Goal: Task Accomplishment & Management: Use online tool/utility

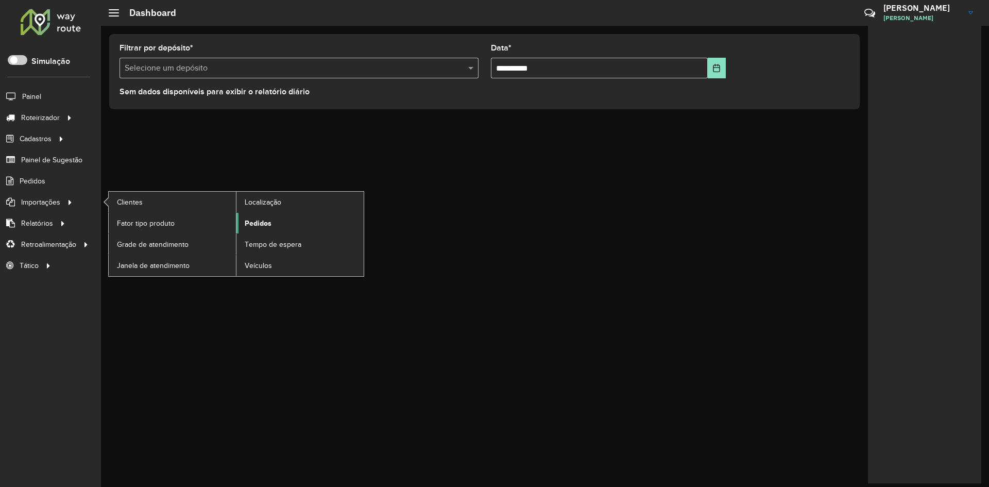
click at [254, 223] on span "Pedidos" at bounding box center [258, 223] width 27 height 11
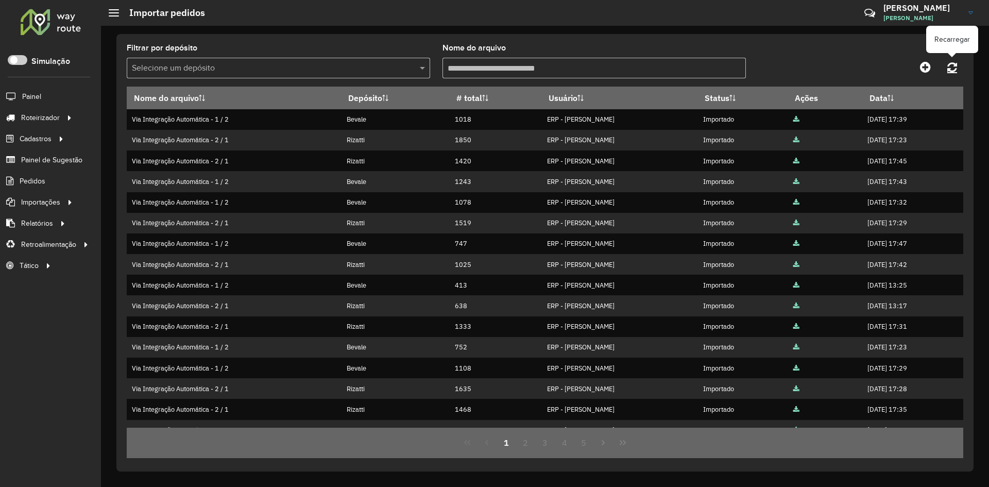
click at [956, 66] on icon at bounding box center [952, 66] width 10 height 11
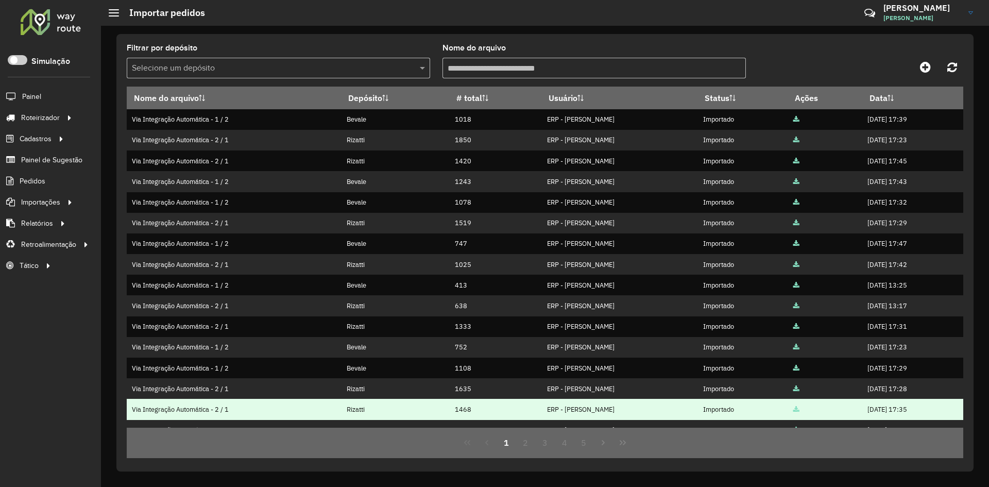
click at [460, 408] on td "1468" at bounding box center [496, 409] width 92 height 21
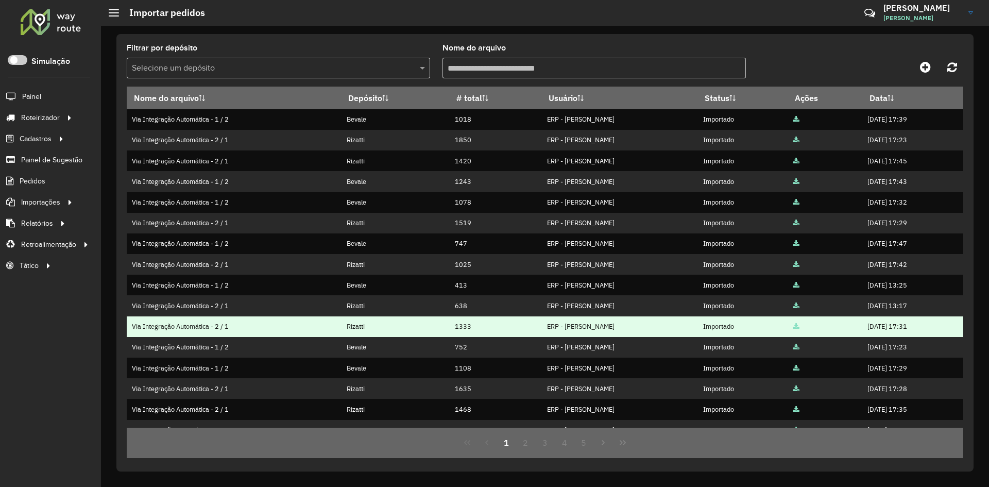
click at [511, 330] on td "1333" at bounding box center [496, 326] width 92 height 21
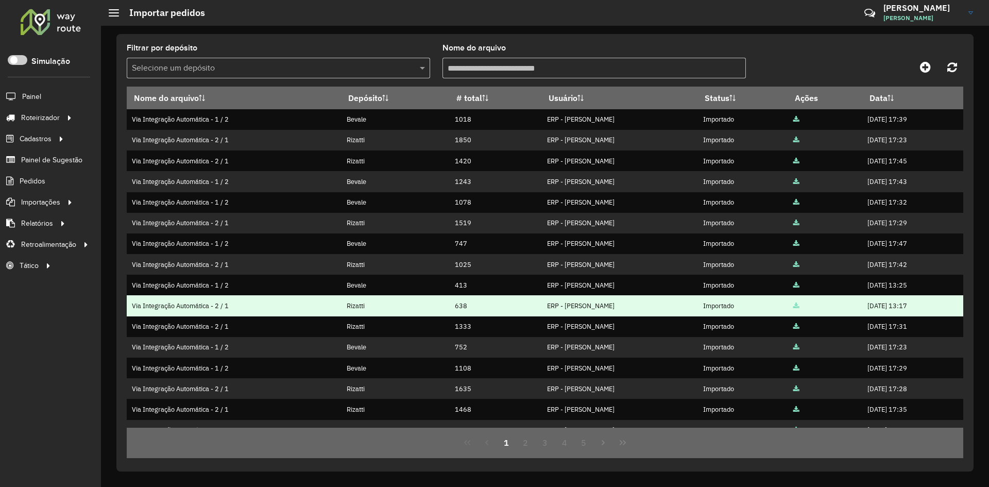
click at [447, 301] on td "Rizatti" at bounding box center [395, 305] width 108 height 21
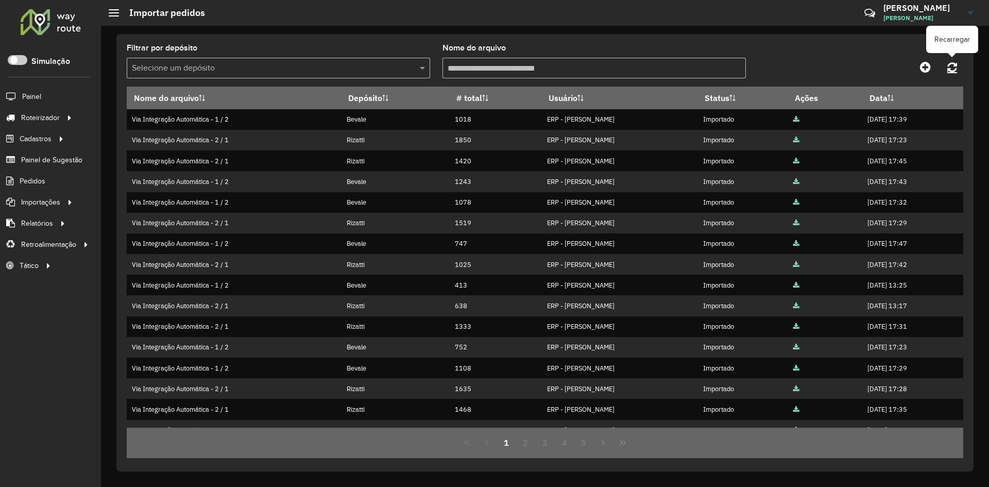
click at [954, 63] on icon at bounding box center [952, 66] width 10 height 11
click at [136, 116] on span "Entregas" at bounding box center [131, 117] width 29 height 11
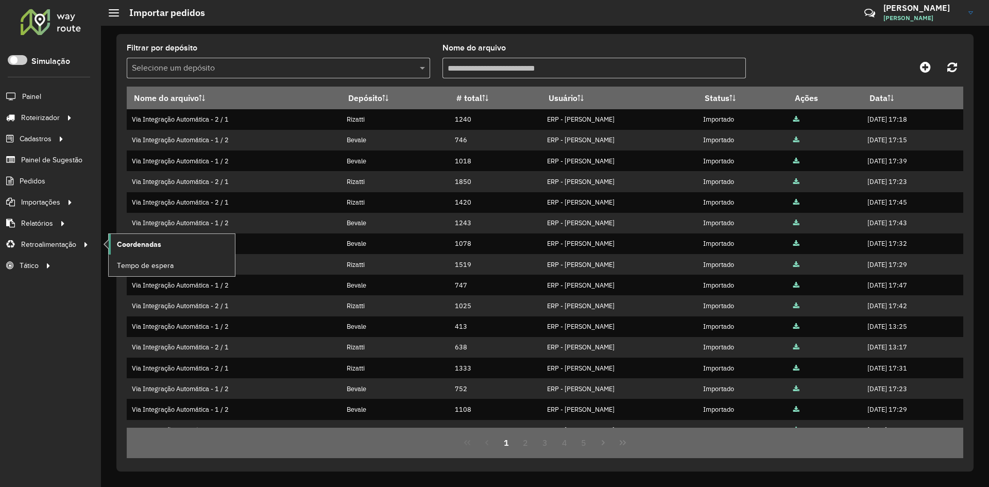
click at [156, 245] on span "Coordenadas" at bounding box center [139, 244] width 44 height 11
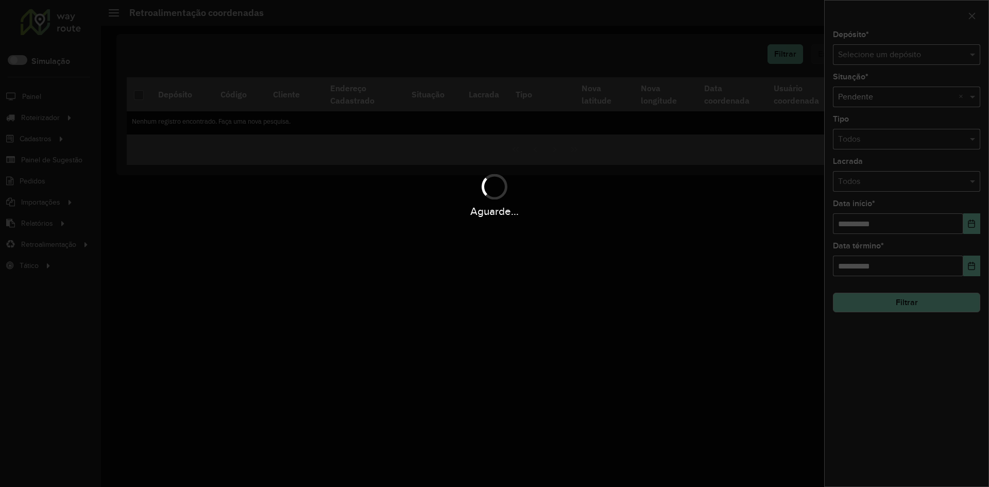
click at [884, 55] on input "text" at bounding box center [896, 55] width 116 height 12
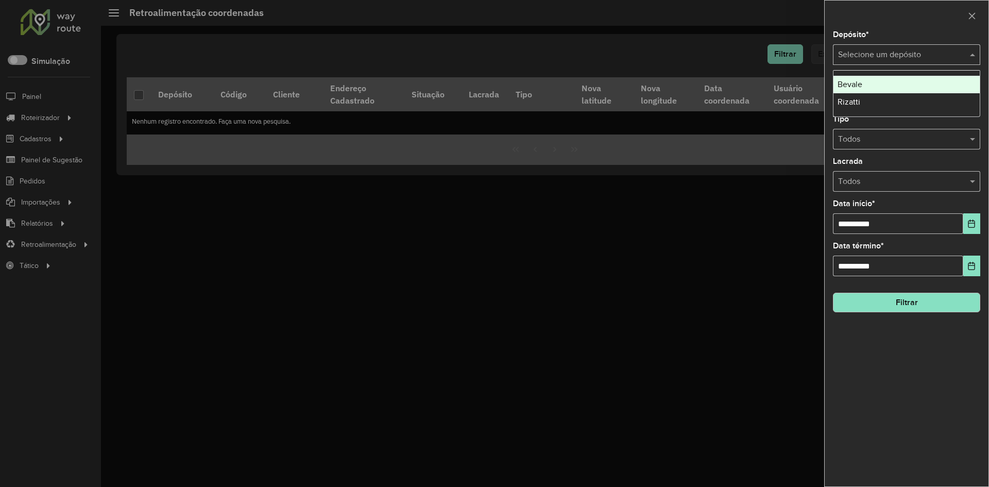
click at [914, 54] on input "text" at bounding box center [896, 55] width 116 height 12
click at [857, 87] on span "Bevale" at bounding box center [850, 84] width 25 height 9
drag, startPoint x: 868, startPoint y: 61, endPoint x: 873, endPoint y: 58, distance: 5.6
click at [872, 59] on div "Selecione um depósito × Bevale ×" at bounding box center [906, 54] width 147 height 21
click at [862, 86] on div "Rizatti" at bounding box center [907, 85] width 146 height 18
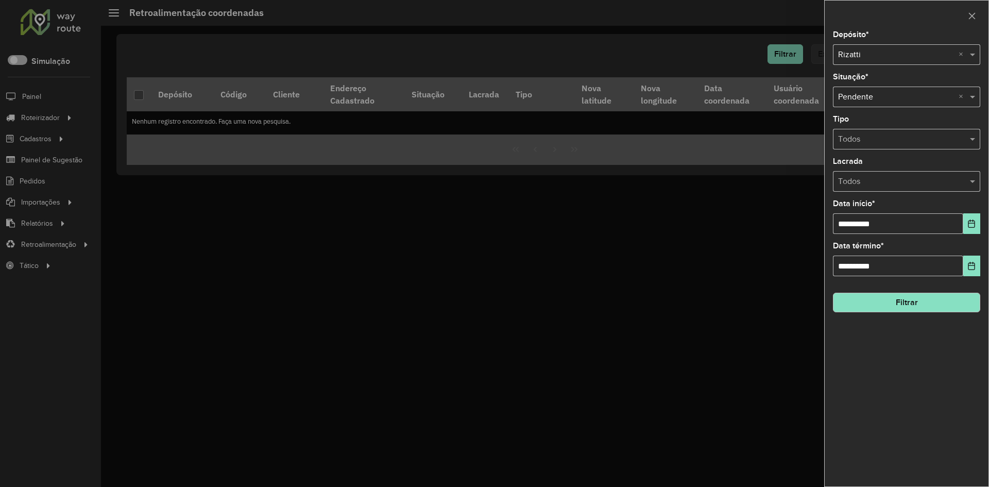
click at [902, 298] on button "Filtrar" at bounding box center [906, 303] width 147 height 20
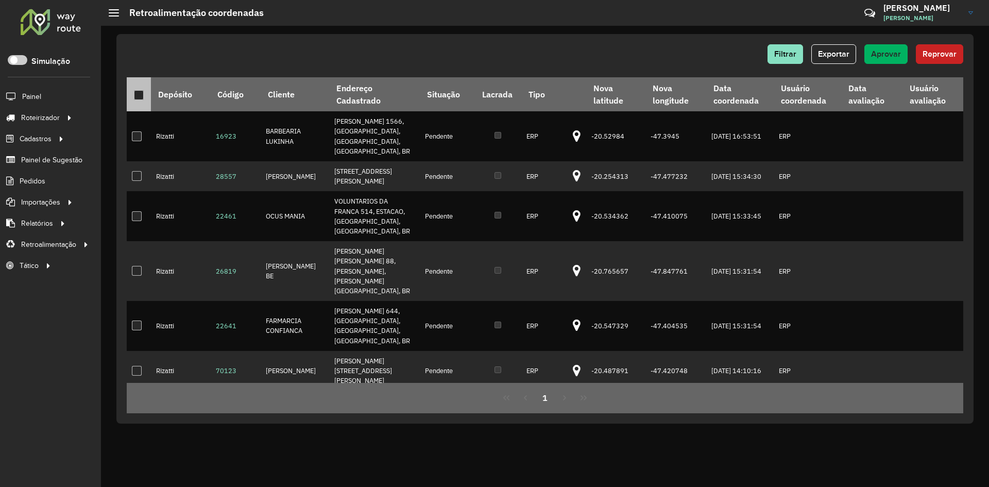
click at [141, 96] on div at bounding box center [139, 95] width 10 height 10
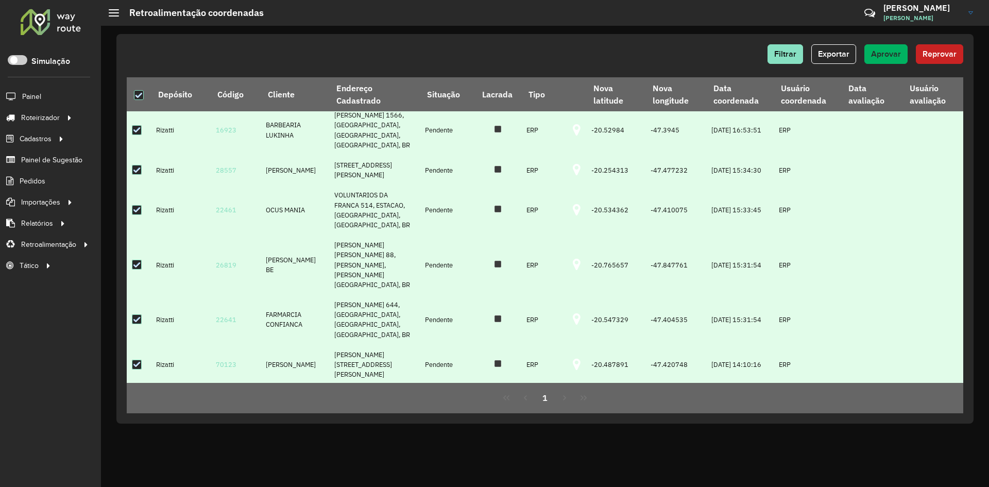
scroll to position [8, 0]
click at [885, 54] on span "Aprovar" at bounding box center [886, 53] width 30 height 9
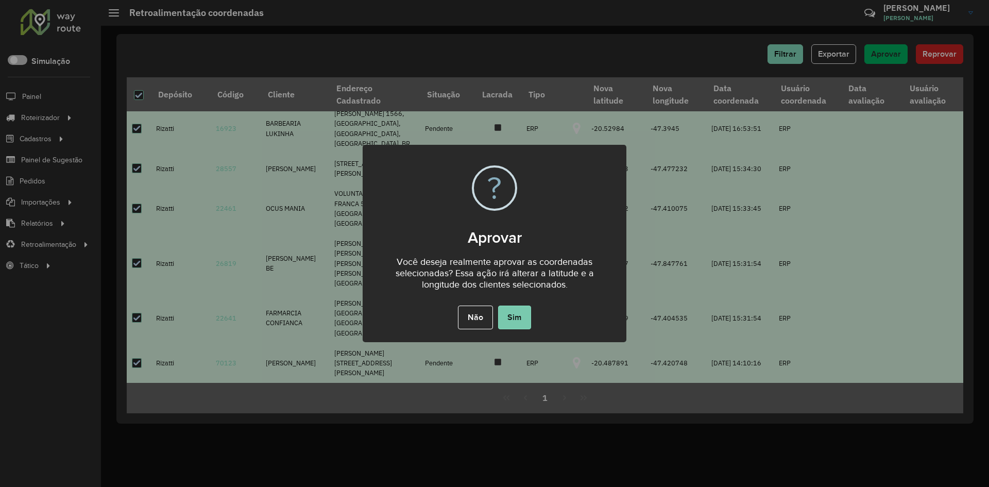
click at [515, 319] on button "Sim" at bounding box center [514, 318] width 33 height 24
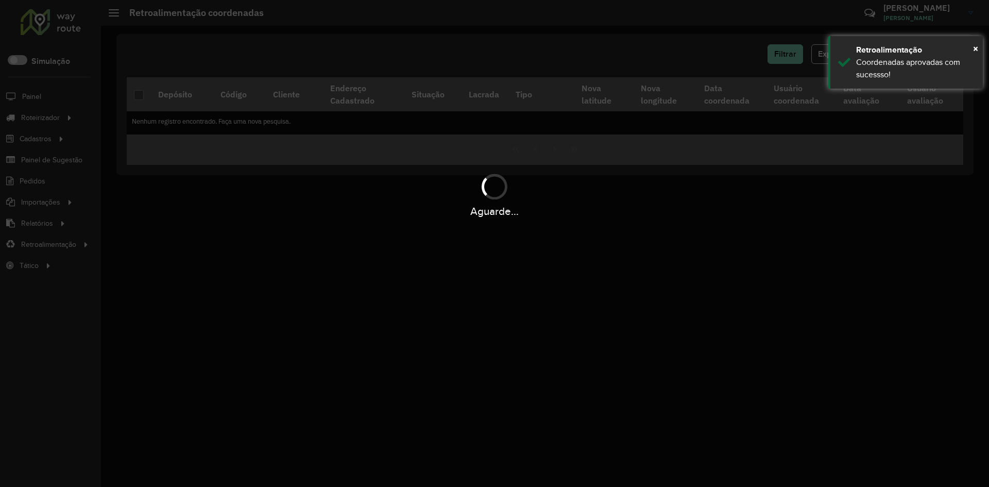
scroll to position [0, 0]
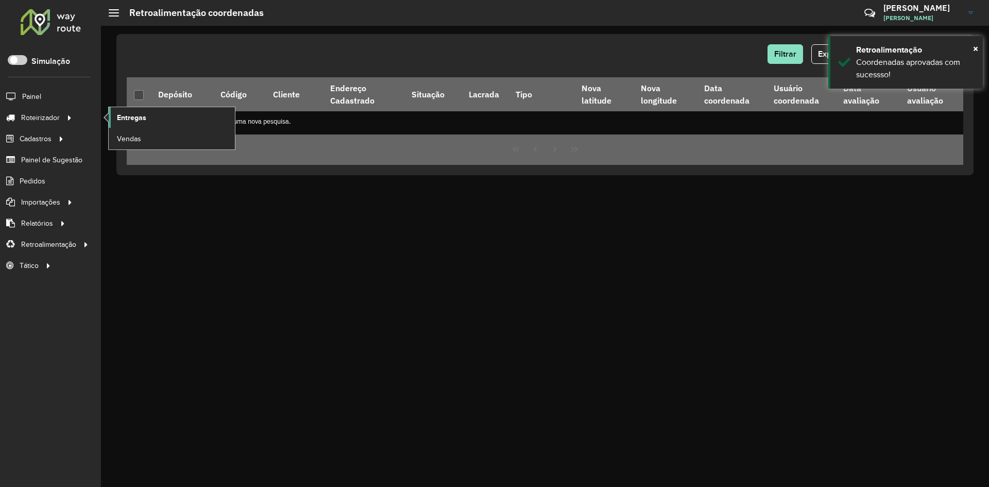
click at [152, 116] on link "Entregas" at bounding box center [172, 117] width 126 height 21
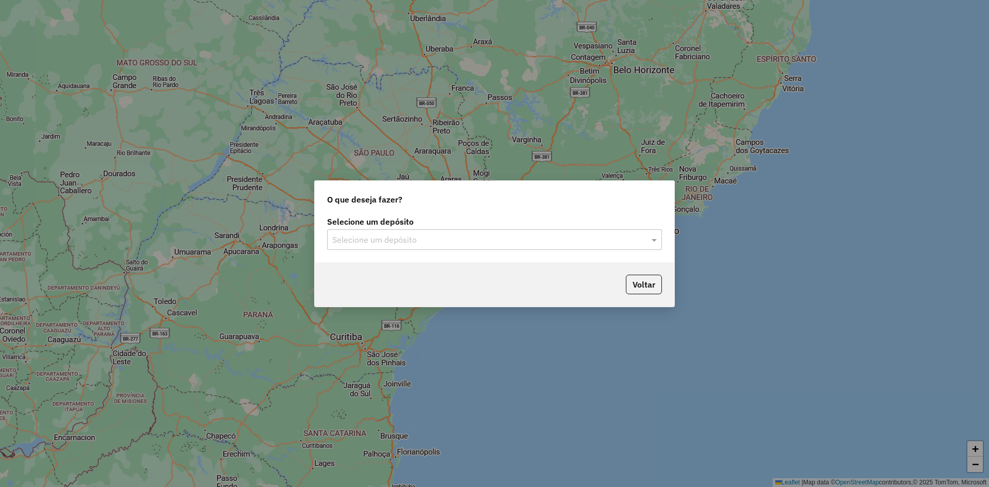
click at [386, 243] on input "text" at bounding box center [484, 240] width 304 height 12
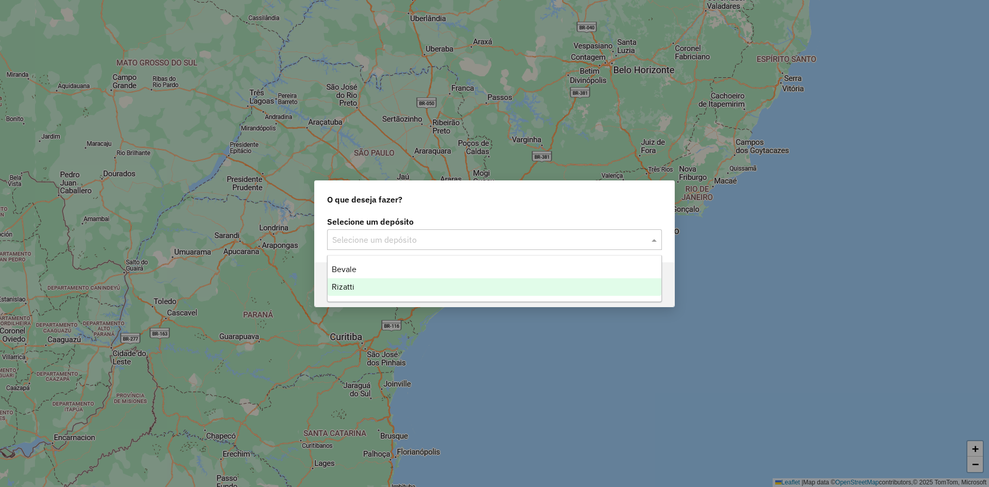
click at [353, 287] on span "Rizatti" at bounding box center [343, 286] width 23 height 9
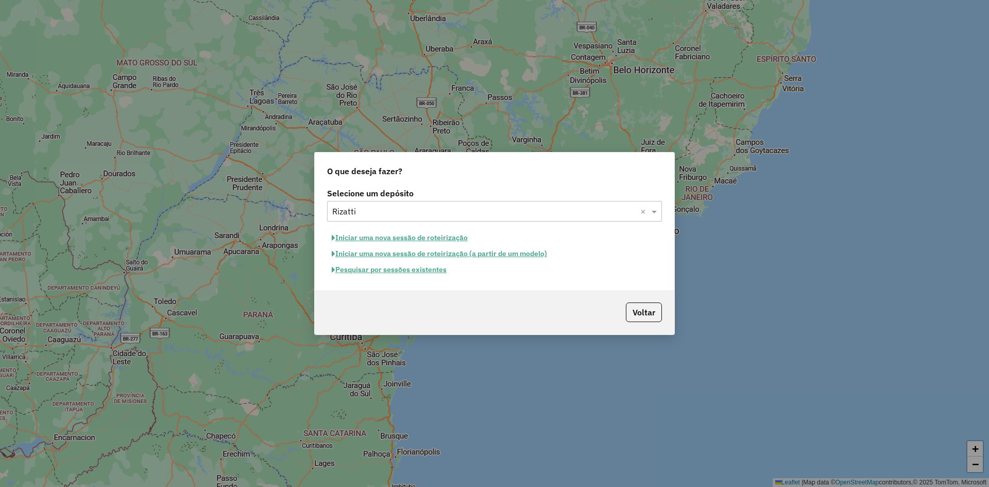
click at [363, 240] on button "Iniciar uma nova sessão de roteirização" at bounding box center [399, 238] width 145 height 16
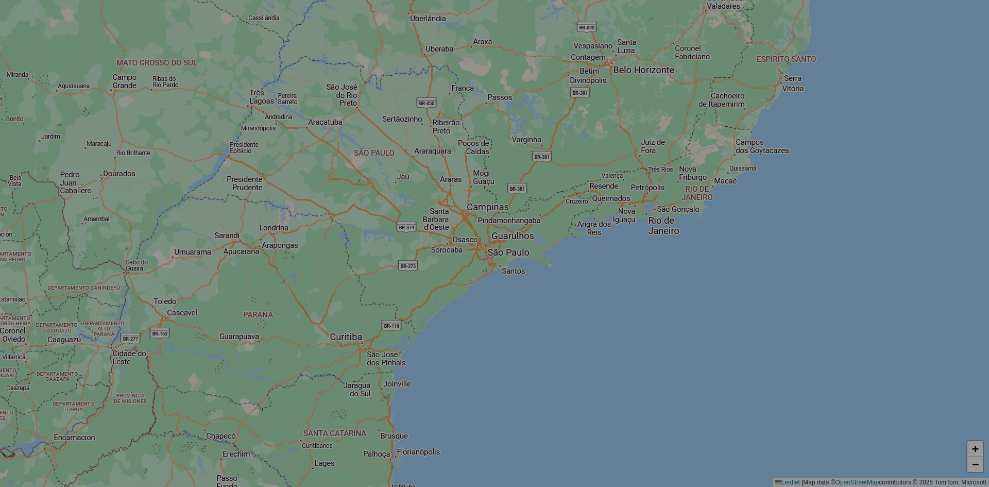
select select "*"
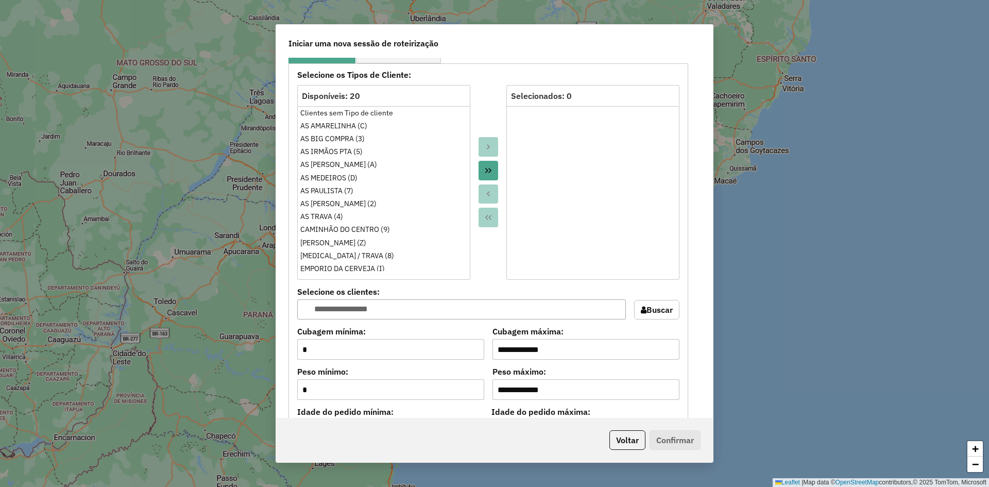
scroll to position [946, 0]
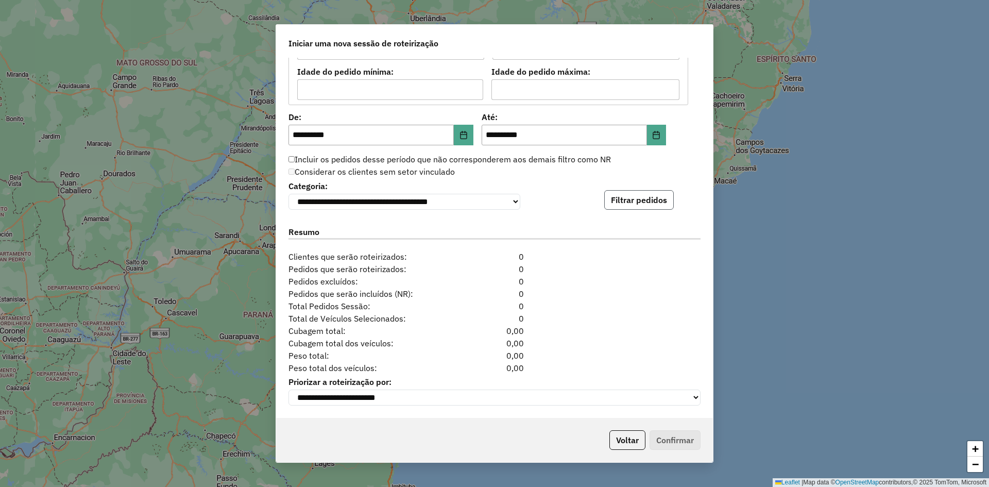
click at [634, 192] on button "Filtrar pedidos" at bounding box center [639, 200] width 70 height 20
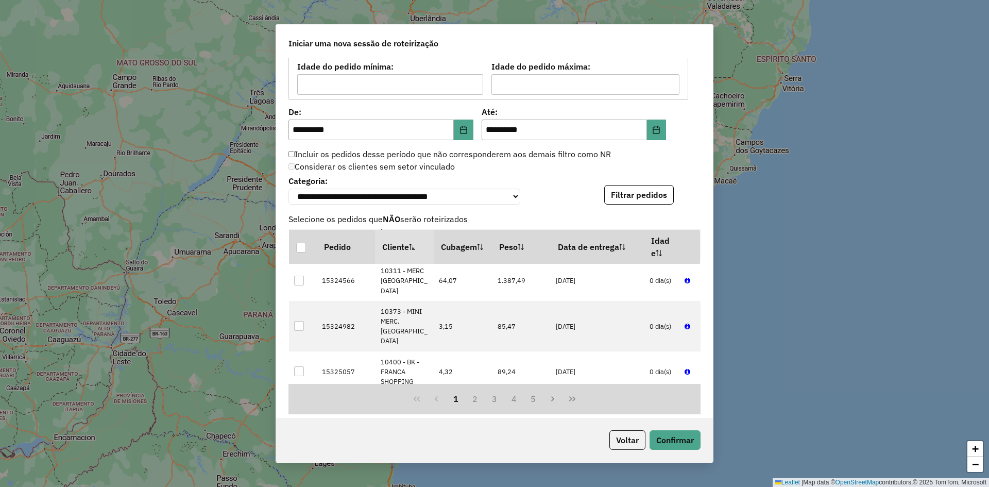
scroll to position [1159, 0]
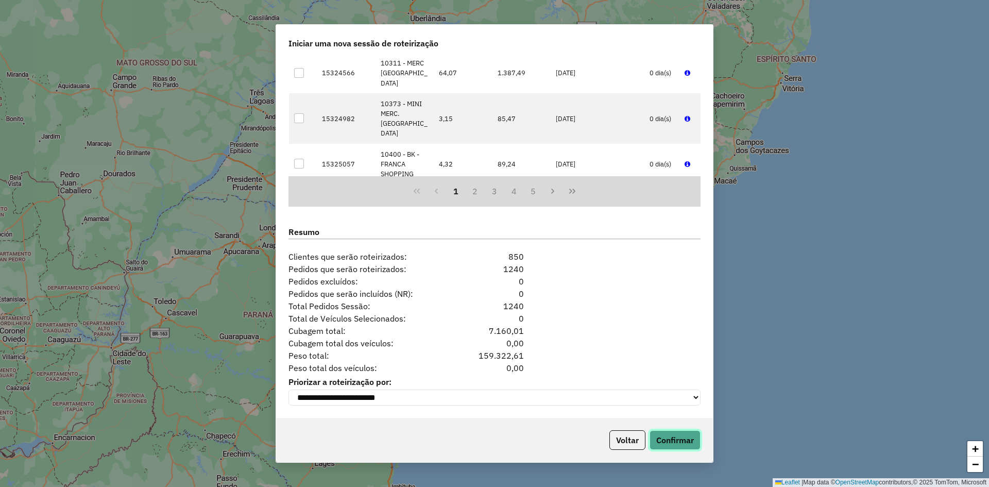
click at [671, 440] on button "Confirmar" at bounding box center [675, 440] width 51 height 20
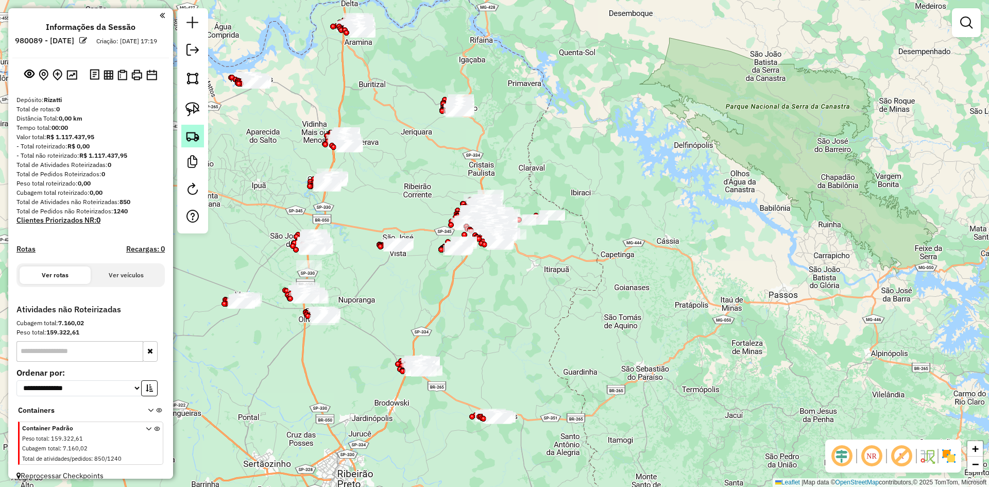
click at [199, 144] on link at bounding box center [192, 136] width 23 height 23
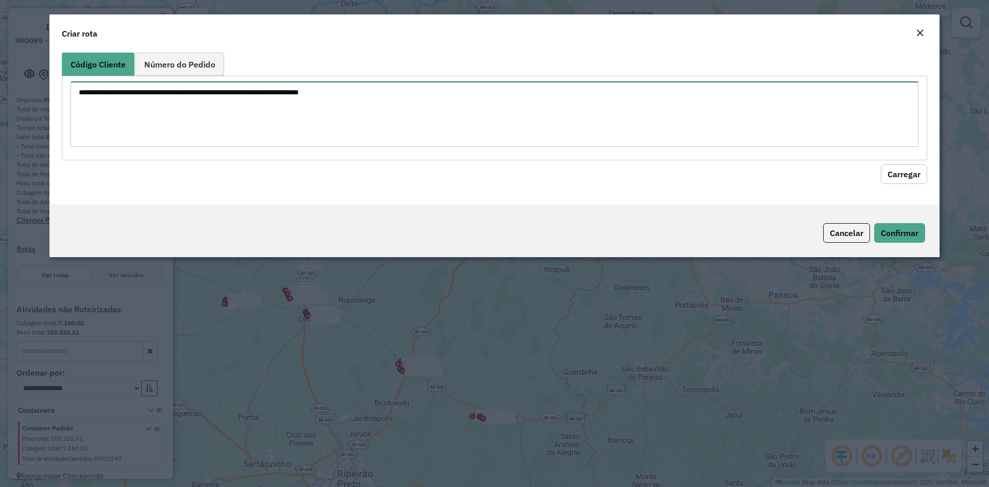
click at [190, 138] on textarea at bounding box center [495, 113] width 848 height 65
click at [123, 128] on textarea at bounding box center [495, 113] width 848 height 65
paste textarea "**** **** **** **** ***** ***** ***** ***** ***** ***** ***** ***** ***** *****…"
type textarea "**** **** **** **** ***** ***** ***** ***** ***** ***** ***** ***** ***** *****…"
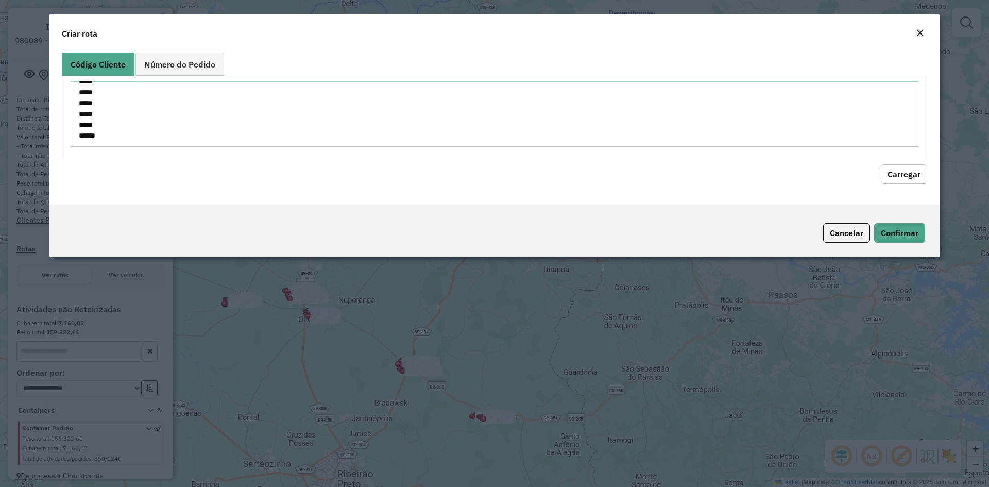
click at [909, 170] on button "Carregar" at bounding box center [904, 174] width 46 height 20
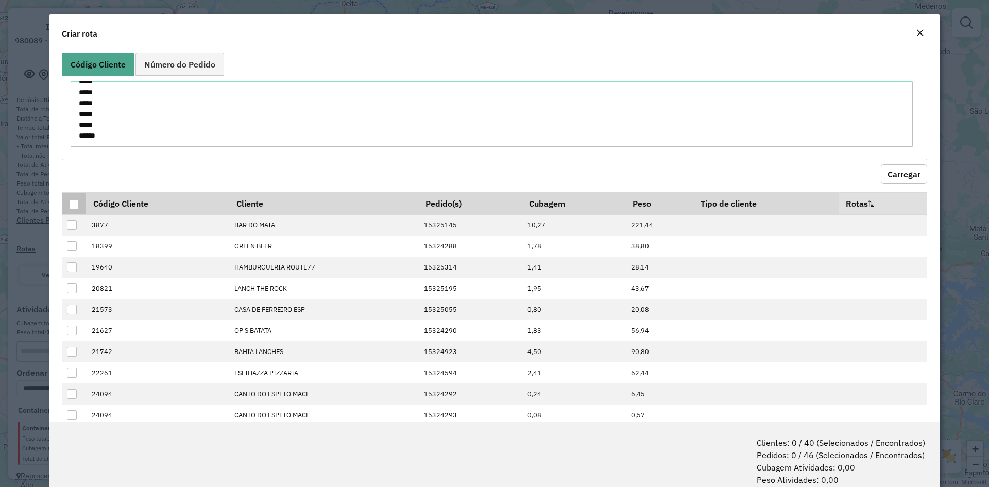
click at [75, 201] on div at bounding box center [74, 204] width 10 height 10
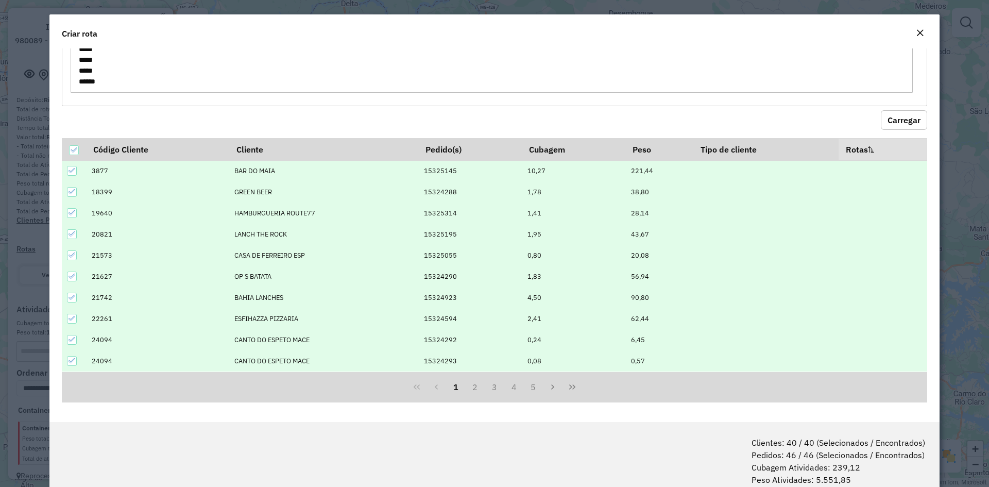
scroll to position [52, 0]
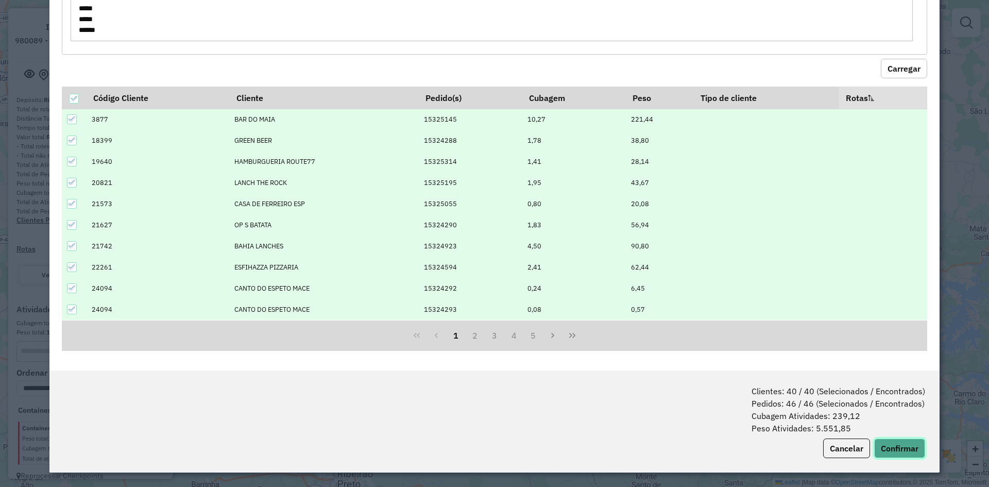
click at [896, 456] on button "Confirmar" at bounding box center [899, 448] width 51 height 20
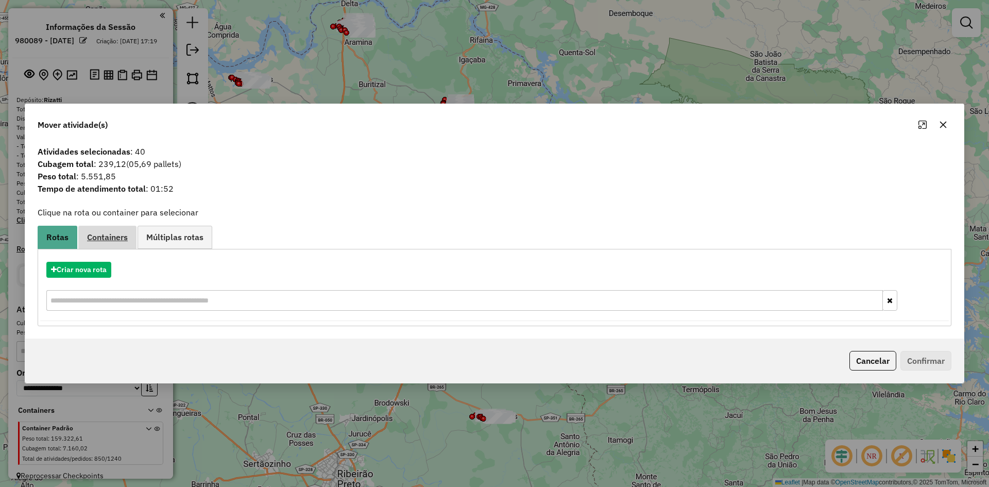
click at [100, 235] on span "Containers" at bounding box center [107, 237] width 41 height 8
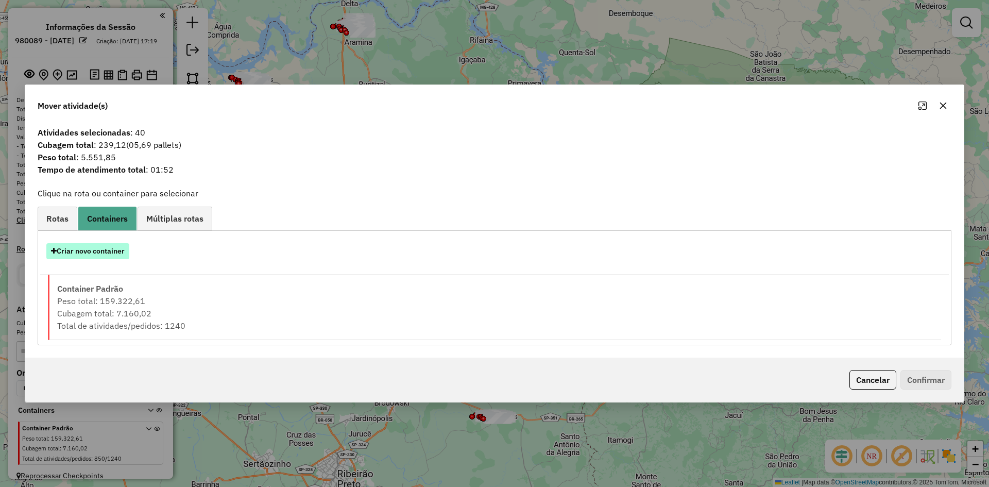
click at [89, 251] on button "Criar novo container" at bounding box center [87, 251] width 83 height 16
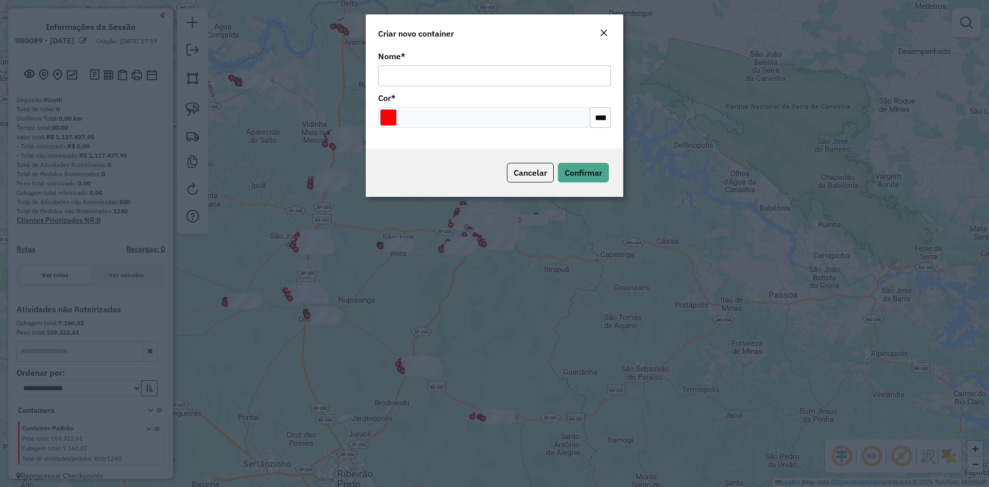
click at [456, 77] on input "Nome *" at bounding box center [494, 75] width 233 height 21
type input "*******"
click at [391, 116] on input "Select a color" at bounding box center [388, 117] width 16 height 16
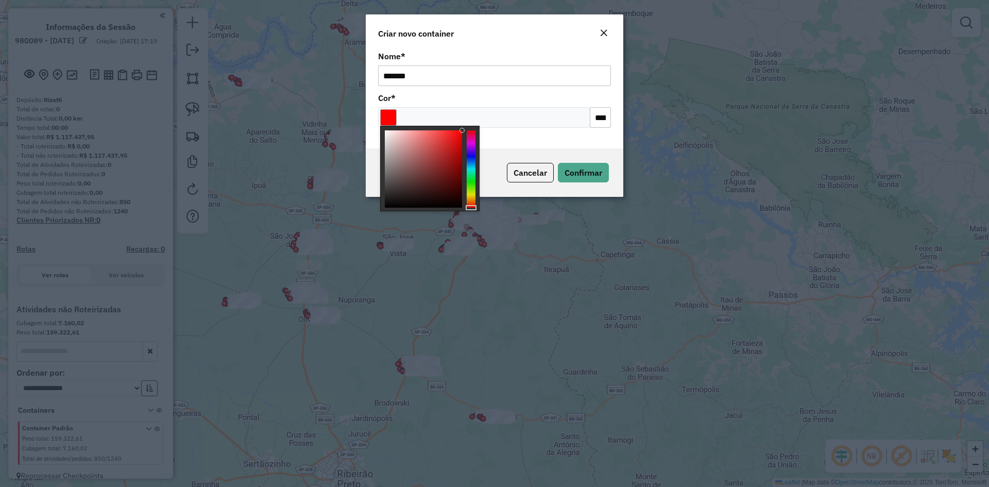
click at [469, 194] on div at bounding box center [471, 168] width 9 height 77
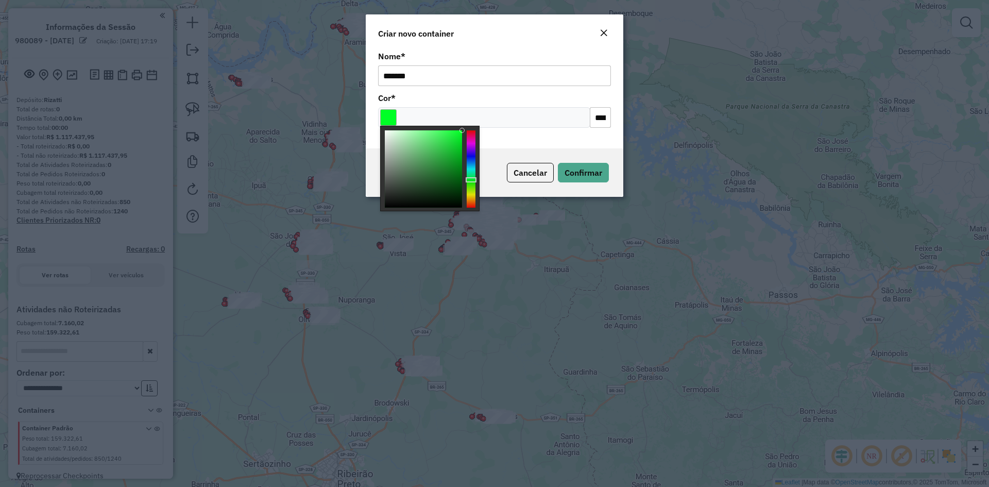
type input "*******"
click at [473, 177] on div at bounding box center [471, 179] width 11 height 5
click at [581, 173] on span "Confirmar" at bounding box center [584, 172] width 38 height 10
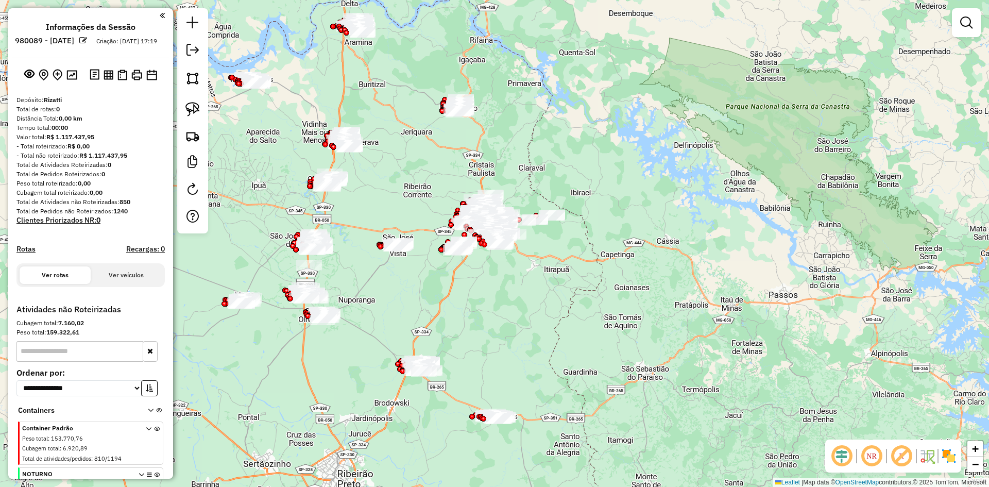
click at [512, 326] on div "Janela de atendimento Grade de atendimento Capacidade Transportadoras Veículos …" at bounding box center [494, 243] width 989 height 487
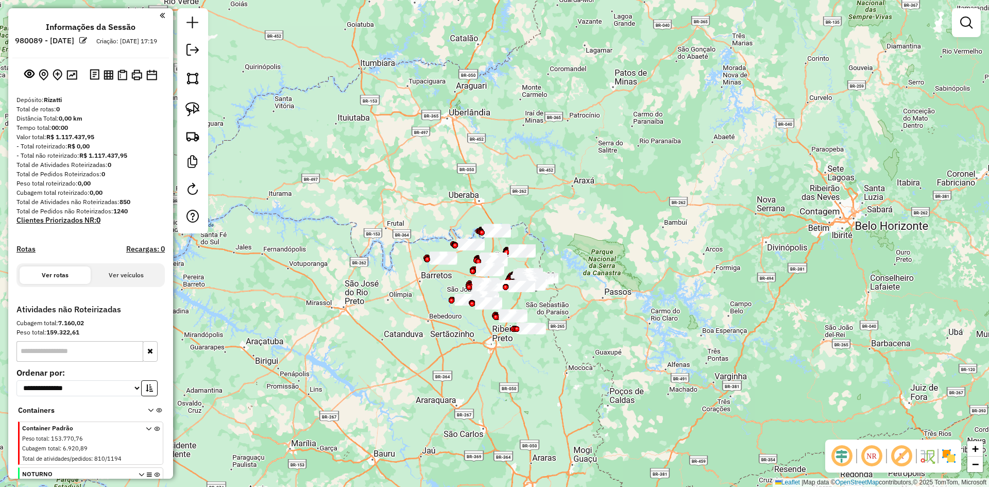
scroll to position [66, 0]
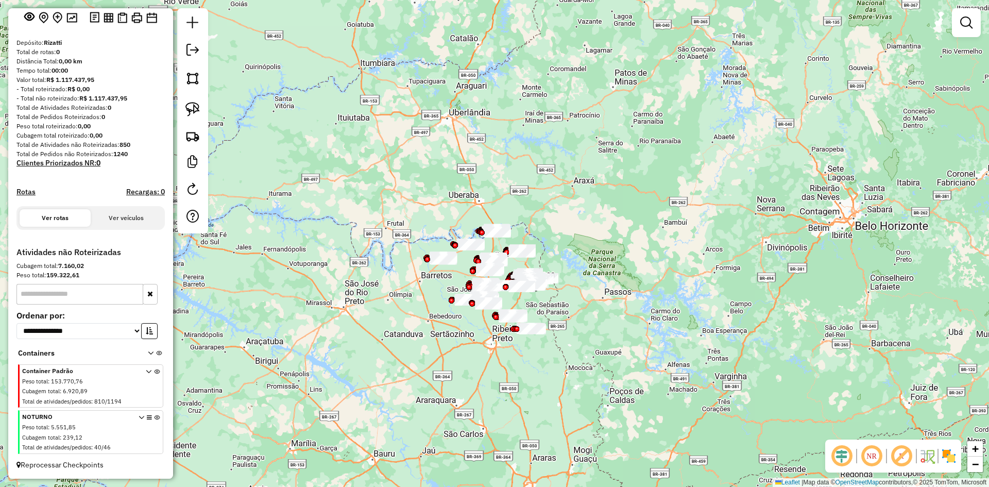
click at [154, 416] on icon at bounding box center [157, 434] width 6 height 39
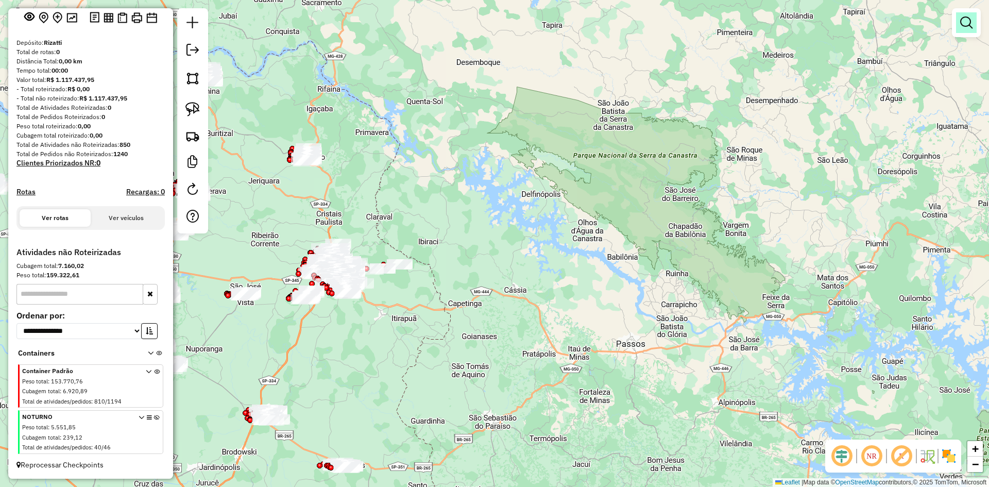
click at [970, 32] on link at bounding box center [966, 22] width 21 height 21
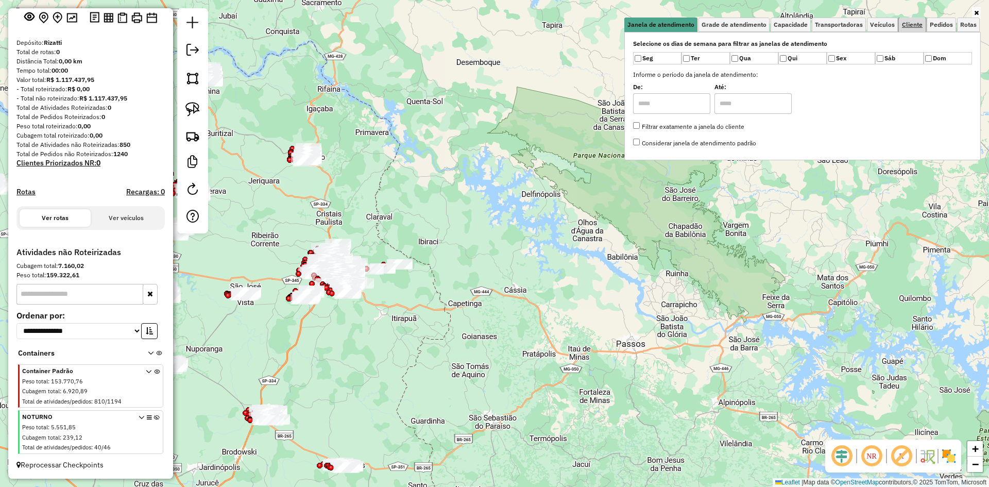
click at [910, 25] on span "Cliente" at bounding box center [912, 25] width 21 height 6
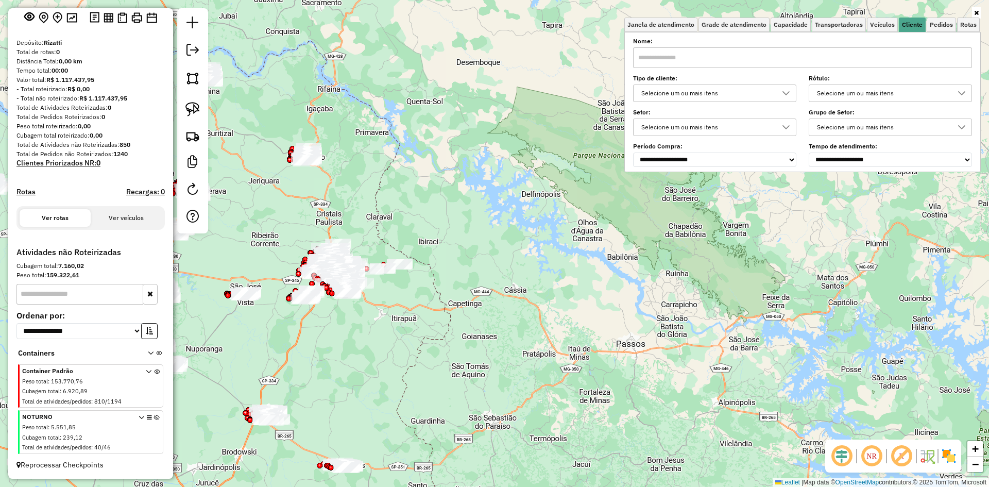
click at [740, 91] on div "Selecione um ou mais itens" at bounding box center [707, 93] width 139 height 16
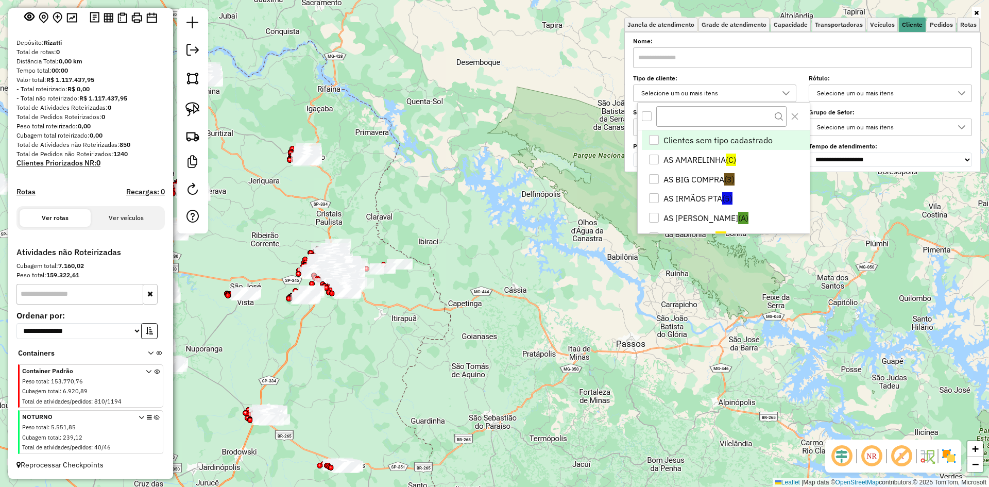
scroll to position [6, 36]
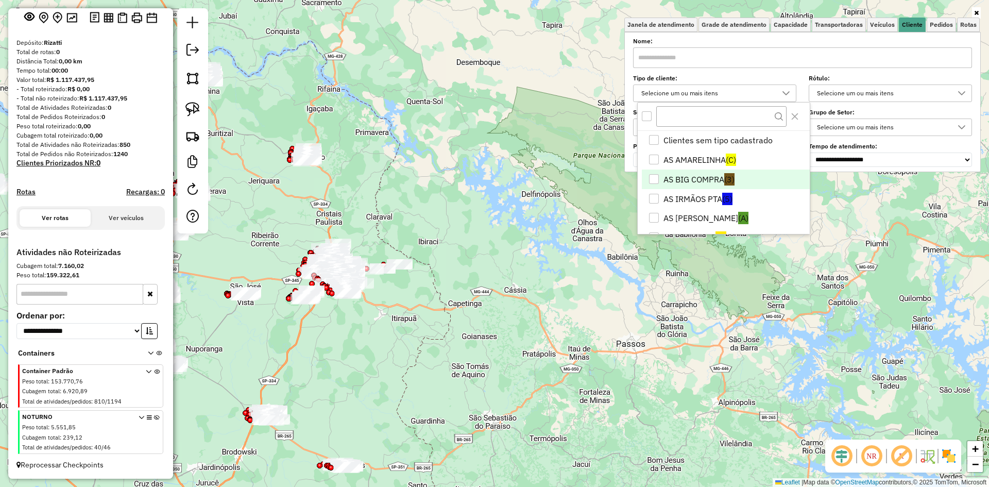
click at [696, 181] on li "AS BIG COMPRA (3)" at bounding box center [726, 180] width 168 height 20
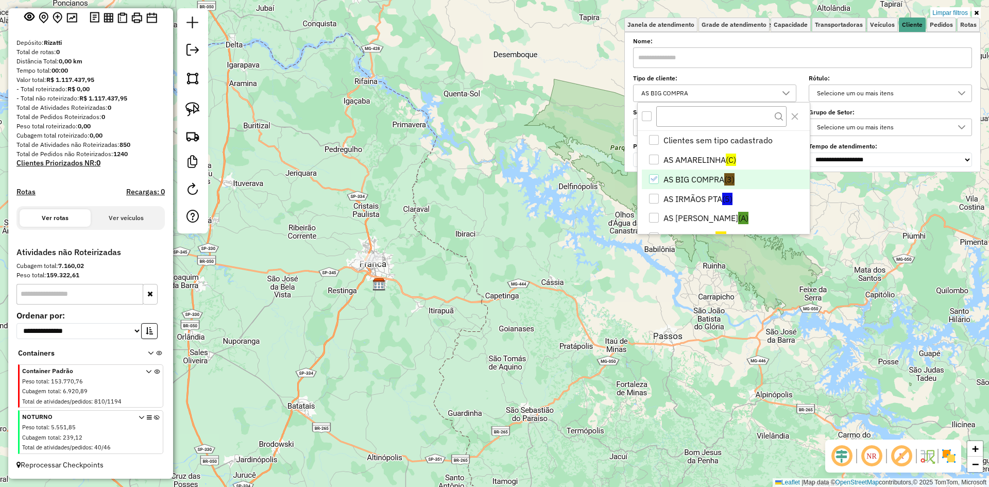
drag, startPoint x: 345, startPoint y: 356, endPoint x: 438, endPoint y: 323, distance: 99.1
click at [450, 324] on div "Limpar filtros Janela de atendimento Grade de atendimento Capacidade Transporta…" at bounding box center [494, 243] width 989 height 487
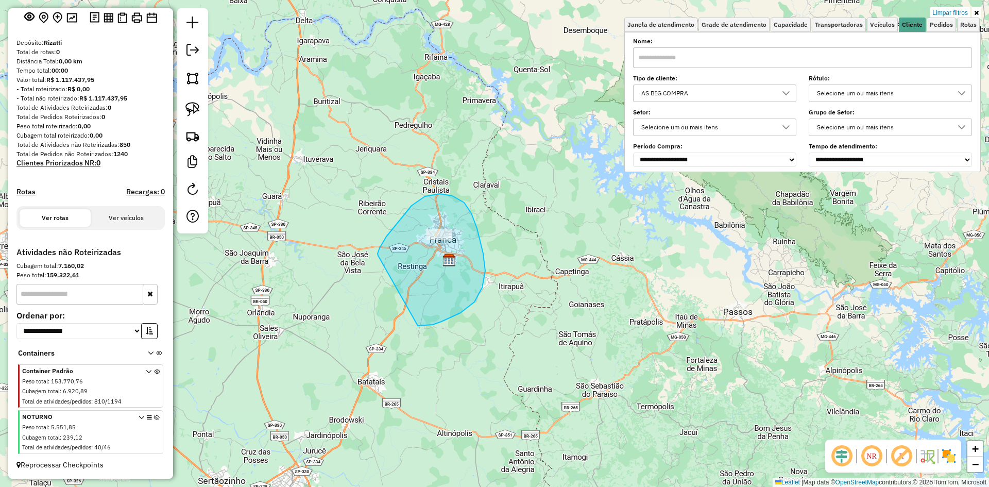
drag, startPoint x: 442, startPoint y: 321, endPoint x: 379, endPoint y: 251, distance: 94.5
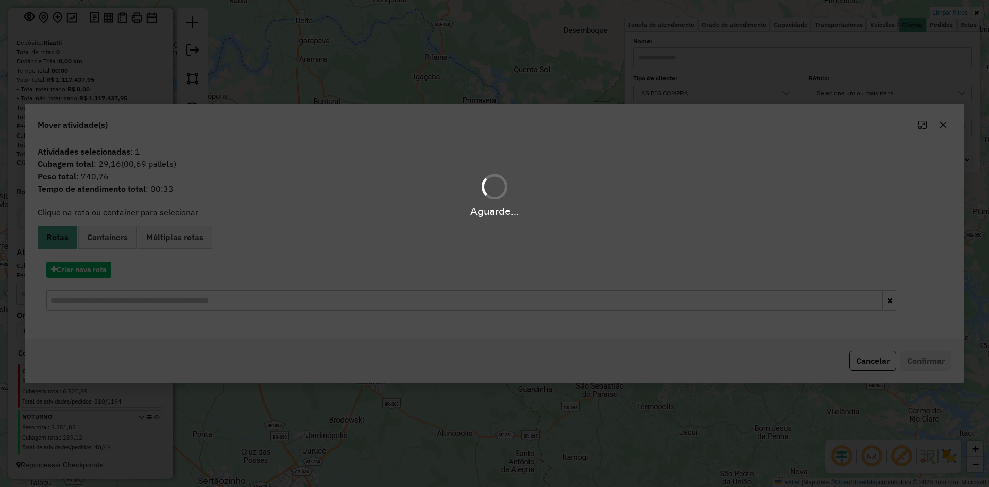
click at [96, 242] on div "Aguarde..." at bounding box center [494, 243] width 989 height 487
click at [112, 242] on div "Aguarde..." at bounding box center [494, 243] width 989 height 487
click at [114, 240] on div "Aguarde..." at bounding box center [494, 243] width 989 height 487
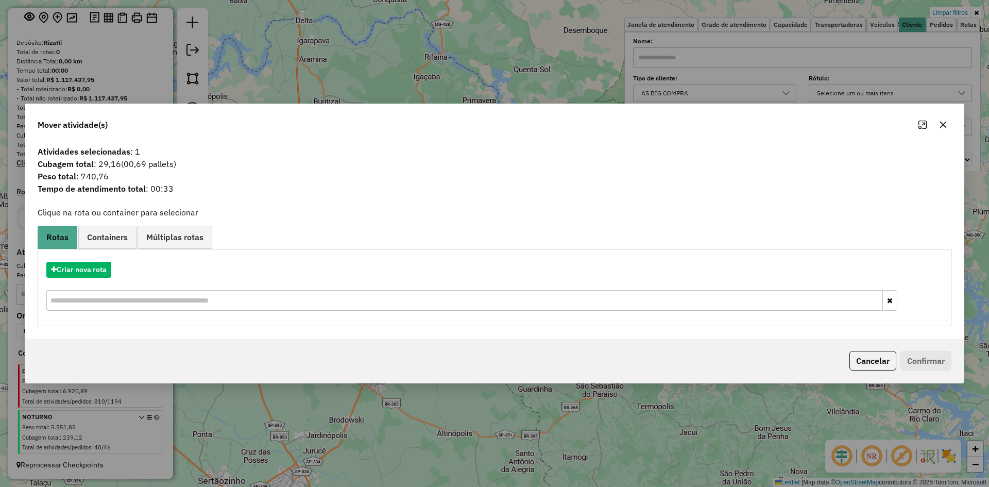
click at [114, 240] on span "Containers" at bounding box center [107, 237] width 41 height 8
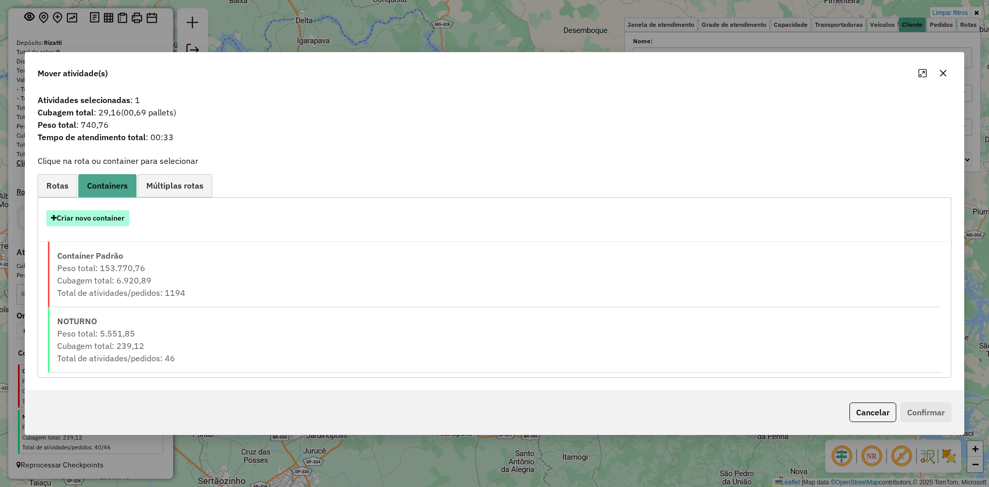
click at [93, 211] on button "Criar novo container" at bounding box center [87, 218] width 83 height 16
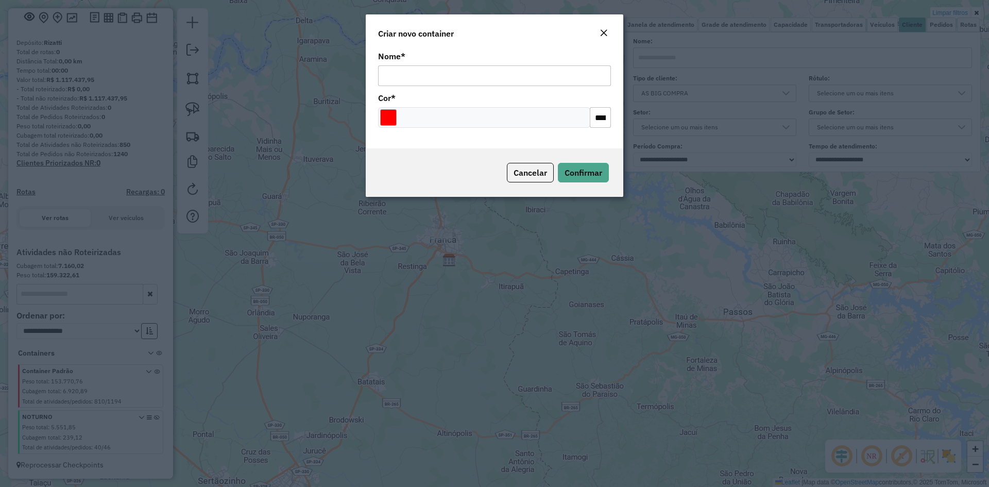
drag, startPoint x: 462, startPoint y: 71, endPoint x: 465, endPoint y: 81, distance: 10.8
click at [462, 71] on input "Nome *" at bounding box center [494, 75] width 233 height 21
type input "******"
click at [388, 117] on input "Select a color" at bounding box center [388, 117] width 16 height 16
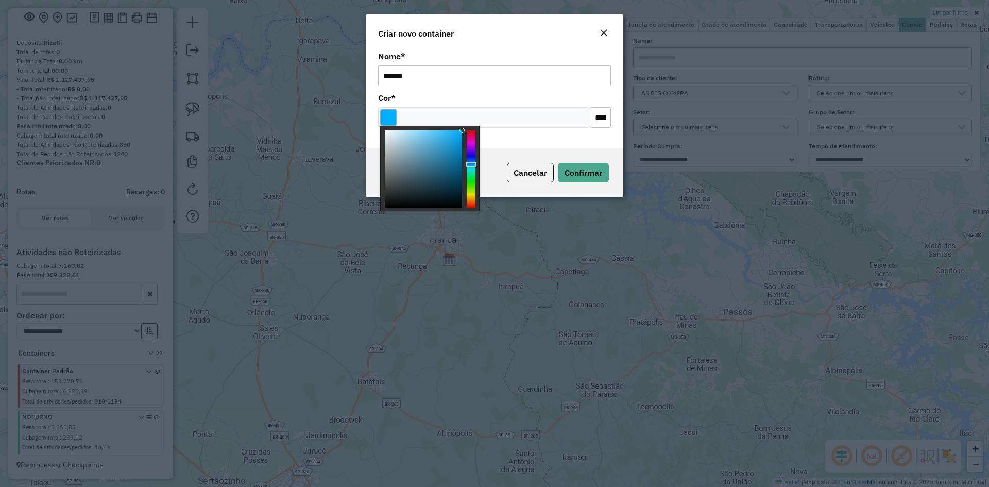
type input "*******"
drag, startPoint x: 470, startPoint y: 169, endPoint x: 470, endPoint y: 157, distance: 12.4
click at [470, 157] on div at bounding box center [471, 168] width 9 height 77
click at [571, 166] on button "Confirmar" at bounding box center [583, 173] width 51 height 20
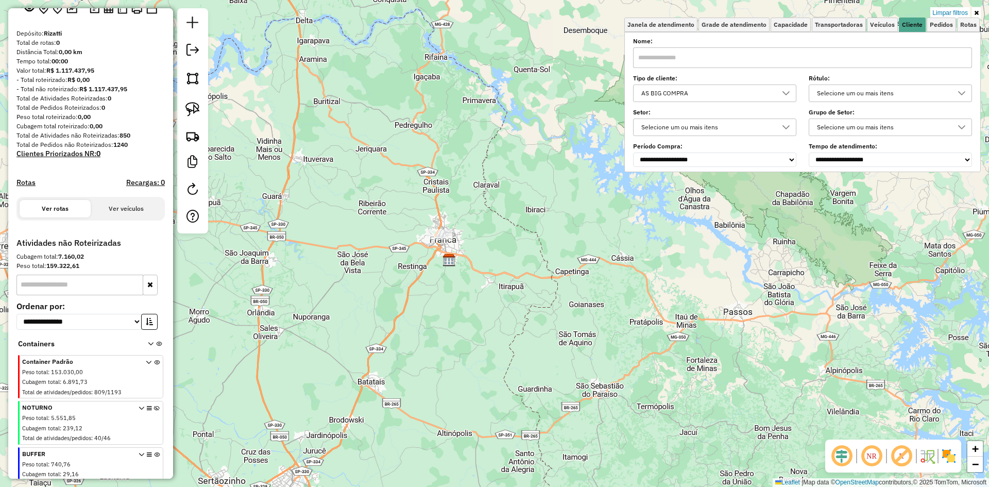
click at [772, 94] on div "AS BIG COMPRA" at bounding box center [707, 93] width 139 height 16
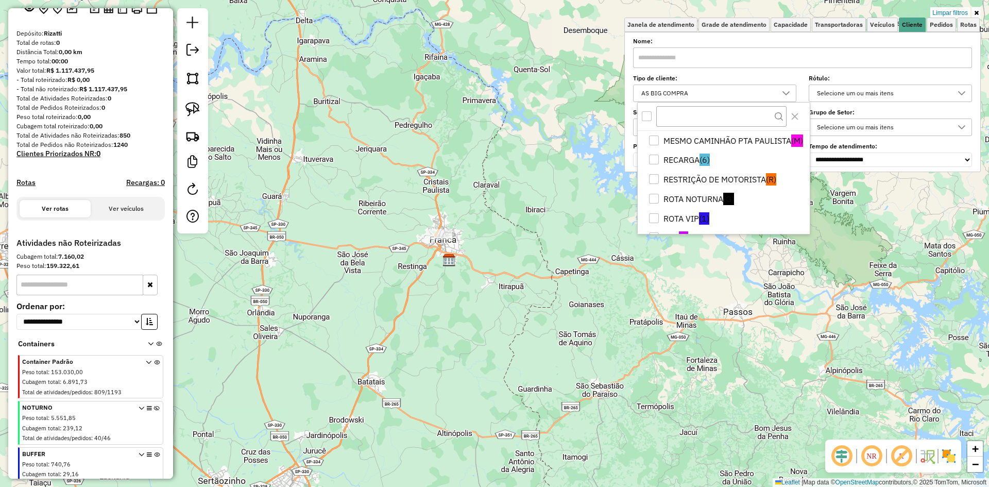
scroll to position [294, 0]
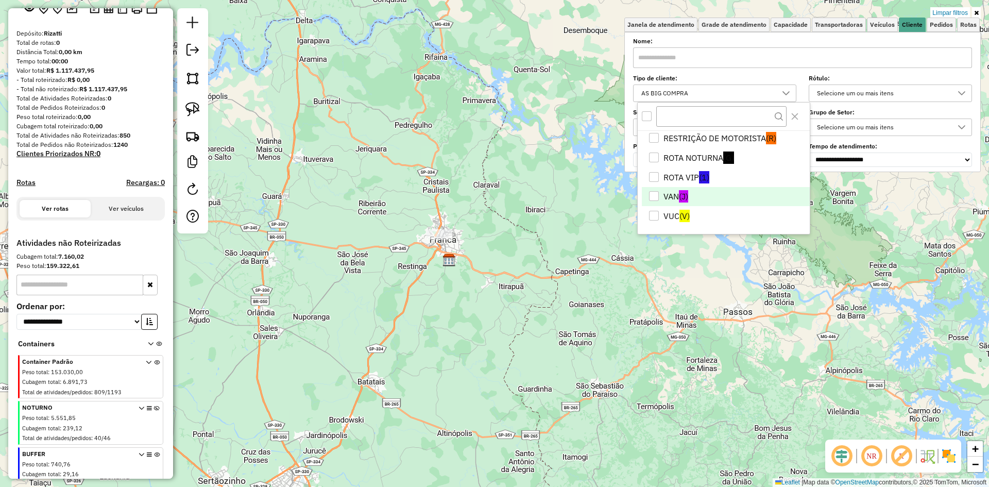
drag, startPoint x: 677, startPoint y: 217, endPoint x: 679, endPoint y: 193, distance: 23.8
click at [677, 210] on li "VUC (V)" at bounding box center [726, 216] width 168 height 20
click at [679, 193] on li "VAN (J)" at bounding box center [726, 197] width 168 height 20
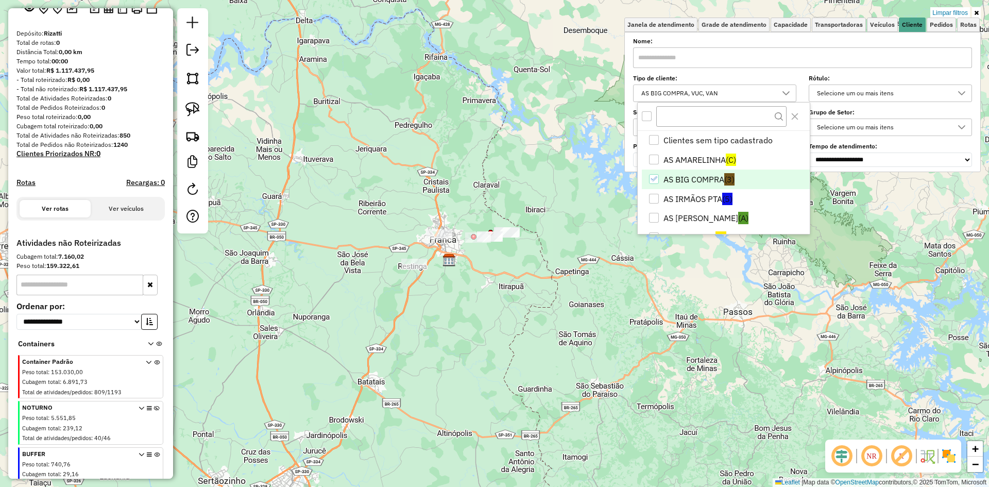
click at [693, 181] on li "AS BIG COMPRA (3)" at bounding box center [726, 180] width 168 height 20
click at [473, 354] on hb-app "**********" at bounding box center [494, 243] width 989 height 487
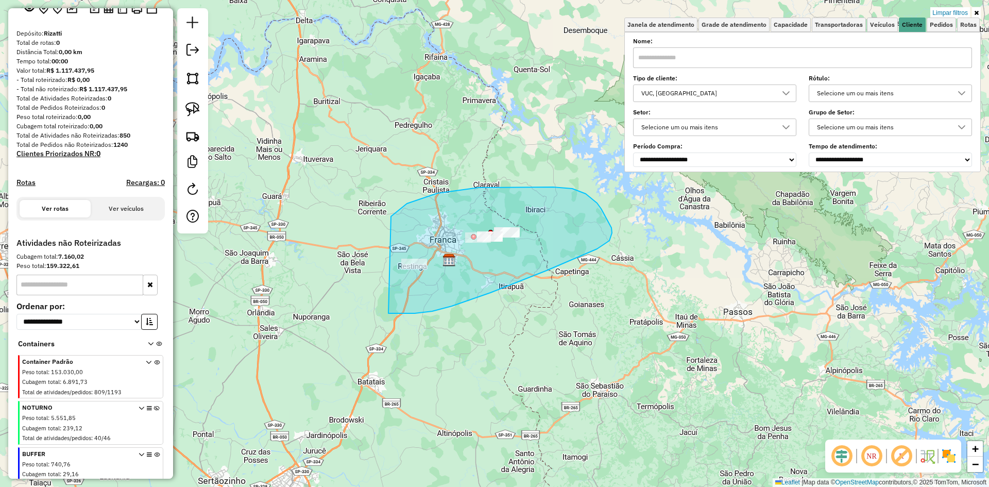
drag, startPoint x: 388, startPoint y: 313, endPoint x: 372, endPoint y: 260, distance: 56.1
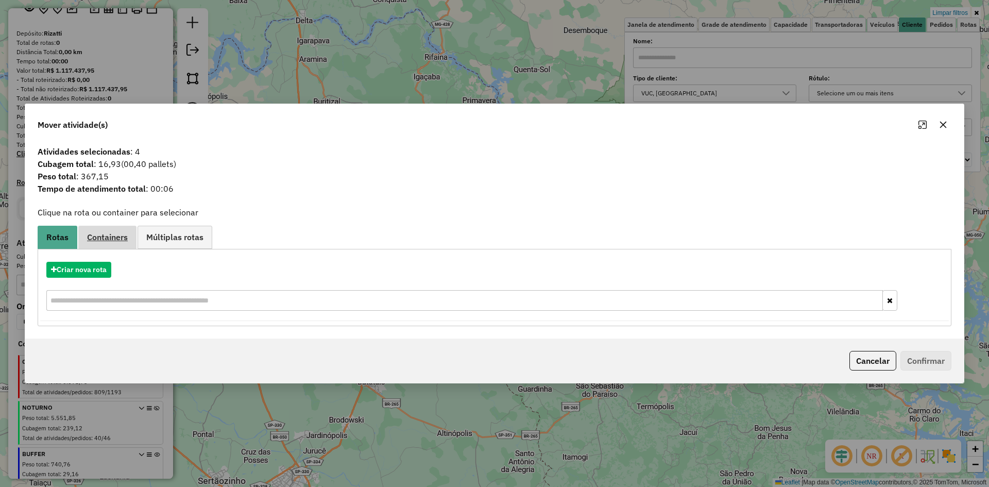
click at [100, 243] on link "Containers" at bounding box center [107, 237] width 58 height 23
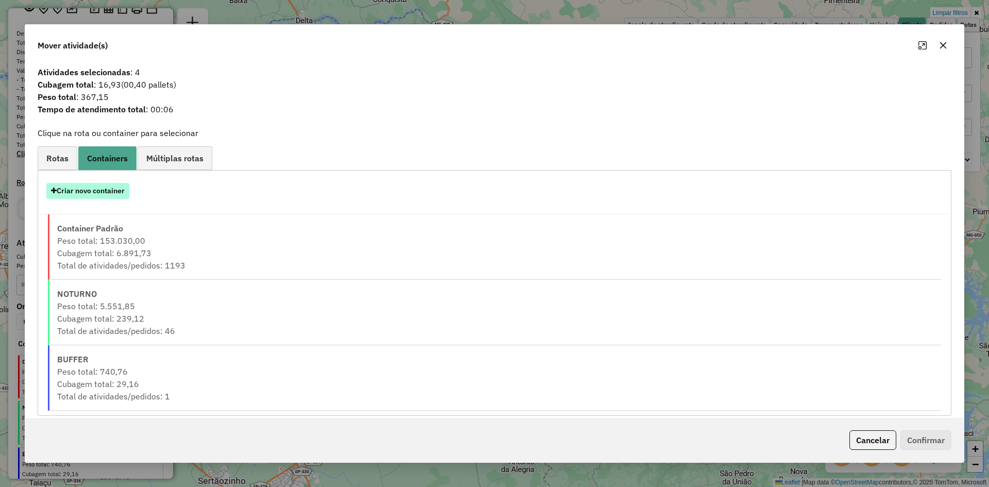
click at [80, 184] on button "Criar novo container" at bounding box center [87, 191] width 83 height 16
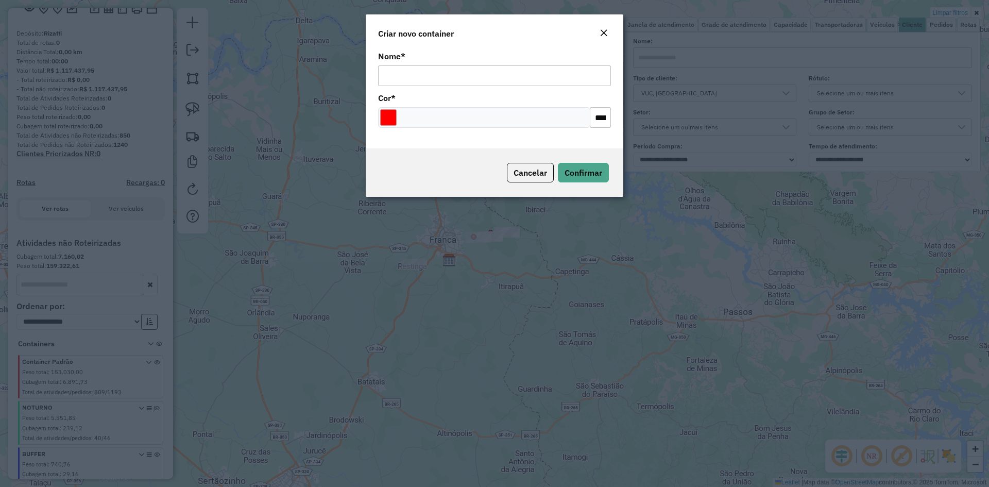
drag, startPoint x: 422, startPoint y: 75, endPoint x: 426, endPoint y: 84, distance: 10.1
click at [422, 75] on input "Nome *" at bounding box center [494, 75] width 233 height 21
type input "***"
click at [395, 114] on input "Select a color" at bounding box center [388, 117] width 16 height 16
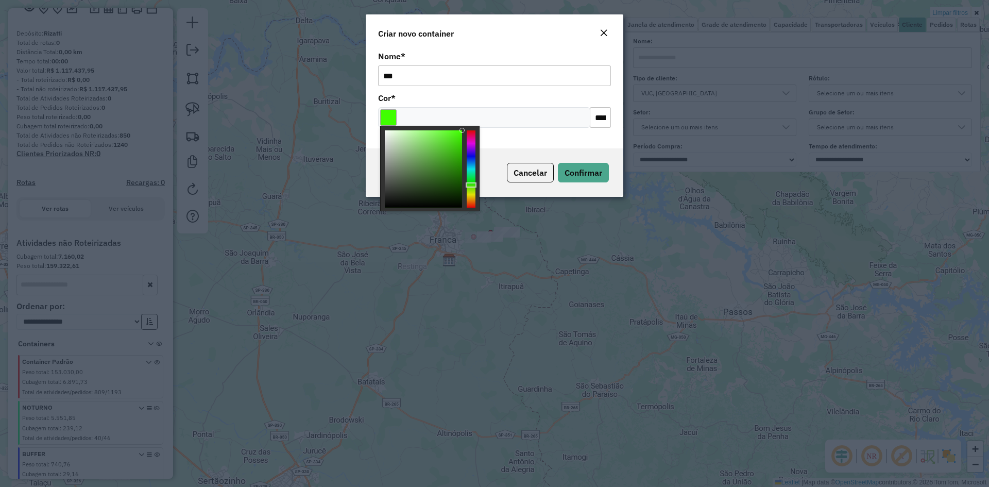
type input "*******"
drag, startPoint x: 471, startPoint y: 181, endPoint x: 473, endPoint y: 186, distance: 5.5
click at [473, 186] on div at bounding box center [471, 168] width 9 height 77
click at [596, 169] on span "Confirmar" at bounding box center [584, 172] width 38 height 10
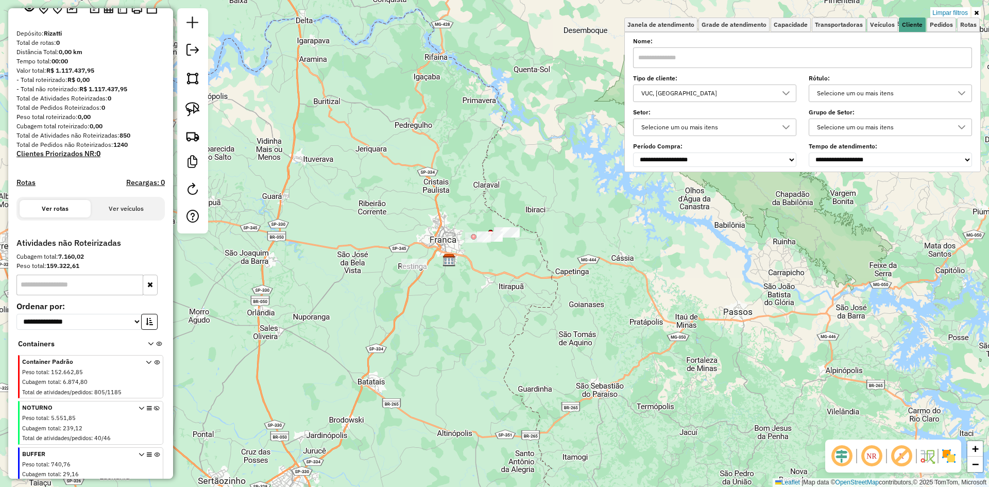
drag, startPoint x: 951, startPoint y: 9, endPoint x: 313, endPoint y: 274, distance: 691.3
click at [951, 9] on link "Limpar filtros" at bounding box center [950, 12] width 40 height 11
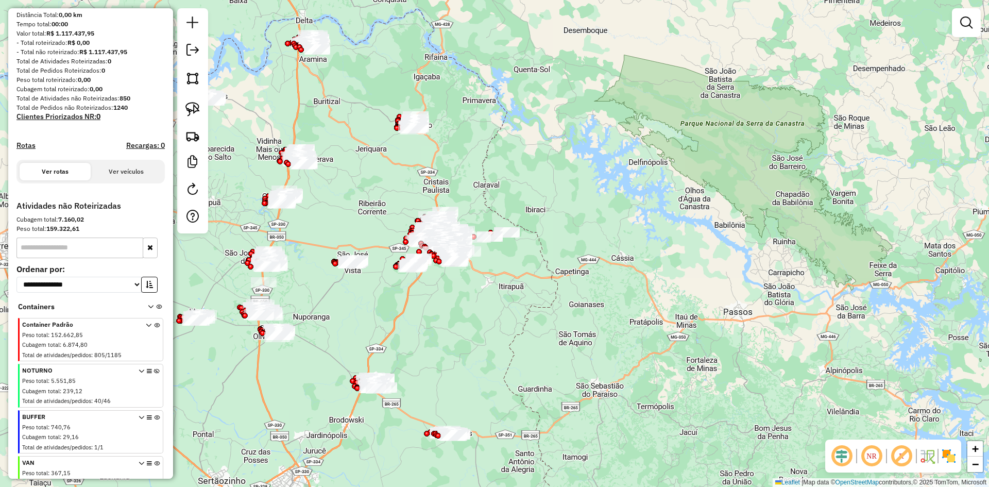
scroll to position [153, 0]
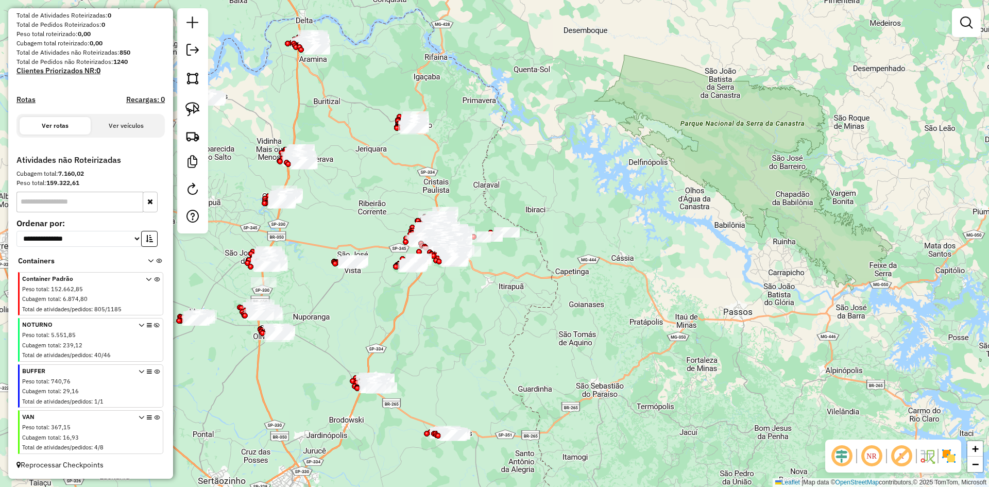
click at [154, 426] on icon at bounding box center [157, 434] width 6 height 39
click at [154, 375] on icon at bounding box center [157, 388] width 6 height 39
drag, startPoint x: 526, startPoint y: 278, endPoint x: 510, endPoint y: 279, distance: 15.5
click at [526, 276] on div "Janela de atendimento Grade de atendimento Capacidade Transportadoras Veículos …" at bounding box center [494, 243] width 989 height 487
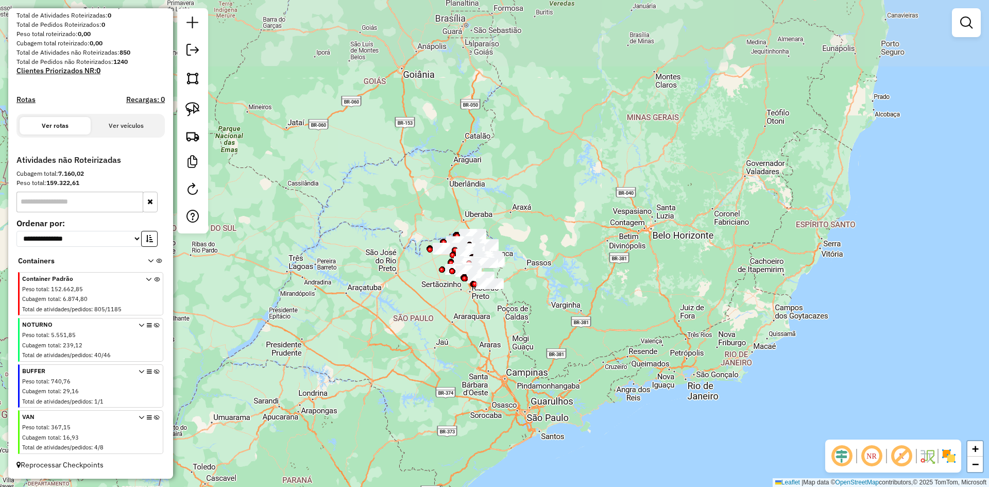
drag, startPoint x: 539, startPoint y: 315, endPoint x: 538, endPoint y: 258, distance: 57.7
click at [547, 255] on div "Janela de atendimento Grade de atendimento Capacidade Transportadoras Veículos …" at bounding box center [494, 243] width 989 height 487
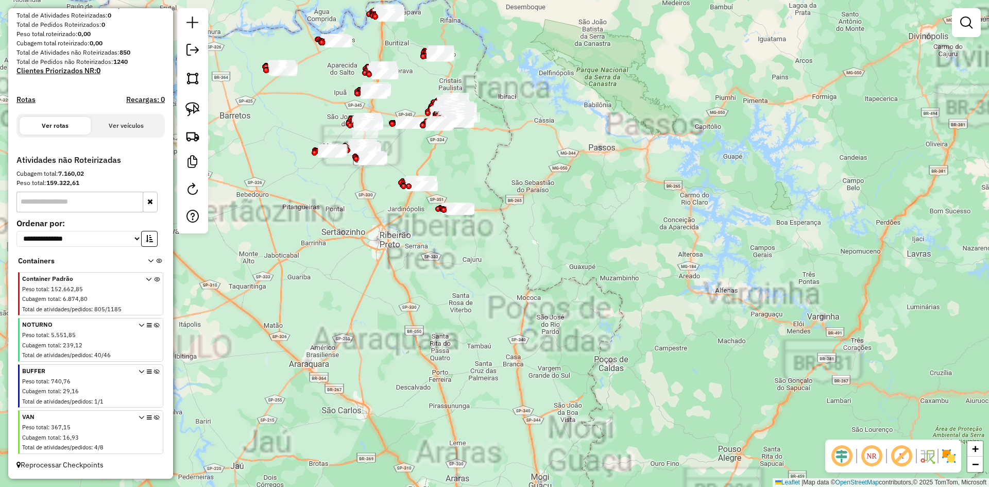
drag, startPoint x: 465, startPoint y: 345, endPoint x: 443, endPoint y: 289, distance: 60.2
click at [459, 363] on div "Janela de atendimento Grade de atendimento Capacidade Transportadoras Veículos …" at bounding box center [494, 243] width 989 height 487
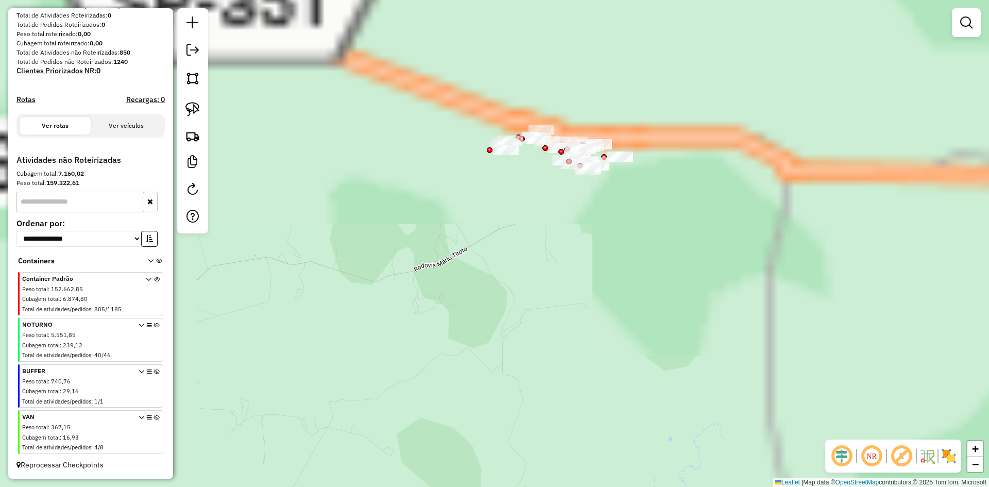
drag, startPoint x: 424, startPoint y: 326, endPoint x: 403, endPoint y: 371, distance: 49.3
click at [398, 388] on div "Janela de atendimento Grade de atendimento Capacidade Transportadoras Veículos …" at bounding box center [494, 243] width 989 height 487
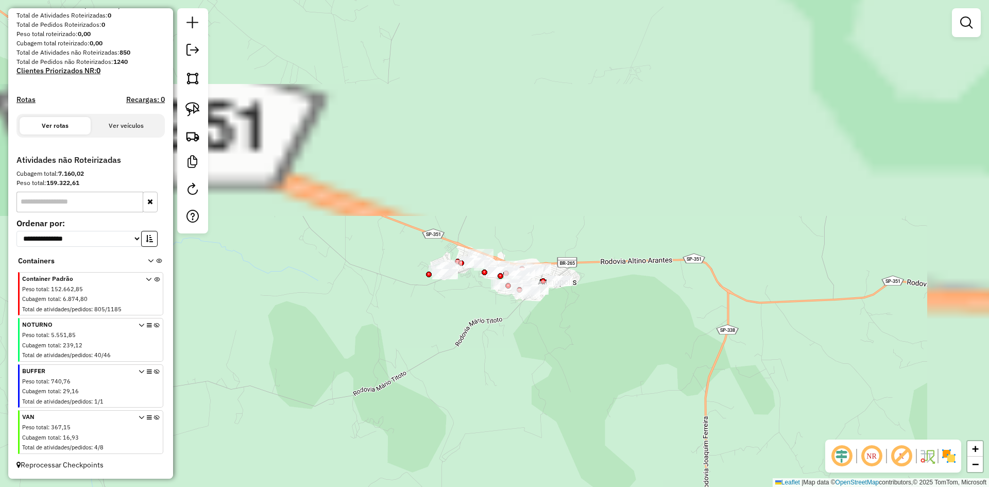
drag, startPoint x: 387, startPoint y: 403, endPoint x: 415, endPoint y: 371, distance: 42.8
click at [387, 403] on div "Janela de atendimento Grade de atendimento Capacidade Transportadoras Veículos …" at bounding box center [494, 243] width 989 height 487
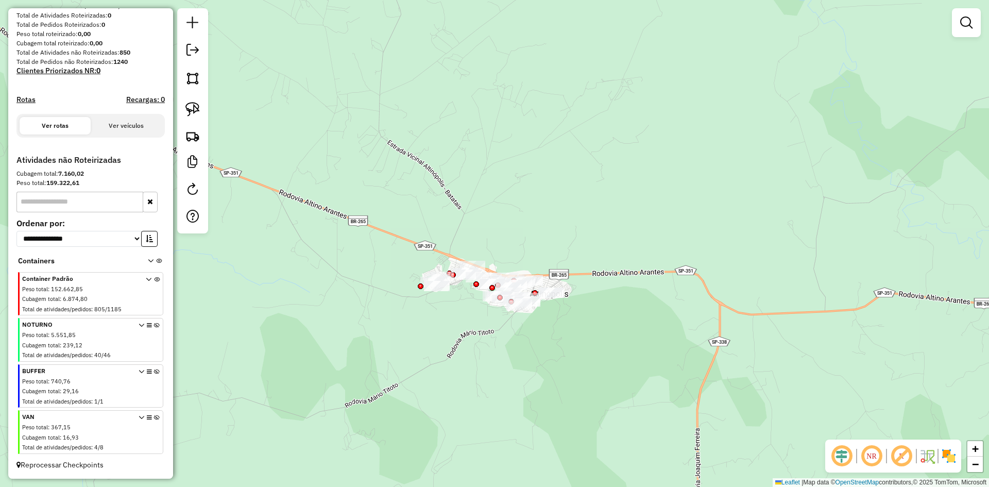
click at [409, 370] on div "Janela de atendimento Grade de atendimento Capacidade Transportadoras Veículos …" at bounding box center [494, 243] width 989 height 487
click at [843, 455] on em at bounding box center [841, 456] width 25 height 25
click at [952, 458] on img at bounding box center [949, 456] width 16 height 16
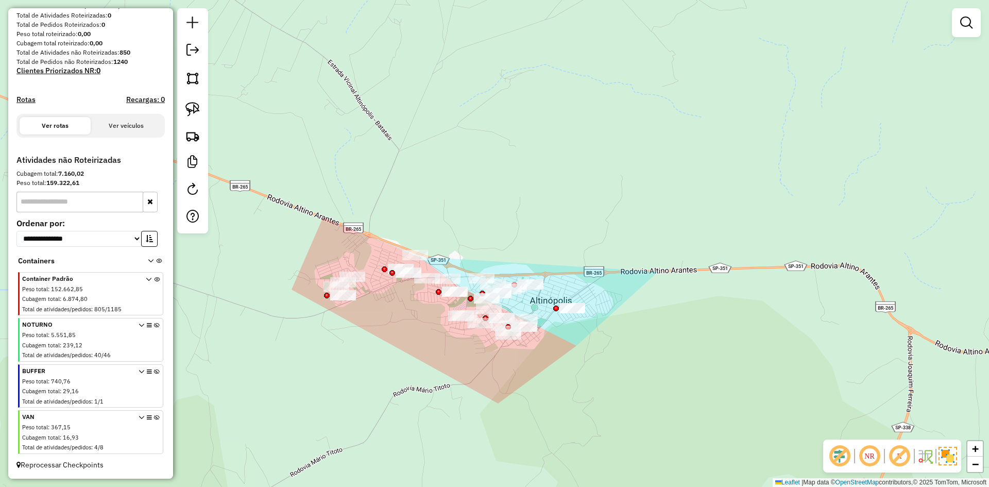
drag, startPoint x: 544, startPoint y: 322, endPoint x: 560, endPoint y: 367, distance: 47.8
click at [560, 367] on div "Janela de atendimento Grade de atendimento Capacidade Transportadoras Veículos …" at bounding box center [494, 243] width 989 height 487
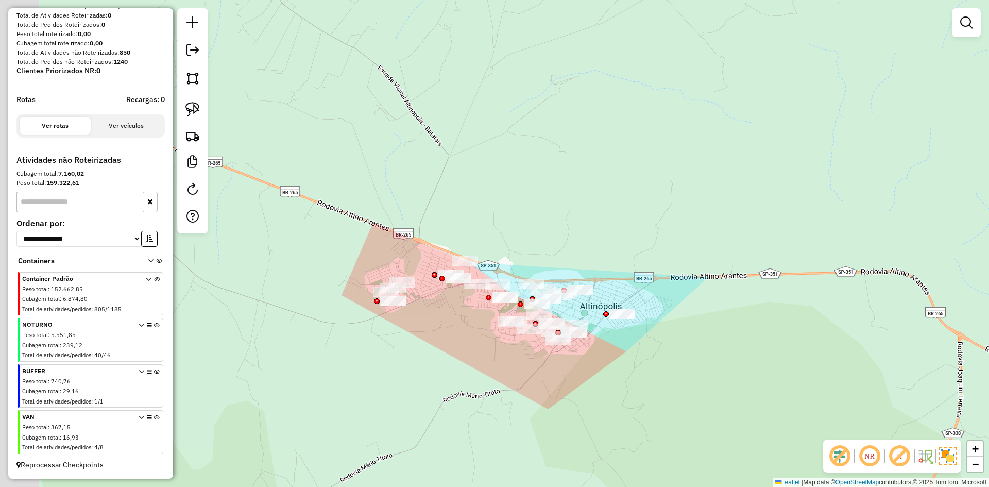
drag, startPoint x: 530, startPoint y: 386, endPoint x: 553, endPoint y: 405, distance: 29.3
click at [581, 391] on div "Janela de atendimento Grade de atendimento Capacidade Transportadoras Veículos …" at bounding box center [494, 243] width 989 height 487
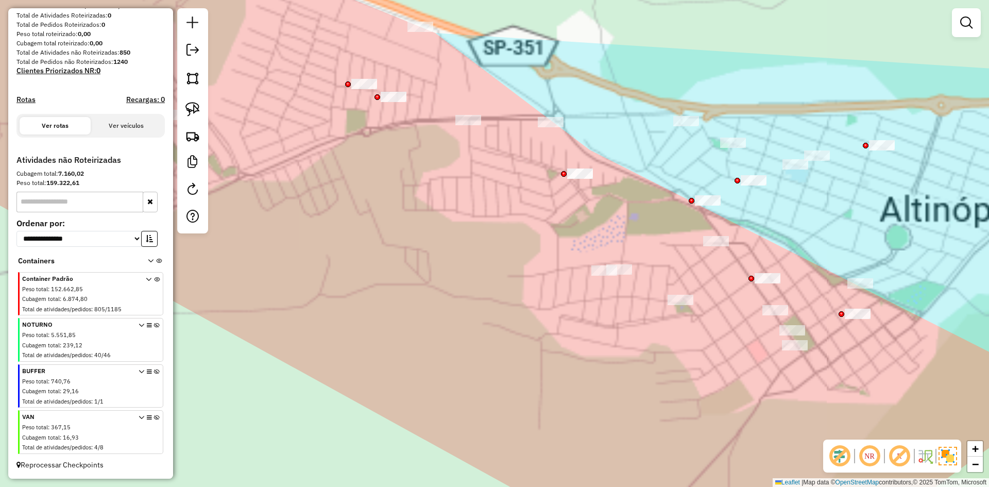
click at [299, 358] on div "Janela de atendimento Grade de atendimento Capacidade Transportadoras Veículos …" at bounding box center [494, 243] width 989 height 487
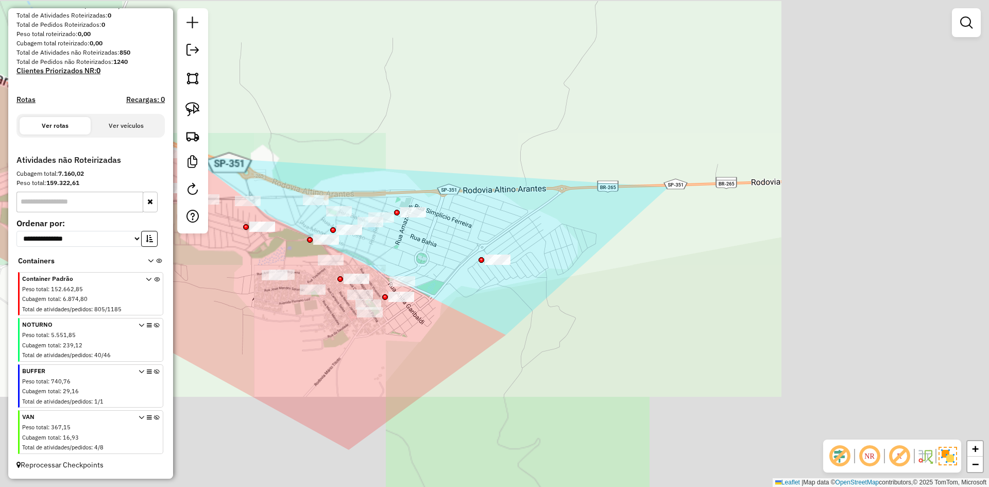
drag, startPoint x: 262, startPoint y: 324, endPoint x: 370, endPoint y: 362, distance: 115.0
click at [262, 322] on div "Janela de atendimento Grade de atendimento Capacidade Transportadoras Veículos …" at bounding box center [494, 243] width 989 height 487
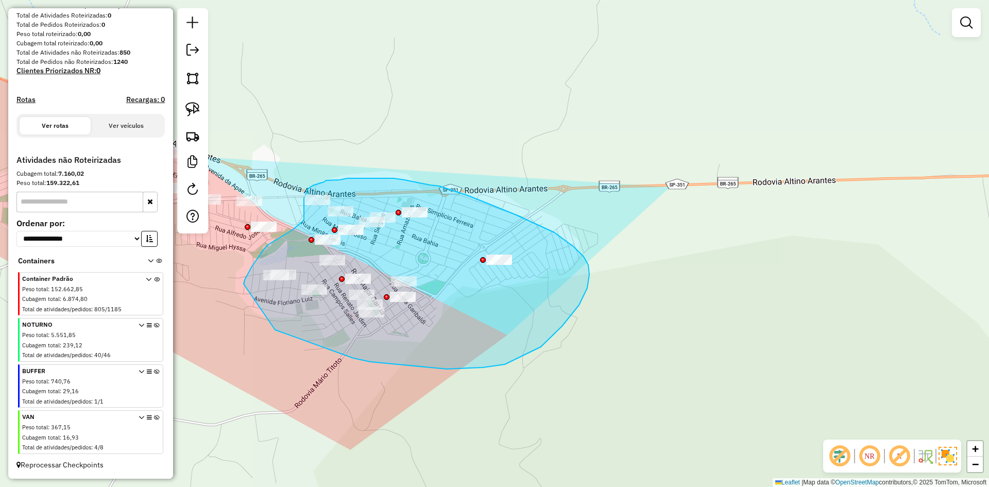
drag, startPoint x: 370, startPoint y: 362, endPoint x: 242, endPoint y: 293, distance: 146.1
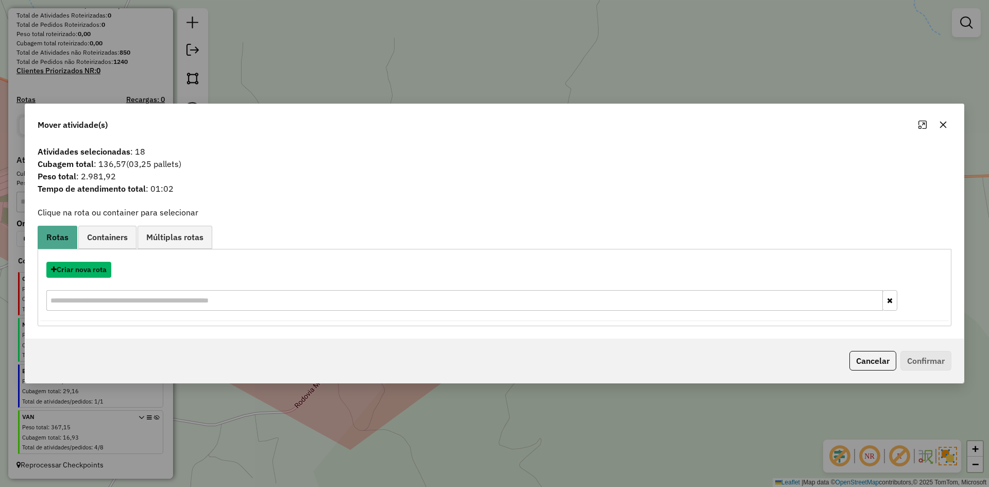
click at [85, 268] on button "Criar nova rota" at bounding box center [78, 270] width 65 height 16
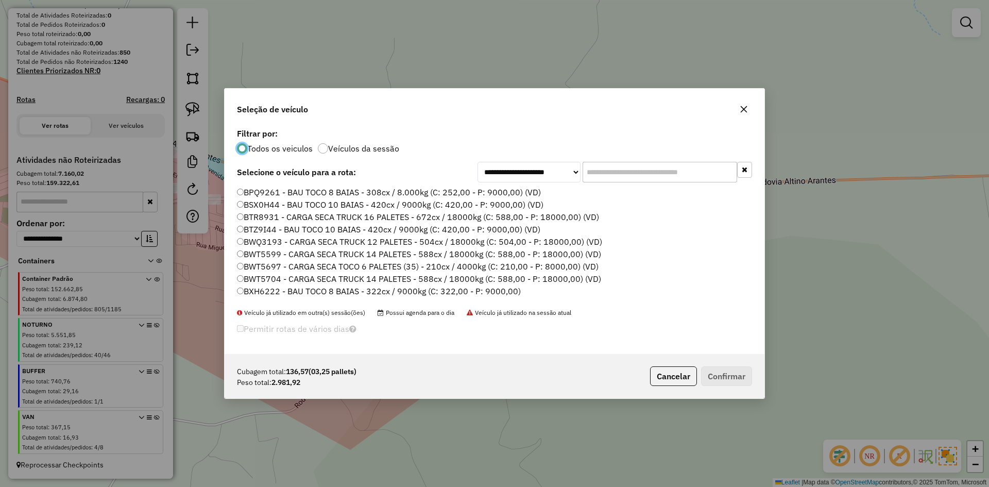
scroll to position [6, 3]
drag, startPoint x: 635, startPoint y: 171, endPoint x: 599, endPoint y: 176, distance: 36.4
click at [600, 176] on input "text" at bounding box center [660, 172] width 155 height 21
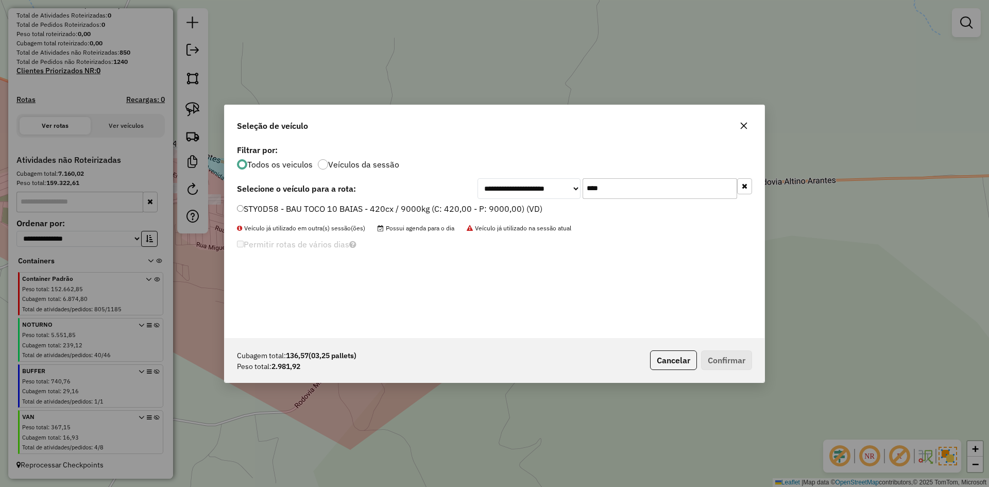
type input "****"
drag, startPoint x: 342, startPoint y: 212, endPoint x: 371, endPoint y: 219, distance: 29.7
click at [342, 212] on label "STY0D58 - BAU TOCO 10 BAIAS - 420cx / 9000kg (C: 420,00 - P: 9000,00) (VD)" at bounding box center [390, 208] width 306 height 12
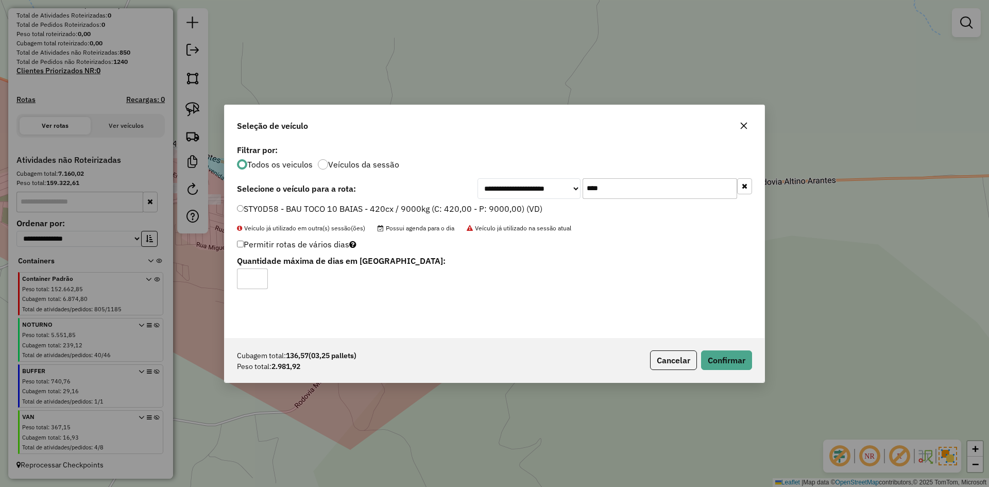
click at [729, 349] on div "Cubagem total: 136,57 (03,25 pallets) Peso total: 2.981,92 Cancelar Confirmar" at bounding box center [495, 360] width 540 height 44
click at [729, 351] on button "Confirmar" at bounding box center [726, 360] width 51 height 20
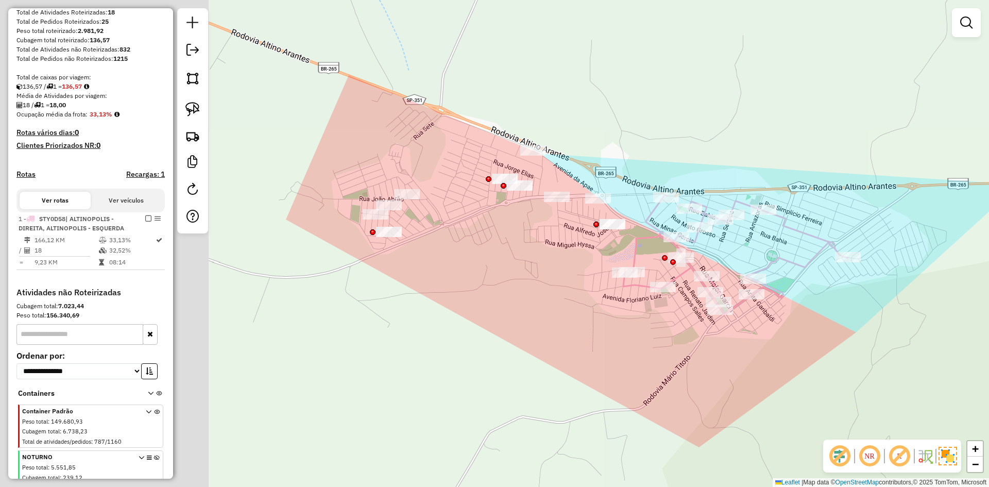
drag, startPoint x: 280, startPoint y: 381, endPoint x: 682, endPoint y: 377, distance: 401.9
click at [682, 377] on div "Janela de atendimento Grade de atendimento Capacidade Transportadoras Veículos …" at bounding box center [494, 243] width 989 height 487
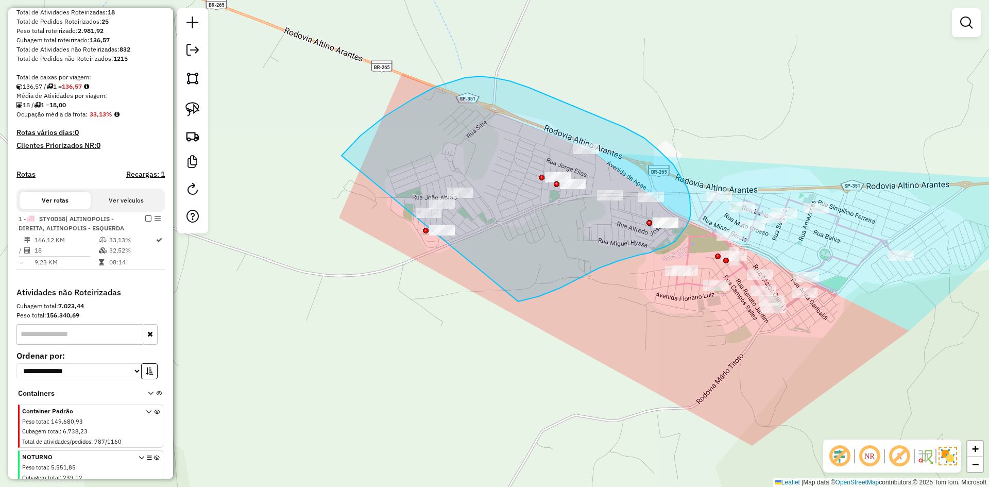
drag, startPoint x: 560, startPoint y: 288, endPoint x: 323, endPoint y: 232, distance: 243.9
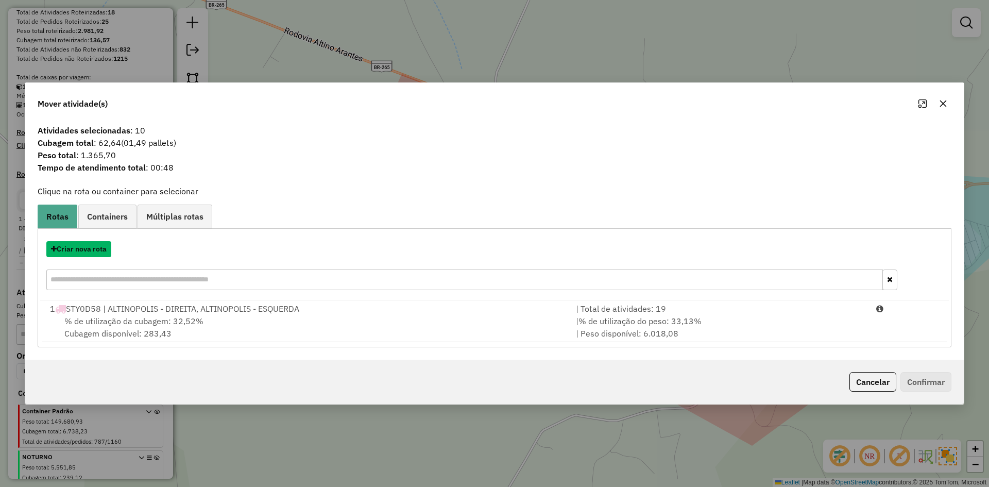
click at [96, 250] on button "Criar nova rota" at bounding box center [78, 249] width 65 height 16
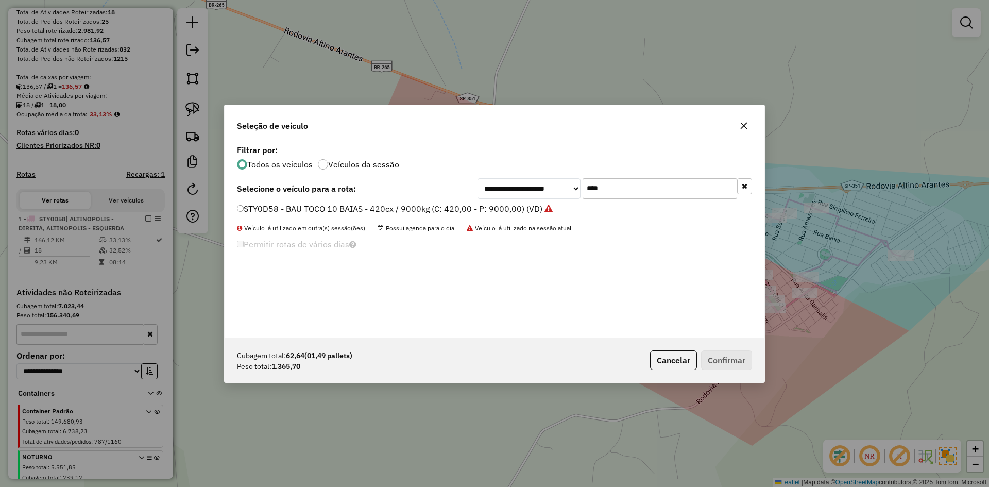
drag, startPoint x: 612, startPoint y: 184, endPoint x: 534, endPoint y: 185, distance: 77.8
click at [534, 186] on div "**********" at bounding box center [615, 188] width 275 height 21
type input "****"
drag, startPoint x: 279, startPoint y: 212, endPoint x: 300, endPoint y: 218, distance: 22.0
click at [279, 212] on label "SWA7I48 - BAU TOCO 10 BAIAS - 420cx / 9000kg (C: 420,00 - P: 9000,00) (VD)" at bounding box center [390, 208] width 306 height 12
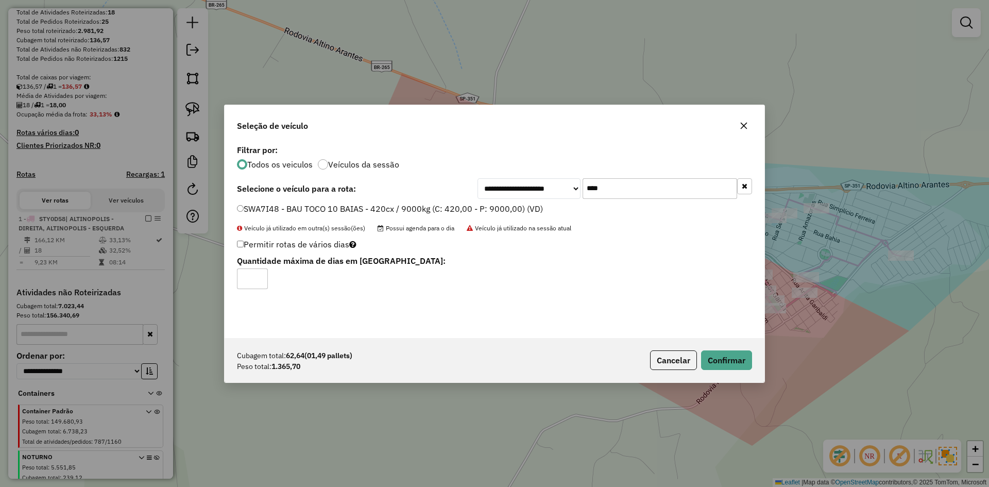
drag, startPoint x: 646, startPoint y: 323, endPoint x: 688, endPoint y: 340, distance: 45.1
click at [679, 336] on div "**********" at bounding box center [495, 240] width 540 height 196
click at [732, 359] on button "Confirmar" at bounding box center [726, 360] width 51 height 20
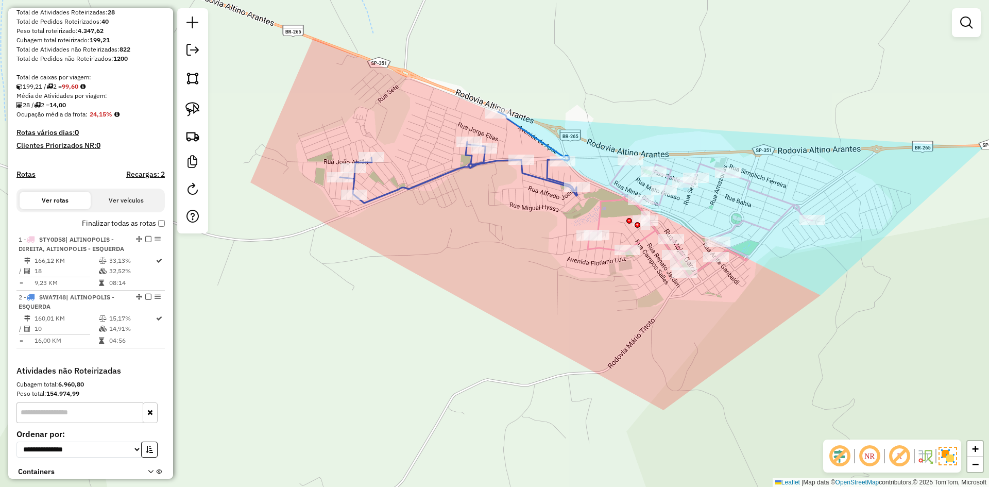
drag, startPoint x: 667, startPoint y: 176, endPoint x: 579, endPoint y: 140, distance: 95.5
click at [579, 140] on div "Janela de atendimento Grade de atendimento Capacidade Transportadoras Veículos …" at bounding box center [494, 243] width 989 height 487
click at [550, 145] on icon at bounding box center [459, 157] width 238 height 91
select select "**********"
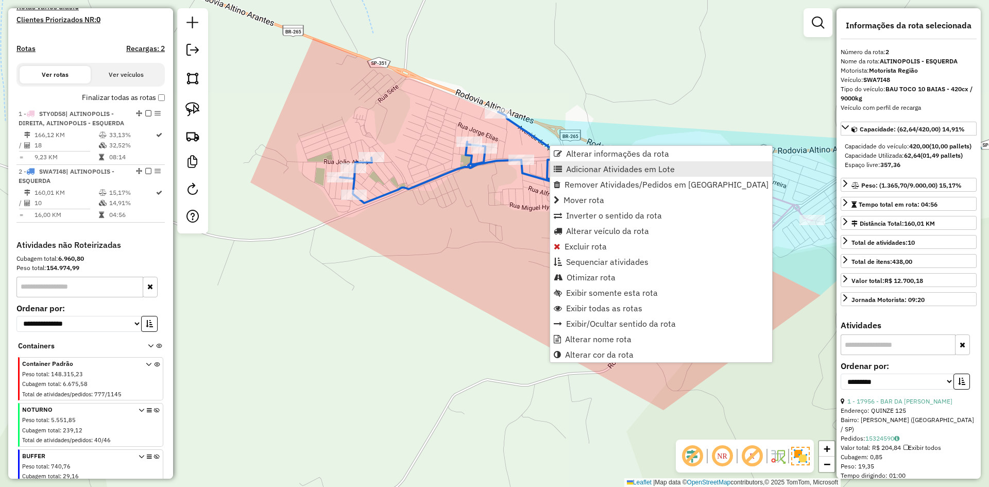
scroll to position [372, 0]
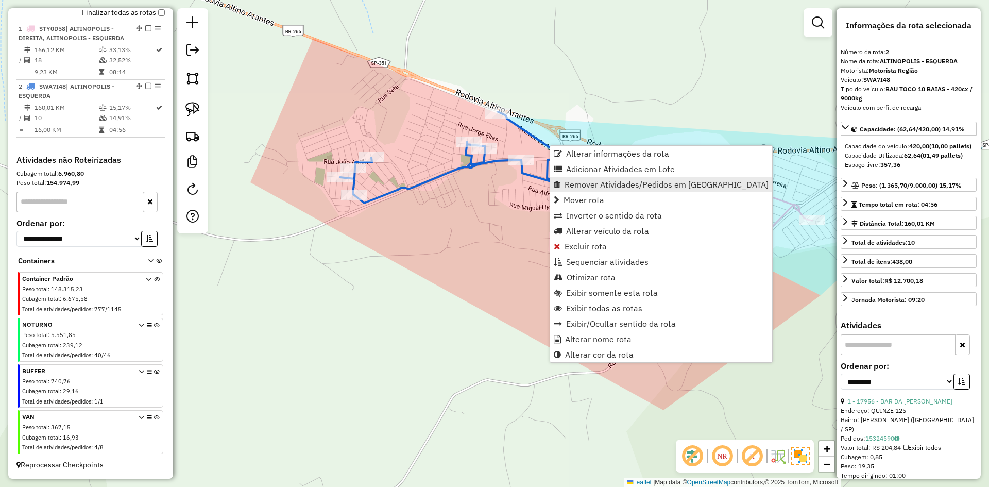
click at [595, 181] on span "Remover Atividades/Pedidos em [GEOGRAPHIC_DATA]" at bounding box center [667, 184] width 204 height 8
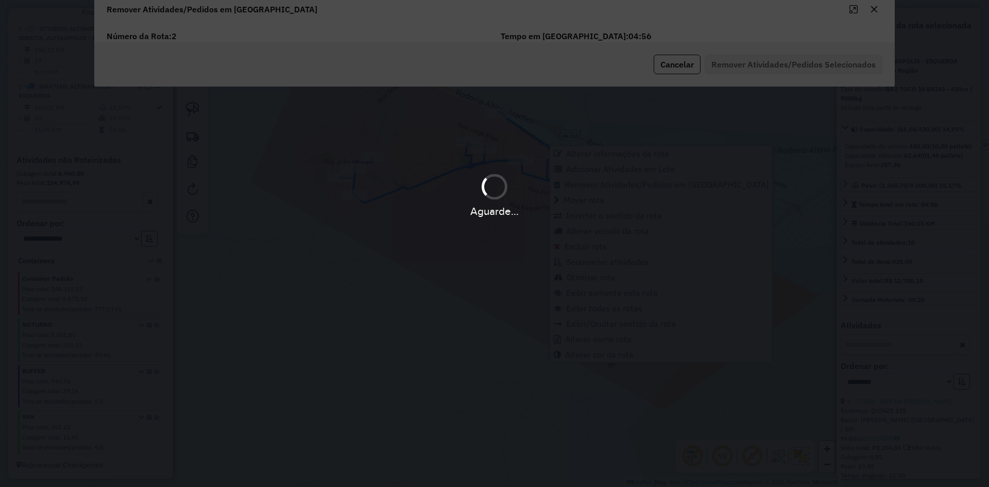
scroll to position [0, 0]
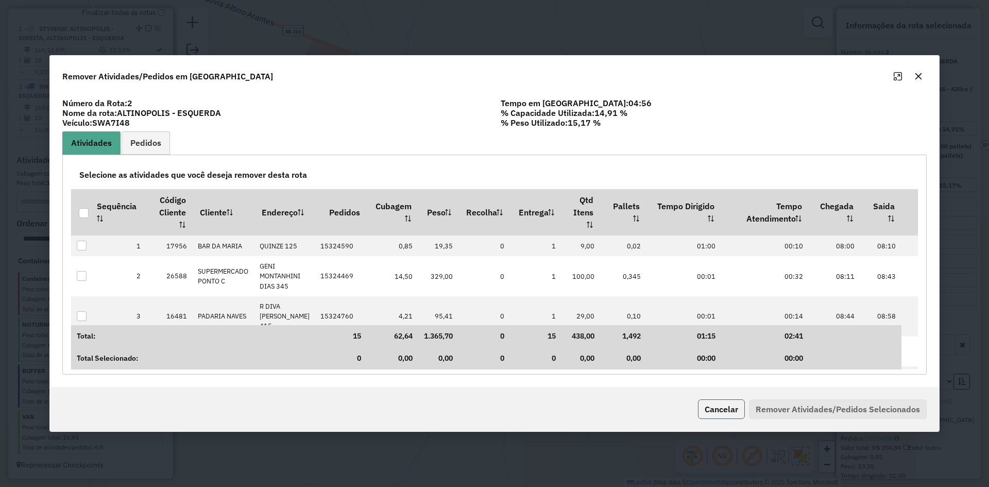
click at [729, 411] on button "Cancelar" at bounding box center [721, 409] width 47 height 20
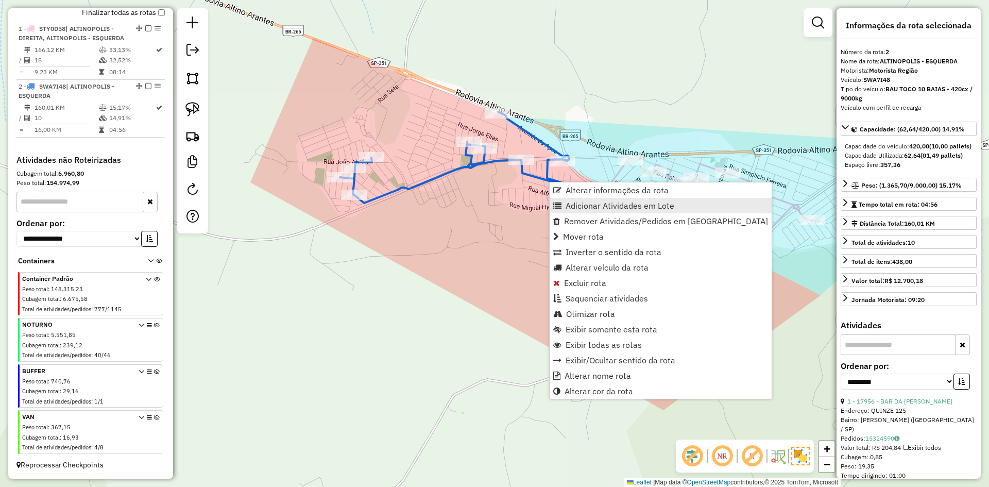
click at [567, 207] on span "Adicionar Atividades em Lote" at bounding box center [620, 205] width 109 height 8
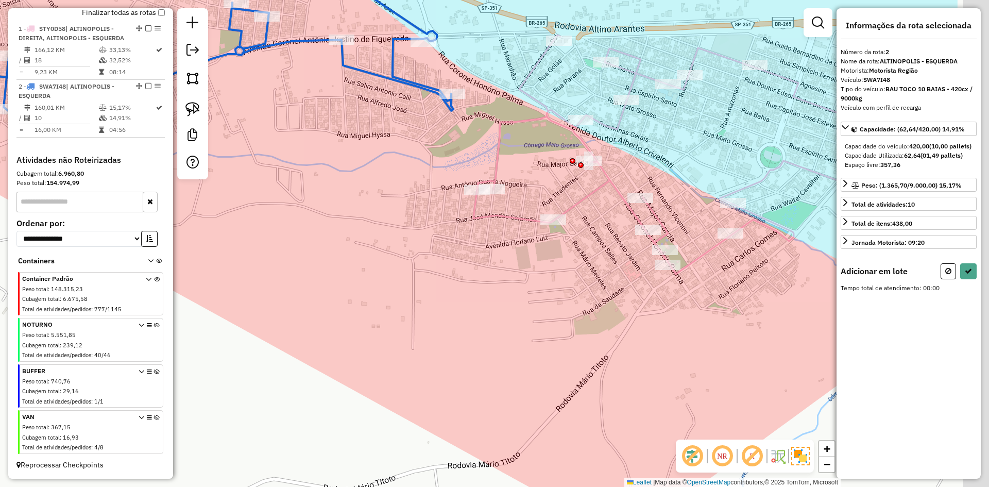
drag, startPoint x: 469, startPoint y: 240, endPoint x: 427, endPoint y: 215, distance: 49.0
click at [439, 234] on div "Janela de atendimento Grade de atendimento Capacidade Transportadoras Veículos …" at bounding box center [494, 243] width 989 height 487
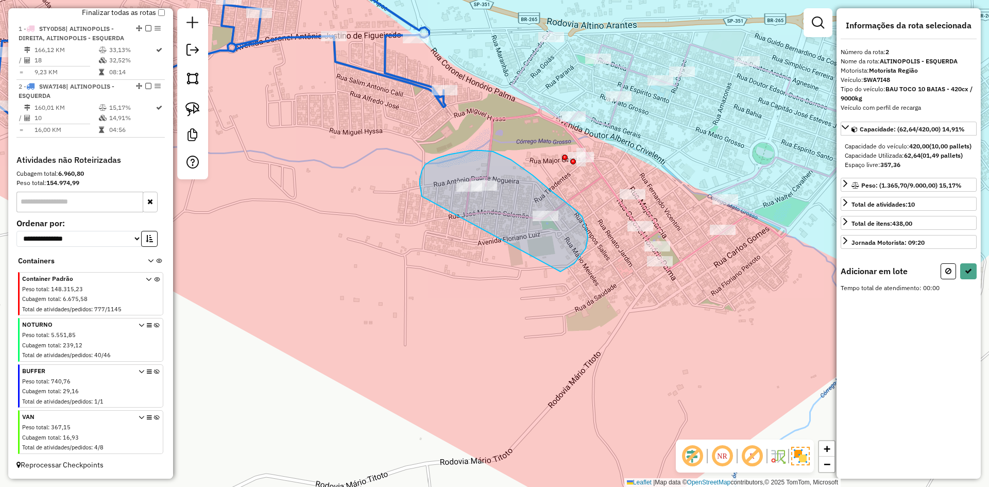
drag, startPoint x: 425, startPoint y: 165, endPoint x: 367, endPoint y: 257, distance: 108.6
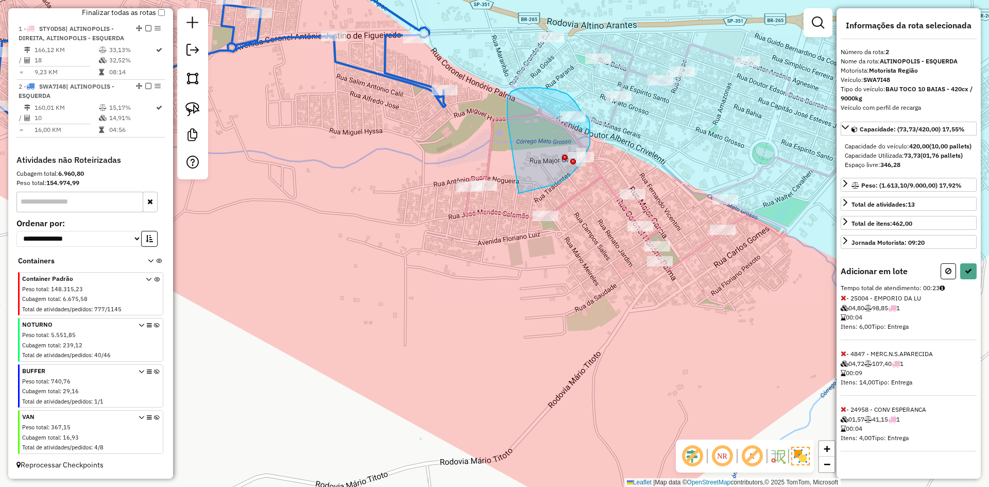
drag, startPoint x: 507, startPoint y: 116, endPoint x: 510, endPoint y: 189, distance: 73.2
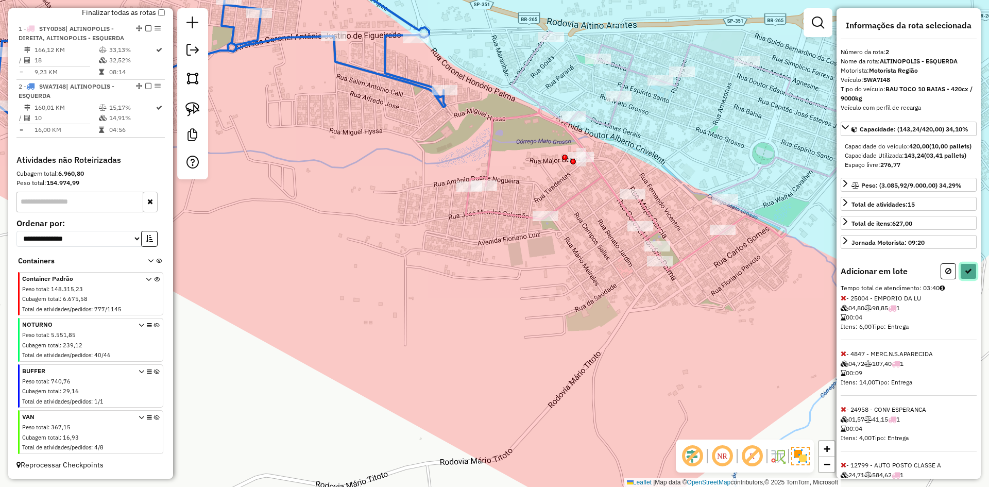
click at [965, 275] on icon at bounding box center [968, 270] width 7 height 7
select select "**********"
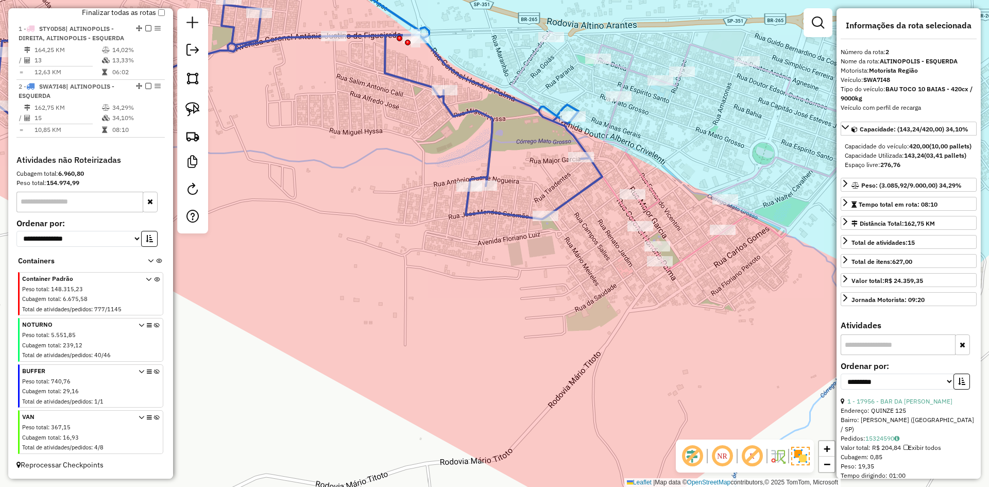
click at [606, 140] on icon at bounding box center [714, 150] width 404 height 239
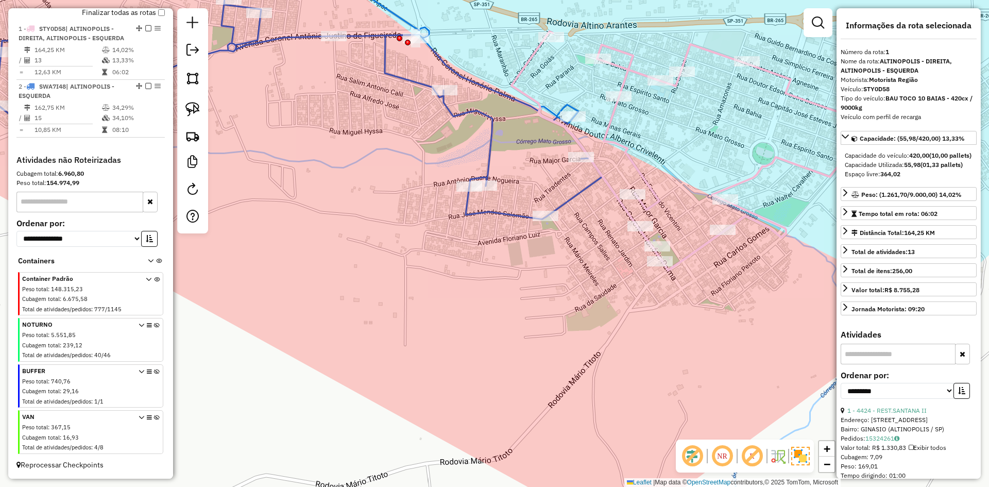
click at [608, 118] on icon at bounding box center [714, 150] width 404 height 239
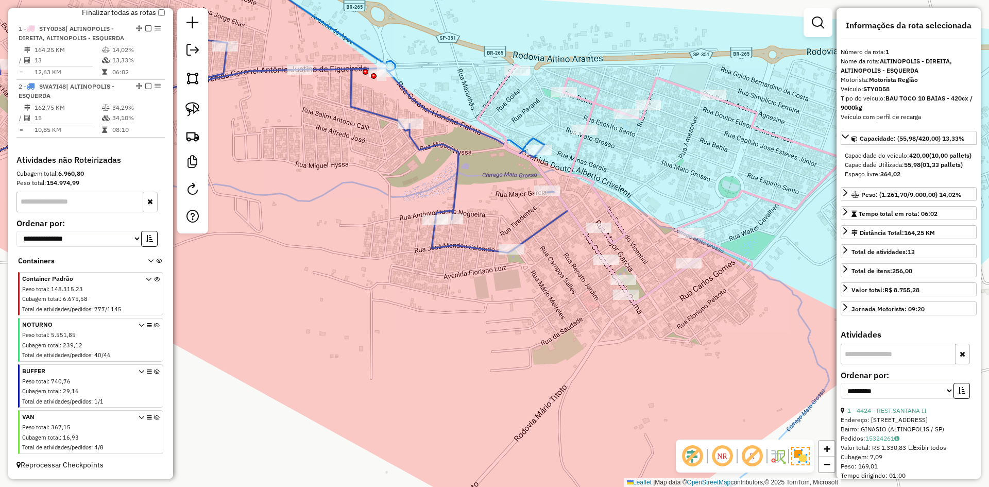
drag, startPoint x: 663, startPoint y: 156, endPoint x: 577, endPoint y: 190, distance: 92.5
click at [632, 187] on div "Janela de atendimento Grade de atendimento Capacidade Transportadoras Veículos …" at bounding box center [494, 243] width 989 height 487
click at [458, 169] on icon at bounding box center [252, 113] width 631 height 279
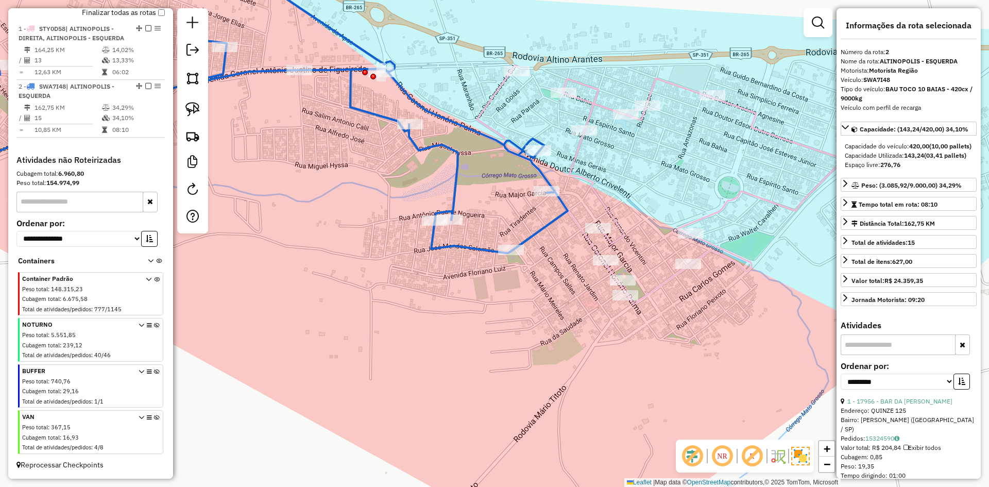
click at [580, 150] on icon at bounding box center [679, 184] width 404 height 239
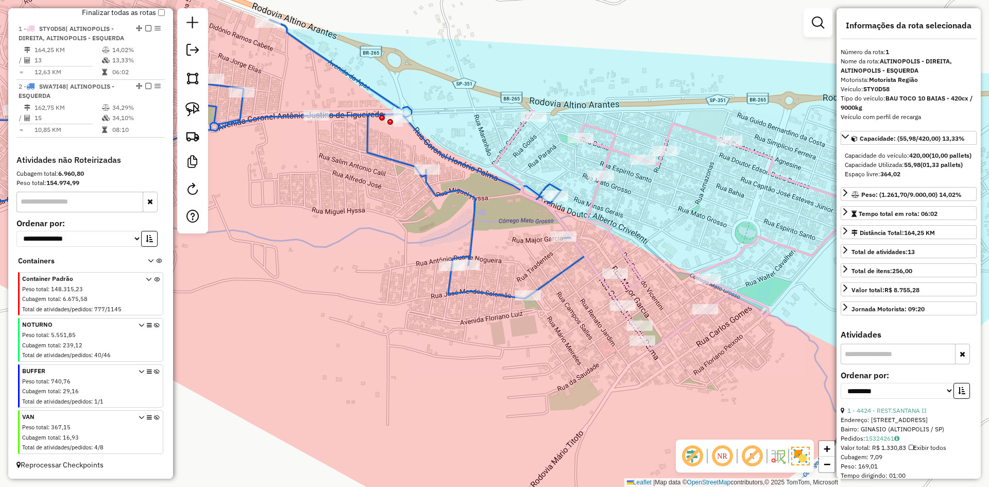
drag, startPoint x: 637, startPoint y: 229, endPoint x: 639, endPoint y: 242, distance: 13.0
click at [639, 242] on div "Janela de atendimento Grade de atendimento Capacidade Transportadoras Veículos …" at bounding box center [494, 243] width 989 height 487
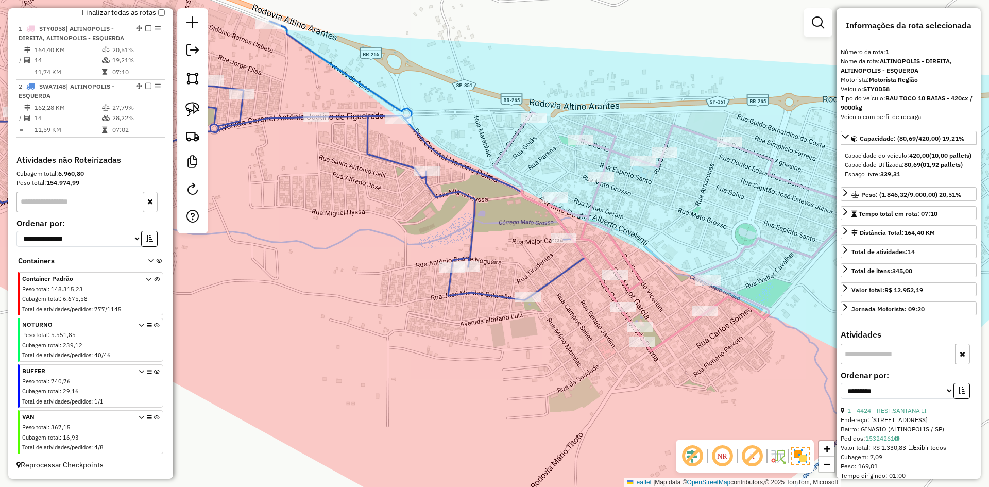
drag, startPoint x: 584, startPoint y: 204, endPoint x: 584, endPoint y: 210, distance: 6.2
click at [585, 204] on div "Janela de atendimento Grade de atendimento Capacidade Transportadoras Veículos …" at bounding box center [494, 243] width 989 height 487
click at [588, 210] on icon at bounding box center [697, 232] width 404 height 239
click at [589, 210] on icon at bounding box center [700, 232] width 404 height 239
drag, startPoint x: 672, startPoint y: 232, endPoint x: 636, endPoint y: 232, distance: 36.1
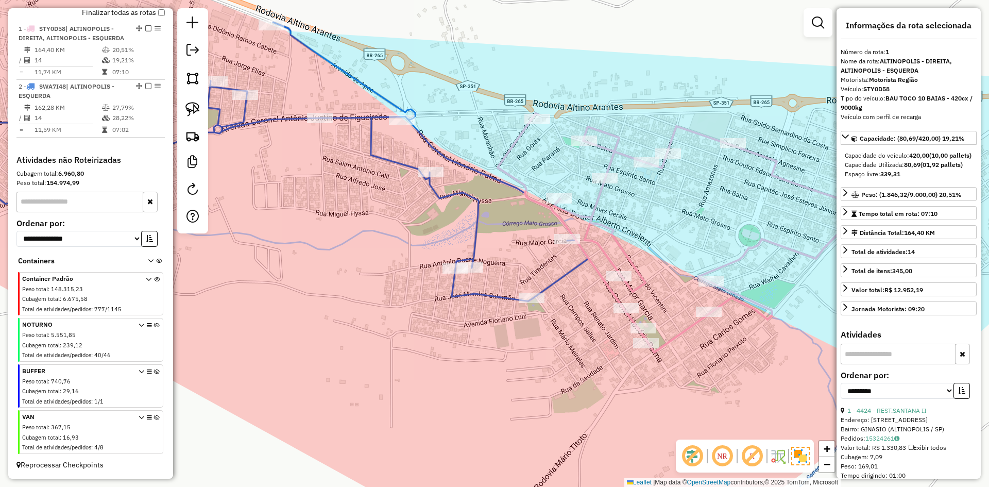
click at [636, 232] on div "Janela de atendimento Grade de atendimento Capacidade Transportadoras Veículos …" at bounding box center [494, 243] width 989 height 487
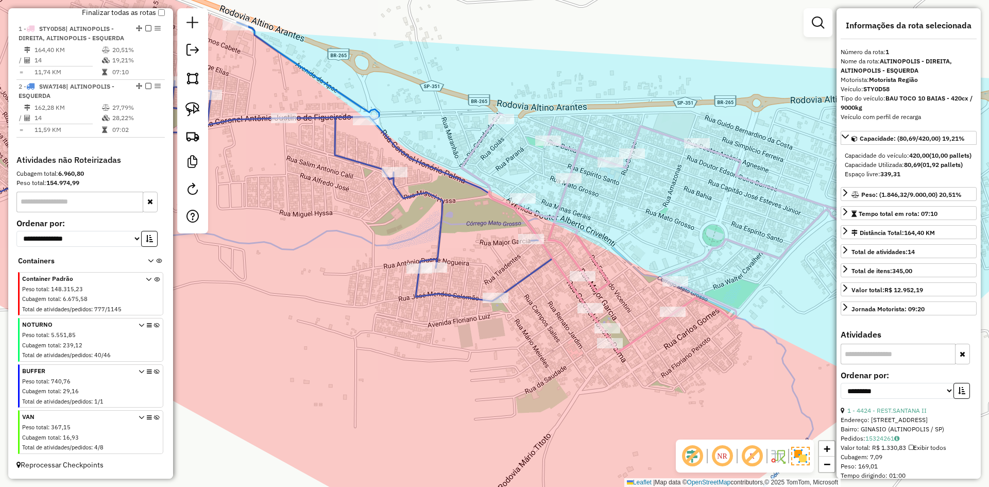
click at [526, 274] on icon at bounding box center [236, 161] width 631 height 279
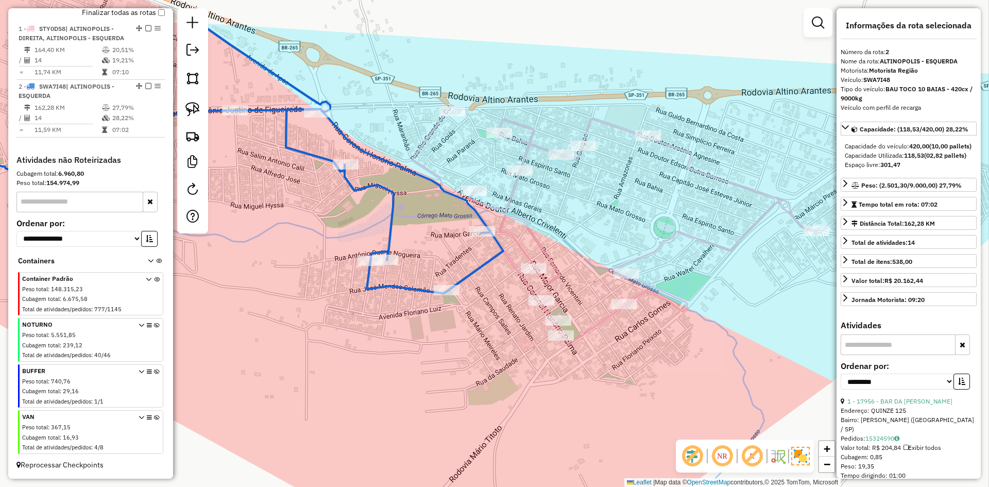
drag, startPoint x: 498, startPoint y: 261, endPoint x: 449, endPoint y: 253, distance: 49.6
click at [449, 253] on div "Janela de atendimento Grade de atendimento Capacidade Transportadoras Veículos …" at bounding box center [494, 243] width 989 height 487
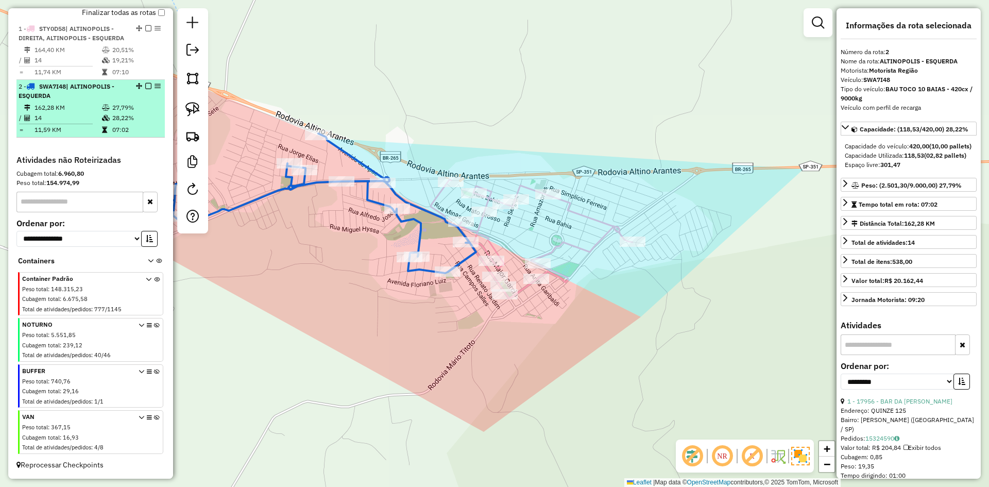
click at [146, 83] on em at bounding box center [148, 86] width 6 height 6
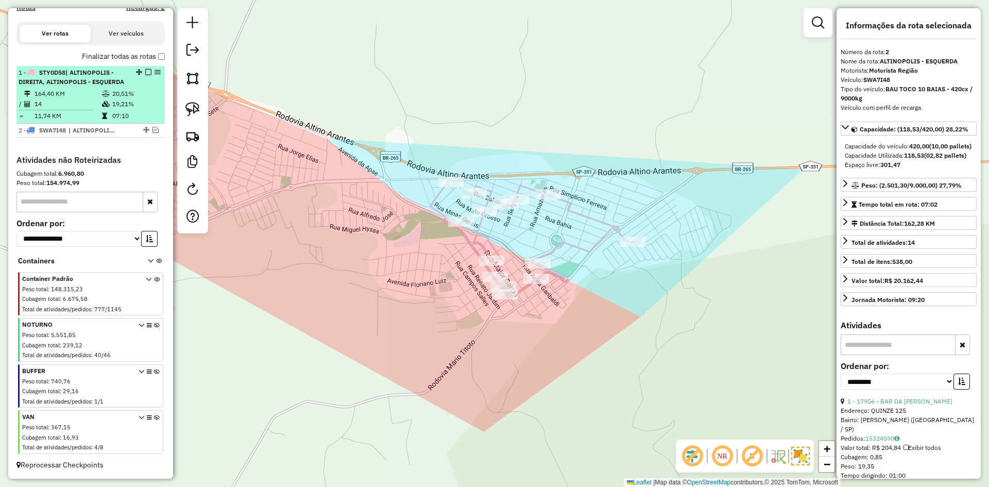
click at [146, 73] on em at bounding box center [148, 72] width 6 height 6
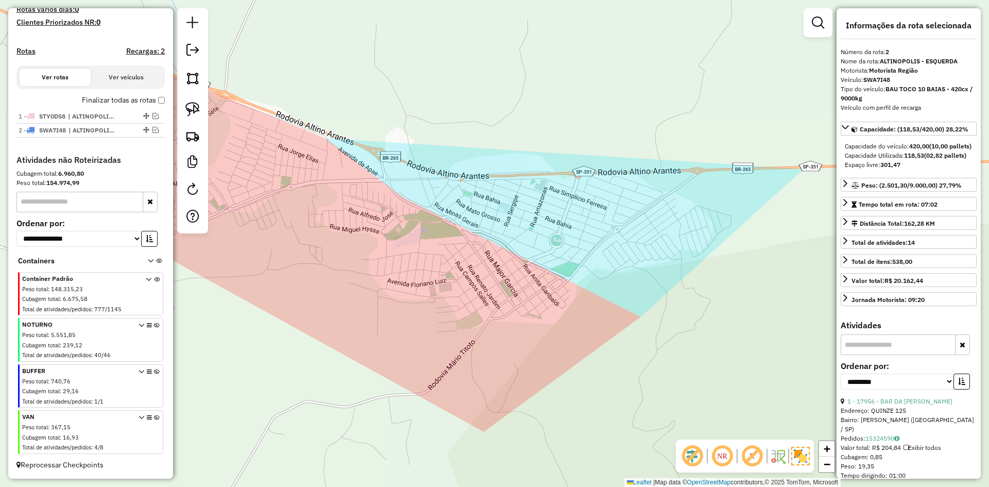
scroll to position [285, 0]
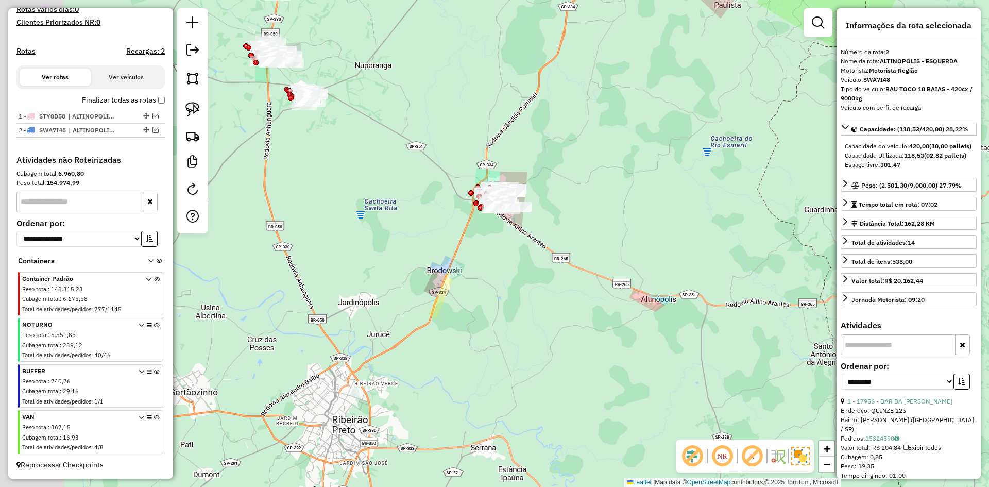
drag, startPoint x: 641, startPoint y: 308, endPoint x: 641, endPoint y: 291, distance: 17.0
click at [676, 314] on div "Janela de atendimento Grade de atendimento Capacidade Transportadoras Veículos …" at bounding box center [494, 243] width 989 height 487
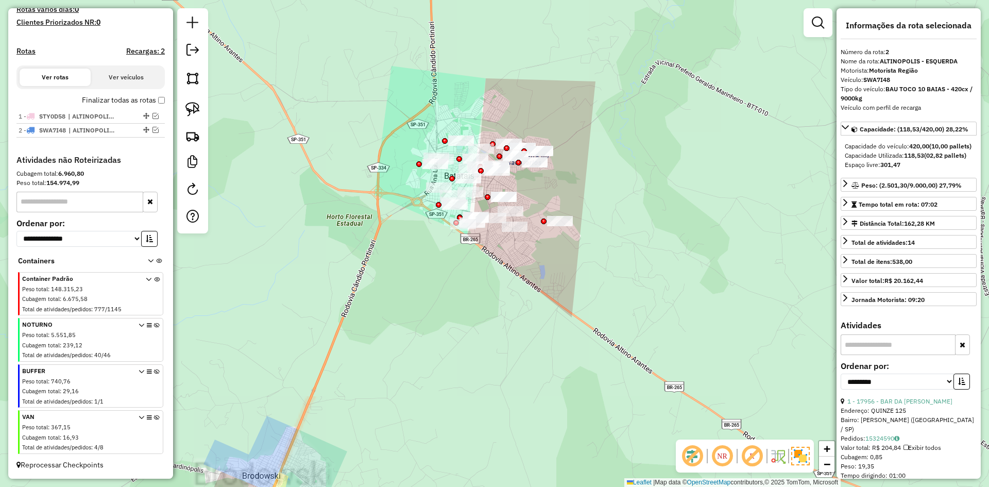
drag, startPoint x: 539, startPoint y: 185, endPoint x: 564, endPoint y: 217, distance: 40.8
click at [564, 217] on div "Janela de atendimento Grade de atendimento Capacidade Transportadoras Veículos …" at bounding box center [494, 243] width 989 height 487
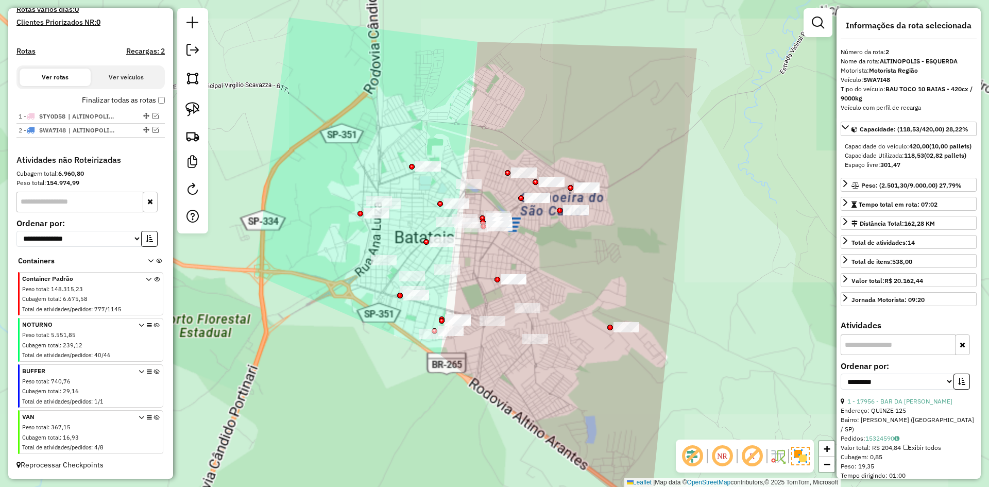
click at [566, 268] on div "Janela de atendimento Grade de atendimento Capacidade Transportadoras Veículos …" at bounding box center [494, 243] width 989 height 487
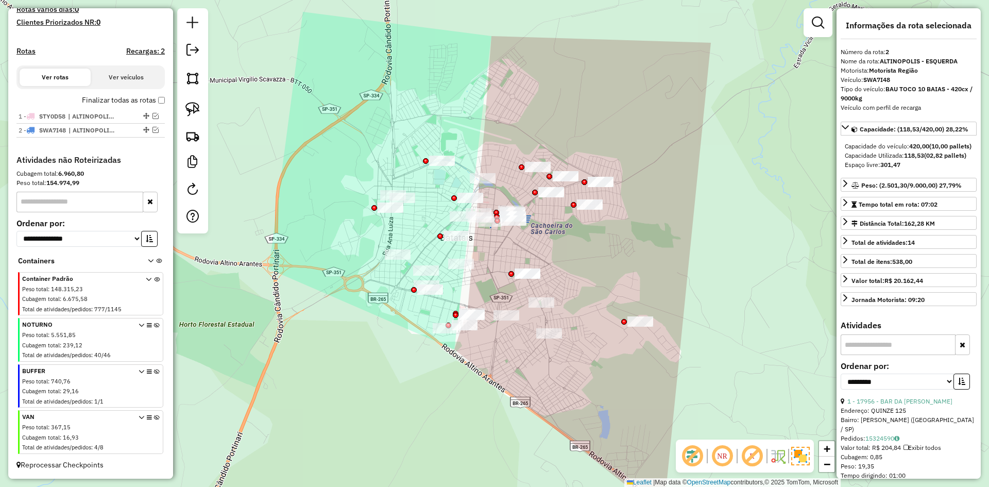
drag, startPoint x: 545, startPoint y: 298, endPoint x: 572, endPoint y: 278, distance: 33.9
click at [558, 292] on div "Janela de atendimento Grade de atendimento Capacidade Transportadoras Veículos …" at bounding box center [494, 243] width 989 height 487
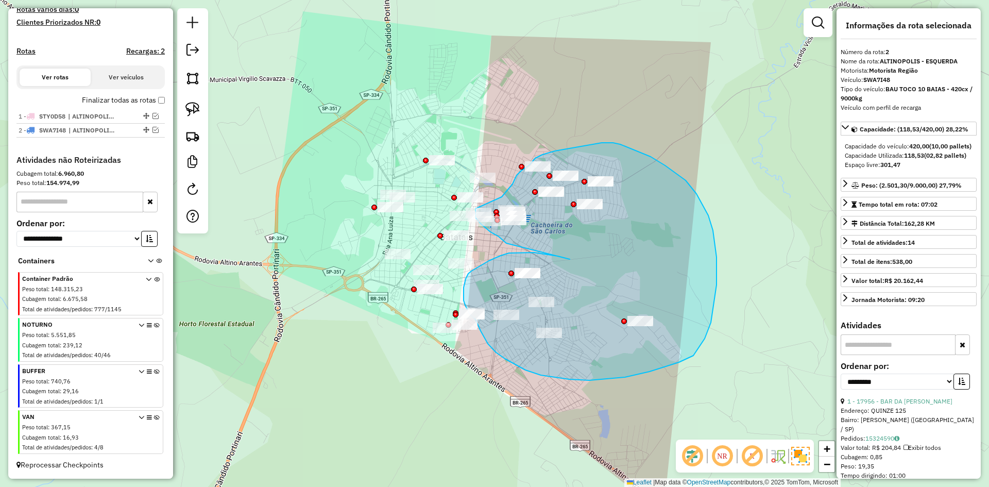
drag, startPoint x: 565, startPoint y: 258, endPoint x: 506, endPoint y: 243, distance: 60.5
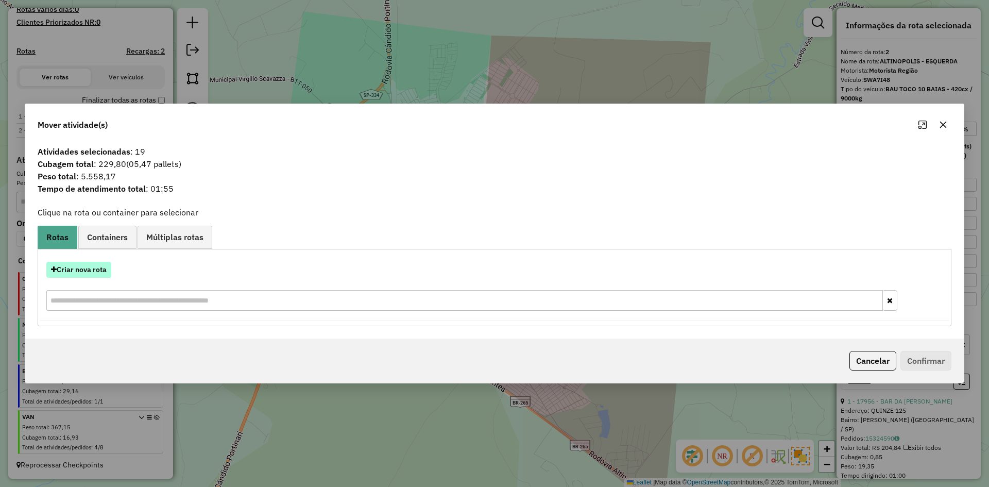
click at [78, 267] on button "Criar nova rota" at bounding box center [78, 270] width 65 height 16
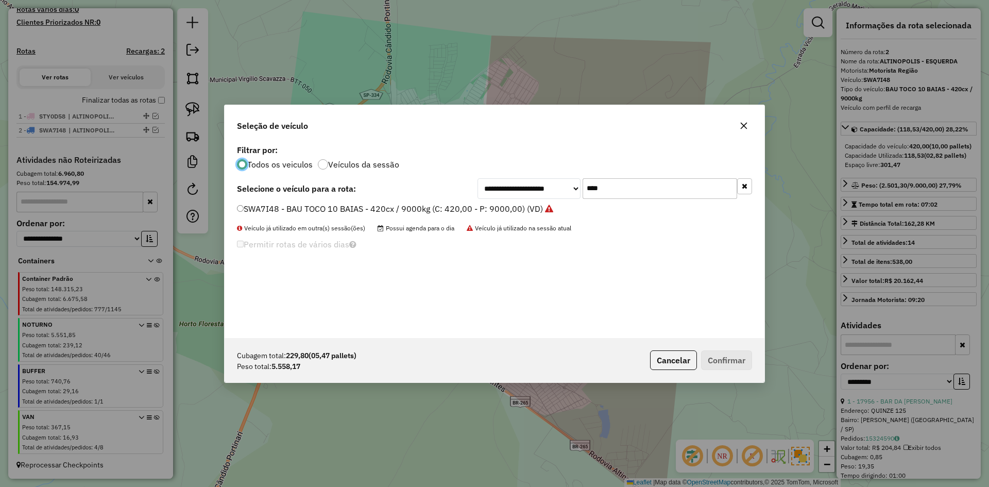
scroll to position [6, 3]
drag, startPoint x: 612, startPoint y: 184, endPoint x: 548, endPoint y: 194, distance: 65.1
click at [548, 194] on div "**********" at bounding box center [615, 188] width 275 height 21
type input "****"
drag, startPoint x: 294, startPoint y: 210, endPoint x: 494, endPoint y: 243, distance: 203.1
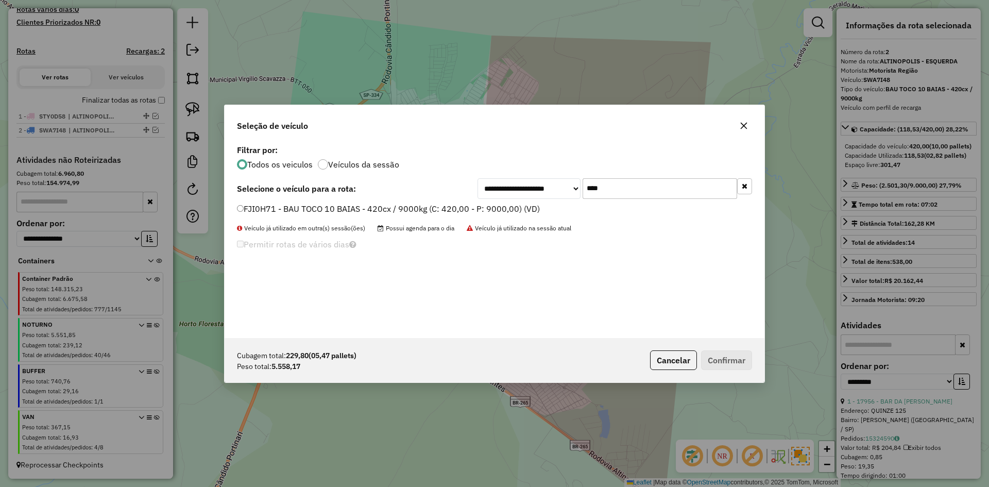
click at [294, 210] on label "FJI0H71 - BAU TOCO 10 BAIAS - 420cx / 9000kg (C: 420,00 - P: 9000,00) (VD)" at bounding box center [388, 208] width 303 height 12
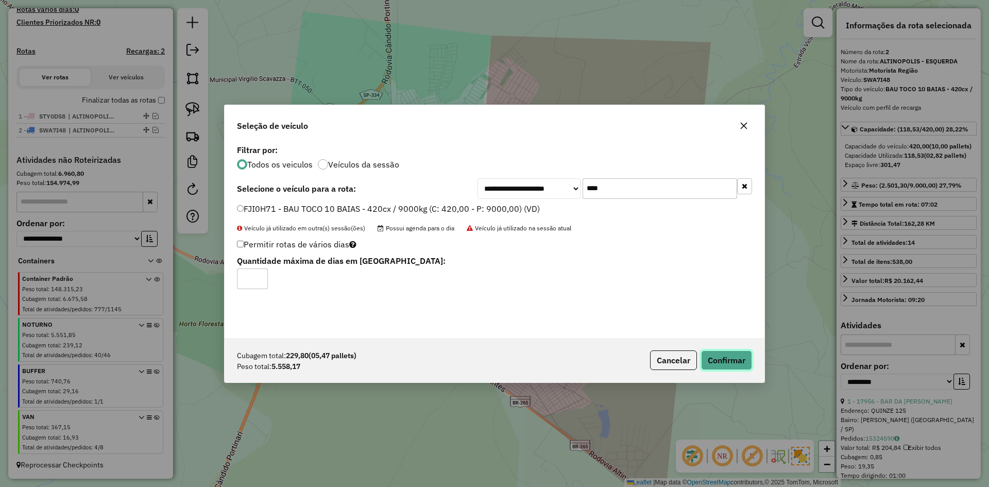
click at [731, 361] on button "Confirmar" at bounding box center [726, 360] width 51 height 20
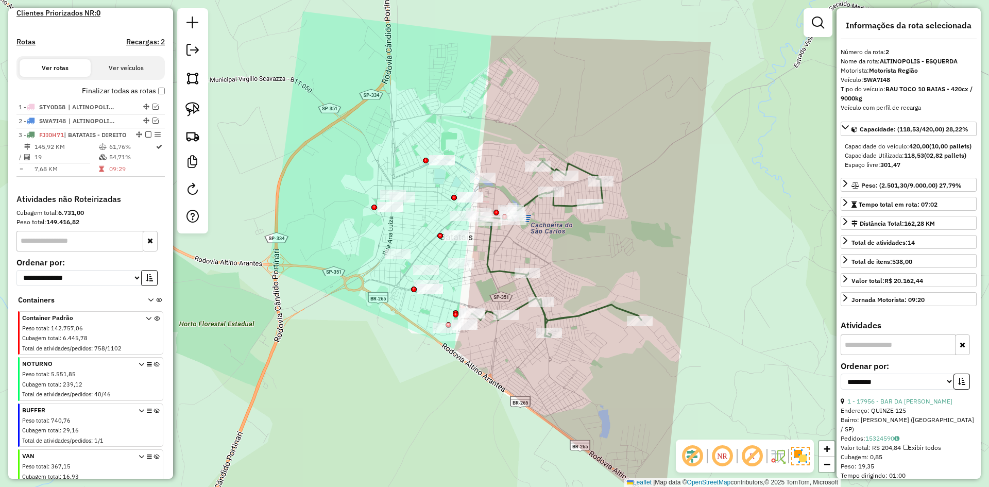
scroll to position [343, 0]
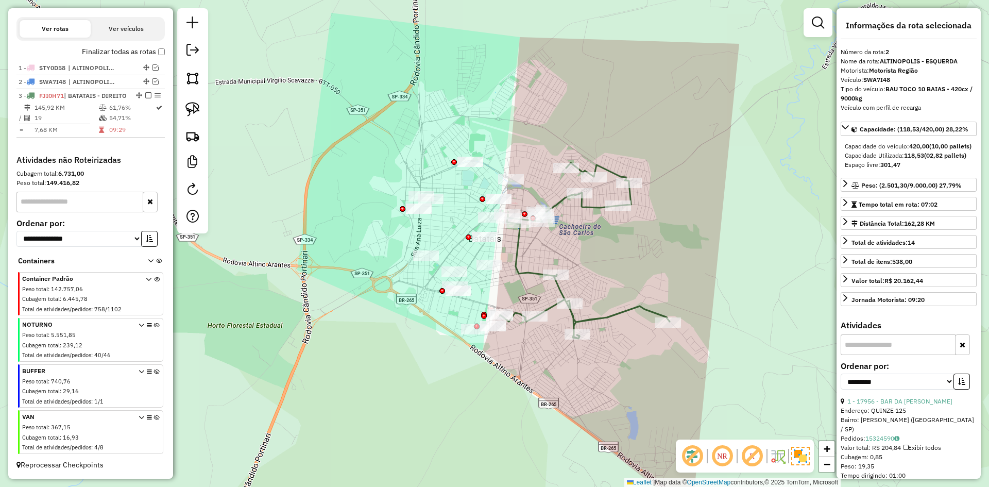
drag, startPoint x: 564, startPoint y: 240, endPoint x: 586, endPoint y: 237, distance: 22.3
click at [586, 237] on div "Janela de atendimento Grade de atendimento Capacidade Transportadoras Veículos …" at bounding box center [494, 243] width 989 height 487
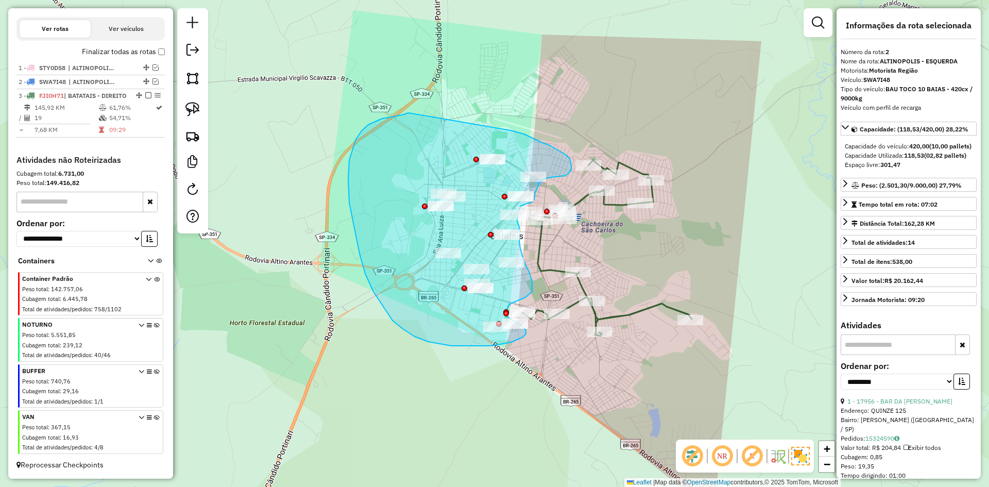
drag, startPoint x: 511, startPoint y: 130, endPoint x: 409, endPoint y: 113, distance: 103.5
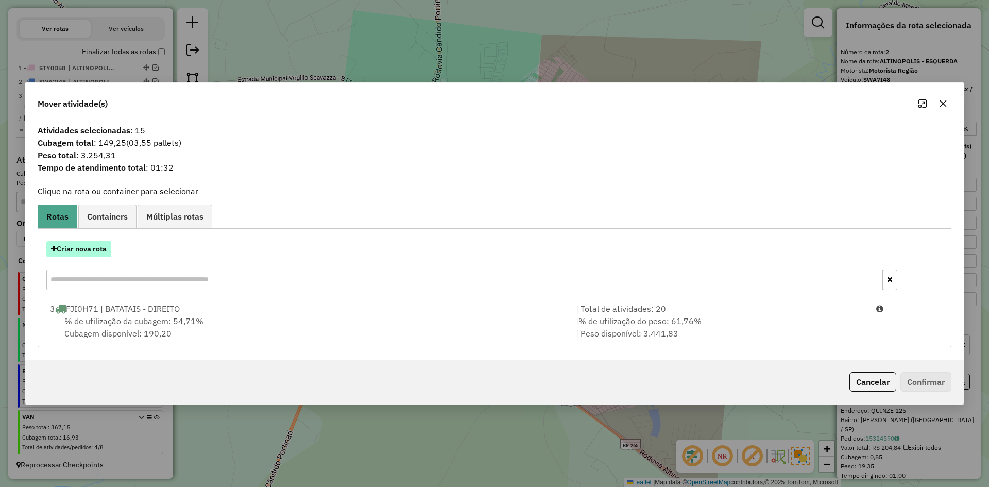
click at [84, 250] on button "Criar nova rota" at bounding box center [78, 249] width 65 height 16
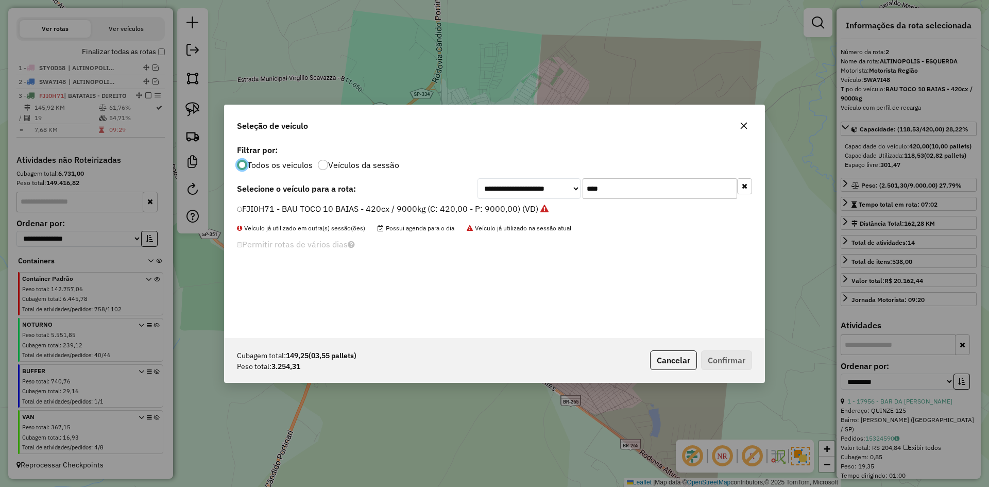
scroll to position [6, 3]
drag, startPoint x: 625, startPoint y: 191, endPoint x: 545, endPoint y: 188, distance: 79.9
click at [545, 188] on div "**********" at bounding box center [615, 188] width 275 height 21
type input "****"
drag, startPoint x: 365, startPoint y: 216, endPoint x: 509, endPoint y: 228, distance: 144.2
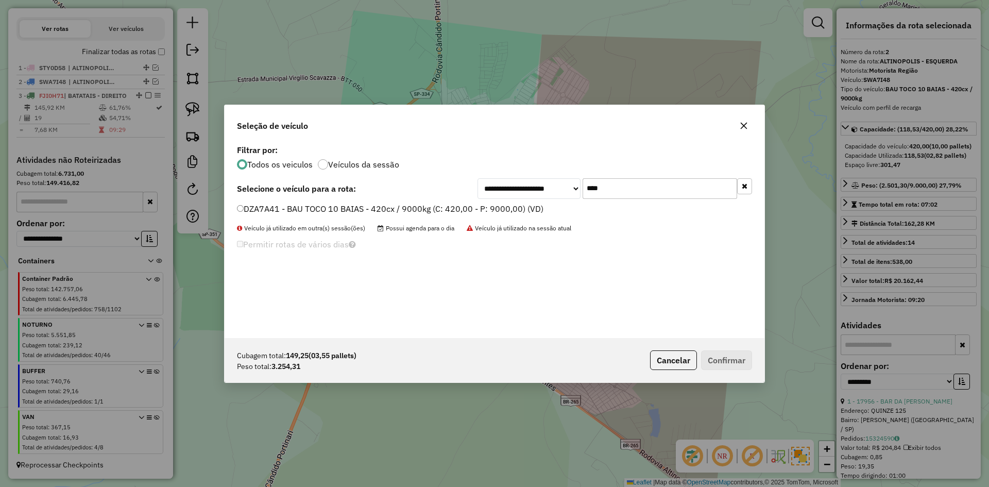
click at [363, 215] on div "DZA7A41 - BAU TOCO 10 BAIAS - 420cx / 9000kg (C: 420,00 - P: 9000,00) (VD)" at bounding box center [495, 213] width 528 height 21
click at [307, 212] on label "DZA7A41 - BAU TOCO 10 BAIAS - 420cx / 9000kg (C: 420,00 - P: 9000,00) (VD)" at bounding box center [390, 208] width 307 height 12
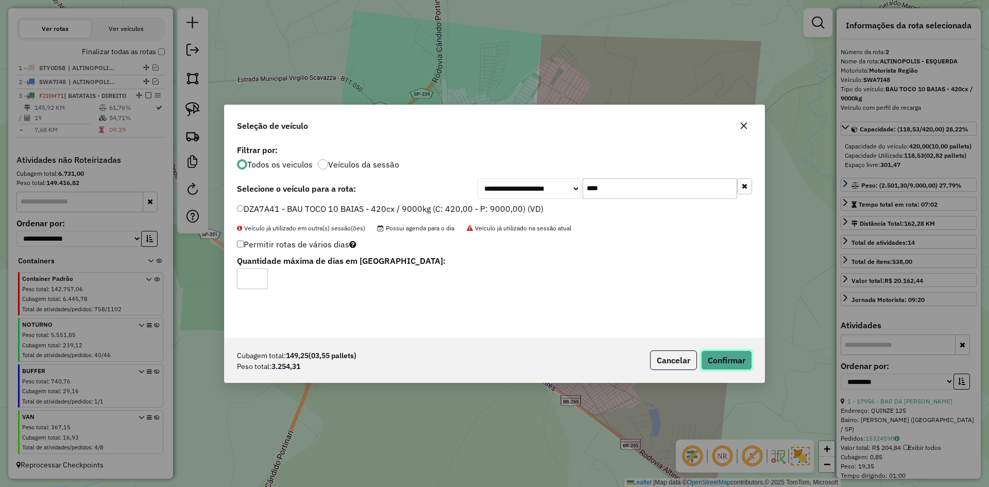
click at [738, 361] on button "Confirmar" at bounding box center [726, 360] width 51 height 20
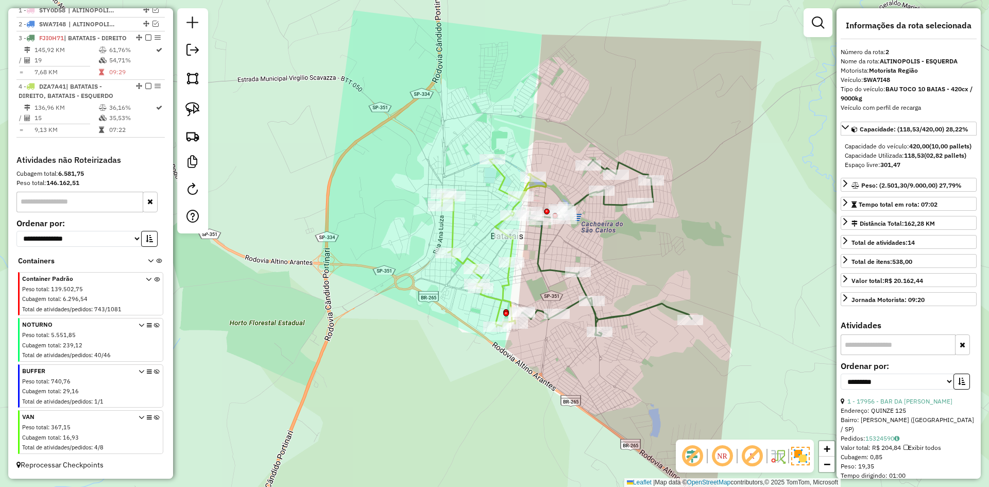
scroll to position [400, 0]
click at [453, 233] on icon at bounding box center [494, 242] width 104 height 167
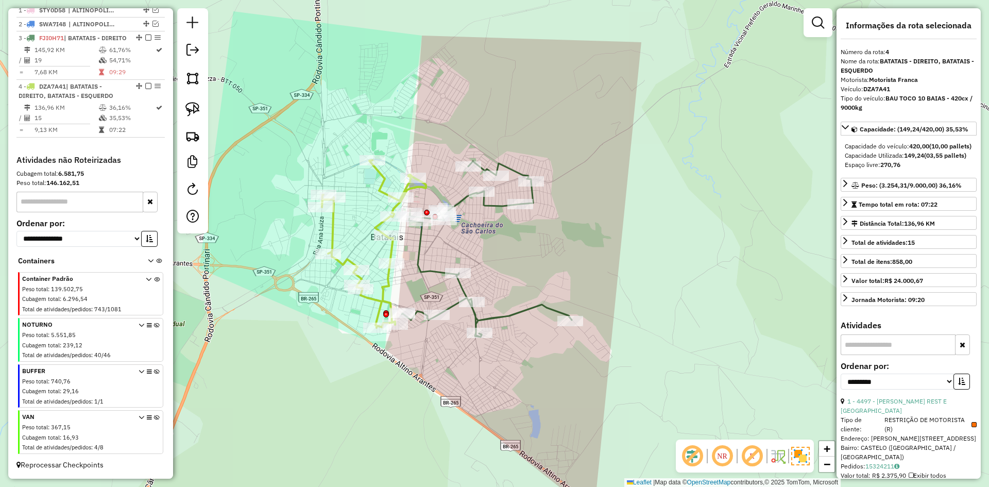
drag, startPoint x: 470, startPoint y: 226, endPoint x: 344, endPoint y: 227, distance: 126.2
click at [344, 227] on div "Janela de atendimento Grade de atendimento Capacidade Transportadoras Veículos …" at bounding box center [494, 243] width 989 height 487
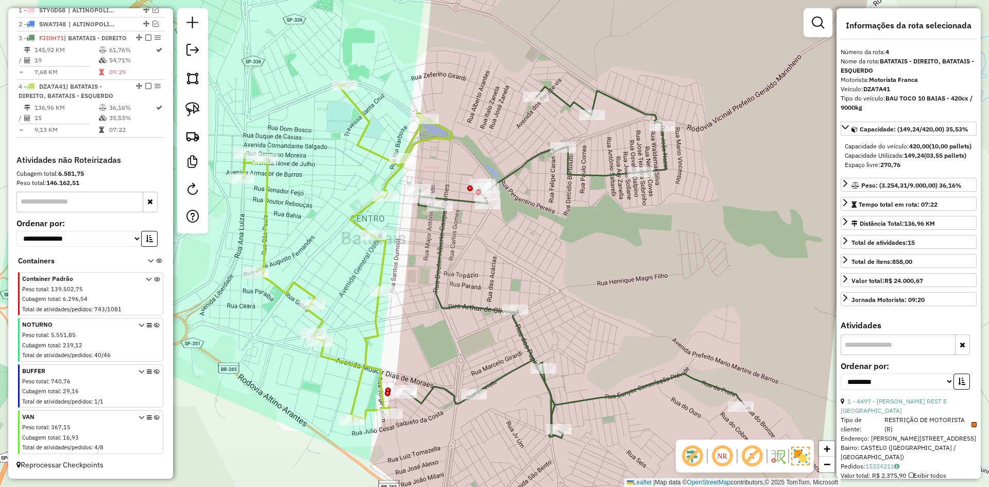
click at [439, 260] on icon at bounding box center [573, 262] width 341 height 351
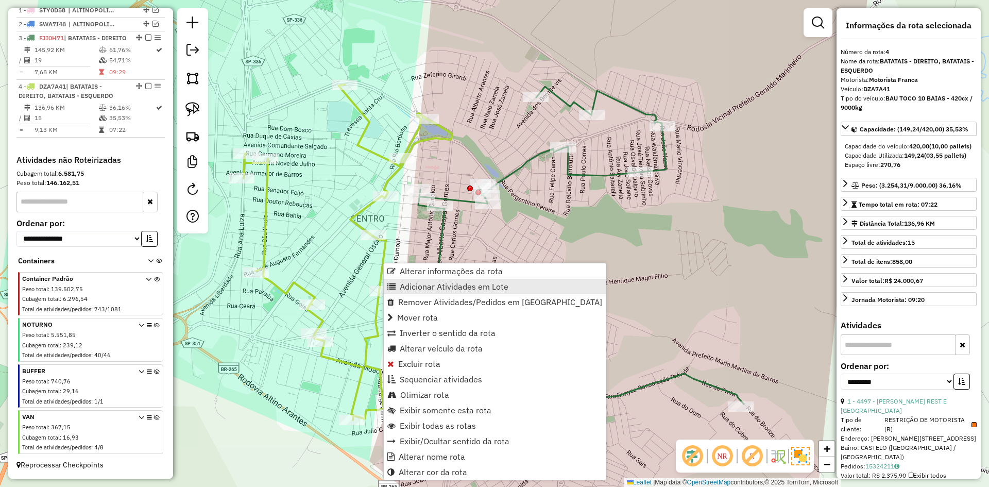
click at [408, 285] on span "Adicionar Atividades em Lote" at bounding box center [454, 286] width 109 height 8
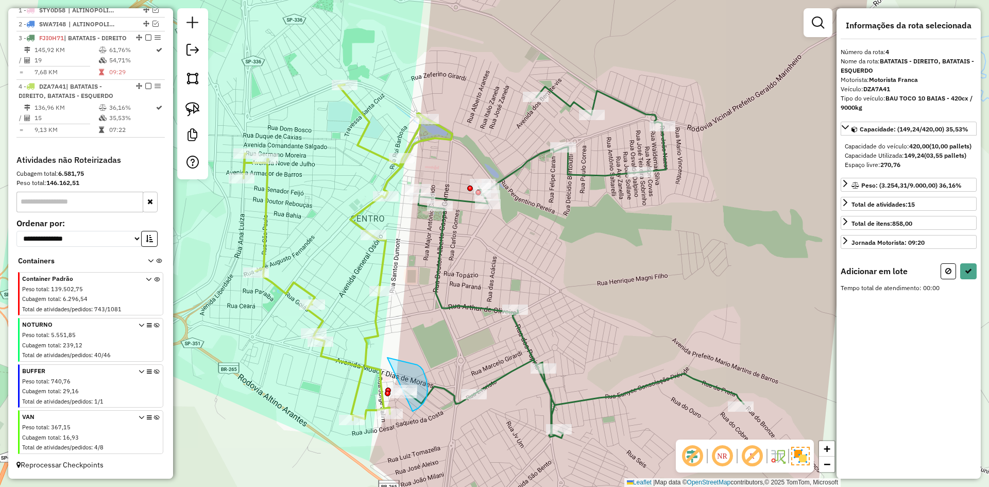
drag, startPoint x: 417, startPoint y: 365, endPoint x: 380, endPoint y: 405, distance: 55.0
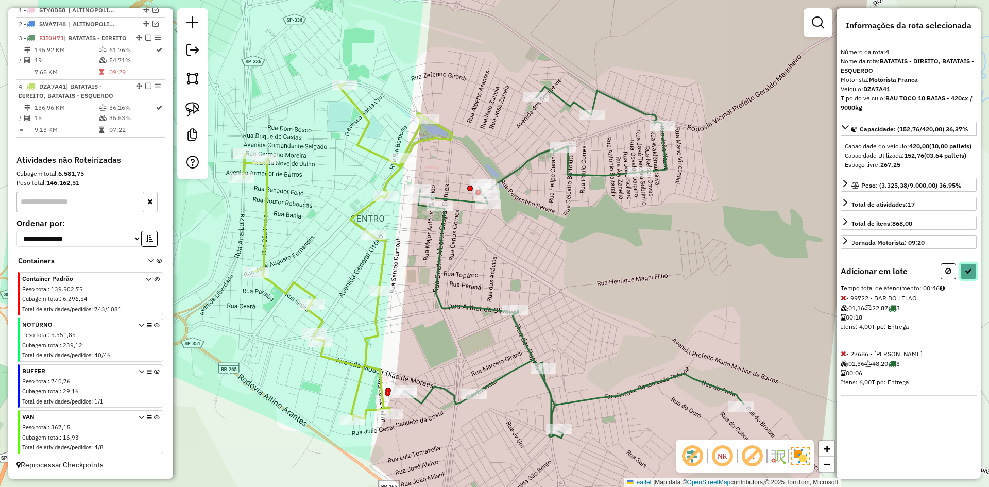
click at [968, 275] on icon at bounding box center [968, 270] width 7 height 7
select select "**********"
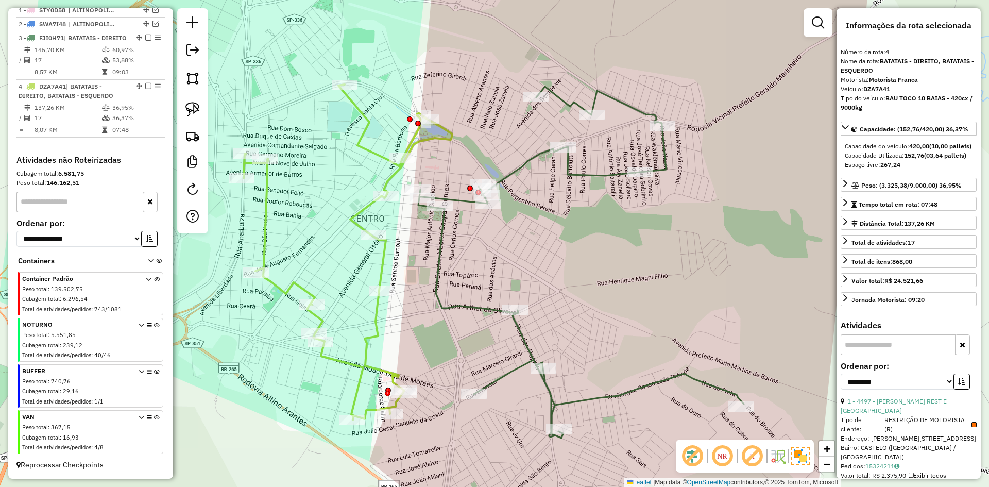
click at [438, 257] on icon at bounding box center [581, 262] width 326 height 351
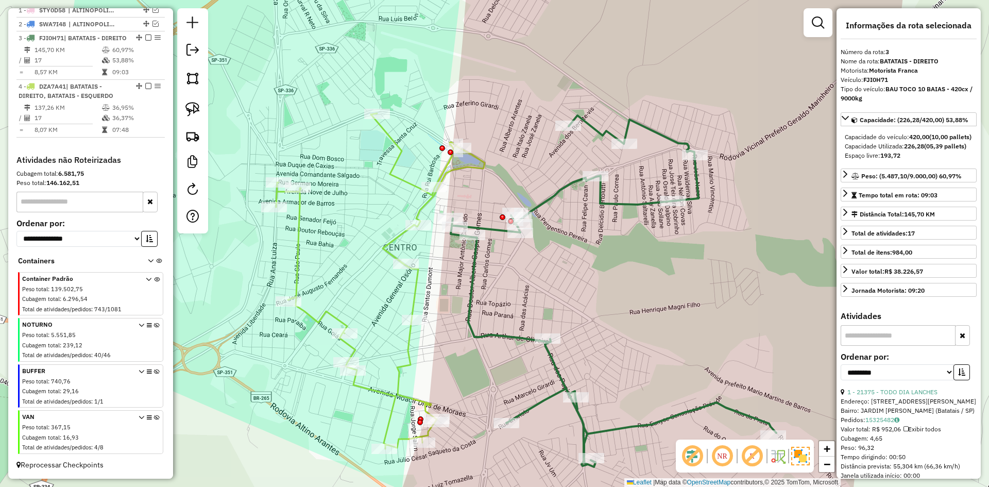
drag, startPoint x: 467, startPoint y: 284, endPoint x: 445, endPoint y: 261, distance: 32.1
click at [468, 285] on icon at bounding box center [614, 290] width 326 height 351
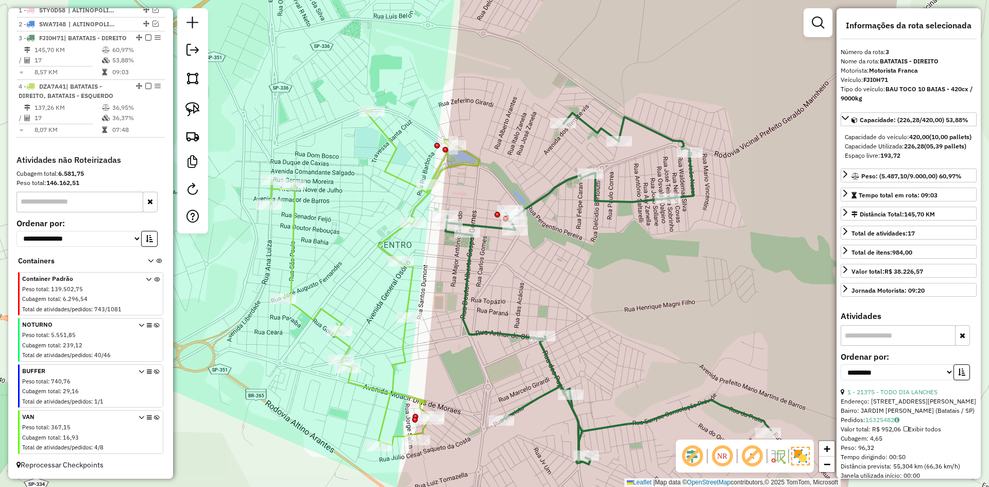
click at [393, 235] on icon at bounding box center [375, 278] width 209 height 335
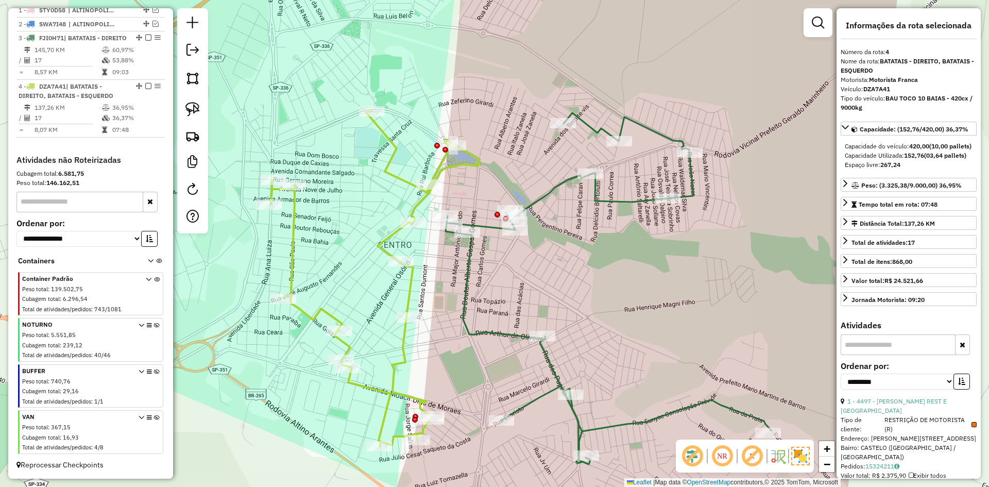
click at [470, 277] on icon at bounding box center [609, 288] width 326 height 351
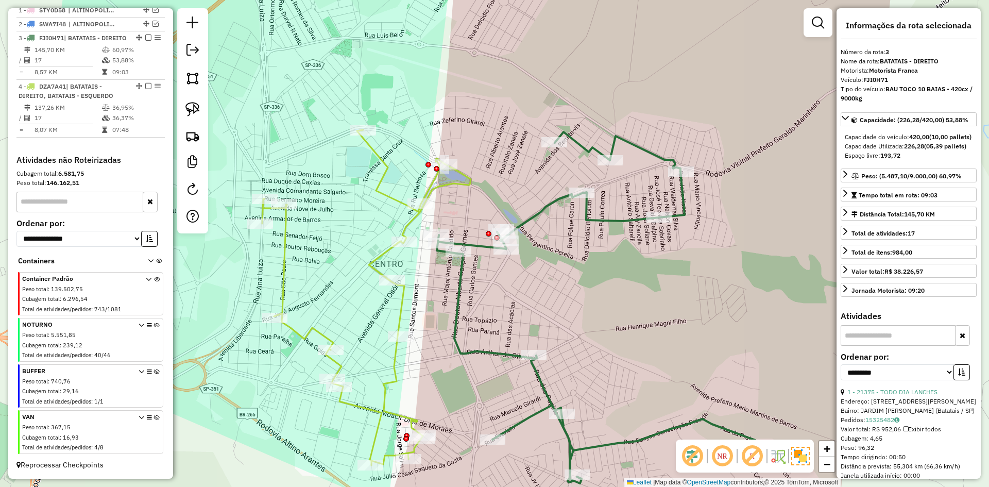
drag, startPoint x: 444, startPoint y: 292, endPoint x: 441, endPoint y: 299, distance: 7.6
click at [441, 299] on div "Janela de atendimento Grade de atendimento Capacidade Transportadoras Veículos …" at bounding box center [494, 243] width 989 height 487
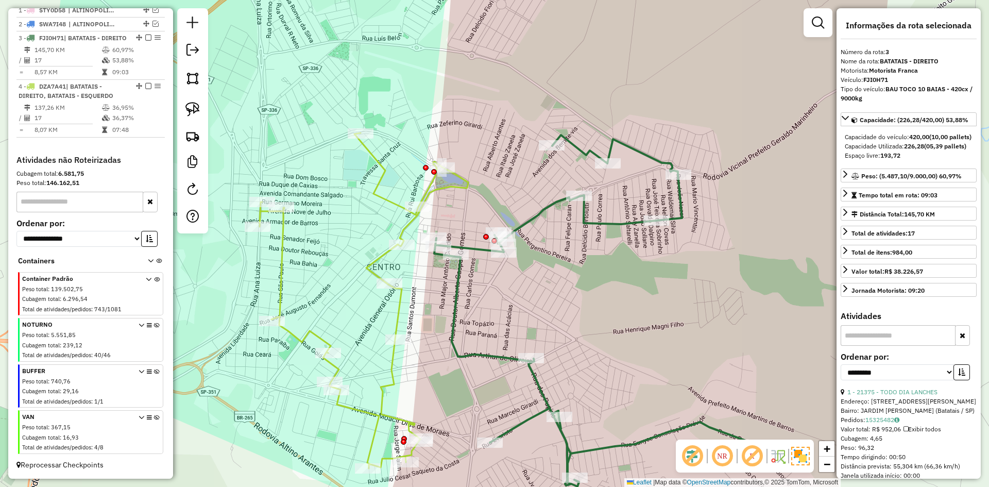
drag, startPoint x: 396, startPoint y: 294, endPoint x: 395, endPoint y: 283, distance: 10.3
click at [395, 283] on div "Janela de atendimento Grade de atendimento Capacidade Transportadoras Veículos …" at bounding box center [494, 243] width 989 height 487
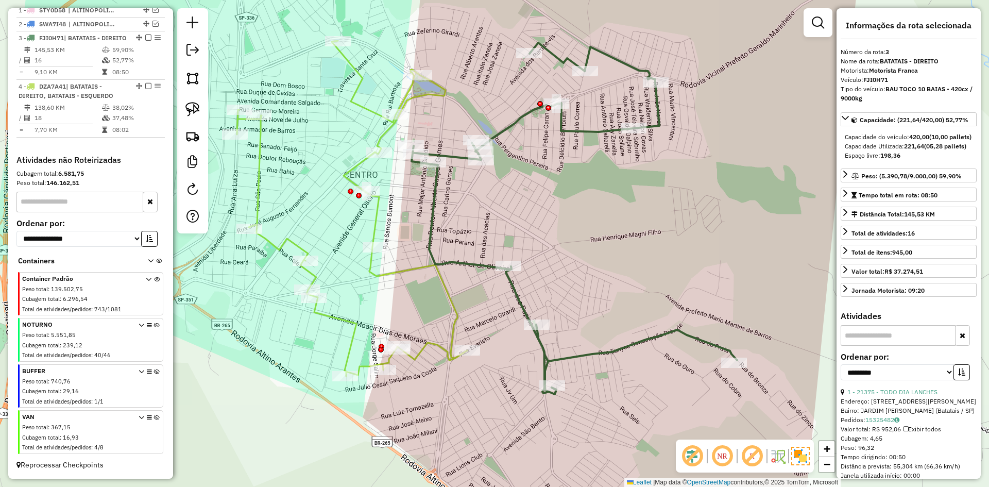
click at [270, 243] on icon at bounding box center [352, 208] width 230 height 335
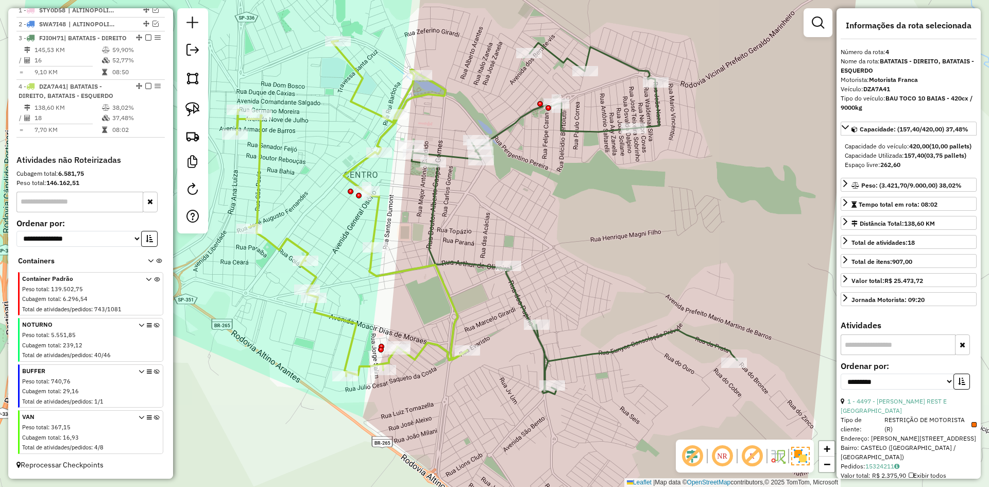
click at [428, 225] on icon at bounding box center [575, 218] width 326 height 351
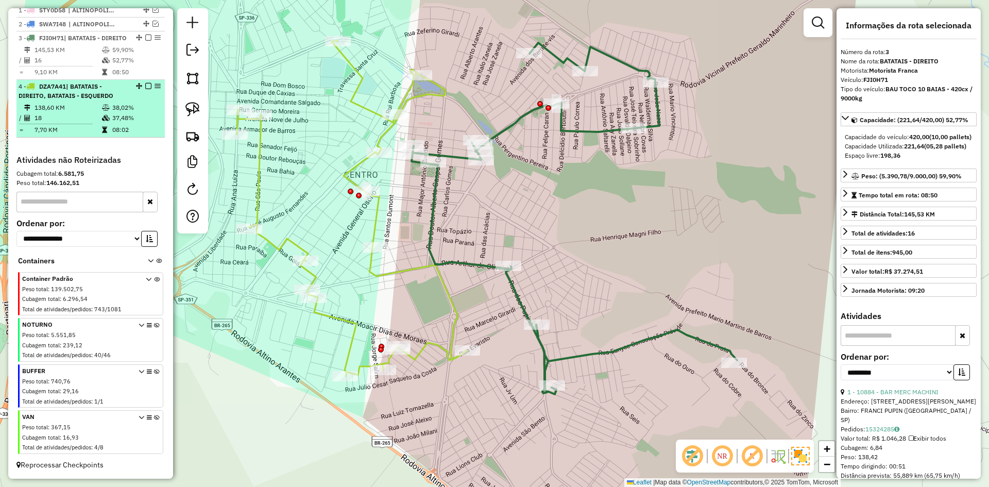
click at [145, 88] on em at bounding box center [148, 86] width 6 height 6
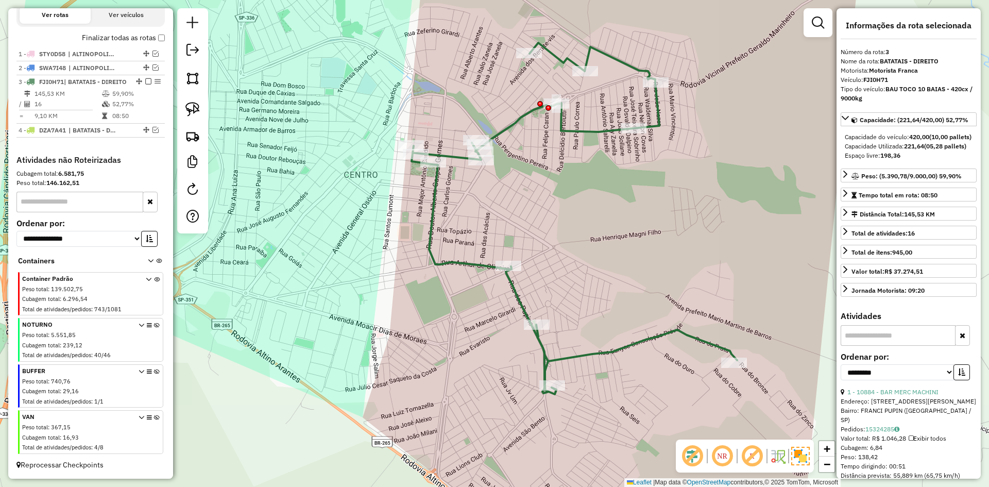
click at [145, 78] on em at bounding box center [148, 81] width 6 height 6
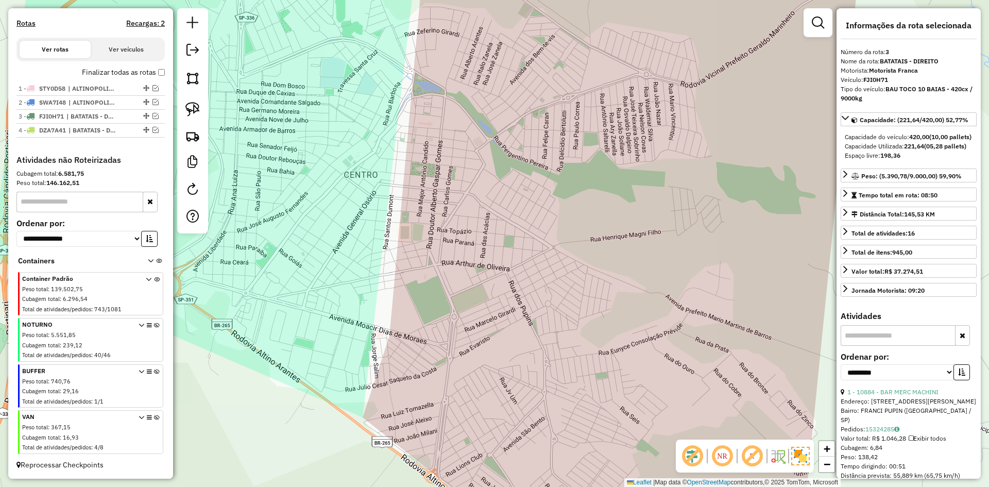
scroll to position [313, 0]
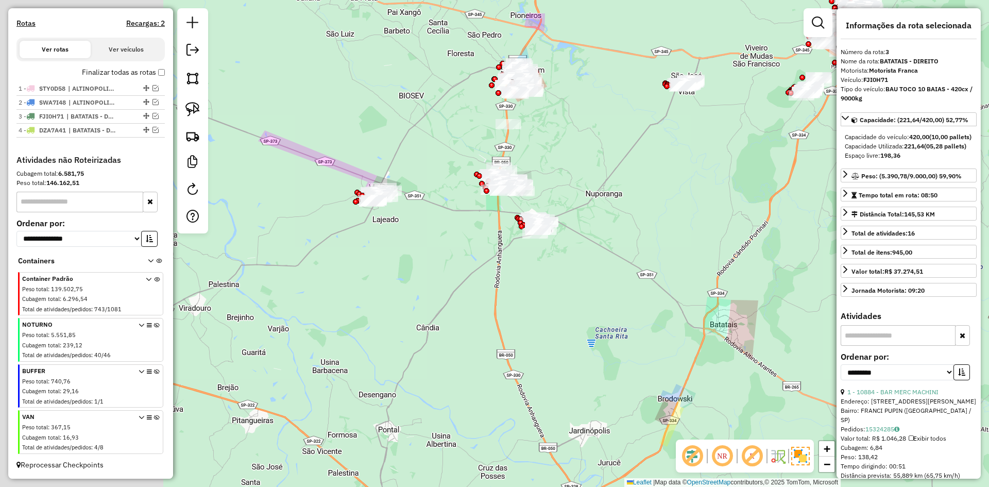
drag, startPoint x: 651, startPoint y: 307, endPoint x: 680, endPoint y: 314, distance: 29.7
click at [691, 325] on div "Janela de atendimento Grade de atendimento Capacidade Transportadoras Veículos …" at bounding box center [494, 243] width 989 height 487
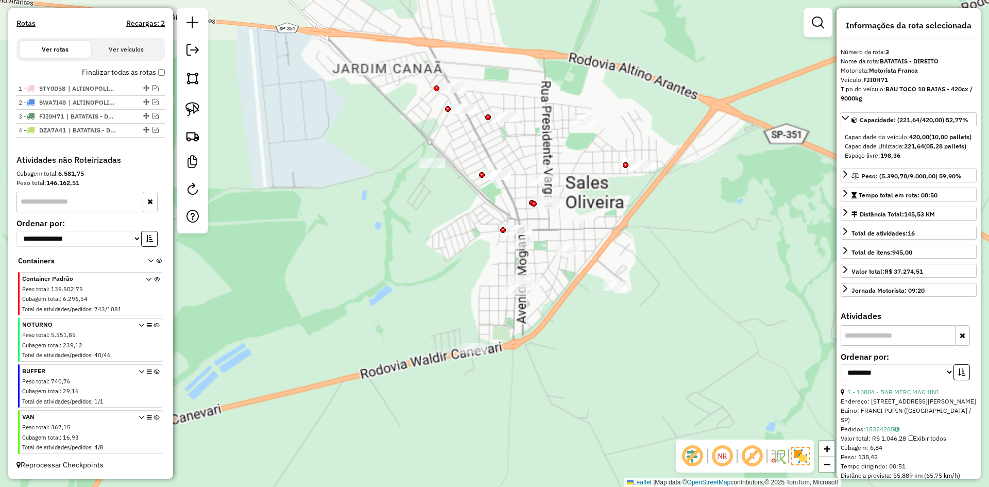
click at [394, 275] on div "Janela de atendimento Grade de atendimento Capacidade Transportadoras Veículos …" at bounding box center [494, 243] width 989 height 487
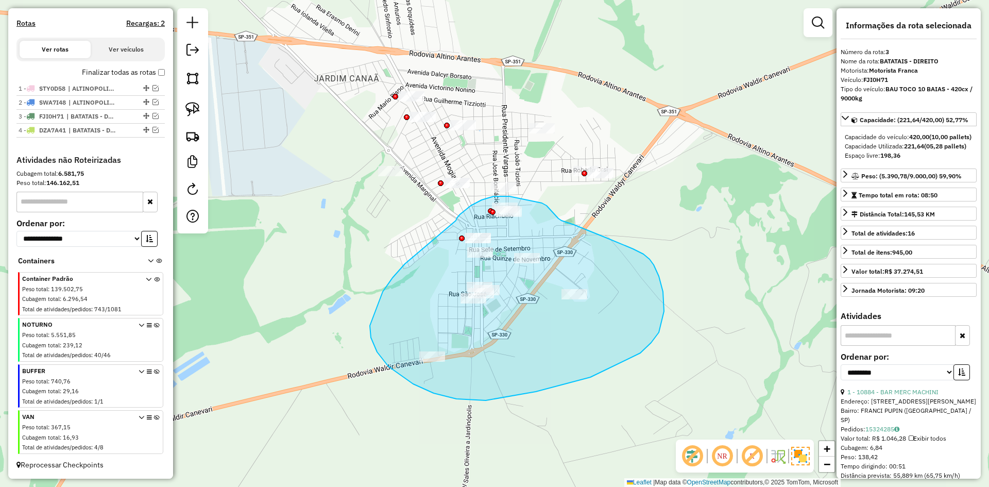
drag, startPoint x: 383, startPoint y: 292, endPoint x: 456, endPoint y: 221, distance: 102.0
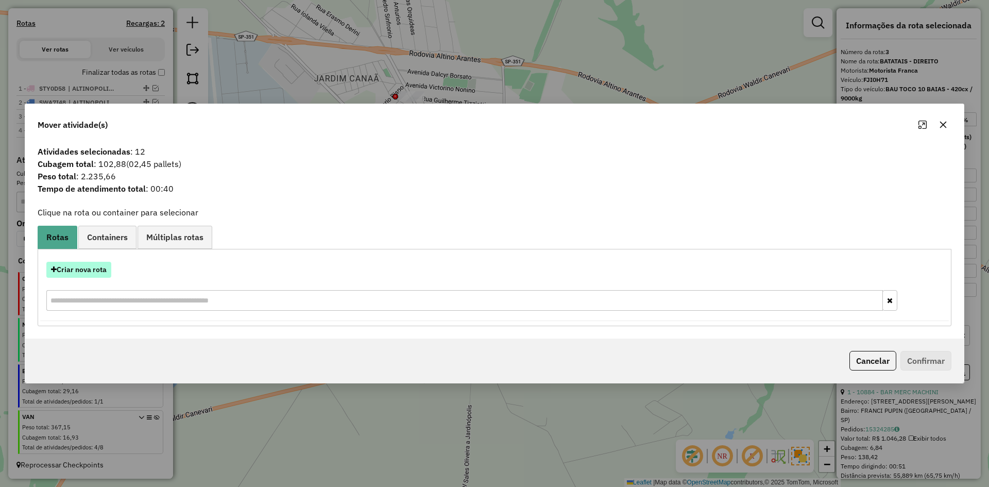
click at [74, 267] on button "Criar nova rota" at bounding box center [78, 270] width 65 height 16
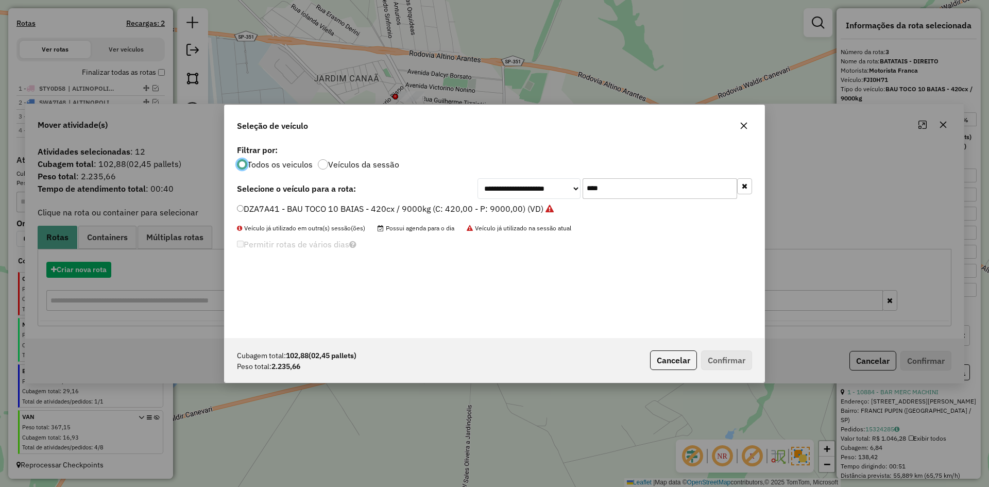
scroll to position [6, 3]
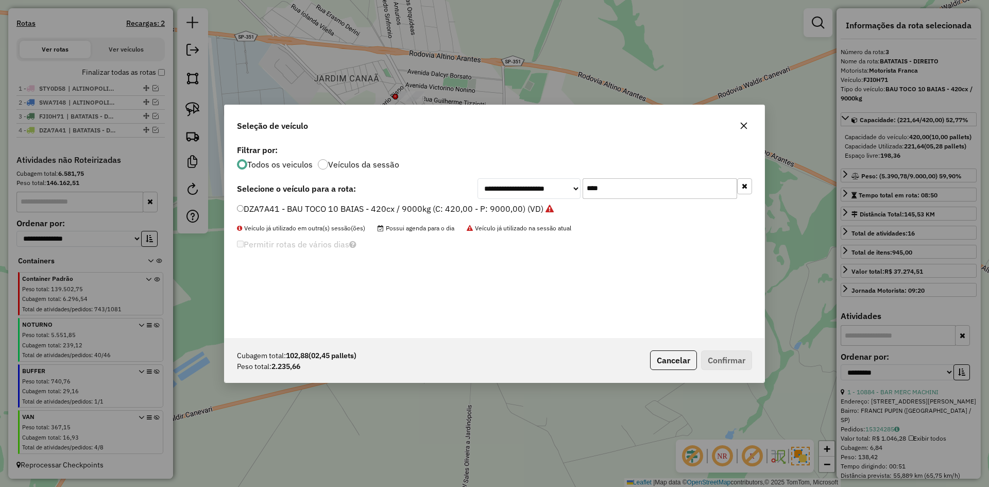
drag, startPoint x: 638, startPoint y: 192, endPoint x: 560, endPoint y: 192, distance: 77.8
click at [560, 192] on div "**********" at bounding box center [615, 188] width 275 height 21
type input "****"
click at [270, 207] on label "FLQ9H41 - BAU TOCO 10 BAIAS - 420cx / 9000kg (C: 420,00 - P: 9000,00) (VD)" at bounding box center [390, 208] width 306 height 12
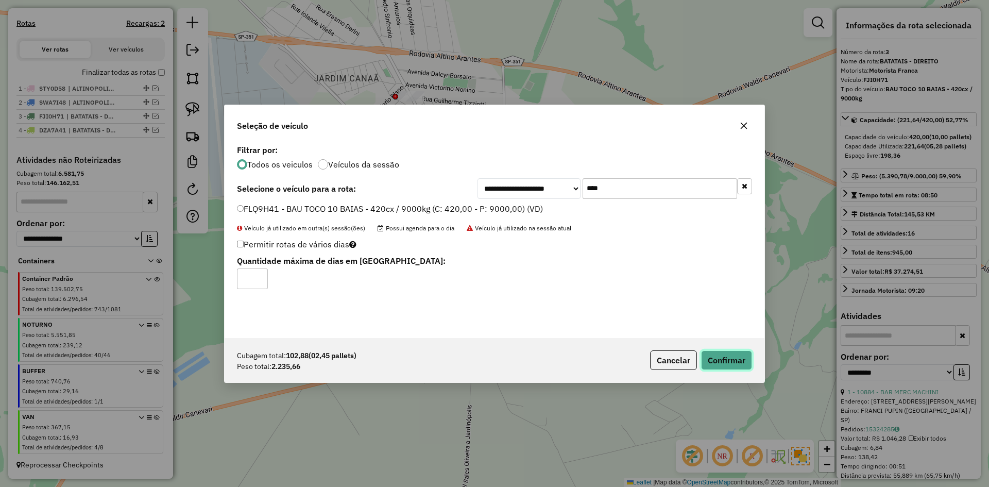
click at [737, 364] on button "Confirmar" at bounding box center [726, 360] width 51 height 20
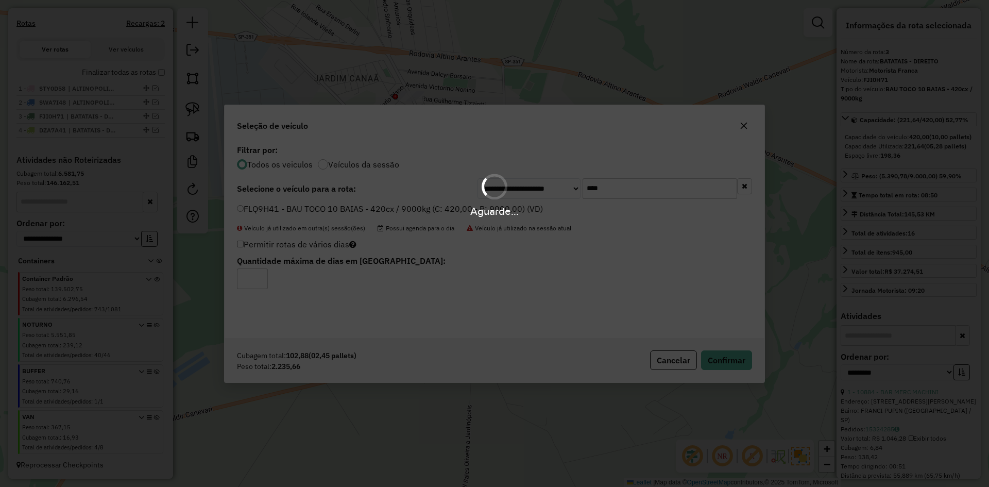
scroll to position [361, 0]
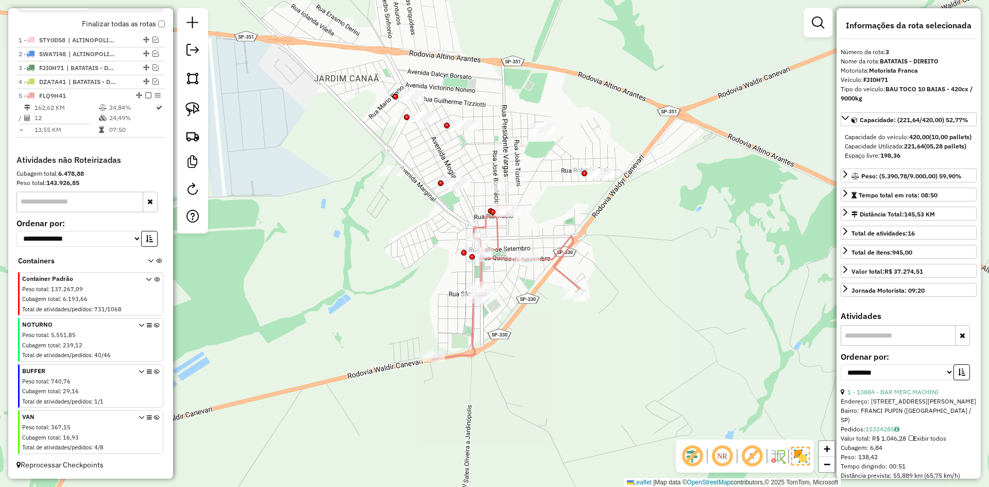
drag, startPoint x: 536, startPoint y: 228, endPoint x: 515, endPoint y: 260, distance: 38.4
click at [531, 260] on div "Janela de atendimento Grade de atendimento Capacidade Transportadoras Veículos …" at bounding box center [494, 243] width 989 height 487
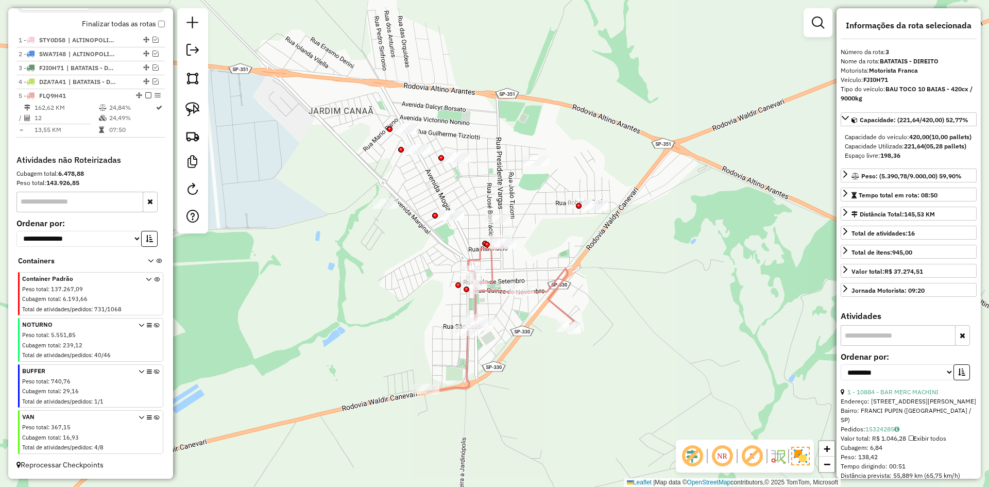
click at [493, 259] on icon at bounding box center [500, 315] width 147 height 154
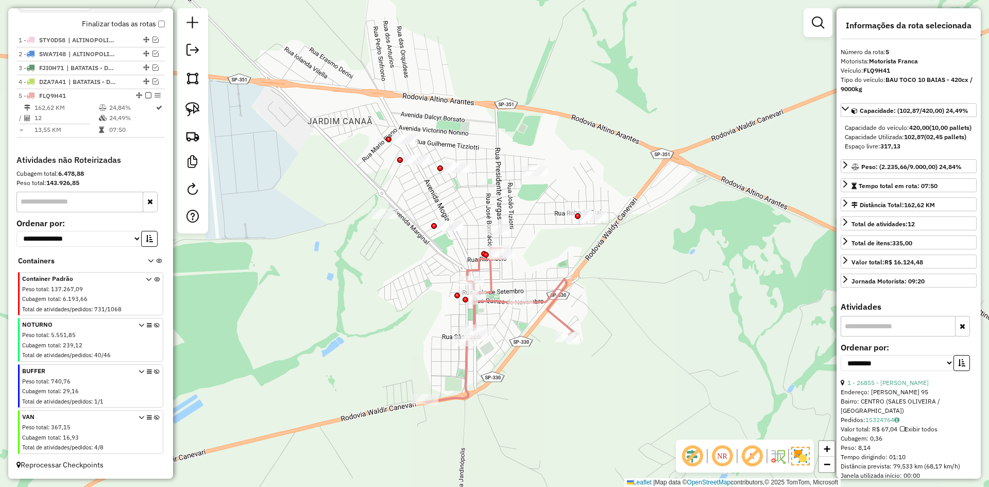
drag, startPoint x: 493, startPoint y: 259, endPoint x: 485, endPoint y: 284, distance: 26.4
click at [488, 287] on icon at bounding box center [499, 325] width 147 height 154
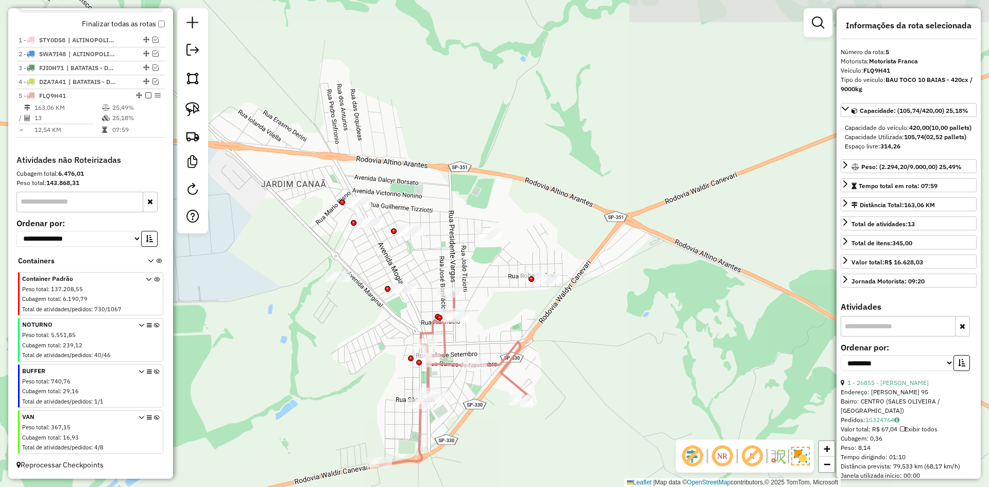
drag, startPoint x: 438, startPoint y: 186, endPoint x: 420, endPoint y: 274, distance: 90.0
click at [420, 274] on div "Janela de atendimento Grade de atendimento Capacidade Transportadoras Veículos …" at bounding box center [494, 243] width 989 height 487
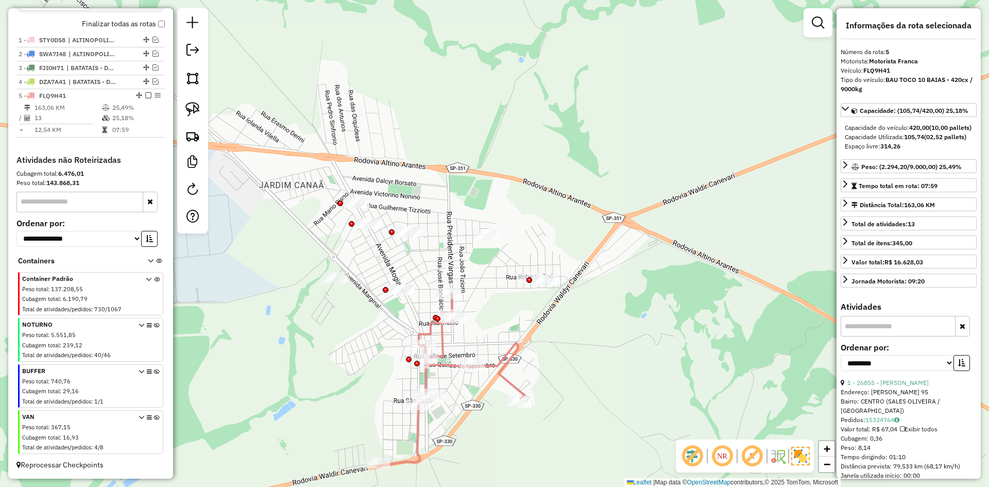
drag, startPoint x: 413, startPoint y: 276, endPoint x: 397, endPoint y: 283, distance: 17.3
click at [397, 283] on div "Janela de atendimento Grade de atendimento Capacidade Transportadoras Veículos …" at bounding box center [494, 243] width 989 height 487
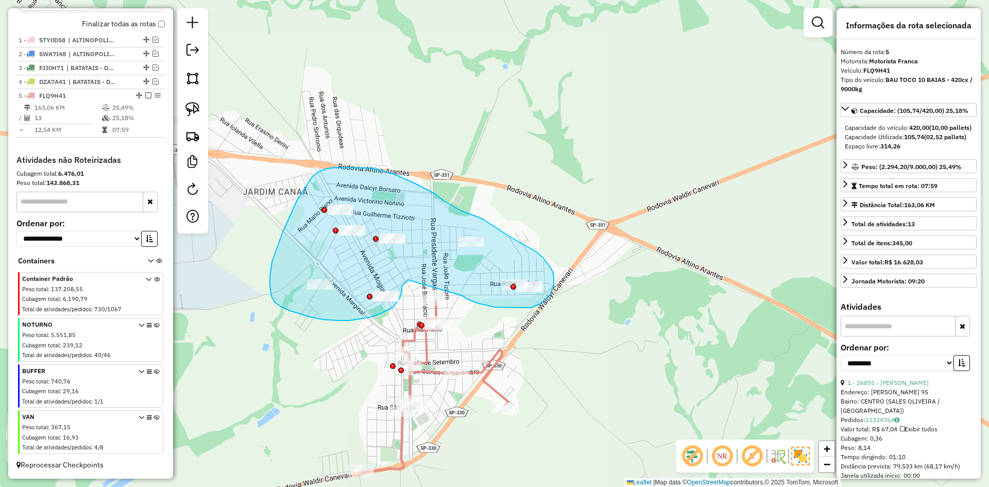
drag, startPoint x: 408, startPoint y: 280, endPoint x: 454, endPoint y: 290, distance: 46.9
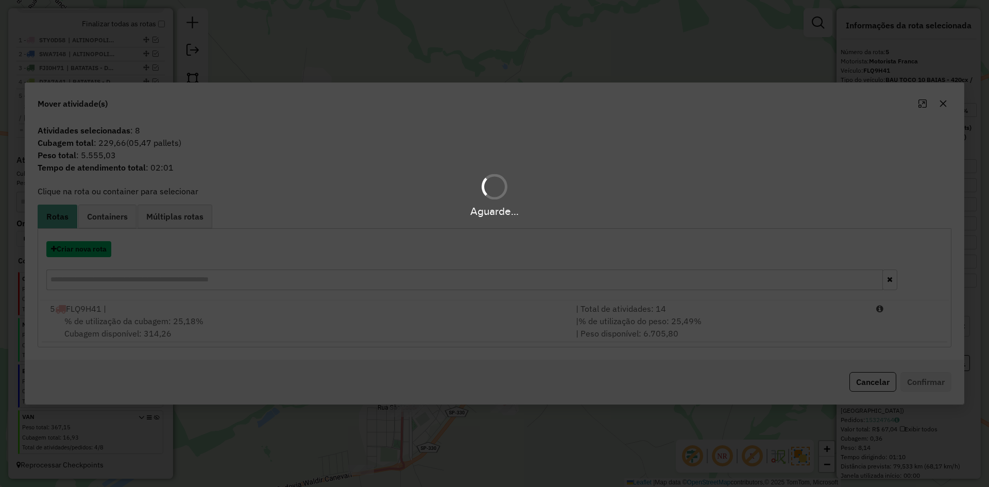
click at [90, 247] on button "Criar nova rota" at bounding box center [78, 249] width 65 height 16
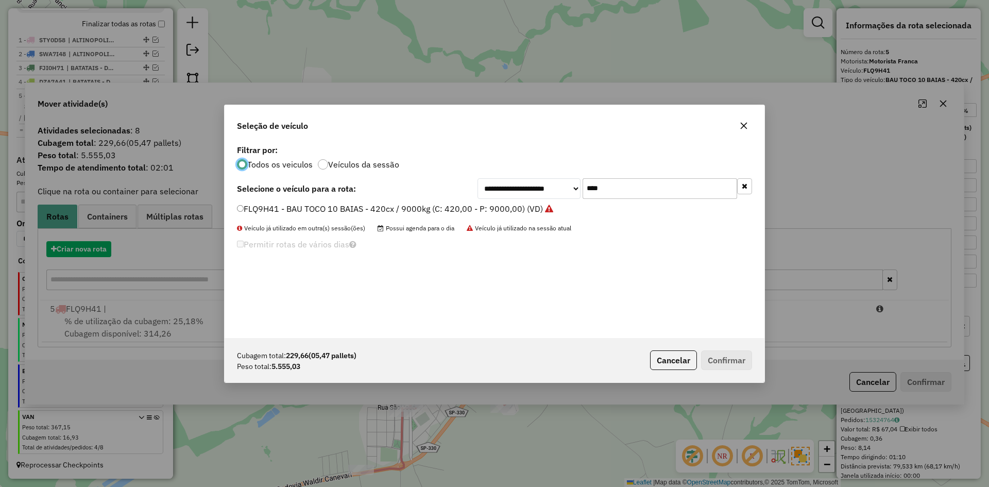
scroll to position [6, 3]
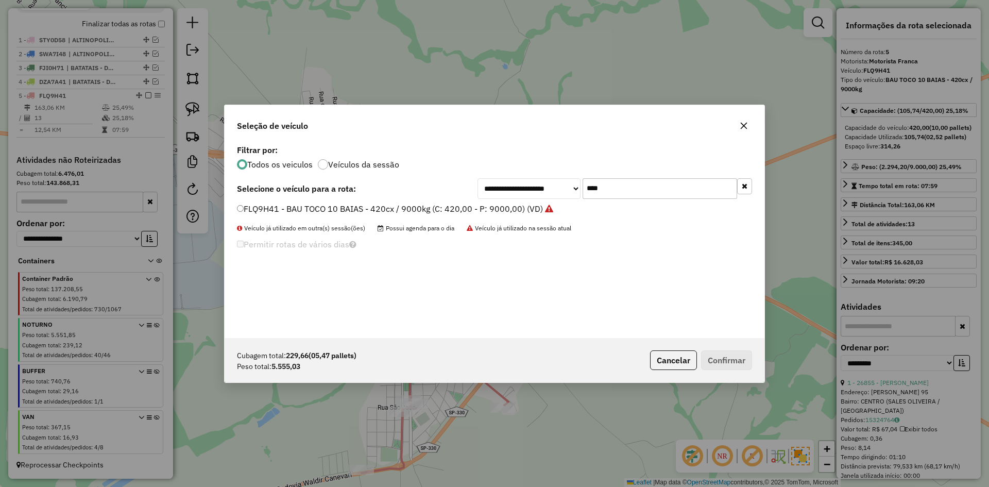
drag, startPoint x: 593, startPoint y: 196, endPoint x: 573, endPoint y: 192, distance: 19.9
click at [575, 194] on div "**********" at bounding box center [615, 188] width 275 height 21
type input "****"
click at [374, 207] on label "BSX0H44 - BAU TOCO 10 BAIAS - 420cx / 9000kg (C: 420,00 - P: 9000,00) (VD)" at bounding box center [390, 208] width 307 height 12
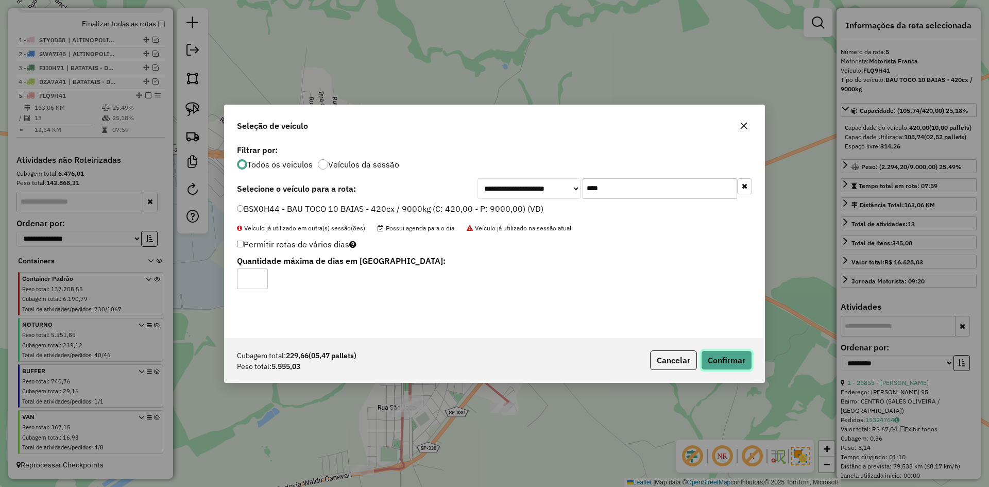
click at [704, 357] on button "Confirmar" at bounding box center [726, 360] width 51 height 20
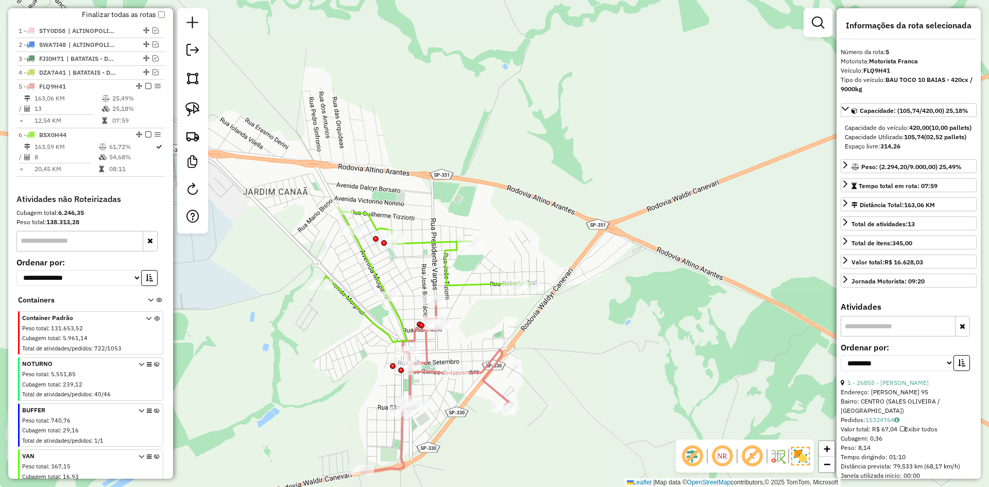
scroll to position [410, 0]
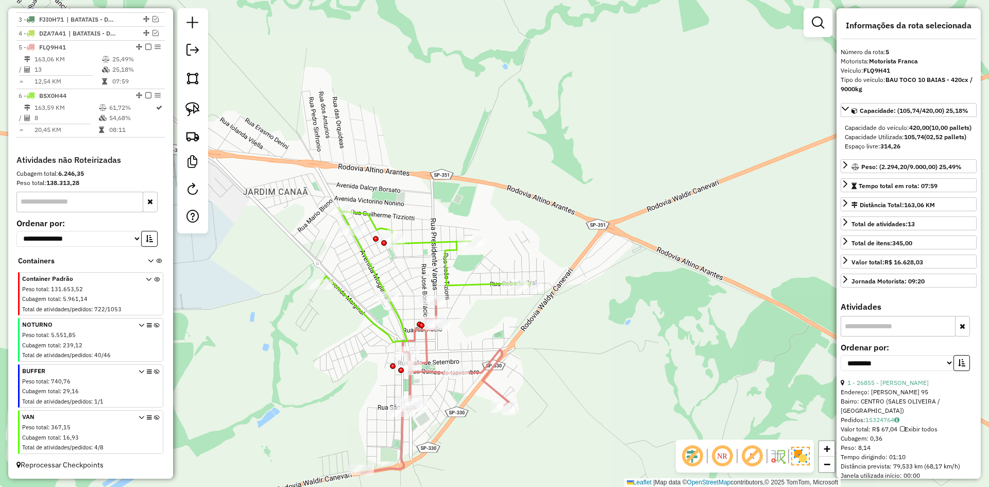
click at [434, 243] on icon at bounding box center [424, 274] width 209 height 135
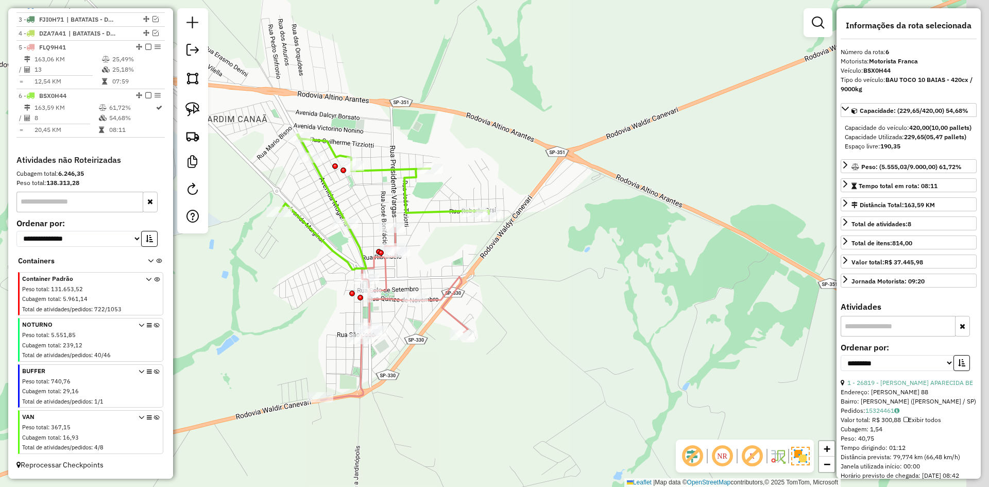
drag, startPoint x: 412, startPoint y: 165, endPoint x: 415, endPoint y: 146, distance: 18.9
click at [398, 136] on div "Janela de atendimento Grade de atendimento Capacidade Transportadoras Veículos …" at bounding box center [494, 243] width 989 height 487
drag, startPoint x: 438, startPoint y: 247, endPoint x: 421, endPoint y: 260, distance: 22.1
click at [464, 245] on div "Janela de atendimento Grade de atendimento Capacidade Transportadoras Veículos …" at bounding box center [494, 243] width 989 height 487
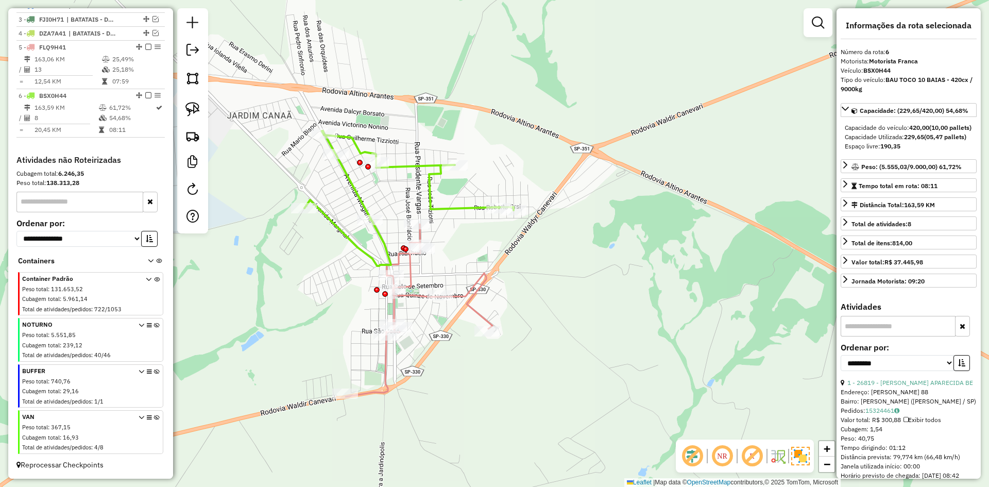
click at [411, 269] on icon at bounding box center [419, 310] width 147 height 173
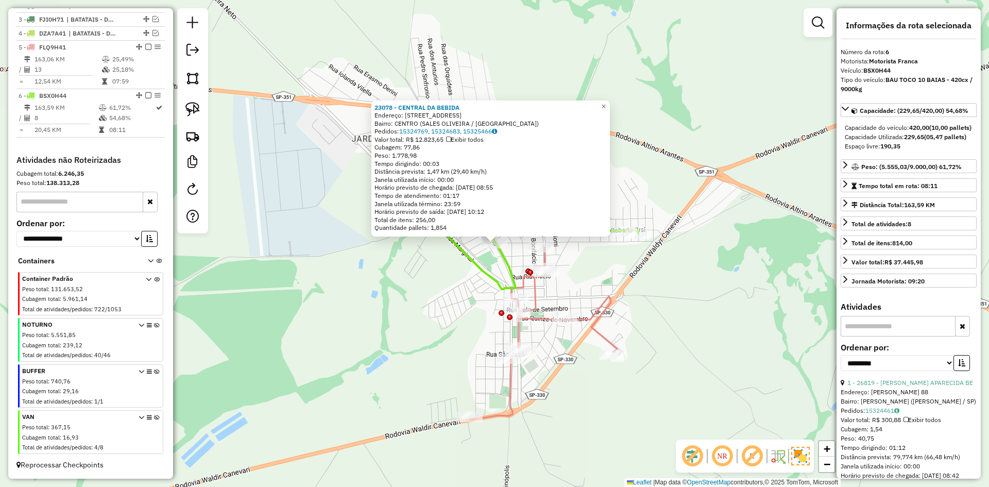
click at [457, 301] on div "23078 - CENTRAL DA BEBIDA Endereço: AVENIDA MOGIANA 2049 Bairro: CENTRO (SALES …" at bounding box center [494, 243] width 989 height 487
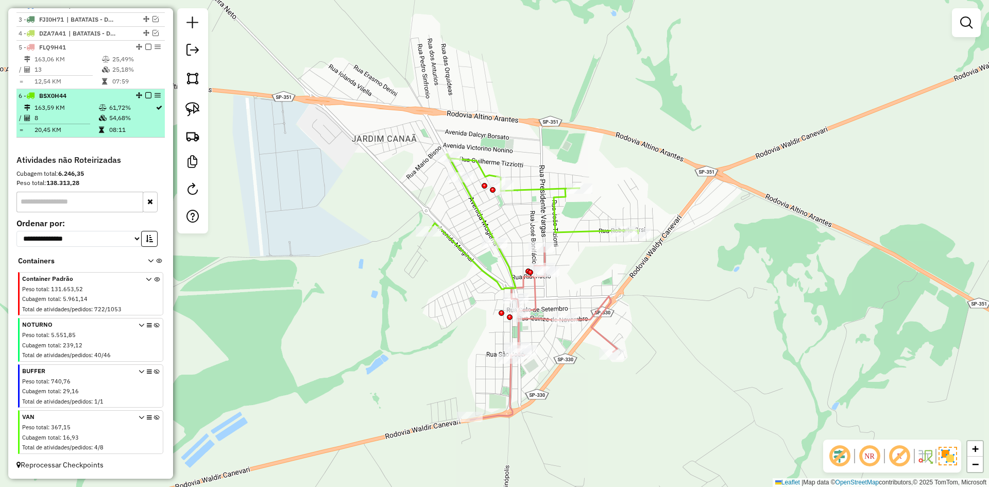
click at [146, 97] on em at bounding box center [148, 95] width 6 height 6
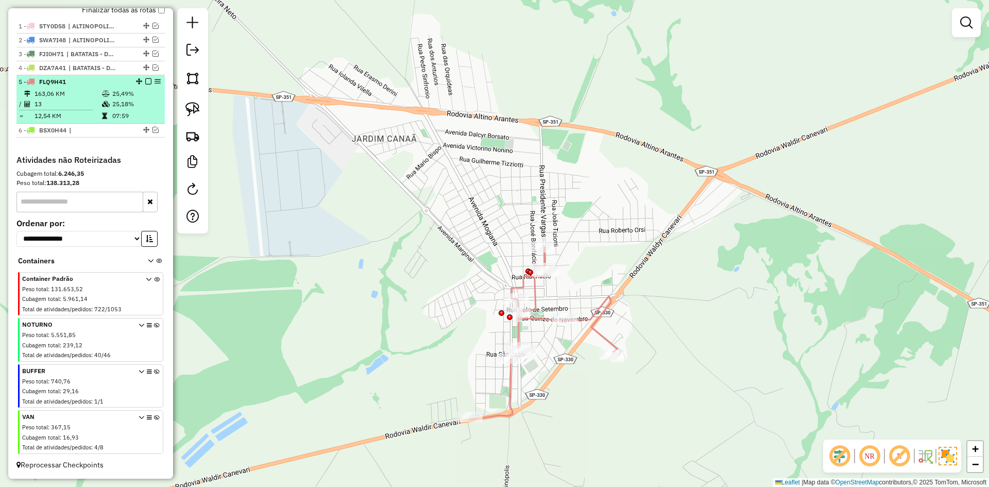
click at [146, 81] on em at bounding box center [148, 81] width 6 height 6
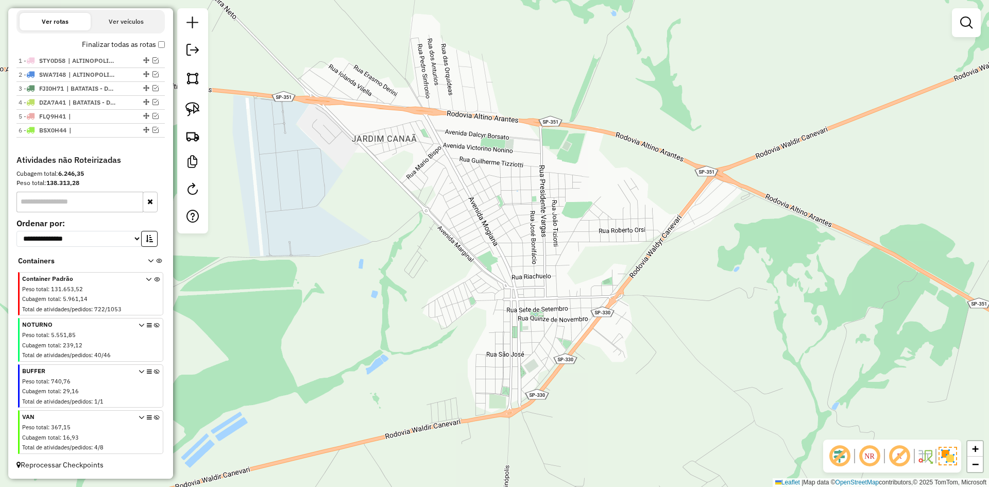
scroll to position [341, 0]
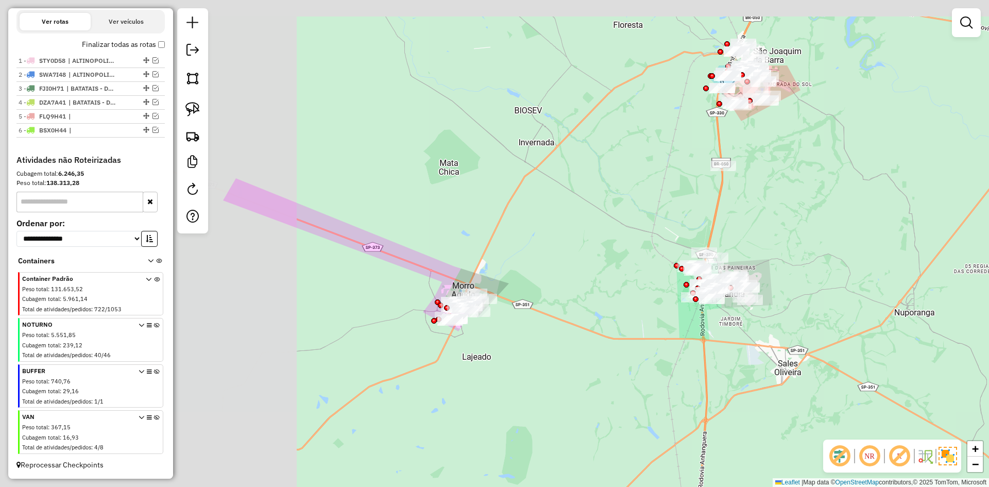
drag, startPoint x: 422, startPoint y: 249, endPoint x: 709, endPoint y: 341, distance: 301.3
click at [709, 341] on div "Janela de atendimento Grade de atendimento Capacidade Transportadoras Veículos …" at bounding box center [494, 243] width 989 height 487
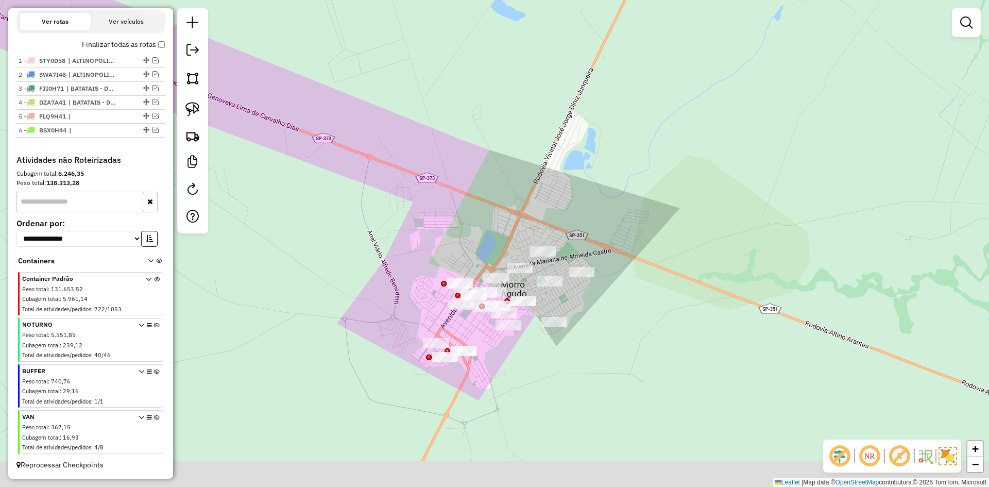
drag, startPoint x: 383, startPoint y: 332, endPoint x: 379, endPoint y: 280, distance: 52.2
click at [372, 308] on div "Janela de atendimento Grade de atendimento Capacidade Transportadoras Veículos …" at bounding box center [494, 243] width 989 height 487
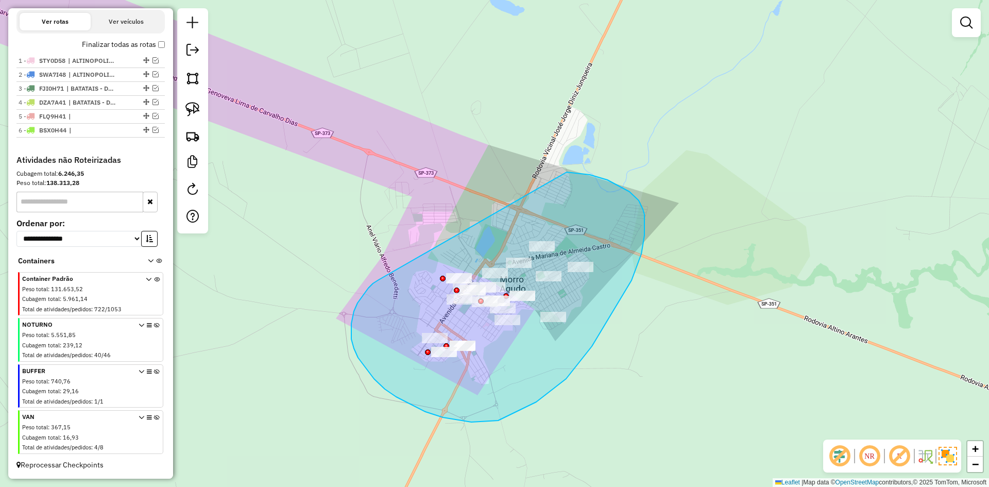
drag, startPoint x: 379, startPoint y: 280, endPoint x: 467, endPoint y: 194, distance: 123.1
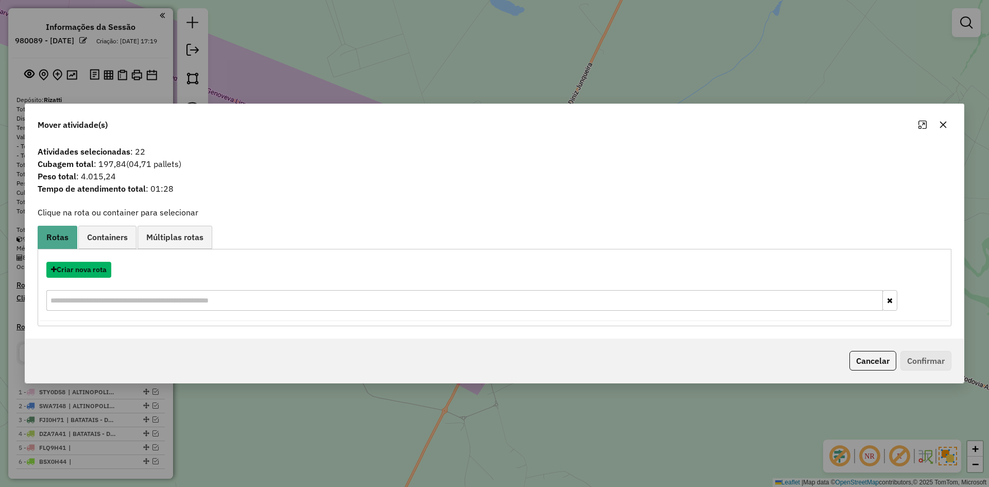
click at [91, 270] on button "Criar nova rota" at bounding box center [78, 270] width 65 height 16
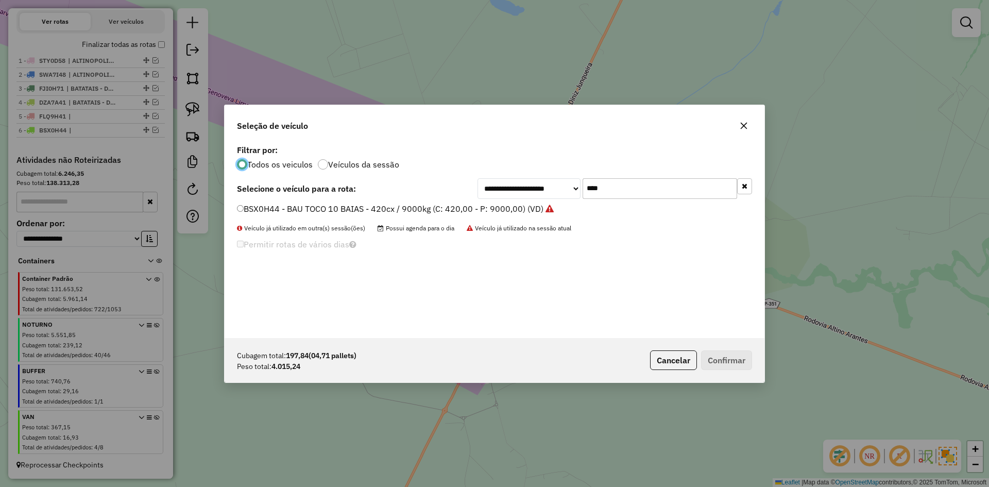
scroll to position [6, 3]
drag, startPoint x: 620, startPoint y: 185, endPoint x: 539, endPoint y: 173, distance: 82.3
click at [539, 177] on div "**********" at bounding box center [495, 240] width 540 height 196
type input "****"
click at [257, 208] on label "SUY3I49 - BAU TOCO 10 BAIAS - 420cx / 9000kg (C: 420,00 - P: 9000,00) (VD)" at bounding box center [389, 208] width 304 height 12
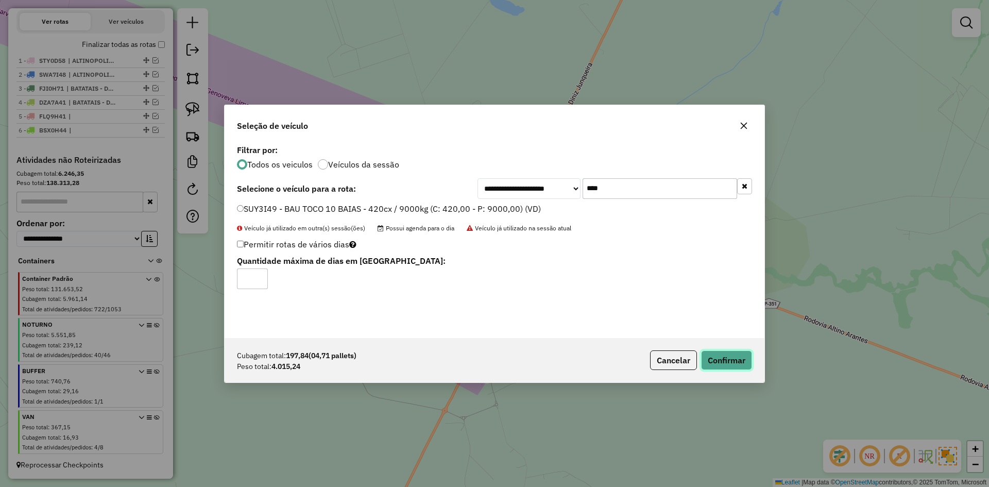
click at [736, 363] on button "Confirmar" at bounding box center [726, 360] width 51 height 20
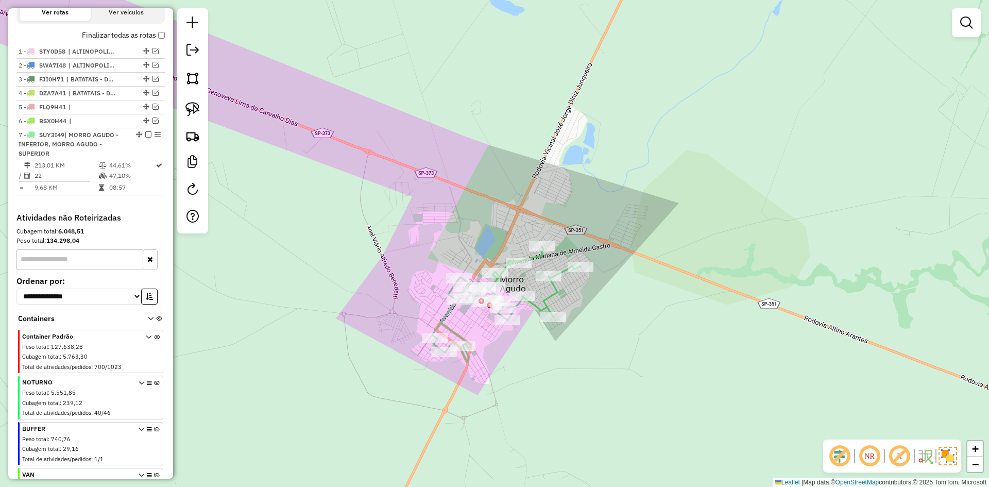
scroll to position [408, 0]
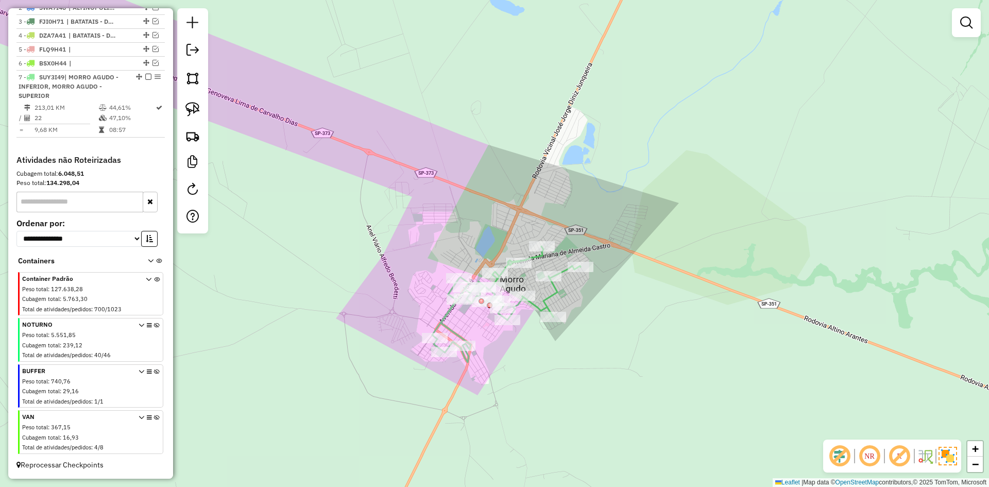
click at [575, 446] on div "Janela de atendimento Grade de atendimento Capacidade Transportadoras Veículos …" at bounding box center [494, 243] width 989 height 487
drag, startPoint x: 145, startPoint y: 76, endPoint x: 313, endPoint y: 151, distance: 184.2
click at [145, 76] on em at bounding box center [148, 77] width 6 height 6
click at [413, 188] on div "Janela de atendimento Grade de atendimento Capacidade Transportadoras Veículos …" at bounding box center [494, 243] width 989 height 487
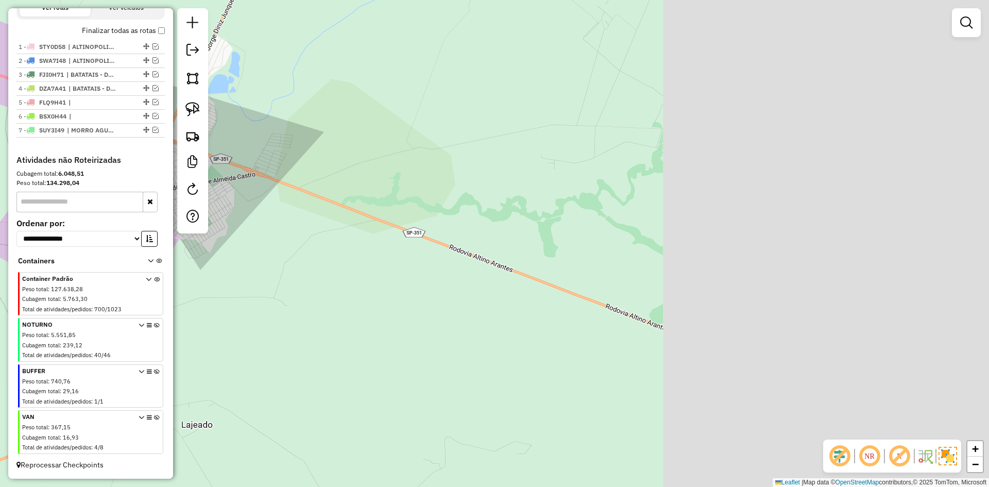
scroll to position [354, 0]
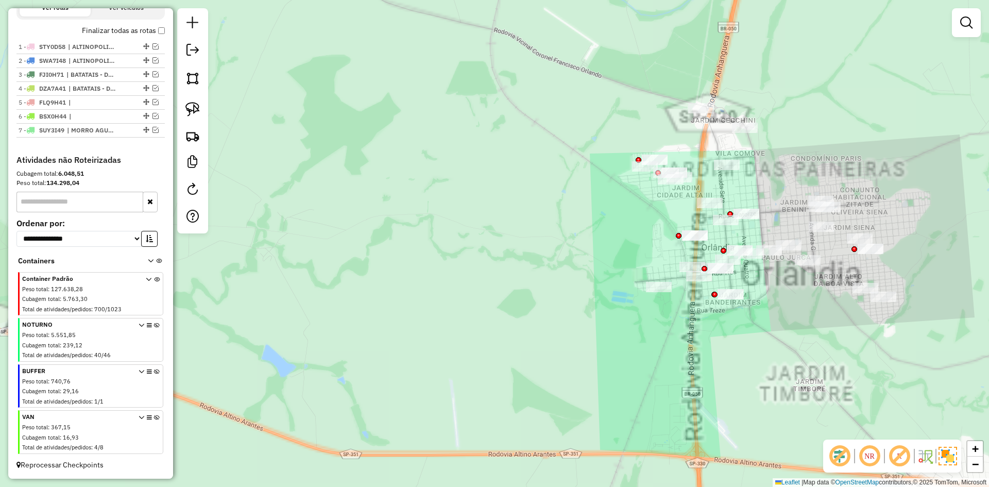
click at [837, 234] on div "Janela de atendimento Grade de atendimento Capacidade Transportadoras Veículos …" at bounding box center [494, 243] width 989 height 487
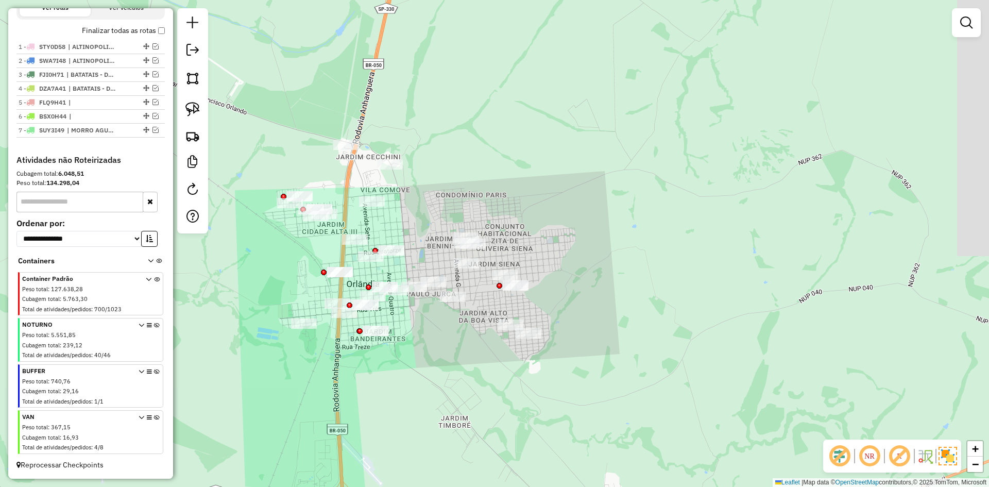
drag, startPoint x: 837, startPoint y: 213, endPoint x: 557, endPoint y: 205, distance: 279.9
click at [557, 205] on div "Janela de atendimento Grade de atendimento Capacidade Transportadoras Veículos …" at bounding box center [494, 243] width 989 height 487
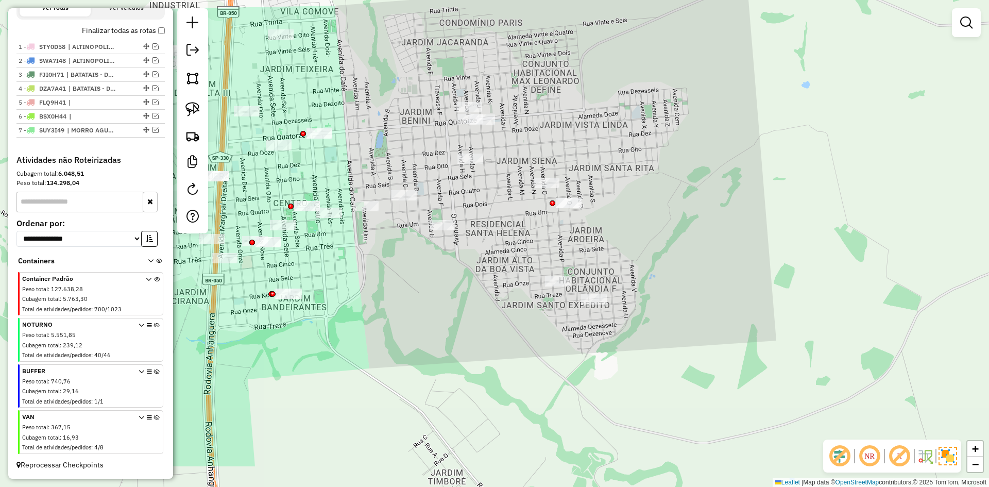
drag, startPoint x: 461, startPoint y: 338, endPoint x: 410, endPoint y: 299, distance: 64.7
click at [410, 299] on div "Janela de atendimento Grade de atendimento Capacidade Transportadoras Veículos …" at bounding box center [494, 243] width 989 height 487
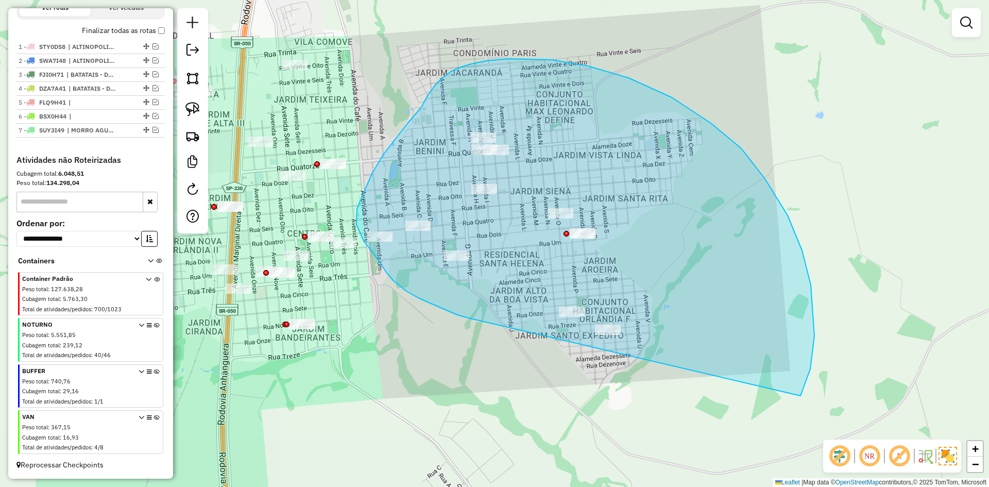
drag, startPoint x: 387, startPoint y: 274, endPoint x: 708, endPoint y: 464, distance: 372.6
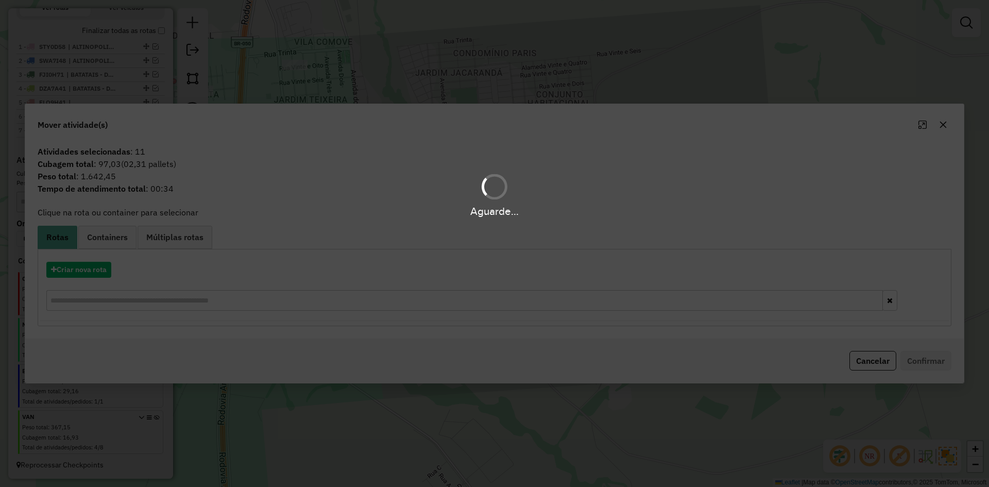
click at [89, 280] on div "Aguarde..." at bounding box center [494, 243] width 989 height 487
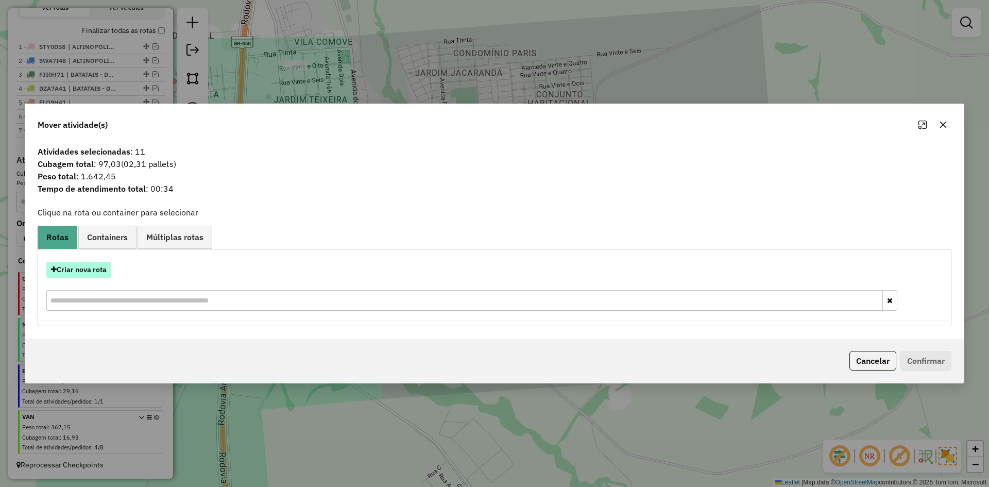
click at [86, 268] on button "Criar nova rota" at bounding box center [78, 270] width 65 height 16
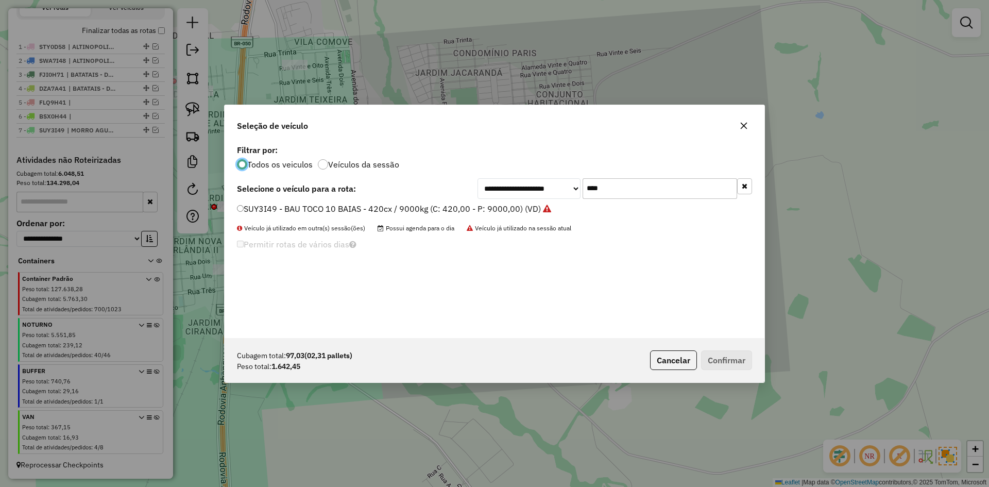
scroll to position [6, 3]
drag, startPoint x: 607, startPoint y: 189, endPoint x: 568, endPoint y: 188, distance: 39.2
click at [568, 188] on div "**********" at bounding box center [615, 188] width 275 height 21
type input "****"
click at [314, 216] on div "FZW6C93 - BAU TOCO 10 BAIAS - 420cx / 9000kg (C: 420,00 - P: 9000,00) (VD)" at bounding box center [495, 213] width 528 height 21
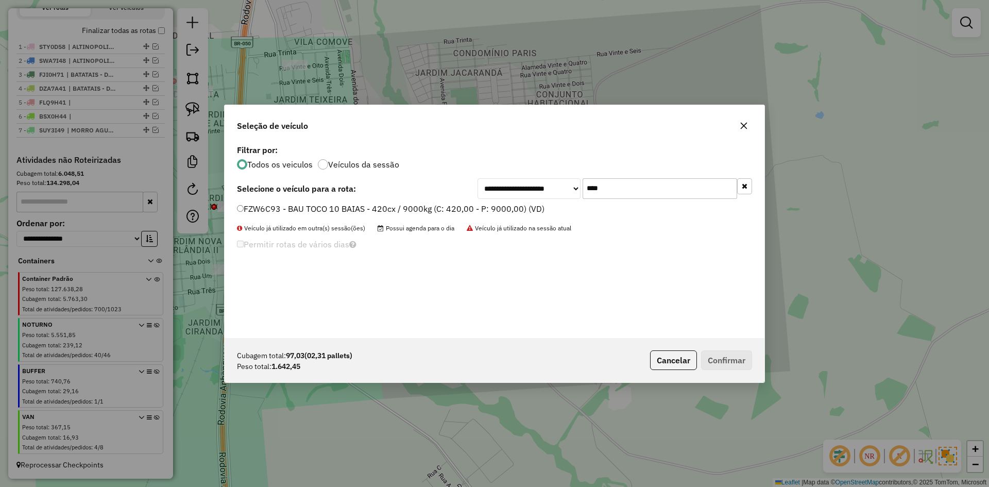
click at [329, 211] on label "FZW6C93 - BAU TOCO 10 BAIAS - 420cx / 9000kg (C: 420,00 - P: 9000,00) (VD)" at bounding box center [391, 208] width 308 height 12
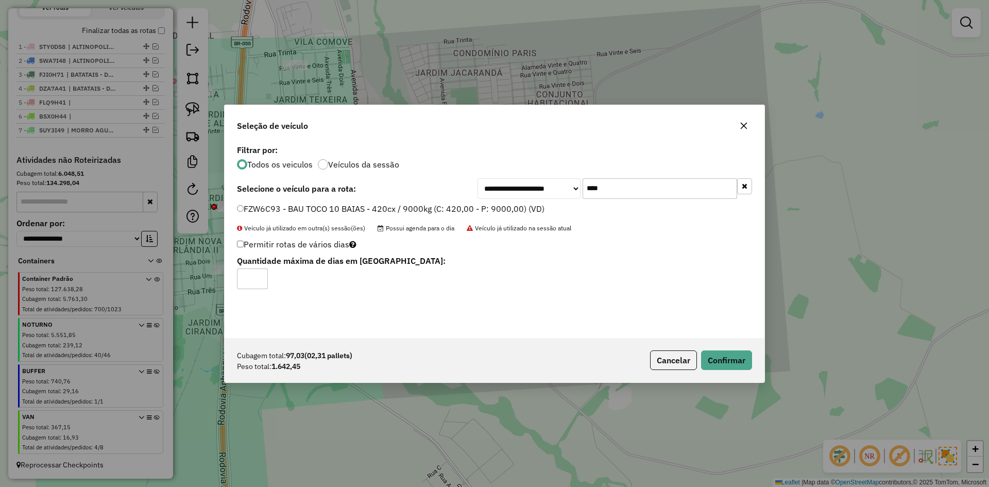
drag, startPoint x: 621, startPoint y: 321, endPoint x: 715, endPoint y: 373, distance: 107.7
click at [699, 367] on div "**********" at bounding box center [494, 244] width 541 height 278
click at [733, 348] on div "Cubagem total: 97,03 (02,31 pallets) Peso total: 1.642,45 Cancelar Confirmar" at bounding box center [495, 360] width 540 height 44
click at [728, 357] on button "Confirmar" at bounding box center [726, 360] width 51 height 20
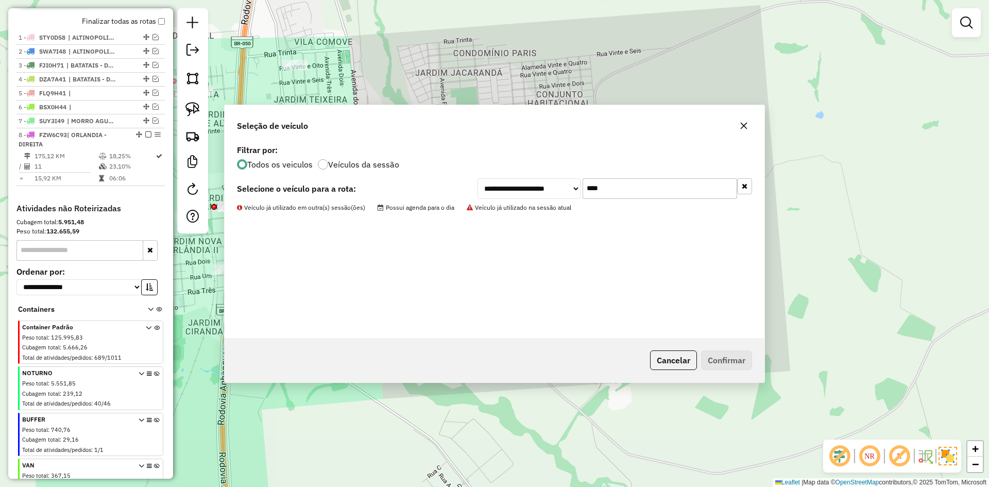
scroll to position [410, 0]
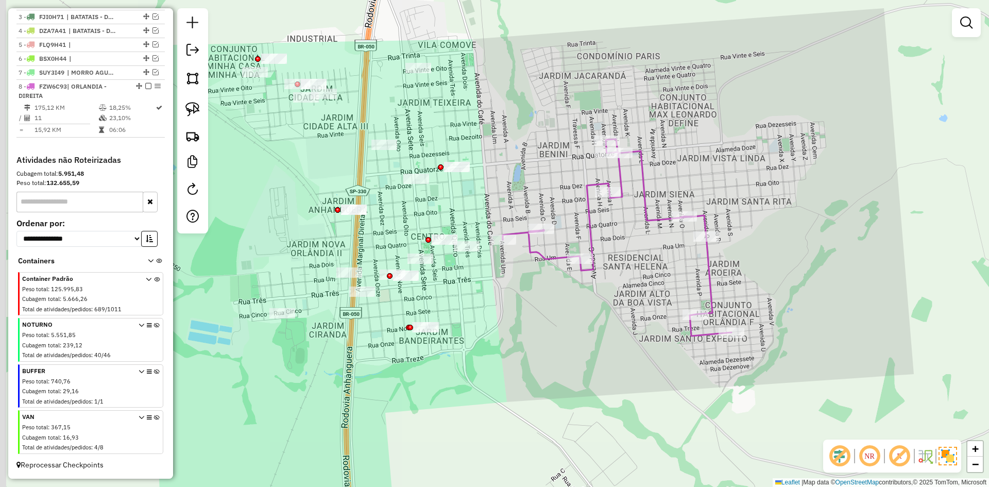
drag, startPoint x: 492, startPoint y: 292, endPoint x: 697, endPoint y: 313, distance: 206.1
click at [697, 313] on div "Janela de atendimento Grade de atendimento Capacidade Transportadoras Veículos …" at bounding box center [494, 243] width 989 height 487
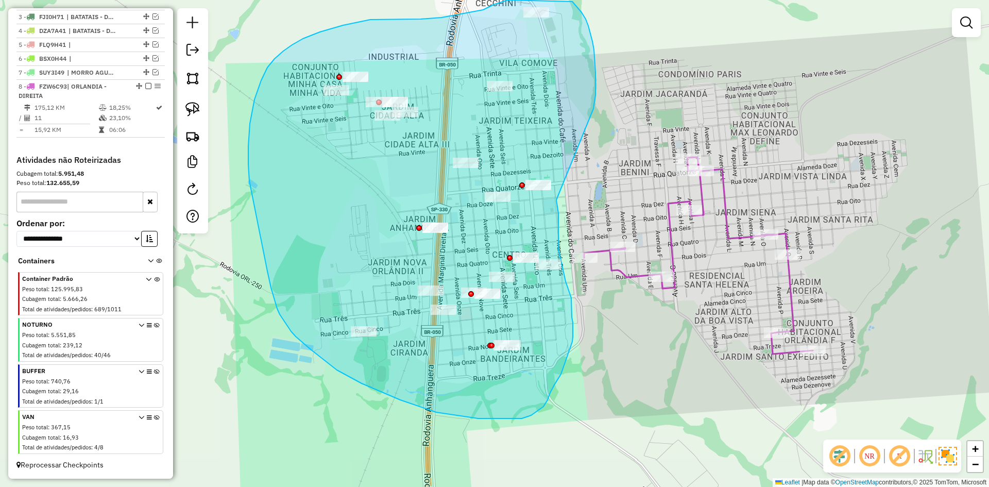
drag, startPoint x: 590, startPoint y: 34, endPoint x: 555, endPoint y: 194, distance: 163.6
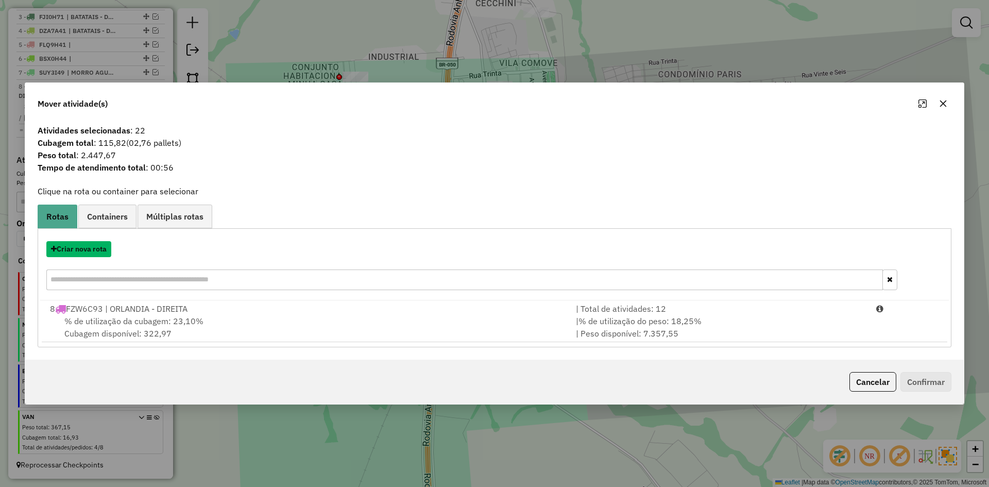
click at [80, 252] on button "Criar nova rota" at bounding box center [78, 249] width 65 height 16
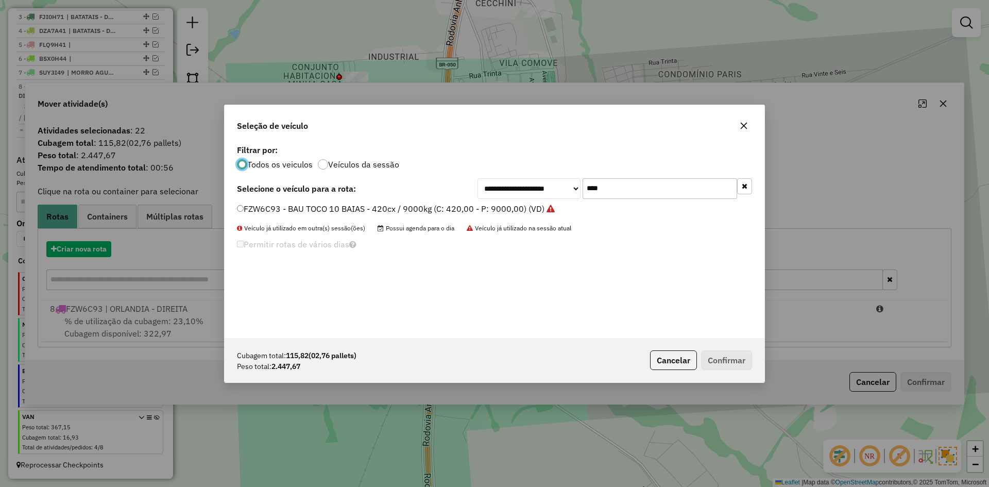
scroll to position [6, 3]
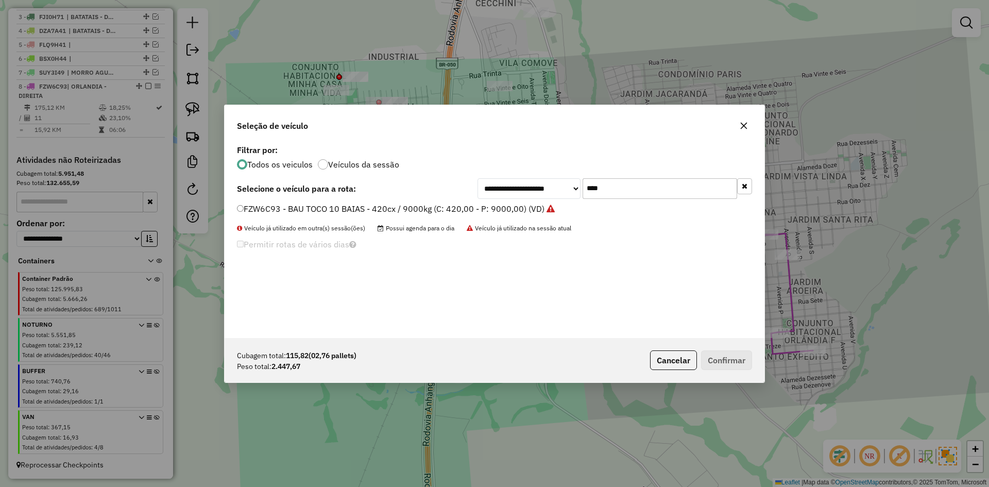
drag, startPoint x: 634, startPoint y: 187, endPoint x: 572, endPoint y: 187, distance: 61.3
click at [572, 187] on div "**********" at bounding box center [615, 188] width 275 height 21
type input "****"
click at [277, 202] on label "FMD9G54 - BAU TOCO 10 BAIAS - 420cx / 9000kg (C: 420,00 - P: 9000,00) (VD)" at bounding box center [391, 208] width 309 height 12
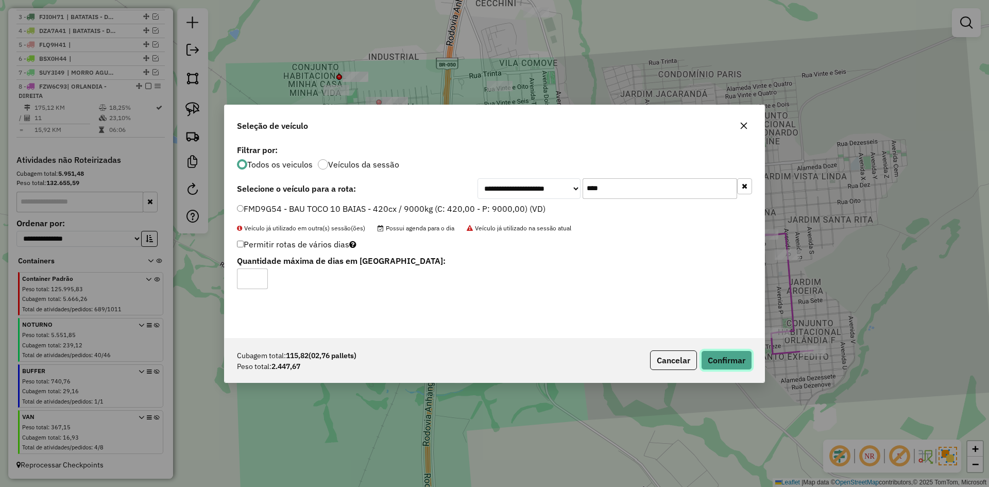
click at [736, 361] on button "Confirmar" at bounding box center [726, 360] width 51 height 20
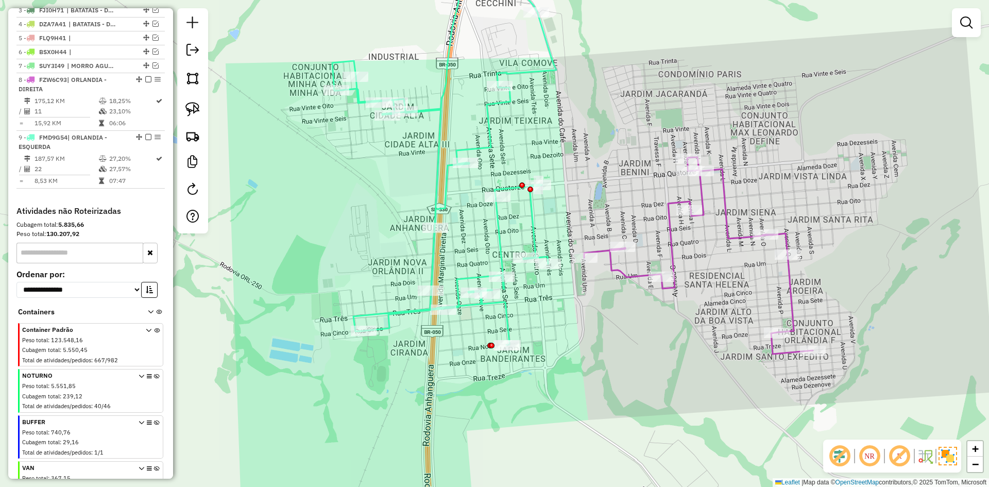
click at [535, 227] on icon at bounding box center [444, 157] width 224 height 376
select select "**********"
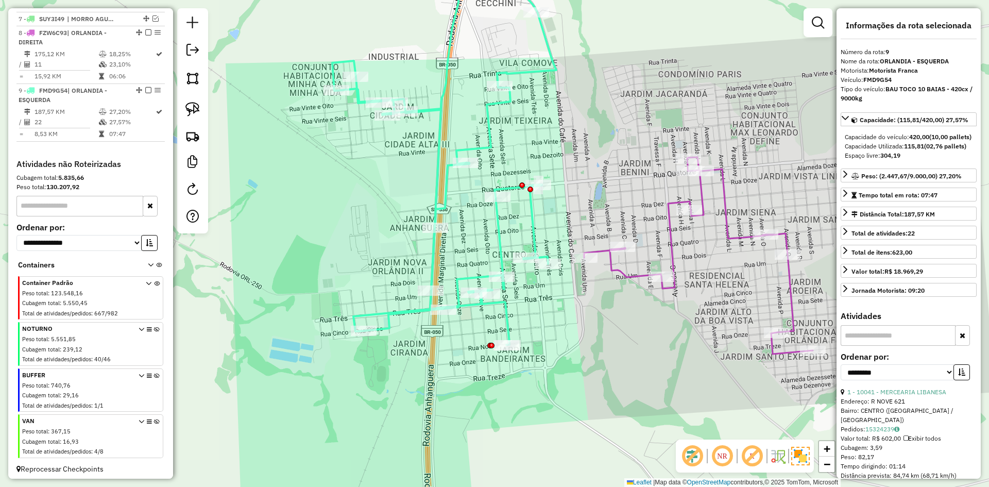
scroll to position [470, 0]
click at [626, 276] on icon at bounding box center [698, 255] width 229 height 197
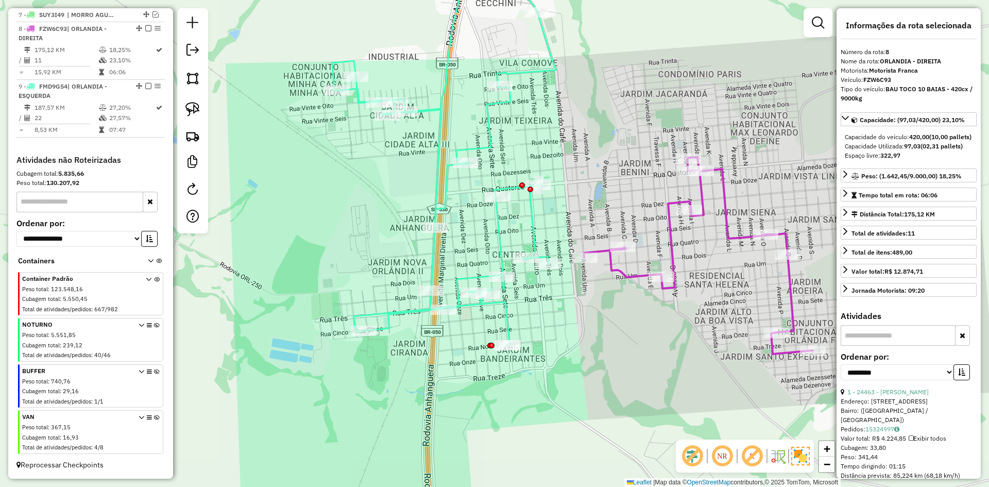
click at [535, 212] on icon at bounding box center [444, 157] width 224 height 376
click at [612, 264] on icon at bounding box center [698, 255] width 229 height 197
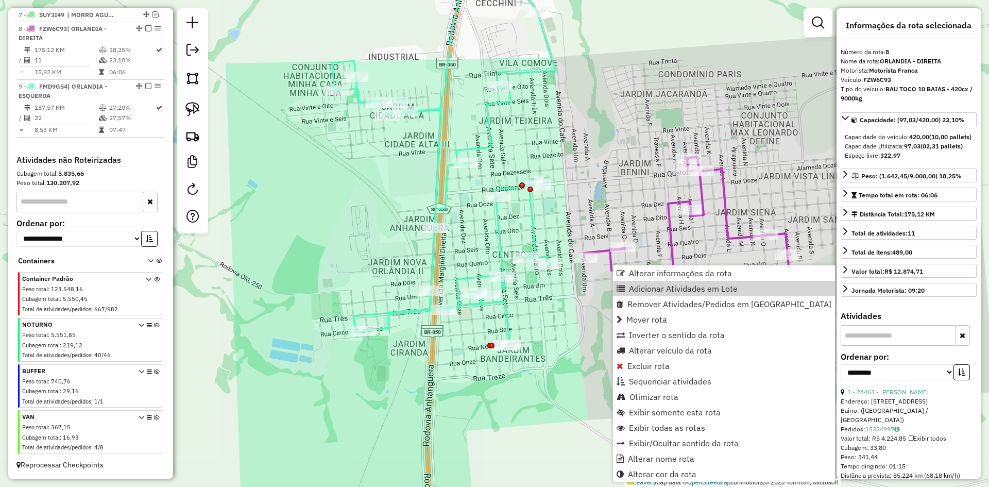
click at [646, 277] on ul "Alterar informações da rota Adicionar Atividades em Lote Remover Atividades/Ped…" at bounding box center [724, 373] width 222 height 216
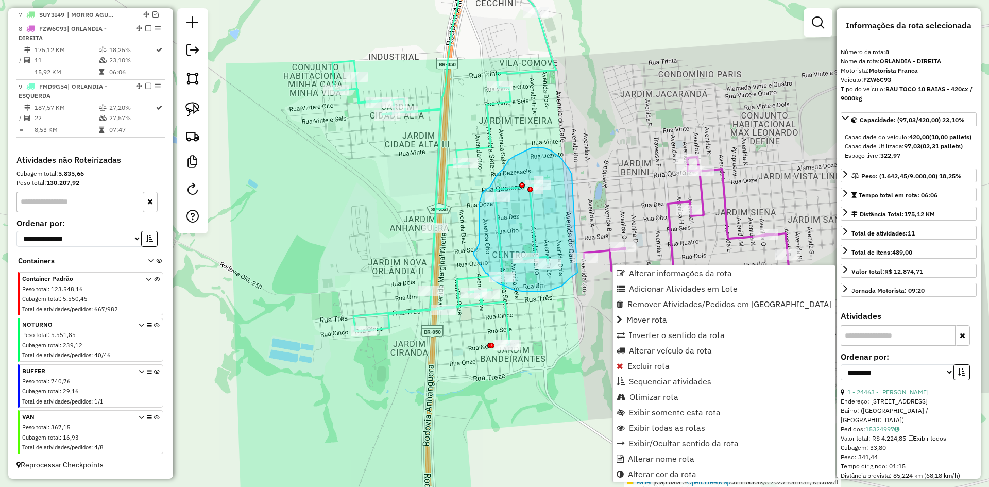
drag, startPoint x: 572, startPoint y: 174, endPoint x: 597, endPoint y: 269, distance: 98.1
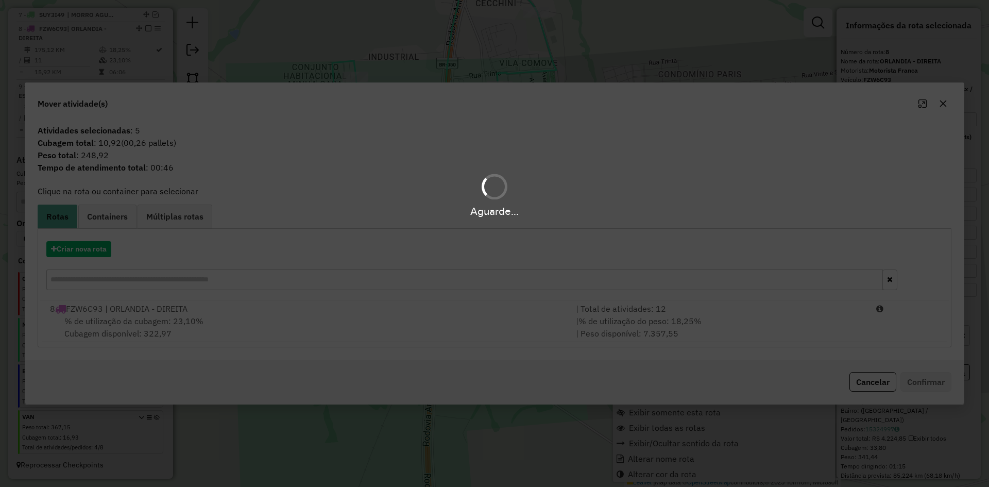
click at [944, 103] on div "Aguarde..." at bounding box center [494, 243] width 989 height 487
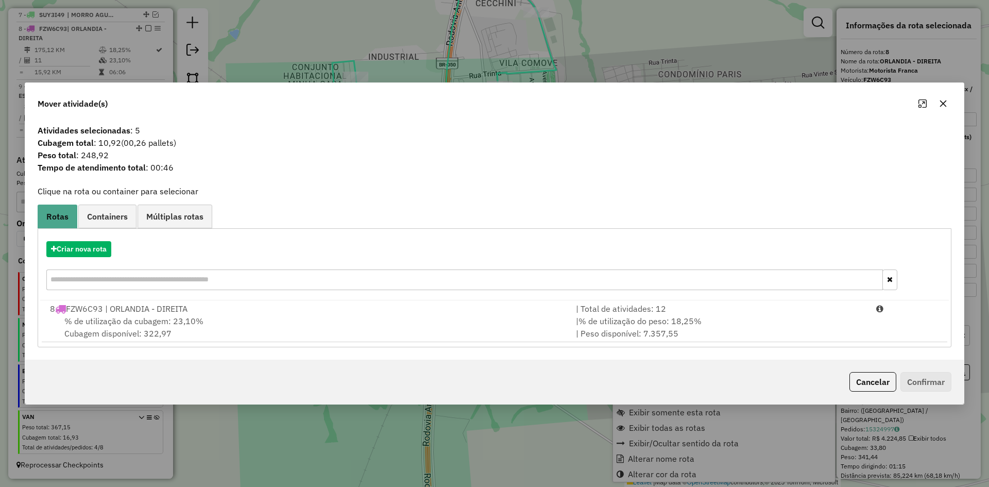
click at [945, 104] on icon "button" at bounding box center [943, 103] width 8 height 8
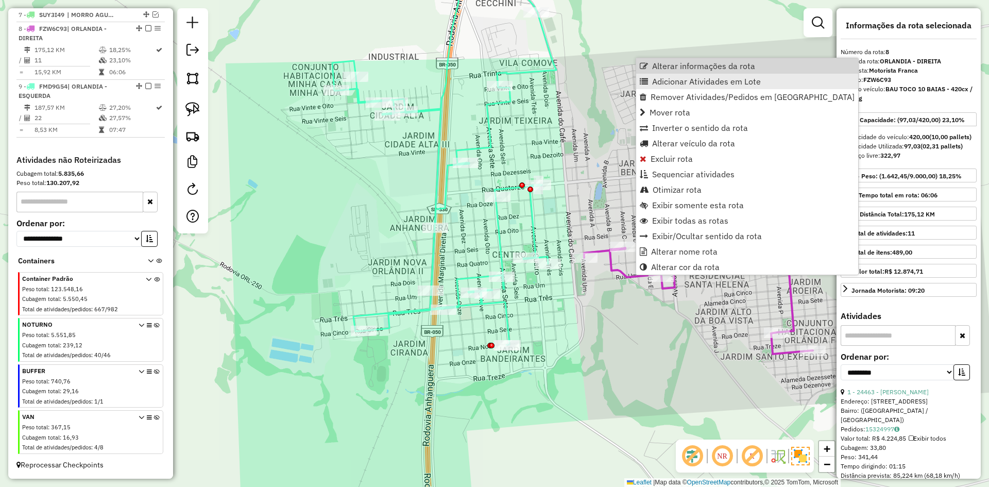
click at [670, 81] on span "Adicionar Atividades em Lote" at bounding box center [706, 81] width 109 height 8
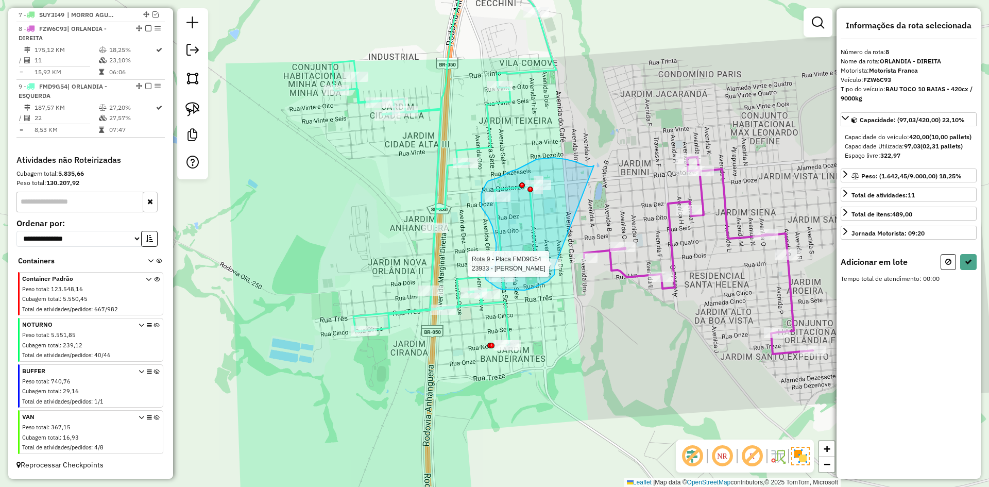
click at [557, 264] on div "Rota 9 - Placa FMD9G54 23933 - JOSIANE Janela de atendimento Grade de atendimen…" at bounding box center [494, 243] width 989 height 487
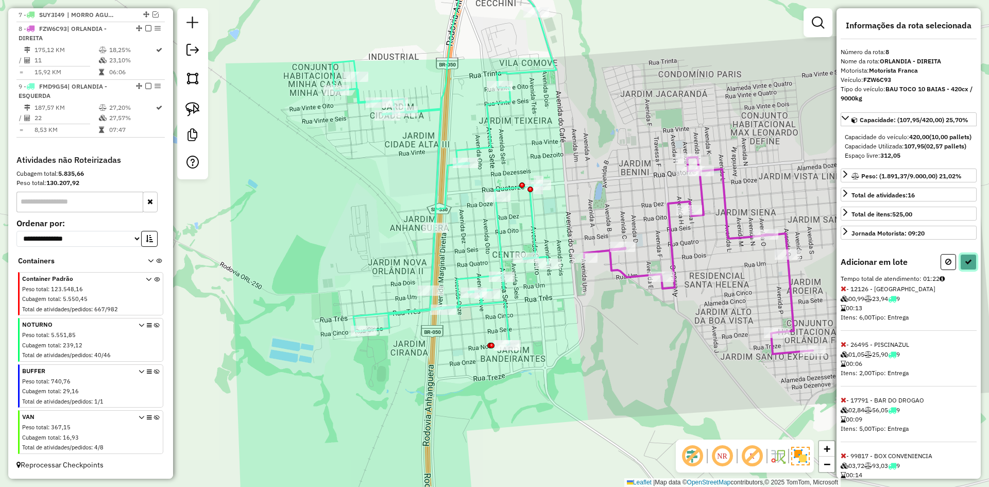
click at [965, 265] on icon at bounding box center [968, 261] width 7 height 7
click at [0, 0] on div "Aguarde..." at bounding box center [0, 0] width 0 height 0
select select "**********"
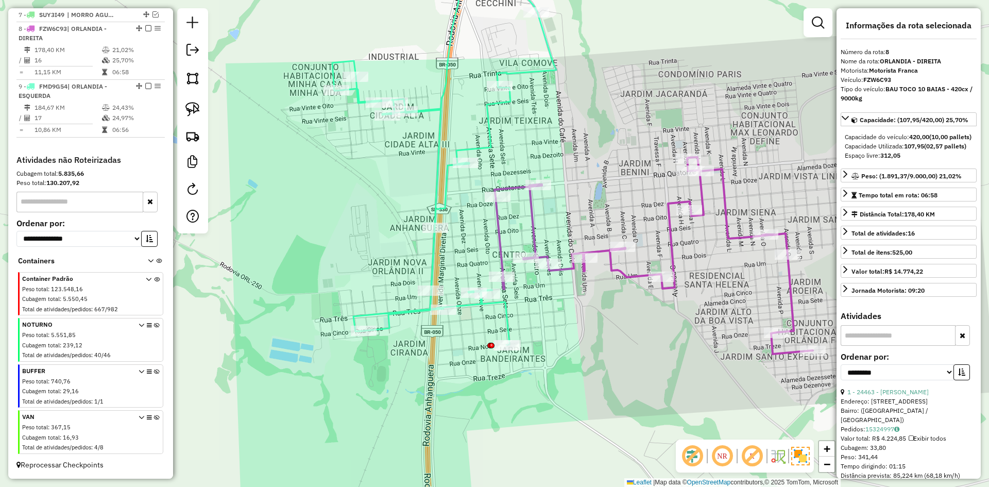
click at [507, 317] on icon at bounding box center [444, 157] width 224 height 376
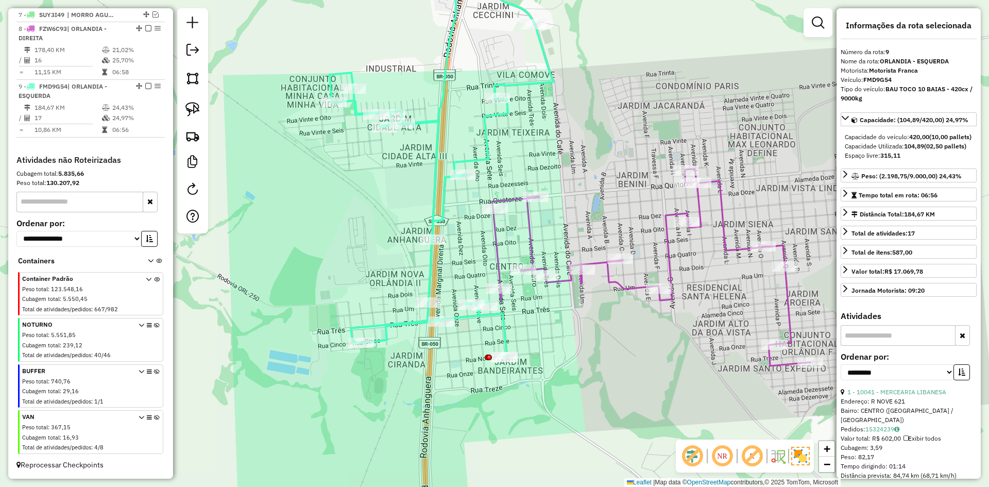
click at [526, 325] on div "Janela de atendimento Grade de atendimento Capacidade Transportadoras Veículos …" at bounding box center [494, 243] width 989 height 487
click at [535, 250] on icon at bounding box center [651, 267] width 318 height 197
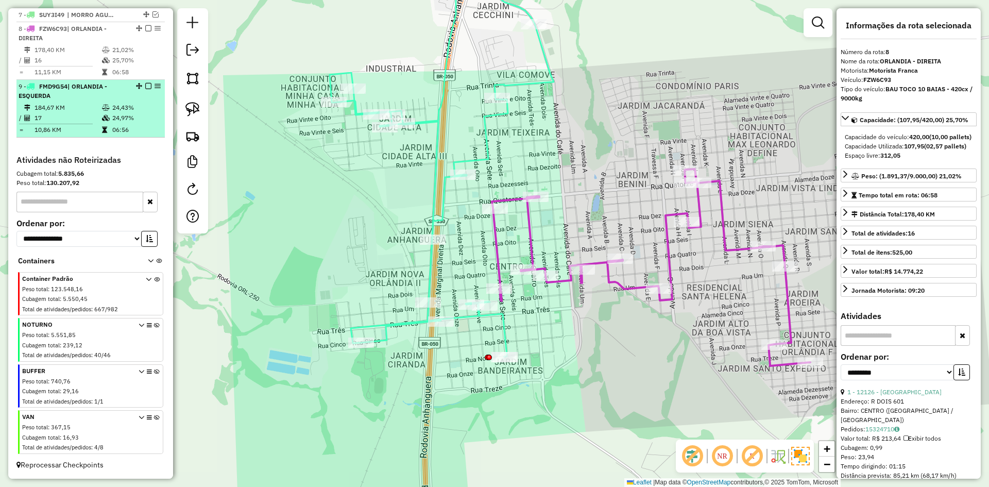
click at [146, 88] on em at bounding box center [148, 86] width 6 height 6
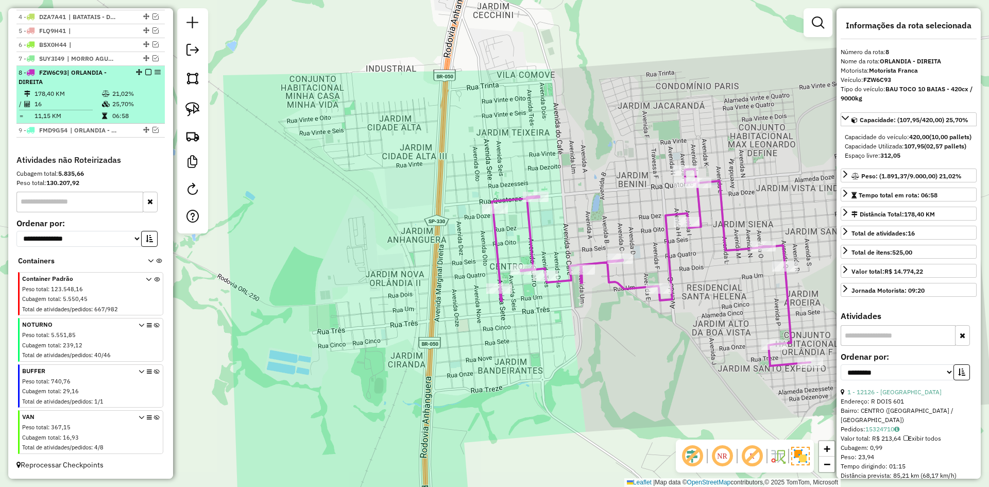
click at [145, 71] on em at bounding box center [148, 72] width 6 height 6
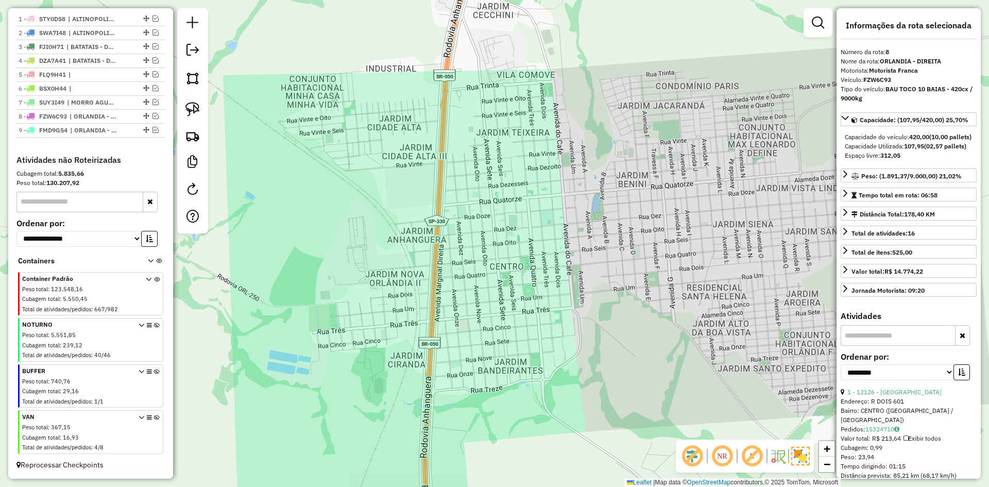
scroll to position [382, 0]
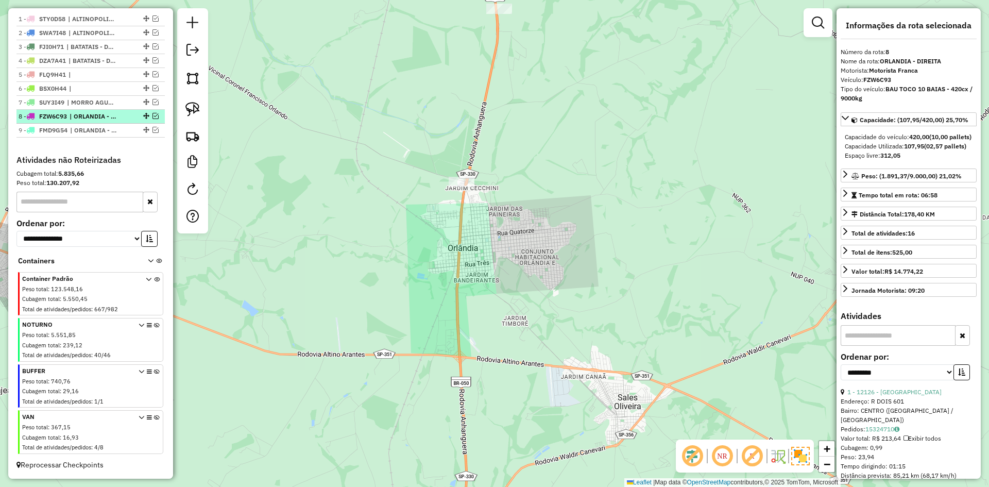
click at [153, 116] on em at bounding box center [156, 116] width 6 height 6
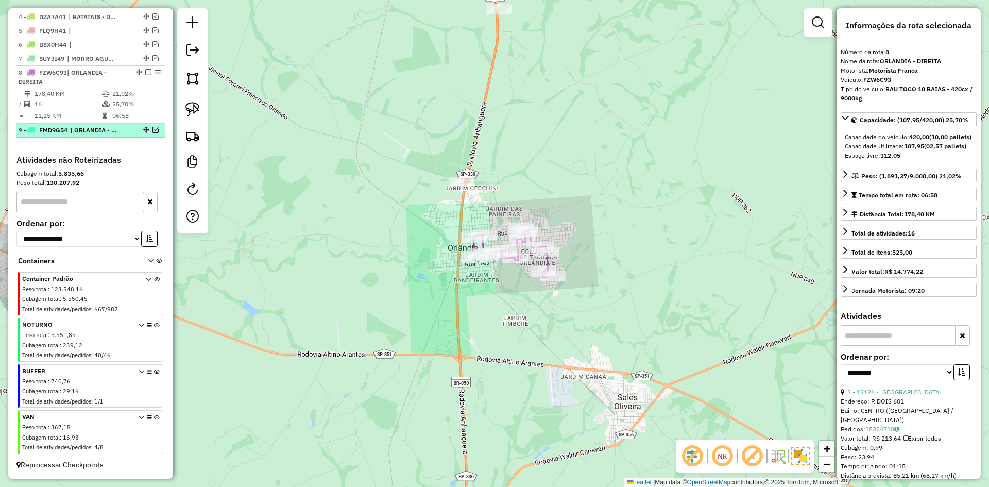
click at [153, 128] on em at bounding box center [156, 130] width 6 height 6
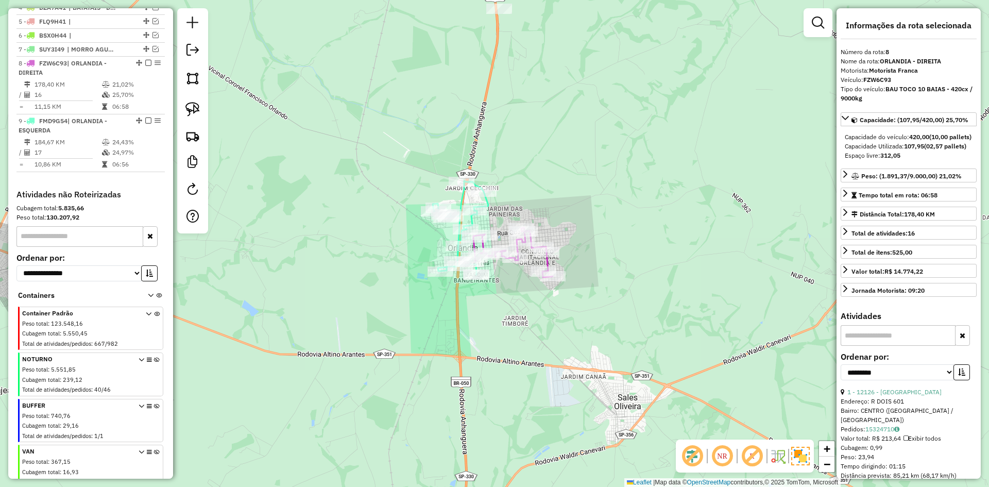
scroll to position [470, 0]
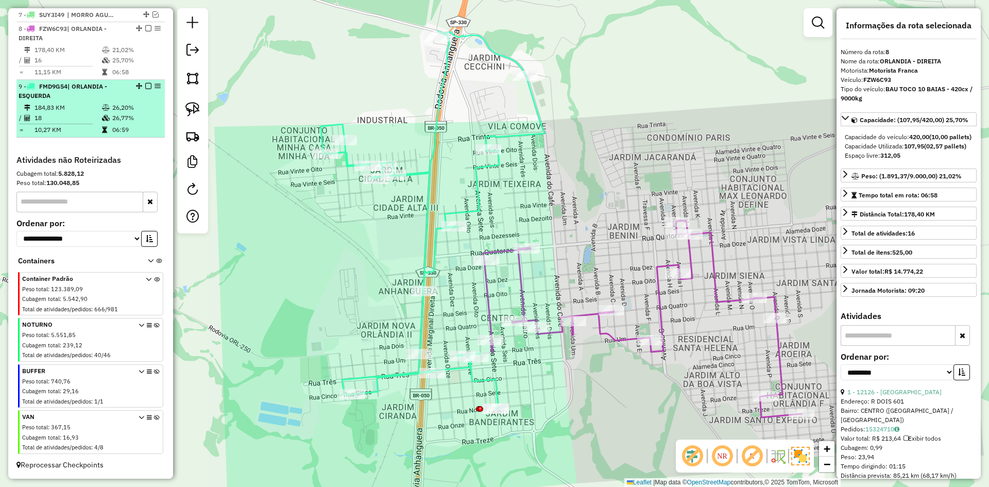
click at [132, 98] on div "9 - FMD9G54 | ORLANDIA - ESQUERDA" at bounding box center [91, 91] width 144 height 19
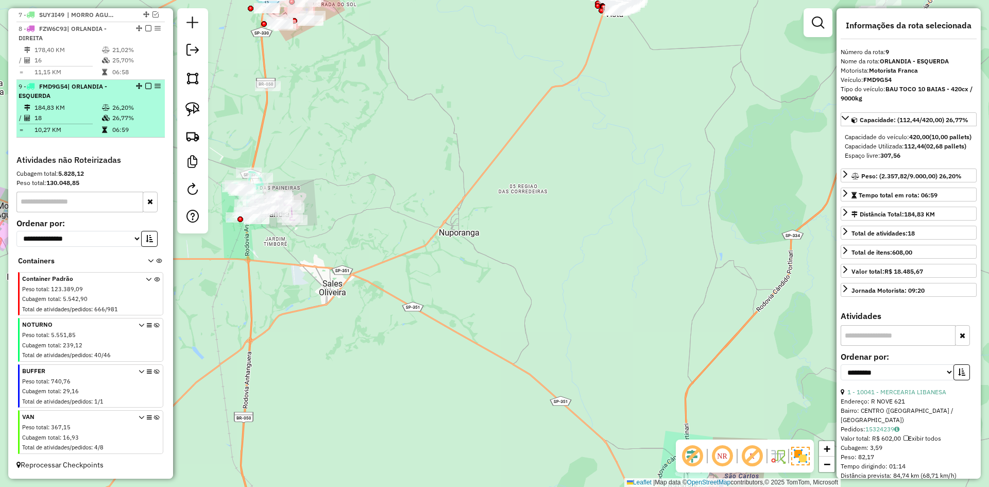
click at [146, 84] on em at bounding box center [148, 86] width 6 height 6
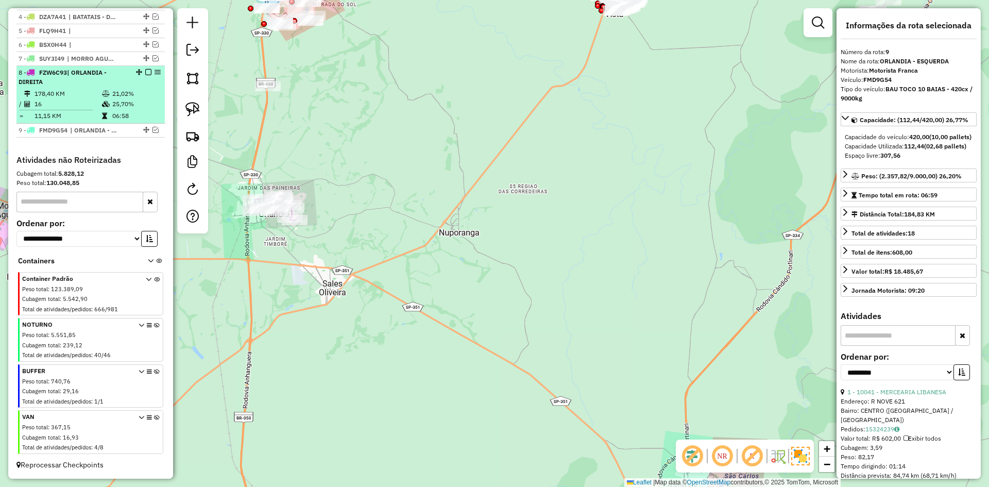
click at [129, 78] on div "8 - FZW6C93 | ORLANDIA - DIREITA" at bounding box center [91, 77] width 144 height 19
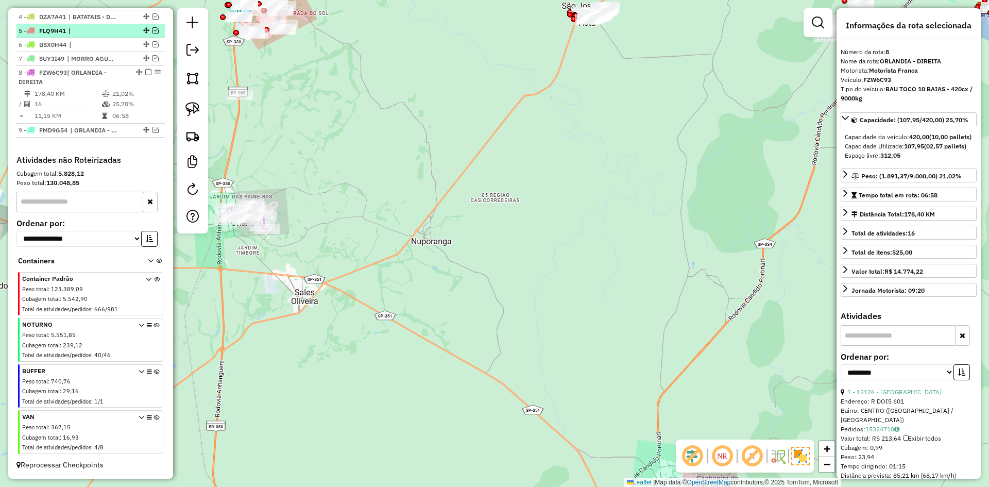
click at [145, 71] on em at bounding box center [148, 72] width 6 height 6
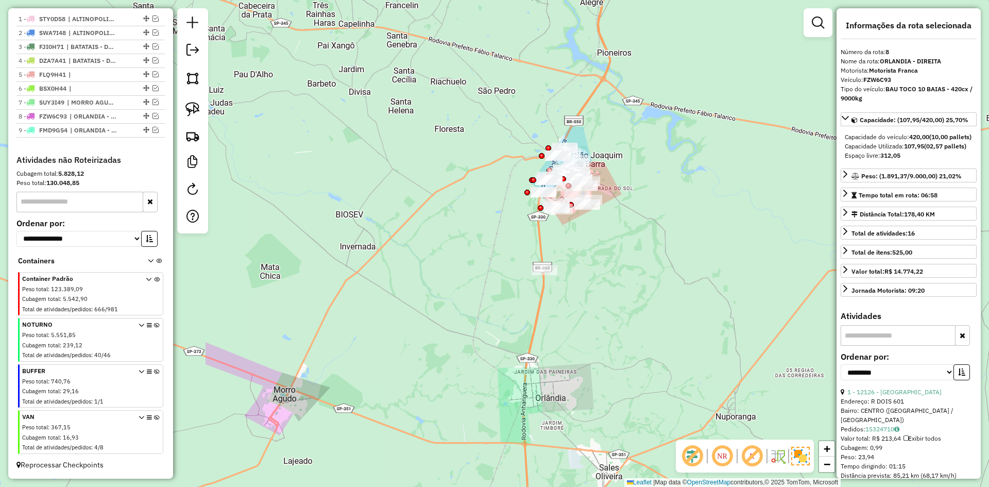
drag, startPoint x: 276, startPoint y: 104, endPoint x: 560, endPoint y: 280, distance: 334.6
click at [579, 278] on div "Janela de atendimento Grade de atendimento Capacidade Transportadoras Veículos …" at bounding box center [494, 243] width 989 height 487
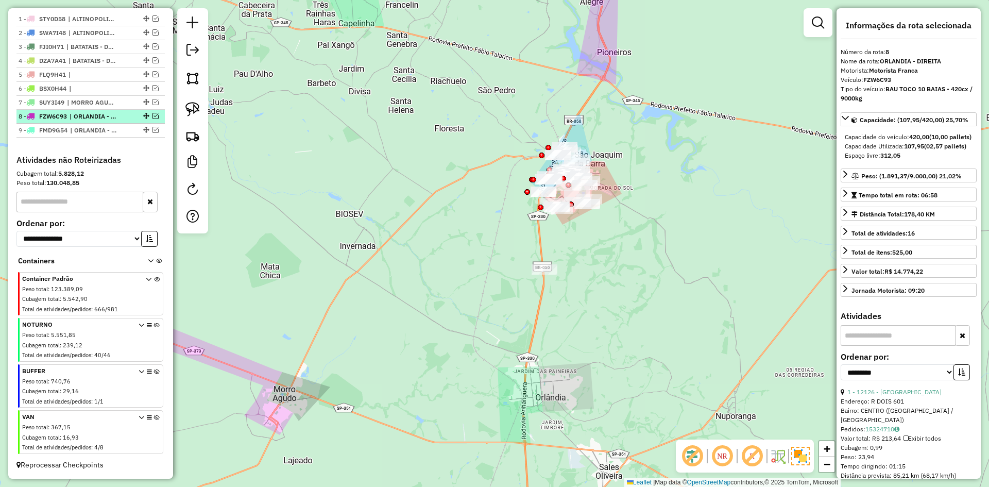
click at [153, 115] on em at bounding box center [156, 116] width 6 height 6
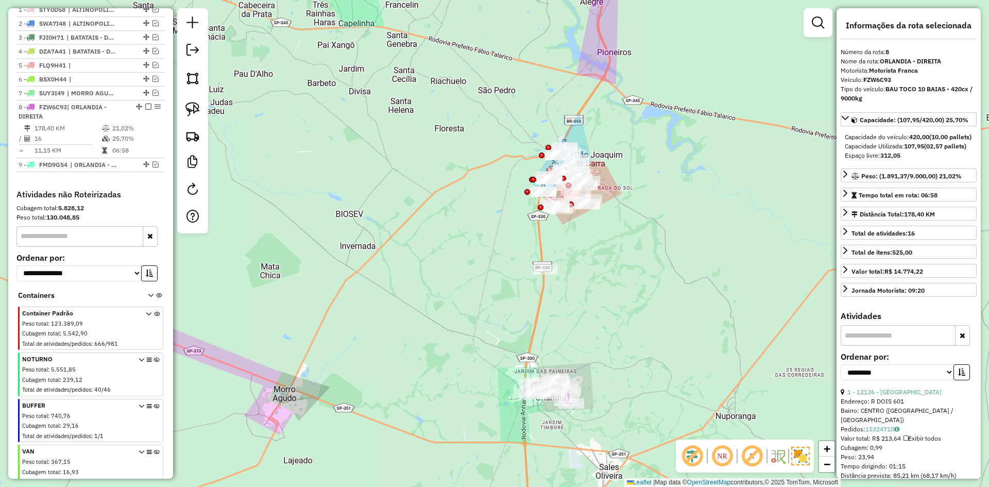
scroll to position [426, 0]
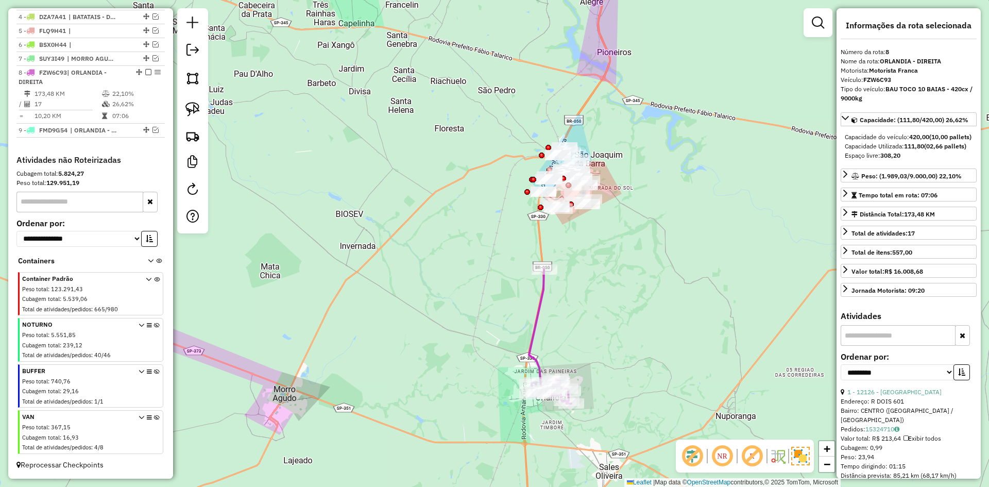
drag, startPoint x: 145, startPoint y: 72, endPoint x: 170, endPoint y: 85, distance: 28.3
click at [145, 71] on em at bounding box center [148, 72] width 6 height 6
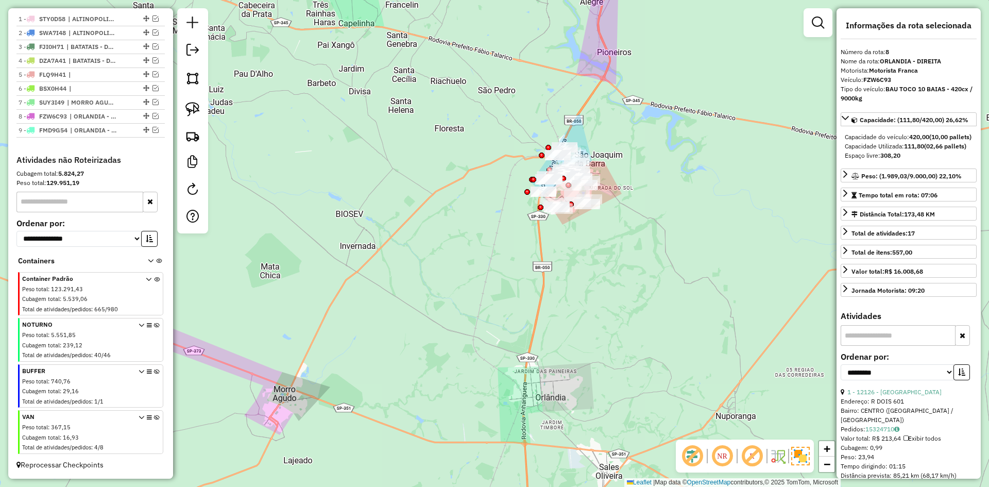
scroll to position [382, 0]
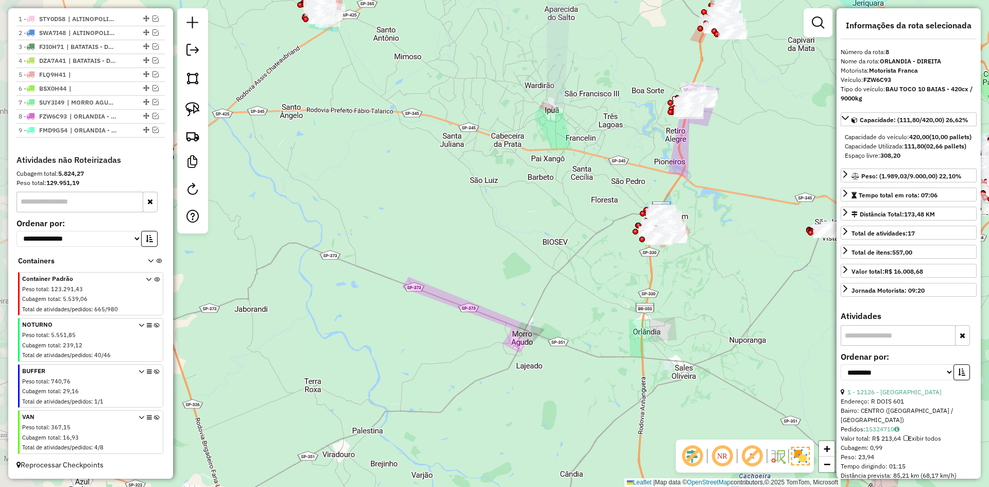
drag, startPoint x: 452, startPoint y: 299, endPoint x: 348, endPoint y: 365, distance: 123.1
click at [343, 371] on div "Janela de atendimento Grade de atendimento Capacidade Transportadoras Veículos …" at bounding box center [494, 243] width 989 height 487
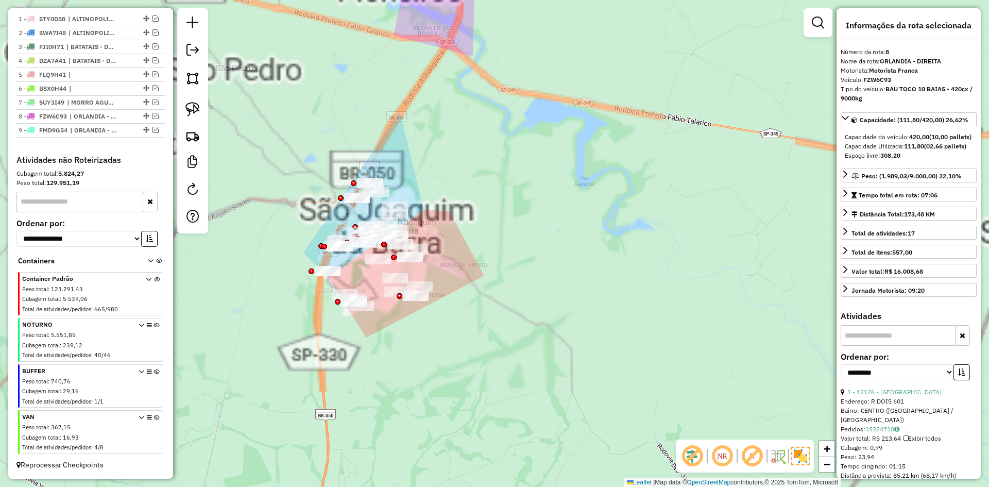
drag, startPoint x: 282, startPoint y: 303, endPoint x: 306, endPoint y: 279, distance: 33.9
click at [242, 311] on div "Janela de atendimento Grade de atendimento Capacidade Transportadoras Veículos …" at bounding box center [494, 243] width 989 height 487
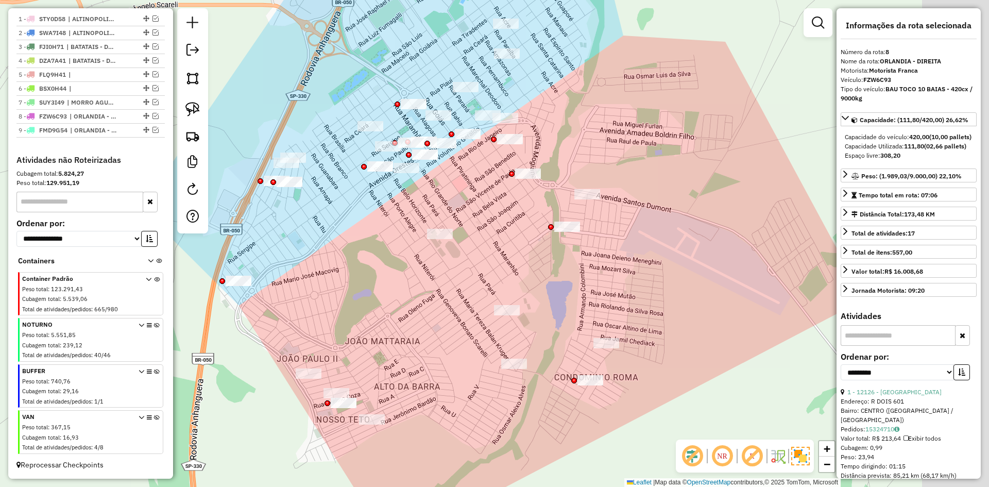
drag, startPoint x: 267, startPoint y: 299, endPoint x: 184, endPoint y: 266, distance: 89.7
click at [183, 266] on div "Janela de atendimento Grade de atendimento Capacidade Transportadoras Veículos …" at bounding box center [494, 243] width 989 height 487
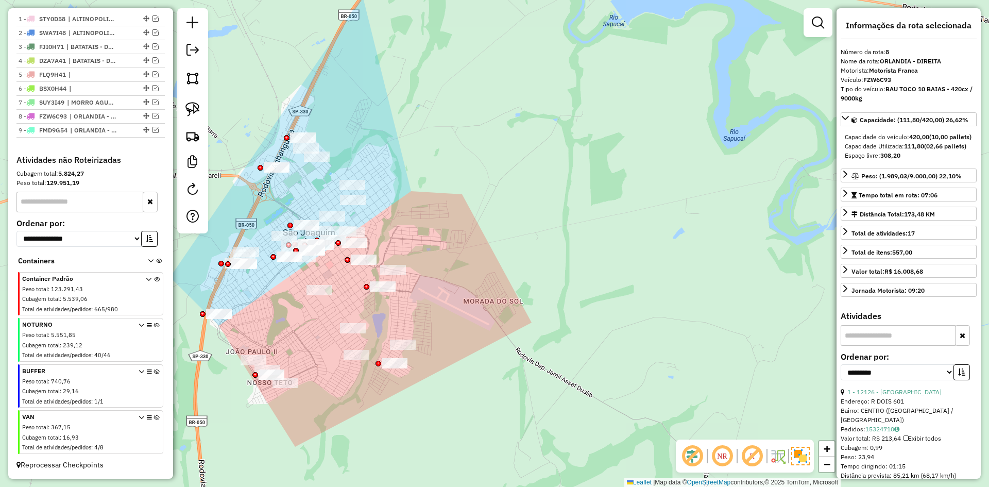
drag, startPoint x: 180, startPoint y: 296, endPoint x: 188, endPoint y: 329, distance: 34.0
click at [188, 329] on div "Janela de atendimento Grade de atendimento Capacidade Transportadoras Veículos …" at bounding box center [494, 243] width 989 height 487
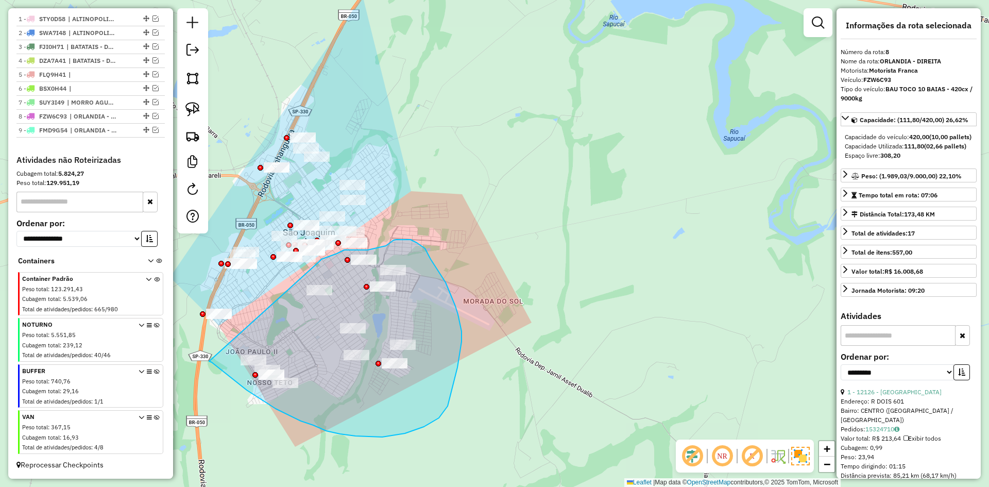
drag, startPoint x: 247, startPoint y: 390, endPoint x: 318, endPoint y: 262, distance: 146.5
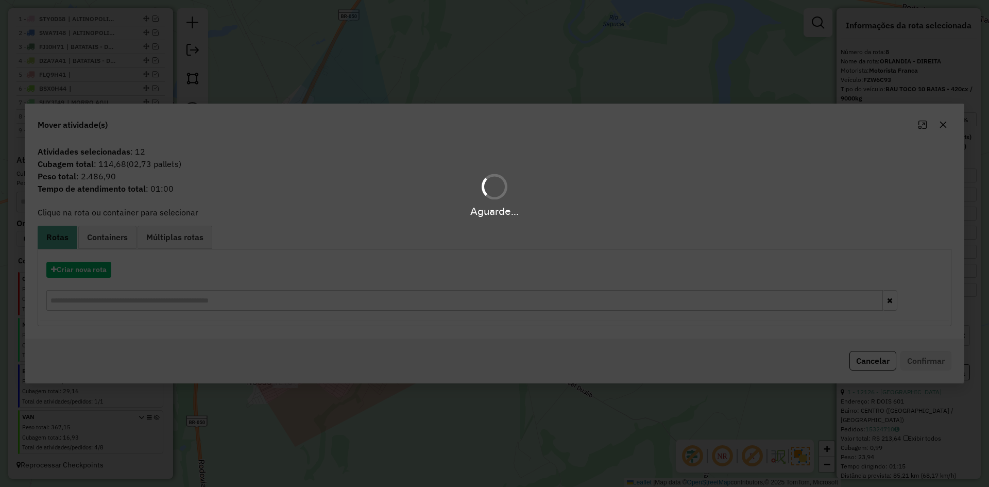
click at [76, 274] on div "Aguarde..." at bounding box center [494, 243] width 989 height 487
click at [76, 272] on div "Aguarde..." at bounding box center [494, 243] width 989 height 487
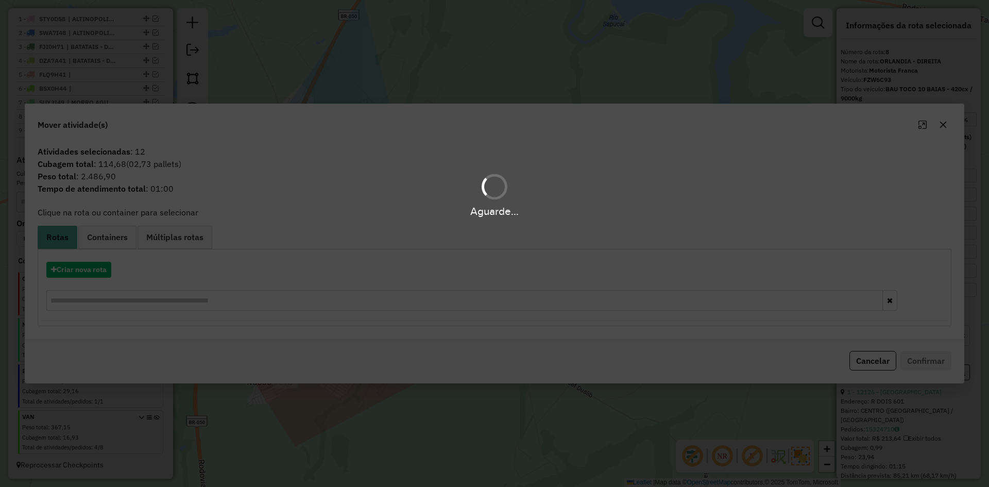
click at [76, 272] on div "Aguarde..." at bounding box center [494, 243] width 989 height 487
click at [76, 272] on button "Criar nova rota" at bounding box center [78, 270] width 65 height 16
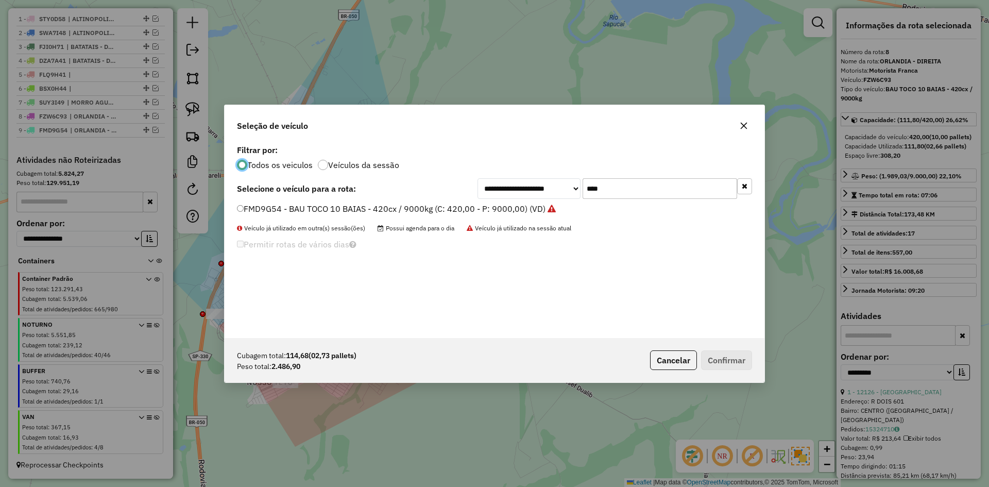
scroll to position [6, 3]
drag, startPoint x: 596, startPoint y: 189, endPoint x: 565, endPoint y: 189, distance: 30.9
click at [565, 189] on div "**********" at bounding box center [615, 188] width 275 height 21
type input "****"
click at [295, 204] on label "FPN2G83 - BAU TOCO 10 BAIAS - 420cx / 9000kg (C: 420,00 - P: 9000,00) (VD)" at bounding box center [390, 208] width 307 height 12
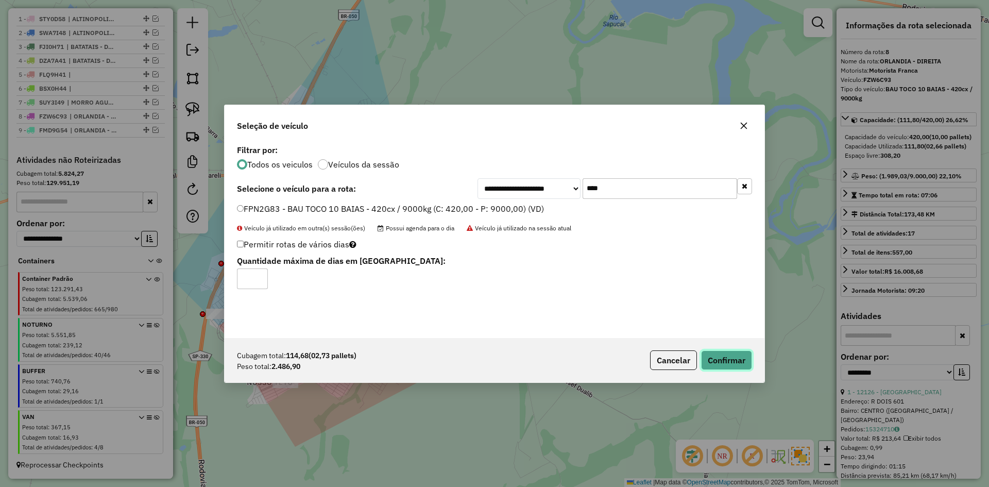
click at [719, 356] on button "Confirmar" at bounding box center [726, 360] width 51 height 20
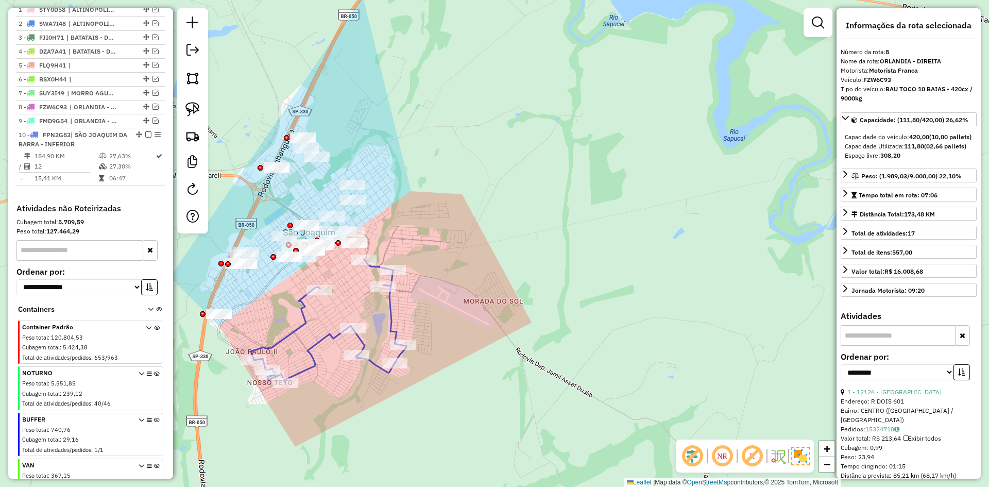
scroll to position [440, 0]
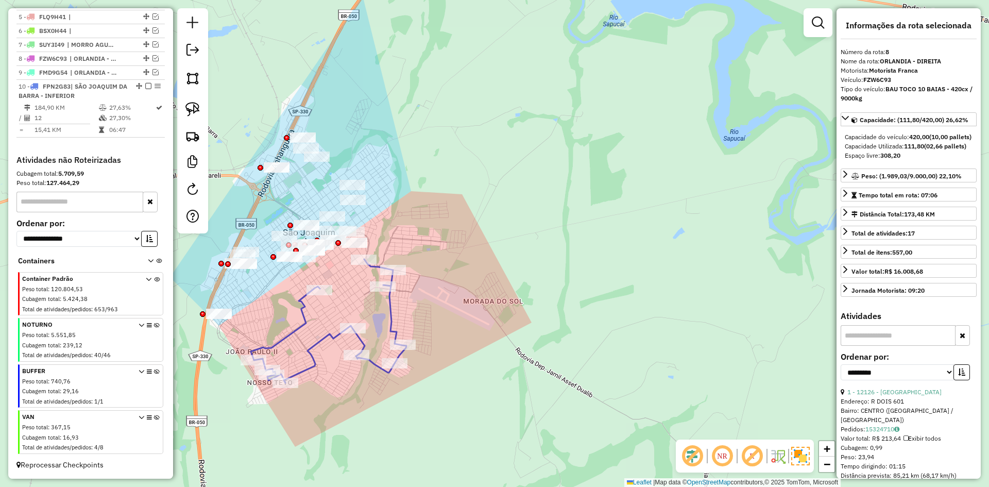
click at [699, 85] on div "Janela de atendimento Grade de atendimento Capacidade Transportadoras Veículos …" at bounding box center [494, 243] width 989 height 487
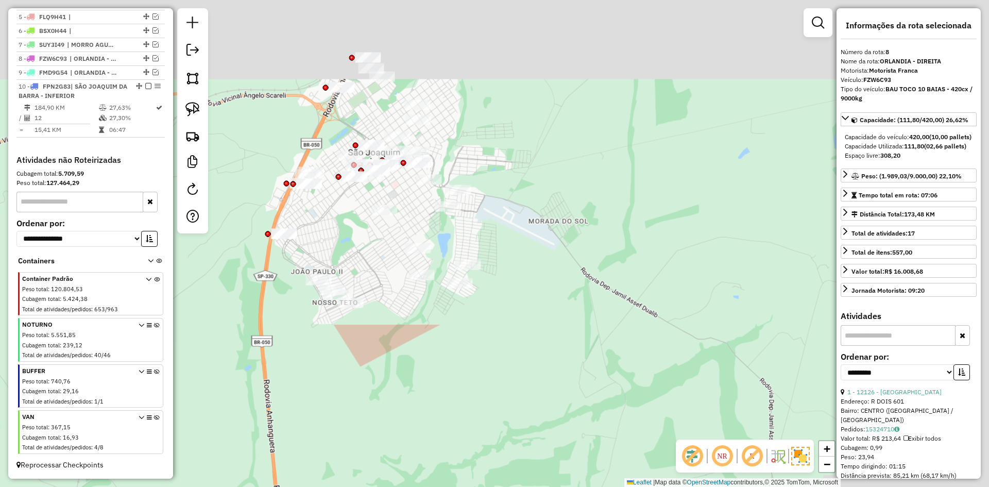
drag, startPoint x: 586, startPoint y: 113, endPoint x: 258, endPoint y: 414, distance: 445.6
click at [184, 483] on div "Janela de atendimento Grade de atendimento Capacidade Transportadoras Veículos …" at bounding box center [494, 243] width 989 height 487
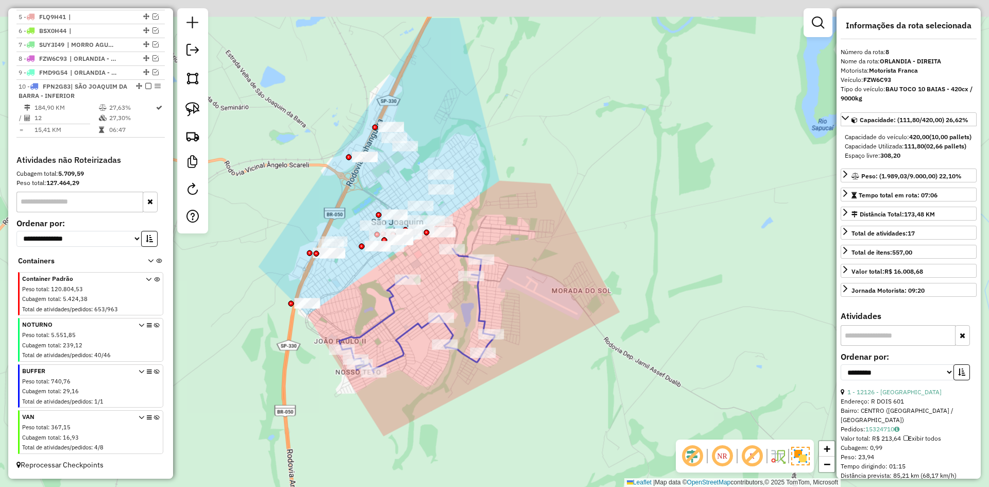
drag, startPoint x: 328, startPoint y: 213, endPoint x: 354, endPoint y: 279, distance: 71.7
click at [354, 279] on div "Janela de atendimento Grade de atendimento Capacidade Transportadoras Veículos …" at bounding box center [494, 243] width 989 height 487
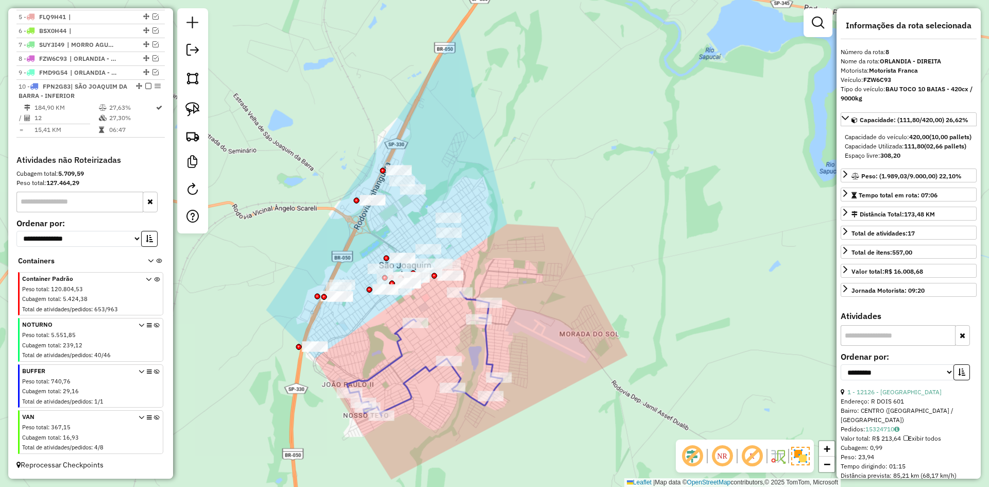
drag, startPoint x: 354, startPoint y: 279, endPoint x: 363, endPoint y: 328, distance: 49.7
click at [363, 328] on div "Janela de atendimento Grade de atendimento Capacidade Transportadoras Veículos …" at bounding box center [494, 243] width 989 height 487
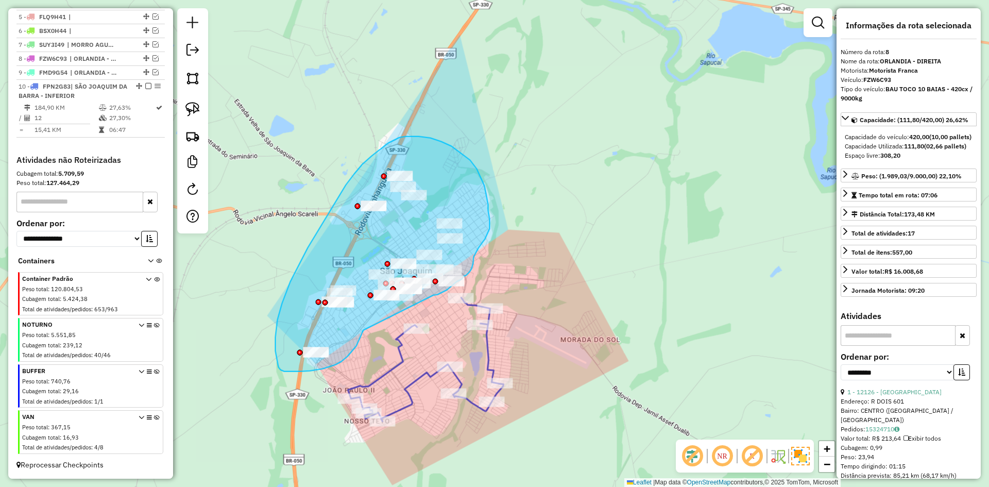
drag, startPoint x: 335, startPoint y: 365, endPoint x: 433, endPoint y: 295, distance: 120.1
click at [433, 295] on div "Janela de atendimento Grade de atendimento Capacidade Transportadoras Veículos …" at bounding box center [494, 243] width 989 height 487
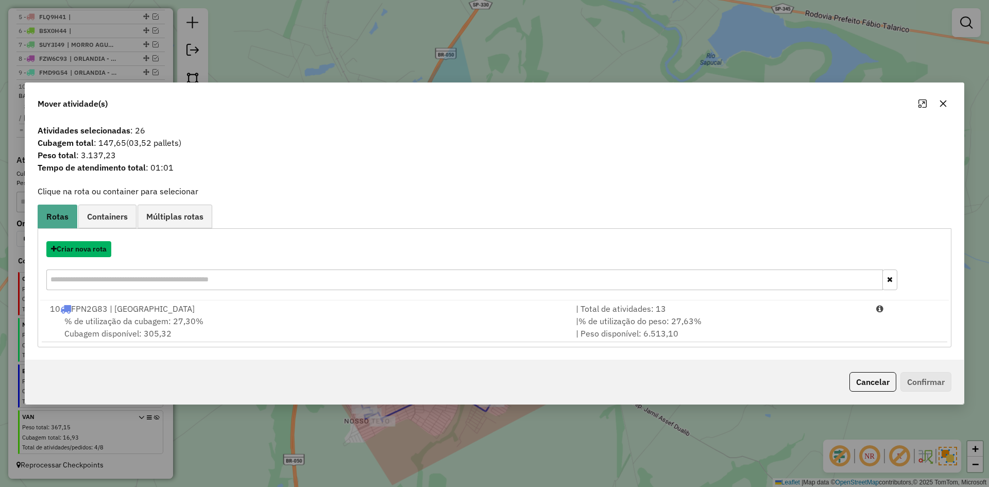
click at [82, 249] on button "Criar nova rota" at bounding box center [78, 249] width 65 height 16
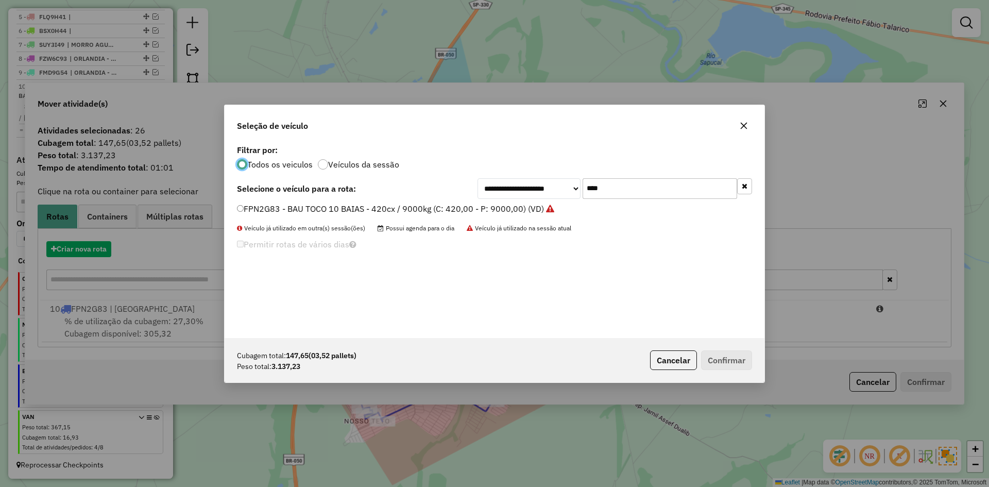
scroll to position [6, 3]
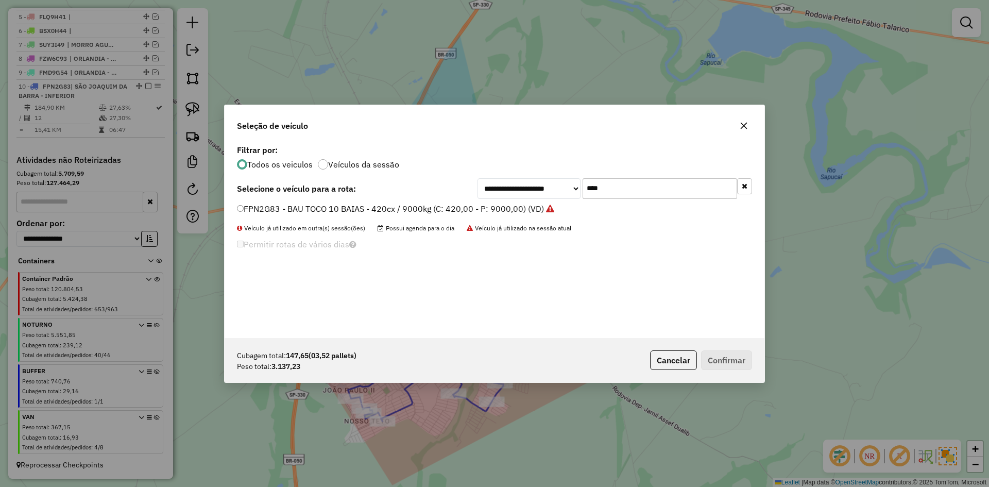
drag, startPoint x: 574, startPoint y: 187, endPoint x: 564, endPoint y: 187, distance: 10.3
click at [564, 187] on div "**********" at bounding box center [615, 188] width 275 height 21
type input "****"
drag, startPoint x: 384, startPoint y: 202, endPoint x: 377, endPoint y: 205, distance: 8.1
click at [378, 205] on label "FVE4C33 - BAU TOCO 10 BAIAS - 420cx / 9000kg (C: 420,00 - P: 9000,00) (VD)" at bounding box center [390, 208] width 306 height 12
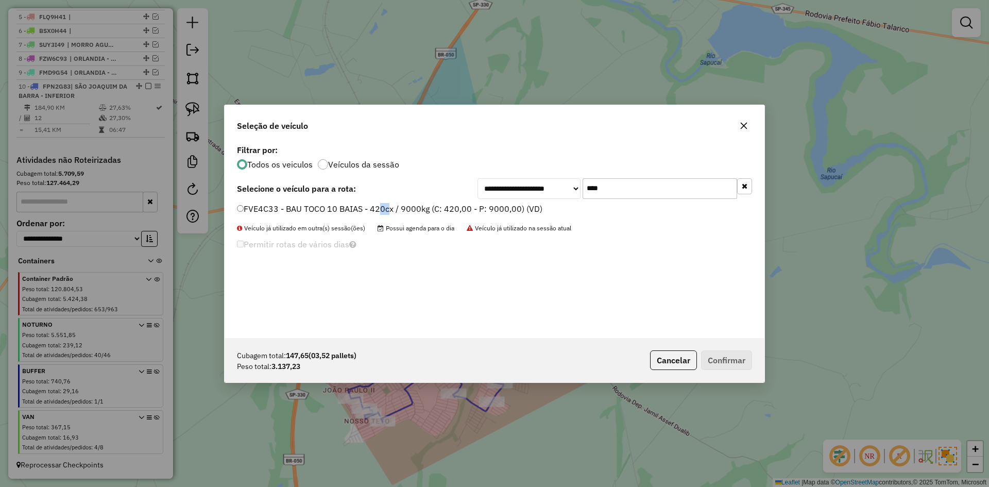
click at [377, 206] on label "FVE4C33 - BAU TOCO 10 BAIAS - 420cx / 9000kg (C: 420,00 - P: 9000,00) (VD)" at bounding box center [390, 208] width 306 height 12
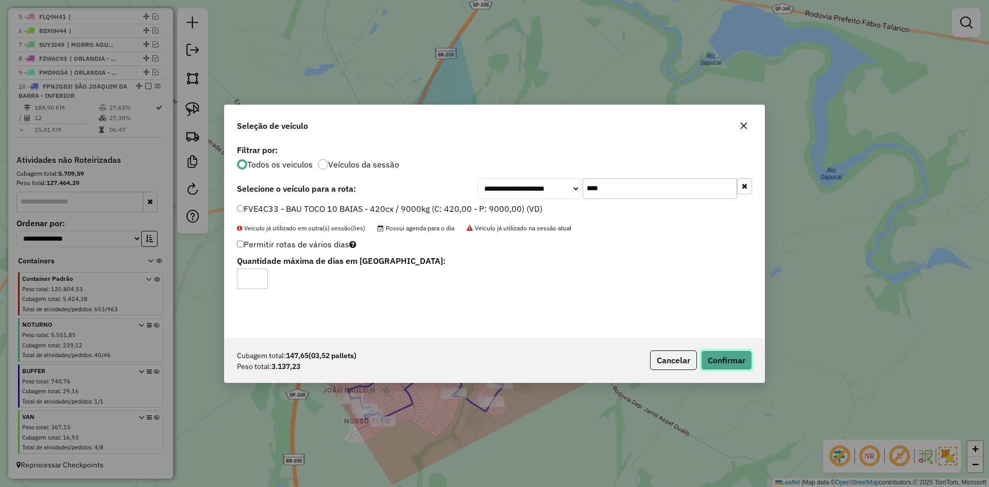
click at [734, 367] on button "Confirmar" at bounding box center [726, 360] width 51 height 20
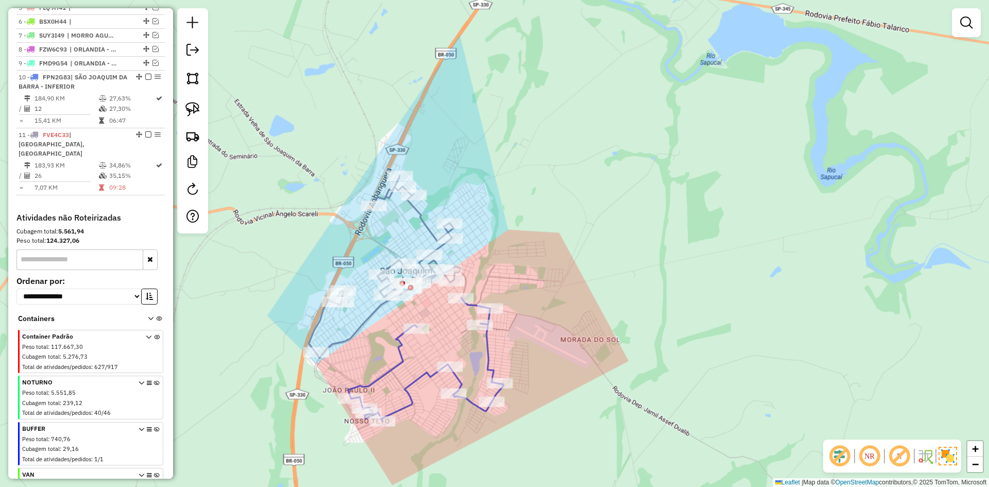
scroll to position [470, 0]
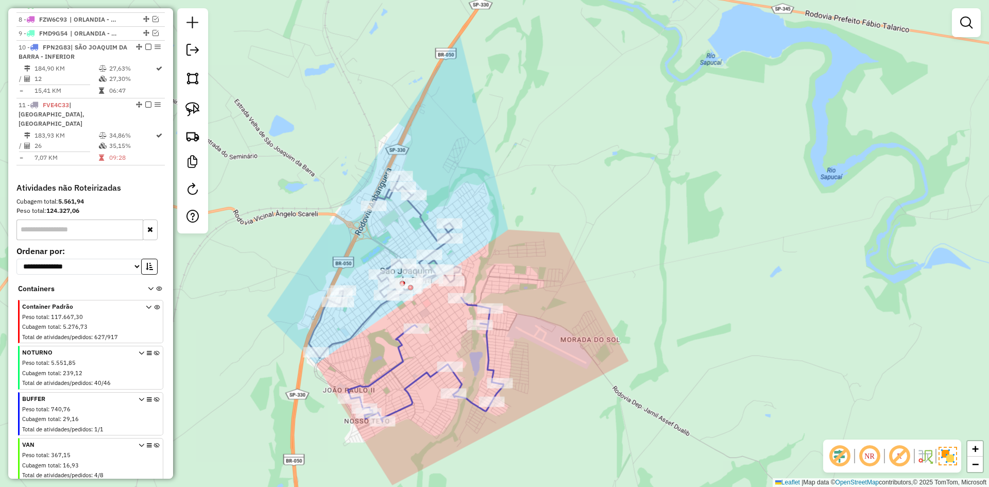
click at [416, 218] on icon at bounding box center [385, 267] width 152 height 182
select select "**********"
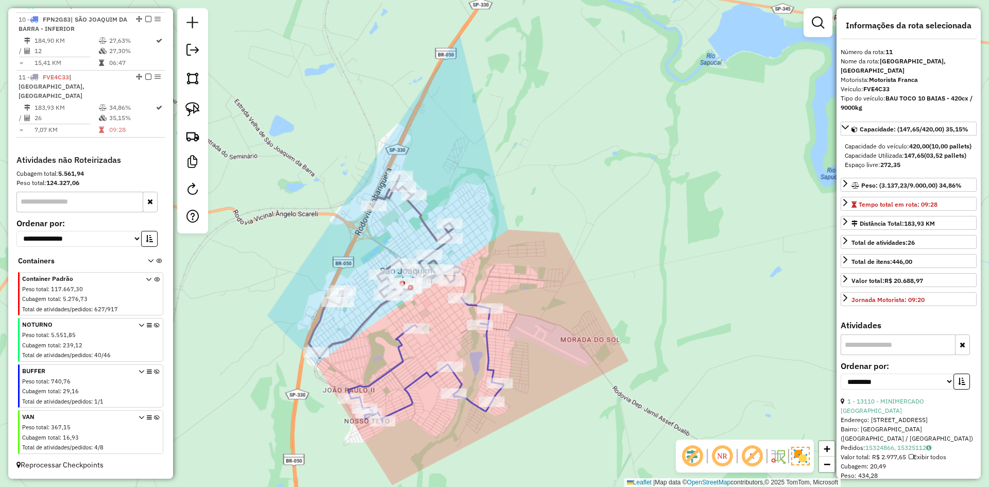
scroll to position [507, 0]
click at [424, 218] on icon at bounding box center [385, 267] width 152 height 182
drag, startPoint x: 404, startPoint y: 223, endPoint x: 400, endPoint y: 198, distance: 25.1
click at [400, 198] on div "Janela de atendimento Grade de atendimento Capacidade Transportadoras Veículos …" at bounding box center [494, 243] width 989 height 487
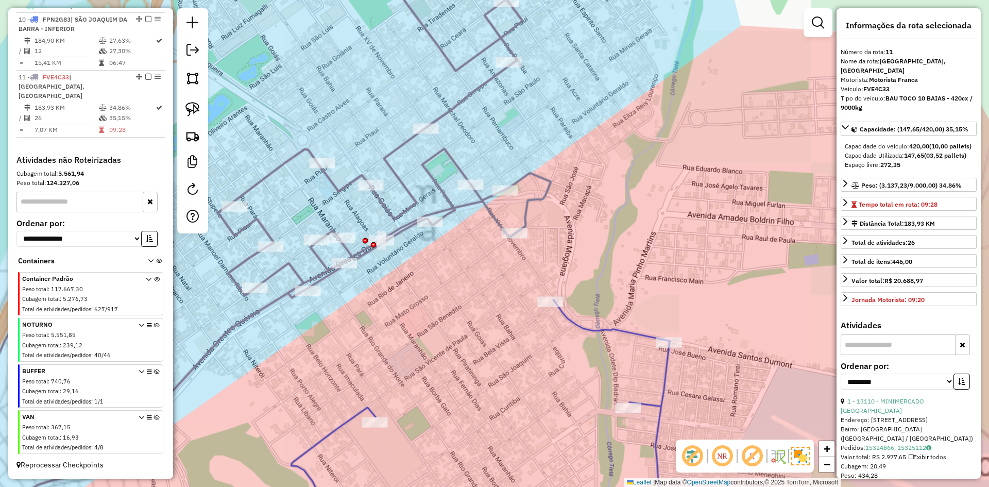
click at [568, 317] on icon at bounding box center [480, 418] width 379 height 236
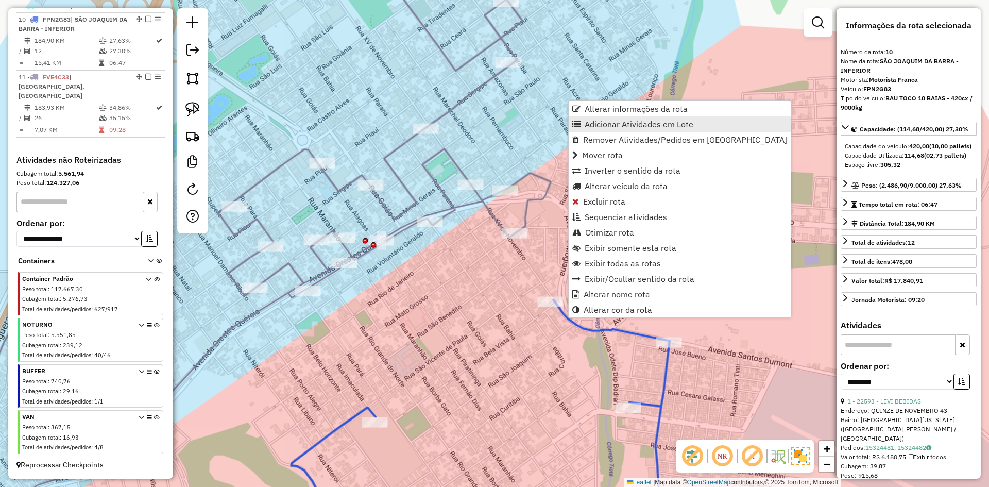
click at [618, 128] on span "Adicionar Atividades em Lote" at bounding box center [639, 124] width 109 height 8
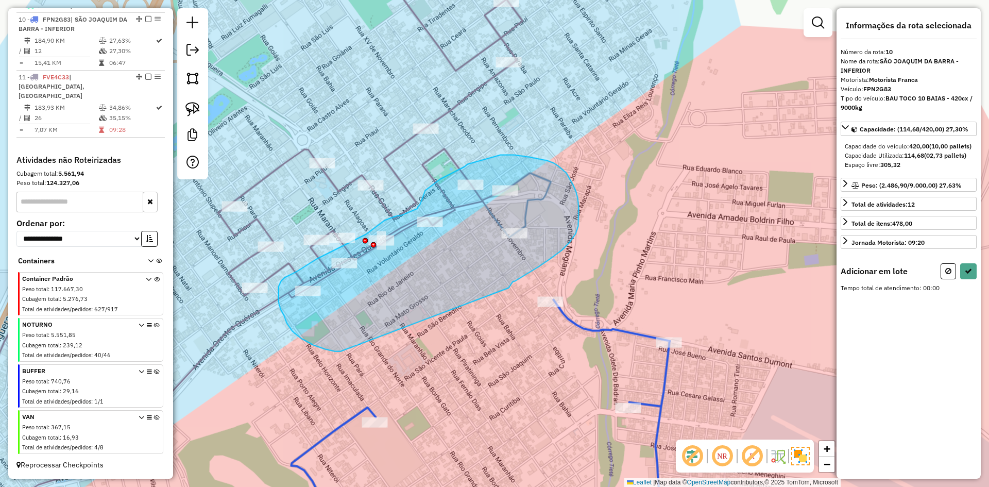
drag, startPoint x: 511, startPoint y: 284, endPoint x: 485, endPoint y: 350, distance: 70.8
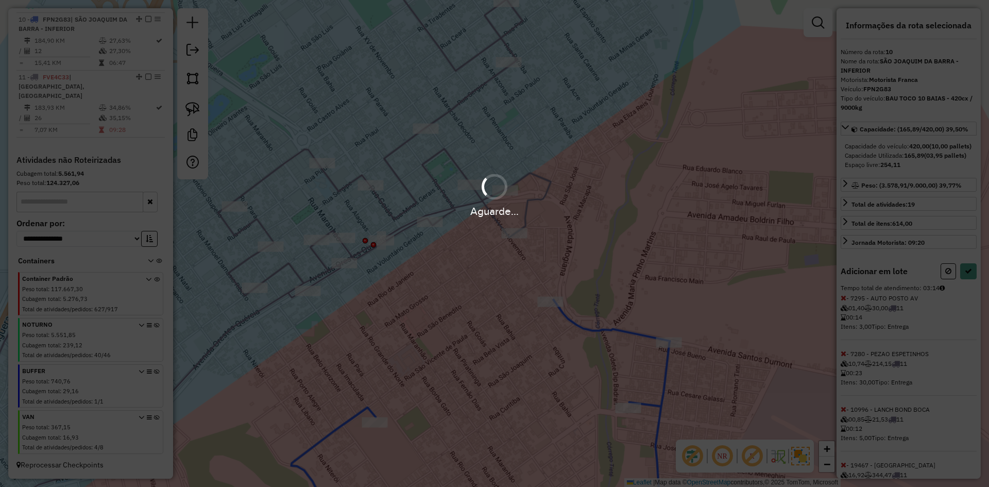
click at [964, 290] on div "Aguarde..." at bounding box center [494, 243] width 989 height 487
click at [964, 290] on hb-app "Aguarde... Pop-up bloqueado! Seu navegador bloqueou automáticamente a abertura …" at bounding box center [494, 243] width 989 height 487
click at [965, 275] on icon at bounding box center [968, 270] width 7 height 7
select select "**********"
click at [964, 290] on div "Aguarde..." at bounding box center [494, 243] width 989 height 487
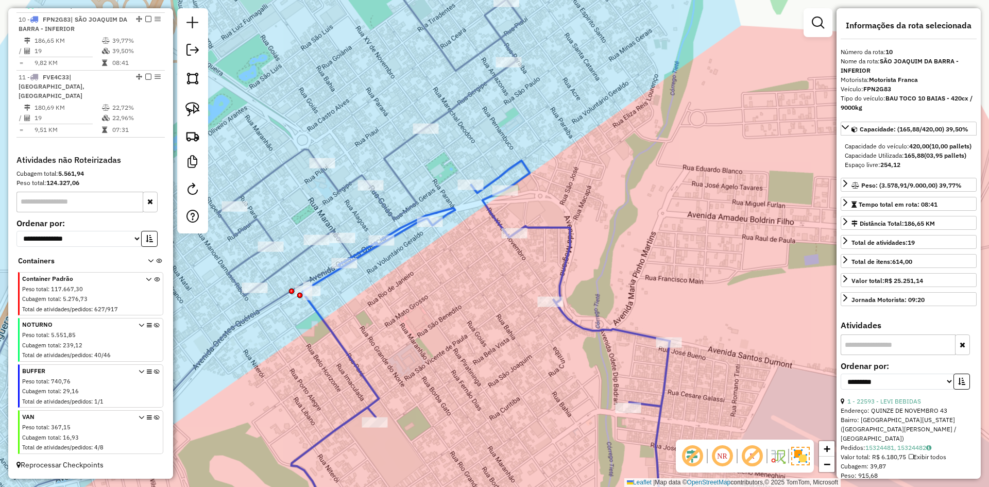
click at [401, 184] on icon at bounding box center [233, 244] width 579 height 584
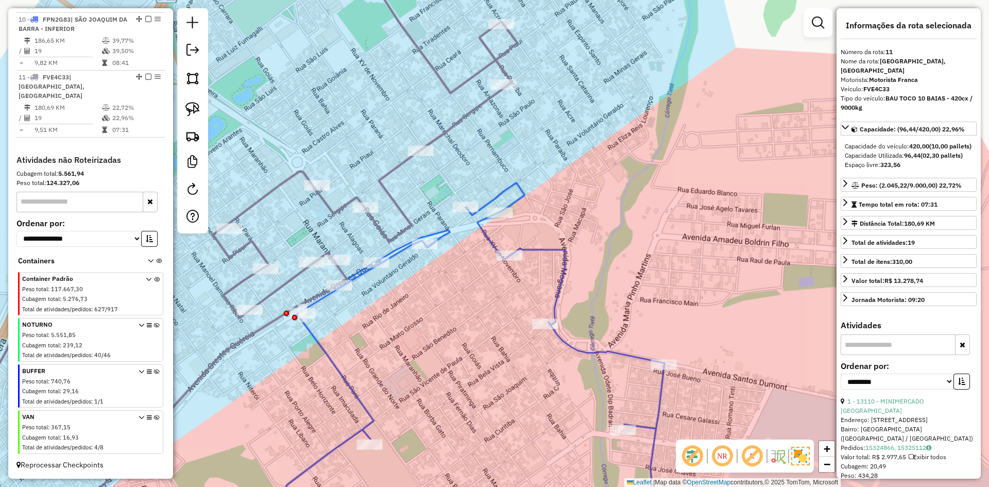
drag, startPoint x: 424, startPoint y: 181, endPoint x: 420, endPoint y: 190, distance: 8.8
click at [420, 190] on div "Janela de atendimento Grade de atendimento Capacidade Transportadoras Veículos …" at bounding box center [494, 243] width 989 height 487
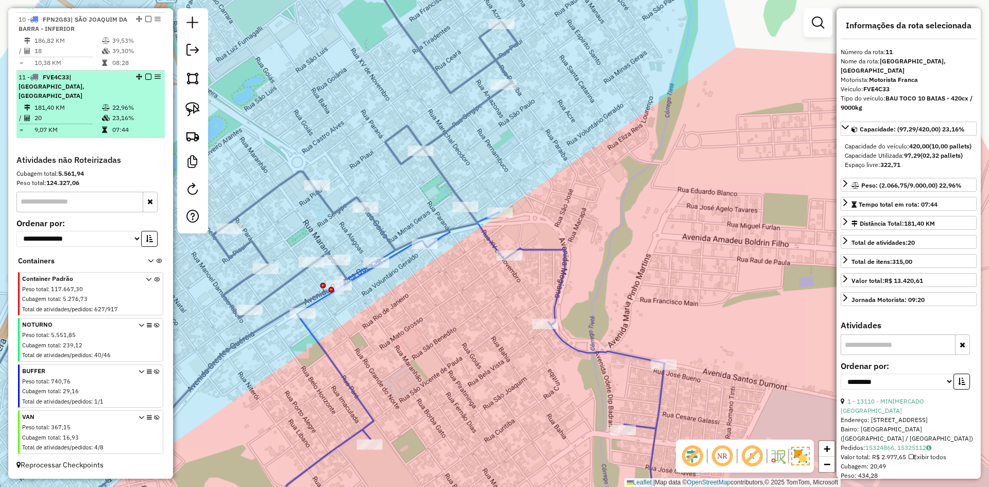
click at [84, 98] on span "| [GEOGRAPHIC_DATA], [GEOGRAPHIC_DATA]" at bounding box center [52, 86] width 66 height 26
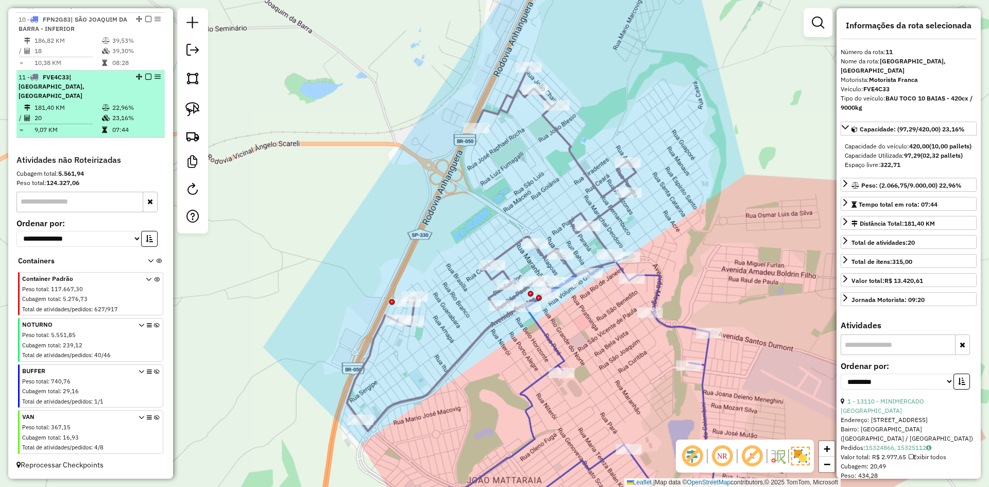
click at [145, 78] on em at bounding box center [148, 77] width 6 height 6
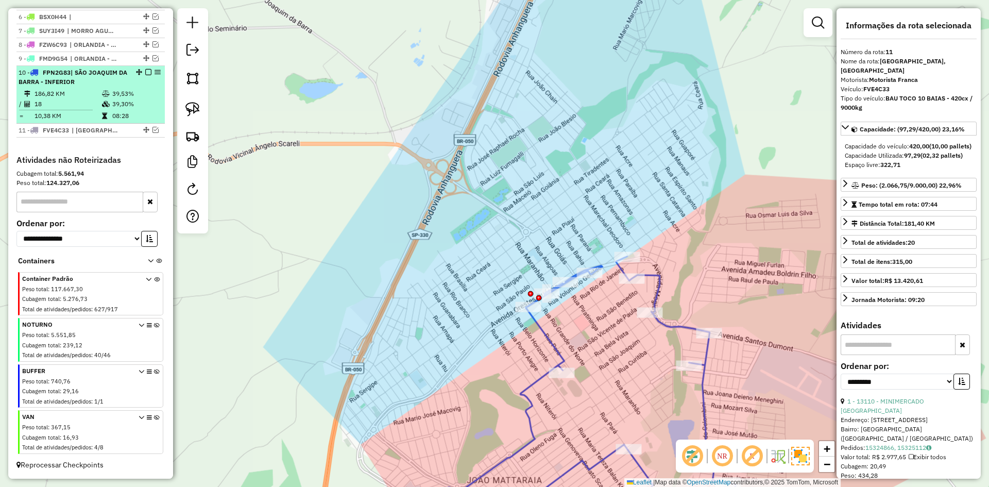
scroll to position [454, 0]
drag, startPoint x: 119, startPoint y: 78, endPoint x: 141, endPoint y: 76, distance: 21.7
click at [120, 79] on div "10 - FPN2G83 | SÃO JOAQUIM DA BARRA - INFERIOR" at bounding box center [73, 77] width 109 height 19
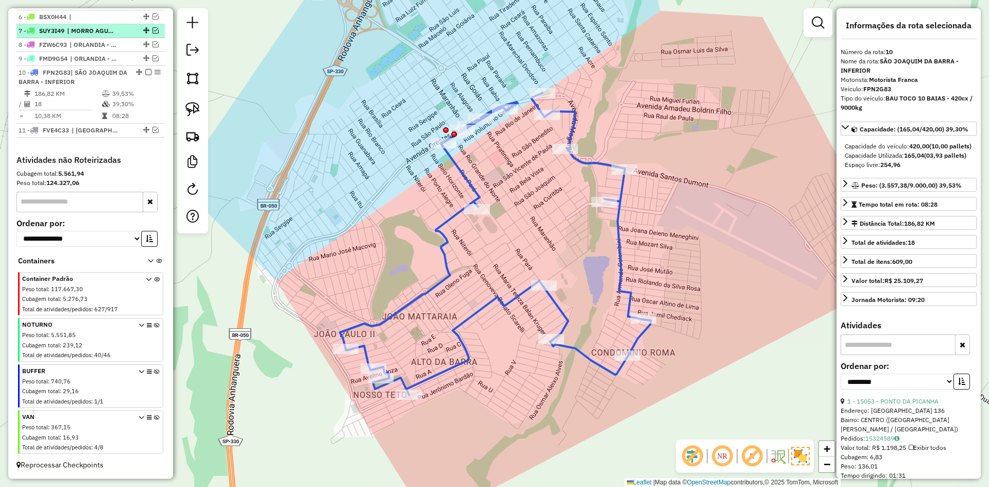
click at [145, 74] on em at bounding box center [148, 72] width 6 height 6
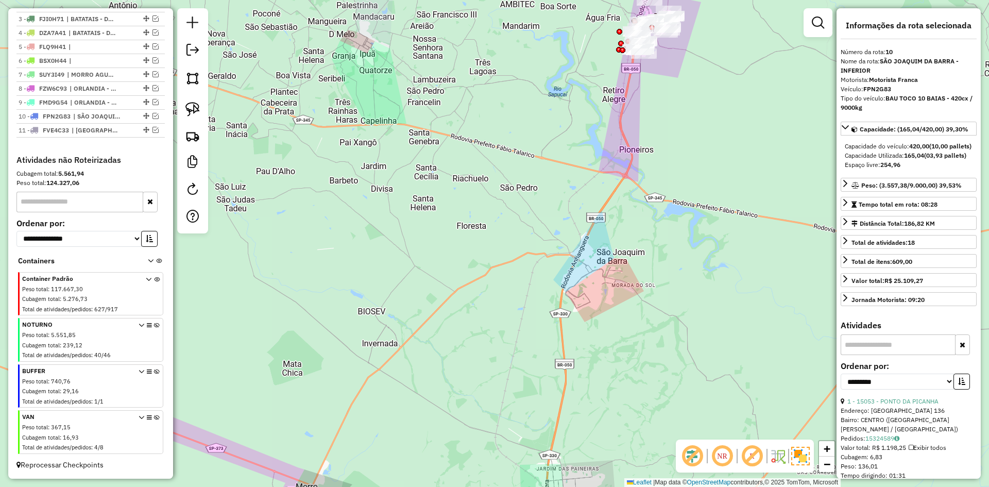
drag, startPoint x: 605, startPoint y: 264, endPoint x: 578, endPoint y: 324, distance: 65.2
click at [581, 324] on div "Janela de atendimento Grade de atendimento Capacidade Transportadoras Veículos …" at bounding box center [494, 243] width 989 height 487
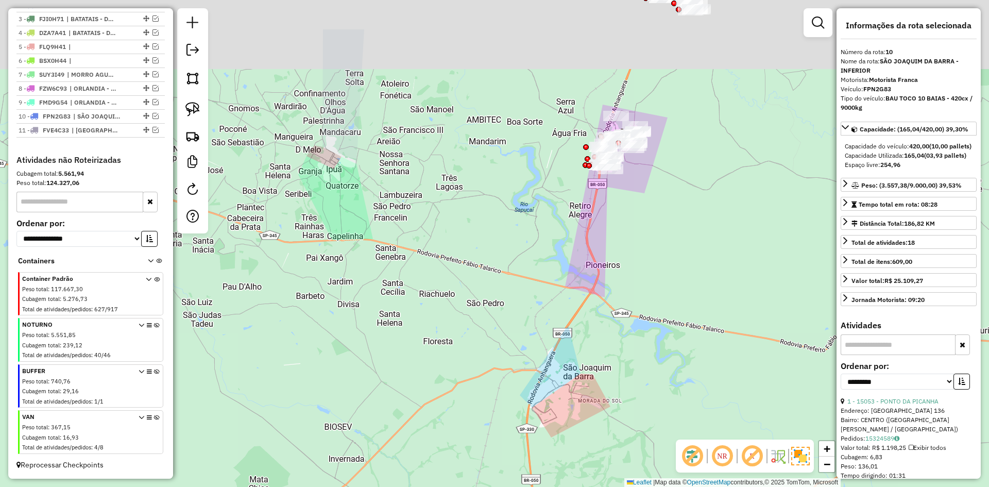
drag, startPoint x: 540, startPoint y: 235, endPoint x: 524, endPoint y: 309, distance: 75.3
click at [524, 309] on div "Janela de atendimento Grade de atendimento Capacidade Transportadoras Veículos …" at bounding box center [494, 243] width 989 height 487
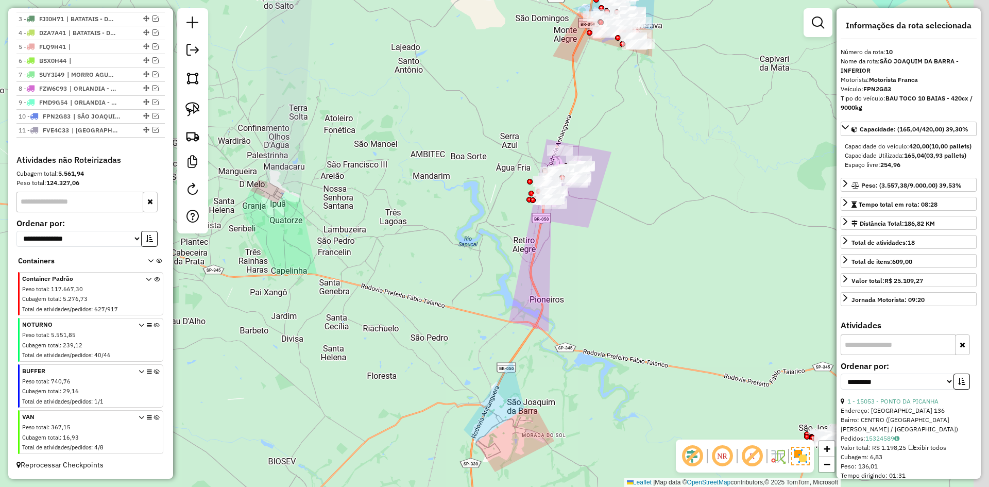
drag, startPoint x: 543, startPoint y: 372, endPoint x: 469, endPoint y: 393, distance: 76.4
click at [459, 425] on div "Janela de atendimento Grade de atendimento Capacidade Transportadoras Veículos …" at bounding box center [494, 243] width 989 height 487
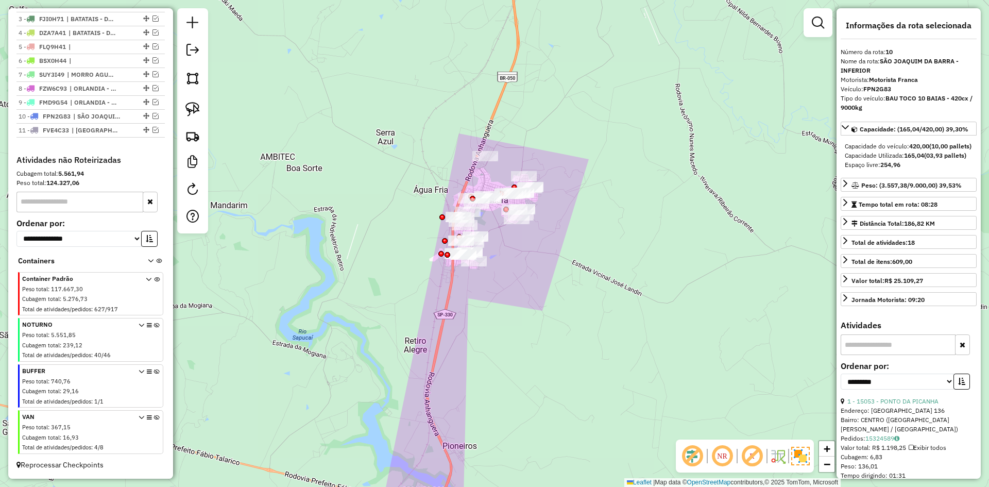
drag, startPoint x: 508, startPoint y: 236, endPoint x: 485, endPoint y: 260, distance: 33.5
click at [496, 275] on div "Janela de atendimento Grade de atendimento Capacidade Transportadoras Veículos …" at bounding box center [494, 243] width 989 height 487
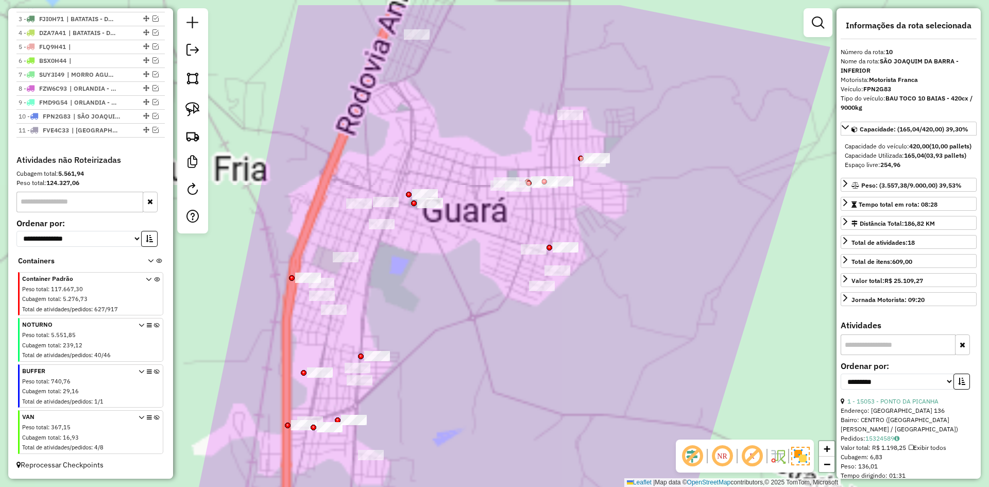
drag, startPoint x: 489, startPoint y: 279, endPoint x: 498, endPoint y: 323, distance: 44.7
click at [498, 323] on div "Janela de atendimento Grade de atendimento Capacidade Transportadoras Veículos …" at bounding box center [494, 243] width 989 height 487
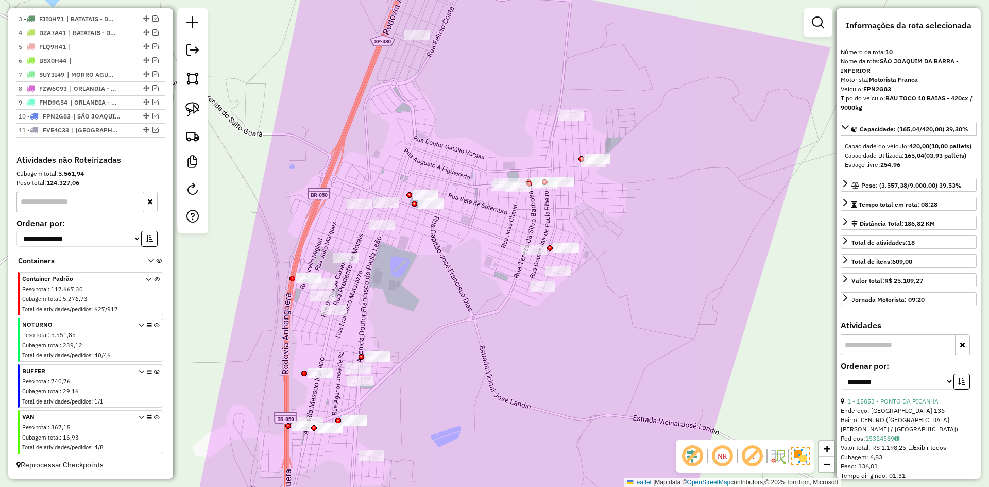
drag, startPoint x: 242, startPoint y: 387, endPoint x: 250, endPoint y: 301, distance: 86.4
click at [259, 303] on div "Janela de atendimento Grade de atendimento Capacidade Transportadoras Veículos …" at bounding box center [494, 243] width 989 height 487
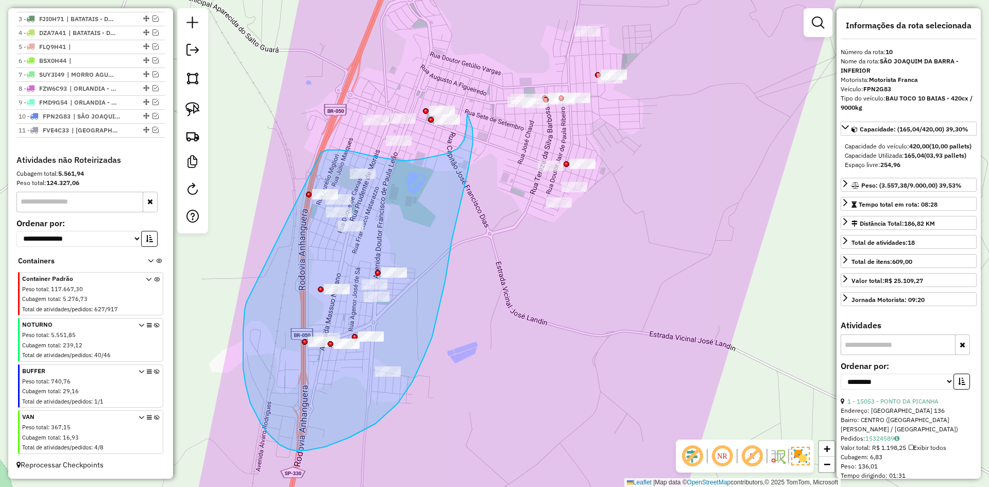
drag, startPoint x: 246, startPoint y: 302, endPoint x: 301, endPoint y: 163, distance: 149.4
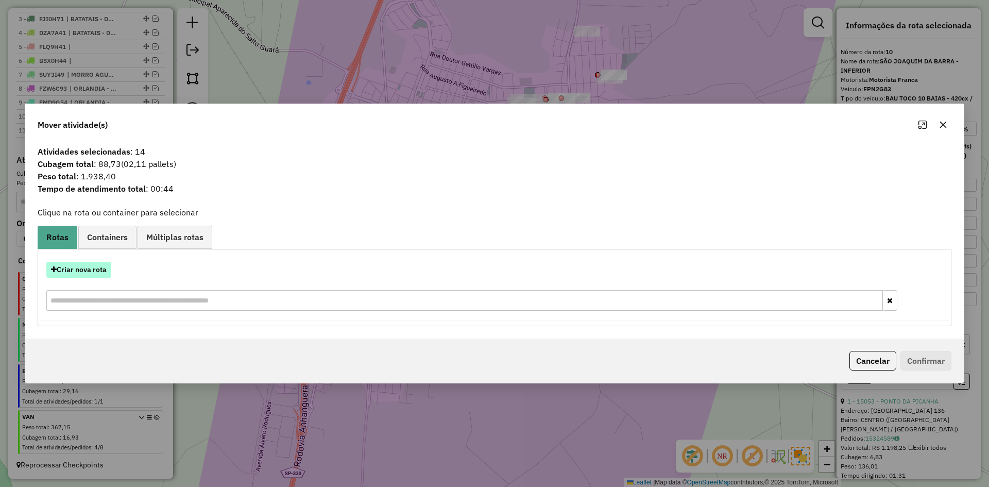
click at [86, 272] on button "Criar nova rota" at bounding box center [78, 270] width 65 height 16
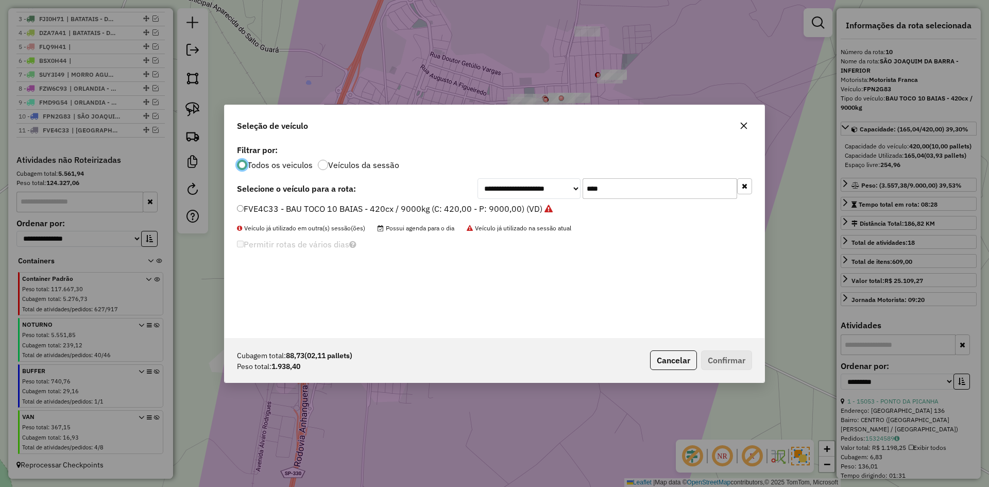
scroll to position [6, 3]
drag, startPoint x: 625, startPoint y: 186, endPoint x: 547, endPoint y: 178, distance: 78.7
click at [547, 179] on div "**********" at bounding box center [615, 188] width 275 height 21
type input "****"
drag, startPoint x: 291, startPoint y: 208, endPoint x: 336, endPoint y: 227, distance: 49.2
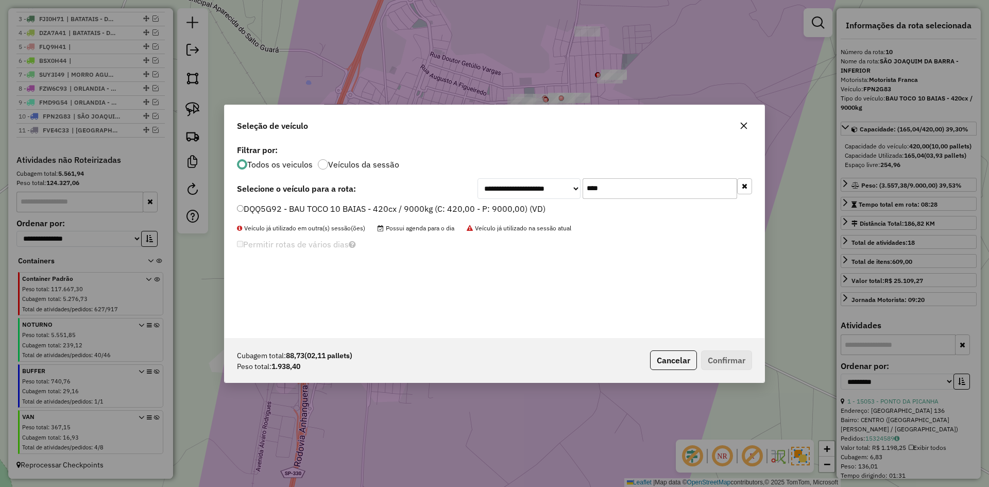
click at [291, 208] on label "DQQ5G92 - BAU TOCO 10 BAIAS - 420cx / 9000kg (C: 420,00 - P: 9000,00) (VD)" at bounding box center [391, 208] width 309 height 12
click at [318, 218] on div "DQQ5G92 - BAU TOCO 10 BAIAS - 420cx / 9000kg (C: 420,00 - P: 9000,00) (VD)" at bounding box center [495, 213] width 528 height 21
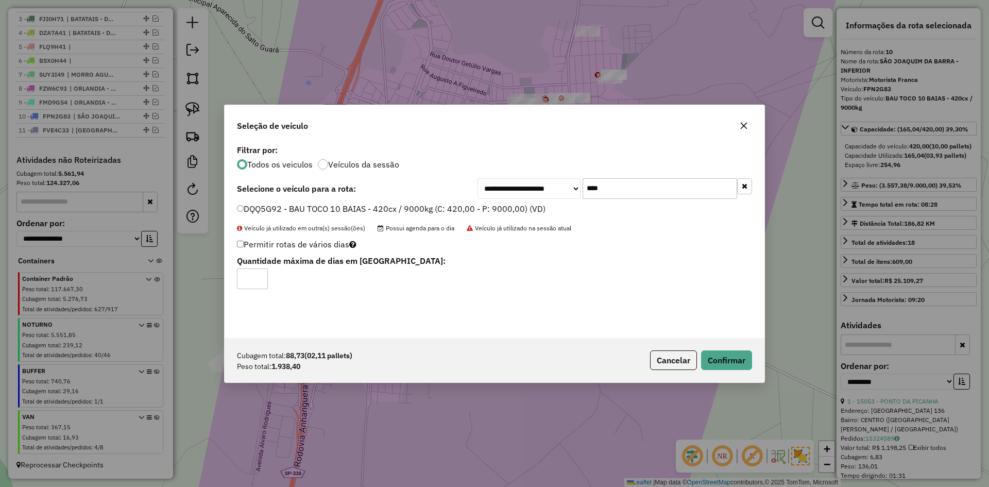
click at [738, 347] on div "Cubagem total: 88,73 (02,11 pallets) Peso total: 1.938,40 Cancelar Confirmar" at bounding box center [495, 360] width 540 height 44
click at [720, 359] on button "Confirmar" at bounding box center [726, 360] width 51 height 20
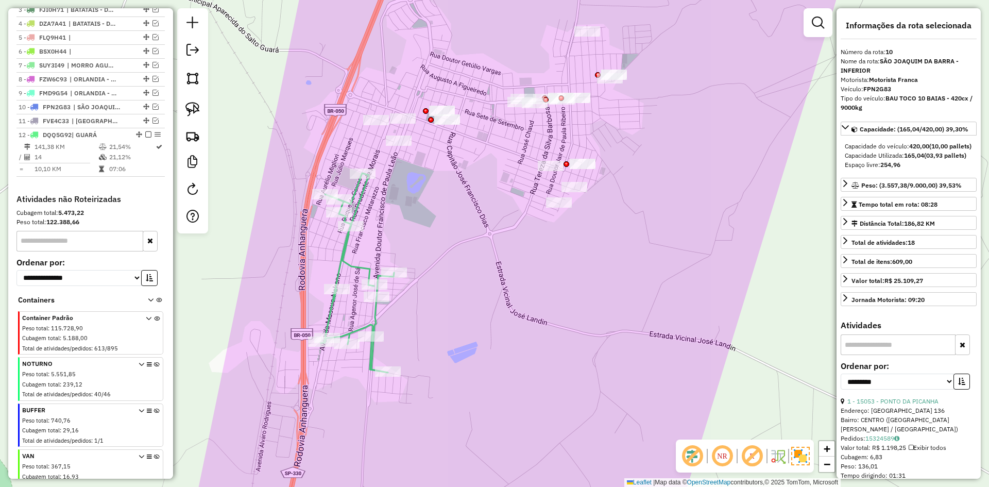
scroll to position [459, 0]
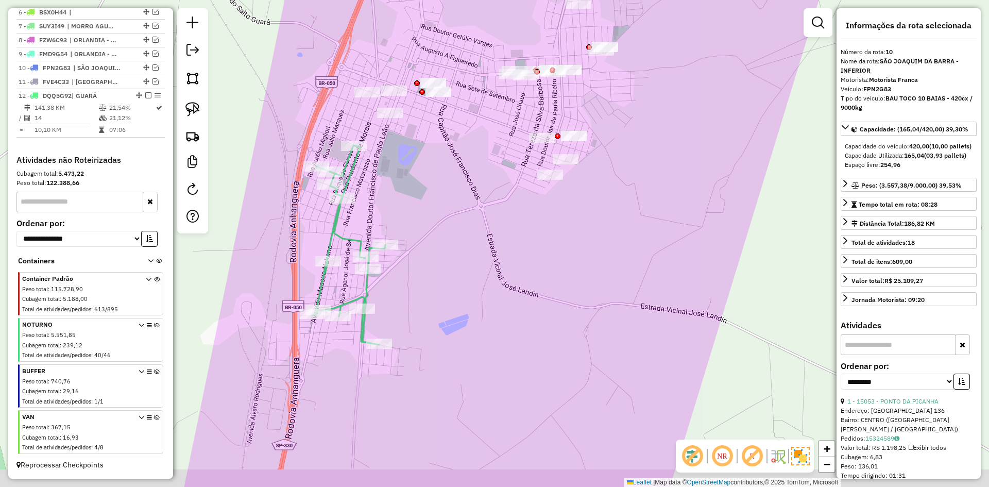
drag, startPoint x: 530, startPoint y: 291, endPoint x: 472, endPoint y: 268, distance: 62.0
click at [529, 282] on div "Janela de atendimento Grade de atendimento Capacidade Transportadoras Veículos …" at bounding box center [494, 243] width 989 height 487
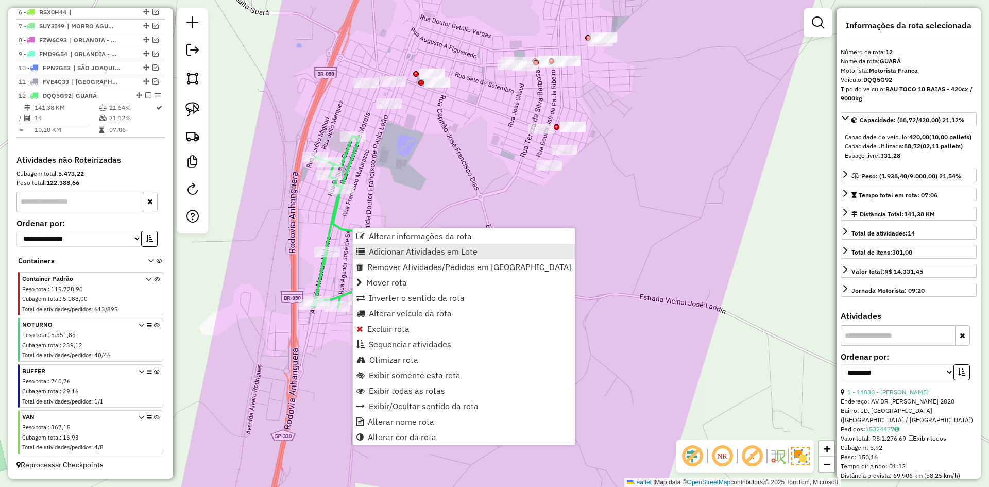
click at [390, 252] on span "Adicionar Atividades em Lote" at bounding box center [423, 251] width 109 height 8
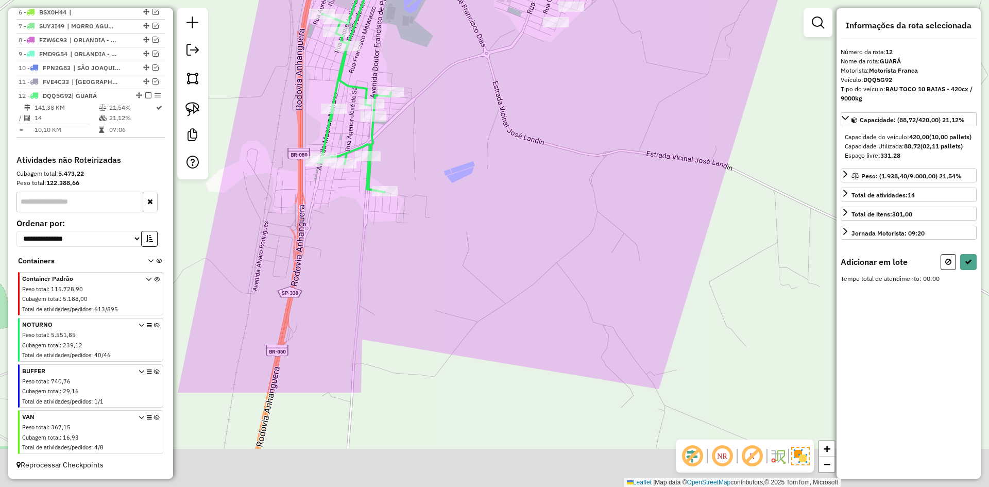
drag, startPoint x: 492, startPoint y: 178, endPoint x: 491, endPoint y: 148, distance: 29.9
click at [488, 146] on div "Janela de atendimento Grade de atendimento Capacidade Transportadoras Veículos …" at bounding box center [494, 243] width 989 height 487
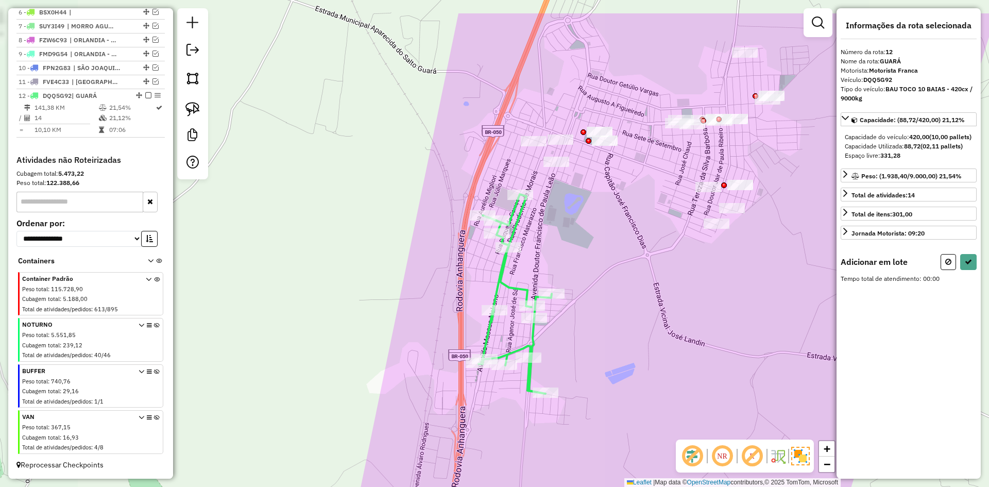
drag, startPoint x: 634, startPoint y: 151, endPoint x: 471, endPoint y: 295, distance: 216.5
click at [472, 295] on div "Janela de atendimento Grade de atendimento Capacidade Transportadoras Veículos …" at bounding box center [494, 243] width 989 height 487
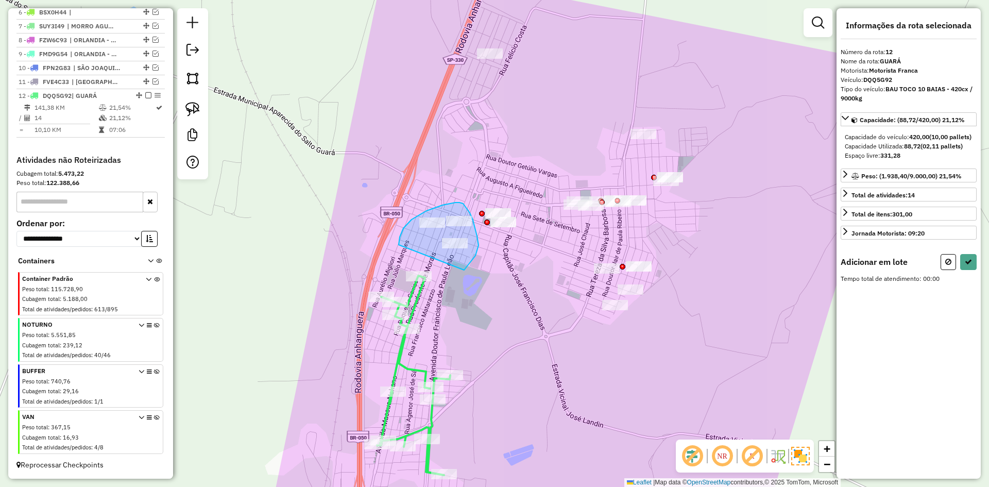
drag, startPoint x: 464, startPoint y: 270, endPoint x: 399, endPoint y: 245, distance: 70.1
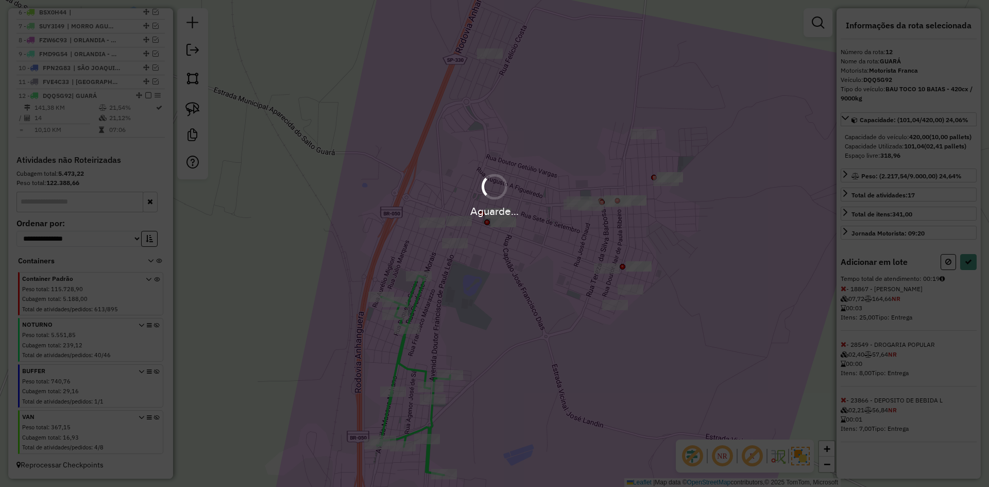
click at [962, 274] on div "Aguarde..." at bounding box center [494, 243] width 989 height 487
click at [962, 274] on hb-app "Aguarde... Pop-up bloqueado! Seu navegador bloqueou automáticamente a abertura …" at bounding box center [494, 243] width 989 height 487
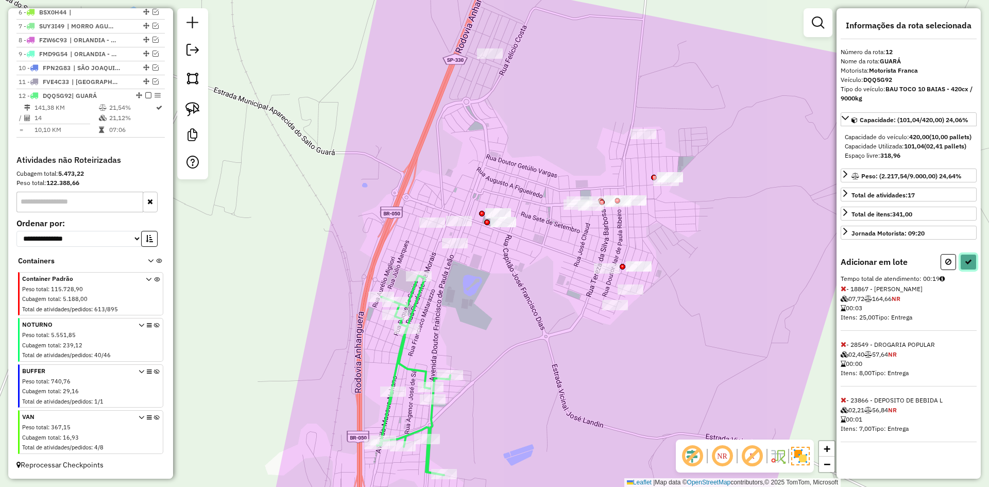
click at [966, 265] on icon at bounding box center [968, 261] width 7 height 7
select select "**********"
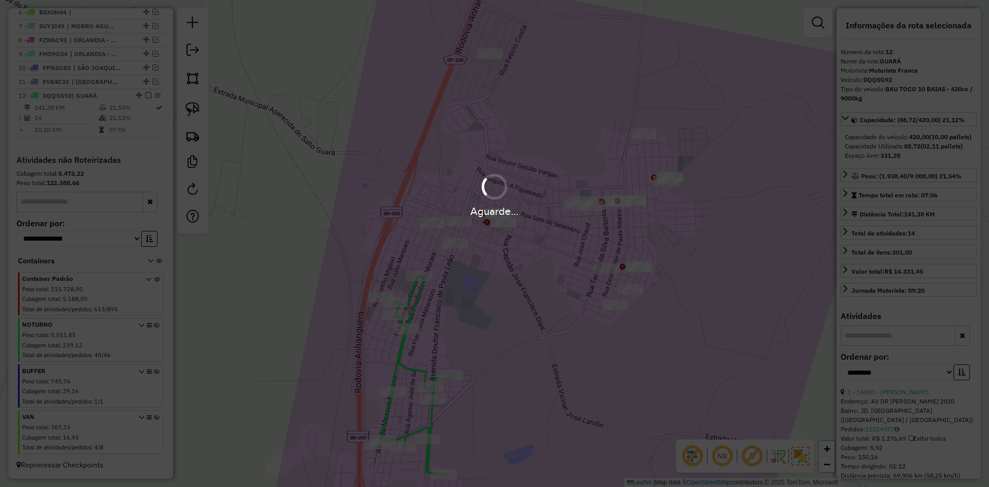
click at [966, 274] on div "Aguarde..." at bounding box center [494, 243] width 989 height 487
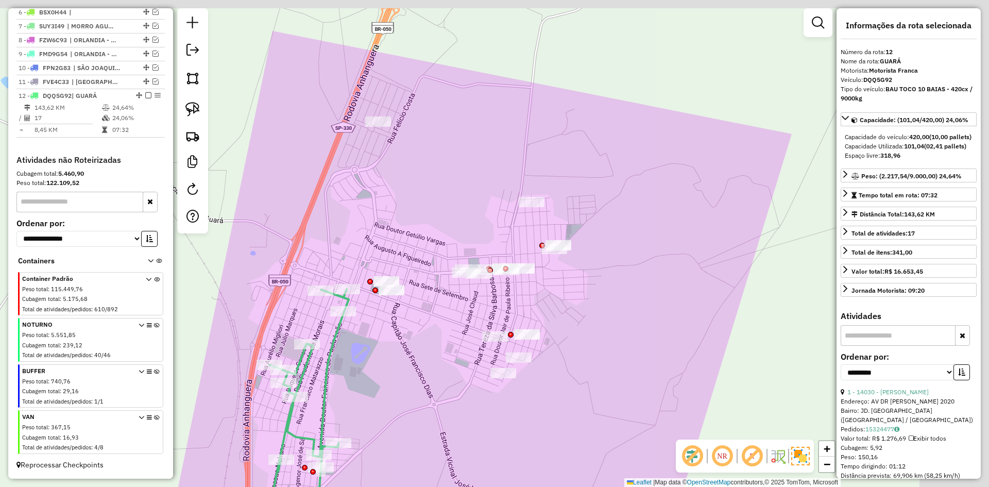
drag, startPoint x: 535, startPoint y: 342, endPoint x: 425, endPoint y: 268, distance: 132.3
click at [455, 392] on div "Janela de atendimento Grade de atendimento Capacidade Transportadoras Veículos …" at bounding box center [494, 243] width 989 height 487
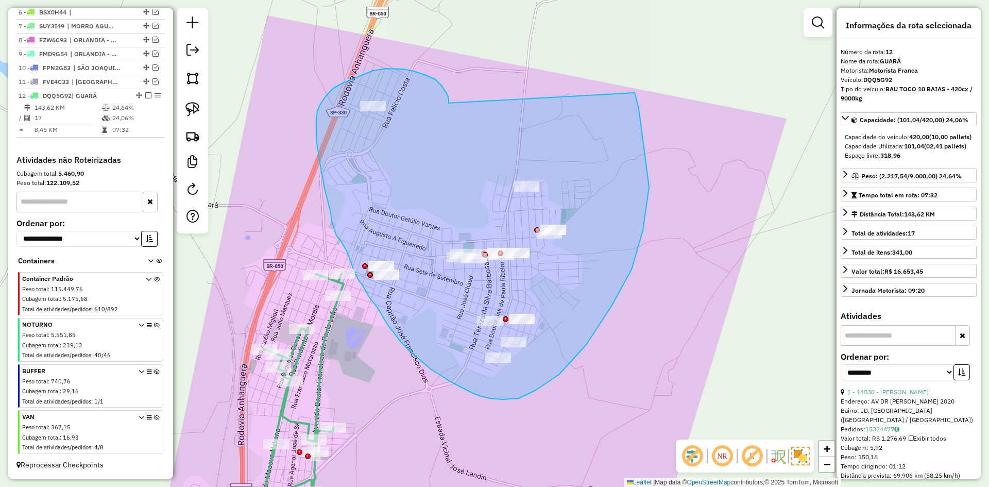
drag, startPoint x: 426, startPoint y: 75, endPoint x: 634, endPoint y: 92, distance: 208.3
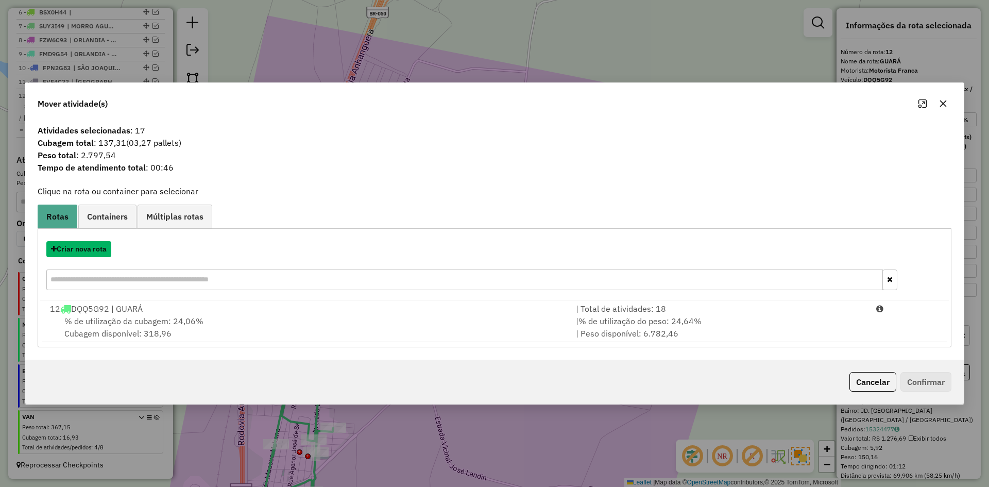
click at [96, 250] on button "Criar nova rota" at bounding box center [78, 249] width 65 height 16
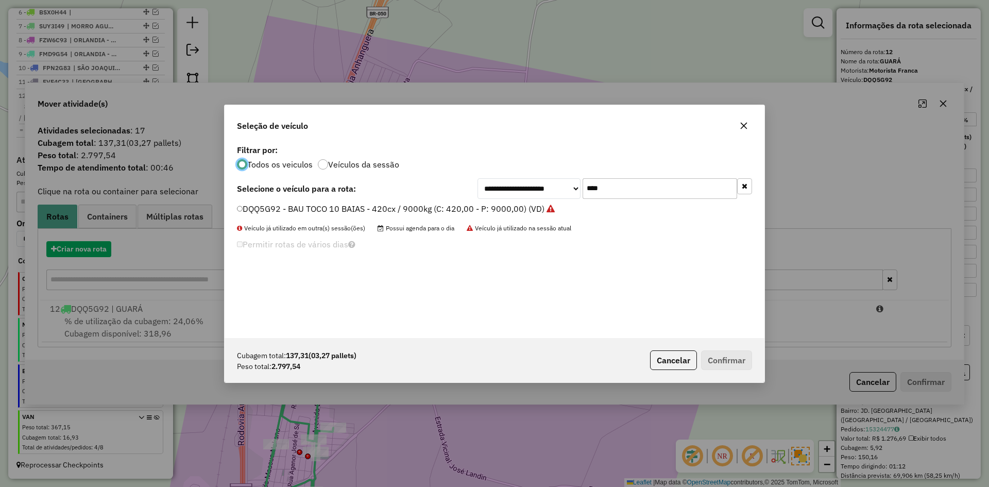
scroll to position [6, 3]
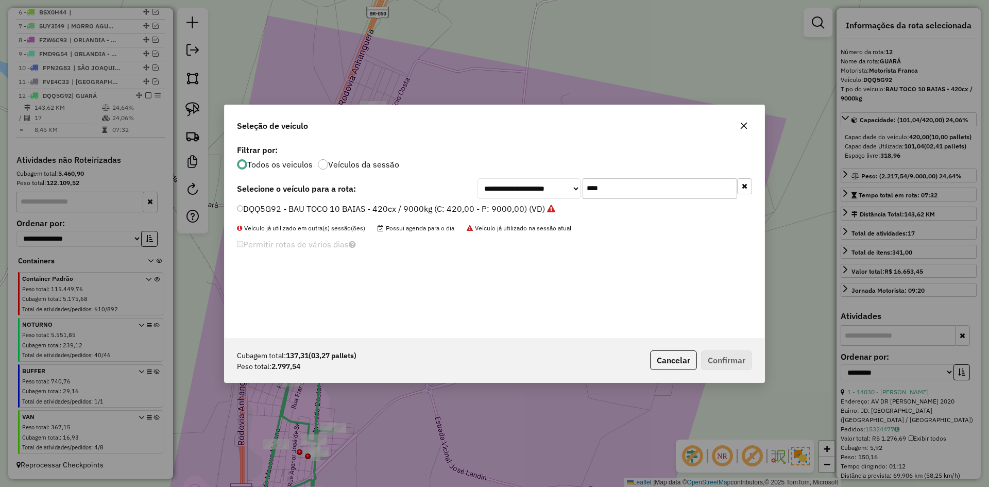
drag, startPoint x: 614, startPoint y: 193, endPoint x: 562, endPoint y: 187, distance: 52.4
click at [562, 187] on div "**********" at bounding box center [615, 188] width 275 height 21
type input "****"
drag, startPoint x: 418, startPoint y: 214, endPoint x: 445, endPoint y: 218, distance: 27.2
click at [419, 213] on label "GBM0J83 - BAU TOCO 10 BAIAS - 420cx / 9000kg (C: 420,00 - P: 9000,00) (VD)" at bounding box center [391, 208] width 308 height 12
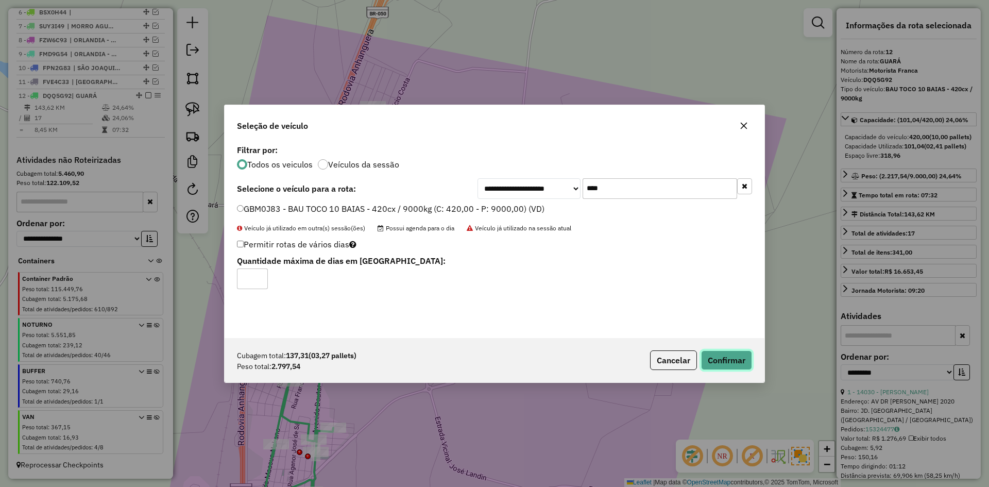
click at [747, 364] on button "Confirmar" at bounding box center [726, 360] width 51 height 20
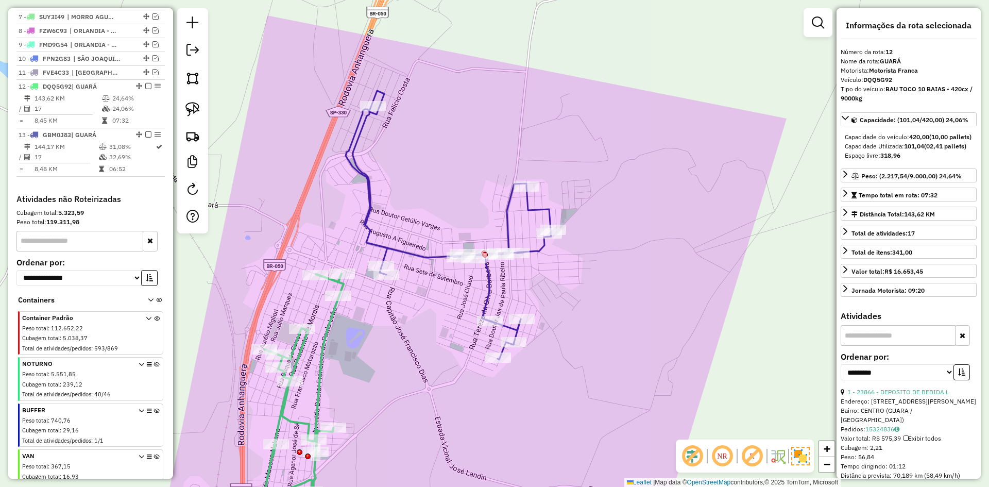
scroll to position [507, 0]
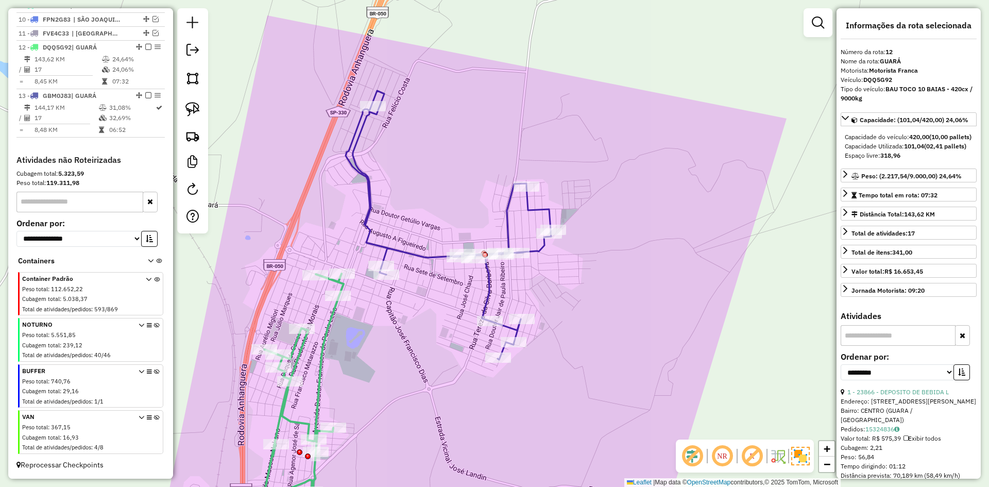
click at [431, 252] on icon at bounding box center [449, 225] width 206 height 269
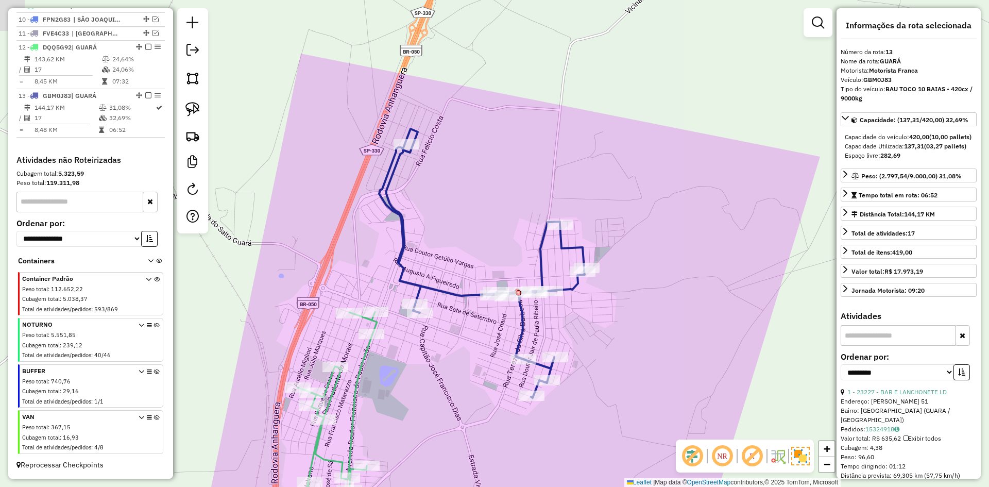
drag, startPoint x: 438, startPoint y: 337, endPoint x: 429, endPoint y: 337, distance: 9.8
click at [445, 342] on div "Janela de atendimento Grade de atendimento Capacidade Transportadoras Veículos …" at bounding box center [494, 243] width 989 height 487
click at [368, 353] on icon at bounding box center [338, 424] width 80 height 223
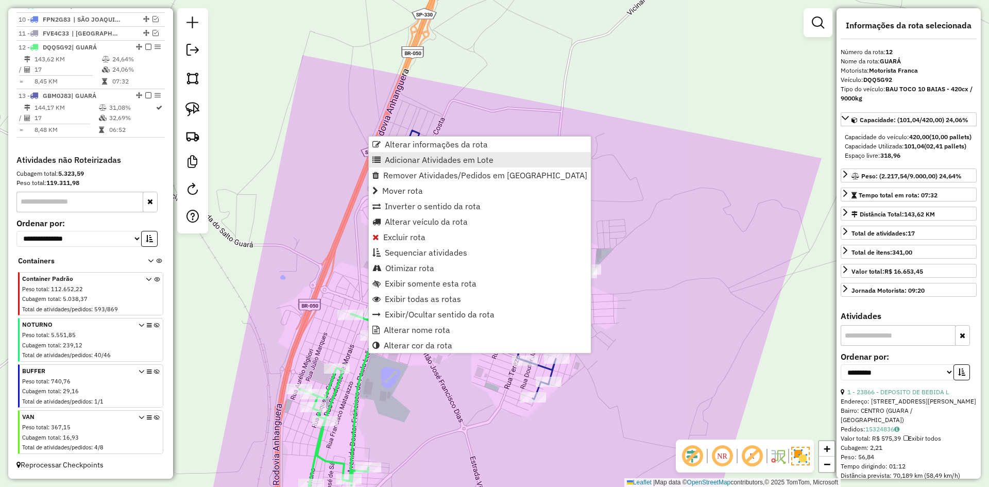
click at [406, 154] on link "Adicionar Atividades em Lote" at bounding box center [480, 159] width 222 height 15
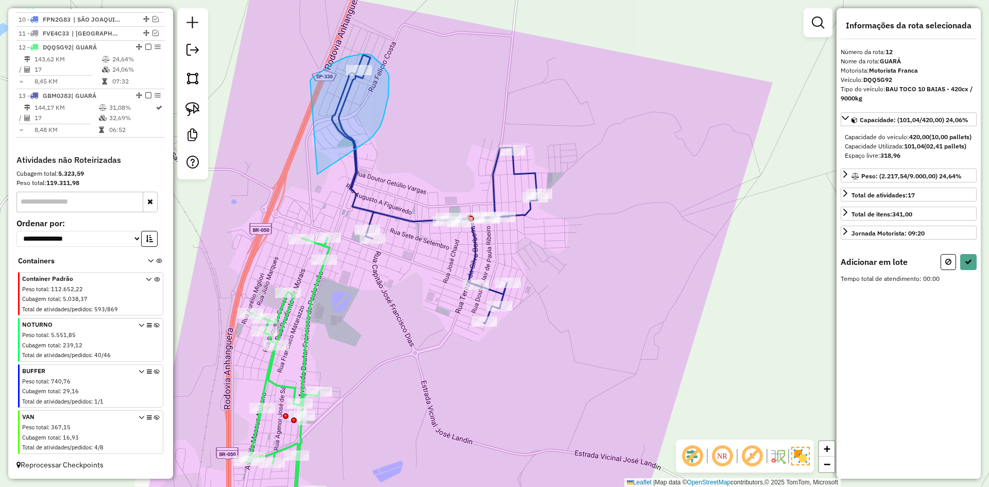
drag, startPoint x: 327, startPoint y: 168, endPoint x: 310, endPoint y: 80, distance: 89.6
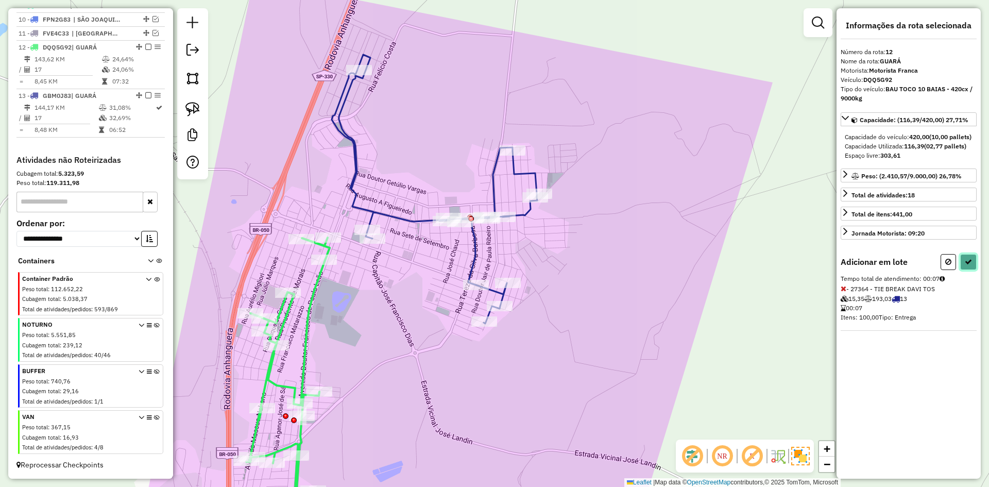
click at [969, 265] on icon at bounding box center [968, 261] width 7 height 7
click at [969, 270] on hb-app "Aguarde... Pop-up bloqueado! Seu navegador bloqueou automáticamente a abertura …" at bounding box center [494, 243] width 989 height 487
select select "**********"
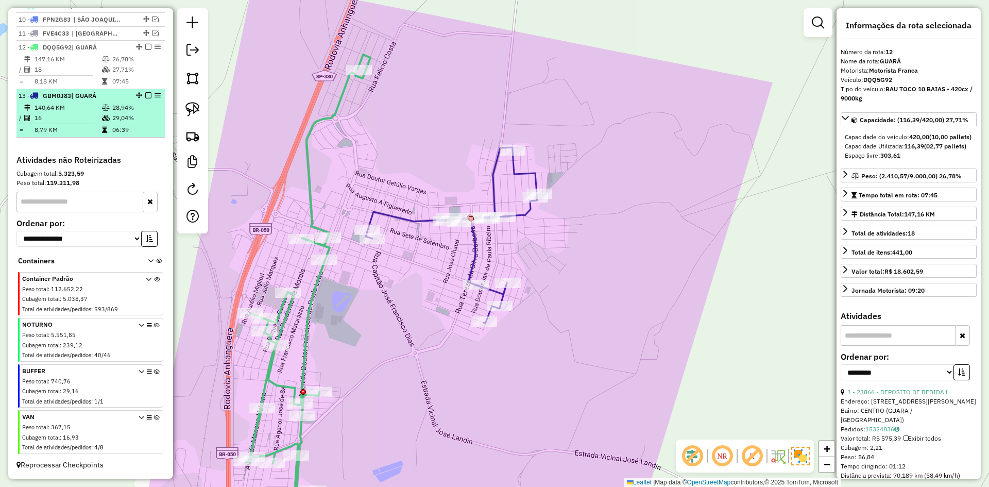
click at [145, 97] on em at bounding box center [148, 95] width 6 height 6
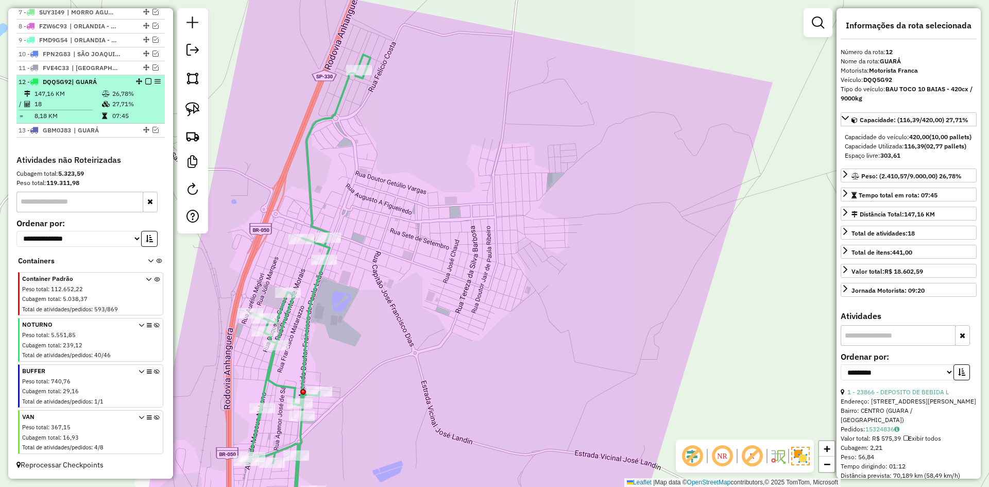
click at [146, 81] on em at bounding box center [148, 81] width 6 height 6
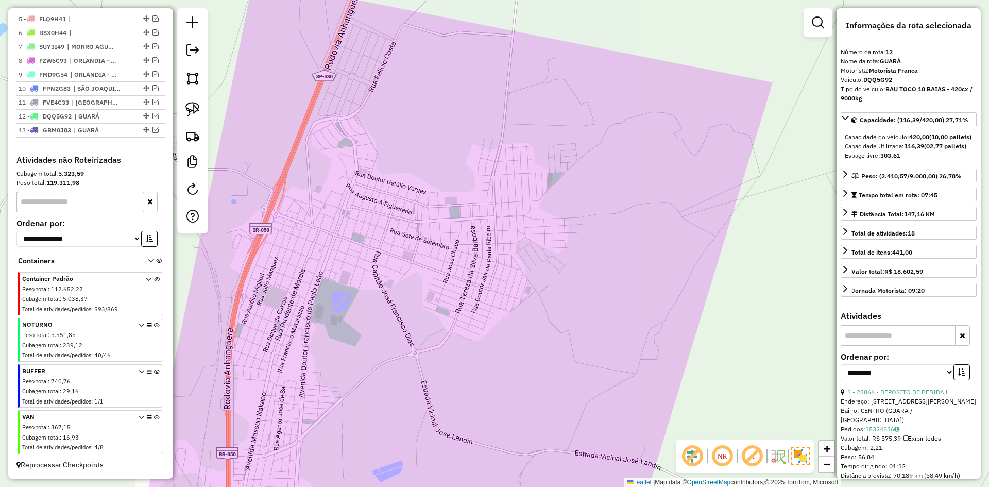
scroll to position [438, 0]
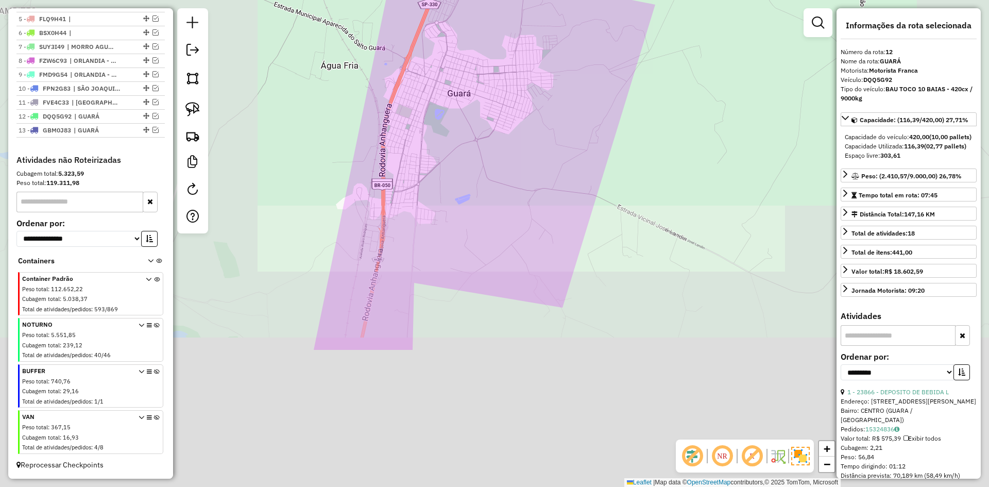
drag, startPoint x: 460, startPoint y: 146, endPoint x: 471, endPoint y: 137, distance: 14.3
click at [468, 129] on div "Janela de atendimento Grade de atendimento Capacidade Transportadoras Veículos …" at bounding box center [494, 243] width 989 height 487
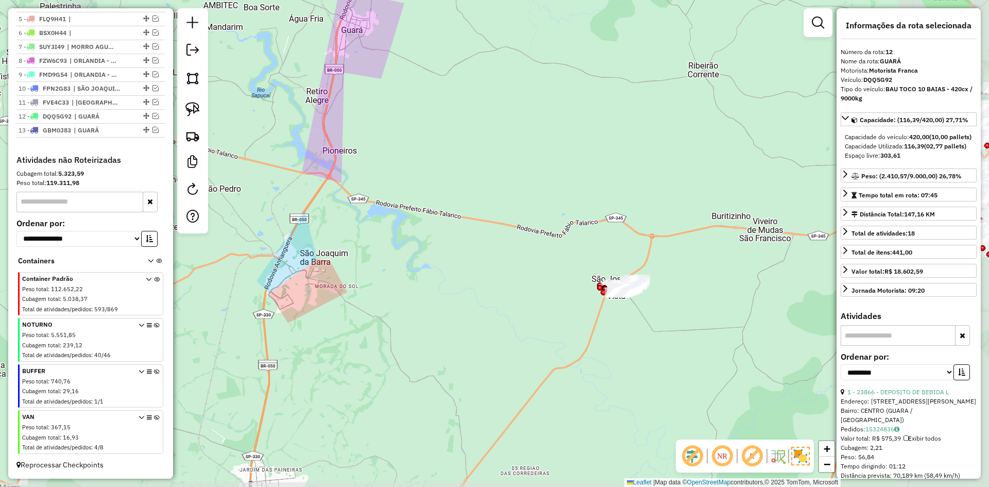
drag, startPoint x: 443, startPoint y: 300, endPoint x: 278, endPoint y: 49, distance: 300.2
click at [278, 49] on div "Janela de atendimento Grade de atendimento Capacidade Transportadoras Veículos …" at bounding box center [494, 243] width 989 height 487
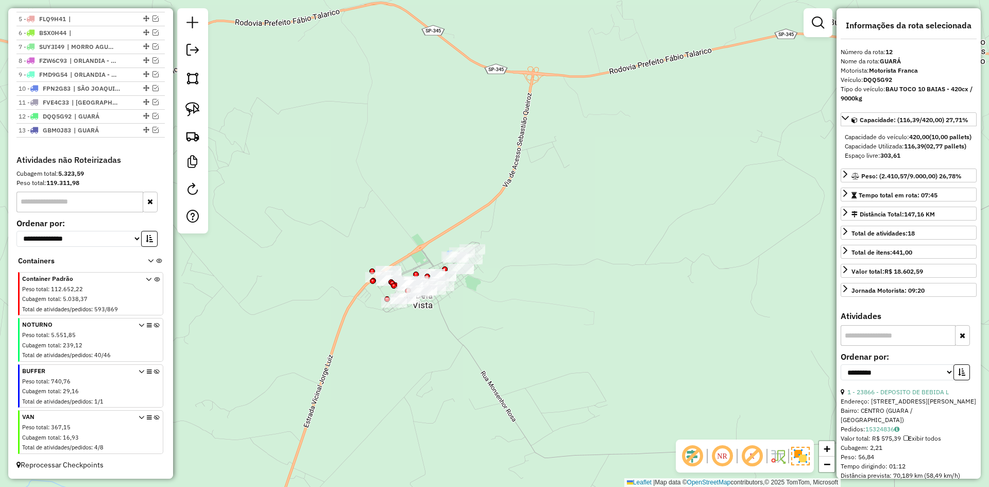
drag, startPoint x: 545, startPoint y: 364, endPoint x: 447, endPoint y: 323, distance: 105.9
click at [454, 328] on div "Janela de atendimento Grade de atendimento Capacidade Transportadoras Veículos …" at bounding box center [494, 243] width 989 height 487
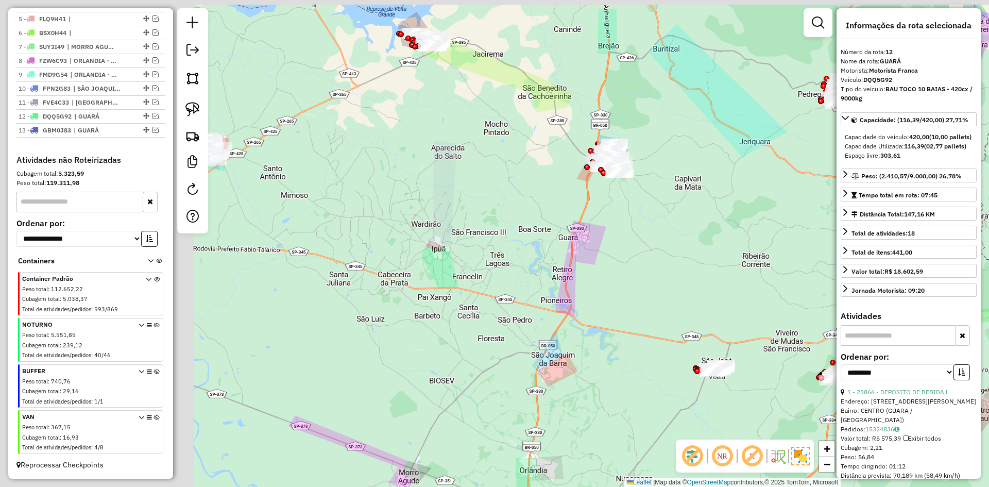
drag, startPoint x: 328, startPoint y: 286, endPoint x: 797, endPoint y: 390, distance: 480.0
click at [914, 442] on hb-router-mapa "Informações da Sessão 980089 - 16/08/2025 Criação: 15/08/2025 17:19 Depósito: R…" at bounding box center [494, 243] width 989 height 487
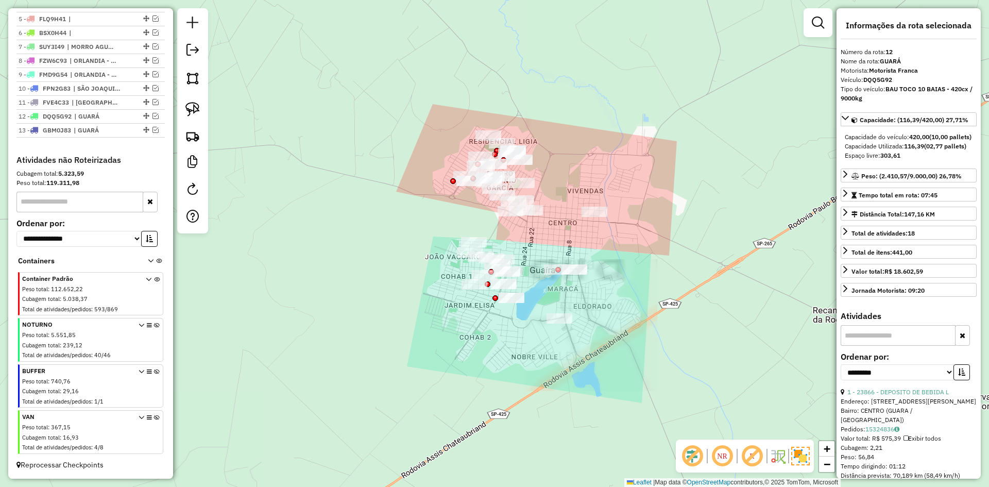
drag, startPoint x: 617, startPoint y: 244, endPoint x: 518, endPoint y: 243, distance: 98.9
click at [528, 244] on div "Janela de atendimento Grade de atendimento Capacidade Transportadoras Veículos …" at bounding box center [494, 243] width 989 height 487
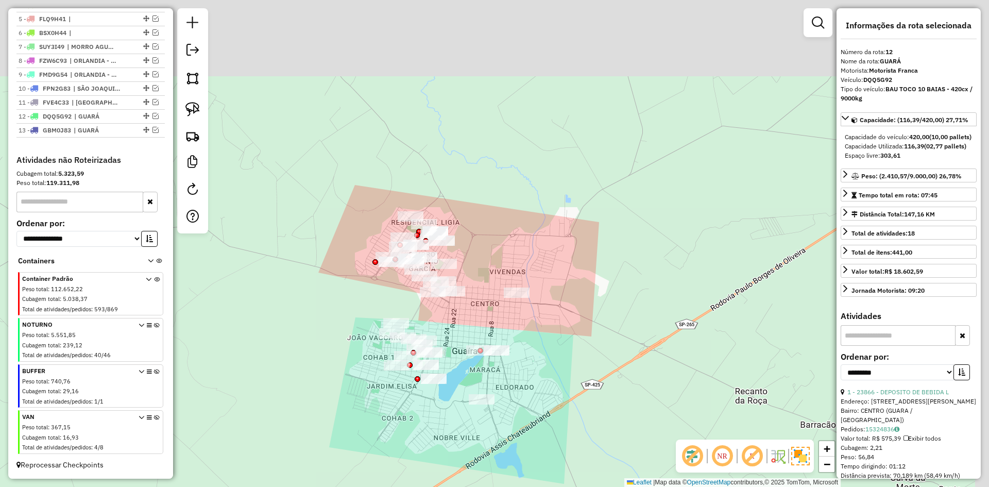
drag, startPoint x: 344, startPoint y: 261, endPoint x: 326, endPoint y: 236, distance: 31.3
click at [332, 270] on div "Janela de atendimento Grade de atendimento Capacidade Transportadoras Veículos …" at bounding box center [494, 243] width 989 height 487
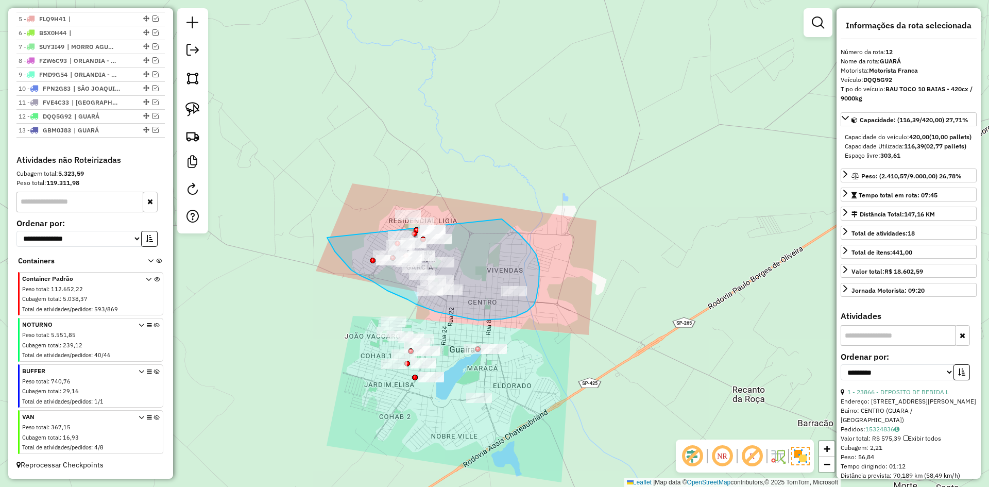
drag, startPoint x: 369, startPoint y: 279, endPoint x: 391, endPoint y: 169, distance: 112.4
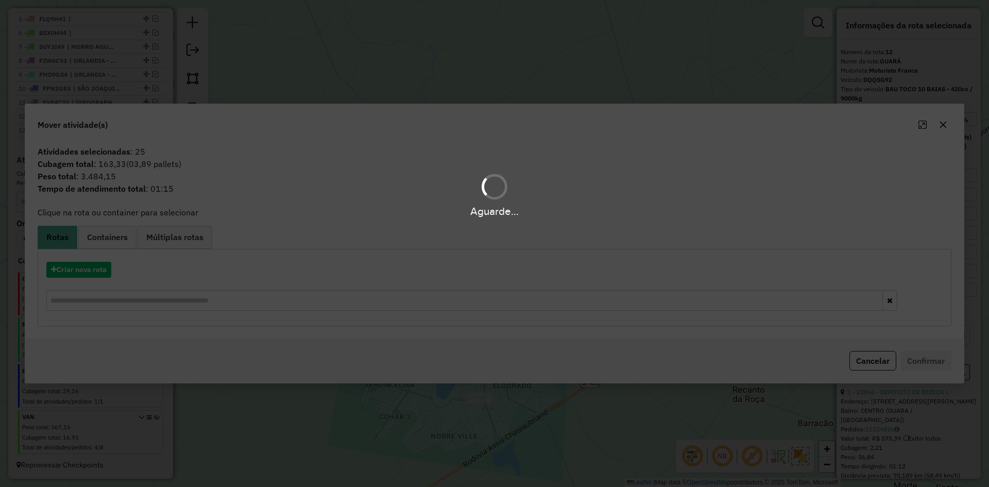
click at [101, 270] on div "Aguarde..." at bounding box center [494, 243] width 989 height 487
click at [90, 277] on button "Criar nova rota" at bounding box center [78, 270] width 65 height 16
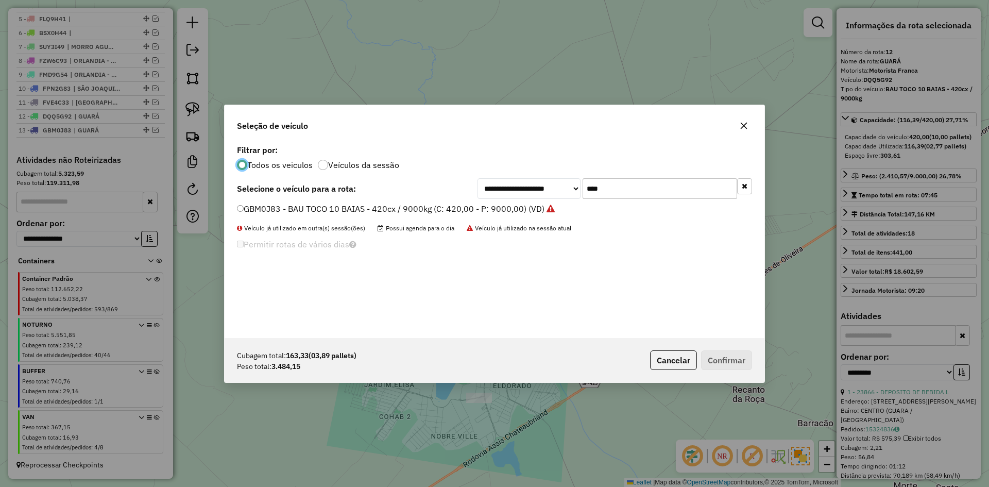
scroll to position [6, 3]
drag, startPoint x: 626, startPoint y: 195, endPoint x: 561, endPoint y: 188, distance: 65.8
click at [560, 189] on div "**********" at bounding box center [615, 188] width 275 height 21
type input "****"
drag, startPoint x: 327, startPoint y: 207, endPoint x: 359, endPoint y: 216, distance: 33.1
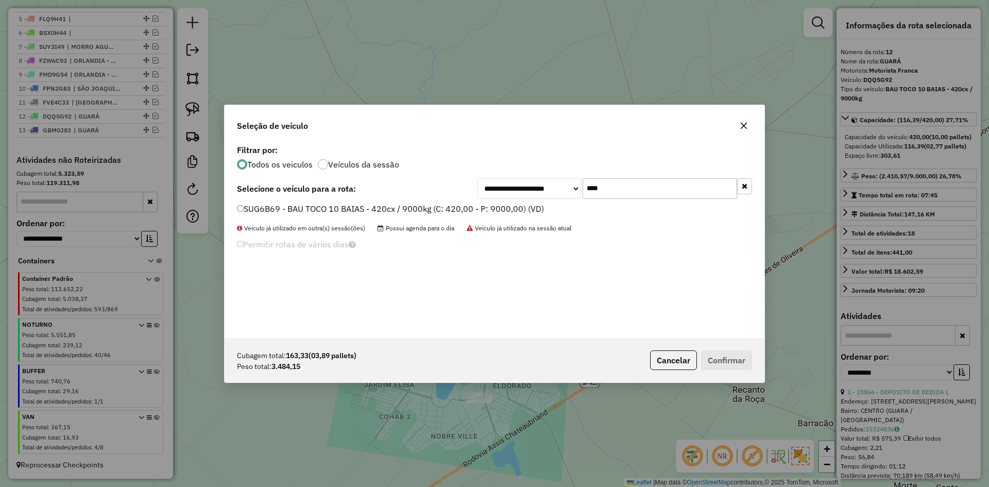
click at [327, 207] on label "SUG6B69 - BAU TOCO 10 BAIAS - 420cx / 9000kg (C: 420,00 - P: 9000,00) (VD)" at bounding box center [390, 208] width 307 height 12
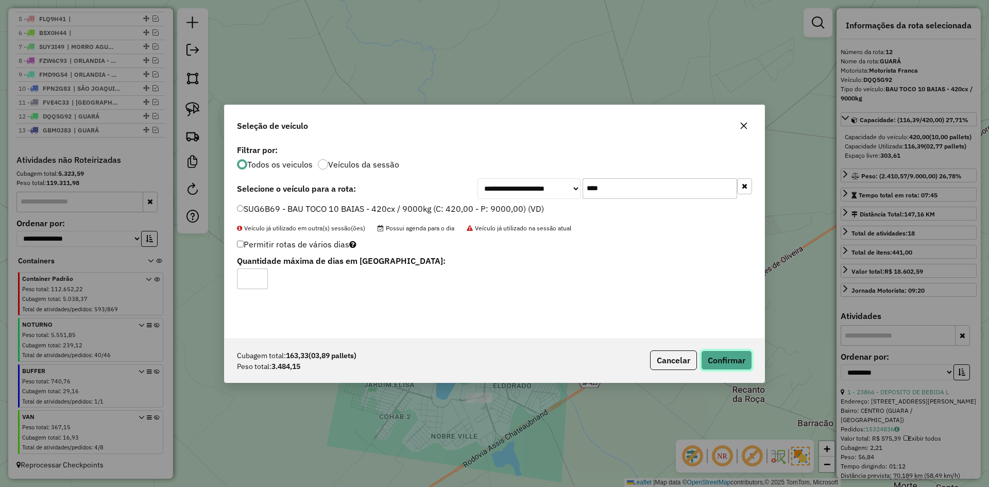
click at [745, 366] on button "Confirmar" at bounding box center [726, 360] width 51 height 20
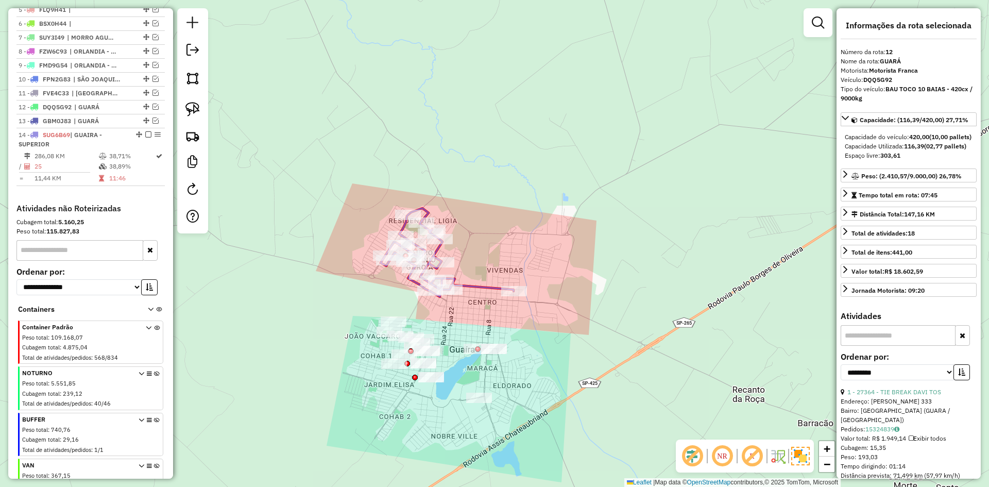
scroll to position [496, 0]
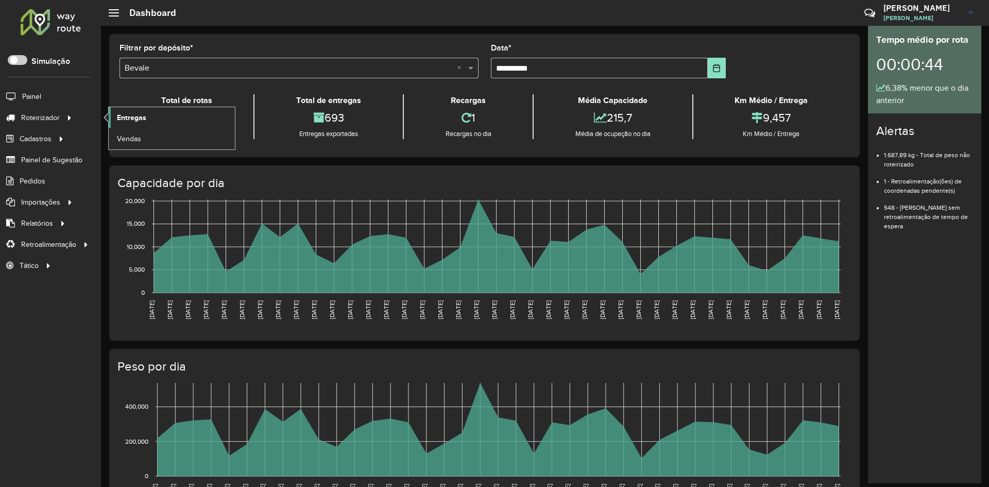
click at [127, 116] on span "Entregas" at bounding box center [131, 117] width 29 height 11
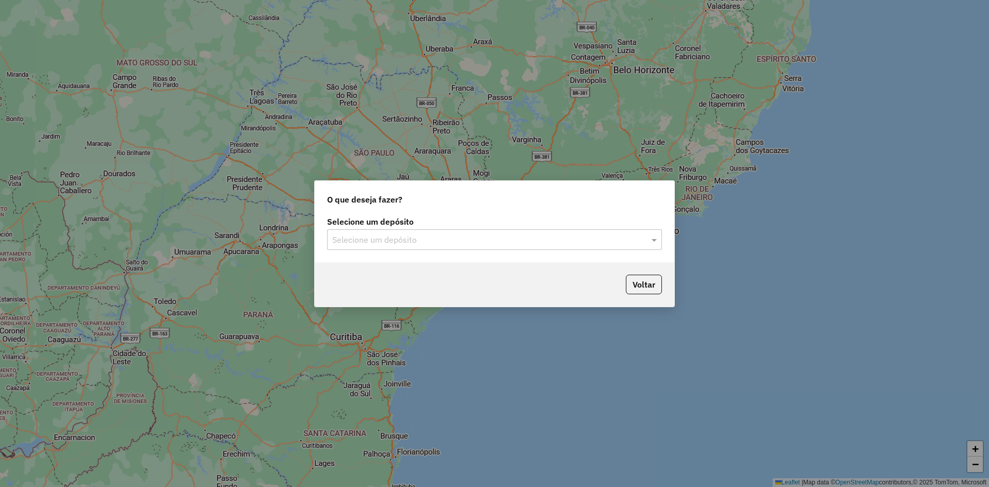
click at [390, 243] on input "text" at bounding box center [484, 240] width 304 height 12
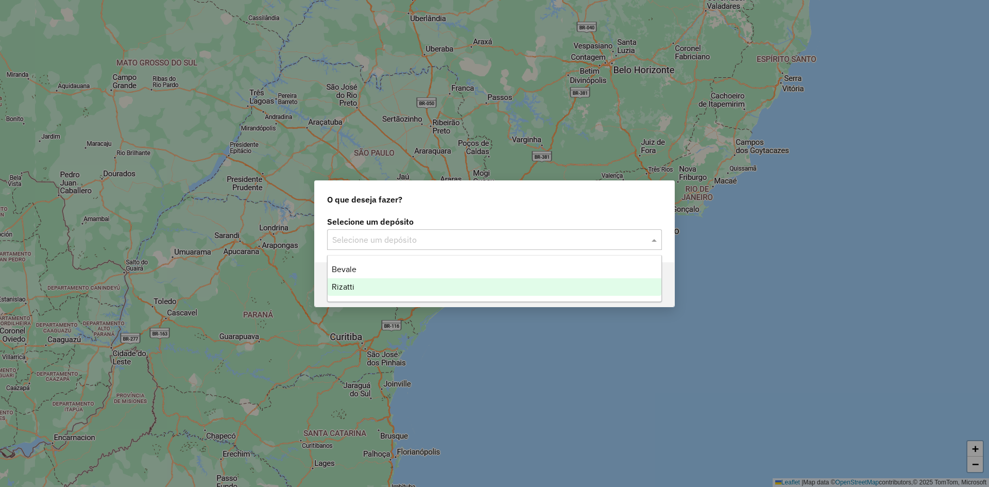
click at [346, 285] on span "Rizatti" at bounding box center [343, 286] width 23 height 9
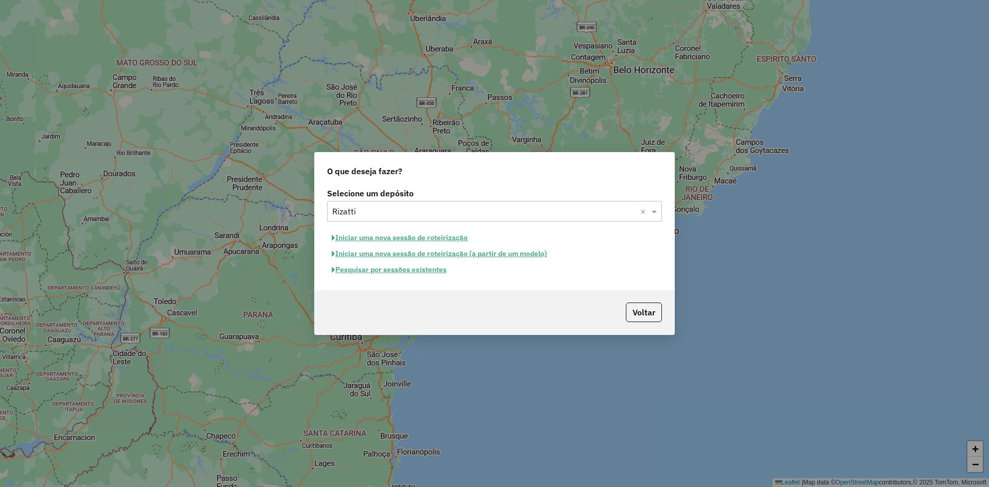
click at [387, 271] on button "Pesquisar por sessões existentes" at bounding box center [389, 270] width 124 height 16
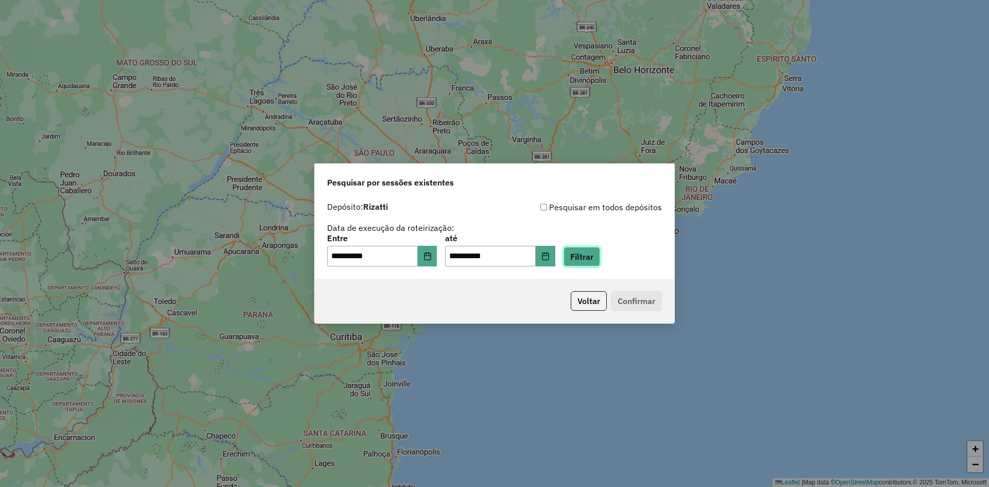
click at [600, 259] on button "Filtrar" at bounding box center [582, 257] width 37 height 20
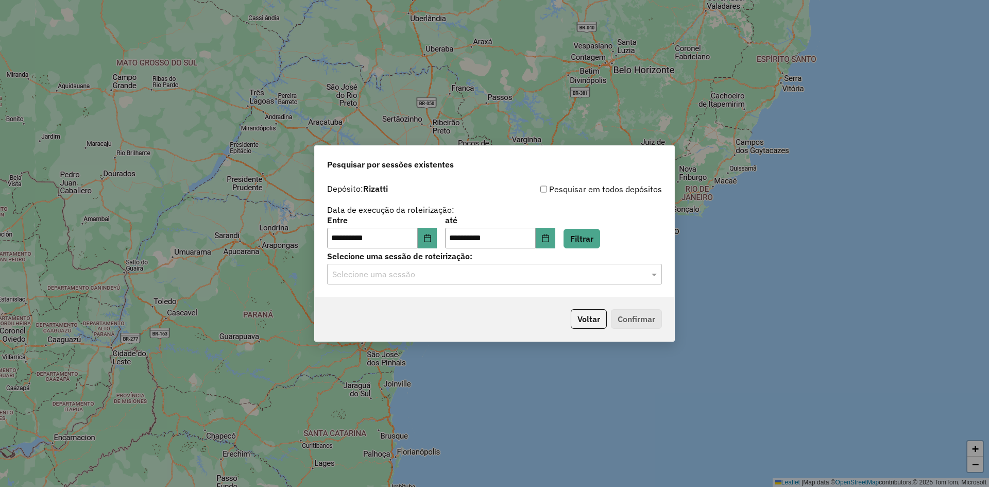
click at [517, 274] on input "text" at bounding box center [484, 274] width 304 height 12
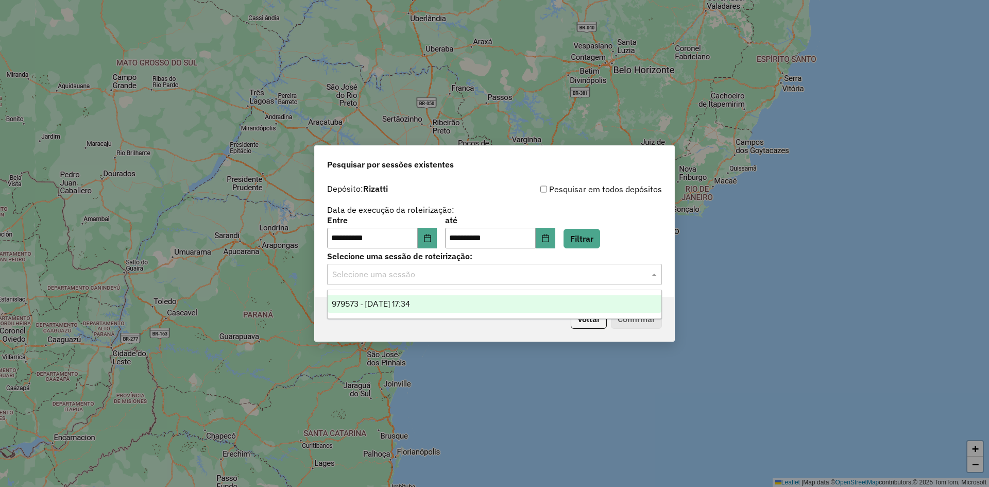
click at [410, 299] on span "979573 - 15/08/2025 17:34" at bounding box center [371, 303] width 78 height 9
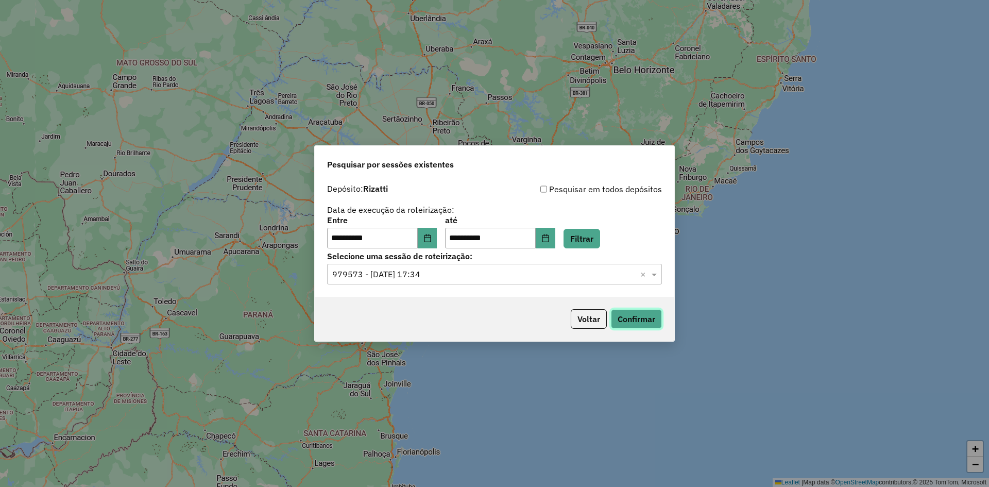
click at [637, 323] on button "Confirmar" at bounding box center [636, 319] width 51 height 20
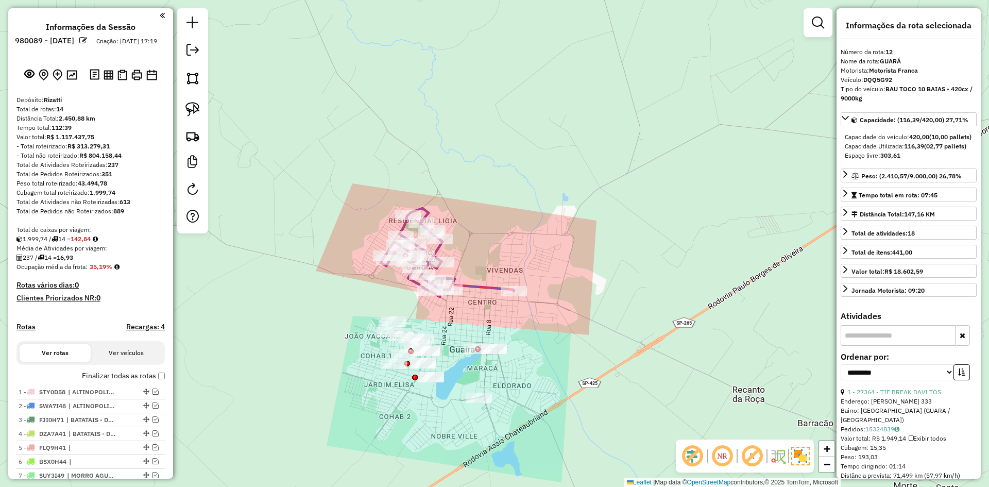
select select "**********"
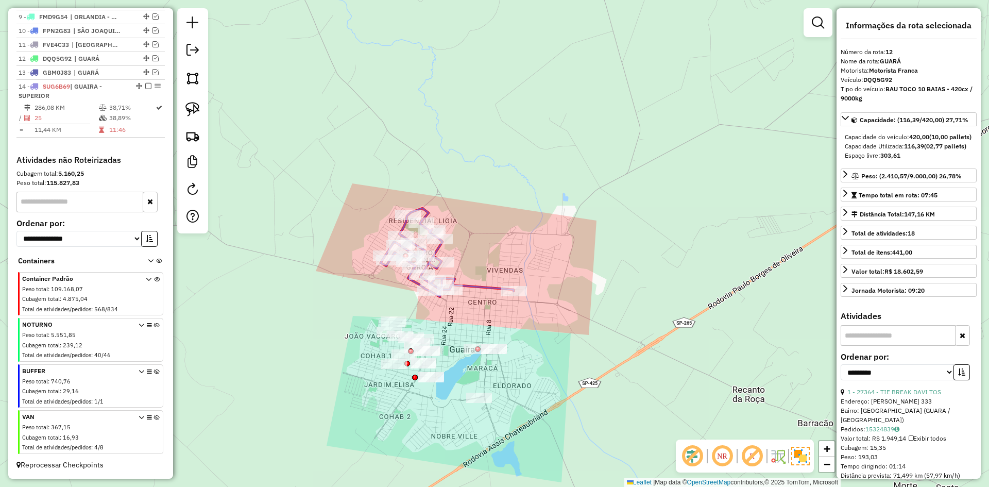
drag, startPoint x: 404, startPoint y: 415, endPoint x: 399, endPoint y: 408, distance: 9.3
click at [404, 415] on div "Janela de atendimento Grade de atendimento Capacidade Transportadoras Veículos …" at bounding box center [494, 243] width 989 height 487
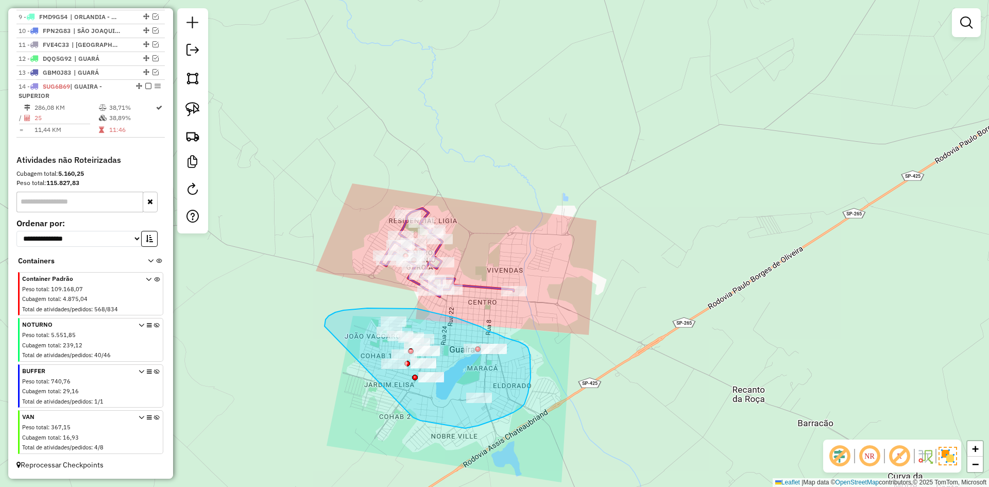
drag, startPoint x: 420, startPoint y: 420, endPoint x: 325, endPoint y: 328, distance: 133.4
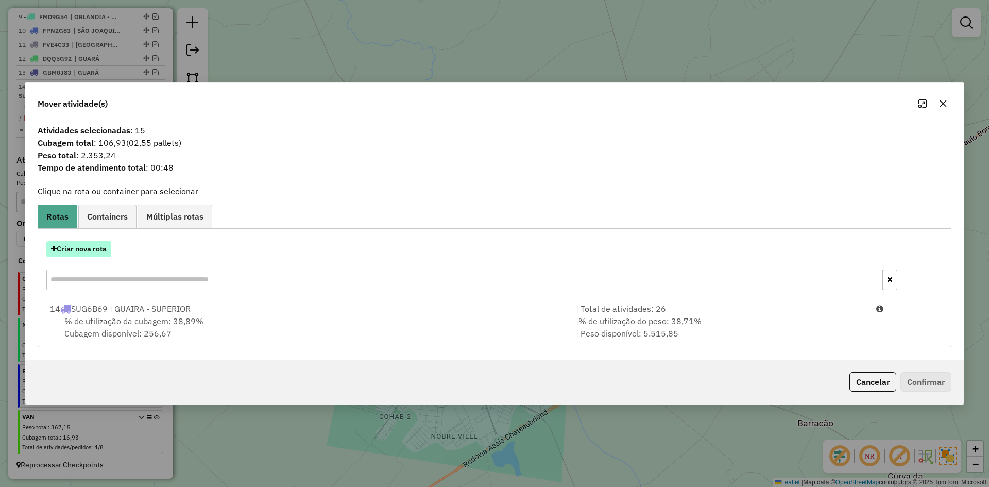
click at [81, 242] on button "Criar nova rota" at bounding box center [78, 249] width 65 height 16
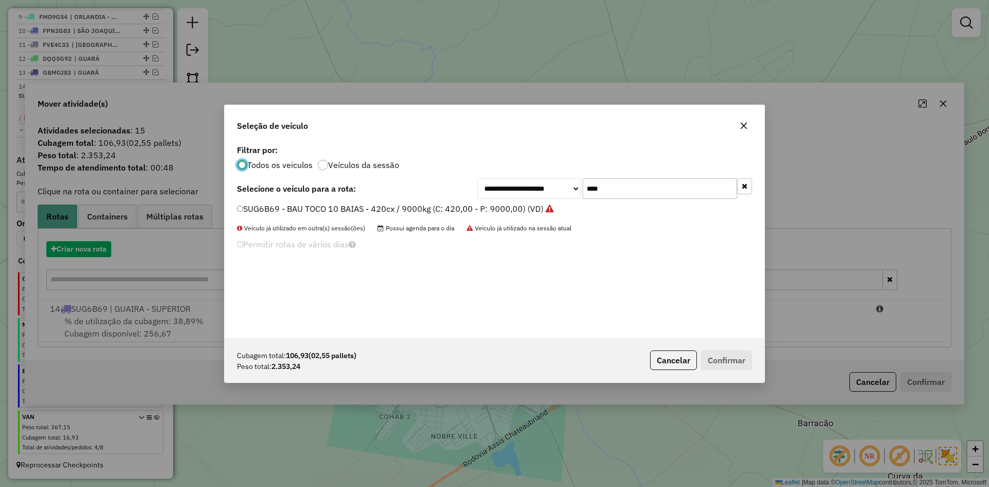
scroll to position [6, 3]
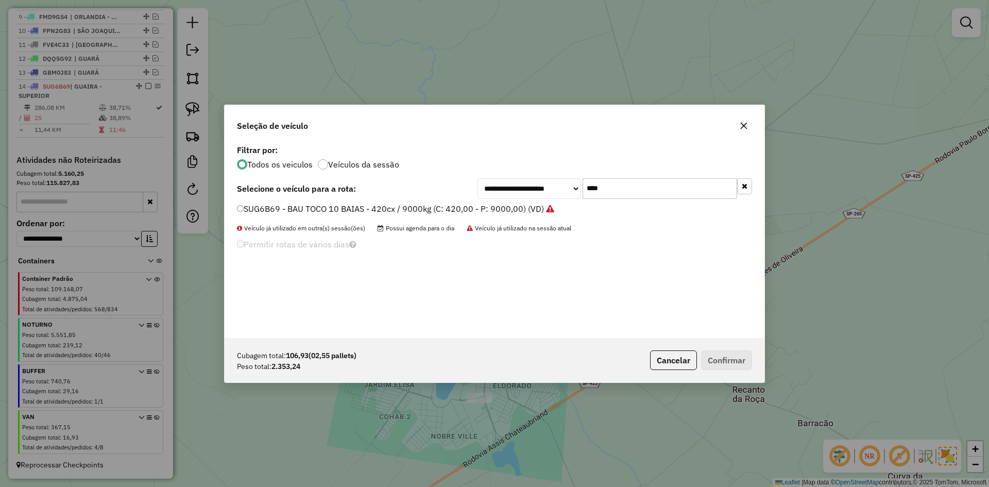
drag, startPoint x: 629, startPoint y: 196, endPoint x: 534, endPoint y: 175, distance: 97.0
click at [536, 176] on div "**********" at bounding box center [495, 240] width 540 height 196
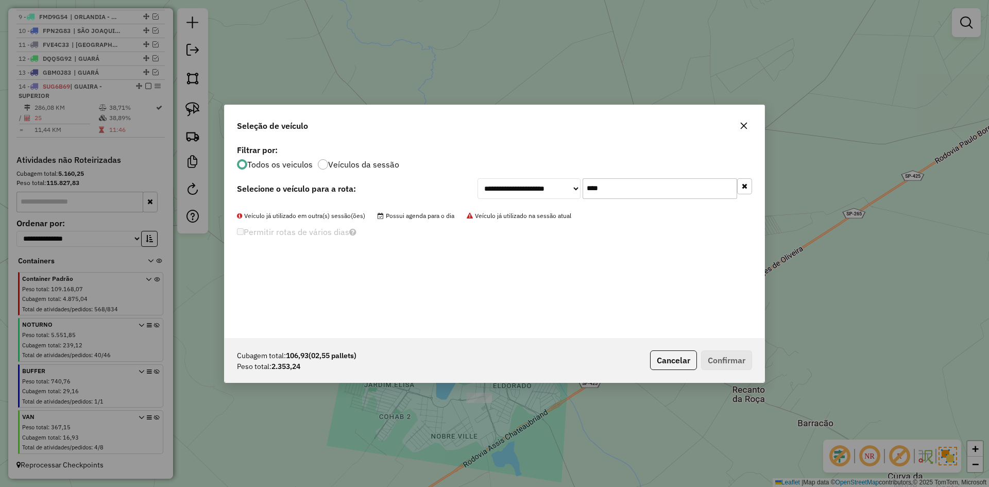
click at [597, 189] on input "****" at bounding box center [660, 188] width 155 height 21
type input "****"
click at [324, 206] on label "SUR6J49 - BAU TOCO 10 BAIAS - 420cx / 9000kg (C: 420,00 - P: 9000,00) (VD)" at bounding box center [390, 208] width 306 height 12
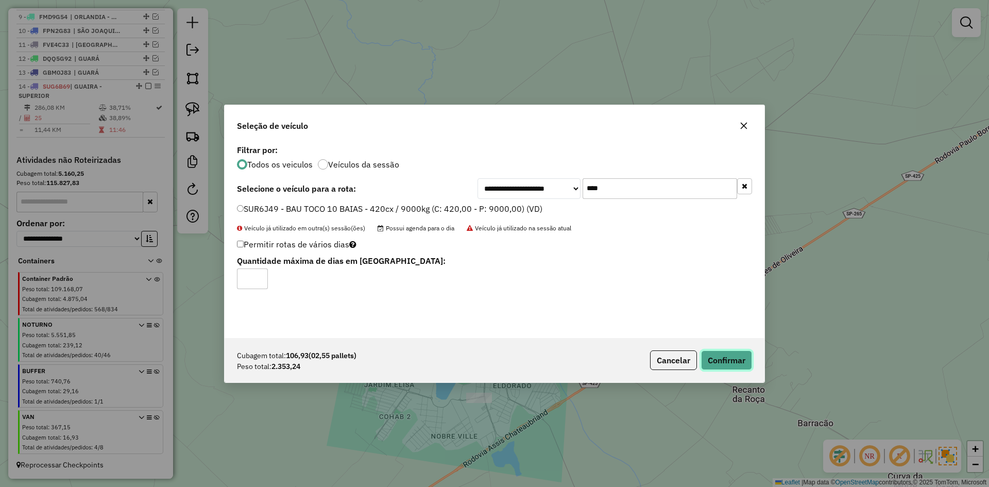
click at [718, 359] on button "Confirmar" at bounding box center [726, 360] width 51 height 20
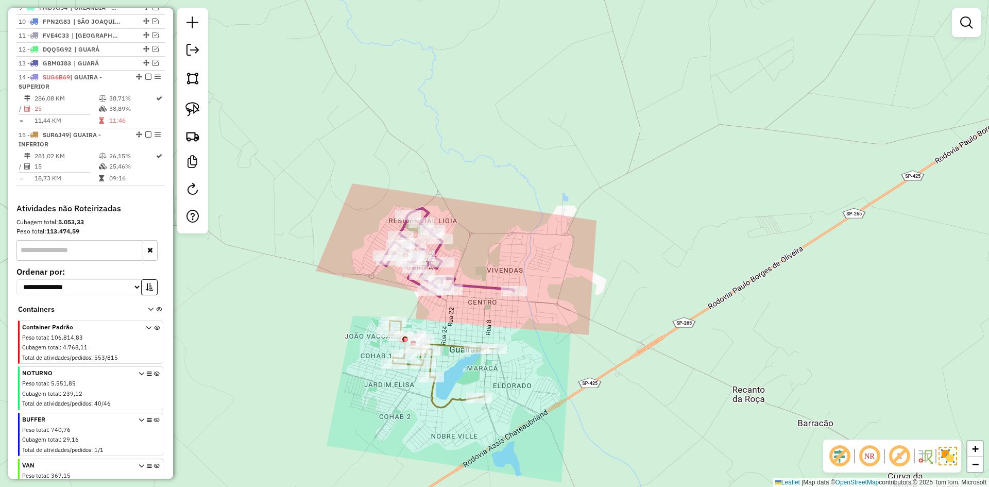
scroll to position [507, 0]
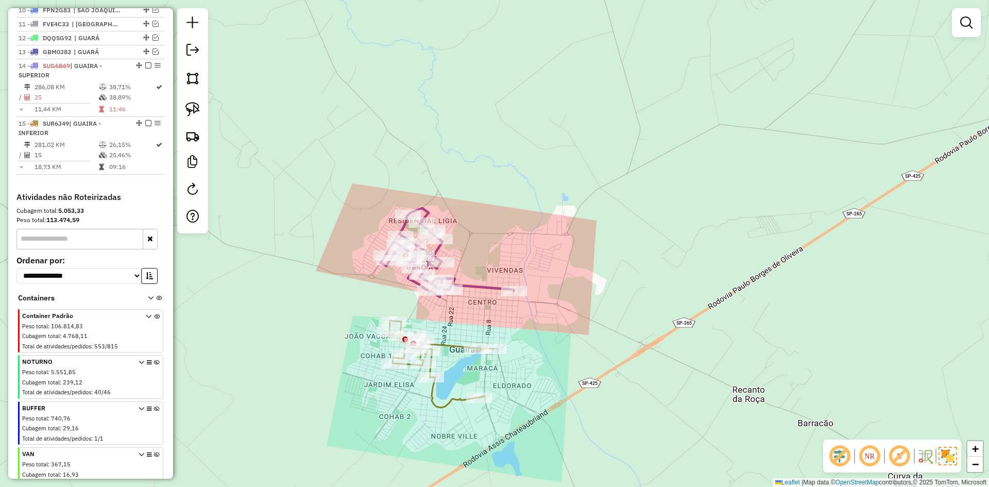
click at [485, 283] on icon at bounding box center [447, 252] width 133 height 89
select select "**********"
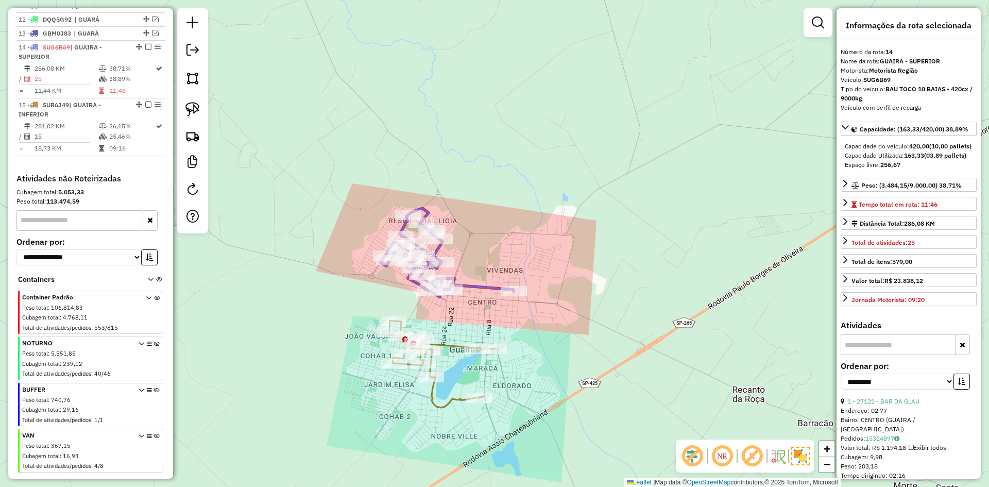
scroll to position [553, 0]
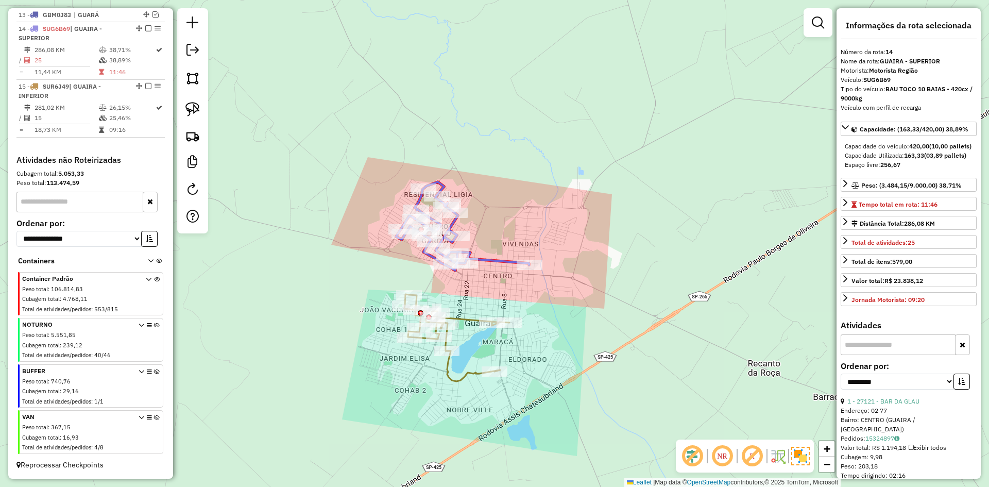
drag, startPoint x: 491, startPoint y: 287, endPoint x: 496, endPoint y: 275, distance: 13.7
click at [496, 275] on div "Janela de atendimento Grade de atendimento Capacidade Transportadoras Veículos …" at bounding box center [494, 243] width 989 height 487
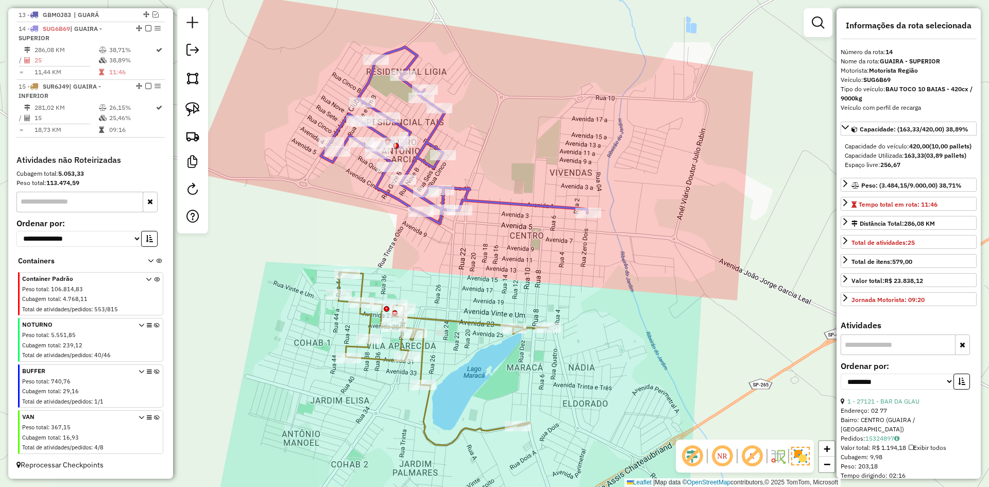
click at [457, 325] on icon at bounding box center [443, 358] width 210 height 173
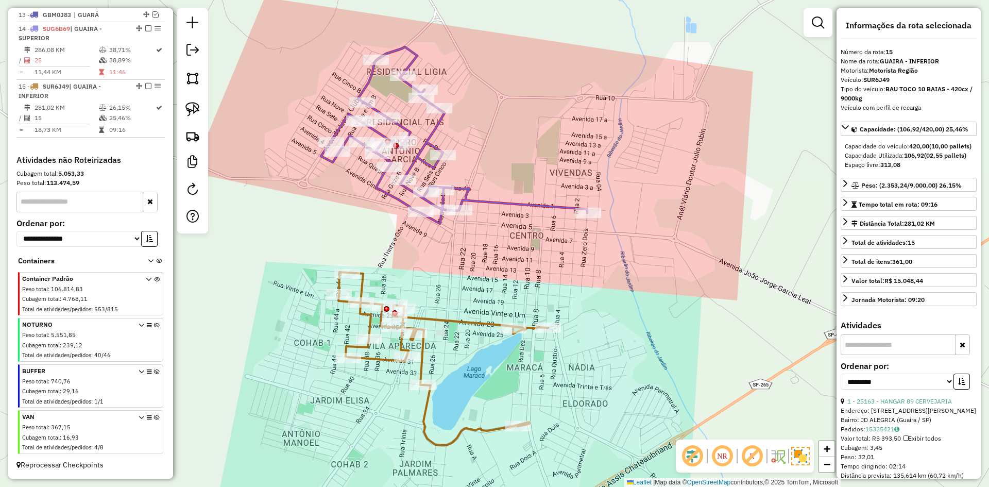
click at [456, 321] on icon at bounding box center [443, 358] width 210 height 173
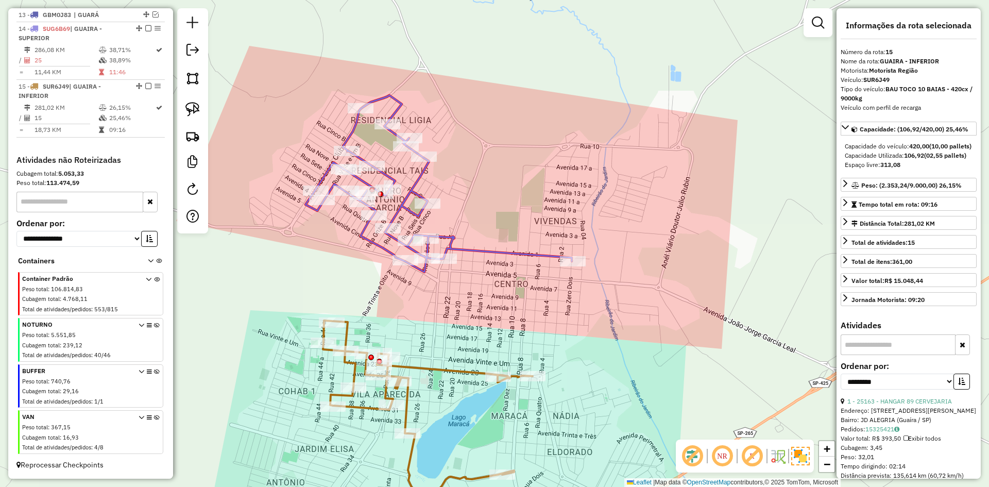
drag, startPoint x: 445, startPoint y: 326, endPoint x: 457, endPoint y: 294, distance: 34.1
click at [444, 327] on div "Janela de atendimento Grade de atendimento Capacidade Transportadoras Veículos …" at bounding box center [494, 243] width 989 height 487
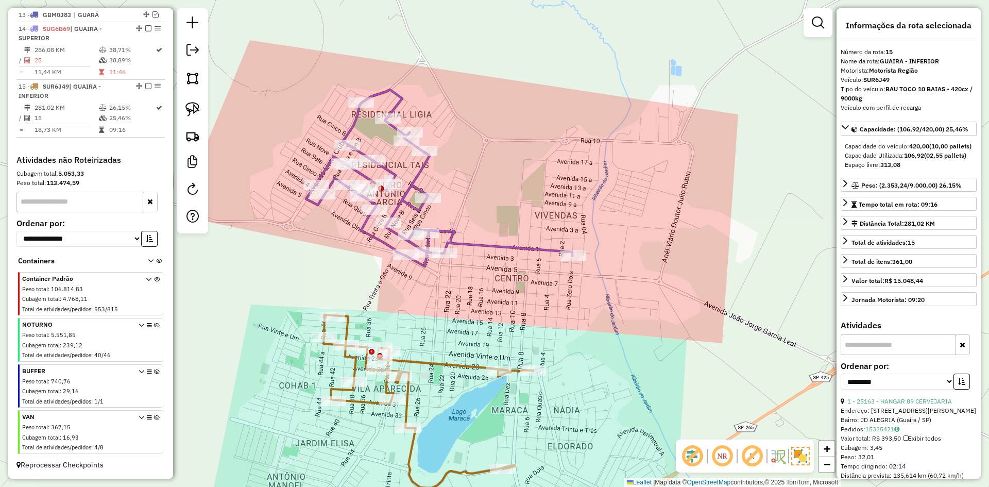
click at [474, 248] on icon at bounding box center [439, 178] width 266 height 177
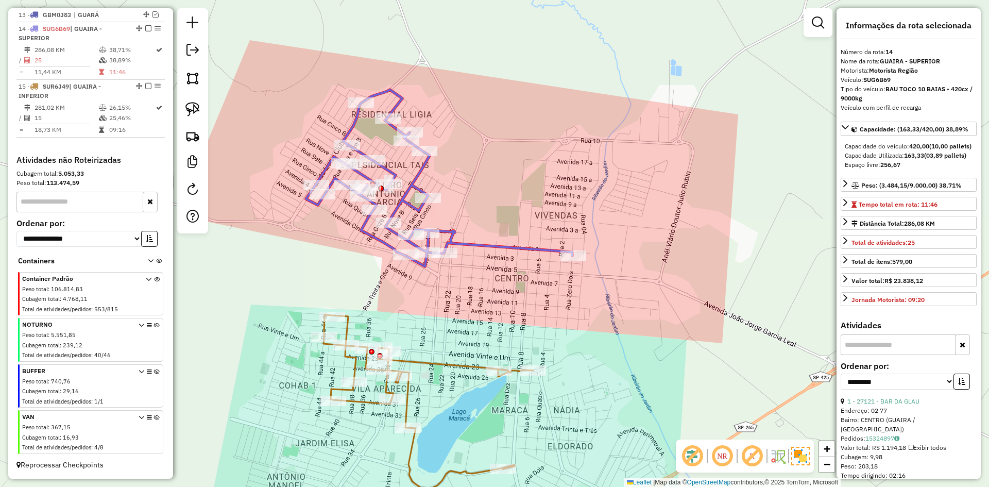
click at [434, 357] on div "Janela de atendimento Grade de atendimento Capacidade Transportadoras Veículos …" at bounding box center [494, 243] width 989 height 487
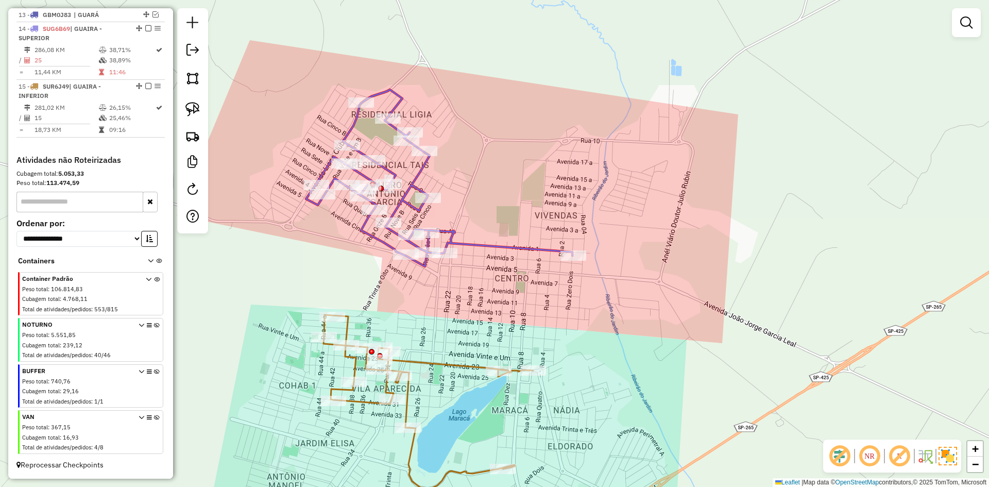
click at [431, 365] on icon at bounding box center [429, 401] width 210 height 173
select select "**********"
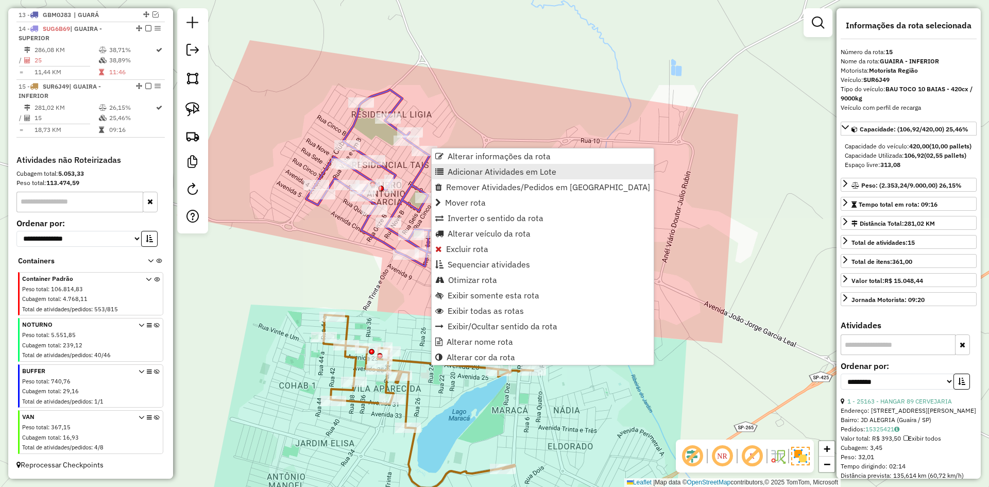
click at [465, 173] on span "Adicionar Atividades em Lote" at bounding box center [502, 171] width 109 height 8
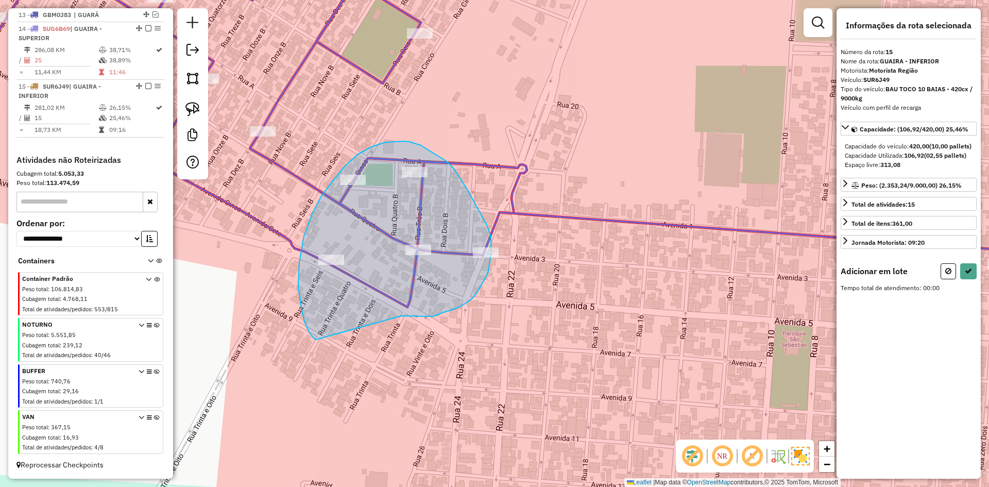
drag, startPoint x: 478, startPoint y: 292, endPoint x: 316, endPoint y: 340, distance: 168.7
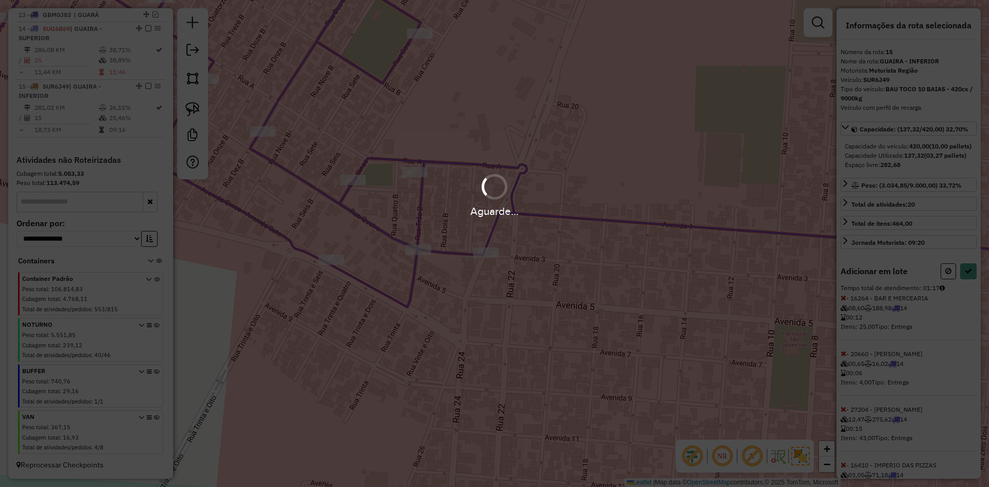
click at [964, 289] on div "Aguarde..." at bounding box center [494, 243] width 989 height 487
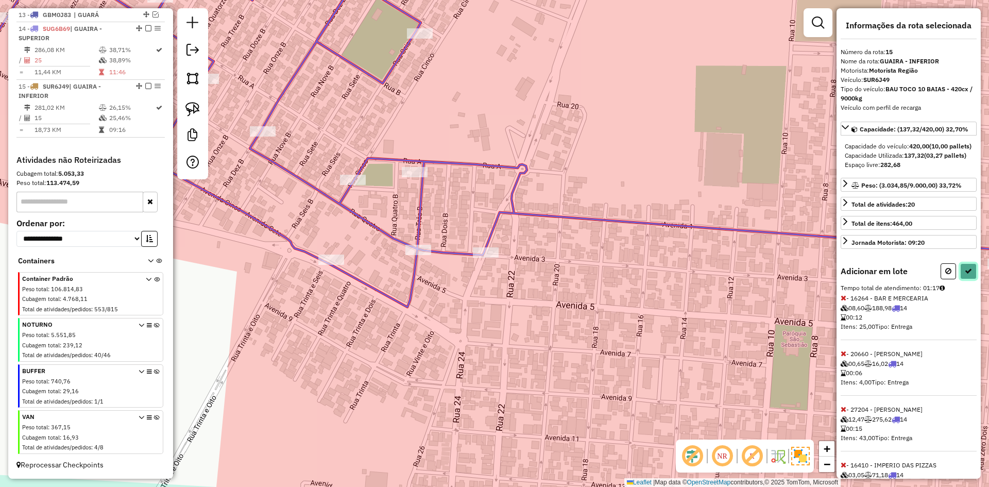
click at [965, 275] on icon at bounding box center [968, 270] width 7 height 7
select select "**********"
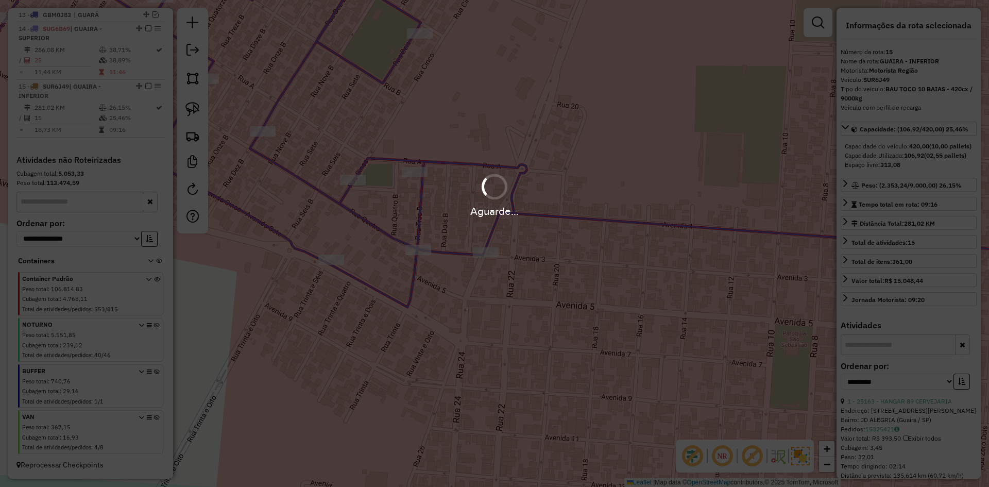
click at [964, 289] on div "Aguarde..." at bounding box center [494, 243] width 989 height 487
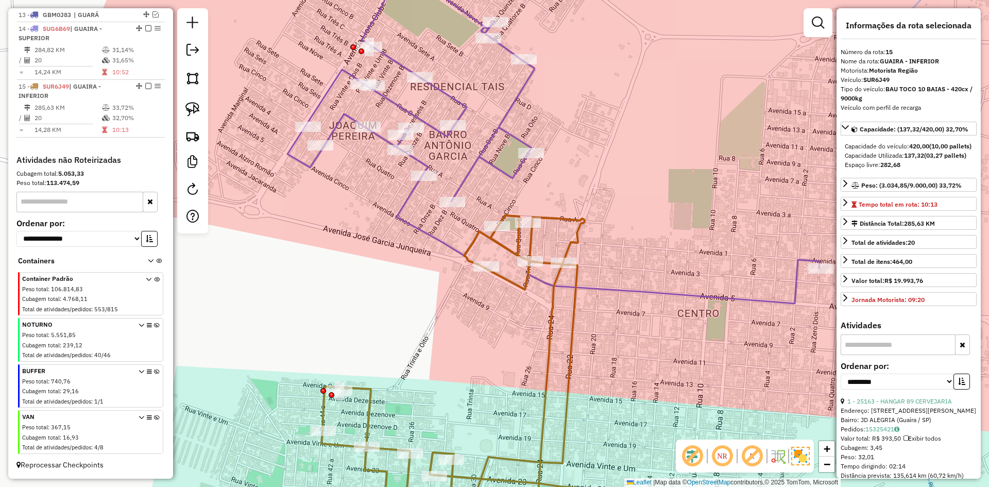
click at [487, 161] on icon at bounding box center [553, 128] width 532 height 352
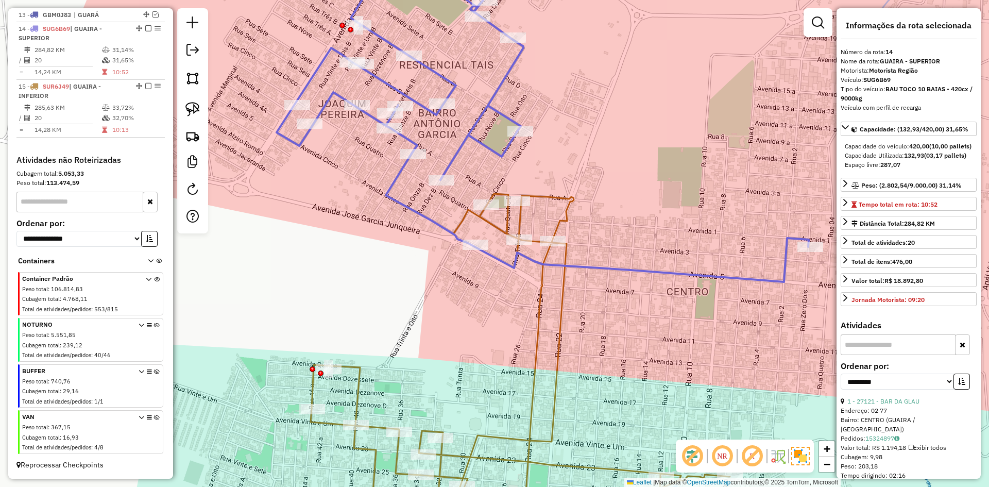
drag, startPoint x: 479, startPoint y: 163, endPoint x: 472, endPoint y: 146, distance: 18.5
click at [472, 146] on div "Janela de atendimento Grade de atendimento Capacidade Transportadoras Veículos …" at bounding box center [494, 243] width 989 height 487
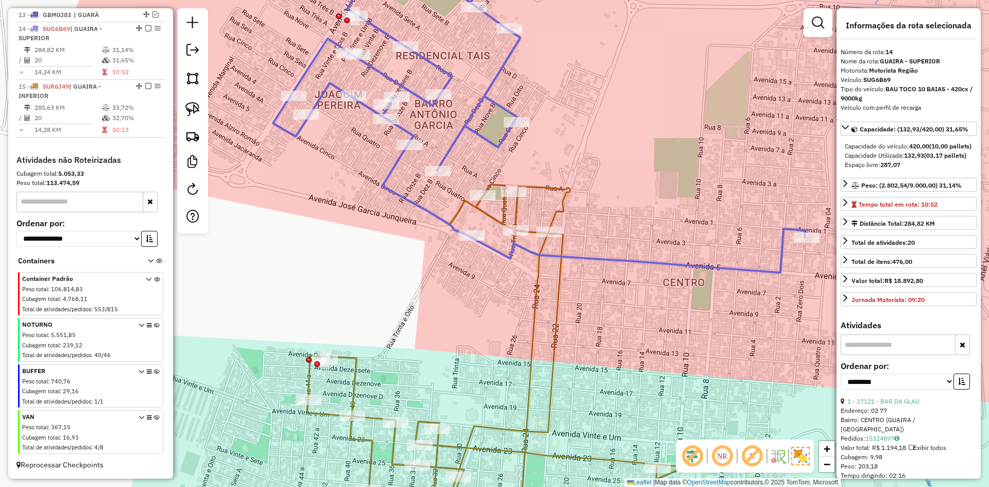
click at [533, 330] on icon at bounding box center [516, 359] width 419 height 351
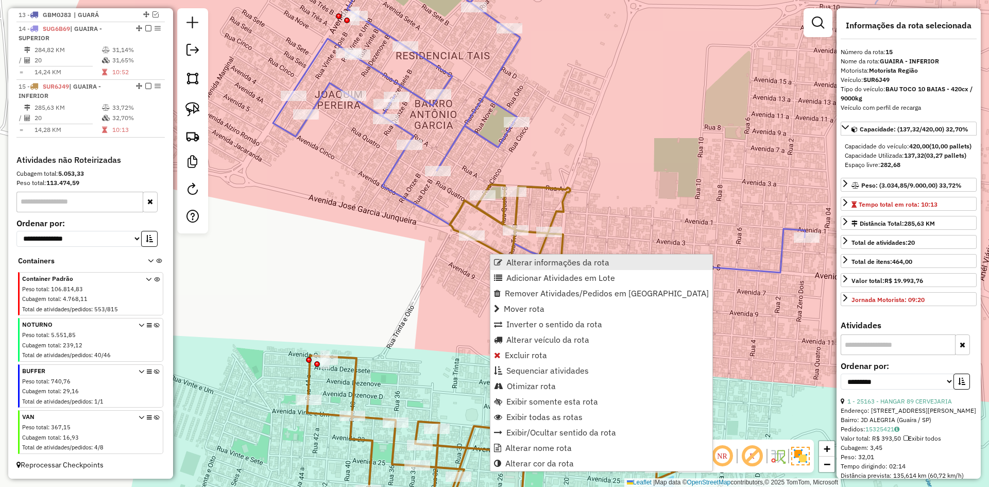
click at [506, 259] on span "Alterar informações da rota" at bounding box center [557, 262] width 103 height 8
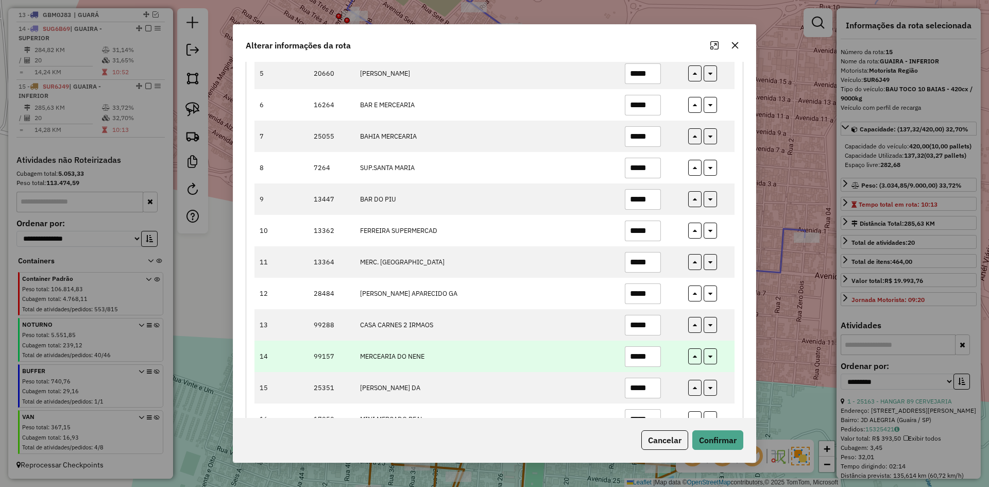
scroll to position [419, 0]
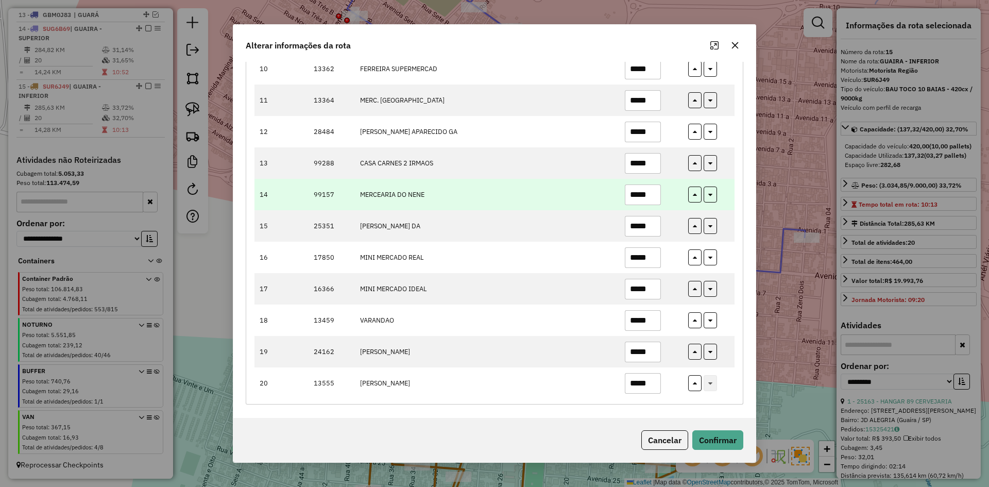
click at [653, 196] on input "*****" at bounding box center [643, 194] width 36 height 21
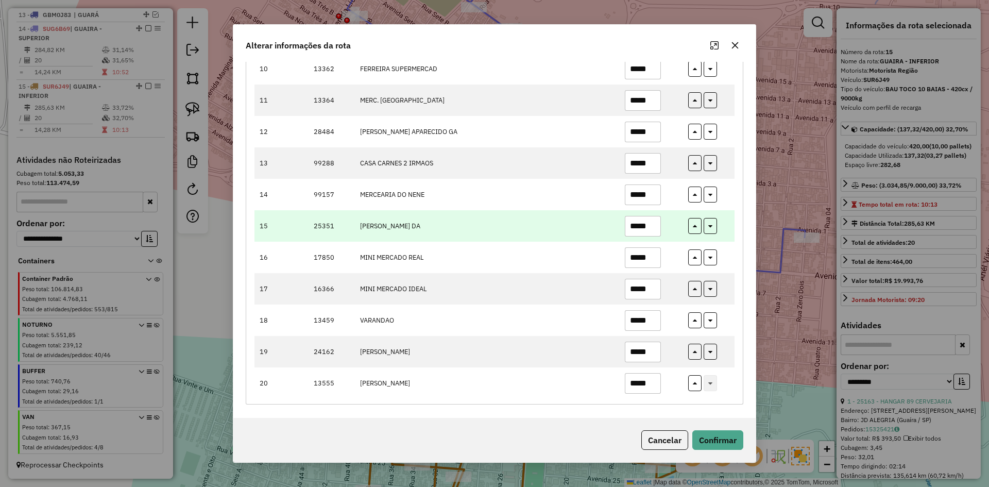
click at [648, 224] on input "*****" at bounding box center [643, 226] width 36 height 21
click at [652, 226] on input "*****" at bounding box center [643, 226] width 36 height 21
type input "*****"
click at [709, 219] on button "button" at bounding box center [710, 226] width 13 height 16
type input "*****"
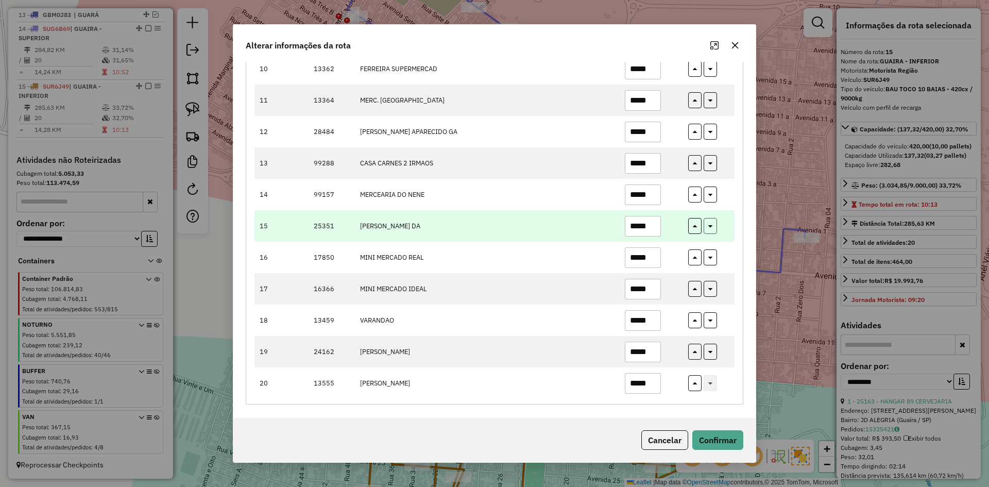
type input "*****"
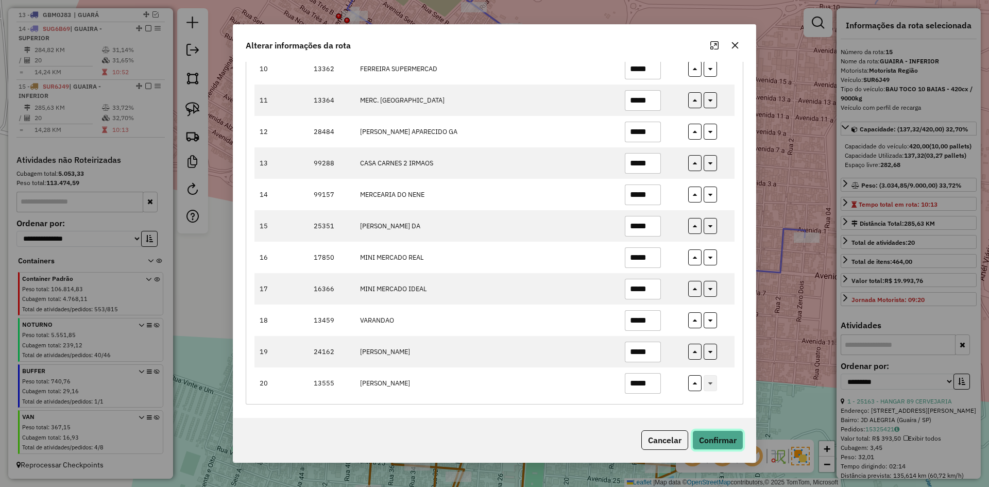
click at [726, 433] on button "Confirmar" at bounding box center [717, 440] width 51 height 20
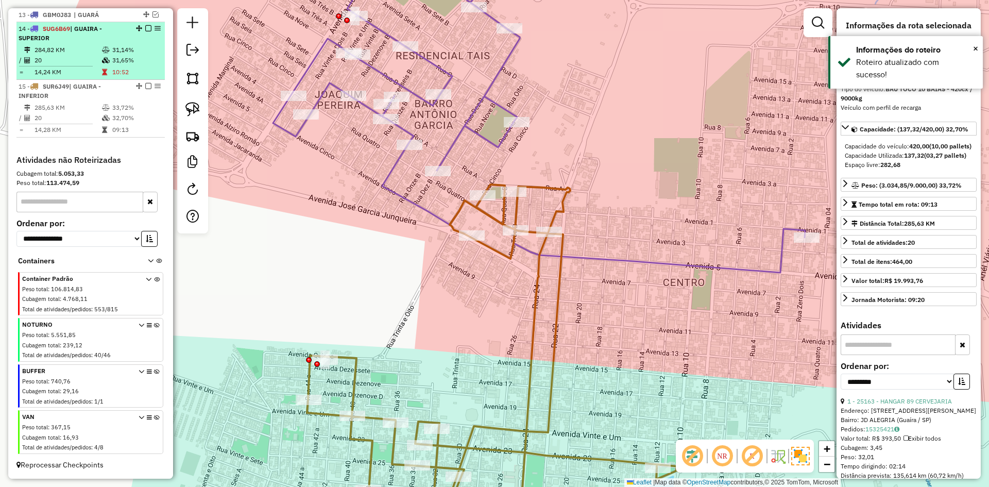
click at [146, 84] on em at bounding box center [148, 86] width 6 height 6
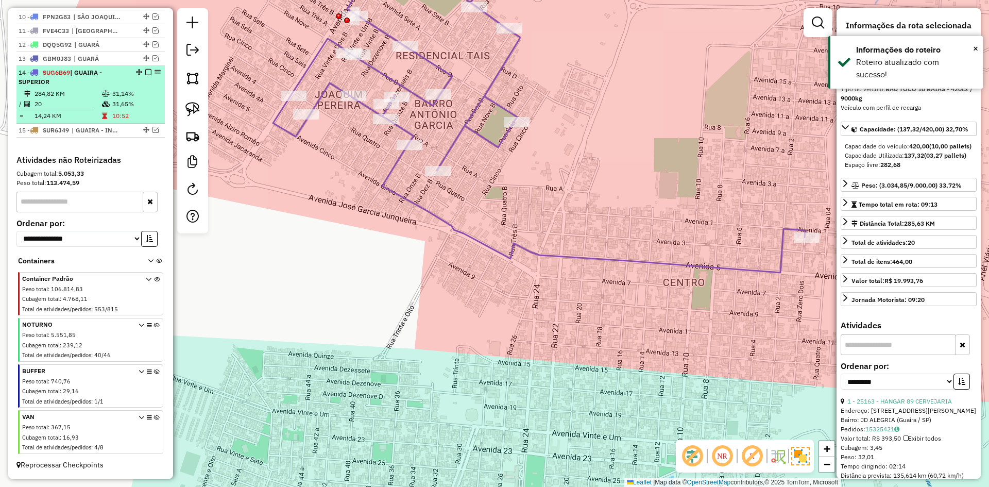
scroll to position [510, 0]
click at [126, 82] on div "14 - SUG6B69 | GUAIRA - SUPERIOR" at bounding box center [91, 77] width 144 height 19
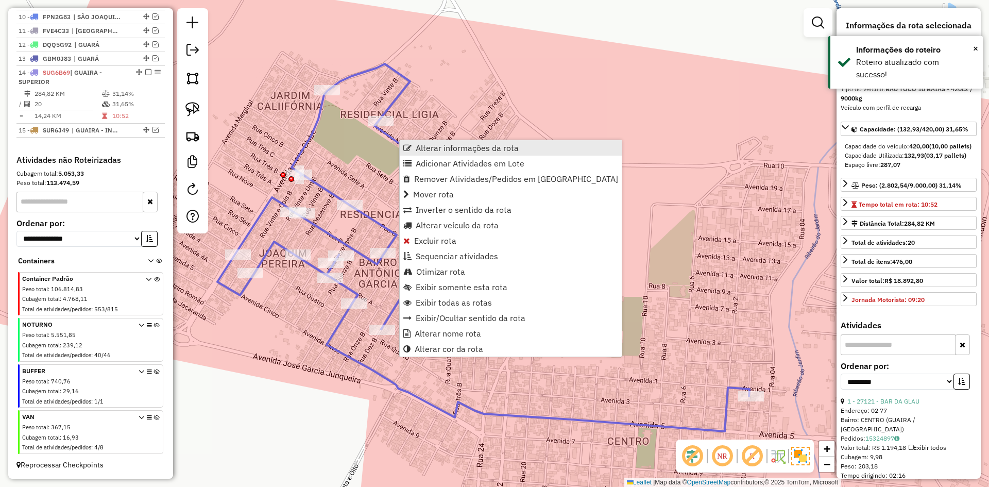
click at [440, 150] on span "Alterar informações da rota" at bounding box center [467, 148] width 103 height 8
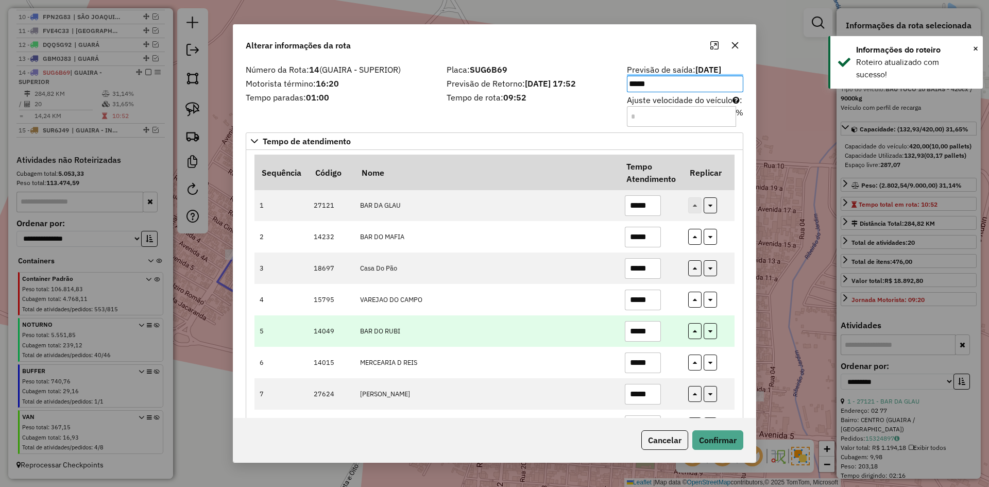
click at [474, 317] on td "BAR DO RUBI" at bounding box center [486, 330] width 265 height 31
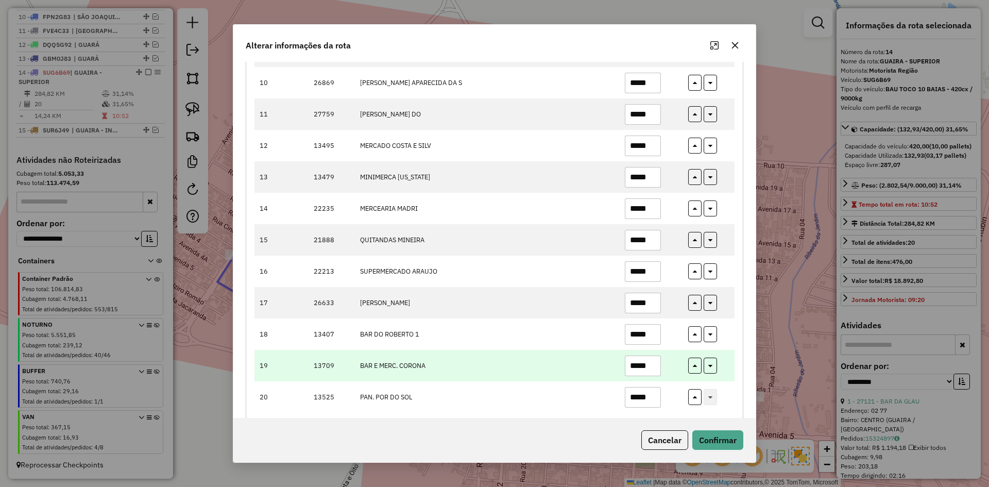
scroll to position [419, 0]
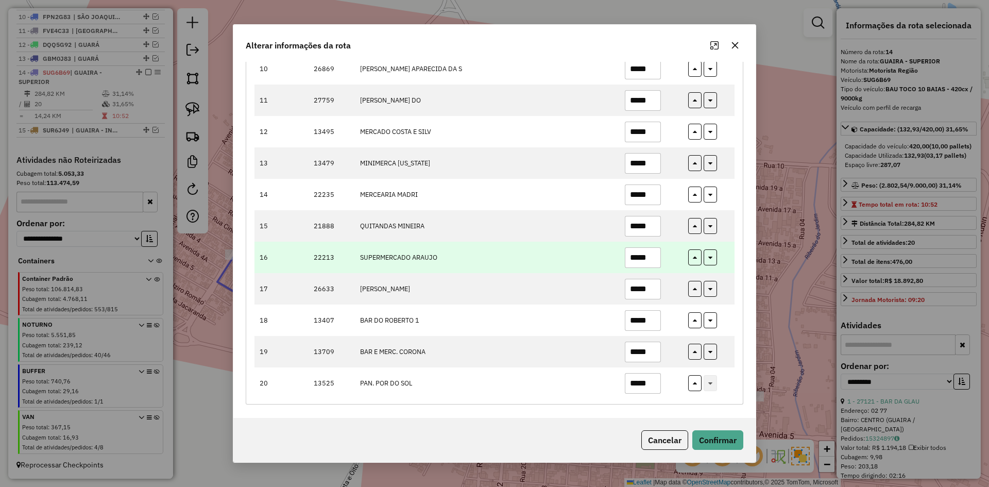
click at [639, 258] on input "*****" at bounding box center [643, 257] width 36 height 21
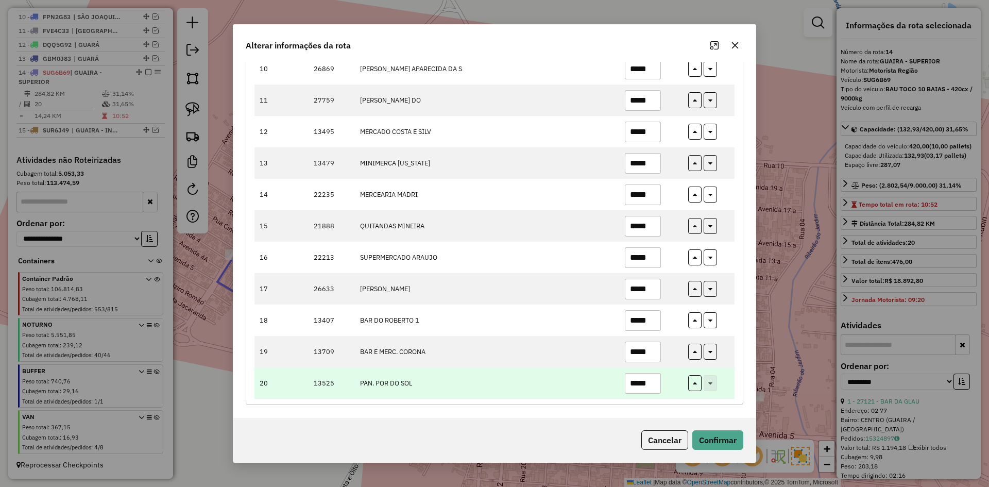
type input "*****"
click at [652, 382] on input "*****" at bounding box center [643, 383] width 36 height 21
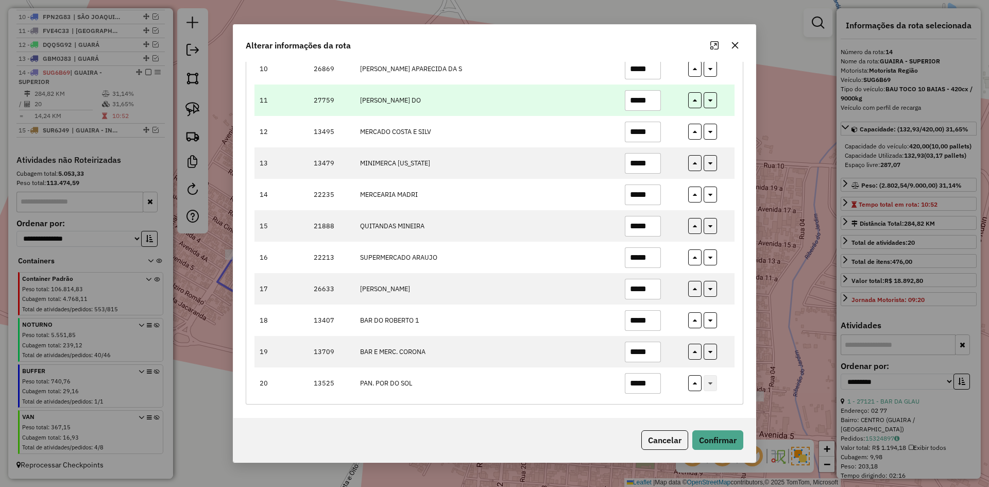
type input "*****"
click at [652, 101] on input "*****" at bounding box center [643, 100] width 36 height 21
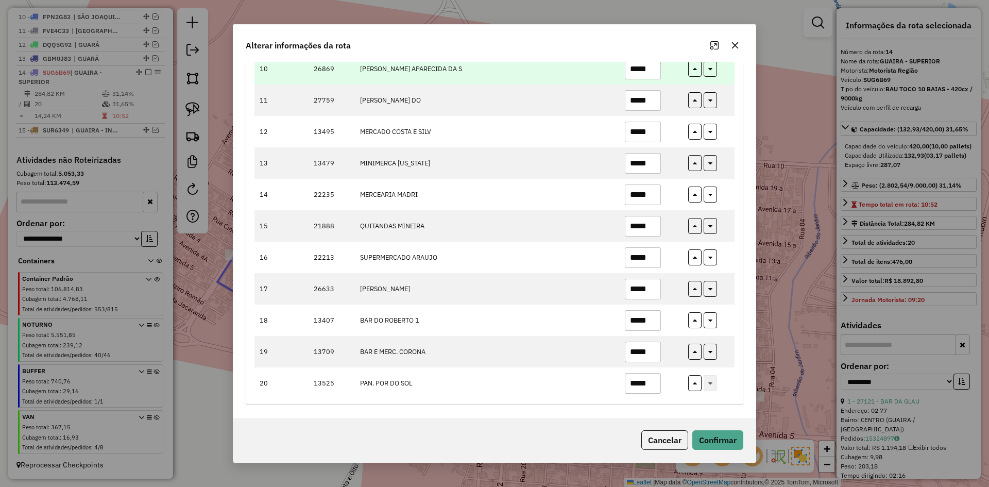
type input "*****"
click at [656, 65] on input "*****" at bounding box center [643, 69] width 36 height 21
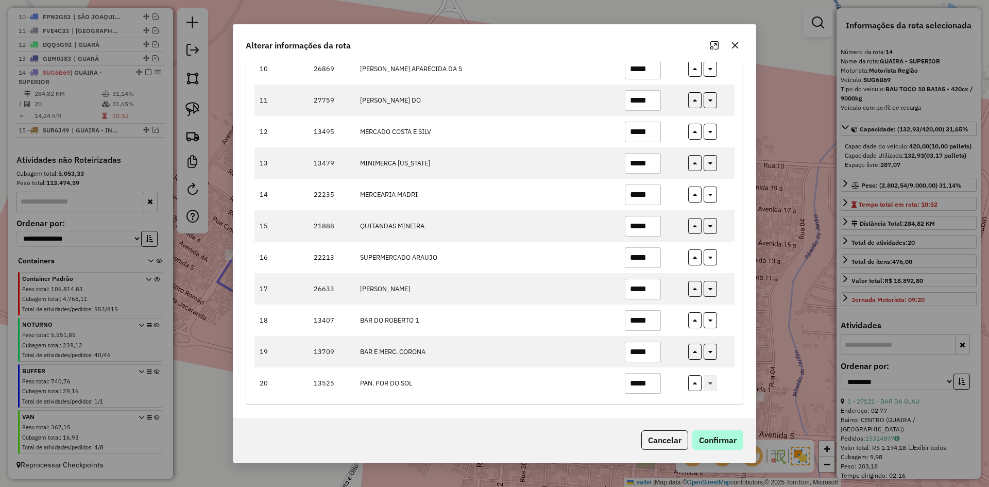
type input "*****"
click at [722, 444] on button "Confirmar" at bounding box center [717, 440] width 51 height 20
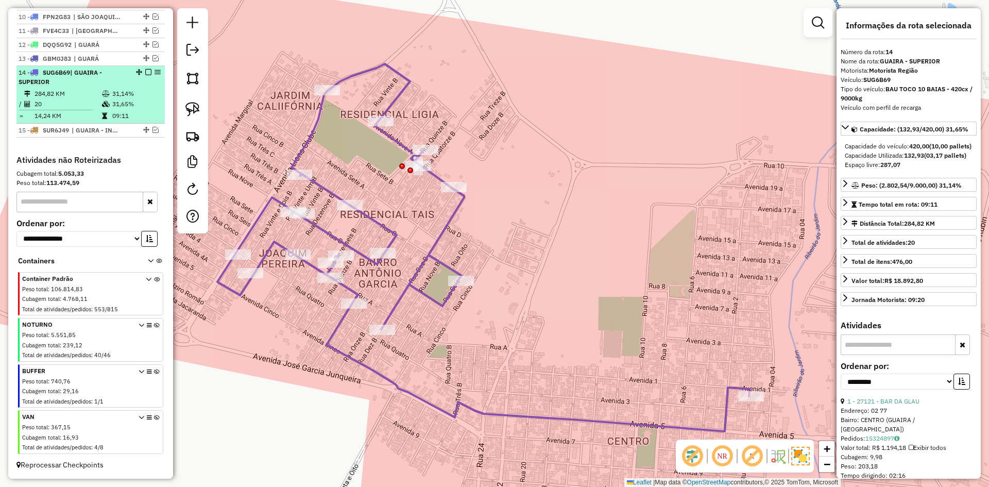
click at [145, 72] on em at bounding box center [148, 72] width 6 height 6
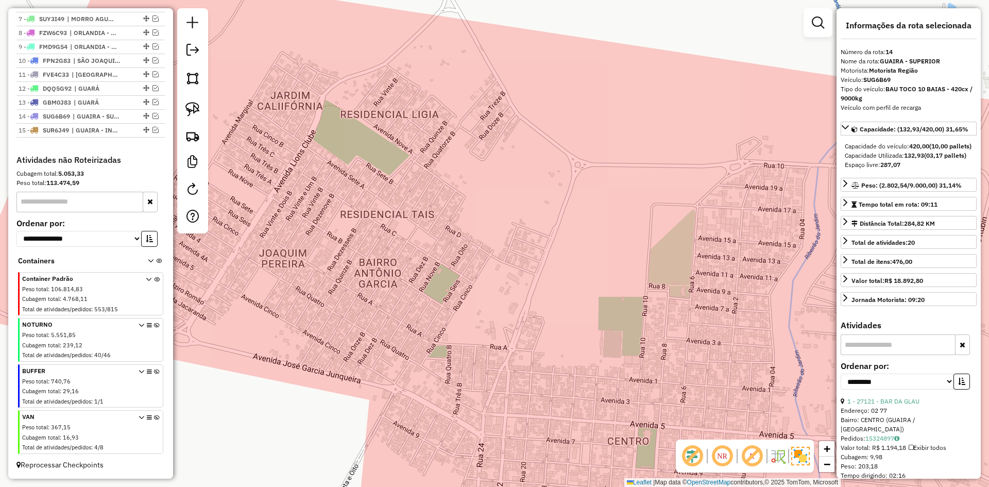
scroll to position [466, 0]
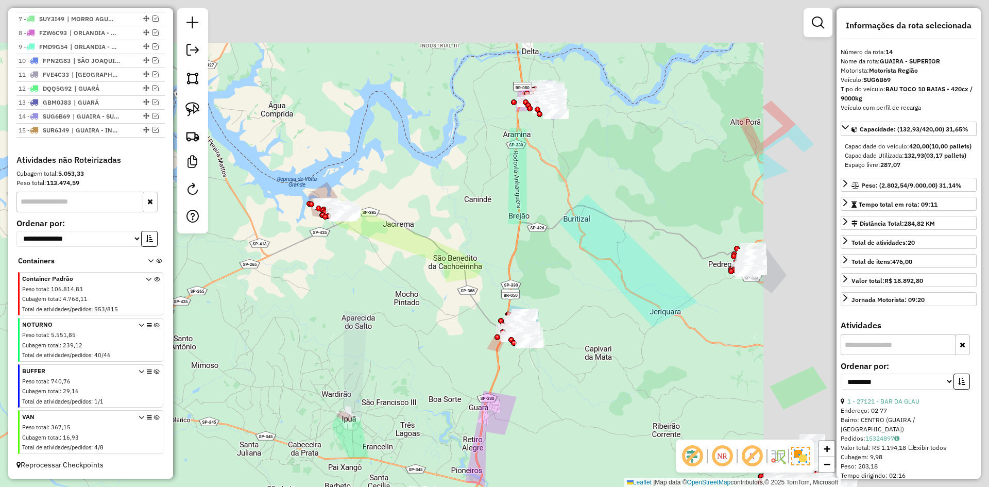
drag, startPoint x: 482, startPoint y: 205, endPoint x: 248, endPoint y: 276, distance: 244.3
click at [228, 295] on div "Janela de atendimento Grade de atendimento Capacidade Transportadoras Veículos …" at bounding box center [494, 243] width 989 height 487
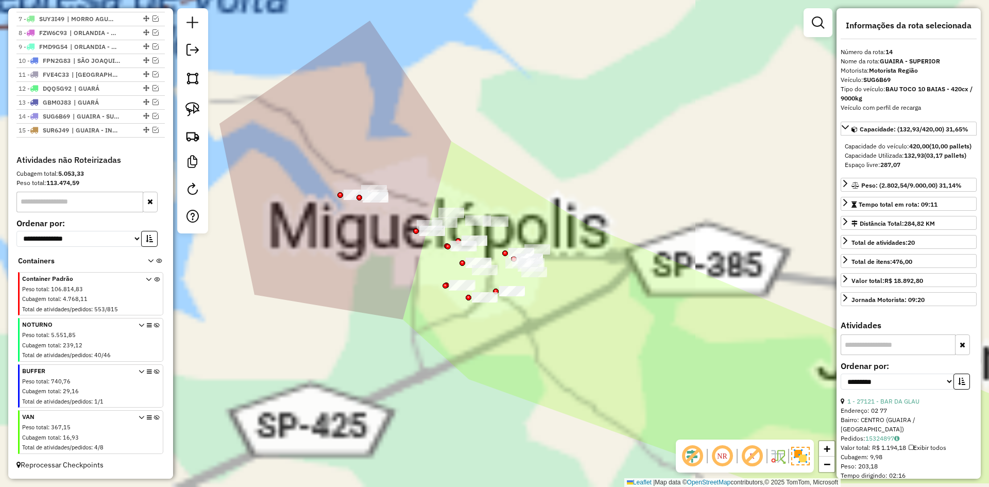
drag, startPoint x: 292, startPoint y: 264, endPoint x: 315, endPoint y: 266, distance: 22.8
click at [293, 262] on div "Janela de atendimento Grade de atendimento Capacidade Transportadoras Veículos …" at bounding box center [494, 243] width 989 height 487
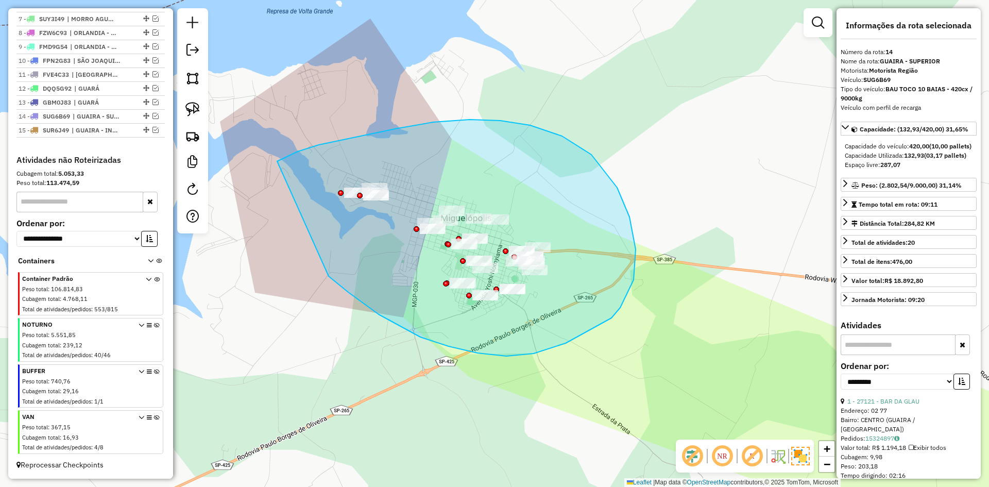
drag, startPoint x: 379, startPoint y: 314, endPoint x: 277, endPoint y: 161, distance: 183.6
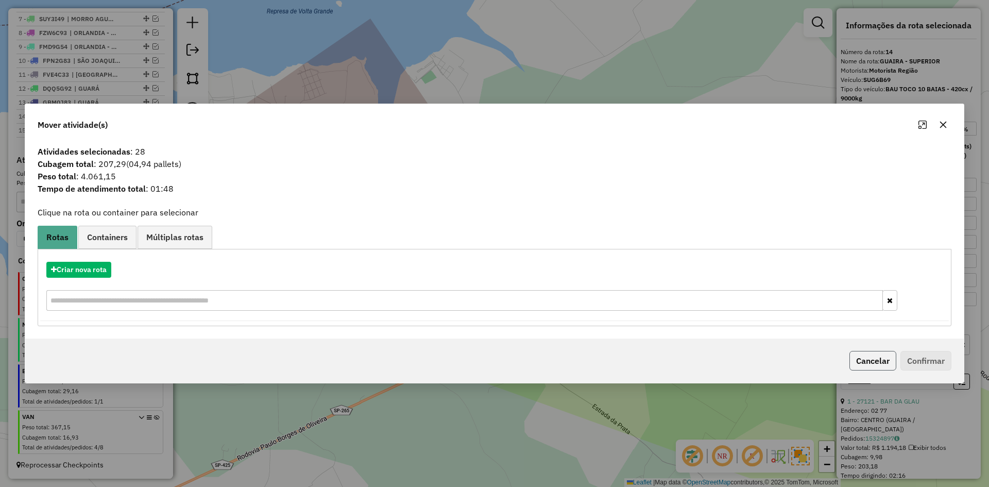
click at [860, 365] on button "Cancelar" at bounding box center [873, 361] width 47 height 20
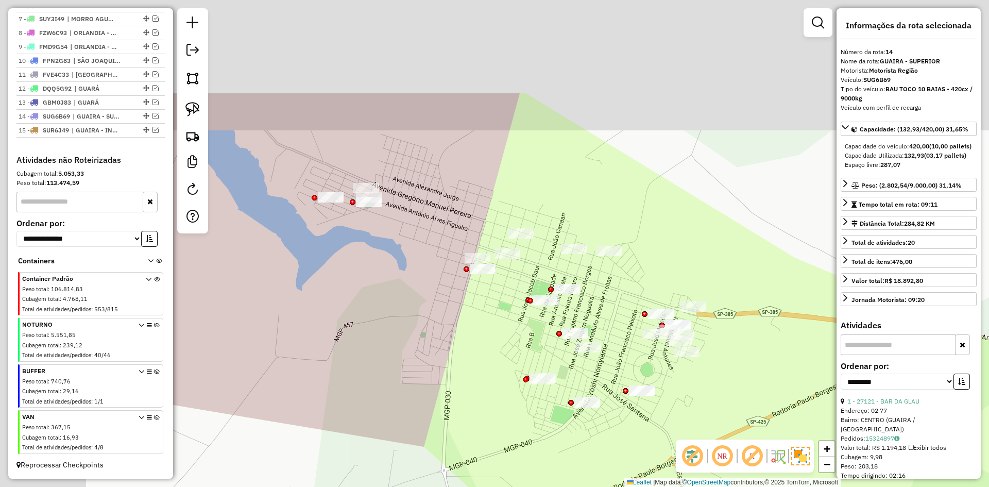
drag, startPoint x: 437, startPoint y: 338, endPoint x: 361, endPoint y: 295, distance: 87.0
click at [565, 441] on div "Janela de atendimento Grade de atendimento Capacidade Transportadoras Veículos …" at bounding box center [494, 243] width 989 height 487
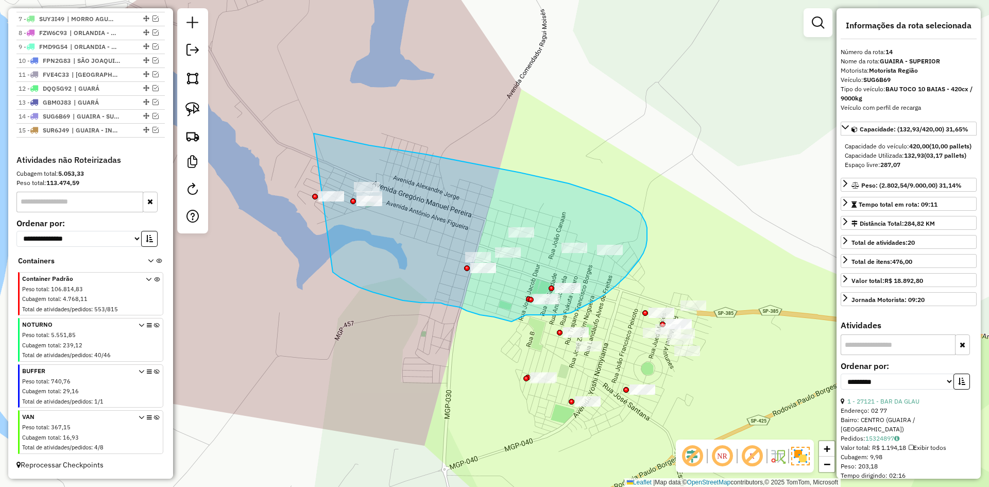
drag, startPoint x: 341, startPoint y: 278, endPoint x: 218, endPoint y: 123, distance: 197.3
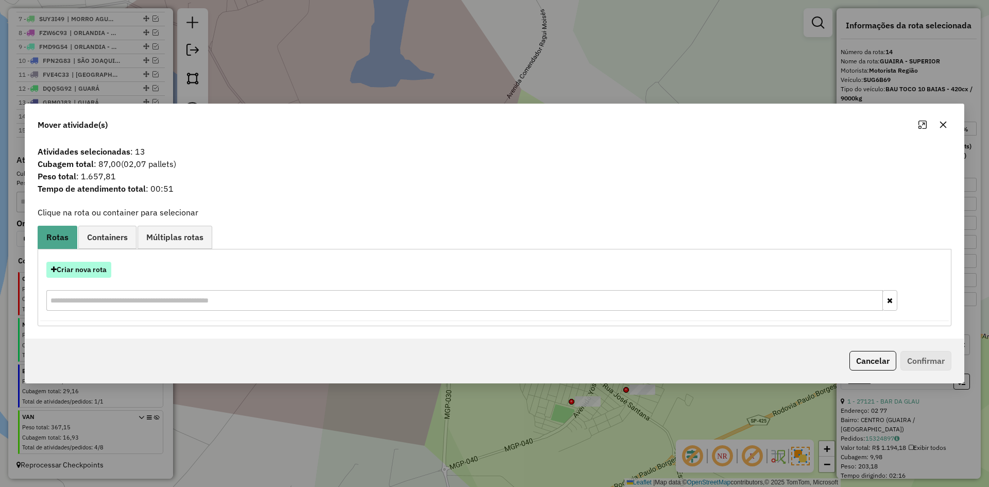
click at [78, 270] on button "Criar nova rota" at bounding box center [78, 270] width 65 height 16
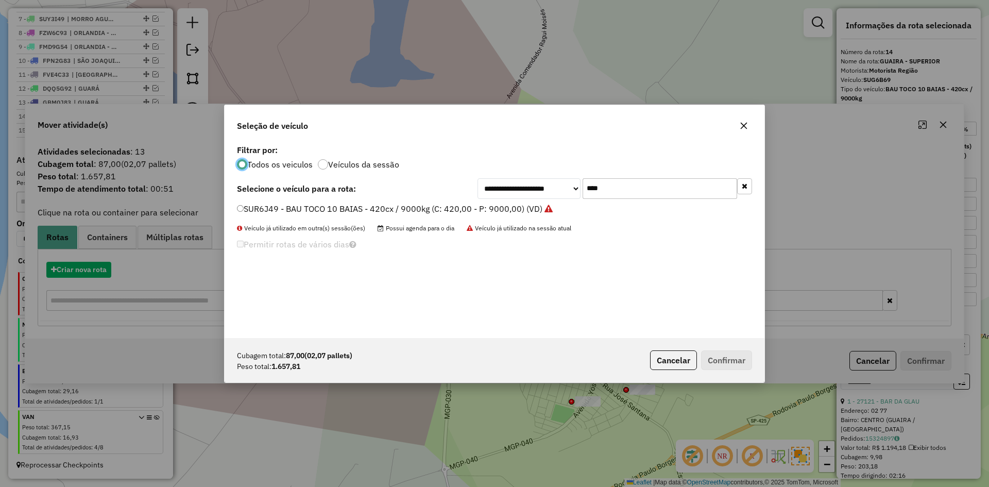
scroll to position [6, 3]
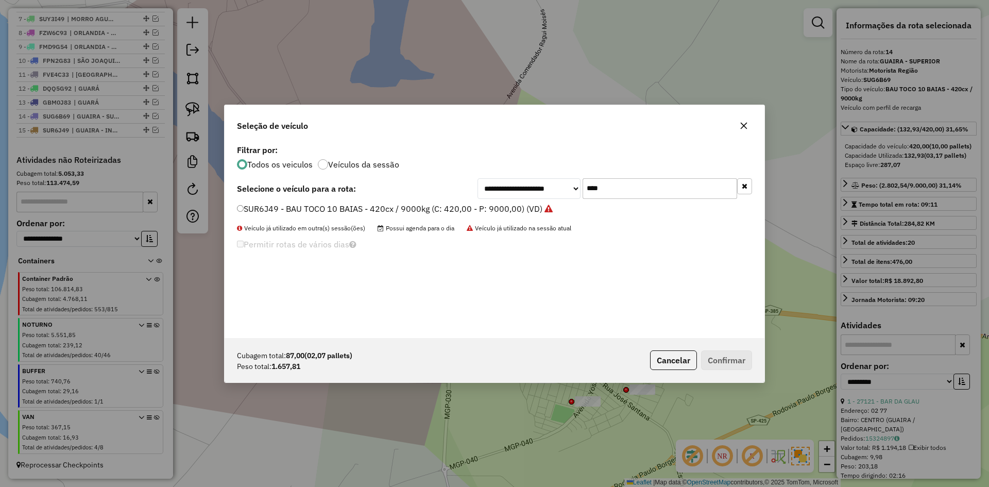
drag, startPoint x: 617, startPoint y: 184, endPoint x: 552, endPoint y: 184, distance: 64.4
click at [552, 184] on div "**********" at bounding box center [615, 188] width 275 height 21
type input "****"
drag, startPoint x: 318, startPoint y: 213, endPoint x: 331, endPoint y: 216, distance: 12.9
click at [318, 213] on label "GIF9D13 - BAU TOCO 10 BAIAS - 420cx / 9000kg (C: 420,00 - P: 9000,00) (VD)" at bounding box center [389, 208] width 305 height 12
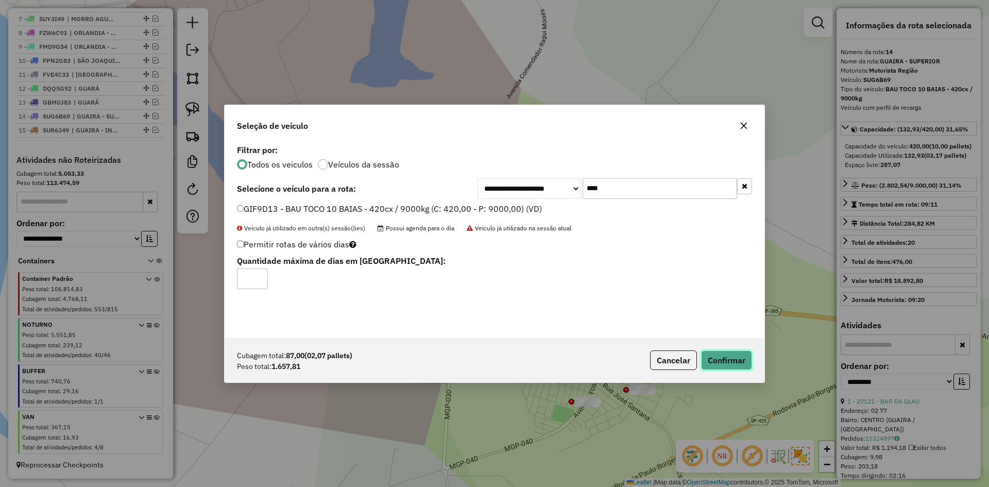
click at [739, 358] on button "Confirmar" at bounding box center [726, 360] width 51 height 20
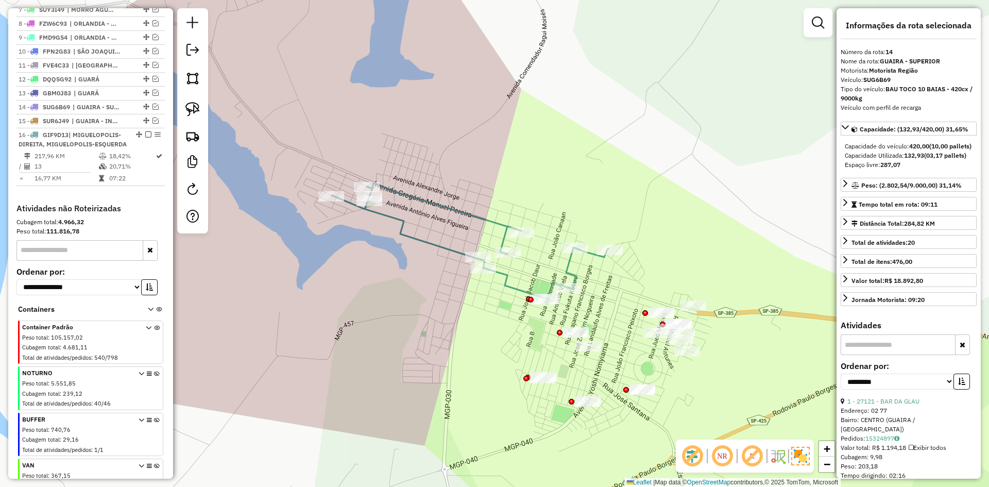
scroll to position [533, 0]
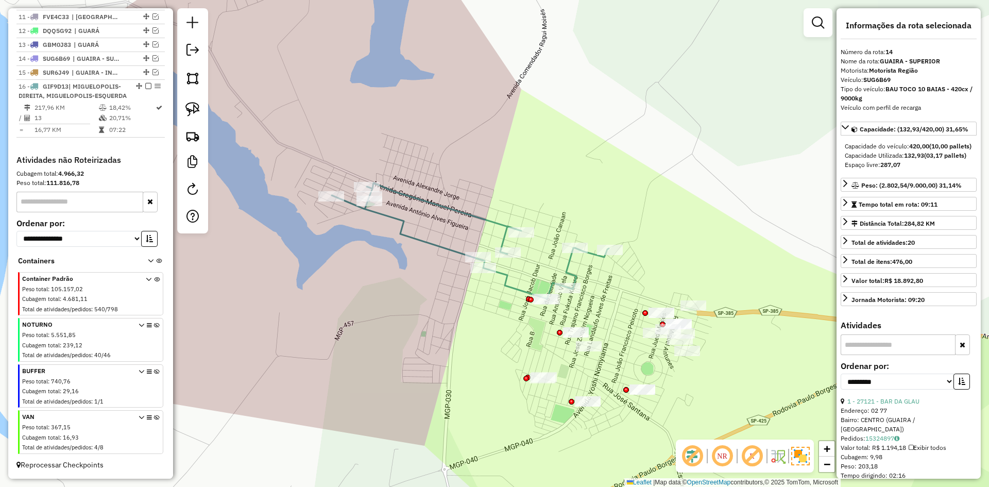
click at [436, 370] on div "Janela de atendimento Grade de atendimento Capacidade Transportadoras Veículos …" at bounding box center [494, 243] width 989 height 487
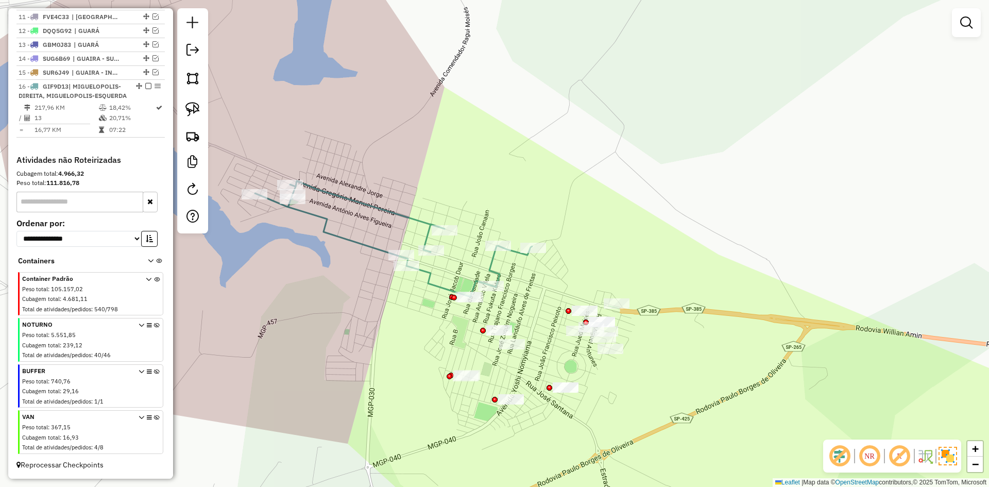
drag, startPoint x: 385, startPoint y: 369, endPoint x: 350, endPoint y: 363, distance: 35.1
click at [345, 363] on div "Janela de atendimento Grade de atendimento Capacidade Transportadoras Veículos …" at bounding box center [494, 243] width 989 height 487
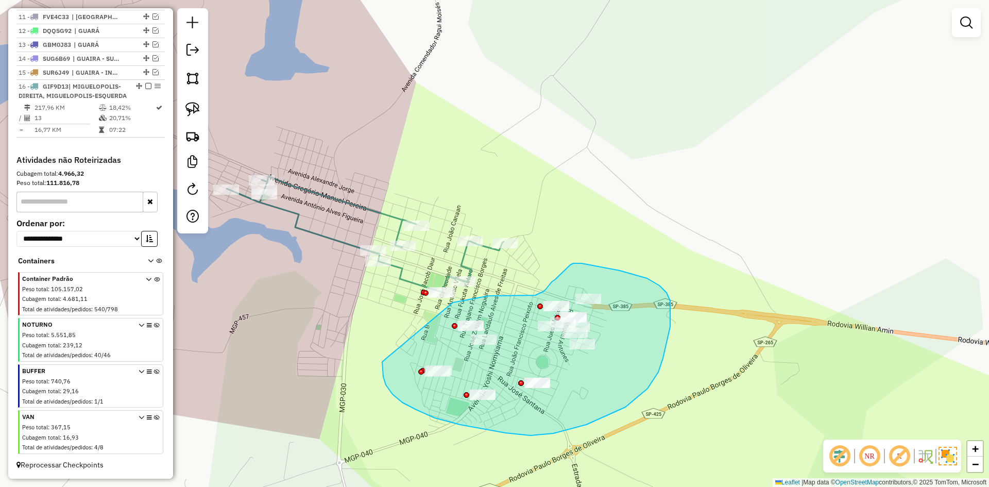
drag, startPoint x: 460, startPoint y: 425, endPoint x: 420, endPoint y: 324, distance: 108.2
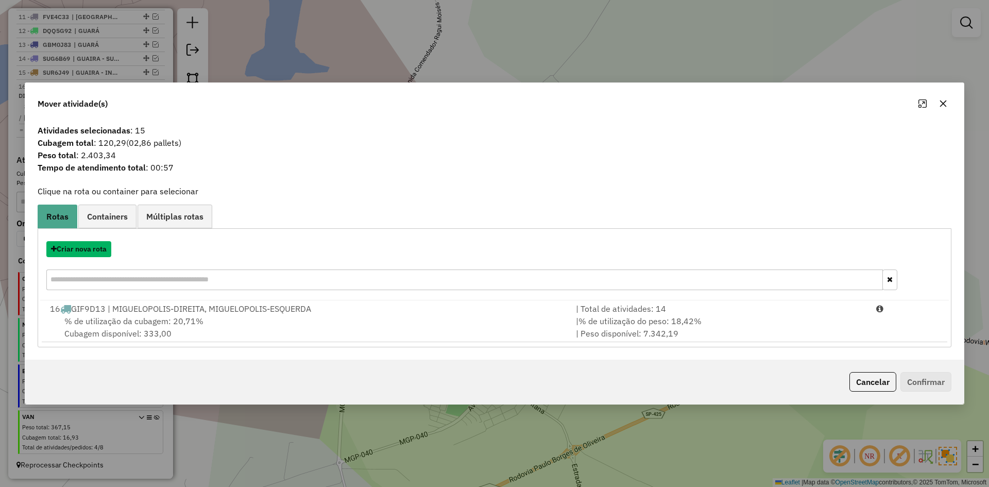
click at [80, 250] on button "Criar nova rota" at bounding box center [78, 249] width 65 height 16
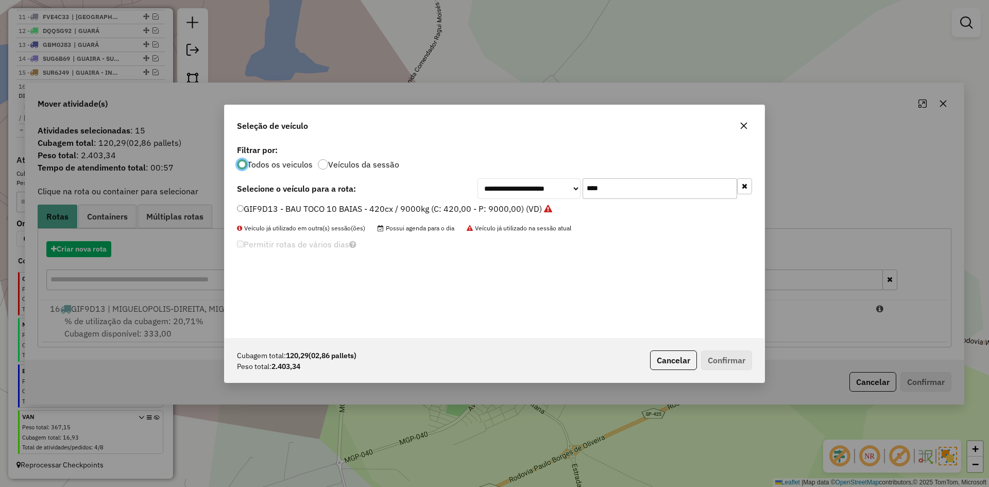
scroll to position [6, 3]
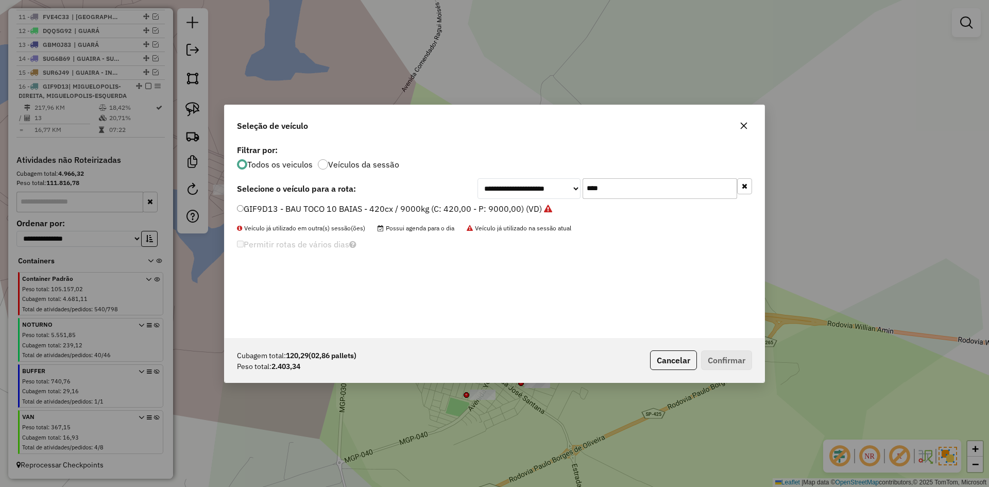
drag, startPoint x: 618, startPoint y: 185, endPoint x: 557, endPoint y: 177, distance: 61.9
click at [555, 182] on div "**********" at bounding box center [615, 188] width 275 height 21
type input "****"
click at [303, 206] on label "SSU9E68 - BAU TOCO 10 BAIAS - 420cx / 9000kg (C: 420,00 - P: 9000,00) (VD)" at bounding box center [390, 208] width 306 height 12
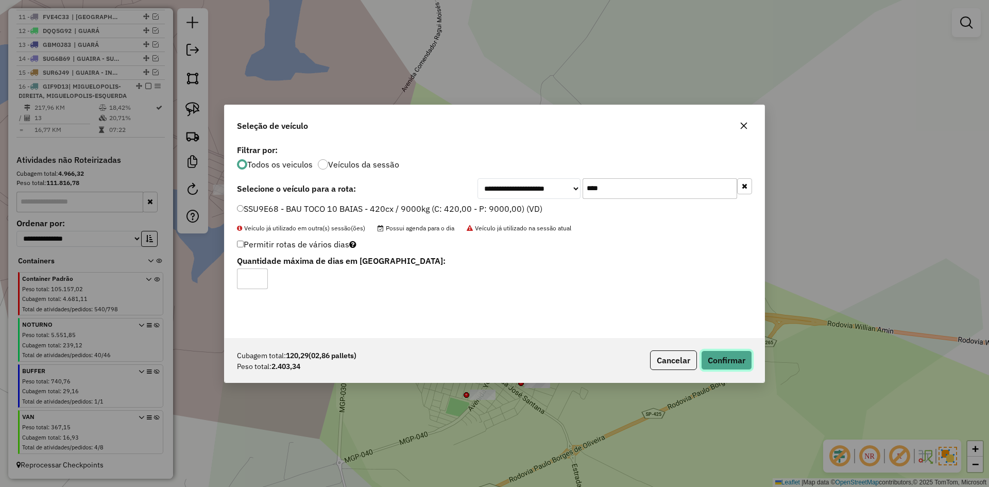
click at [721, 358] on button "Confirmar" at bounding box center [726, 360] width 51 height 20
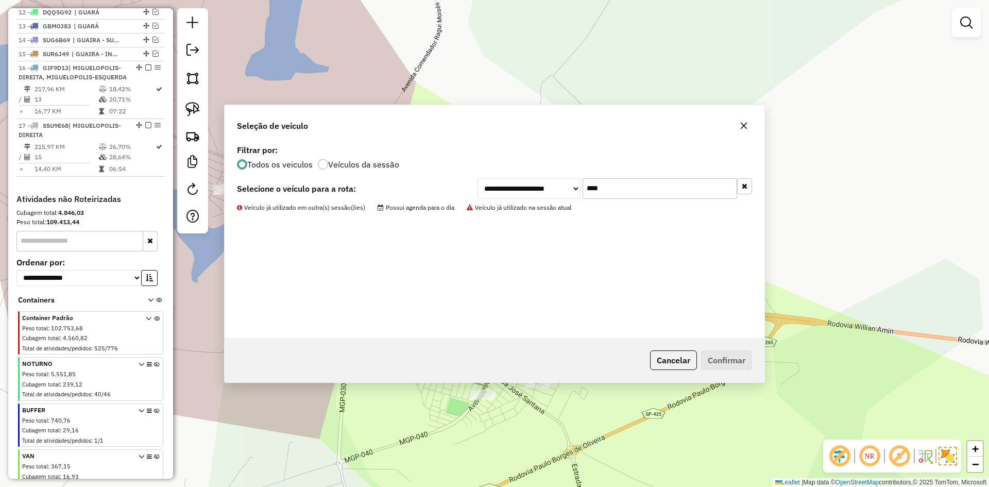
scroll to position [553, 0]
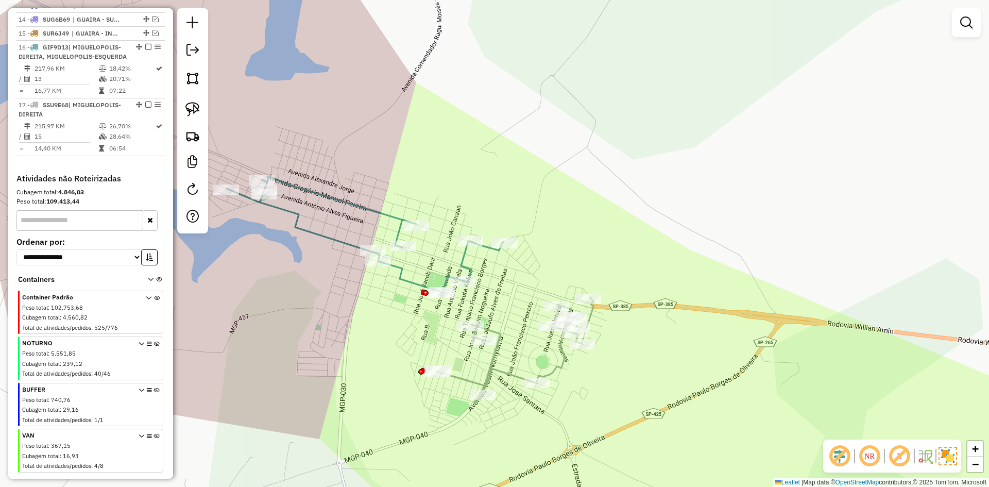
drag, startPoint x: 651, startPoint y: 300, endPoint x: 652, endPoint y: 287, distance: 13.4
click at [651, 300] on div "Janela de atendimento Grade de atendimento Capacidade Transportadoras Veículos …" at bounding box center [494, 243] width 989 height 487
drag, startPoint x: 656, startPoint y: 285, endPoint x: 449, endPoint y: 189, distance: 228.6
click at [454, 182] on div "Janela de atendimento Grade de atendimento Capacidade Transportadoras Veículos …" at bounding box center [494, 243] width 989 height 487
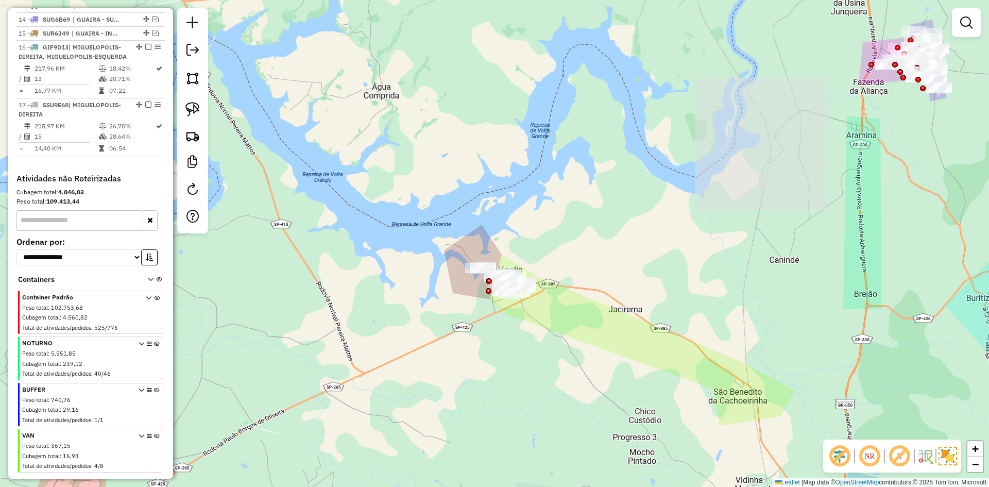
drag, startPoint x: 417, startPoint y: 236, endPoint x: 521, endPoint y: 303, distance: 123.3
click at [599, 355] on div "Janela de atendimento Grade de atendimento Capacidade Transportadoras Veículos …" at bounding box center [494, 243] width 989 height 487
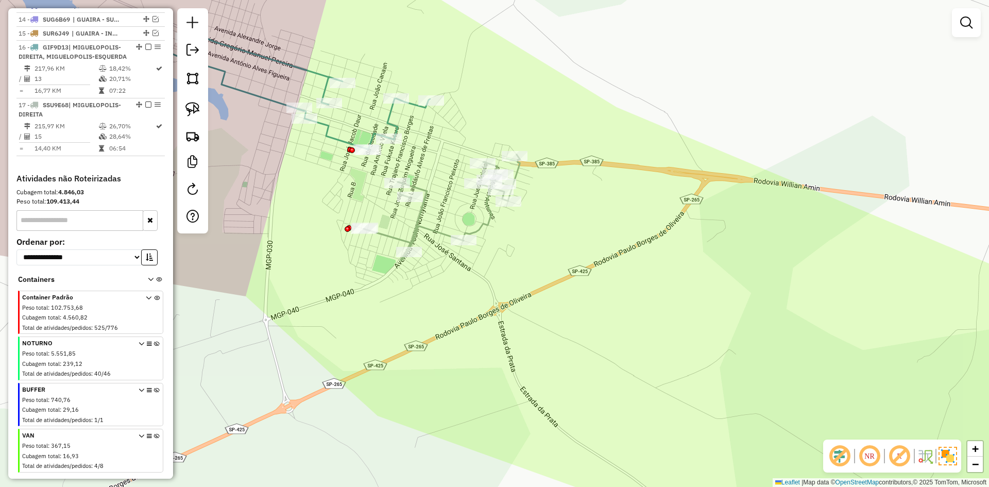
click at [391, 121] on icon at bounding box center [291, 91] width 277 height 116
select select "**********"
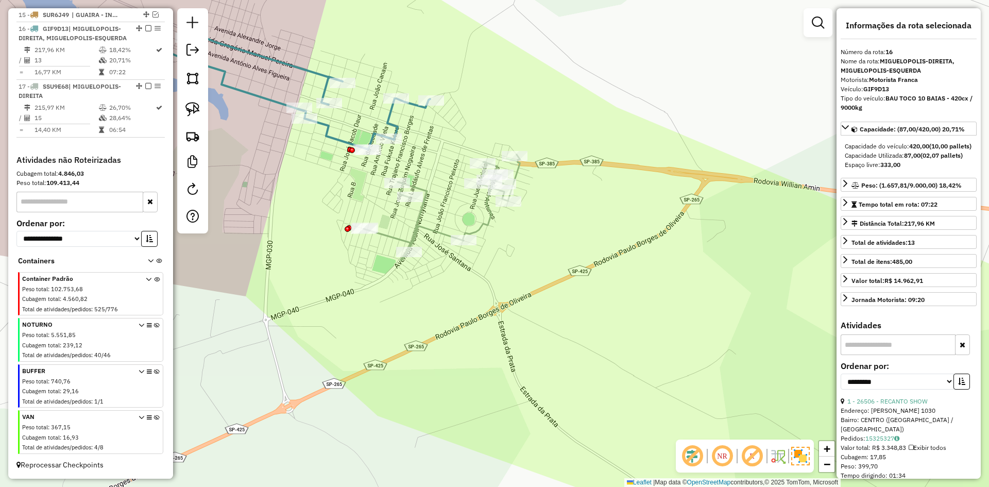
scroll to position [590, 0]
click at [479, 226] on icon at bounding box center [442, 208] width 157 height 106
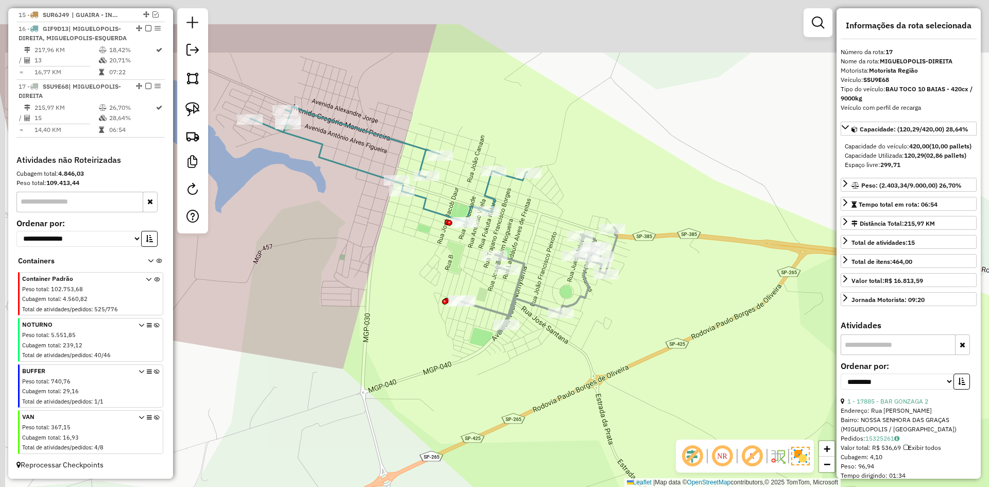
drag, startPoint x: 531, startPoint y: 250, endPoint x: 555, endPoint y: 262, distance: 27.0
click at [556, 267] on div "Janela de atendimento Grade de atendimento Capacidade Transportadoras Veículos …" at bounding box center [494, 243] width 989 height 487
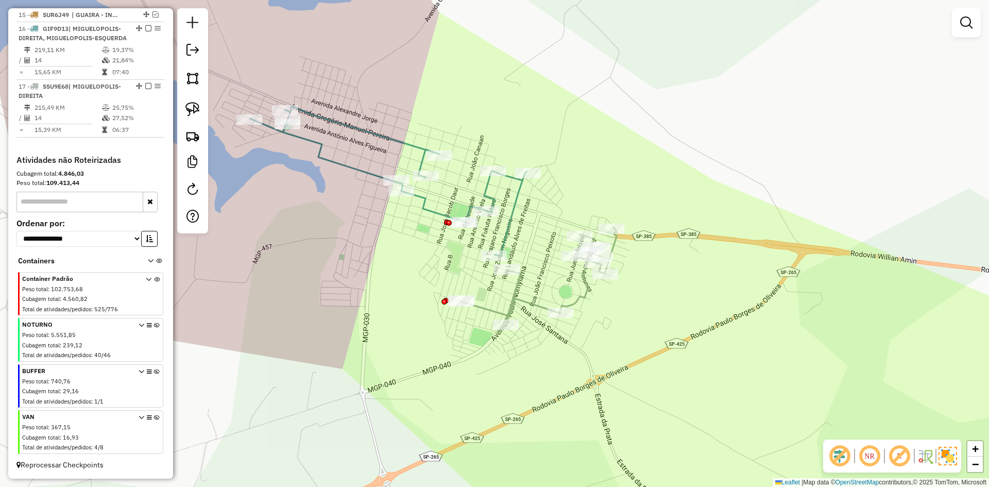
click at [522, 281] on icon at bounding box center [539, 280] width 157 height 106
select select "**********"
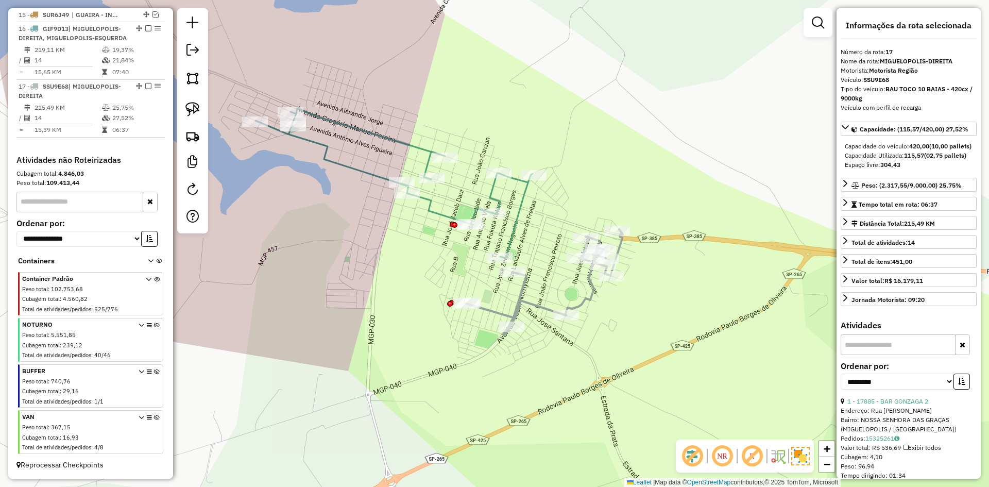
click at [543, 249] on div "Janela de atendimento Grade de atendimento Capacidade Transportadoras Veículos …" at bounding box center [494, 243] width 989 height 487
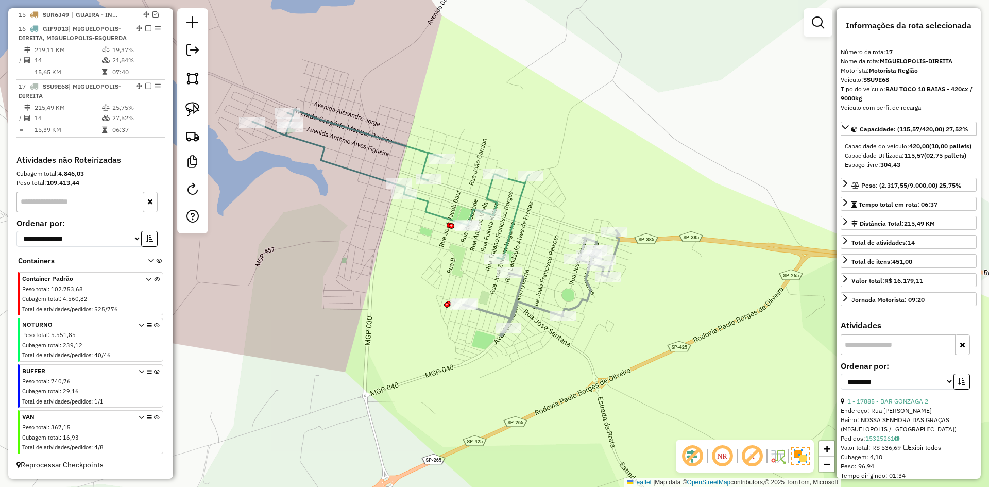
click at [511, 227] on icon at bounding box center [390, 184] width 277 height 150
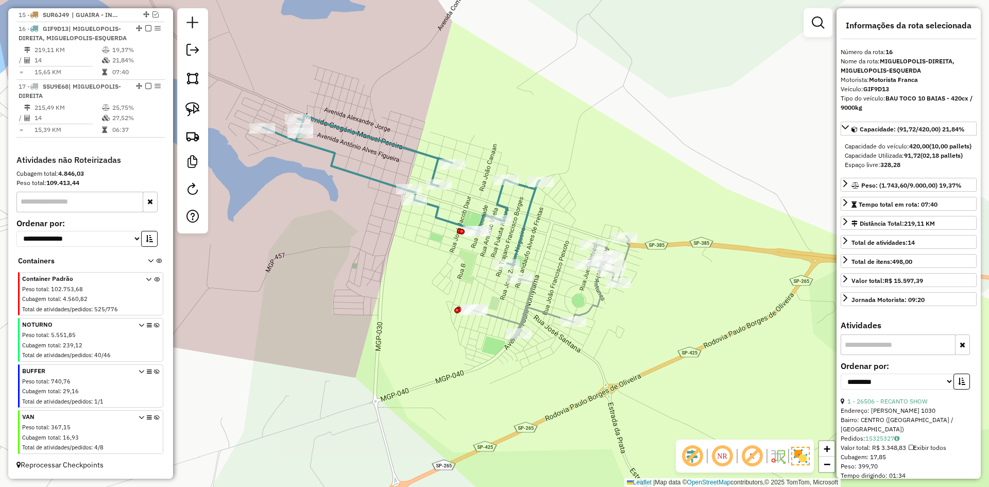
drag, startPoint x: 561, startPoint y: 247, endPoint x: 580, endPoint y: 260, distance: 22.9
click at [580, 260] on div "Janela de atendimento Grade de atendimento Capacidade Transportadoras Veículos …" at bounding box center [494, 243] width 989 height 487
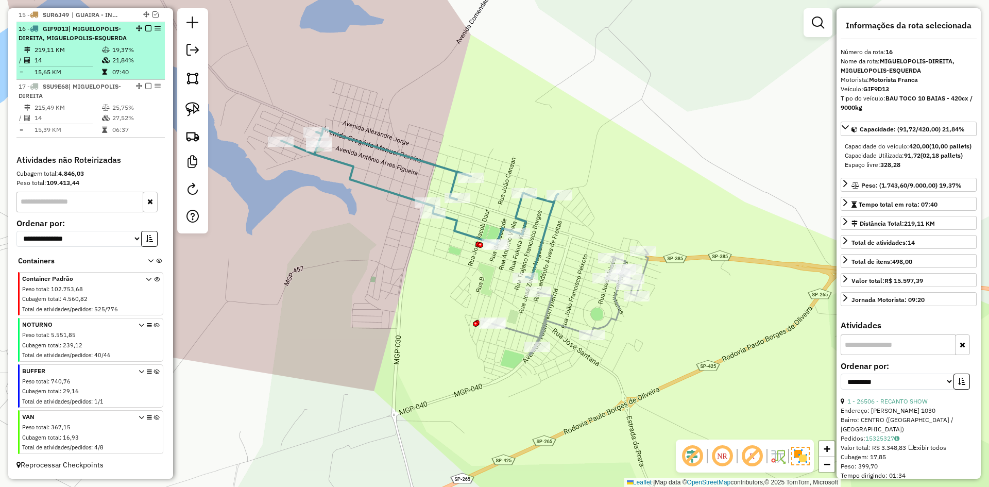
click at [146, 85] on em at bounding box center [148, 86] width 6 height 6
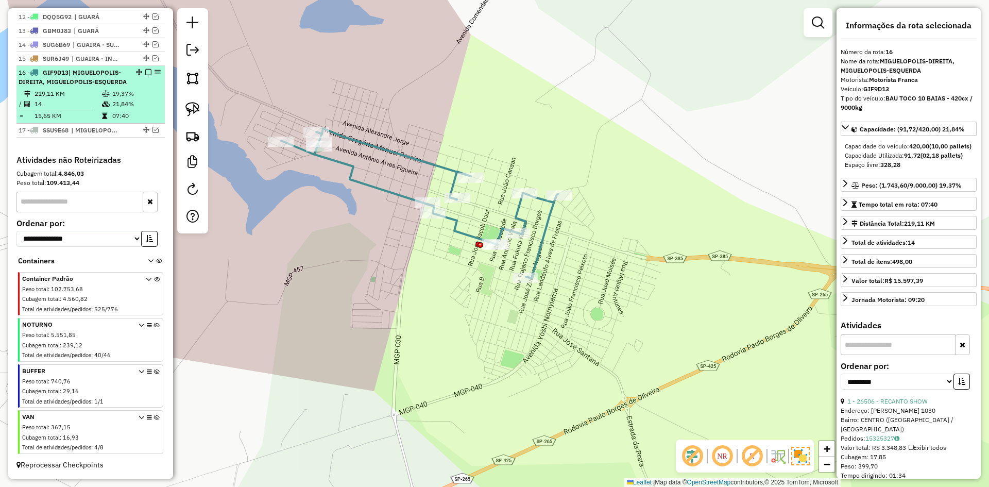
click at [145, 69] on em at bounding box center [148, 72] width 6 height 6
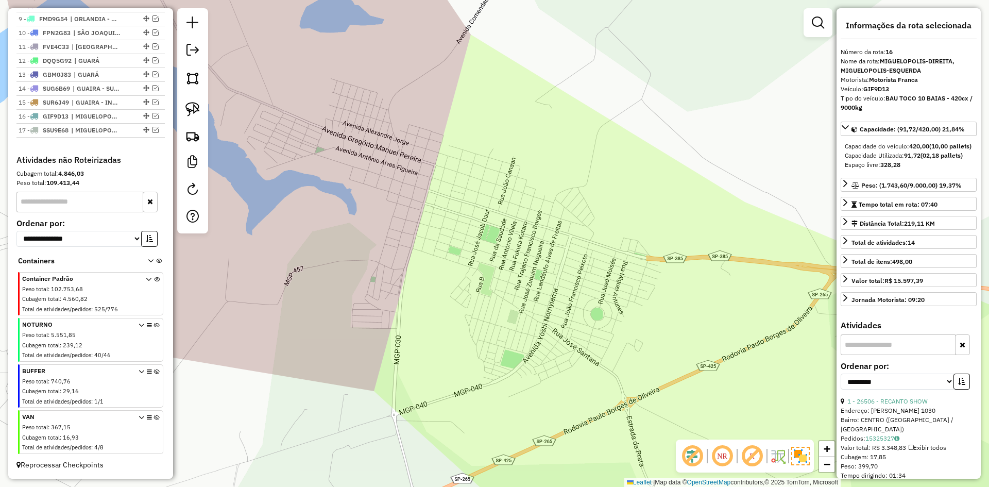
scroll to position [494, 0]
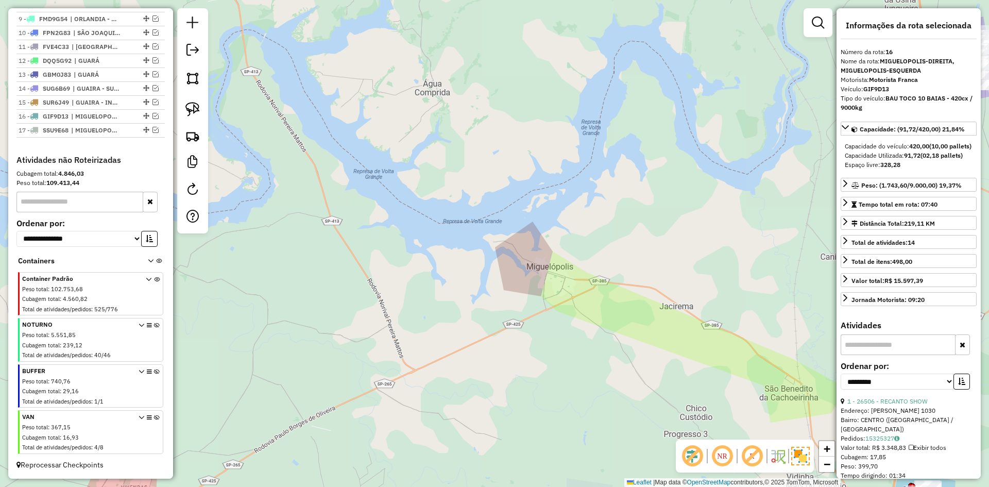
drag, startPoint x: 231, startPoint y: 160, endPoint x: 264, endPoint y: 178, distance: 37.3
click at [231, 159] on div "Janela de atendimento Grade de atendimento Capacidade Transportadoras Veículos …" at bounding box center [494, 243] width 989 height 487
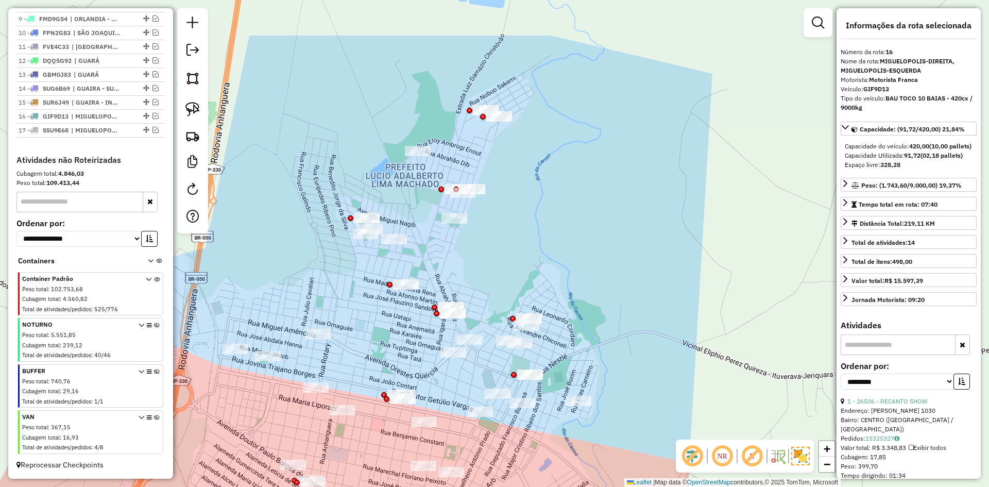
drag, startPoint x: 519, startPoint y: 266, endPoint x: 391, endPoint y: 351, distance: 153.2
click at [391, 351] on div "Janela de atendimento Grade de atendimento Capacidade Transportadoras Veículos …" at bounding box center [494, 243] width 989 height 487
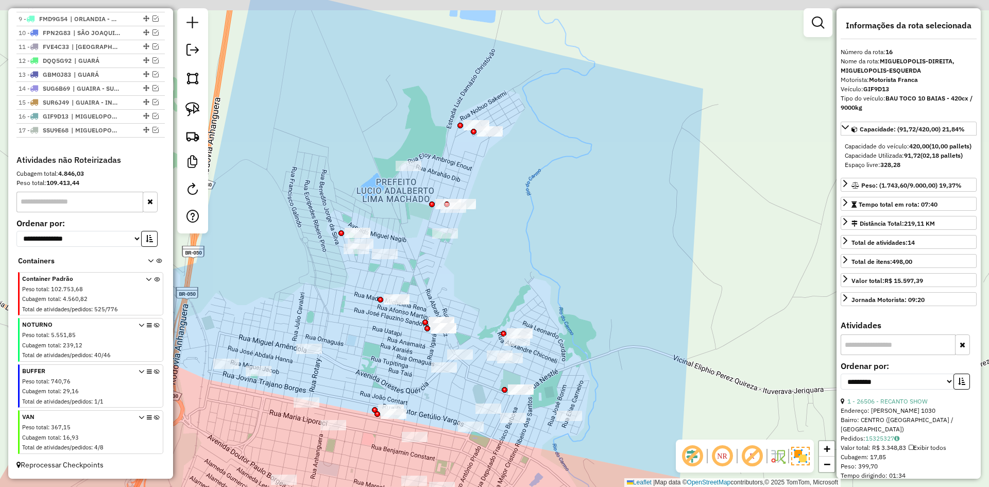
click at [529, 234] on div "Janela de atendimento Grade de atendimento Capacidade Transportadoras Veículos …" at bounding box center [494, 243] width 989 height 487
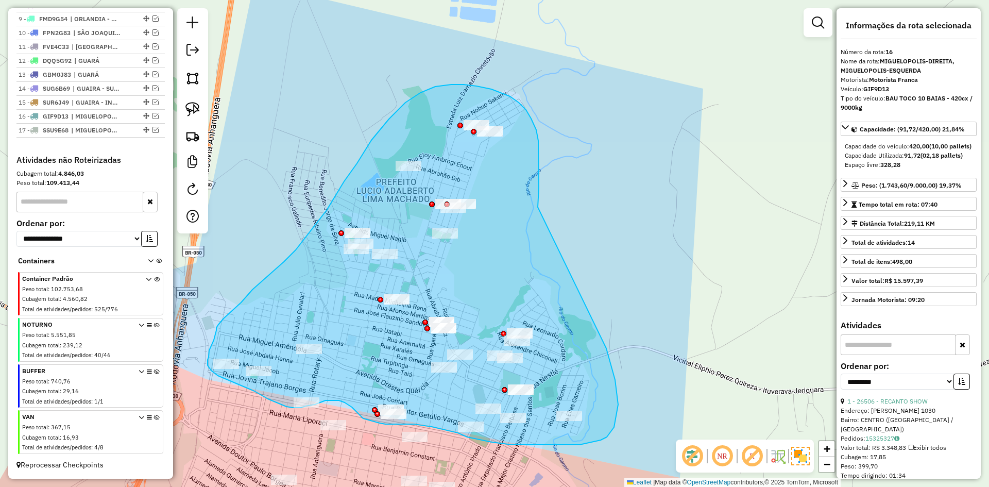
drag, startPoint x: 531, startPoint y: 118, endPoint x: 591, endPoint y: 240, distance: 135.3
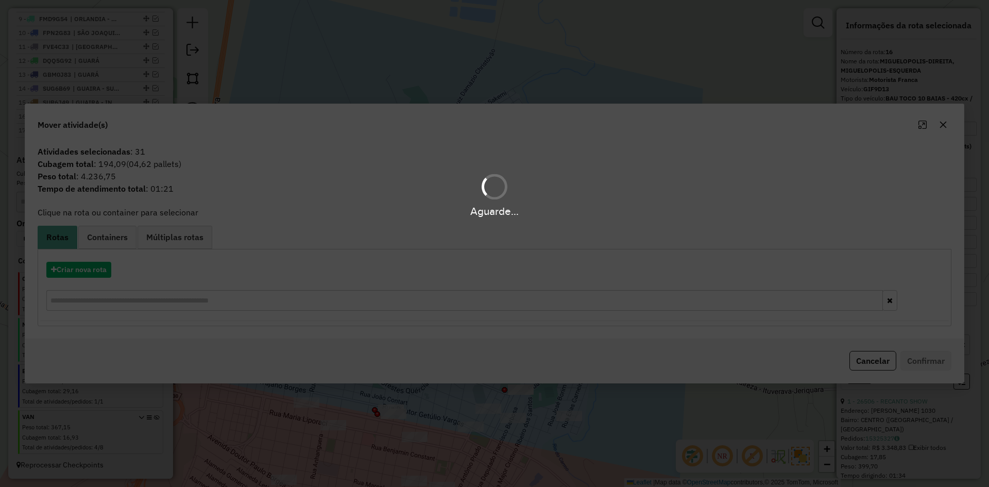
click at [82, 269] on div "Aguarde..." at bounding box center [494, 243] width 989 height 487
drag, startPoint x: 81, startPoint y: 271, endPoint x: 90, endPoint y: 269, distance: 8.9
click at [81, 270] on hb-app "Aguarde... Pop-up bloqueado! Seu navegador bloqueou automáticamente a abertura …" at bounding box center [494, 243] width 989 height 487
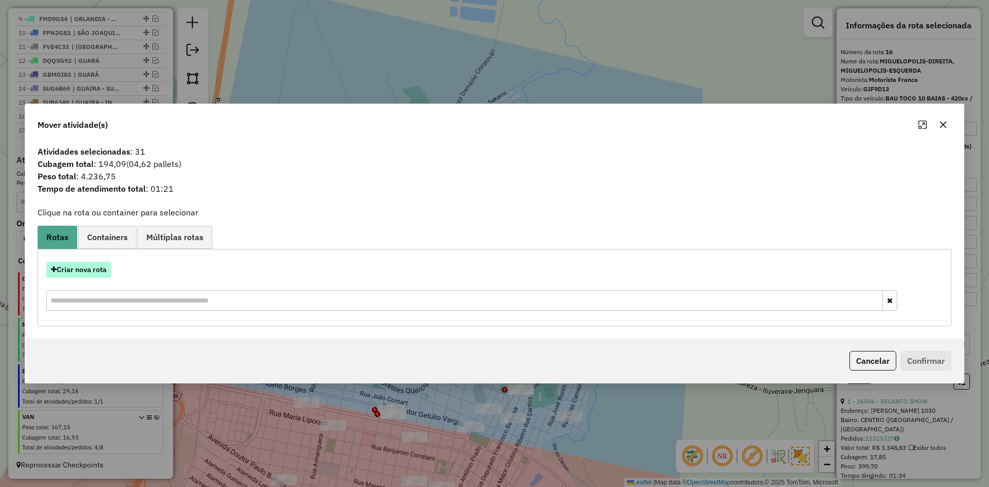
click at [96, 269] on button "Criar nova rota" at bounding box center [78, 270] width 65 height 16
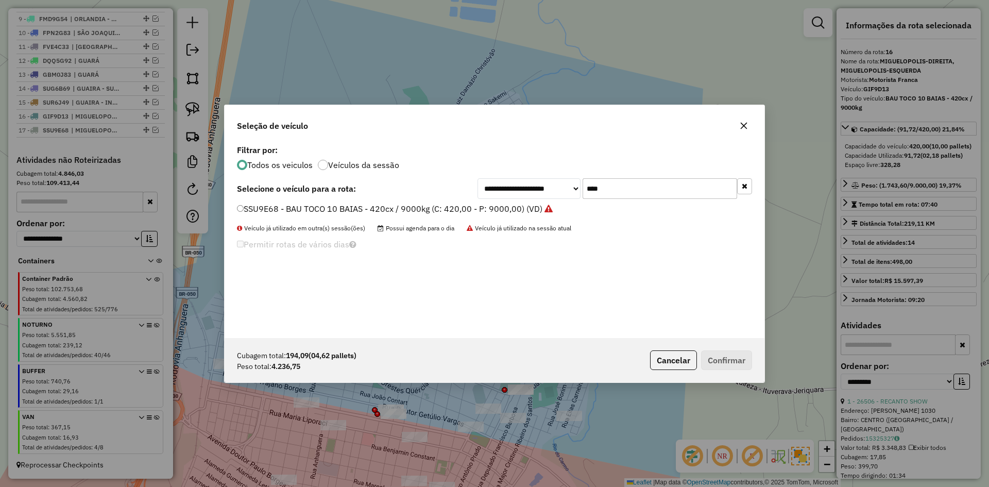
scroll to position [6, 3]
drag, startPoint x: 653, startPoint y: 178, endPoint x: 563, endPoint y: 178, distance: 90.2
click at [563, 178] on div "**********" at bounding box center [615, 188] width 275 height 21
type input "****"
drag, startPoint x: 331, startPoint y: 212, endPoint x: 361, endPoint y: 219, distance: 30.6
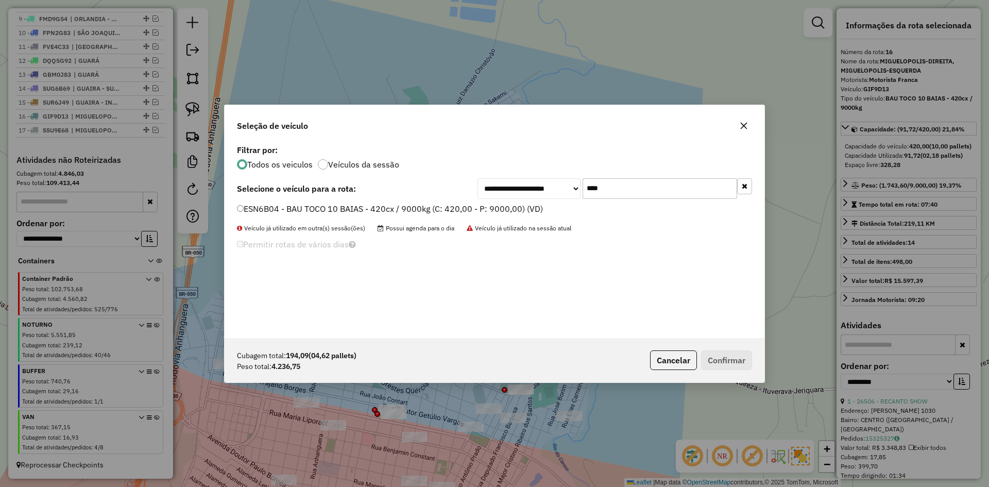
click at [331, 212] on label "ESN6B04 - BAU TOCO 10 BAIAS - 420cx / 9000kg (C: 420,00 - P: 9000,00) (VD)" at bounding box center [390, 208] width 306 height 12
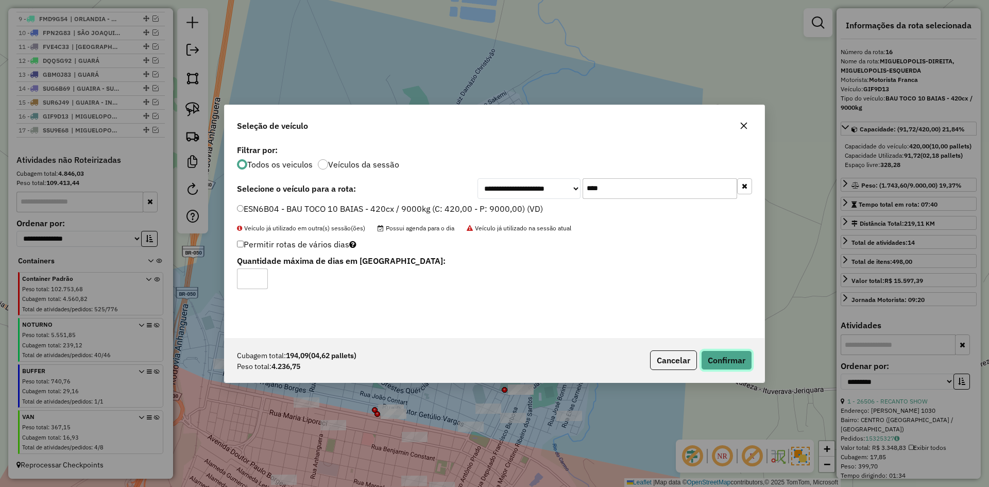
click at [715, 352] on button "Confirmar" at bounding box center [726, 360] width 51 height 20
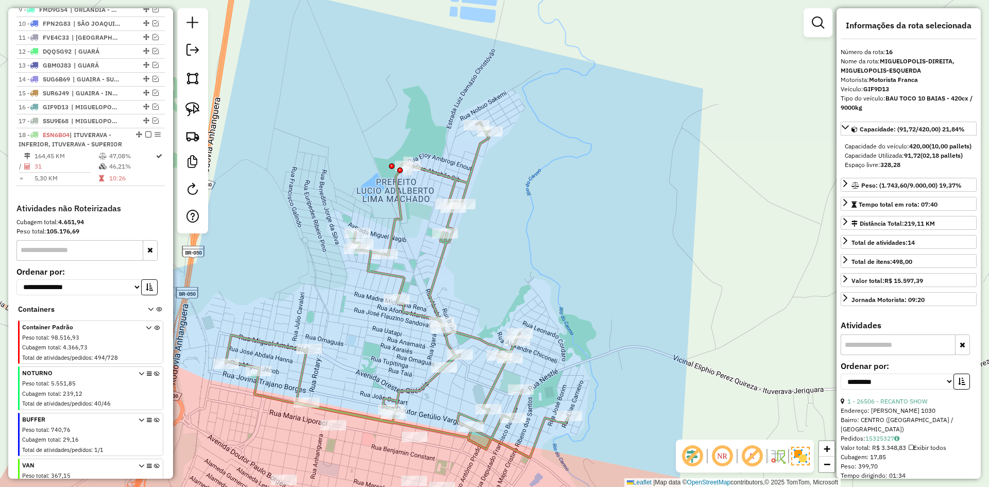
scroll to position [551, 0]
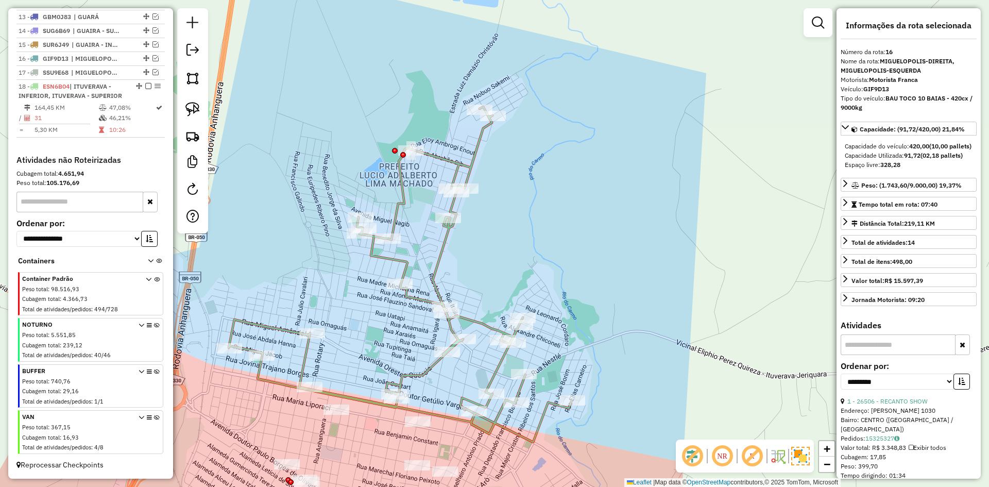
drag, startPoint x: 489, startPoint y: 261, endPoint x: 545, endPoint y: 66, distance: 202.5
click at [545, 67] on div "Janela de atendimento Grade de atendimento Capacidade Transportadoras Veículos …" at bounding box center [494, 243] width 989 height 487
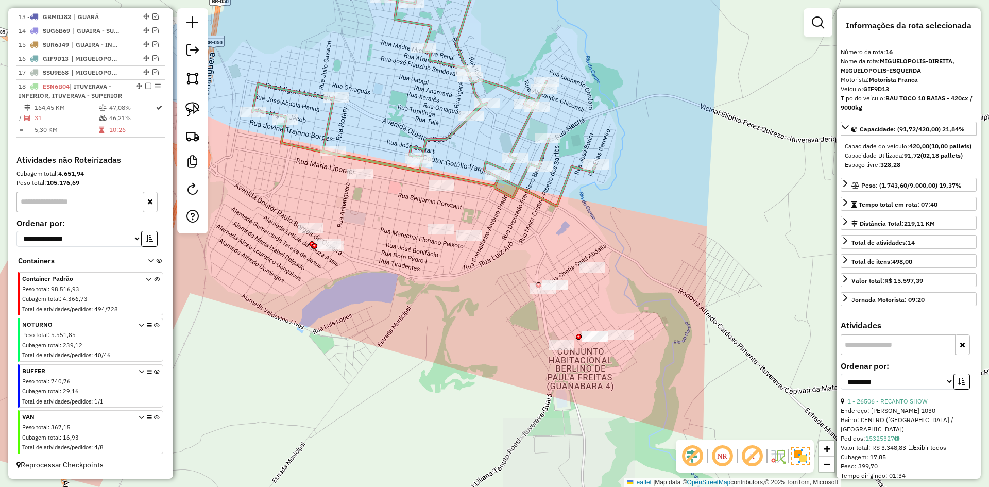
click at [442, 326] on div "Janela de atendimento Grade de atendimento Capacidade Transportadoras Veículos …" at bounding box center [494, 243] width 989 height 487
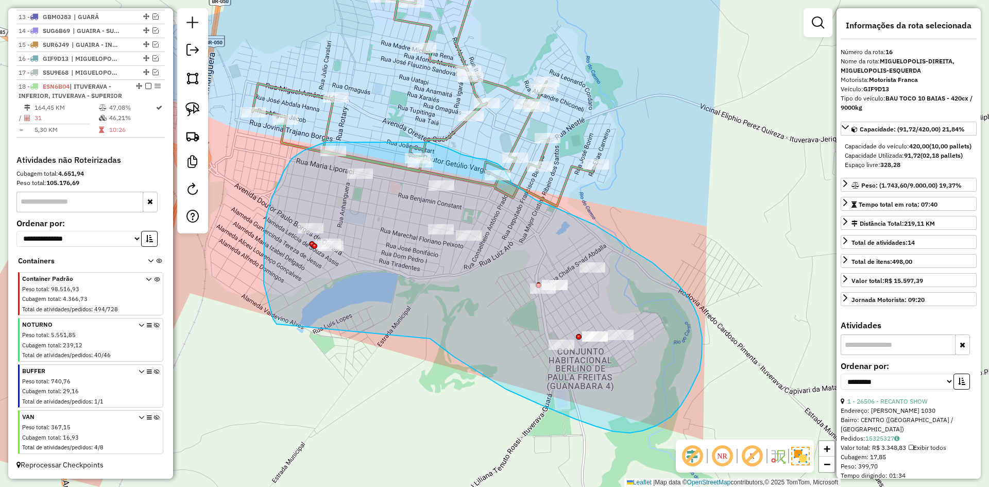
drag, startPoint x: 464, startPoint y: 363, endPoint x: 278, endPoint y: 324, distance: 190.0
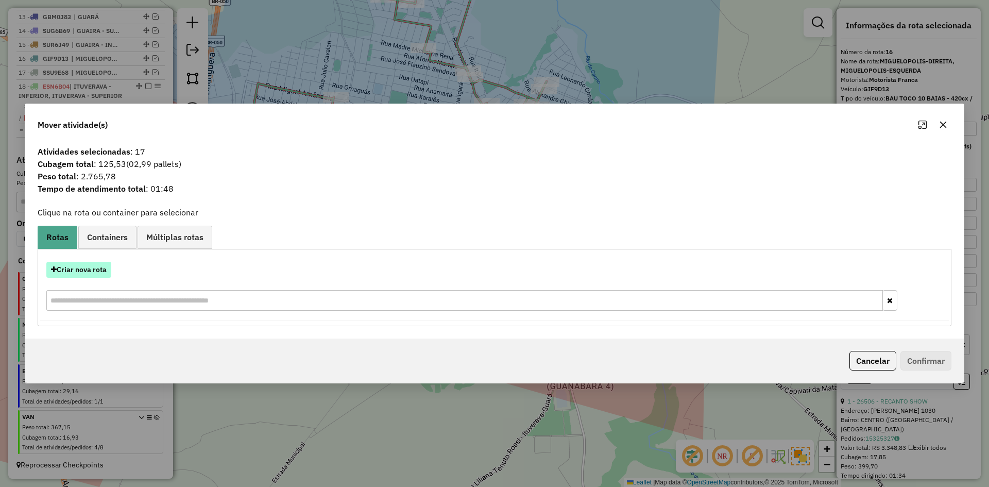
click at [95, 274] on button "Criar nova rota" at bounding box center [78, 270] width 65 height 16
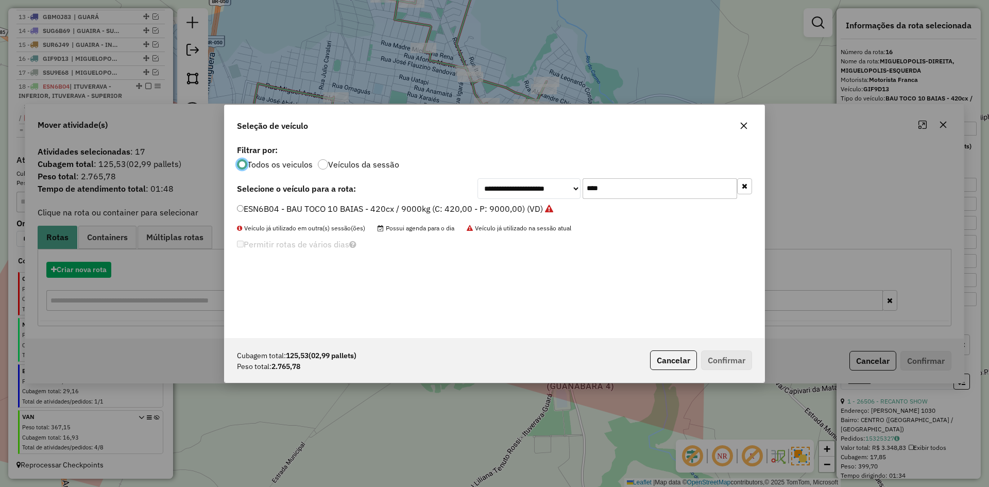
scroll to position [6, 3]
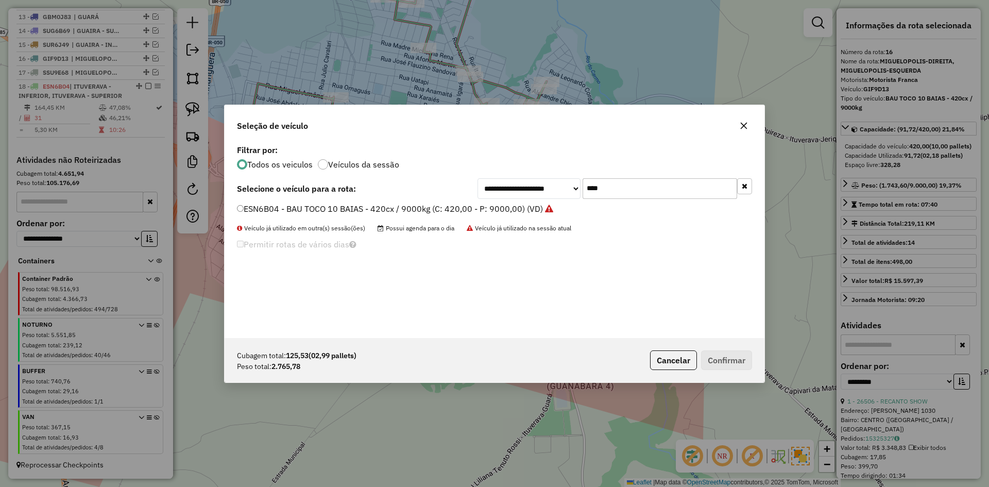
drag, startPoint x: 658, startPoint y: 188, endPoint x: 536, endPoint y: 159, distance: 125.5
click at [536, 159] on div "**********" at bounding box center [495, 240] width 540 height 196
type input "****"
click at [399, 204] on label "FYV1F74 - BAU TOCO 10 BAIAS - 420cx / 9000kg (C: 420,00 - P: 9000,00) (VD)" at bounding box center [389, 208] width 305 height 12
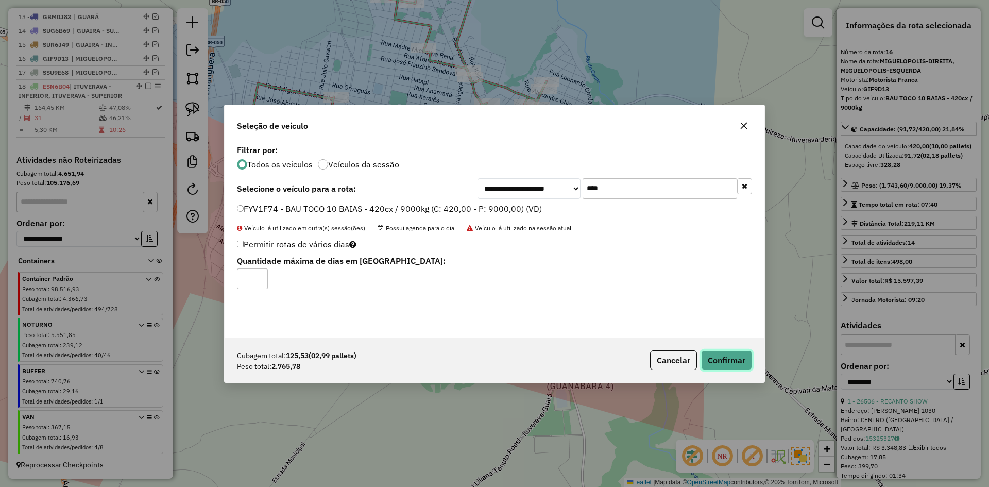
click at [730, 360] on button "Confirmar" at bounding box center [726, 360] width 51 height 20
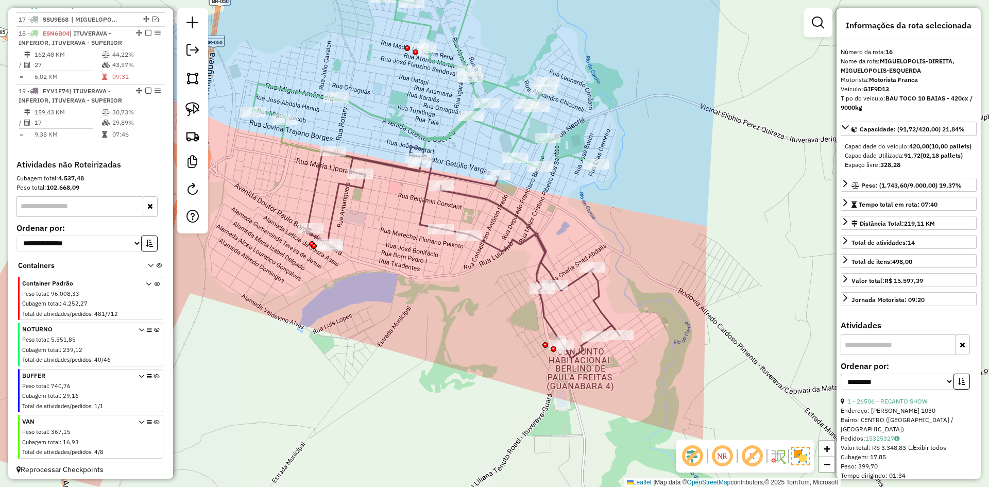
click at [450, 129] on icon at bounding box center [424, 62] width 344 height 220
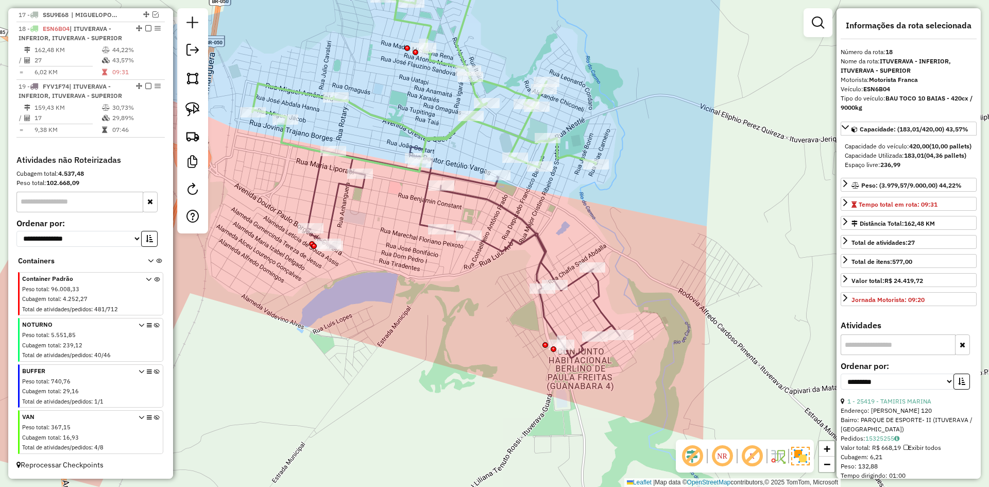
scroll to position [609, 0]
click at [455, 130] on icon at bounding box center [424, 62] width 344 height 220
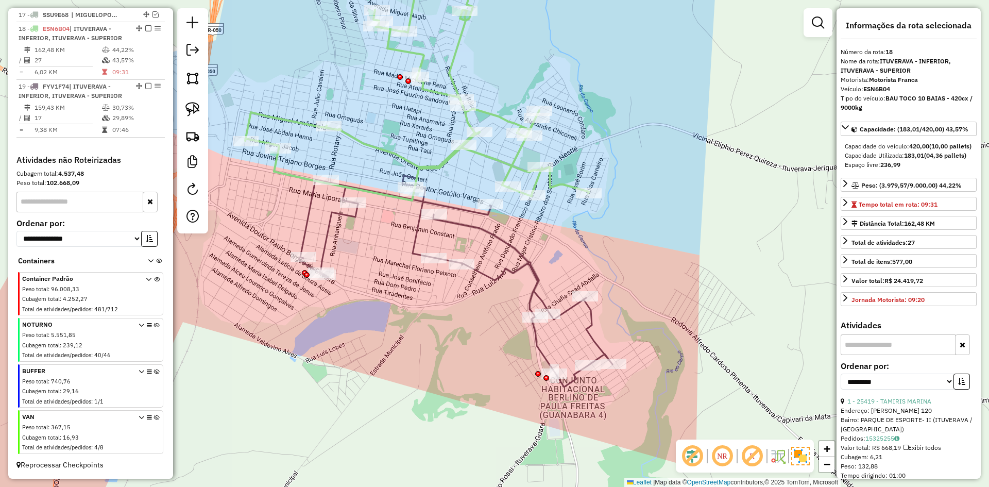
drag, startPoint x: 479, startPoint y: 173, endPoint x: 473, endPoint y: 192, distance: 19.7
click at [473, 192] on div "Janela de atendimento Grade de atendimento Capacidade Transportadoras Veículos …" at bounding box center [494, 243] width 989 height 487
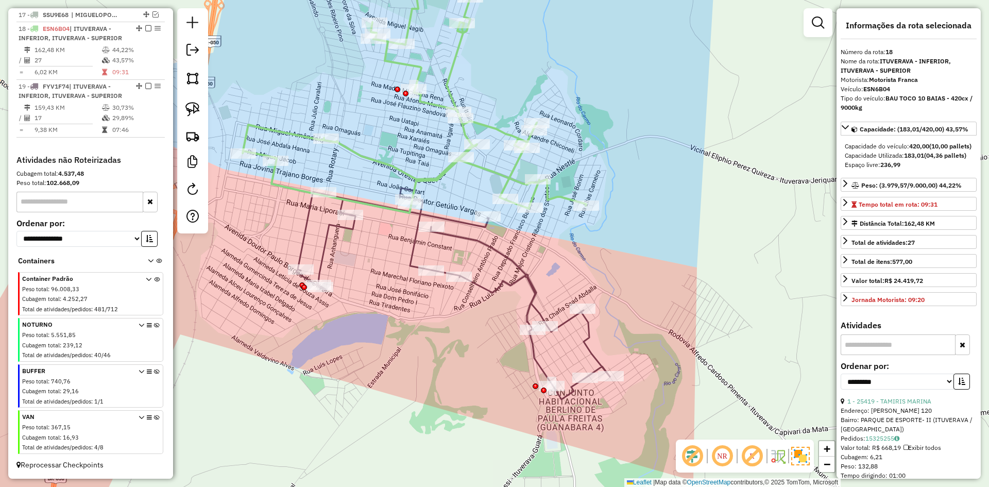
click at [463, 218] on icon at bounding box center [453, 293] width 314 height 211
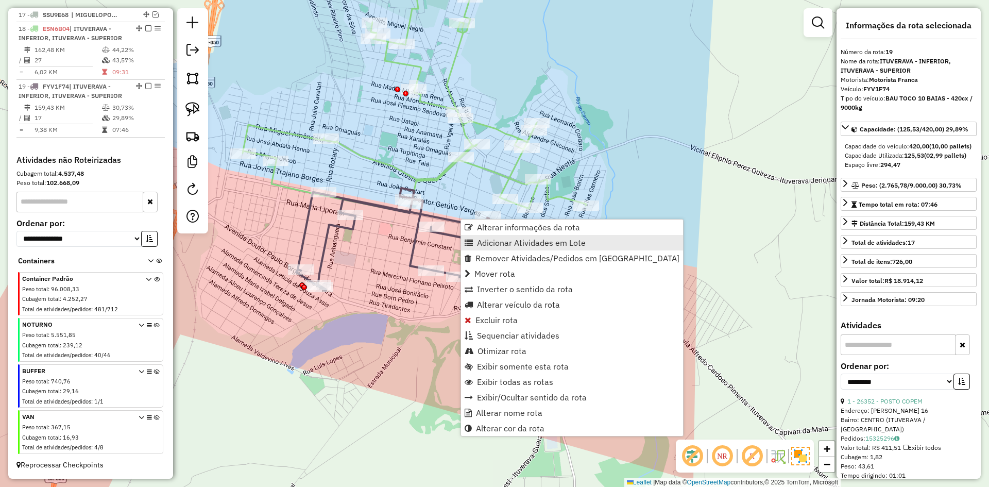
click at [489, 241] on span "Adicionar Atividades em Lote" at bounding box center [531, 243] width 109 height 8
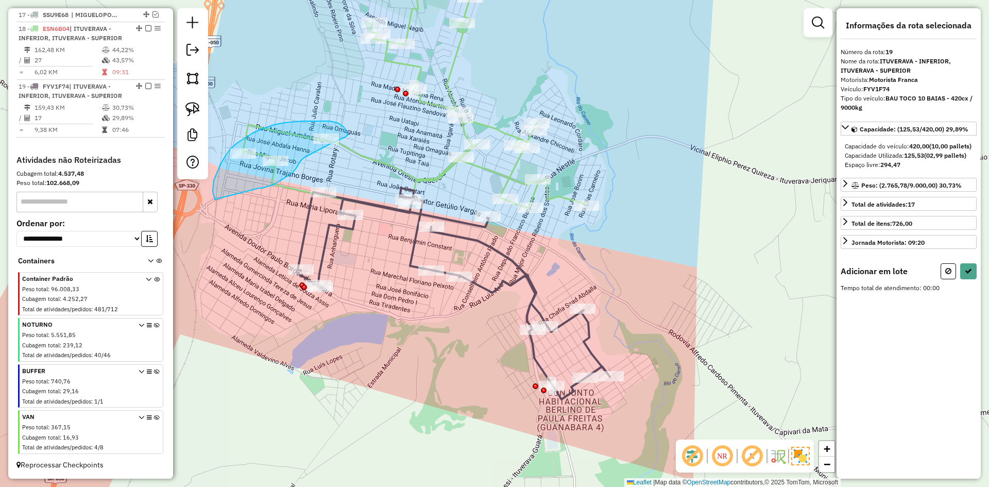
drag, startPoint x: 259, startPoint y: 188, endPoint x: 226, endPoint y: 205, distance: 37.6
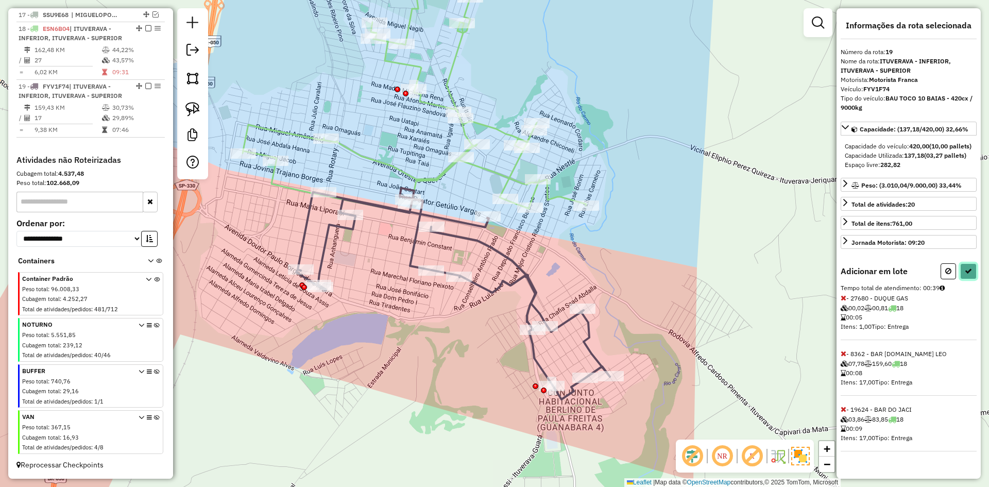
click at [973, 279] on button at bounding box center [968, 271] width 16 height 16
select select "**********"
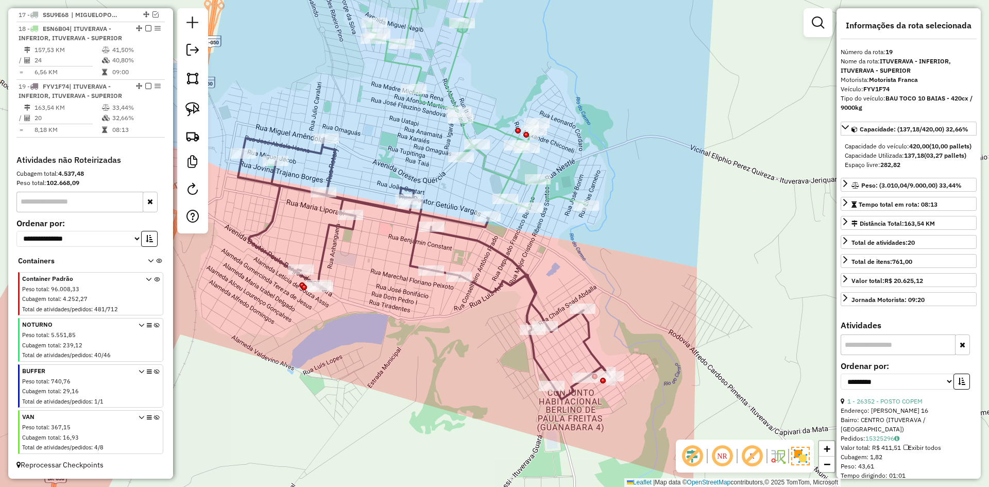
click at [507, 176] on icon at bounding box center [478, 80] width 215 height 257
click at [459, 222] on icon at bounding box center [424, 268] width 372 height 261
drag, startPoint x: 479, startPoint y: 232, endPoint x: 480, endPoint y: 223, distance: 9.3
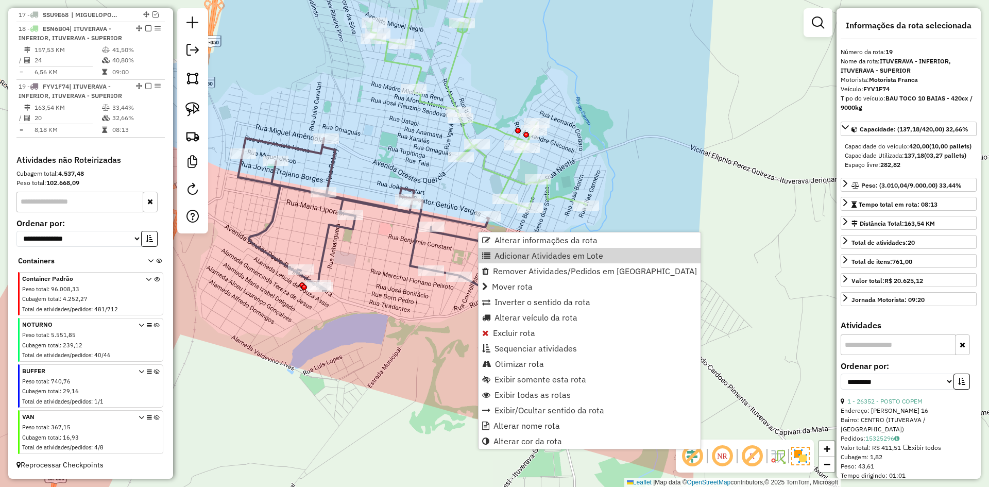
drag, startPoint x: 508, startPoint y: 251, endPoint x: 506, endPoint y: 232, distance: 19.6
click at [507, 251] on span "Adicionar Atividades em Lote" at bounding box center [549, 255] width 109 height 8
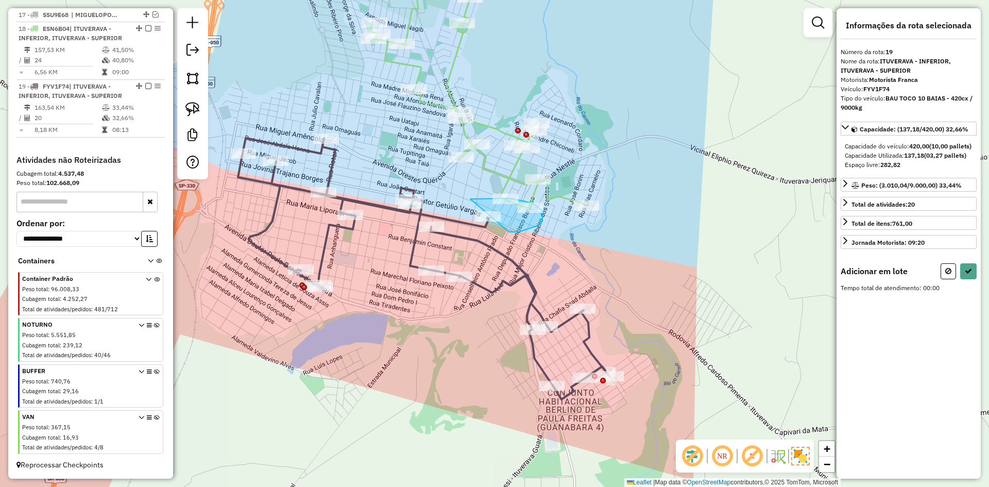
drag, startPoint x: 534, startPoint y: 227, endPoint x: 470, endPoint y: 209, distance: 66.5
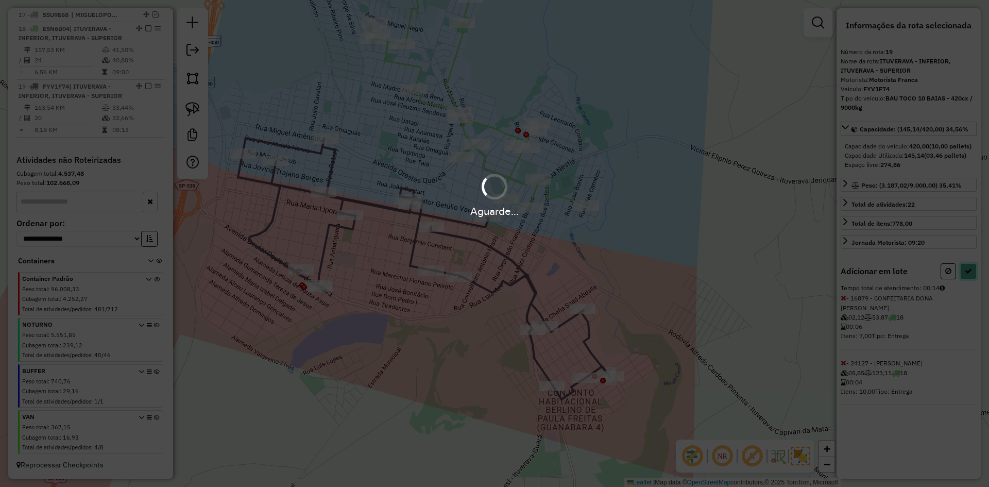
click at [969, 275] on icon at bounding box center [968, 270] width 7 height 7
select select "**********"
click at [969, 281] on div "Aguarde..." at bounding box center [494, 243] width 989 height 487
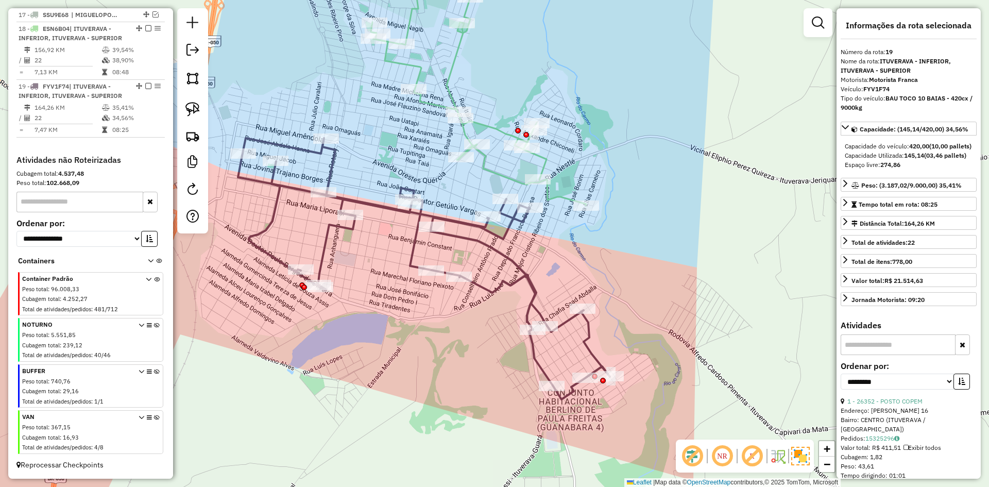
click at [511, 176] on icon at bounding box center [478, 79] width 215 height 254
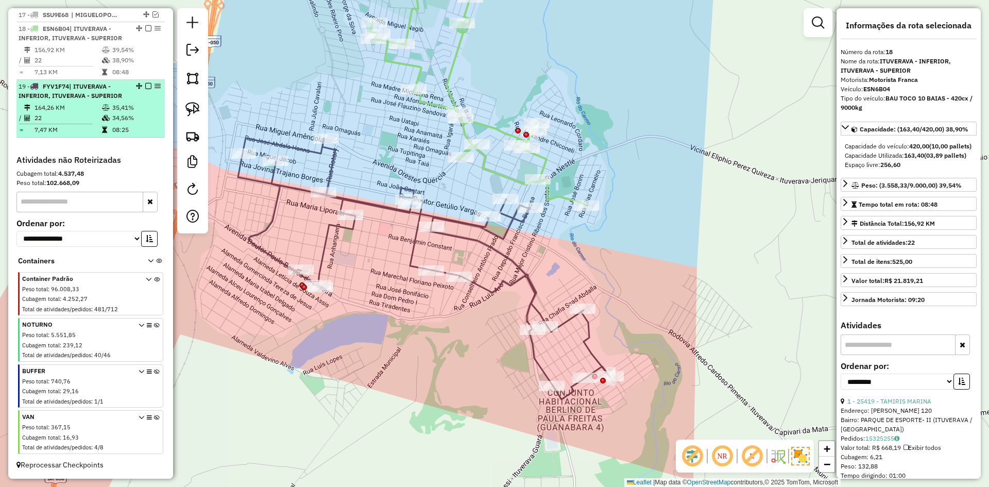
click at [145, 86] on em at bounding box center [148, 86] width 6 height 6
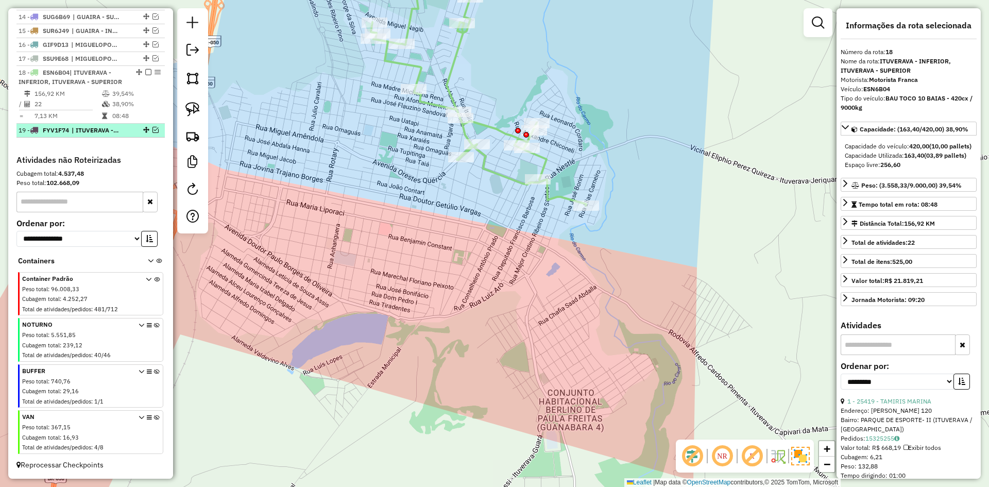
scroll to position [565, 0]
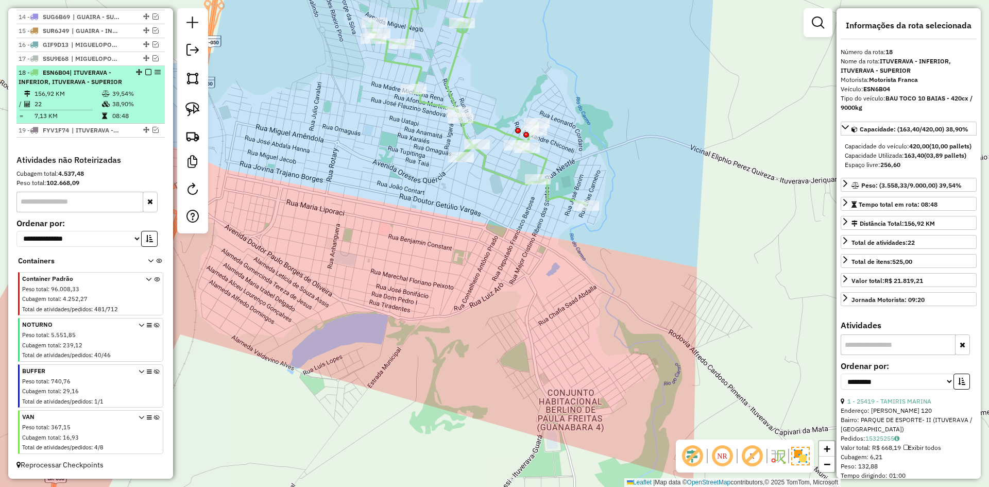
click at [141, 91] on td "39,54%" at bounding box center [136, 94] width 49 height 10
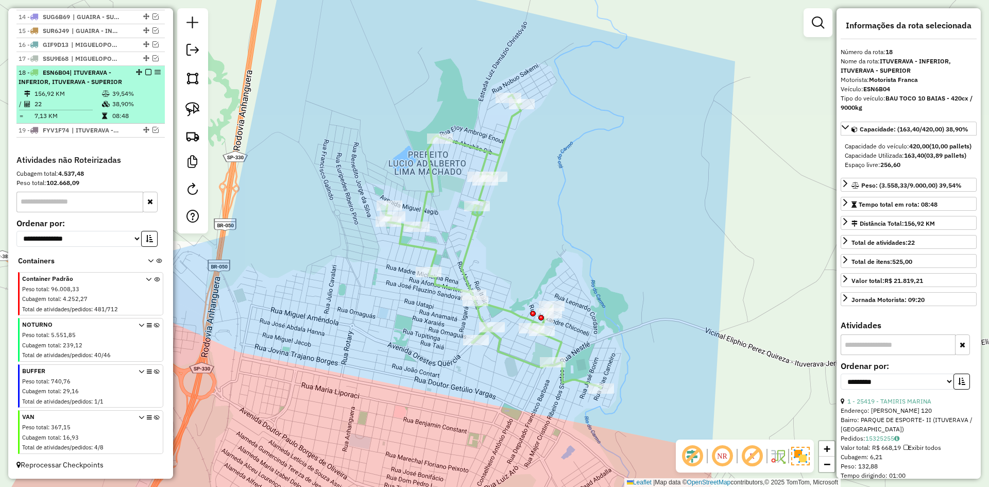
drag, startPoint x: 126, startPoint y: 118, endPoint x: 139, endPoint y: 96, distance: 26.1
click at [126, 117] on td "08:48" at bounding box center [136, 116] width 49 height 10
drag, startPoint x: 146, startPoint y: 74, endPoint x: 172, endPoint y: 85, distance: 28.4
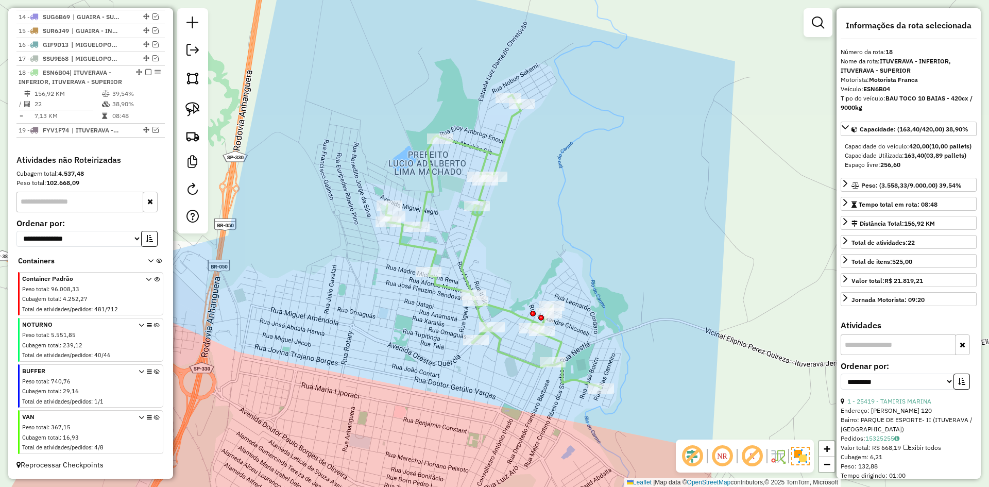
click at [146, 74] on em at bounding box center [148, 72] width 6 height 6
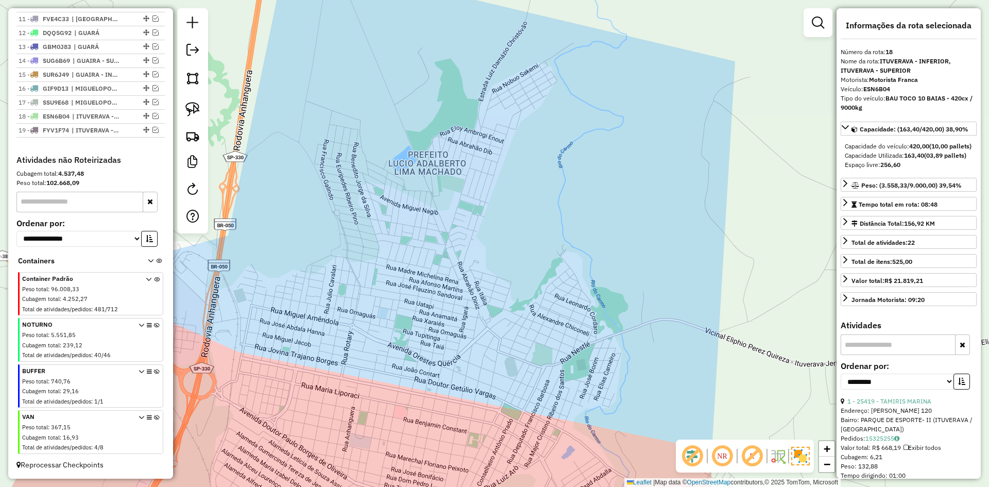
scroll to position [521, 0]
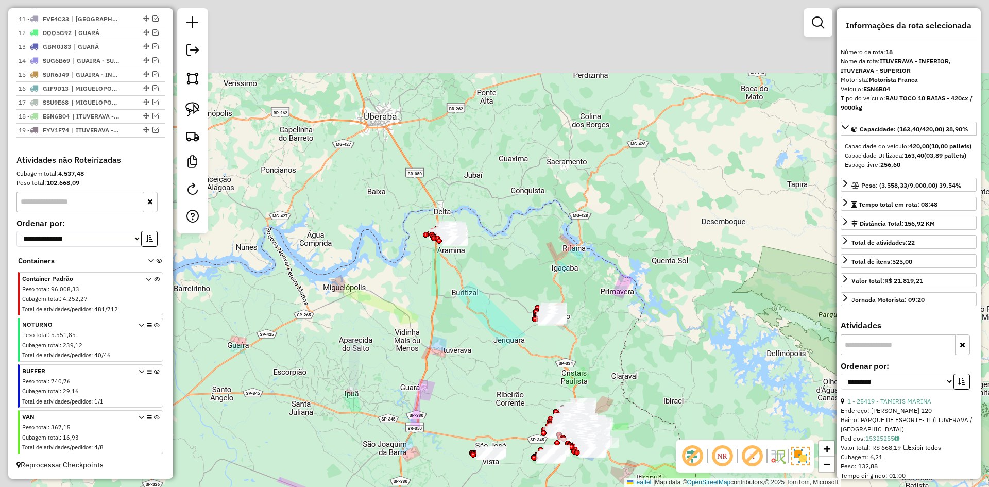
drag, startPoint x: 460, startPoint y: 318, endPoint x: 451, endPoint y: 291, distance: 28.5
click at [459, 312] on div "Janela de atendimento Grade de atendimento Capacidade Transportadoras Veículos …" at bounding box center [494, 243] width 989 height 487
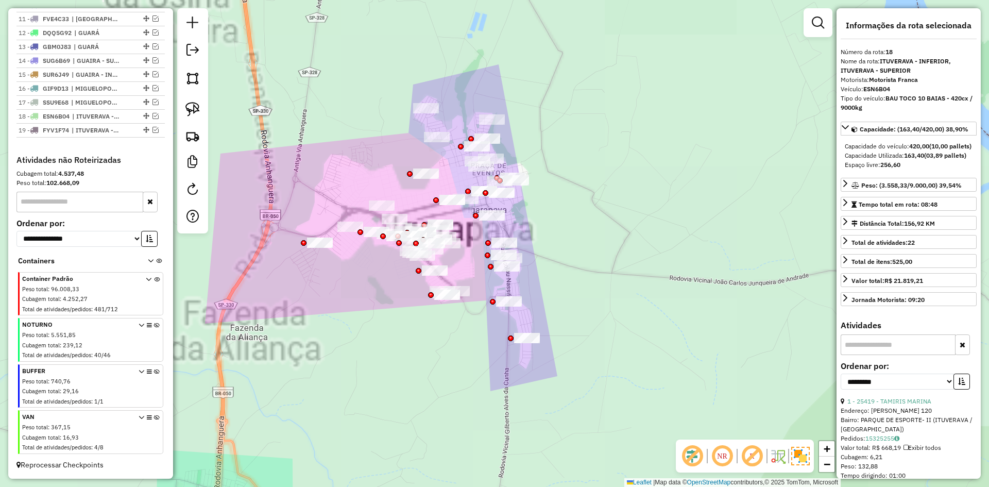
drag, startPoint x: 577, startPoint y: 216, endPoint x: 579, endPoint y: 235, distance: 19.7
click at [579, 235] on div "Janela de atendimento Grade de atendimento Capacidade Transportadoras Veículos …" at bounding box center [494, 243] width 989 height 487
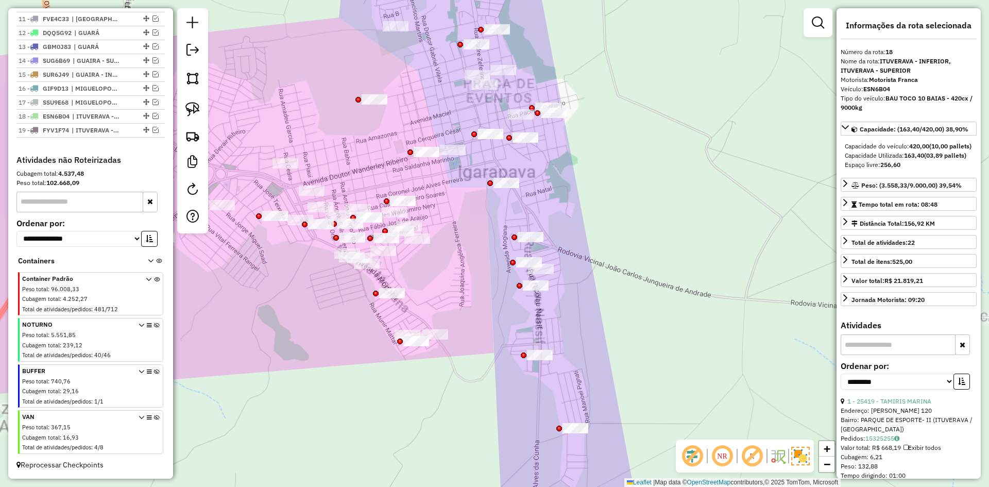
drag, startPoint x: 451, startPoint y: 288, endPoint x: 419, endPoint y: 331, distance: 53.8
click at [419, 331] on div "Janela de atendimento Grade de atendimento Capacidade Transportadoras Veículos …" at bounding box center [494, 243] width 989 height 487
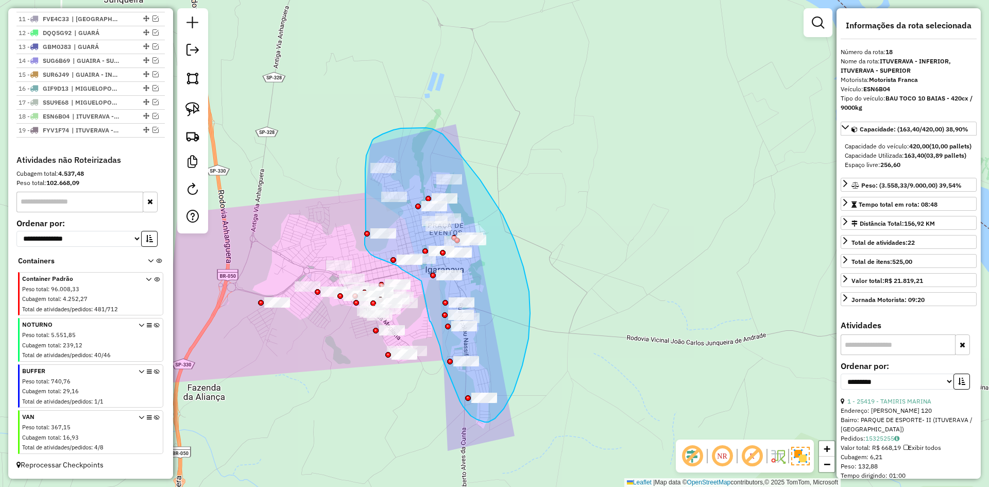
drag, startPoint x: 430, startPoint y: 321, endPoint x: 422, endPoint y: 281, distance: 40.9
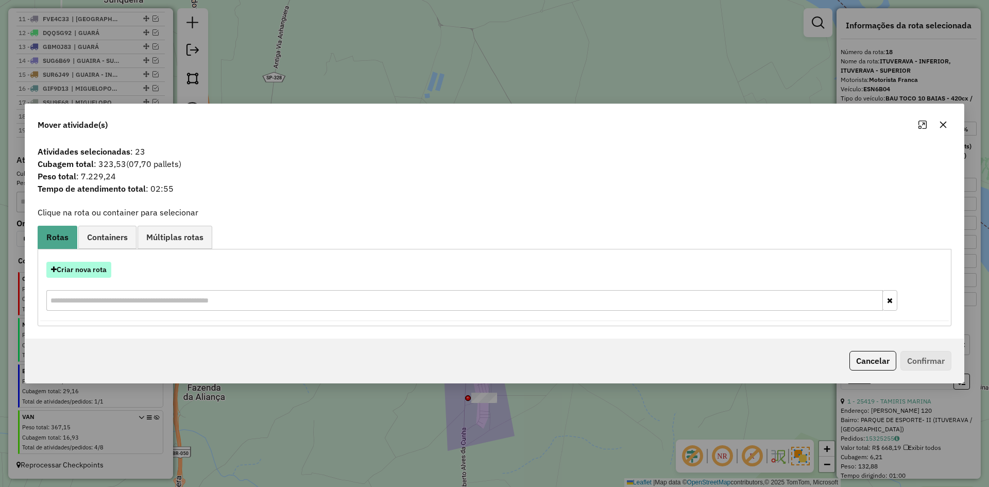
click at [87, 269] on button "Criar nova rota" at bounding box center [78, 270] width 65 height 16
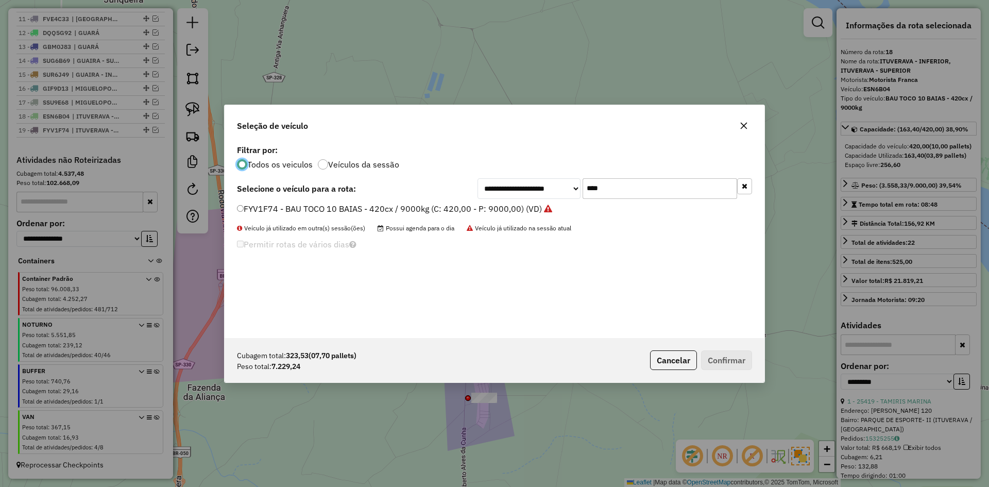
scroll to position [6, 3]
drag, startPoint x: 621, startPoint y: 187, endPoint x: 546, endPoint y: 172, distance: 76.7
click at [546, 176] on div "**********" at bounding box center [495, 240] width 540 height 196
type input "****"
drag, startPoint x: 385, startPoint y: 212, endPoint x: 482, endPoint y: 228, distance: 98.3
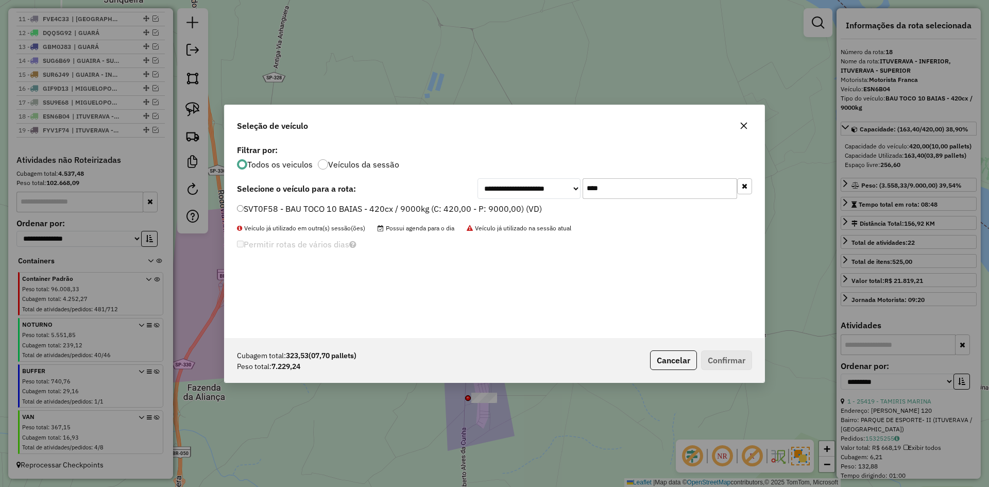
click at [385, 212] on label "SVT0F58 - BAU TOCO 10 BAIAS - 420cx / 9000kg (C: 420,00 - P: 9000,00) (VD)" at bounding box center [389, 208] width 305 height 12
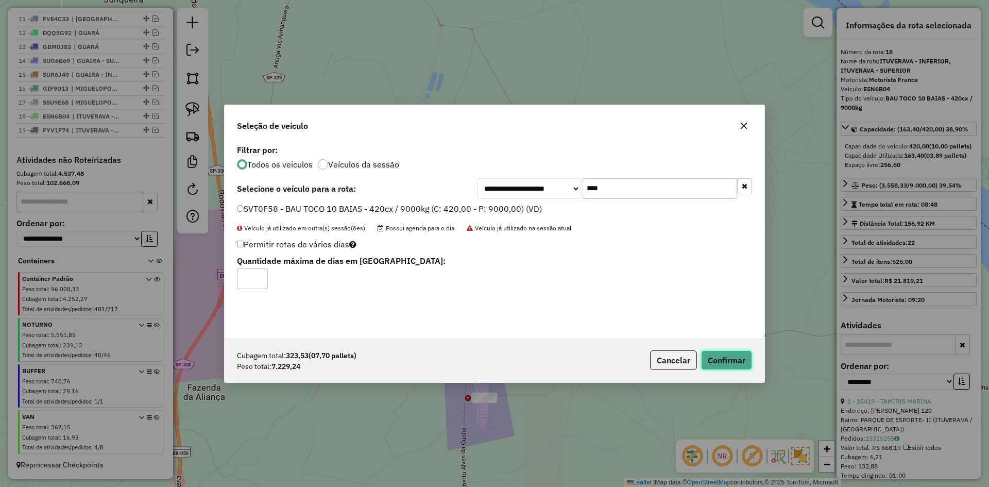
click at [732, 365] on button "Confirmar" at bounding box center [726, 360] width 51 height 20
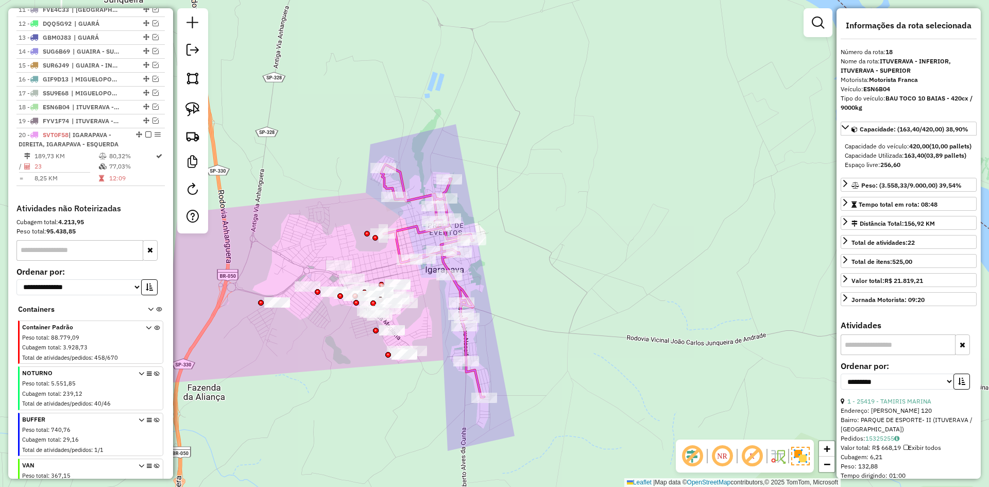
scroll to position [579, 0]
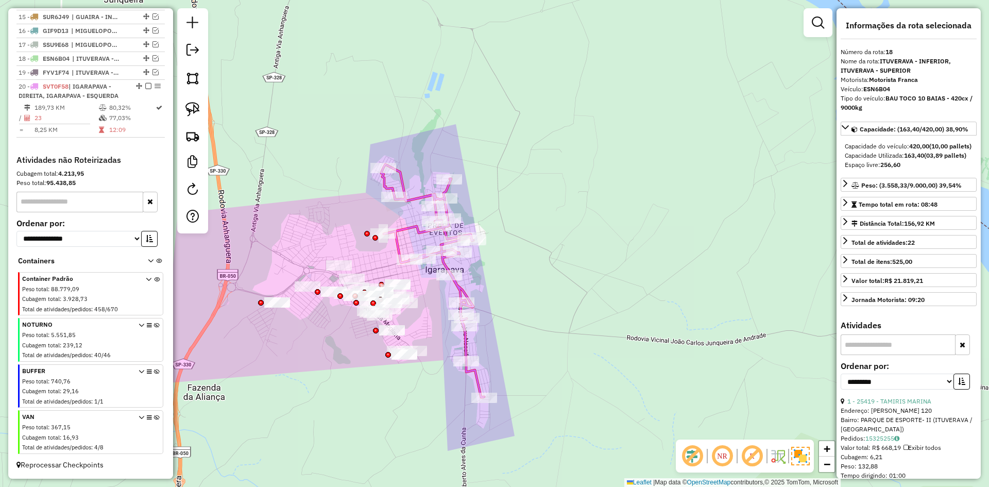
click at [314, 352] on div "Janela de atendimento Grade de atendimento Capacidade Transportadoras Veículos …" at bounding box center [494, 243] width 989 height 487
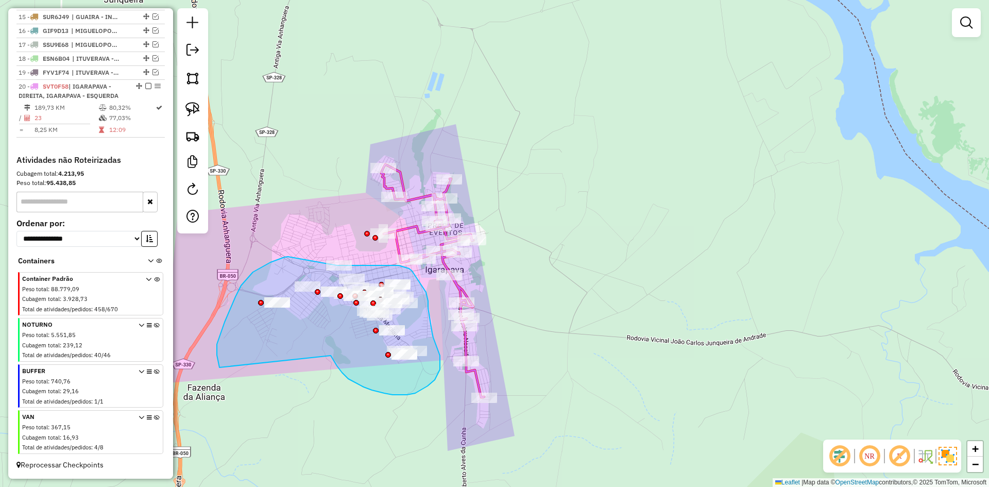
drag, startPoint x: 372, startPoint y: 390, endPoint x: 219, endPoint y: 368, distance: 154.1
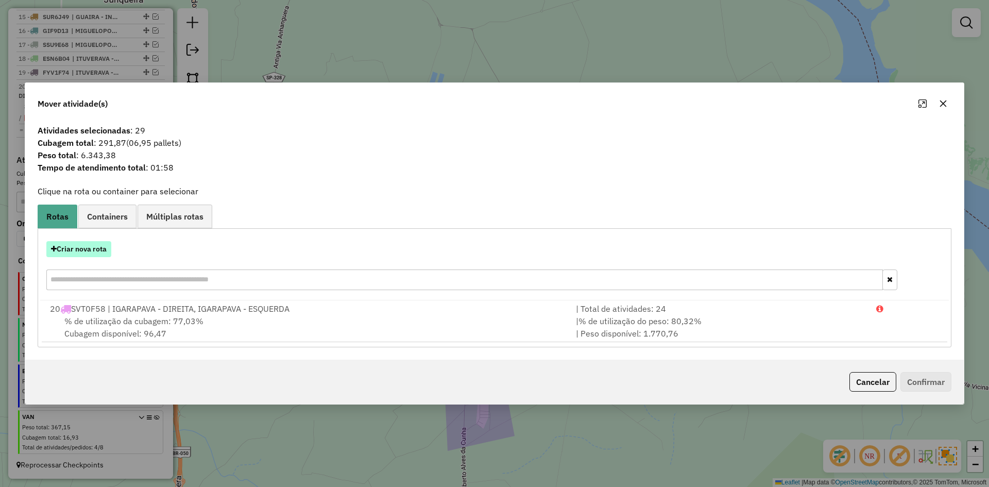
drag, startPoint x: 89, startPoint y: 252, endPoint x: 109, endPoint y: 250, distance: 20.2
click at [109, 250] on button "Criar nova rota" at bounding box center [78, 249] width 65 height 16
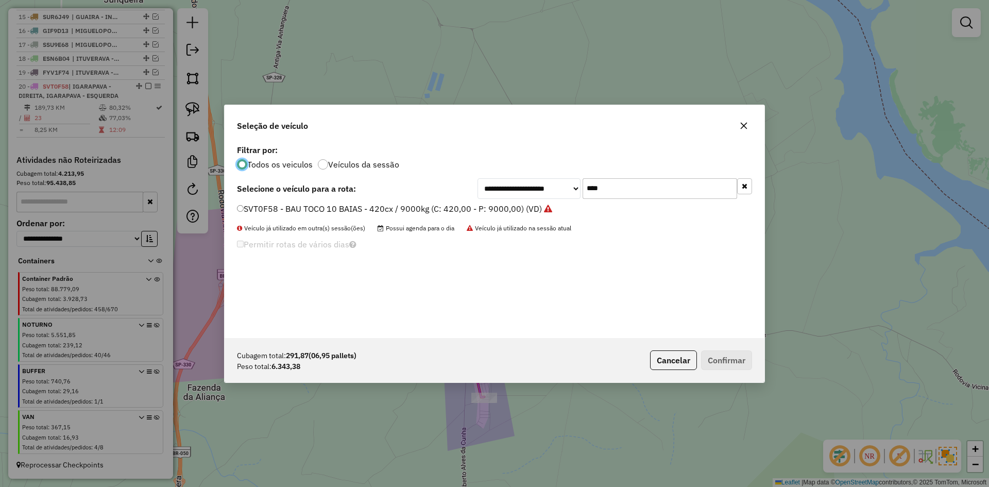
scroll to position [6, 3]
drag, startPoint x: 561, startPoint y: 189, endPoint x: 545, endPoint y: 187, distance: 16.0
click at [545, 187] on div "**********" at bounding box center [615, 188] width 275 height 21
type input "****"
click at [407, 210] on label "FPO2J64 - BAU TOCO 10 BAIAS - 420cx / 9000kg (C: 420,00 - P: 9000,00) (VD)" at bounding box center [390, 208] width 306 height 12
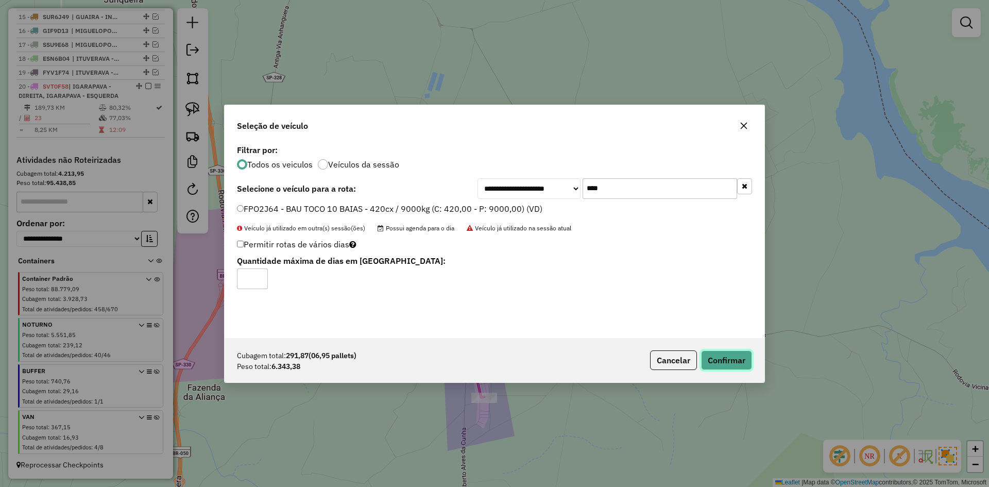
click at [738, 361] on button "Confirmar" at bounding box center [726, 360] width 51 height 20
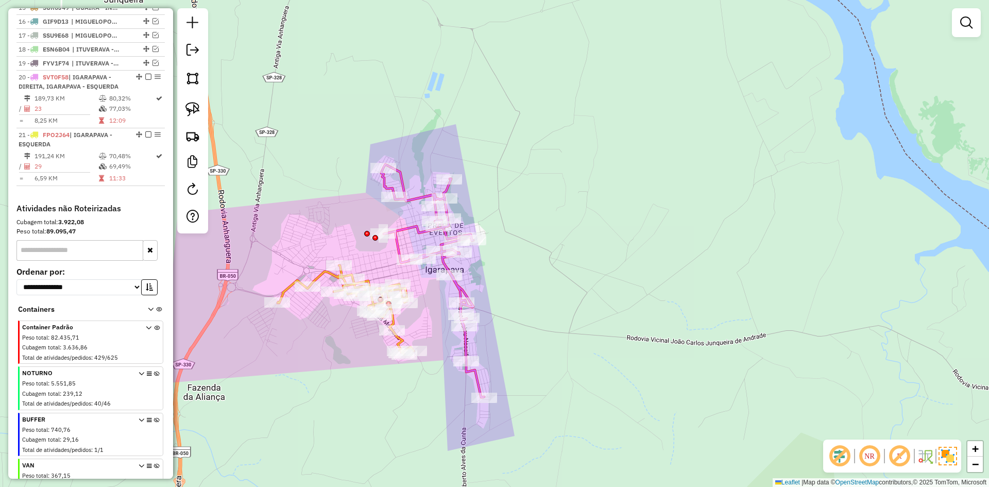
scroll to position [609, 0]
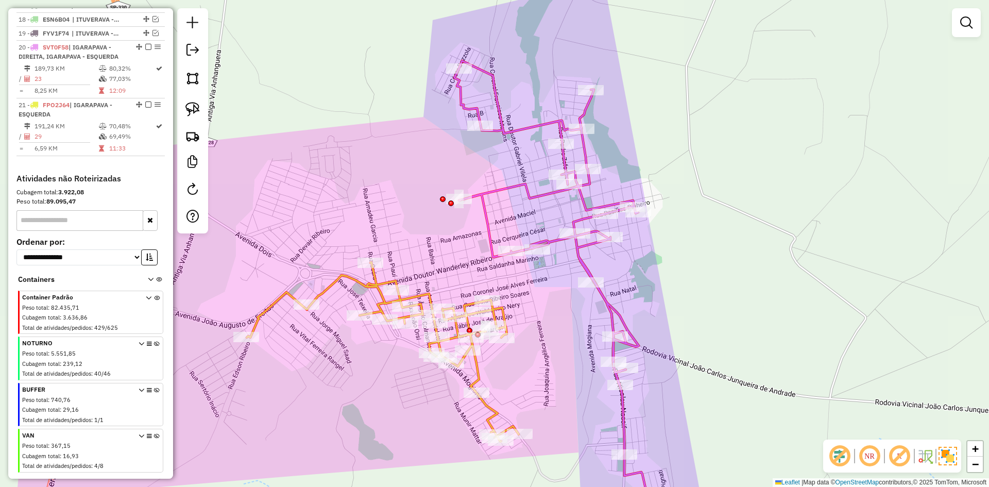
click at [490, 223] on icon at bounding box center [557, 293] width 206 height 465
select select "**********"
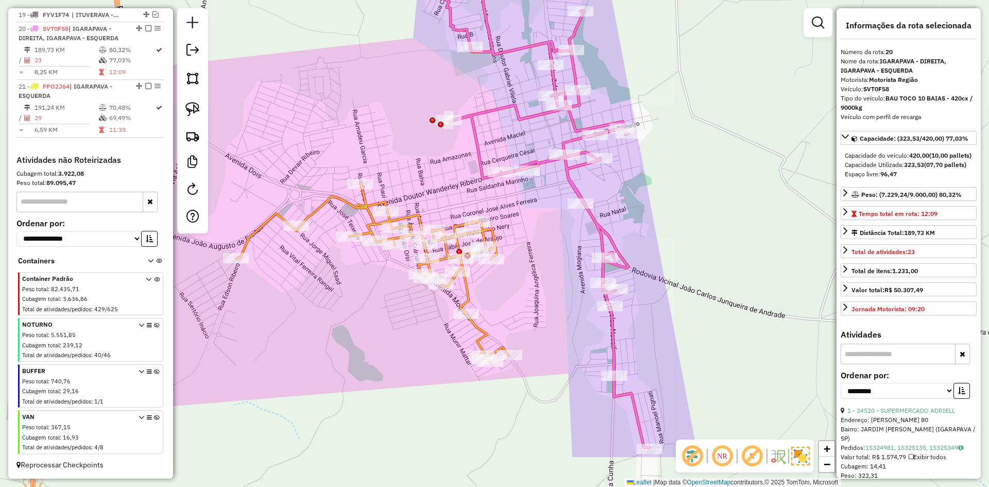
scroll to position [637, 0]
drag, startPoint x: 526, startPoint y: 249, endPoint x: 528, endPoint y: 236, distance: 12.5
click at [528, 236] on div "Janela de atendimento Grade de atendimento Capacidade Transportadoras Veículos …" at bounding box center [494, 243] width 989 height 487
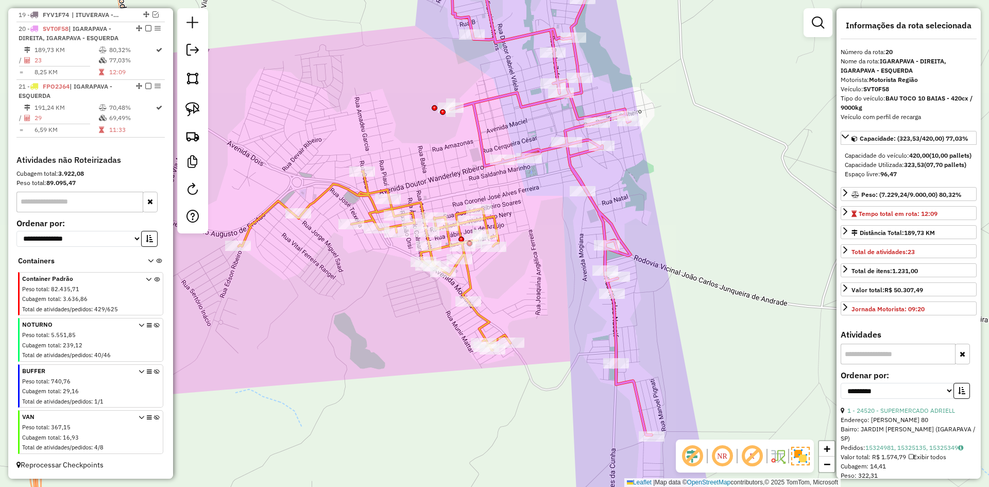
click at [481, 317] on icon at bounding box center [375, 260] width 272 height 179
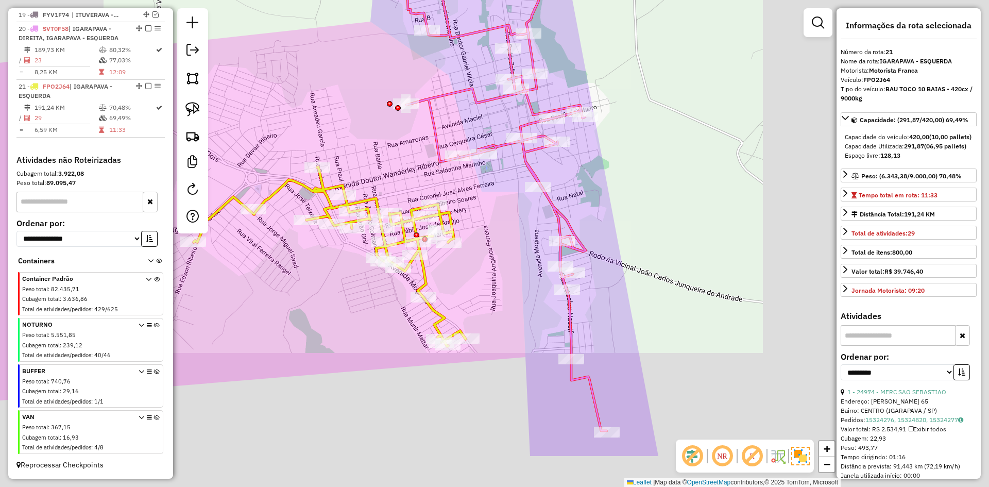
drag, startPoint x: 514, startPoint y: 325, endPoint x: 460, endPoint y: 263, distance: 82.2
click at [472, 263] on div "Janela de atendimento Grade de atendimento Capacidade Transportadoras Veículos …" at bounding box center [494, 243] width 989 height 487
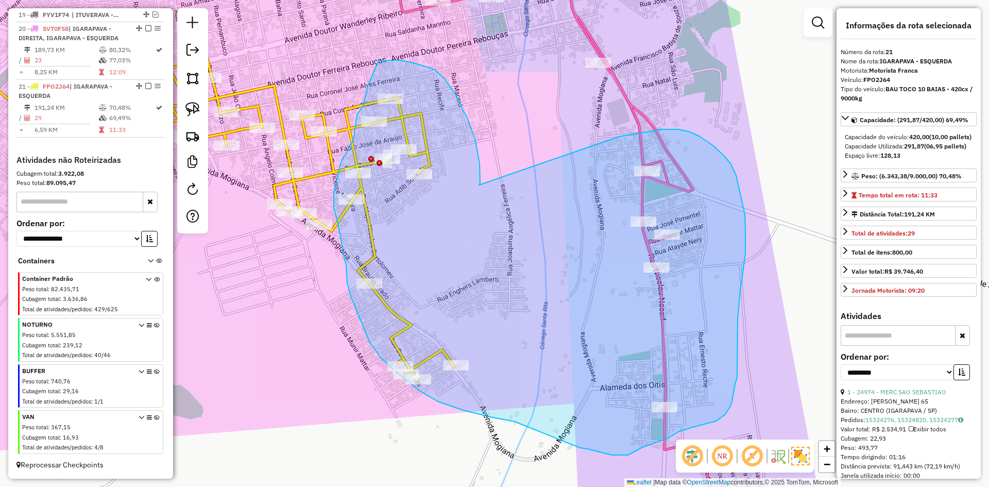
drag, startPoint x: 480, startPoint y: 174, endPoint x: 619, endPoint y: 137, distance: 144.0
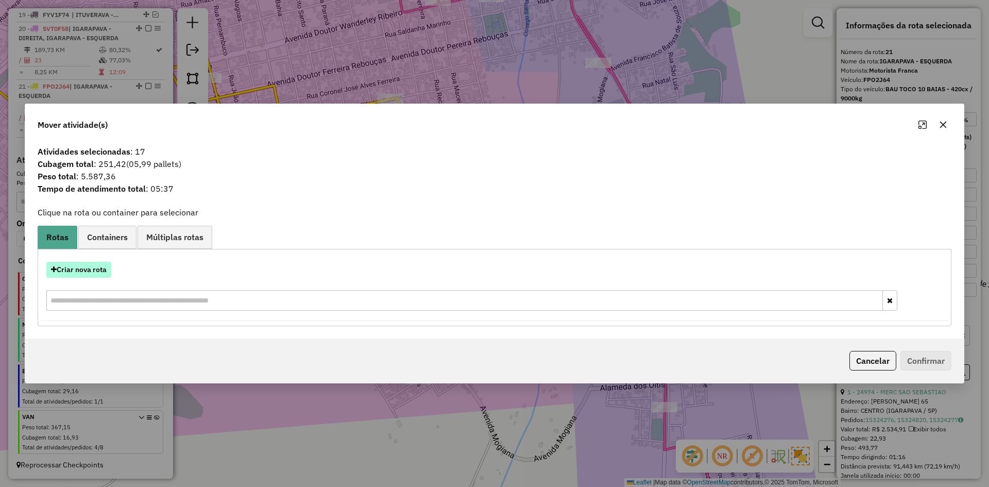
click at [88, 267] on button "Criar nova rota" at bounding box center [78, 270] width 65 height 16
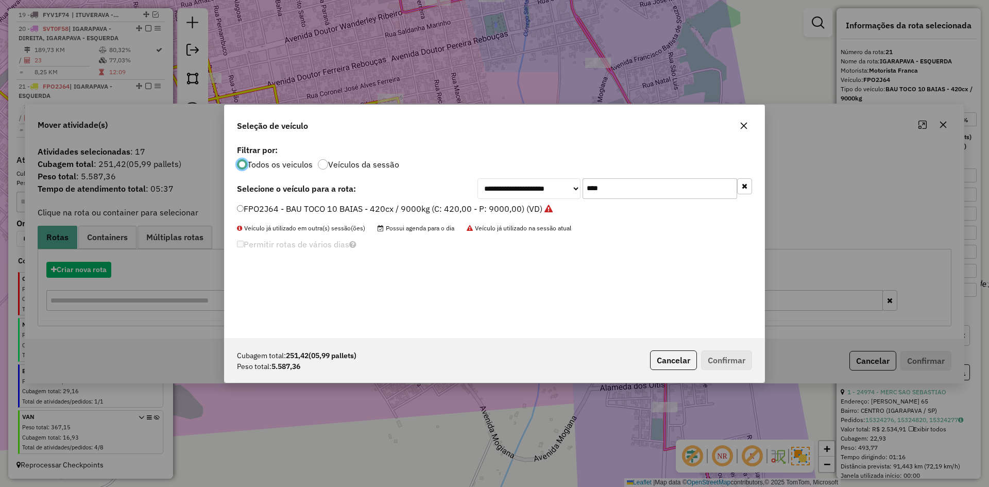
scroll to position [6, 3]
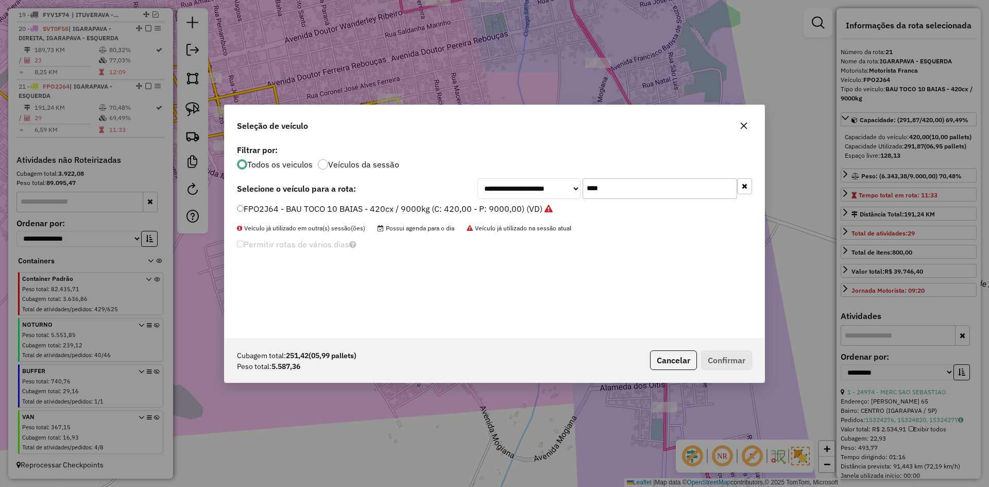
drag, startPoint x: 648, startPoint y: 191, endPoint x: 544, endPoint y: 191, distance: 104.1
click at [544, 191] on div "**********" at bounding box center [615, 188] width 275 height 21
type input "****"
drag, startPoint x: 342, startPoint y: 214, endPoint x: 369, endPoint y: 220, distance: 27.5
click at [342, 213] on label "FRQ7E04 - BAU TOCO 10 BAIAS - 420cx / 9000kg (C: 420,00 - P: 9000,00) (VD)" at bounding box center [390, 208] width 306 height 12
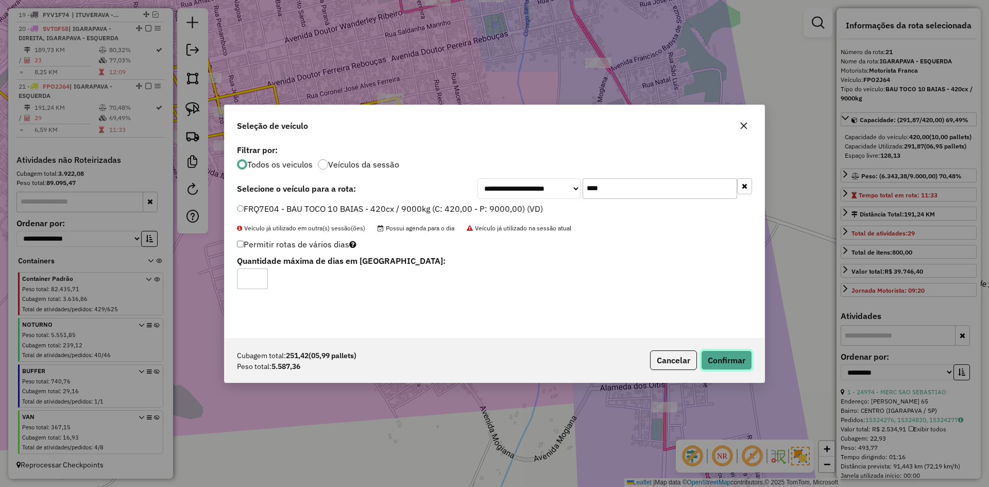
click at [725, 358] on button "Confirmar" at bounding box center [726, 360] width 51 height 20
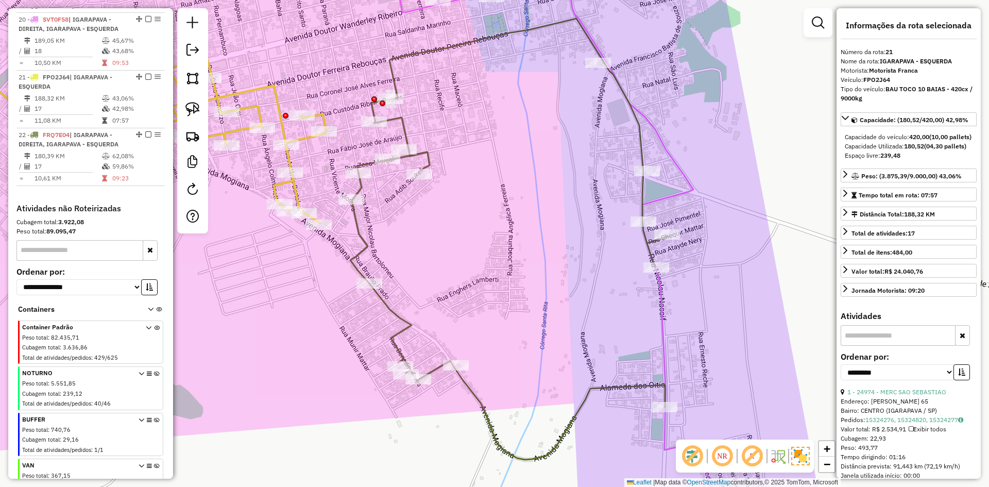
drag, startPoint x: 500, startPoint y: 247, endPoint x: 501, endPoint y: 229, distance: 18.6
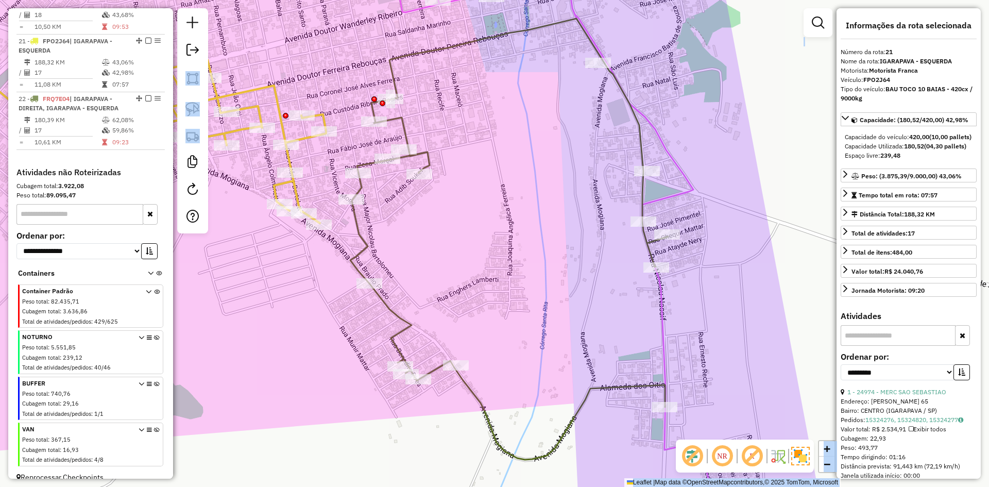
scroll to position [695, 0]
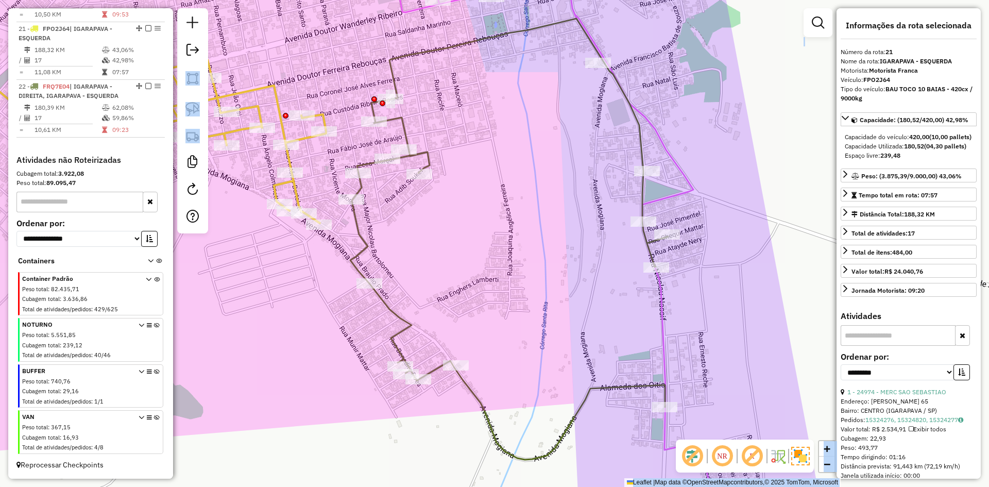
drag, startPoint x: 629, startPoint y: 358, endPoint x: 517, endPoint y: 214, distance: 181.7
click at [517, 214] on div "Janela de atendimento Grade de atendimento Capacidade Transportadoras Veículos …" at bounding box center [494, 243] width 989 height 487
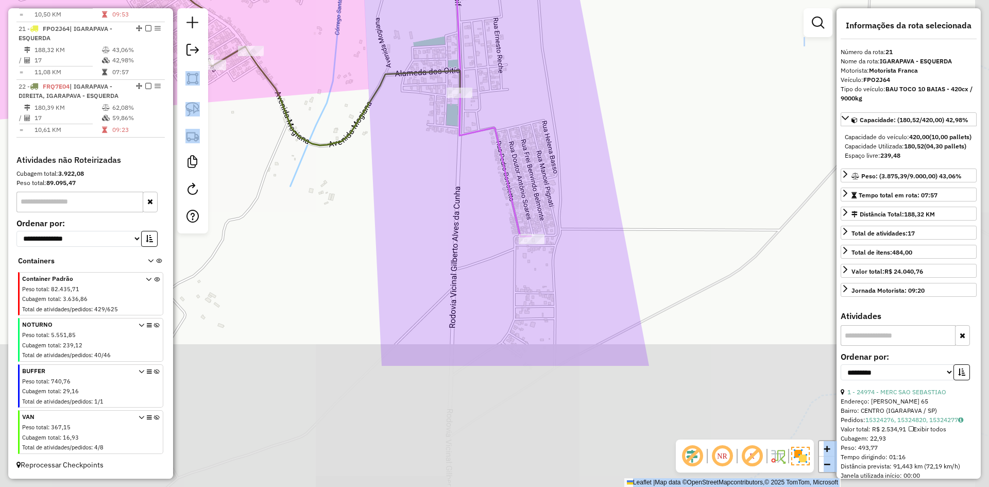
drag, startPoint x: 620, startPoint y: 403, endPoint x: 516, endPoint y: 208, distance: 221.3
click at [529, 233] on icon at bounding box center [475, 9] width 111 height 455
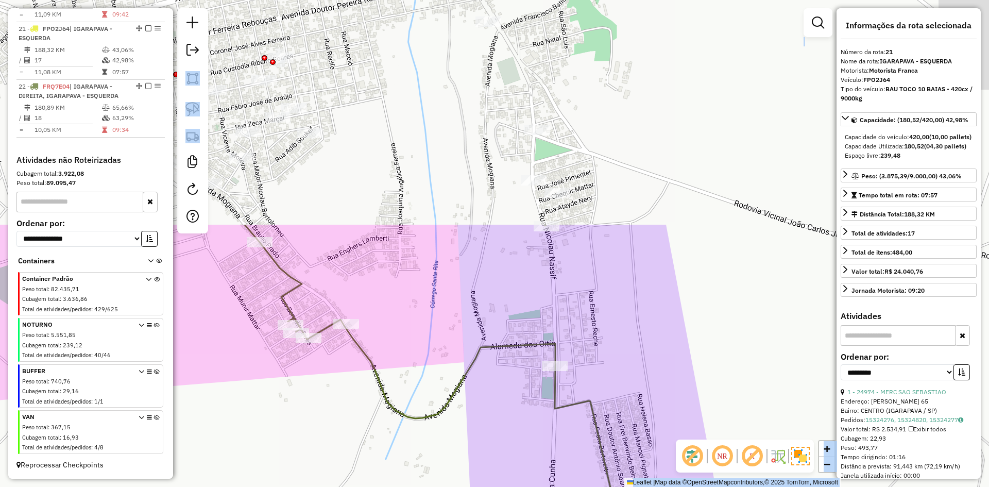
drag, startPoint x: 412, startPoint y: 166, endPoint x: 628, endPoint y: 747, distance: 619.3
click at [628, 486] on html "Aguarde... Pop-up bloqueado! Seu navegador bloqueou automáticamente a abertura …" at bounding box center [494, 243] width 989 height 487
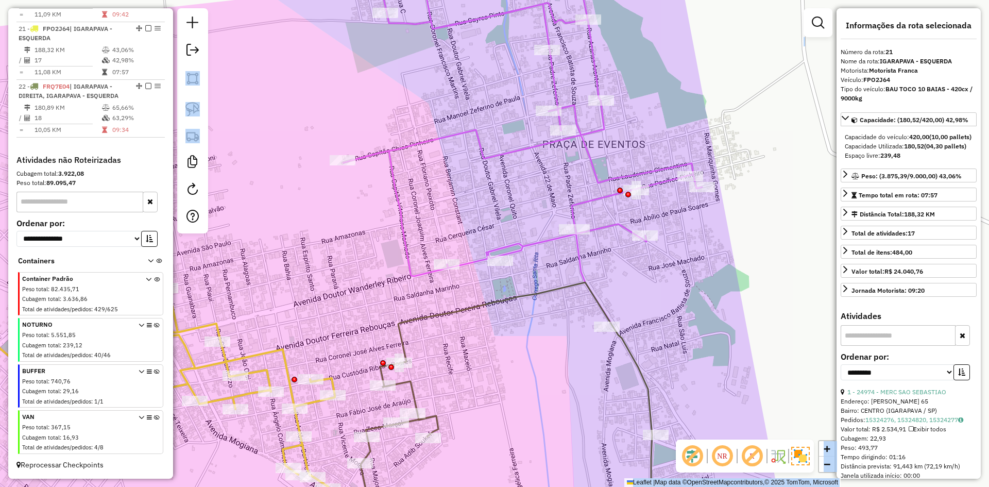
click at [536, 247] on icon at bounding box center [522, 138] width 359 height 372
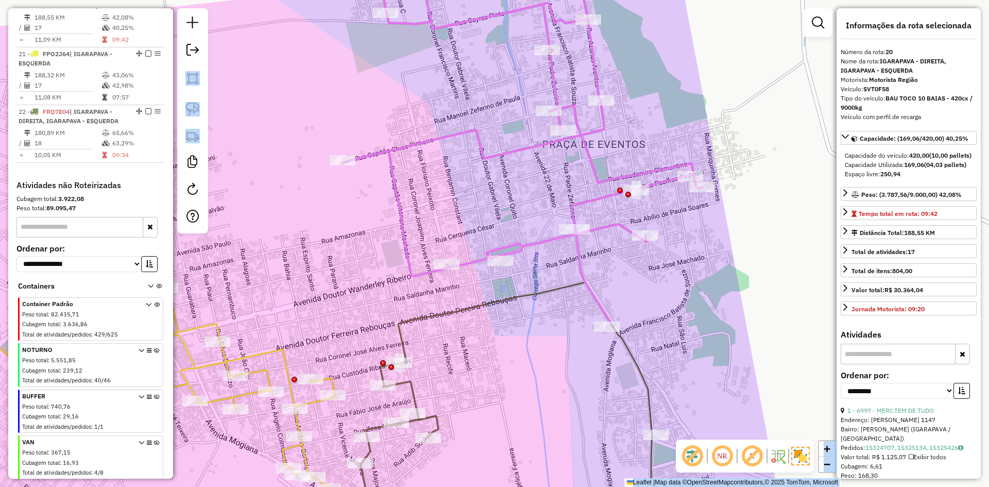
scroll to position [651, 0]
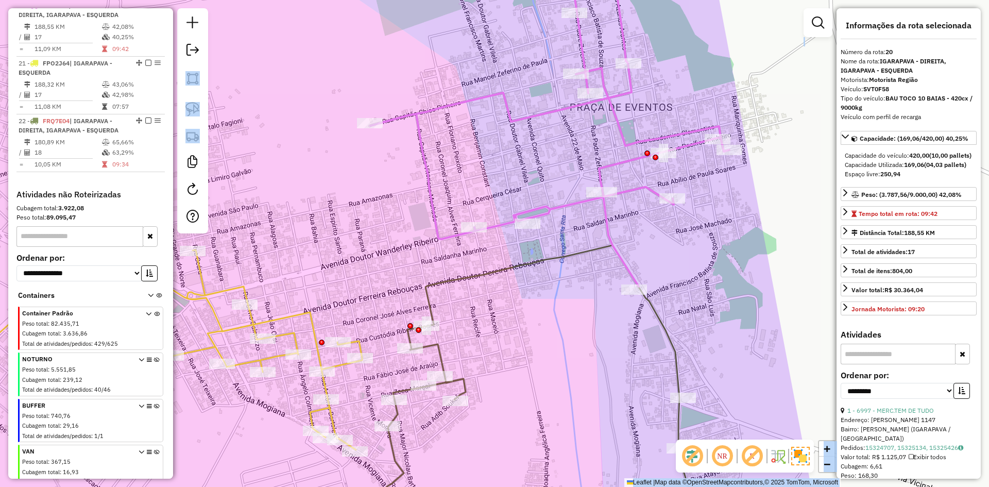
drag, startPoint x: 559, startPoint y: 251, endPoint x: 606, endPoint y: 188, distance: 78.7
click at [606, 188] on div "Janela de atendimento Grade de atendimento Capacidade Transportadoras Veículos …" at bounding box center [494, 243] width 989 height 487
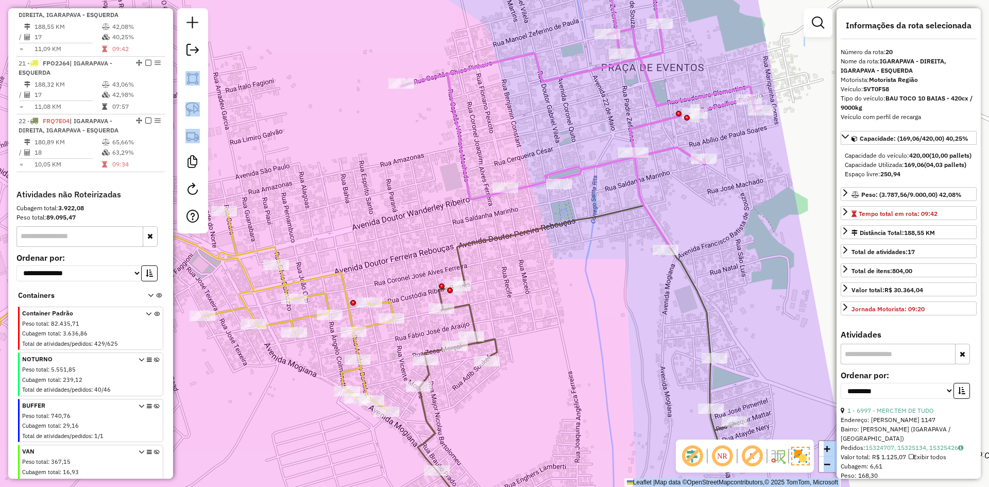
click at [342, 285] on icon at bounding box center [186, 310] width 416 height 200
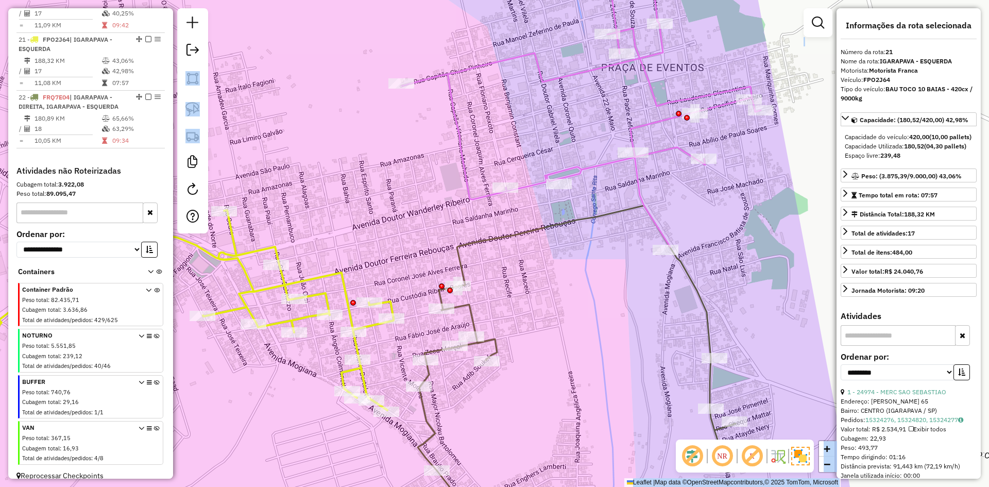
scroll to position [695, 0]
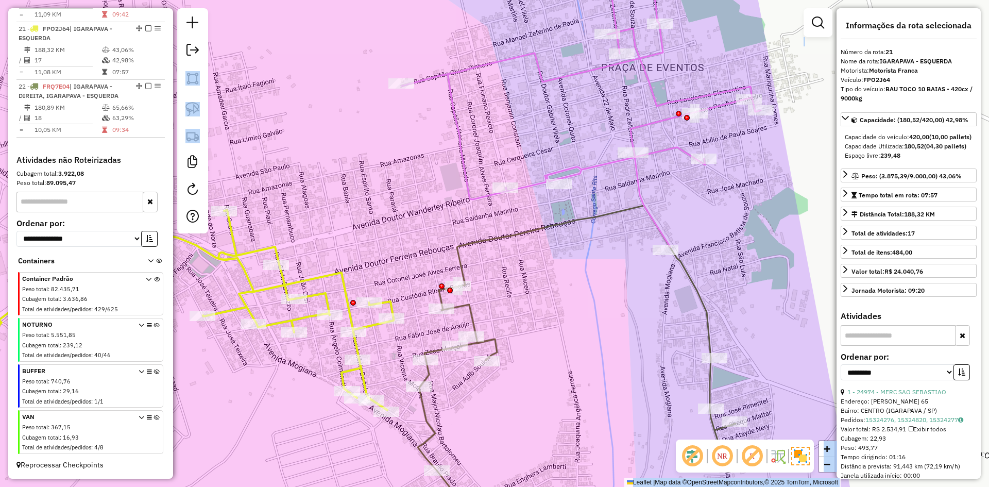
click at [526, 182] on icon at bounding box center [581, 99] width 359 height 295
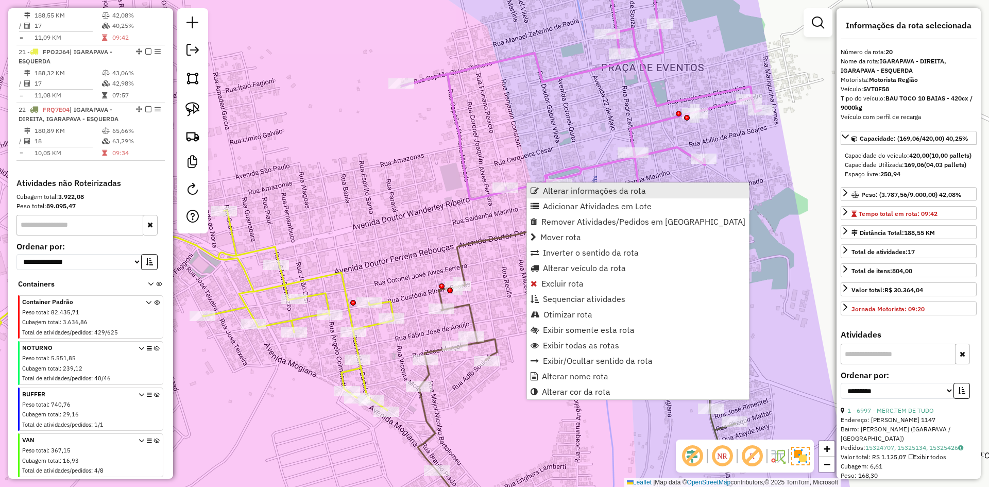
scroll to position [651, 0]
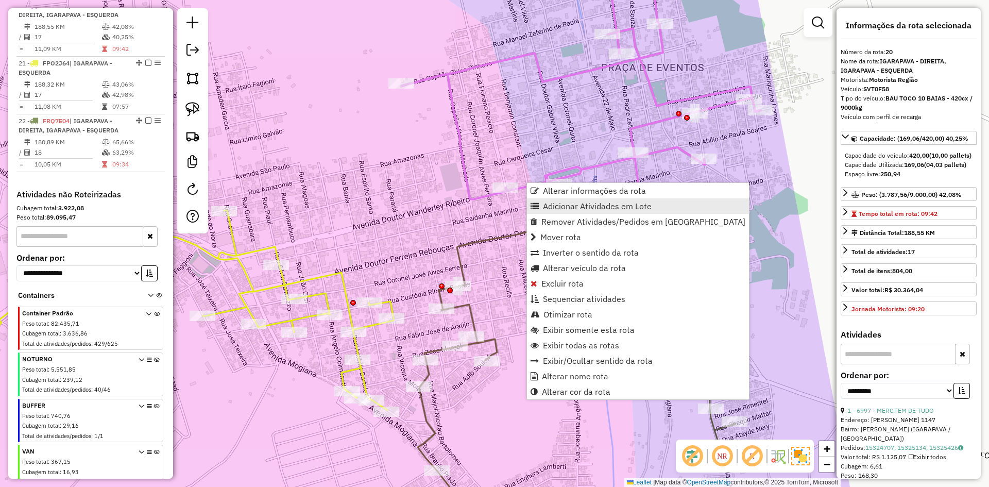
click at [554, 202] on span "Adicionar Atividades em Lote" at bounding box center [597, 206] width 109 height 8
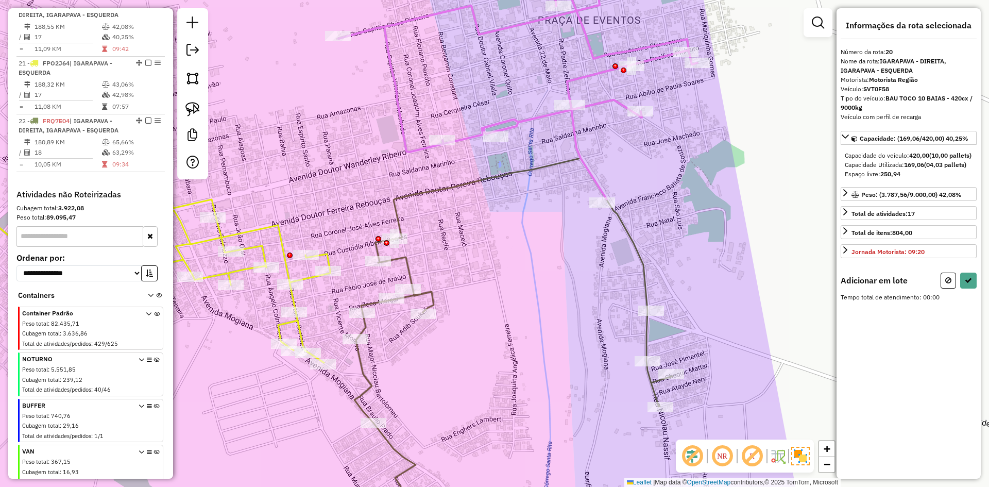
drag, startPoint x: 599, startPoint y: 323, endPoint x: 567, endPoint y: 295, distance: 42.7
click at [567, 295] on div "Janela de atendimento Grade de atendimento Capacidade Transportadoras Veículos …" at bounding box center [494, 243] width 989 height 487
drag, startPoint x: 603, startPoint y: 267, endPoint x: 641, endPoint y: 274, distance: 38.8
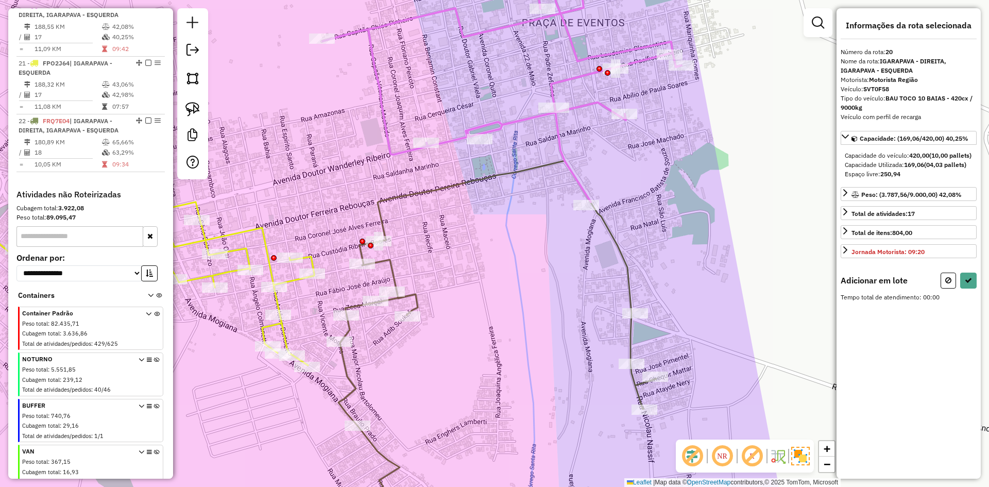
drag, startPoint x: 629, startPoint y: 281, endPoint x: 581, endPoint y: 275, distance: 48.8
click at [574, 275] on div "Janela de atendimento Grade de atendimento Capacidade Transportadoras Veículos …" at bounding box center [494, 243] width 989 height 487
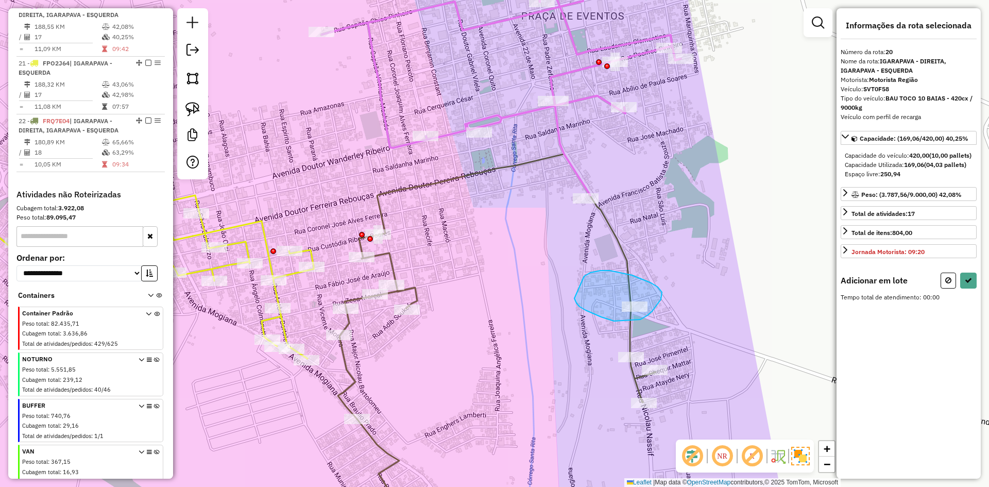
drag, startPoint x: 594, startPoint y: 272, endPoint x: 578, endPoint y: 290, distance: 23.8
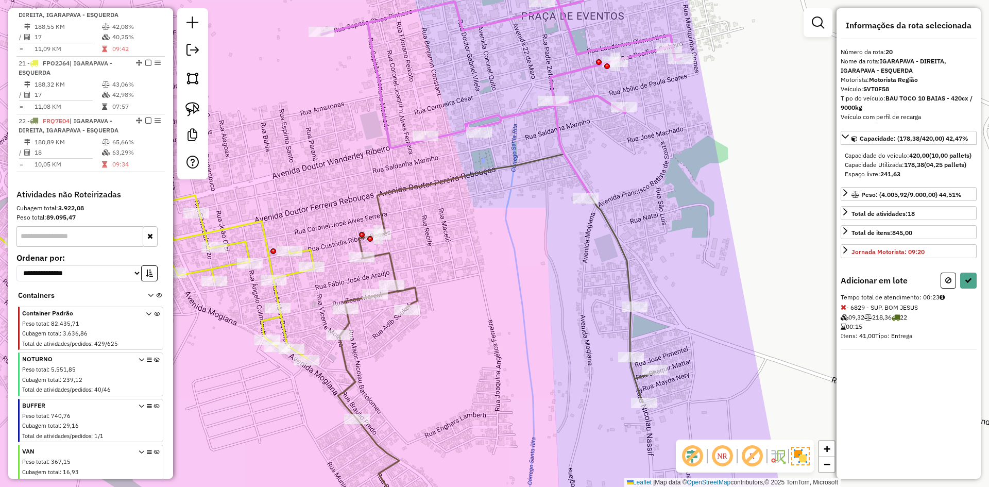
click at [972, 292] on hb-app "Aguarde... Pop-up bloqueado! Seu navegador bloqueou automáticamente a abertura …" at bounding box center [494, 243] width 989 height 487
click at [972, 284] on icon at bounding box center [968, 280] width 7 height 7
select select "**********"
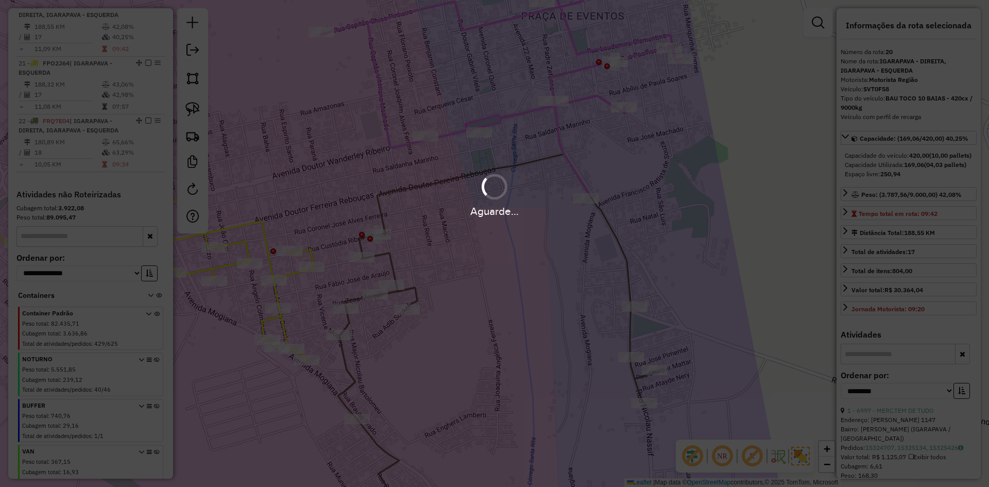
drag, startPoint x: 972, startPoint y: 292, endPoint x: 524, endPoint y: 270, distance: 447.7
click at [971, 292] on div "Aguarde..." at bounding box center [494, 243] width 989 height 487
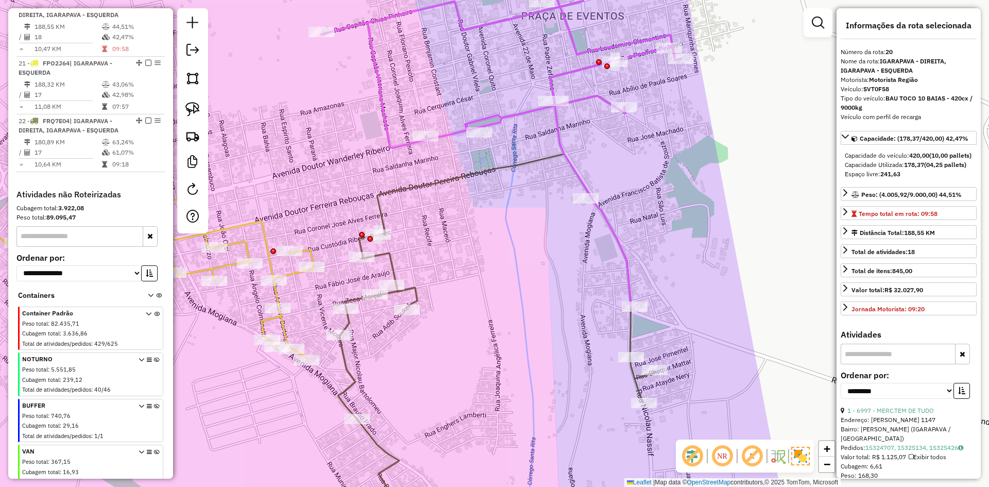
click at [393, 264] on icon at bounding box center [497, 345] width 318 height 382
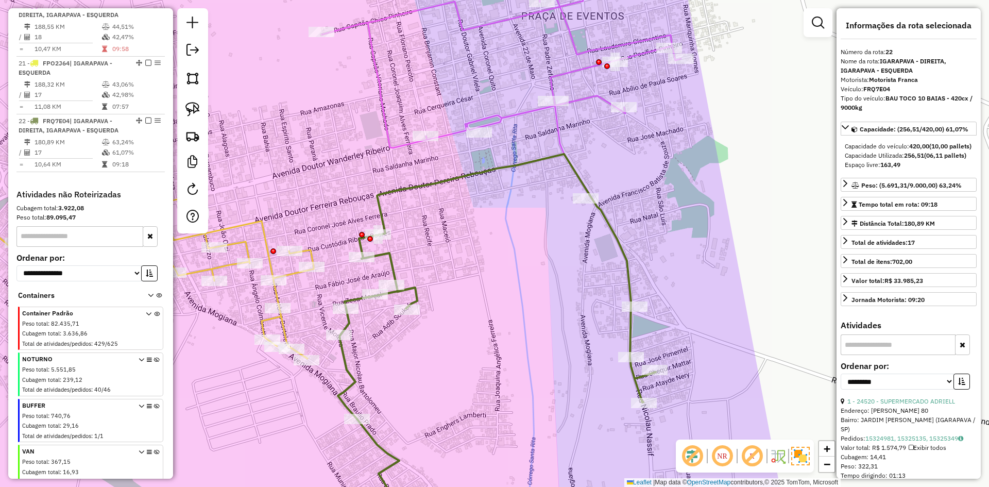
scroll to position [695, 0]
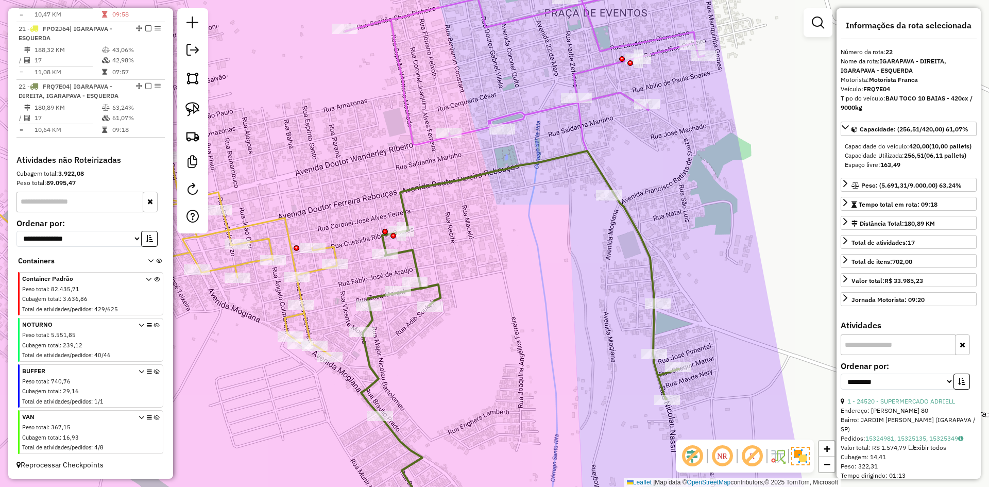
drag, startPoint x: 443, startPoint y: 258, endPoint x: 482, endPoint y: 256, distance: 39.8
click at [481, 256] on div "Janela de atendimento Grade de atendimento Capacidade Transportadoras Veículos …" at bounding box center [494, 243] width 989 height 487
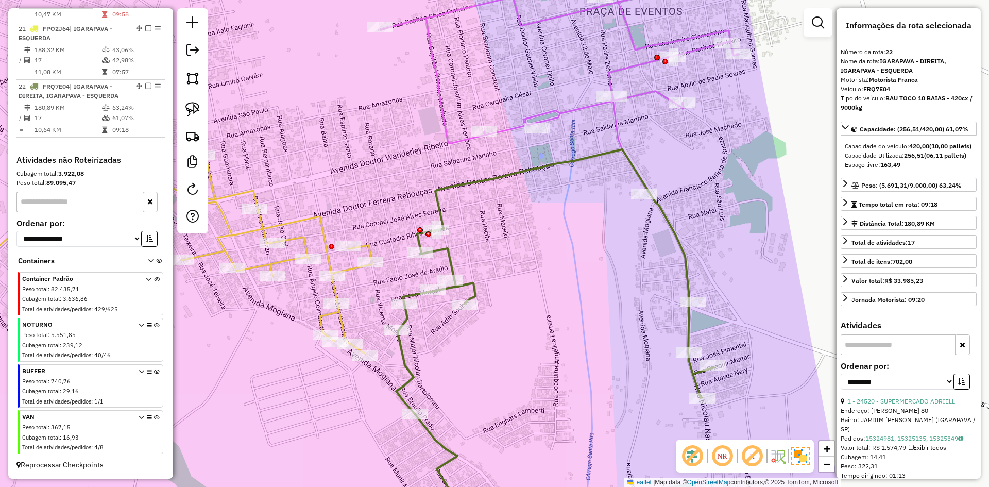
click at [320, 224] on icon at bounding box center [164, 254] width 416 height 200
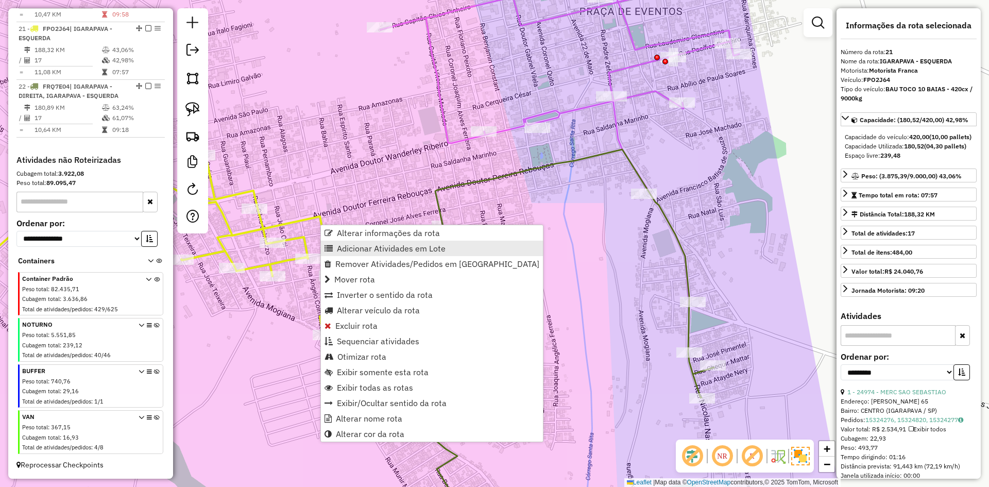
drag, startPoint x: 342, startPoint y: 245, endPoint x: 360, endPoint y: 225, distance: 26.6
click at [342, 244] on span "Adicionar Atividades em Lote" at bounding box center [391, 248] width 109 height 8
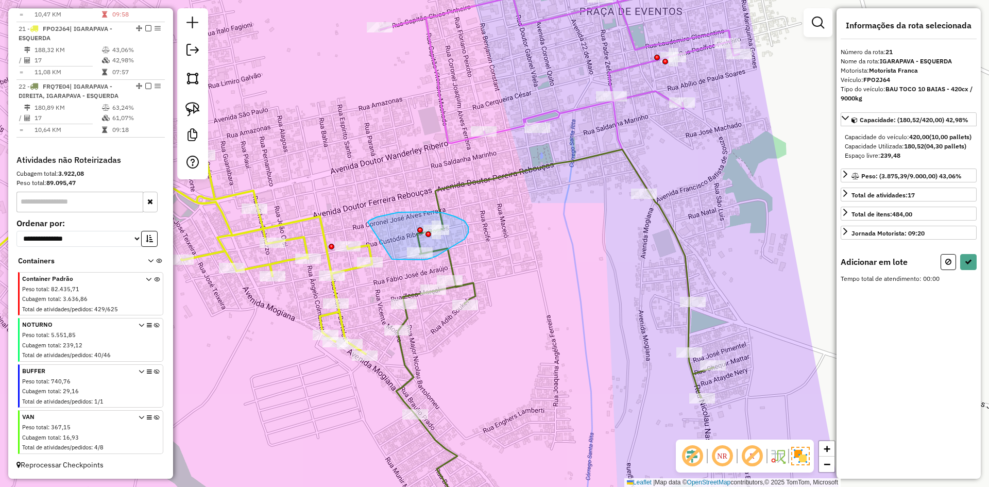
drag, startPoint x: 432, startPoint y: 212, endPoint x: 358, endPoint y: 212, distance: 74.2
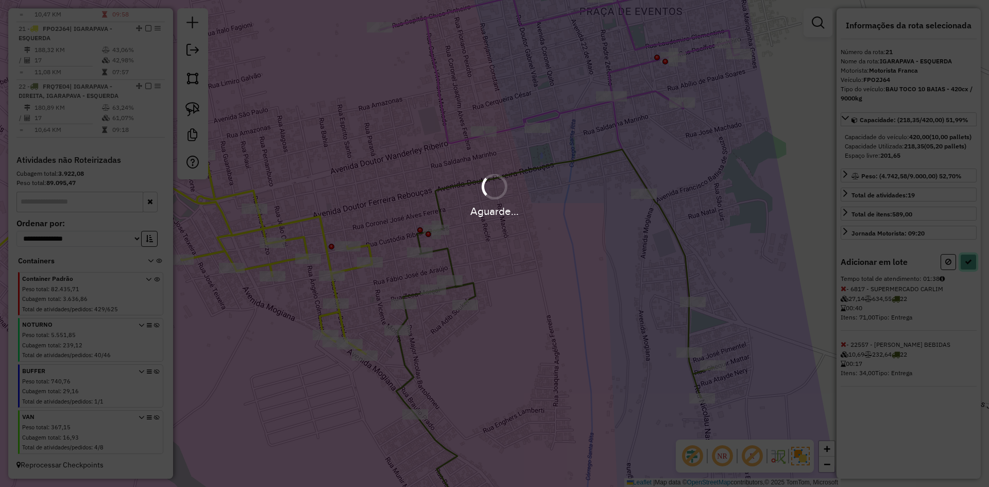
click at [971, 265] on icon at bounding box center [968, 261] width 7 height 7
select select "**********"
click at [972, 270] on hb-app "Aguarde... Pop-up bloqueado! Seu navegador bloqueou automáticamente a abertura …" at bounding box center [494, 243] width 989 height 487
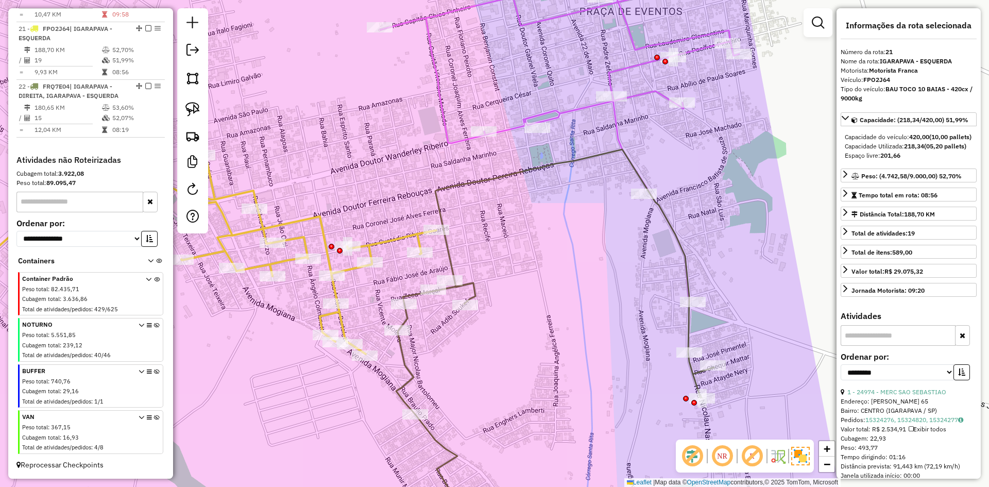
click at [452, 260] on icon at bounding box center [555, 342] width 318 height 386
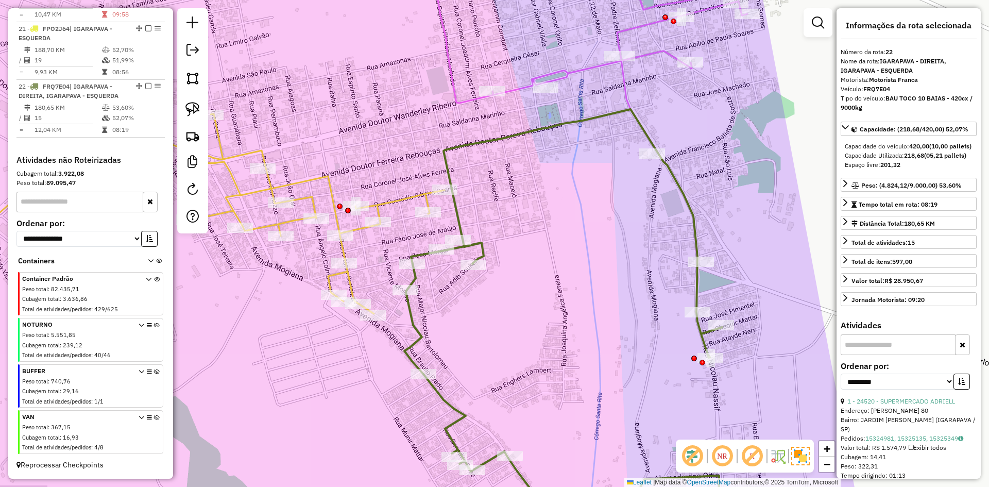
drag, startPoint x: 489, startPoint y: 252, endPoint x: 523, endPoint y: 231, distance: 40.0
click at [523, 231] on div "Janela de atendimento Grade de atendimento Capacidade Transportadoras Veículos …" at bounding box center [494, 243] width 989 height 487
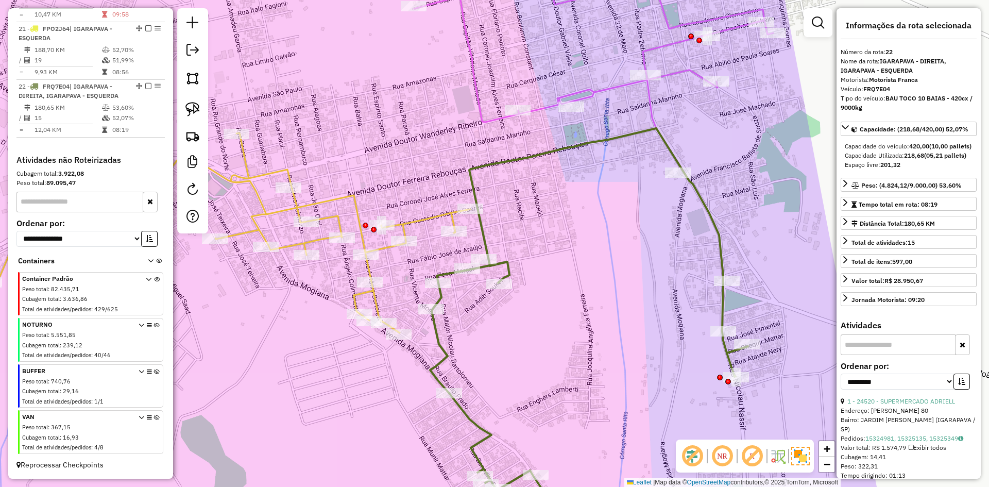
click at [420, 222] on icon at bounding box center [230, 233] width 480 height 200
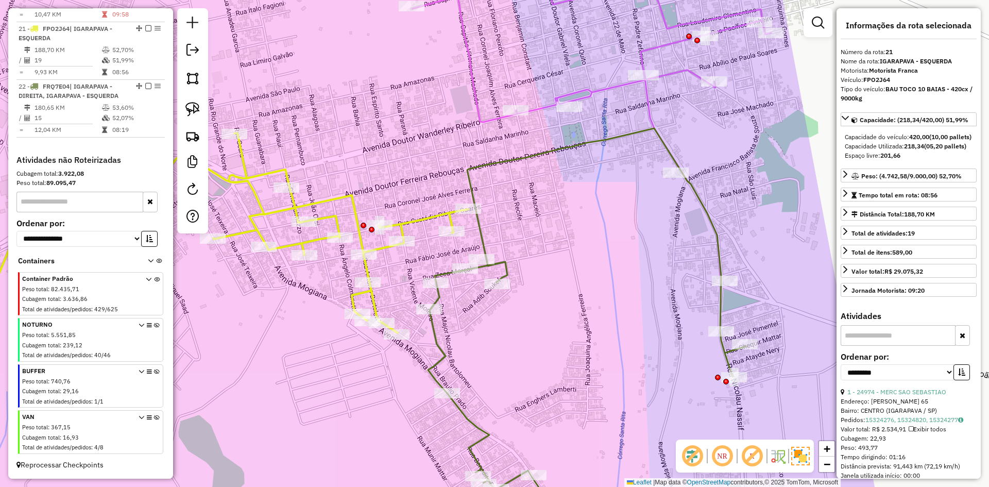
drag, startPoint x: 415, startPoint y: 180, endPoint x: 352, endPoint y: 182, distance: 62.4
click at [353, 182] on div "Janela de atendimento Grade de atendimento Capacidade Transportadoras Veículos …" at bounding box center [494, 243] width 989 height 487
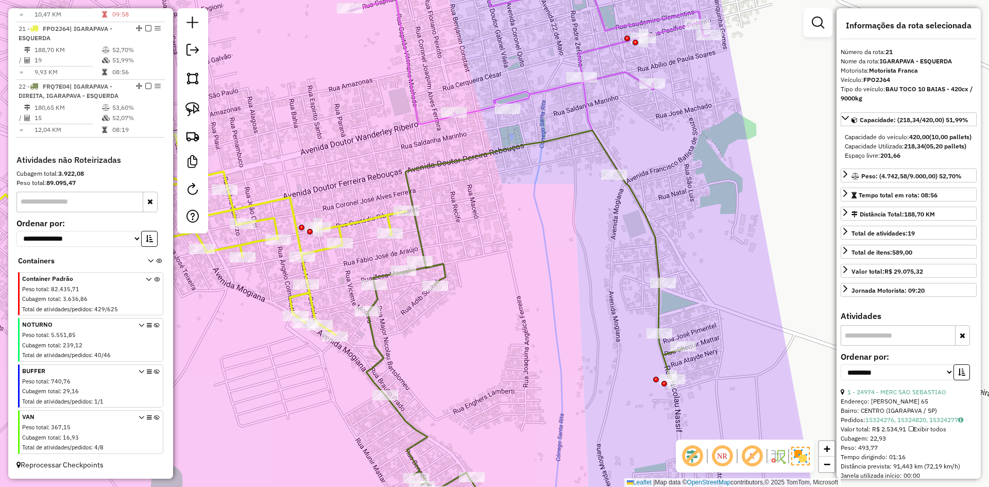
click at [537, 92] on icon at bounding box center [529, 117] width 359 height 331
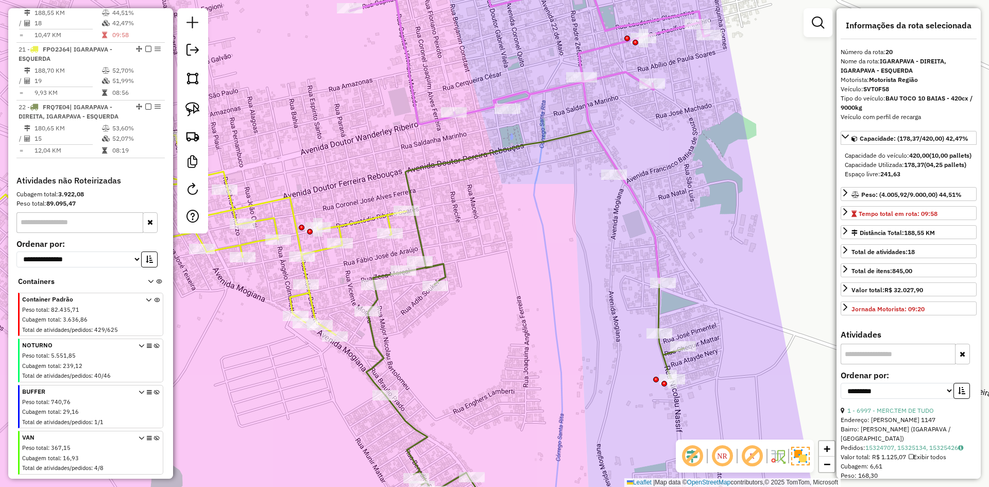
scroll to position [651, 0]
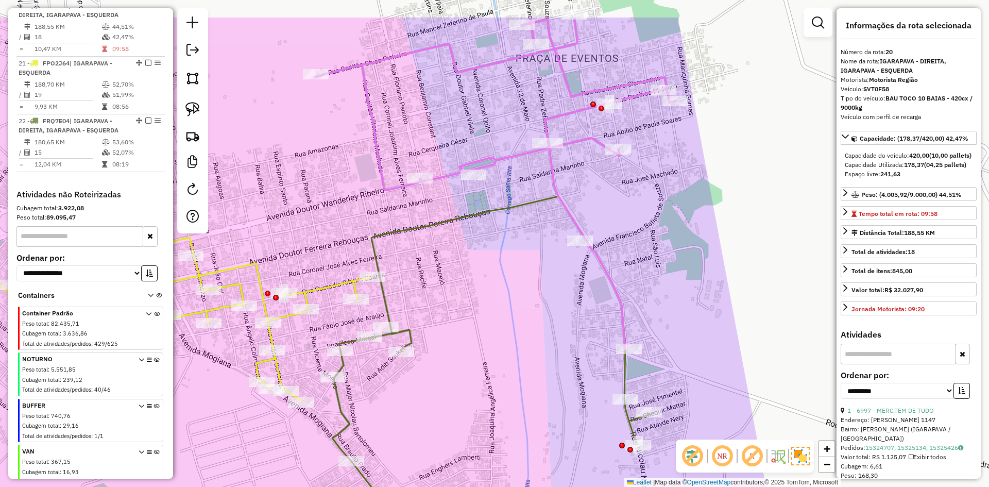
drag, startPoint x: 534, startPoint y: 209, endPoint x: 519, endPoint y: 233, distance: 28.5
click at [519, 233] on div "Janela de atendimento Grade de atendimento Capacidade Transportadoras Veículos …" at bounding box center [494, 243] width 989 height 487
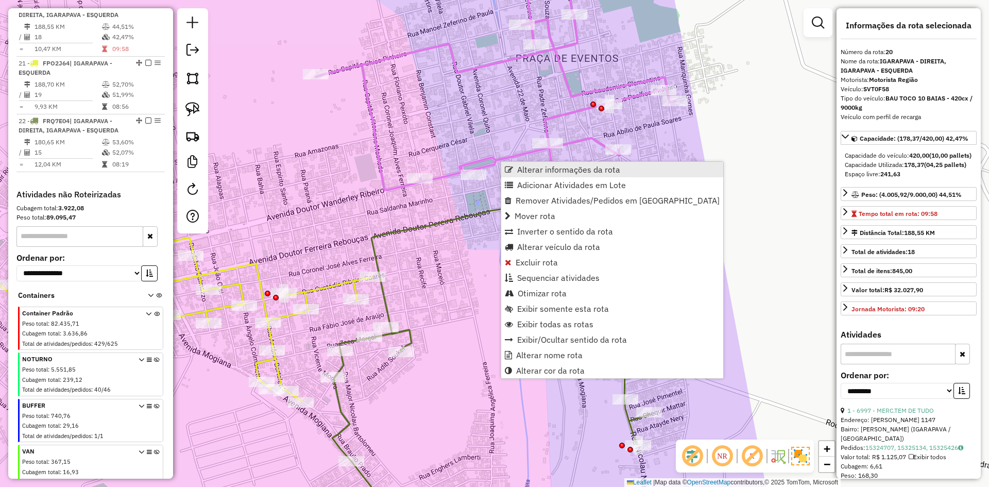
click at [529, 170] on span "Alterar informações da rota" at bounding box center [568, 169] width 103 height 8
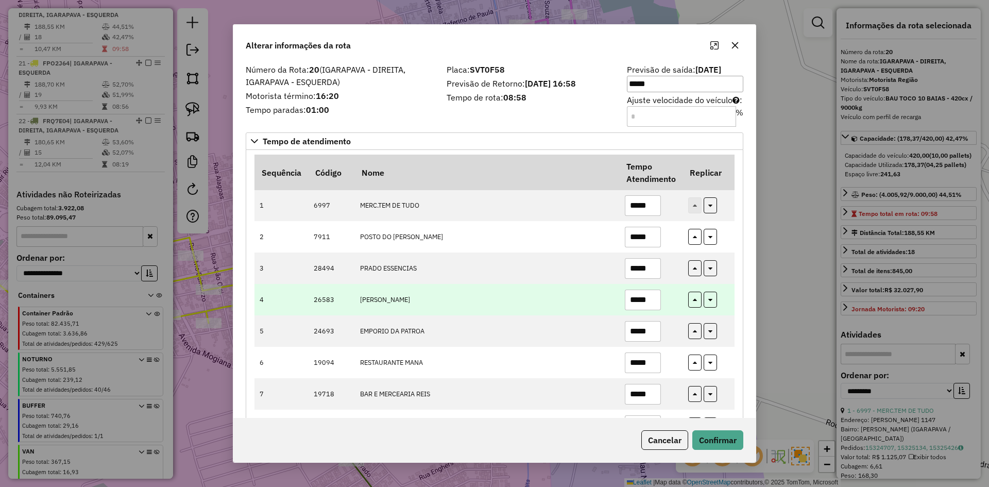
click at [514, 305] on td "ELIANA LACERDA" at bounding box center [486, 299] width 265 height 31
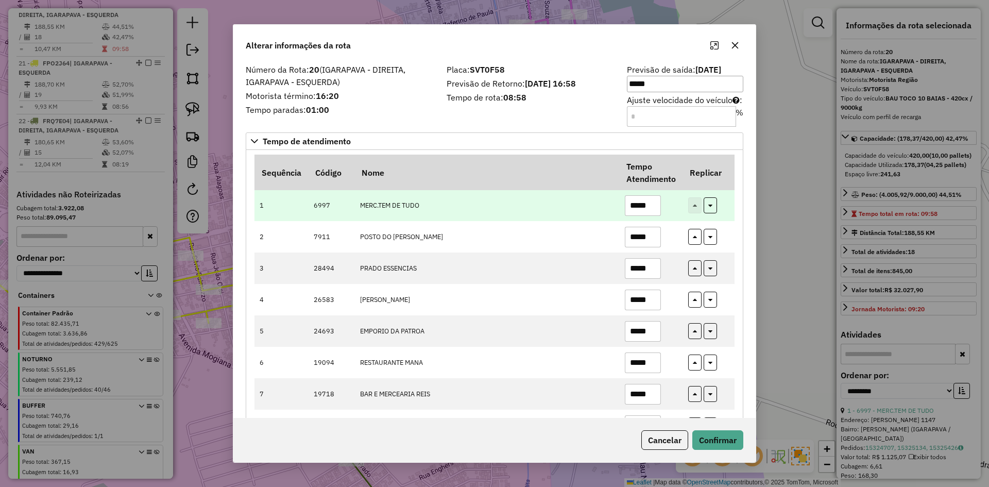
click at [655, 207] on input "*****" at bounding box center [643, 205] width 36 height 21
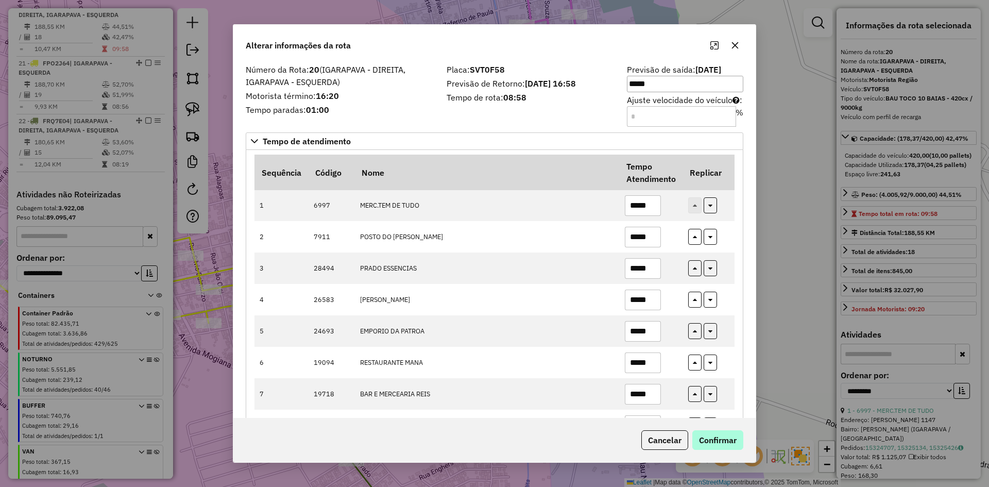
type input "*****"
click at [712, 439] on button "Confirmar" at bounding box center [717, 440] width 51 height 20
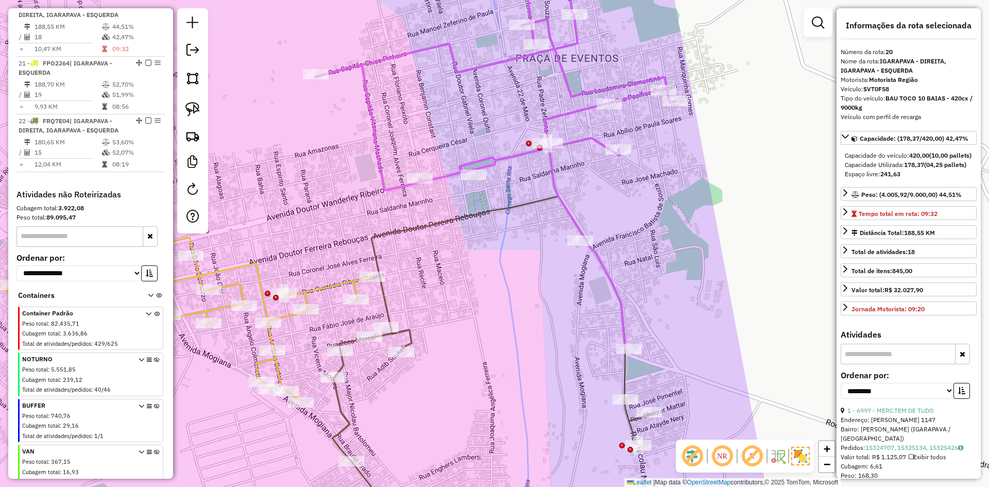
click at [377, 113] on icon at bounding box center [495, 150] width 359 height 397
click at [375, 114] on icon at bounding box center [495, 150] width 359 height 397
click at [375, 116] on icon at bounding box center [495, 150] width 359 height 397
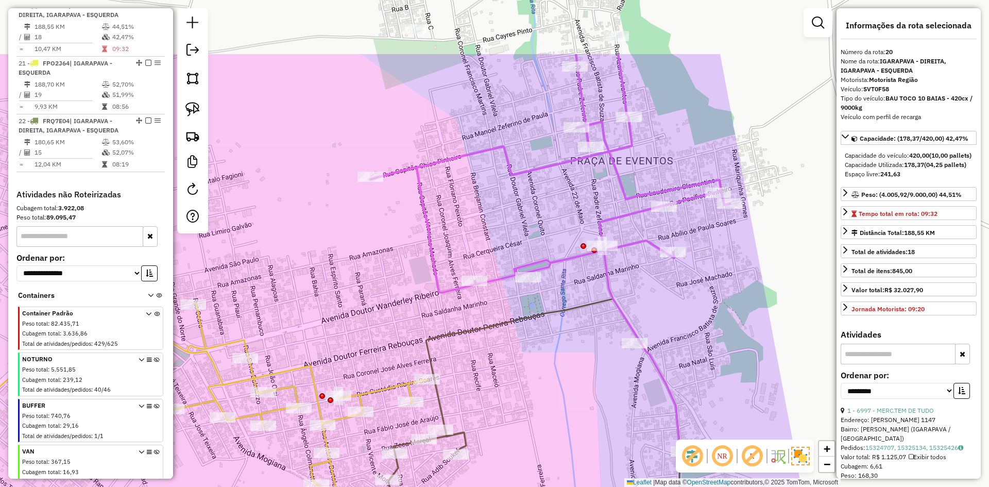
drag, startPoint x: 401, startPoint y: 99, endPoint x: 454, endPoint y: 200, distance: 113.6
click at [454, 200] on div "Janela de atendimento Grade de atendimento Capacidade Transportadoras Veículos …" at bounding box center [494, 243] width 989 height 487
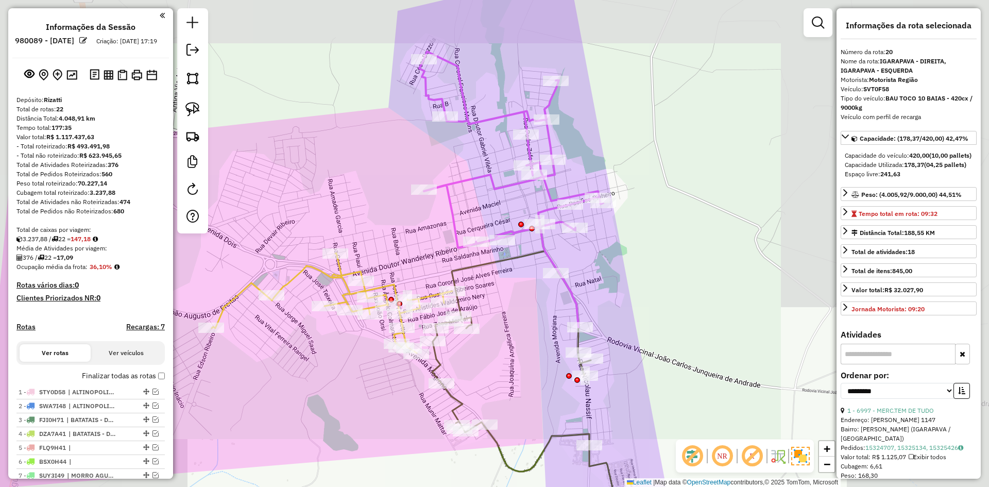
select select "**********"
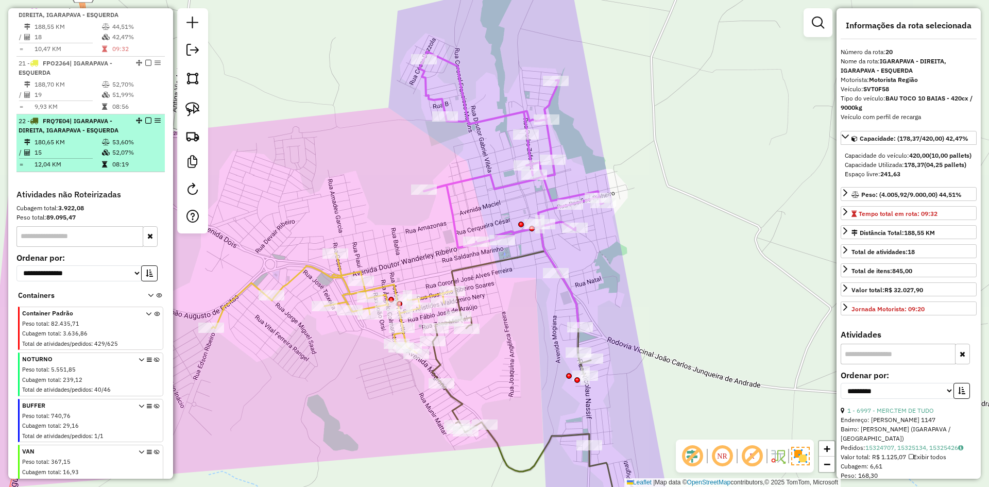
click at [146, 124] on em at bounding box center [148, 120] width 6 height 6
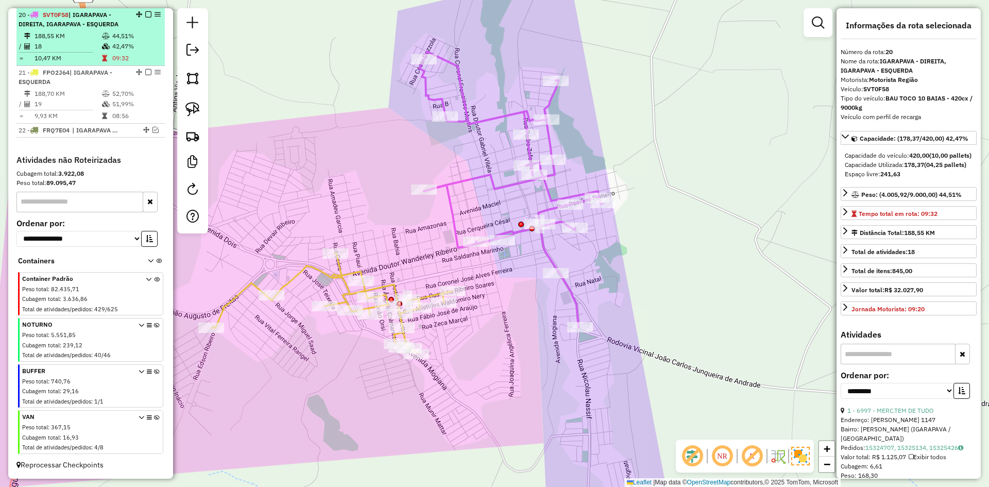
click at [148, 73] on em at bounding box center [148, 72] width 6 height 6
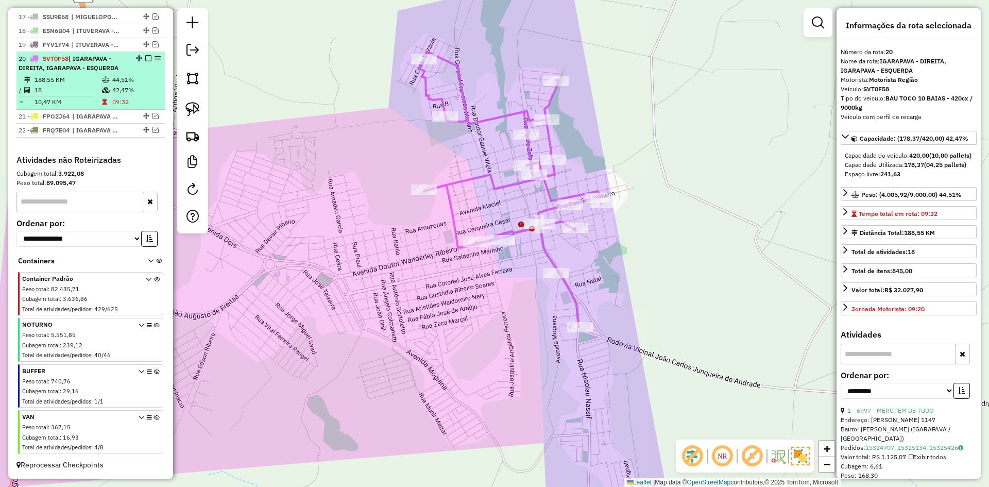
scroll to position [607, 0]
click at [126, 67] on div "20 - SVT0F58 | IGARAPAVA - DIREITA, IGARAPAVA - ESQUERDA" at bounding box center [91, 63] width 144 height 19
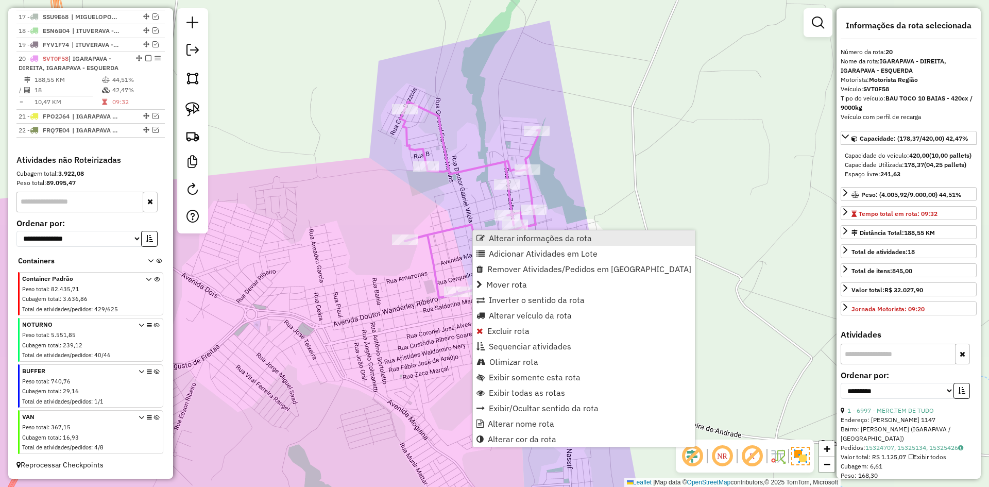
click at [494, 236] on span "Alterar informações da rota" at bounding box center [540, 238] width 103 height 8
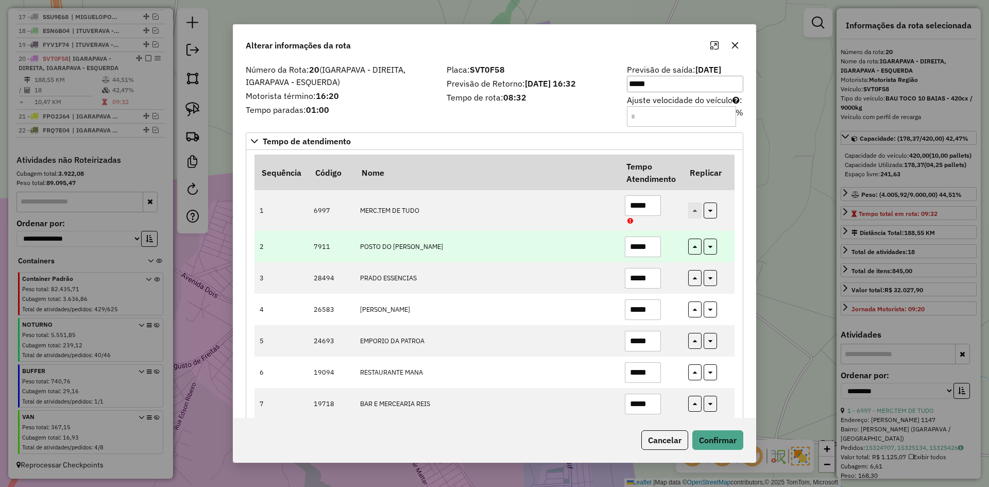
click at [652, 249] on input "*****" at bounding box center [643, 246] width 36 height 21
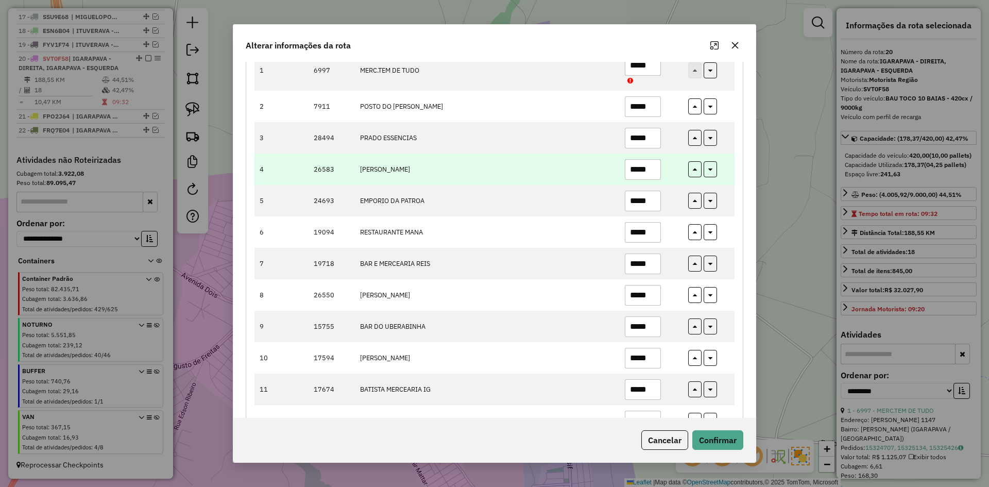
scroll to position [344, 0]
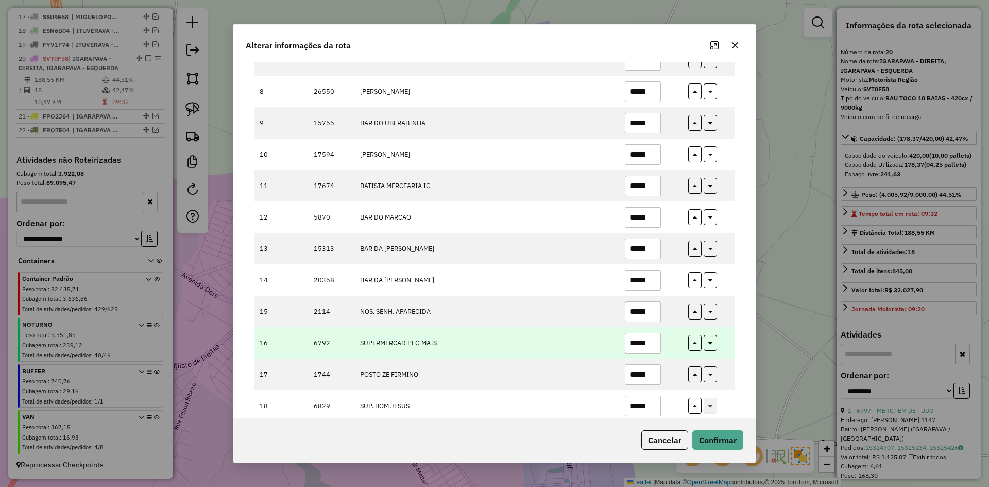
type input "*****"
click at [657, 344] on input "*****" at bounding box center [643, 343] width 36 height 21
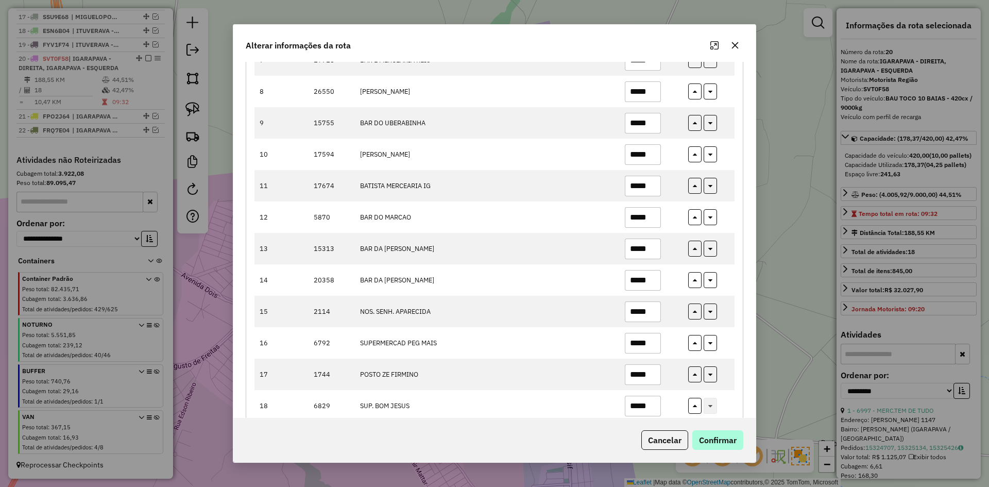
type input "*****"
click at [721, 435] on button "Confirmar" at bounding box center [717, 440] width 51 height 20
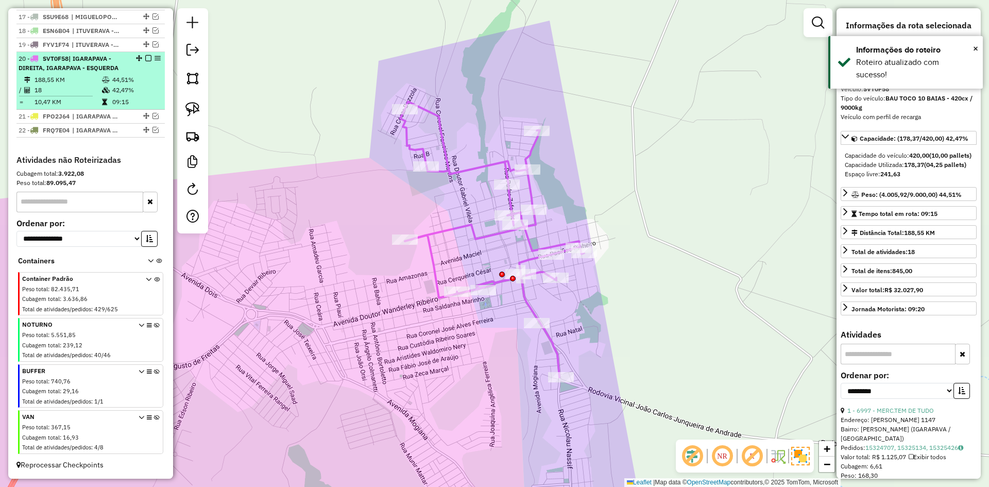
drag, startPoint x: 144, startPoint y: 58, endPoint x: 171, endPoint y: 74, distance: 30.5
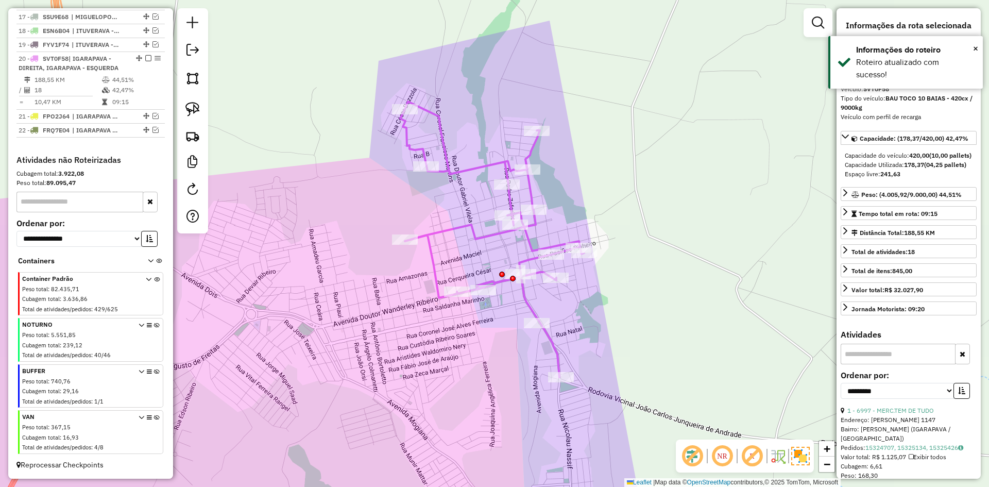
click at [145, 58] on em at bounding box center [148, 58] width 6 height 6
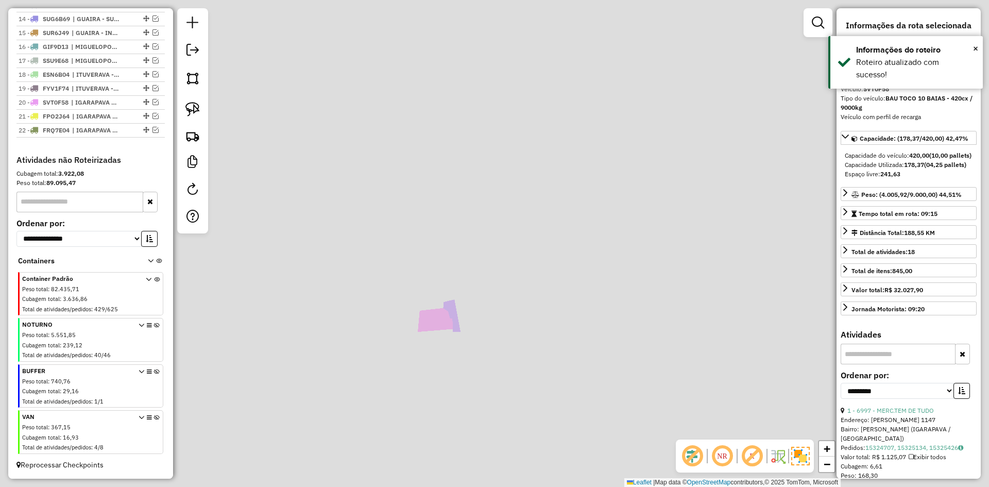
scroll to position [563, 0]
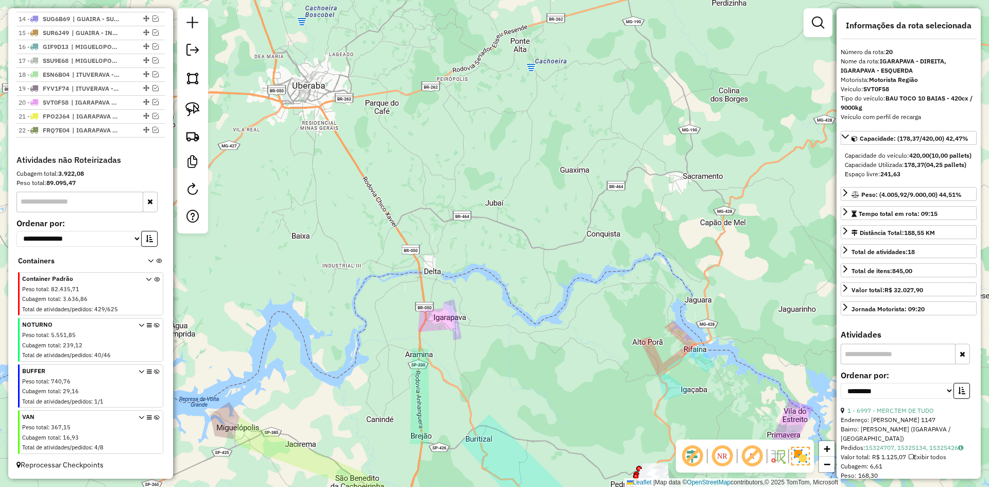
drag, startPoint x: 463, startPoint y: 211, endPoint x: 456, endPoint y: 188, distance: 24.3
click at [451, 181] on div "Janela de atendimento Grade de atendimento Capacidade Transportadoras Veículos …" at bounding box center [494, 243] width 989 height 487
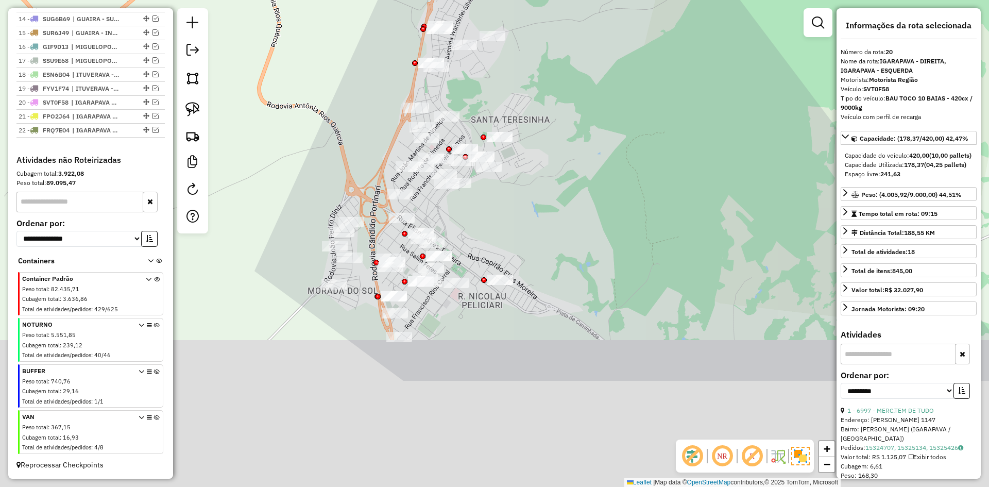
drag, startPoint x: 548, startPoint y: 215, endPoint x: 540, endPoint y: 191, distance: 25.4
click at [544, 181] on div "Janela de atendimento Grade de atendimento Capacidade Transportadoras Veículos …" at bounding box center [494, 243] width 989 height 487
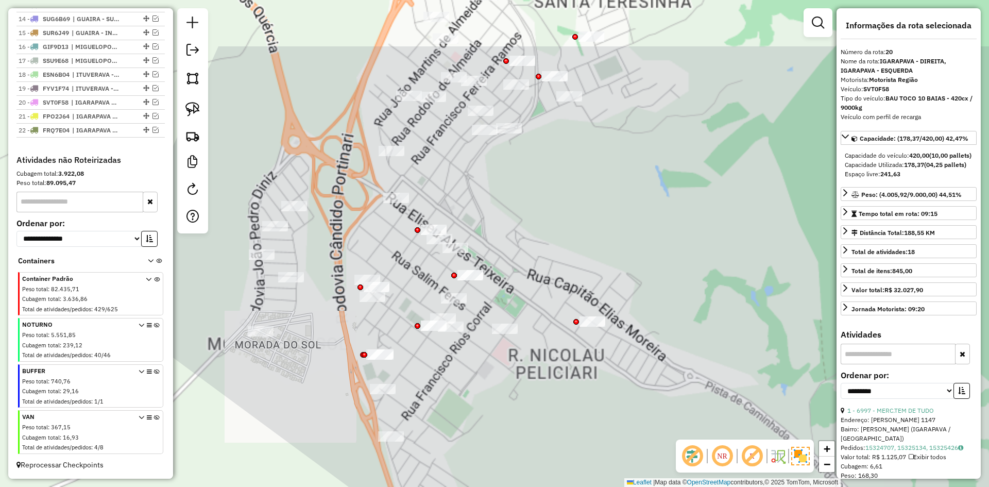
drag, startPoint x: 490, startPoint y: 376, endPoint x: 509, endPoint y: 414, distance: 42.4
click at [530, 406] on div "Janela de atendimento Grade de atendimento Capacidade Transportadoras Veículos …" at bounding box center [494, 243] width 989 height 487
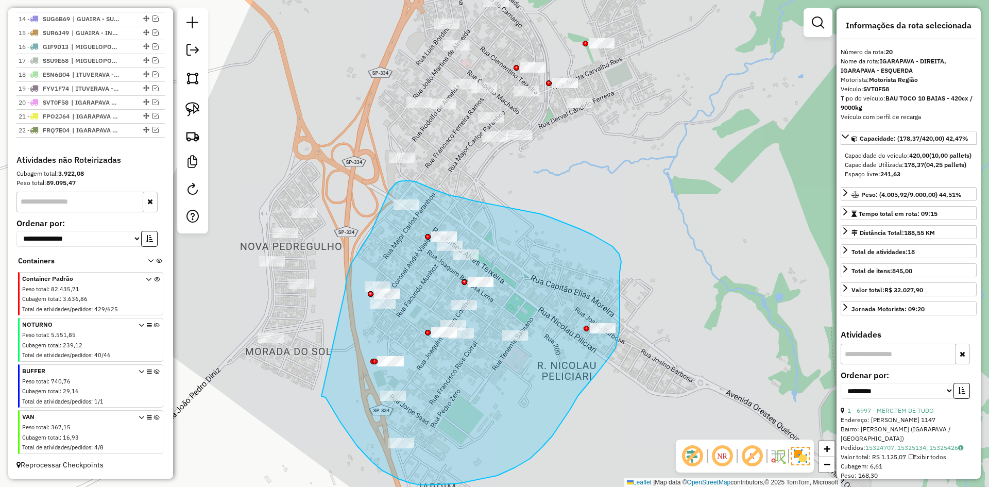
drag, startPoint x: 334, startPoint y: 412, endPoint x: 345, endPoint y: 324, distance: 88.8
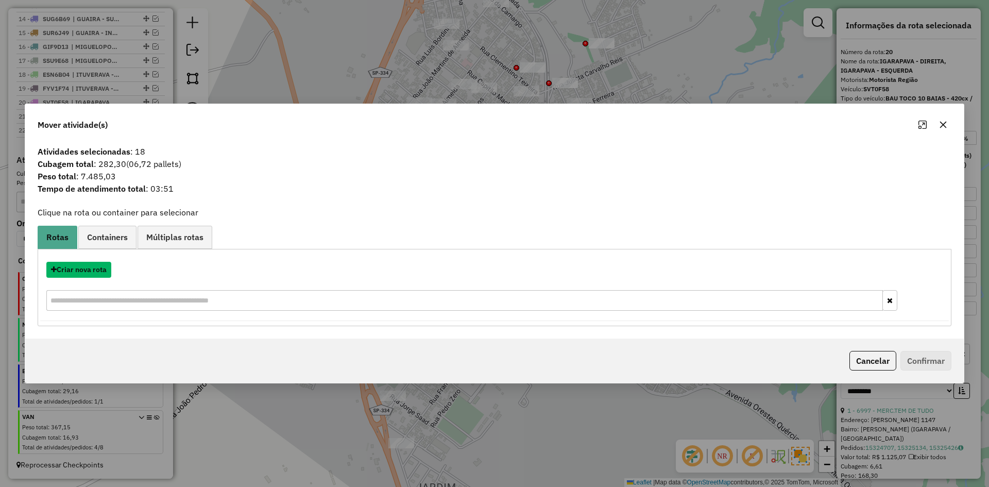
click at [95, 274] on button "Criar nova rota" at bounding box center [78, 270] width 65 height 16
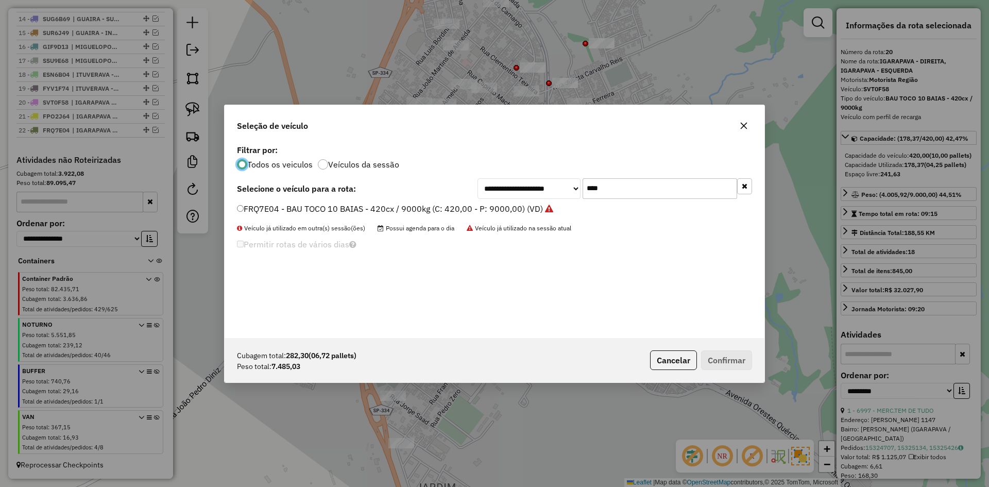
scroll to position [6, 3]
drag, startPoint x: 590, startPoint y: 187, endPoint x: 562, endPoint y: 192, distance: 28.9
click at [562, 192] on div "**********" at bounding box center [615, 188] width 275 height 21
type input "****"
click at [334, 205] on label "FWT6C74 - BAU TOCO 10 BAIAS - 420cx / 9000kg (C: 420,00 - P: 9000,00) (VD)" at bounding box center [391, 208] width 308 height 12
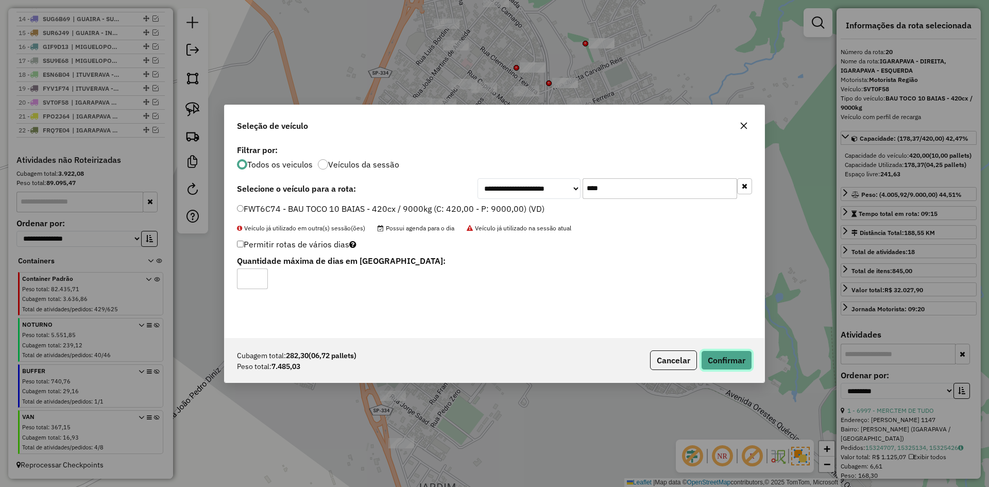
click at [726, 355] on button "Confirmar" at bounding box center [726, 360] width 51 height 20
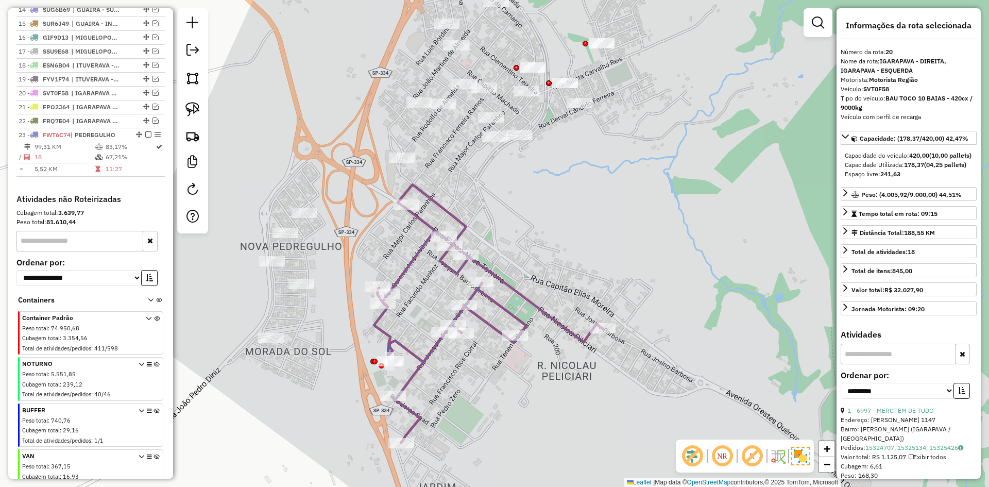
scroll to position [612, 0]
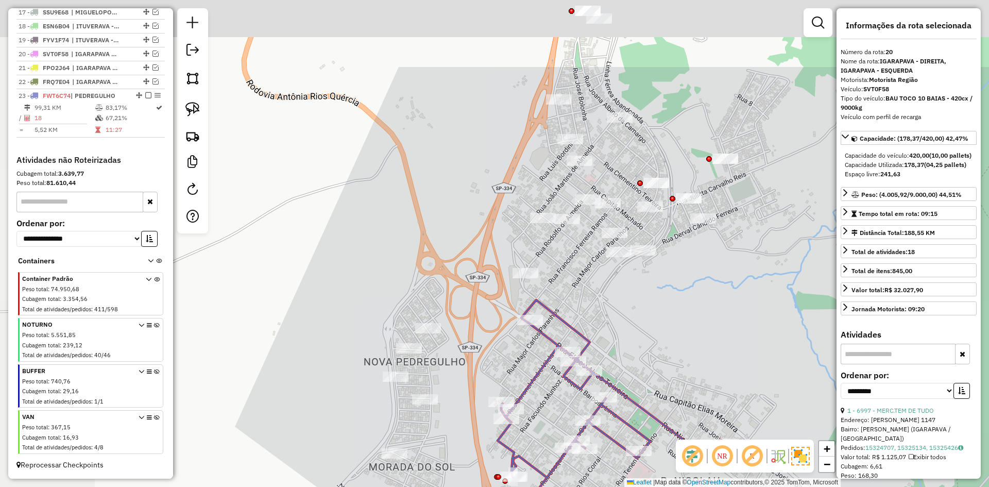
drag, startPoint x: 515, startPoint y: 203, endPoint x: 616, endPoint y: 334, distance: 165.3
click at [638, 319] on div "Janela de atendimento Grade de atendimento Capacidade Transportadoras Veículos …" at bounding box center [494, 243] width 989 height 487
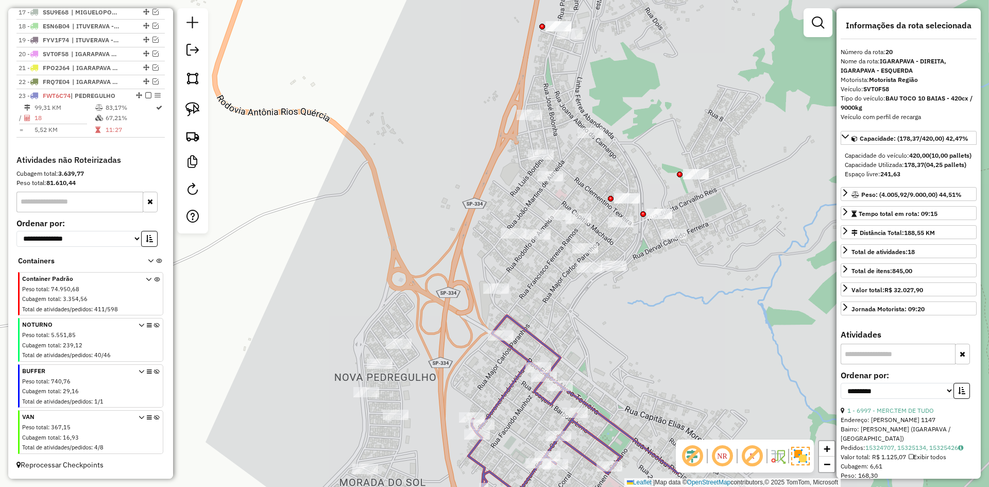
drag, startPoint x: 290, startPoint y: 378, endPoint x: 307, endPoint y: 357, distance: 27.0
click at [259, 391] on div "Janela de atendimento Grade de atendimento Capacidade Transportadoras Veículos …" at bounding box center [494, 243] width 989 height 487
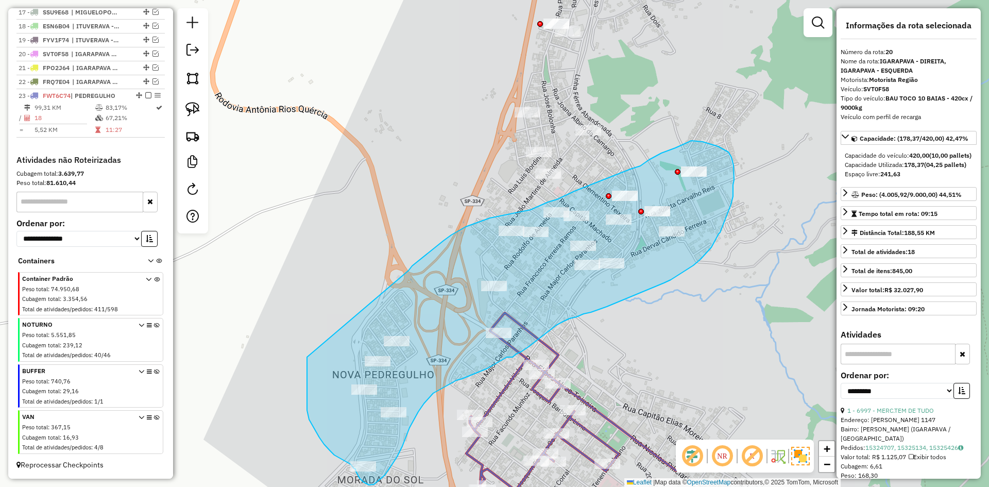
drag, startPoint x: 307, startPoint y: 357, endPoint x: 409, endPoint y: 270, distance: 133.4
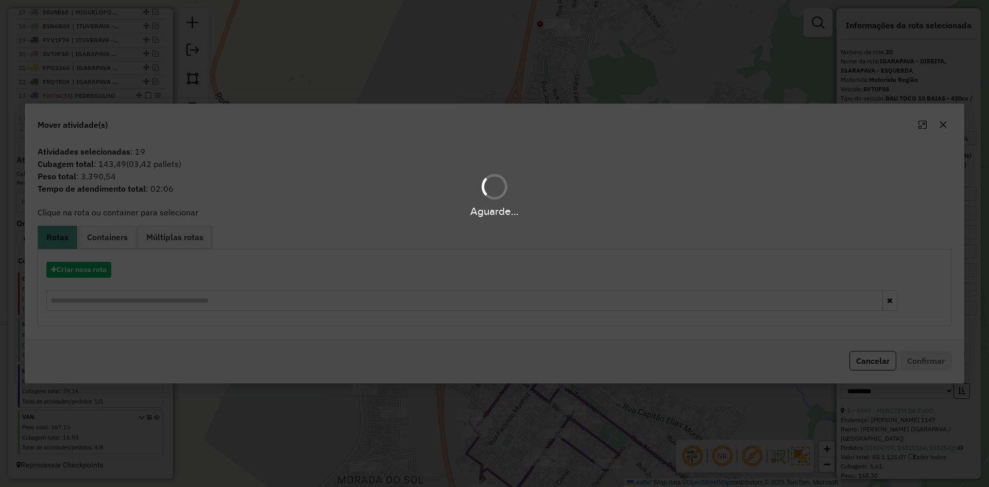
click at [84, 274] on div "Aguarde..." at bounding box center [494, 243] width 989 height 487
click at [79, 270] on div "Aguarde..." at bounding box center [494, 243] width 989 height 487
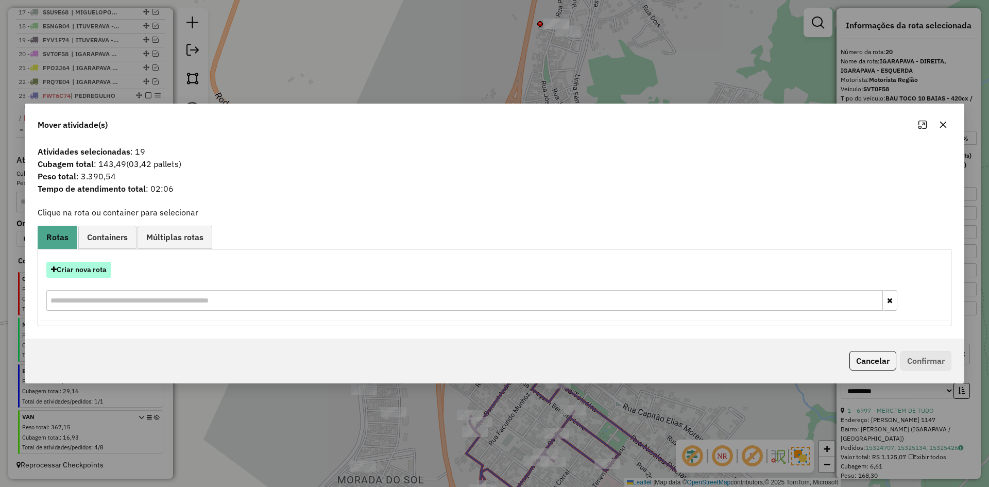
click at [78, 270] on button "Criar nova rota" at bounding box center [78, 270] width 65 height 16
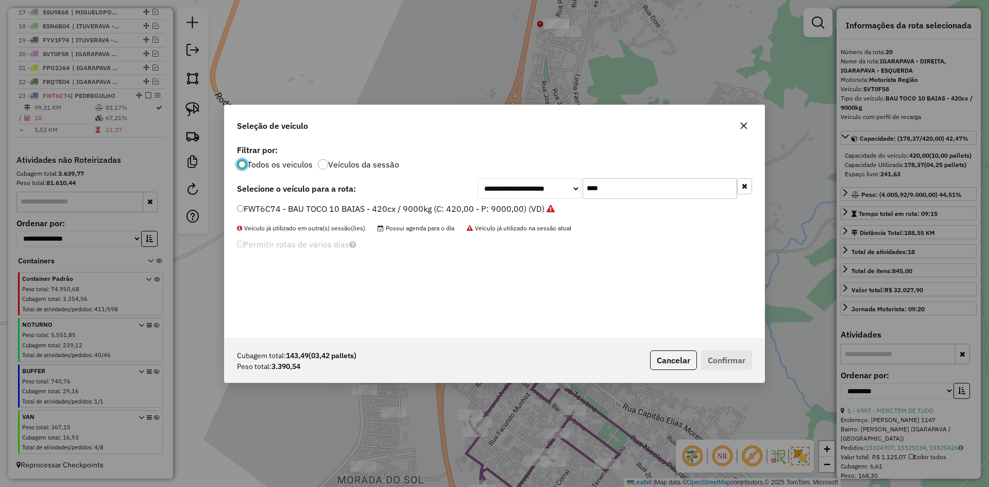
scroll to position [6, 3]
drag, startPoint x: 630, startPoint y: 190, endPoint x: 547, endPoint y: 189, distance: 83.5
click at [545, 189] on div "**********" at bounding box center [615, 188] width 275 height 21
type input "****"
click at [296, 209] on label "GBN6C35 - BAU TOCO 10 BAIAS - 420cx / 9000kg (C: 420,00 - P: 9000,00) (VD)" at bounding box center [391, 208] width 308 height 12
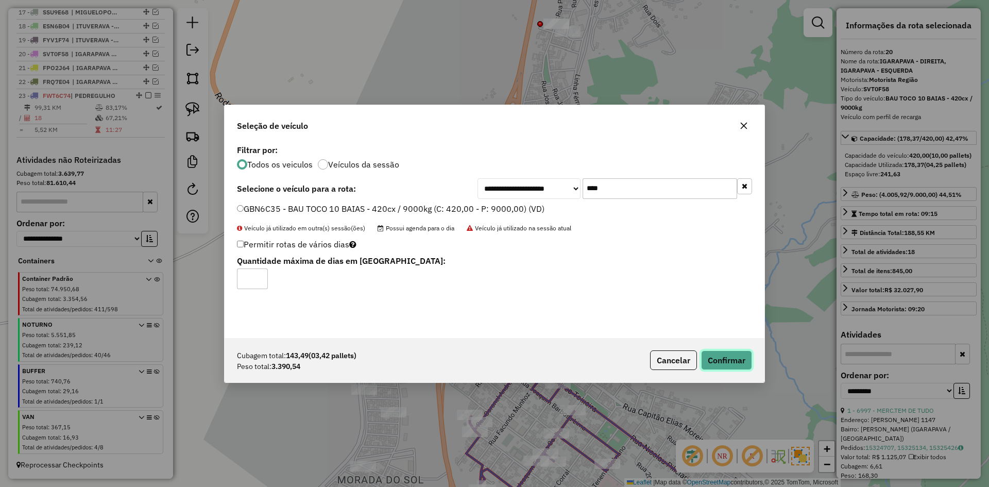
click at [732, 351] on button "Confirmar" at bounding box center [726, 360] width 51 height 20
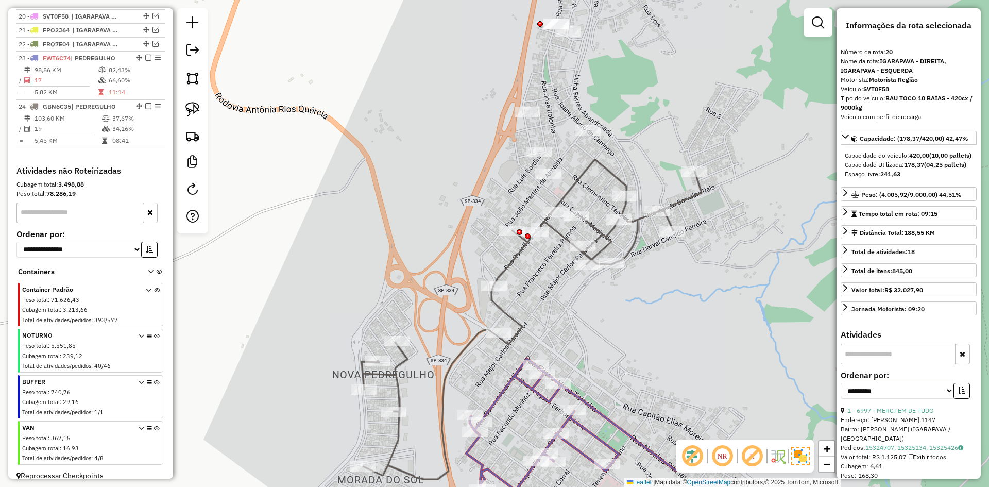
scroll to position [651, 0]
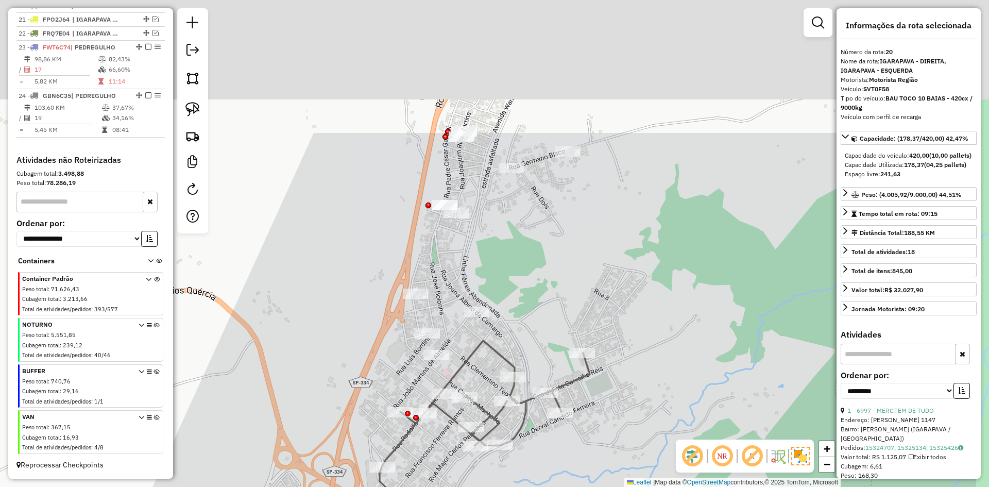
drag, startPoint x: 572, startPoint y: 158, endPoint x: 460, endPoint y: 339, distance: 213.0
click at [460, 339] on div "Janela de atendimento Grade de atendimento Capacidade Transportadoras Veículos …" at bounding box center [494, 243] width 989 height 487
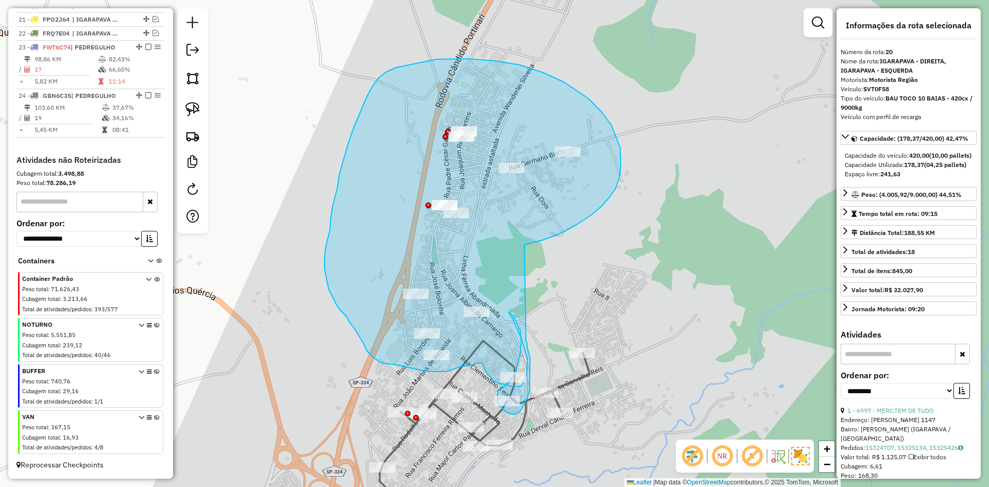
drag, startPoint x: 619, startPoint y: 178, endPoint x: 526, endPoint y: 340, distance: 186.7
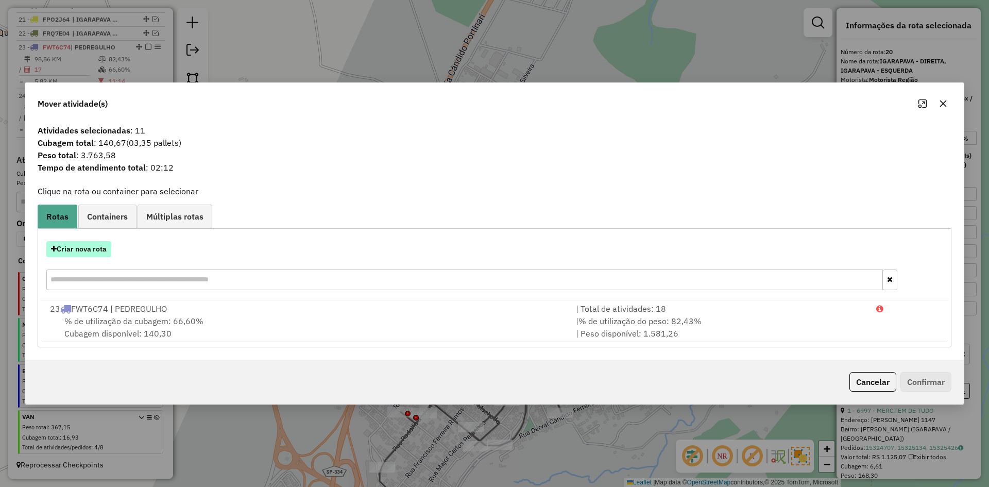
click at [94, 249] on button "Criar nova rota" at bounding box center [78, 249] width 65 height 16
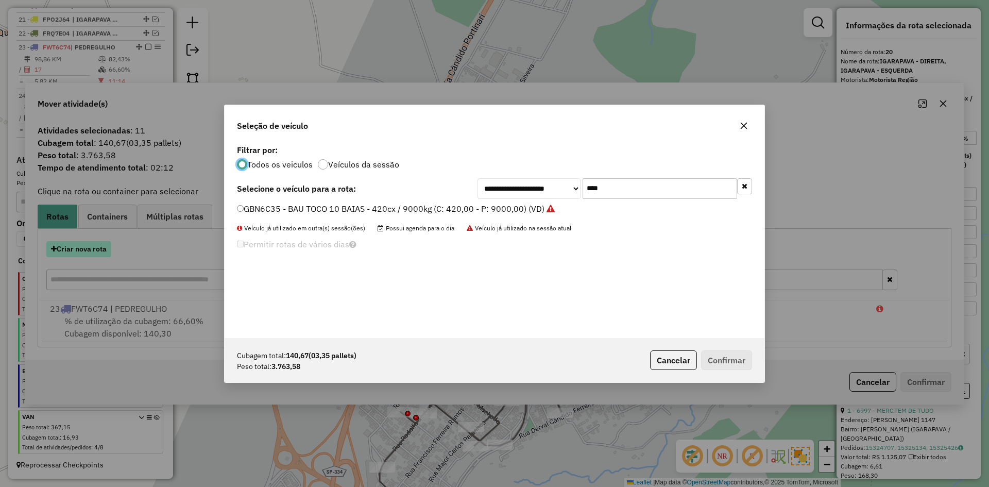
scroll to position [6, 3]
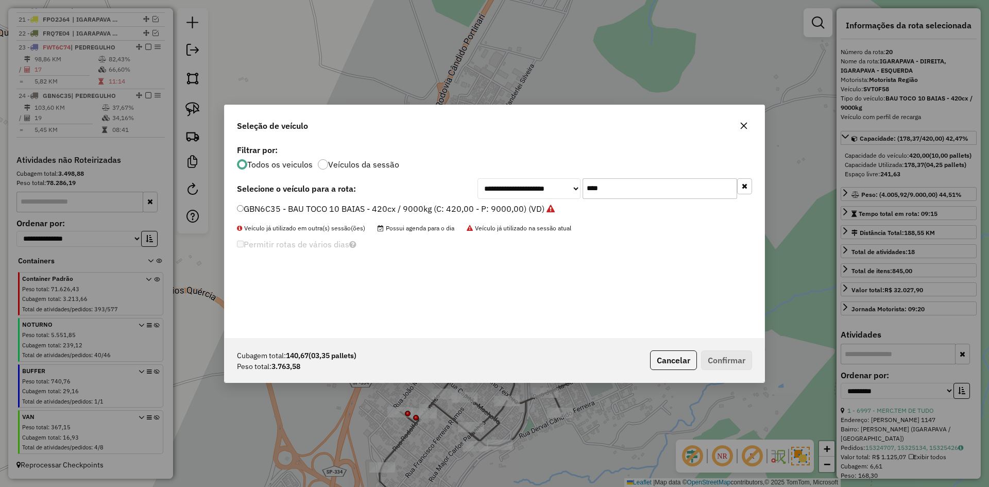
drag, startPoint x: 628, startPoint y: 185, endPoint x: 522, endPoint y: 185, distance: 105.6
click at [522, 185] on div "**********" at bounding box center [615, 188] width 275 height 21
type input "****"
drag, startPoint x: 318, startPoint y: 211, endPoint x: 362, endPoint y: 227, distance: 46.8
click at [318, 211] on label "EZN7B34 - BAU TOCO 10 BAIAS - 420cx / 9000kg (C: 420,00 - P: 9000,00) (VD)" at bounding box center [390, 208] width 306 height 12
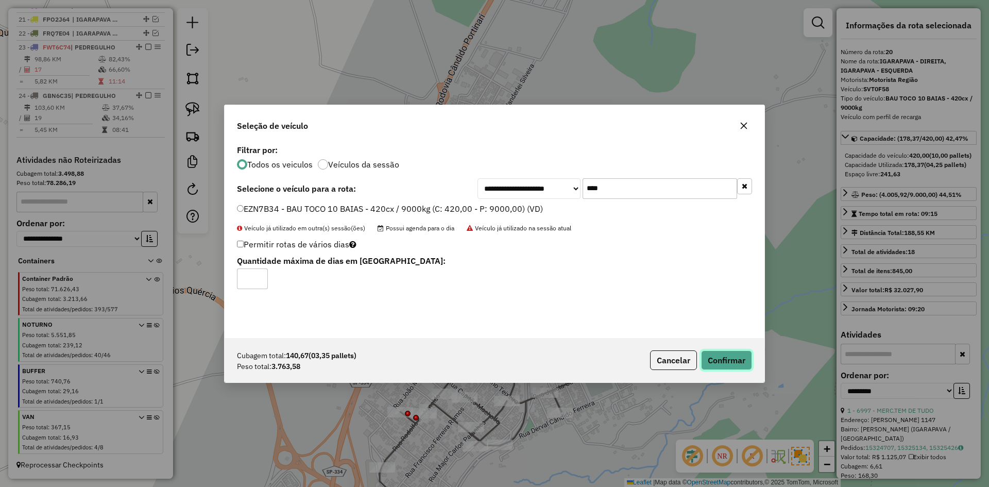
click at [734, 362] on button "Confirmar" at bounding box center [726, 360] width 51 height 20
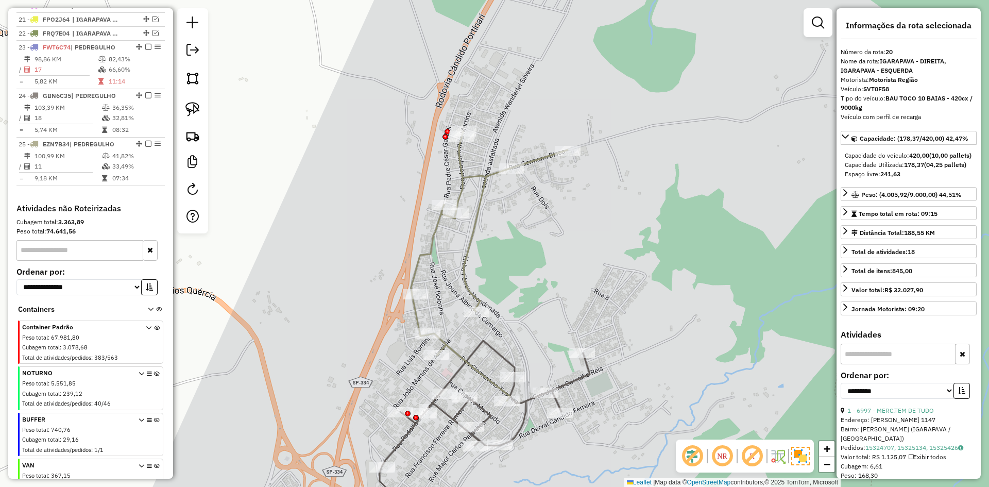
drag, startPoint x: 461, startPoint y: 273, endPoint x: 470, endPoint y: 280, distance: 12.2
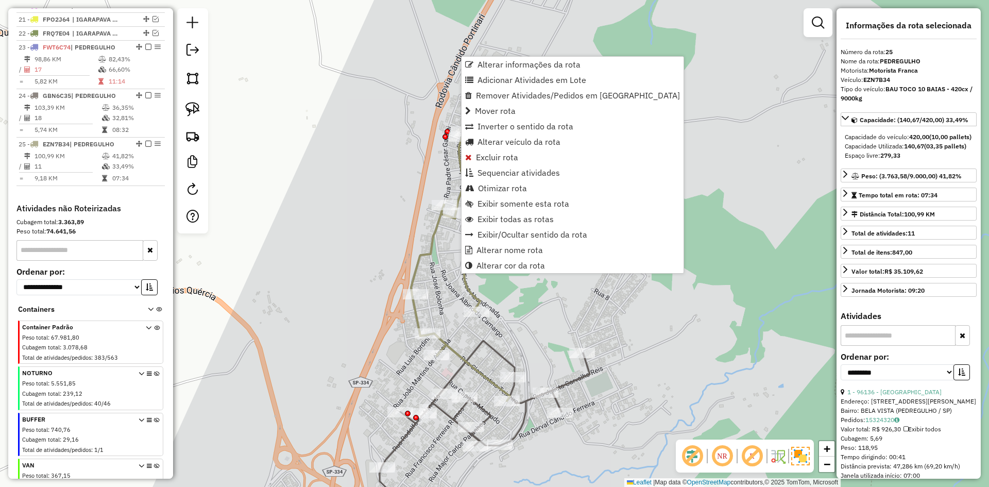
scroll to position [708, 0]
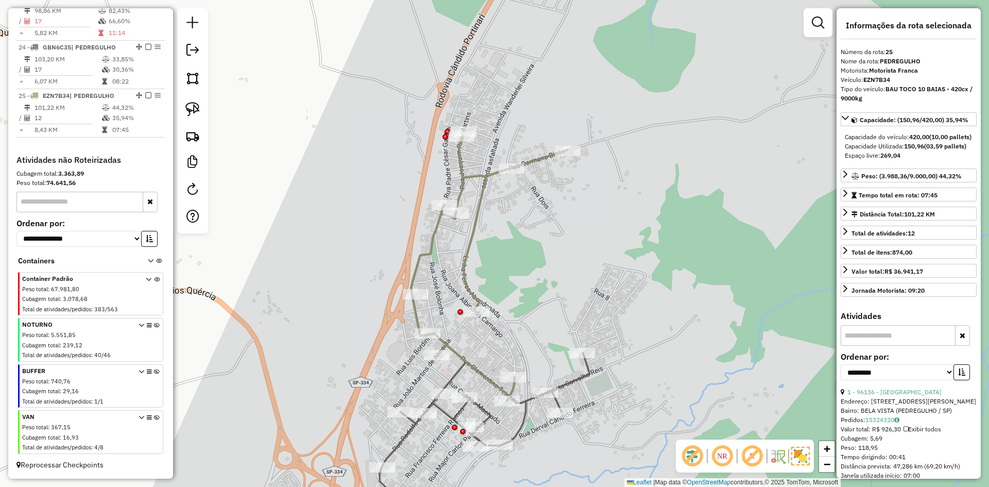
click at [465, 280] on icon at bounding box center [489, 265] width 157 height 269
click at [465, 282] on icon at bounding box center [491, 265] width 157 height 269
click at [467, 283] on icon at bounding box center [491, 265] width 157 height 269
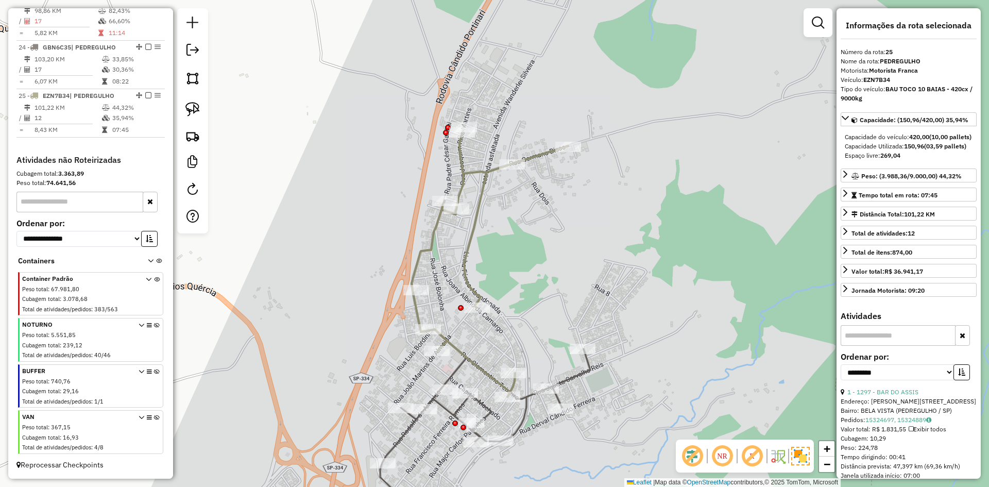
drag, startPoint x: 561, startPoint y: 294, endPoint x: 534, endPoint y: 110, distance: 185.9
click at [534, 110] on div "Janela de atendimento Grade de atendimento Capacidade Transportadoras Veículos …" at bounding box center [494, 243] width 989 height 487
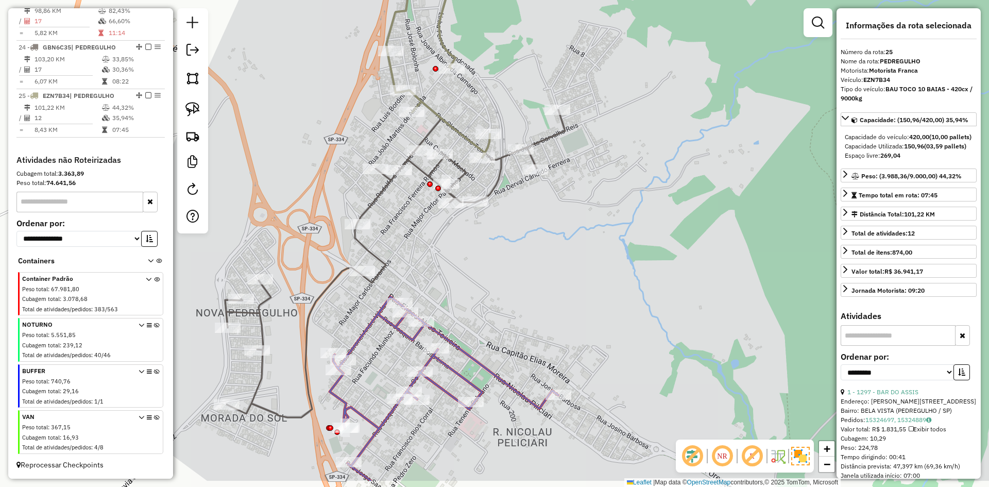
drag, startPoint x: 529, startPoint y: 280, endPoint x: 358, endPoint y: 261, distance: 171.6
click at [529, 280] on div "Janela de atendimento Grade de atendimento Capacidade Transportadoras Veículos …" at bounding box center [494, 243] width 989 height 487
click at [378, 251] on icon at bounding box center [395, 263] width 340 height 308
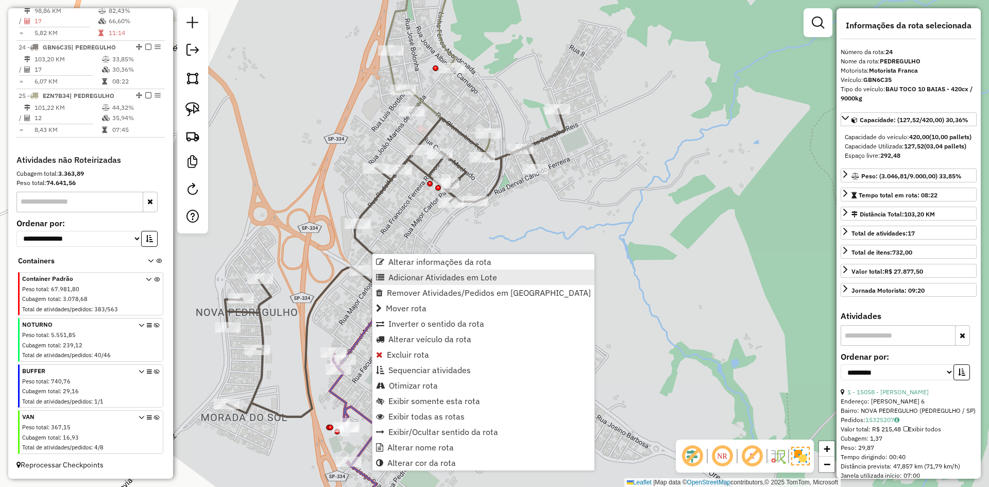
click at [401, 273] on span "Adicionar Atividades em Lote" at bounding box center [442, 277] width 109 height 8
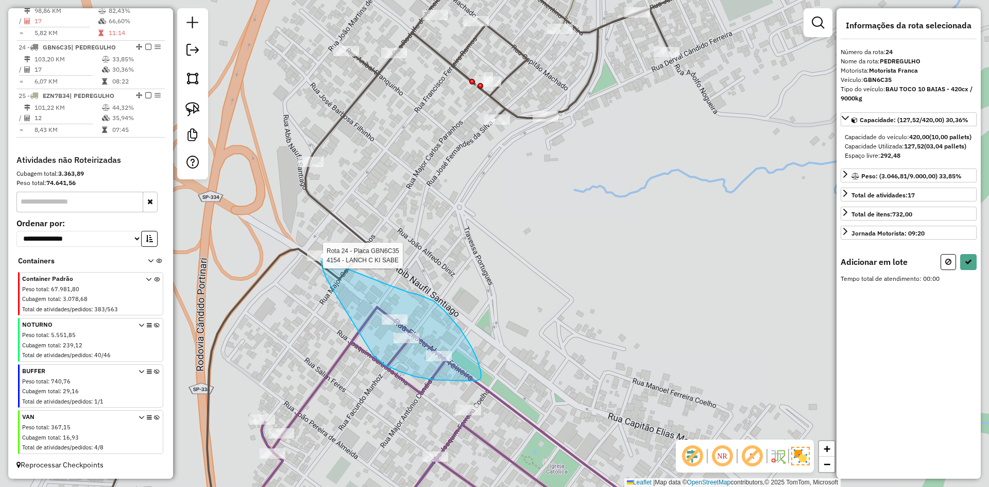
click at [321, 259] on div "Rota 24 - Placa GBN6C35 4154 - LANCH C KI SABE Janela de atendimento Grade de a…" at bounding box center [494, 243] width 989 height 487
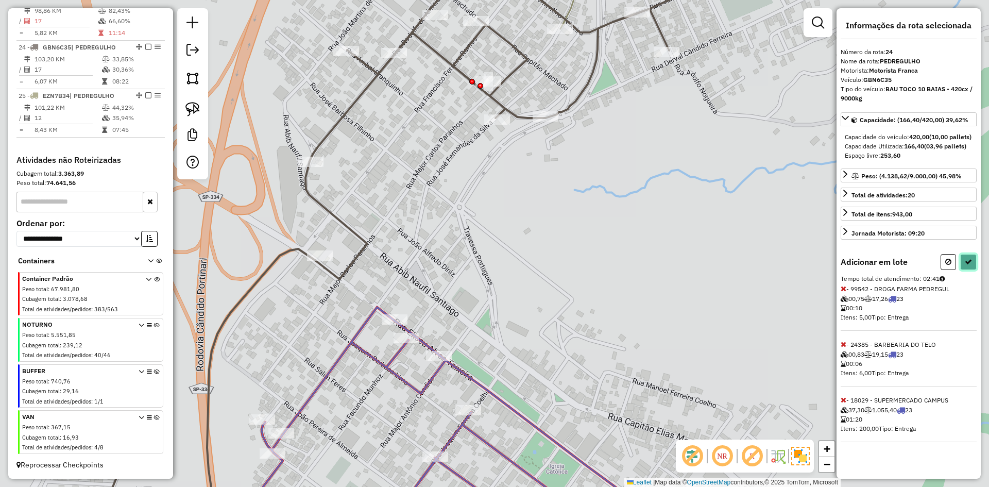
click at [966, 265] on icon at bounding box center [968, 261] width 7 height 7
click at [0, 0] on div "Aguarde..." at bounding box center [0, 0] width 0 height 0
select select "**********"
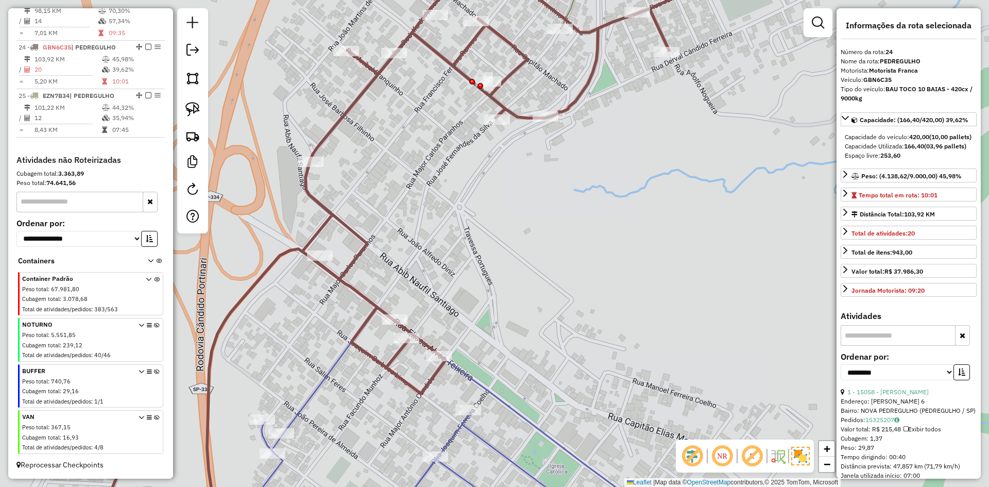
click at [478, 436] on icon at bounding box center [484, 421] width 456 height 229
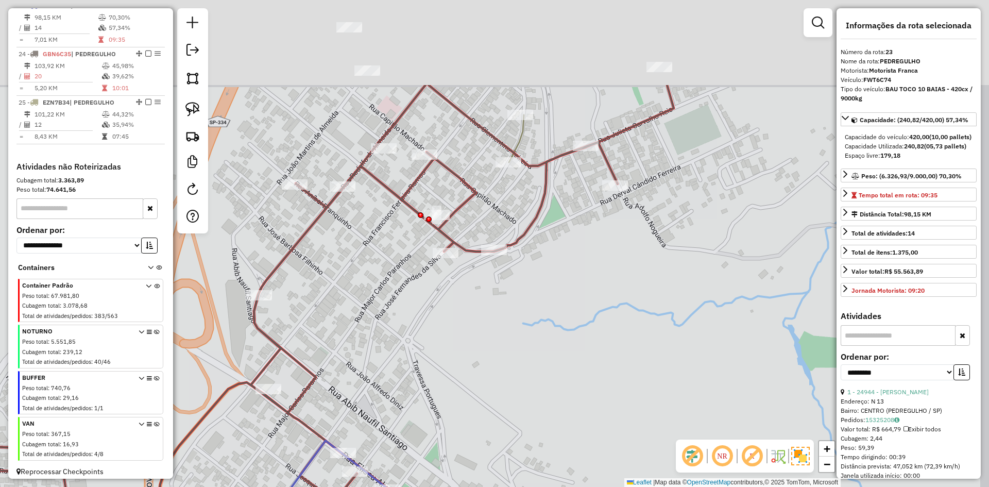
drag, startPoint x: 516, startPoint y: 322, endPoint x: 471, endPoint y: 403, distance: 92.7
click at [456, 461] on div "Janela de atendimento Grade de atendimento Capacidade Transportadoras Veículos …" at bounding box center [494, 243] width 989 height 487
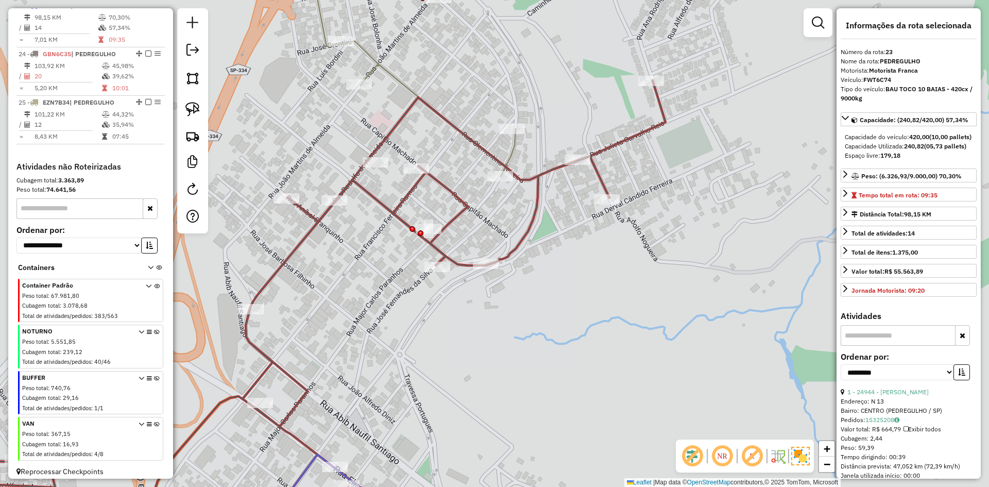
click at [530, 180] on icon at bounding box center [326, 307] width 680 height 455
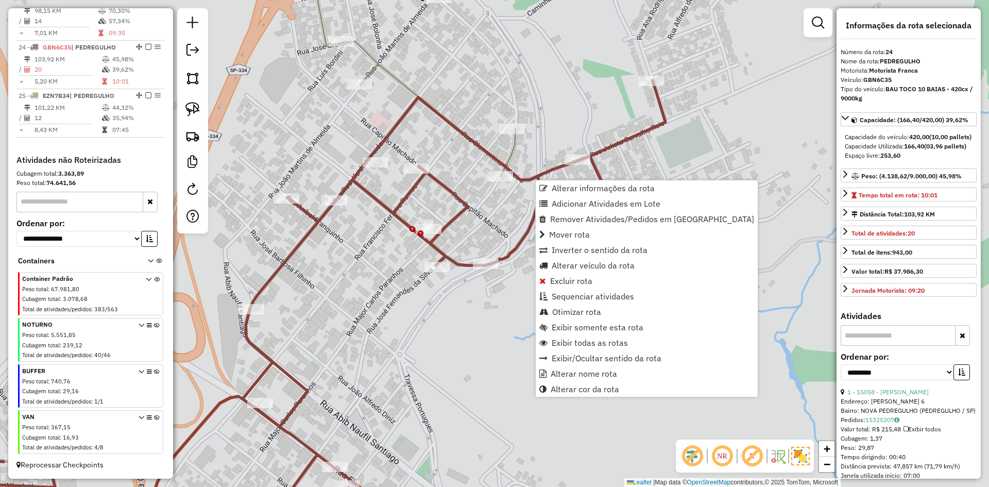
click at [720, 284] on div "Janela de atendimento Grade de atendimento Capacidade Transportadoras Veículos …" at bounding box center [494, 243] width 989 height 487
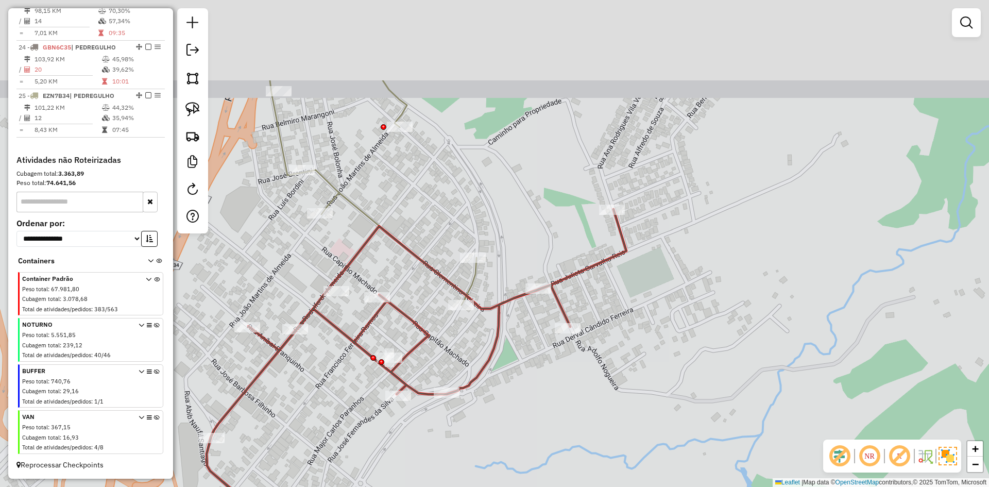
drag, startPoint x: 719, startPoint y: 255, endPoint x: 574, endPoint y: 299, distance: 151.9
click at [678, 384] on div "Janela de atendimento Grade de atendimento Capacidade Transportadoras Veículos …" at bounding box center [494, 243] width 989 height 487
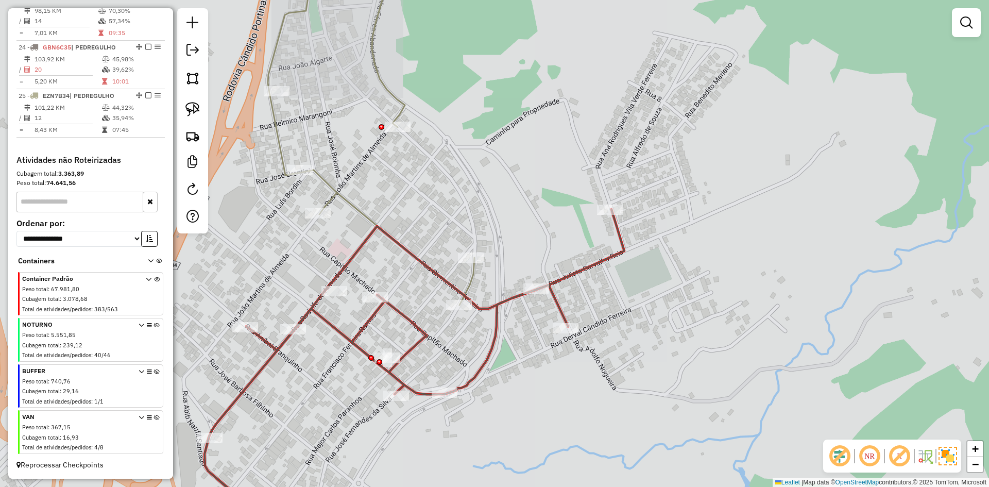
click at [340, 197] on icon at bounding box center [371, 128] width 207 height 353
select select "**********"
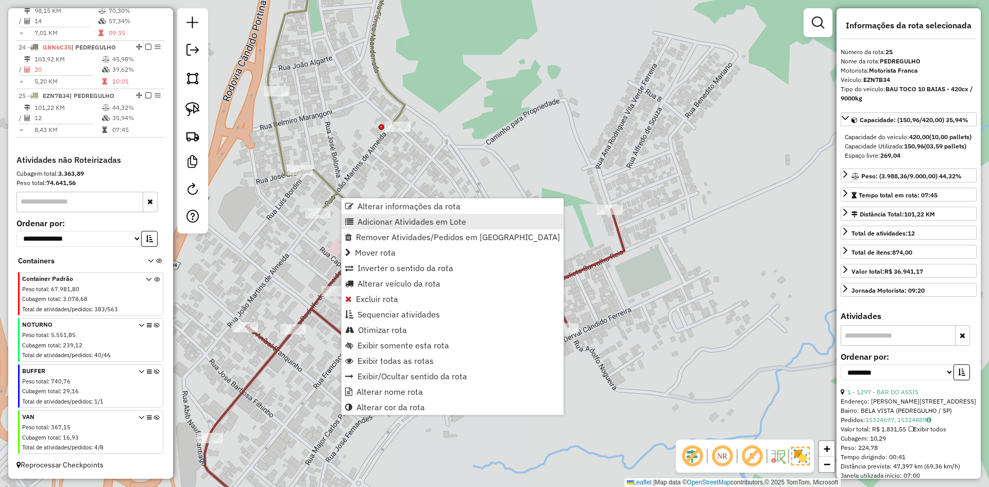
click at [404, 226] on span "Adicionar Atividades em Lote" at bounding box center [412, 221] width 109 height 8
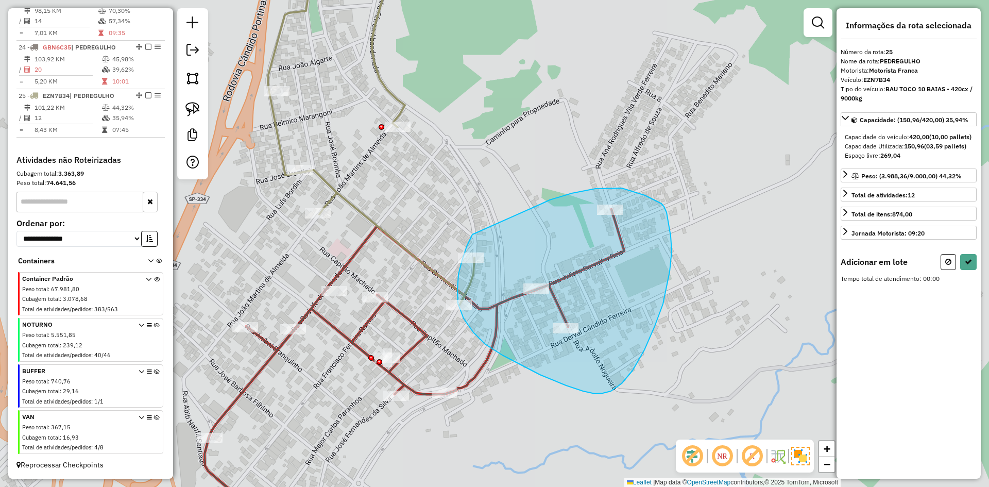
drag, startPoint x: 550, startPoint y: 200, endPoint x: 498, endPoint y: 199, distance: 51.5
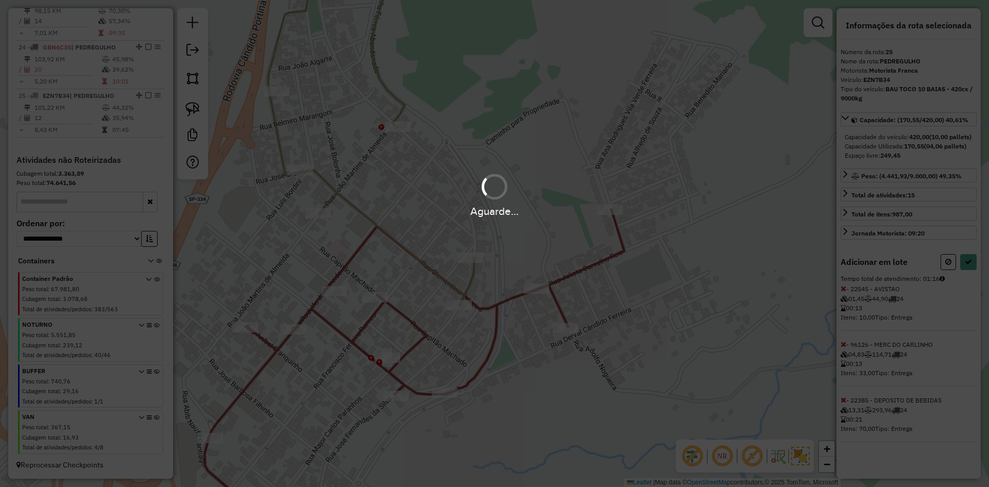
click at [974, 273] on div "Aguarde..." at bounding box center [494, 243] width 989 height 487
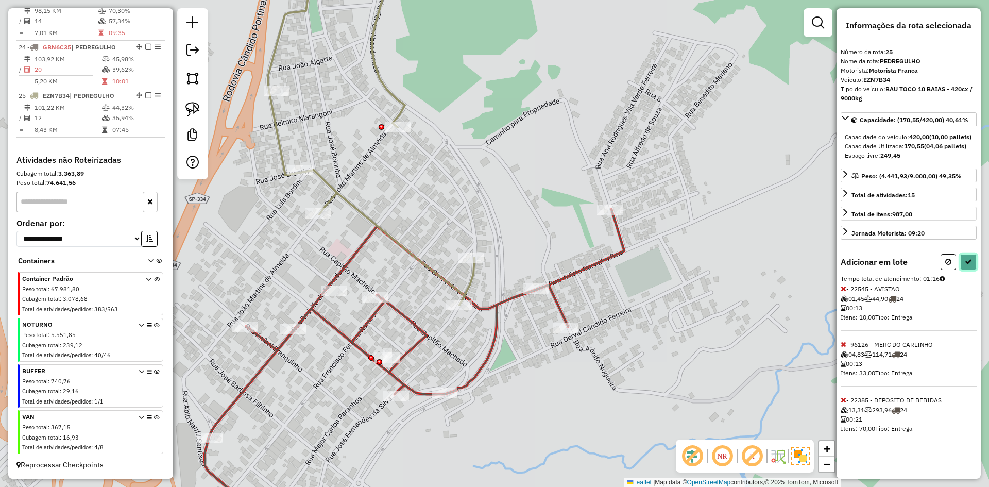
click at [971, 270] on button at bounding box center [968, 262] width 16 height 16
click at [0, 0] on div "Aguarde..." at bounding box center [0, 0] width 0 height 0
select select "**********"
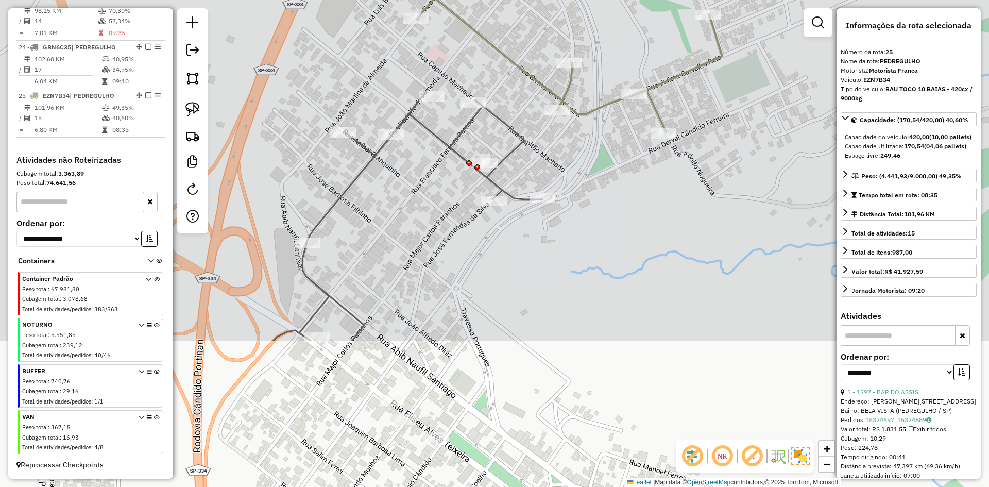
drag, startPoint x: 515, startPoint y: 446, endPoint x: 694, endPoint y: 134, distance: 359.1
click at [694, 134] on div "Janela de atendimento Grade de atendimento Capacidade Transportadoras Veículos …" at bounding box center [494, 243] width 989 height 487
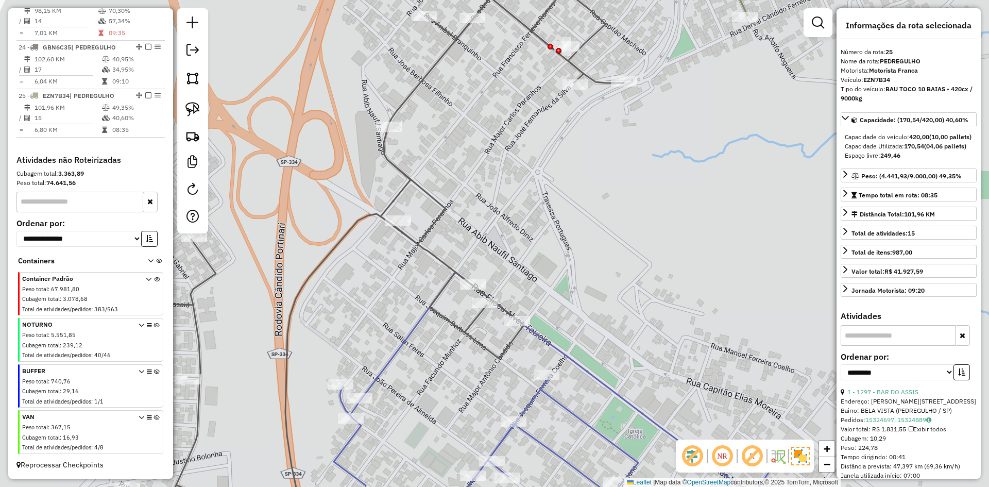
click at [427, 230] on icon at bounding box center [374, 244] width 500 height 538
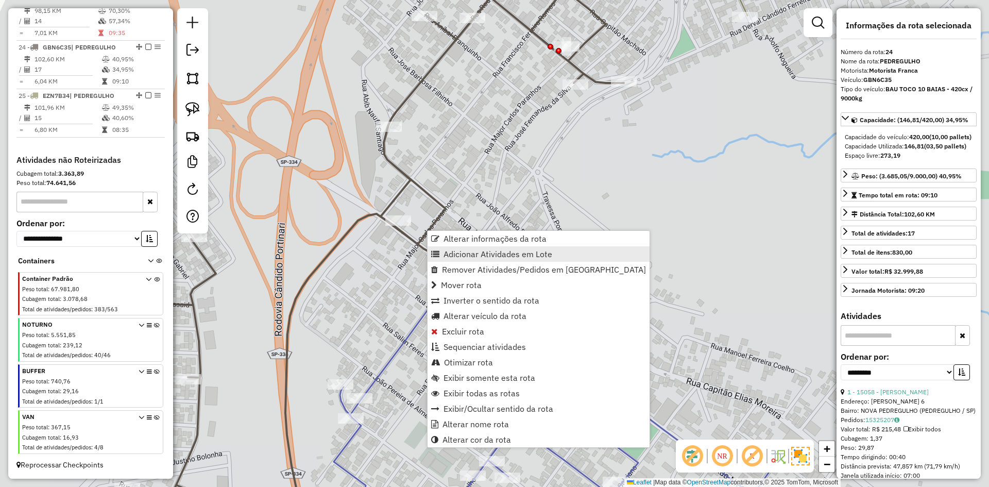
click at [464, 251] on span "Adicionar Atividades em Lote" at bounding box center [498, 254] width 109 height 8
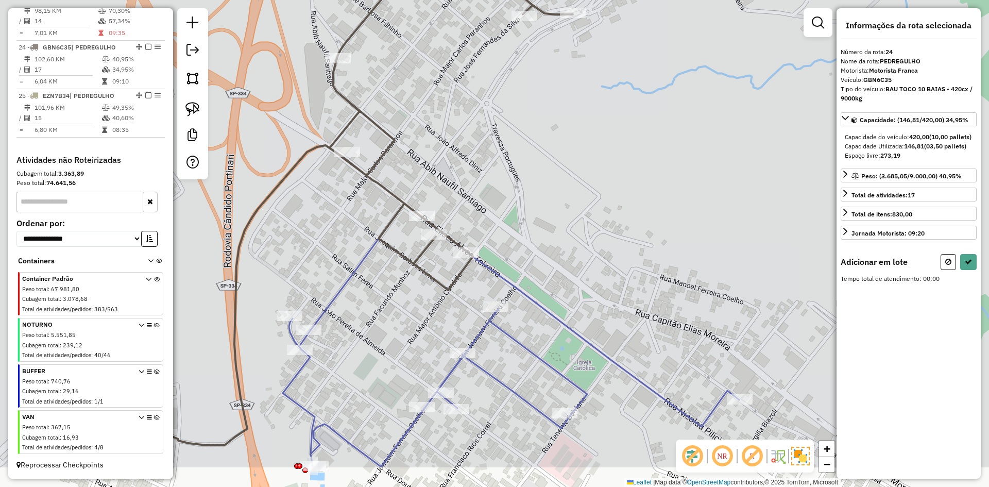
drag, startPoint x: 350, startPoint y: 306, endPoint x: 320, endPoint y: 255, distance: 58.4
click at [318, 255] on div "Janela de atendimento Grade de atendimento Capacidade Transportadoras Veículos …" at bounding box center [494, 243] width 989 height 487
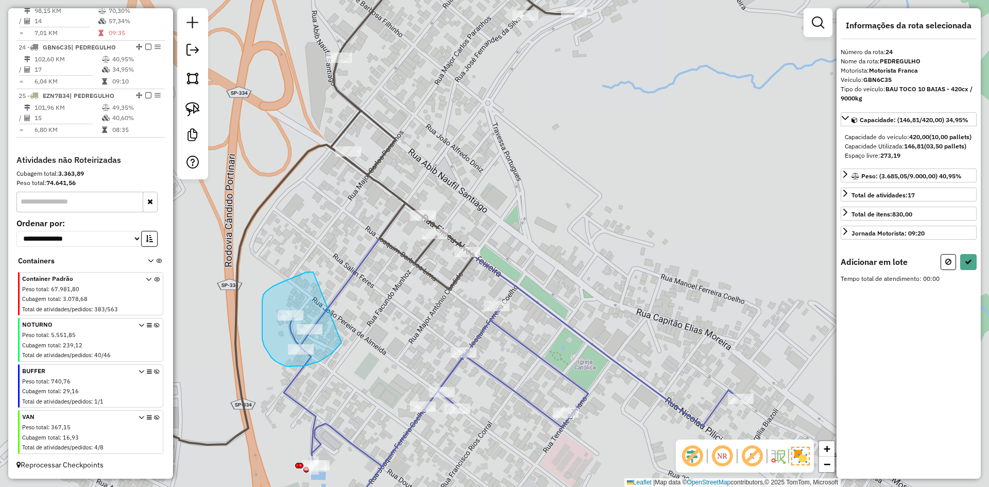
drag, startPoint x: 313, startPoint y: 272, endPoint x: 350, endPoint y: 241, distance: 48.3
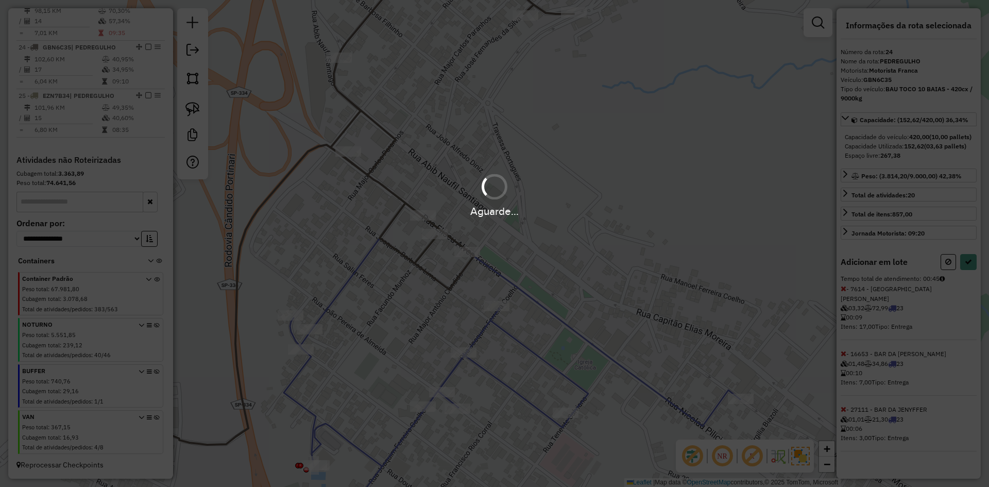
click at [971, 269] on div "Aguarde..." at bounding box center [494, 243] width 989 height 487
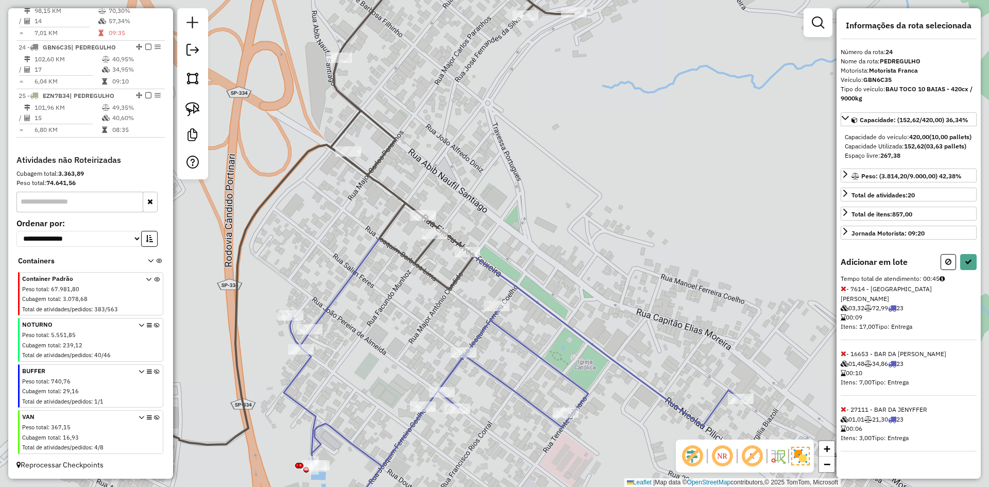
click at [971, 269] on hb-app "Aguarde... Pop-up bloqueado! Seu navegador bloqueou automáticamente a abertura …" at bounding box center [494, 243] width 989 height 487
click at [971, 265] on icon at bounding box center [968, 261] width 7 height 7
select select "**********"
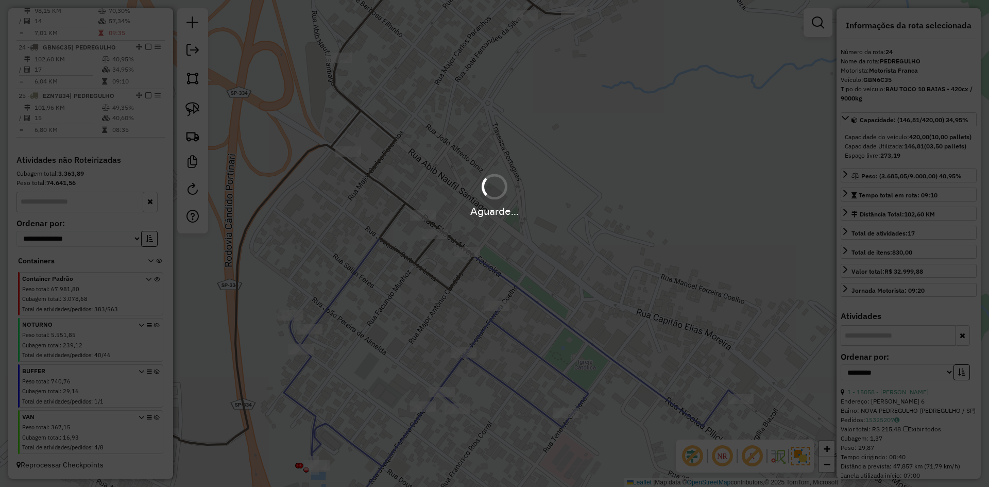
drag, startPoint x: 971, startPoint y: 269, endPoint x: 742, endPoint y: 290, distance: 229.2
click at [971, 270] on div "Aguarde..." at bounding box center [494, 243] width 989 height 487
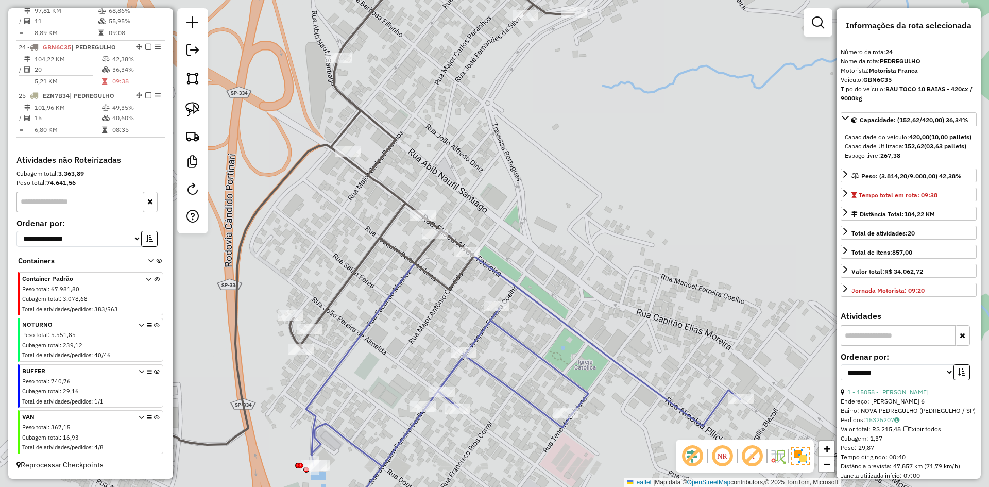
click at [509, 336] on icon at bounding box center [523, 383] width 434 height 306
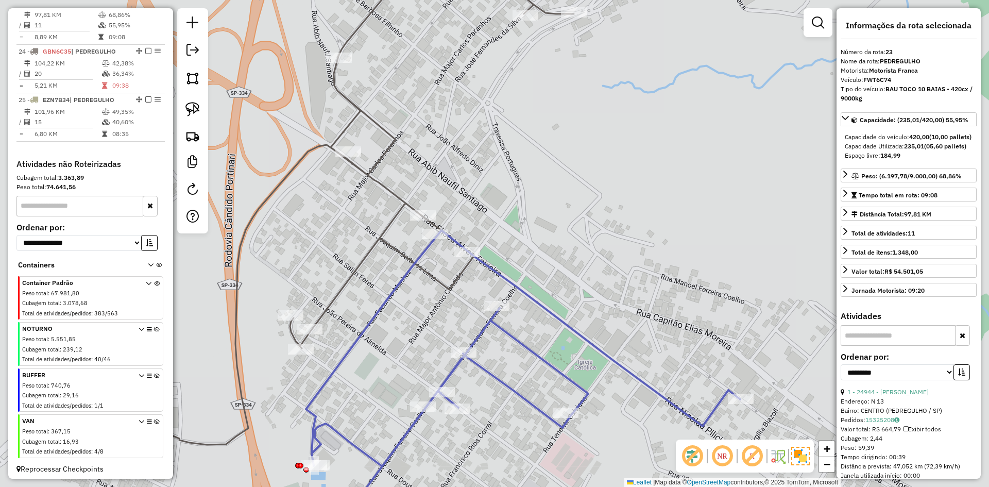
scroll to position [692, 0]
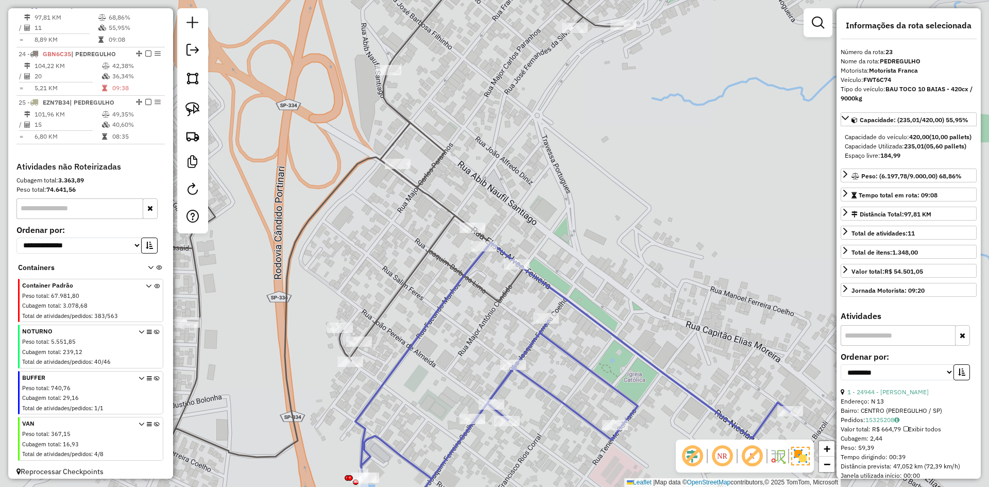
drag, startPoint x: 463, startPoint y: 365, endPoint x: 456, endPoint y: 222, distance: 143.9
click at [456, 221] on div "Janela de atendimento Grade de atendimento Capacidade Transportadoras Veículos …" at bounding box center [494, 243] width 989 height 487
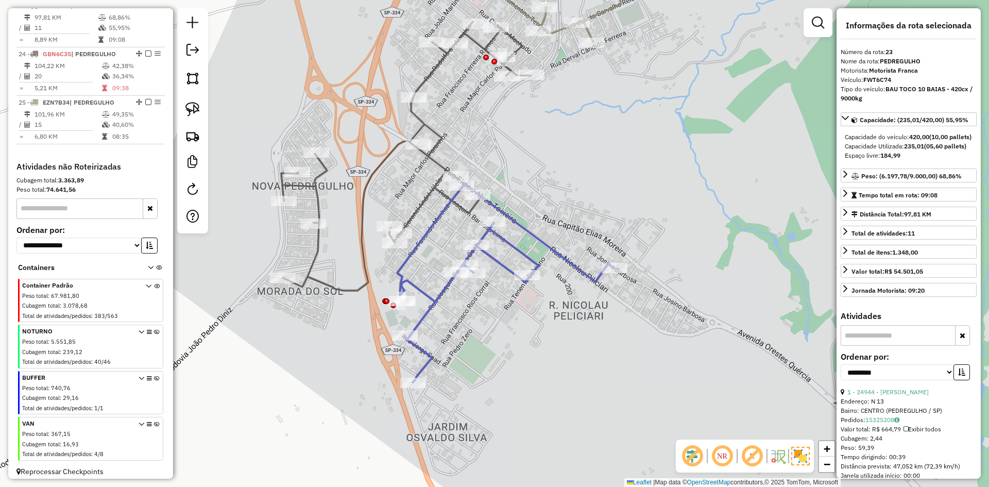
click at [468, 211] on icon at bounding box center [406, 156] width 250 height 269
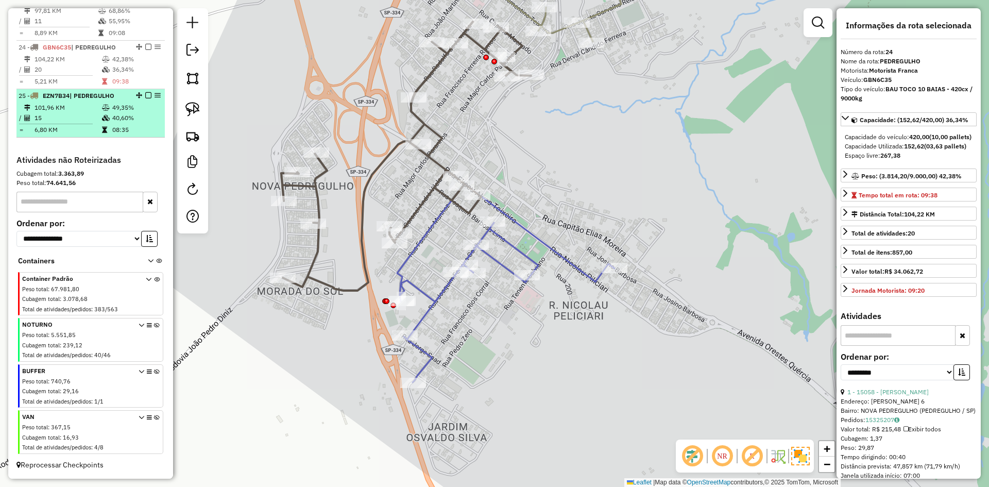
click at [146, 96] on em at bounding box center [148, 95] width 6 height 6
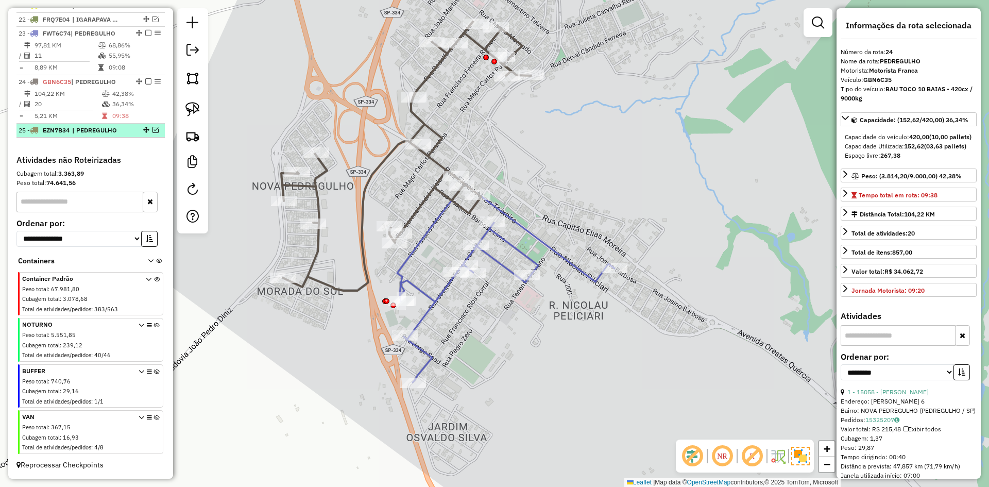
scroll to position [674, 0]
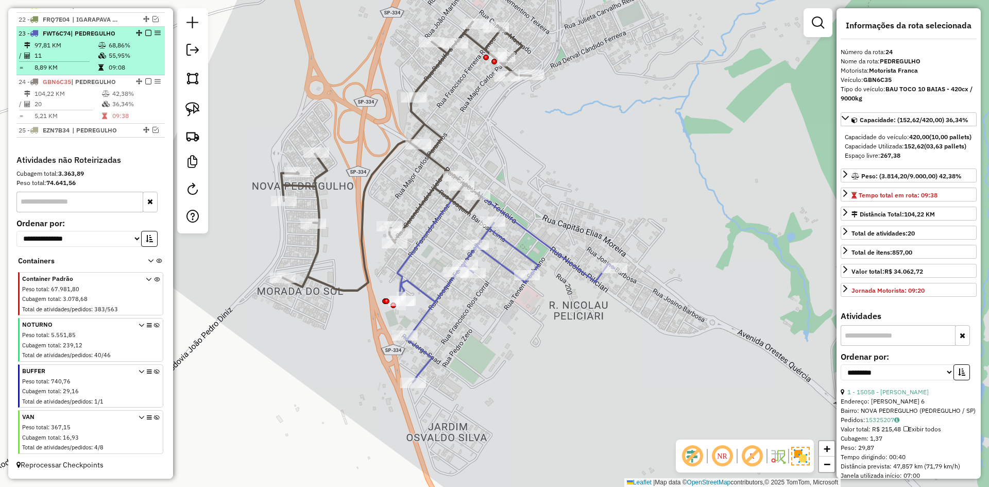
click at [128, 50] on td "55,95%" at bounding box center [134, 55] width 52 height 10
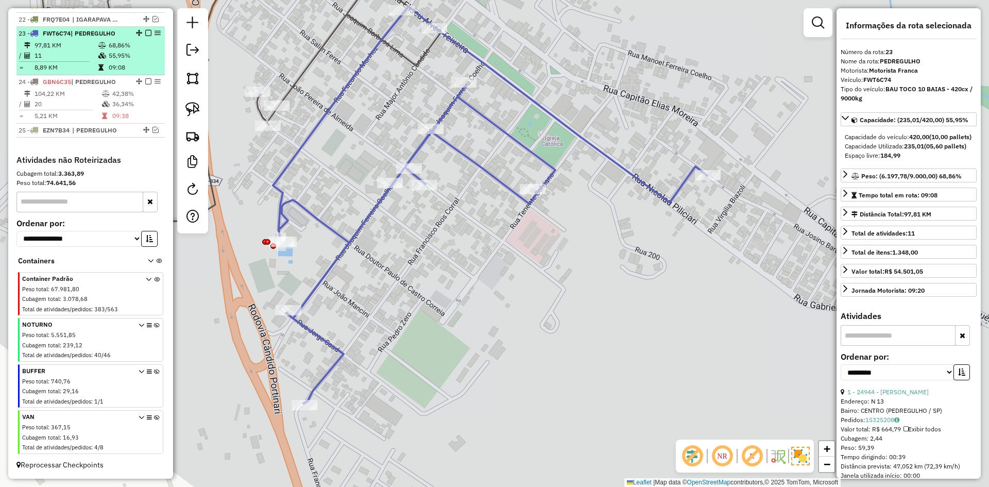
click at [145, 31] on em at bounding box center [148, 33] width 6 height 6
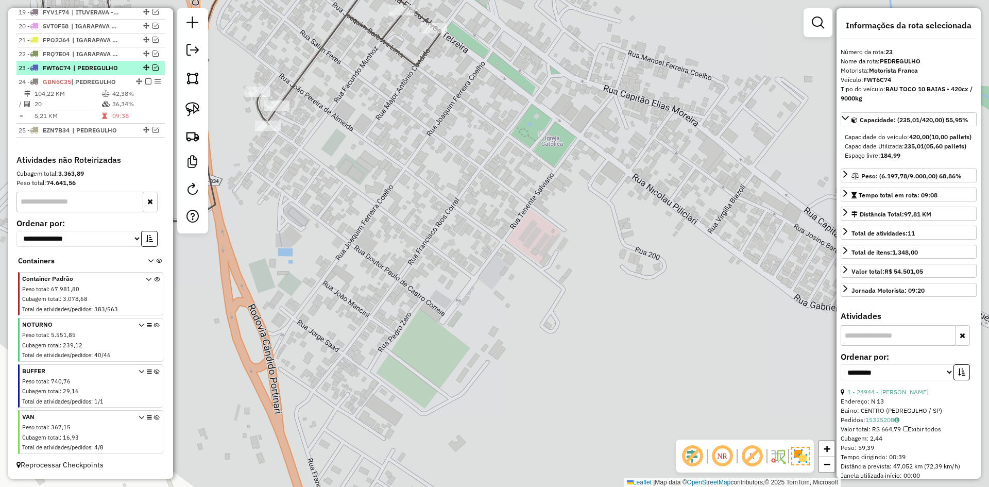
scroll to position [639, 0]
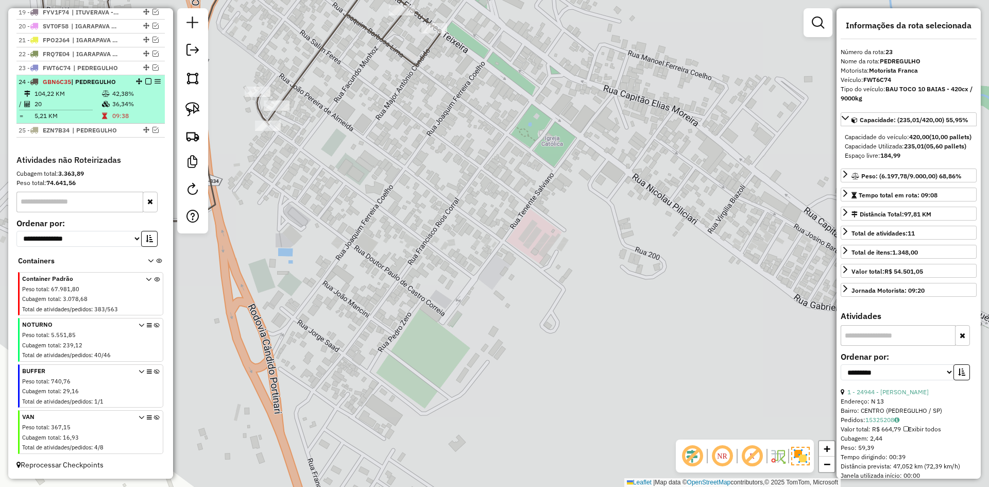
click at [120, 94] on td "42,38%" at bounding box center [136, 94] width 49 height 10
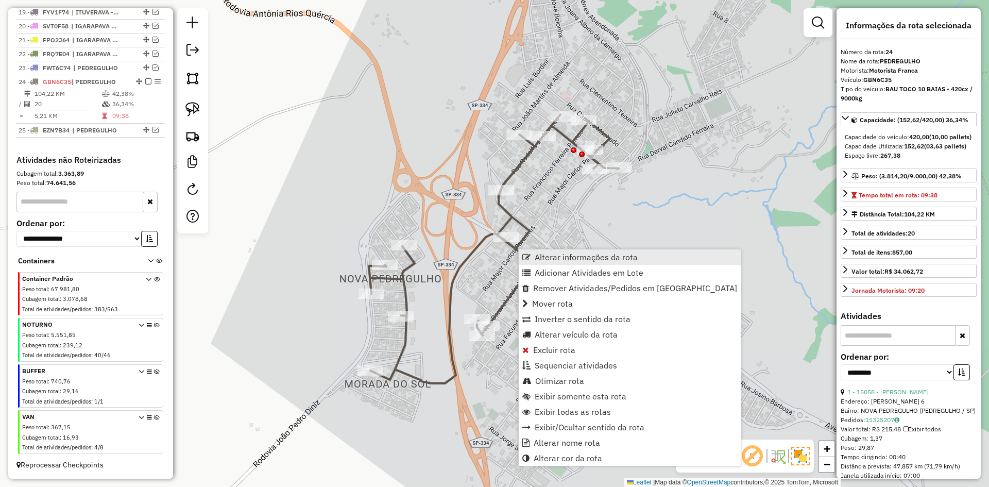
click at [549, 254] on span "Alterar informações da rota" at bounding box center [586, 257] width 103 height 8
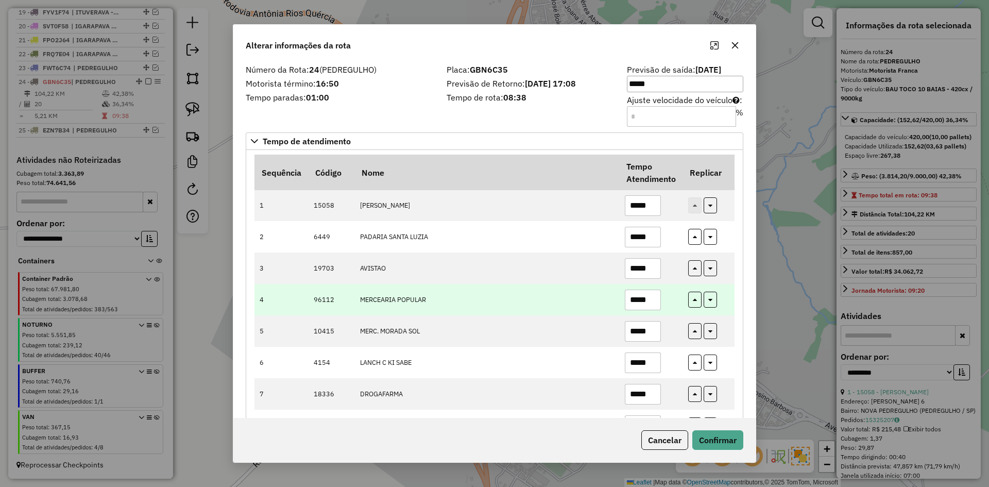
click at [550, 313] on td "MERCEARIA POPULAR" at bounding box center [486, 299] width 265 height 31
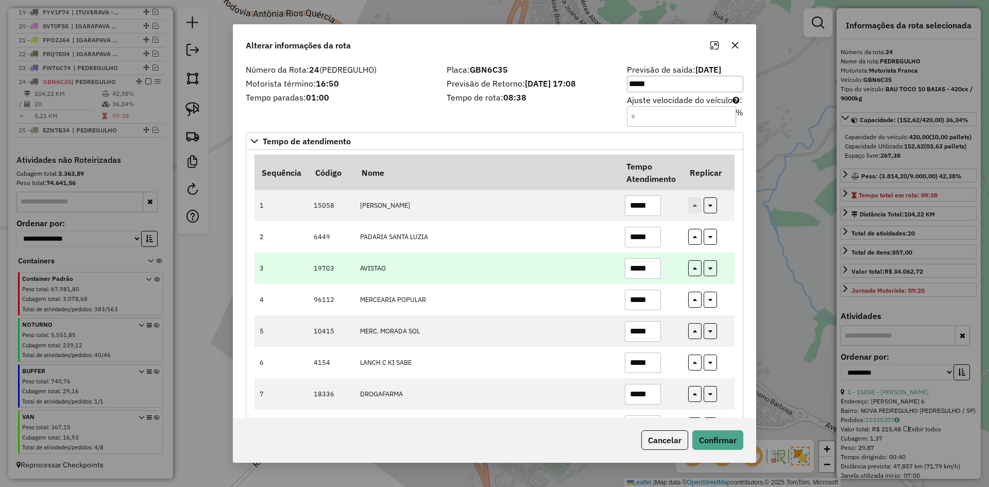
click at [656, 273] on input "*****" at bounding box center [643, 268] width 36 height 21
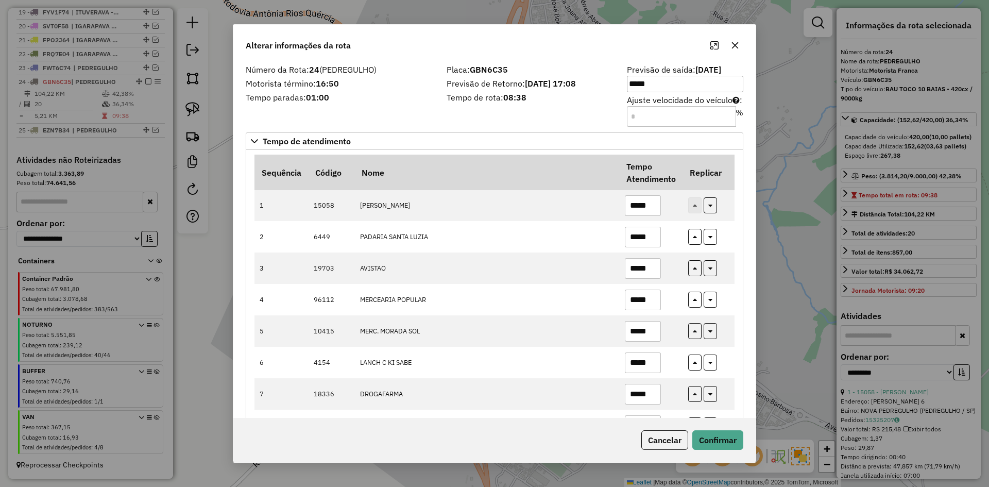
type input "*****"
click at [712, 429] on div "Cancelar Confirmar" at bounding box center [494, 440] width 522 height 44
drag, startPoint x: 712, startPoint y: 429, endPoint x: 717, endPoint y: 432, distance: 5.3
click at [714, 429] on div "Cancelar Confirmar" at bounding box center [494, 440] width 522 height 44
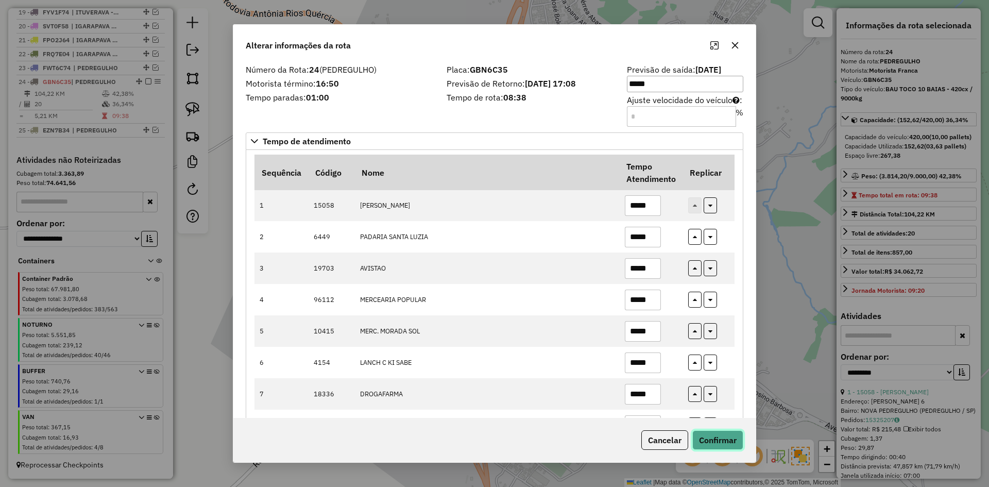
click at [717, 432] on button "Confirmar" at bounding box center [717, 440] width 51 height 20
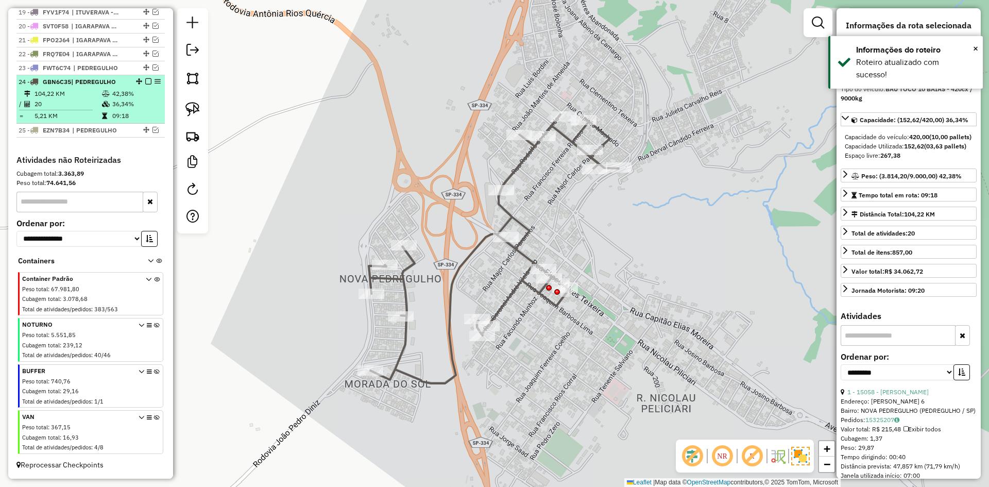
click at [149, 78] on div at bounding box center [145, 81] width 31 height 6
click at [145, 80] on em at bounding box center [148, 81] width 6 height 6
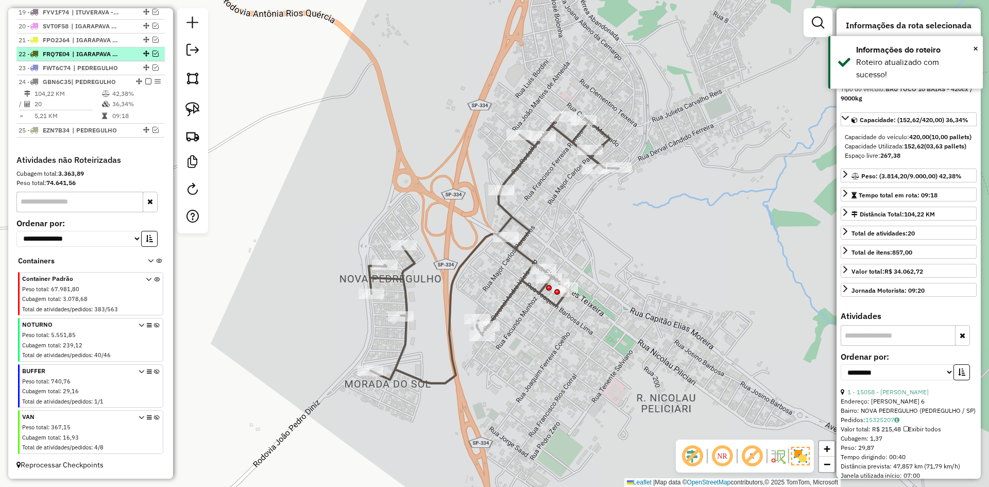
scroll to position [605, 0]
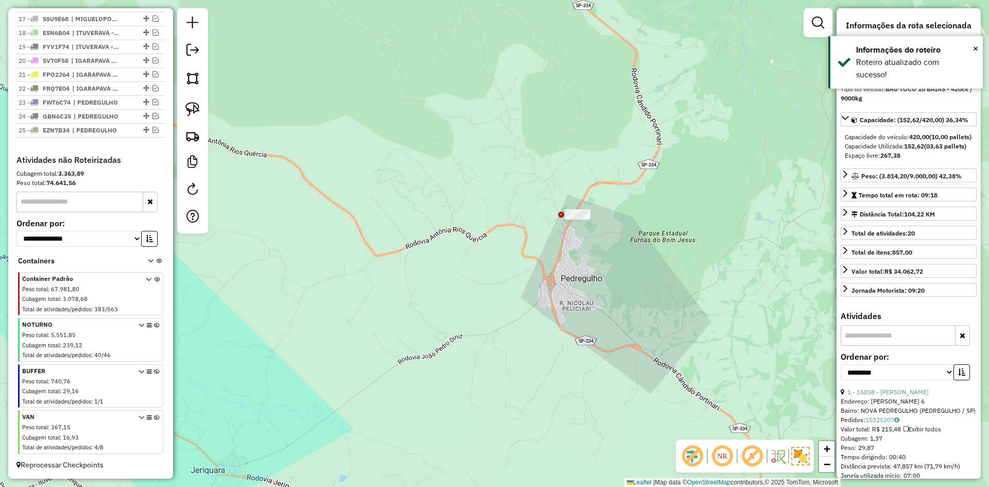
drag, startPoint x: 585, startPoint y: 311, endPoint x: 579, endPoint y: 308, distance: 7.2
click at [579, 308] on div "Janela de atendimento Grade de atendimento Capacidade Transportadoras Veículos …" at bounding box center [494, 243] width 989 height 487
click at [153, 101] on em at bounding box center [156, 102] width 6 height 6
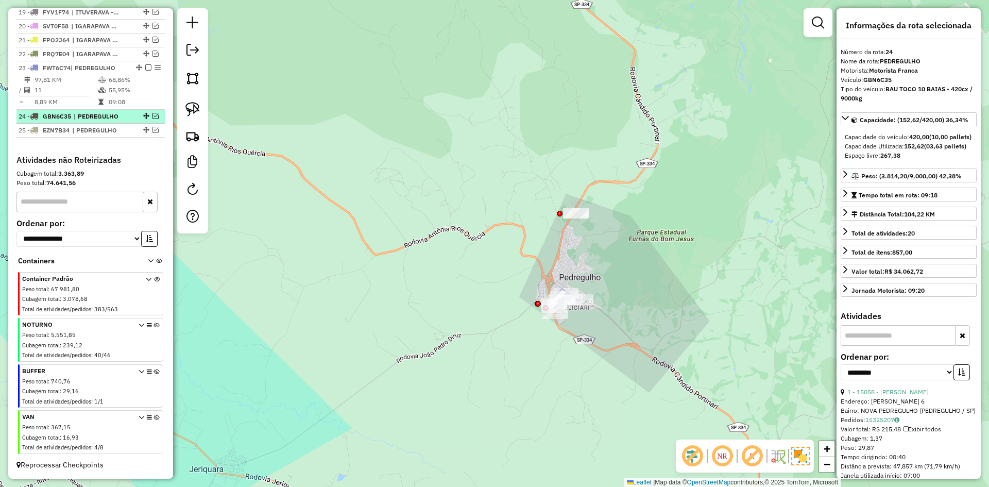
click at [154, 116] on em at bounding box center [156, 116] width 6 height 6
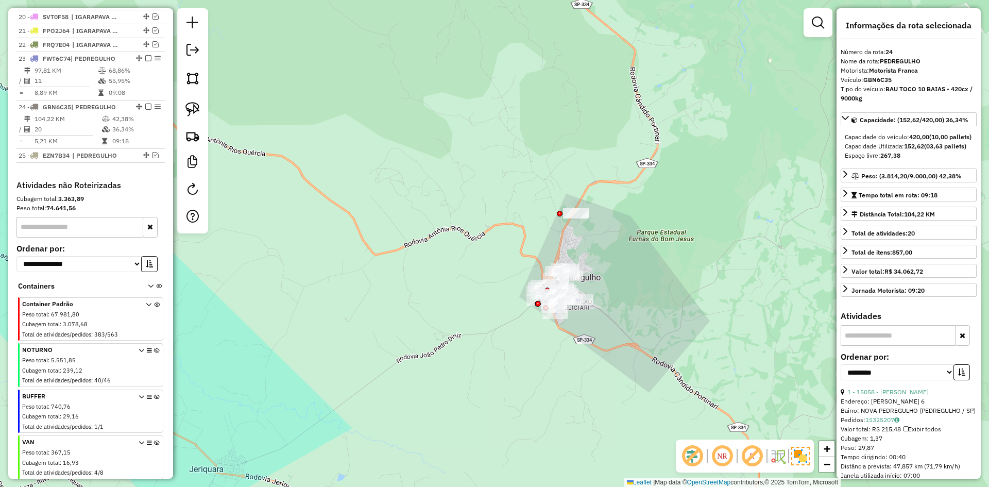
scroll to position [674, 0]
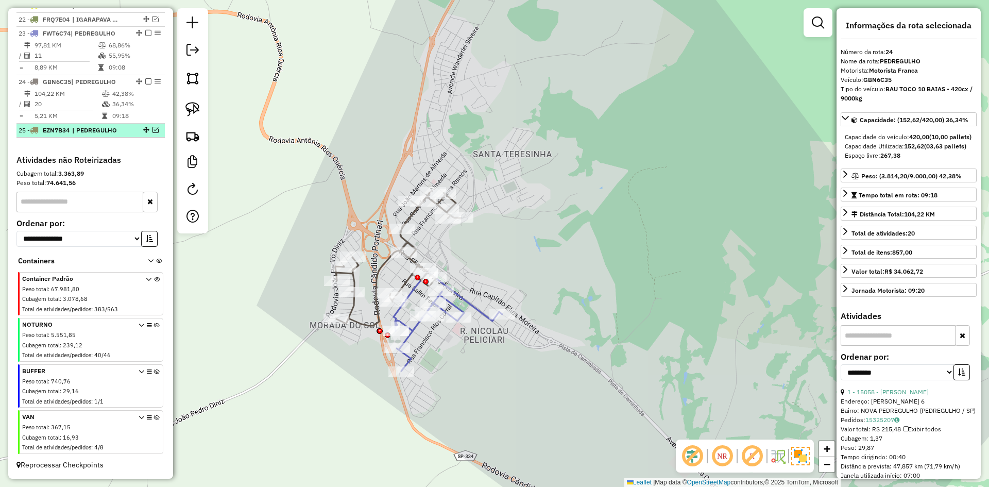
click at [157, 128] on div at bounding box center [145, 130] width 31 height 6
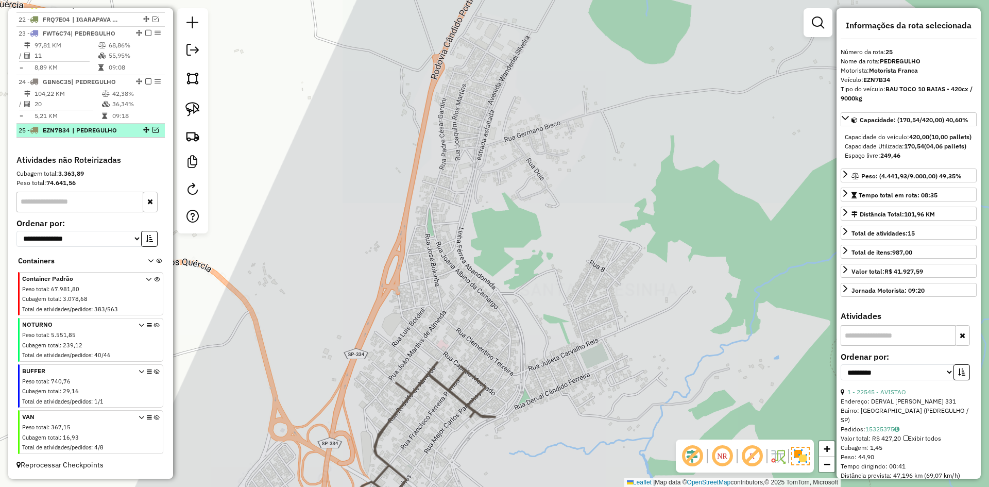
click at [155, 128] on em at bounding box center [156, 130] width 6 height 6
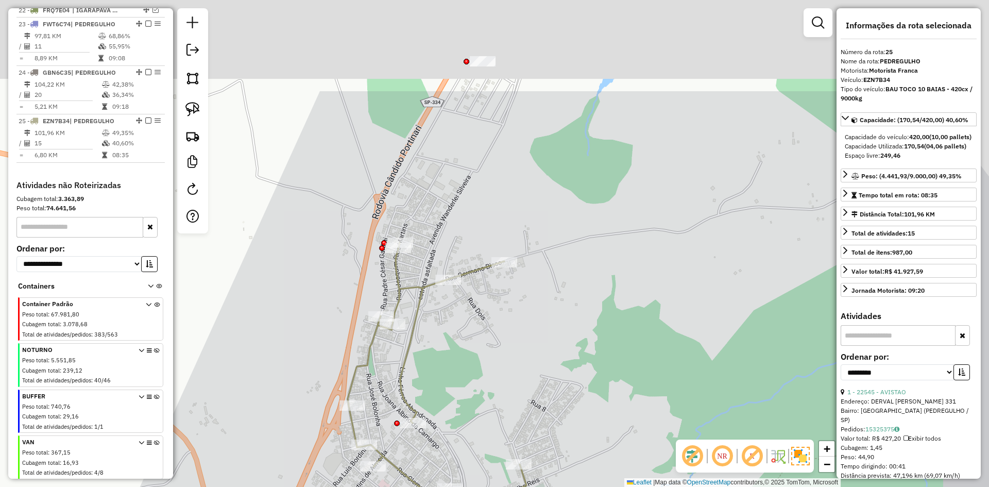
drag, startPoint x: 468, startPoint y: 176, endPoint x: 430, endPoint y: 258, distance: 90.8
click at [430, 258] on div "Janela de atendimento Grade de atendimento Capacidade Transportadoras Veículos …" at bounding box center [494, 243] width 989 height 487
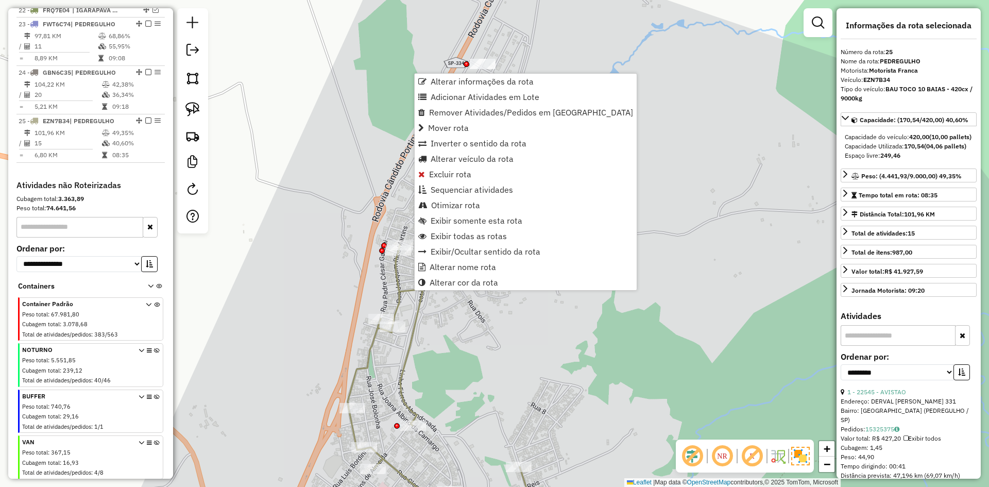
scroll to position [708, 0]
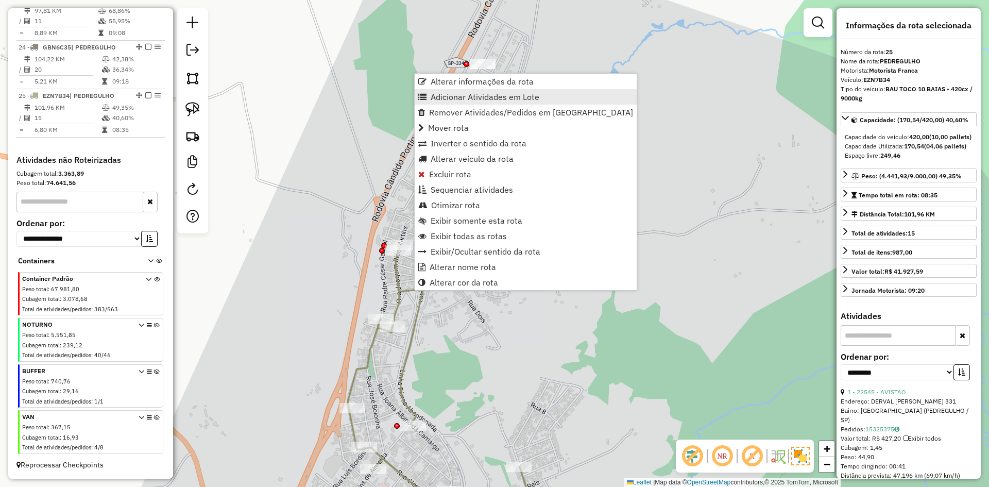
click at [452, 95] on span "Adicionar Atividades em Lote" at bounding box center [485, 97] width 109 height 8
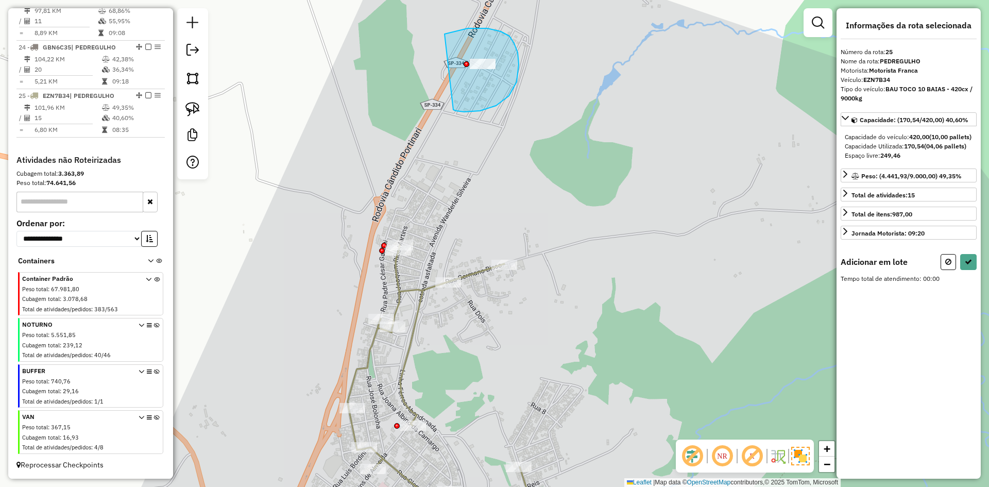
drag, startPoint x: 518, startPoint y: 53, endPoint x: 455, endPoint y: 107, distance: 82.5
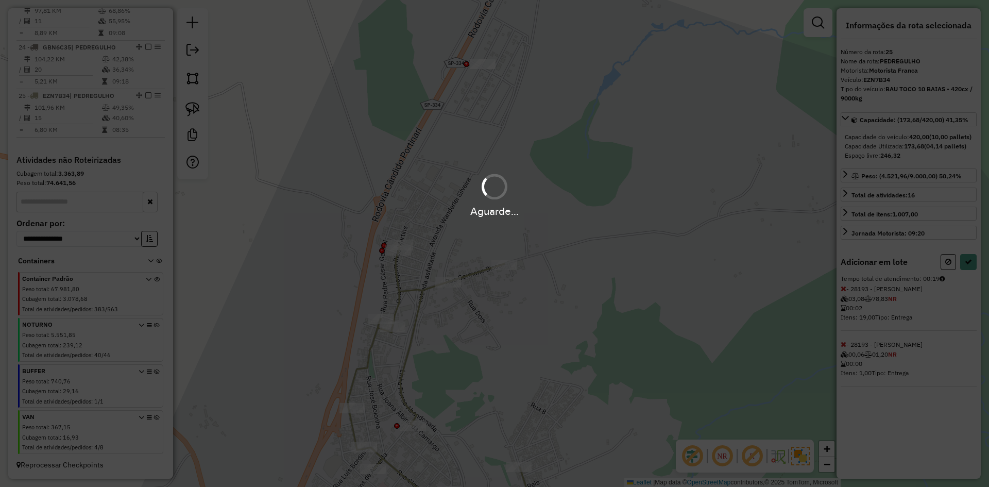
click at [970, 271] on div "Aguarde..." at bounding box center [494, 243] width 989 height 487
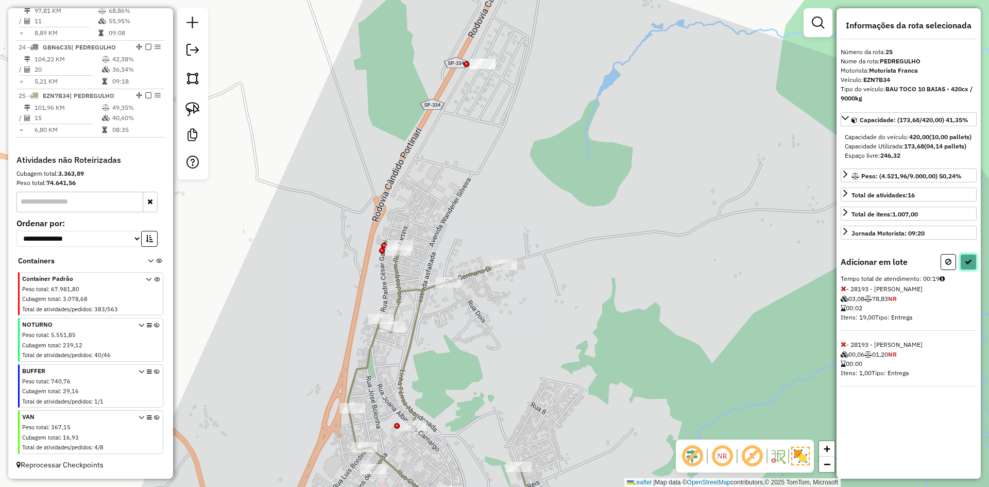
click at [970, 265] on icon at bounding box center [968, 261] width 7 height 7
click at [0, 0] on div "Aguarde..." at bounding box center [0, 0] width 0 height 0
select select "**********"
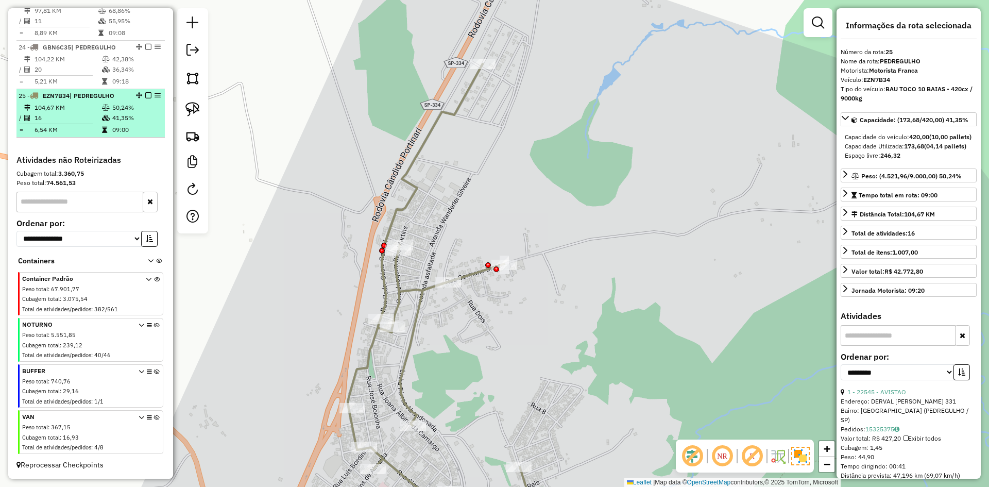
click at [146, 96] on em at bounding box center [148, 95] width 6 height 6
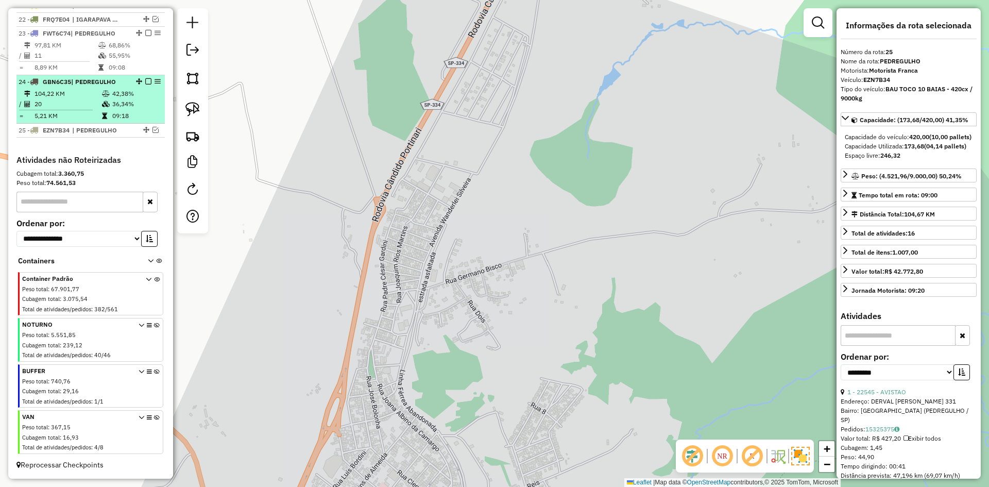
click at [145, 82] on em at bounding box center [148, 81] width 6 height 6
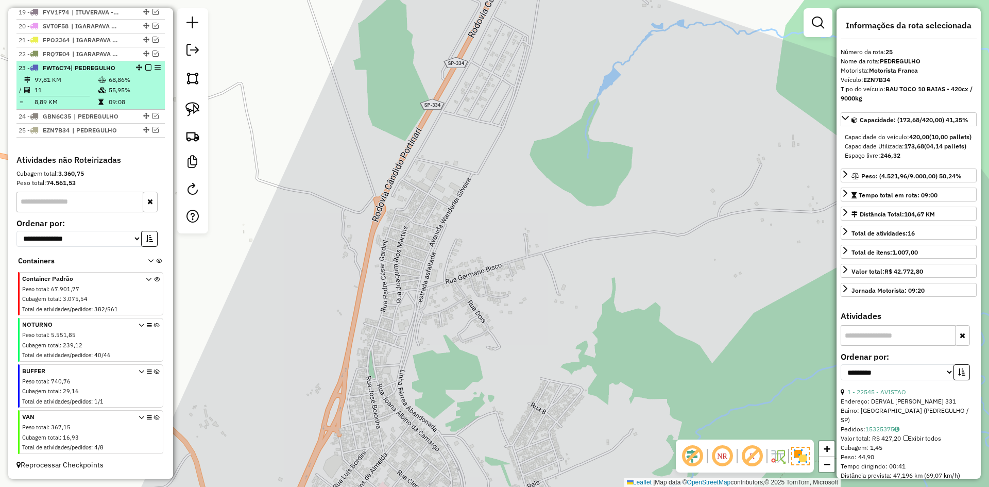
click at [145, 66] on em at bounding box center [148, 67] width 6 height 6
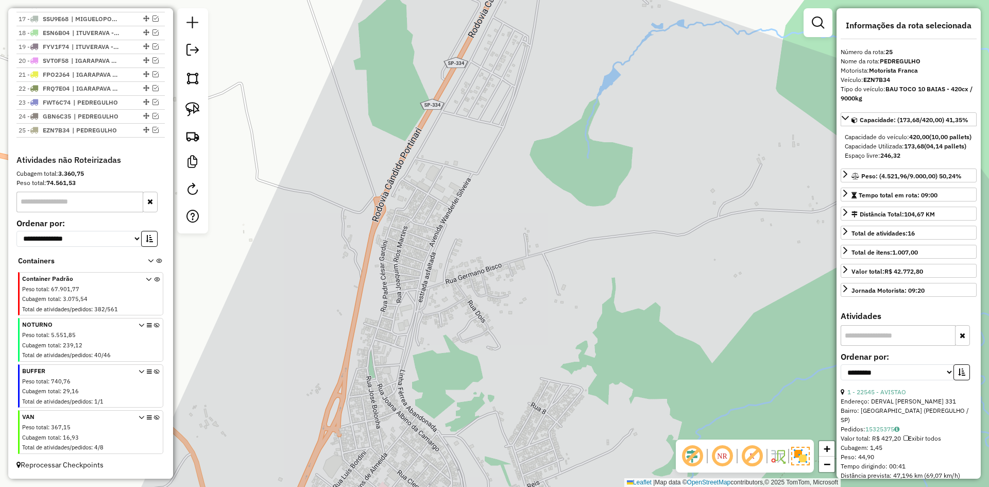
scroll to position [605, 0]
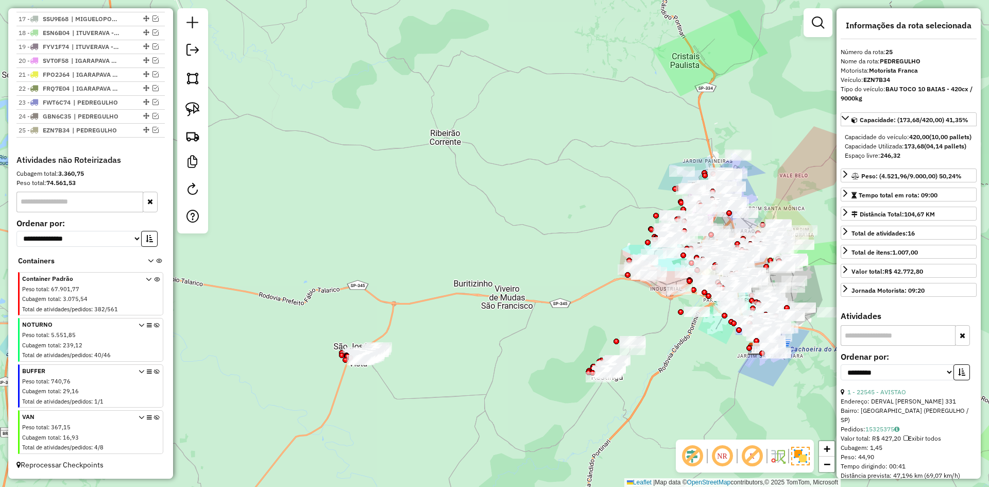
drag, startPoint x: 366, startPoint y: 377, endPoint x: 367, endPoint y: 357, distance: 20.6
click at [367, 357] on div "Janela de atendimento Grade de atendimento Capacidade Transportadoras Veículos …" at bounding box center [494, 243] width 989 height 487
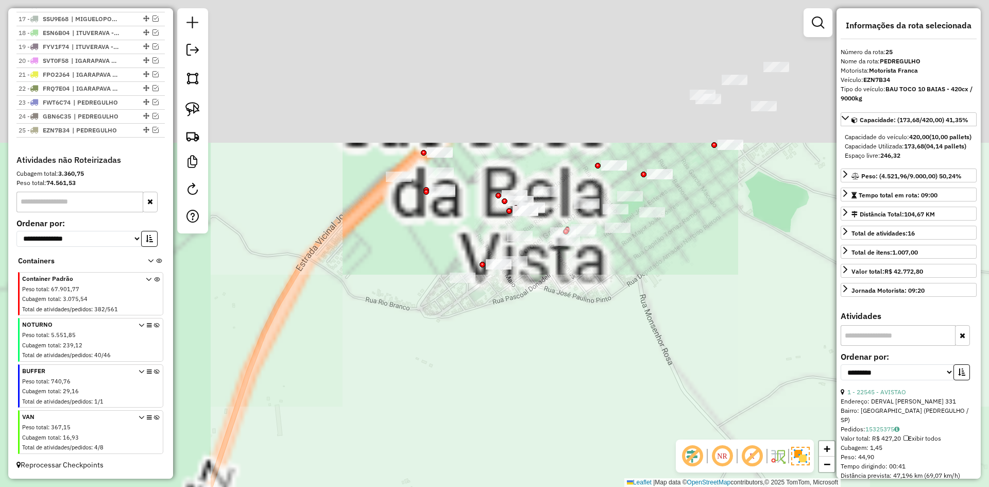
drag, startPoint x: 520, startPoint y: 457, endPoint x: 687, endPoint y: 621, distance: 234.3
click at [687, 486] on html "Aguarde... Pop-up bloqueado! Seu navegador bloqueou automáticamente a abertura …" at bounding box center [494, 243] width 989 height 487
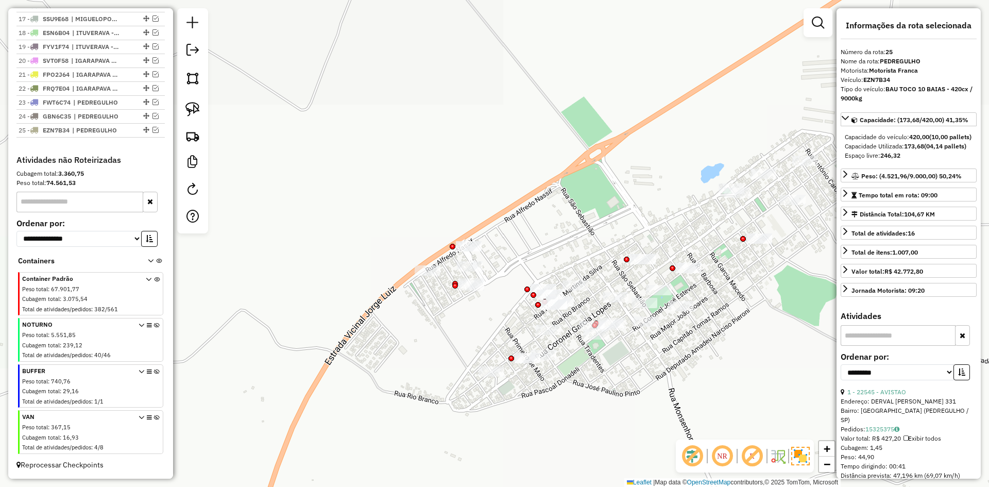
drag, startPoint x: 450, startPoint y: 408, endPoint x: 367, endPoint y: 381, distance: 87.3
click at [367, 381] on div "Janela de atendimento Grade de atendimento Capacidade Transportadoras Veículos …" at bounding box center [494, 243] width 989 height 487
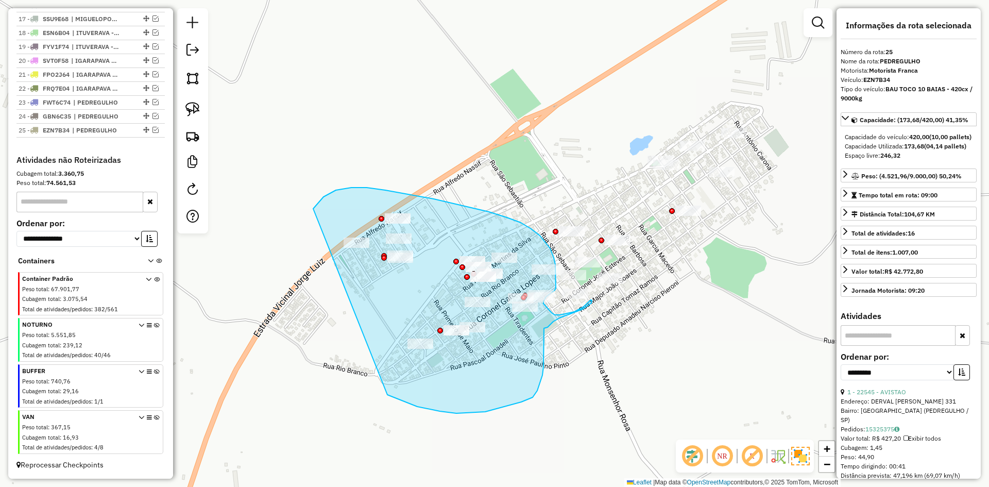
drag, startPoint x: 521, startPoint y: 402, endPoint x: 270, endPoint y: 366, distance: 253.4
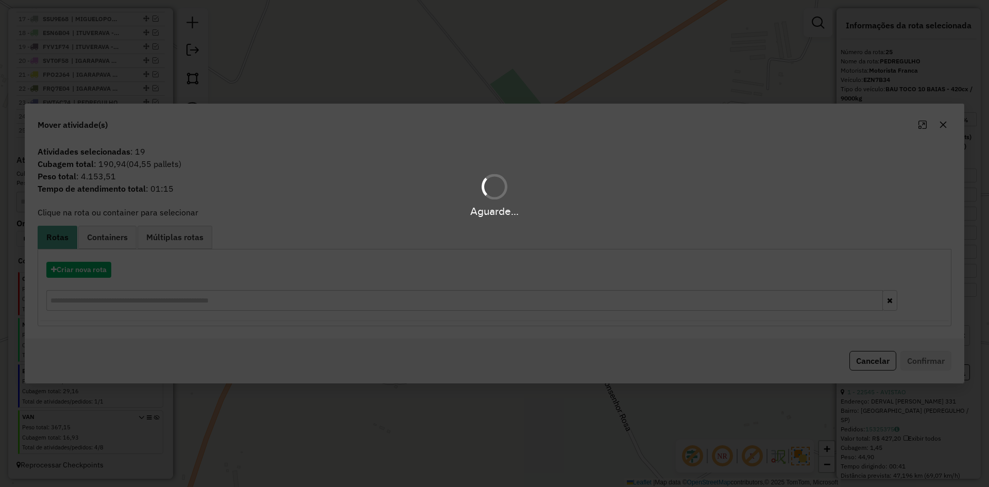
click at [88, 267] on hb-app "Aguarde... Pop-up bloqueado! Seu navegador bloqueou automáticamente a abertura …" at bounding box center [494, 243] width 989 height 487
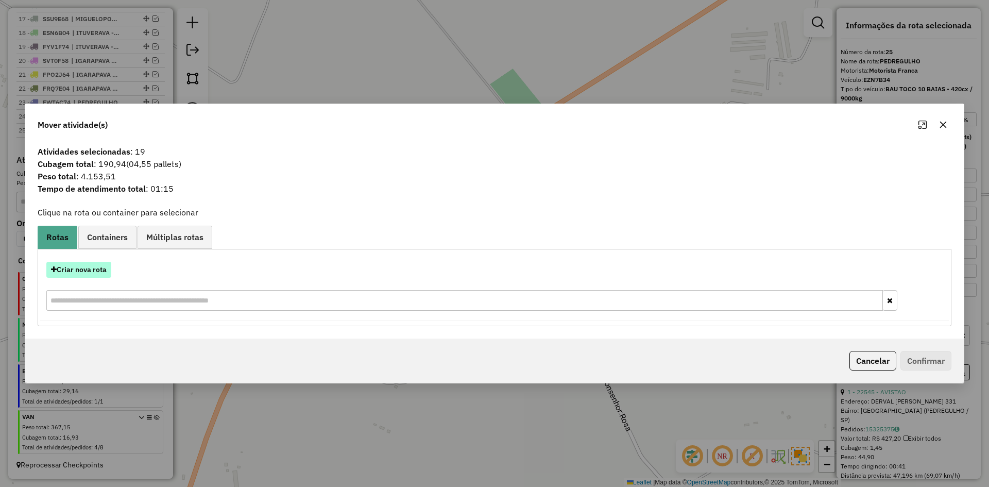
click at [86, 268] on button "Criar nova rota" at bounding box center [78, 270] width 65 height 16
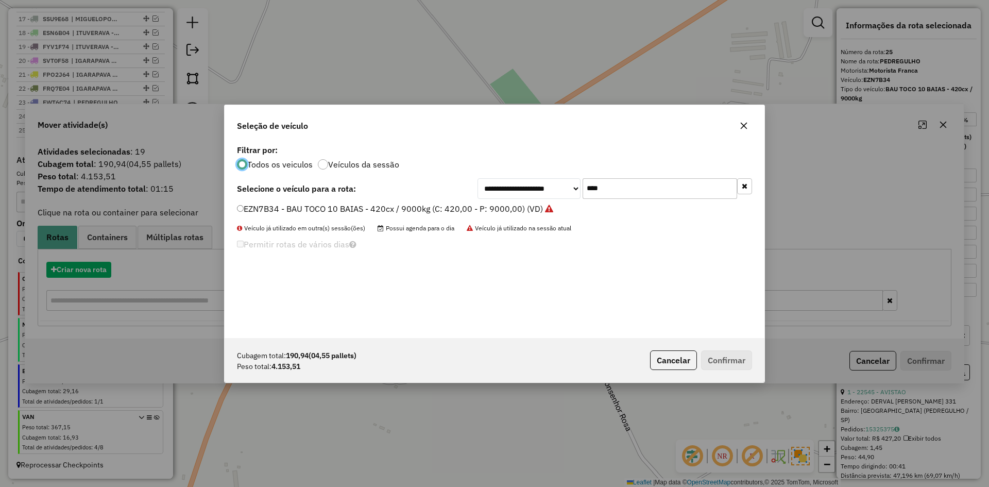
scroll to position [6, 3]
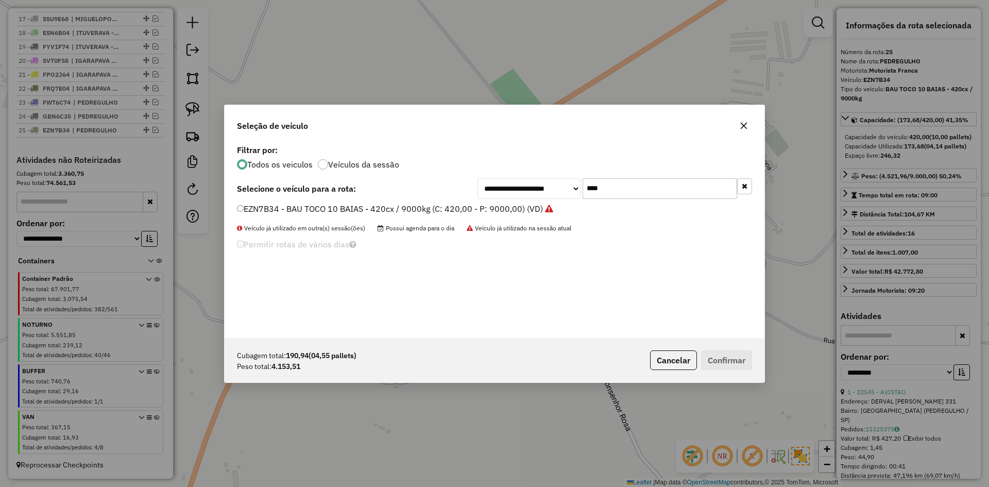
drag, startPoint x: 652, startPoint y: 183, endPoint x: 522, endPoint y: 182, distance: 130.4
click at [522, 182] on div "**********" at bounding box center [615, 188] width 275 height 21
type input "****"
click at [364, 204] on label "GEA6570 - BAU TOCO 10 BAIAS - 392cx / 9000kg (C: 392,00 - P: 9000,00) (VD)" at bounding box center [390, 208] width 307 height 12
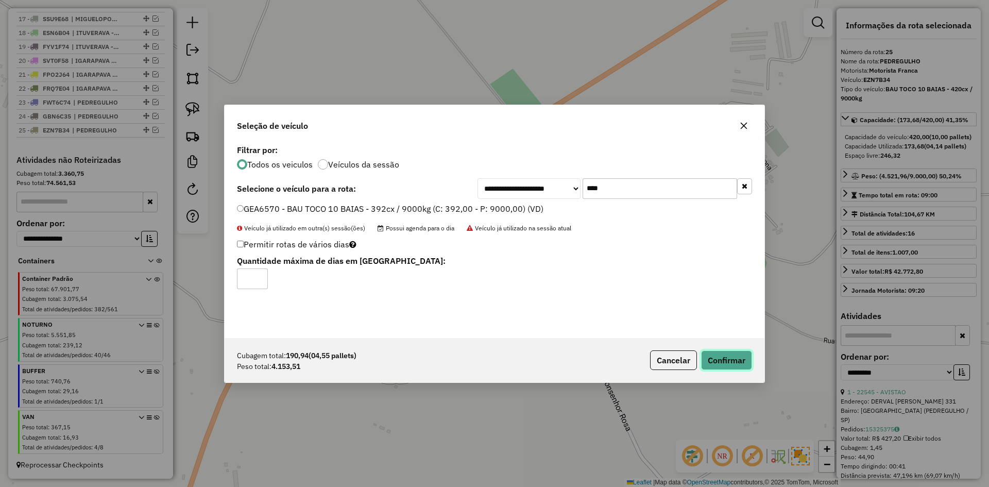
click at [711, 362] on button "Confirmar" at bounding box center [726, 360] width 51 height 20
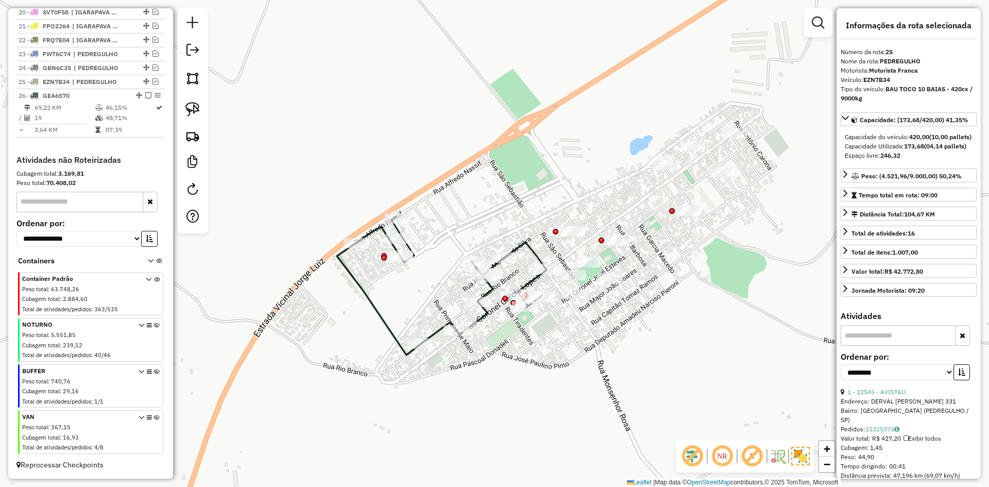
scroll to position [653, 0]
drag, startPoint x: 785, startPoint y: 442, endPoint x: 776, endPoint y: 394, distance: 48.3
click at [782, 433] on hb-router-mapa "Informações da Sessão 980089 - [DATE] Criação: [DATE] 17:19 Depósito: Rizatti T…" at bounding box center [494, 243] width 989 height 487
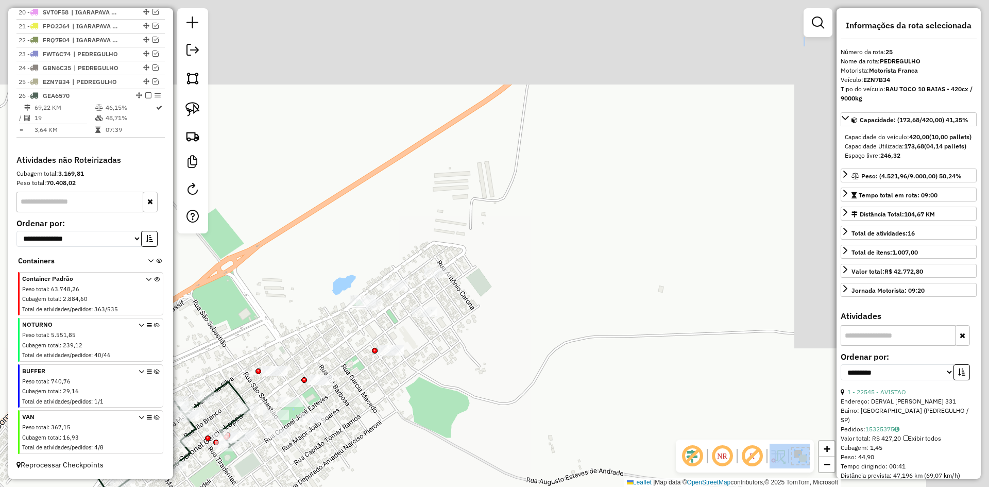
drag, startPoint x: 688, startPoint y: 393, endPoint x: 367, endPoint y: 468, distance: 330.3
click at [376, 486] on html "Aguarde... Pop-up bloqueado! Seu navegador bloqueou automáticamente a abertura …" at bounding box center [494, 243] width 989 height 487
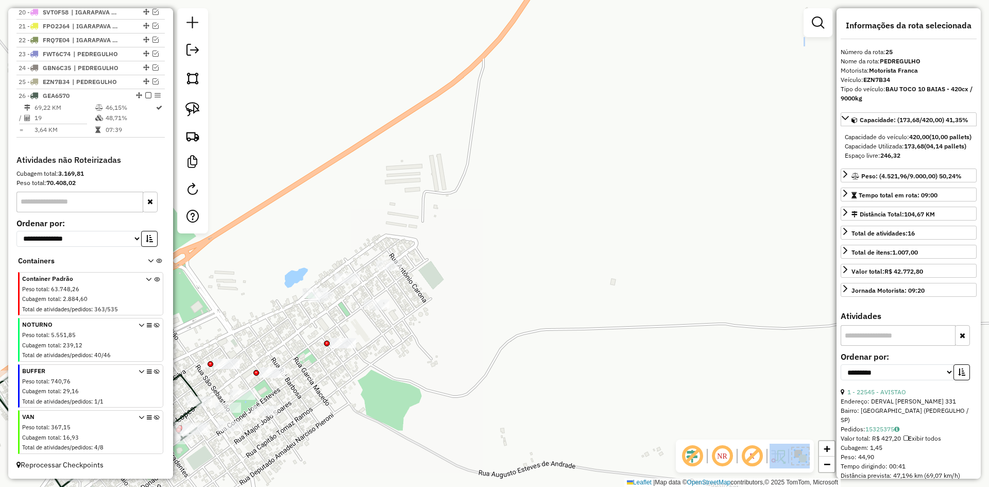
drag, startPoint x: 412, startPoint y: 394, endPoint x: 405, endPoint y: 394, distance: 7.2
click at [412, 394] on div "Janela de atendimento Grade de atendimento Capacidade Transportadoras Veículos …" at bounding box center [494, 243] width 989 height 487
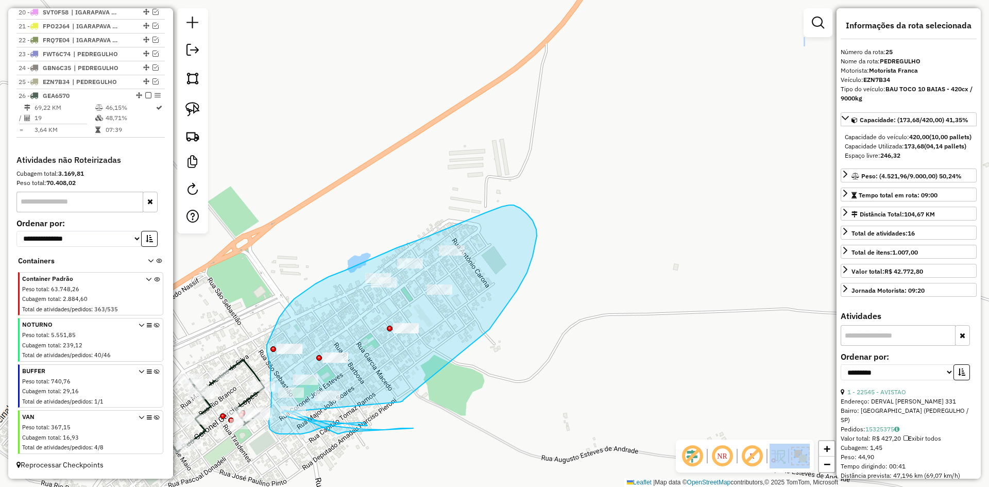
click at [366, 391] on icon at bounding box center [402, 319] width 270 height 229
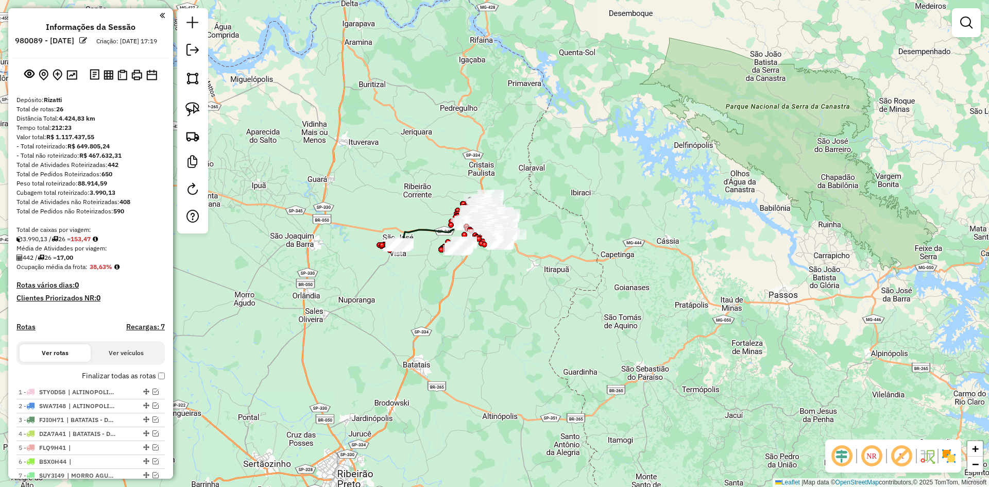
click at [848, 453] on em at bounding box center [841, 456] width 25 height 25
click at [947, 458] on img at bounding box center [949, 456] width 16 height 16
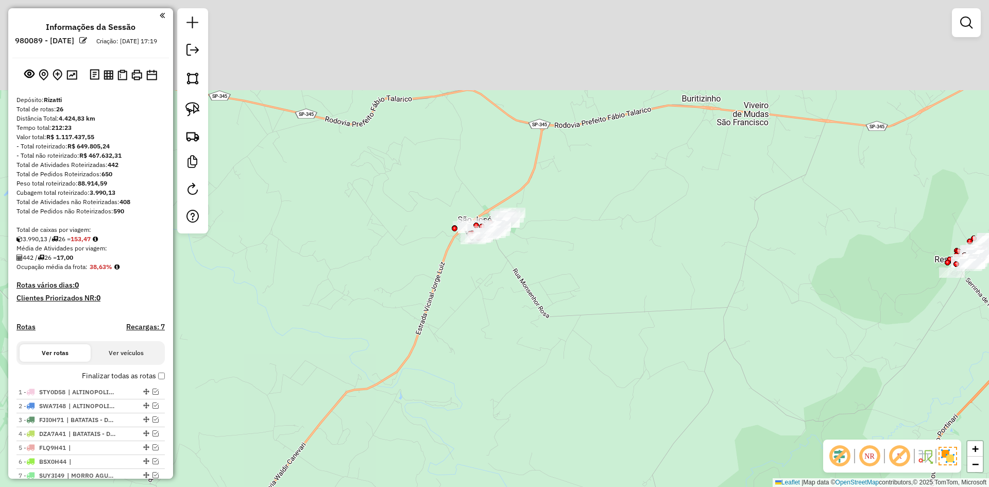
drag, startPoint x: 390, startPoint y: 213, endPoint x: 456, endPoint y: 283, distance: 96.6
click at [437, 370] on div "Janela de atendimento Grade de atendimento Capacidade Transportadoras Veículos …" at bounding box center [494, 243] width 989 height 487
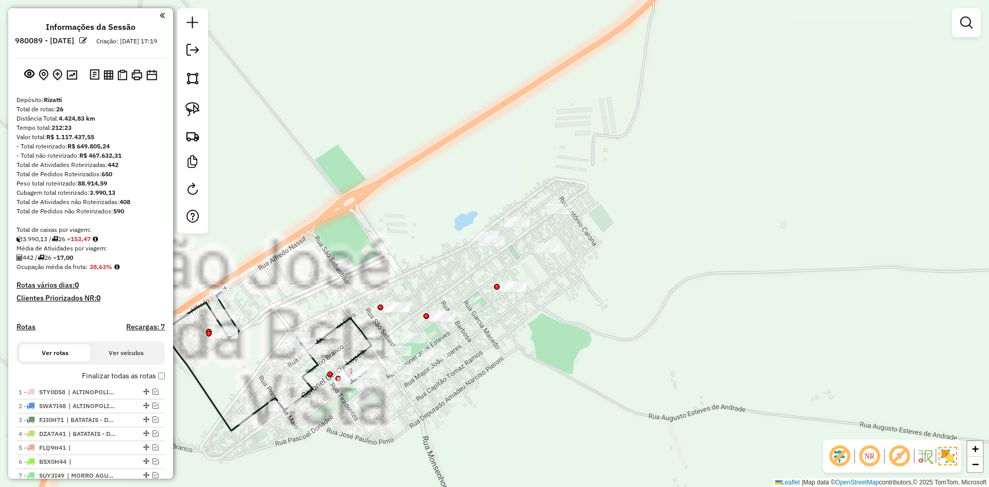
drag, startPoint x: 430, startPoint y: 206, endPoint x: 436, endPoint y: 192, distance: 15.7
click at [430, 186] on div "Janela de atendimento Grade de atendimento Capacidade Transportadoras Veículos …" at bounding box center [494, 243] width 989 height 487
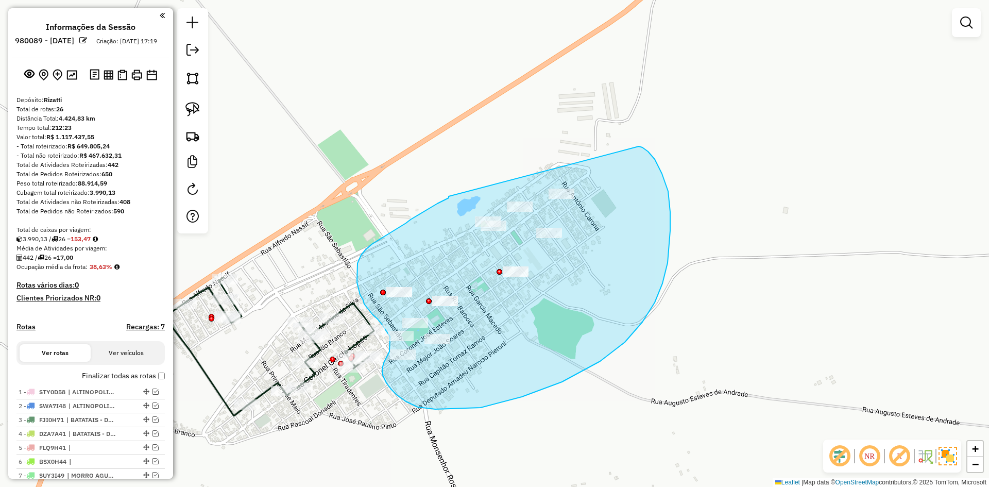
drag, startPoint x: 449, startPoint y: 196, endPoint x: 628, endPoint y: 157, distance: 183.5
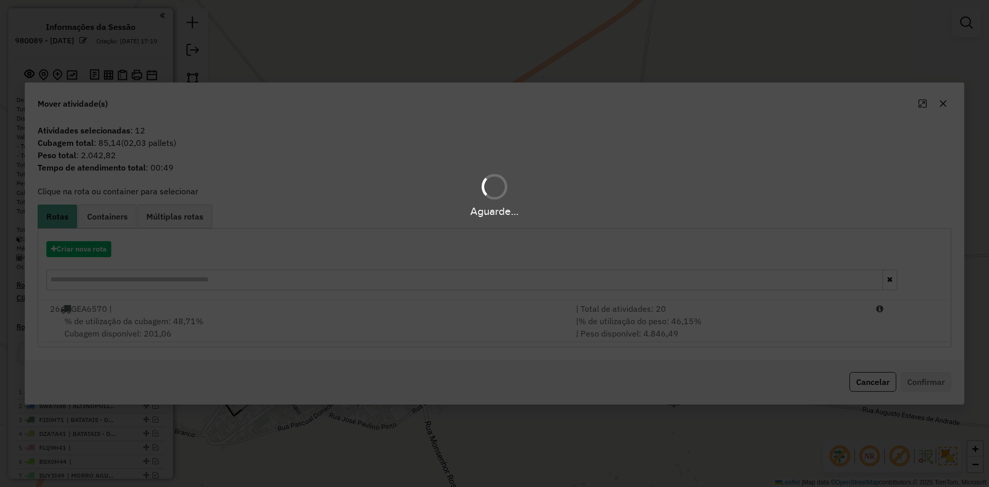
click at [97, 243] on div "Aguarde..." at bounding box center [494, 243] width 989 height 487
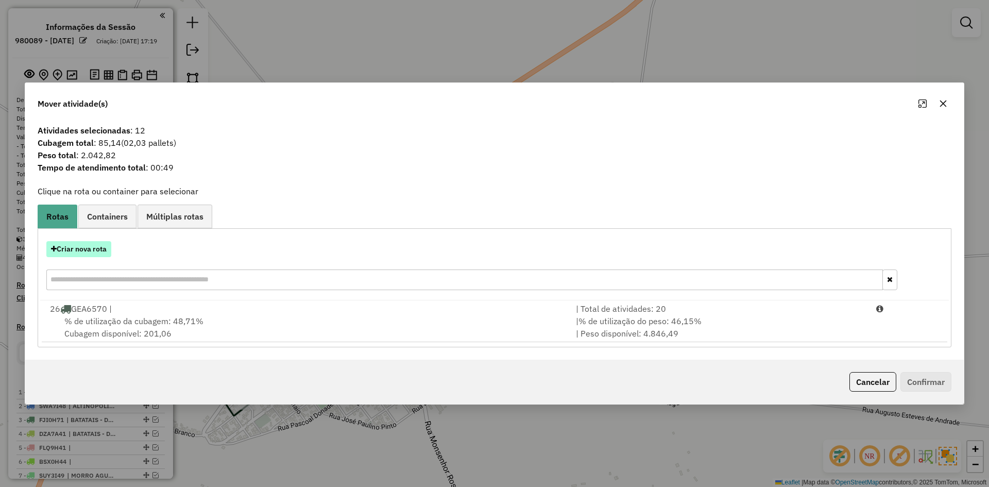
click at [87, 250] on button "Criar nova rota" at bounding box center [78, 249] width 65 height 16
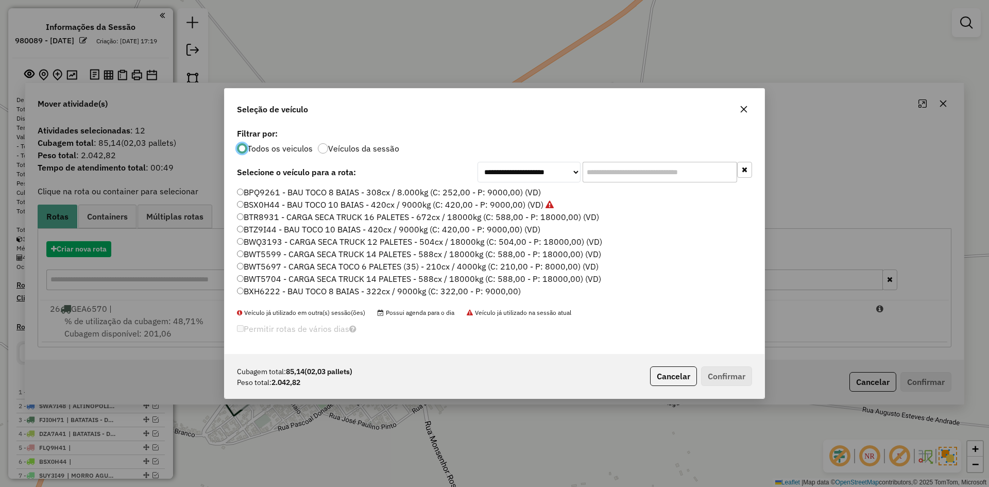
scroll to position [6, 3]
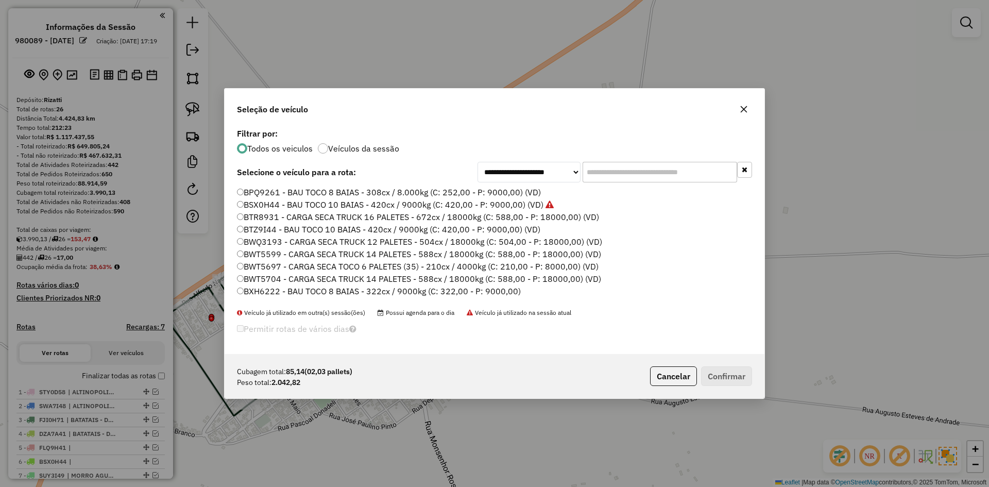
click at [605, 167] on input "text" at bounding box center [660, 172] width 155 height 21
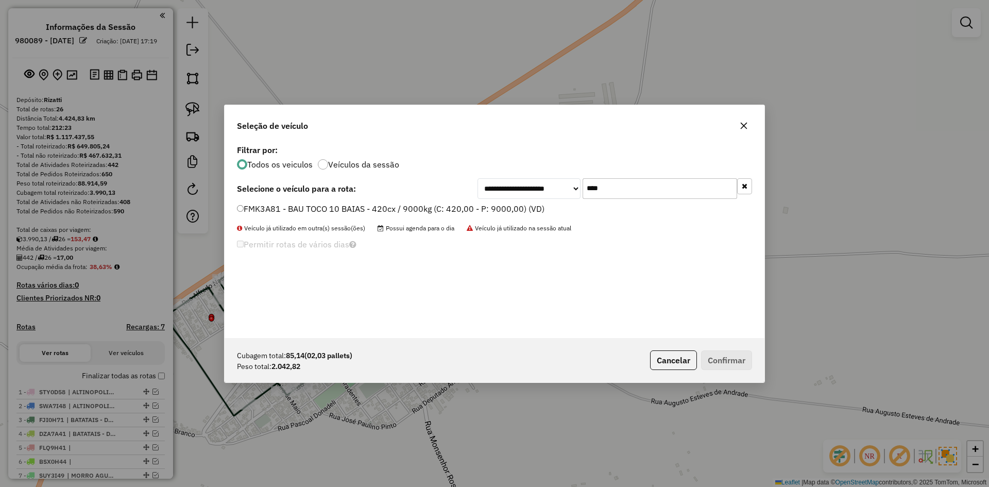
type input "****"
drag, startPoint x: 438, startPoint y: 210, endPoint x: 528, endPoint y: 230, distance: 92.0
click at [438, 210] on label "FMK3A81 - BAU TOCO 10 BAIAS - 420cx / 9000kg (C: 420,00 - P: 9000,00) (VD)" at bounding box center [391, 208] width 308 height 12
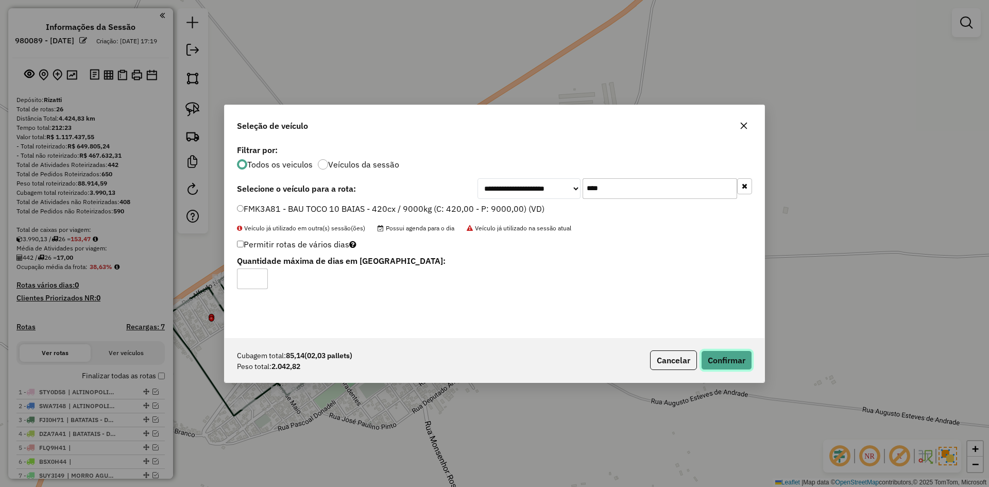
click at [735, 353] on button "Confirmar" at bounding box center [726, 360] width 51 height 20
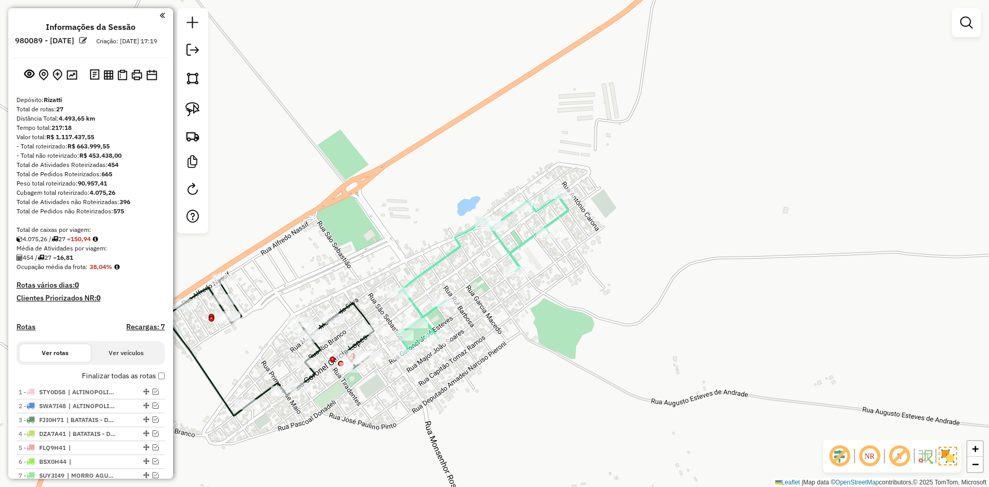
click at [562, 338] on div "Janela de atendimento Grade de atendimento Capacidade Transportadoras Veículos …" at bounding box center [494, 243] width 989 height 487
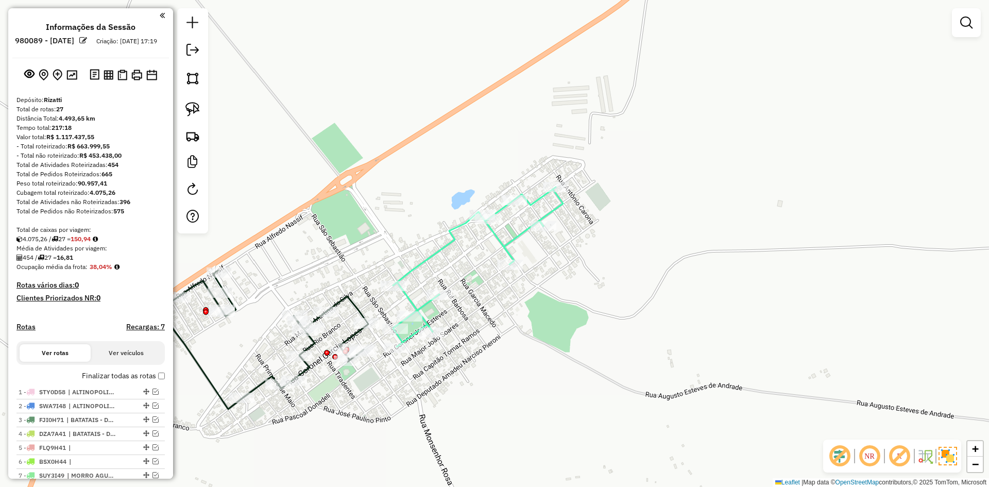
click at [415, 260] on div "Janela de atendimento Grade de atendimento Capacidade Transportadoras Veículos …" at bounding box center [494, 243] width 989 height 487
click at [420, 265] on icon at bounding box center [478, 267] width 170 height 160
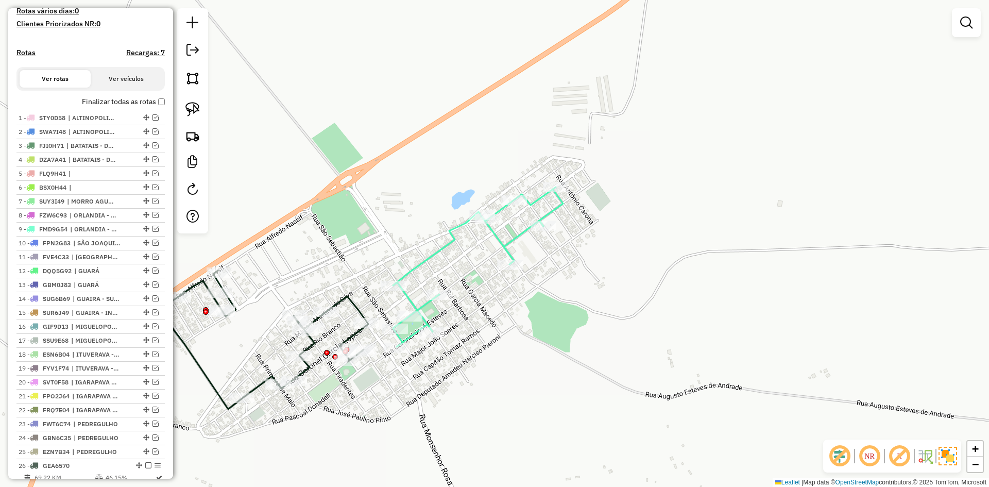
select select "**********"
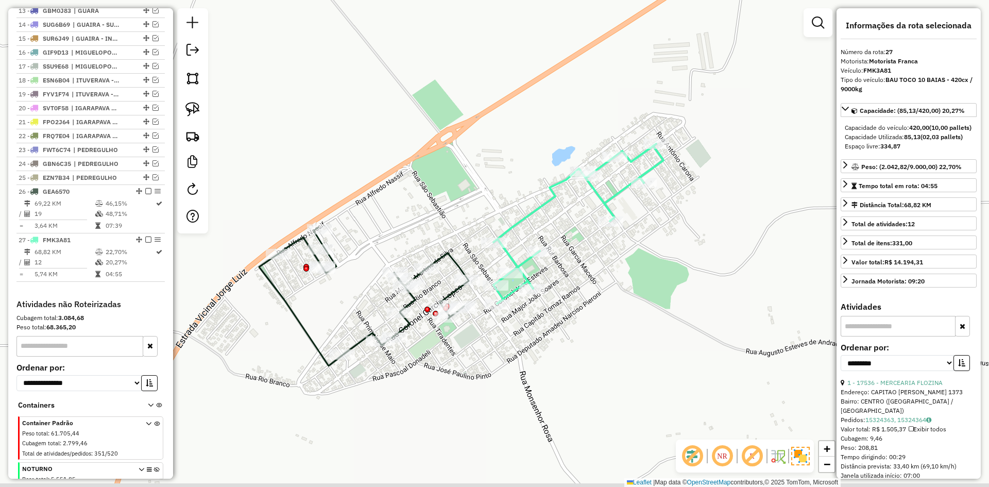
scroll to position [702, 0]
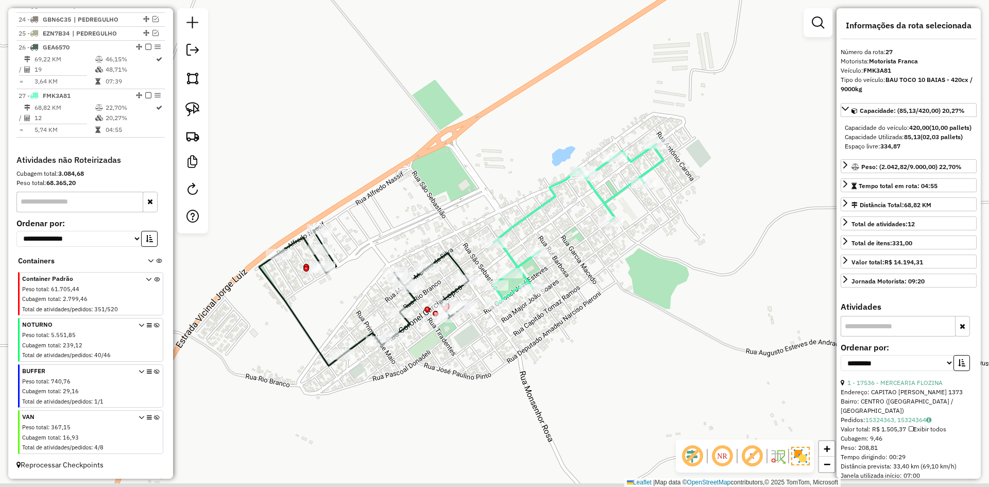
drag, startPoint x: 441, startPoint y: 207, endPoint x: 452, endPoint y: 202, distance: 12.5
click at [452, 202] on div "Janela de atendimento Grade de atendimento Capacidade Transportadoras Veículos …" at bounding box center [494, 243] width 989 height 487
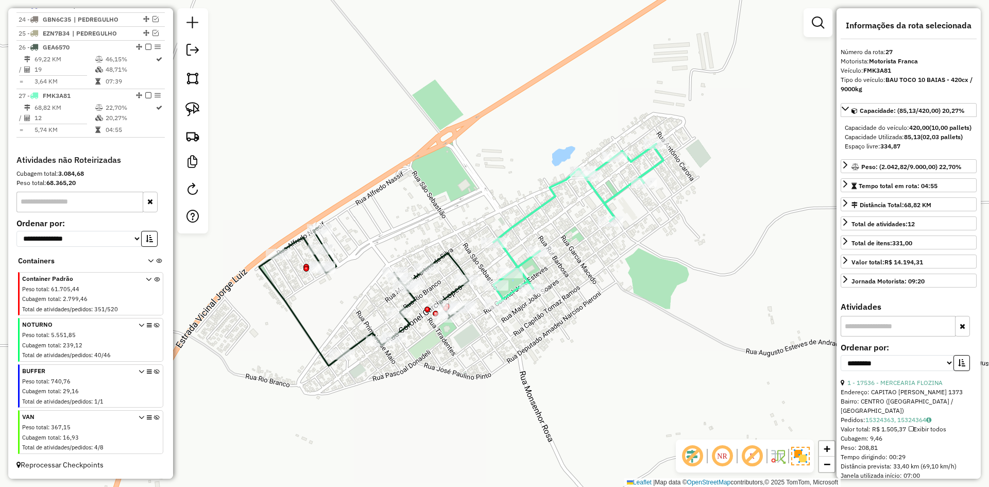
click at [456, 257] on icon at bounding box center [364, 296] width 210 height 139
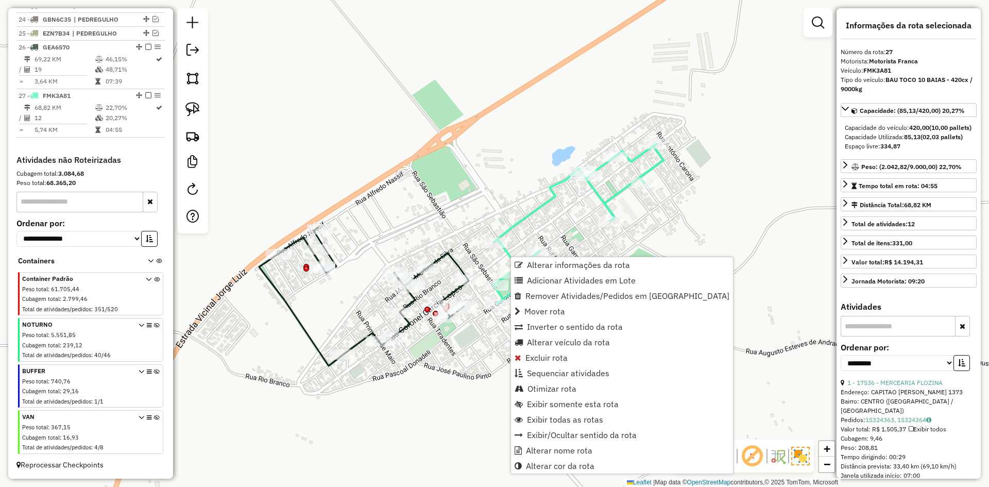
drag, startPoint x: 545, startPoint y: 280, endPoint x: 493, endPoint y: 291, distance: 52.8
click at [538, 280] on span "Adicionar Atividades em Lote" at bounding box center [581, 280] width 109 height 8
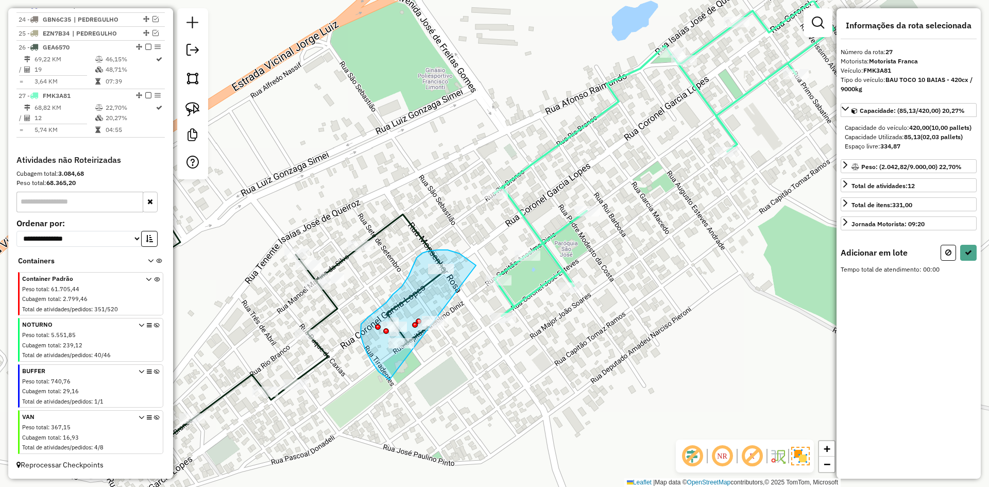
drag, startPoint x: 476, startPoint y: 265, endPoint x: 492, endPoint y: 367, distance: 103.2
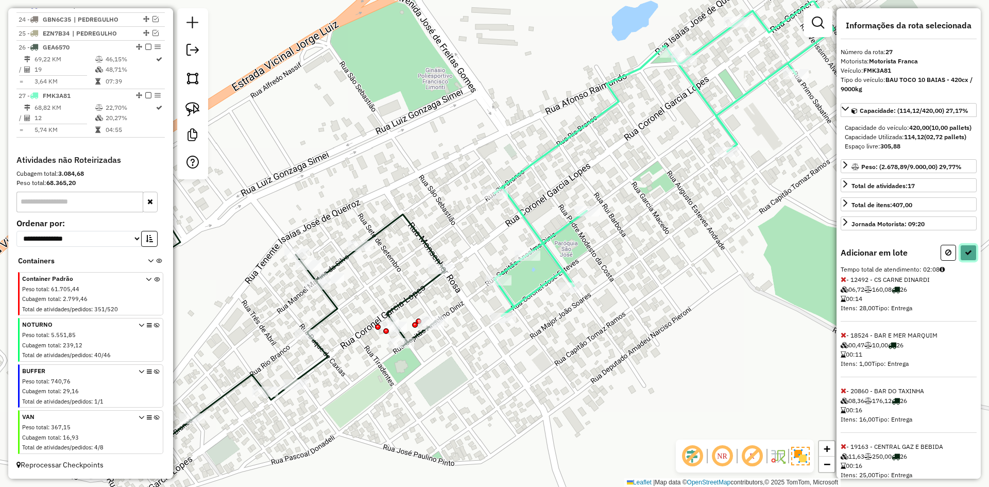
click at [970, 261] on button at bounding box center [968, 253] width 16 height 16
select select "**********"
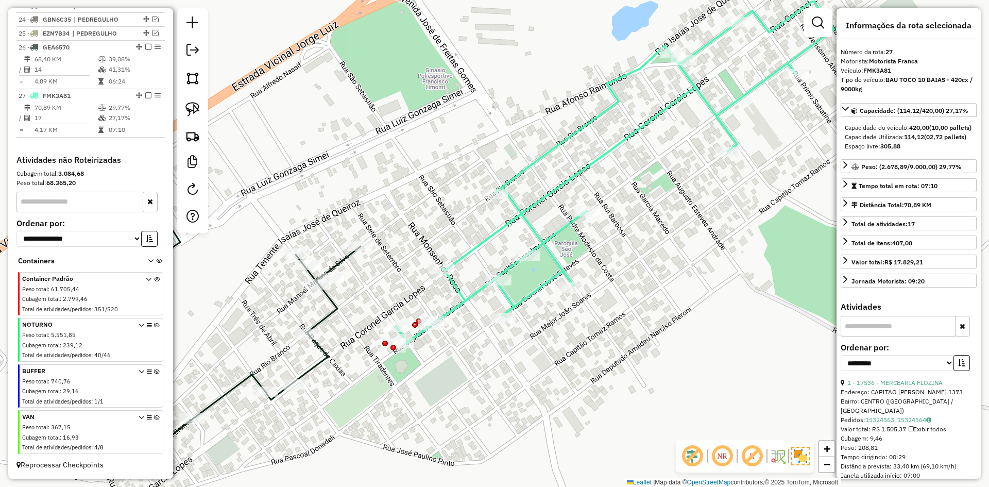
click at [328, 314] on icon at bounding box center [193, 302] width 335 height 276
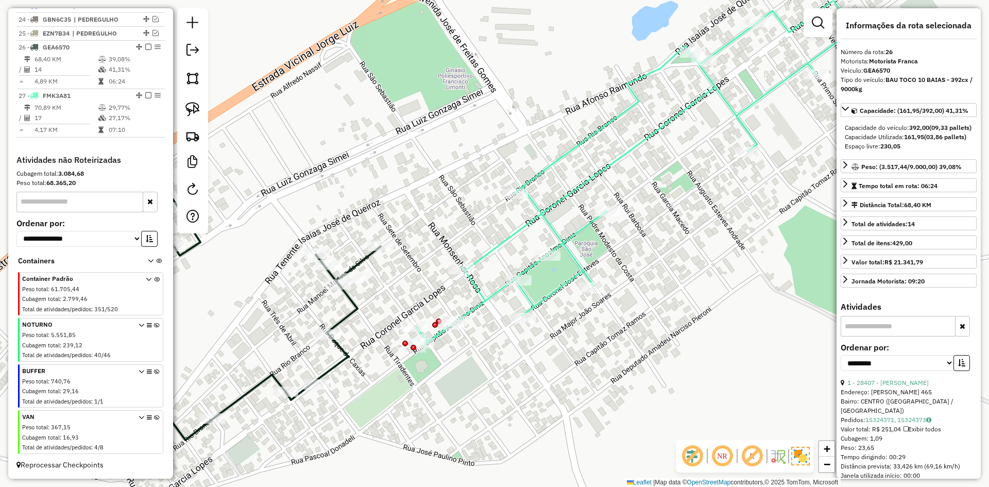
drag, startPoint x: 305, startPoint y: 301, endPoint x: 312, endPoint y: 301, distance: 7.2
click at [312, 301] on div "Janela de atendimento Grade de atendimento Capacidade Transportadoras Veículos …" at bounding box center [494, 243] width 989 height 487
click at [480, 291] on icon at bounding box center [635, 171] width 438 height 350
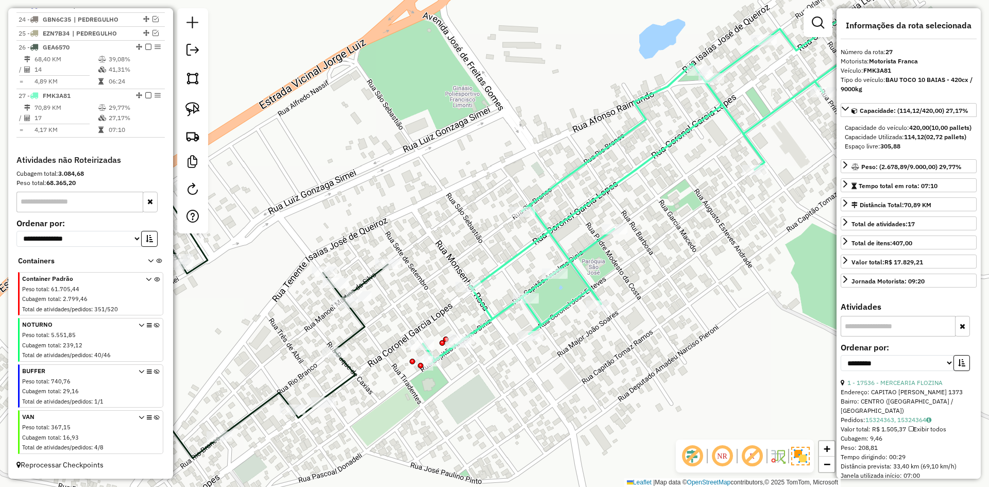
click at [417, 311] on div "Janela de atendimento Grade de atendimento Capacidade Transportadoras Veículos …" at bounding box center [494, 243] width 989 height 487
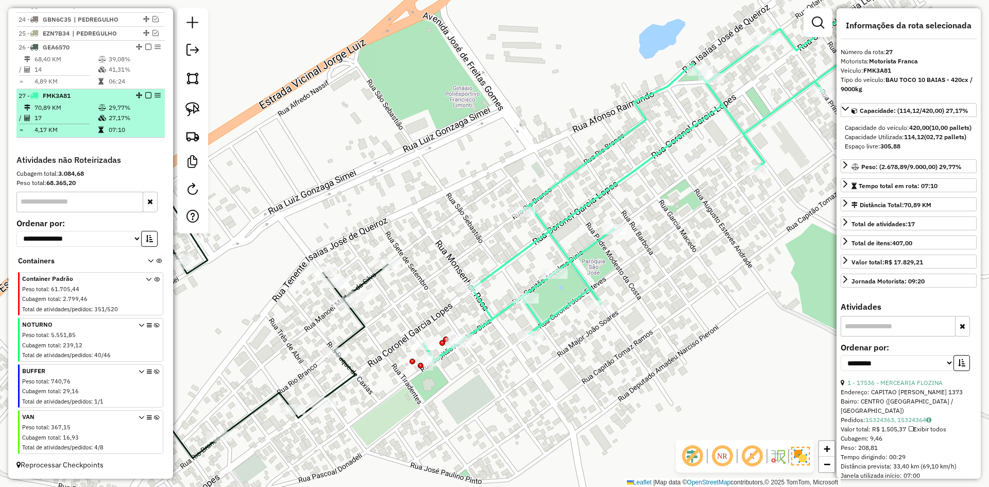
click at [145, 94] on em at bounding box center [148, 95] width 6 height 6
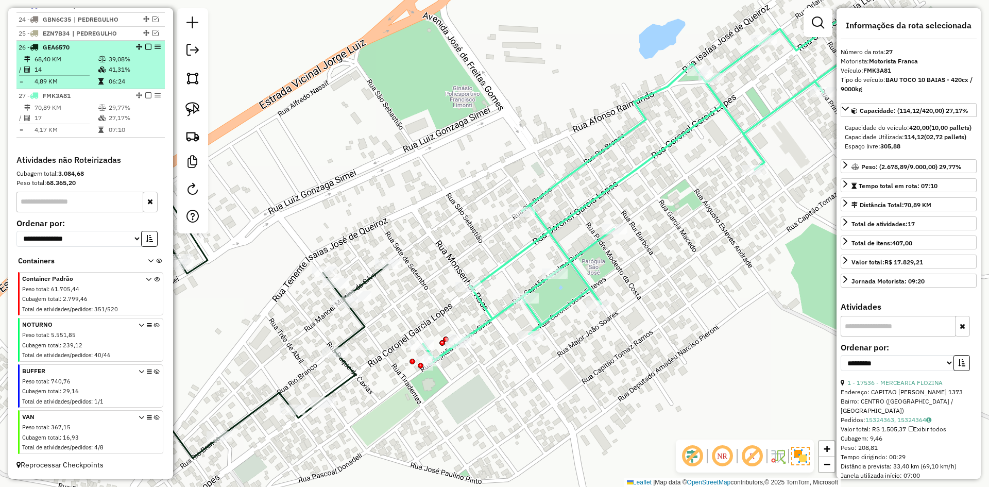
scroll to position [667, 0]
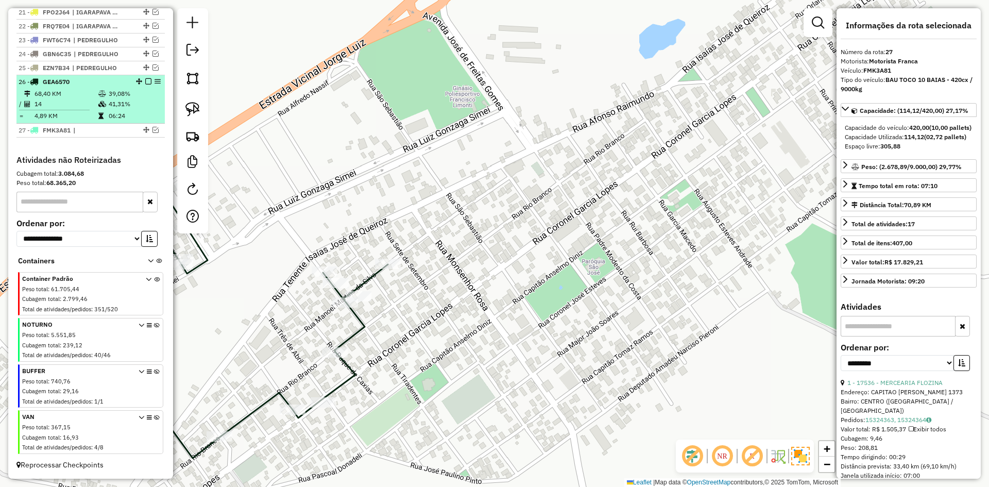
click at [145, 82] on em at bounding box center [148, 81] width 6 height 6
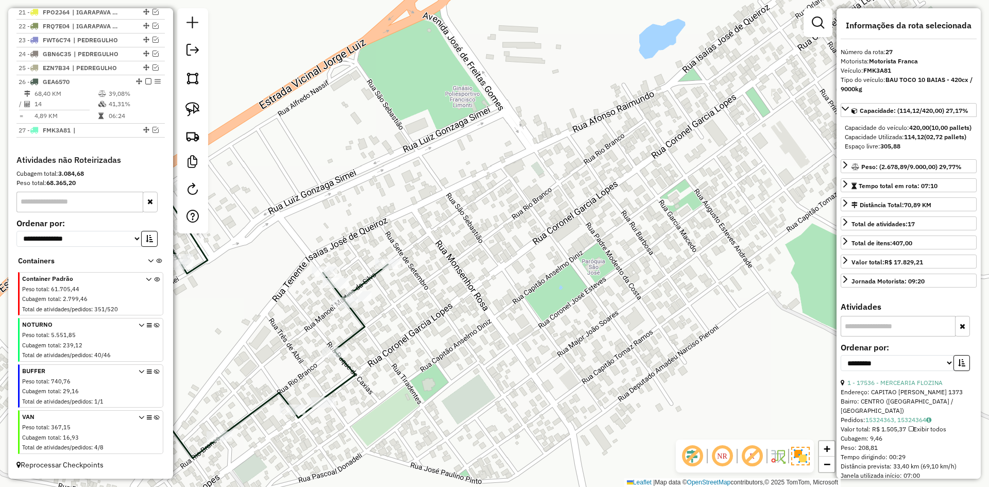
scroll to position [633, 0]
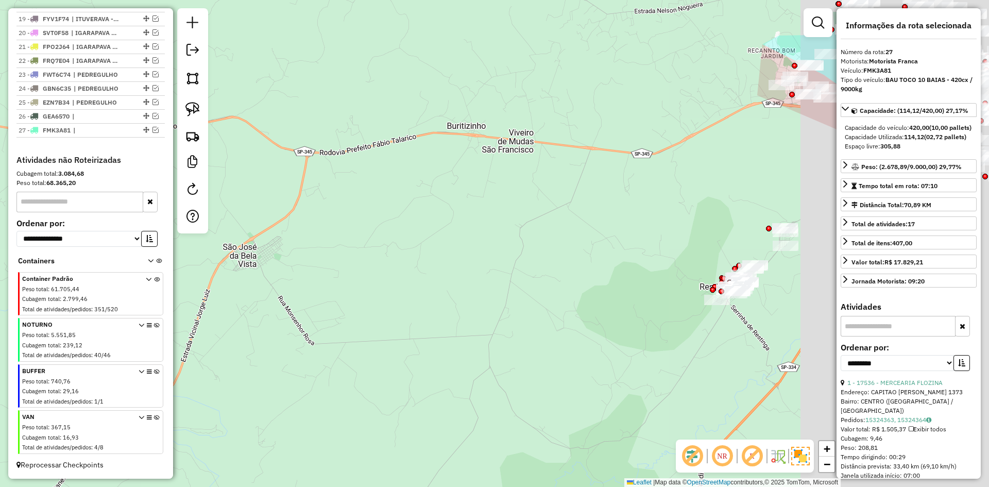
drag, startPoint x: 361, startPoint y: 271, endPoint x: 364, endPoint y: 284, distance: 13.7
click at [312, 325] on div "Janela de atendimento Grade de atendimento Capacidade Transportadoras Veículos …" at bounding box center [494, 243] width 989 height 487
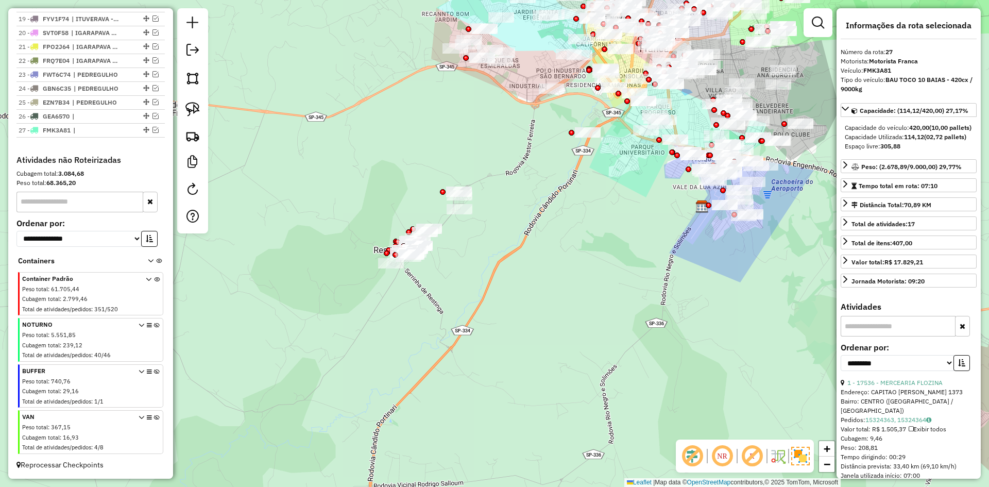
drag, startPoint x: 449, startPoint y: 290, endPoint x: 425, endPoint y: 325, distance: 42.9
click at [436, 320] on div "Janela de atendimento Grade de atendimento Capacidade Transportadoras Veículos …" at bounding box center [494, 243] width 989 height 487
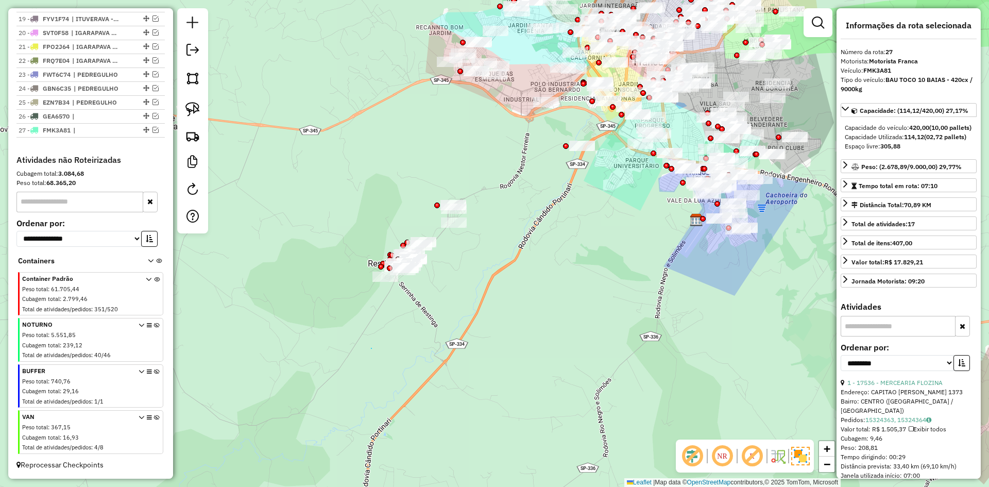
drag, startPoint x: 371, startPoint y: 348, endPoint x: 383, endPoint y: 286, distance: 63.5
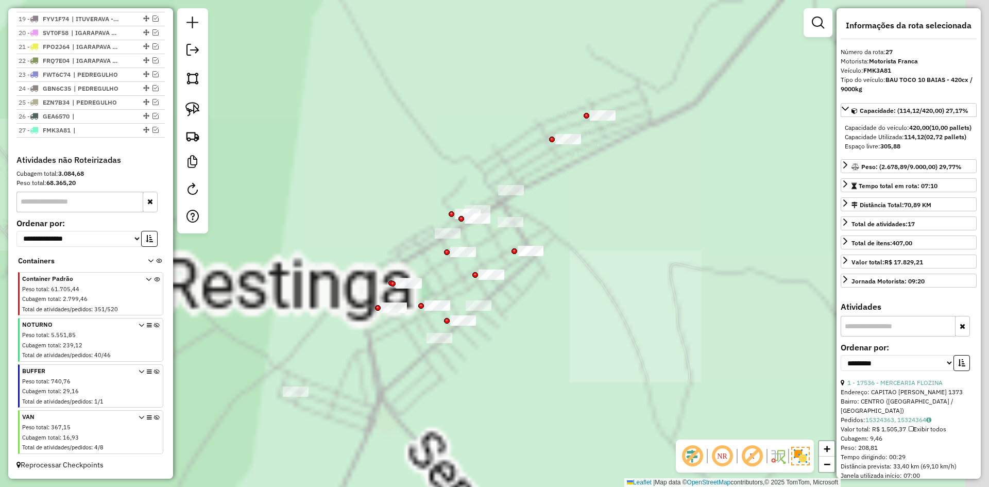
drag, startPoint x: 410, startPoint y: 249, endPoint x: 372, endPoint y: 208, distance: 55.5
click at [372, 104] on div "Janela de atendimento Grade de atendimento Capacidade Transportadoras Veículos …" at bounding box center [494, 243] width 989 height 487
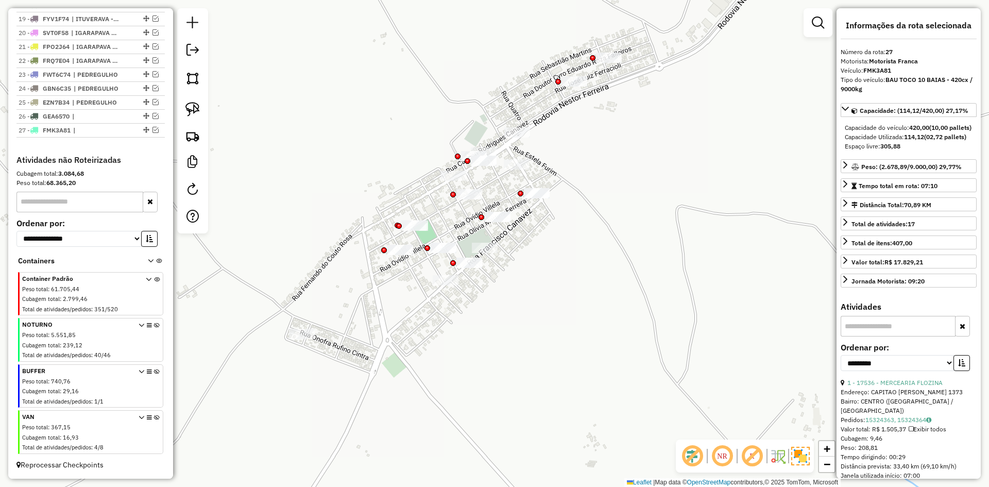
drag, startPoint x: 368, startPoint y: 215, endPoint x: 383, endPoint y: 204, distance: 19.2
click at [385, 204] on div "Janela de atendimento Grade de atendimento Capacidade Transportadoras Veículos …" at bounding box center [494, 243] width 989 height 487
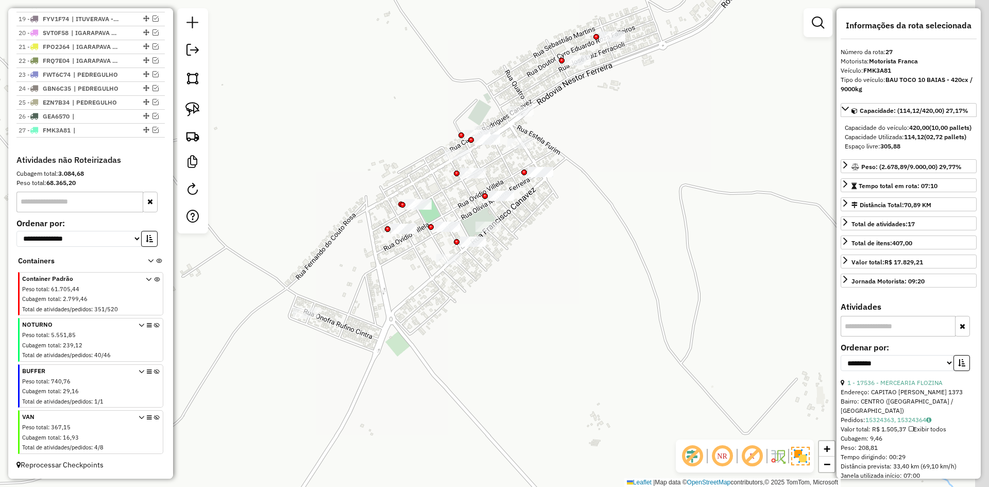
drag, startPoint x: 351, startPoint y: 200, endPoint x: 346, endPoint y: 198, distance: 5.4
click at [346, 198] on div "Janela de atendimento Grade de atendimento Capacidade Transportadoras Veículos …" at bounding box center [494, 243] width 989 height 487
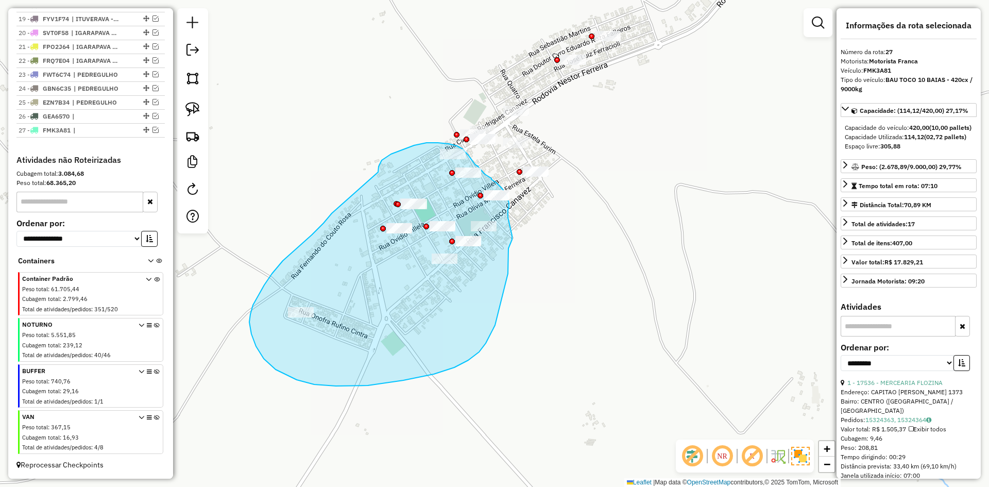
drag, startPoint x: 253, startPoint y: 305, endPoint x: 377, endPoint y: 174, distance: 180.0
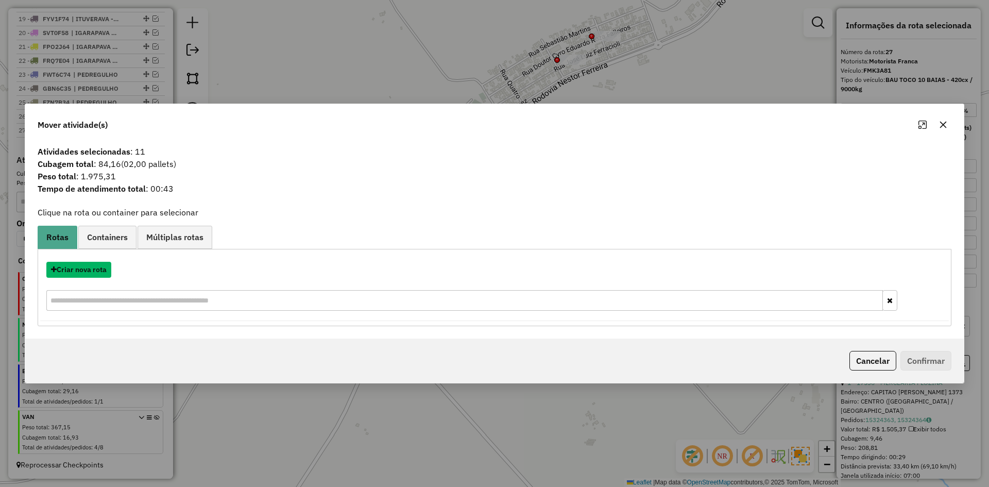
click at [88, 267] on button "Criar nova rota" at bounding box center [78, 270] width 65 height 16
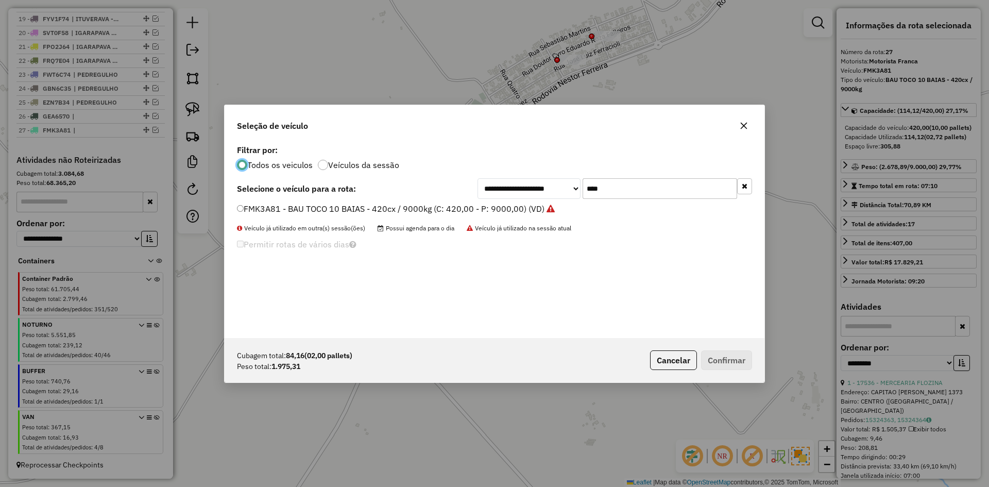
scroll to position [6, 3]
drag, startPoint x: 608, startPoint y: 187, endPoint x: 550, endPoint y: 189, distance: 58.2
click at [547, 190] on div "**********" at bounding box center [615, 188] width 275 height 21
type input "****"
click at [320, 208] on label "BTZ9I44 - BAU TOCO 10 BAIAS - 420cx / 9000kg (C: 420,00 - P: 9000,00) (VD)" at bounding box center [388, 208] width 303 height 12
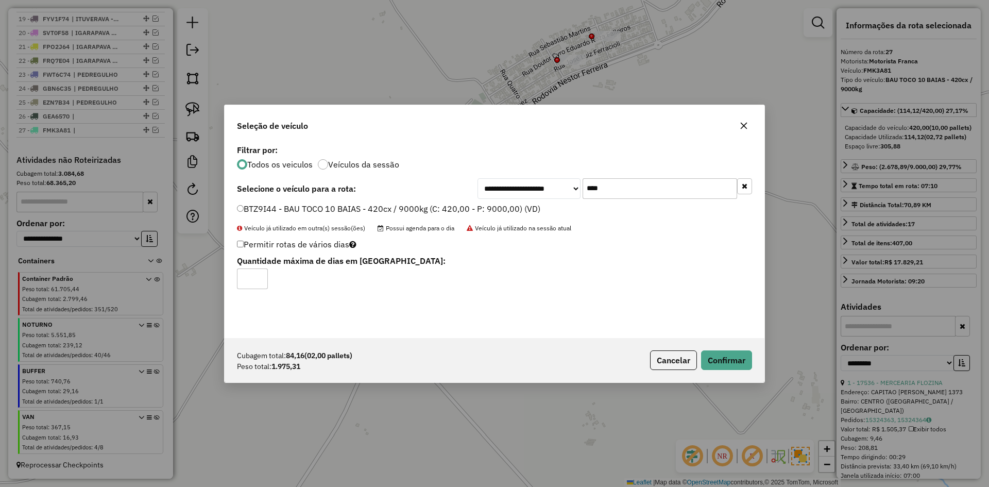
click at [731, 376] on div "Cubagem total: 84,16 (02,00 pallets) Peso total: 1.975,31 Cancelar Confirmar" at bounding box center [495, 360] width 540 height 44
click at [720, 373] on div "Cubagem total: 84,16 (02,00 pallets) Peso total: 1.975,31 Cancelar Confirmar" at bounding box center [495, 360] width 540 height 44
click at [724, 371] on div "Cubagem total: 84,16 (02,00 pallets) Peso total: 1.975,31 Cancelar Confirmar" at bounding box center [495, 360] width 540 height 44
click at [733, 365] on button "Confirmar" at bounding box center [726, 360] width 51 height 20
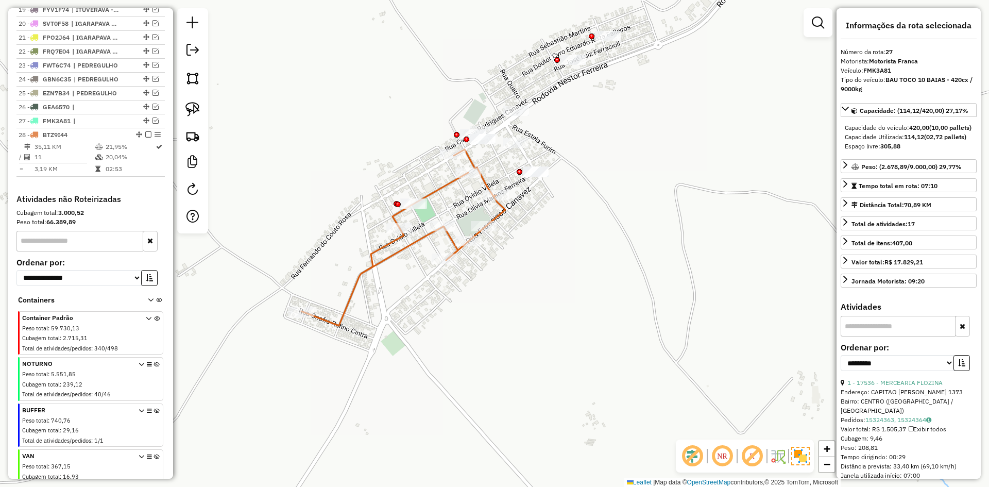
scroll to position [681, 0]
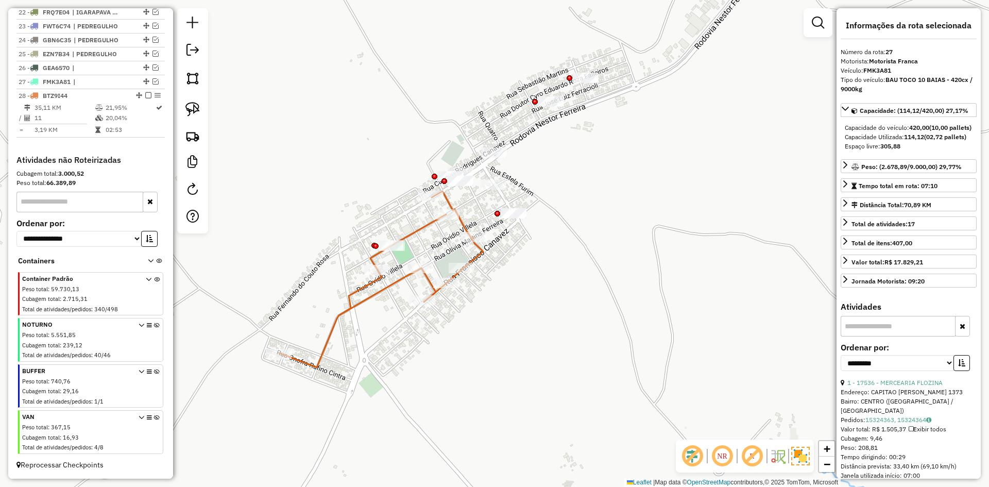
drag, startPoint x: 562, startPoint y: 170, endPoint x: 494, endPoint y: 228, distance: 89.9
click at [498, 230] on div "Janela de atendimento Grade de atendimento Capacidade Transportadoras Veículos …" at bounding box center [494, 243] width 989 height 487
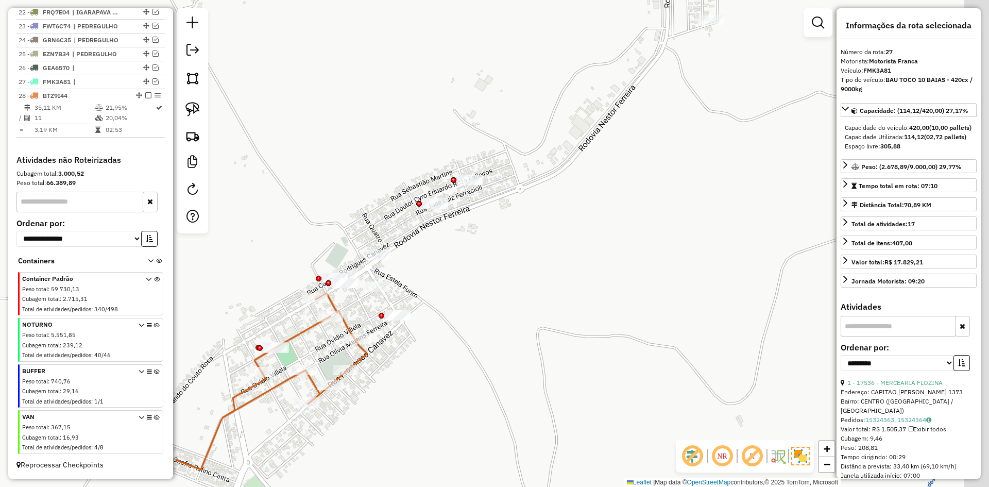
drag, startPoint x: 486, startPoint y: 203, endPoint x: 436, endPoint y: 245, distance: 65.4
click at [436, 245] on div "Janela de atendimento Grade de atendimento Capacidade Transportadoras Veículos …" at bounding box center [494, 243] width 989 height 487
drag, startPoint x: 450, startPoint y: 140, endPoint x: 431, endPoint y: 146, distance: 19.6
click at [432, 151] on div "Janela de atendimento Grade de atendimento Capacidade Transportadoras Veículos …" at bounding box center [494, 243] width 989 height 487
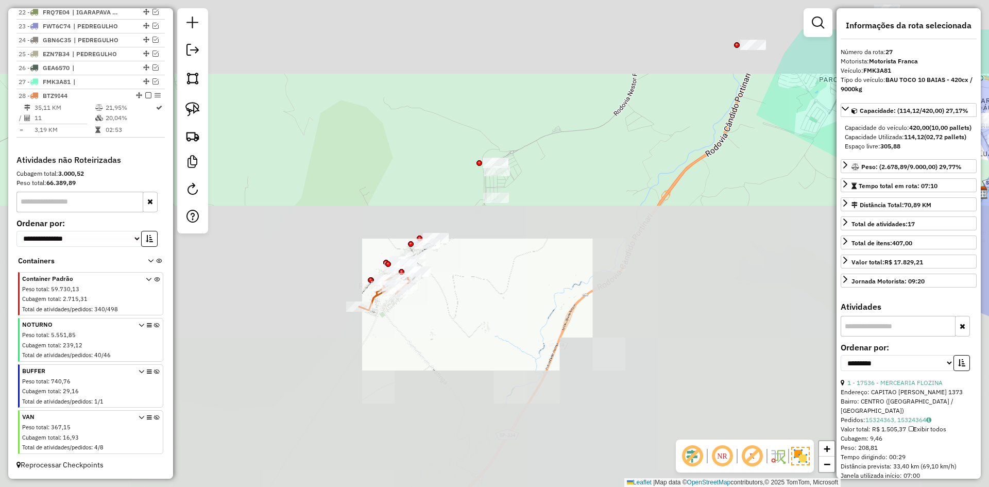
drag, startPoint x: 441, startPoint y: 188, endPoint x: 435, endPoint y: 207, distance: 19.4
click at [437, 205] on div "Janela de atendimento Grade de atendimento Capacidade Transportadoras Veículos …" at bounding box center [494, 243] width 989 height 487
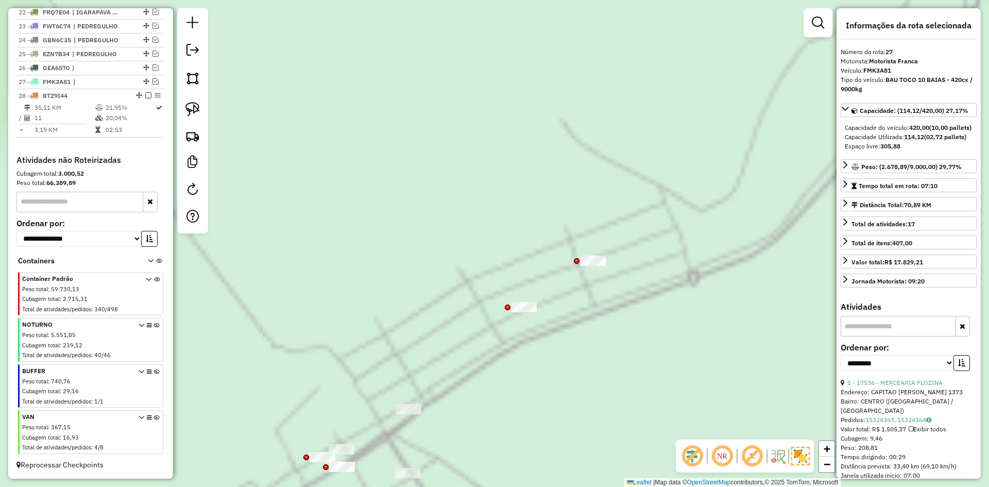
drag, startPoint x: 379, startPoint y: 229, endPoint x: 485, endPoint y: 27, distance: 227.9
click at [487, 25] on div "Janela de atendimento Grade de atendimento Capacidade Transportadoras Veículos …" at bounding box center [494, 243] width 989 height 487
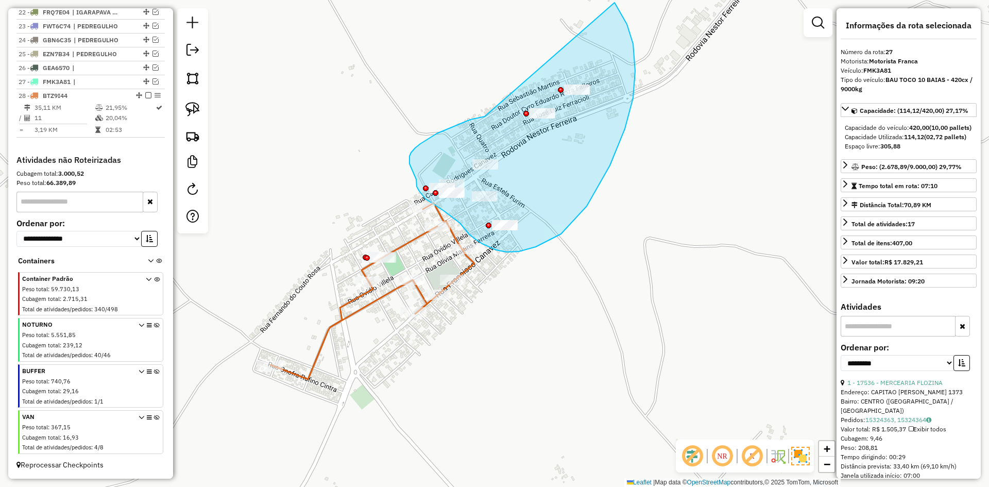
drag, startPoint x: 437, startPoint y: 133, endPoint x: 571, endPoint y: -1, distance: 189.8
click at [571, 0] on html "Aguarde... Pop-up bloqueado! Seu navegador bloqueou automáticamente a abertura …" at bounding box center [494, 243] width 989 height 487
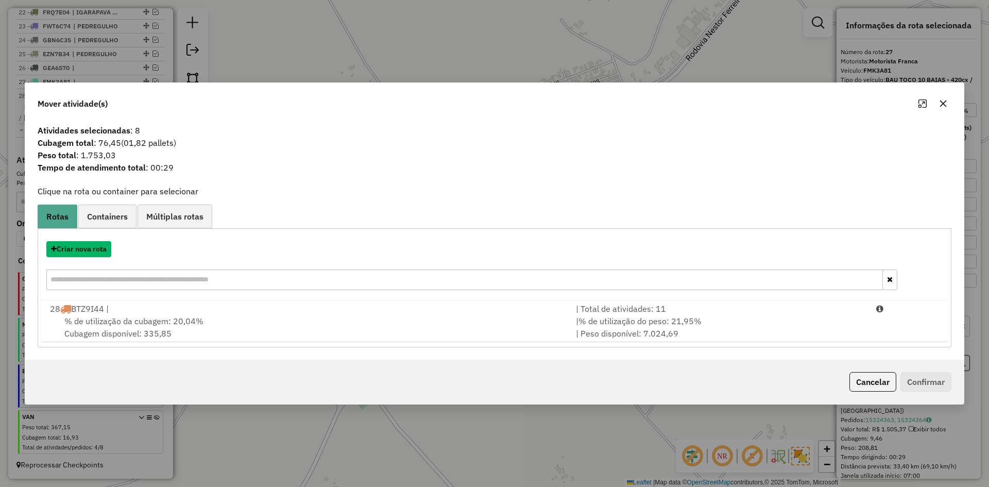
click at [88, 251] on button "Criar nova rota" at bounding box center [78, 249] width 65 height 16
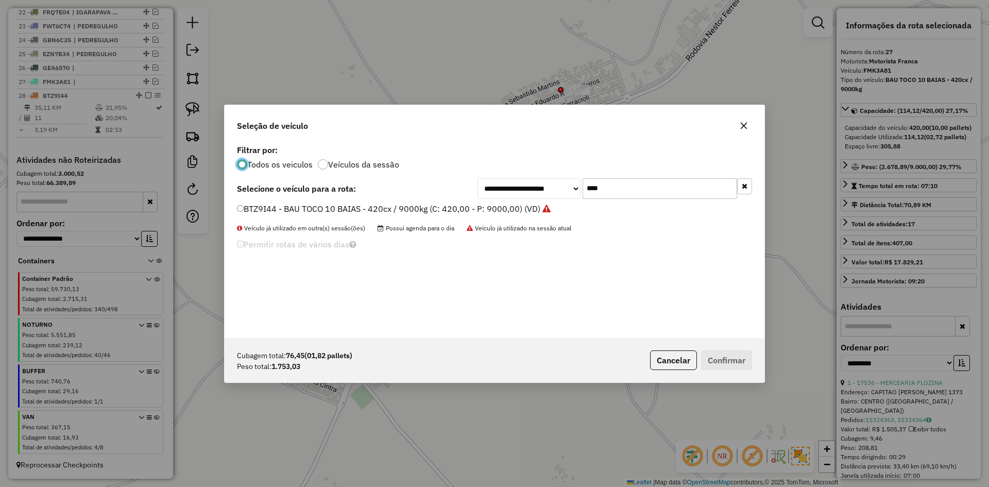
scroll to position [6, 3]
drag, startPoint x: 611, startPoint y: 191, endPoint x: 558, endPoint y: 189, distance: 52.1
click at [558, 190] on div "**********" at bounding box center [615, 188] width 275 height 21
type input "****"
drag, startPoint x: 358, startPoint y: 212, endPoint x: 465, endPoint y: 246, distance: 112.8
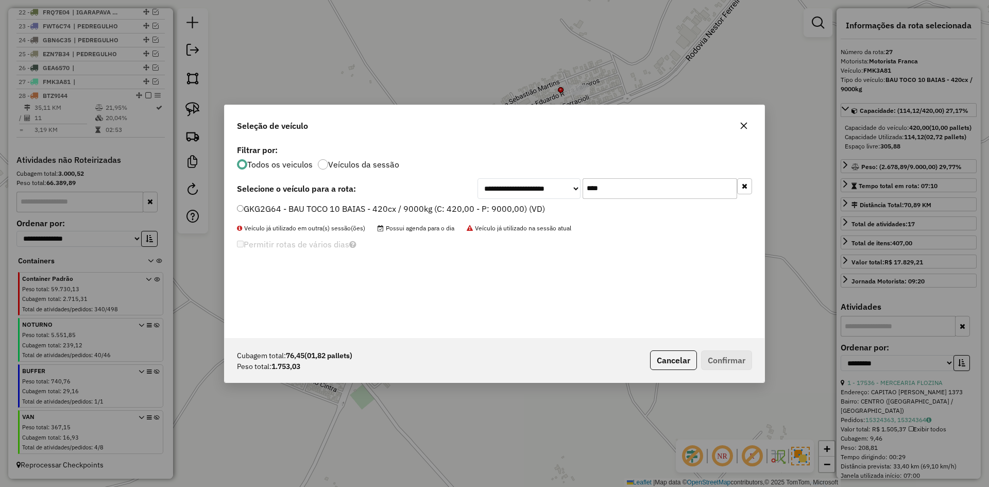
click at [358, 212] on label "GKG2G64 - BAU TOCO 10 BAIAS - 420cx / 9000kg (C: 420,00 - P: 9000,00) (VD)" at bounding box center [391, 208] width 308 height 12
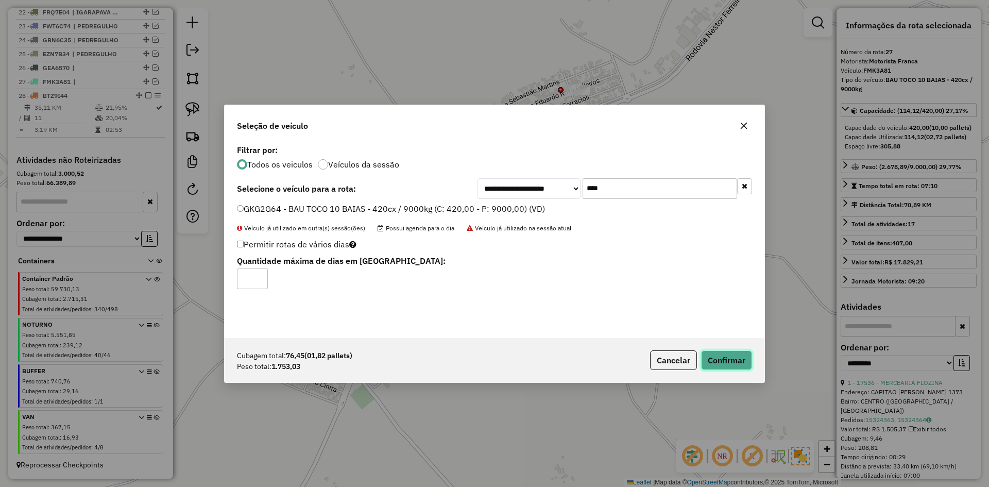
click at [737, 360] on button "Confirmar" at bounding box center [726, 360] width 51 height 20
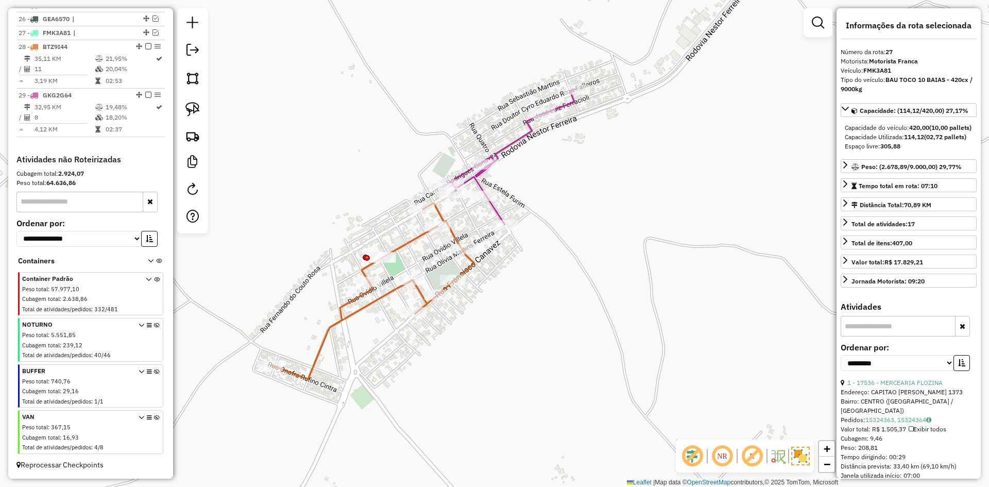
scroll to position [742, 0]
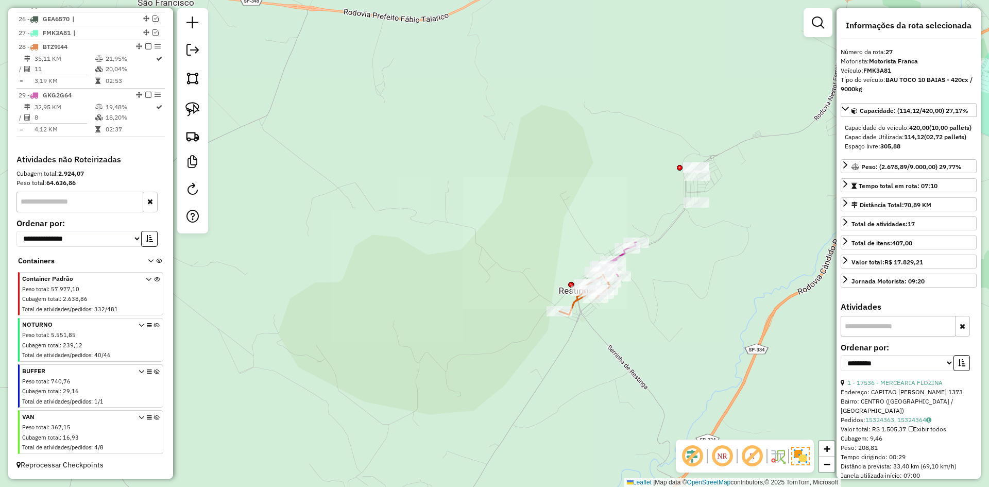
drag, startPoint x: 686, startPoint y: 272, endPoint x: 396, endPoint y: 314, distance: 292.6
click at [396, 317] on div "Janela de atendimento Grade de atendimento Capacidade Transportadoras Veículos …" at bounding box center [494, 243] width 989 height 487
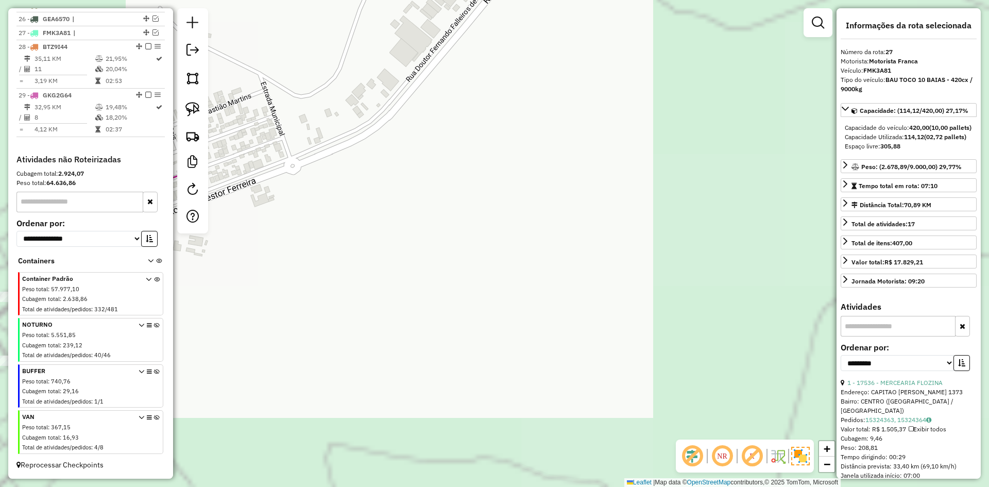
drag, startPoint x: 468, startPoint y: 301, endPoint x: 790, endPoint y: 263, distance: 324.8
click at [854, 263] on hb-router-mapa "Informações da Sessão 980089 - [DATE] Criação: [DATE] 17:19 Depósito: Rizatti T…" at bounding box center [494, 243] width 989 height 487
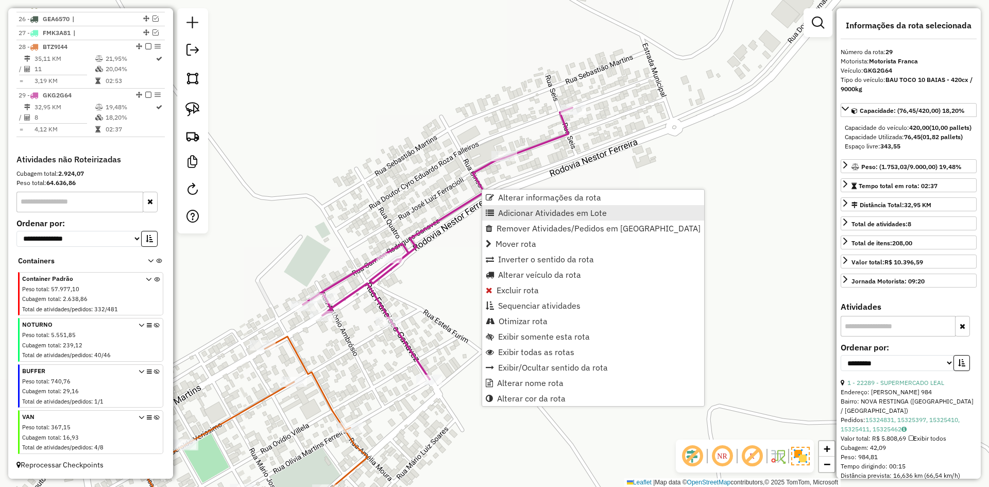
drag, startPoint x: 521, startPoint y: 214, endPoint x: 546, endPoint y: 214, distance: 24.7
click at [520, 214] on span "Adicionar Atividades em Lote" at bounding box center [552, 213] width 109 height 8
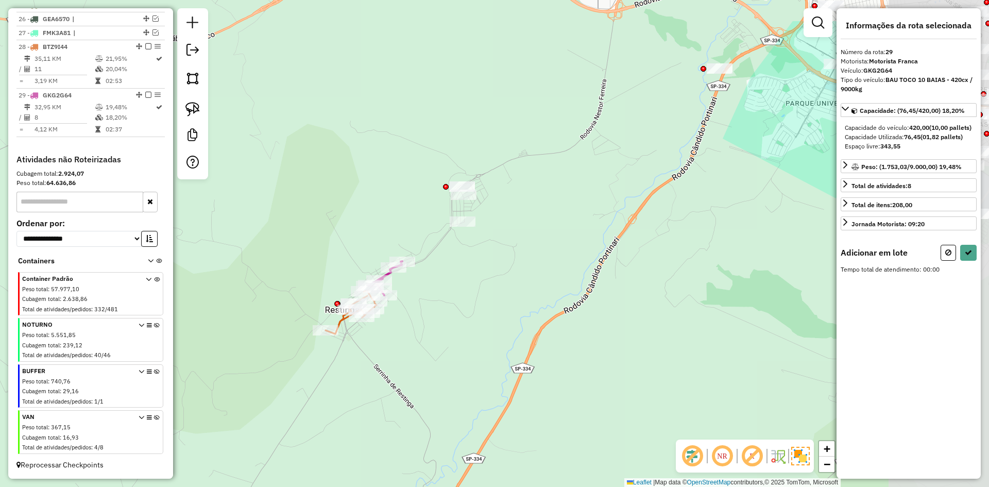
drag, startPoint x: 553, startPoint y: 245, endPoint x: 440, endPoint y: 230, distance: 114.3
click at [459, 265] on div "Janela de atendimento Grade de atendimento Capacidade Transportadoras Veículos …" at bounding box center [494, 243] width 989 height 487
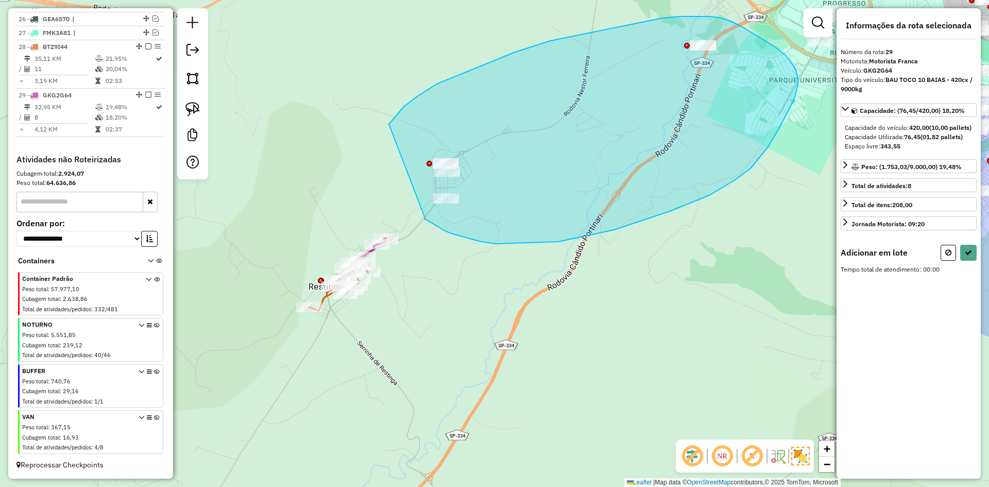
drag, startPoint x: 425, startPoint y: 218, endPoint x: 379, endPoint y: 141, distance: 89.9
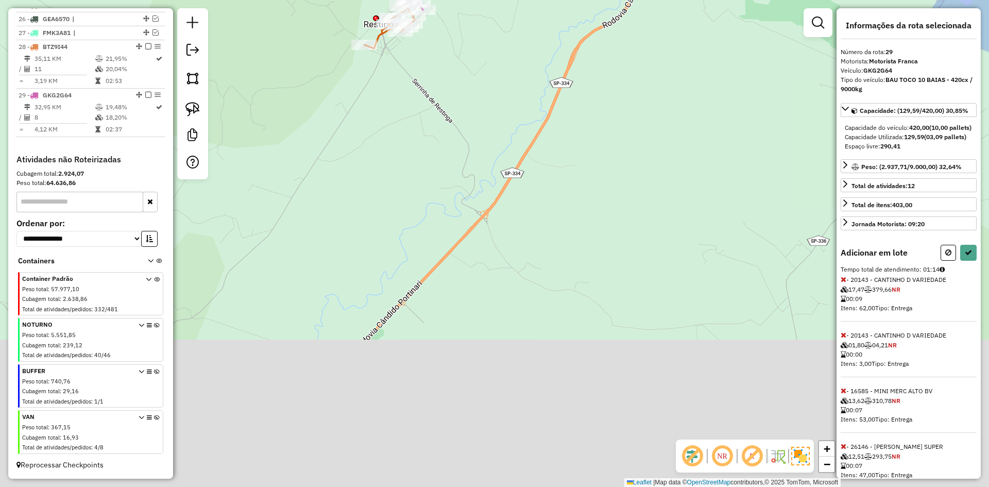
drag, startPoint x: 511, startPoint y: 66, endPoint x: 505, endPoint y: 99, distance: 33.4
click at [515, 48] on div "Janela de atendimento Grade de atendimento Capacidade Transportadoras Veículos …" at bounding box center [494, 243] width 989 height 487
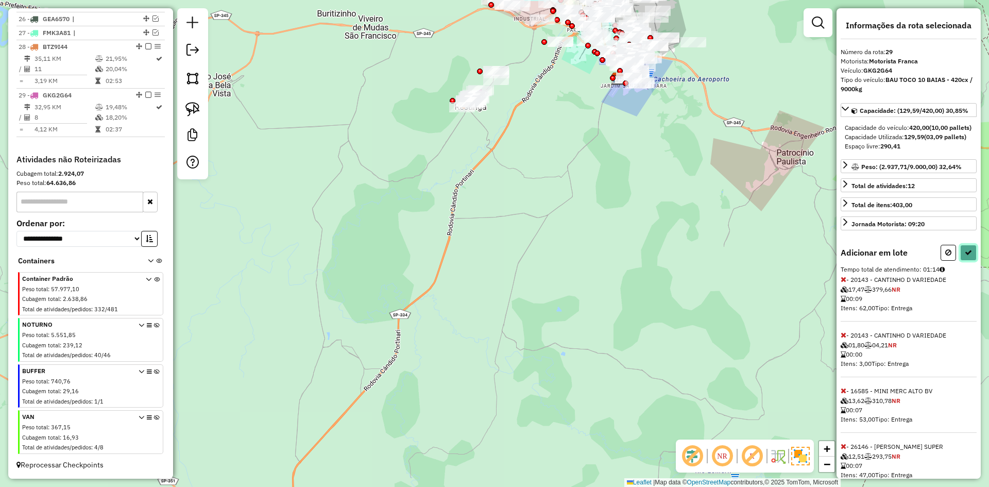
click at [965, 256] on icon at bounding box center [968, 252] width 7 height 7
select select "**********"
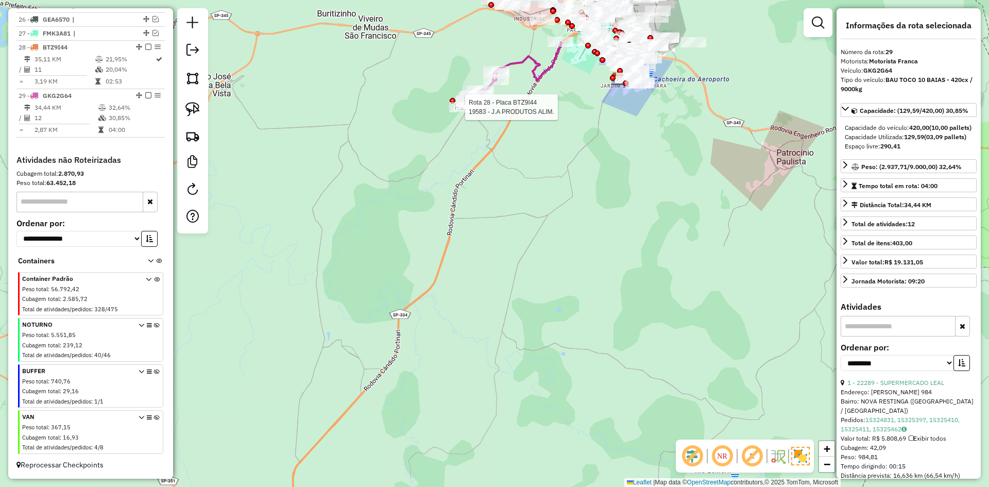
scroll to position [730, 0]
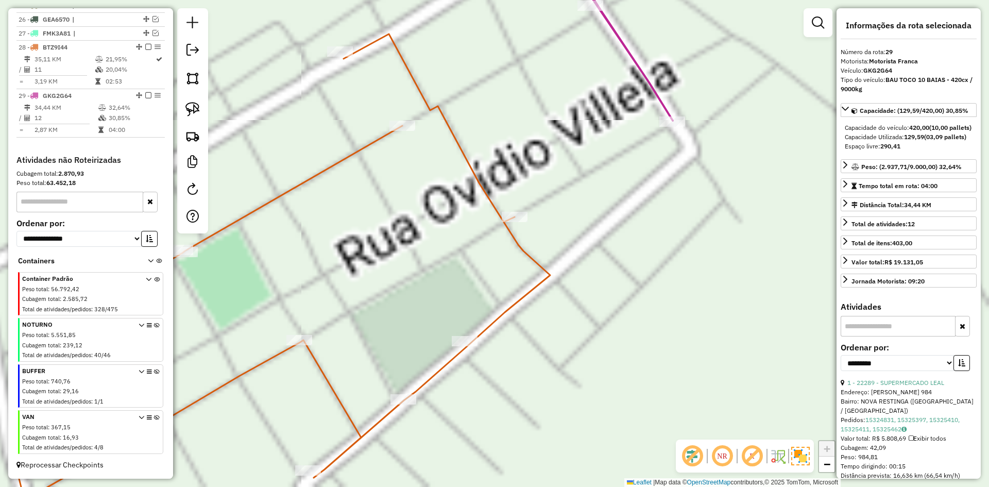
click at [453, 129] on icon at bounding box center [259, 285] width 581 height 502
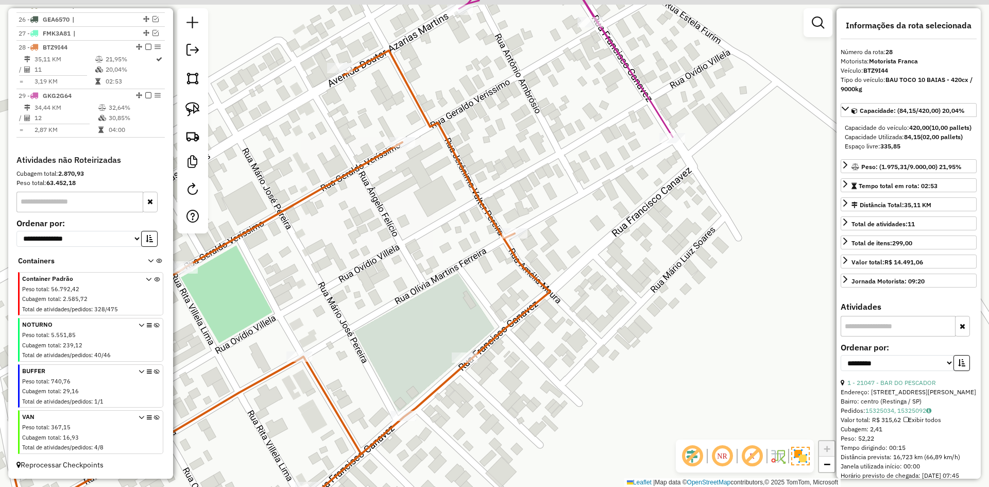
drag, startPoint x: 469, startPoint y: 117, endPoint x: 473, endPoint y: 191, distance: 73.3
click at [474, 191] on div "Janela de atendimento Grade de atendimento Capacidade Transportadoras Veículos …" at bounding box center [494, 243] width 989 height 487
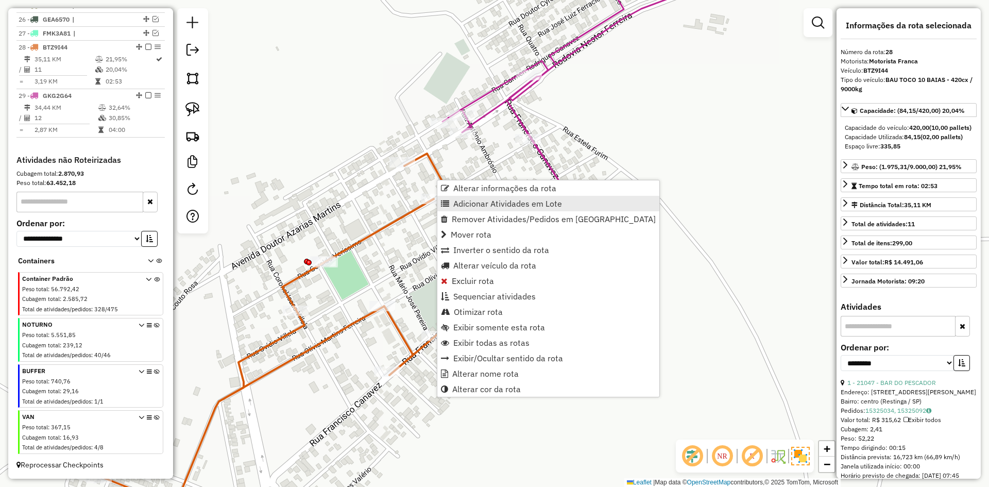
click at [464, 199] on span "Adicionar Atividades em Lote" at bounding box center [507, 203] width 109 height 8
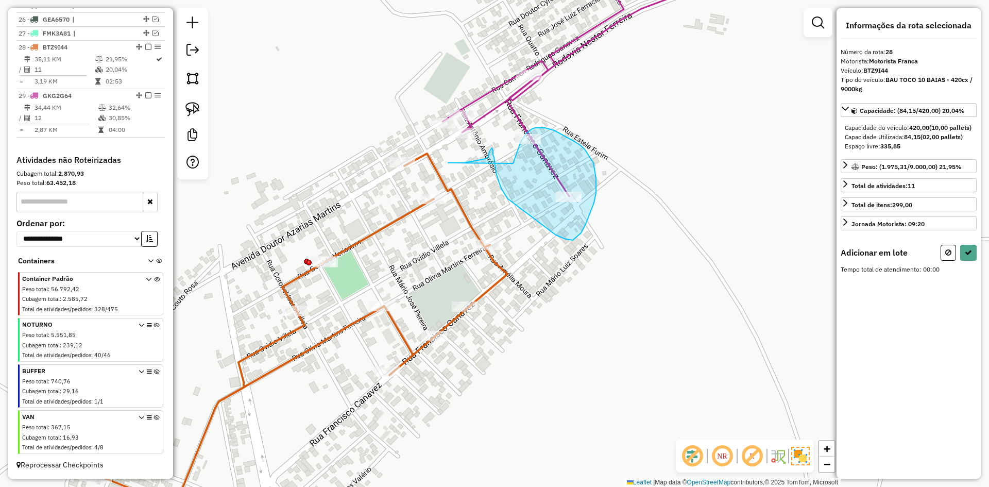
drag, startPoint x: 452, startPoint y: 163, endPoint x: 514, endPoint y: 175, distance: 62.4
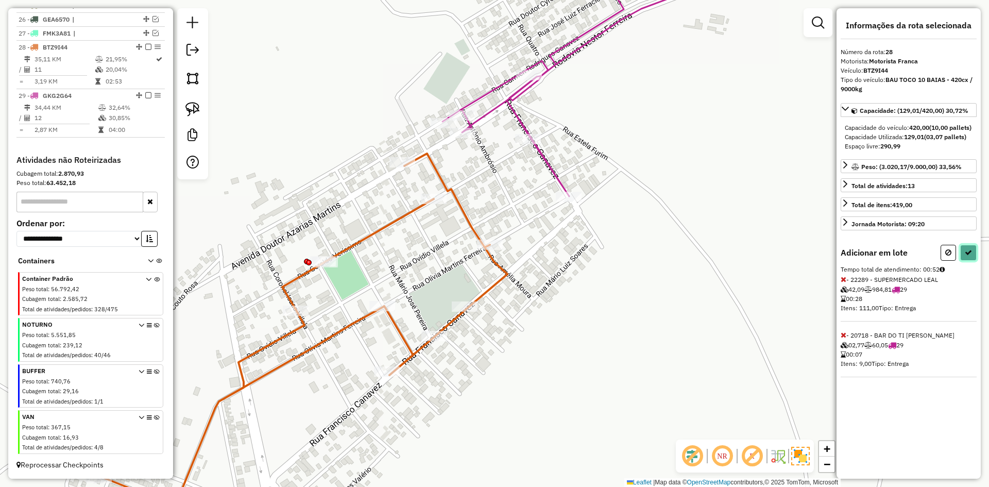
click at [972, 256] on icon at bounding box center [968, 252] width 7 height 7
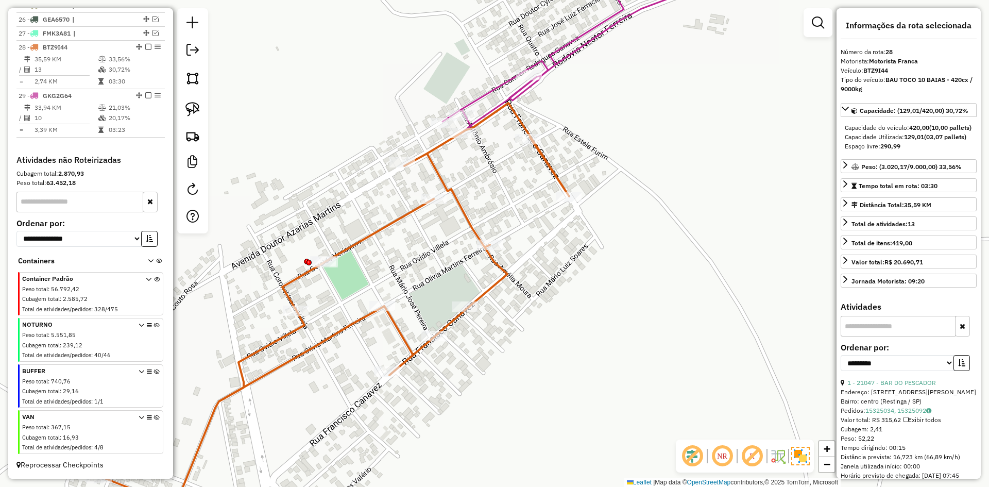
click at [512, 95] on icon at bounding box center [619, 42] width 352 height 181
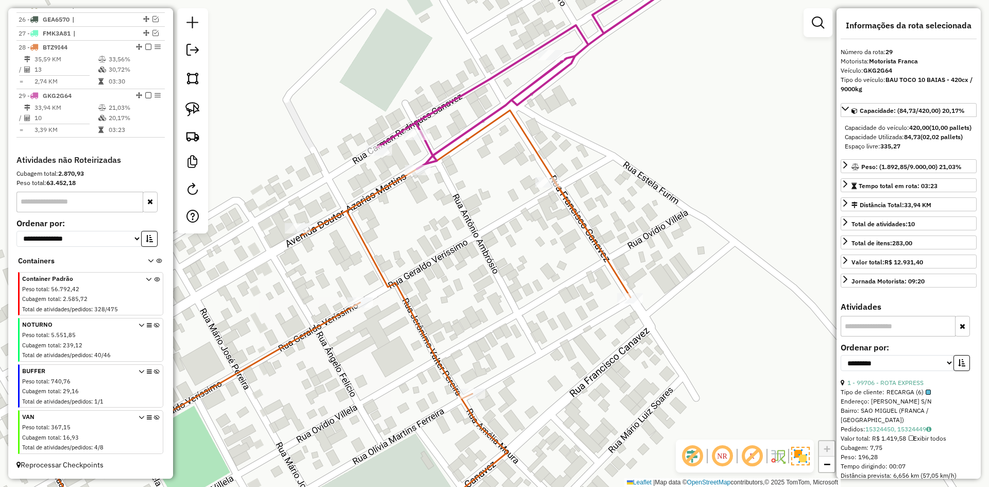
click at [524, 103] on icon at bounding box center [550, 60] width 347 height 217
click at [522, 95] on icon at bounding box center [550, 60] width 347 height 217
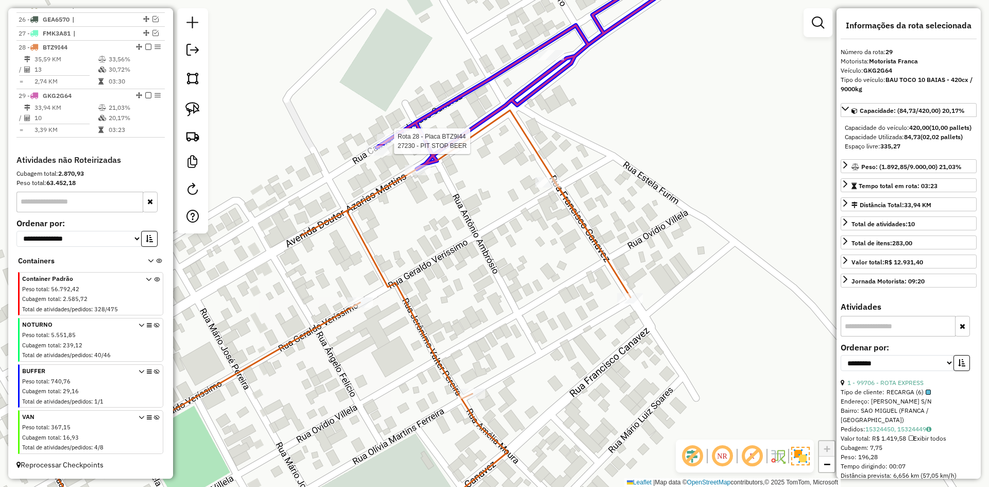
click at [391, 144] on div at bounding box center [390, 139] width 26 height 10
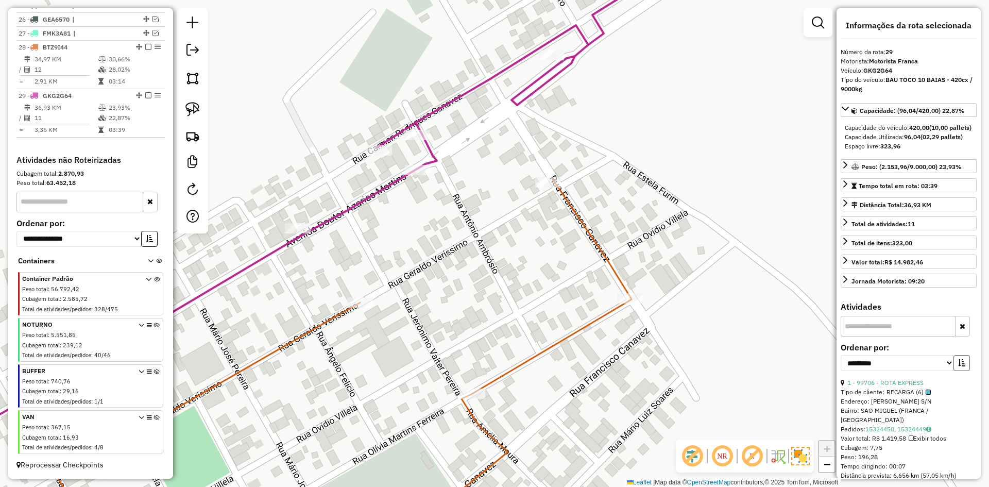
click at [966, 371] on button "button" at bounding box center [962, 363] width 16 height 16
drag, startPoint x: 927, startPoint y: 377, endPoint x: 922, endPoint y: 380, distance: 6.0
click at [927, 371] on select "**********" at bounding box center [897, 363] width 113 height 16
select select "**********"
click at [841, 364] on select "**********" at bounding box center [897, 363] width 113 height 16
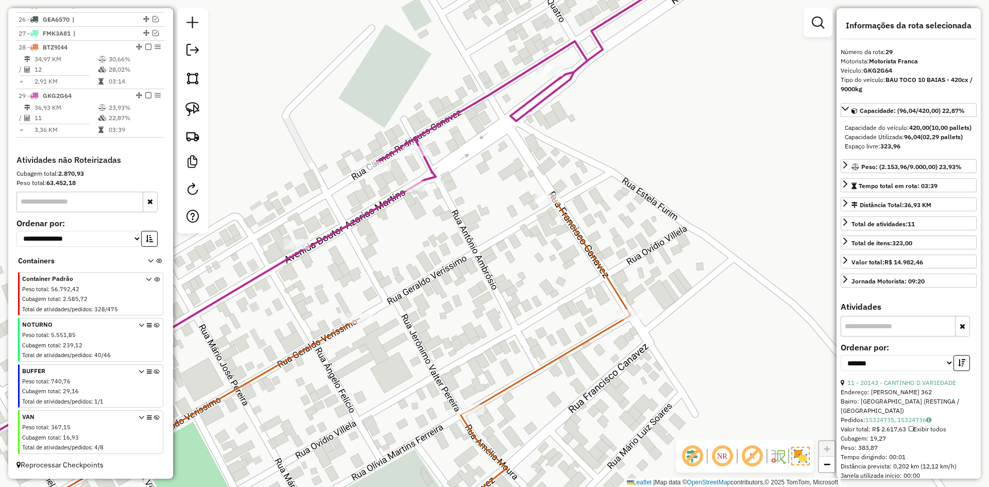
drag, startPoint x: 478, startPoint y: 244, endPoint x: 485, endPoint y: 247, distance: 7.8
click at [478, 249] on div "Janela de atendimento Grade de atendimento Capacidade Transportadoras Veículos …" at bounding box center [494, 243] width 989 height 487
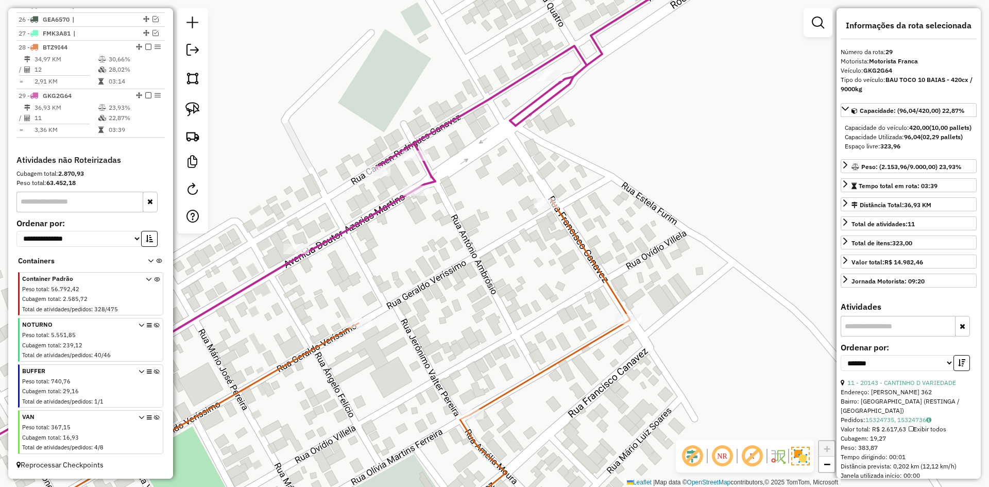
click at [574, 240] on icon at bounding box center [343, 368] width 574 height 336
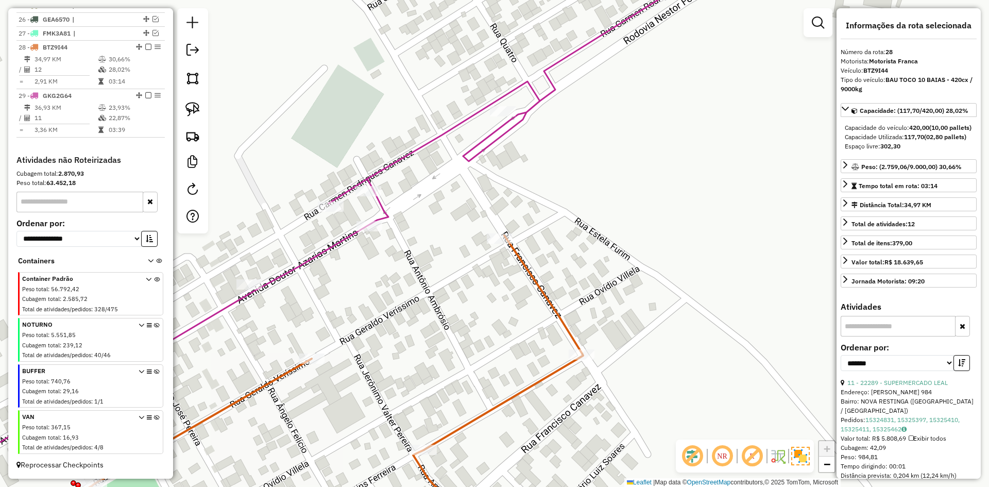
drag, startPoint x: 513, startPoint y: 252, endPoint x: 475, endPoint y: 201, distance: 64.1
click at [466, 286] on div "Janela de atendimento Grade de atendimento Capacidade Transportadoras Veículos …" at bounding box center [494, 243] width 989 height 487
click at [465, 154] on icon at bounding box center [296, 225] width 790 height 547
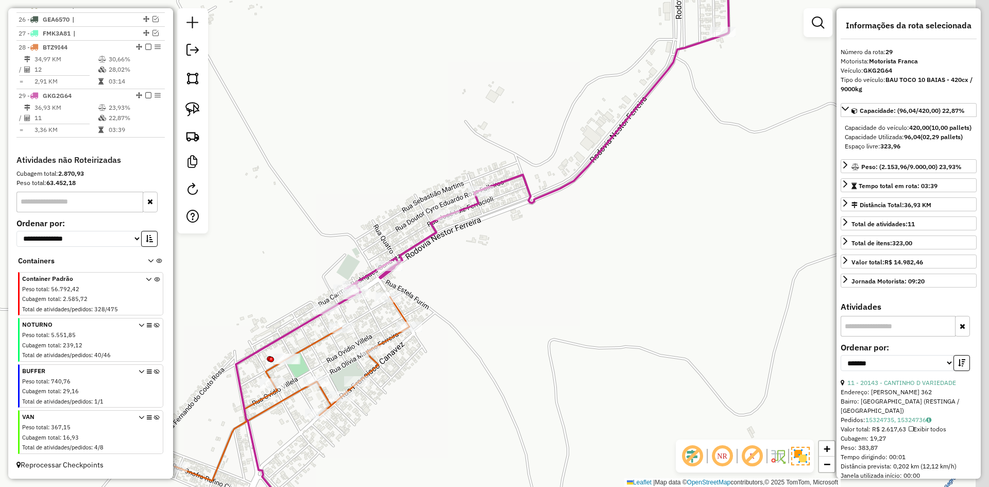
drag, startPoint x: 529, startPoint y: 252, endPoint x: 470, endPoint y: 278, distance: 64.8
click at [464, 283] on div "Janela de atendimento Grade de atendimento Capacidade Transportadoras Veículos …" at bounding box center [494, 243] width 989 height 487
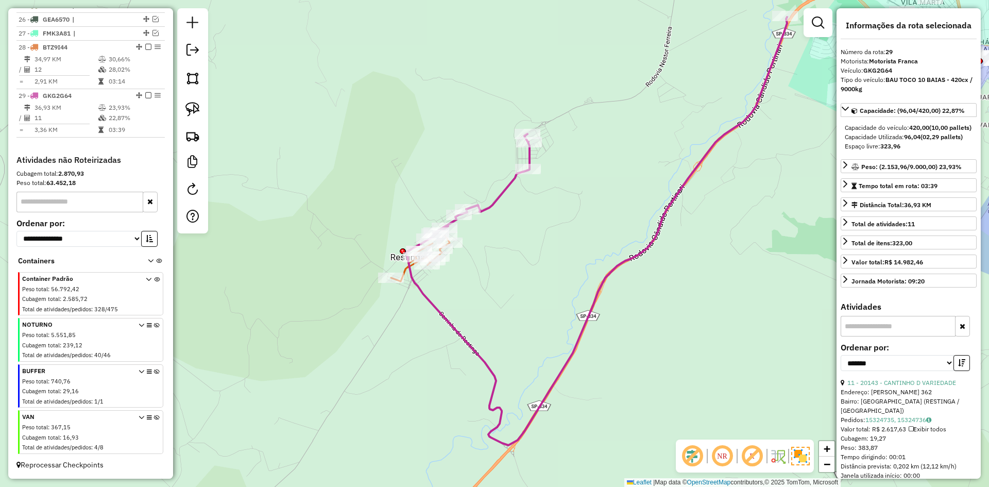
drag, startPoint x: 490, startPoint y: 292, endPoint x: 233, endPoint y: 184, distance: 278.7
click at [482, 245] on div "Janela de atendimento Grade de atendimento Capacidade Transportadoras Veículos …" at bounding box center [494, 243] width 989 height 487
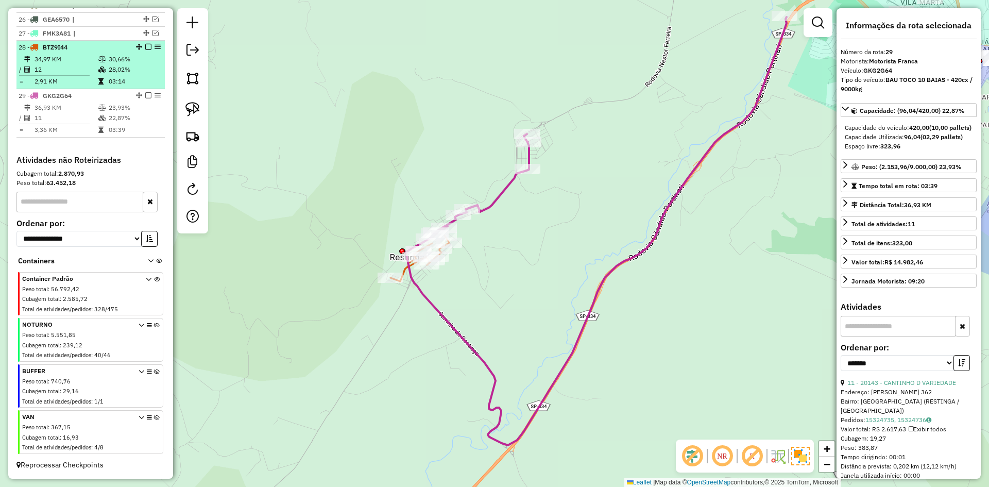
click at [126, 67] on td "28,02%" at bounding box center [134, 69] width 52 height 10
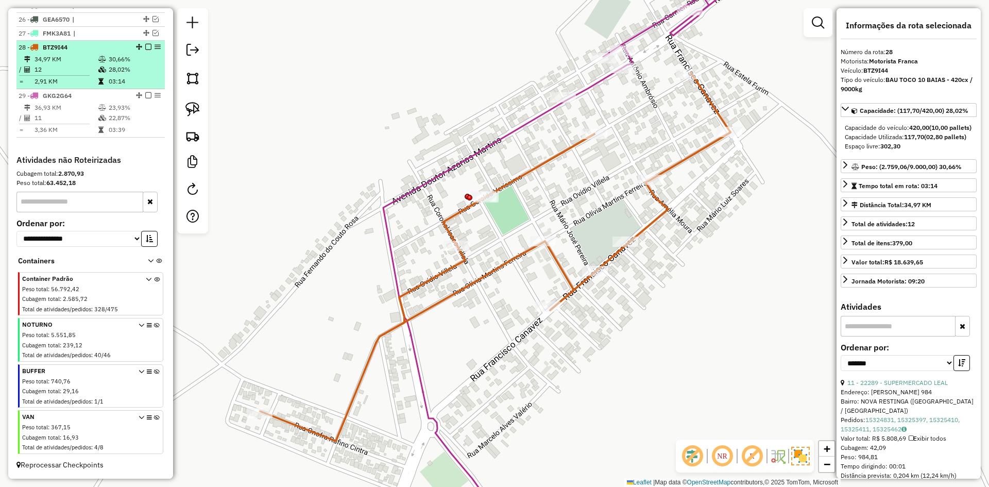
click at [146, 44] on em at bounding box center [148, 47] width 6 height 6
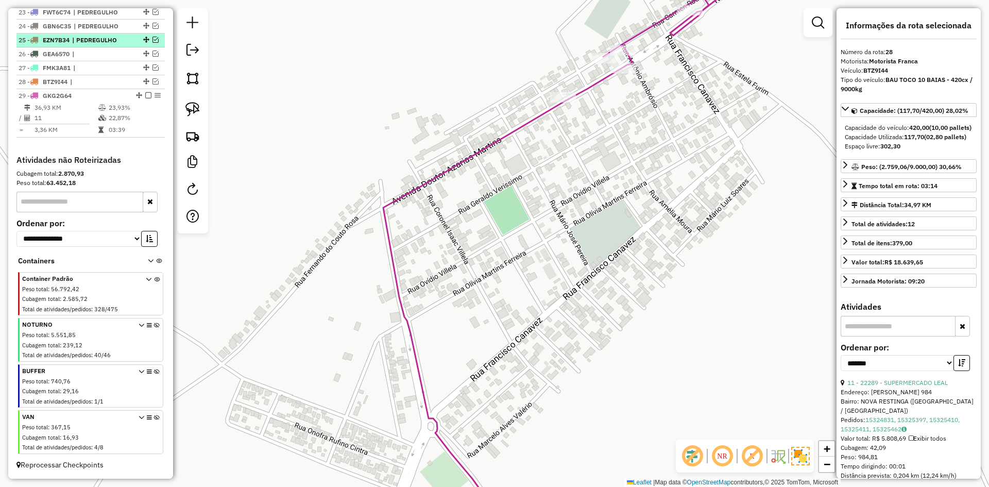
scroll to position [695, 0]
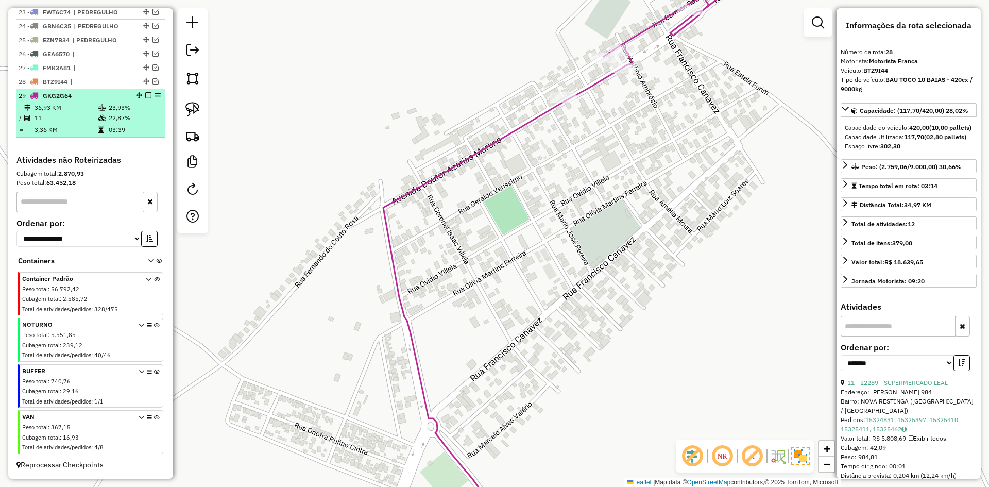
click at [143, 114] on td "22,87%" at bounding box center [134, 118] width 52 height 10
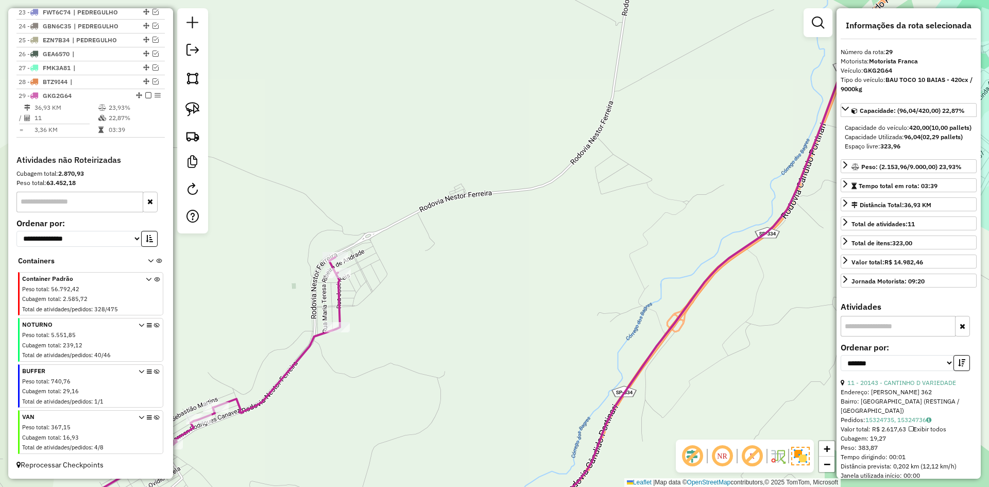
drag, startPoint x: 146, startPoint y: 96, endPoint x: 164, endPoint y: 105, distance: 20.0
click at [146, 96] on em at bounding box center [148, 95] width 6 height 6
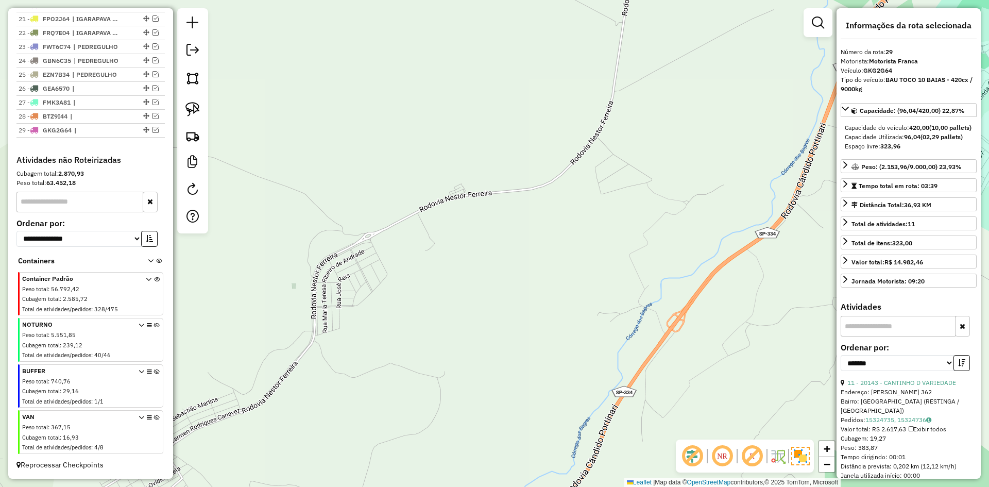
scroll to position [661, 0]
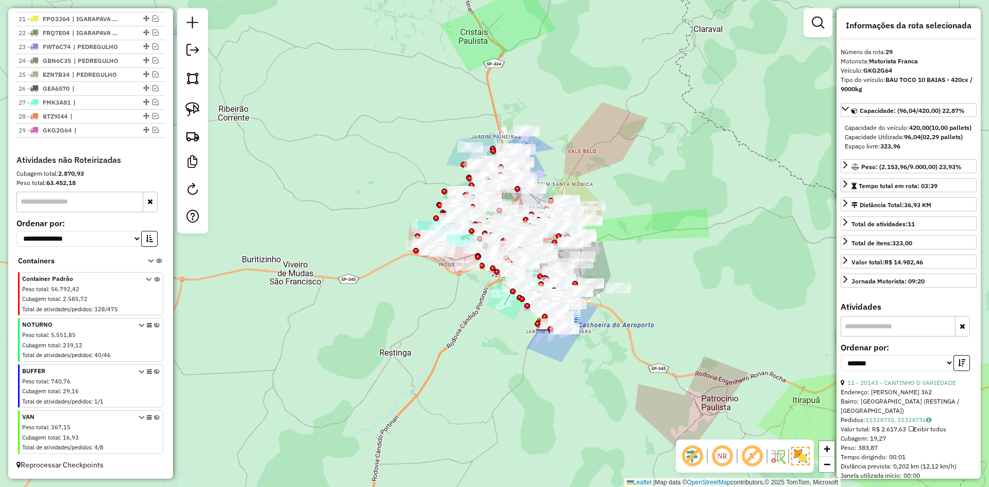
drag, startPoint x: 492, startPoint y: 296, endPoint x: 461, endPoint y: 330, distance: 46.7
click at [461, 330] on div "Janela de atendimento Grade de atendimento Capacidade Transportadoras Veículos …" at bounding box center [494, 243] width 989 height 487
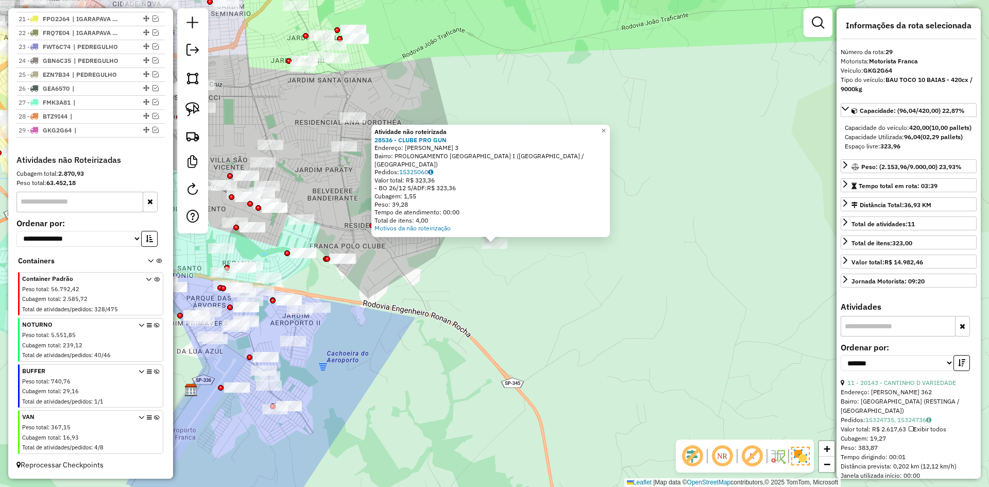
click at [476, 274] on div "Atividade não roteirizada 28536 - CLUBE PRO GUN Endereço: [PERSON_NAME] 3 Bairr…" at bounding box center [494, 243] width 989 height 487
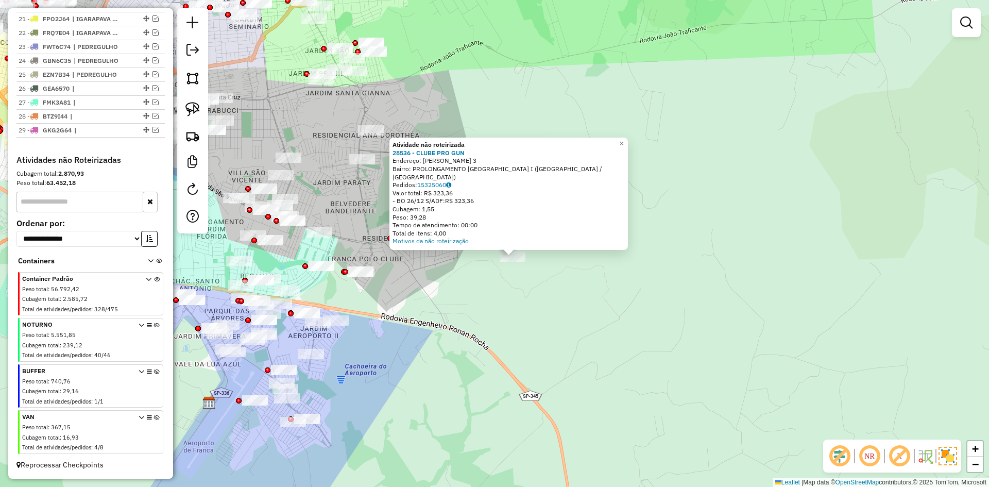
drag, startPoint x: 466, startPoint y: 276, endPoint x: 488, endPoint y: 292, distance: 27.6
click at [488, 292] on div "Atividade não roteirizada 28536 - CLUBE PRO GUN Endereço: [PERSON_NAME] 3 Bairr…" at bounding box center [494, 243] width 989 height 487
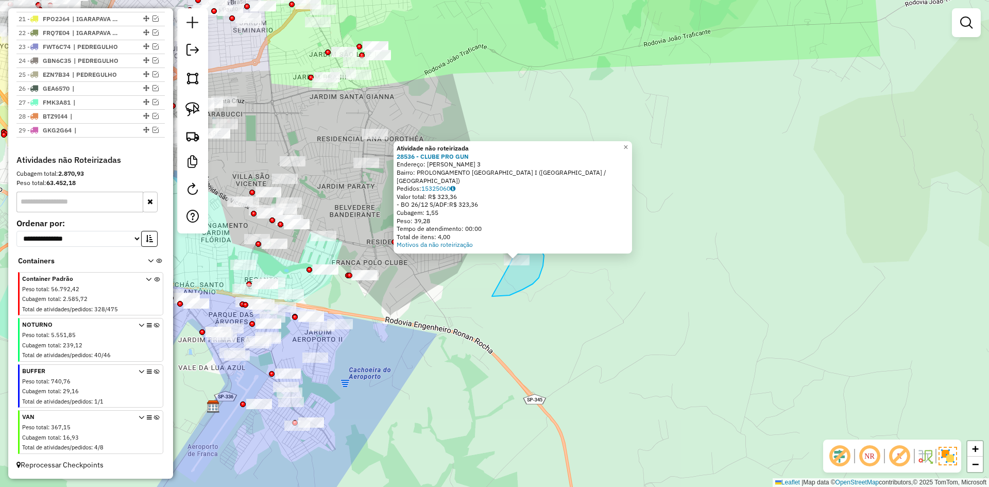
click at [511, 263] on div "Atividade não roteirizada 28536 - CLUBE PRO GUN Endereço: [PERSON_NAME] 3 Bairr…" at bounding box center [494, 243] width 989 height 487
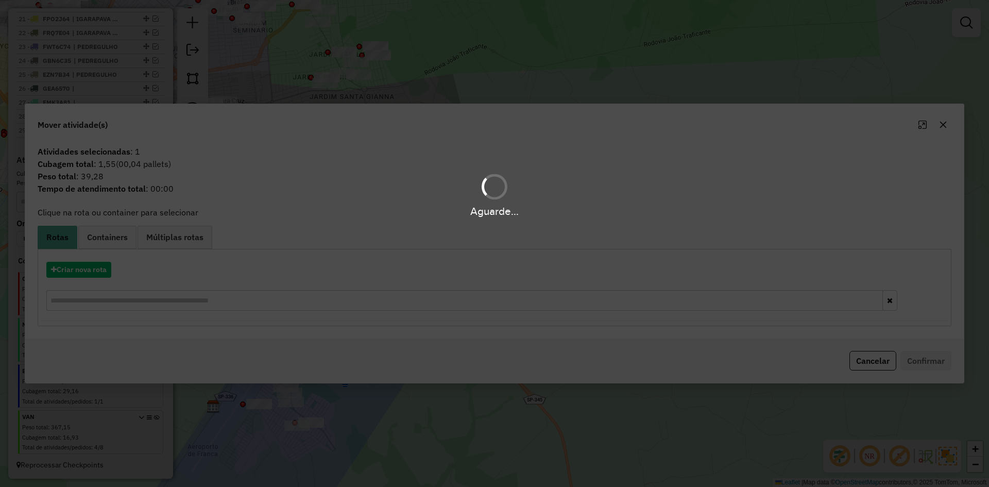
click at [111, 242] on hb-app "Aguarde... Pop-up bloqueado! Seu navegador bloqueou automáticamente a abertura …" at bounding box center [494, 243] width 989 height 487
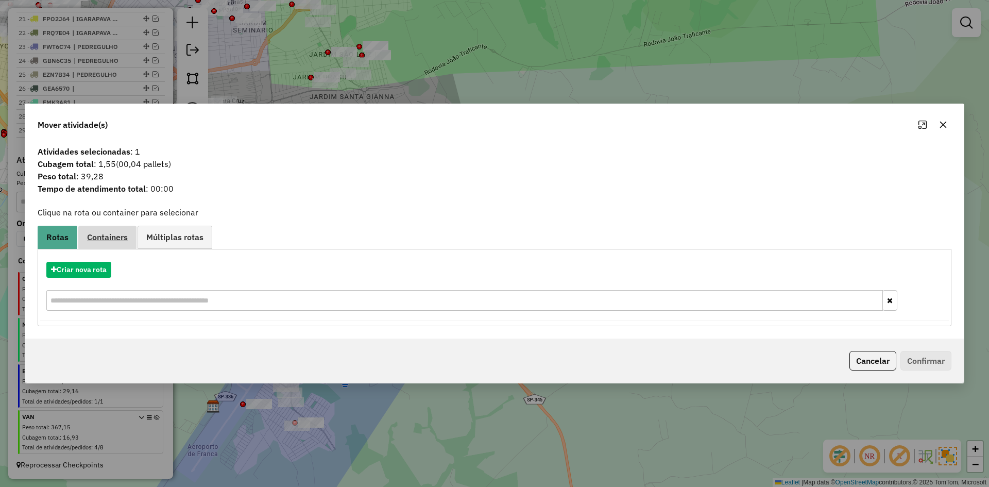
click at [112, 239] on span "Containers" at bounding box center [107, 237] width 41 height 8
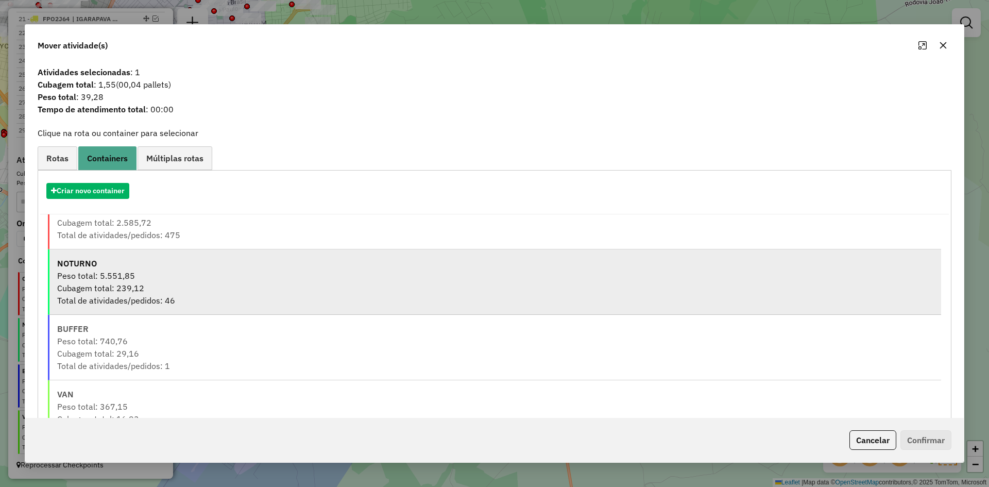
scroll to position [56, 0]
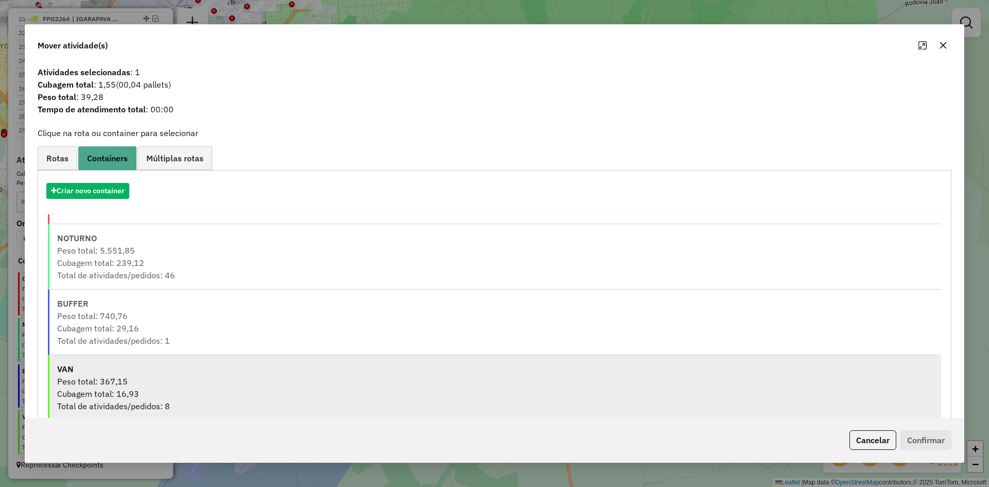
click at [118, 391] on div "Cubagem total: 16,93" at bounding box center [495, 393] width 876 height 12
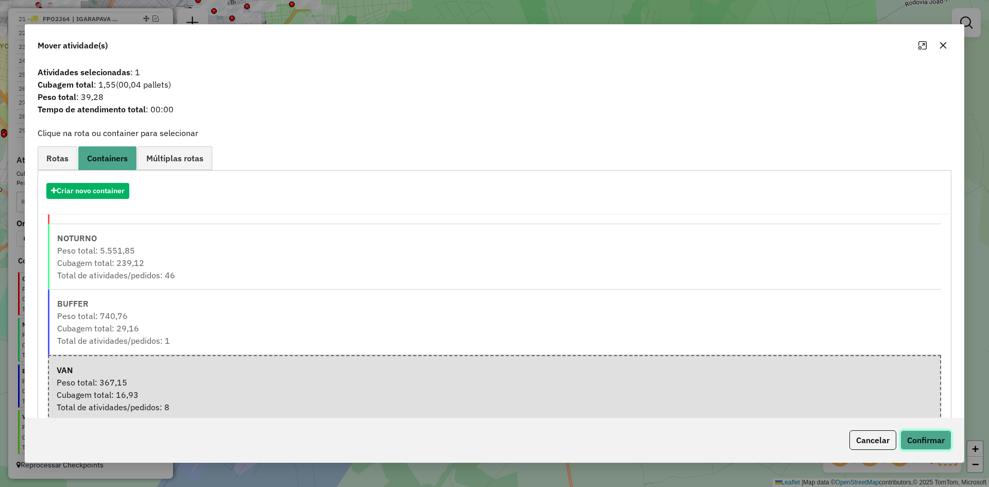
drag, startPoint x: 926, startPoint y: 436, endPoint x: 671, endPoint y: 337, distance: 274.0
click at [927, 436] on button "Confirmar" at bounding box center [926, 440] width 51 height 20
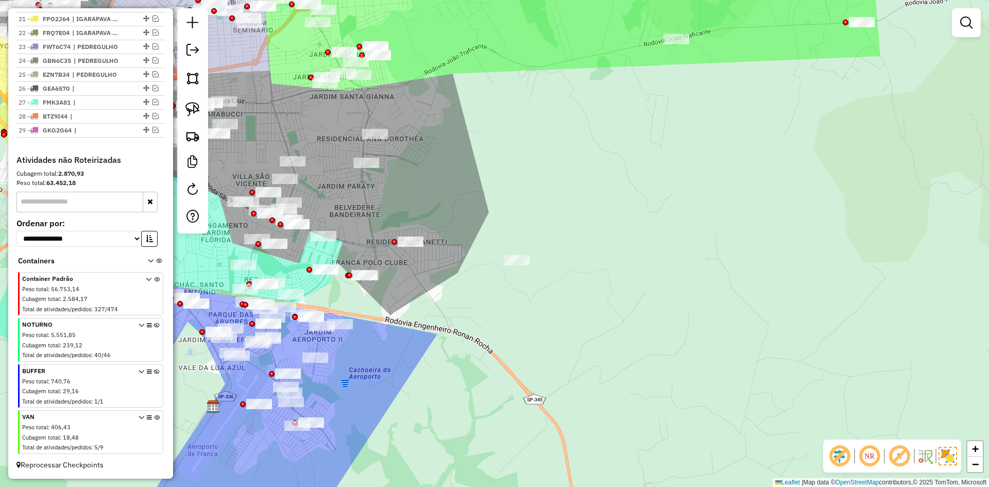
click at [155, 418] on icon at bounding box center [157, 434] width 6 height 39
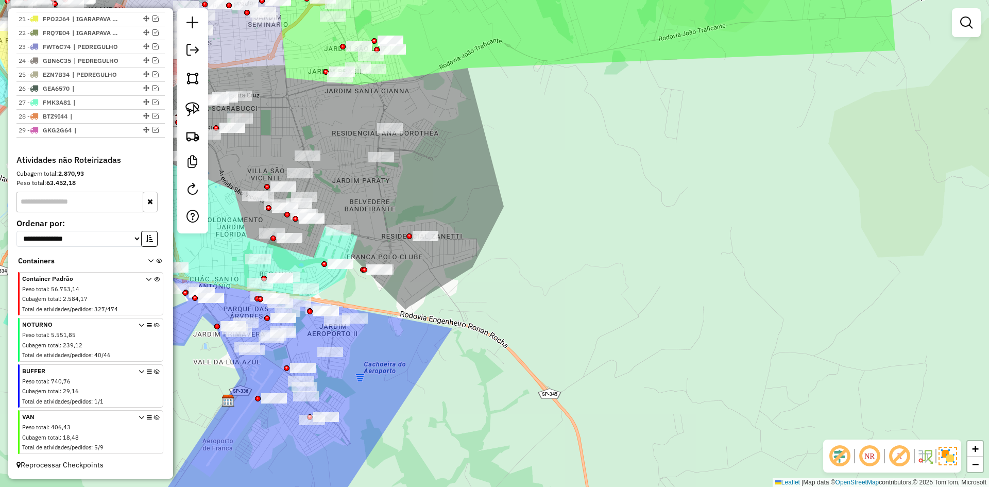
drag, startPoint x: 456, startPoint y: 347, endPoint x: 696, endPoint y: 276, distance: 249.9
click at [726, 271] on div "Janela de atendimento Grade de atendimento Capacidade Transportadoras Veículos …" at bounding box center [494, 243] width 989 height 487
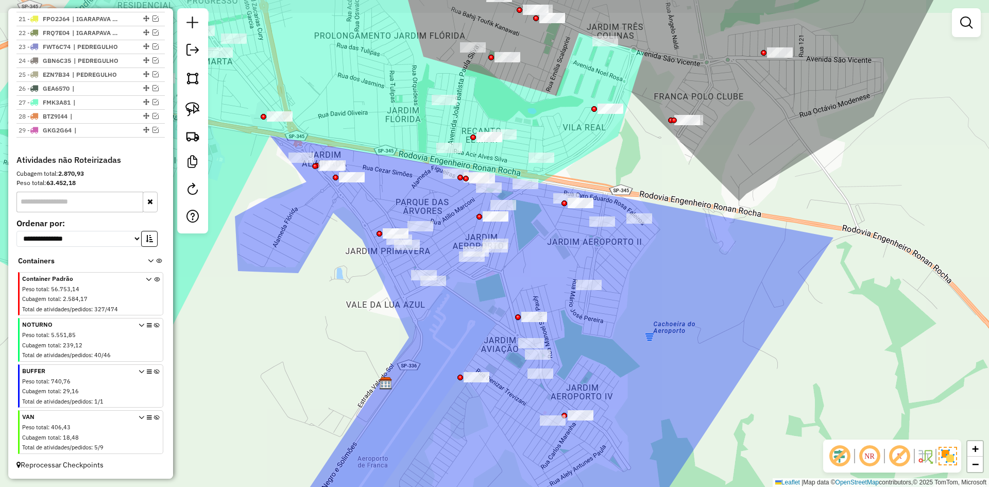
click at [455, 308] on div "Janela de atendimento Grade de atendimento Capacidade Transportadoras Veículos …" at bounding box center [494, 243] width 989 height 487
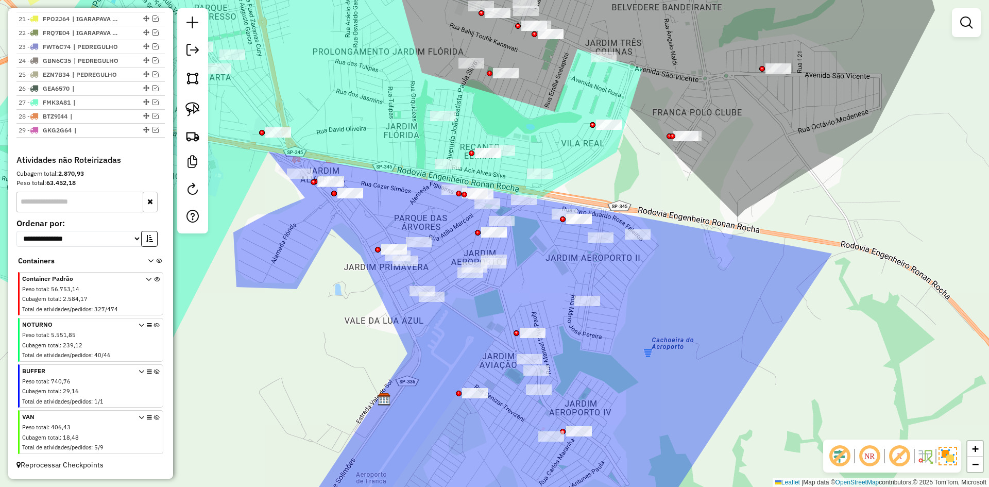
click at [448, 343] on div "Janela de atendimento Grade de atendimento Capacidade Transportadoras Veículos …" at bounding box center [494, 243] width 989 height 487
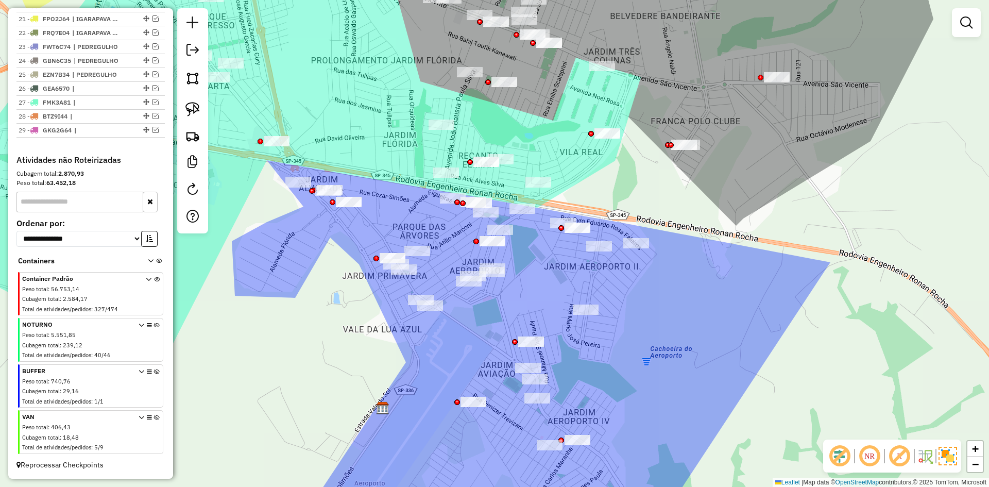
drag, startPoint x: 448, startPoint y: 343, endPoint x: 446, endPoint y: 351, distance: 8.9
click at [446, 351] on div "Janela de atendimento Grade de atendimento Capacidade Transportadoras Veículos …" at bounding box center [494, 243] width 989 height 487
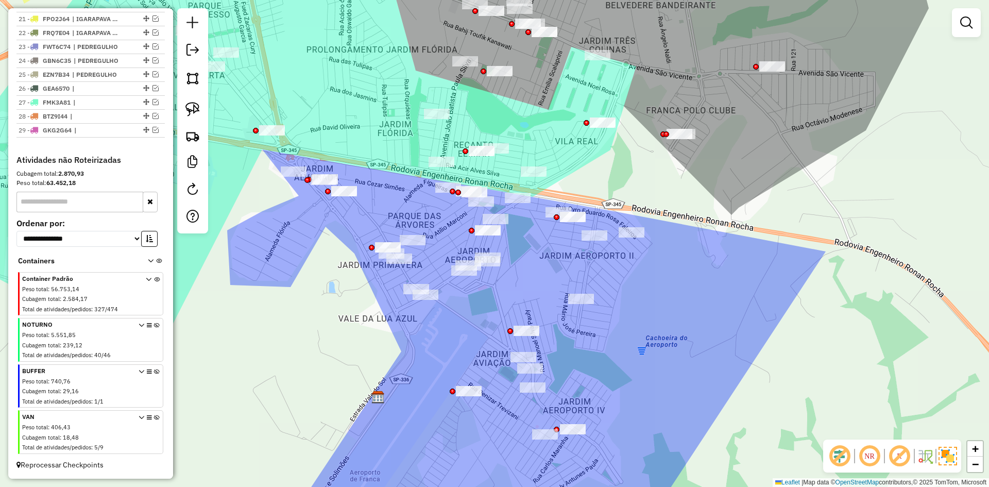
drag, startPoint x: 446, startPoint y: 351, endPoint x: 438, endPoint y: 336, distance: 17.5
click at [439, 338] on div "Janela de atendimento Grade de atendimento Capacidade Transportadoras Veículos …" at bounding box center [494, 243] width 989 height 487
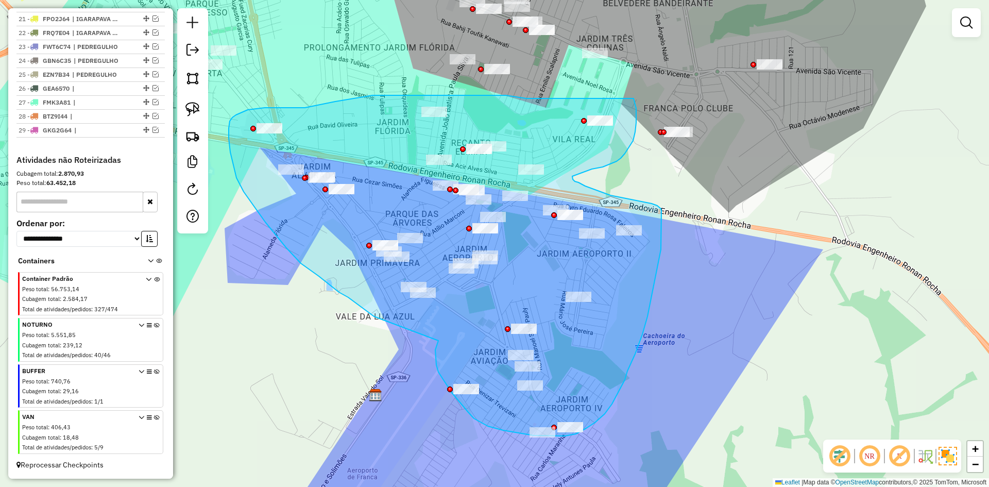
drag, startPoint x: 447, startPoint y: 385, endPoint x: 374, endPoint y: 316, distance: 100.2
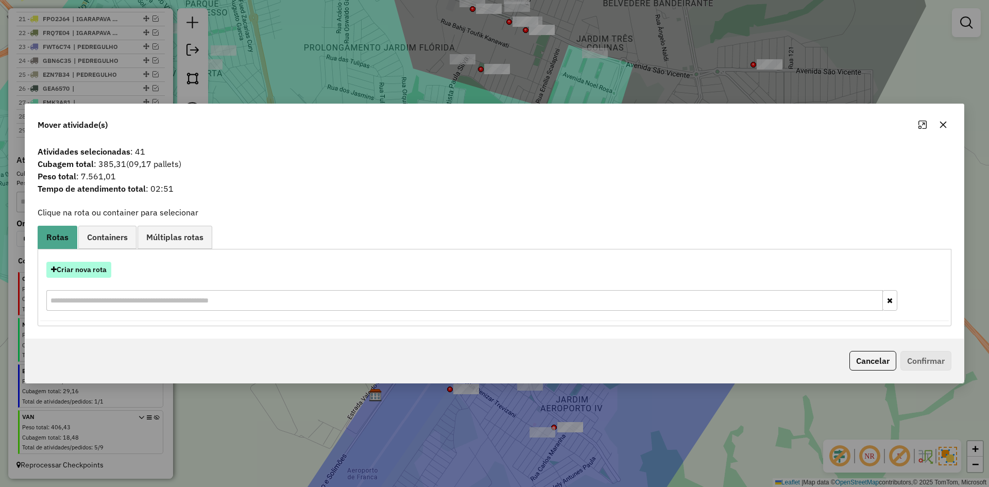
drag, startPoint x: 89, startPoint y: 268, endPoint x: 95, endPoint y: 267, distance: 6.3
click at [95, 267] on button "Criar nova rota" at bounding box center [78, 270] width 65 height 16
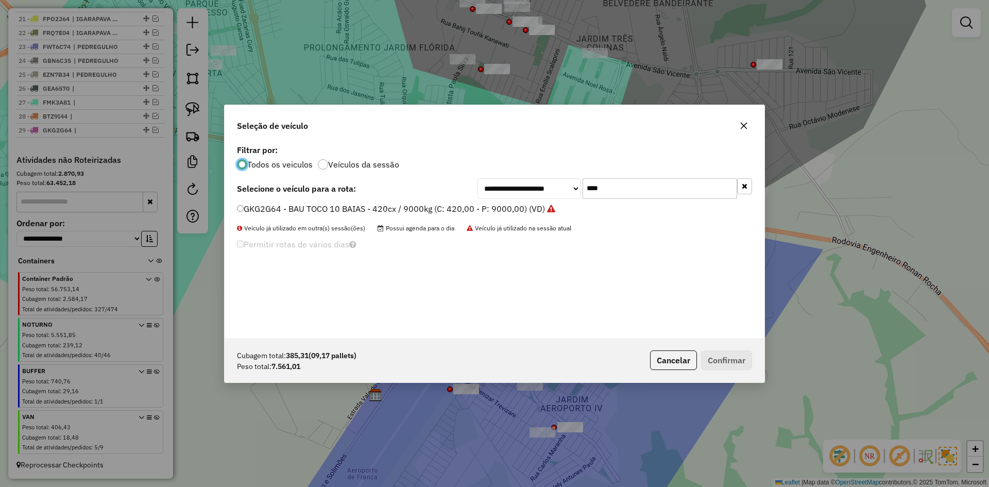
scroll to position [6, 3]
drag, startPoint x: 561, startPoint y: 191, endPoint x: 546, endPoint y: 193, distance: 15.2
click at [546, 193] on div "**********" at bounding box center [615, 188] width 275 height 21
type input "****"
drag, startPoint x: 287, startPoint y: 208, endPoint x: 331, endPoint y: 212, distance: 44.0
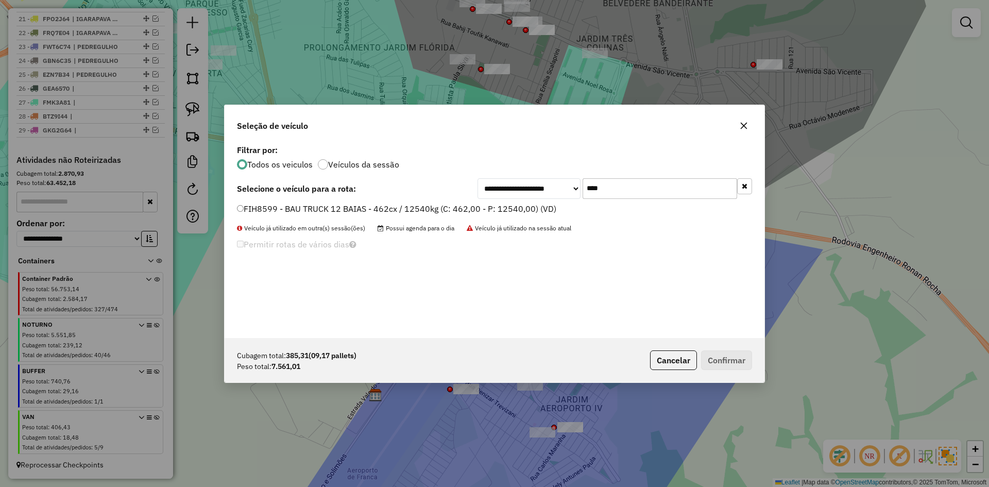
click at [289, 208] on label "FIH8599 - BAU TRUCK 12 BAIAS - 462cx / 12540kg (C: 462,00 - P: 12540,00) (VD)" at bounding box center [396, 208] width 319 height 12
click at [281, 204] on label "FIH8599 - BAU TRUCK 12 BAIAS - 462cx / 12540kg (C: 462,00 - P: 12540,00) (VD)" at bounding box center [396, 208] width 319 height 12
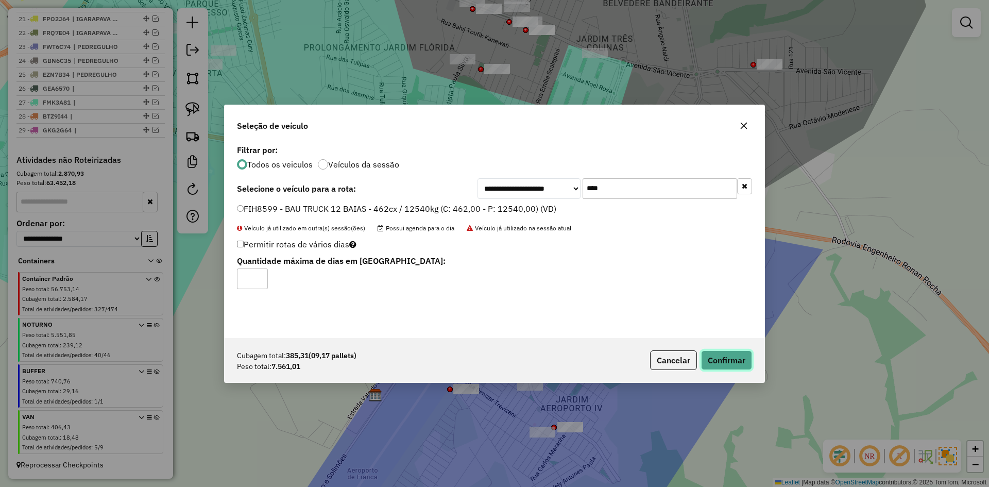
click at [718, 358] on button "Confirmar" at bounding box center [726, 360] width 51 height 20
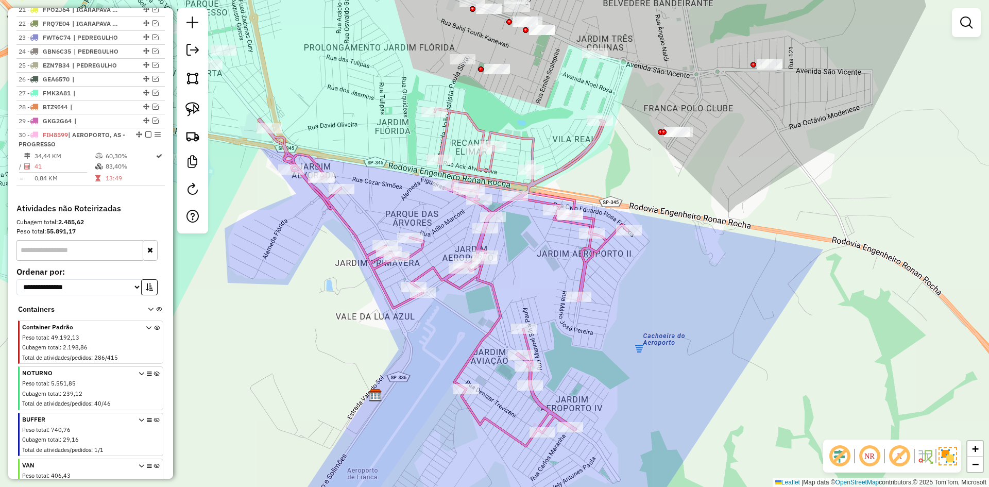
scroll to position [718, 0]
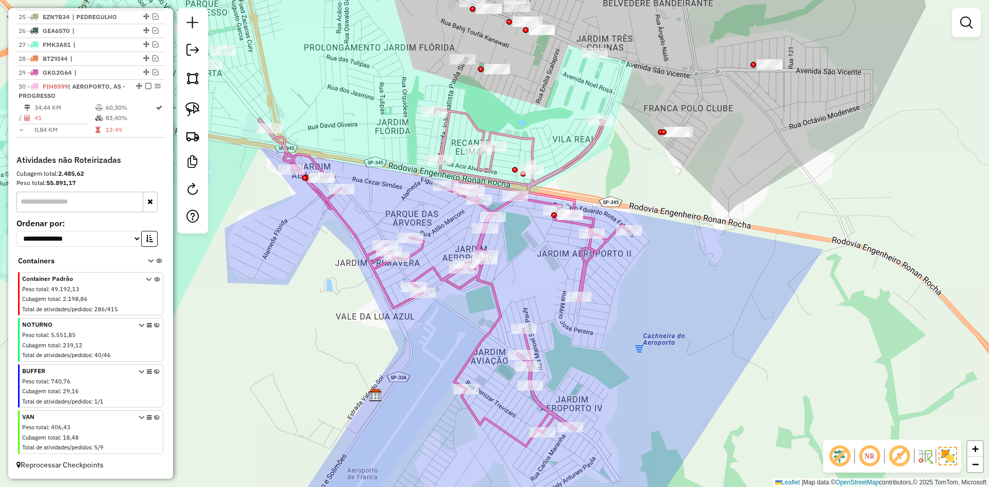
click at [498, 300] on icon at bounding box center [443, 277] width 369 height 337
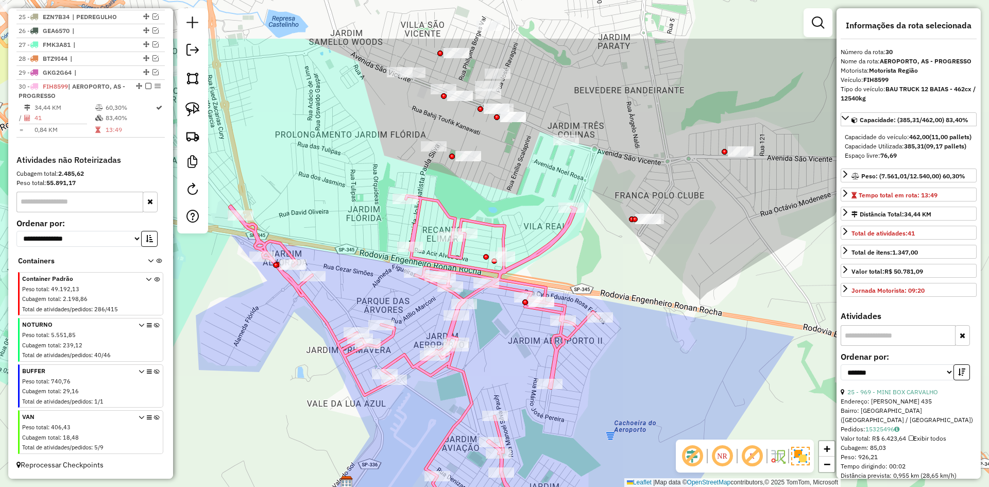
drag, startPoint x: 488, startPoint y: 335, endPoint x: 469, endPoint y: 377, distance: 45.9
click at [468, 395] on div "Janela de atendimento Grade de atendimento Capacidade Transportadoras Veículos …" at bounding box center [494, 243] width 989 height 487
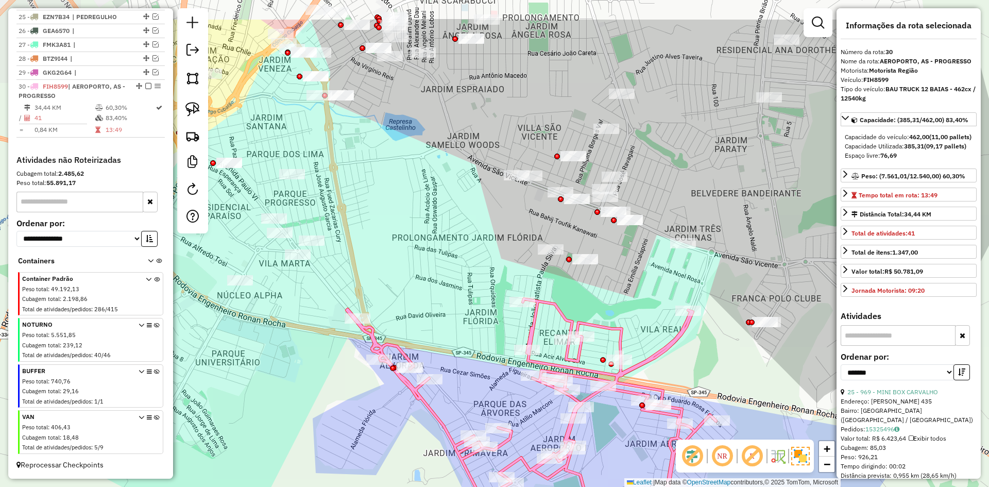
drag, startPoint x: 461, startPoint y: 254, endPoint x: 586, endPoint y: 304, distance: 135.3
click at [586, 304] on div "Janela de atendimento Grade de atendimento Capacidade Transportadoras Veículos …" at bounding box center [494, 243] width 989 height 487
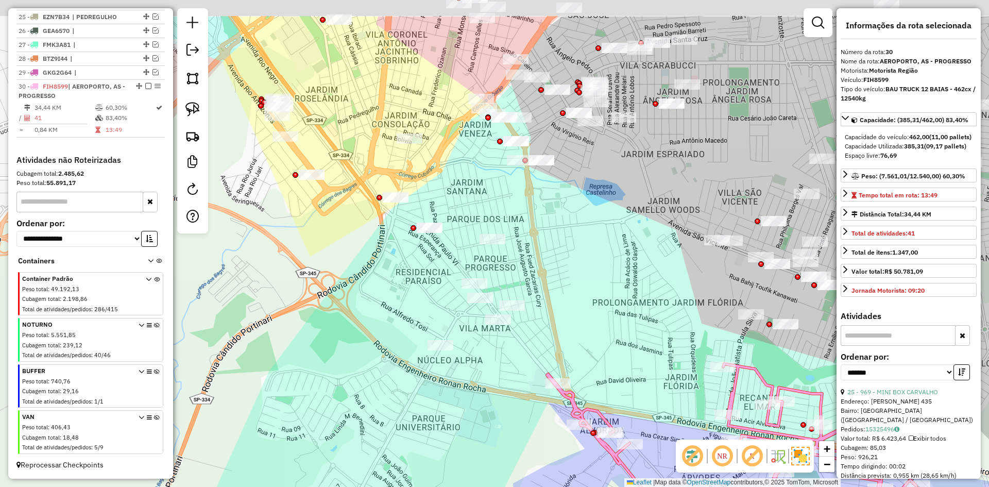
drag, startPoint x: 462, startPoint y: 284, endPoint x: 654, endPoint y: 346, distance: 202.0
click at [662, 350] on div "Janela de atendimento Grade de atendimento Capacidade Transportadoras Veículos …" at bounding box center [494, 243] width 989 height 487
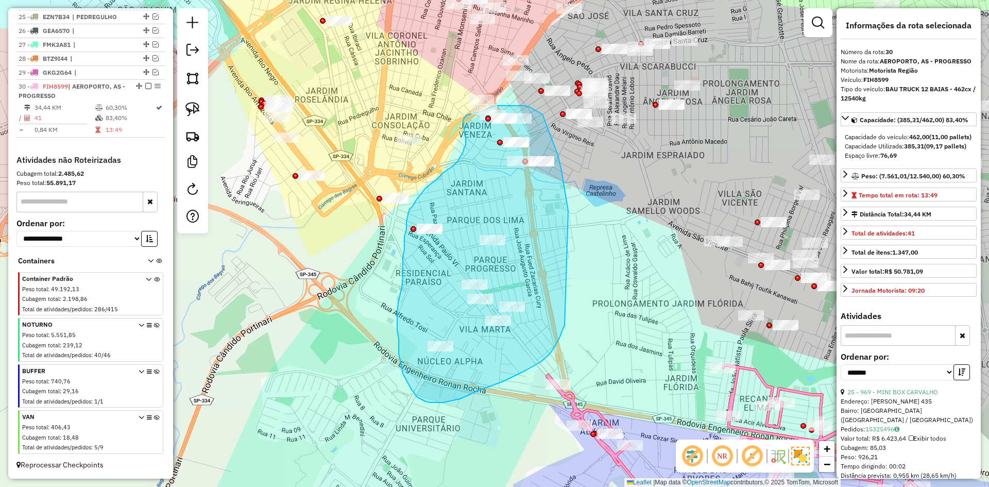
drag, startPoint x: 565, startPoint y: 326, endPoint x: 568, endPoint y: 211, distance: 115.5
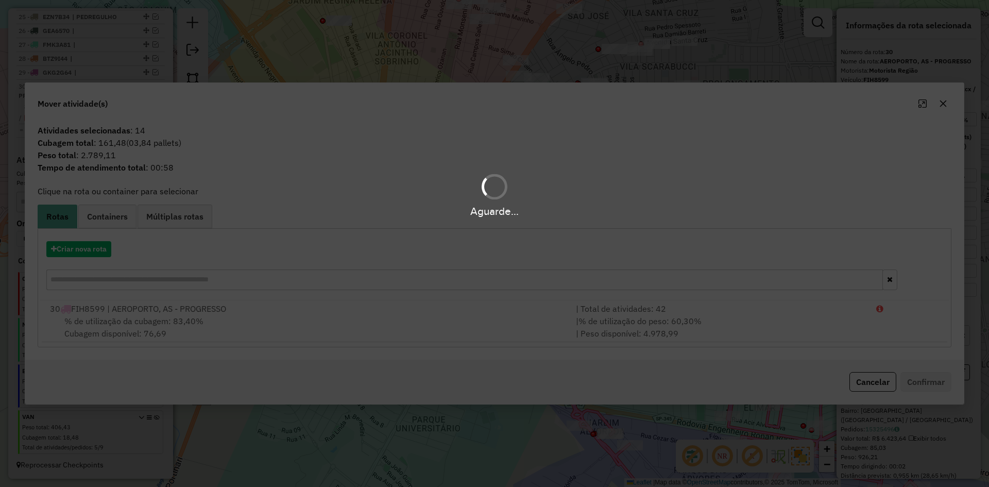
click at [95, 246] on hb-app "Aguarde... Pop-up bloqueado! Seu navegador bloqueou automáticamente a abertura …" at bounding box center [494, 243] width 989 height 487
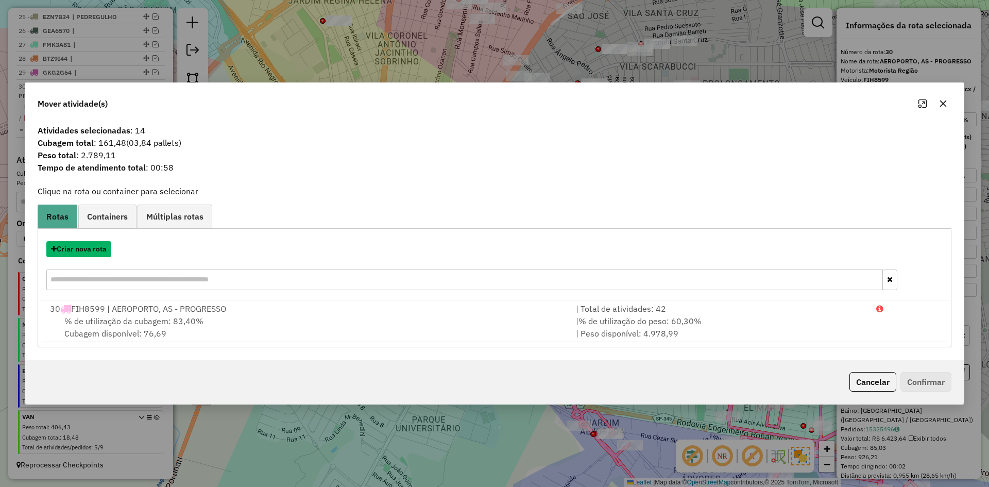
click at [95, 246] on button "Criar nova rota" at bounding box center [78, 249] width 65 height 16
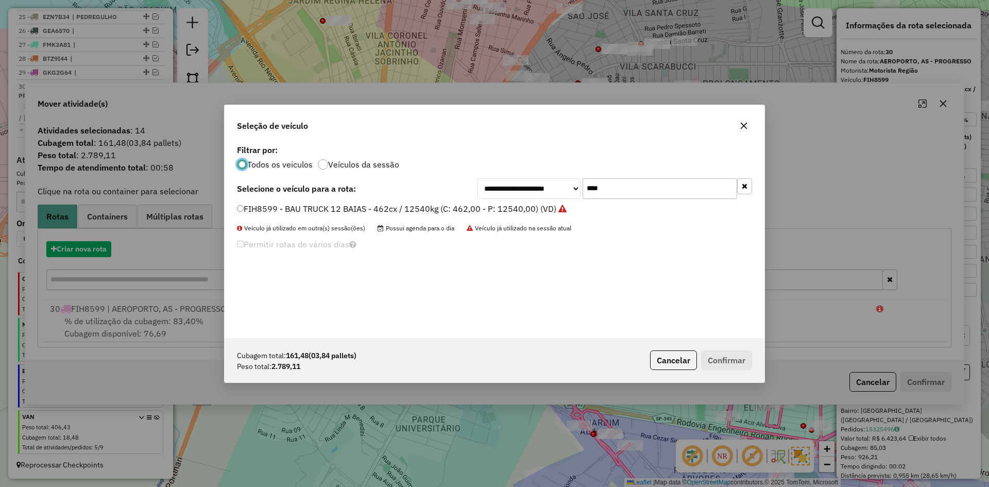
scroll to position [6, 3]
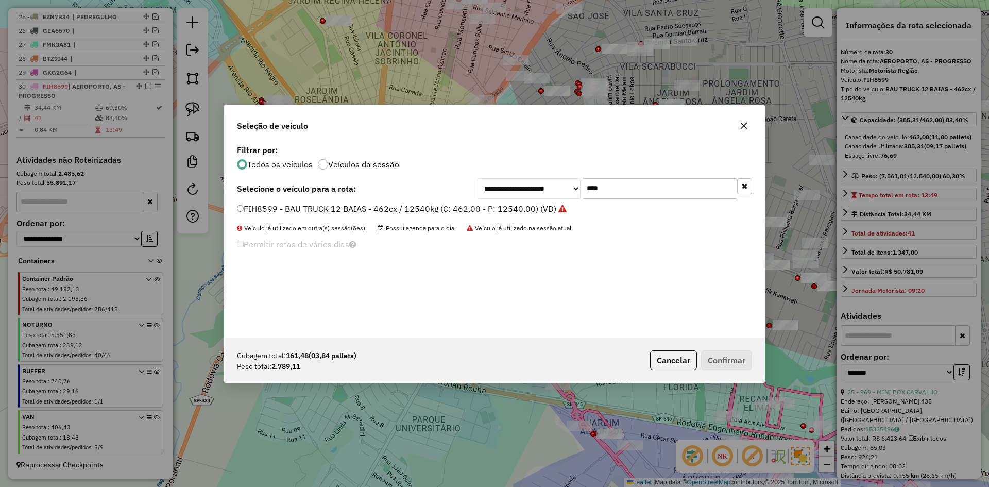
drag, startPoint x: 606, startPoint y: 186, endPoint x: 478, endPoint y: 186, distance: 128.8
click at [478, 186] on div "**********" at bounding box center [615, 188] width 275 height 21
type input "****"
click at [283, 206] on label "EZP8J64 - BAU TOCO 10 BAIAS - 420cx / 9000kg (C: 420,00 - P: 9000,00) (VD)" at bounding box center [389, 208] width 304 height 12
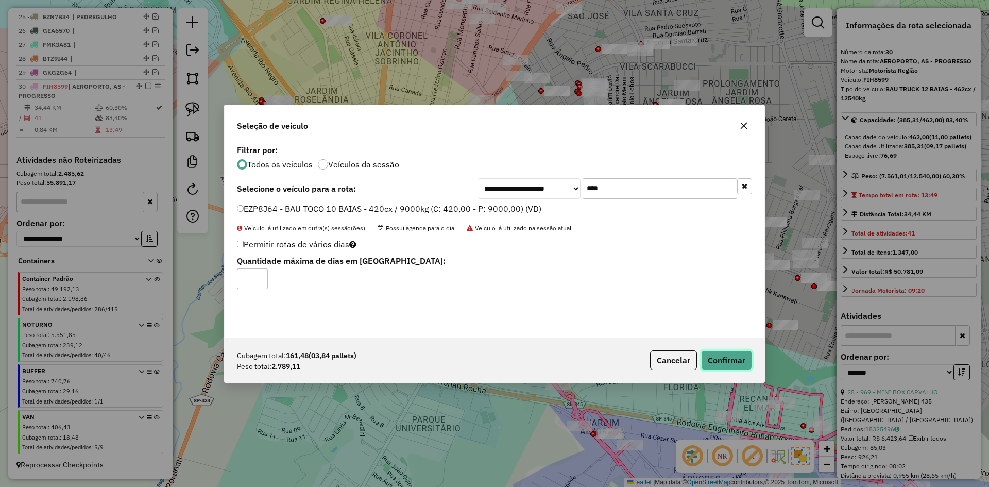
click at [731, 360] on button "Confirmar" at bounding box center [726, 360] width 51 height 20
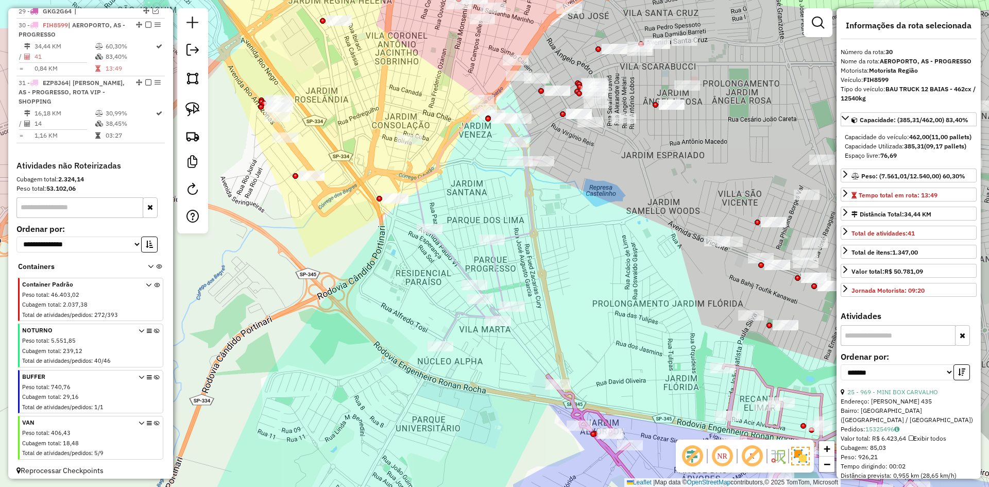
scroll to position [785, 0]
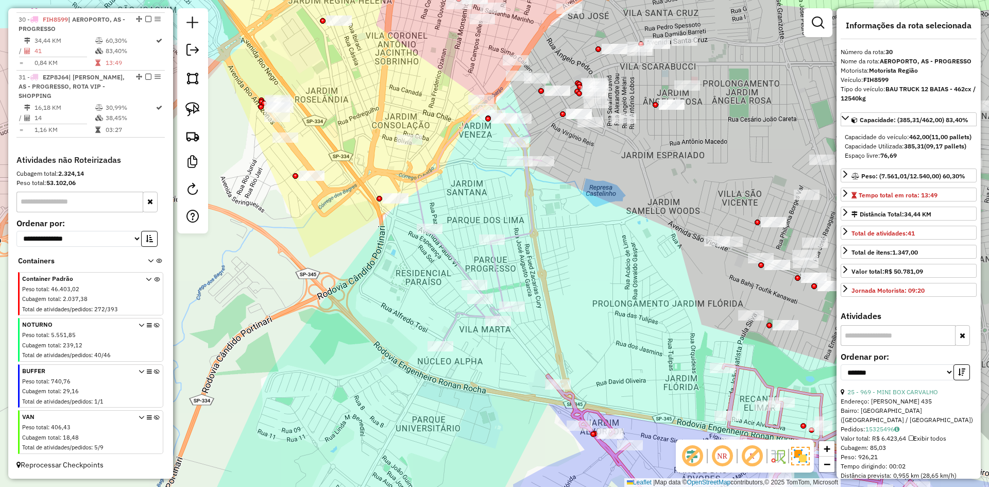
drag, startPoint x: 577, startPoint y: 279, endPoint x: 597, endPoint y: 278, distance: 20.6
click at [578, 278] on div "Rota 30 - Placa FIH8599 99588 - TRAVESSIA CONVENIENC Janela de atendimento Grad…" at bounding box center [494, 243] width 989 height 487
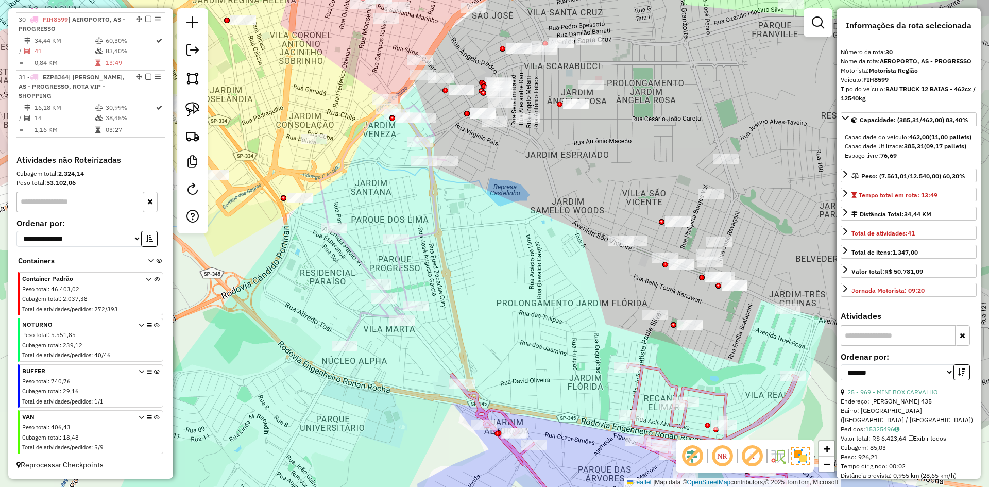
drag, startPoint x: 625, startPoint y: 282, endPoint x: 323, endPoint y: 252, distance: 303.4
click at [323, 252] on div "Janela de atendimento Grade de atendimento Capacidade Transportadoras Veículos …" at bounding box center [494, 243] width 989 height 487
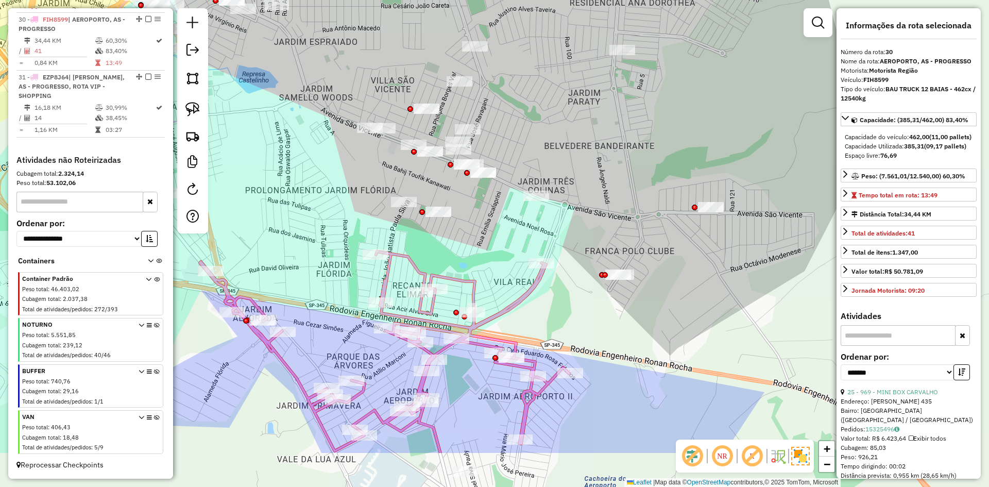
drag, startPoint x: 363, startPoint y: 362, endPoint x: 305, endPoint y: 273, distance: 105.7
click at [305, 273] on div "Janela de atendimento Grade de atendimento Capacidade Transportadoras Veículos …" at bounding box center [494, 243] width 989 height 487
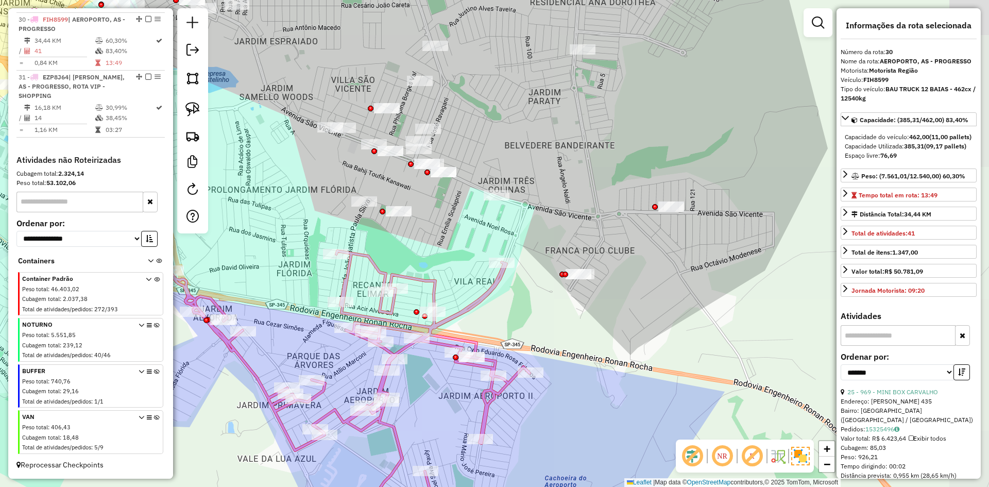
drag, startPoint x: 264, startPoint y: 283, endPoint x: 236, endPoint y: 280, distance: 28.5
click at [231, 285] on div "Janela de atendimento Grade de atendimento Capacidade Transportadoras Veículos …" at bounding box center [494, 243] width 989 height 487
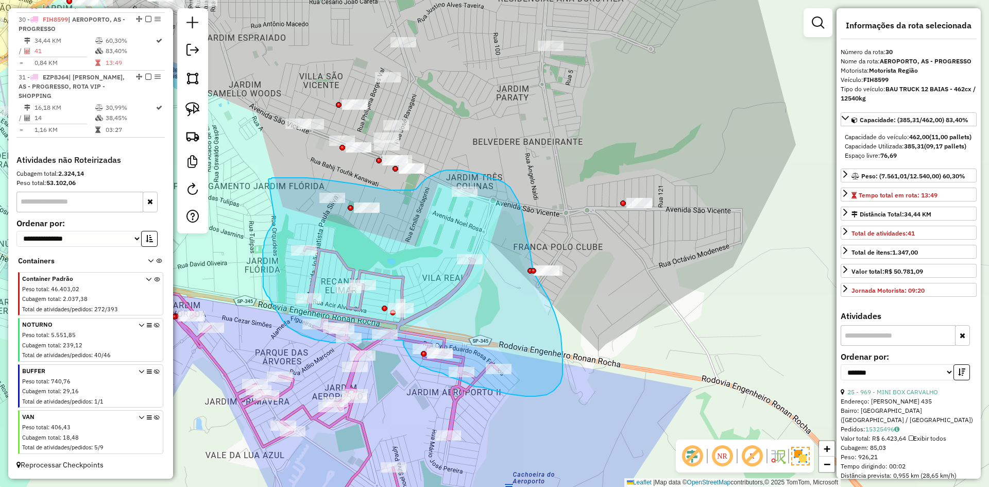
drag, startPoint x: 275, startPoint y: 221, endPoint x: 268, endPoint y: 180, distance: 41.8
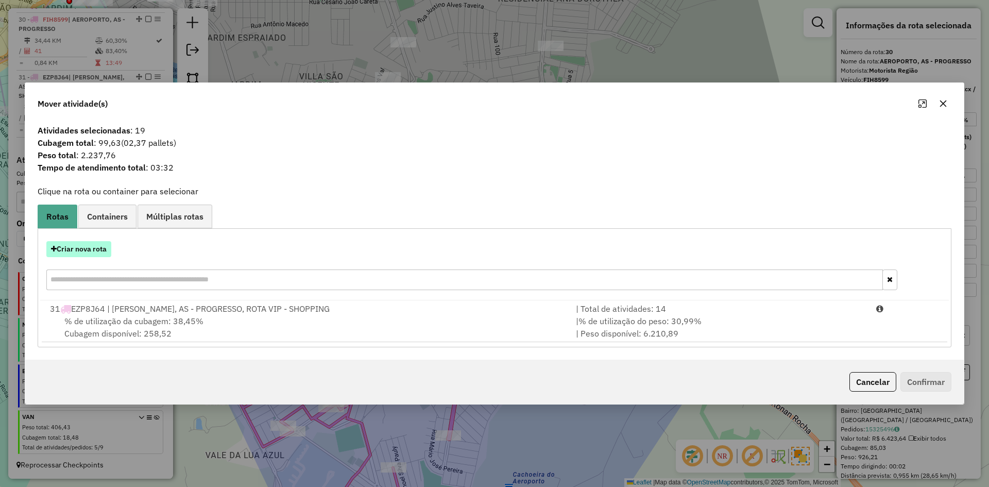
click at [86, 252] on button "Criar nova rota" at bounding box center [78, 249] width 65 height 16
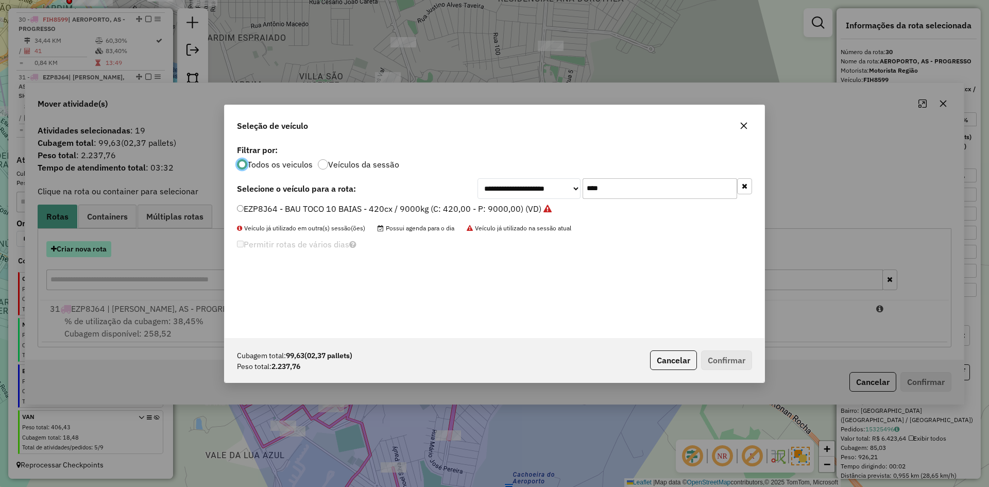
scroll to position [6, 3]
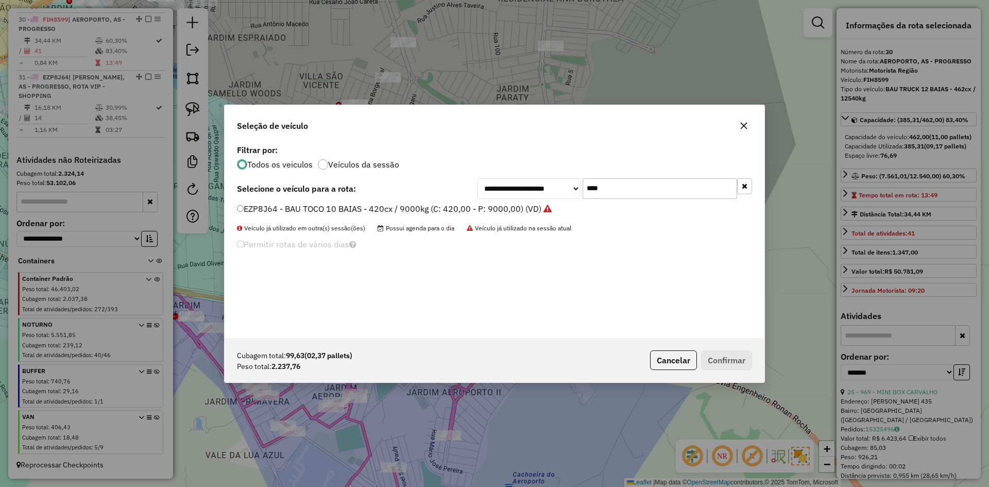
drag, startPoint x: 598, startPoint y: 185, endPoint x: 531, endPoint y: 181, distance: 67.1
click at [531, 181] on div "**********" at bounding box center [615, 188] width 275 height 21
type input "****"
click at [308, 207] on label "GKD5380 - BAU TRUCK 12 BAIAS - 448cx / 12540kg (C: 448,00 - P: 12540,00) (VD)" at bounding box center [398, 208] width 323 height 12
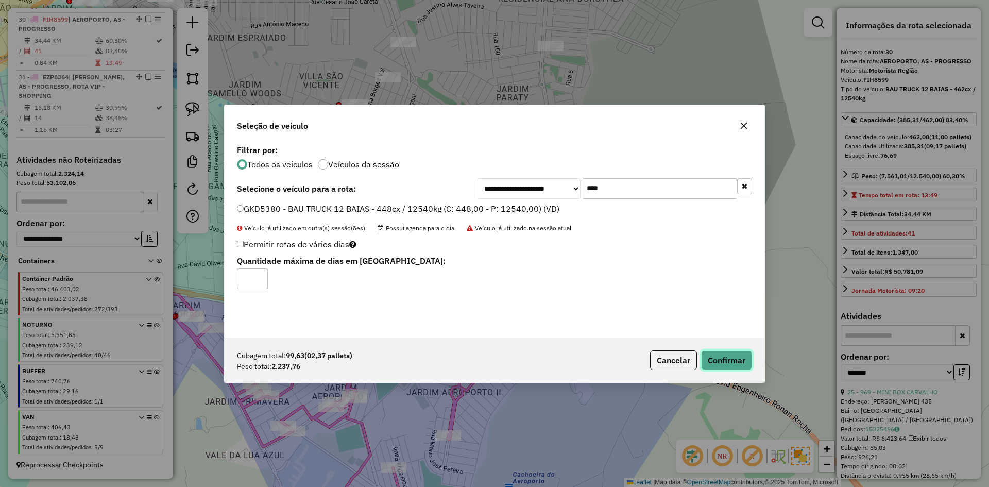
click at [730, 361] on button "Confirmar" at bounding box center [726, 360] width 51 height 20
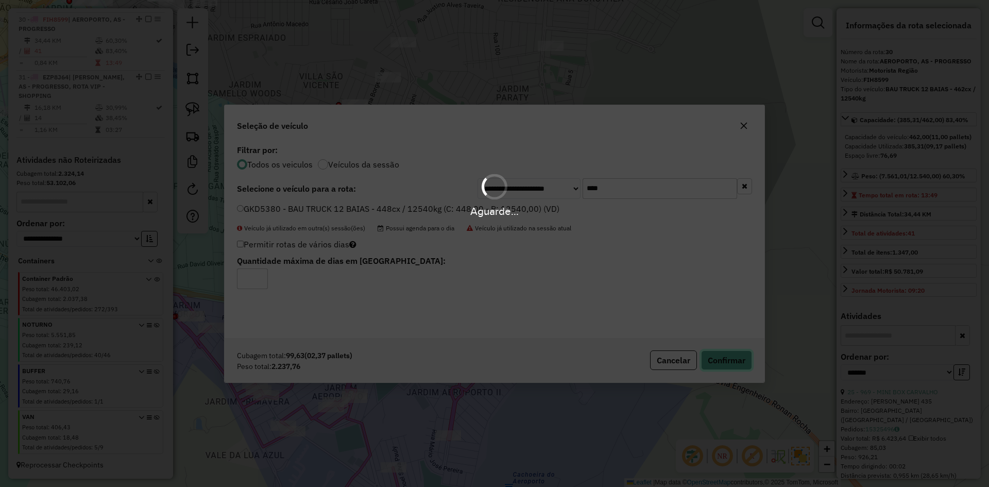
click at [701, 350] on button "Confirmar" at bounding box center [726, 360] width 51 height 20
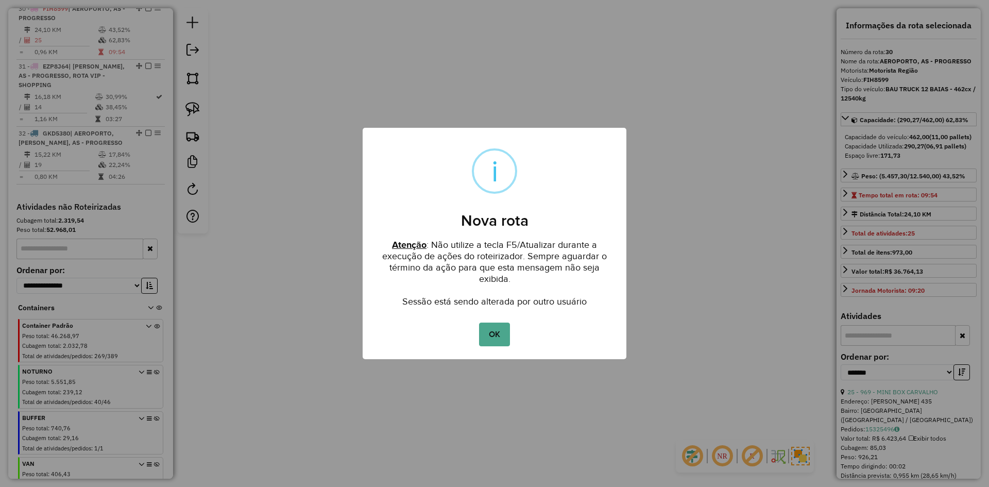
scroll to position [790, 0]
click at [502, 332] on button "OK" at bounding box center [494, 335] width 30 height 24
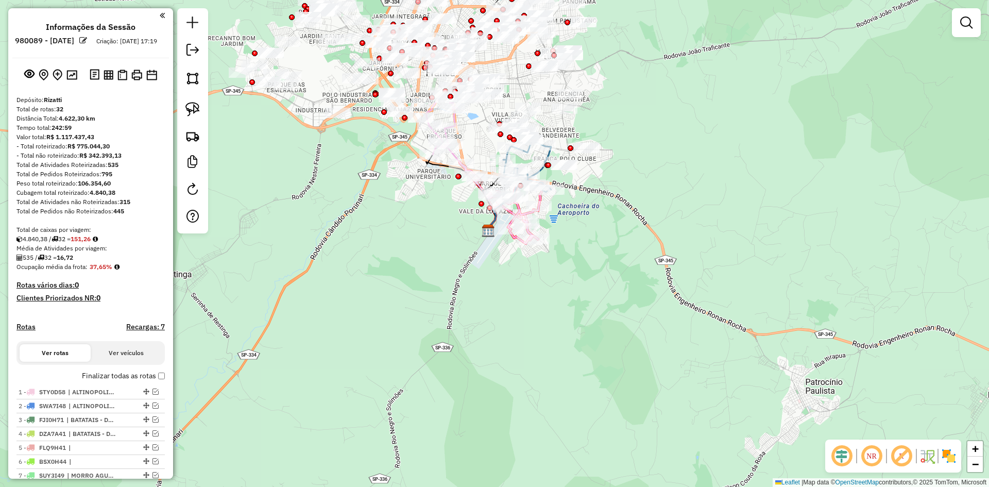
click at [841, 456] on em at bounding box center [841, 456] width 25 height 25
click at [947, 454] on img at bounding box center [949, 456] width 16 height 16
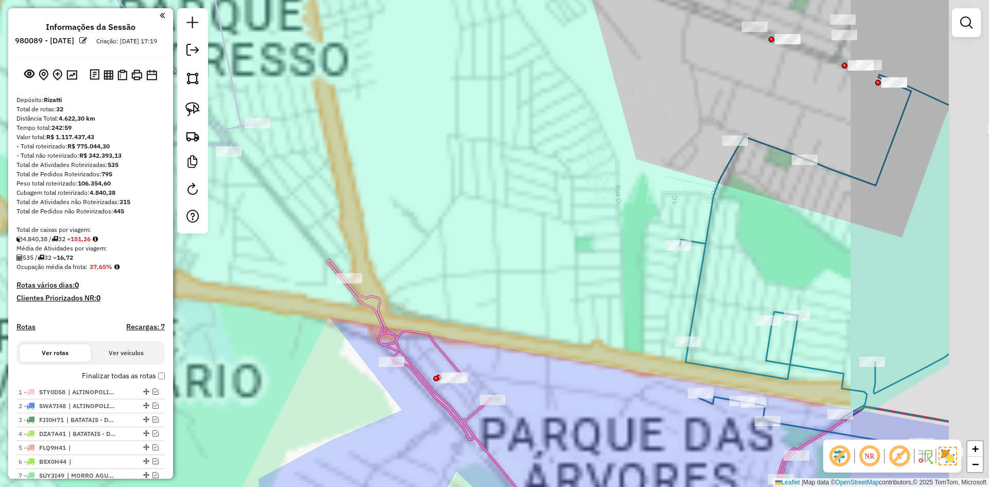
drag, startPoint x: 488, startPoint y: 158, endPoint x: 430, endPoint y: 146, distance: 58.8
click at [430, 146] on div "Janela de atendimento Grade de atendimento Capacidade Transportadoras Veículos …" at bounding box center [494, 243] width 989 height 487
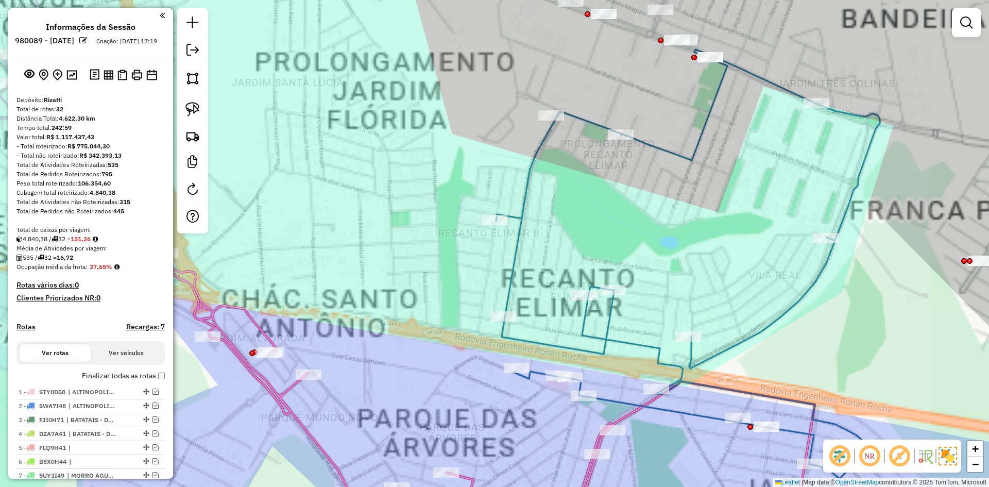
drag, startPoint x: 534, startPoint y: 185, endPoint x: 527, endPoint y: 185, distance: 7.2
click at [534, 185] on div "Janela de atendimento Grade de atendimento Capacidade Transportadoras Veículos …" at bounding box center [494, 243] width 989 height 487
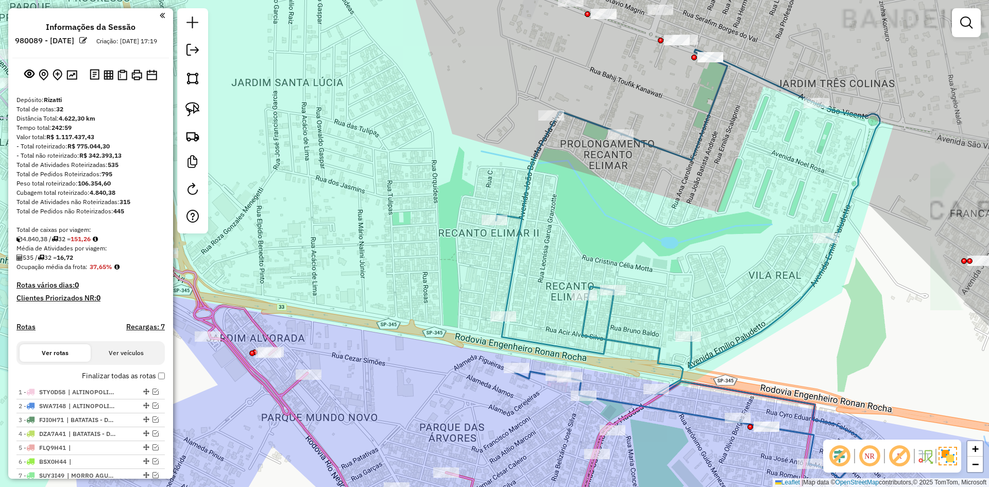
drag, startPoint x: 526, startPoint y: 185, endPoint x: 533, endPoint y: 194, distance: 11.7
click at [525, 185] on icon at bounding box center [689, 263] width 386 height 429
select select "**********"
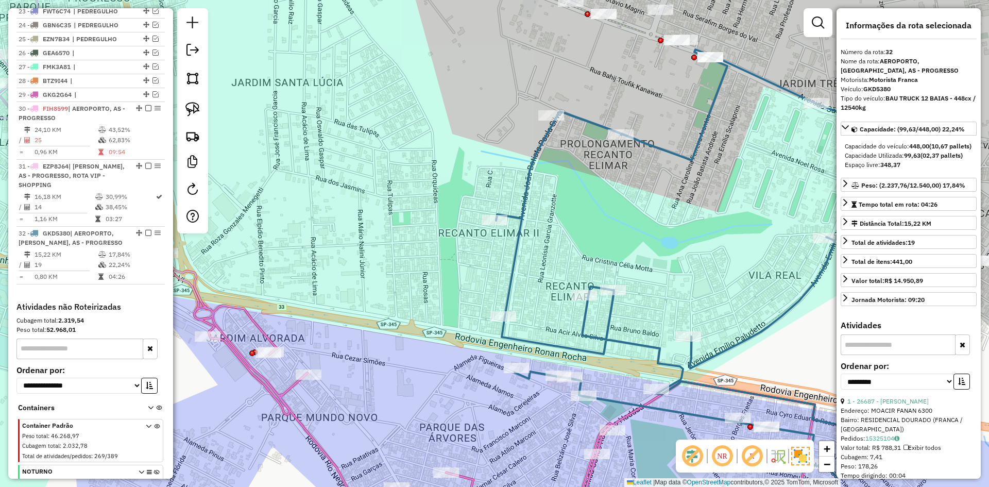
scroll to position [843, 0]
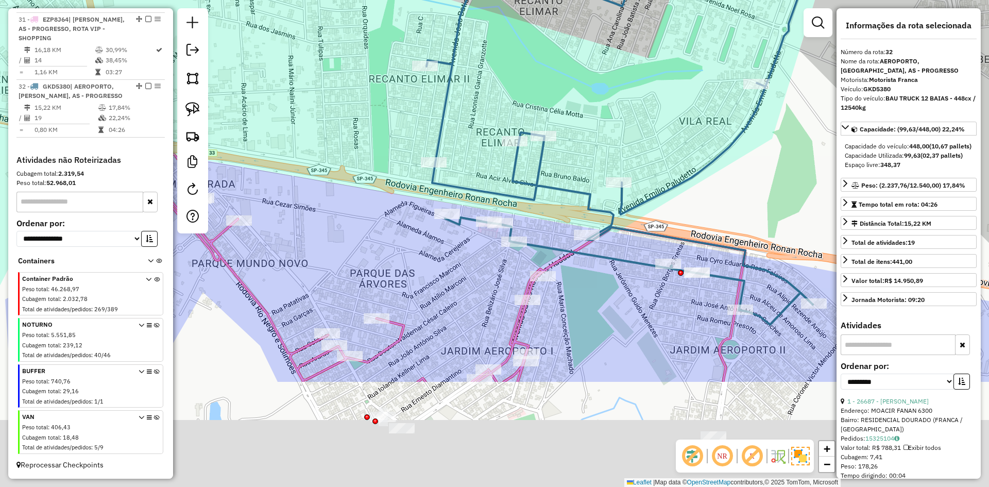
drag, startPoint x: 551, startPoint y: 219, endPoint x: 473, endPoint y: 84, distance: 155.8
click at [473, 49] on div "Janela de atendimento Grade de atendimento Capacidade Transportadoras Veículos …" at bounding box center [494, 243] width 989 height 487
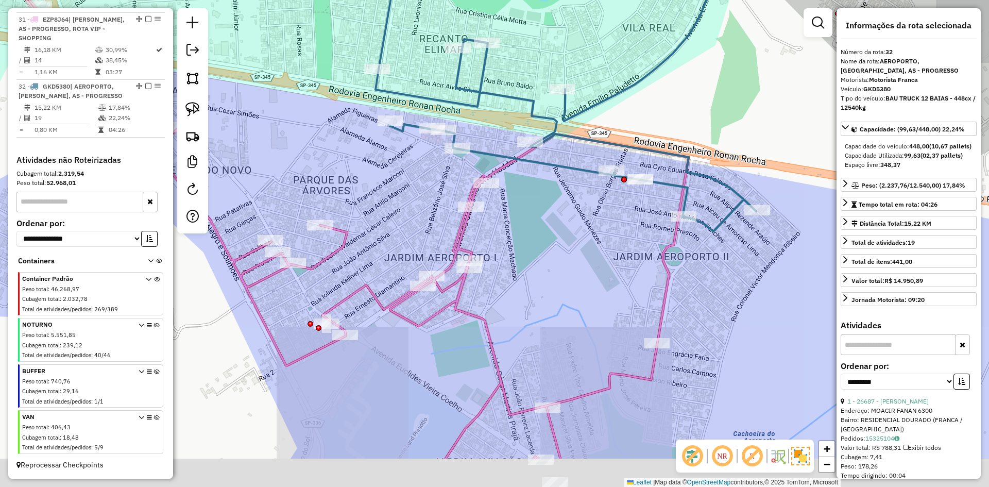
drag, startPoint x: 417, startPoint y: 76, endPoint x: 426, endPoint y: 107, distance: 31.6
click at [416, 74] on div "Janela de atendimento Grade de atendimento Capacidade Transportadoras Veículos …" at bounding box center [494, 243] width 989 height 487
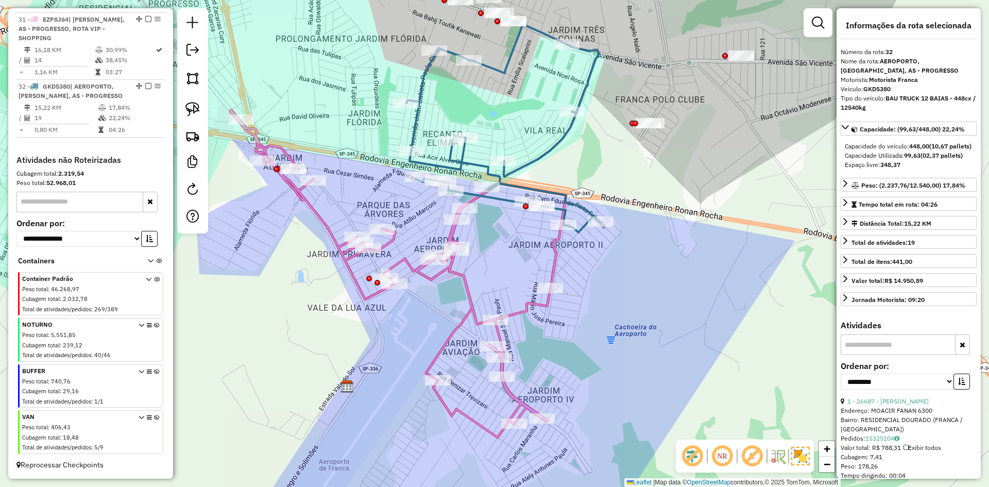
click at [449, 231] on icon at bounding box center [398, 273] width 336 height 327
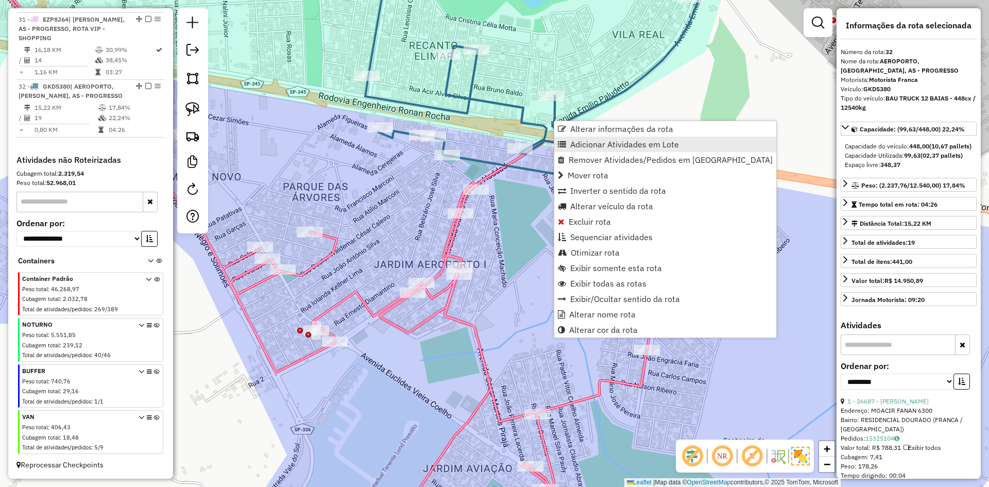
click at [569, 143] on link "Adicionar Atividades em Lote" at bounding box center [665, 144] width 222 height 15
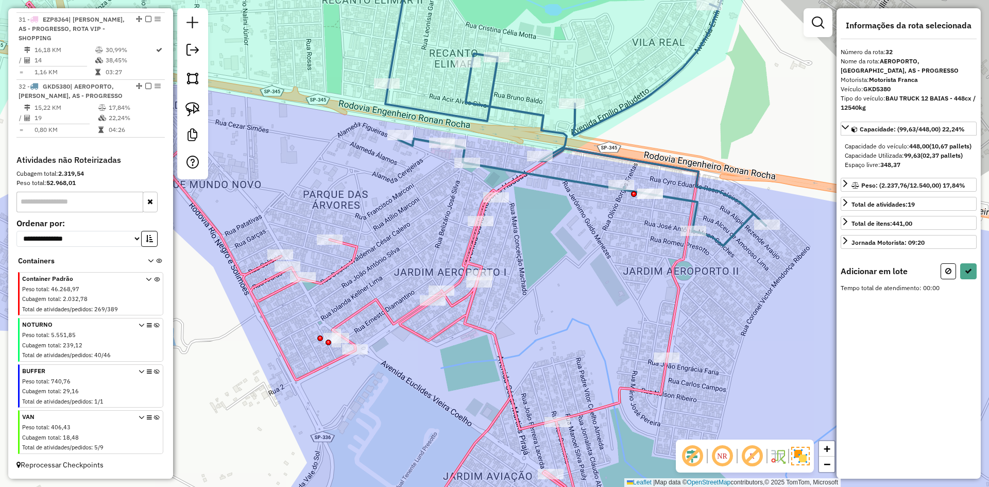
drag, startPoint x: 533, startPoint y: 229, endPoint x: 642, endPoint y: 255, distance: 111.7
click at [667, 260] on div "Janela de atendimento Grade de atendimento Capacidade Transportadoras Veículos …" at bounding box center [494, 243] width 989 height 487
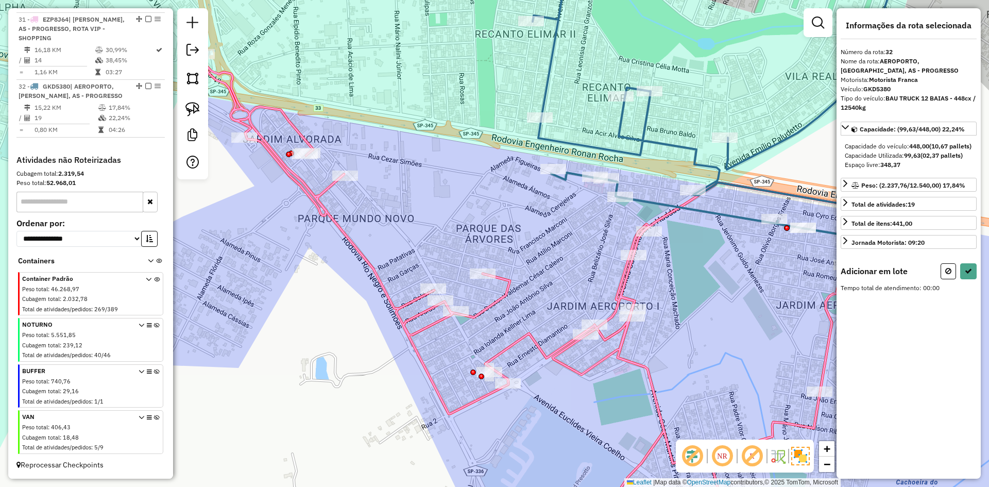
drag, startPoint x: 473, startPoint y: 225, endPoint x: 537, endPoint y: 223, distance: 63.4
click at [554, 230] on div "Janela de atendimento Grade de atendimento Capacidade Transportadoras Veículos …" at bounding box center [494, 243] width 989 height 487
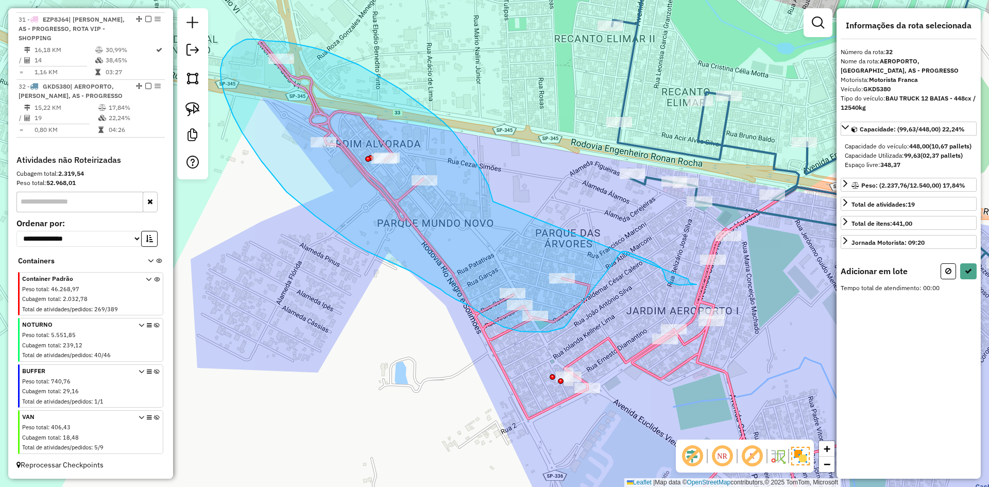
drag, startPoint x: 480, startPoint y: 170, endPoint x: 669, endPoint y: 242, distance: 201.9
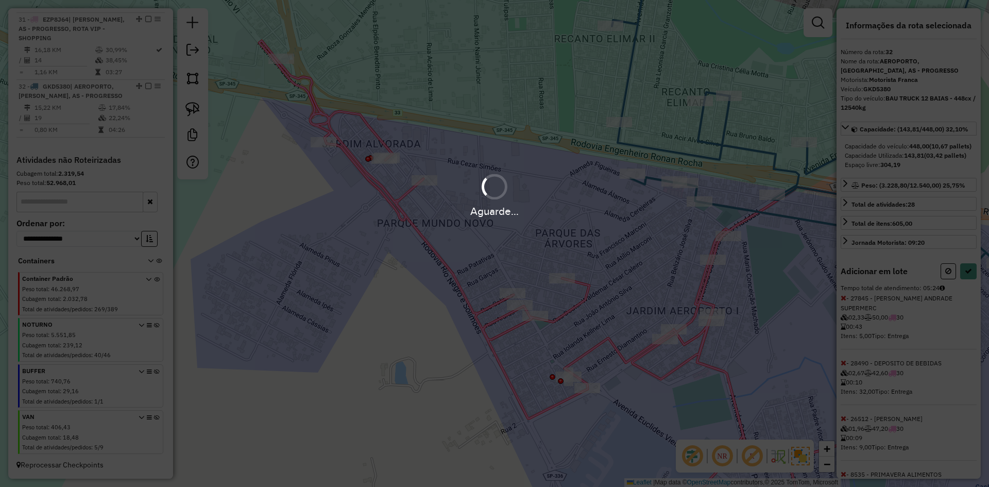
click at [967, 292] on hb-app "Aguarde... Pop-up bloqueado! Seu navegador bloqueou automáticamente a abertura …" at bounding box center [494, 243] width 989 height 487
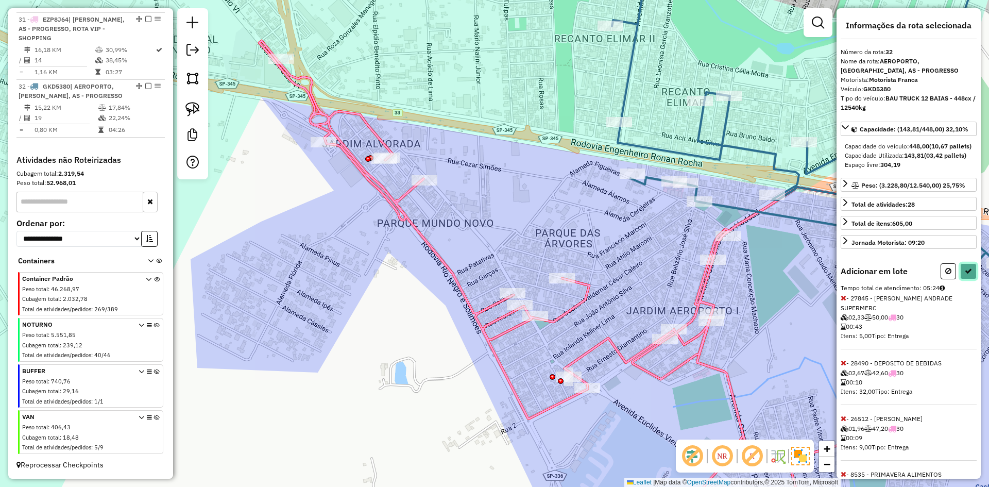
click at [967, 275] on icon at bounding box center [968, 270] width 7 height 7
click at [0, 0] on div "Aguarde..." at bounding box center [0, 0] width 0 height 0
select select "**********"
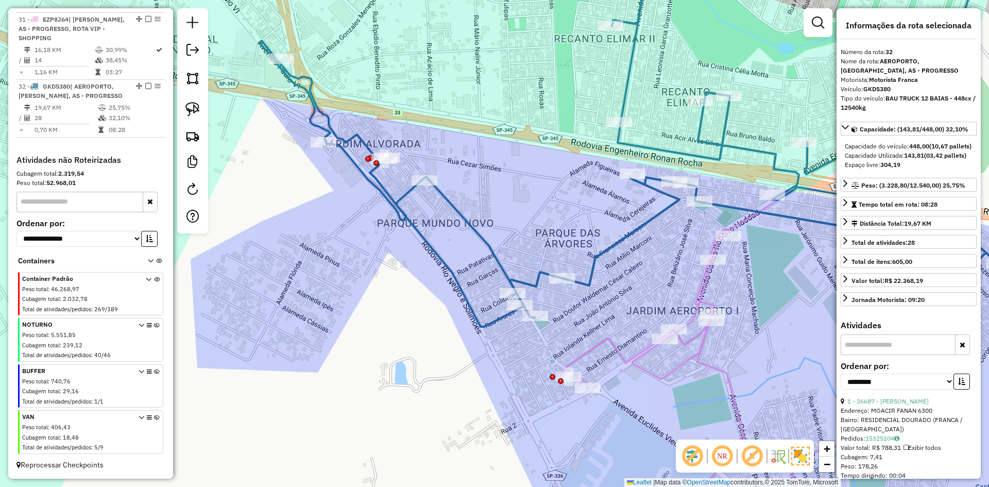
drag, startPoint x: 479, startPoint y: 154, endPoint x: 400, endPoint y: 352, distance: 213.9
click at [403, 369] on div "Janela de atendimento Grade de atendimento Capacidade Transportadoras Veículos …" at bounding box center [494, 243] width 989 height 487
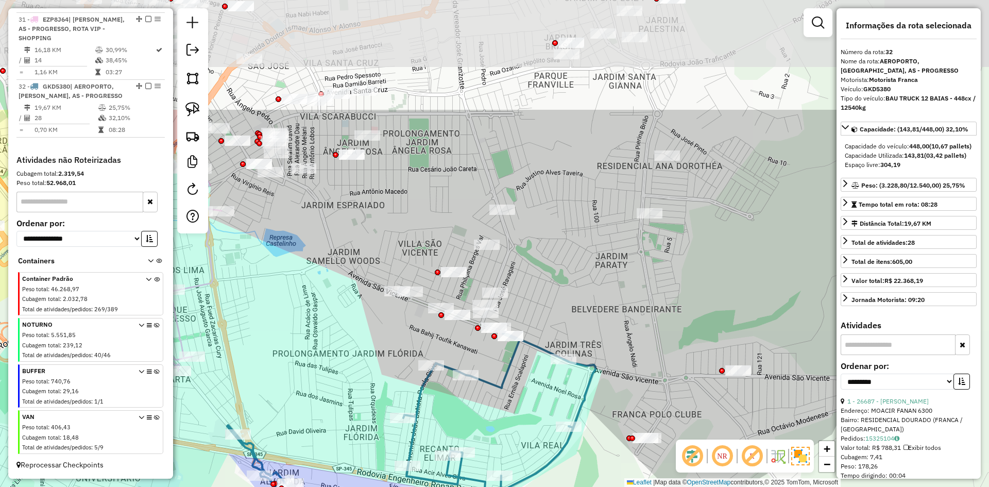
drag, startPoint x: 363, startPoint y: 330, endPoint x: 353, endPoint y: 362, distance: 33.6
click at [353, 367] on div "Janela de atendimento Grade de atendimento Capacidade Transportadoras Veículos …" at bounding box center [494, 243] width 989 height 487
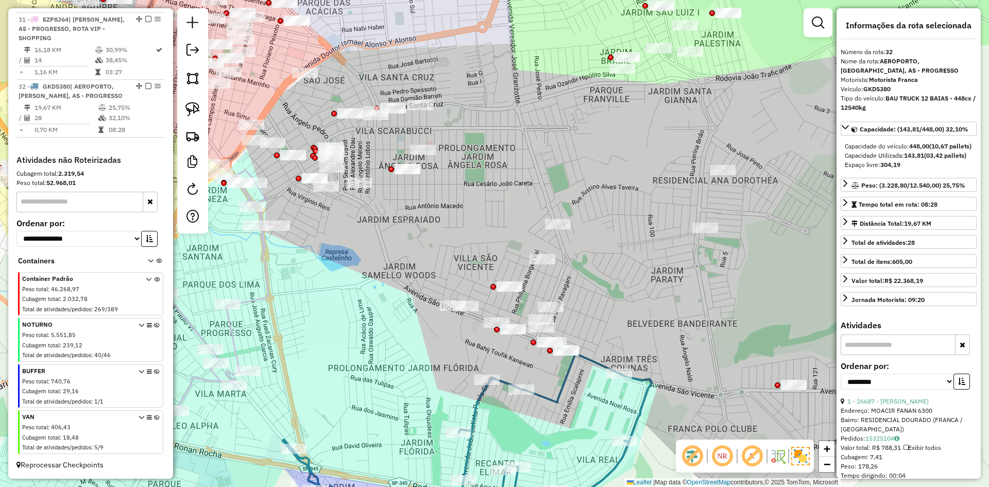
drag, startPoint x: 425, startPoint y: 256, endPoint x: 475, endPoint y: 148, distance: 118.2
click at [426, 253] on div "Janela de atendimento Grade de atendimento Capacidade Transportadoras Veículos …" at bounding box center [494, 243] width 989 height 487
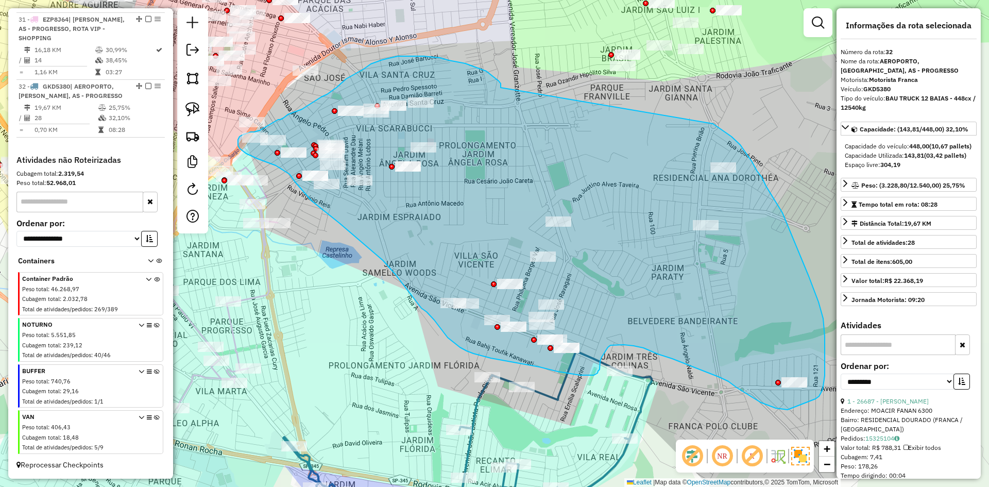
drag, startPoint x: 449, startPoint y: 60, endPoint x: 713, endPoint y: 124, distance: 271.8
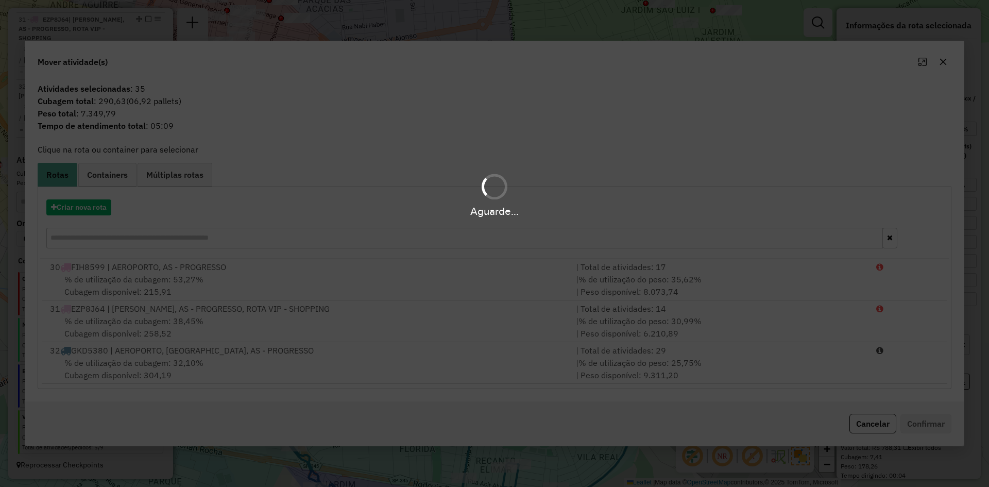
click at [81, 211] on div "Aguarde..." at bounding box center [494, 211] width 989 height 16
click at [79, 207] on div "Aguarde..." at bounding box center [494, 211] width 989 height 16
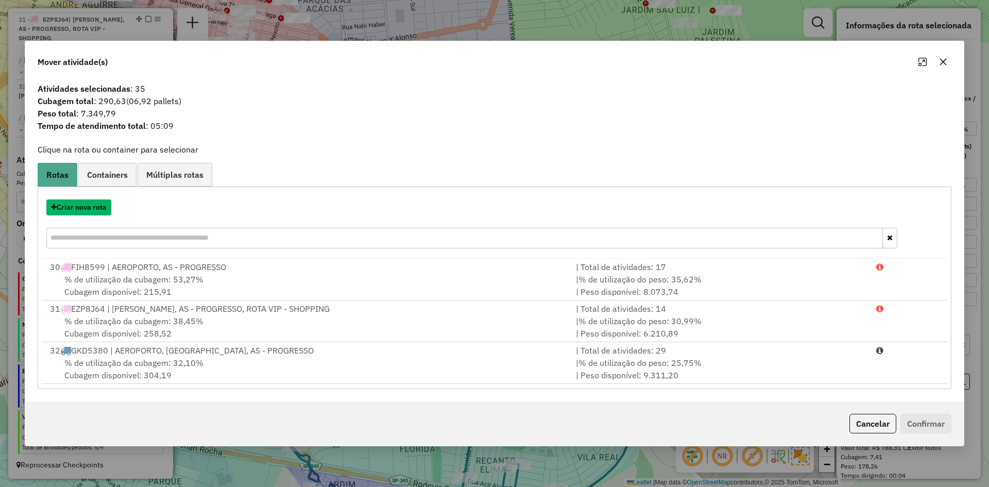
click at [79, 207] on button "Criar nova rota" at bounding box center [78, 207] width 65 height 16
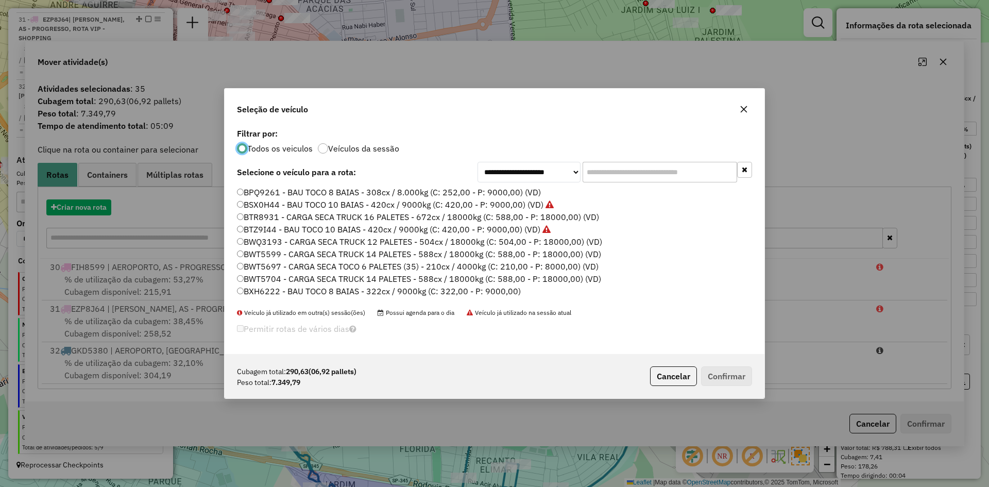
scroll to position [6, 3]
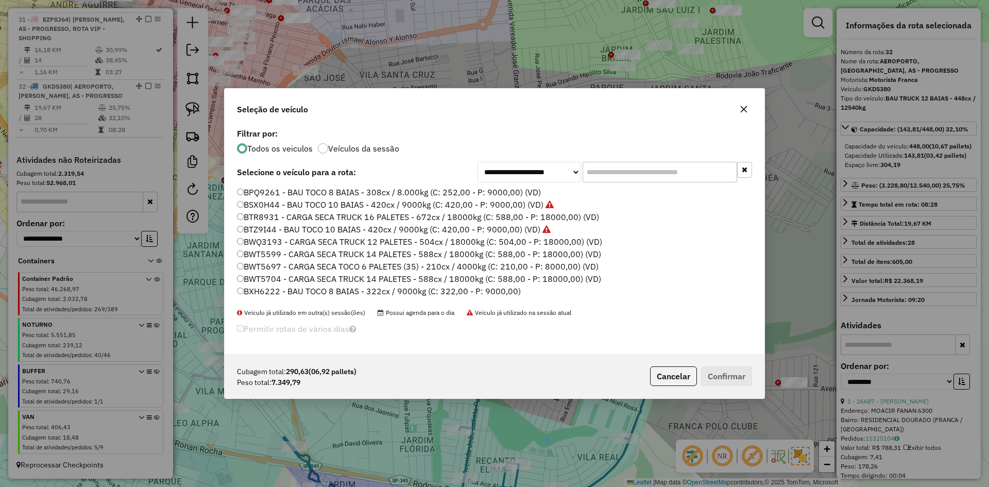
drag, startPoint x: 638, startPoint y: 166, endPoint x: 632, endPoint y: 168, distance: 6.9
click at [632, 168] on input "text" at bounding box center [660, 172] width 155 height 21
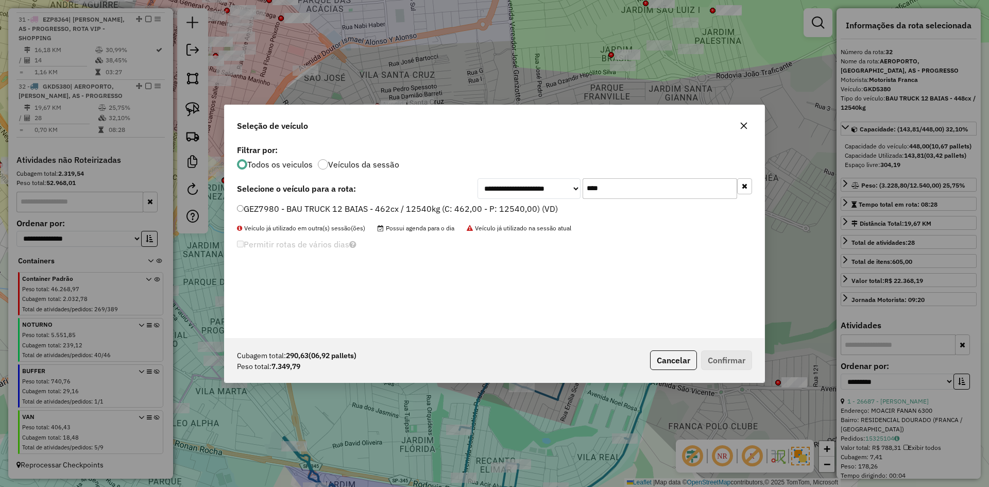
type input "****"
click at [265, 208] on label "GEZ7980 - BAU TRUCK 12 BAIAS - 462cx / 12540kg (C: 462,00 - P: 12540,00) (VD)" at bounding box center [397, 208] width 321 height 12
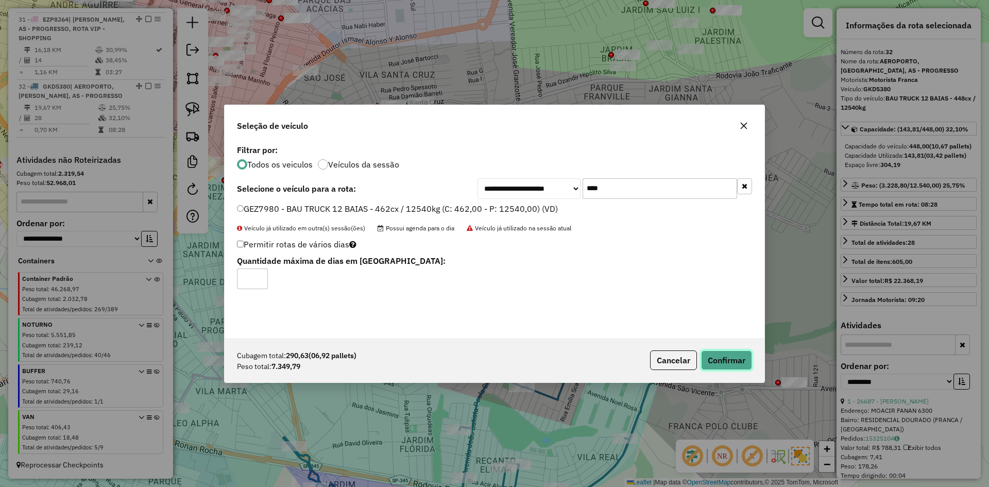
click at [724, 365] on button "Confirmar" at bounding box center [726, 360] width 51 height 20
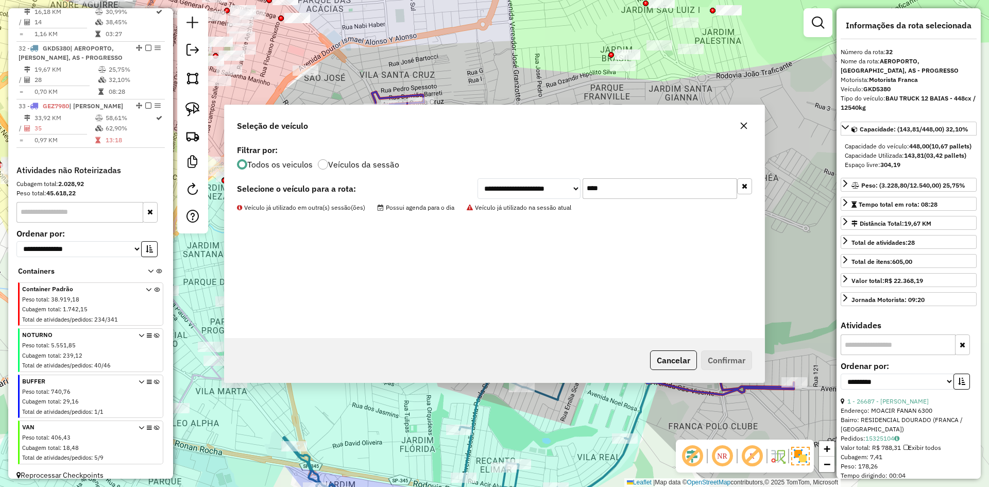
scroll to position [891, 0]
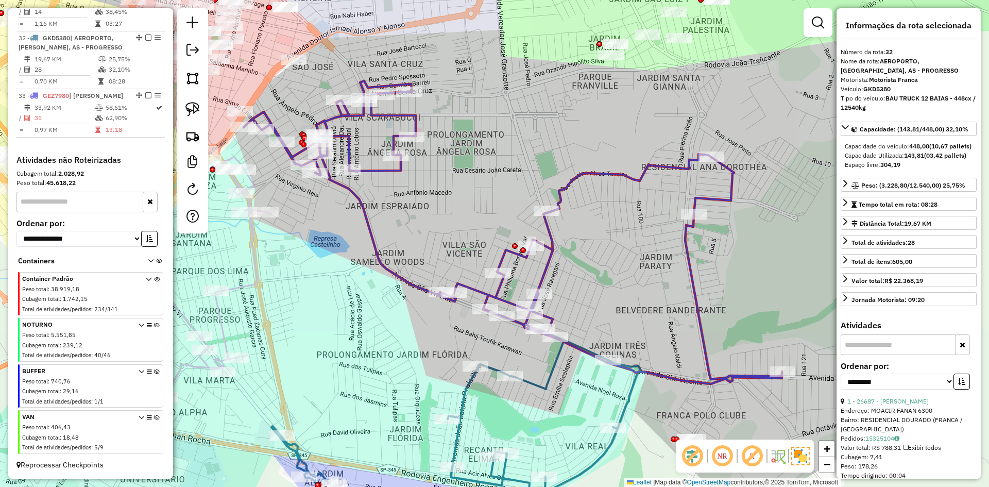
drag, startPoint x: 586, startPoint y: 251, endPoint x: 463, endPoint y: 138, distance: 167.0
click at [463, 138] on div "Janela de atendimento Grade de atendimento Capacidade Transportadoras Veículos …" at bounding box center [494, 243] width 989 height 487
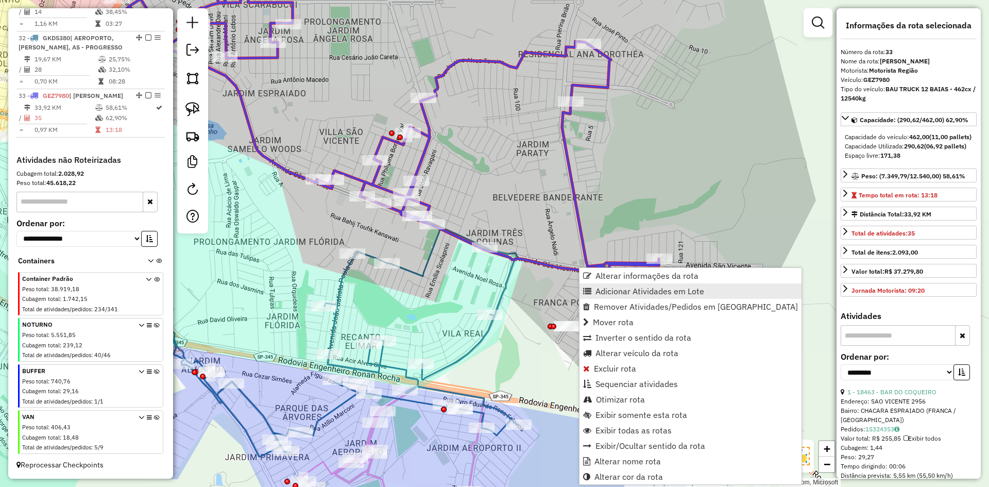
click at [626, 289] on span "Adicionar Atividades em Lote" at bounding box center [650, 291] width 109 height 8
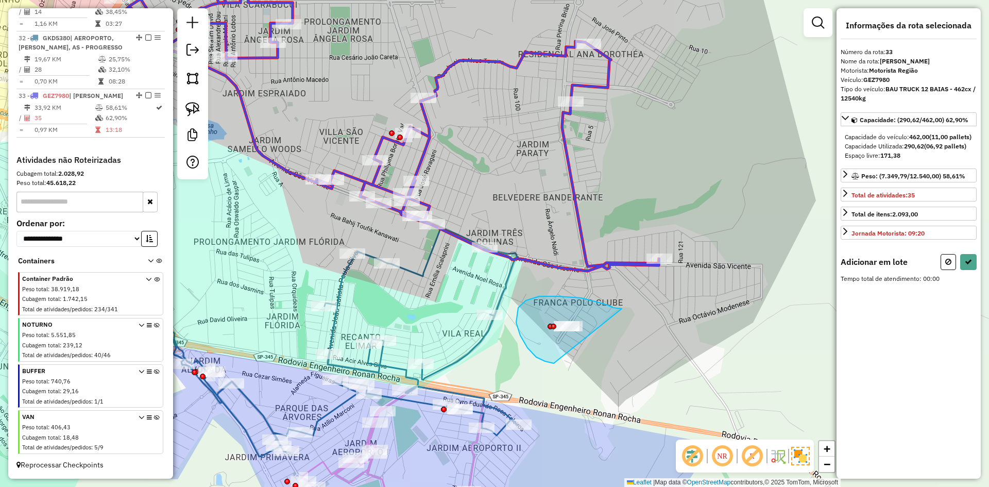
drag, startPoint x: 518, startPoint y: 308, endPoint x: 618, endPoint y: 300, distance: 100.2
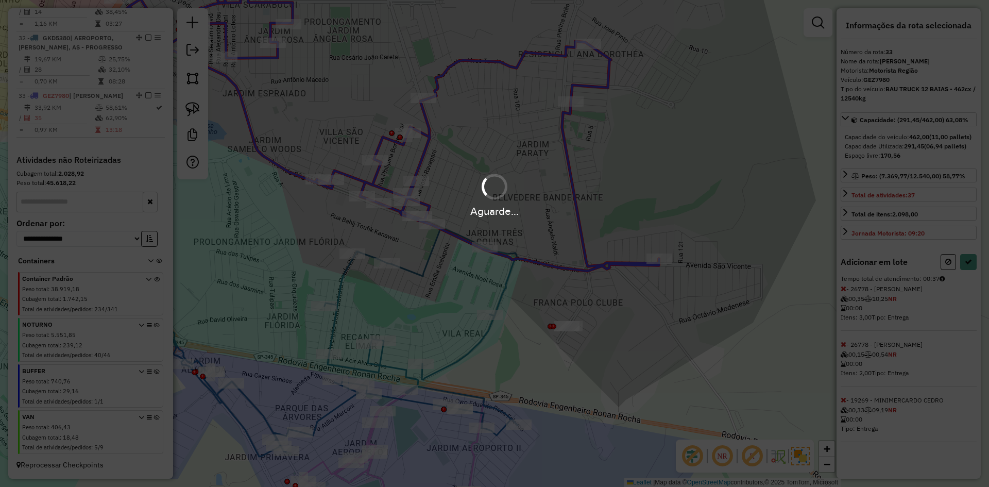
click at [973, 274] on div "Aguarde..." at bounding box center [494, 243] width 989 height 487
click at [973, 274] on hb-app "Aguarde... Pop-up bloqueado! Seu navegador bloqueou automáticamente a abertura …" at bounding box center [494, 243] width 989 height 487
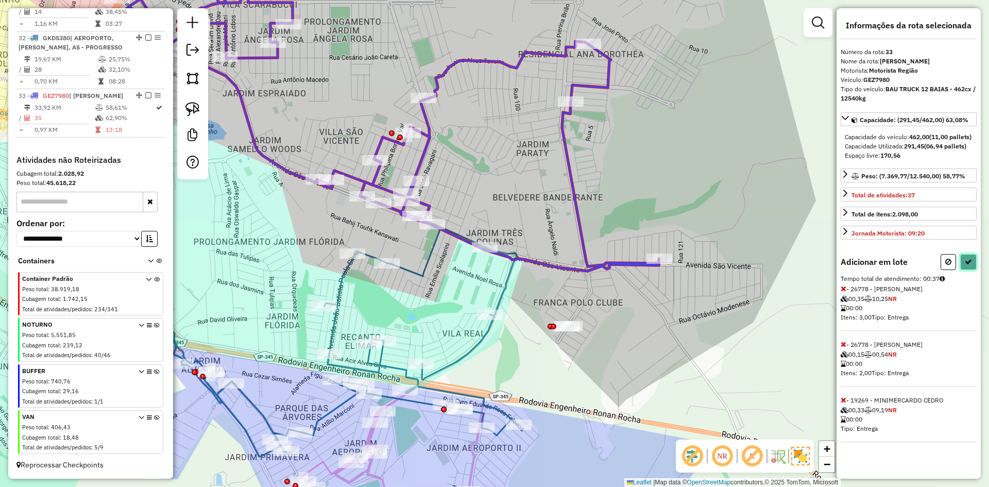
click at [973, 270] on button at bounding box center [968, 262] width 16 height 16
click at [0, 0] on div "Aguarde..." at bounding box center [0, 0] width 0 height 0
select select "**********"
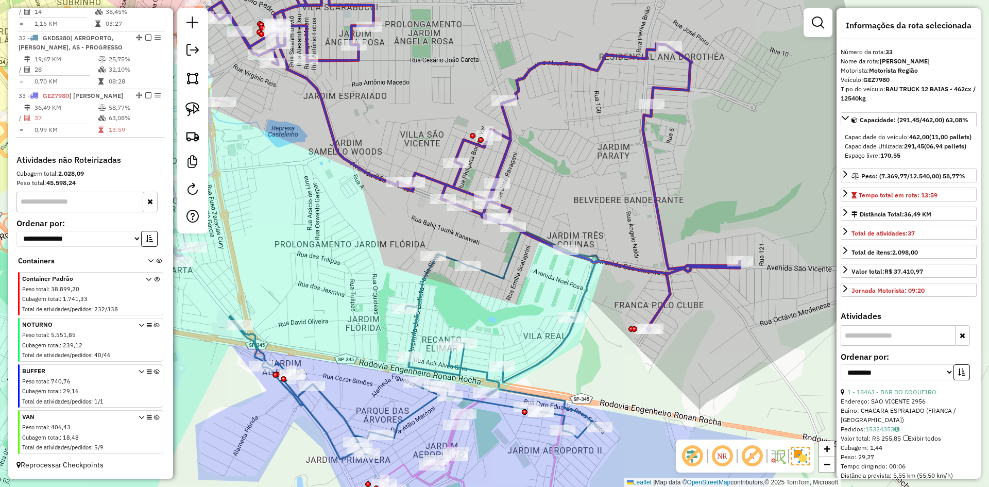
drag, startPoint x: 554, startPoint y: 233, endPoint x: 633, endPoint y: 235, distance: 78.9
click at [633, 235] on div "Janela de atendimento Grade de atendimento Capacidade Transportadoras Veículos …" at bounding box center [494, 243] width 989 height 487
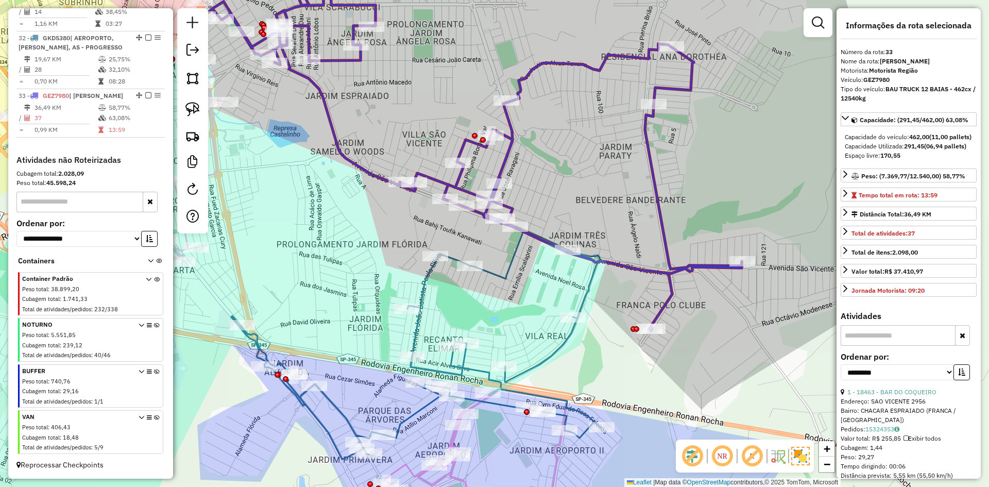
drag, startPoint x: 596, startPoint y: 285, endPoint x: 591, endPoint y: 284, distance: 5.4
click at [594, 285] on icon at bounding box center [415, 341] width 369 height 236
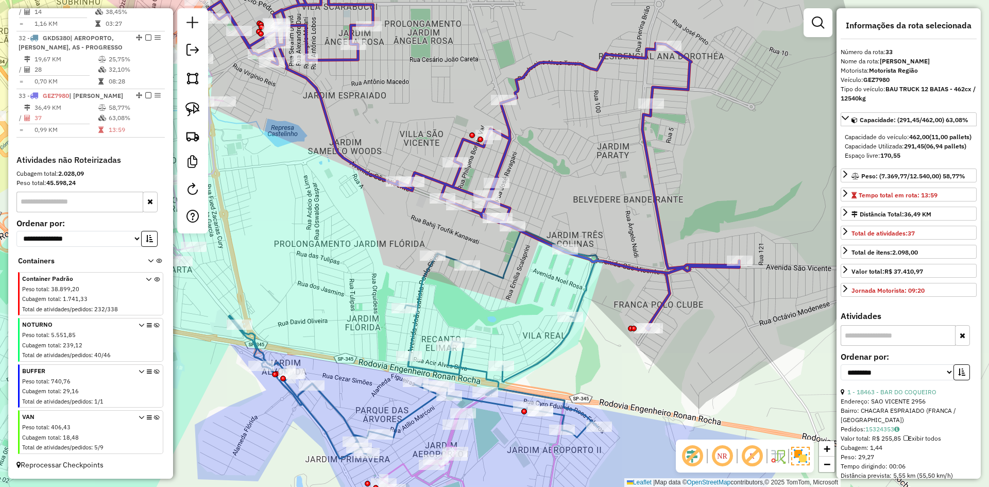
click at [585, 282] on icon at bounding box center [413, 341] width 369 height 236
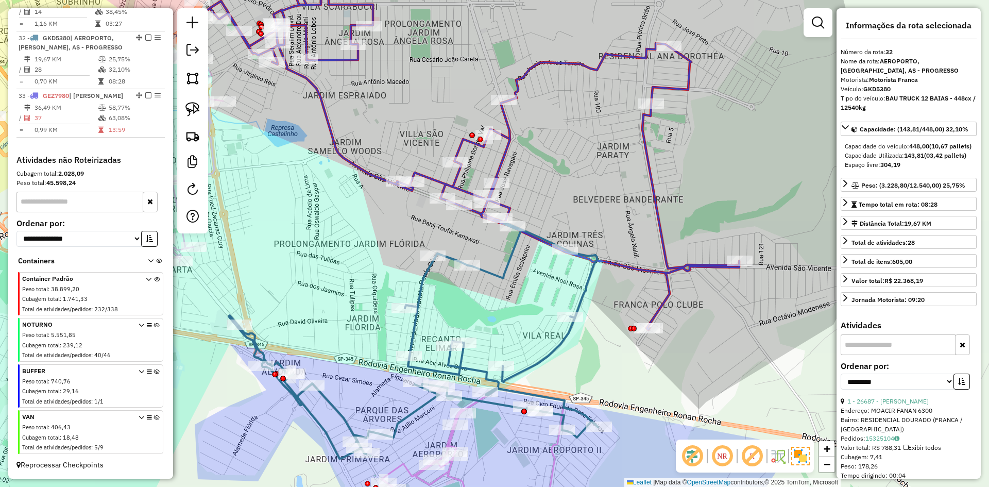
click at [588, 291] on icon at bounding box center [413, 341] width 369 height 236
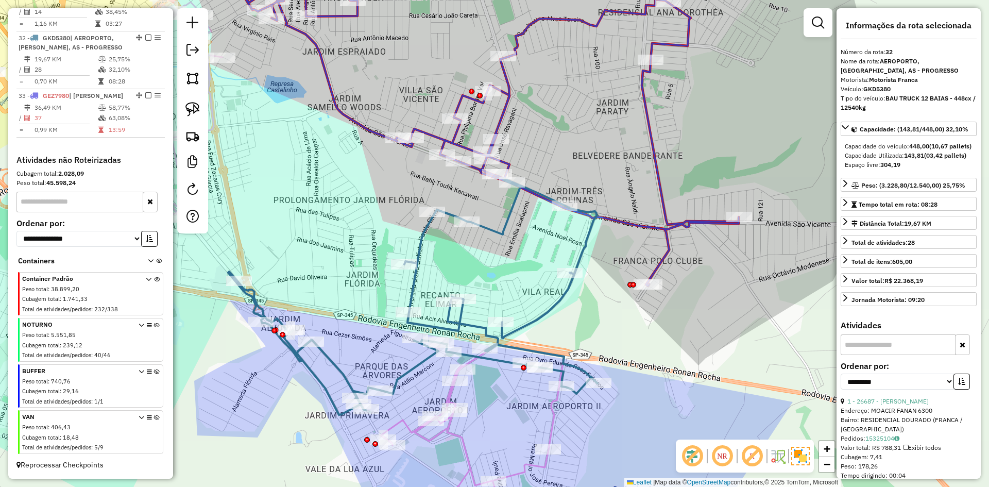
drag, startPoint x: 612, startPoint y: 264, endPoint x: 638, endPoint y: 179, distance: 88.3
click at [638, 179] on div "Janela de atendimento Grade de atendimento Capacidade Transportadoras Veículos …" at bounding box center [494, 243] width 989 height 487
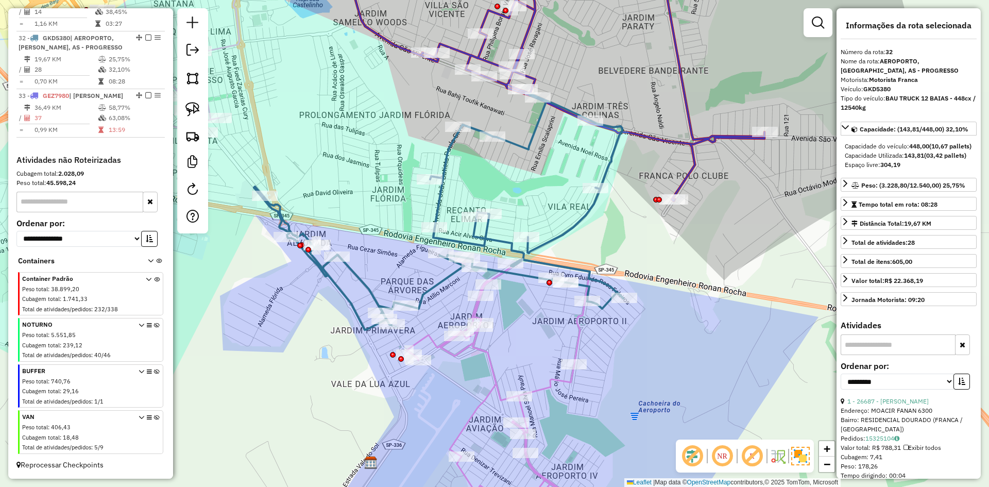
click at [477, 309] on icon at bounding box center [498, 387] width 183 height 254
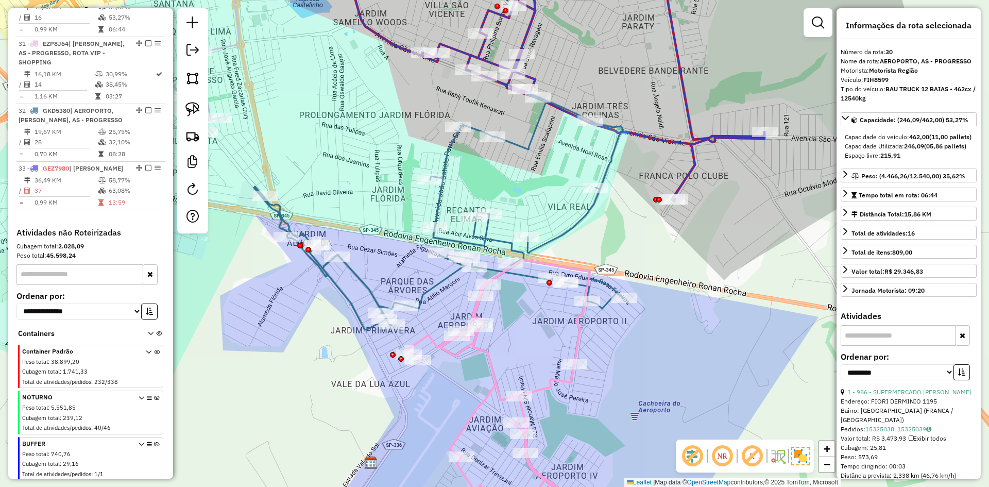
scroll to position [790, 0]
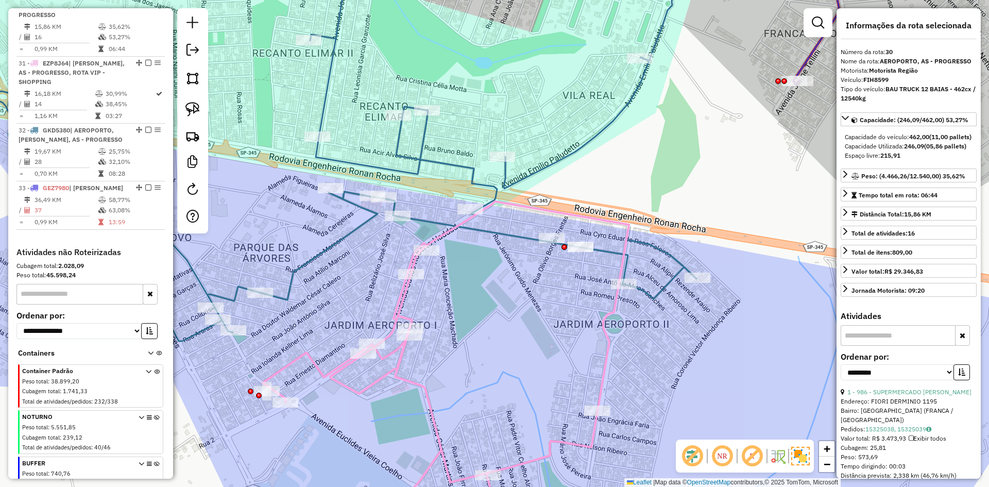
drag, startPoint x: 562, startPoint y: 314, endPoint x: 489, endPoint y: 306, distance: 73.2
click at [489, 306] on div "Janela de atendimento Grade de atendimento Capacidade Transportadoras Veículos …" at bounding box center [494, 243] width 989 height 487
click at [515, 235] on icon at bounding box center [328, 147] width 739 height 390
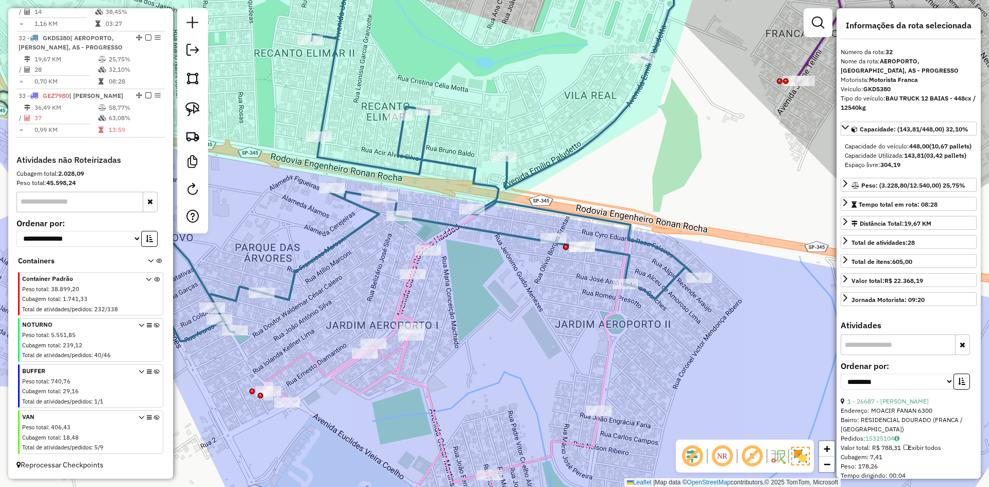
scroll to position [891, 0]
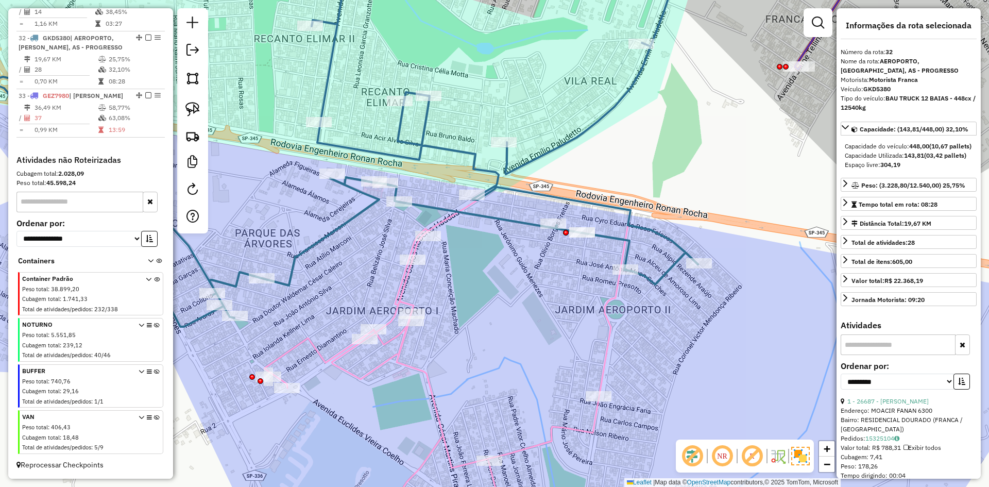
drag, startPoint x: 494, startPoint y: 315, endPoint x: 497, endPoint y: 243, distance: 72.2
click at [497, 243] on div "Janela de atendimento Grade de atendimento Capacidade Transportadoras Veículos …" at bounding box center [494, 243] width 989 height 487
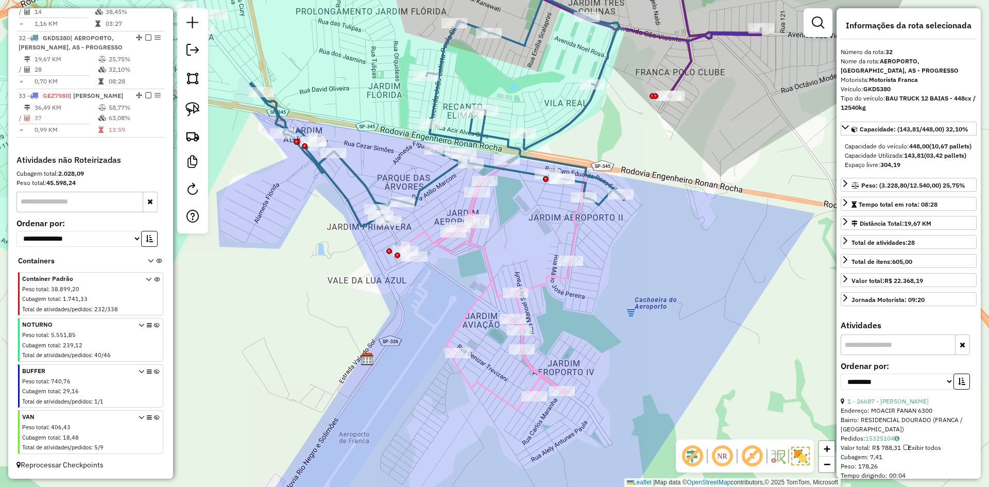
drag, startPoint x: 483, startPoint y: 284, endPoint x: 519, endPoint y: 220, distance: 73.6
click at [518, 224] on div "Janela de atendimento Grade de atendimento Capacidade Transportadoras Veículos …" at bounding box center [494, 243] width 989 height 487
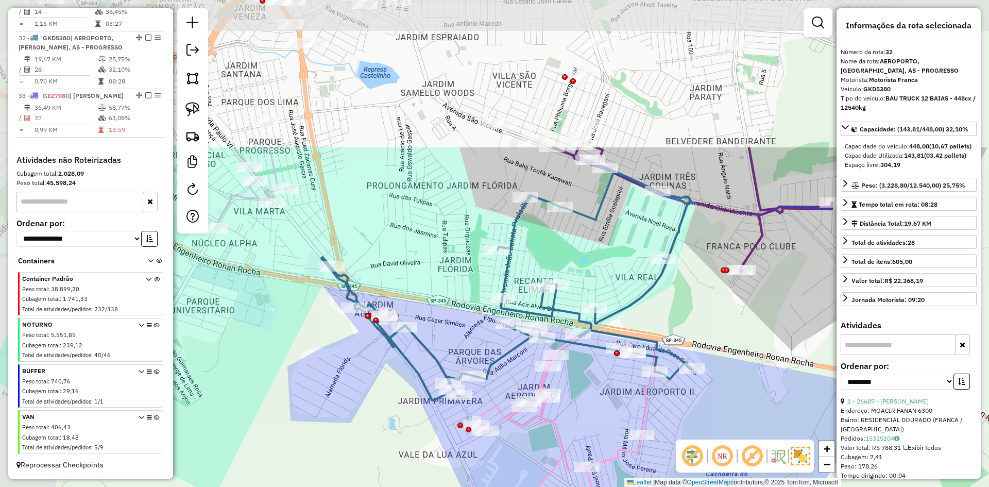
drag, startPoint x: 538, startPoint y: 282, endPoint x: 443, endPoint y: 280, distance: 94.8
click at [580, 418] on div "Janela de atendimento Grade de atendimento Capacidade Transportadoras Veículos …" at bounding box center [494, 243] width 989 height 487
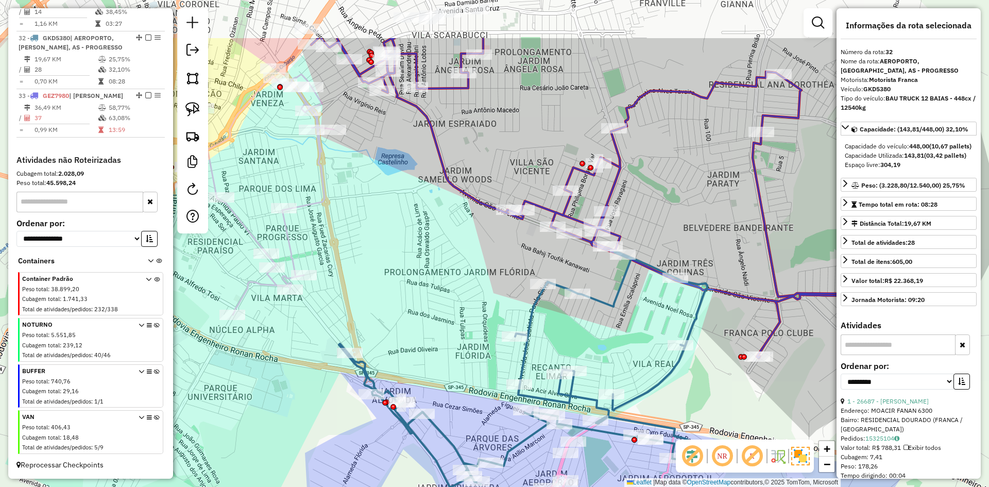
drag, startPoint x: 435, startPoint y: 257, endPoint x: 453, endPoint y: 342, distance: 86.9
click at [453, 346] on div "Janela de atendimento Grade de atendimento Capacidade Transportadoras Veículos …" at bounding box center [494, 243] width 989 height 487
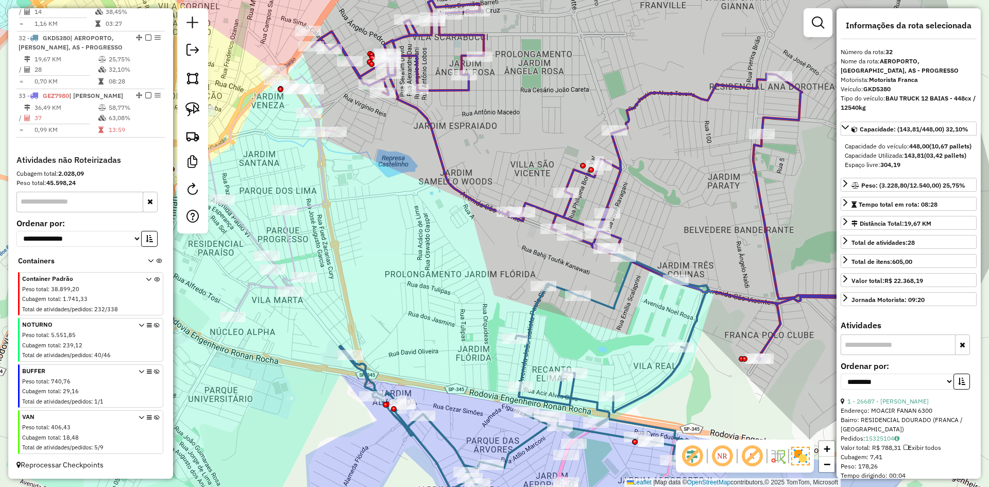
click at [465, 196] on icon at bounding box center [581, 181] width 538 height 360
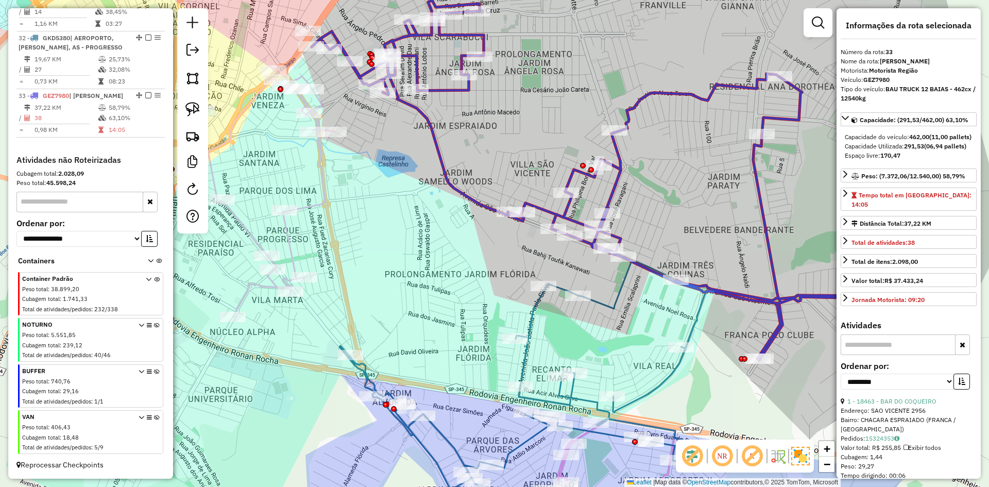
click at [667, 384] on icon at bounding box center [524, 371] width 369 height 236
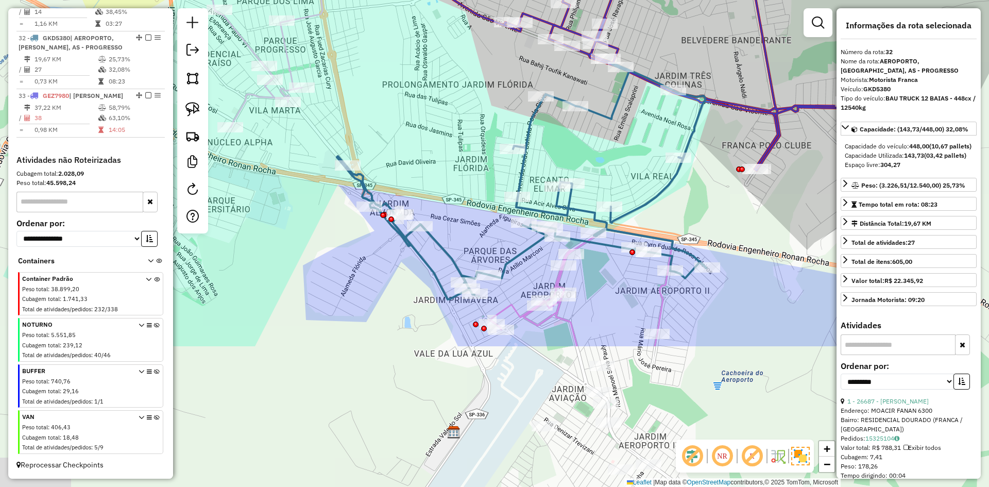
drag, startPoint x: 698, startPoint y: 413, endPoint x: 695, endPoint y: 212, distance: 201.5
click at [695, 212] on div "Janela de atendimento Grade de atendimento Capacidade Transportadoras Veículos …" at bounding box center [494, 243] width 989 height 487
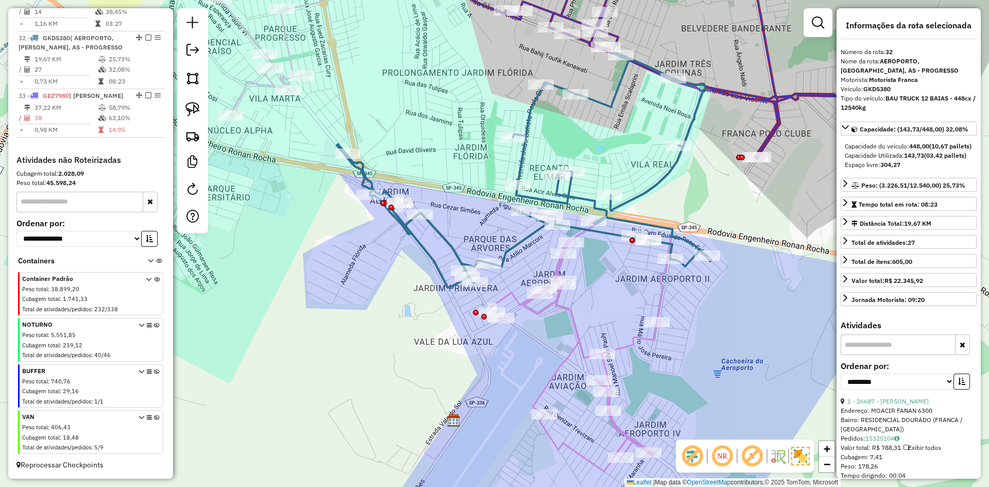
click at [659, 310] on icon at bounding box center [580, 344] width 183 height 254
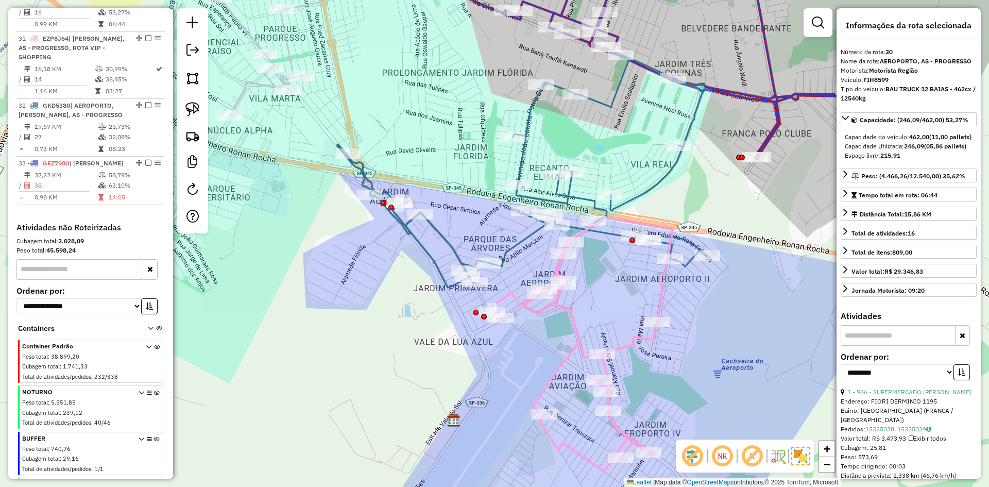
scroll to position [790, 0]
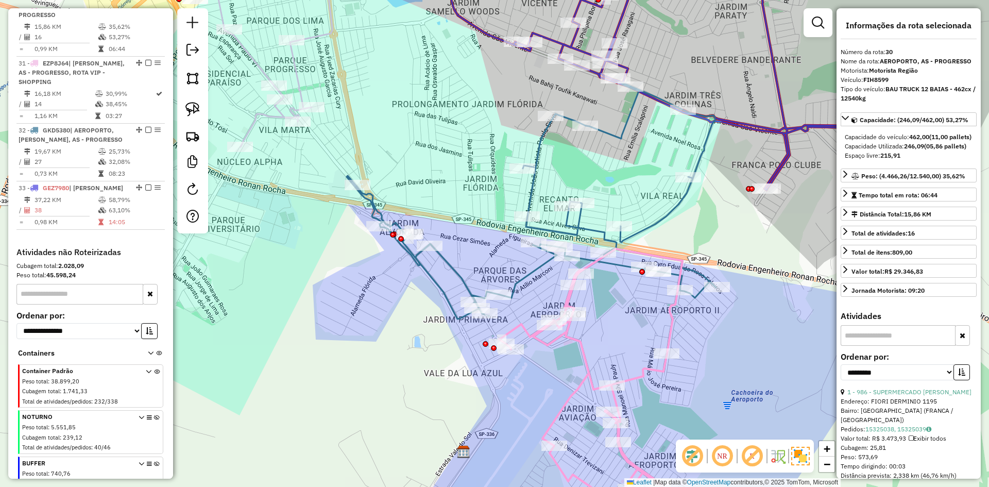
drag, startPoint x: 639, startPoint y: 300, endPoint x: 645, endPoint y: 327, distance: 27.3
click at [649, 332] on div "Janela de atendimento Grade de atendimento Capacidade Transportadoras Veículos …" at bounding box center [494, 243] width 989 height 487
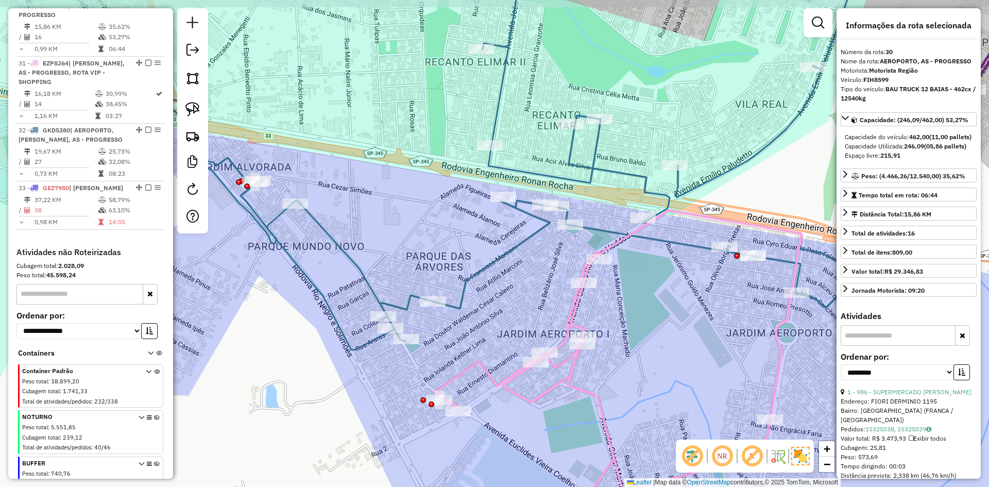
click at [653, 339] on div "Janela de atendimento Grade de atendimento Capacidade Transportadoras Veículos …" at bounding box center [494, 243] width 989 height 487
click at [532, 229] on icon at bounding box center [499, 151] width 739 height 398
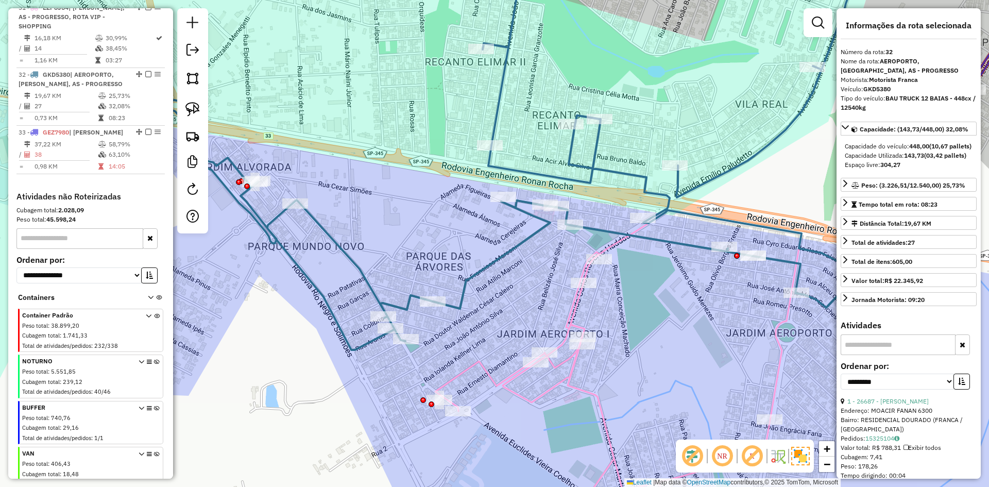
scroll to position [891, 0]
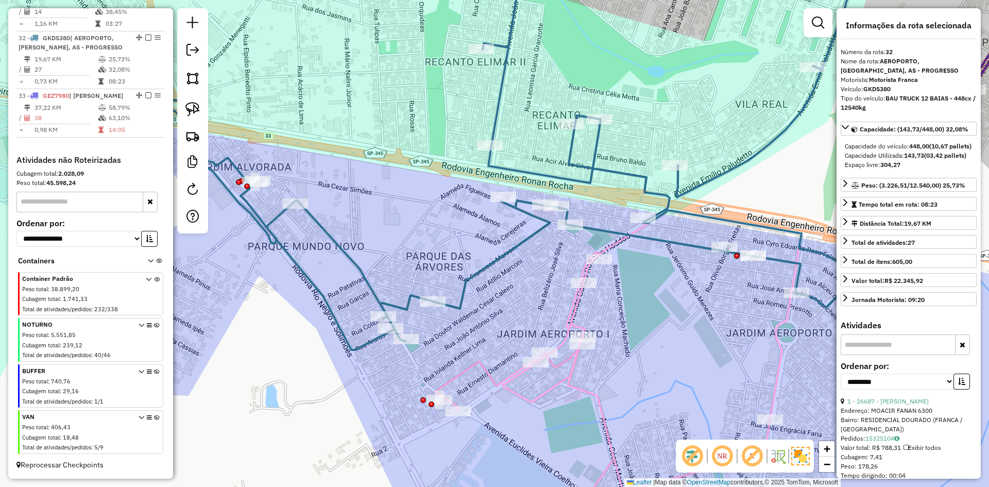
click at [533, 243] on icon at bounding box center [499, 151] width 739 height 398
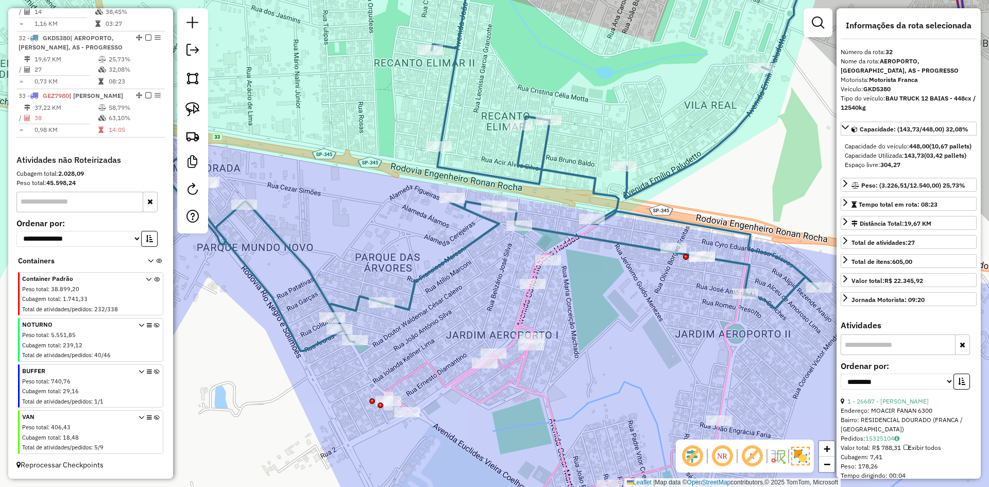
drag, startPoint x: 489, startPoint y: 262, endPoint x: 467, endPoint y: 258, distance: 22.5
click at [467, 258] on div "Janela de atendimento Grade de atendimento Capacidade Transportadoras Veículos …" at bounding box center [494, 243] width 989 height 487
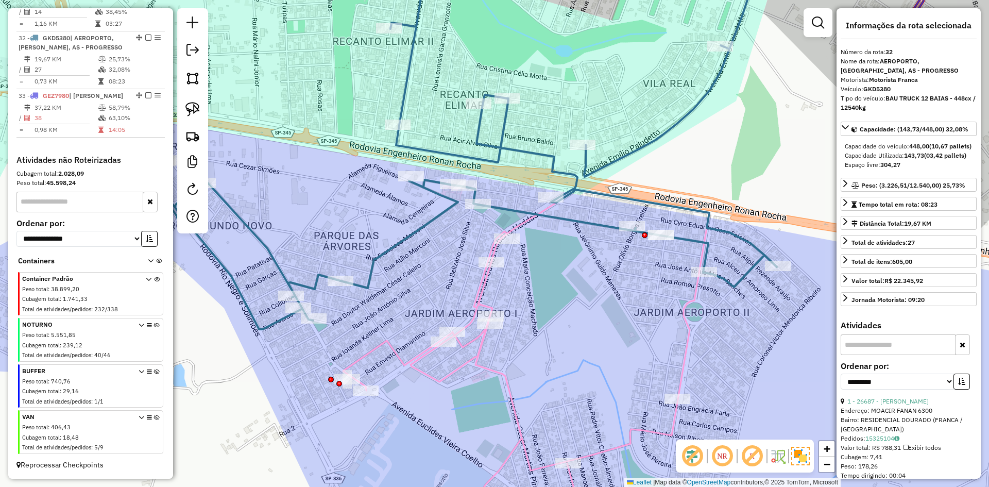
drag, startPoint x: 466, startPoint y: 265, endPoint x: 428, endPoint y: 234, distance: 49.0
click at [448, 245] on div "Janela de atendimento Grade de atendimento Capacidade Transportadoras Veículos …" at bounding box center [494, 243] width 989 height 487
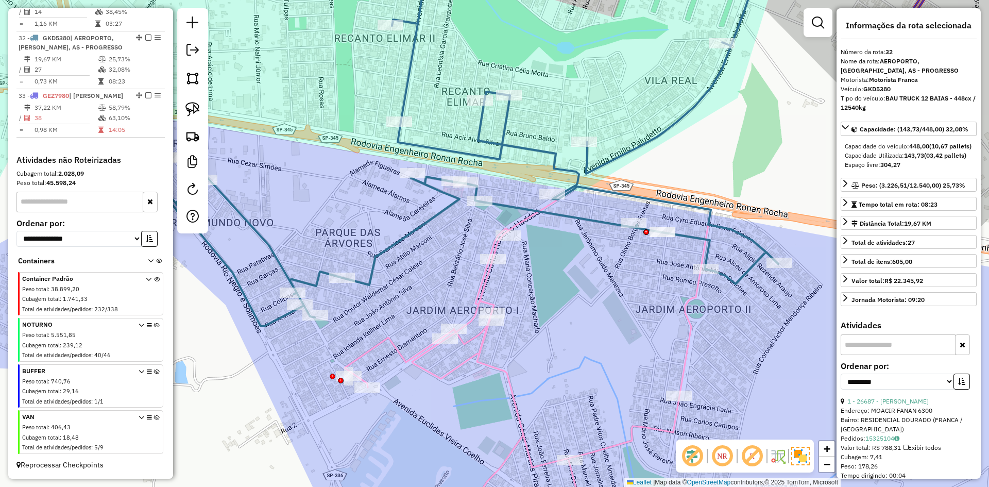
click at [425, 230] on icon at bounding box center [408, 139] width 739 height 375
click at [436, 232] on div "Janela de atendimento Grade de atendimento Capacidade Transportadoras Veículos …" at bounding box center [494, 243] width 989 height 487
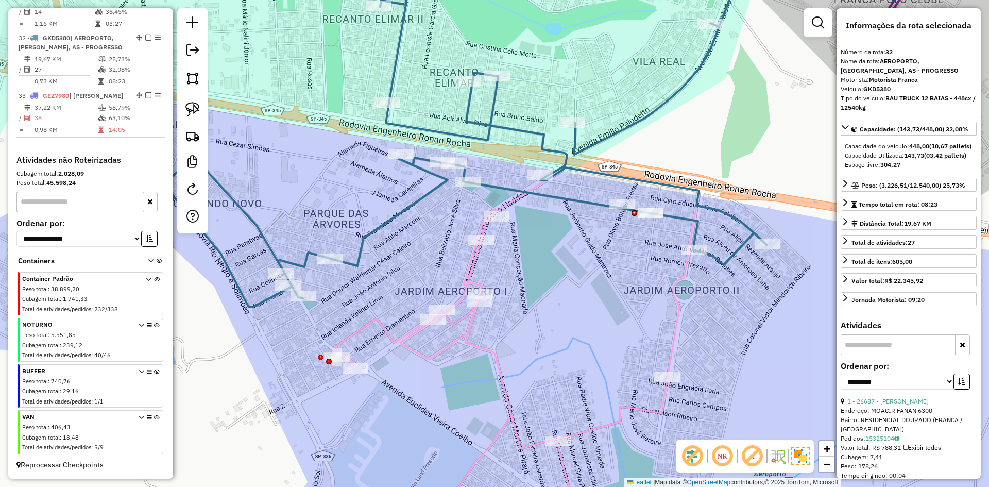
click at [472, 262] on icon at bounding box center [516, 351] width 366 height 368
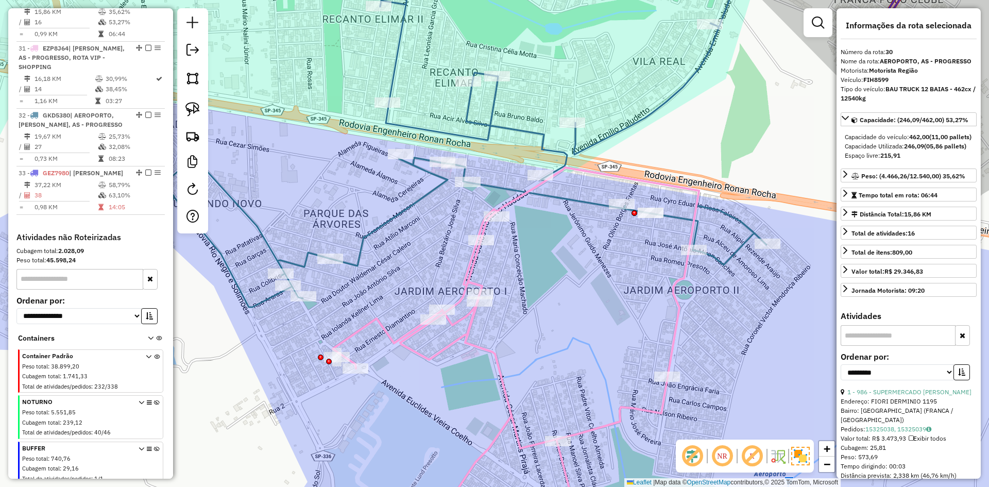
scroll to position [790, 0]
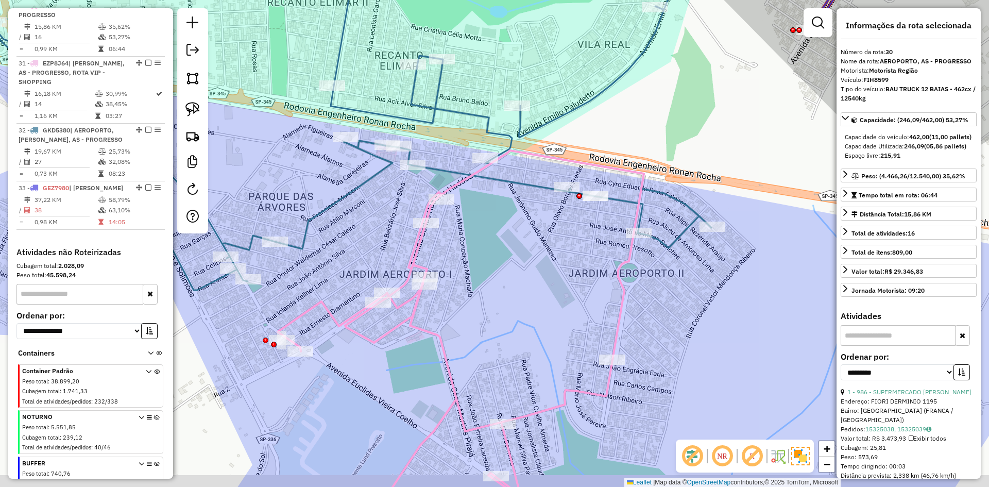
drag, startPoint x: 463, startPoint y: 249, endPoint x: 455, endPoint y: 247, distance: 7.9
click at [455, 247] on div "Janela de atendimento Grade de atendimento Capacidade Transportadoras Veículos …" at bounding box center [494, 243] width 989 height 487
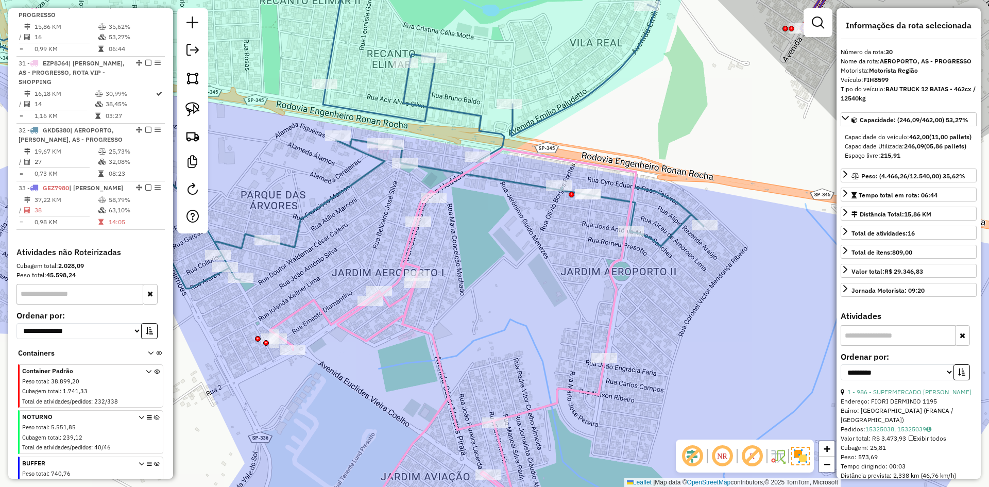
click at [458, 182] on icon at bounding box center [453, 342] width 366 height 387
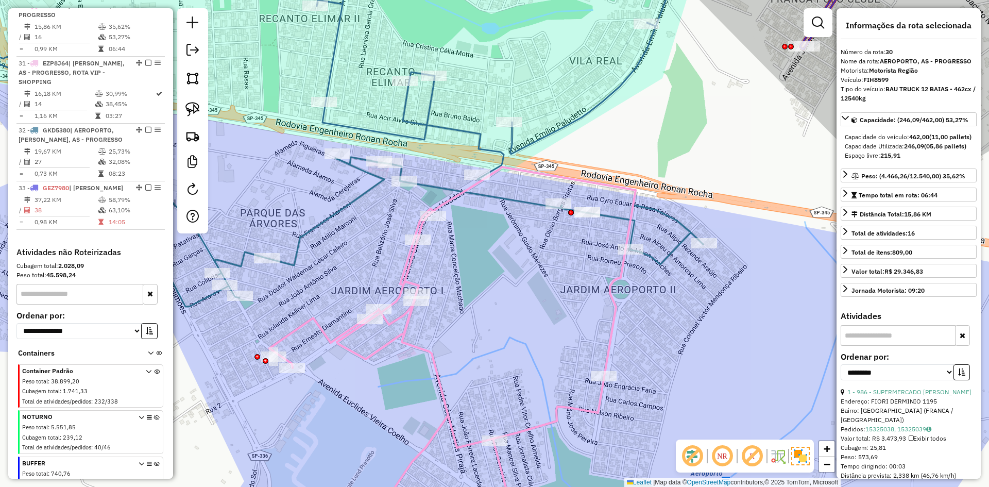
drag, startPoint x: 561, startPoint y: 299, endPoint x: 548, endPoint y: 324, distance: 27.6
click at [559, 334] on div "Janela de atendimento Grade de atendimento Capacidade Transportadoras Veículos …" at bounding box center [494, 243] width 989 height 487
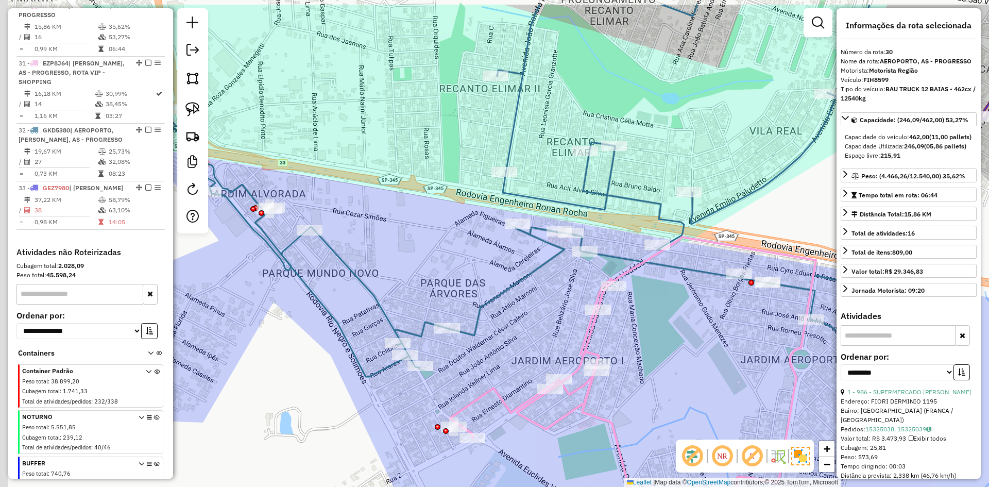
drag, startPoint x: 536, startPoint y: 314, endPoint x: 719, endPoint y: 365, distance: 189.9
click at [734, 379] on div "Janela de atendimento Grade de atendimento Capacidade Transportadoras Veículos …" at bounding box center [494, 243] width 989 height 487
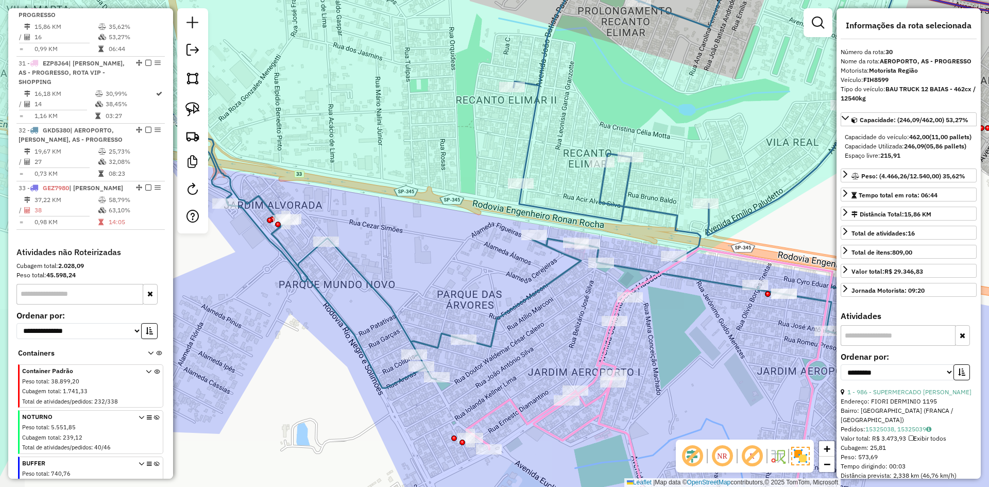
drag, startPoint x: 870, startPoint y: 437, endPoint x: 866, endPoint y: 416, distance: 21.4
click at [906, 444] on hb-router-mapa "Informações da Sessão 980089 - 16/08/2025 Criação: 15/08/2025 17:19 Depósito: R…" at bounding box center [494, 243] width 989 height 487
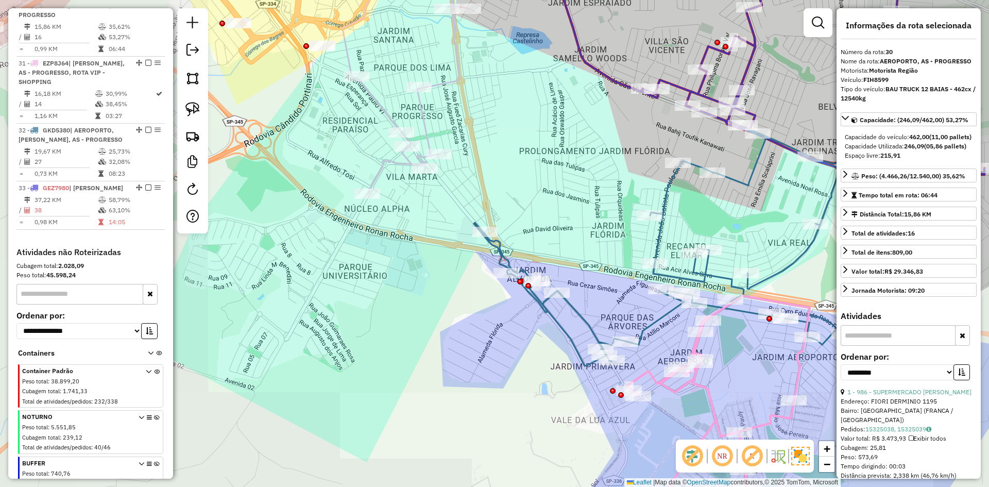
drag, startPoint x: 557, startPoint y: 205, endPoint x: 775, endPoint y: 304, distance: 240.2
click at [789, 310] on div "Janela de atendimento Grade de atendimento Capacidade Transportadoras Veículos …" at bounding box center [494, 243] width 989 height 487
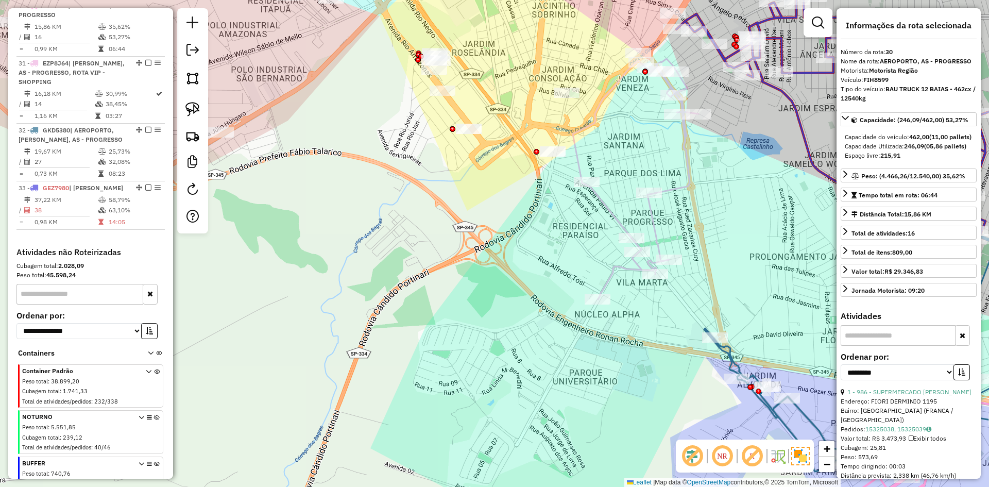
click at [687, 146] on icon at bounding box center [636, 179] width 126 height 241
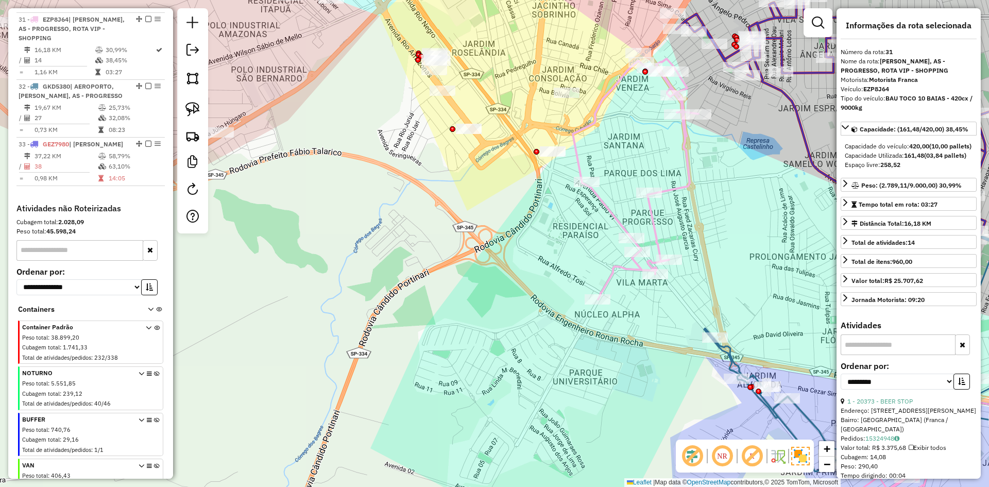
scroll to position [848, 0]
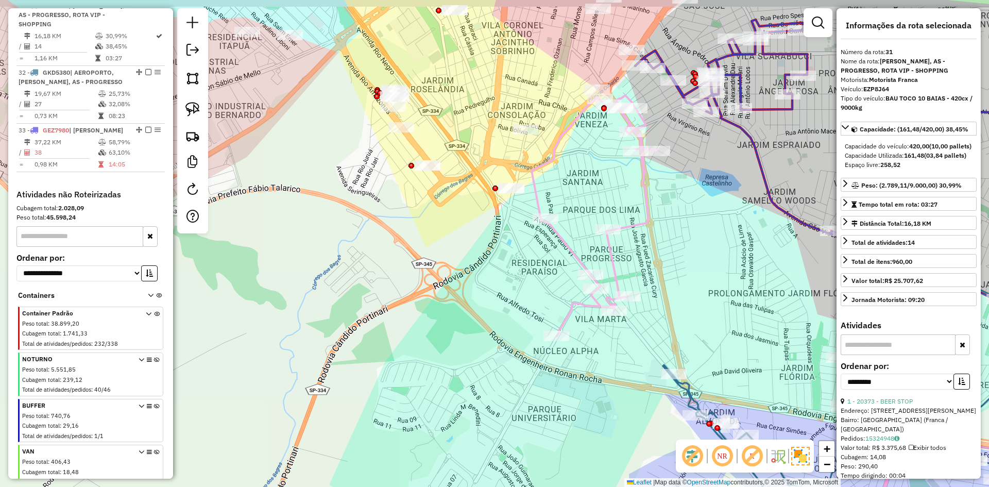
drag, startPoint x: 626, startPoint y: 147, endPoint x: 582, endPoint y: 187, distance: 59.1
click at [582, 187] on div "Janela de atendimento Grade de atendimento Capacidade Transportadoras Veículos …" at bounding box center [494, 243] width 989 height 487
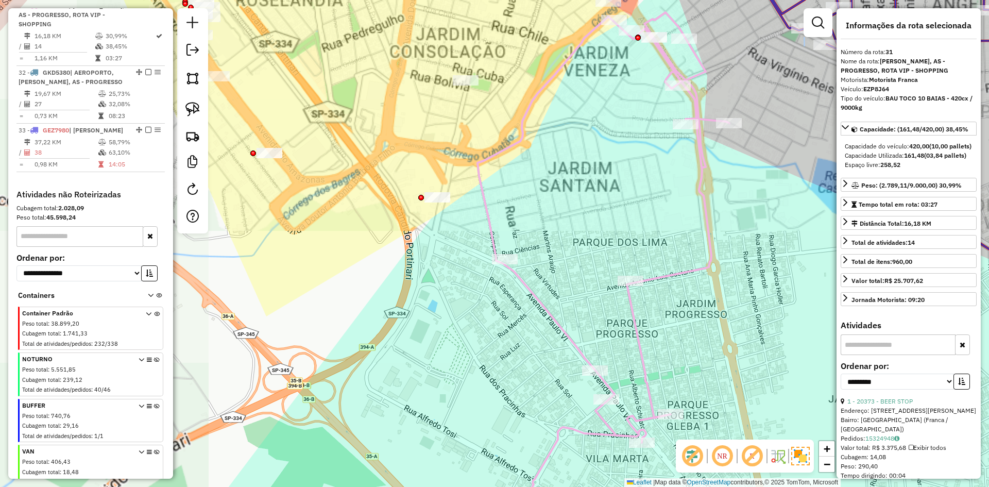
drag, startPoint x: 583, startPoint y: 173, endPoint x: 606, endPoint y: 264, distance: 93.6
click at [652, 361] on div "Janela de atendimento Grade de atendimento Capacidade Transportadoras Veículos …" at bounding box center [494, 243] width 989 height 487
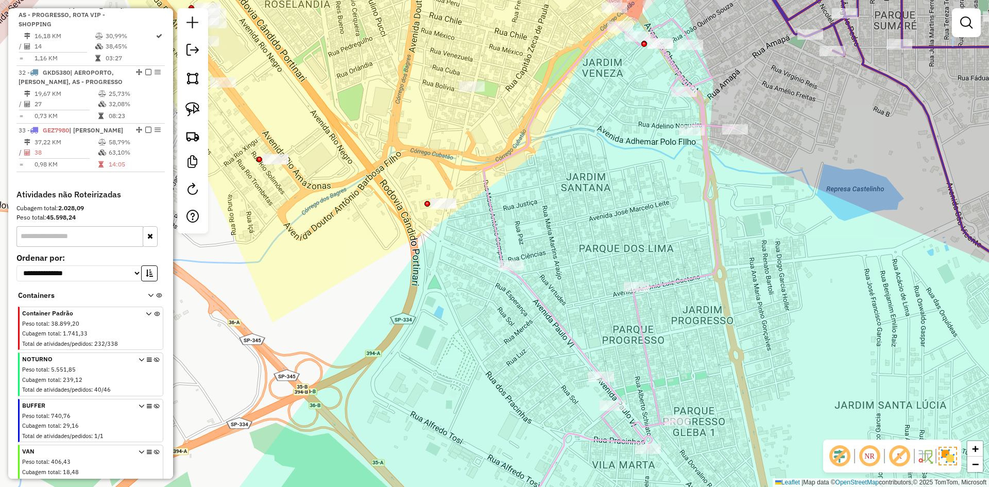
drag, startPoint x: 625, startPoint y: 263, endPoint x: 744, endPoint y: 355, distance: 150.2
click at [765, 380] on div "Janela de atendimento Grade de atendimento Capacidade Transportadoras Veículos …" at bounding box center [494, 243] width 989 height 487
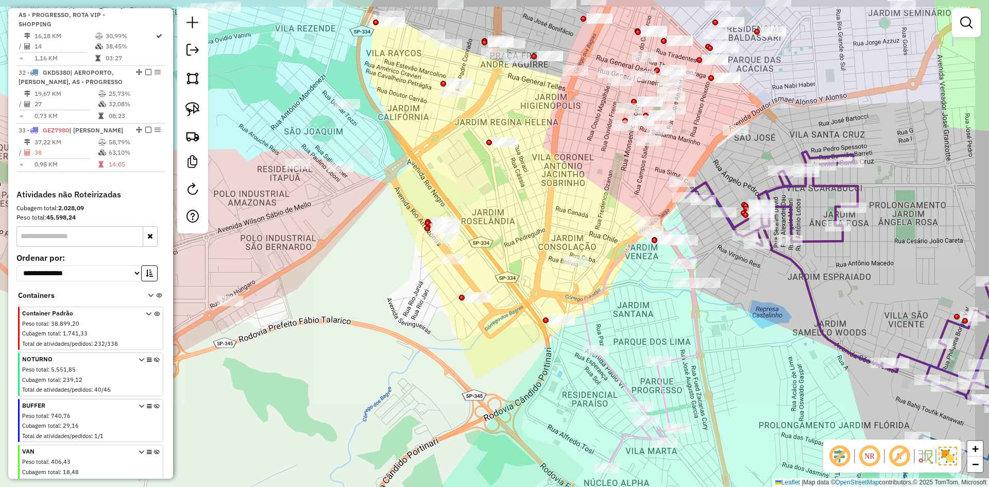
drag, startPoint x: 535, startPoint y: 224, endPoint x: 498, endPoint y: 246, distance: 43.2
click at [498, 246] on div "Janela de atendimento Grade de atendimento Capacidade Transportadoras Veículos …" at bounding box center [494, 243] width 989 height 487
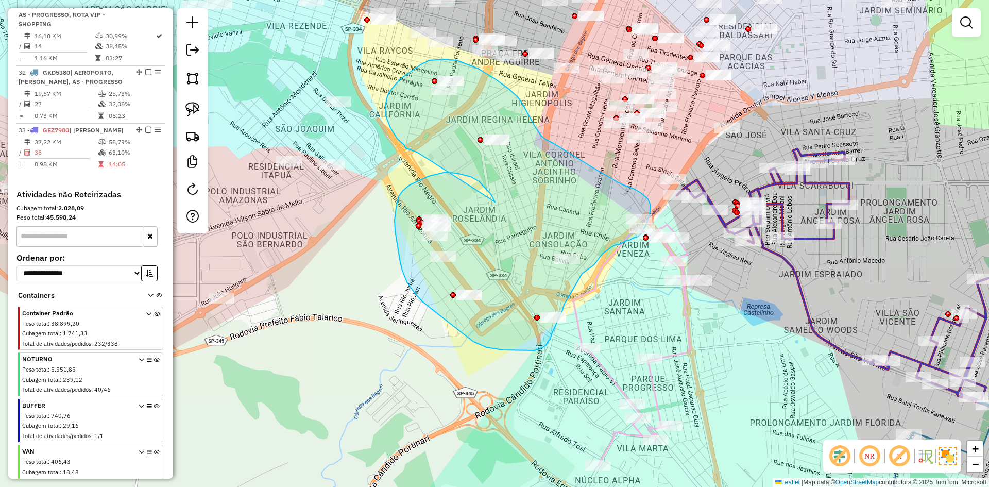
drag, startPoint x: 429, startPoint y: 176, endPoint x: 429, endPoint y: 160, distance: 16.0
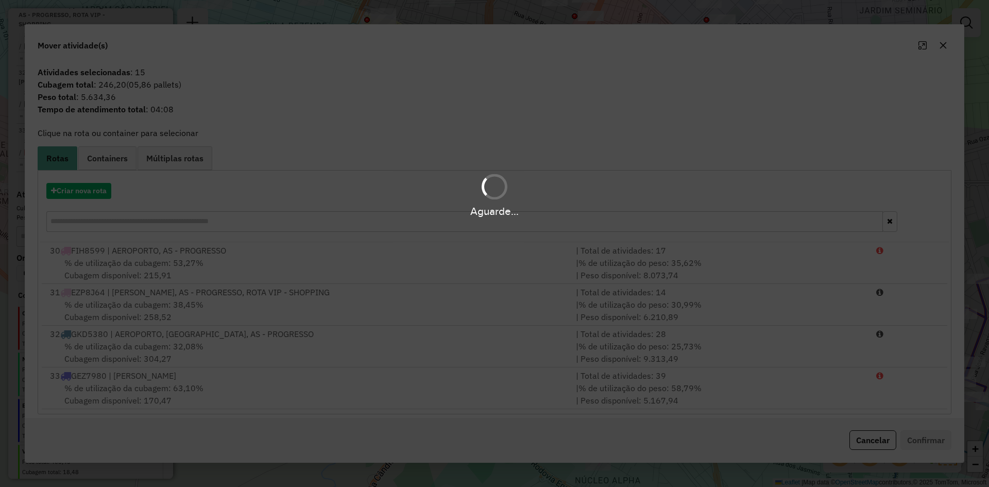
click at [87, 192] on div "Aguarde..." at bounding box center [494, 194] width 989 height 49
click at [87, 192] on hb-app "Aguarde... Pop-up bloqueado! Seu navegador bloqueou automáticamente a abertura …" at bounding box center [494, 243] width 989 height 487
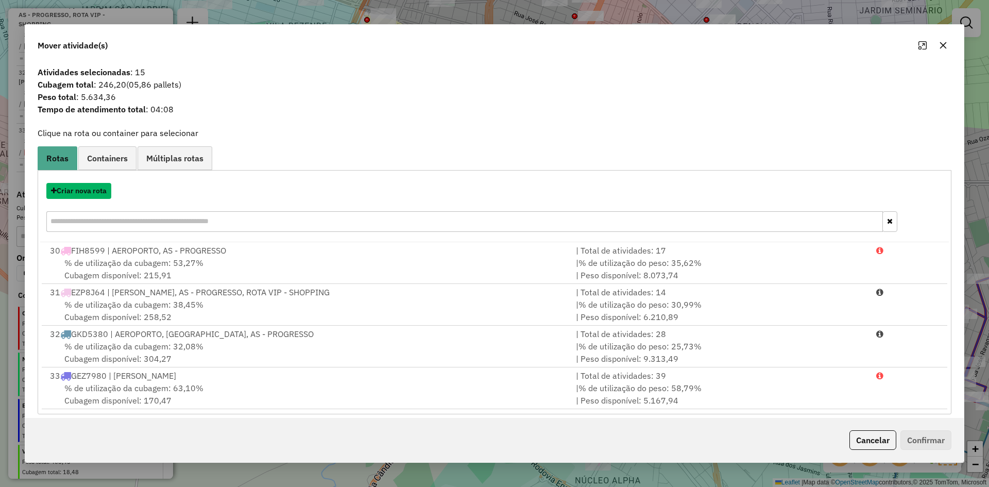
click at [87, 192] on button "Criar nova rota" at bounding box center [78, 191] width 65 height 16
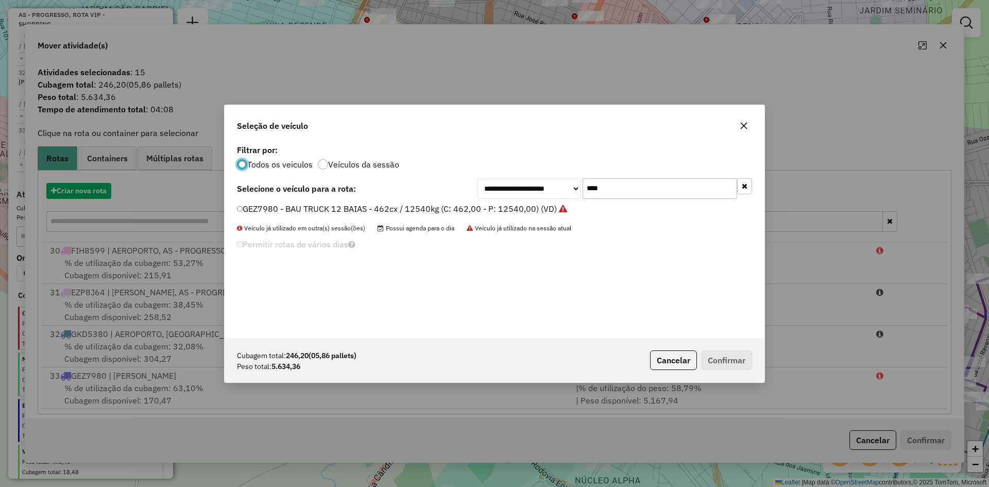
scroll to position [6, 3]
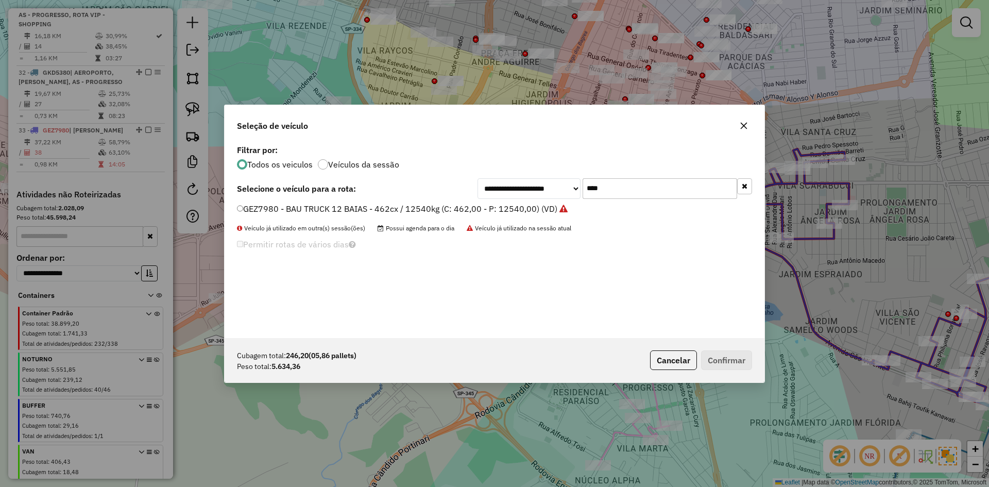
drag, startPoint x: 584, startPoint y: 185, endPoint x: 564, endPoint y: 185, distance: 20.1
click at [564, 185] on div "**********" at bounding box center [615, 188] width 275 height 21
drag, startPoint x: 597, startPoint y: 188, endPoint x: 626, endPoint y: 188, distance: 29.4
click at [599, 188] on input "****" at bounding box center [660, 188] width 155 height 21
click at [548, 188] on div "**********" at bounding box center [615, 188] width 275 height 21
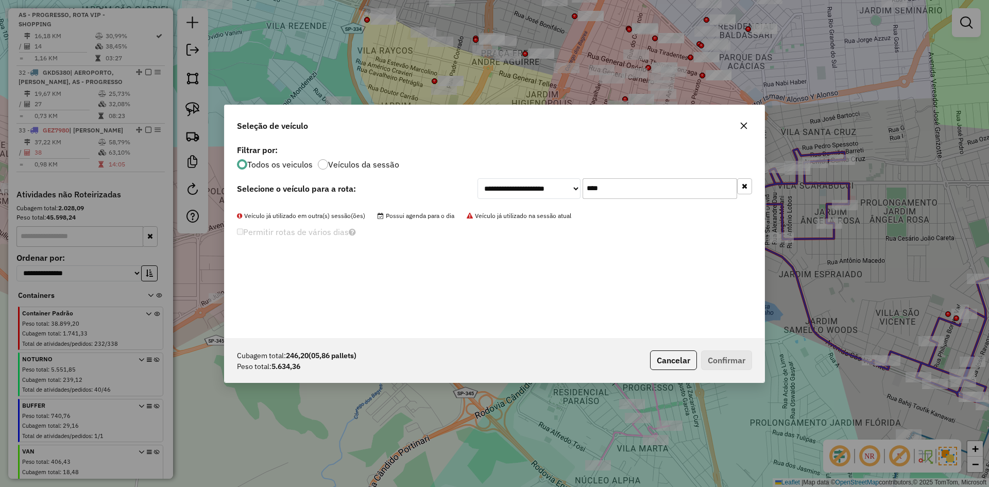
drag, startPoint x: 617, startPoint y: 189, endPoint x: 551, endPoint y: 189, distance: 65.9
click at [551, 189] on div "**********" at bounding box center [615, 188] width 275 height 21
type input "****"
click at [312, 212] on label "BPQ9261 - BAU TOCO 8 BAIAS - 308cx / 8.000kg (C: 252,00 - P: 9000,00) (VD)" at bounding box center [389, 208] width 304 height 12
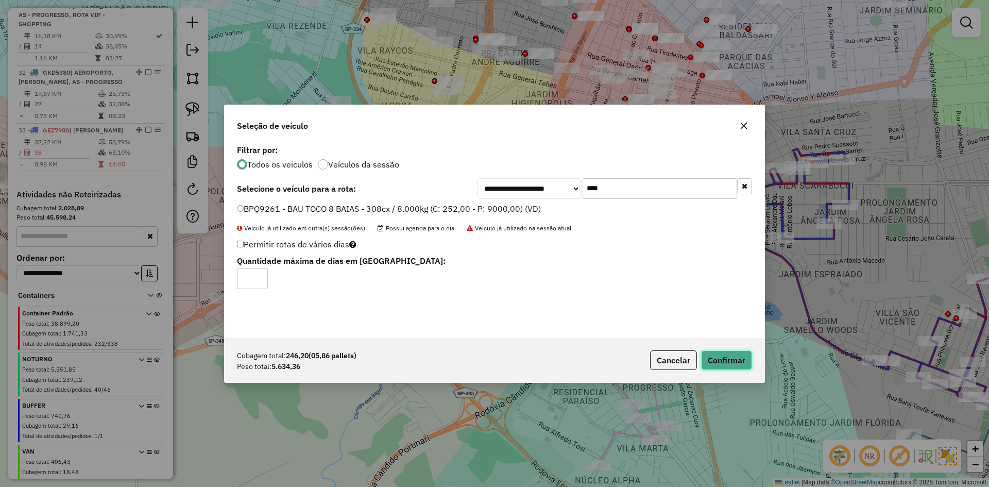
click at [725, 354] on button "Confirmar" at bounding box center [726, 360] width 51 height 20
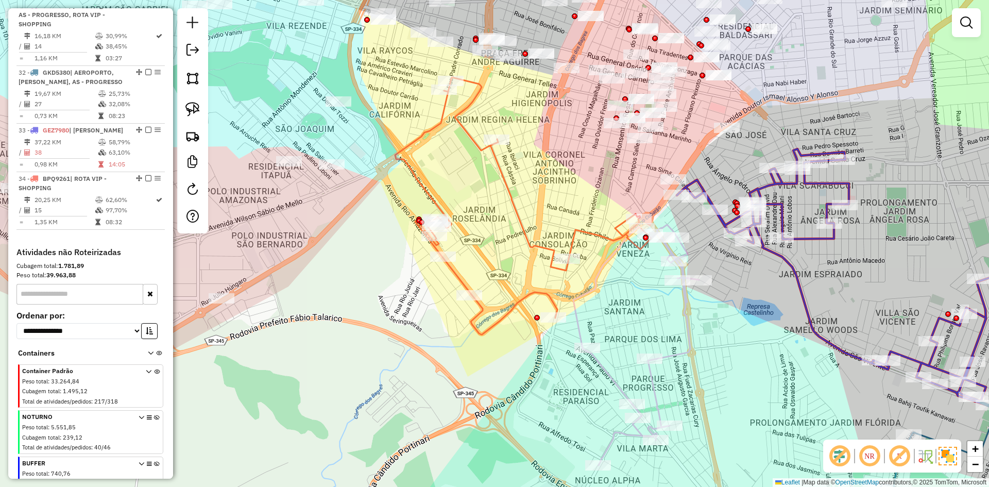
drag, startPoint x: 414, startPoint y: 113, endPoint x: 408, endPoint y: 157, distance: 44.2
click at [408, 157] on div "Janela de atendimento Grade de atendimento Capacidade Transportadoras Veículos …" at bounding box center [494, 243] width 989 height 487
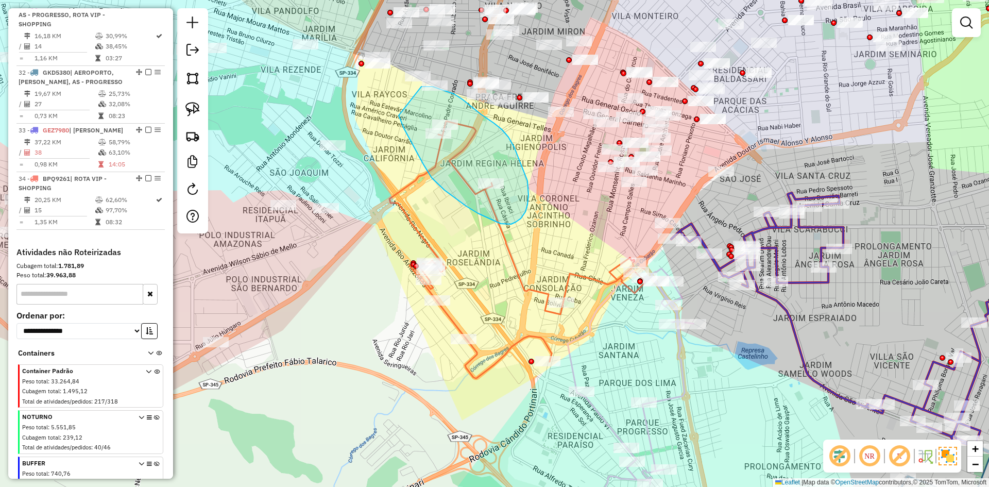
drag, startPoint x: 399, startPoint y: 115, endPoint x: 421, endPoint y: 87, distance: 36.7
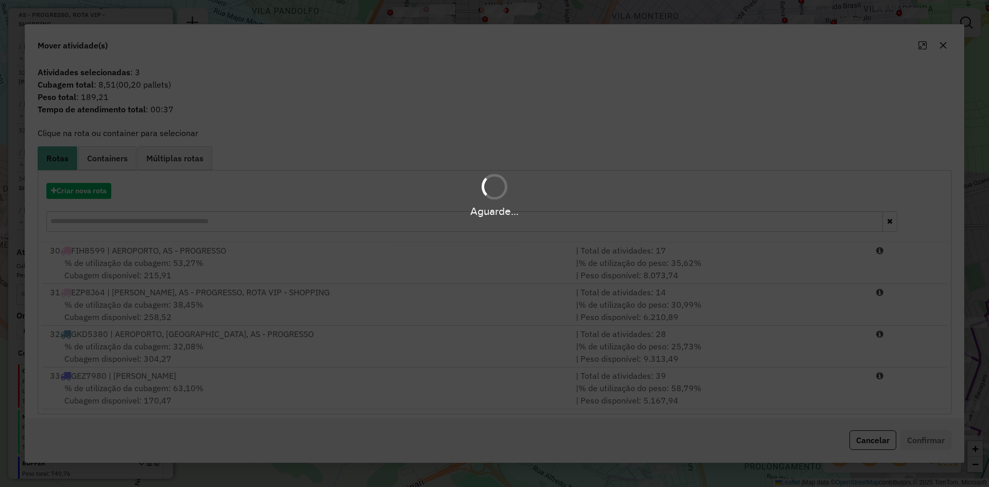
click at [118, 165] on div "Aguarde..." at bounding box center [494, 243] width 989 height 487
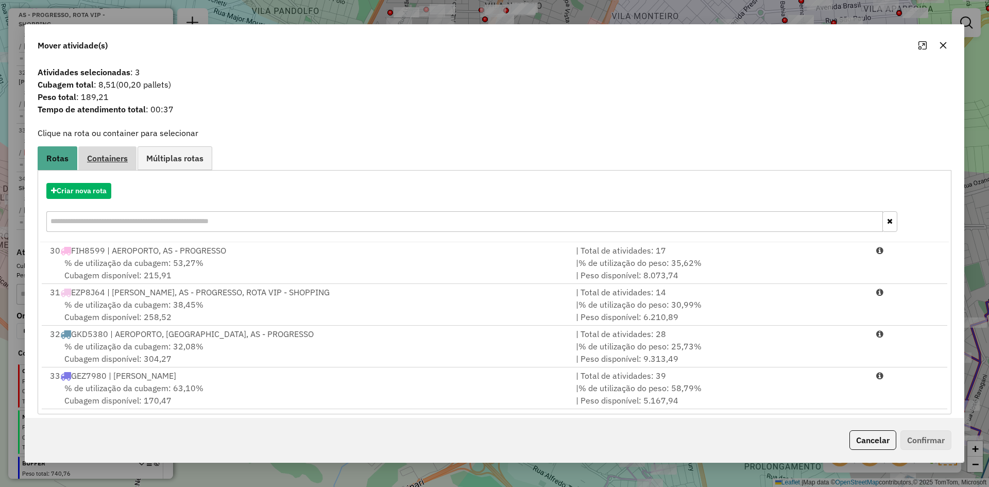
click at [117, 157] on span "Containers" at bounding box center [107, 158] width 41 height 8
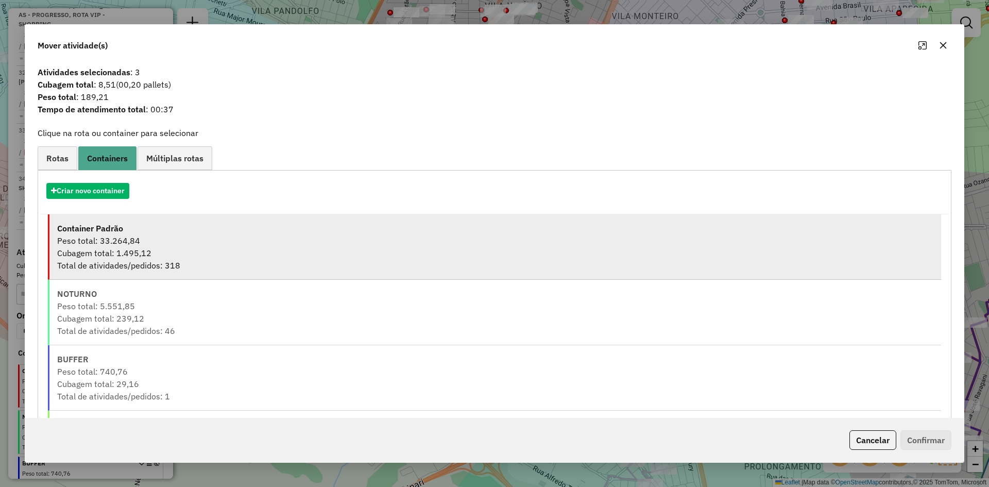
click at [96, 240] on div "Peso total: 33.264,84" at bounding box center [495, 240] width 876 height 12
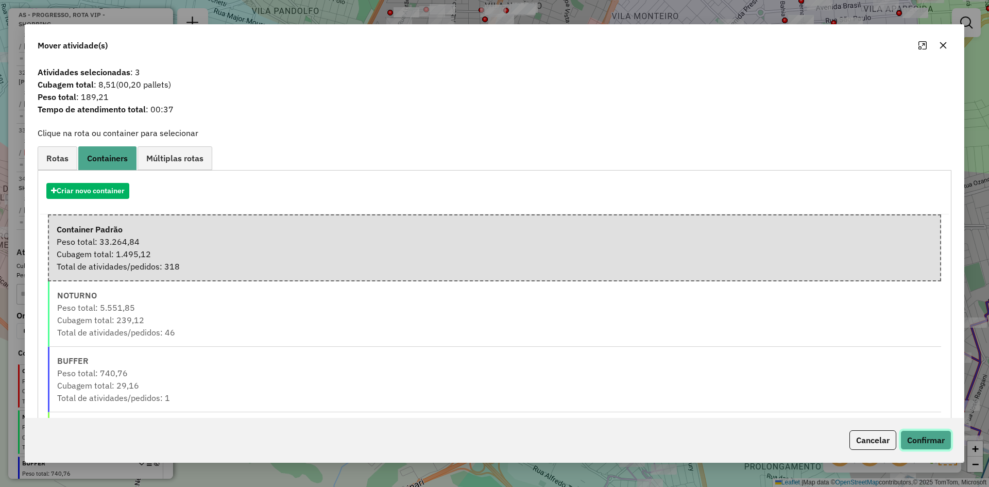
click at [936, 434] on button "Confirmar" at bounding box center [926, 440] width 51 height 20
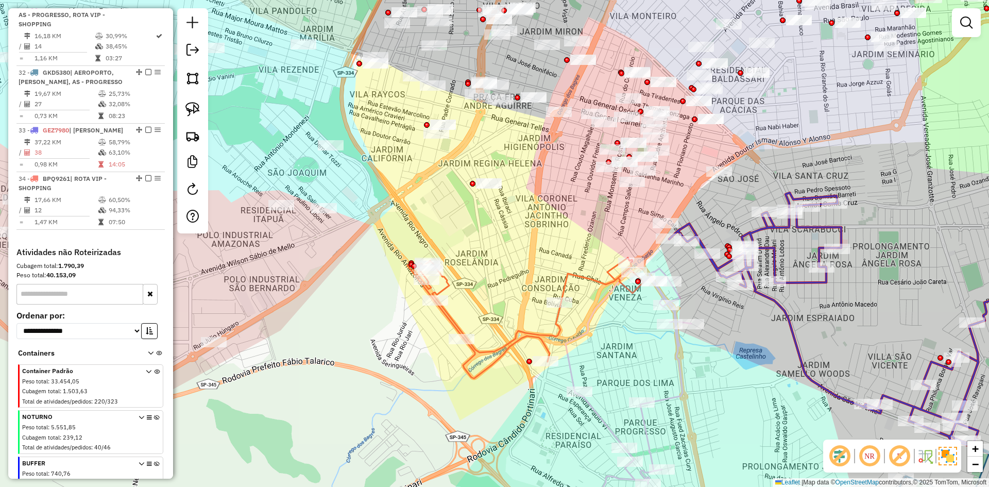
drag, startPoint x: 518, startPoint y: 269, endPoint x: 482, endPoint y: 253, distance: 39.4
click at [478, 253] on div "Janela de atendimento Grade de atendimento Capacidade Transportadoras Veículos …" at bounding box center [494, 243] width 989 height 487
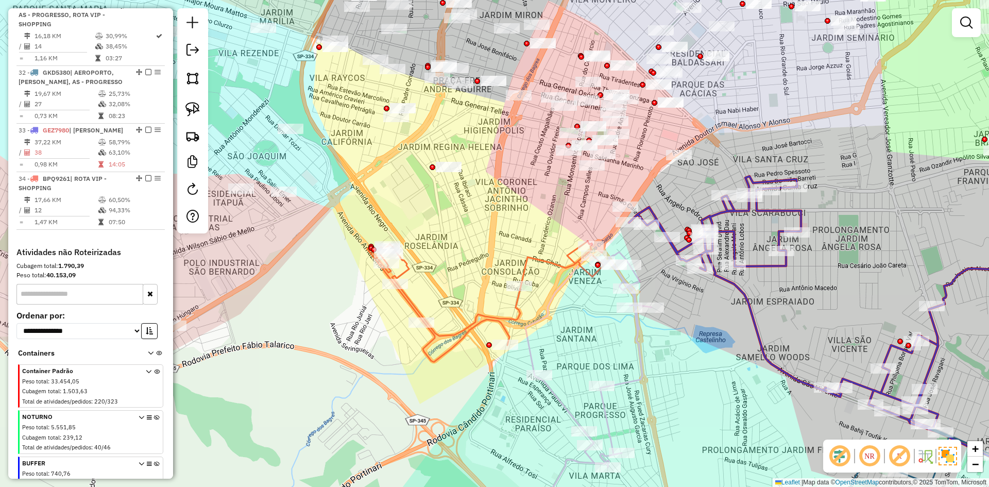
click at [530, 264] on icon at bounding box center [485, 301] width 236 height 121
select select "**********"
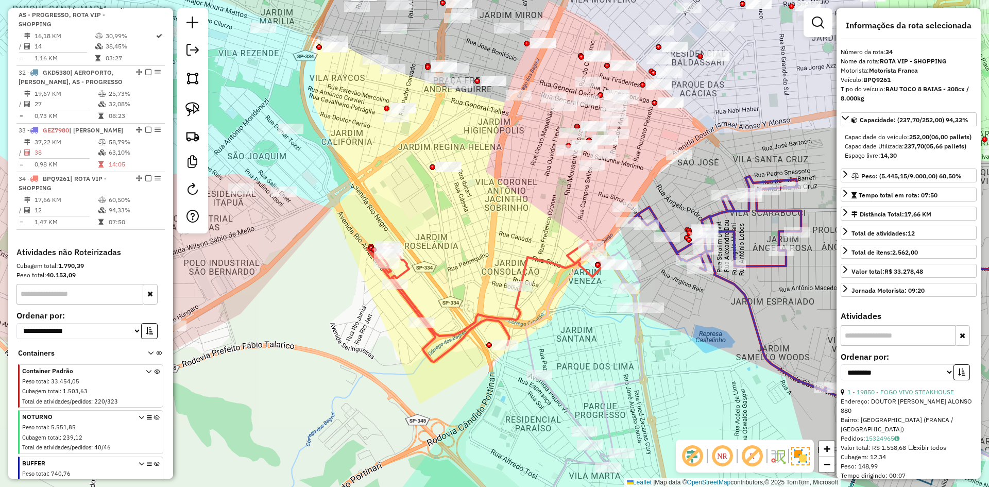
scroll to position [949, 0]
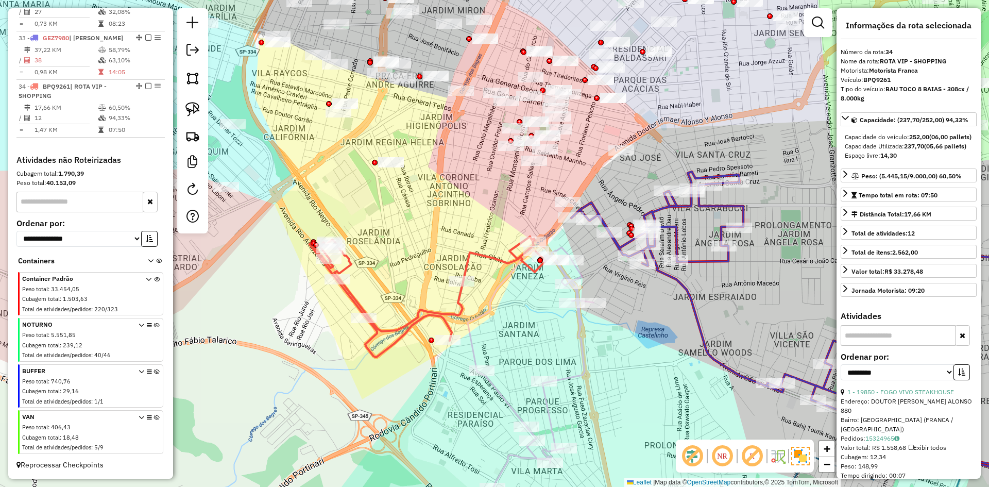
drag, startPoint x: 521, startPoint y: 306, endPoint x: 514, endPoint y: 304, distance: 7.9
click at [514, 304] on div "Janela de atendimento Grade de atendimento Capacidade Transportadoras Veículos …" at bounding box center [494, 243] width 989 height 487
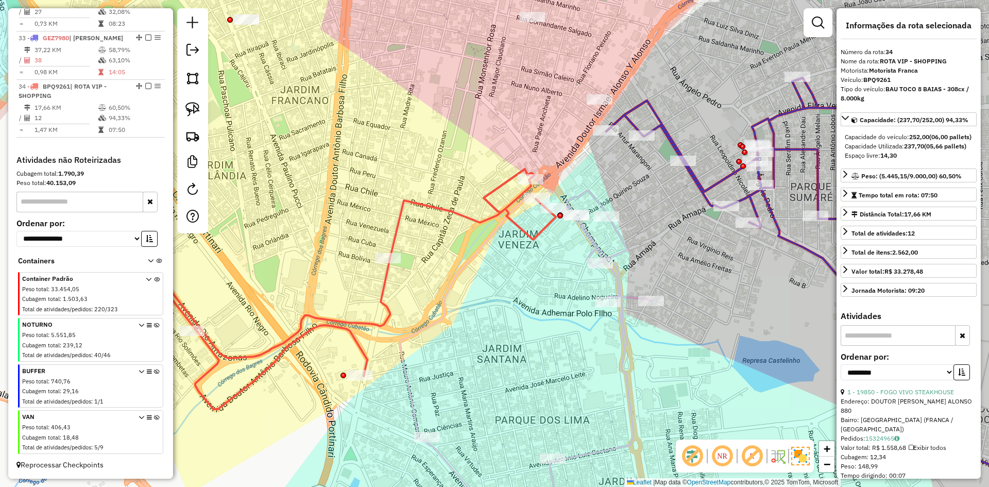
click at [592, 244] on icon at bounding box center [526, 363] width 252 height 346
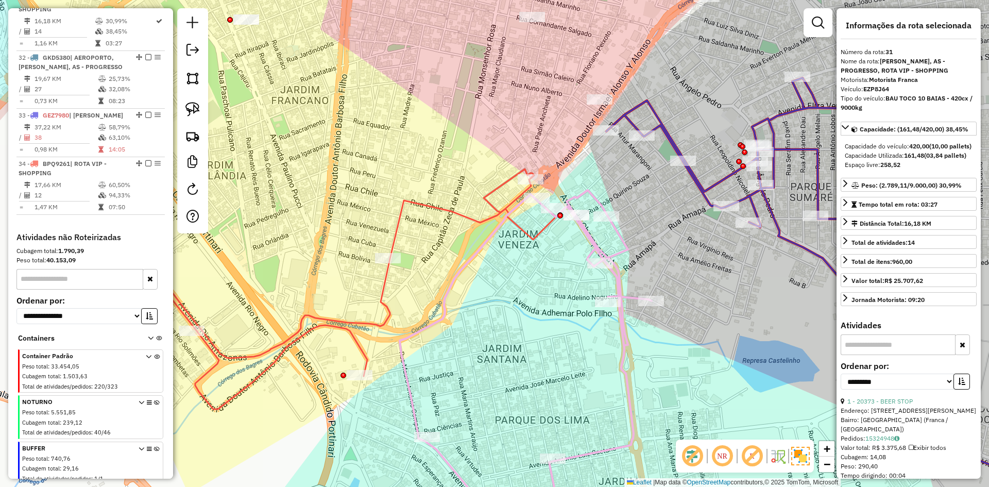
scroll to position [848, 0]
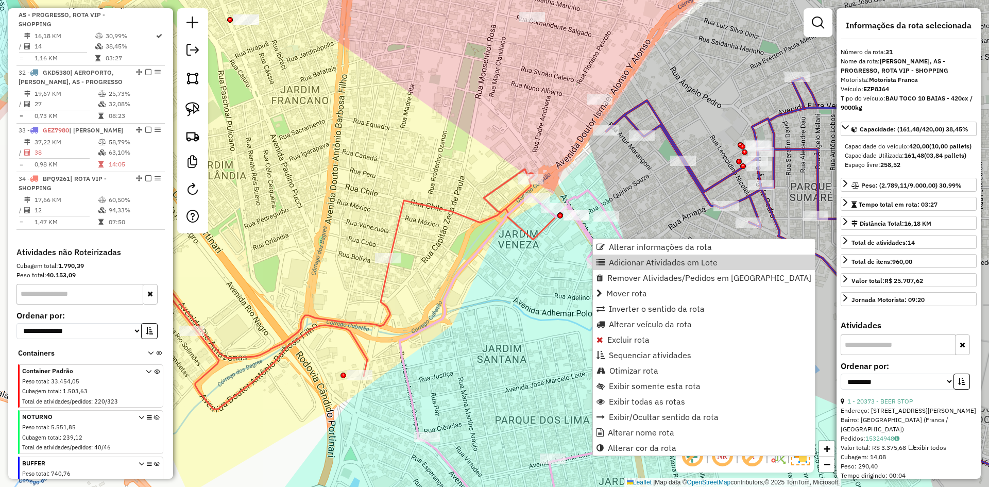
drag, startPoint x: 618, startPoint y: 266, endPoint x: 534, endPoint y: 246, distance: 86.5
click at [618, 264] on span "Adicionar Atividades em Lote" at bounding box center [663, 262] width 109 height 8
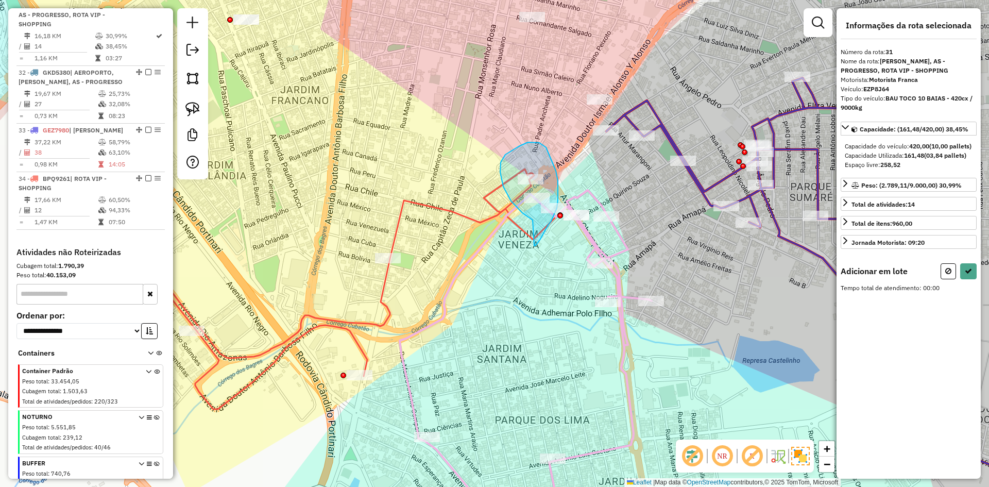
drag, startPoint x: 534, startPoint y: 246, endPoint x: 622, endPoint y: 233, distance: 89.0
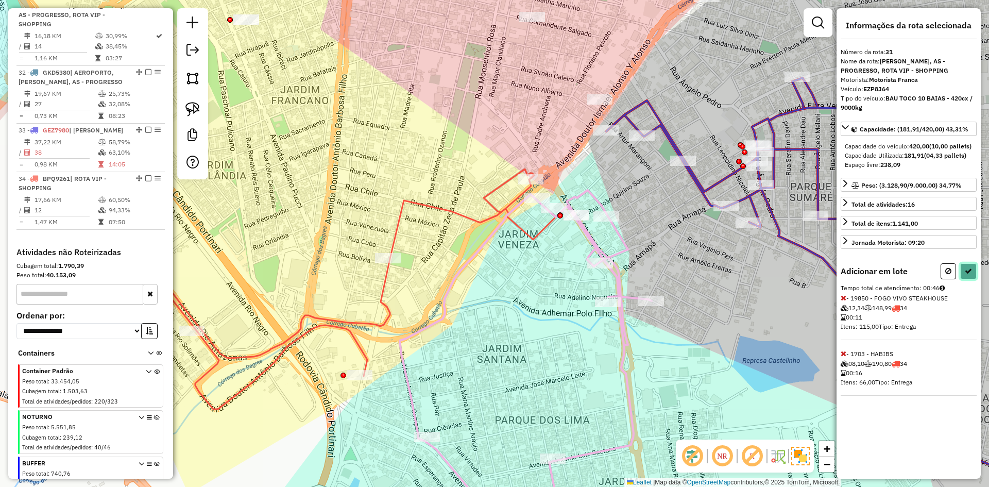
click at [968, 275] on icon at bounding box center [968, 270] width 7 height 7
select select "**********"
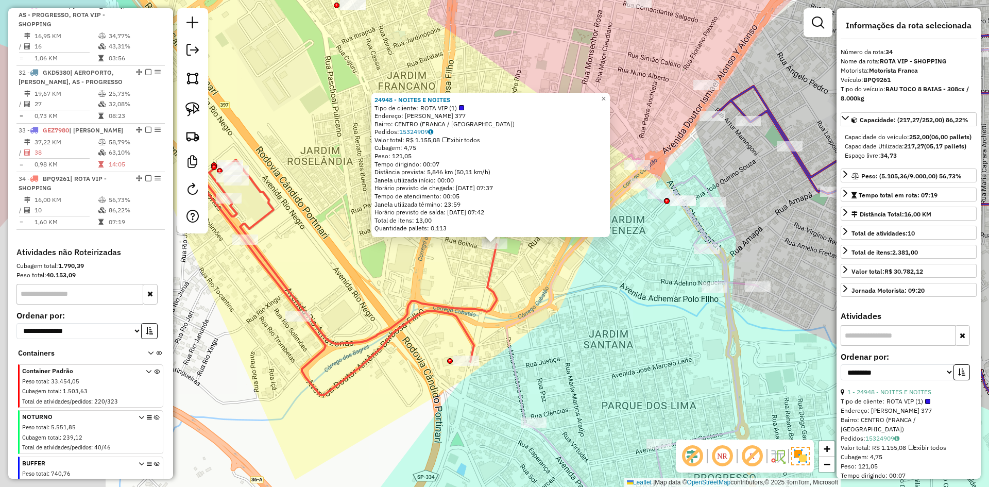
scroll to position [949, 0]
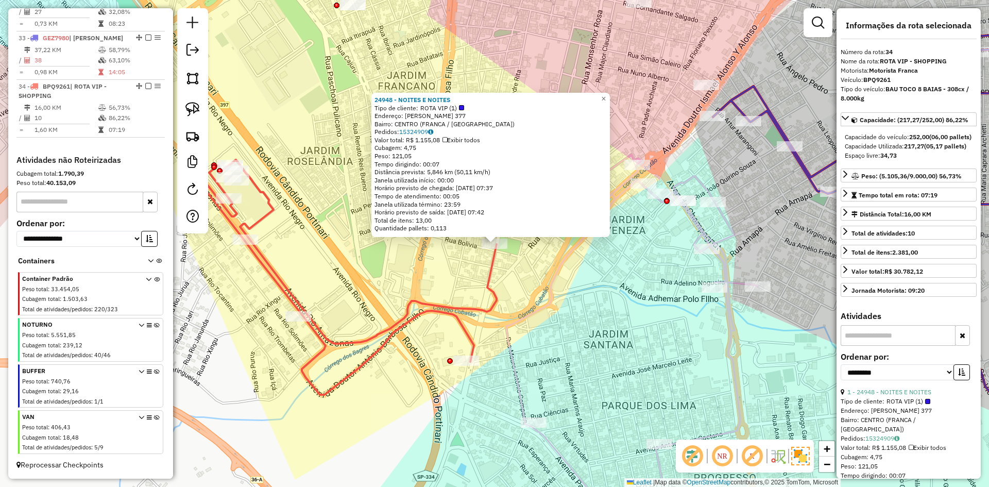
click at [444, 310] on icon at bounding box center [343, 277] width 307 height 235
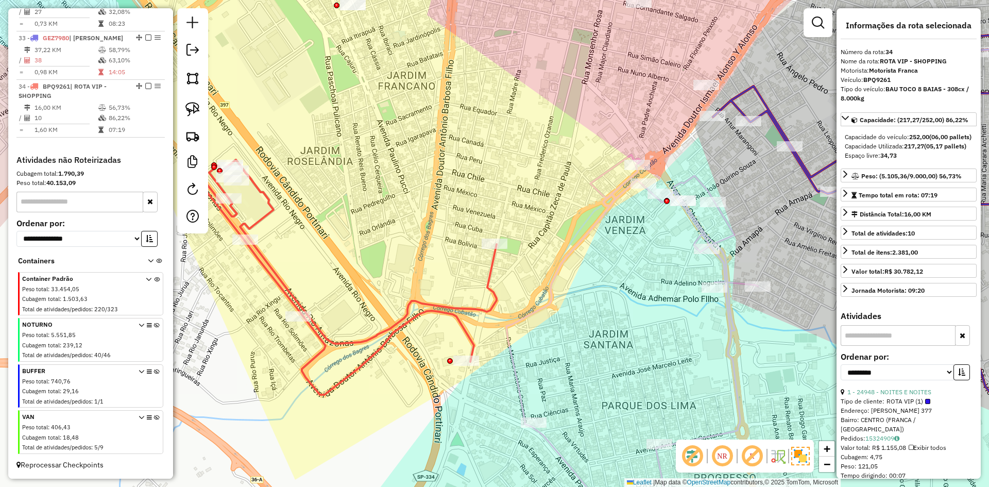
click at [443, 317] on icon at bounding box center [343, 277] width 307 height 235
click at [395, 223] on div "Janela de atendimento Grade de atendimento Capacidade Transportadoras Veículos …" at bounding box center [494, 243] width 989 height 487
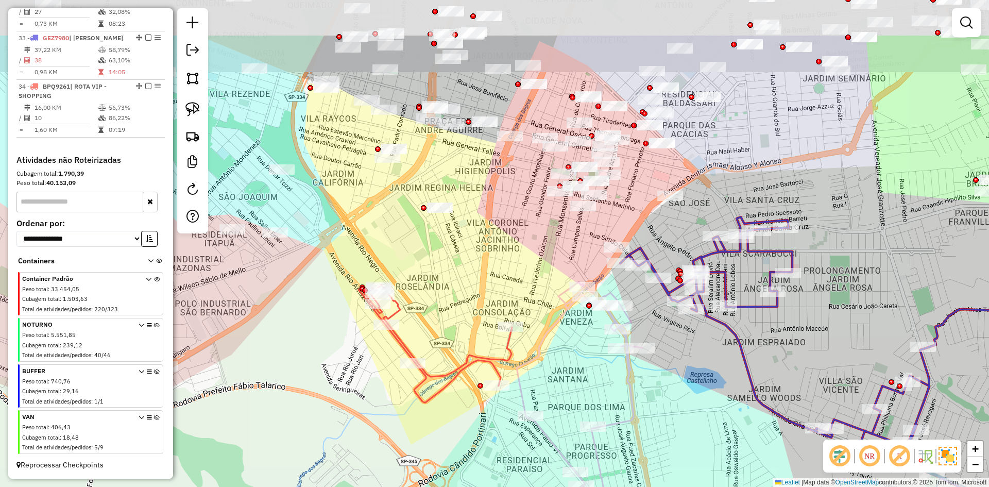
drag, startPoint x: 447, startPoint y: 263, endPoint x: 464, endPoint y: 290, distance: 31.7
click at [464, 290] on div "Janela de atendimento Grade de atendimento Capacidade Transportadoras Veículos …" at bounding box center [494, 243] width 989 height 487
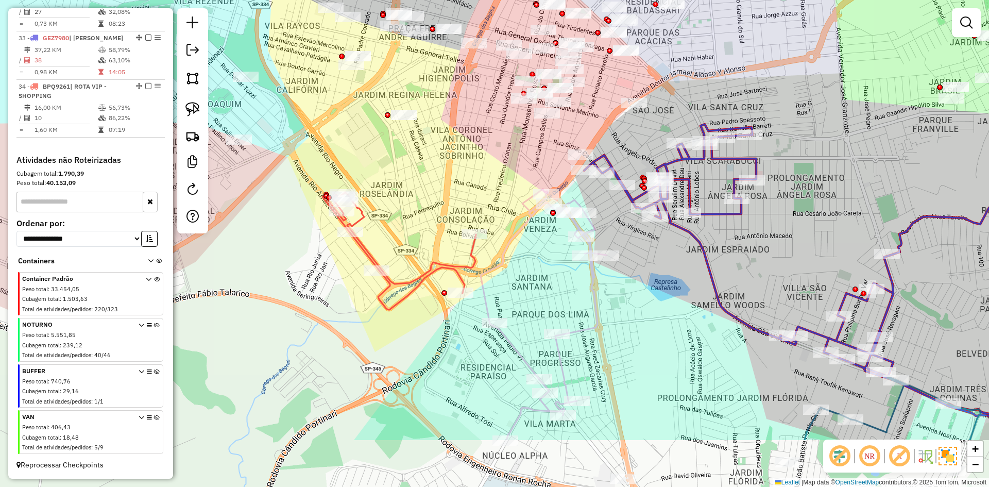
drag, startPoint x: 463, startPoint y: 304, endPoint x: 440, endPoint y: 224, distance: 83.5
click at [425, 209] on div "Janela de atendimento Grade de atendimento Capacidade Transportadoras Veículos …" at bounding box center [494, 243] width 989 height 487
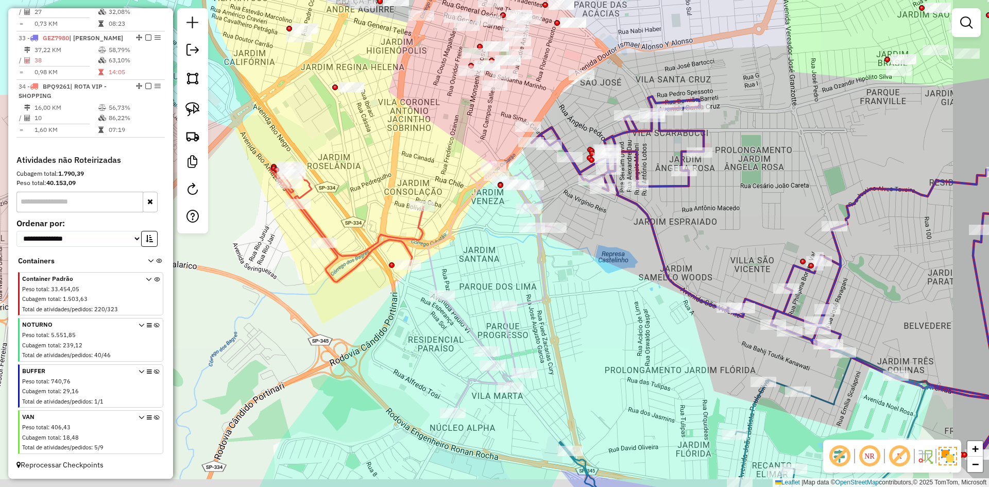
click at [385, 199] on div "Janela de atendimento Grade de atendimento Capacidade Transportadoras Veículos …" at bounding box center [494, 243] width 989 height 487
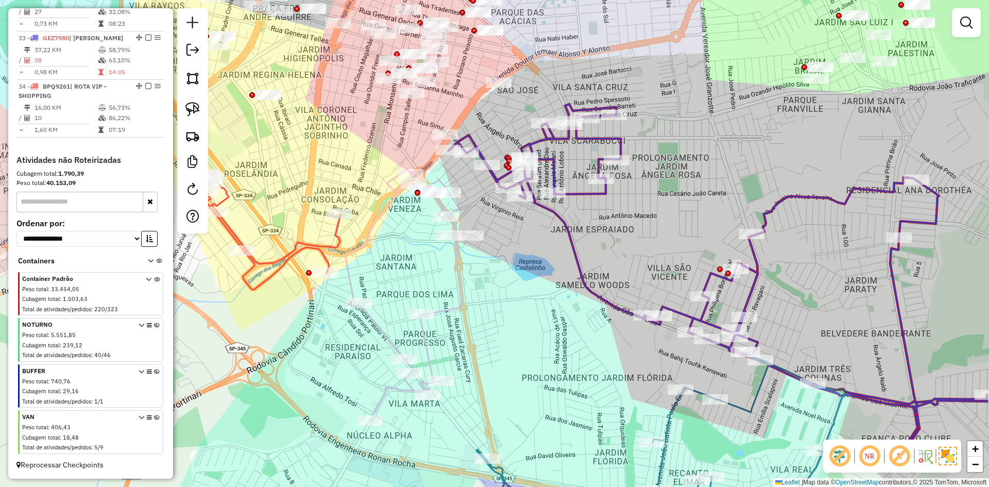
drag, startPoint x: 334, startPoint y: 171, endPoint x: 317, endPoint y: 171, distance: 17.0
click at [317, 171] on div "Janela de atendimento Grade de atendimento Capacidade Transportadoras Veículos …" at bounding box center [494, 243] width 989 height 487
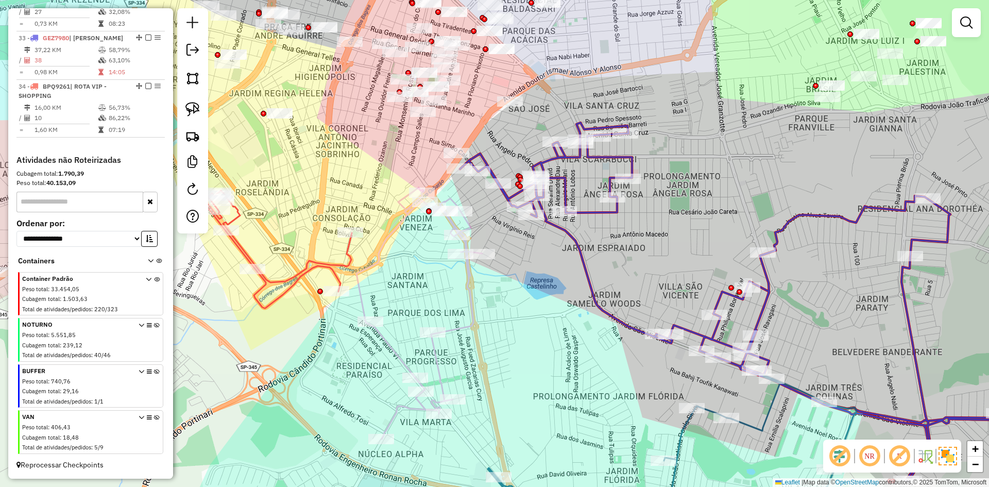
click at [343, 188] on div "Janela de atendimento Grade de atendimento Capacidade Transportadoras Veículos …" at bounding box center [494, 243] width 989 height 487
click at [465, 292] on icon at bounding box center [420, 313] width 126 height 251
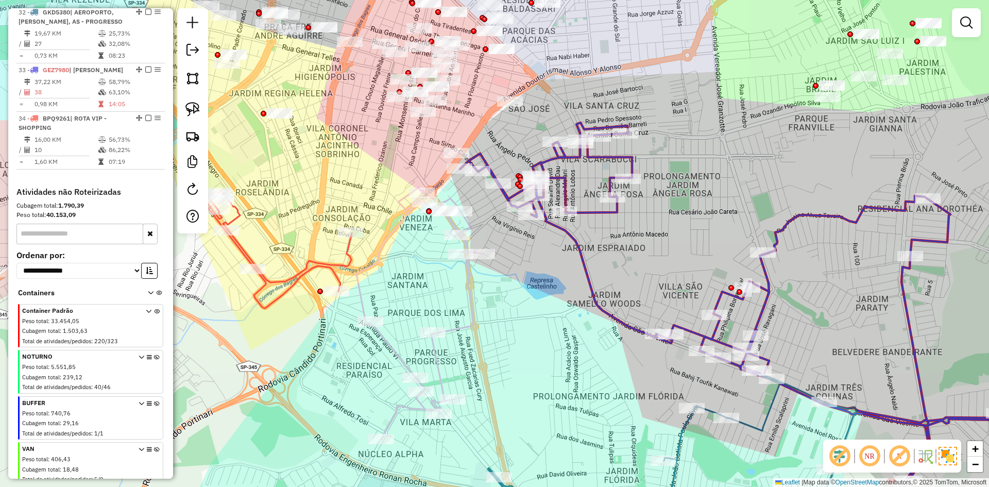
select select "**********"
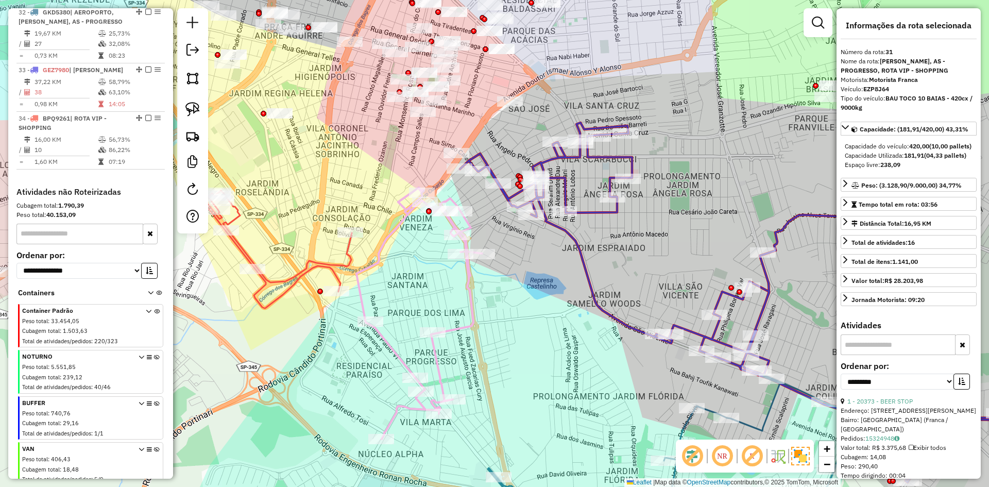
scroll to position [848, 0]
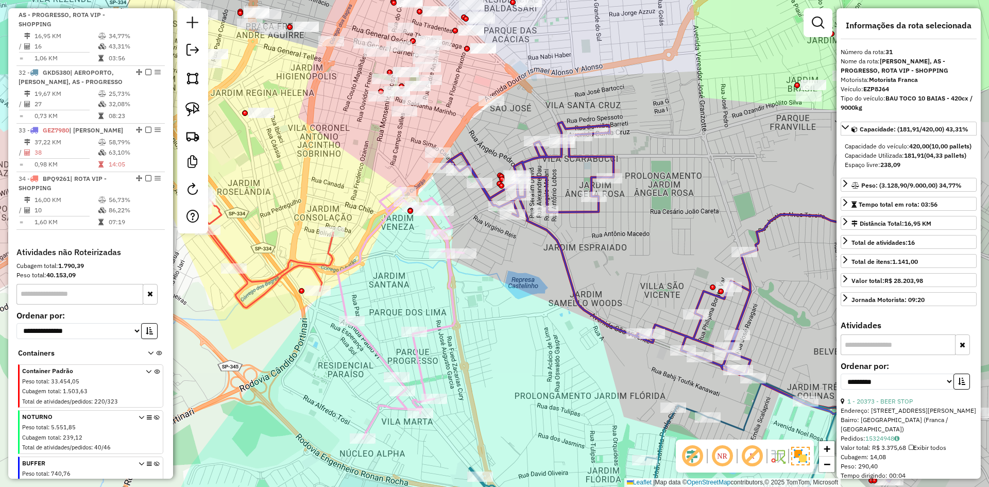
drag, startPoint x: 512, startPoint y: 298, endPoint x: 493, endPoint y: 297, distance: 18.6
click at [493, 297] on div "Janela de atendimento Grade de atendimento Capacidade Transportadoras Veículos …" at bounding box center [494, 243] width 989 height 487
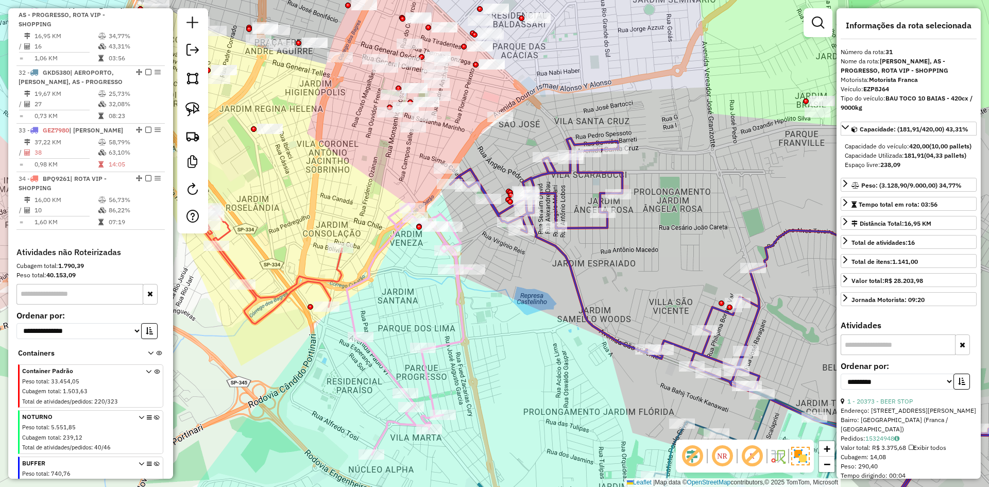
click at [477, 231] on div "Janela de atendimento Grade de atendimento Capacidade Transportadoras Veículos …" at bounding box center [494, 243] width 989 height 487
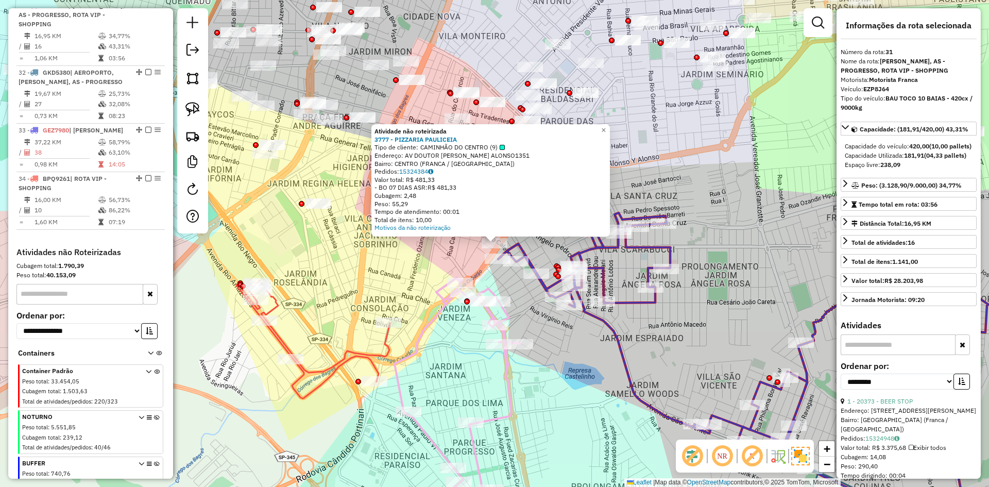
click at [441, 257] on div "Atividade não roteirizada 3777 - PIZZARIA PAULICEIA Tipo de cliente: CAMINHÃO D…" at bounding box center [494, 243] width 989 height 487
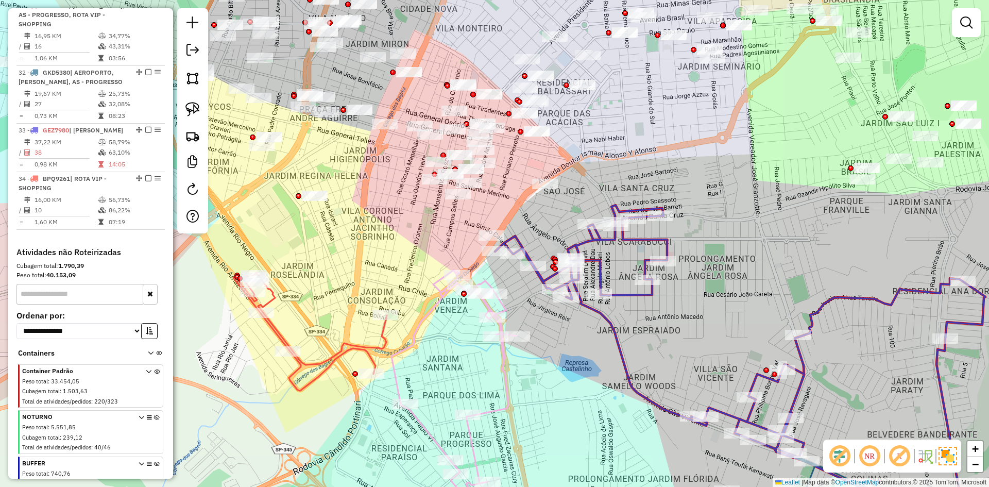
drag, startPoint x: 450, startPoint y: 275, endPoint x: 414, endPoint y: 187, distance: 95.2
click at [414, 270] on icon at bounding box center [455, 395] width 126 height 251
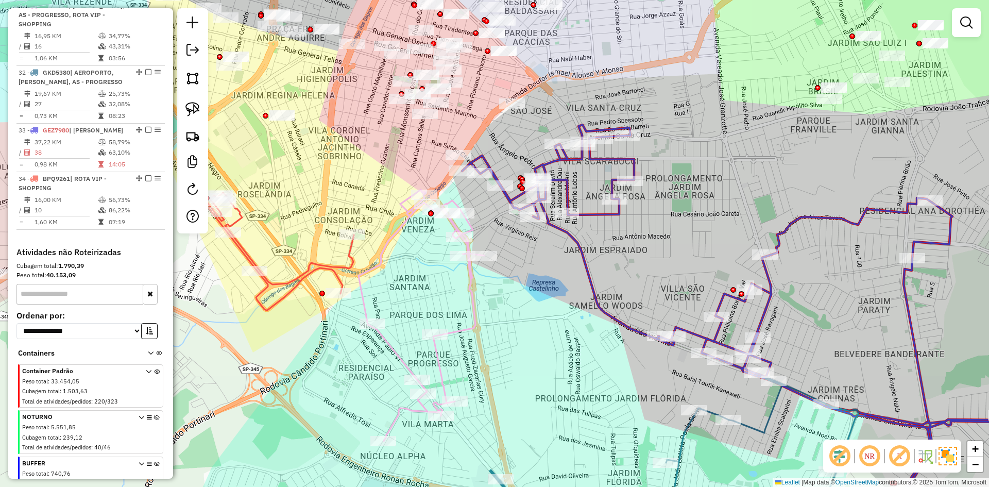
click at [475, 290] on icon at bounding box center [422, 315] width 126 height 251
select select "**********"
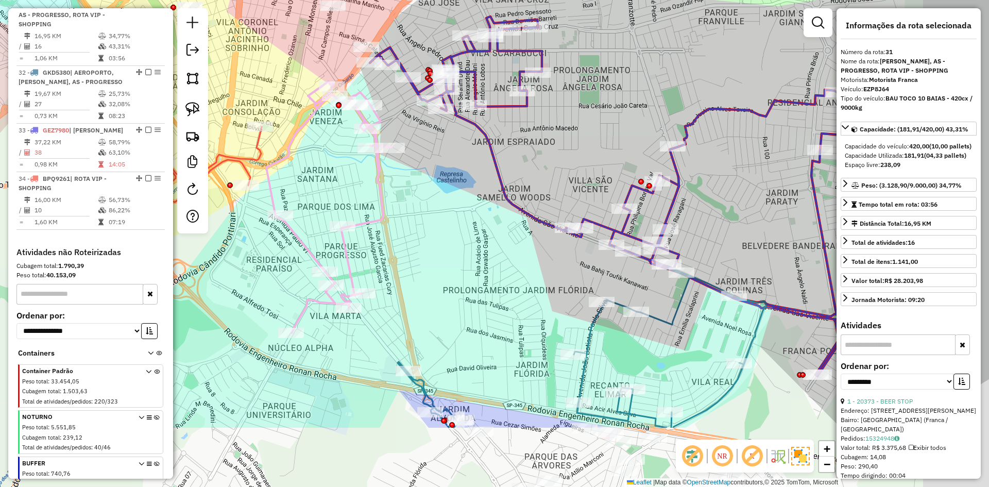
drag, startPoint x: 528, startPoint y: 287, endPoint x: 399, endPoint y: 42, distance: 277.5
click at [391, 33] on div "Janela de atendimento Grade de atendimento Capacidade Transportadoras Veículos …" at bounding box center [494, 243] width 989 height 487
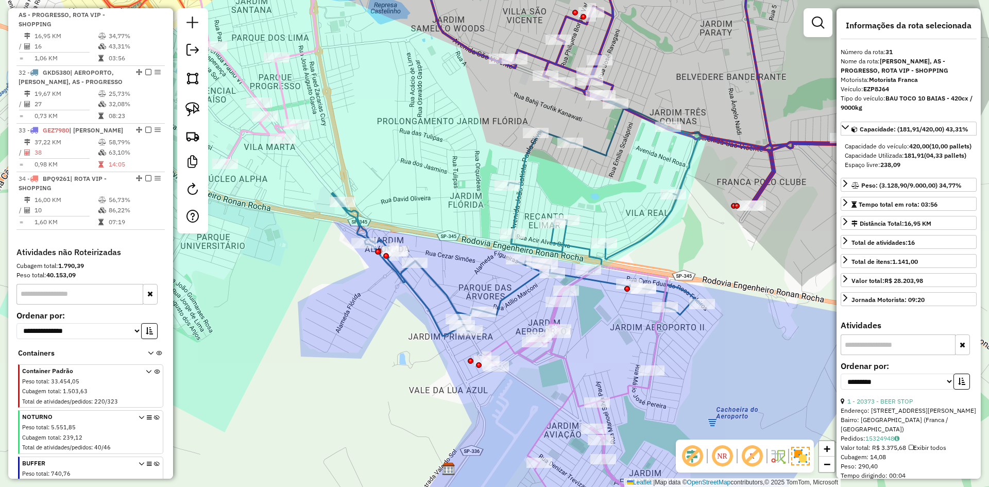
drag, startPoint x: 472, startPoint y: 181, endPoint x: 440, endPoint y: 160, distance: 38.0
click at [418, 138] on div "Janela de atendimento Grade de atendimento Capacidade Transportadoras Veículos …" at bounding box center [494, 243] width 989 height 487
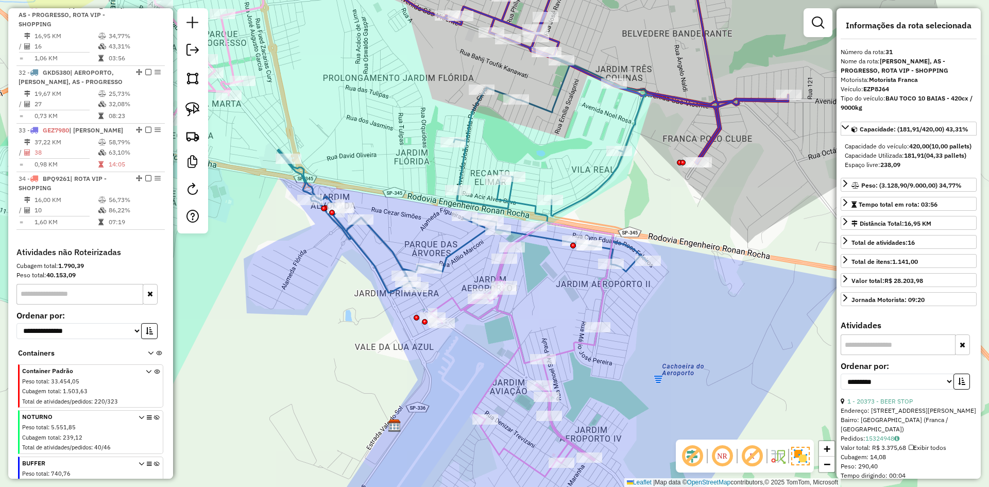
click at [510, 323] on icon at bounding box center [521, 350] width 183 height 254
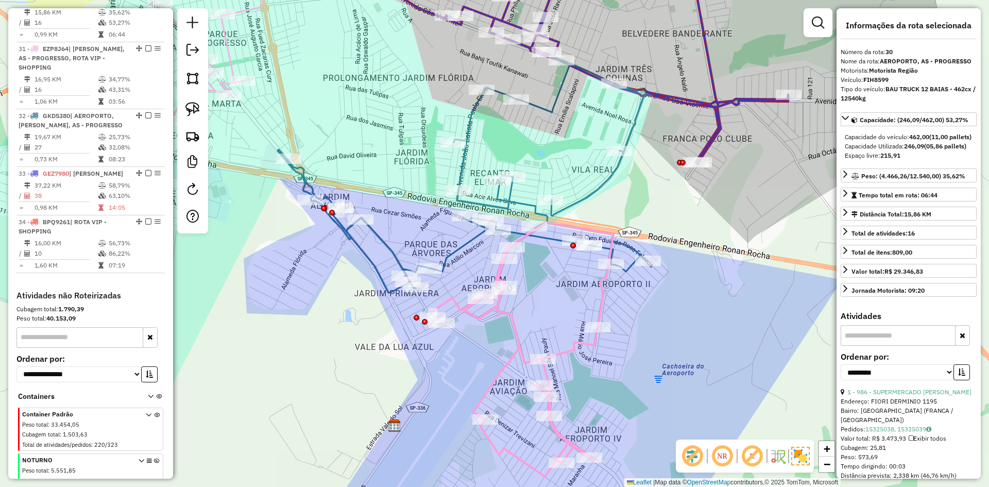
scroll to position [790, 0]
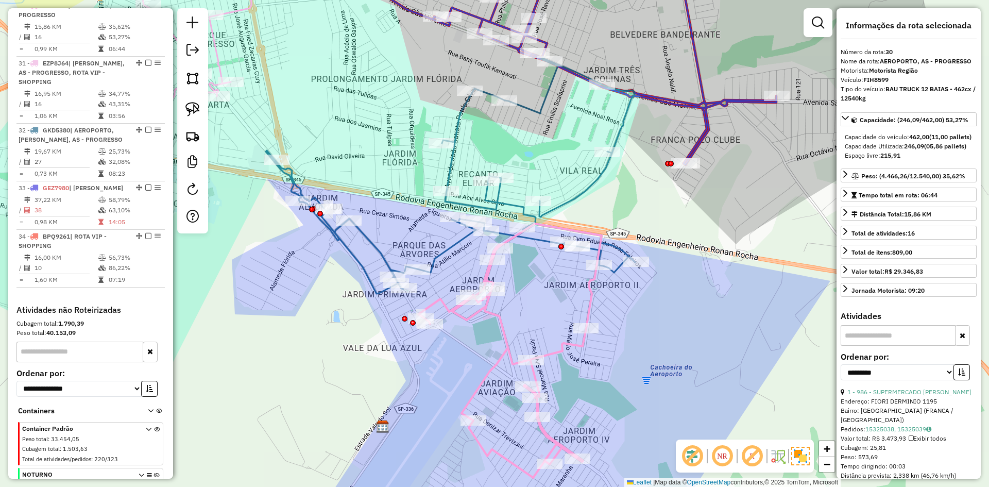
drag, startPoint x: 536, startPoint y: 317, endPoint x: 524, endPoint y: 318, distance: 11.9
click at [524, 318] on div "Janela de atendimento Grade de atendimento Capacidade Transportadoras Veículos …" at bounding box center [494, 243] width 989 height 487
click at [572, 200] on icon at bounding box center [450, 176] width 369 height 236
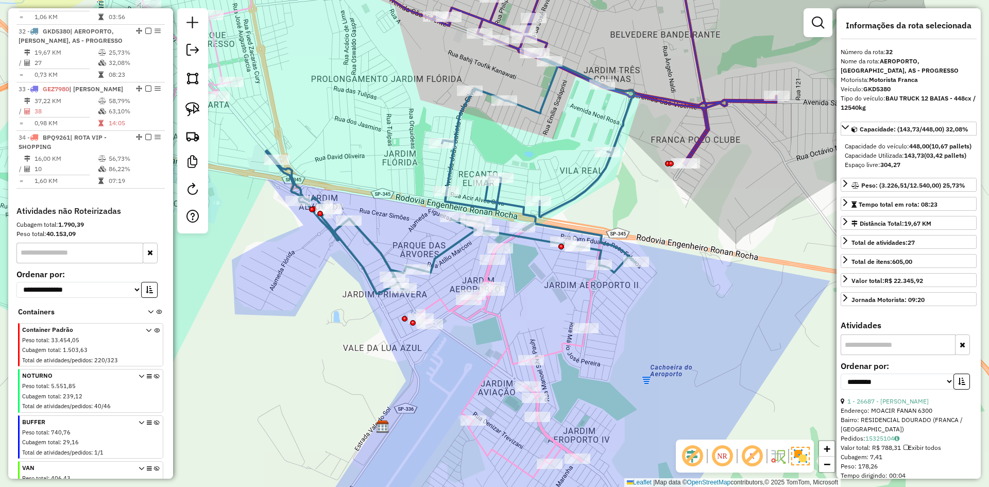
scroll to position [915, 0]
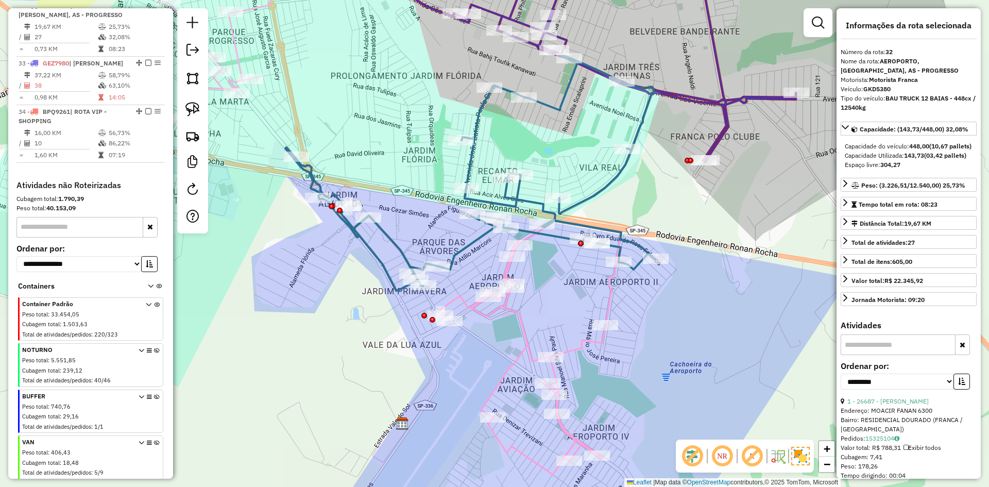
drag, startPoint x: 556, startPoint y: 168, endPoint x: 576, endPoint y: 165, distance: 19.8
click at [576, 165] on div "Janela de atendimento Grade de atendimento Capacidade Transportadoras Veículos …" at bounding box center [494, 243] width 989 height 487
click at [616, 286] on icon at bounding box center [529, 348] width 183 height 254
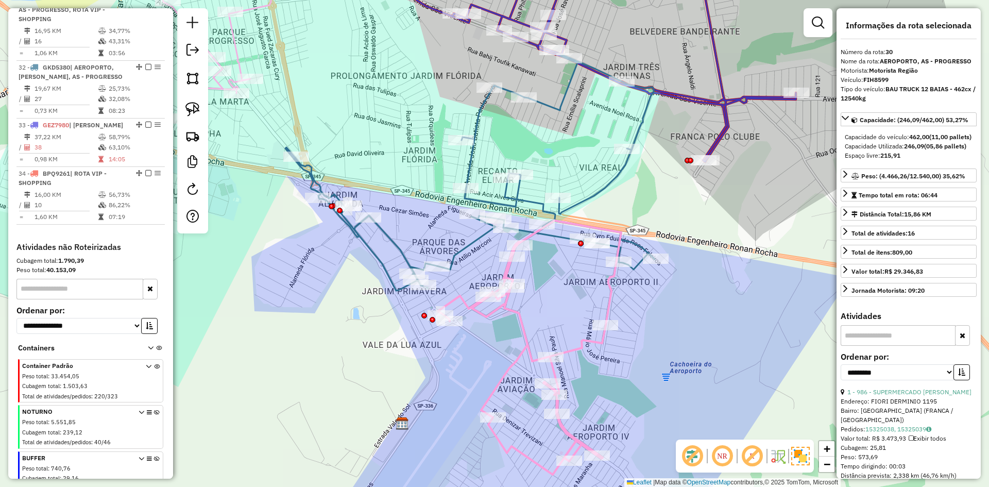
scroll to position [790, 0]
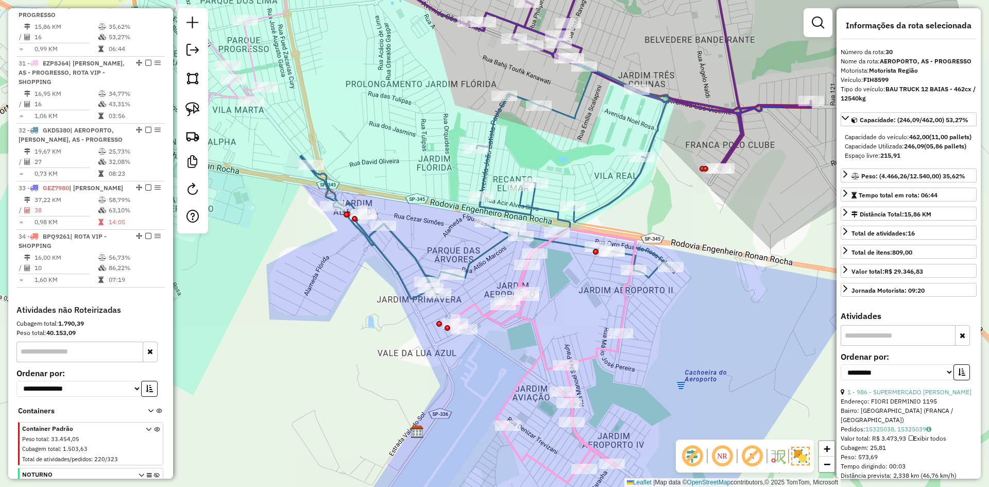
drag, startPoint x: 580, startPoint y: 296, endPoint x: 600, endPoint y: 308, distance: 23.3
click at [602, 308] on div "Janela de atendimento Grade de atendimento Capacidade Transportadoras Veículos …" at bounding box center [494, 243] width 989 height 487
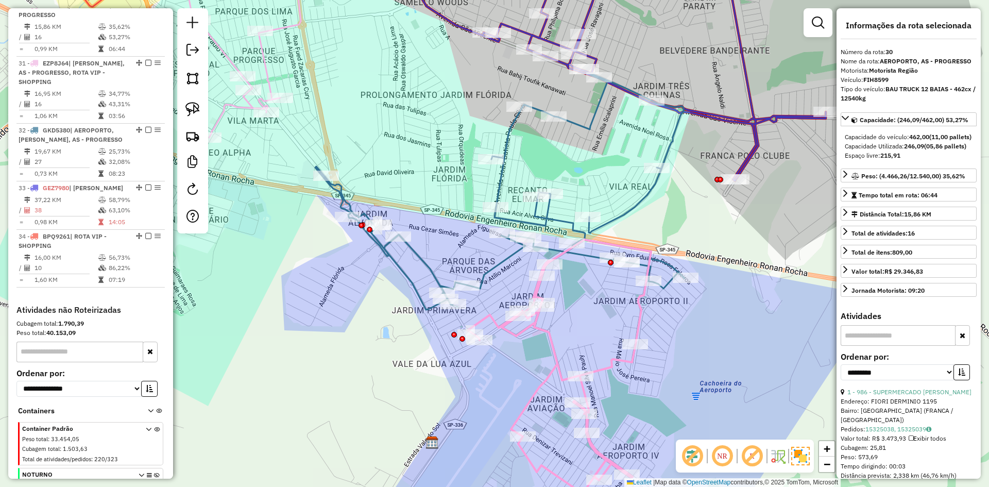
drag, startPoint x: 599, startPoint y: 304, endPoint x: 606, endPoint y: 311, distance: 10.6
click at [606, 311] on div "Janela de atendimento Grade de atendimento Capacidade Transportadoras Veículos …" at bounding box center [494, 243] width 989 height 487
click at [600, 319] on div "Janela de atendimento Grade de atendimento Capacidade Transportadoras Veículos …" at bounding box center [494, 243] width 989 height 487
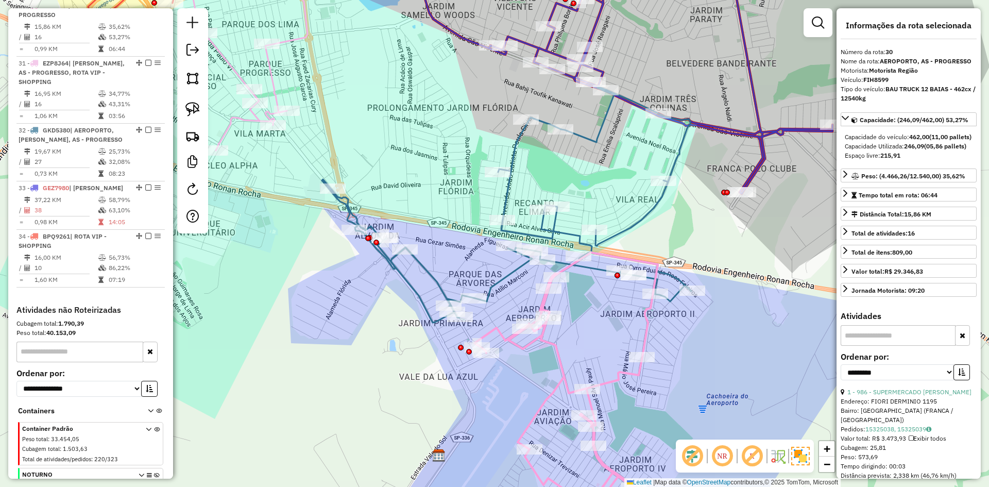
click at [543, 300] on icon at bounding box center [566, 379] width 183 height 254
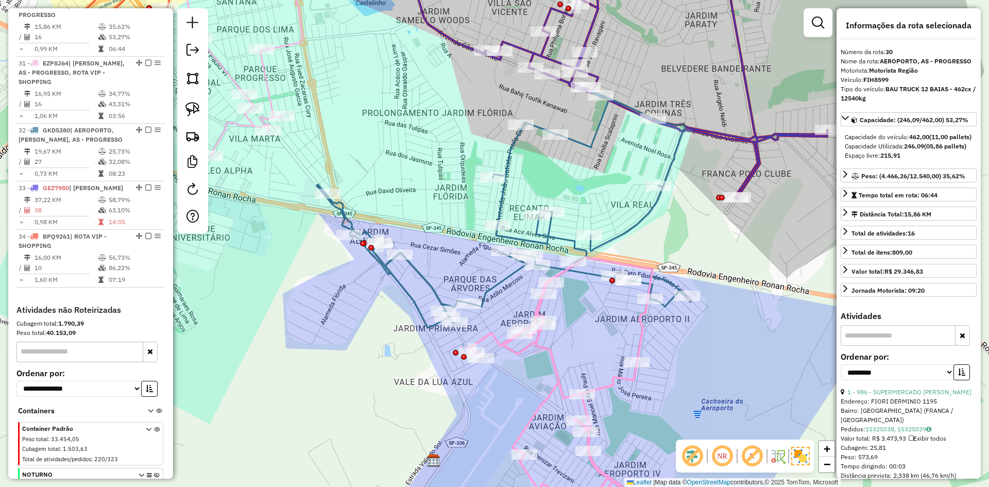
drag, startPoint x: 586, startPoint y: 306, endPoint x: 581, endPoint y: 311, distance: 7.3
click at [581, 311] on div "Janela de atendimento Grade de atendimento Capacidade Transportadoras Veículos …" at bounding box center [494, 243] width 989 height 487
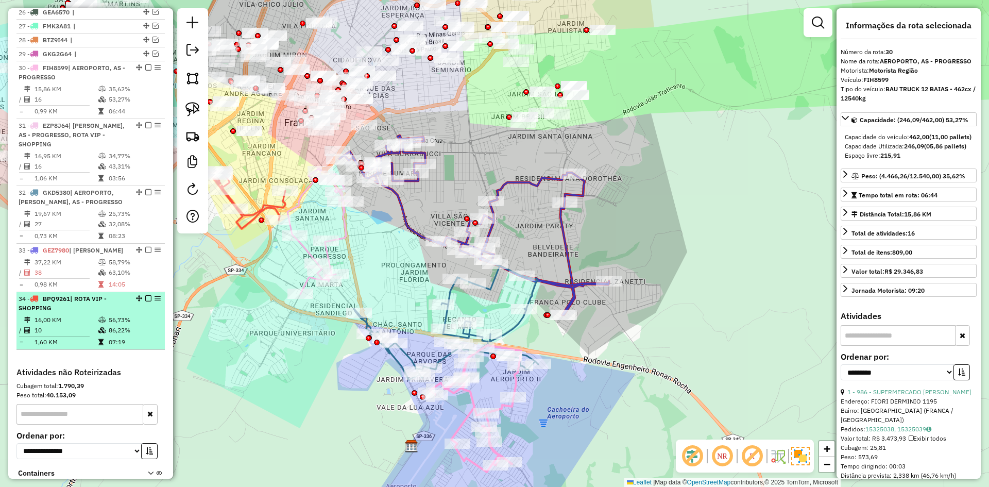
scroll to position [704, 0]
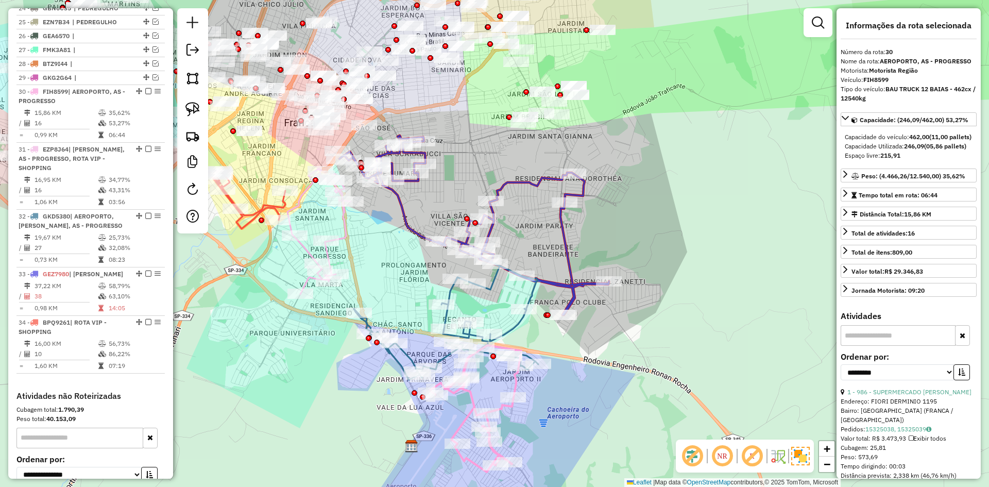
drag, startPoint x: 410, startPoint y: 276, endPoint x: 399, endPoint y: 274, distance: 10.4
click at [387, 271] on div "Janela de atendimento Grade de atendimento Capacidade Transportadoras Veículos …" at bounding box center [494, 243] width 989 height 487
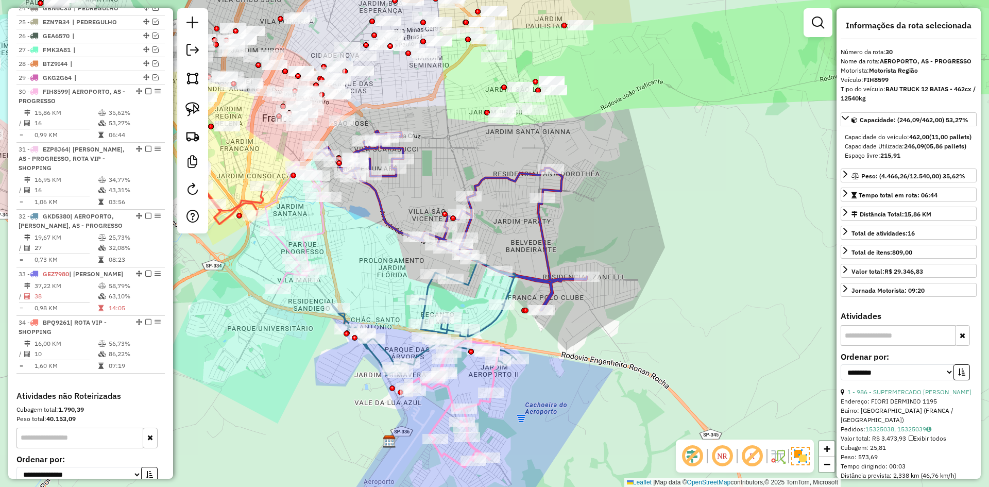
click at [430, 290] on icon at bounding box center [424, 316] width 184 height 118
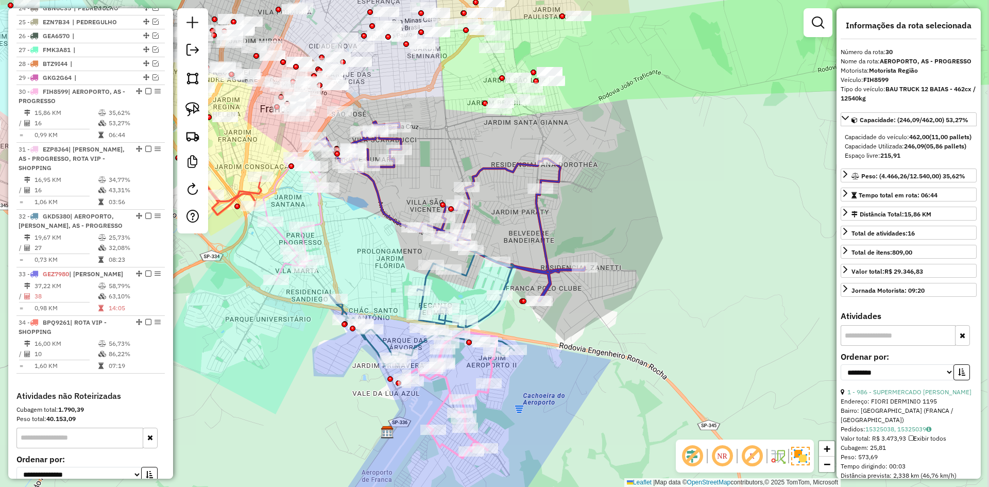
drag, startPoint x: 392, startPoint y: 268, endPoint x: 419, endPoint y: 263, distance: 28.2
click at [381, 246] on div "Janela de atendimento Grade de atendimento Capacidade Transportadoras Veículos …" at bounding box center [494, 243] width 989 height 487
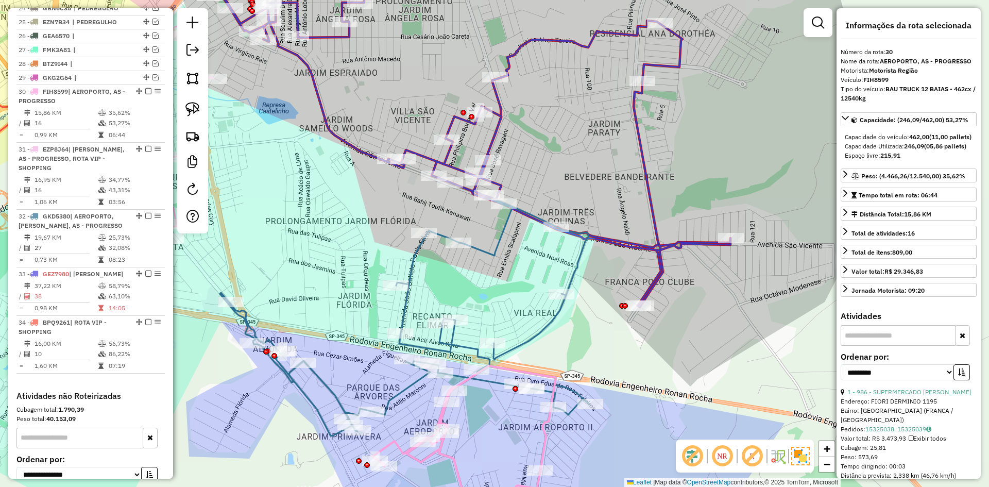
click at [416, 263] on icon at bounding box center [404, 318] width 369 height 236
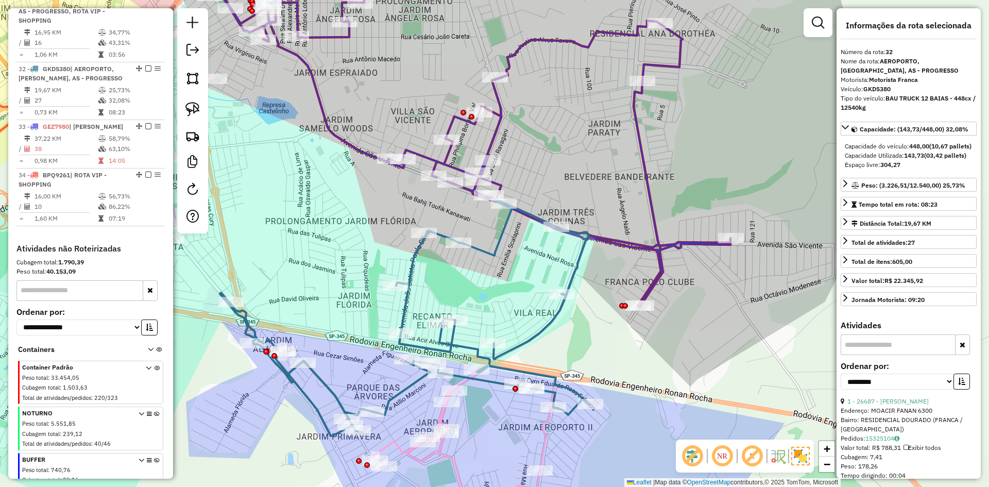
scroll to position [915, 0]
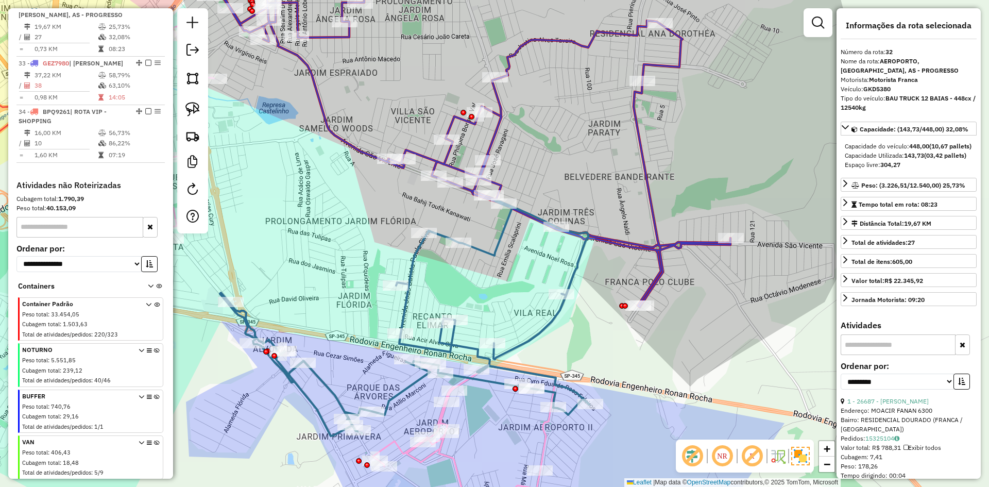
click at [416, 269] on icon at bounding box center [404, 318] width 369 height 236
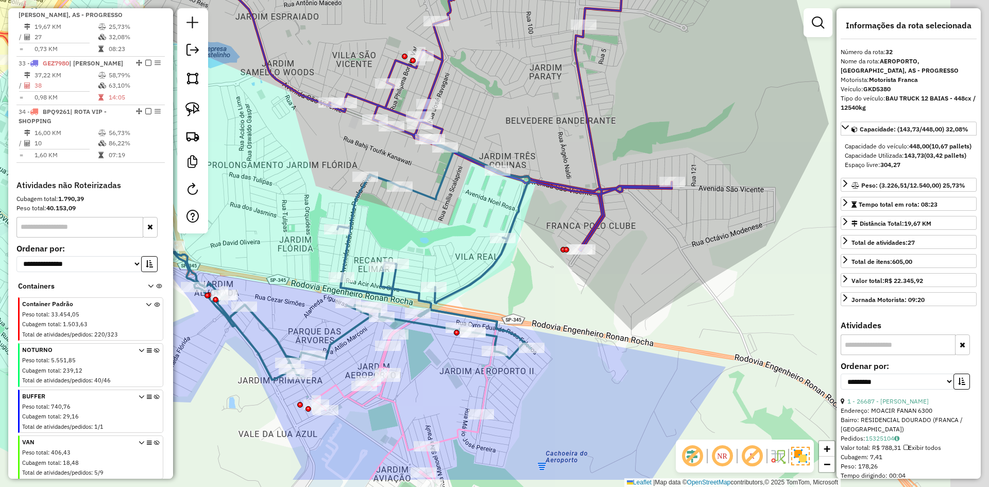
drag, startPoint x: 441, startPoint y: 280, endPoint x: 432, endPoint y: 304, distance: 25.9
click at [384, 222] on div "Janela de atendimento Grade de atendimento Capacidade Transportadoras Veículos …" at bounding box center [494, 243] width 989 height 487
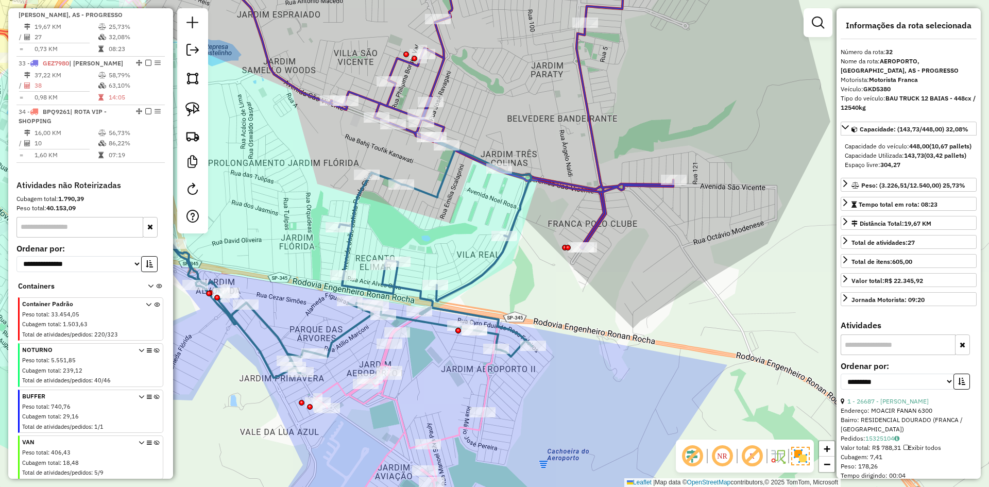
click at [398, 411] on icon at bounding box center [406, 422] width 183 height 228
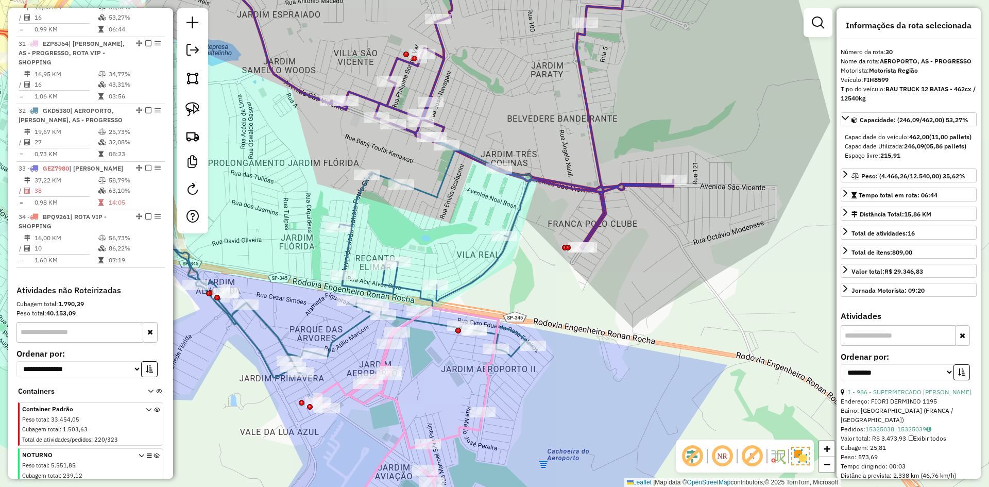
scroll to position [790, 0]
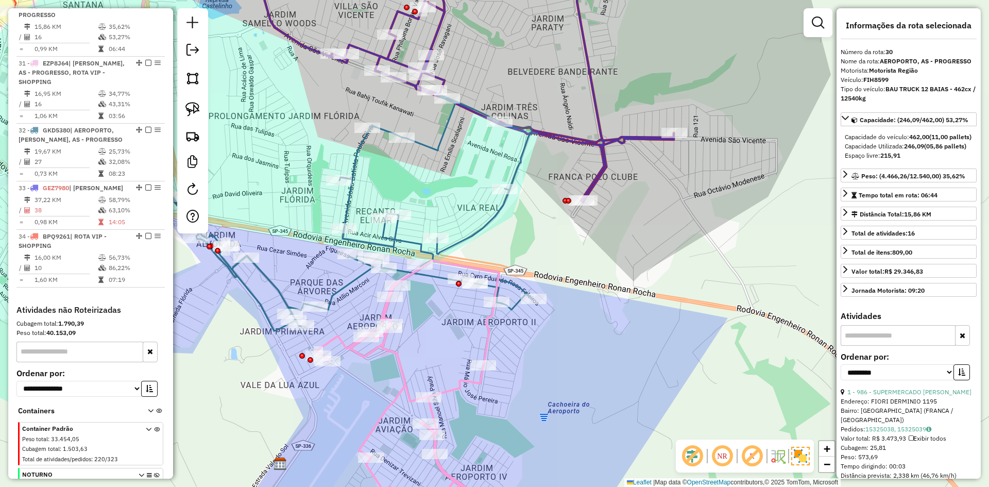
drag, startPoint x: 427, startPoint y: 350, endPoint x: 427, endPoint y: 327, distance: 23.2
click at [427, 327] on div "Janela de atendimento Grade de atendimento Capacidade Transportadoras Veículos …" at bounding box center [494, 243] width 989 height 487
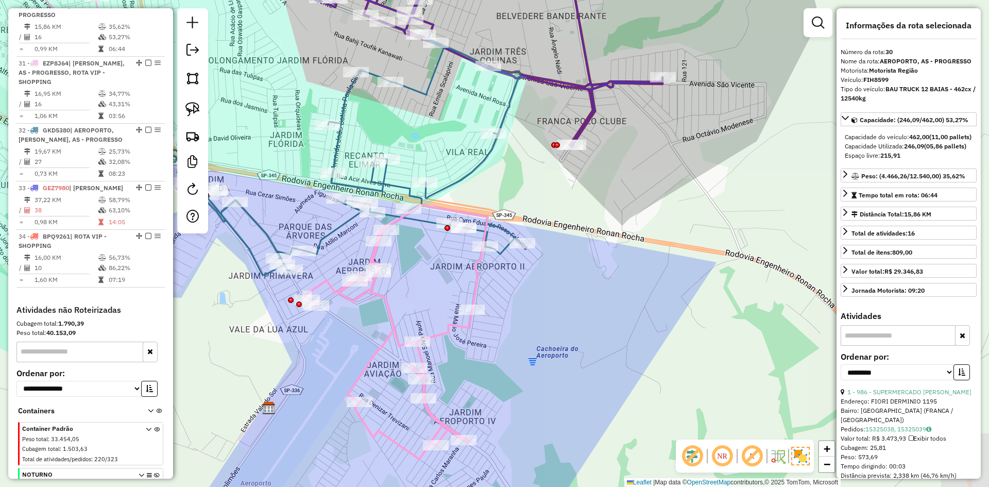
drag, startPoint x: 427, startPoint y: 327, endPoint x: 415, endPoint y: 292, distance: 37.2
click at [415, 292] on div "Janela de atendimento Grade de atendimento Capacidade Transportadoras Veículos …" at bounding box center [494, 243] width 989 height 487
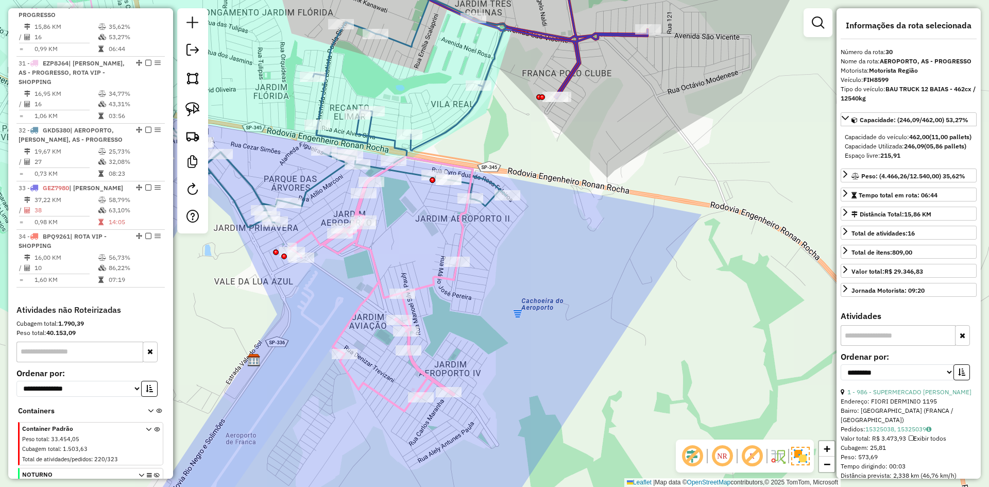
click at [401, 244] on div "Janela de atendimento Grade de atendimento Capacidade Transportadoras Veículos …" at bounding box center [494, 243] width 989 height 487
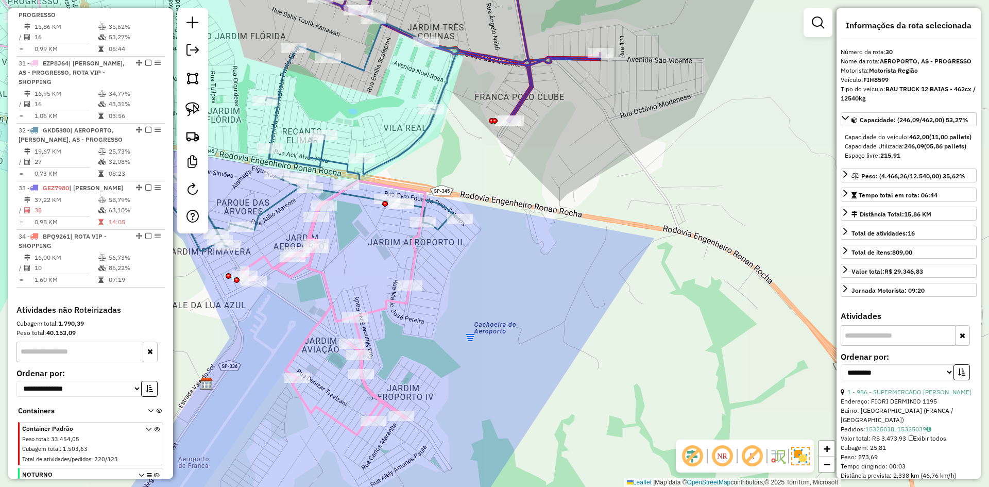
drag, startPoint x: 373, startPoint y: 260, endPoint x: 339, endPoint y: 280, distance: 39.8
click at [339, 280] on div "Janela de atendimento Grade de atendimento Capacidade Transportadoras Veículos …" at bounding box center [494, 243] width 989 height 487
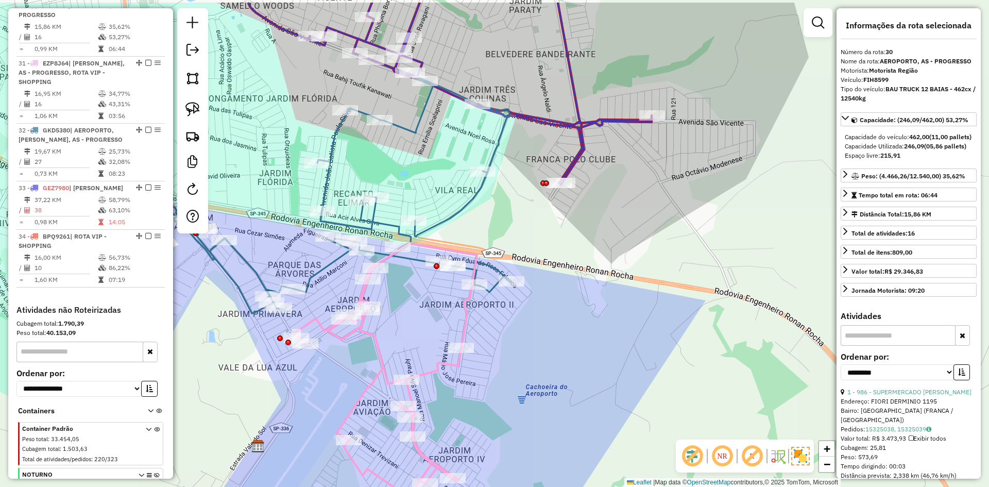
drag, startPoint x: 408, startPoint y: 313, endPoint x: 416, endPoint y: 322, distance: 12.8
click at [416, 322] on div "Janela de atendimento Grade de atendimento Capacidade Transportadoras Veículos …" at bounding box center [494, 243] width 989 height 487
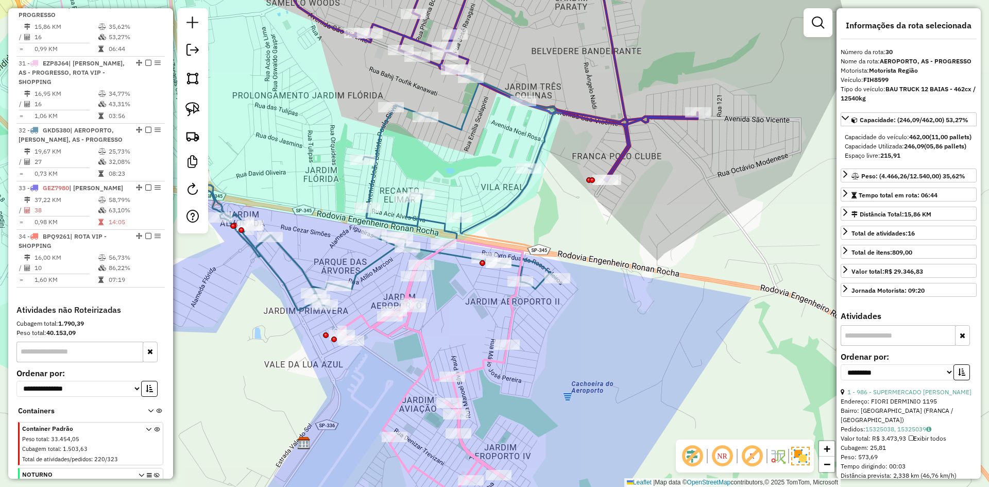
drag, startPoint x: 427, startPoint y: 313, endPoint x: 477, endPoint y: 307, distance: 50.4
click at [477, 307] on div "Janela de atendimento Grade de atendimento Capacidade Transportadoras Veículos …" at bounding box center [494, 243] width 989 height 487
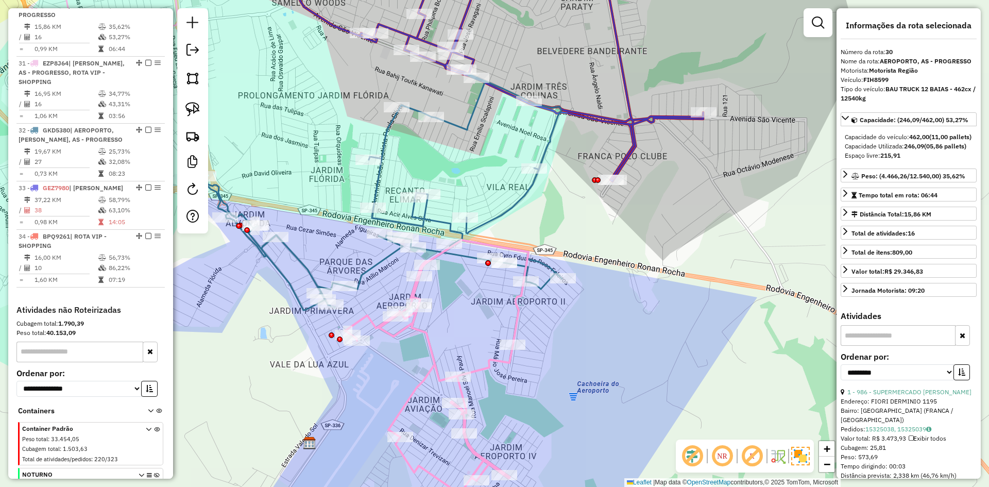
click at [466, 262] on icon at bounding box center [377, 192] width 369 height 236
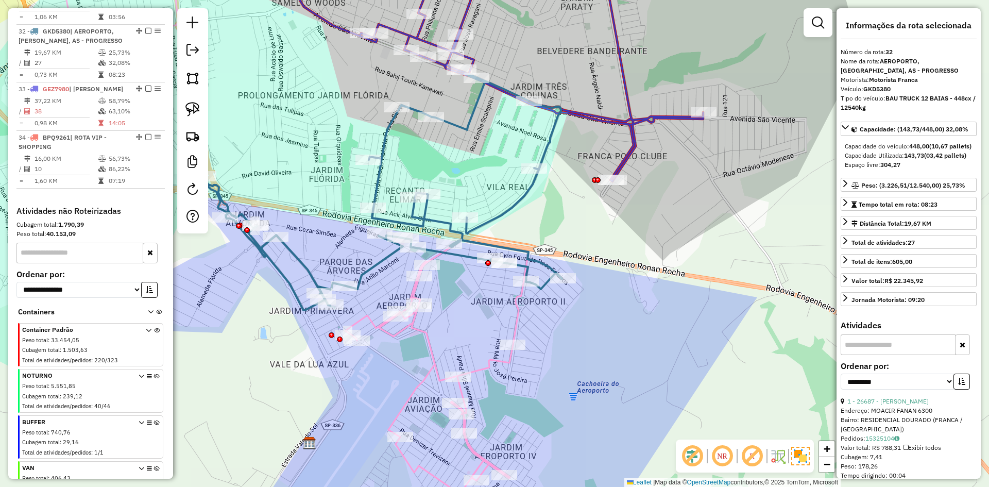
scroll to position [915, 0]
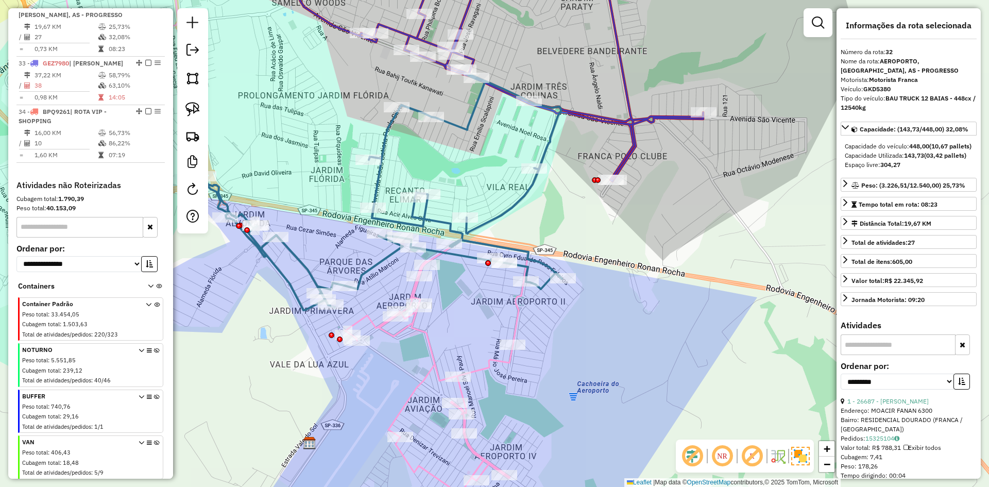
click at [430, 349] on icon at bounding box center [436, 367] width 183 height 254
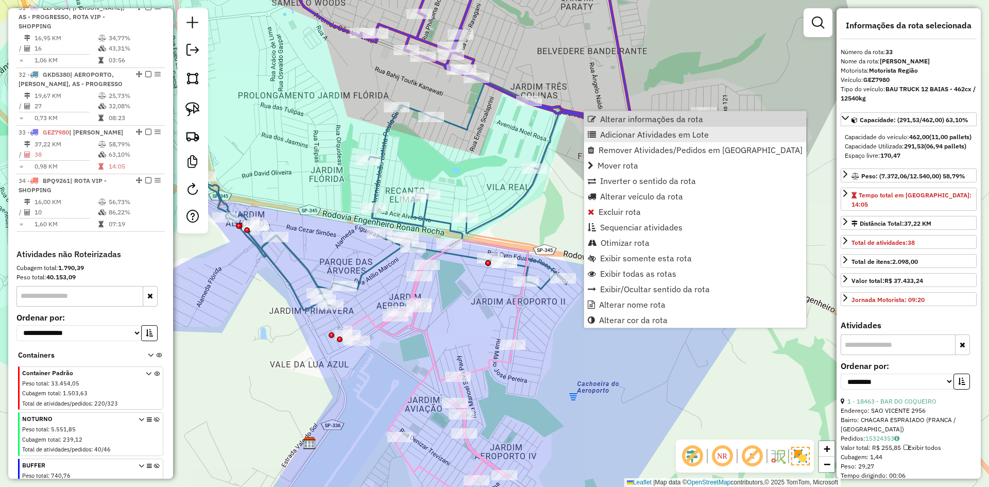
scroll to position [949, 0]
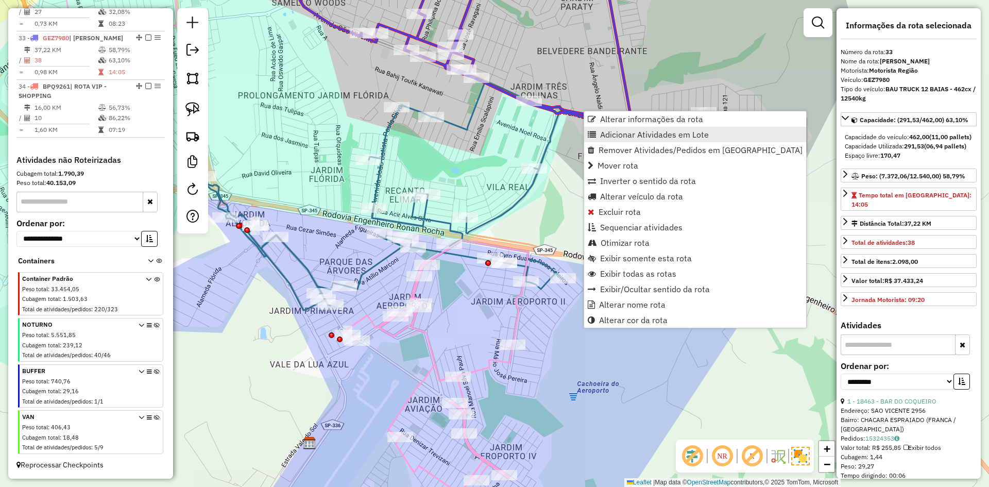
drag, startPoint x: 611, startPoint y: 137, endPoint x: 517, endPoint y: 124, distance: 95.2
click at [610, 136] on span "Adicionar Atividades em Lote" at bounding box center [654, 134] width 109 height 8
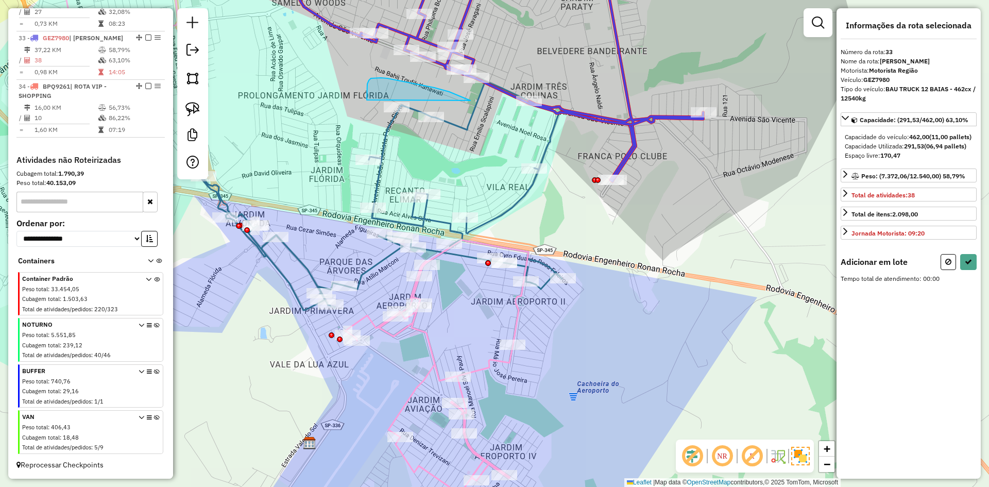
drag, startPoint x: 470, startPoint y: 100, endPoint x: 518, endPoint y: 122, distance: 52.1
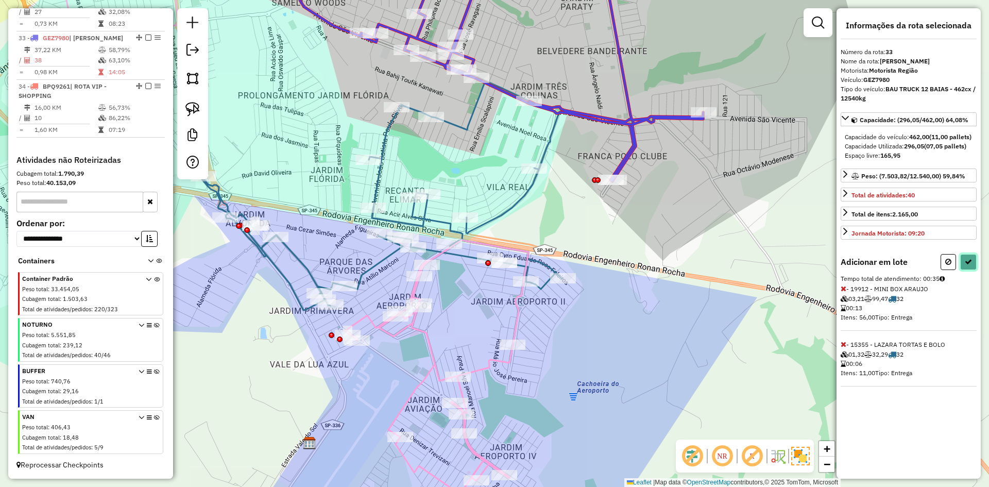
click at [970, 265] on icon at bounding box center [968, 261] width 7 height 7
select select "**********"
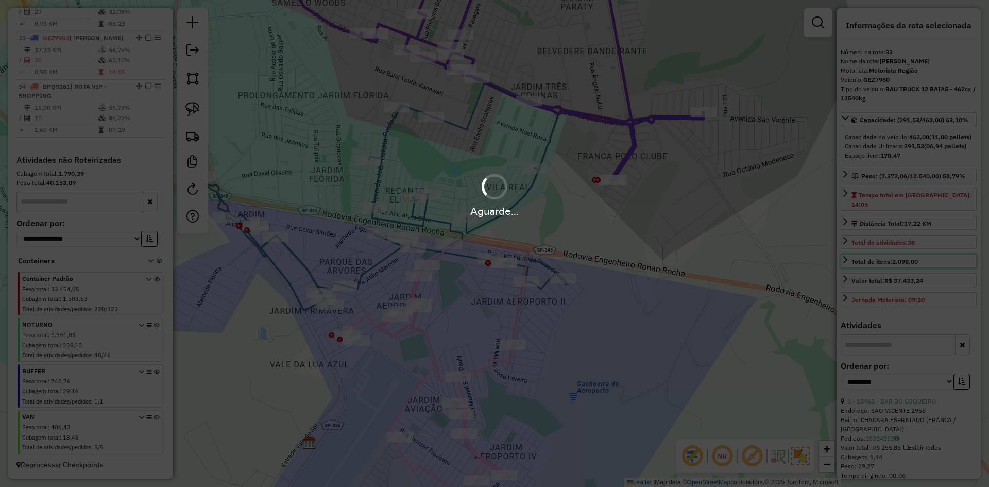
click at [970, 274] on hb-app "Aguarde... Pop-up bloqueado! Seu navegador bloqueou automáticamente a abertura …" at bounding box center [494, 243] width 989 height 487
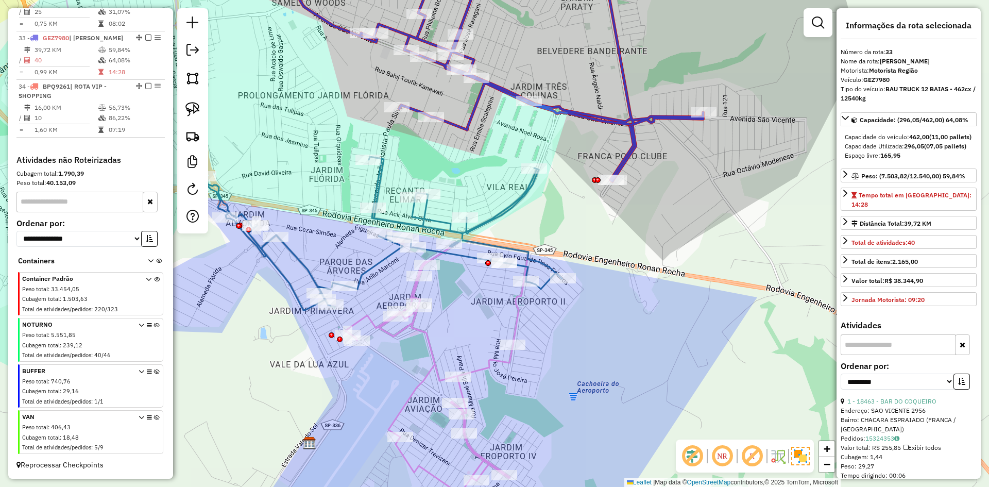
click at [504, 212] on icon at bounding box center [377, 234] width 369 height 154
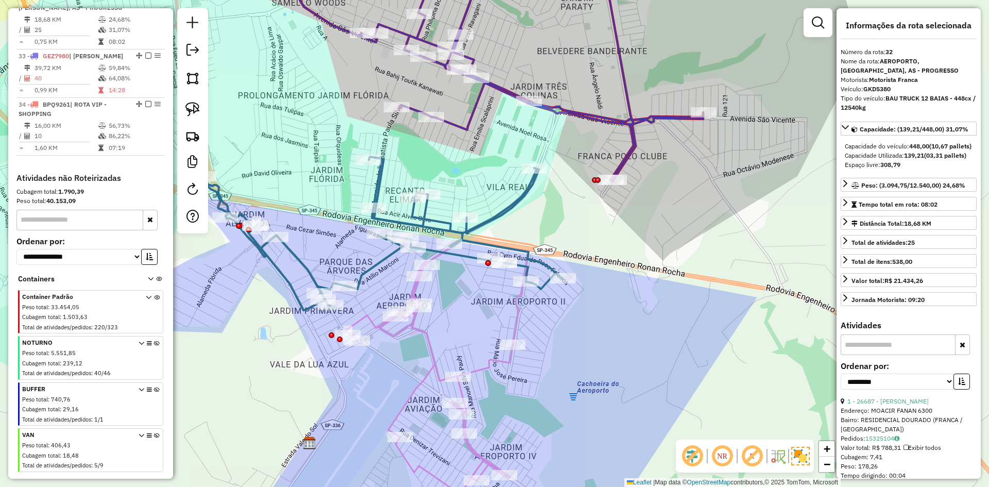
scroll to position [915, 0]
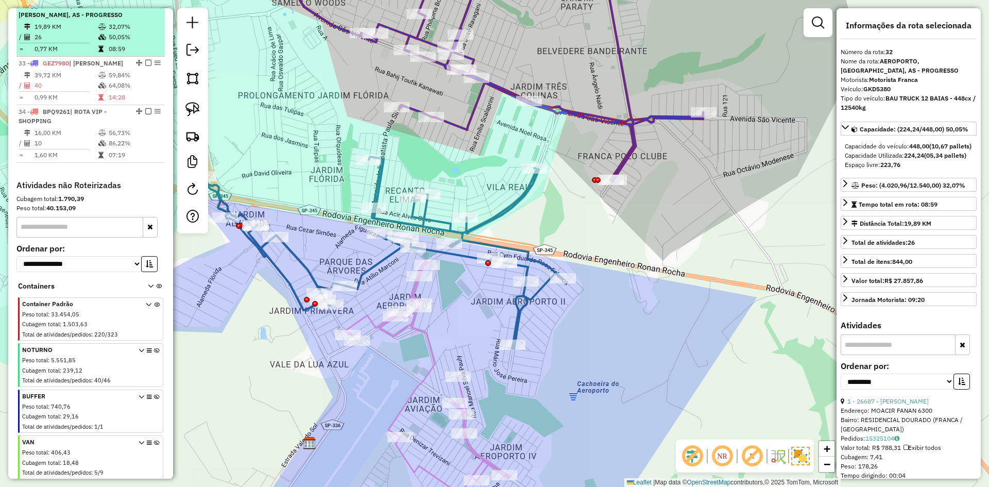
click at [146, 8] on em at bounding box center [148, 5] width 6 height 6
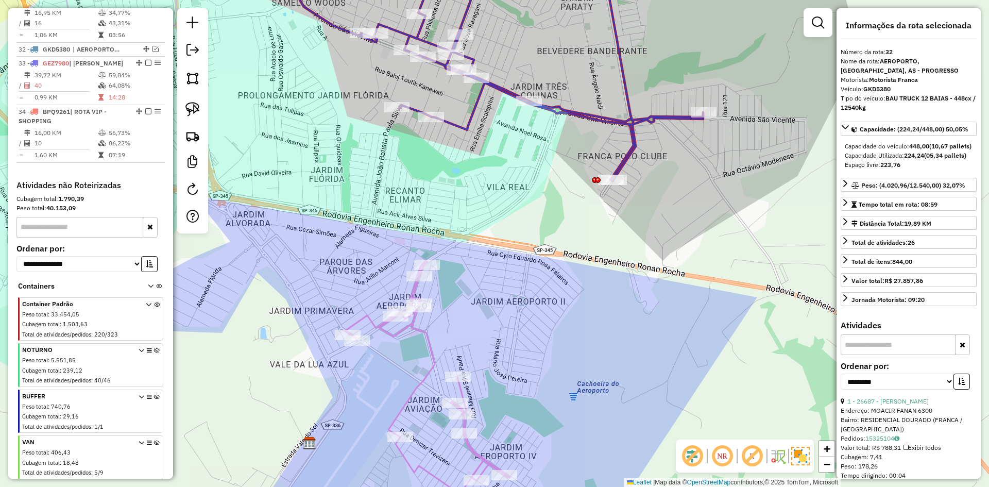
click at [419, 332] on icon at bounding box center [427, 377] width 165 height 233
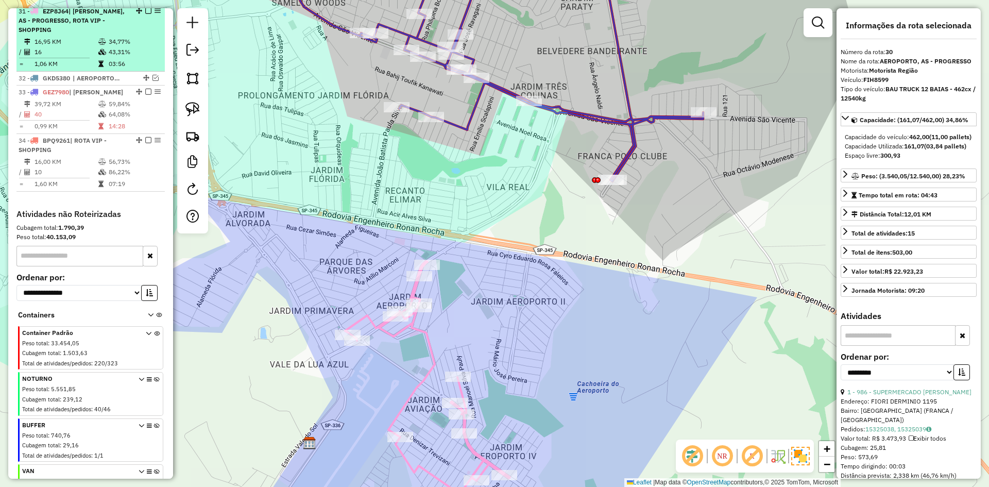
scroll to position [790, 0]
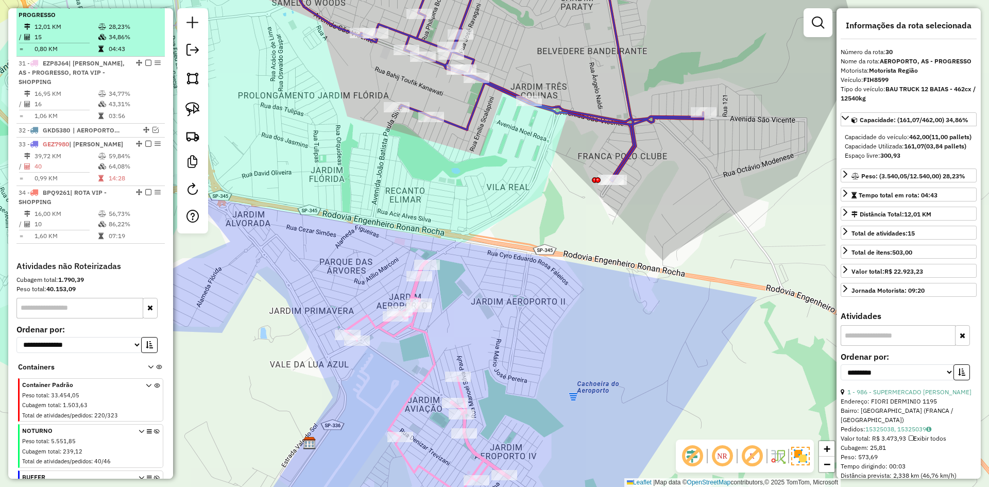
click at [145, 8] on em at bounding box center [148, 5] width 6 height 6
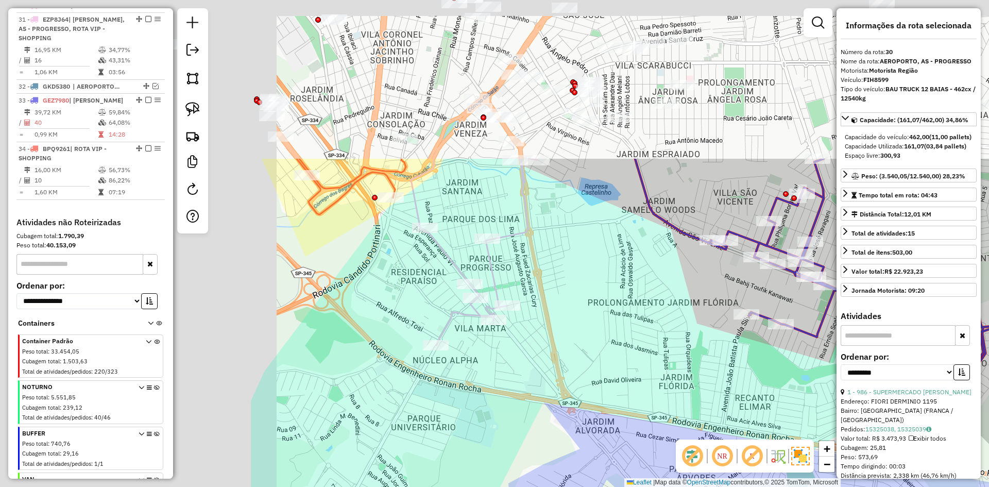
drag, startPoint x: 343, startPoint y: 146, endPoint x: 632, endPoint y: 302, distance: 328.3
click at [681, 312] on div "Janela de atendimento Grade de atendimento Capacidade Transportadoras Veículos …" at bounding box center [494, 243] width 989 height 487
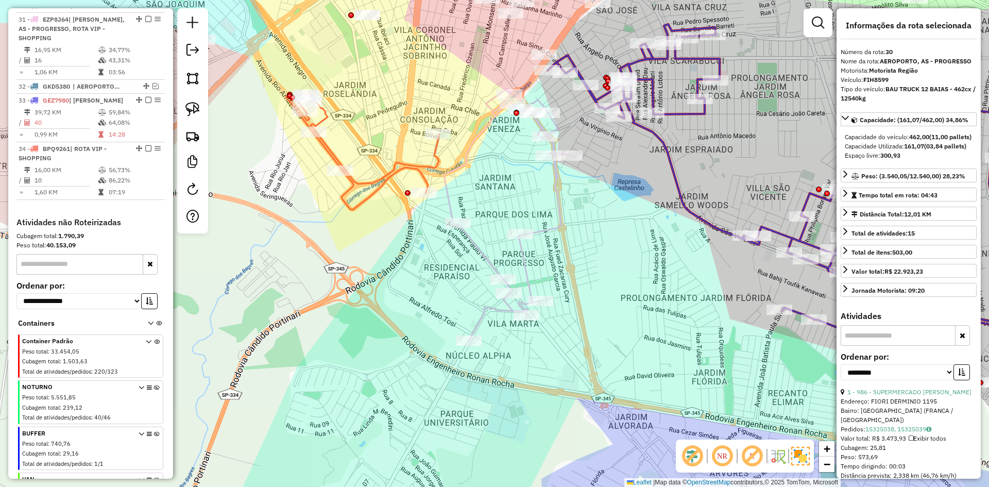
click at [480, 248] on icon at bounding box center [507, 214] width 126 height 251
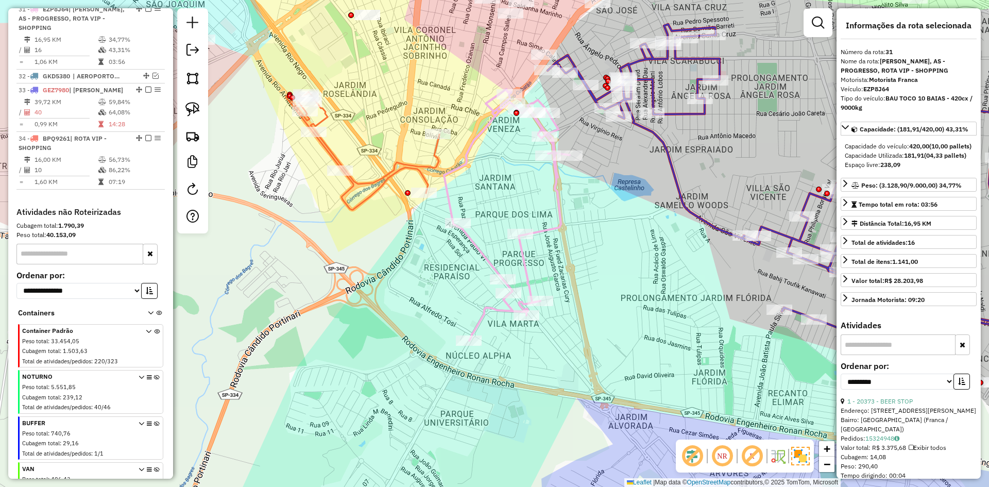
scroll to position [804, 0]
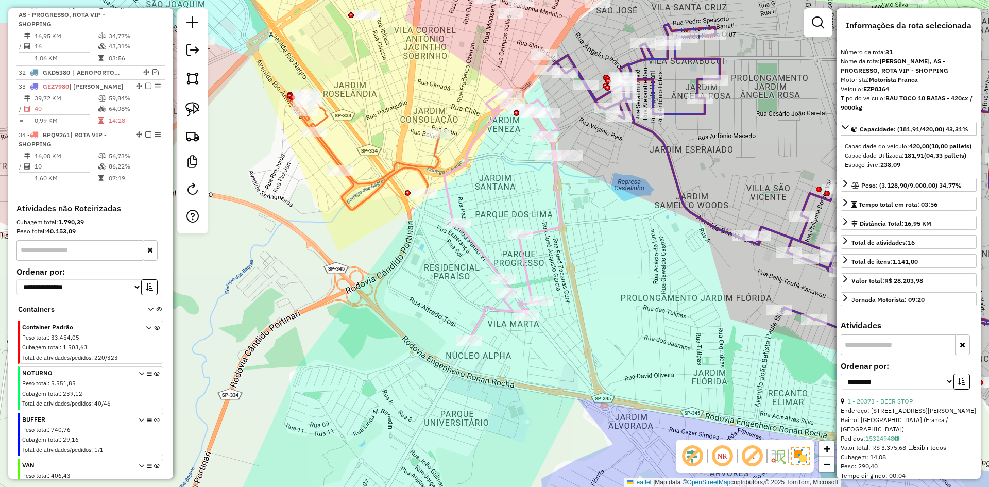
drag, startPoint x: 145, startPoint y: 13, endPoint x: 262, endPoint y: 94, distance: 142.6
click at [147, 8] on em at bounding box center [148, 5] width 6 height 6
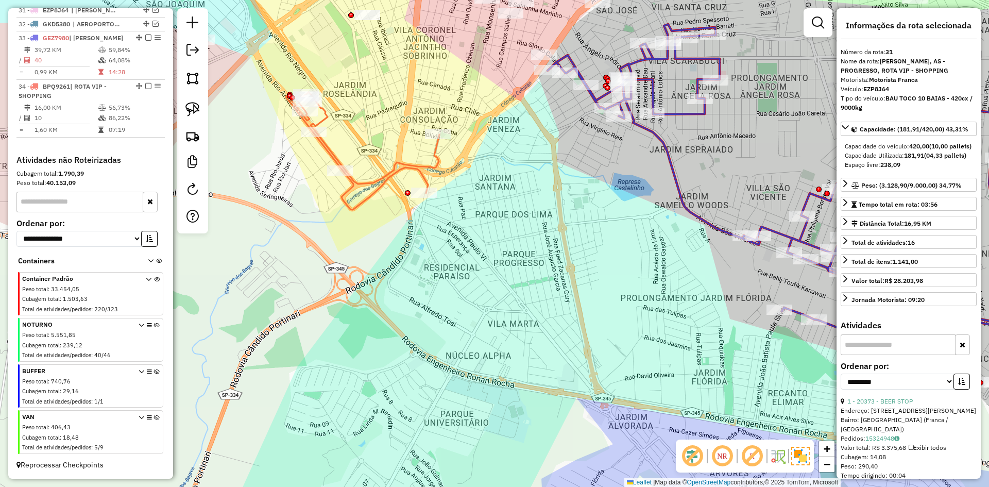
click at [326, 151] on icon at bounding box center [363, 150] width 154 height 117
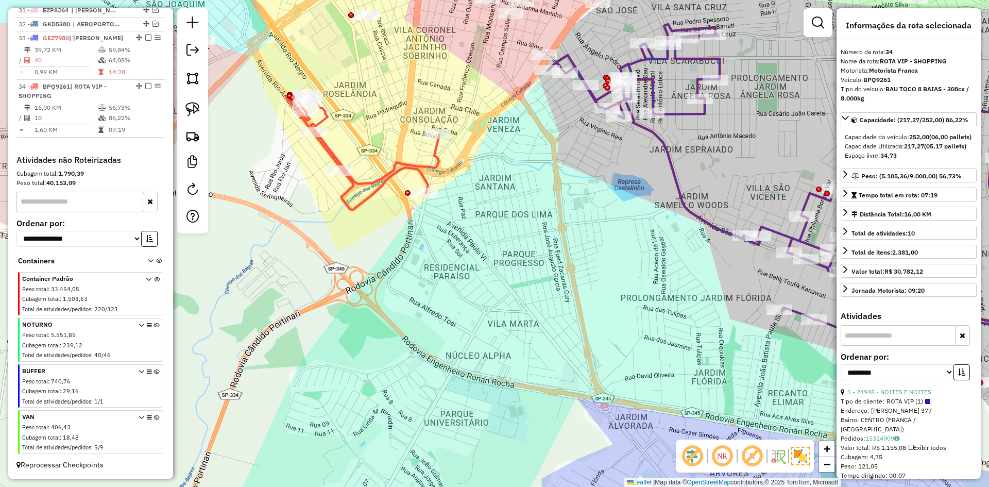
scroll to position [808, 0]
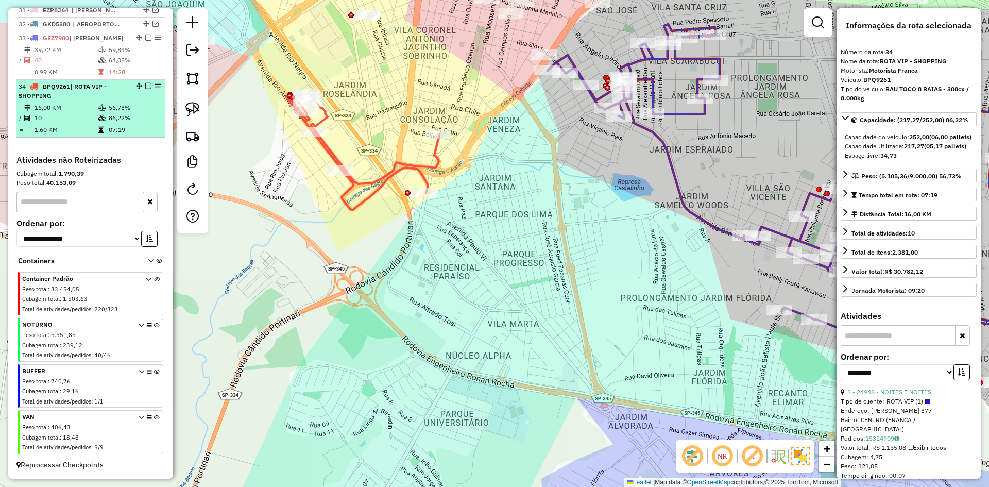
click at [146, 86] on em at bounding box center [148, 86] width 6 height 6
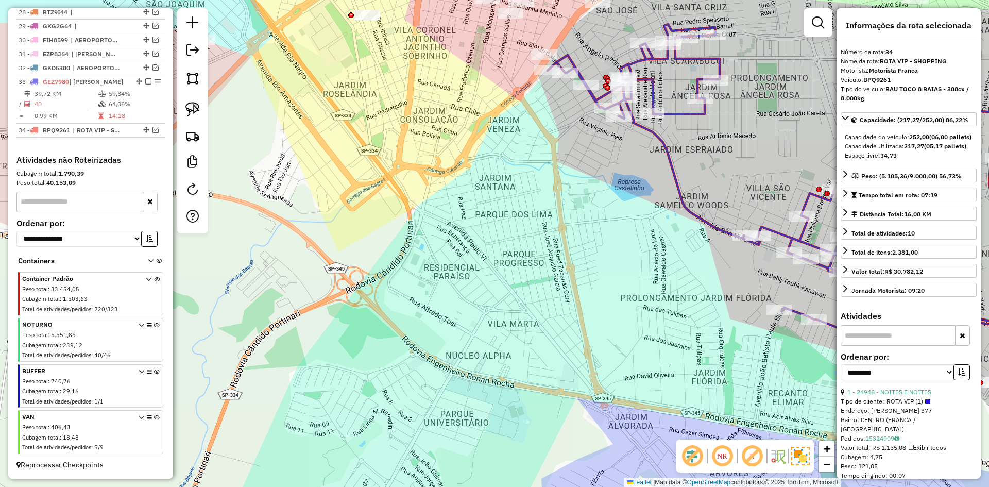
scroll to position [765, 0]
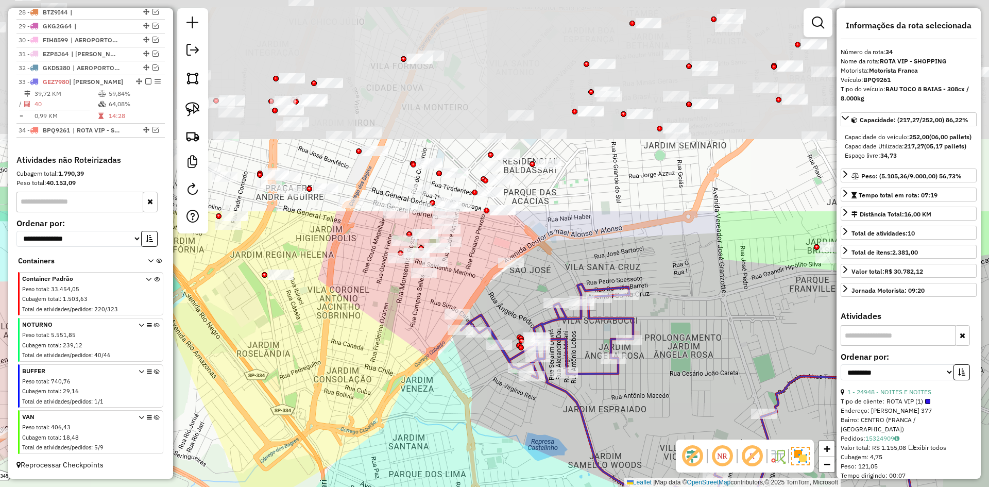
drag, startPoint x: 414, startPoint y: 110, endPoint x: 328, endPoint y: 368, distance: 272.2
click at [328, 368] on div "Janela de atendimento Grade de atendimento Capacidade Transportadoras Veículos …" at bounding box center [494, 243] width 989 height 487
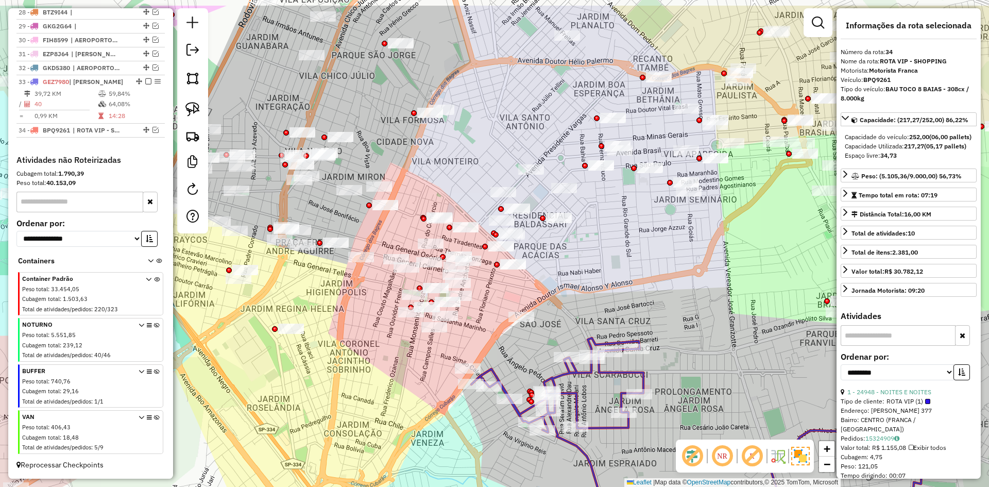
drag, startPoint x: 360, startPoint y: 365, endPoint x: 348, endPoint y: 408, distance: 44.2
click at [348, 408] on div "Janela de atendimento Grade de atendimento Capacidade Transportadoras Veículos …" at bounding box center [494, 243] width 989 height 487
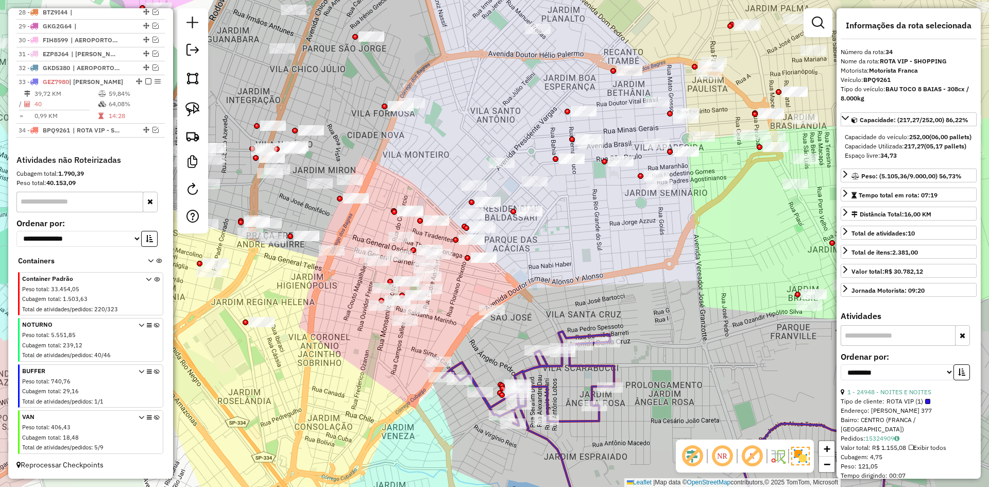
drag, startPoint x: 354, startPoint y: 321, endPoint x: 341, endPoint y: 318, distance: 13.7
click at [341, 318] on div "Janela de atendimento Grade de atendimento Capacidade Transportadoras Veículos …" at bounding box center [494, 243] width 989 height 487
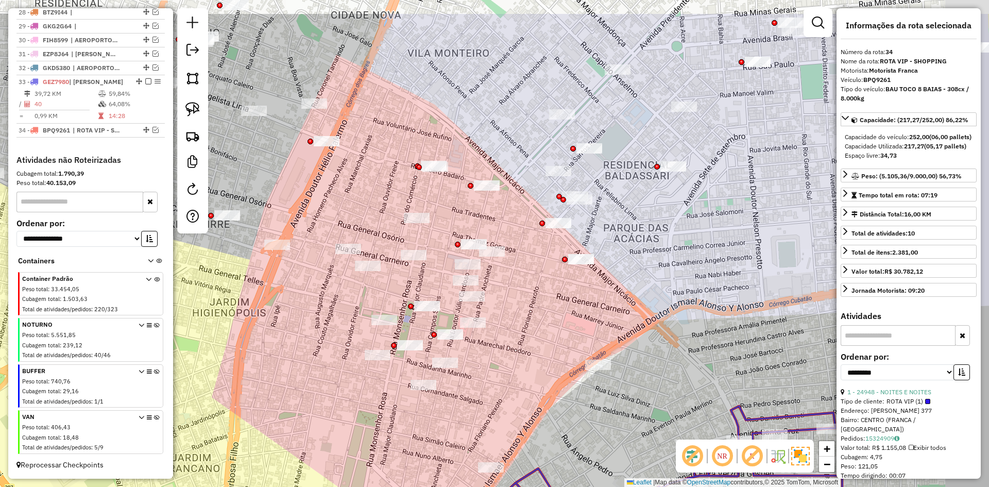
drag, startPoint x: 326, startPoint y: 341, endPoint x: 302, endPoint y: 324, distance: 28.8
click at [285, 371] on div "Janela de atendimento Grade de atendimento Capacidade Transportadoras Veículos …" at bounding box center [494, 243] width 989 height 487
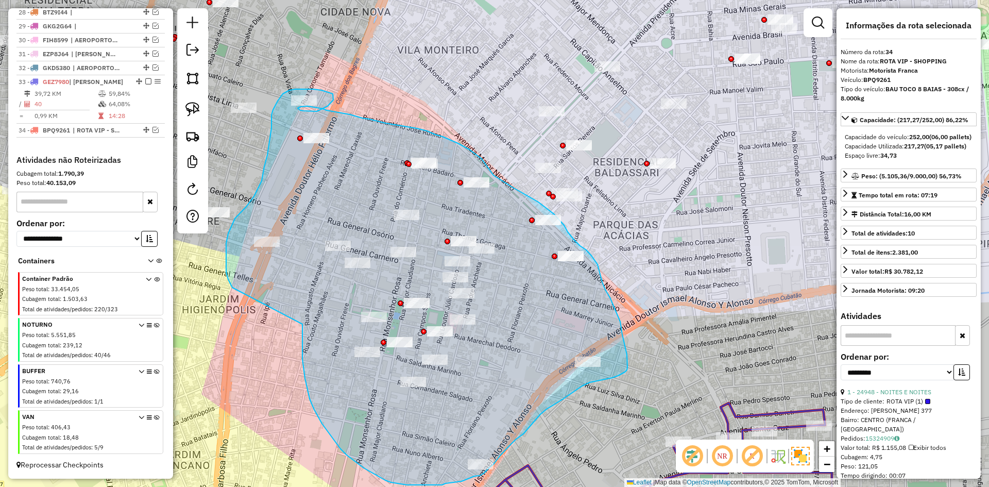
drag, startPoint x: 302, startPoint y: 324, endPoint x: 250, endPoint y: 318, distance: 52.9
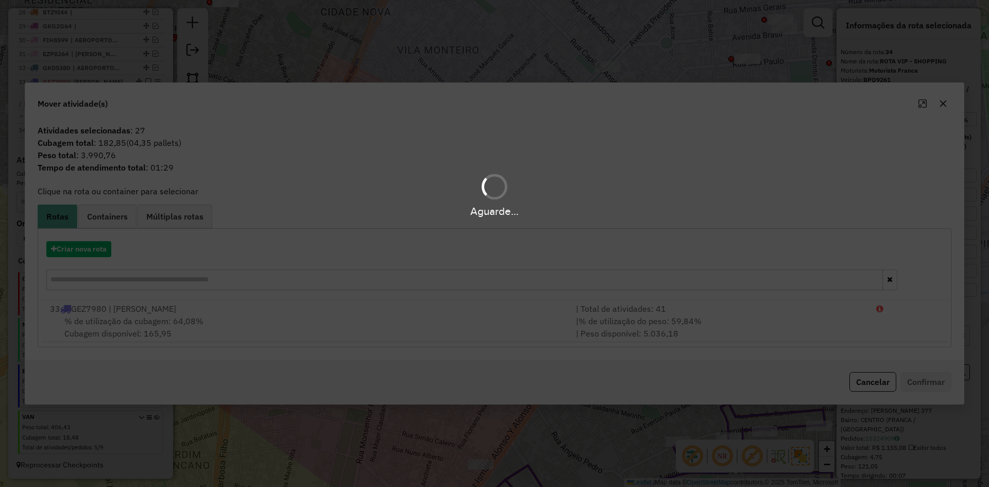
click at [89, 254] on div "Aguarde..." at bounding box center [494, 243] width 989 height 487
click at [88, 251] on button "Criar nova rota" at bounding box center [78, 249] width 65 height 16
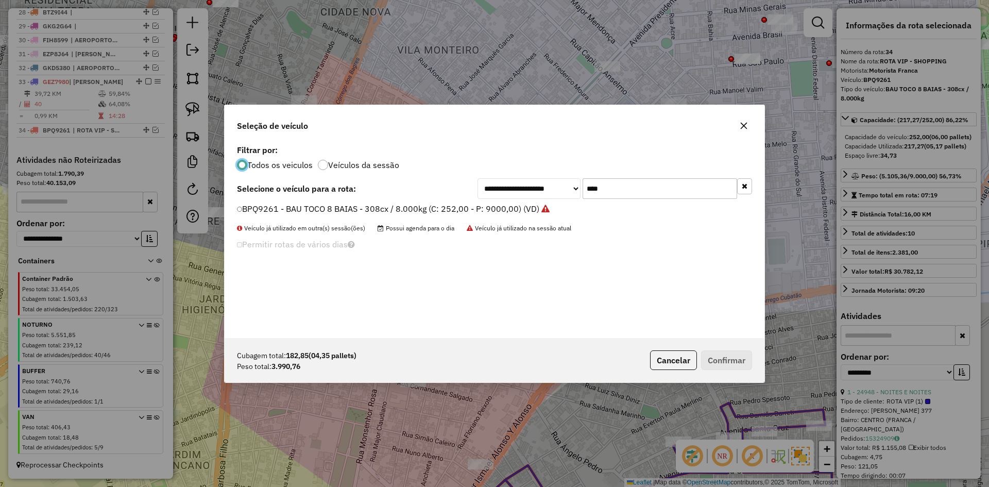
scroll to position [6, 3]
drag, startPoint x: 628, startPoint y: 178, endPoint x: 536, endPoint y: 184, distance: 91.9
click at [536, 184] on div "**********" at bounding box center [615, 188] width 275 height 21
type input "****"
click at [323, 209] on label "FKR5F84 - BAU TRUCK 6 BAIAS - 210cx / 7350kg (C: 210,00 - P: 7350,00) (VD)" at bounding box center [389, 208] width 305 height 12
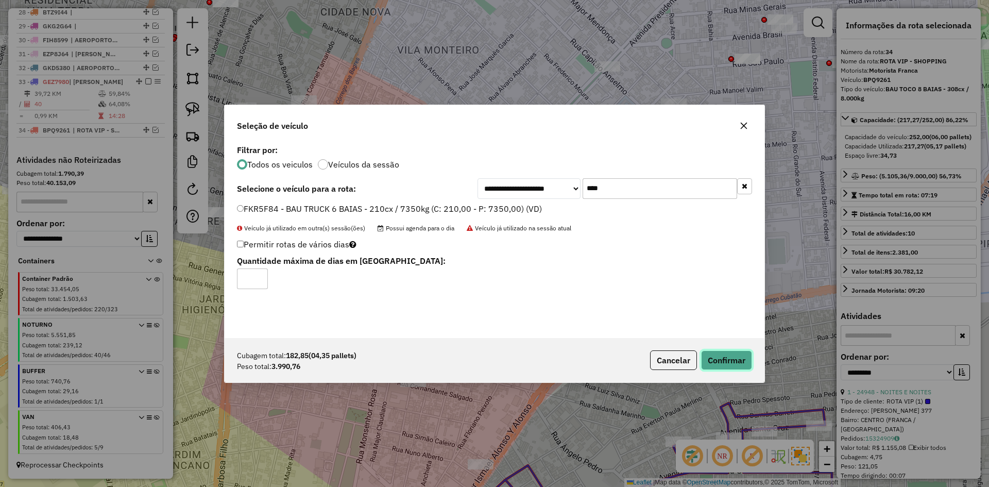
click at [739, 359] on button "Confirmar" at bounding box center [726, 360] width 51 height 20
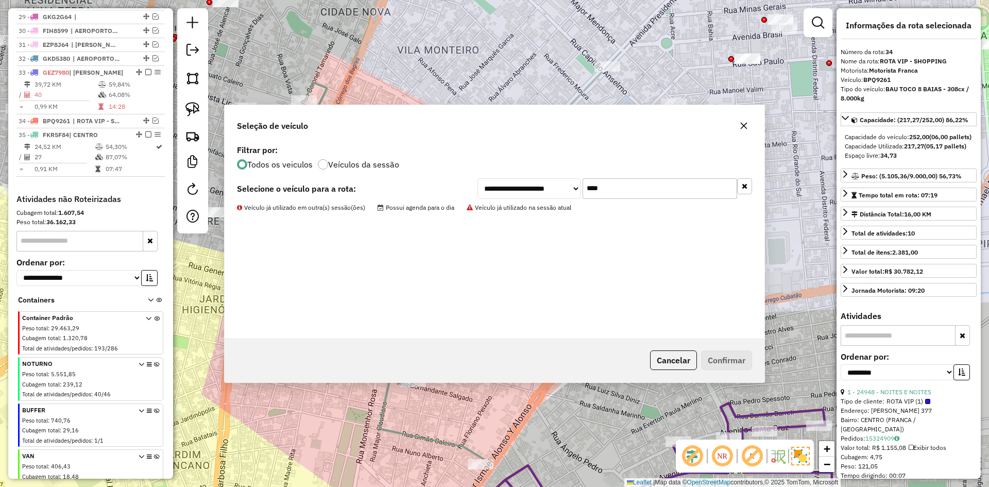
scroll to position [813, 0]
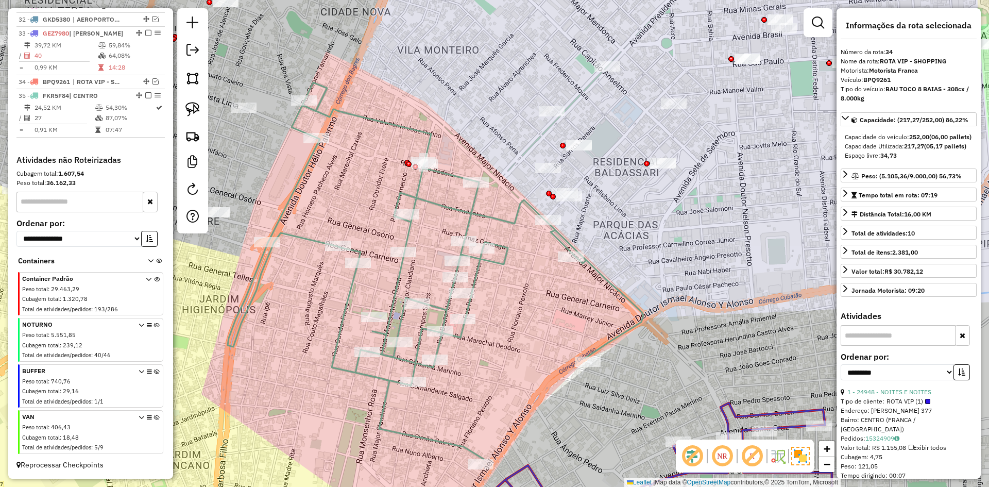
drag, startPoint x: 473, startPoint y: 286, endPoint x: 487, endPoint y: 291, distance: 14.2
click at [473, 286] on icon at bounding box center [436, 270] width 416 height 377
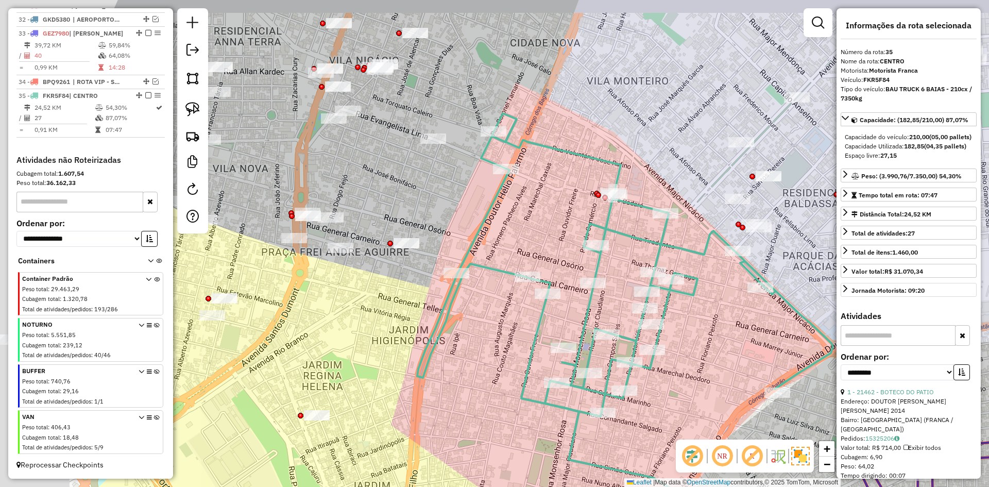
drag, startPoint x: 729, startPoint y: 353, endPoint x: 848, endPoint y: 314, distance: 125.3
click at [878, 315] on hb-router-mapa "Informações da Sessão 980089 - 16/08/2025 Criação: 15/08/2025 17:19 Depósito: R…" at bounding box center [494, 243] width 989 height 487
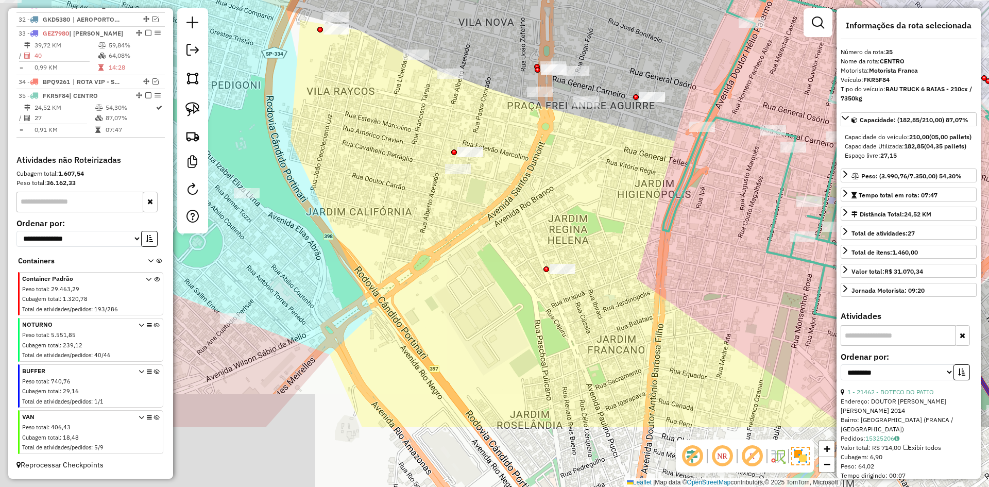
drag, startPoint x: 566, startPoint y: 373, endPoint x: 579, endPoint y: 258, distance: 115.6
click at [678, 261] on div "Janela de atendimento Grade de atendimento Capacidade Transportadoras Veículos …" at bounding box center [494, 243] width 989 height 487
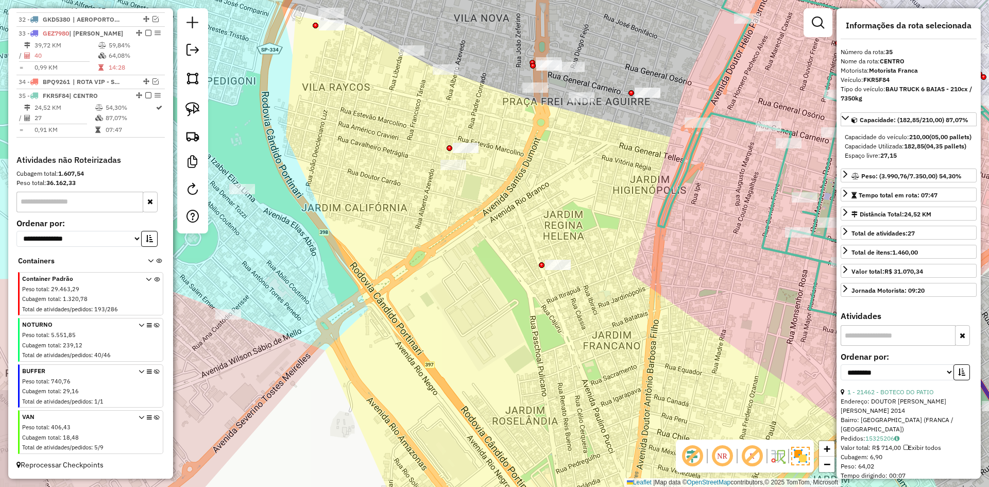
drag, startPoint x: 498, startPoint y: 220, endPoint x: 727, endPoint y: 219, distance: 229.3
click at [783, 201] on div "Janela de atendimento Grade de atendimento Capacidade Transportadoras Veículos …" at bounding box center [494, 243] width 989 height 487
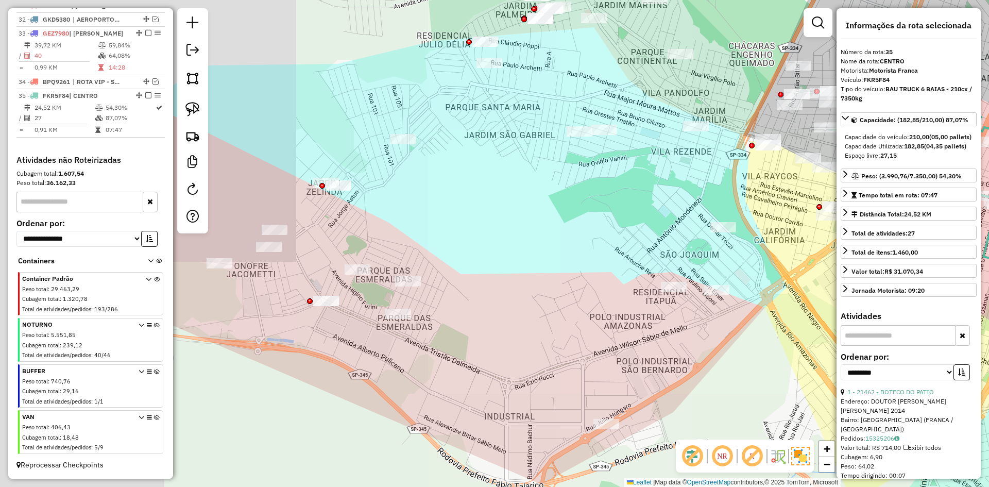
drag, startPoint x: 392, startPoint y: 262, endPoint x: 634, endPoint y: 260, distance: 242.2
click at [634, 260] on div "Janela de atendimento Grade de atendimento Capacidade Transportadoras Veículos …" at bounding box center [494, 243] width 989 height 487
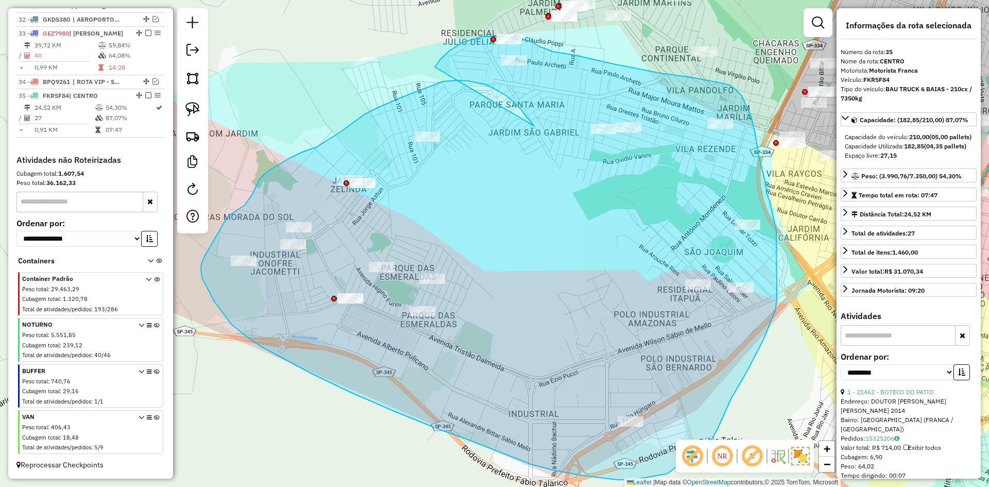
drag, startPoint x: 519, startPoint y: 107, endPoint x: 424, endPoint y: 99, distance: 95.7
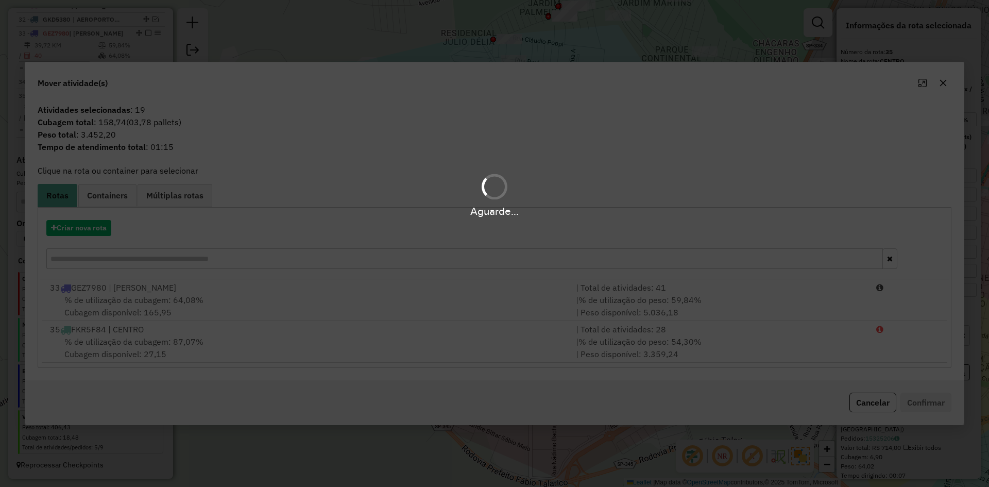
click at [91, 230] on div "Aguarde..." at bounding box center [494, 243] width 989 height 487
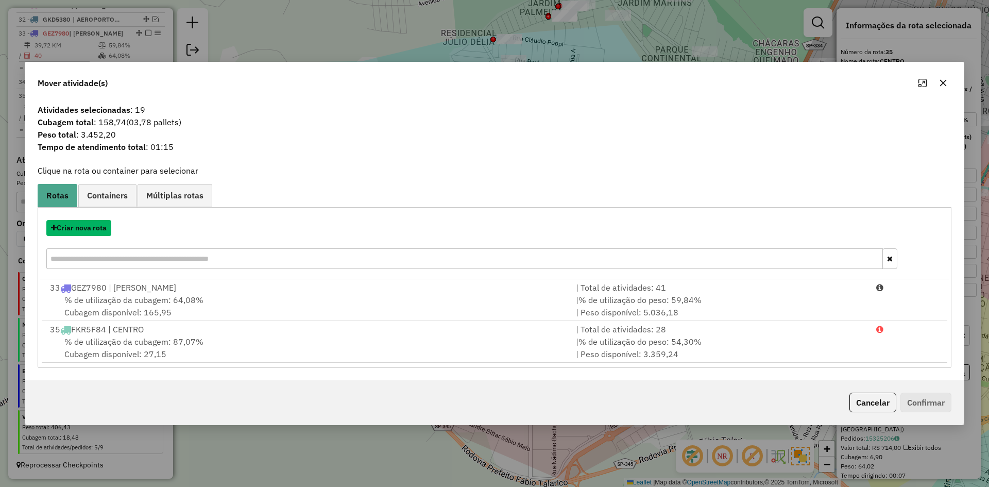
click at [91, 230] on button "Criar nova rota" at bounding box center [78, 228] width 65 height 16
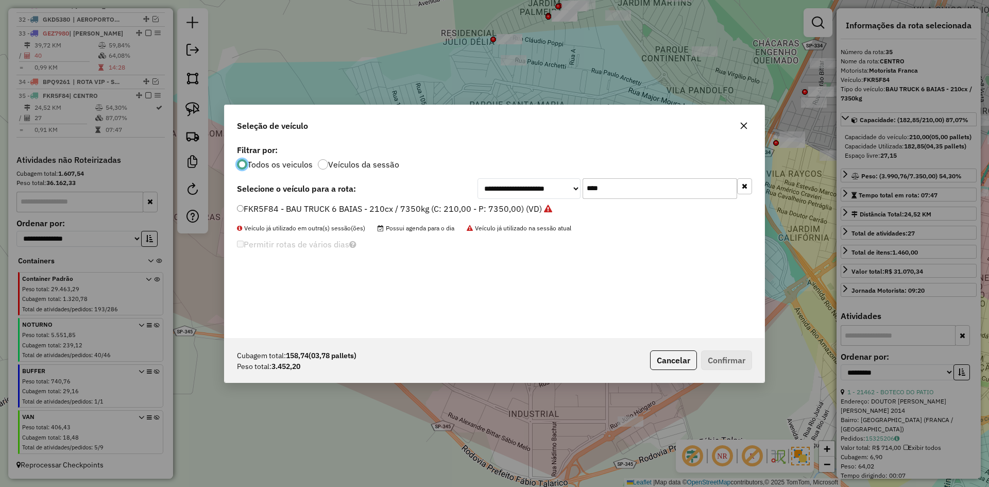
scroll to position [6, 3]
drag, startPoint x: 636, startPoint y: 188, endPoint x: 489, endPoint y: 188, distance: 146.3
click at [489, 188] on div "**********" at bounding box center [615, 188] width 275 height 21
type input "****"
click at [328, 206] on label "FVM4H54 - BAU TOCO 10 BAIAS - 420cx / 9000kg (C: 420,00 - P: 9000,00) (VD)" at bounding box center [391, 208] width 308 height 12
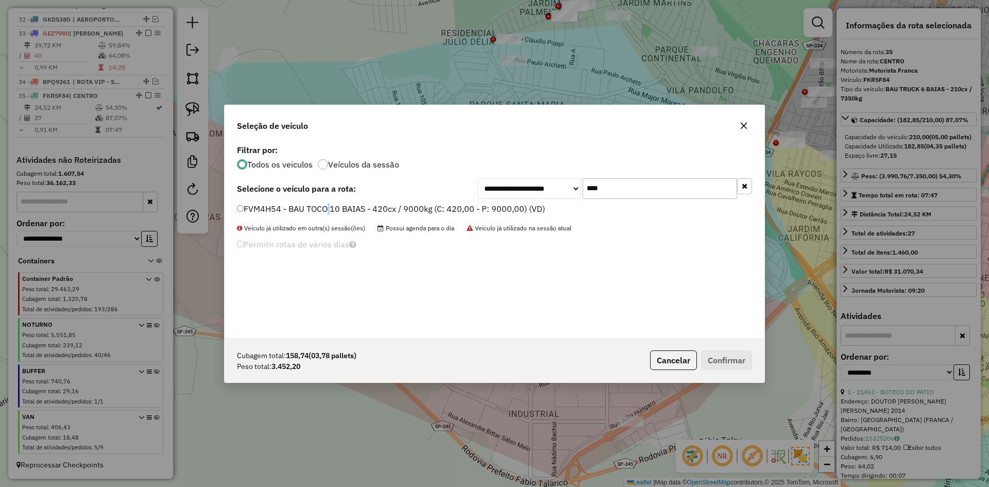
click at [729, 356] on p-footer "Cubagem total: 158,74 (03,78 pallets) Peso total: 3.452,20 Cancelar Confirmar" at bounding box center [699, 360] width 106 height 20
drag, startPoint x: 307, startPoint y: 211, endPoint x: 552, endPoint y: 303, distance: 262.0
click at [308, 210] on label "FVM4H54 - BAU TOCO 10 BAIAS - 420cx / 9000kg (C: 420,00 - P: 9000,00) (VD)" at bounding box center [391, 208] width 308 height 12
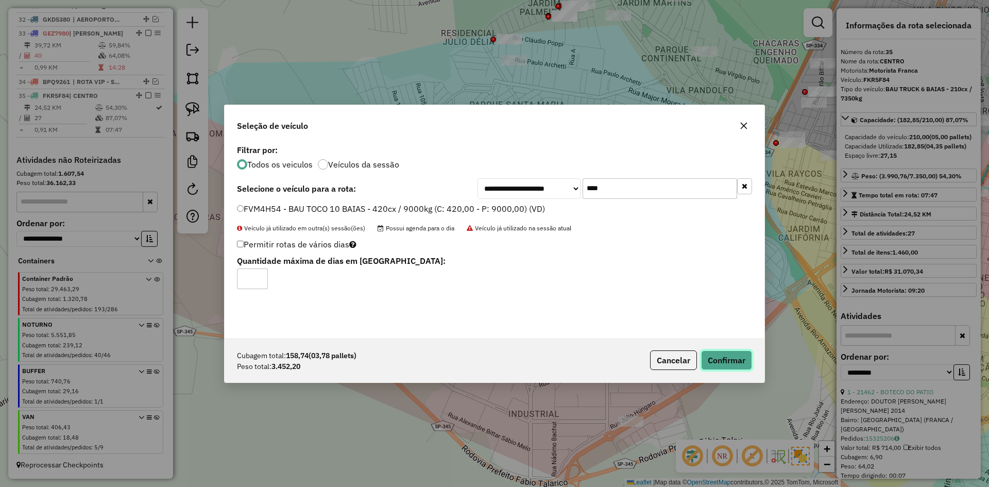
click at [730, 361] on button "Confirmar" at bounding box center [726, 360] width 51 height 20
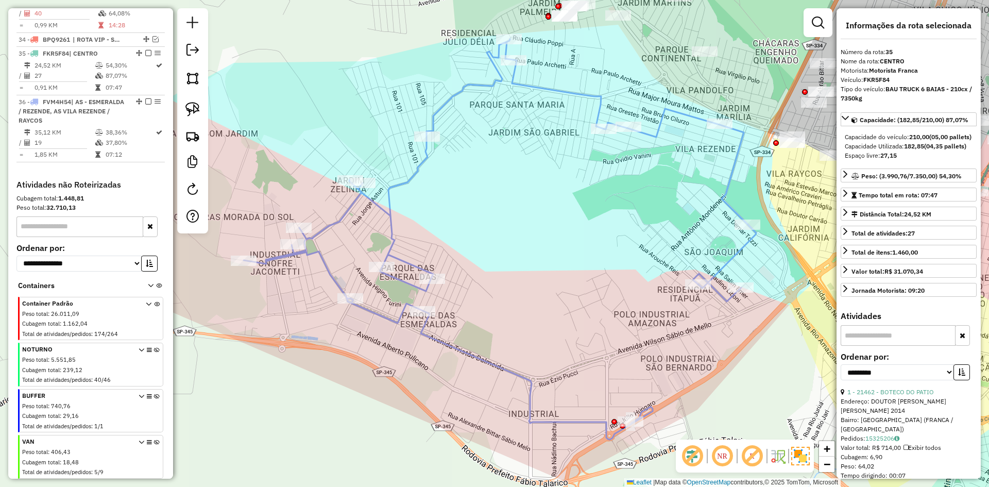
scroll to position [880, 0]
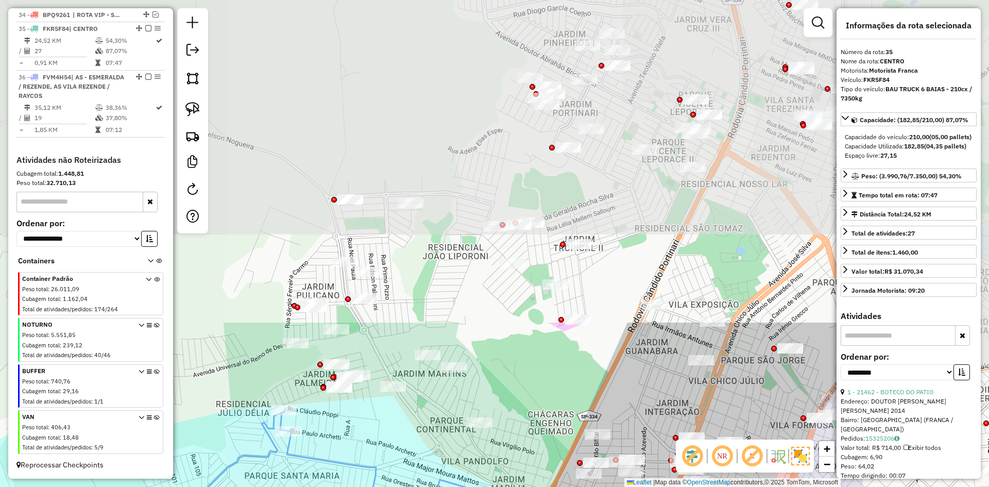
drag, startPoint x: 481, startPoint y: 259, endPoint x: 344, endPoint y: 440, distance: 227.2
click at [314, 486] on html "Aguarde... Pop-up bloqueado! Seu navegador bloqueou automáticamente a abertura …" at bounding box center [494, 243] width 989 height 487
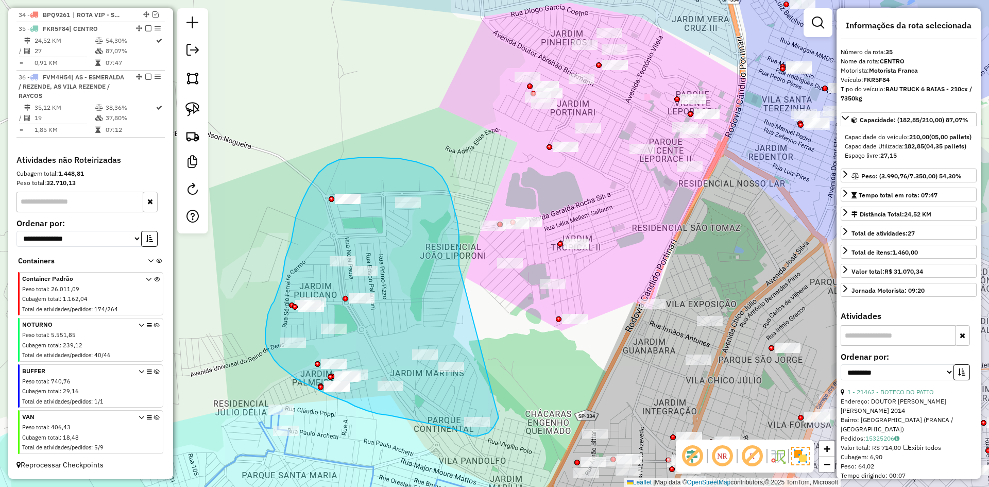
drag, startPoint x: 451, startPoint y: 196, endPoint x: 485, endPoint y: 360, distance: 167.3
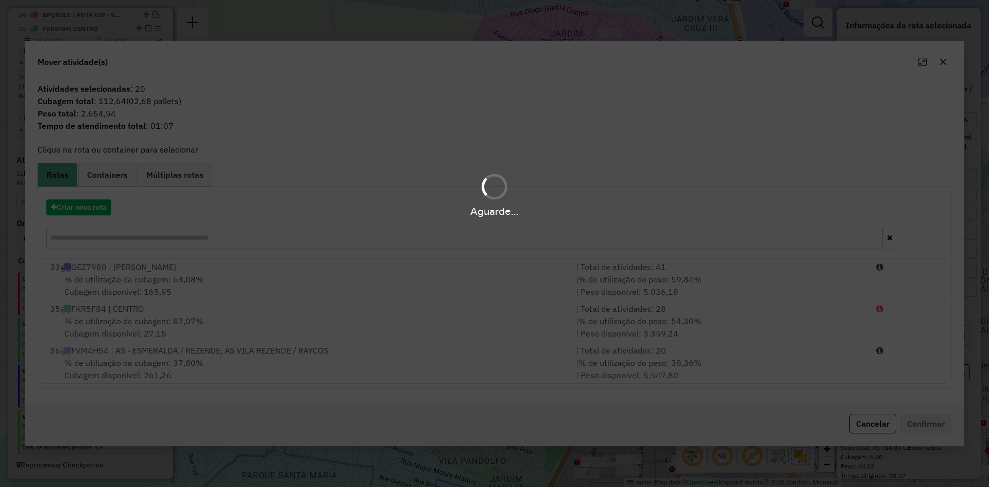
click at [109, 203] on div "Aguarde..." at bounding box center [494, 211] width 989 height 16
click at [83, 207] on div "Aguarde..." at bounding box center [494, 211] width 989 height 16
click at [83, 207] on hb-app "Aguarde... Pop-up bloqueado! Seu navegador bloqueou automáticamente a abertura …" at bounding box center [494, 243] width 989 height 487
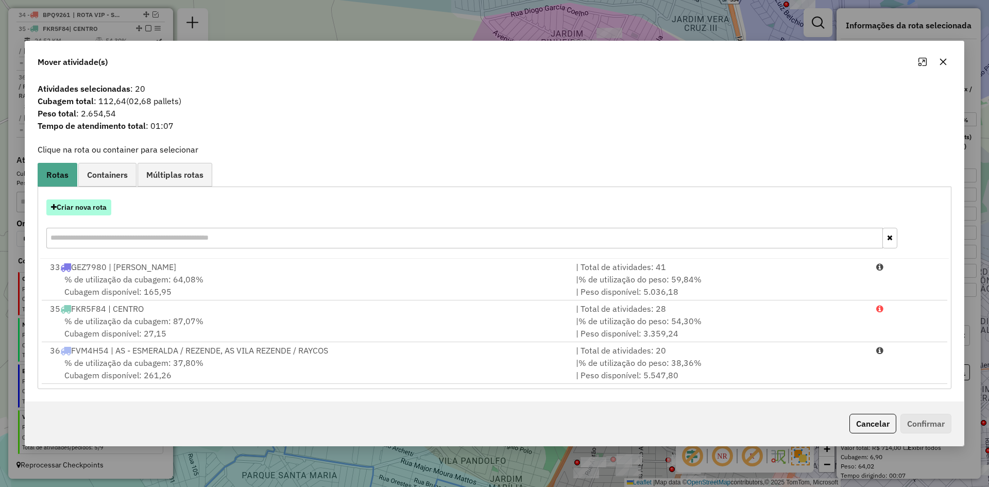
drag, startPoint x: 83, startPoint y: 207, endPoint x: 92, endPoint y: 208, distance: 8.4
click at [92, 208] on button "Criar nova rota" at bounding box center [78, 207] width 65 height 16
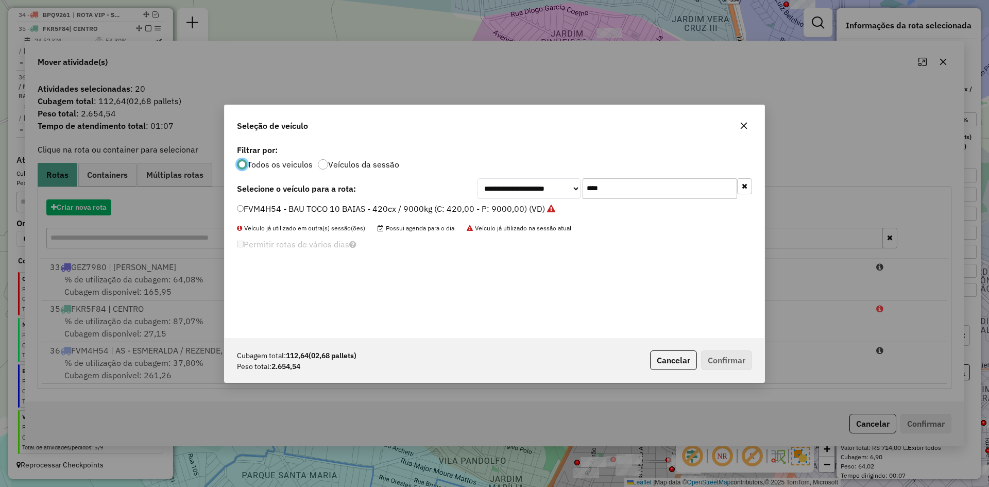
scroll to position [6, 3]
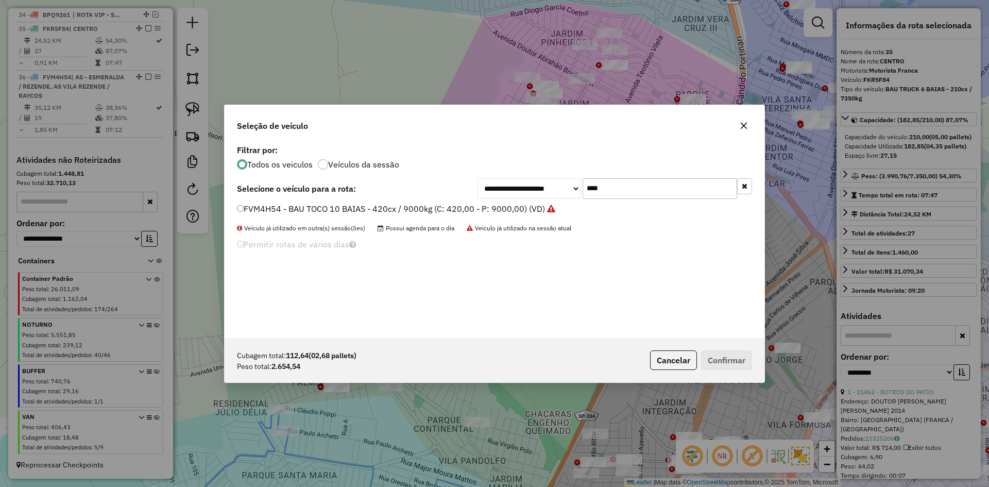
drag, startPoint x: 645, startPoint y: 178, endPoint x: 549, endPoint y: 190, distance: 96.6
click at [548, 190] on div "**********" at bounding box center [615, 188] width 275 height 21
type input "****"
drag, startPoint x: 349, startPoint y: 206, endPoint x: 477, endPoint y: 230, distance: 130.0
click at [349, 206] on label "FWP2J44 - BAU TOCO 10 BAIAS - 420cx / 9000kg (C: 420,00 - P: 9000,00) (VD)" at bounding box center [390, 208] width 307 height 12
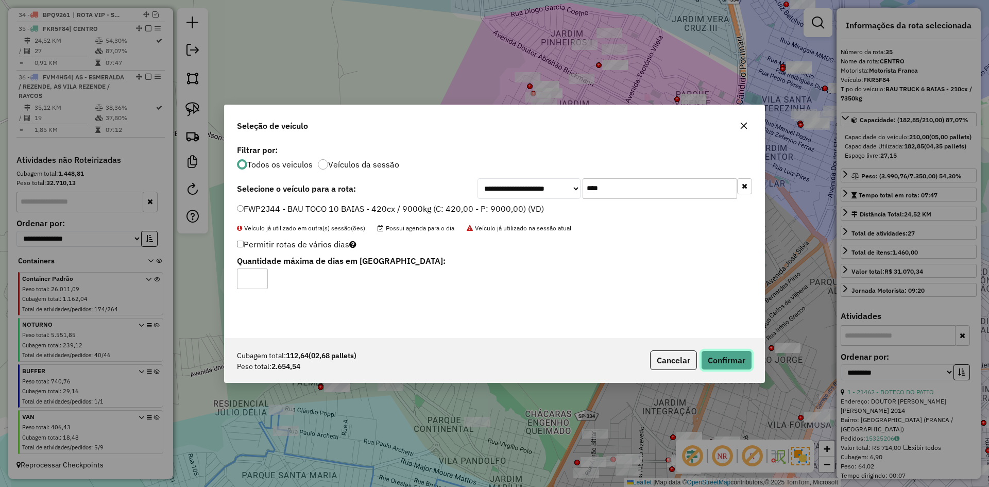
click at [730, 357] on button "Confirmar" at bounding box center [726, 360] width 51 height 20
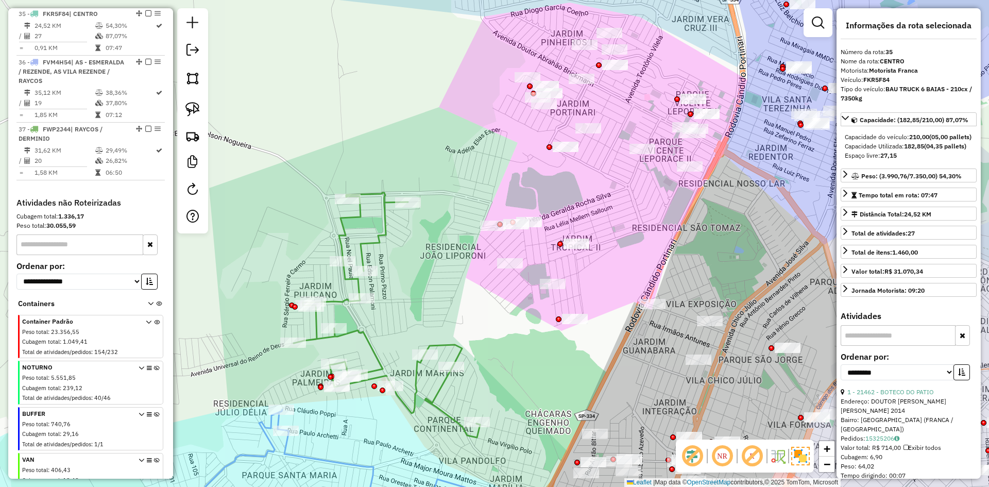
scroll to position [894, 0]
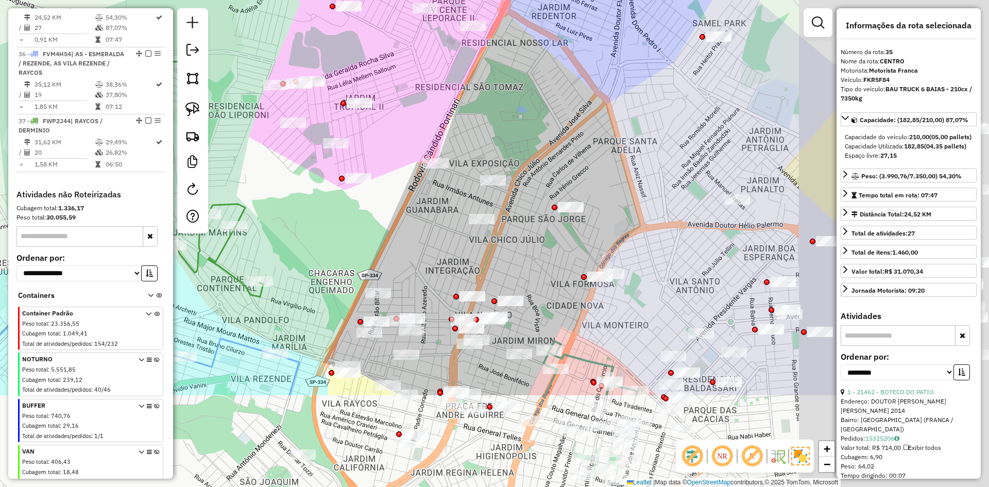
drag, startPoint x: 388, startPoint y: 240, endPoint x: 297, endPoint y: 72, distance: 191.8
click at [295, 73] on div "Janela de atendimento Grade de atendimento Capacidade Transportadoras Veículos …" at bounding box center [494, 243] width 989 height 487
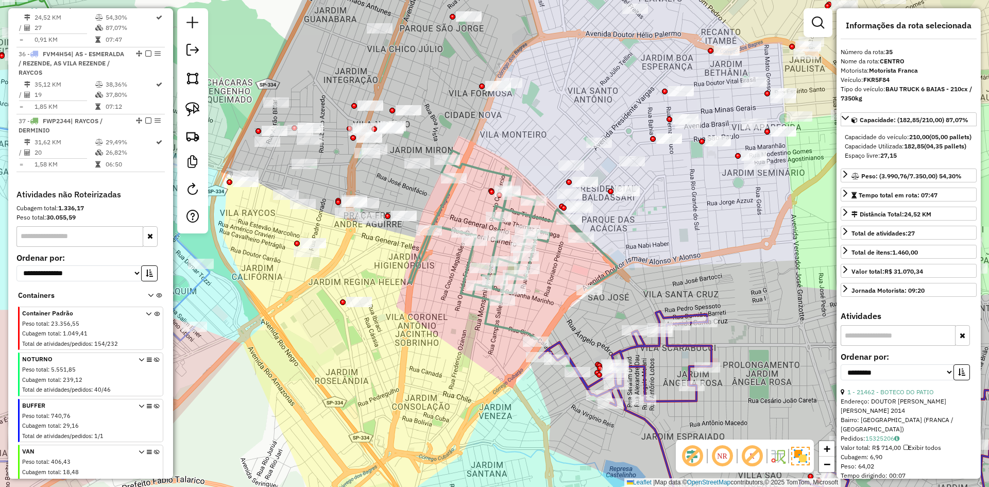
click at [675, 347] on icon at bounding box center [784, 423] width 490 height 225
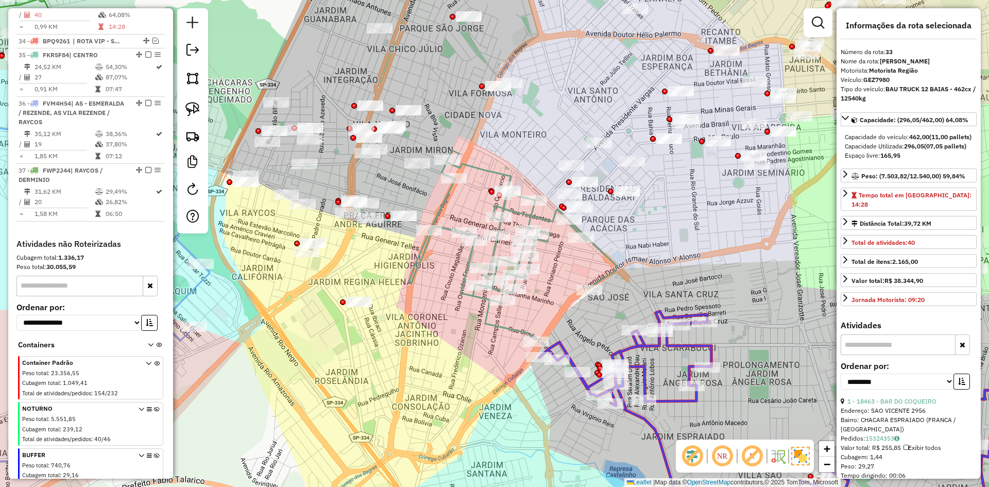
scroll to position [832, 0]
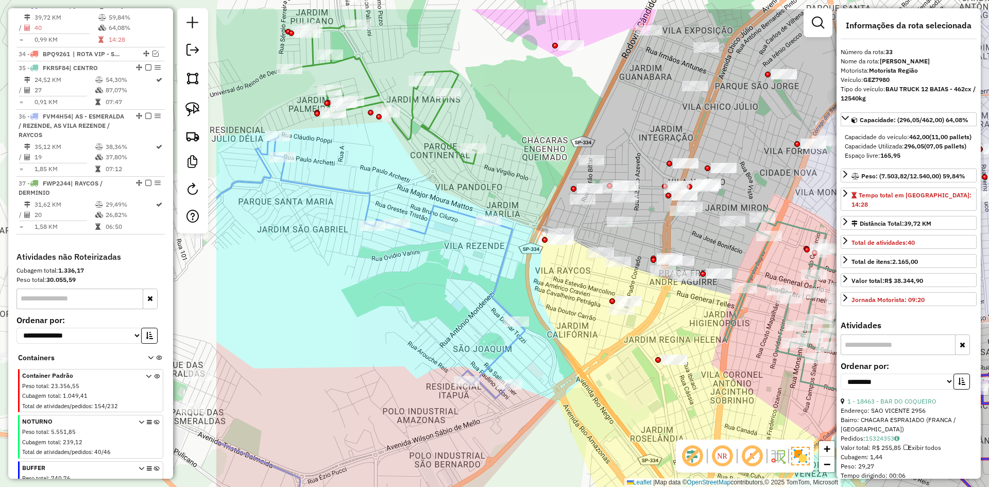
drag, startPoint x: 416, startPoint y: 291, endPoint x: 614, endPoint y: 308, distance: 198.6
click at [702, 337] on div "Janela de atendimento Grade de atendimento Capacidade Transportadoras Veículos …" at bounding box center [494, 243] width 989 height 487
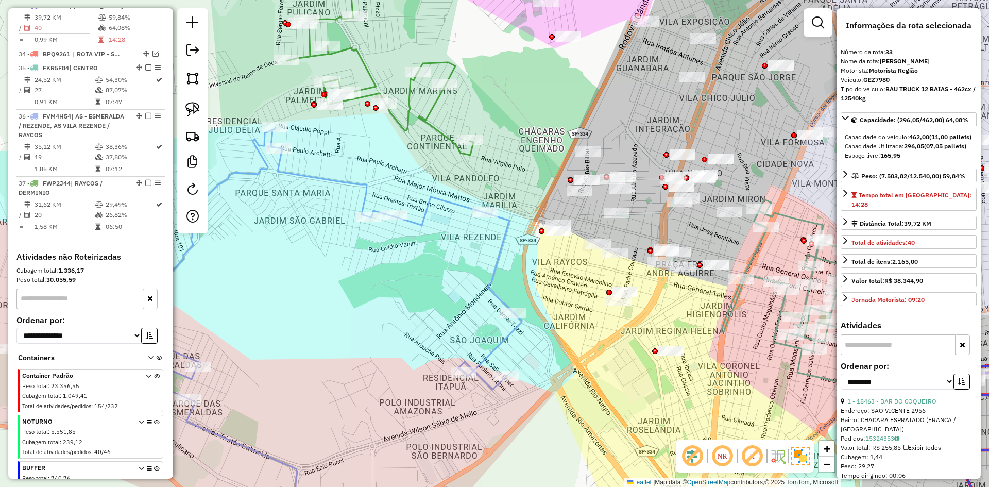
click at [499, 250] on icon at bounding box center [265, 327] width 513 height 400
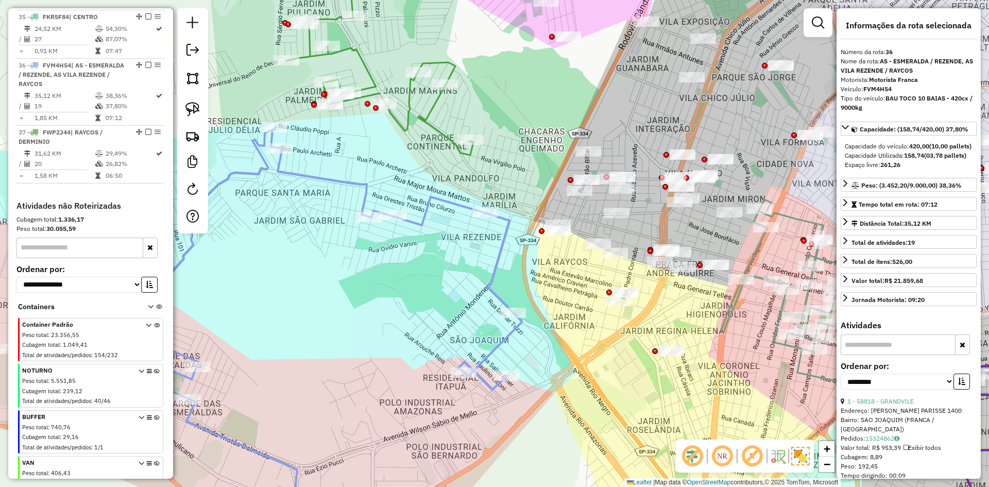
scroll to position [938, 0]
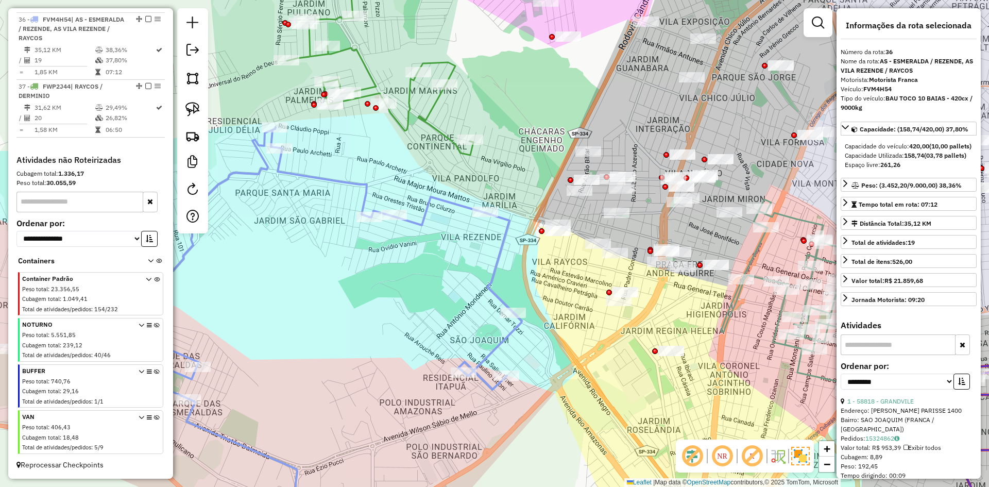
click at [434, 132] on icon at bounding box center [380, 54] width 187 height 204
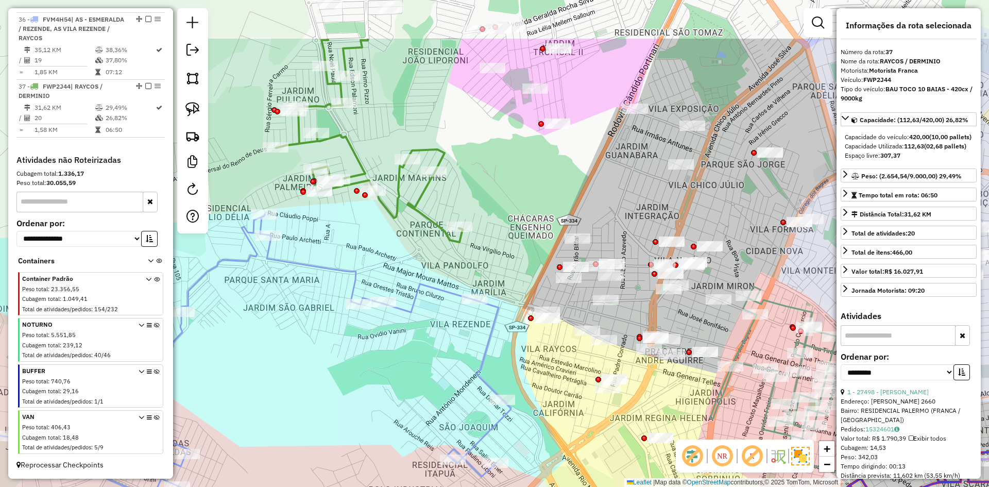
drag, startPoint x: 423, startPoint y: 149, endPoint x: 413, endPoint y: 235, distance: 86.1
click at [413, 235] on div "Janela de atendimento Grade de atendimento Capacidade Transportadoras Veículos …" at bounding box center [494, 243] width 989 height 487
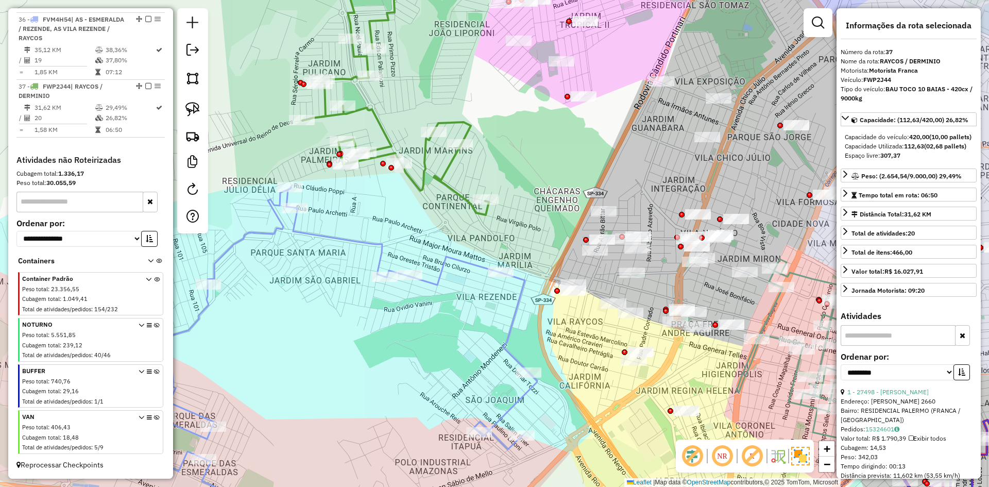
drag, startPoint x: 413, startPoint y: 235, endPoint x: 457, endPoint y: 242, distance: 44.3
click at [446, 201] on div "Janela de atendimento Grade de atendimento Capacidade Transportadoras Veículos …" at bounding box center [494, 243] width 989 height 487
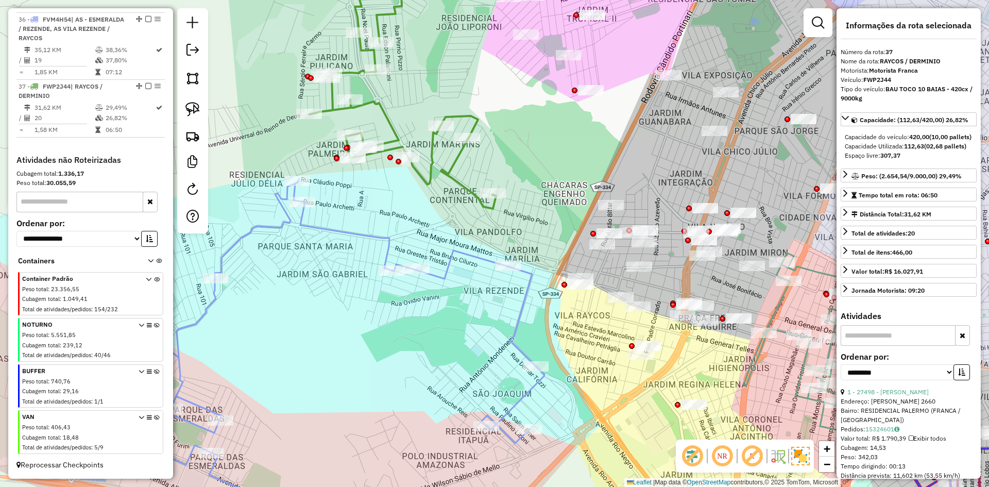
click at [465, 250] on icon at bounding box center [288, 358] width 513 height 355
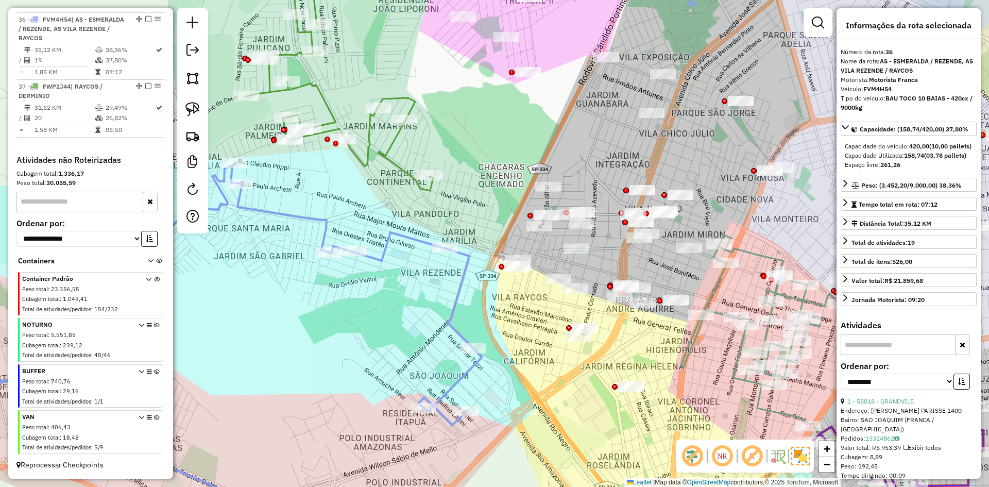
drag, startPoint x: 463, startPoint y: 232, endPoint x: 384, endPoint y: 171, distance: 99.9
click at [384, 172] on div "Janela de atendimento Grade de atendimento Capacidade Transportadoras Veículos …" at bounding box center [494, 243] width 989 height 487
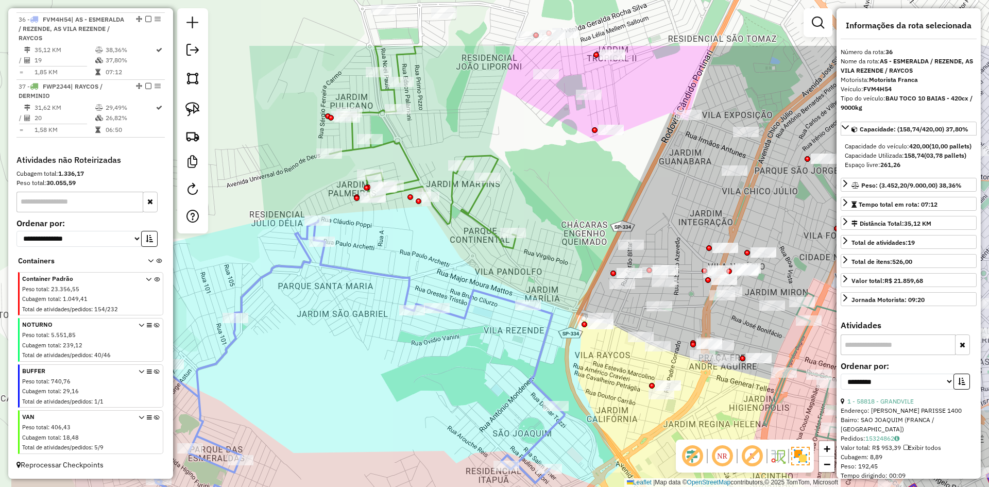
drag, startPoint x: 467, startPoint y: 292, endPoint x: 600, endPoint y: 393, distance: 167.3
click at [599, 394] on div "Janela de atendimento Grade de atendimento Capacidade Transportadoras Veículos …" at bounding box center [494, 243] width 989 height 487
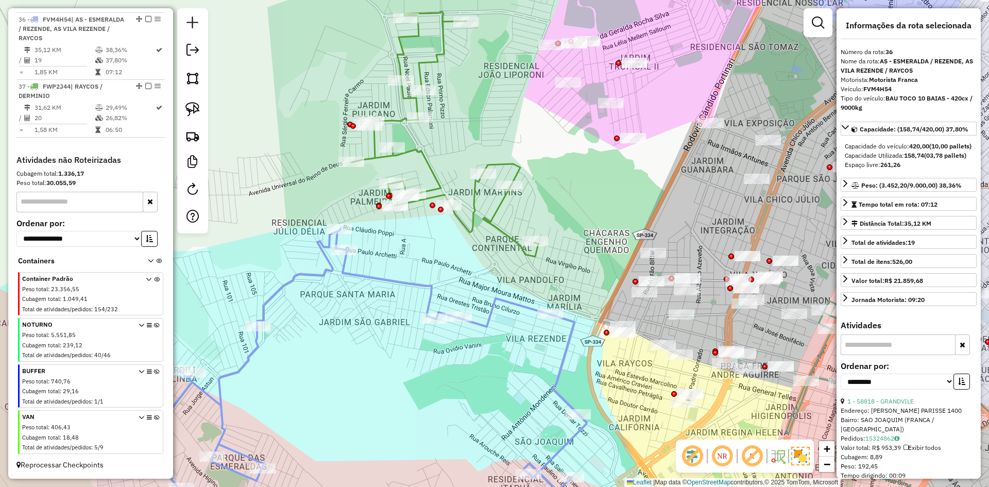
drag, startPoint x: 500, startPoint y: 329, endPoint x: 500, endPoint y: 335, distance: 6.2
click at [500, 335] on div "Janela de atendimento Grade de atendimento Capacidade Transportadoras Veículos …" at bounding box center [494, 243] width 989 height 487
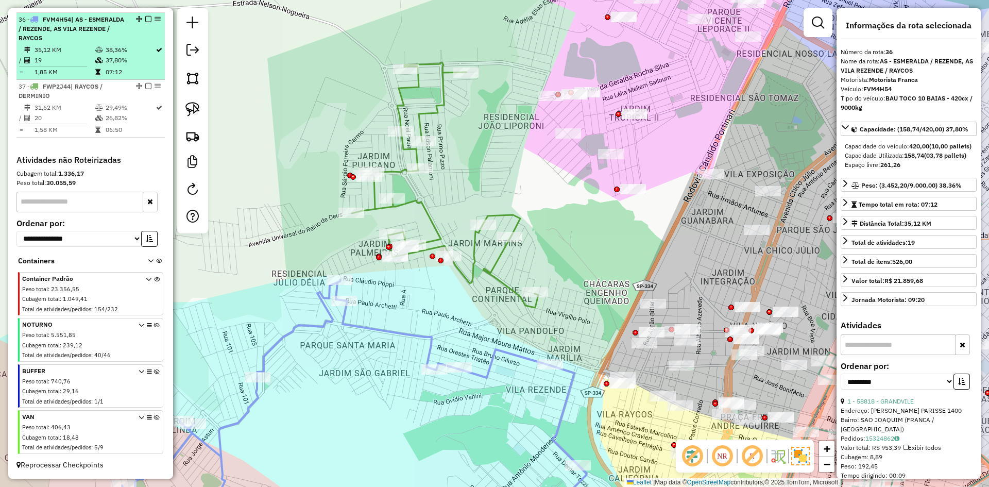
click at [145, 16] on em at bounding box center [148, 19] width 6 height 6
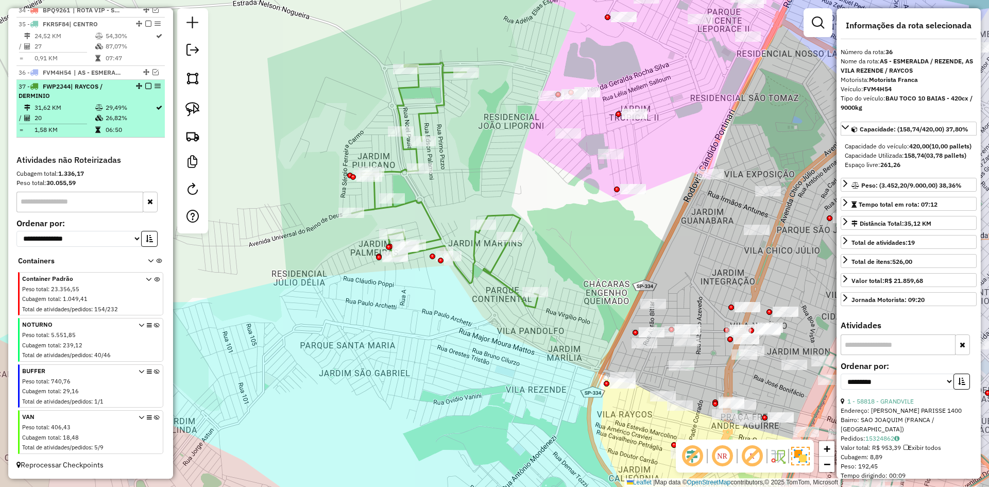
drag, startPoint x: 146, startPoint y: 89, endPoint x: 212, endPoint y: 111, distance: 69.7
click at [145, 89] on em at bounding box center [148, 86] width 6 height 6
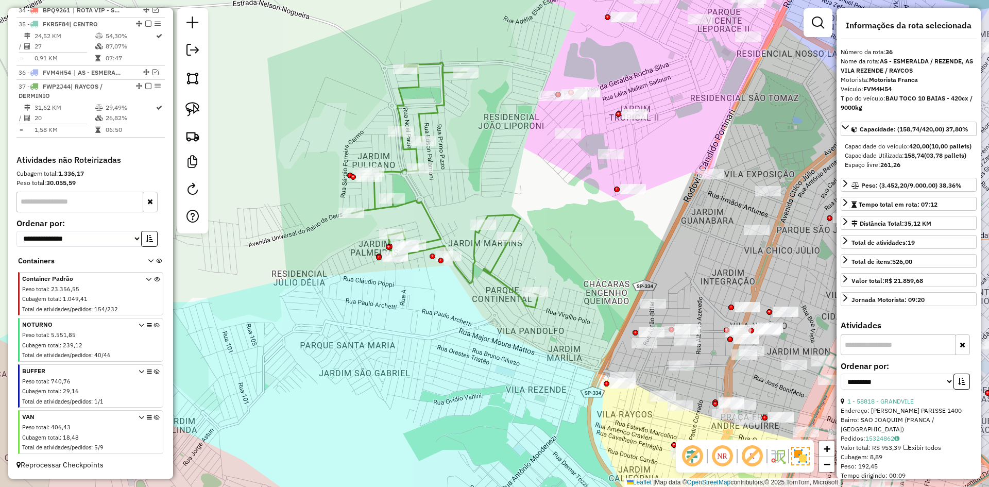
scroll to position [841, 0]
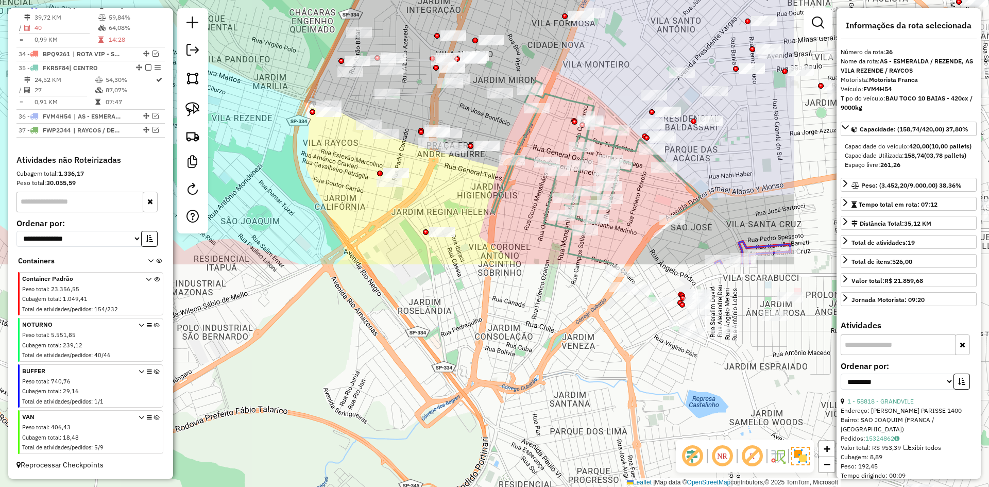
drag, startPoint x: 263, startPoint y: 53, endPoint x: 181, endPoint y: -36, distance: 120.3
click at [181, 0] on html "Aguarde... Pop-up bloqueado! Seu navegador bloqueou automáticamente a abertura …" at bounding box center [494, 243] width 989 height 487
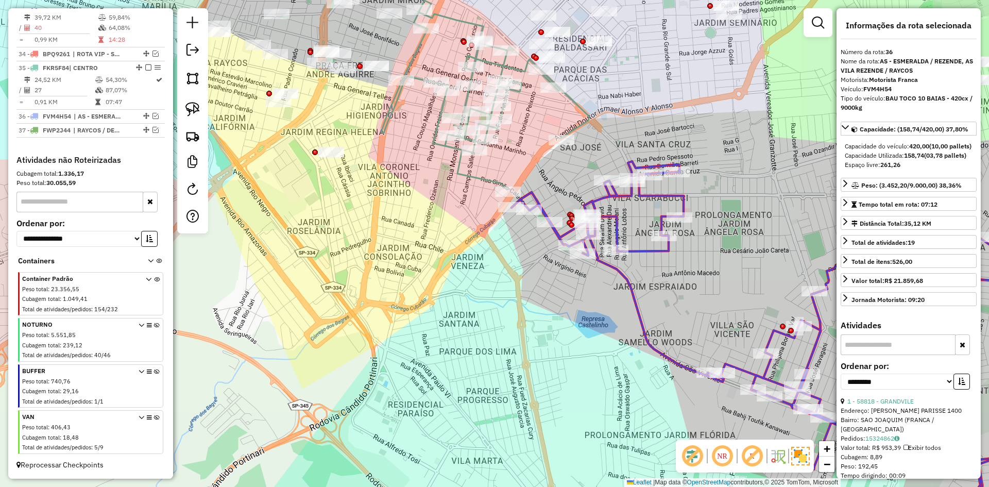
drag, startPoint x: 484, startPoint y: 250, endPoint x: 480, endPoint y: 272, distance: 21.5
click at [480, 272] on div "Janela de atendimento Grade de atendimento Capacidade Transportadoras Veículos …" at bounding box center [494, 243] width 989 height 487
click at [475, 181] on icon at bounding box center [485, 95] width 208 height 189
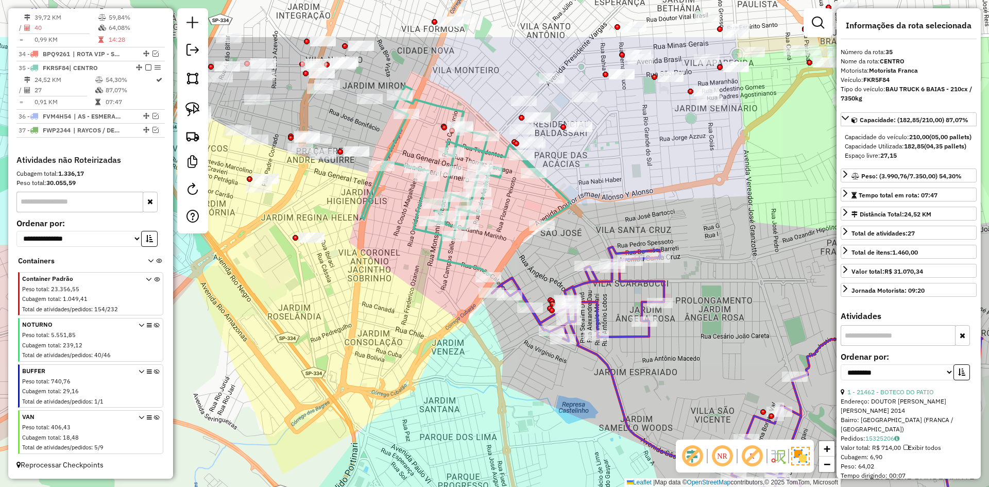
drag, startPoint x: 471, startPoint y: 214, endPoint x: 452, endPoint y: 291, distance: 79.7
click at [452, 291] on div "Janela de atendimento Grade de atendimento Capacidade Transportadoras Veículos …" at bounding box center [494, 243] width 989 height 487
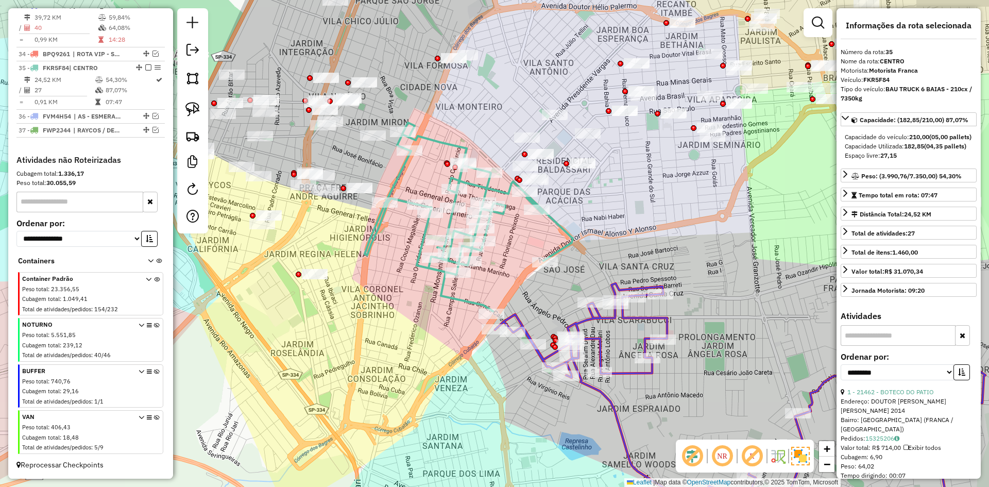
drag, startPoint x: 505, startPoint y: 280, endPoint x: 495, endPoint y: 263, distance: 19.9
click at [512, 297] on div "Janela de atendimento Grade de atendimento Capacidade Transportadoras Veículos …" at bounding box center [494, 243] width 989 height 487
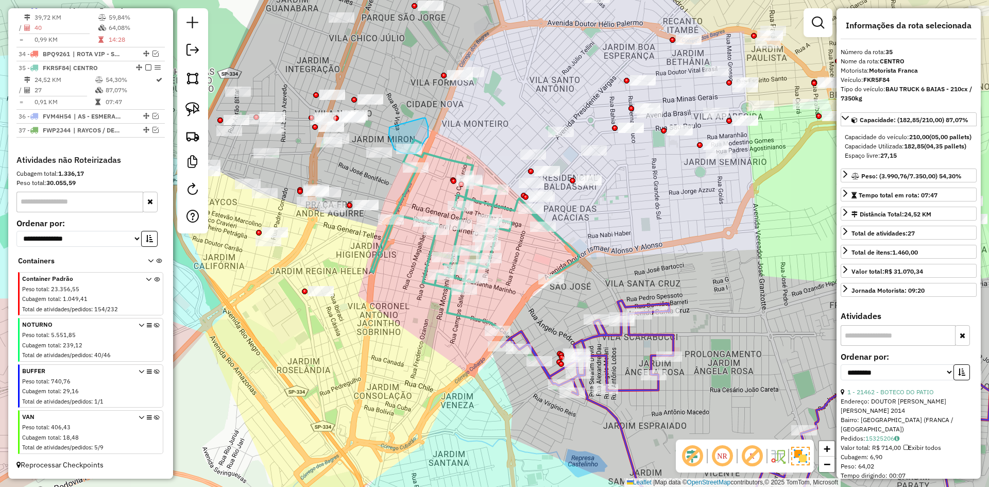
drag, startPoint x: 423, startPoint y: 118, endPoint x: 390, endPoint y: 127, distance: 34.7
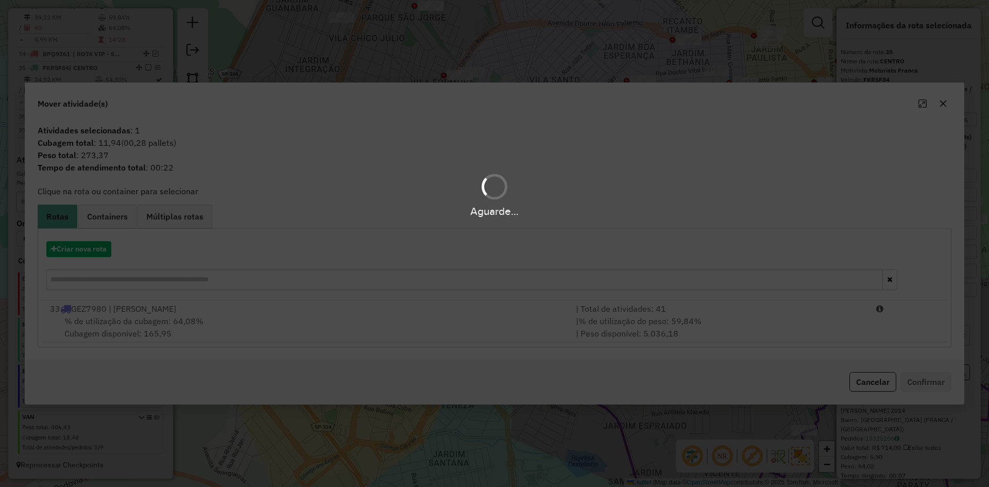
click at [121, 227] on div "Aguarde..." at bounding box center [494, 243] width 989 height 487
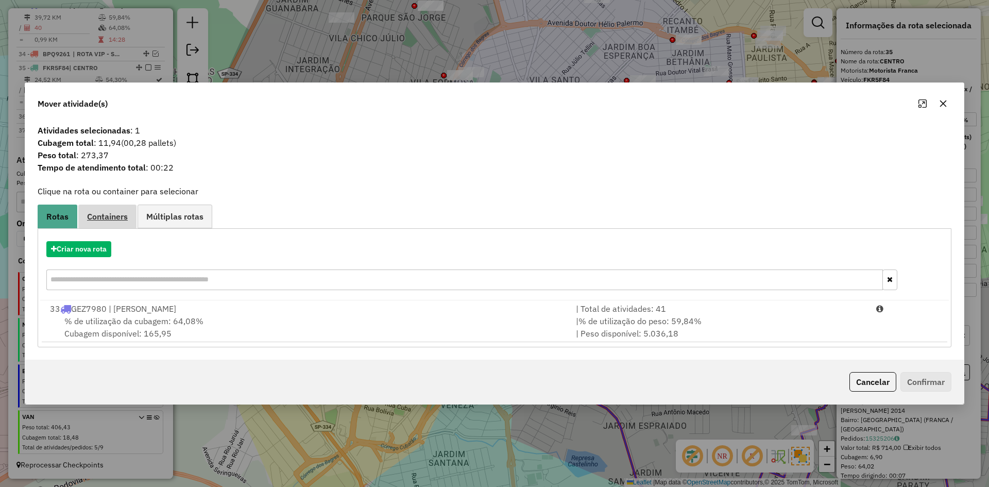
click at [115, 222] on link "Containers" at bounding box center [107, 216] width 58 height 23
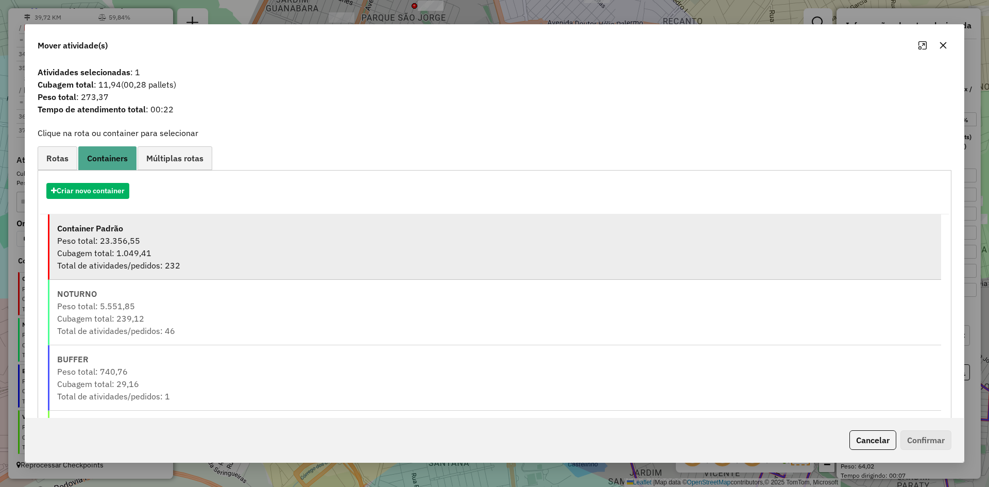
click at [134, 243] on div "Peso total: 23.356,55" at bounding box center [495, 240] width 876 height 12
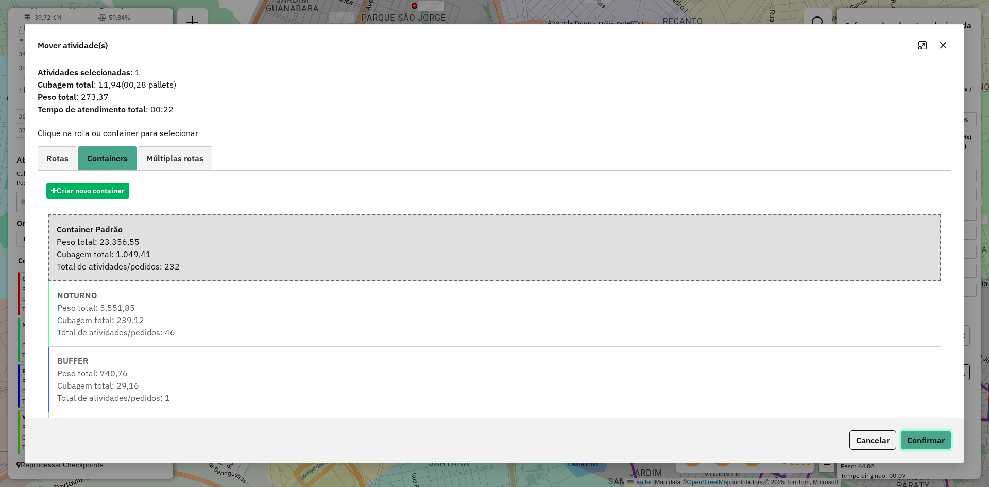
click at [936, 439] on button "Confirmar" at bounding box center [926, 440] width 51 height 20
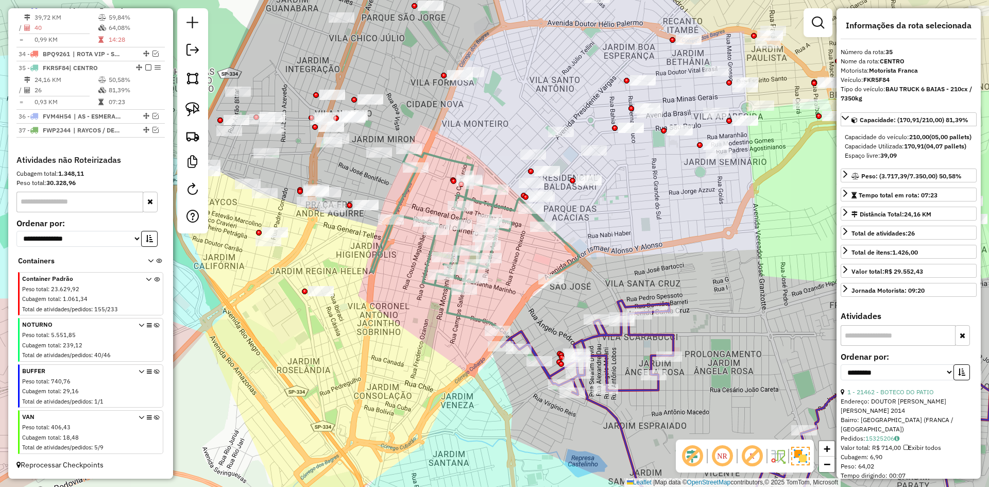
click at [461, 163] on icon at bounding box center [475, 239] width 208 height 177
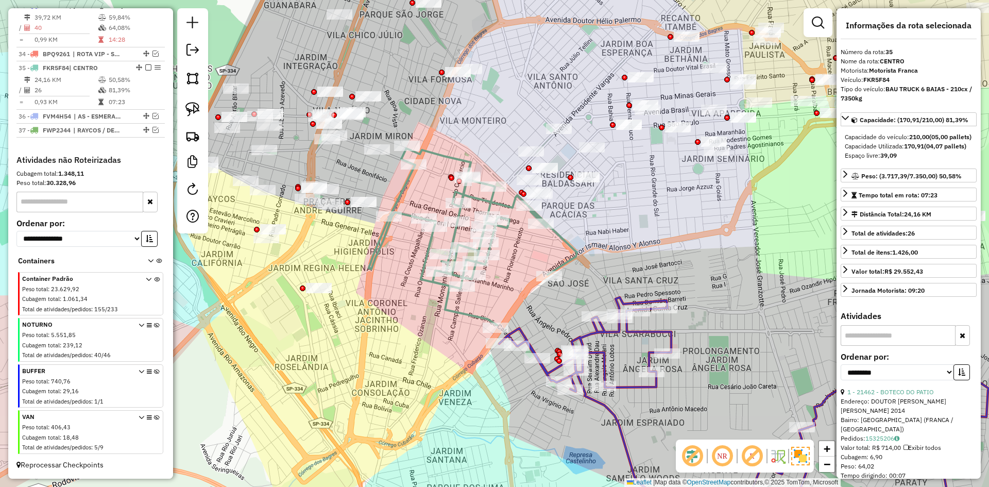
drag, startPoint x: 470, startPoint y: 125, endPoint x: 452, endPoint y: 107, distance: 25.1
click at [452, 107] on div "Janela de atendimento Grade de atendimento Capacidade Transportadoras Veículos …" at bounding box center [494, 243] width 989 height 487
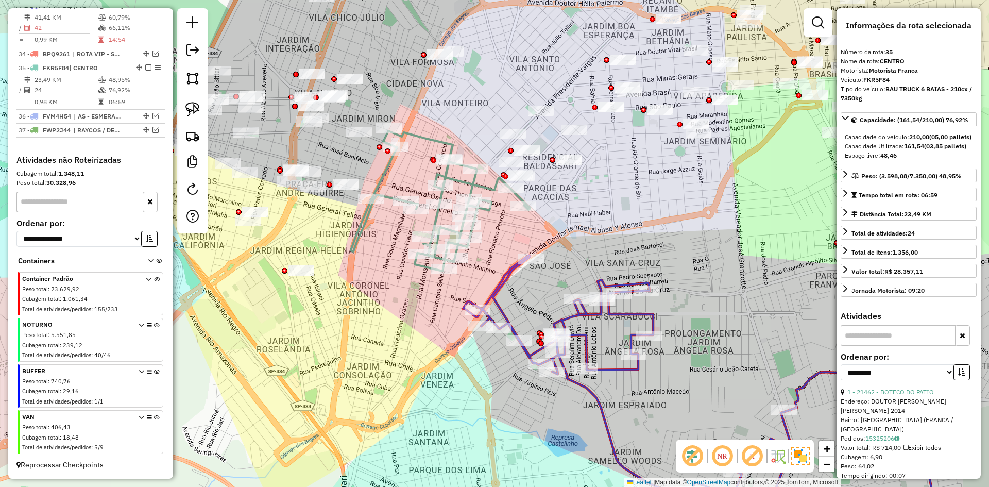
click at [486, 185] on icon at bounding box center [440, 201] width 179 height 140
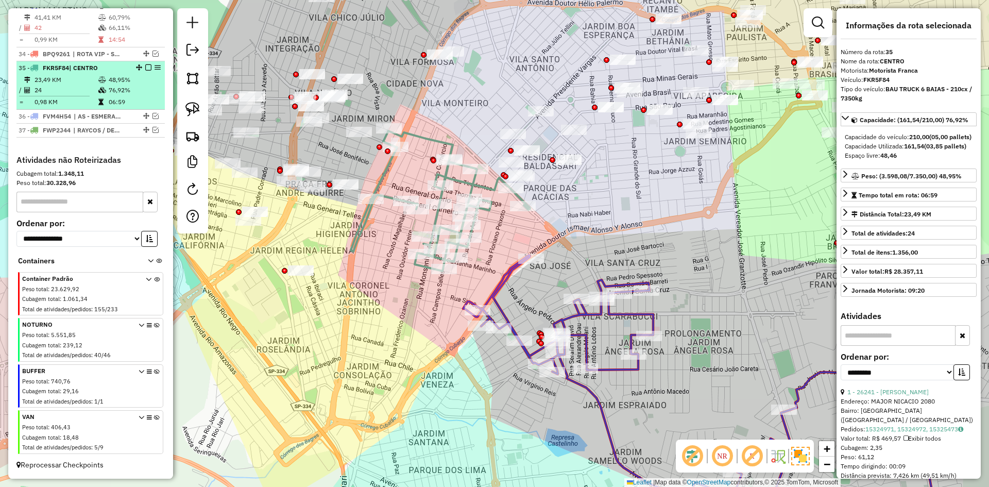
click at [142, 67] on div at bounding box center [145, 67] width 31 height 6
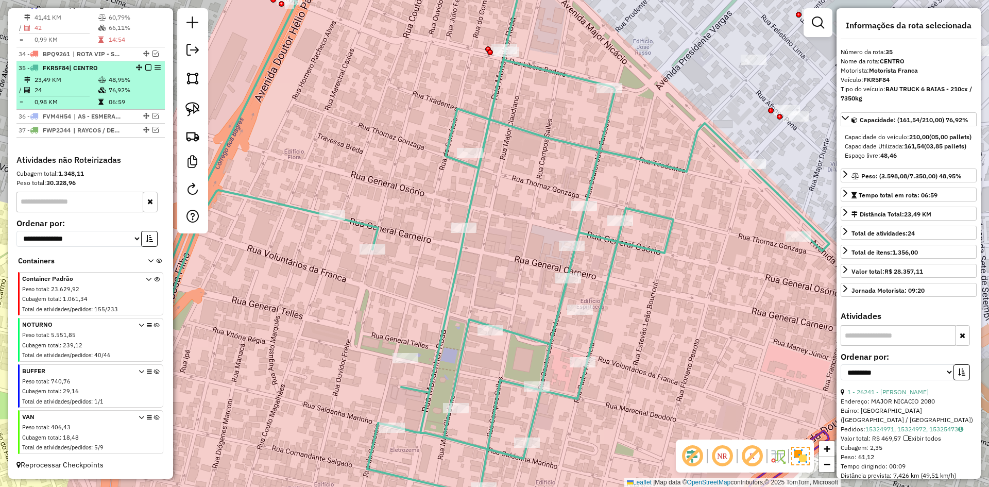
click at [145, 66] on em at bounding box center [148, 67] width 6 height 6
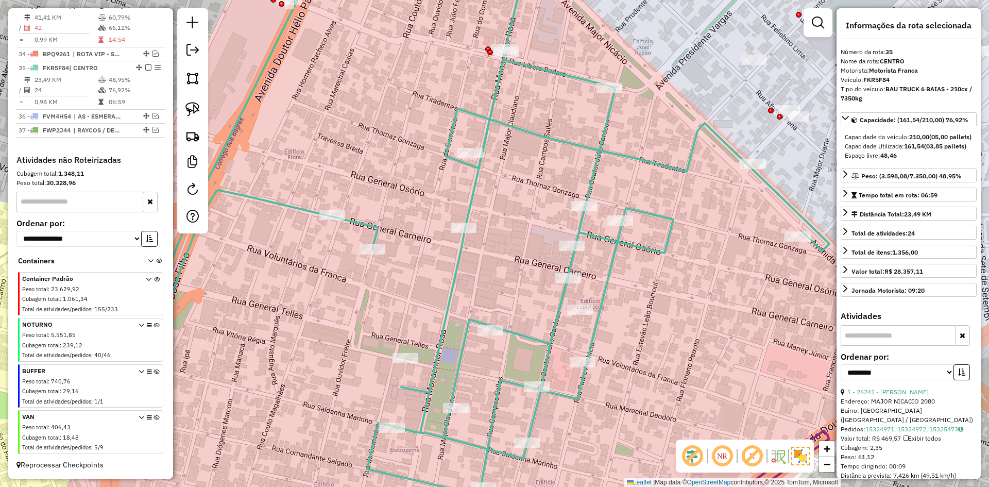
scroll to position [806, 0]
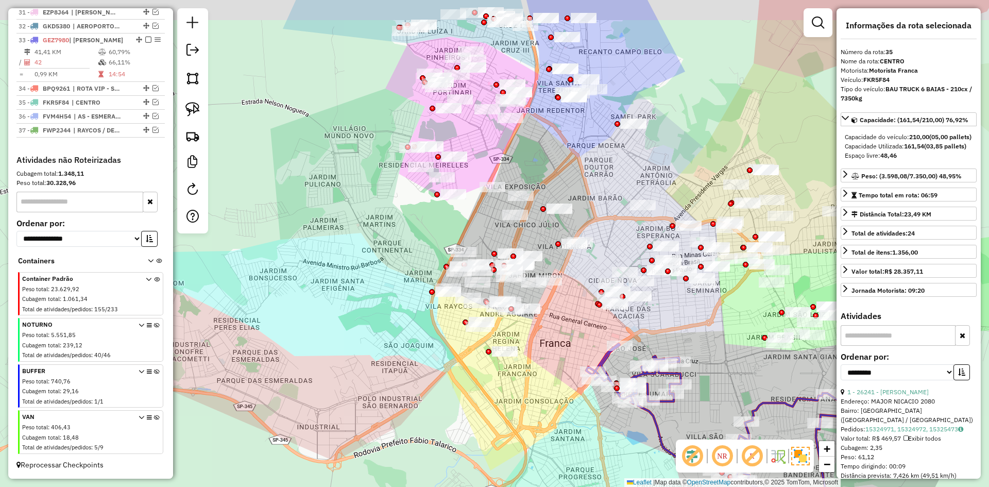
drag, startPoint x: 568, startPoint y: 320, endPoint x: 553, endPoint y: 317, distance: 15.8
click at [565, 323] on div "Janela de atendimento Grade de atendimento Capacidade Transportadoras Veículos …" at bounding box center [494, 243] width 989 height 487
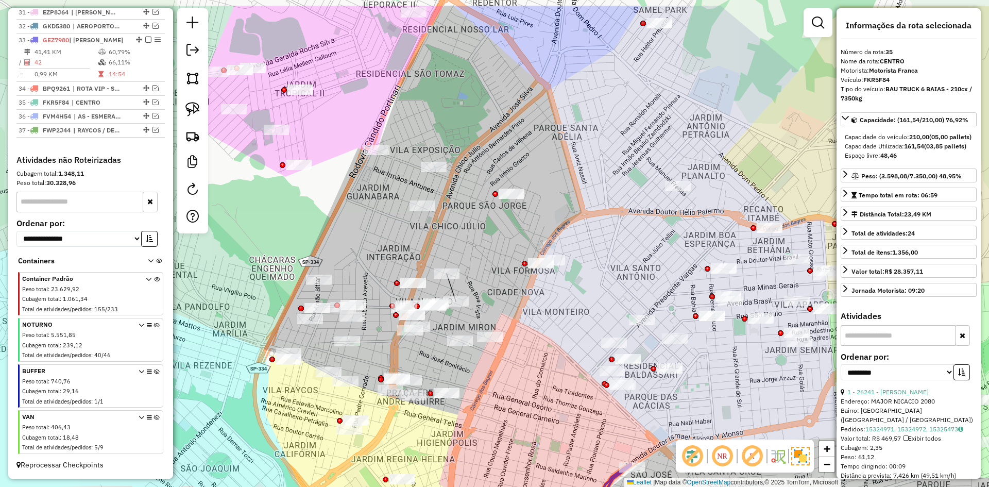
drag, startPoint x: 422, startPoint y: 207, endPoint x: 346, endPoint y: 261, distance: 93.9
click at [346, 261] on div "Janela de atendimento Grade de atendimento Capacidade Transportadoras Veículos …" at bounding box center [494, 243] width 989 height 487
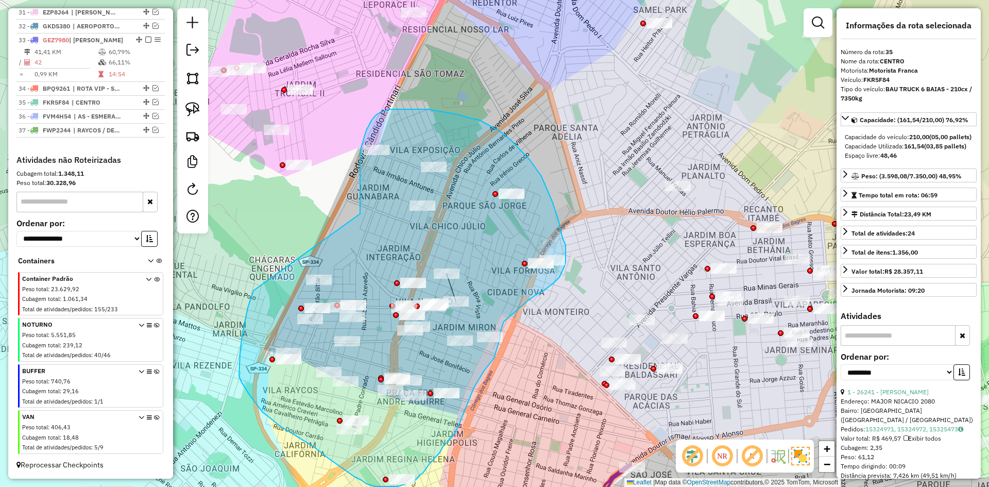
drag, startPoint x: 360, startPoint y: 160, endPoint x: 253, endPoint y: 291, distance: 168.8
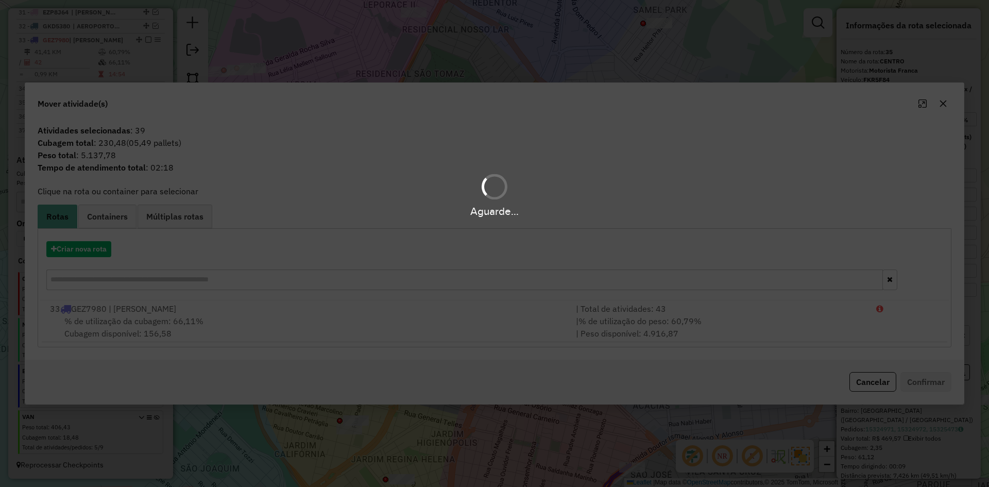
click at [85, 245] on div "Aguarde..." at bounding box center [494, 243] width 989 height 487
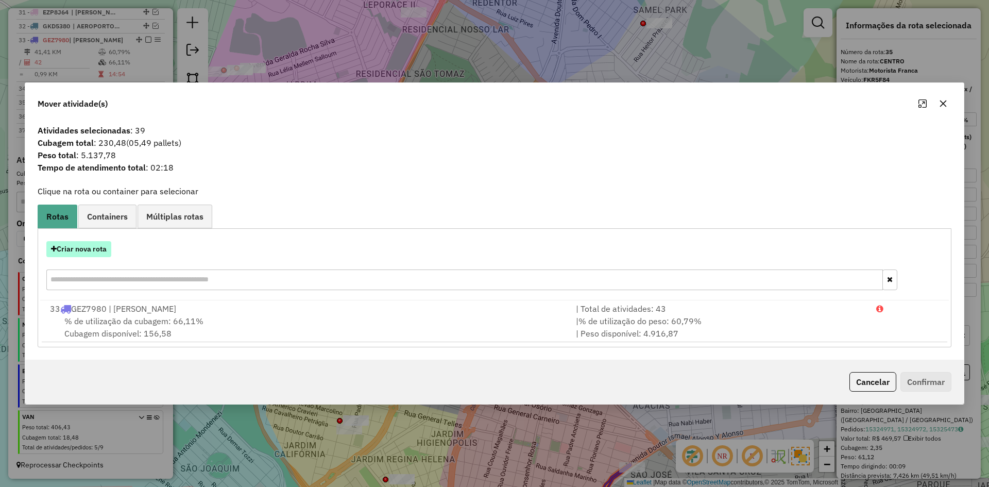
click at [85, 247] on button "Criar nova rota" at bounding box center [78, 249] width 65 height 16
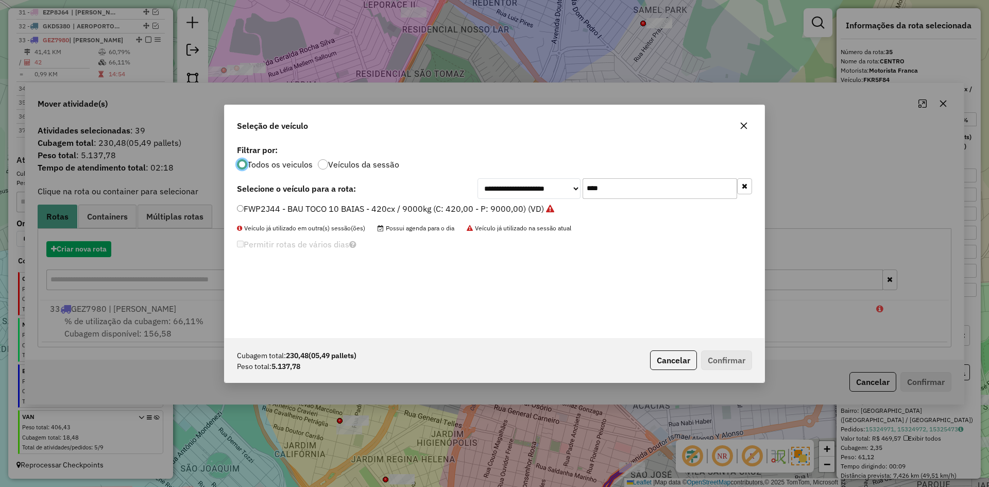
scroll to position [6, 3]
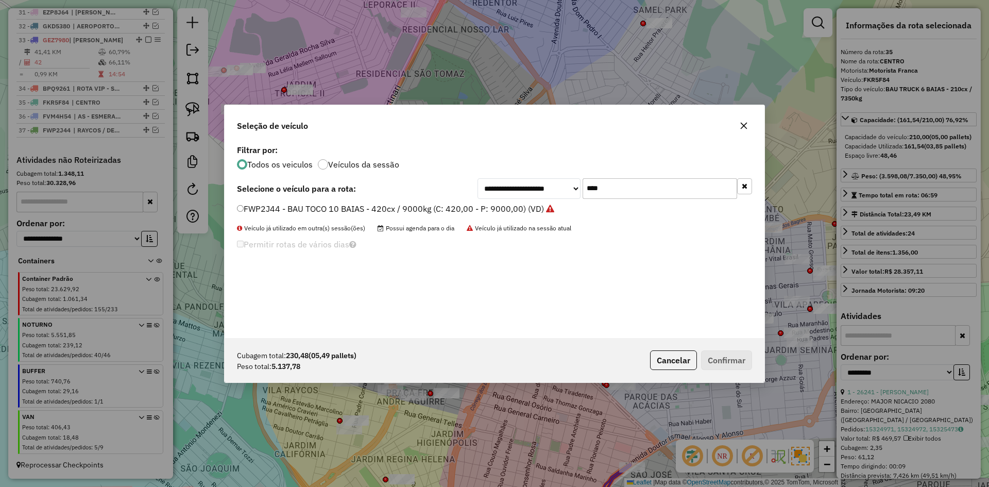
drag, startPoint x: 535, startPoint y: 187, endPoint x: 524, endPoint y: 187, distance: 11.3
click at [524, 187] on div "**********" at bounding box center [615, 188] width 275 height 21
type input "****"
drag, startPoint x: 417, startPoint y: 206, endPoint x: 462, endPoint y: 206, distance: 44.8
click at [417, 206] on label "FAF8G74 - BAU TOCO 10 BAIAS - 420cx / 9000kg (C: 420,00 - P: 9000,00) (VD)" at bounding box center [390, 208] width 306 height 12
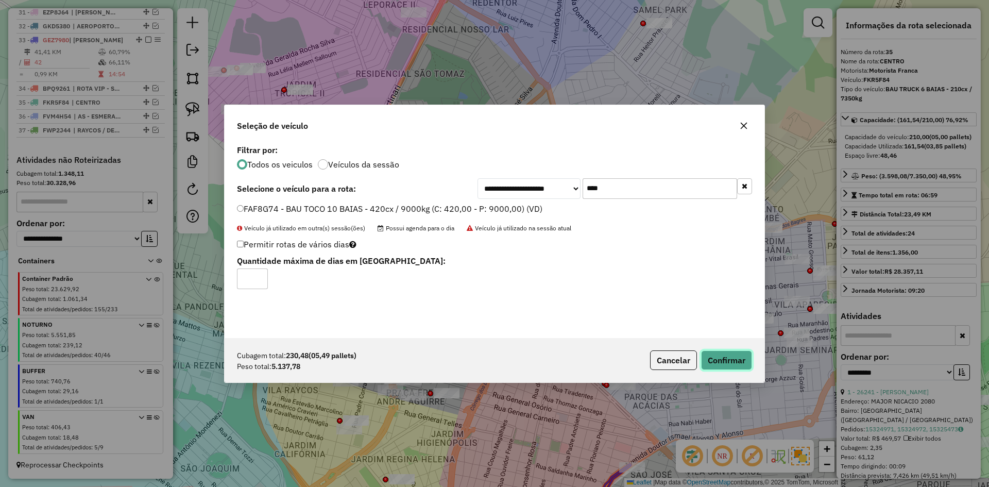
click at [729, 363] on button "Confirmar" at bounding box center [726, 360] width 51 height 20
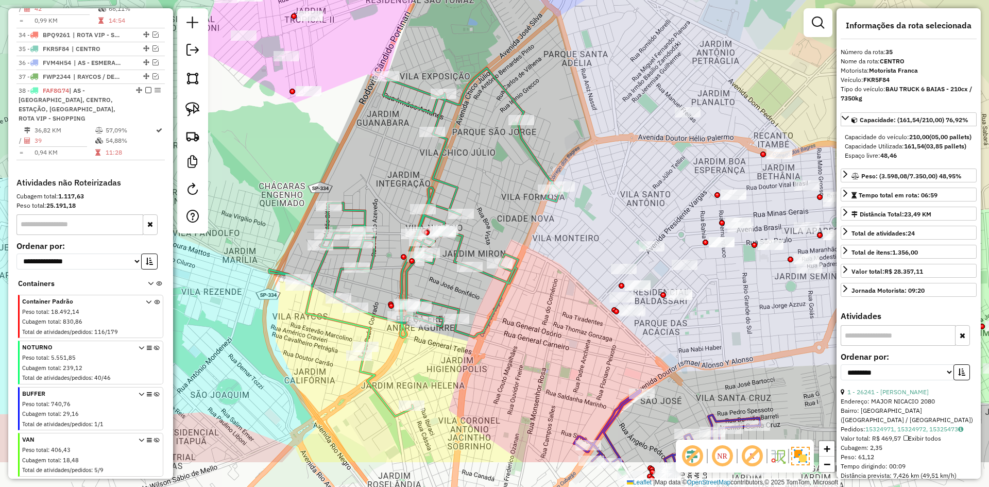
scroll to position [873, 0]
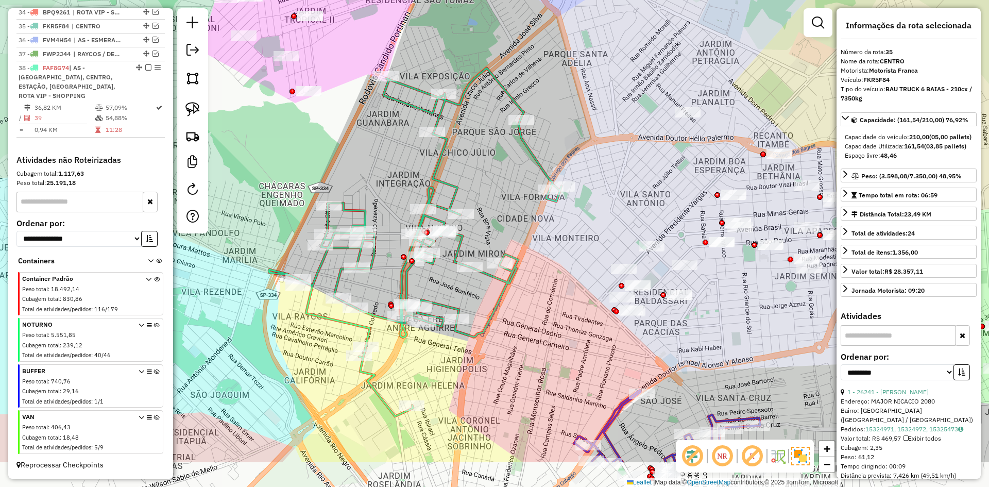
drag, startPoint x: 485, startPoint y: 317, endPoint x: 487, endPoint y: 231, distance: 85.6
click at [487, 231] on icon at bounding box center [415, 242] width 293 height 348
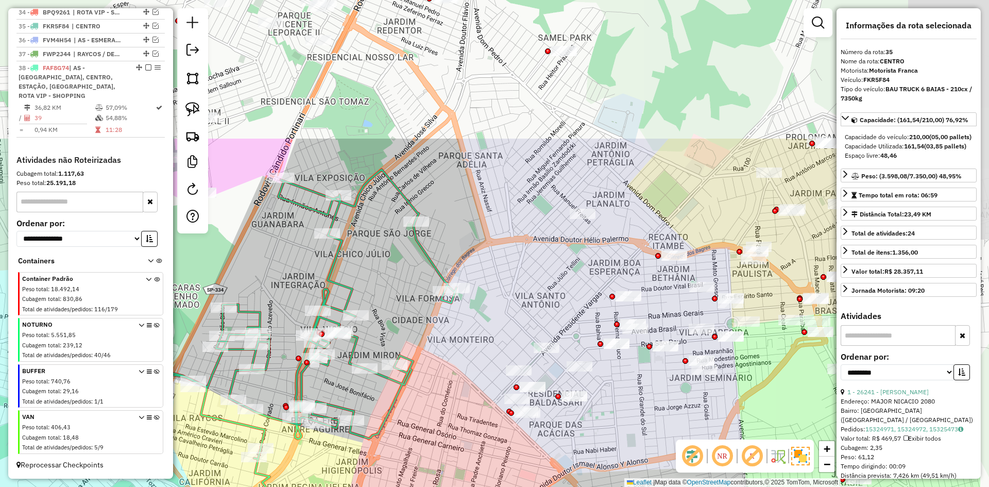
drag, startPoint x: 491, startPoint y: 315, endPoint x: 383, endPoint y: 502, distance: 215.8
click at [383, 486] on html "Aguarde... Pop-up bloqueado! Seu navegador bloqueou automáticamente a abertura …" at bounding box center [494, 243] width 989 height 487
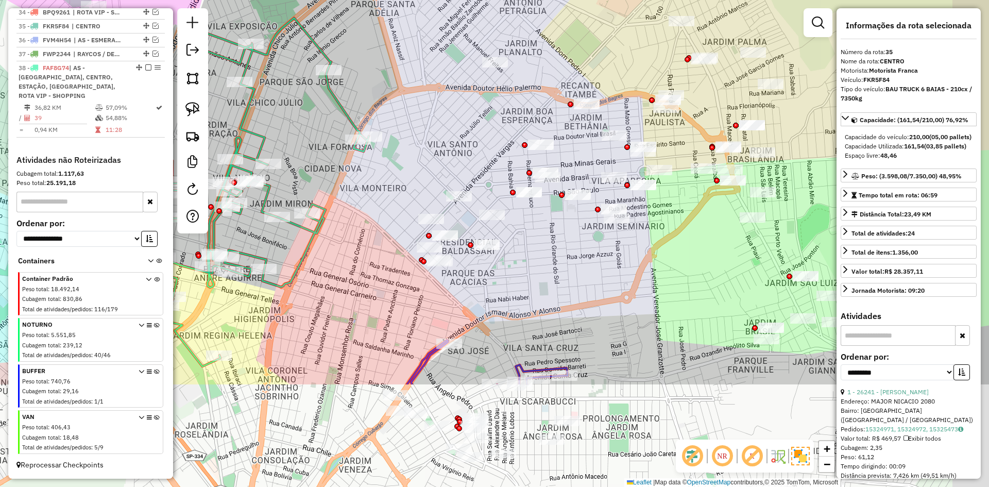
drag, startPoint x: 351, startPoint y: 215, endPoint x: 351, endPoint y: 195, distance: 20.1
click at [348, 188] on div "Janela de atendimento Grade de atendimento Capacidade Transportadoras Veículos …" at bounding box center [494, 243] width 989 height 487
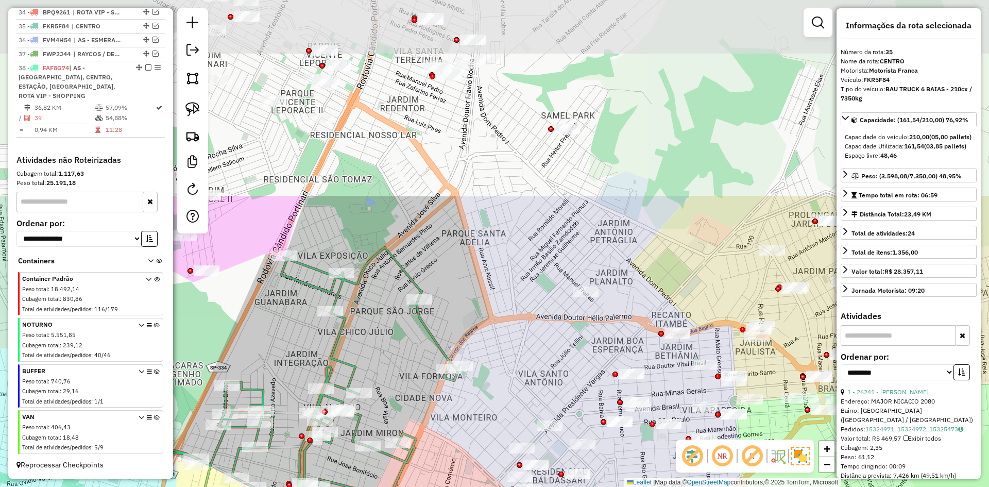
drag, startPoint x: 355, startPoint y: 218, endPoint x: 403, endPoint y: 369, distance: 158.5
click at [448, 450] on div "Janela de atendimento Grade de atendimento Capacidade Transportadoras Veículos …" at bounding box center [494, 243] width 989 height 487
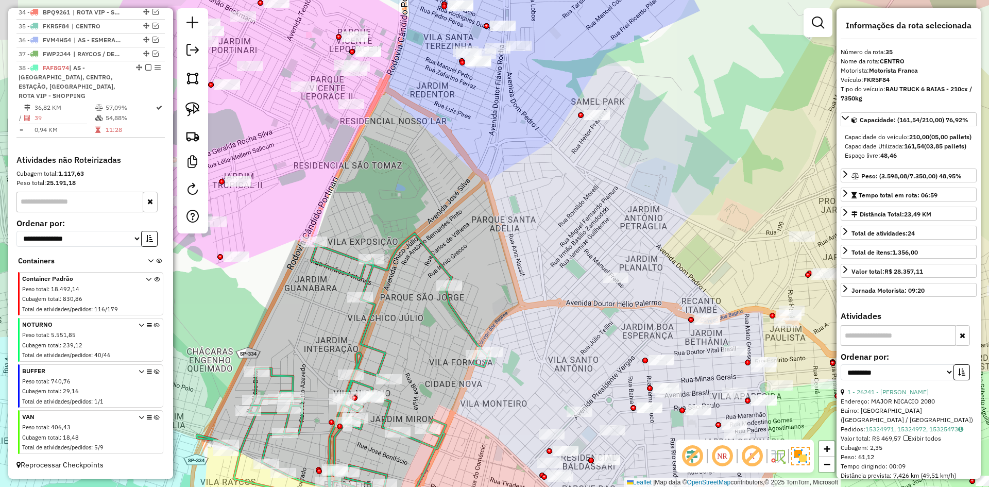
drag, startPoint x: 413, startPoint y: 328, endPoint x: 502, endPoint y: 345, distance: 90.1
click at [502, 345] on div "Janela de atendimento Grade de atendimento Capacidade Transportadoras Veículos …" at bounding box center [494, 243] width 989 height 487
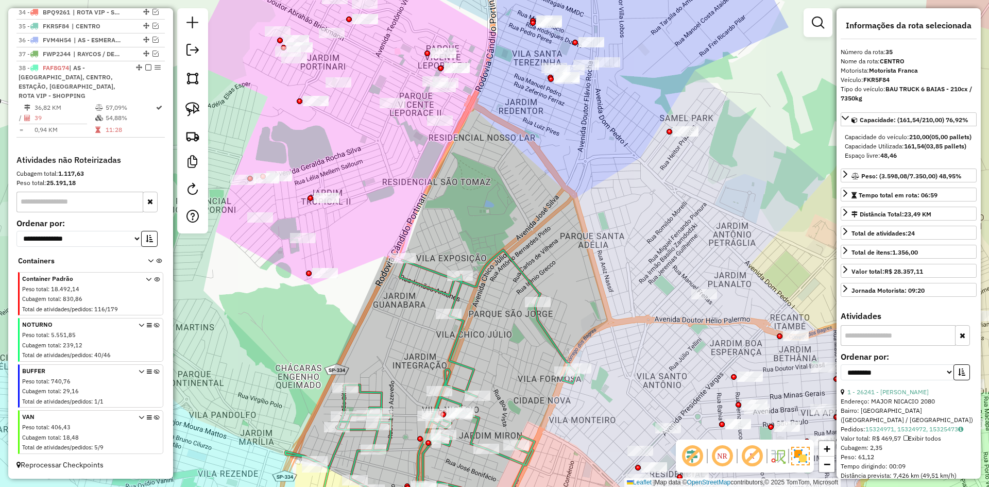
click at [455, 349] on icon at bounding box center [431, 393] width 293 height 286
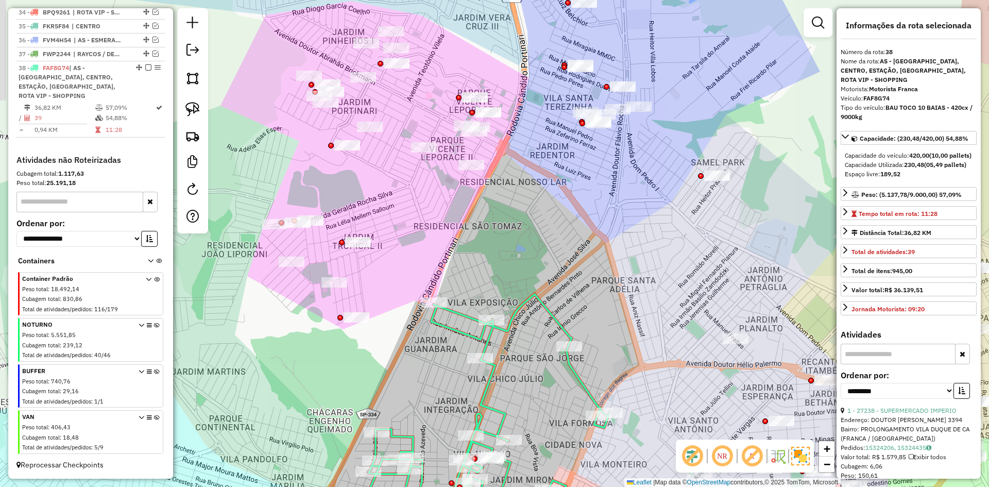
drag, startPoint x: 387, startPoint y: 224, endPoint x: 429, endPoint y: 293, distance: 80.2
click at [438, 289] on div "Janela de atendimento Grade de atendimento Capacidade Transportadoras Veículos …" at bounding box center [494, 243] width 989 height 487
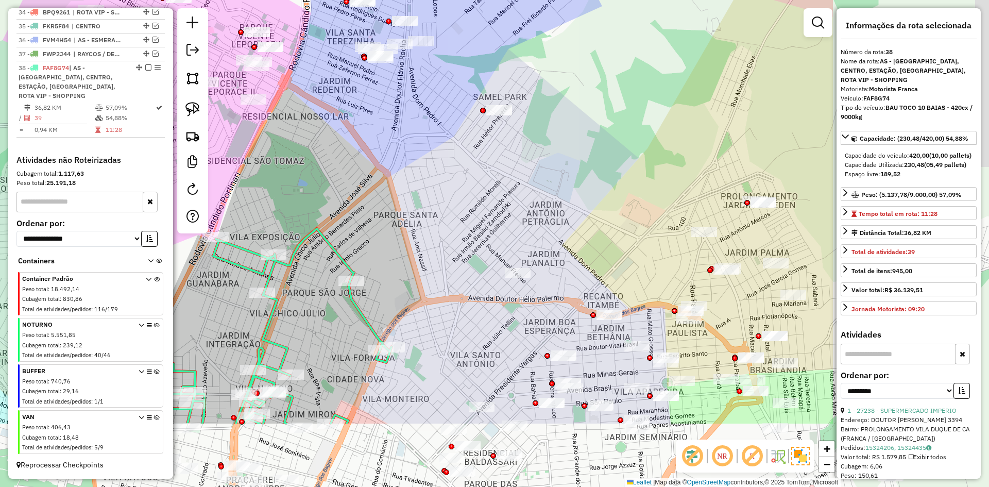
drag, startPoint x: 519, startPoint y: 292, endPoint x: 392, endPoint y: 211, distance: 150.4
click at [351, 185] on div "Janela de atendimento Grade de atendimento Capacidade Transportadoras Veículos …" at bounding box center [494, 243] width 989 height 487
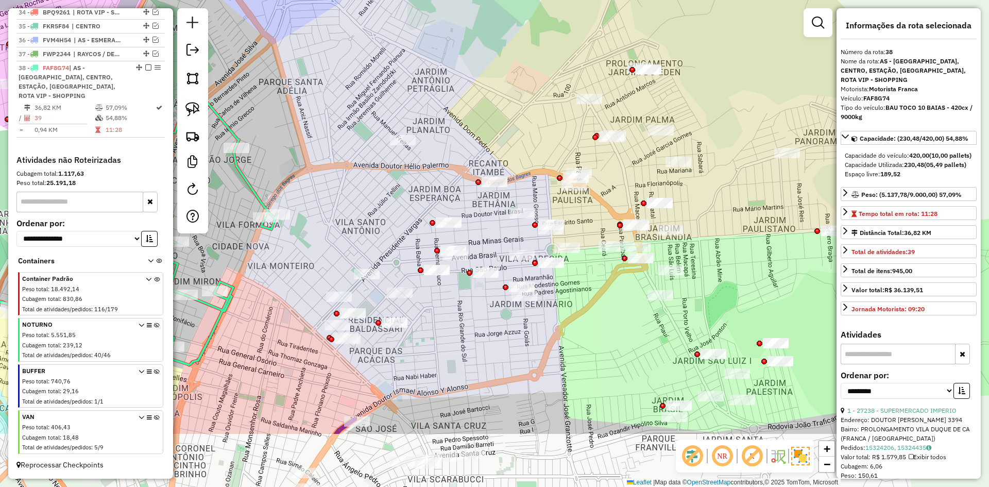
drag, startPoint x: 437, startPoint y: 276, endPoint x: 357, endPoint y: 212, distance: 102.7
click at [365, 187] on div "Janela de atendimento Grade de atendimento Capacidade Transportadoras Veículos …" at bounding box center [494, 243] width 989 height 487
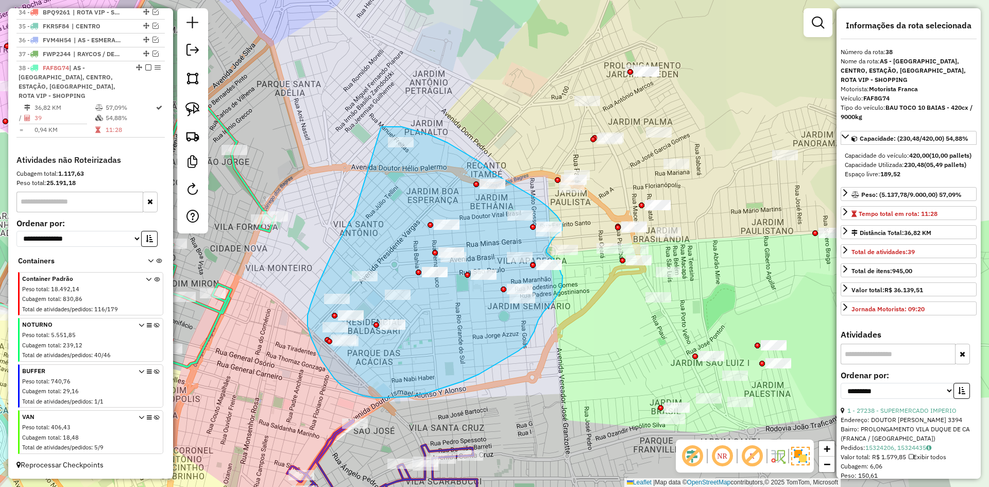
drag, startPoint x: 346, startPoint y: 228, endPoint x: 373, endPoint y: 128, distance: 104.0
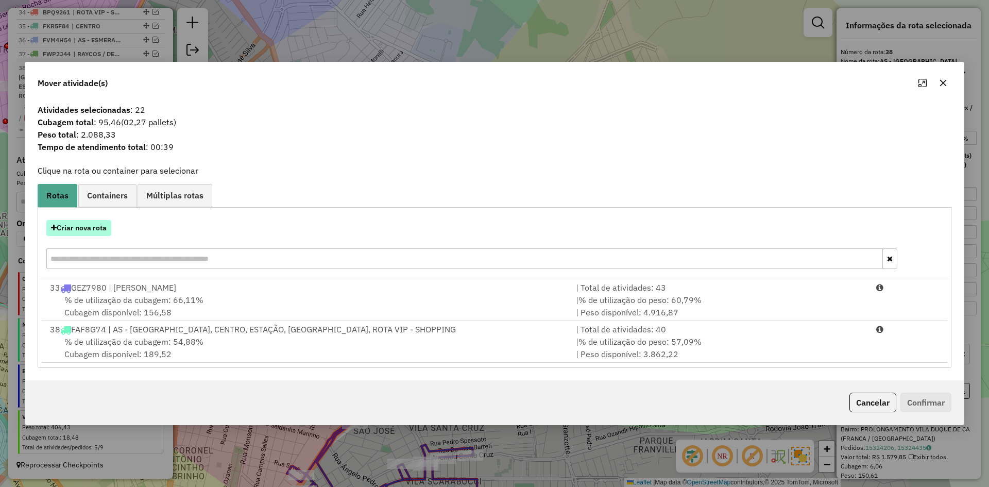
click at [86, 227] on button "Criar nova rota" at bounding box center [78, 228] width 65 height 16
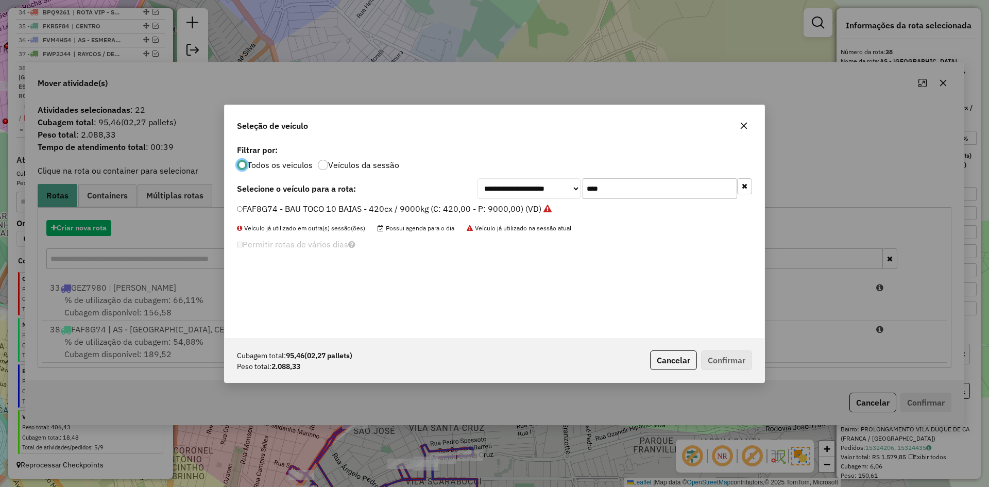
scroll to position [6, 3]
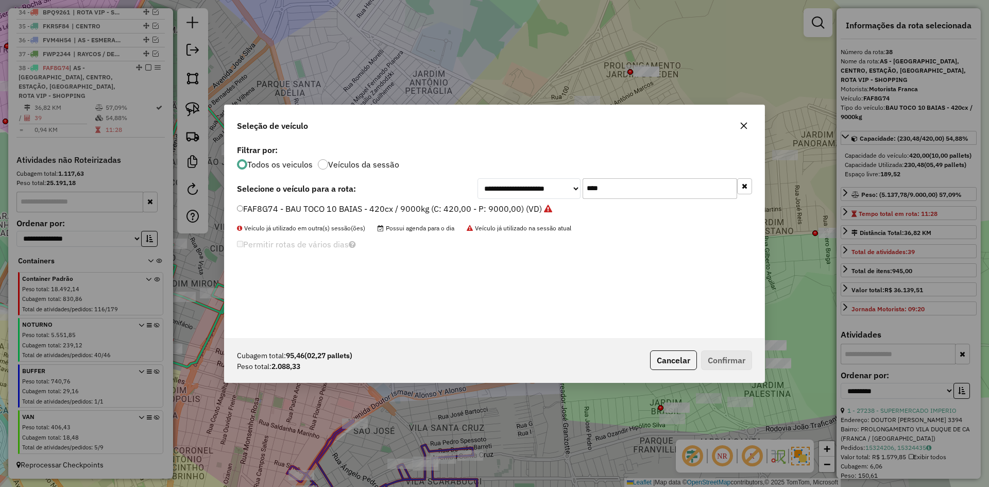
drag, startPoint x: 612, startPoint y: 190, endPoint x: 533, endPoint y: 189, distance: 78.3
click at [533, 189] on div "**********" at bounding box center [615, 188] width 275 height 21
type input "****"
click at [387, 210] on label "FKM0F54 - BAU TOCO 10 BAIAS - 420cx / 9000kg (C: 420,00 - P: 9000,00) (VD)" at bounding box center [390, 208] width 307 height 12
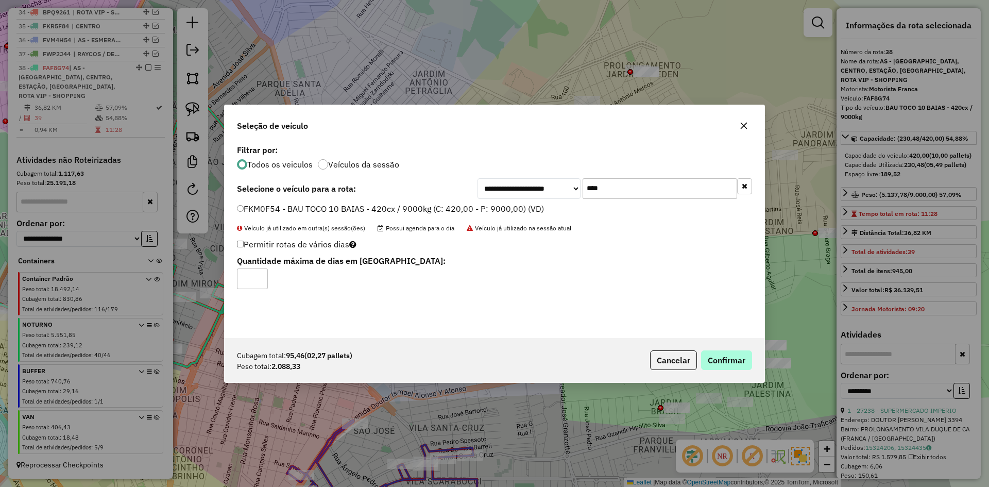
drag, startPoint x: 731, startPoint y: 349, endPoint x: 730, endPoint y: 357, distance: 7.7
click at [731, 350] on div "Cubagem total: 95,46 (02,27 pallets) Peso total: 2.088,33 Cancelar Confirmar" at bounding box center [495, 360] width 540 height 44
click at [730, 357] on button "Confirmar" at bounding box center [726, 360] width 51 height 20
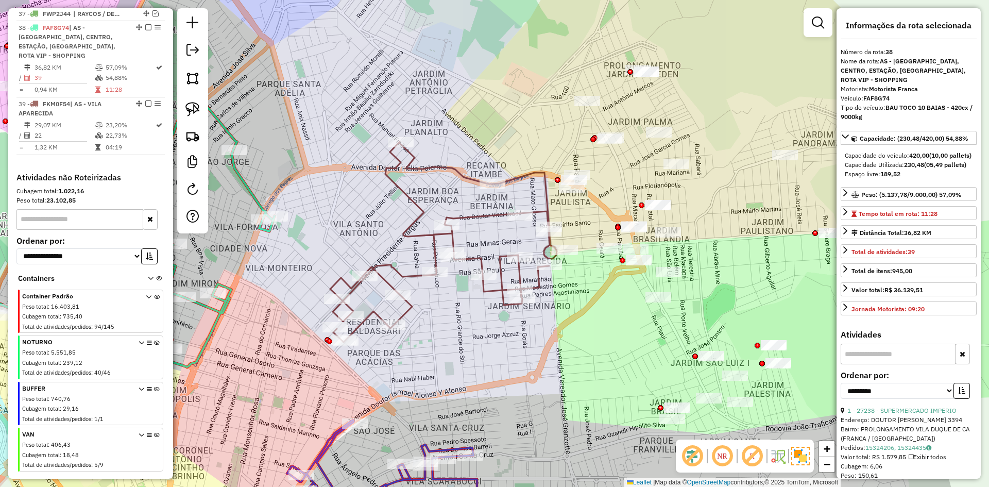
scroll to position [931, 0]
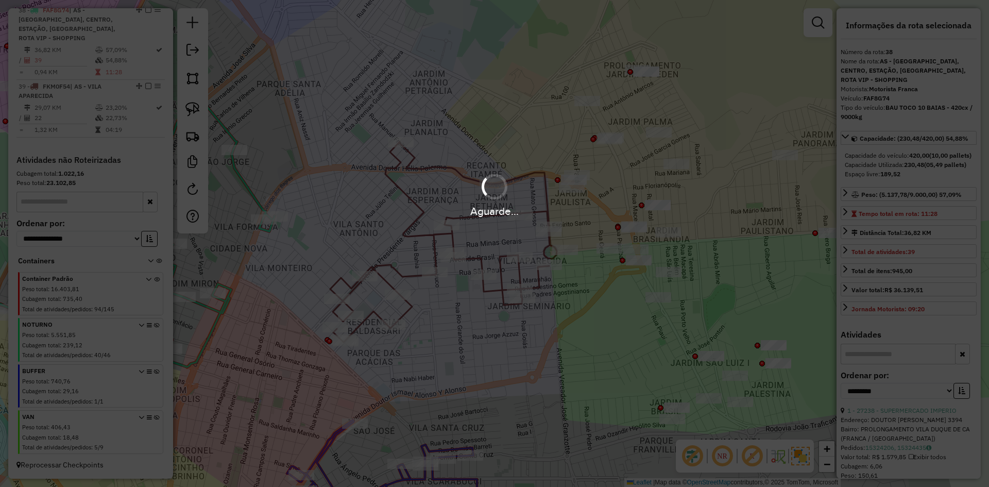
drag, startPoint x: 324, startPoint y: 157, endPoint x: 328, endPoint y: 168, distance: 12.5
click at [343, 171] on hb-app "Aguarde... Pop-up bloqueado! Seu navegador bloqueou automáticamente a abertura …" at bounding box center [494, 243] width 989 height 487
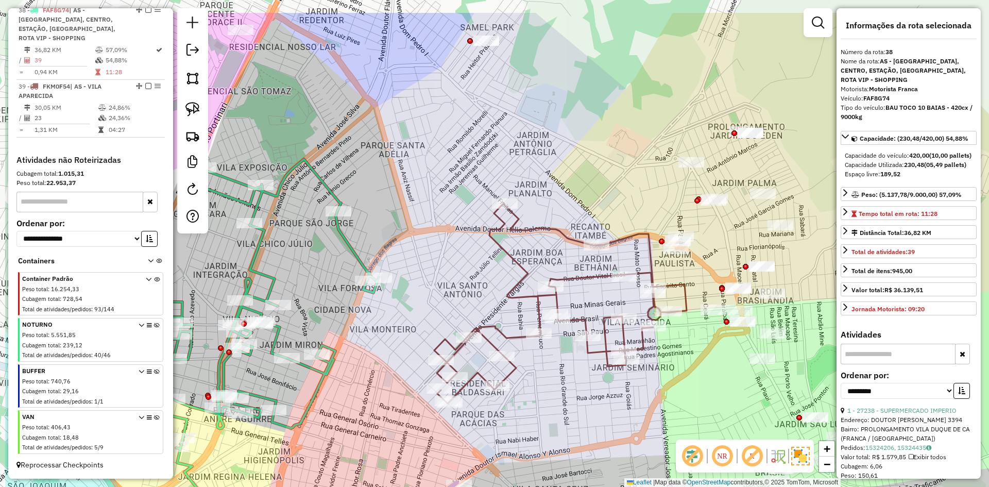
drag, startPoint x: 328, startPoint y: 168, endPoint x: 367, endPoint y: 199, distance: 50.0
click at [426, 228] on div "Janela de atendimento Grade de atendimento Capacidade Transportadoras Veículos …" at bounding box center [494, 243] width 989 height 487
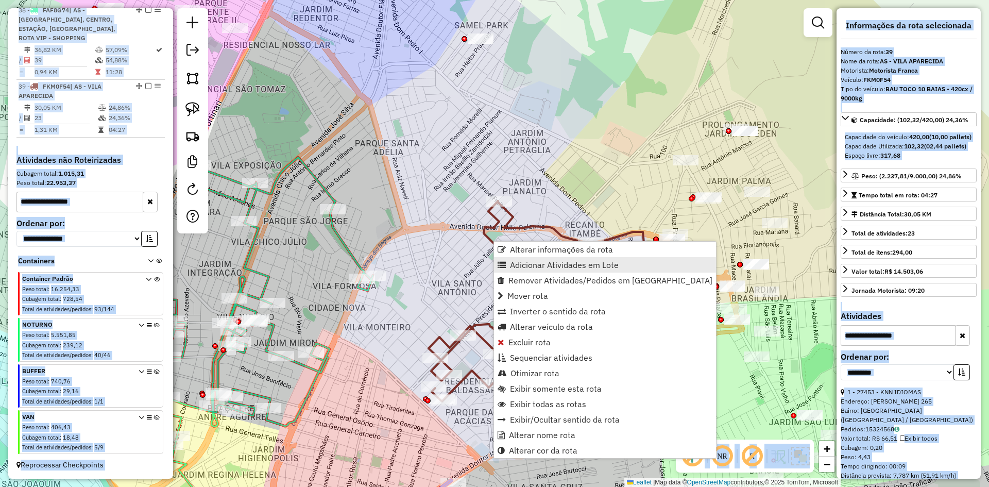
drag, startPoint x: 540, startPoint y: 267, endPoint x: 515, endPoint y: 263, distance: 25.2
click at [540, 268] on span "Adicionar Atividades em Lote" at bounding box center [564, 265] width 109 height 8
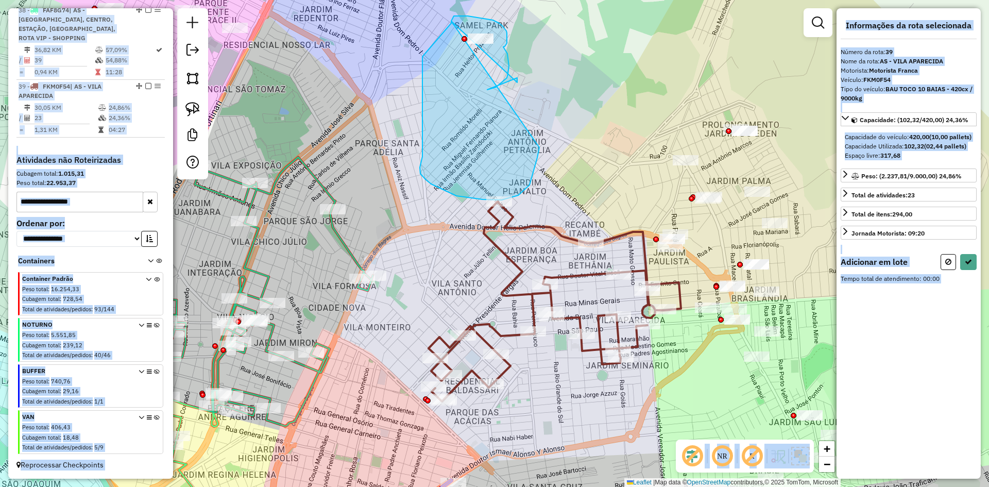
click at [549, 123] on div "Janela de atendimento Grade de atendimento Capacidade Transportadoras Veículos …" at bounding box center [494, 243] width 989 height 487
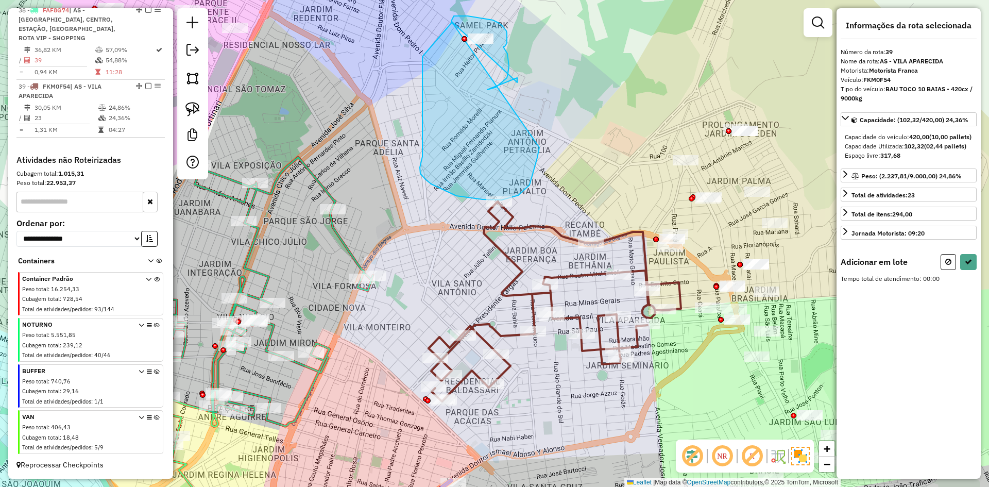
drag, startPoint x: 537, startPoint y: 115, endPoint x: 606, endPoint y: 127, distance: 70.5
click at [551, 117] on div "Janela de atendimento Grade de atendimento Capacidade Transportadoras Veículos …" at bounding box center [494, 243] width 989 height 487
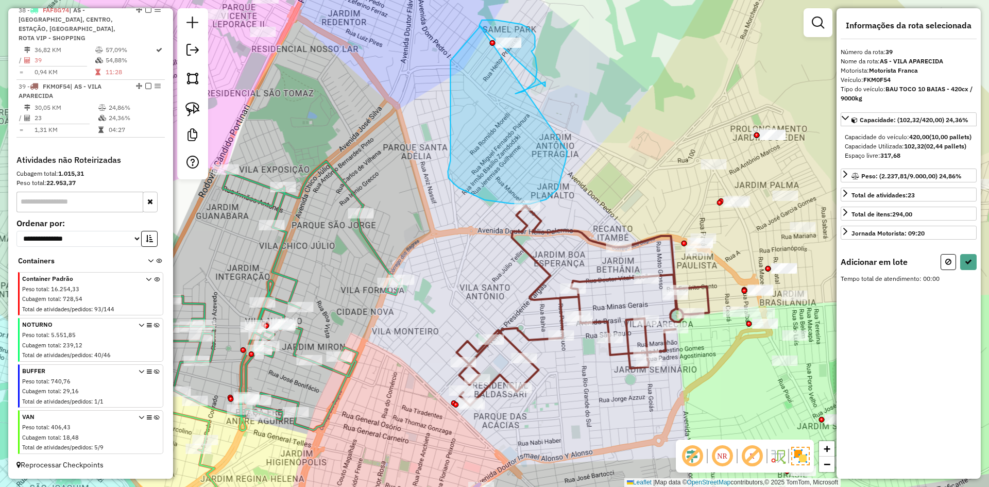
click at [608, 127] on div "Janela de atendimento Grade de atendimento Capacidade Transportadoras Veículos …" at bounding box center [494, 243] width 989 height 487
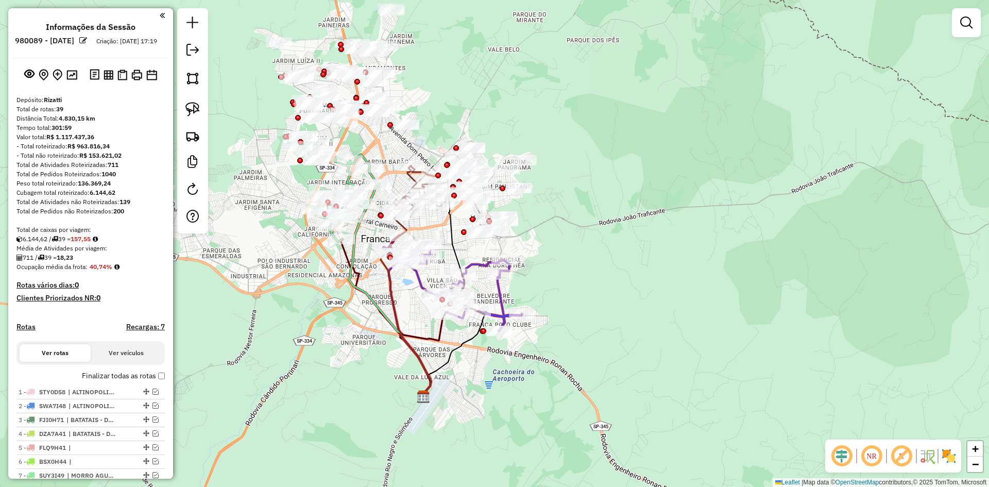
click at [847, 462] on em at bounding box center [841, 456] width 25 height 25
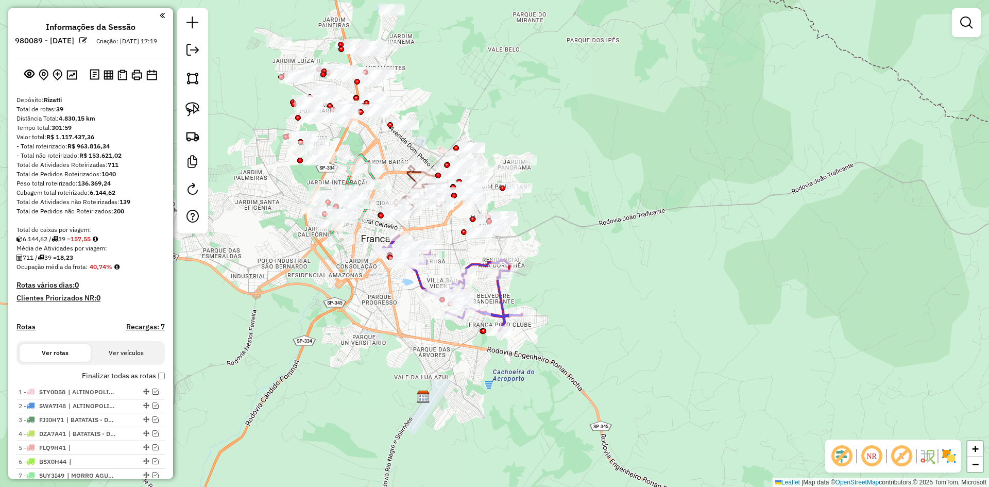
click at [949, 455] on img at bounding box center [949, 456] width 16 height 16
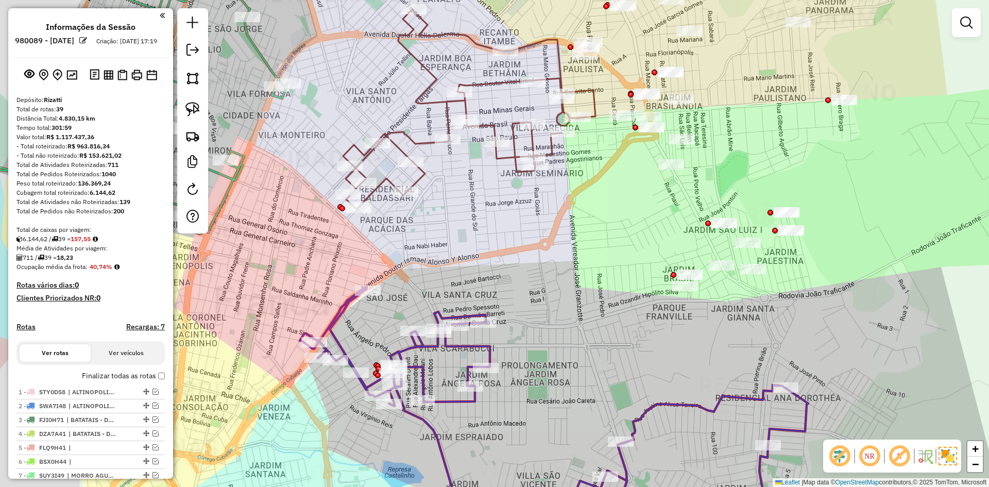
drag, startPoint x: 472, startPoint y: 306, endPoint x: 810, endPoint y: 367, distance: 343.1
click at [828, 373] on div "Janela de atendimento Grade de atendimento Capacidade Transportadoras Veículos …" at bounding box center [494, 243] width 989 height 487
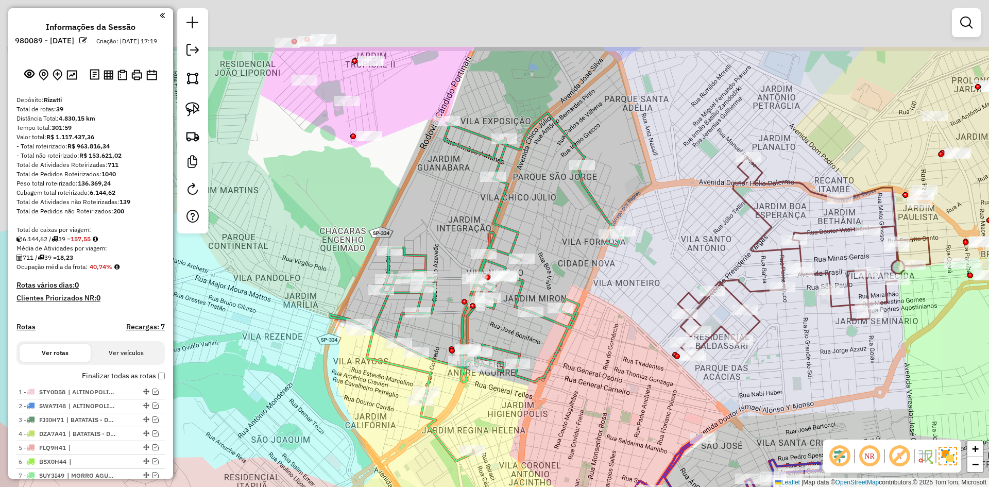
click at [604, 390] on div "Janela de atendimento Grade de atendimento Capacidade Transportadoras Veículos …" at bounding box center [494, 243] width 989 height 487
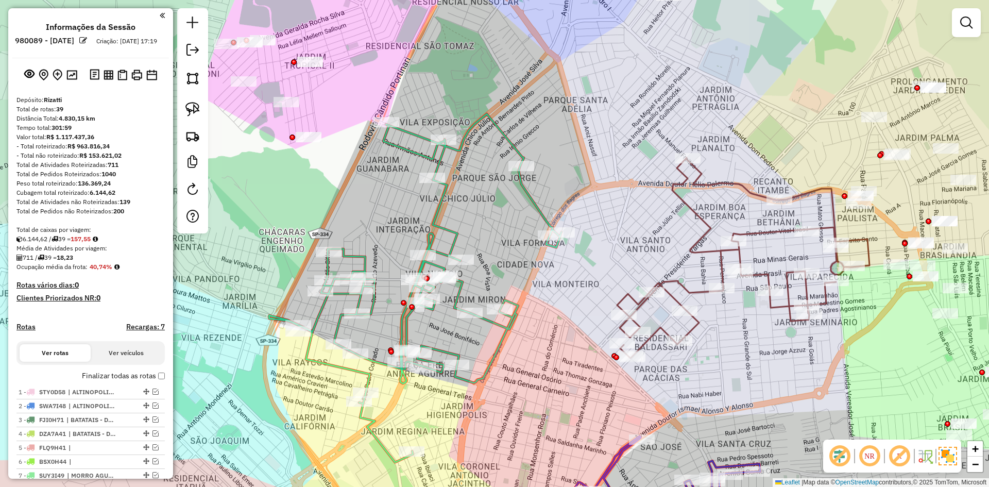
drag, startPoint x: 535, startPoint y: 340, endPoint x: 520, endPoint y: 350, distance: 18.4
click at [515, 377] on div "Janela de atendimento Grade de atendimento Capacidade Transportadoras Veículos …" at bounding box center [494, 243] width 989 height 487
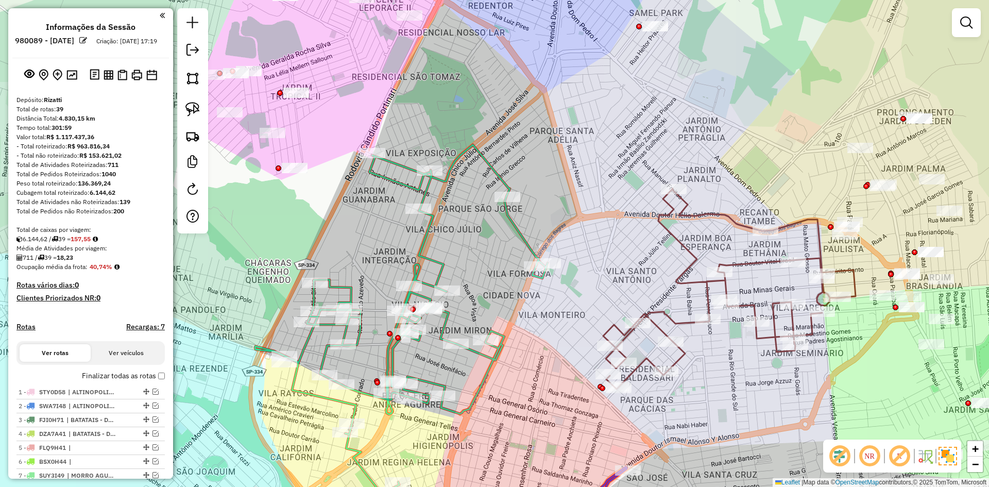
select select "**********"
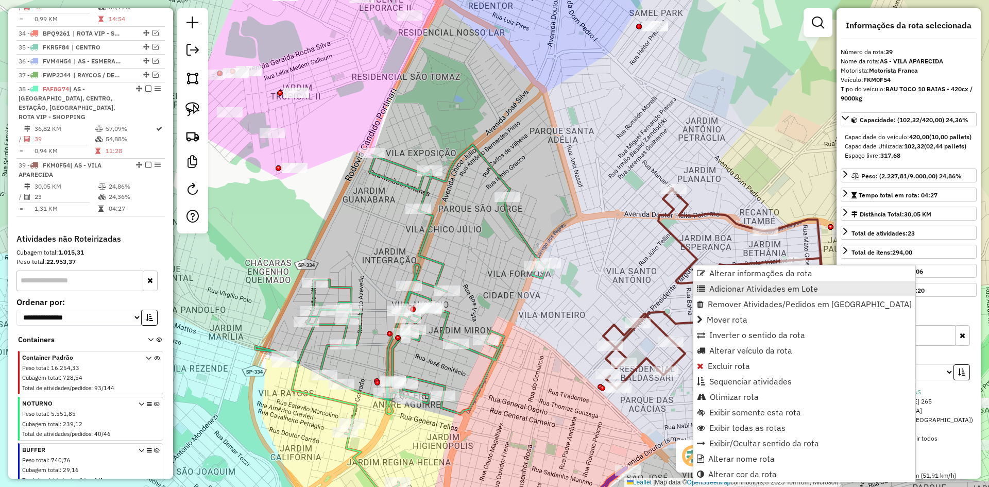
scroll to position [931, 0]
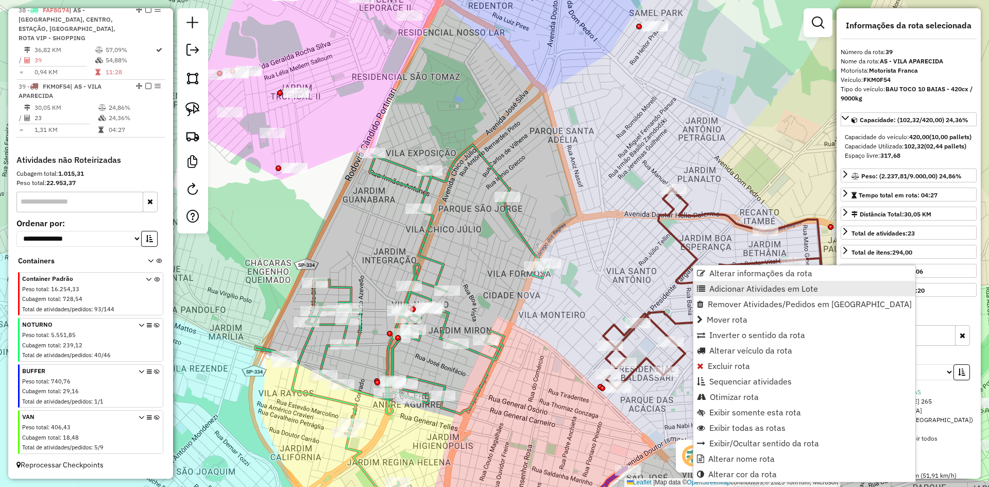
click at [726, 292] on span "Adicionar Atividades em Lote" at bounding box center [763, 288] width 109 height 8
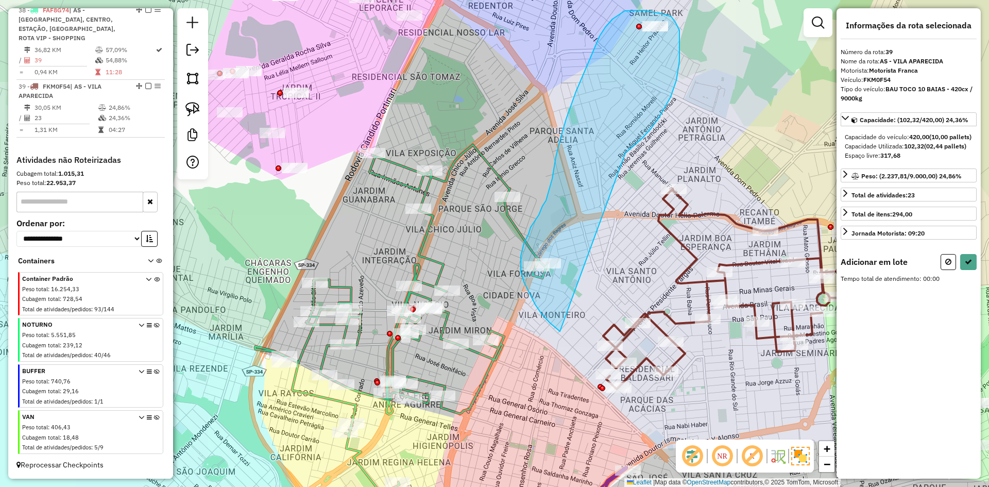
drag, startPoint x: 651, startPoint y: 128, endPoint x: 617, endPoint y: 311, distance: 186.1
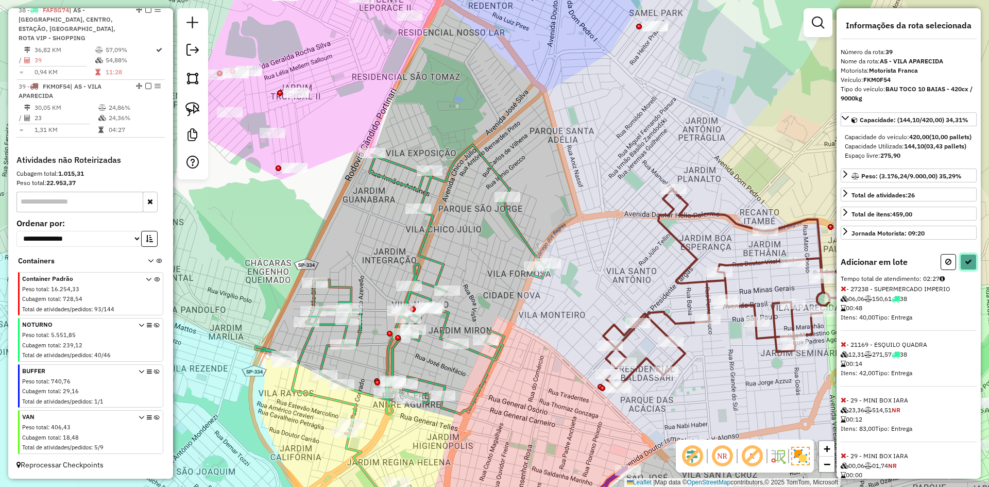
click at [968, 265] on icon at bounding box center [968, 261] width 7 height 7
select select "**********"
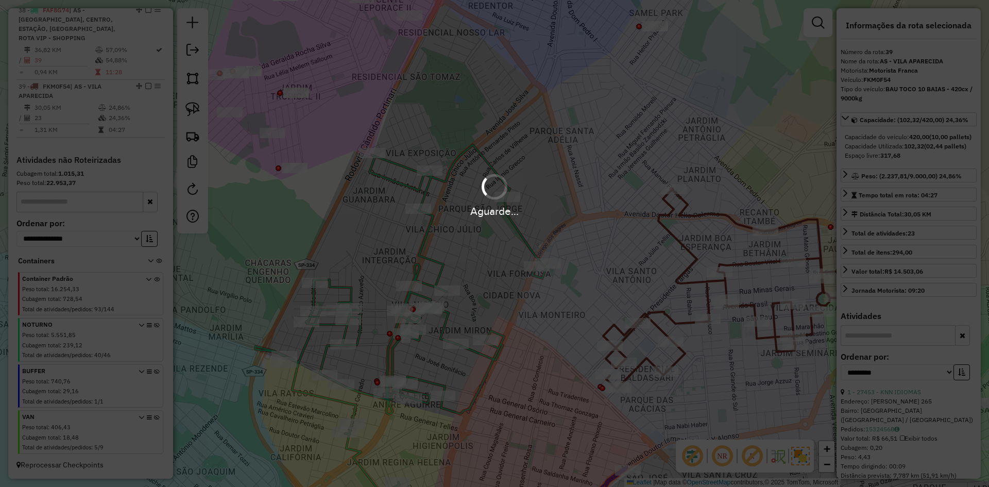
click at [968, 280] on div "Aguarde..." at bounding box center [494, 243] width 989 height 487
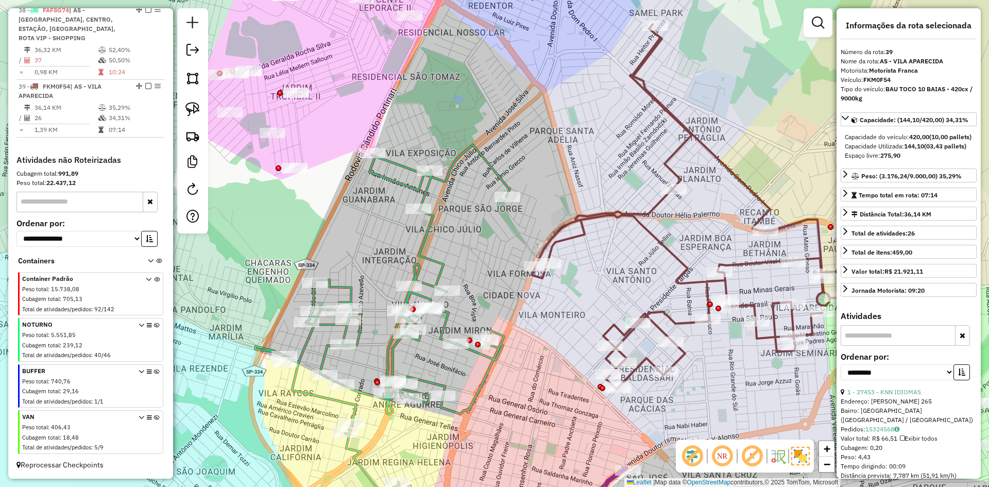
click at [580, 238] on icon at bounding box center [694, 206] width 324 height 365
click at [582, 234] on icon at bounding box center [694, 206] width 324 height 365
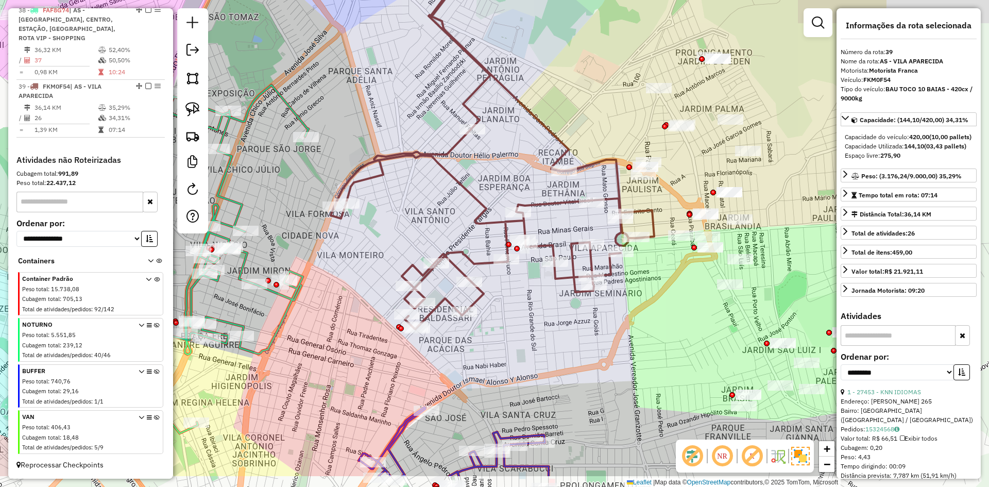
drag, startPoint x: 445, startPoint y: 207, endPoint x: 407, endPoint y: 190, distance: 42.2
click at [407, 190] on div "Janela de atendimento Grade de atendimento Capacidade Transportadoras Veículos …" at bounding box center [494, 243] width 989 height 487
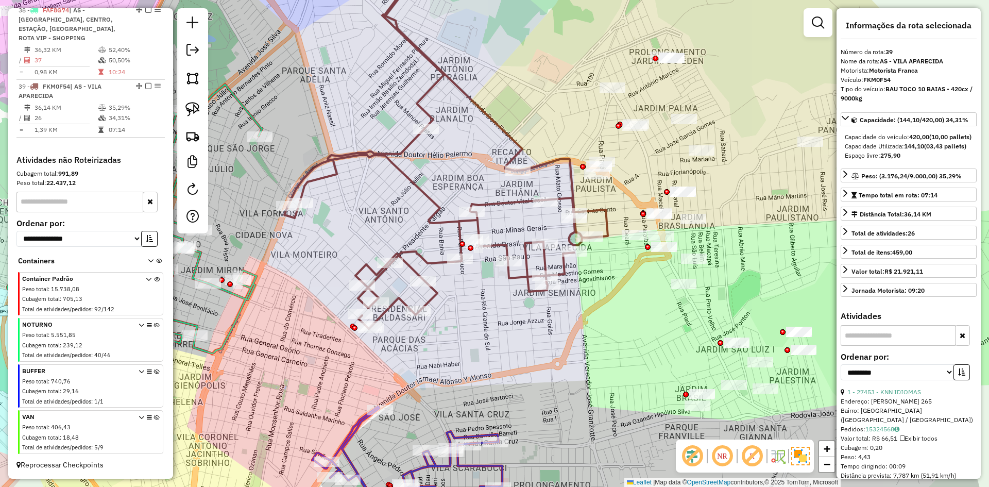
drag, startPoint x: 546, startPoint y: 229, endPoint x: 504, endPoint y: 229, distance: 42.2
click at [504, 229] on div "Janela de atendimento Grade de atendimento Capacidade Transportadoras Veículos …" at bounding box center [494, 243] width 989 height 487
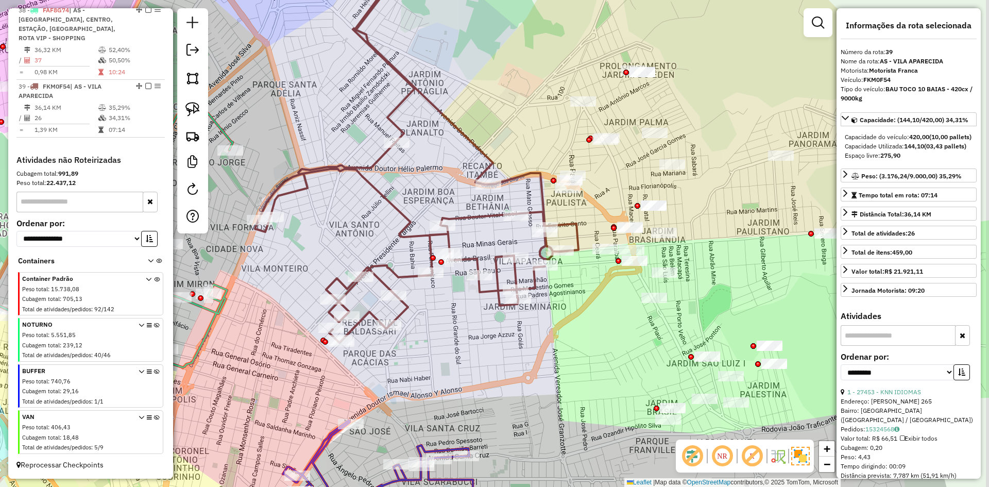
drag, startPoint x: 620, startPoint y: 201, endPoint x: 543, endPoint y: 245, distance: 88.8
click at [568, 238] on div "Janela de atendimento Grade de atendimento Capacidade Transportadoras Veículos …" at bounding box center [494, 243] width 989 height 487
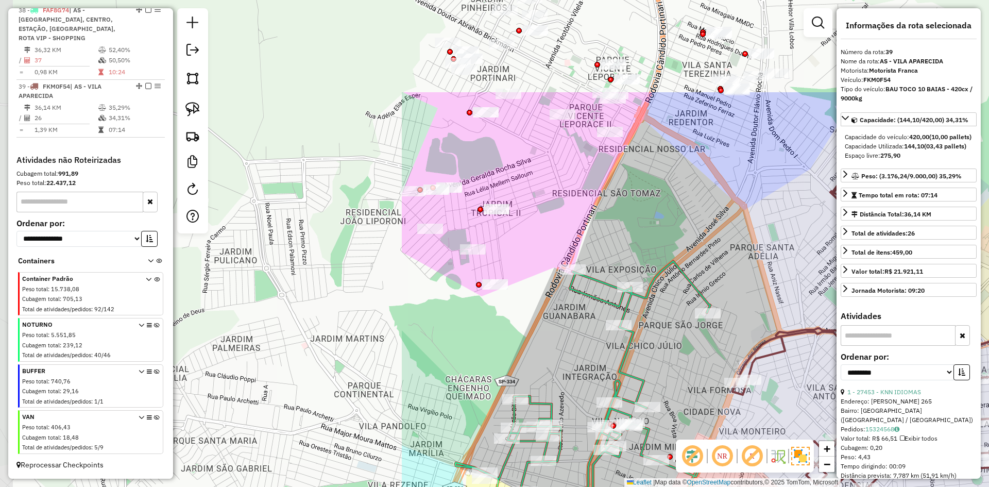
drag, startPoint x: 266, startPoint y: 291, endPoint x: 745, endPoint y: 515, distance: 529.0
click at [745, 486] on html "Aguarde... Pop-up bloqueado! Seu navegador bloqueou automáticamente a abertura …" at bounding box center [494, 243] width 989 height 487
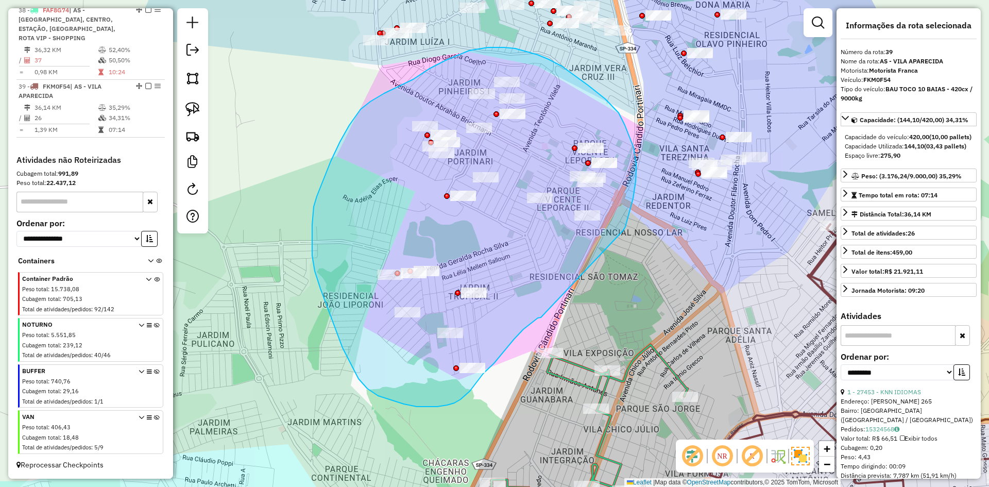
drag, startPoint x: 473, startPoint y: 386, endPoint x: 623, endPoint y: 230, distance: 216.8
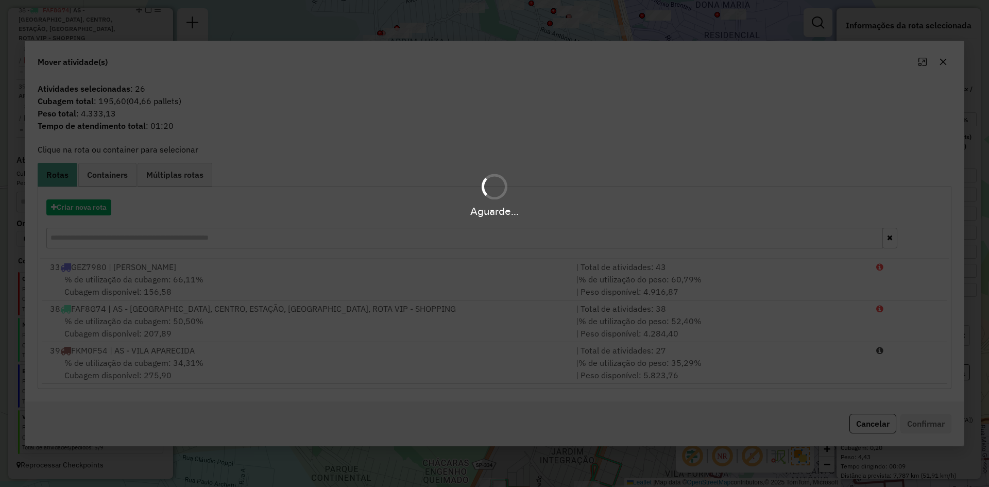
click at [95, 210] on div "Aguarde..." at bounding box center [494, 211] width 989 height 16
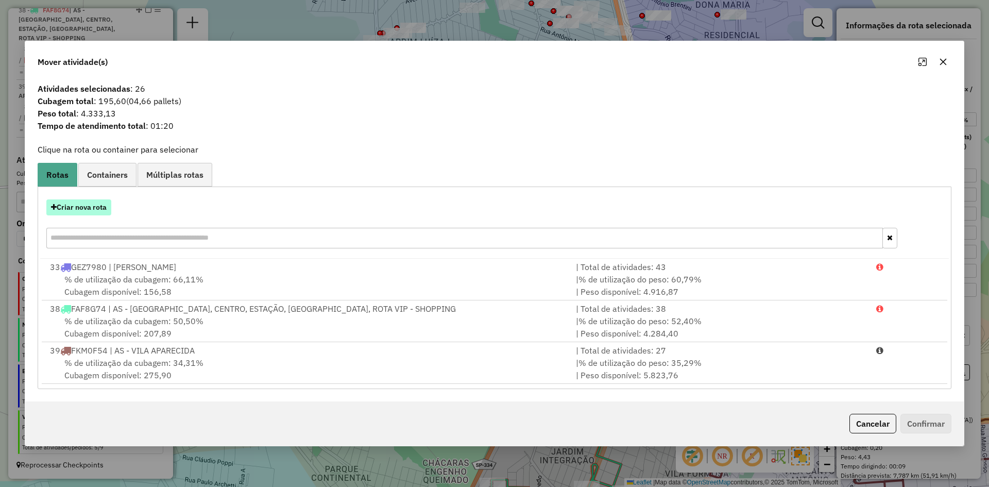
click at [90, 209] on button "Criar nova rota" at bounding box center [78, 207] width 65 height 16
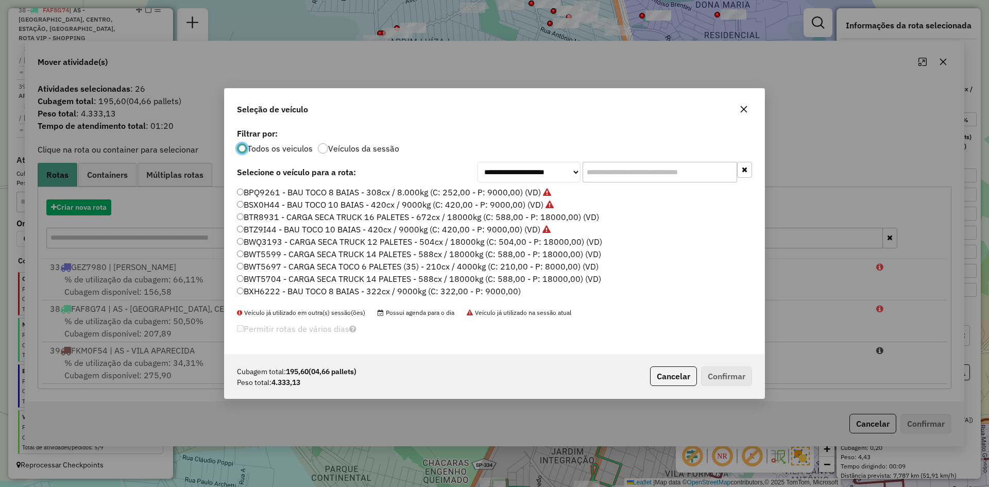
scroll to position [6, 3]
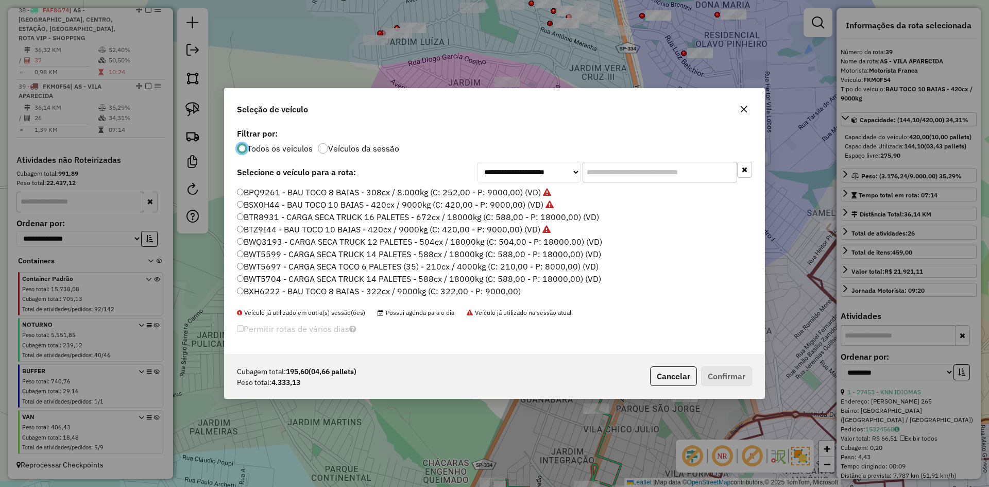
drag, startPoint x: 636, startPoint y: 170, endPoint x: 630, endPoint y: 166, distance: 7.2
click at [630, 166] on input "text" at bounding box center [660, 172] width 155 height 21
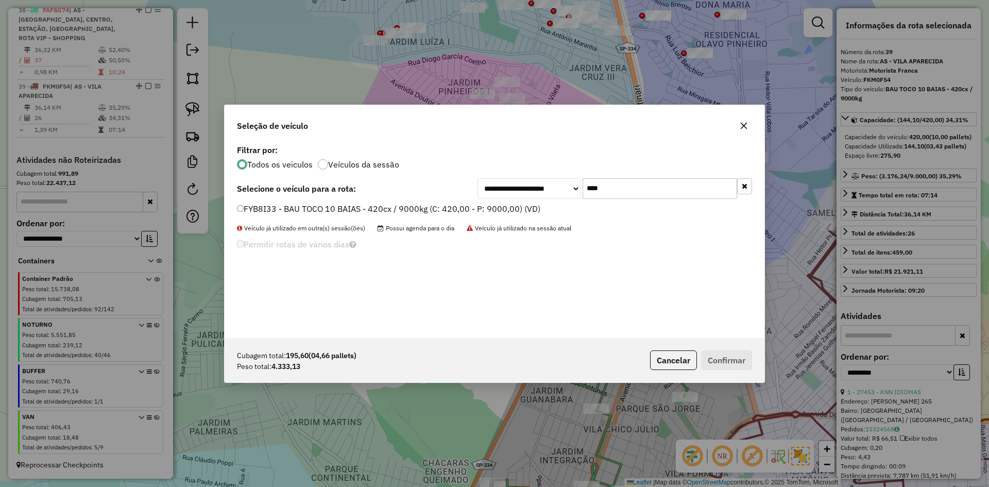
type input "****"
drag, startPoint x: 345, startPoint y: 208, endPoint x: 485, endPoint y: 228, distance: 141.6
click at [345, 208] on label "FYB8I33 - BAU TOCO 10 BAIAS - 420cx / 9000kg (C: 420,00 - P: 9000,00) (VD)" at bounding box center [388, 208] width 303 height 12
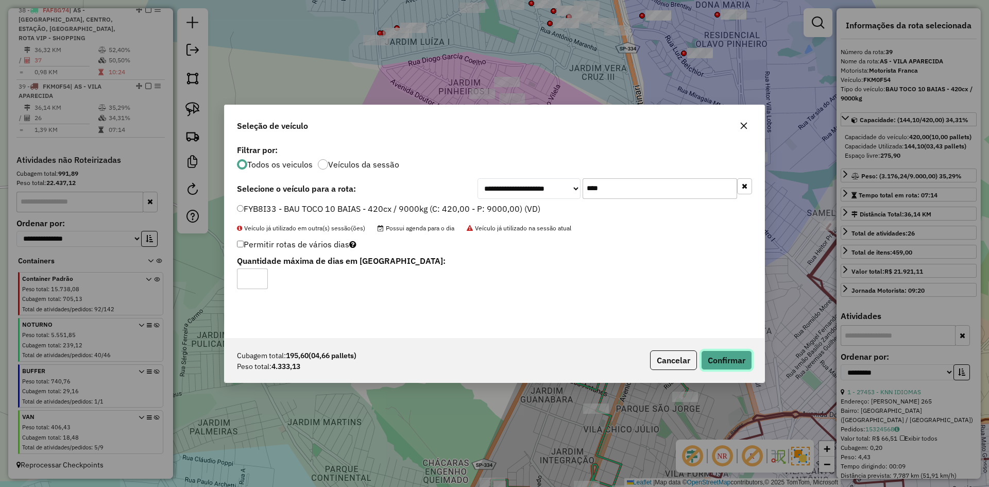
click at [719, 359] on button "Confirmar" at bounding box center [726, 360] width 51 height 20
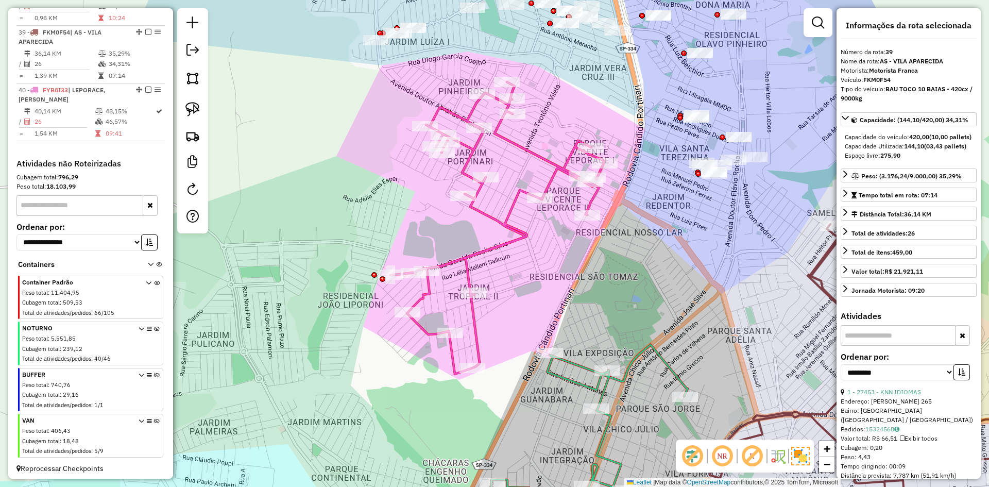
scroll to position [989, 0]
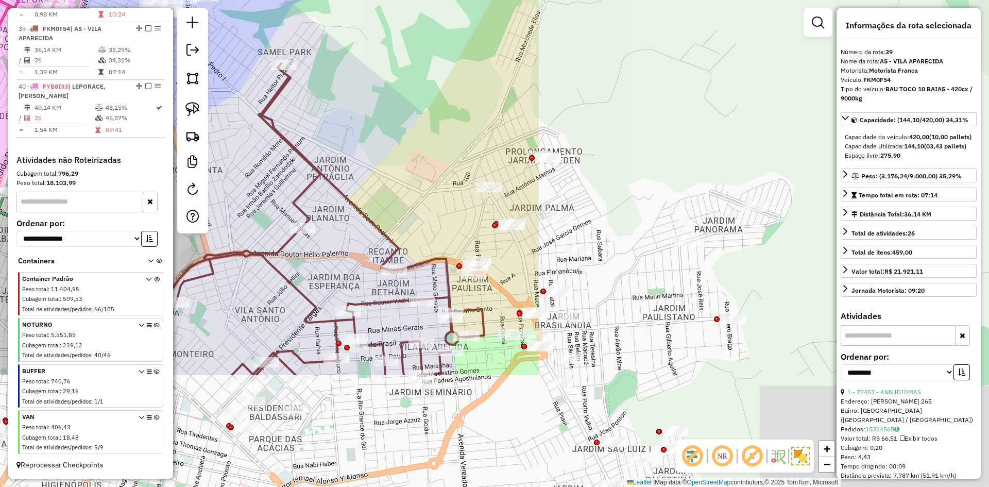
drag, startPoint x: 761, startPoint y: 279, endPoint x: 254, endPoint y: 77, distance: 546.4
click at [190, 60] on hb-router-mapa "Informações da Sessão 980089 - [DATE] Criação: [DATE] 17:19 Depósito: Rizatti T…" at bounding box center [494, 243] width 989 height 487
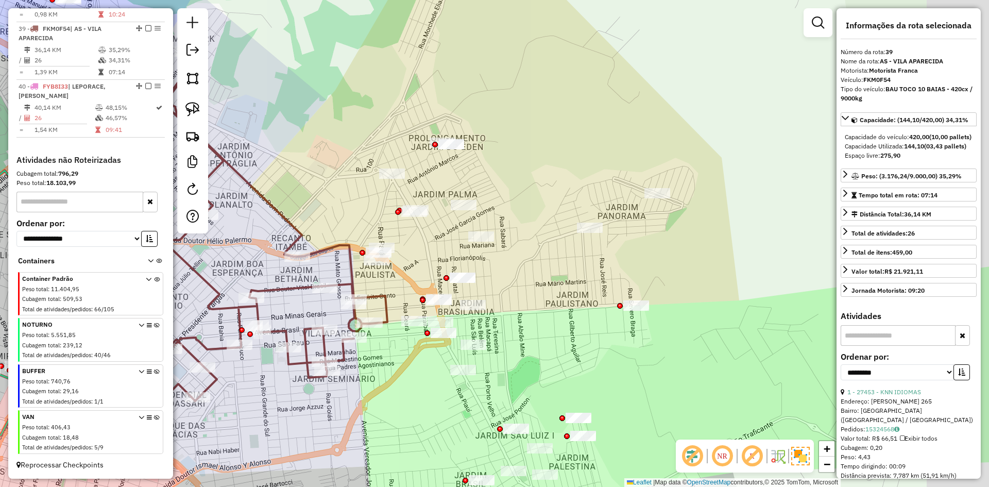
drag, startPoint x: 385, startPoint y: 88, endPoint x: 310, endPoint y: 133, distance: 87.1
click at [310, 133] on div "Janela de atendimento Grade de atendimento Capacidade Transportadoras Veículos …" at bounding box center [494, 243] width 989 height 487
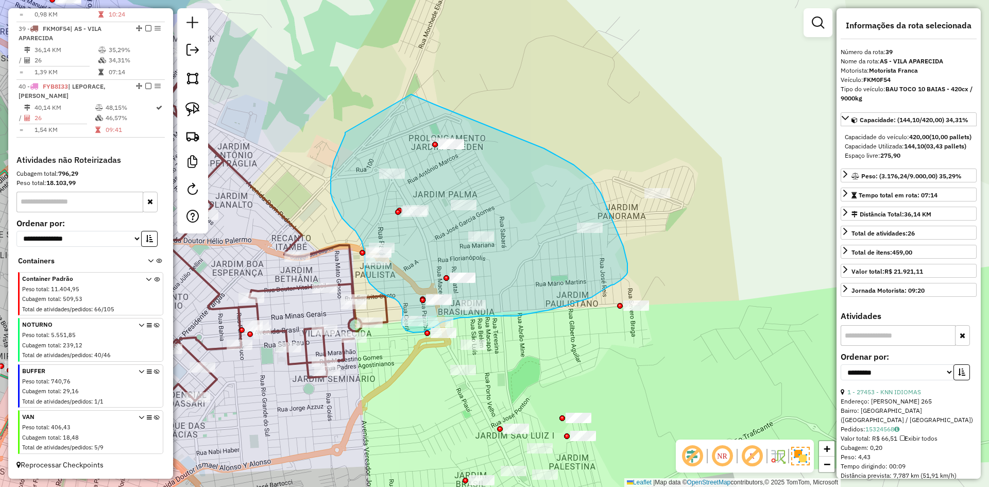
drag, startPoint x: 345, startPoint y: 134, endPoint x: 406, endPoint y: 94, distance: 73.2
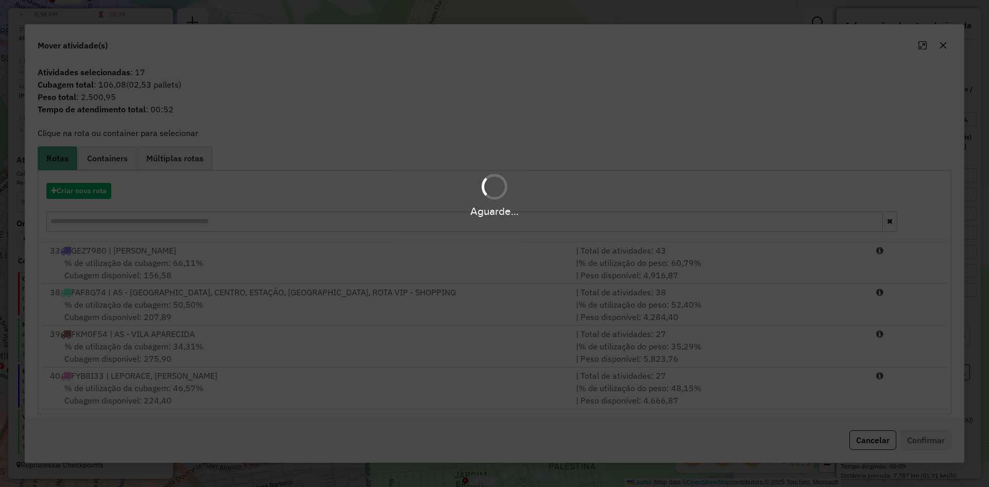
drag, startPoint x: 79, startPoint y: 185, endPoint x: 77, endPoint y: 194, distance: 9.0
click at [80, 186] on div "Aguarde..." at bounding box center [494, 194] width 989 height 49
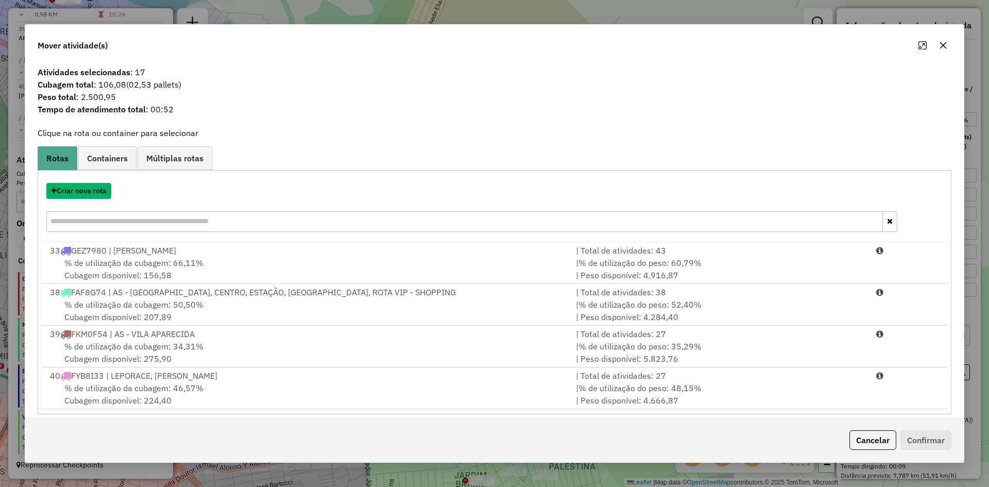
click at [77, 194] on button "Criar nova rota" at bounding box center [78, 191] width 65 height 16
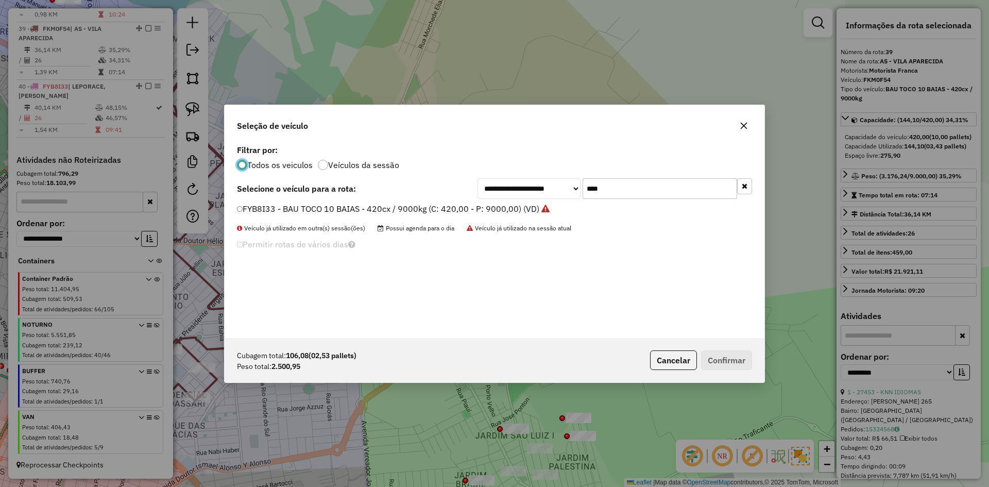
scroll to position [6, 3]
drag, startPoint x: 633, startPoint y: 191, endPoint x: 523, endPoint y: 191, distance: 109.7
click at [523, 191] on div "**********" at bounding box center [615, 188] width 275 height 21
type input "****"
click at [244, 201] on div "**********" at bounding box center [495, 240] width 540 height 196
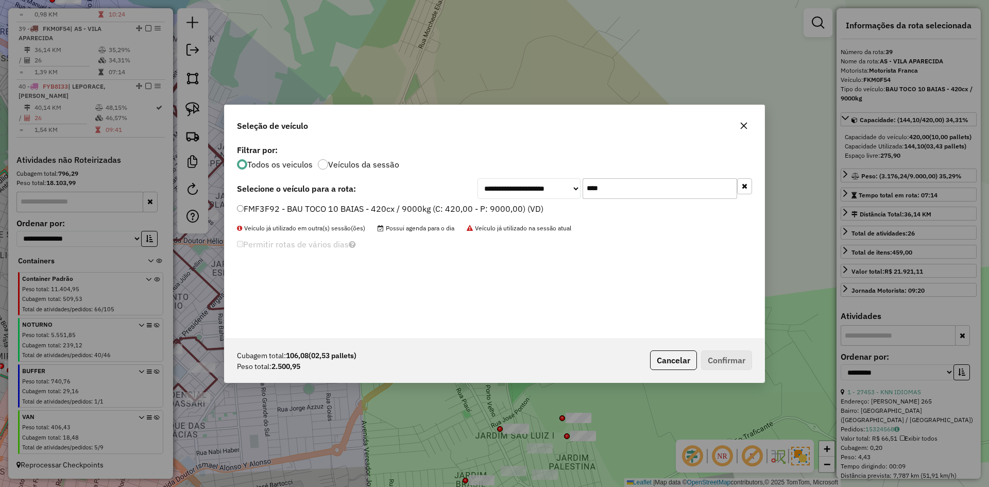
click at [245, 205] on label "FMF3F92 - BAU TOCO 10 BAIAS - 420cx / 9000kg (C: 420,00 - P: 9000,00) (VD)" at bounding box center [390, 208] width 307 height 12
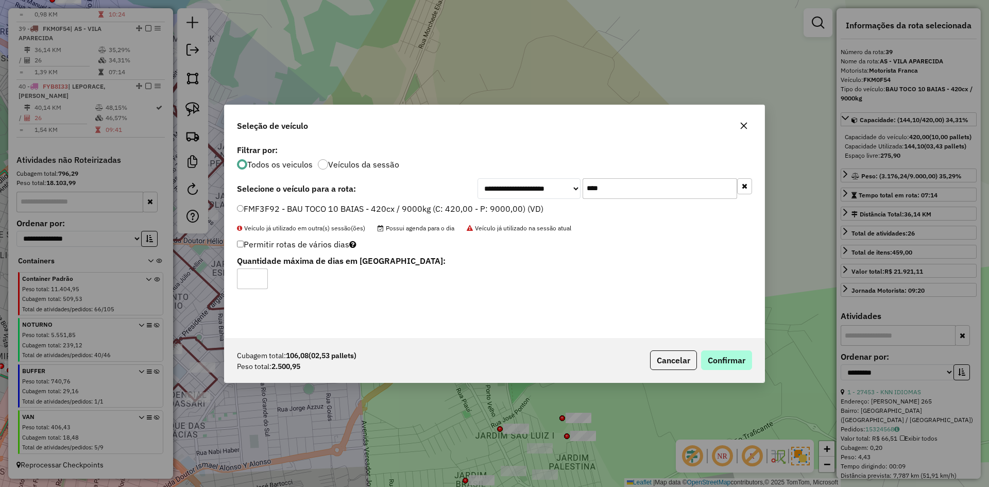
drag, startPoint x: 766, startPoint y: 366, endPoint x: 725, endPoint y: 364, distance: 40.8
click at [751, 366] on div "**********" at bounding box center [494, 243] width 989 height 487
click at [725, 364] on button "Confirmar" at bounding box center [726, 360] width 51 height 20
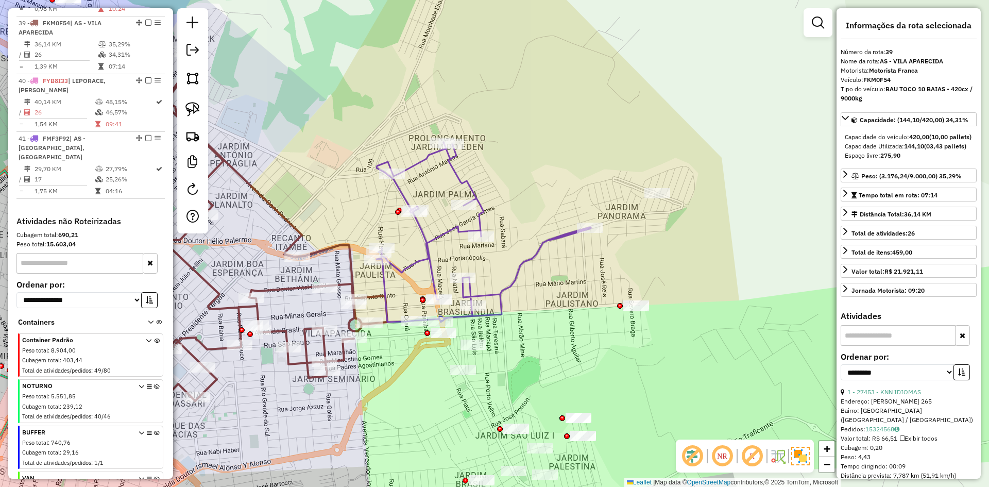
scroll to position [1003, 0]
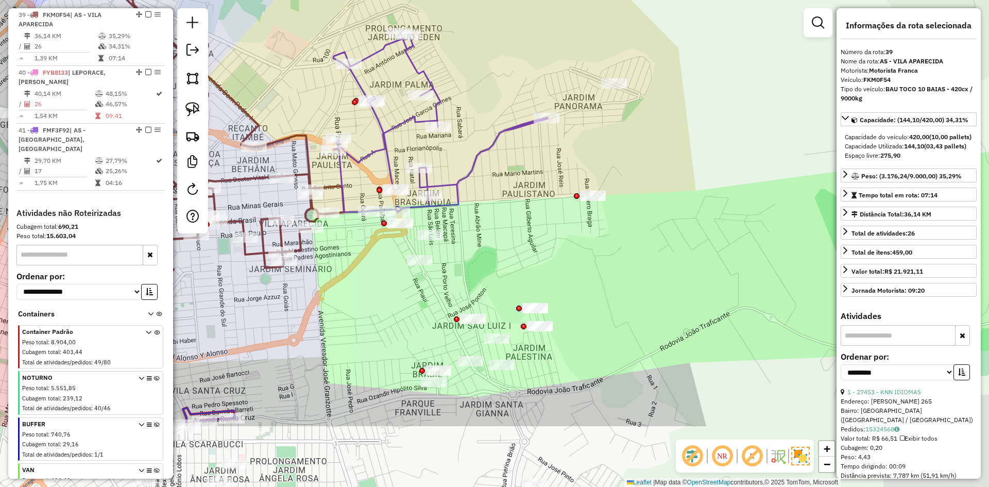
drag, startPoint x: 569, startPoint y: 337, endPoint x: 506, endPoint y: 150, distance: 198.0
click at [506, 148] on div "Janela de atendimento Grade de atendimento Capacidade Transportadoras Veículos …" at bounding box center [494, 243] width 989 height 487
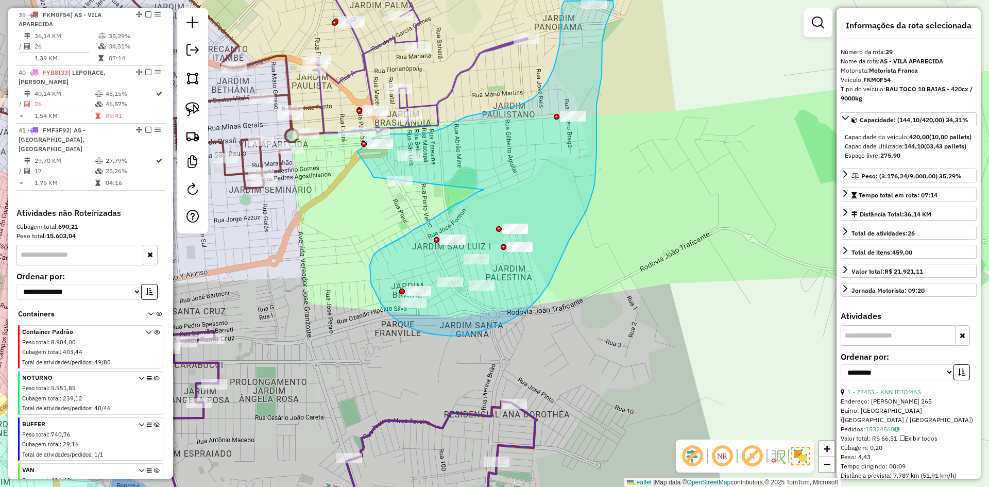
drag, startPoint x: 480, startPoint y: 191, endPoint x: 372, endPoint y: 177, distance: 108.6
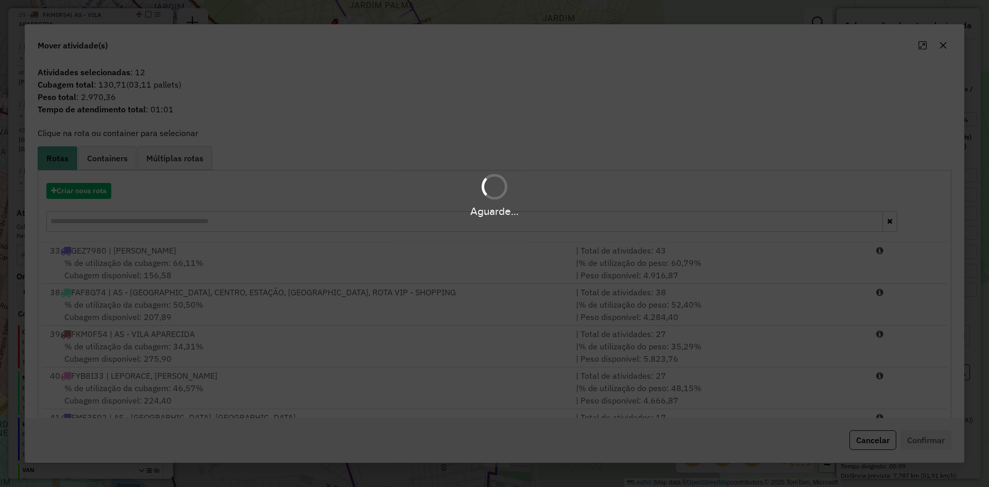
click at [86, 191] on div "Aguarde..." at bounding box center [494, 194] width 989 height 49
click at [83, 198] on button "Criar nova rota" at bounding box center [78, 191] width 65 height 16
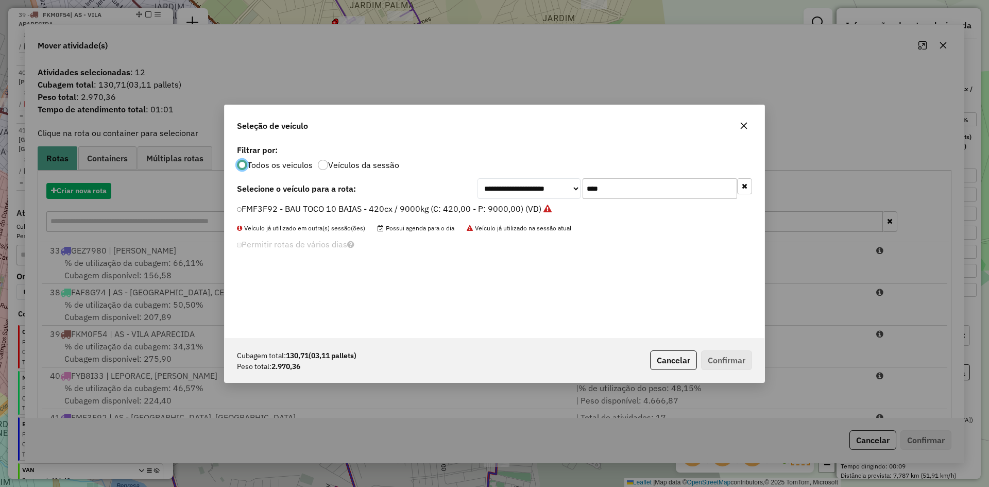
scroll to position [6, 3]
drag, startPoint x: 82, startPoint y: 195, endPoint x: 103, endPoint y: 197, distance: 21.2
click at [94, 195] on div "**********" at bounding box center [494, 243] width 989 height 487
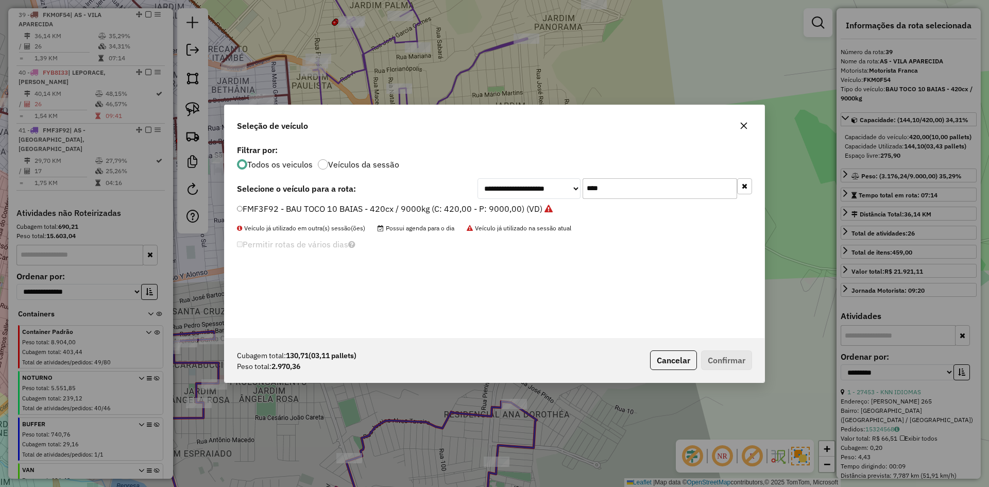
drag, startPoint x: 639, startPoint y: 189, endPoint x: 544, endPoint y: 194, distance: 95.9
click at [544, 194] on div "**********" at bounding box center [615, 188] width 275 height 21
type input "****"
click at [315, 212] on label "GKH2E54 - BAU TOCO 10 BAIAS - 420cx / 9000kg (C: 420,00 - P: 9000,00) (VD)" at bounding box center [390, 208] width 307 height 12
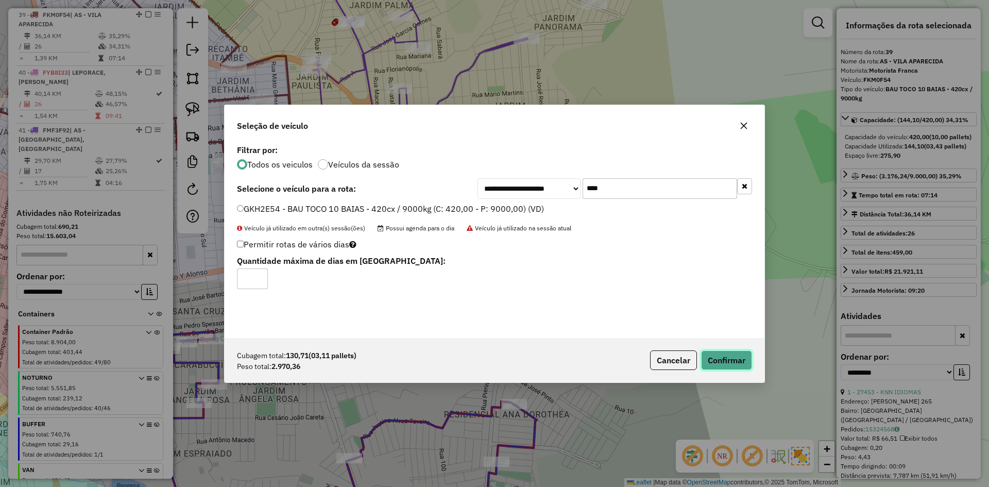
click at [739, 354] on button "Confirmar" at bounding box center [726, 360] width 51 height 20
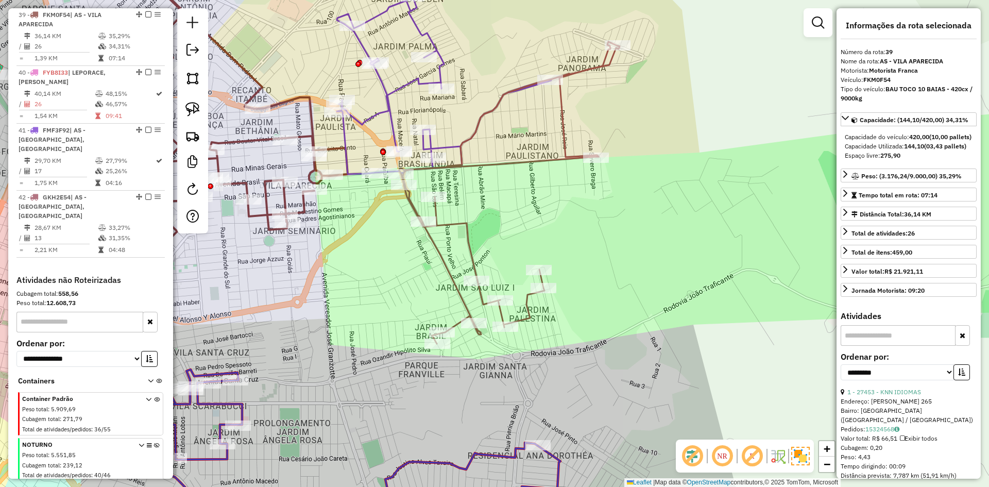
drag, startPoint x: 476, startPoint y: 197, endPoint x: 489, endPoint y: 227, distance: 32.3
click at [490, 230] on div "Janela de atendimento Grade de atendimento Capacidade Transportadoras Veículos …" at bounding box center [494, 243] width 989 height 487
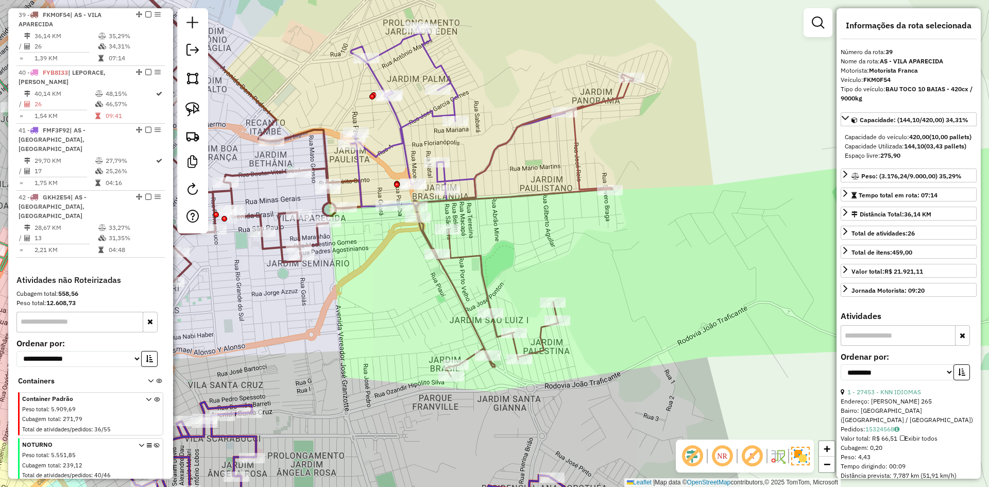
click at [504, 148] on icon at bounding box center [523, 225] width 221 height 302
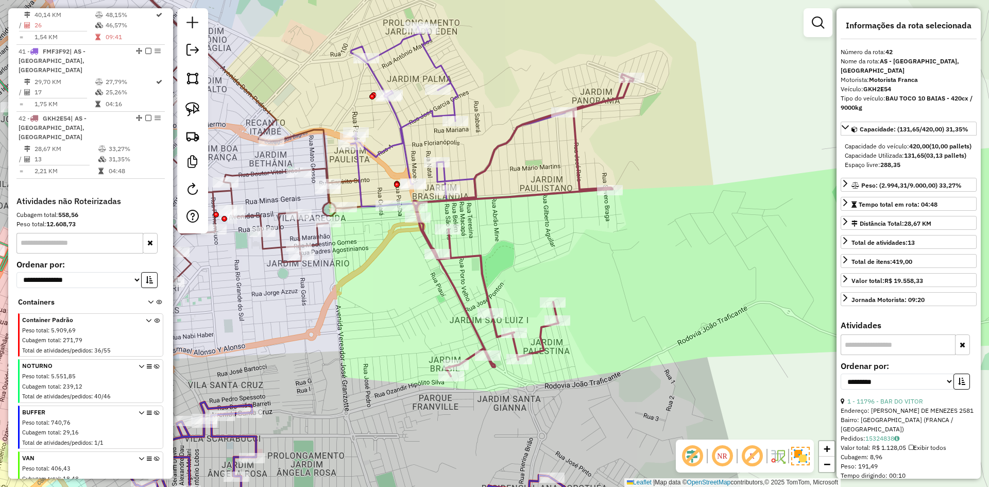
scroll to position [1104, 0]
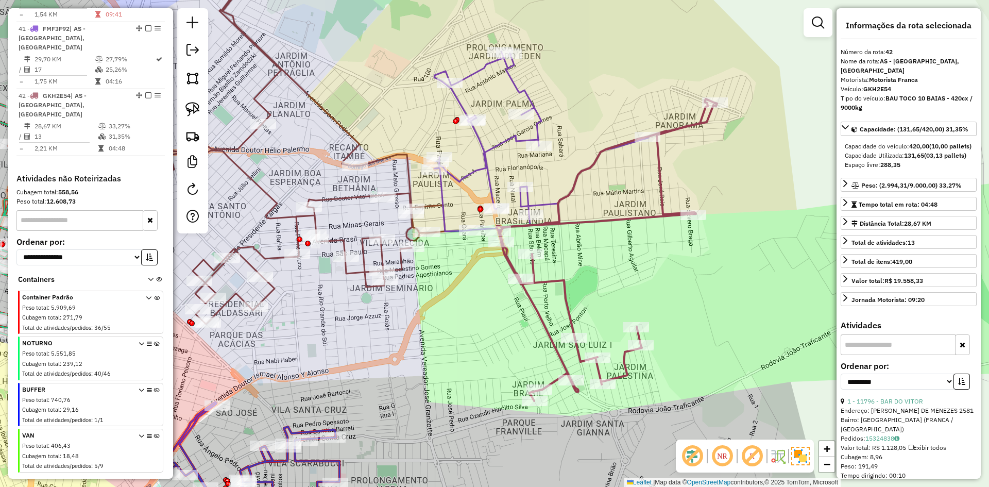
drag, startPoint x: 613, startPoint y: 178, endPoint x: 605, endPoint y: 185, distance: 10.2
click at [615, 183] on div "Janela de atendimento Grade de atendimento Capacidade Transportadoras Veículos …" at bounding box center [494, 243] width 989 height 487
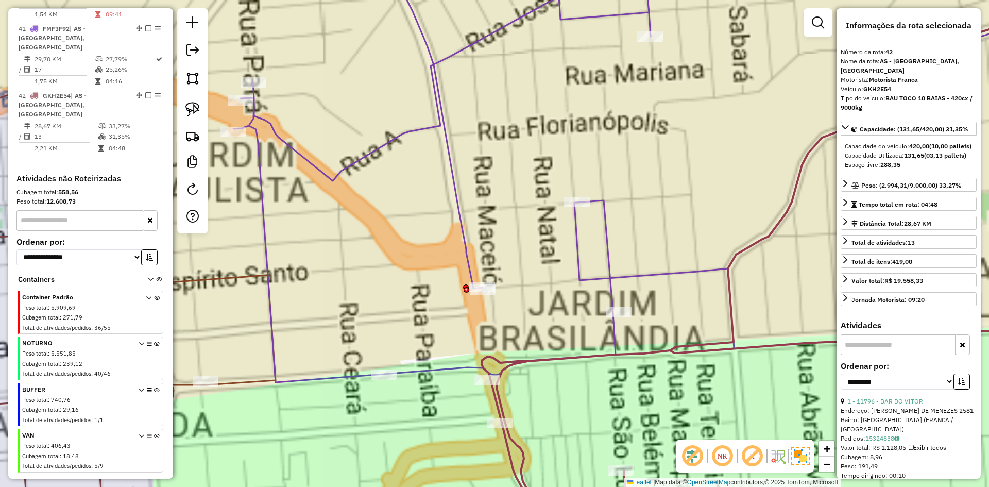
click at [459, 200] on icon at bounding box center [660, 167] width 855 height 431
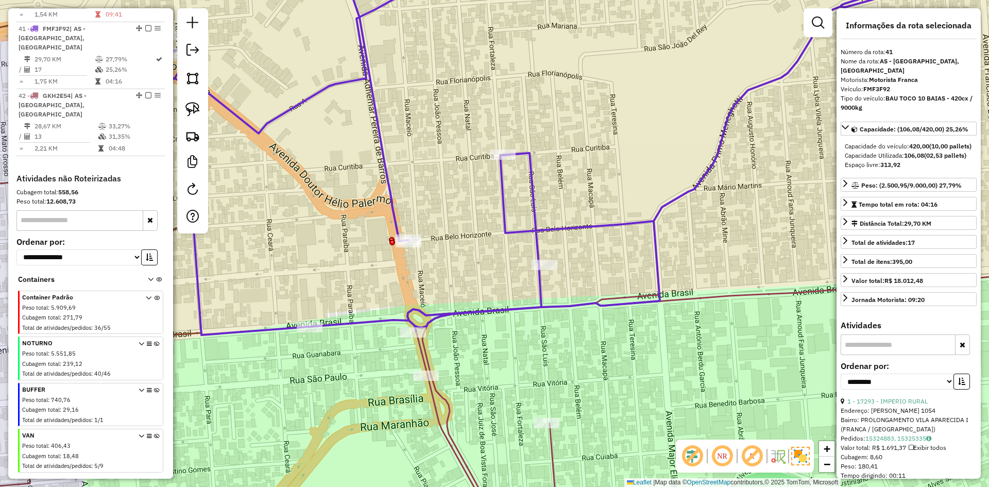
drag, startPoint x: 431, startPoint y: 157, endPoint x: 438, endPoint y: 154, distance: 8.3
click at [432, 152] on div "Janela de atendimento Grade de atendimento Capacidade Transportadoras Veículos …" at bounding box center [494, 243] width 989 height 487
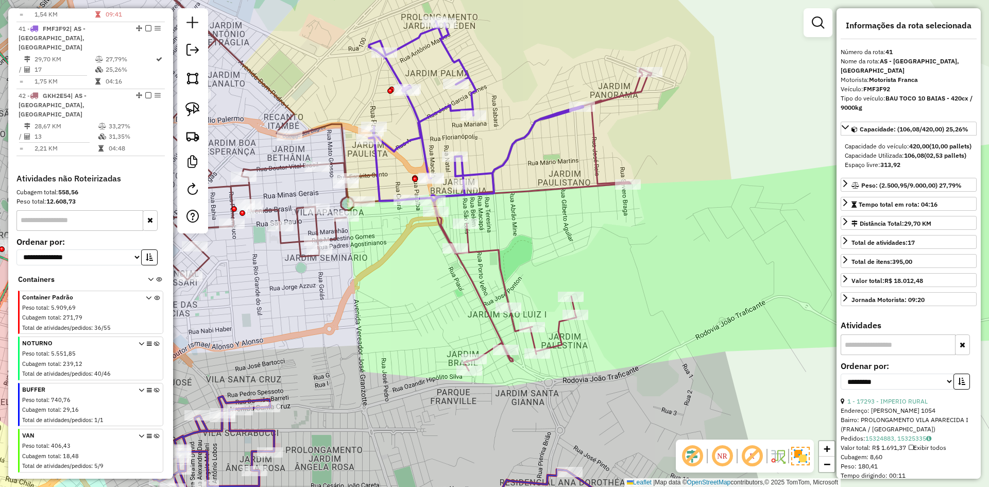
click at [368, 178] on icon at bounding box center [218, 123] width 324 height 342
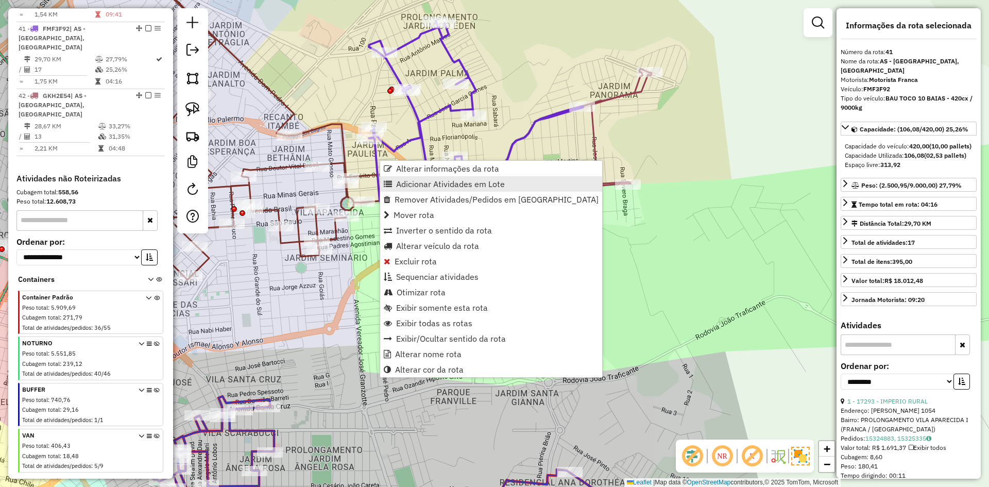
click at [400, 181] on span "Adicionar Atividades em Lote" at bounding box center [450, 184] width 109 height 8
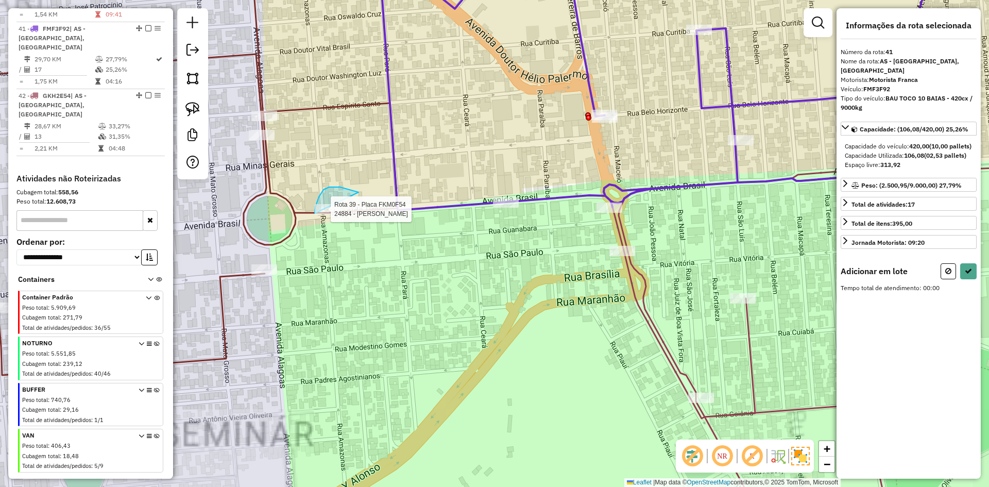
drag, startPoint x: 359, startPoint y: 192, endPoint x: 362, endPoint y: 164, distance: 28.5
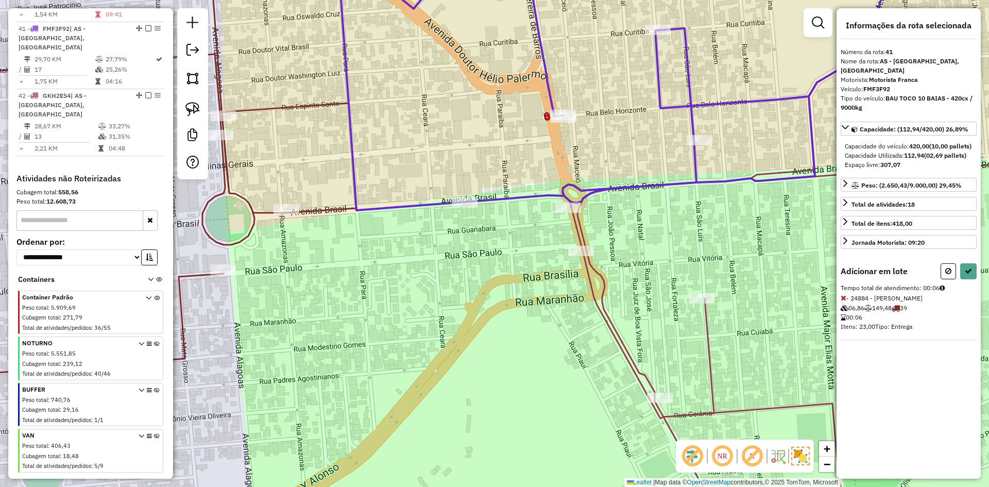
drag, startPoint x: 625, startPoint y: 161, endPoint x: 545, endPoint y: 159, distance: 80.4
click at [545, 159] on div "Janela de atendimento Grade de atendimento Capacidade Transportadoras Veículos …" at bounding box center [494, 243] width 989 height 487
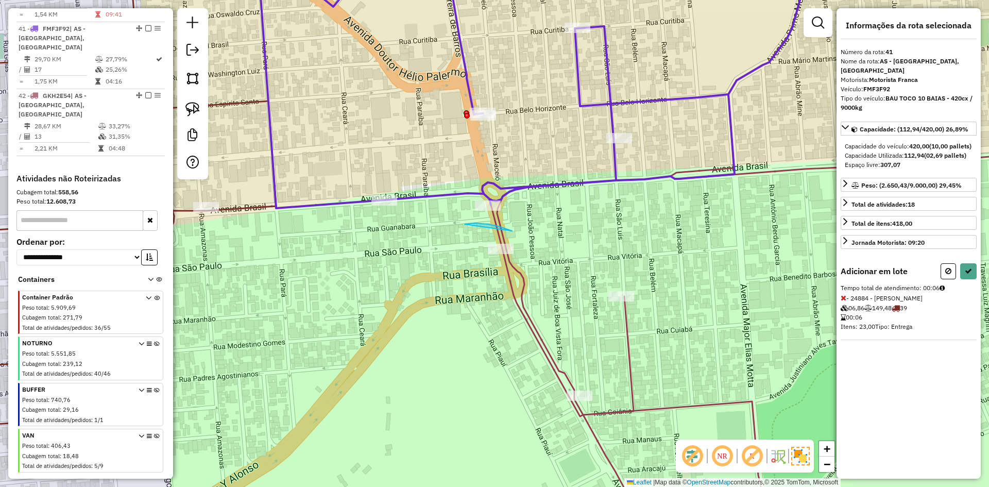
drag, startPoint x: 507, startPoint y: 229, endPoint x: 516, endPoint y: 151, distance: 78.7
click at [966, 275] on icon at bounding box center [968, 270] width 7 height 7
click at [0, 0] on div "Aguarde..." at bounding box center [0, 0] width 0 height 0
select select "**********"
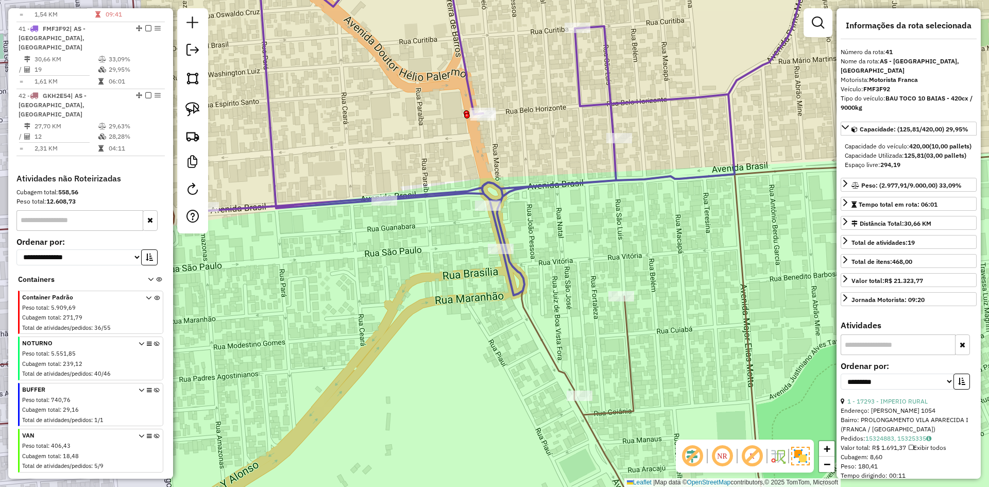
click at [629, 328] on icon at bounding box center [792, 244] width 591 height 584
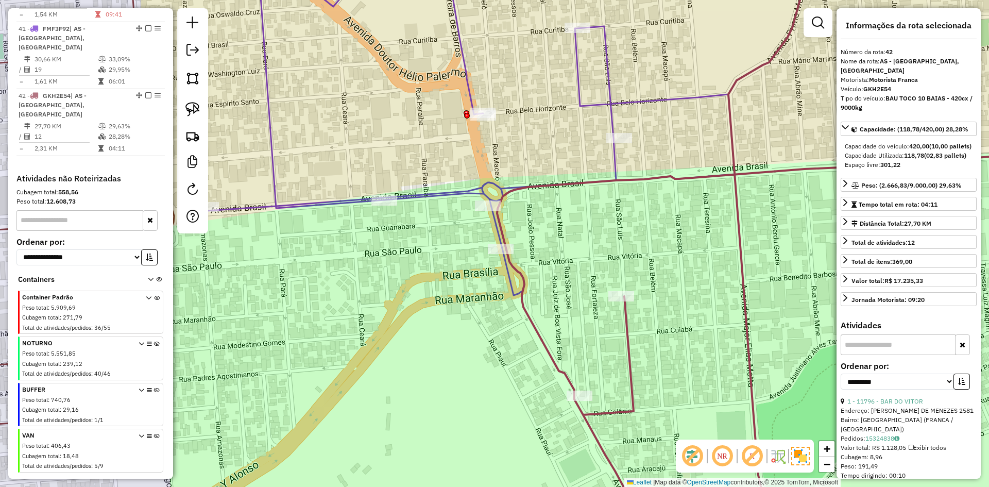
drag, startPoint x: 662, startPoint y: 300, endPoint x: 521, endPoint y: 331, distance: 144.6
click at [524, 334] on div "Janela de atendimento Grade de atendimento Capacidade Transportadoras Veículos …" at bounding box center [494, 243] width 989 height 487
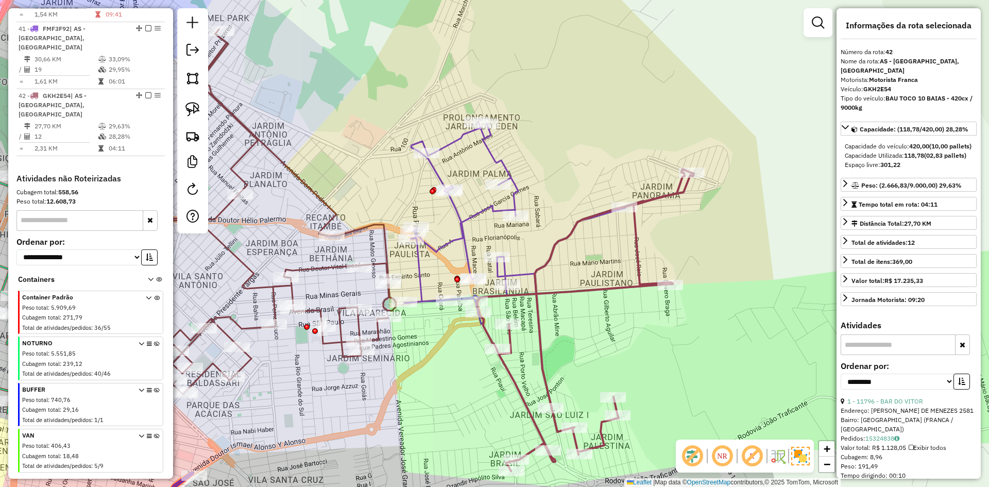
drag, startPoint x: 479, startPoint y: 204, endPoint x: 482, endPoint y: 211, distance: 7.7
click at [482, 208] on div "Janela de atendimento Grade de atendimento Capacidade Transportadoras Veículos …" at bounding box center [494, 243] width 989 height 487
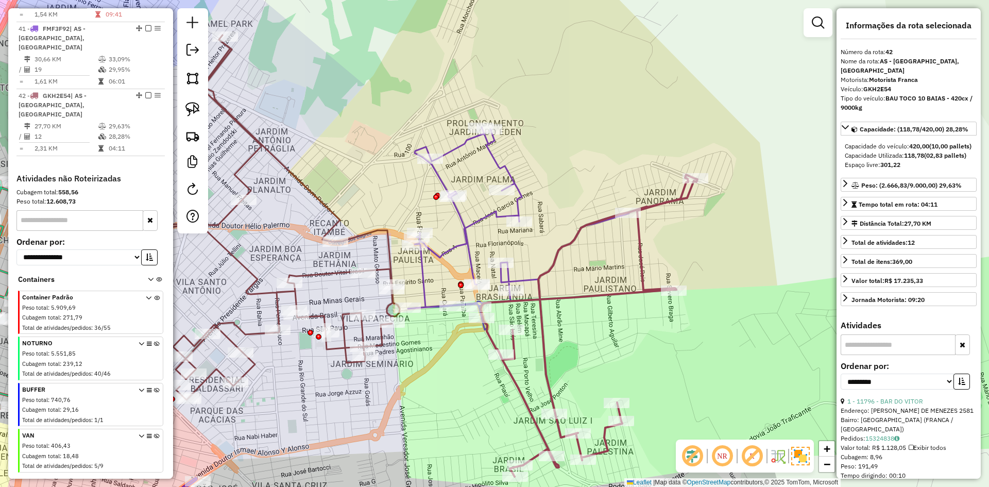
click at [486, 216] on icon at bounding box center [518, 228] width 221 height 202
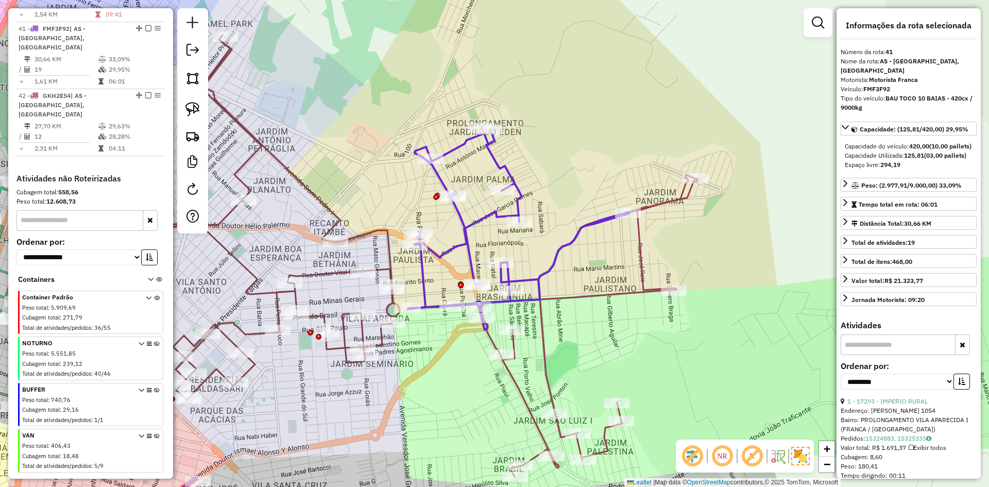
drag, startPoint x: 624, startPoint y: 268, endPoint x: 626, endPoint y: 259, distance: 9.6
click at [624, 266] on div "Janela de atendimento Grade de atendimento Capacidade Transportadoras Veículos …" at bounding box center [494, 243] width 989 height 487
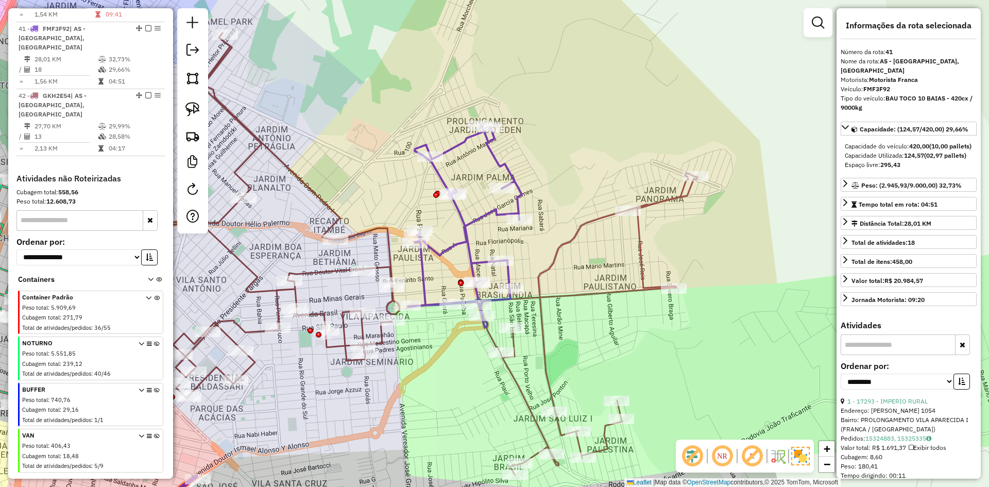
click at [597, 292] on icon at bounding box center [589, 324] width 217 height 302
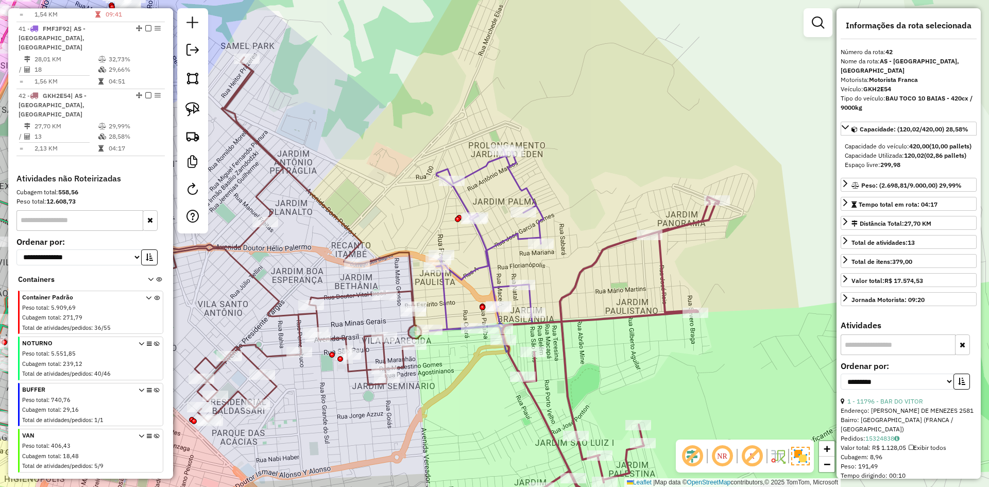
drag, startPoint x: 587, startPoint y: 348, endPoint x: 602, endPoint y: 364, distance: 22.2
click at [602, 364] on div "Janela de atendimento Grade de atendimento Capacidade Transportadoras Veículos …" at bounding box center [494, 243] width 989 height 487
click at [491, 277] on icon at bounding box center [487, 251] width 114 height 202
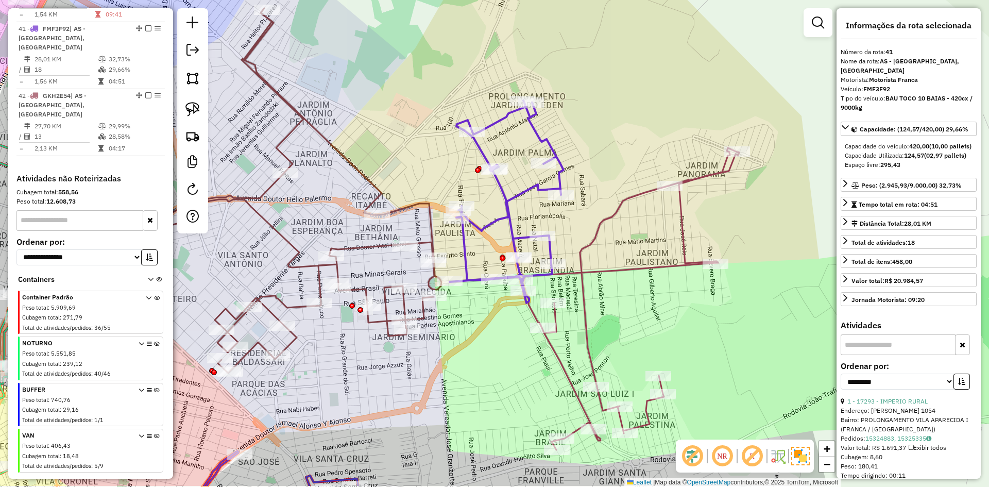
drag, startPoint x: 469, startPoint y: 290, endPoint x: 488, endPoint y: 240, distance: 53.7
click at [488, 240] on div "Janela de atendimento Grade de atendimento Capacidade Transportadoras Veículos …" at bounding box center [494, 243] width 989 height 487
click at [579, 274] on icon at bounding box center [630, 299] width 217 height 302
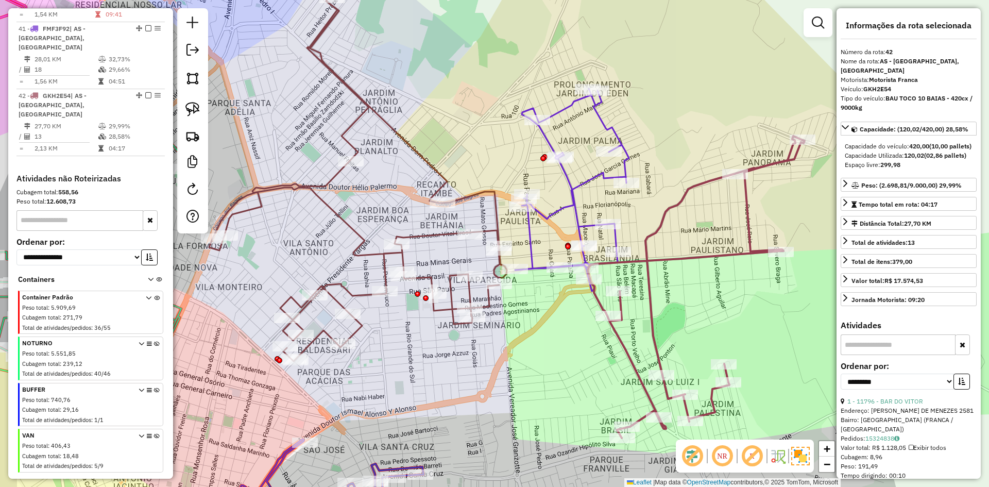
drag, startPoint x: 616, startPoint y: 297, endPoint x: 635, endPoint y: 286, distance: 22.6
click at [659, 286] on div "Janela de atendimento Grade de atendimento Capacidade Transportadoras Veículos …" at bounding box center [494, 243] width 989 height 487
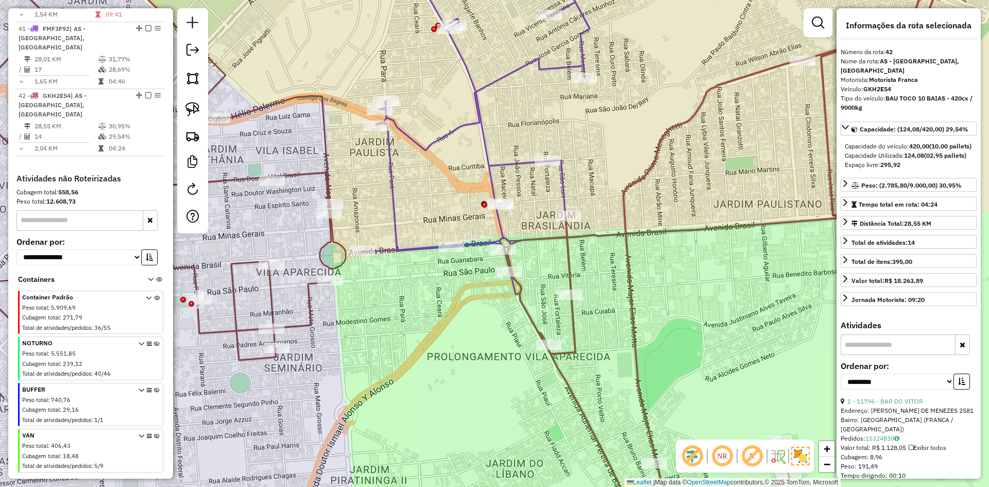
click at [486, 169] on icon at bounding box center [476, 123] width 228 height 343
click at [486, 169] on icon at bounding box center [475, 123] width 228 height 343
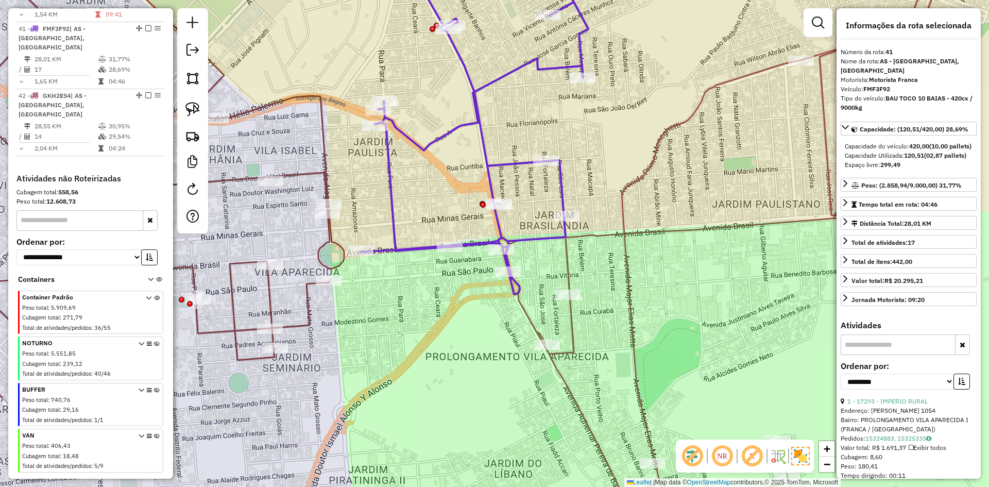
click at [595, 229] on div "Janela de atendimento Grade de atendimento Capacidade Transportadoras Veículos …" at bounding box center [494, 243] width 989 height 487
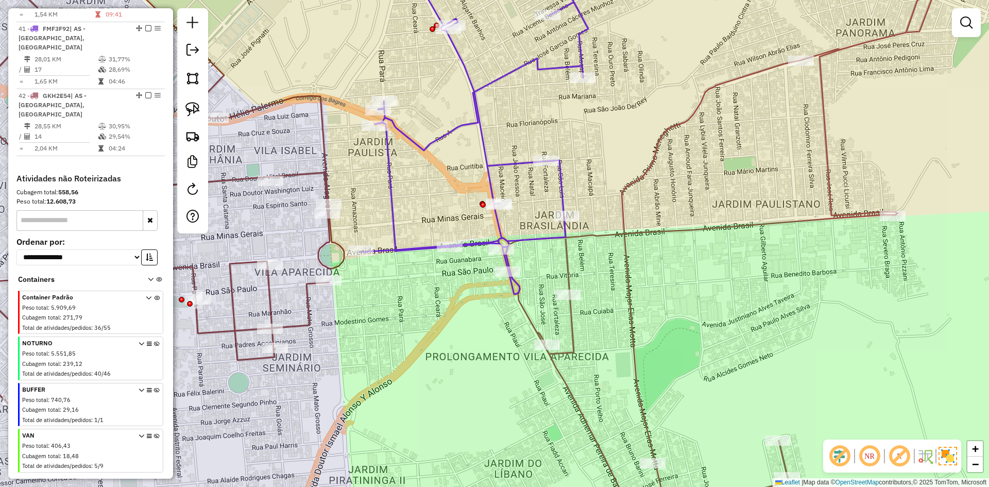
click at [597, 231] on icon at bounding box center [723, 260] width 434 height 551
select select "**********"
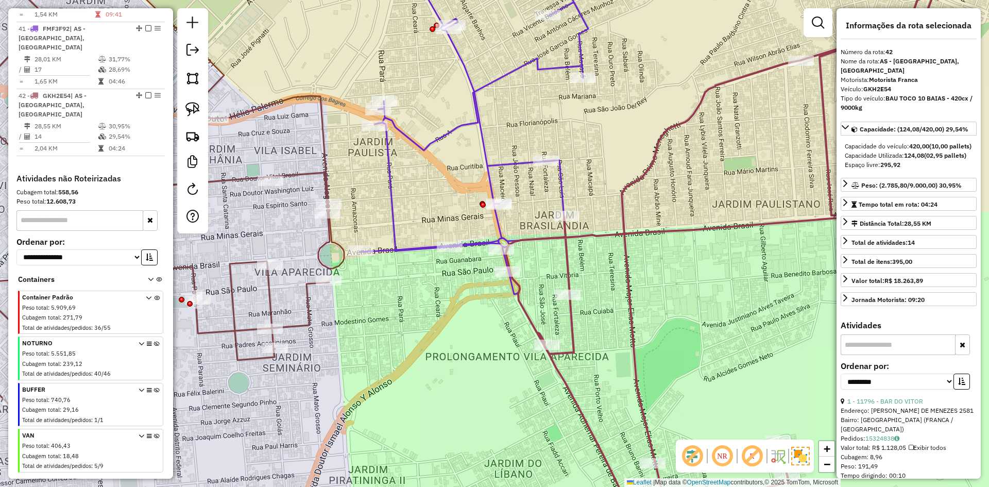
drag, startPoint x: 601, startPoint y: 192, endPoint x: 611, endPoint y: 203, distance: 14.3
click at [606, 191] on div "Janela de atendimento Grade de atendimento Capacidade Transportadoras Veículos …" at bounding box center [494, 243] width 989 height 487
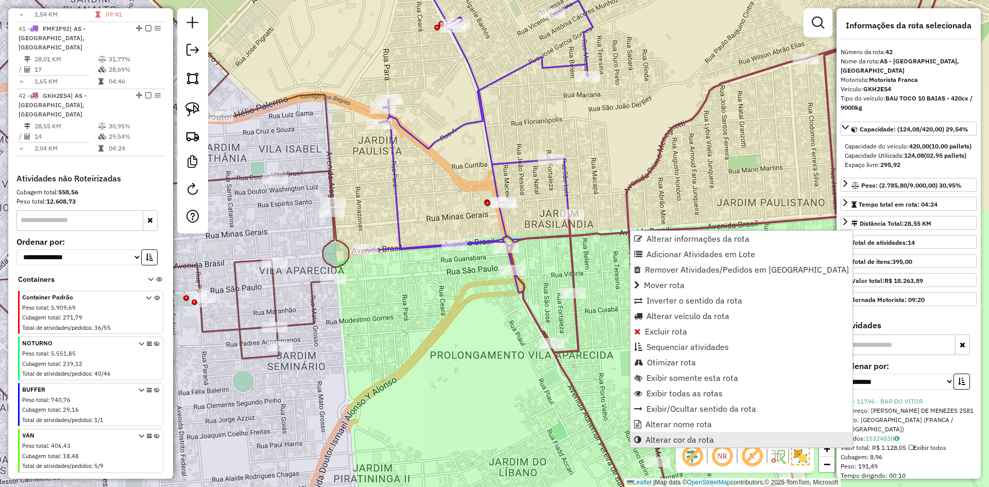
click at [707, 439] on span "Alterar cor da rota" at bounding box center [680, 439] width 69 height 8
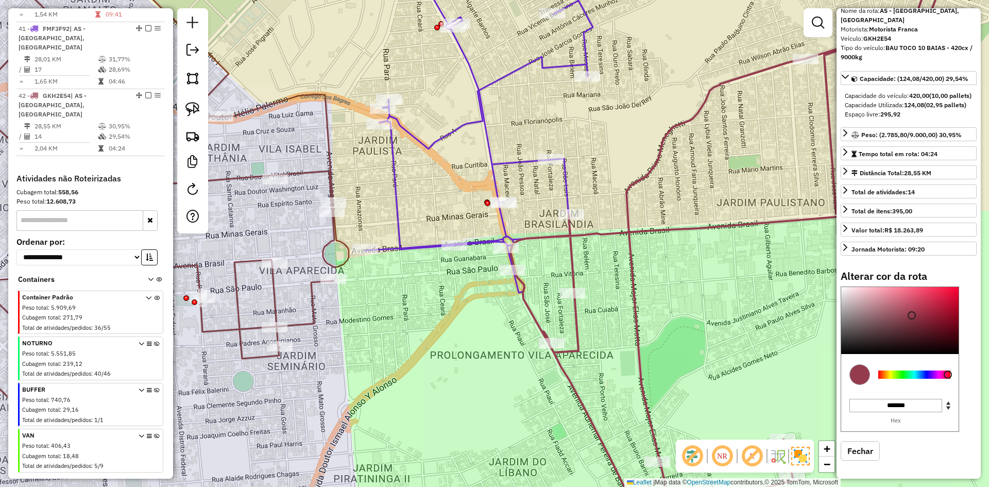
scroll to position [71, 0]
drag, startPoint x: 909, startPoint y: 370, endPoint x: 900, endPoint y: 371, distance: 8.8
click at [905, 371] on div at bounding box center [914, 373] width 72 height 8
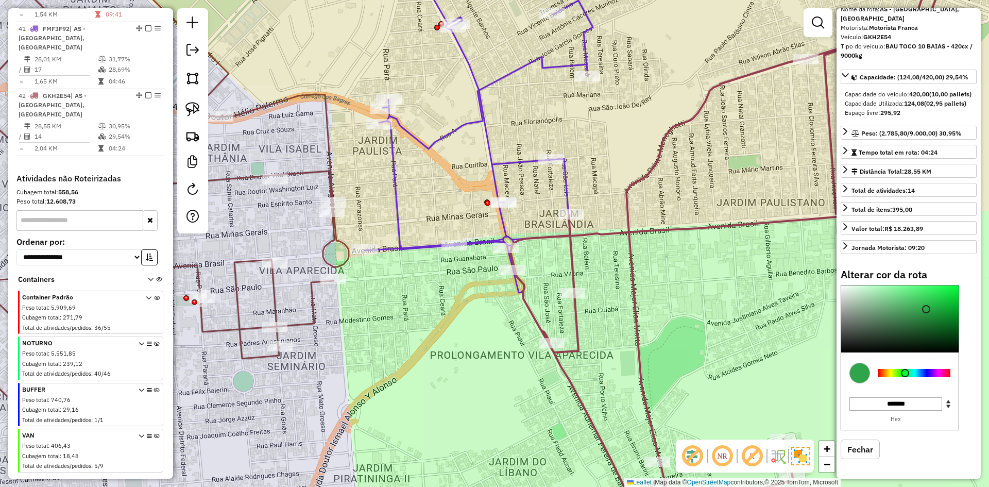
type input "*******"
drag, startPoint x: 926, startPoint y: 309, endPoint x: 959, endPoint y: 280, distance: 44.2
click at [959, 280] on div "Alterar cor da rota C M Y K *** *** ** H S L * *** ** R G B ******* Hex Fechar" at bounding box center [909, 371] width 136 height 206
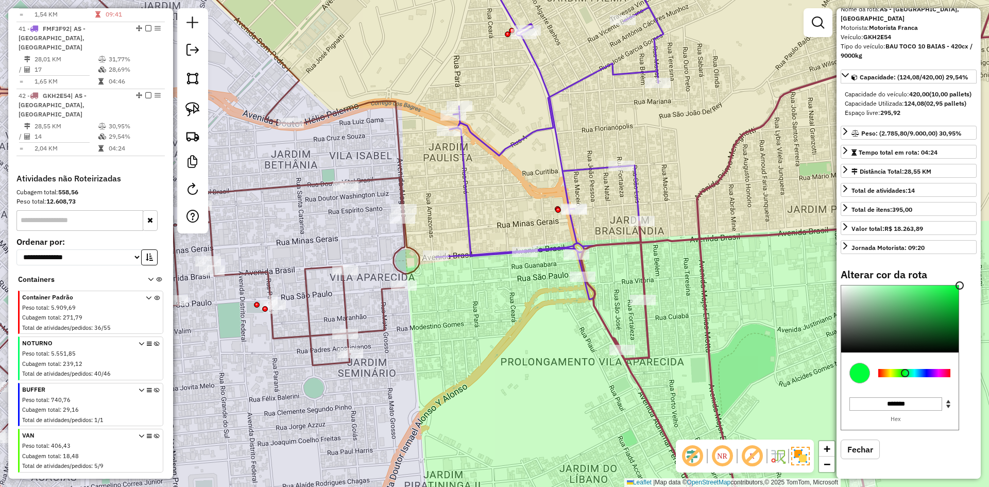
drag, startPoint x: 711, startPoint y: 289, endPoint x: 800, endPoint y: 296, distance: 88.9
click at [800, 296] on div "Janela de atendimento Grade de atendimento Capacidade Transportadoras Veículos …" at bounding box center [494, 243] width 989 height 487
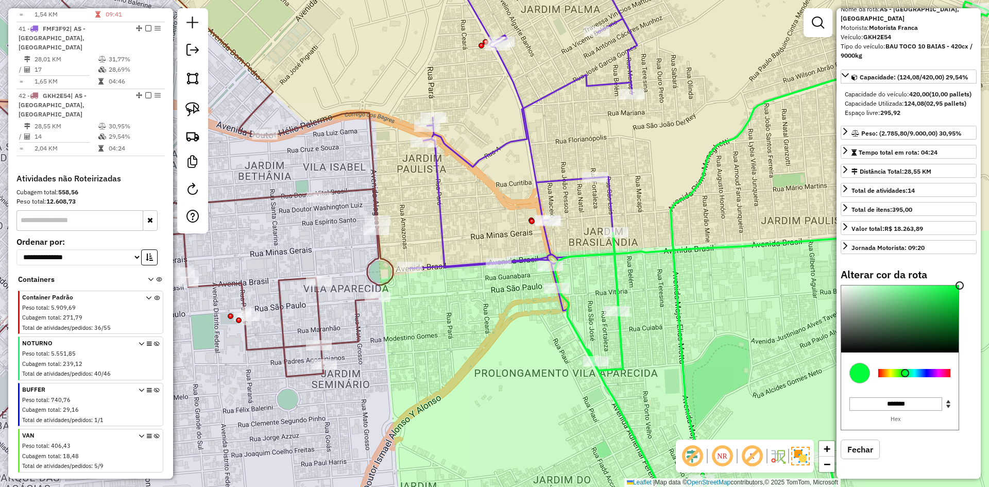
drag, startPoint x: 746, startPoint y: 264, endPoint x: 699, endPoint y: 275, distance: 48.1
click at [700, 275] on div "Janela de atendimento Grade de atendimento Capacidade Transportadoras Veículos …" at bounding box center [494, 243] width 989 height 487
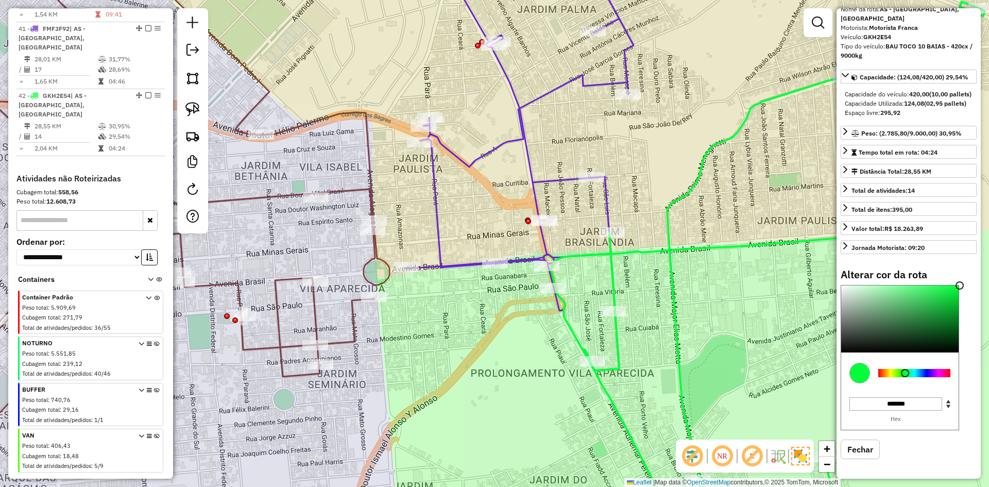
click at [671, 242] on icon at bounding box center [768, 269] width 434 height 534
select select "**********"
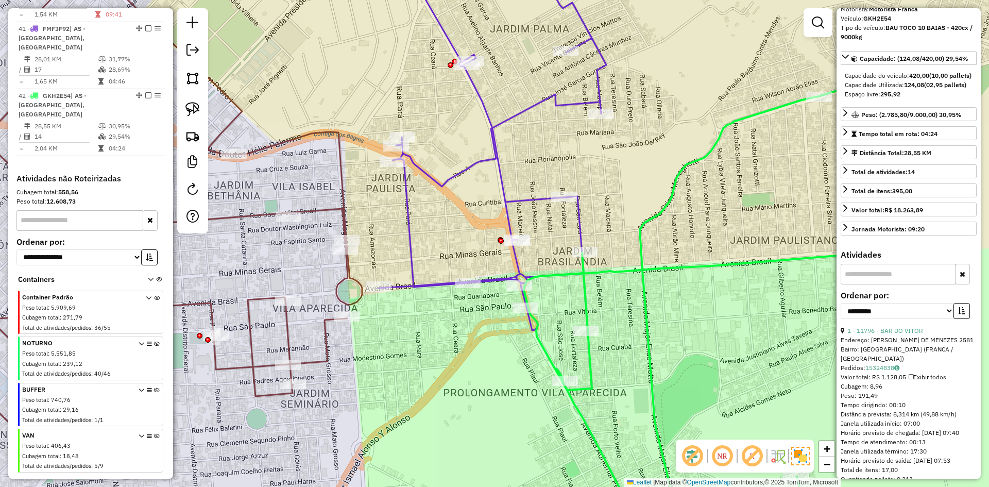
drag, startPoint x: 619, startPoint y: 211, endPoint x: 590, endPoint y: 231, distance: 35.2
click at [590, 231] on div "Janela de atendimento Grade de atendimento Capacidade Transportadoras Veículos …" at bounding box center [494, 243] width 989 height 487
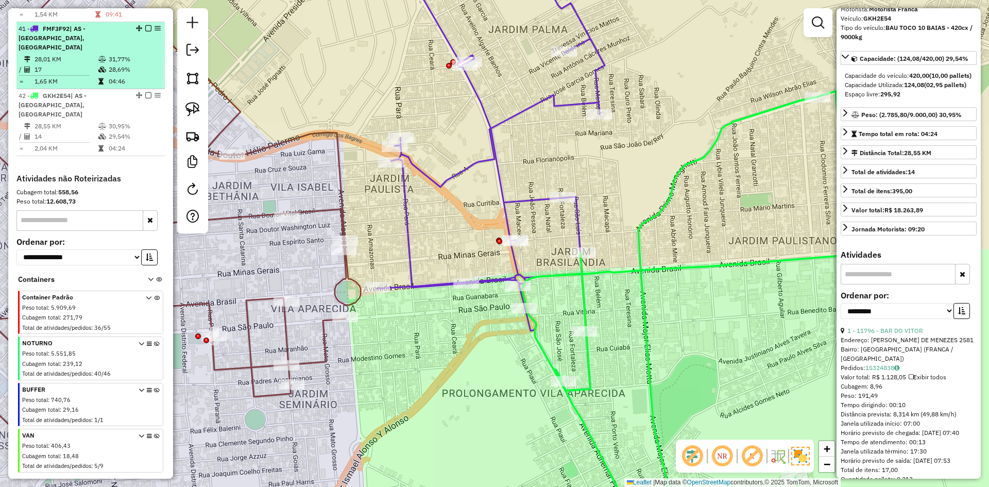
drag, startPoint x: 146, startPoint y: 86, endPoint x: 138, endPoint y: 86, distance: 8.8
click at [146, 92] on em at bounding box center [148, 95] width 6 height 6
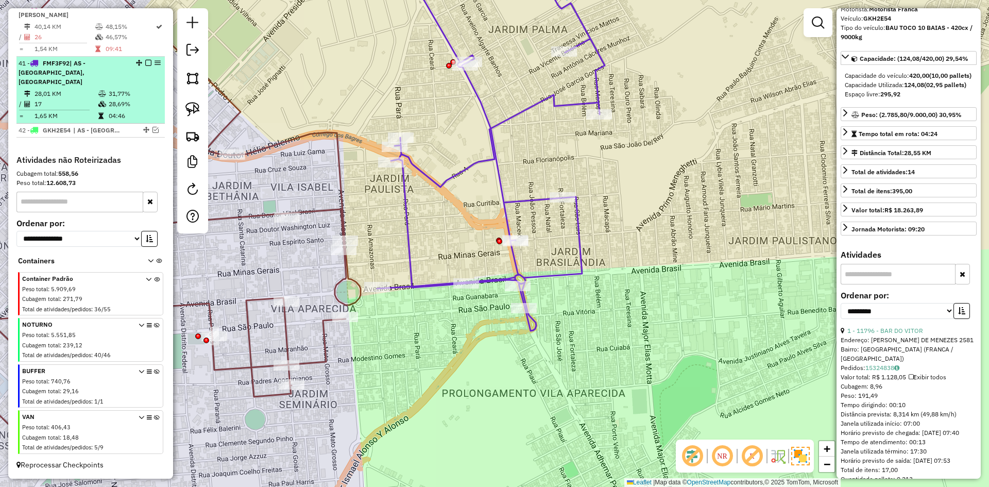
scroll to position [1060, 0]
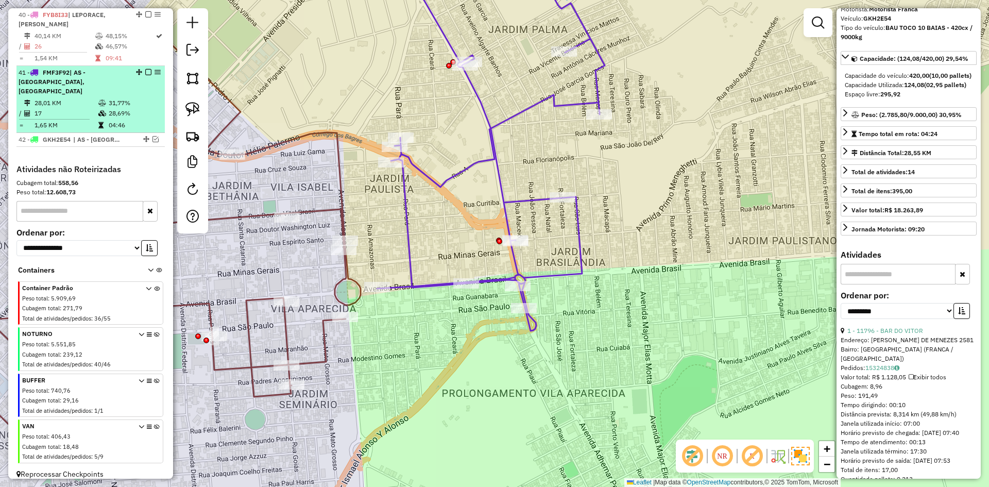
click at [123, 80] on div "41 - FMF3F92 | AS - BRASILANDIA, BRASILANDIA" at bounding box center [73, 82] width 109 height 28
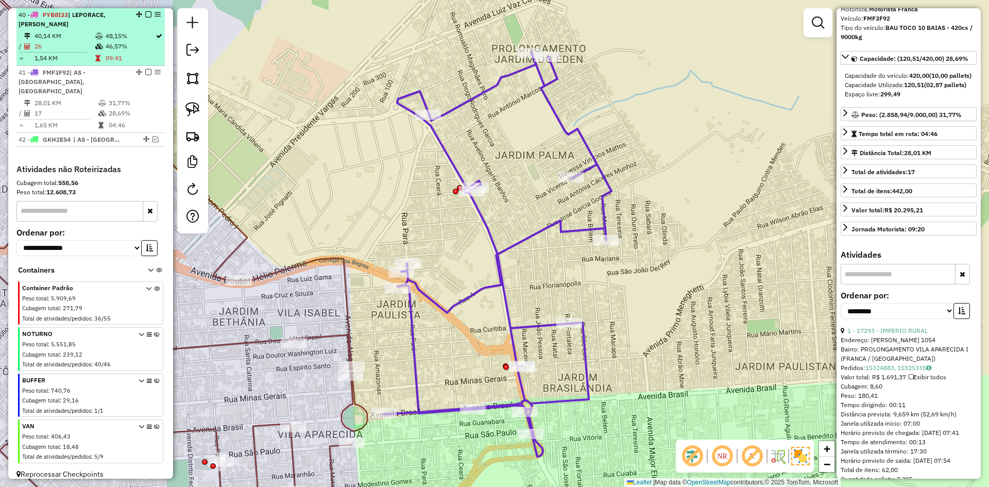
click at [145, 72] on em at bounding box center [148, 72] width 6 height 6
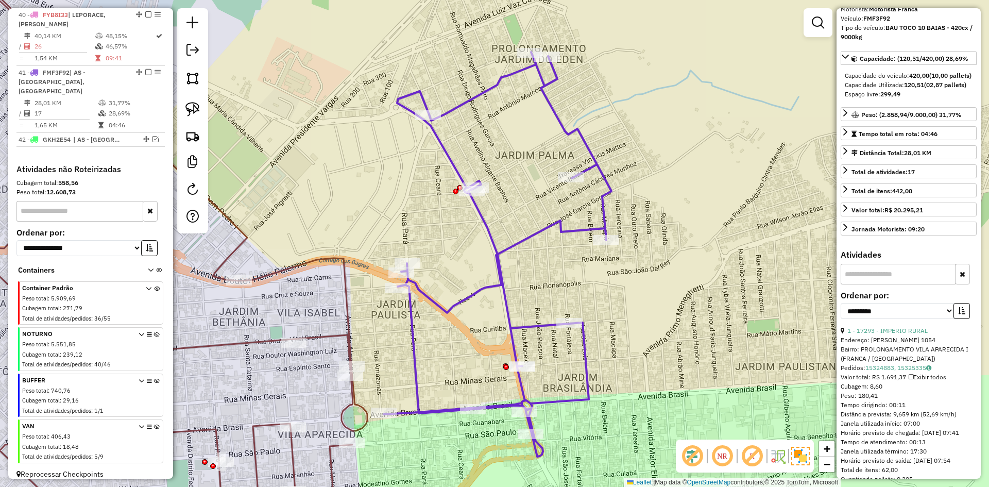
scroll to position [1017, 0]
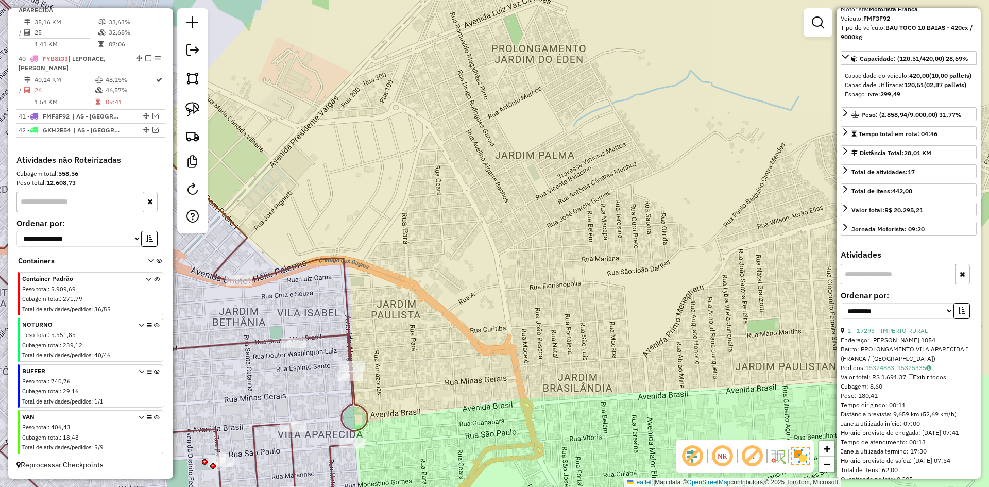
click at [297, 266] on icon at bounding box center [134, 244] width 466 height 584
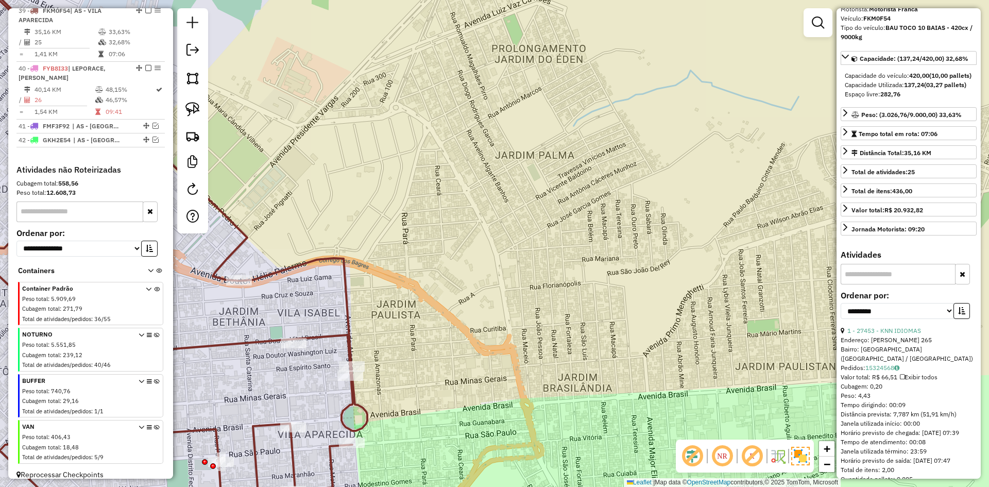
scroll to position [1003, 0]
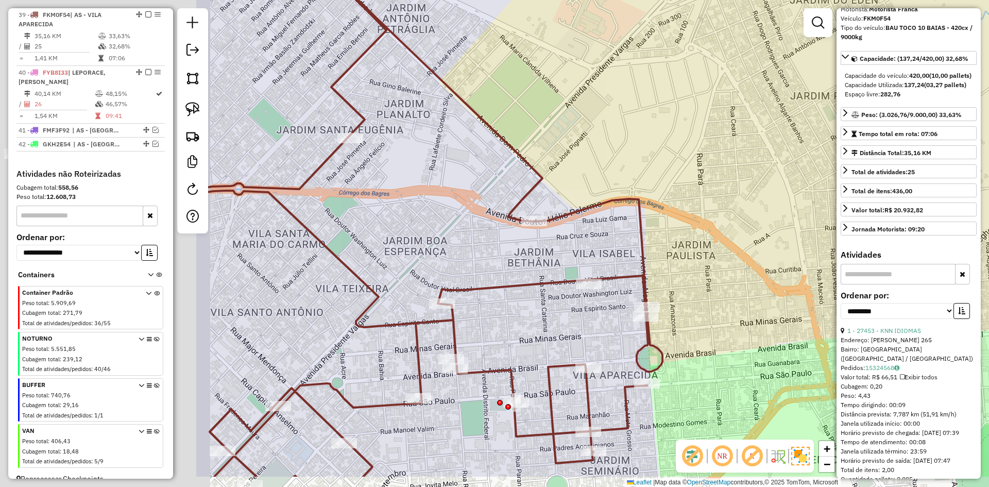
drag, startPoint x: 393, startPoint y: 205, endPoint x: 675, endPoint y: 143, distance: 289.0
click at [713, 138] on div "Janela de atendimento Grade de atendimento Capacidade Transportadoras Veículos …" at bounding box center [494, 243] width 989 height 487
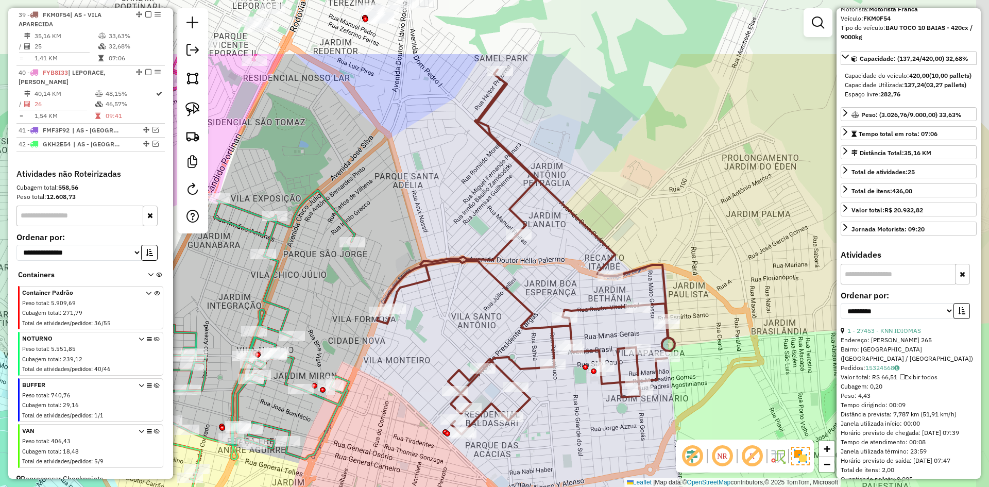
drag, startPoint x: 486, startPoint y: 212, endPoint x: 472, endPoint y: 312, distance: 101.4
click at [472, 312] on div "Janela de atendimento Grade de atendimento Capacidade Transportadoras Veículos …" at bounding box center [494, 243] width 989 height 487
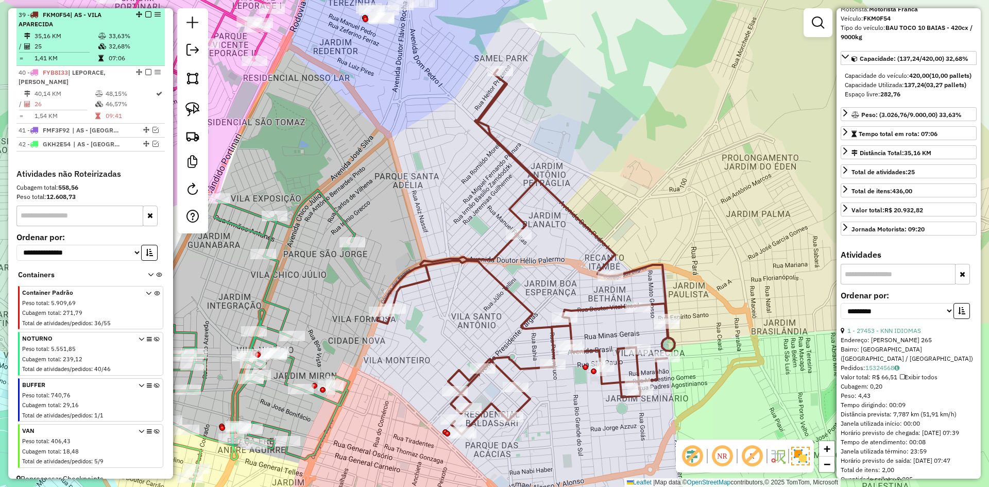
click at [145, 13] on em at bounding box center [148, 14] width 6 height 6
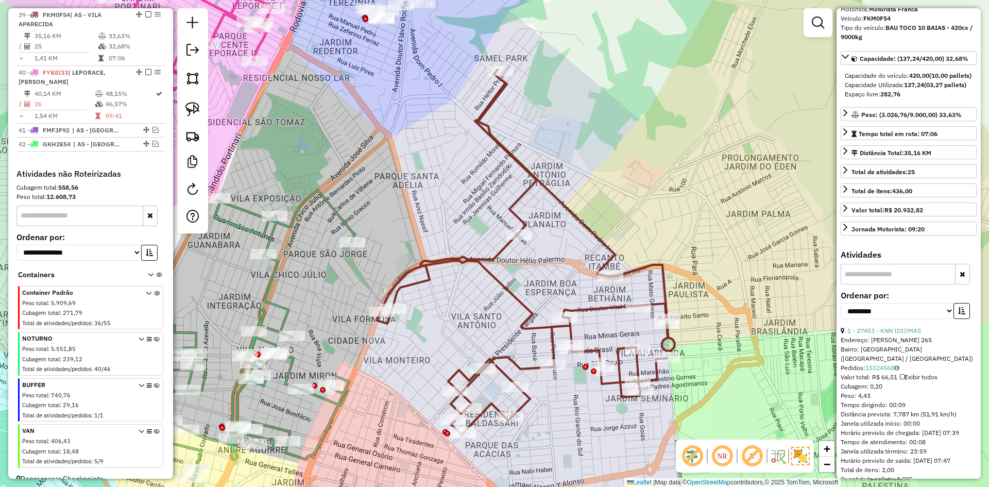
scroll to position [973, 0]
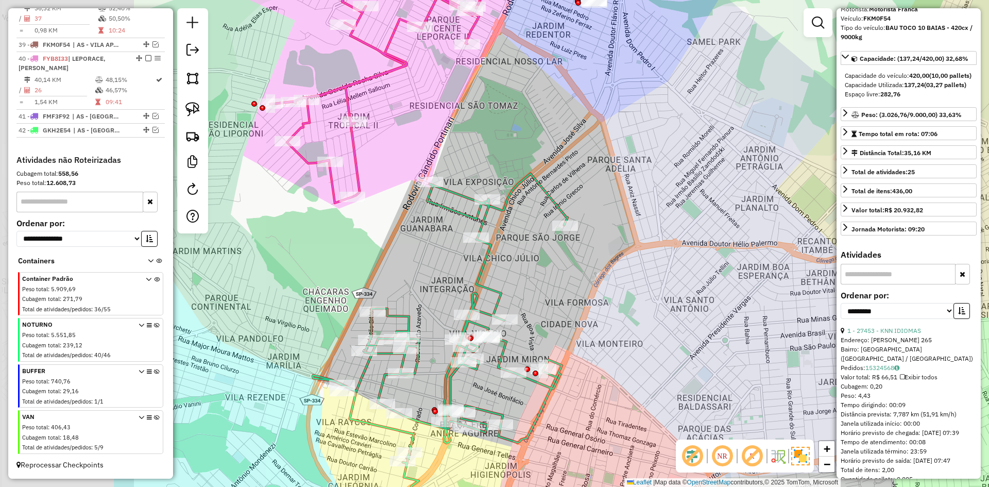
drag, startPoint x: 433, startPoint y: 270, endPoint x: 702, endPoint y: 217, distance: 273.6
click at [702, 218] on div "Janela de atendimento Grade de atendimento Capacidade Transportadoras Veículos …" at bounding box center [494, 243] width 989 height 487
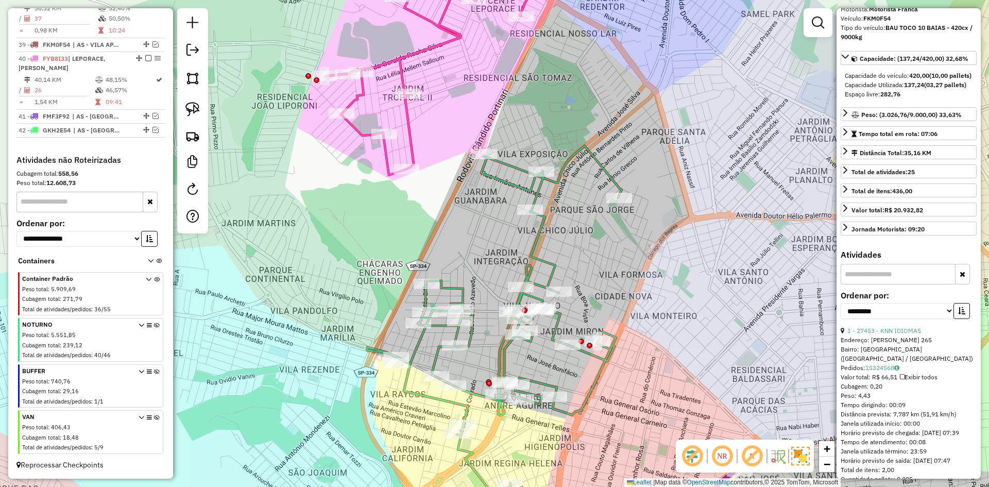
drag, startPoint x: 699, startPoint y: 235, endPoint x: 651, endPoint y: 379, distance: 151.5
click at [666, 398] on div "Janela de atendimento Grade de atendimento Capacidade Transportadoras Veículos …" at bounding box center [494, 243] width 989 height 487
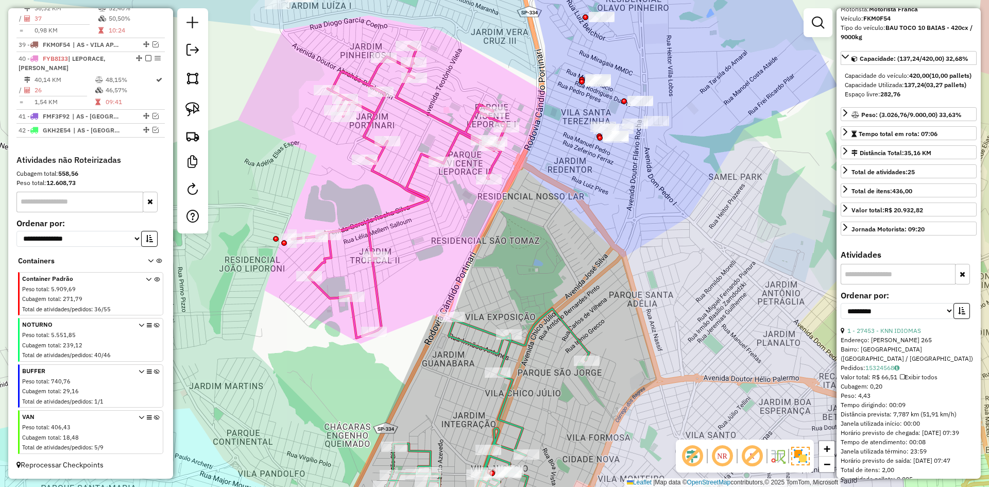
click at [414, 174] on icon at bounding box center [399, 192] width 214 height 292
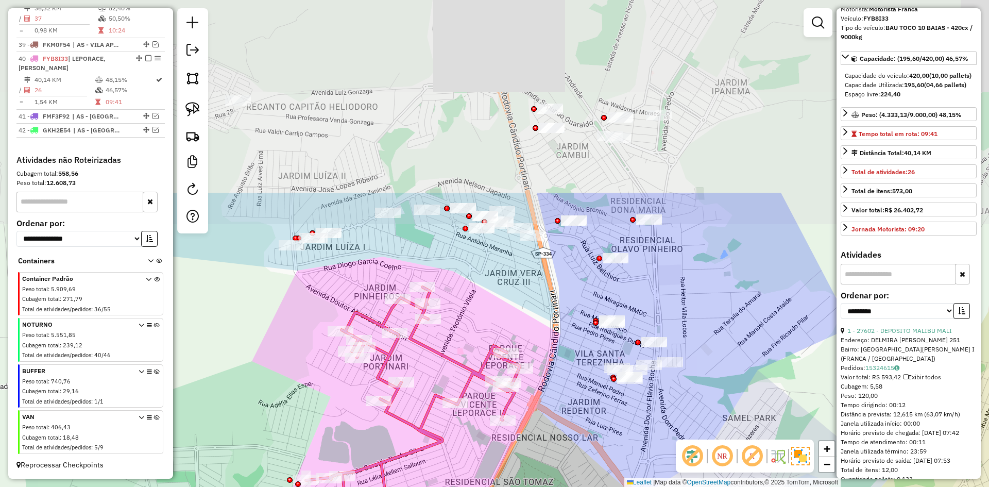
drag, startPoint x: 418, startPoint y: 145, endPoint x: 431, endPoint y: 370, distance: 225.5
click at [431, 370] on div "Janela de atendimento Grade de atendimento Capacidade Transportadoras Veículos …" at bounding box center [494, 243] width 989 height 487
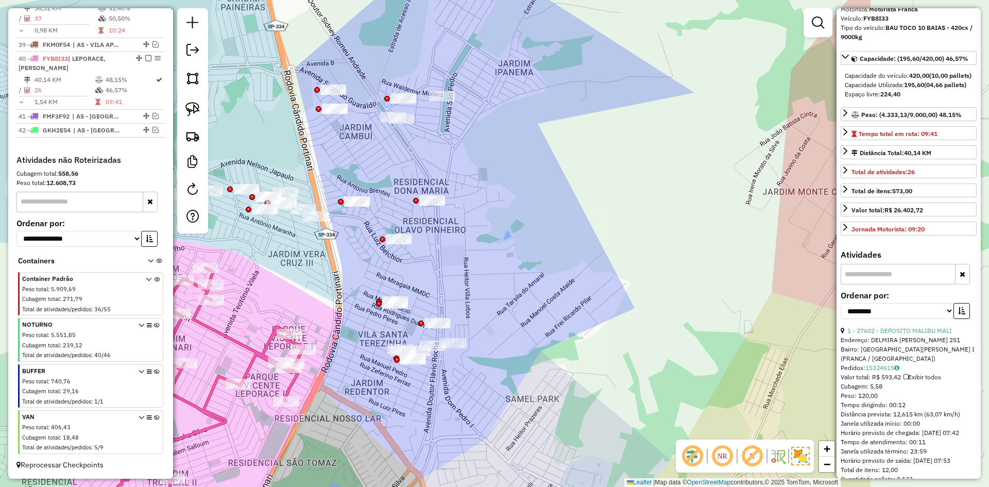
drag, startPoint x: 537, startPoint y: 298, endPoint x: 337, endPoint y: 265, distance: 202.2
click at [319, 279] on div "Janela de atendimento Grade de atendimento Capacidade Transportadoras Veículos …" at bounding box center [494, 243] width 989 height 487
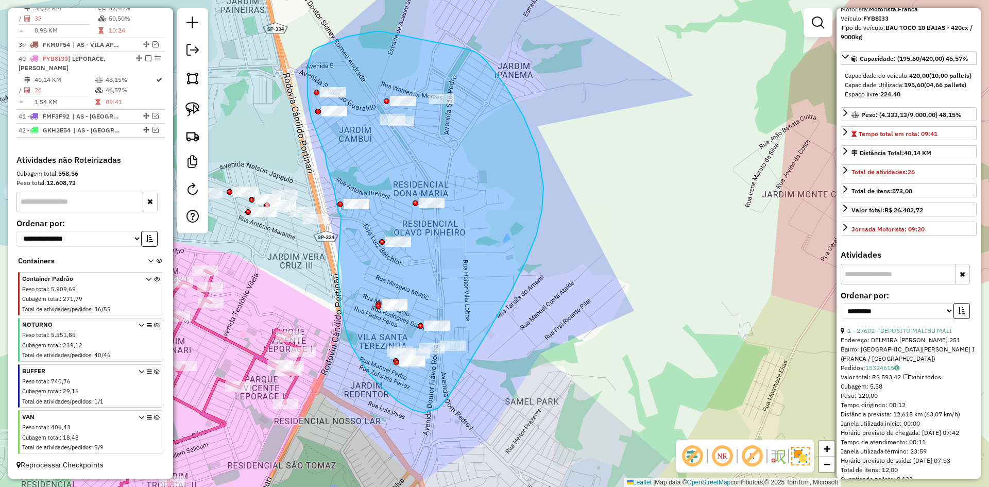
drag, startPoint x: 359, startPoint y: 359, endPoint x: 341, endPoint y: 219, distance: 140.8
click at [341, 219] on div "Janela de atendimento Grade de atendimento Capacidade Transportadoras Veículos …" at bounding box center [494, 243] width 989 height 487
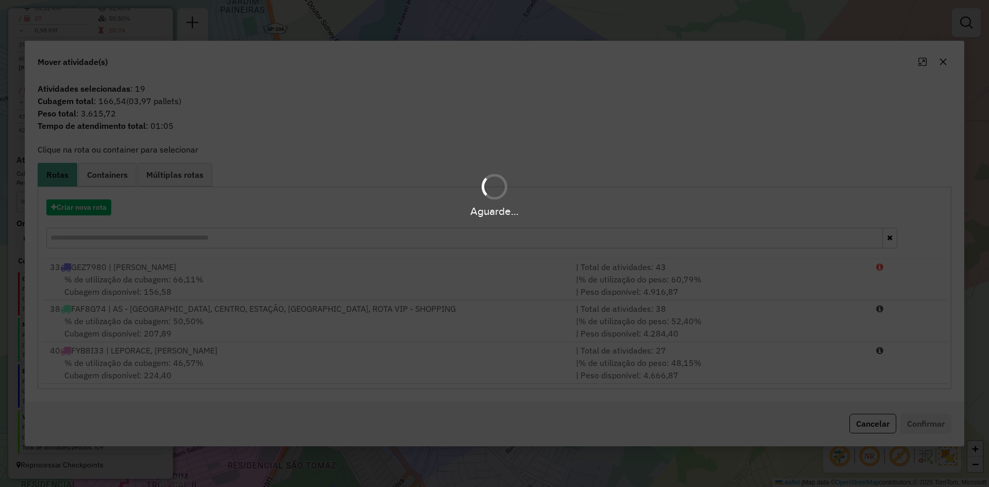
click at [91, 209] on div "Aguarde..." at bounding box center [494, 211] width 989 height 16
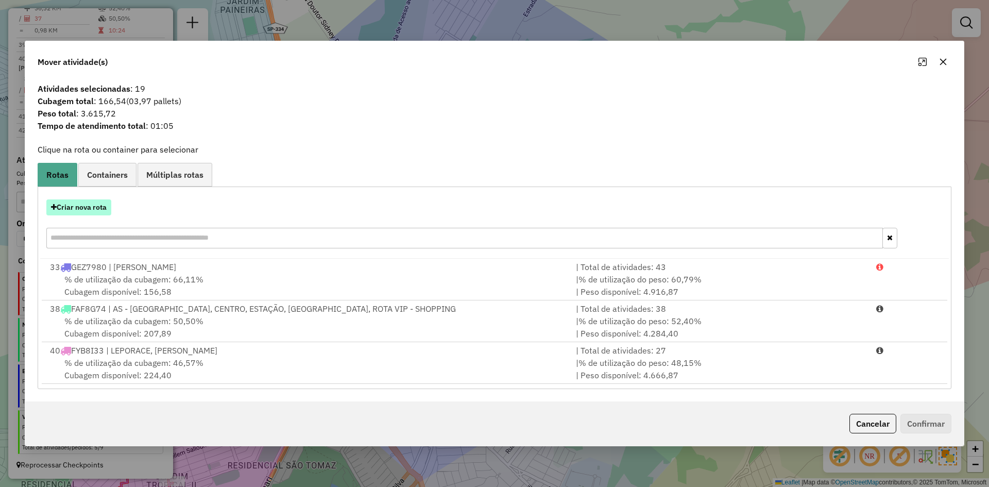
click at [88, 212] on button "Criar nova rota" at bounding box center [78, 207] width 65 height 16
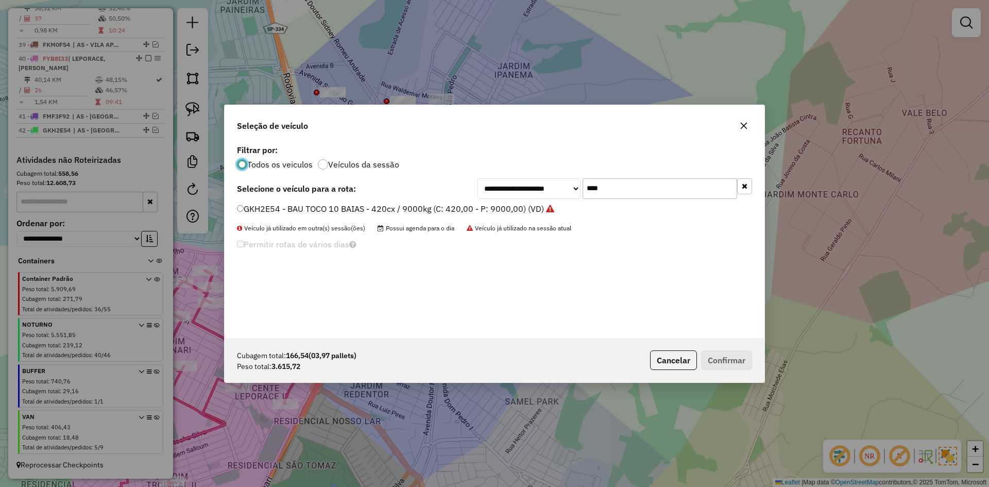
scroll to position [6, 3]
drag, startPoint x: 609, startPoint y: 183, endPoint x: 549, endPoint y: 175, distance: 60.8
click at [544, 179] on div "**********" at bounding box center [615, 188] width 275 height 21
type input "****"
click at [259, 204] on label "FYP6J43 - BAU TOCO 10 BAIAS - 420cx / 9000kg (C: 420,00 - P: 9000,00) (VD)" at bounding box center [389, 208] width 304 height 12
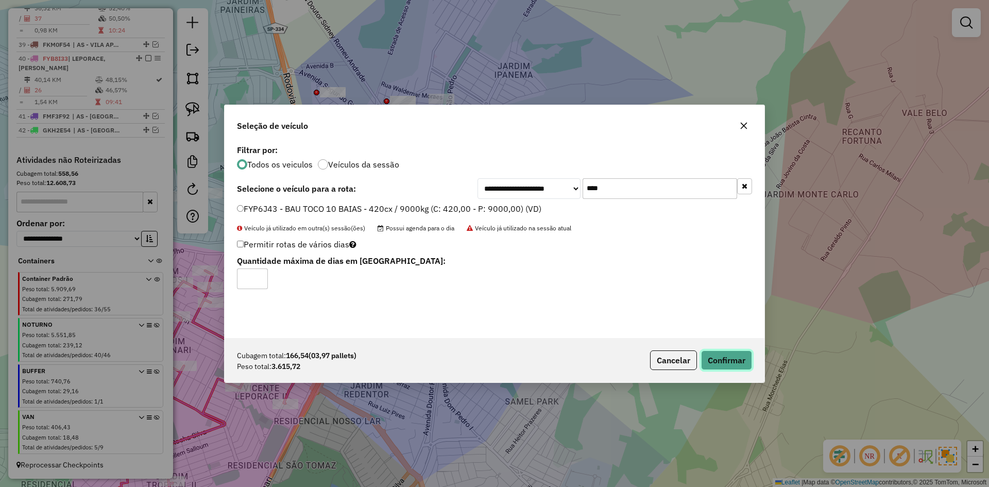
drag, startPoint x: 741, startPoint y: 368, endPoint x: 735, endPoint y: 364, distance: 7.9
click at [740, 366] on button "Confirmar" at bounding box center [726, 360] width 51 height 20
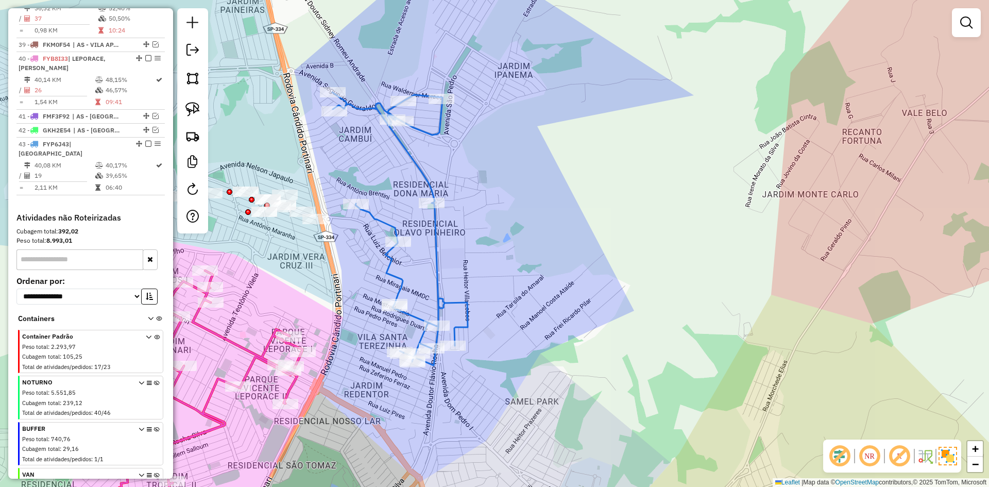
scroll to position [1003, 0]
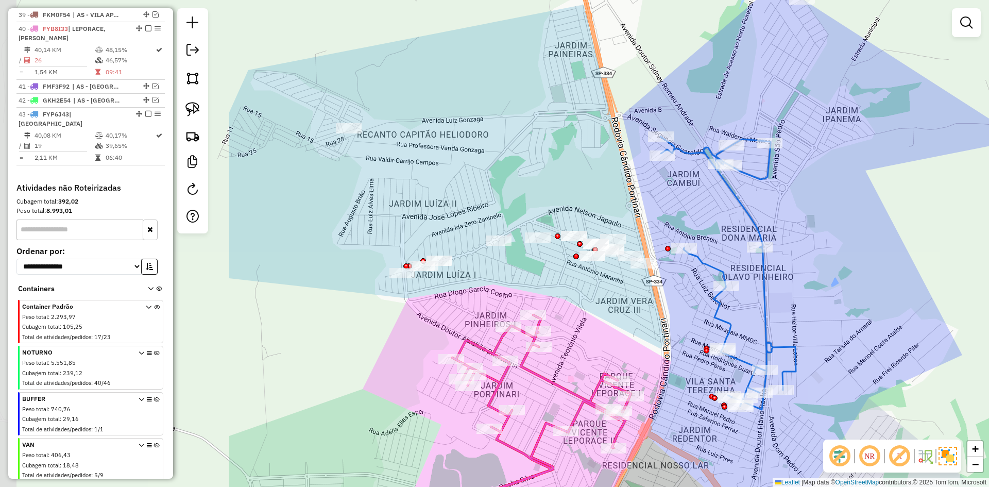
drag, startPoint x: 687, startPoint y: 212, endPoint x: 787, endPoint y: 329, distance: 153.8
click at [805, 337] on div "Janela de atendimento Grade de atendimento Capacidade Transportadoras Veículos …" at bounding box center [494, 243] width 989 height 487
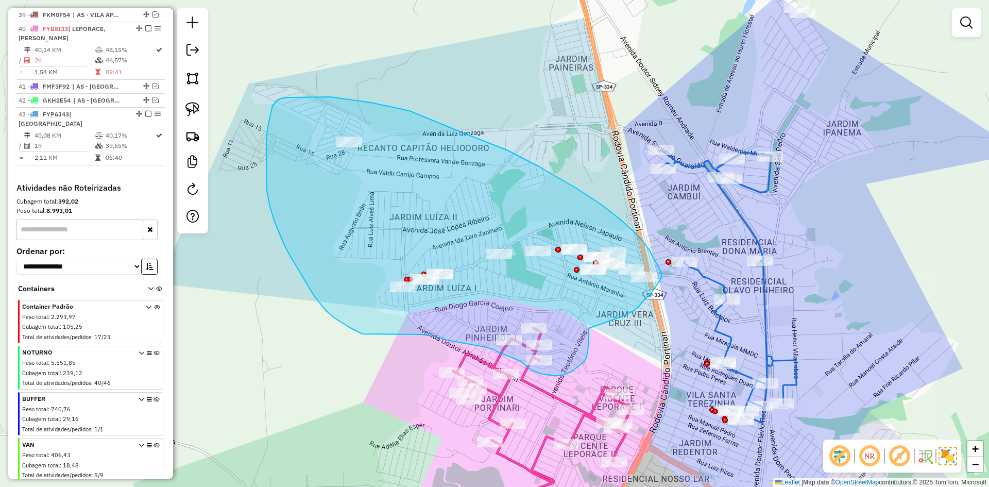
drag, startPoint x: 650, startPoint y: 295, endPoint x: 589, endPoint y: 327, distance: 68.9
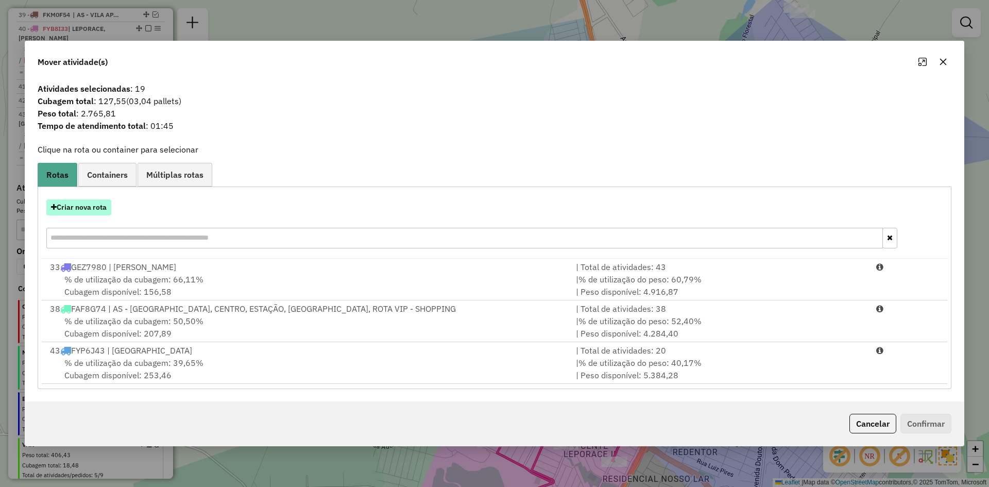
click at [89, 208] on button "Criar nova rota" at bounding box center [78, 207] width 65 height 16
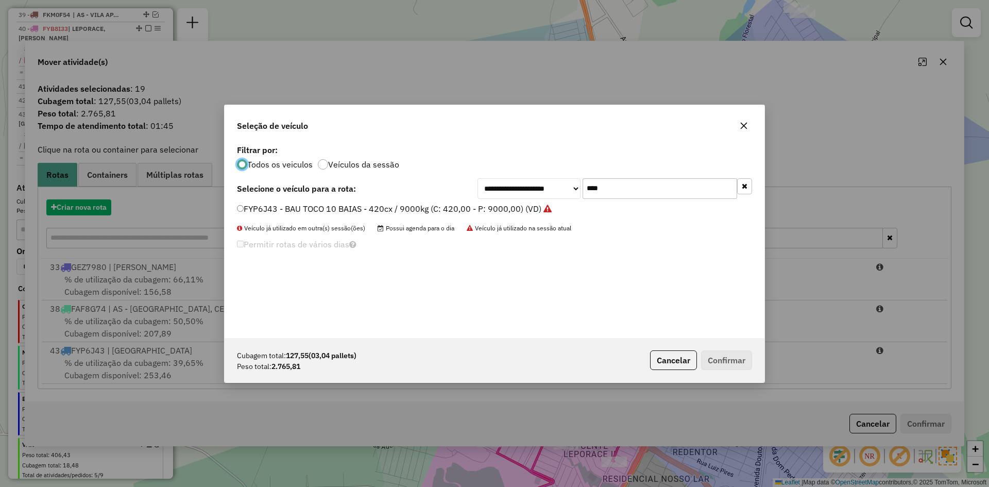
scroll to position [6, 3]
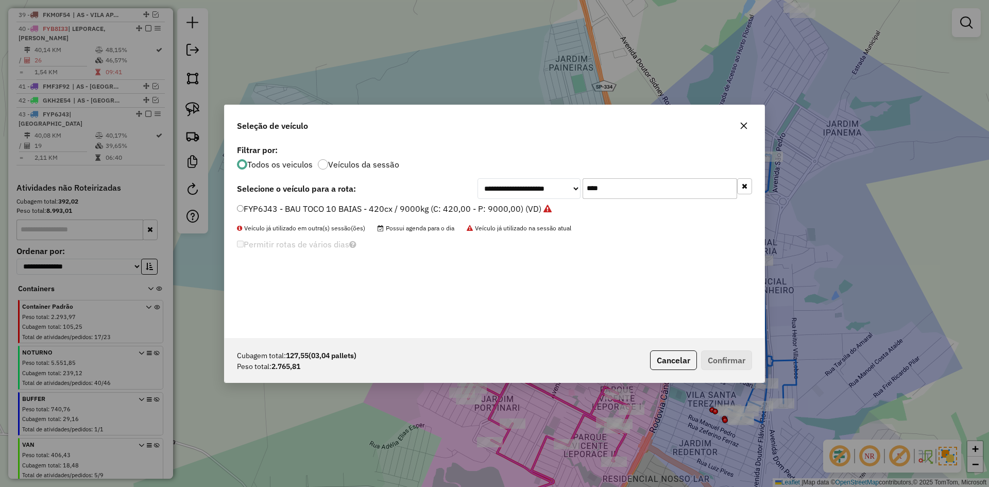
drag, startPoint x: 626, startPoint y: 190, endPoint x: 543, endPoint y: 187, distance: 84.0
click at [541, 187] on div "**********" at bounding box center [615, 188] width 275 height 21
type input "****"
click at [333, 206] on label "GHY0I34 - BAU TOCO 10 BAIAS - 420cx / 9000kg (C: 420,00 - P: 9000,00) (VD)" at bounding box center [389, 208] width 305 height 12
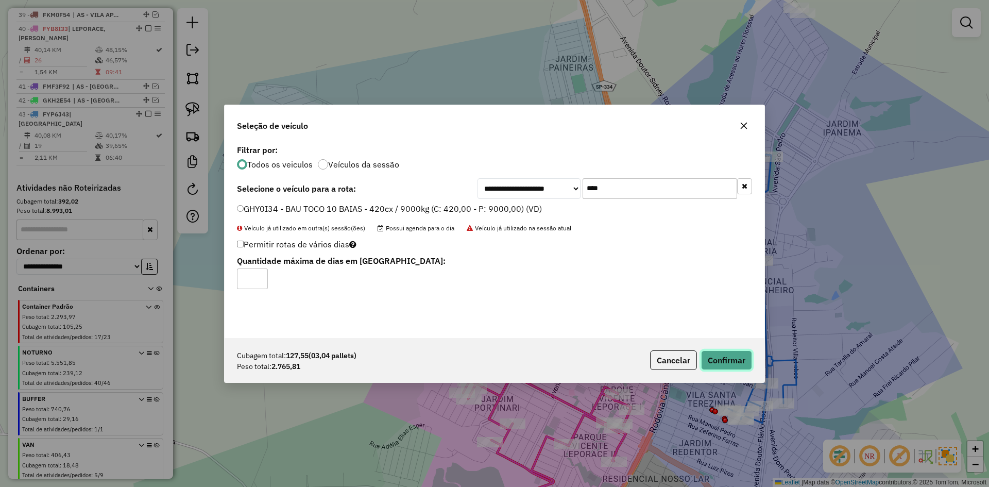
click at [731, 363] on button "Confirmar" at bounding box center [726, 360] width 51 height 20
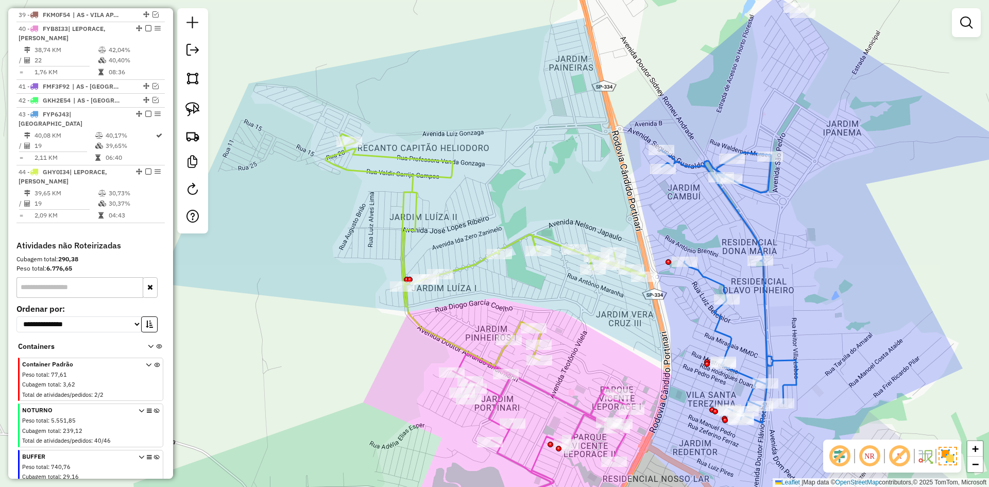
click at [568, 405] on icon at bounding box center [524, 445] width 214 height 182
select select "**********"
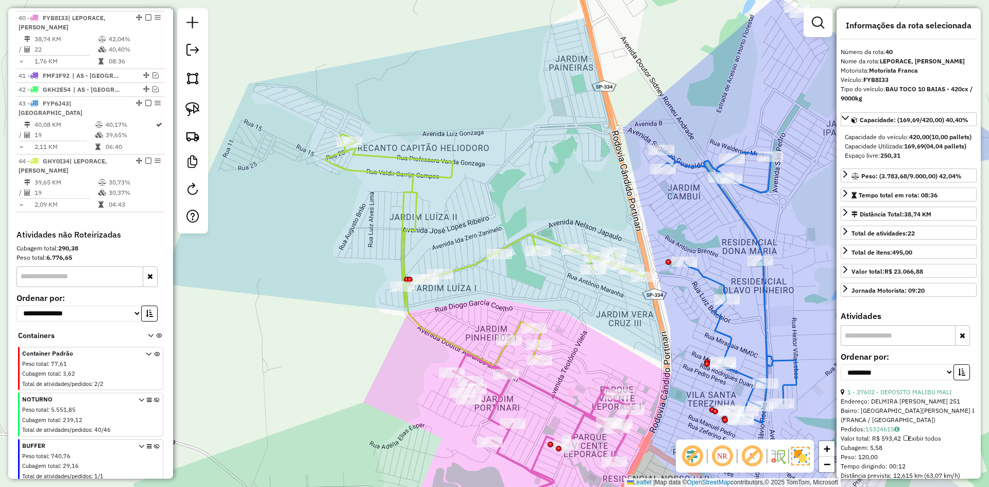
scroll to position [1017, 0]
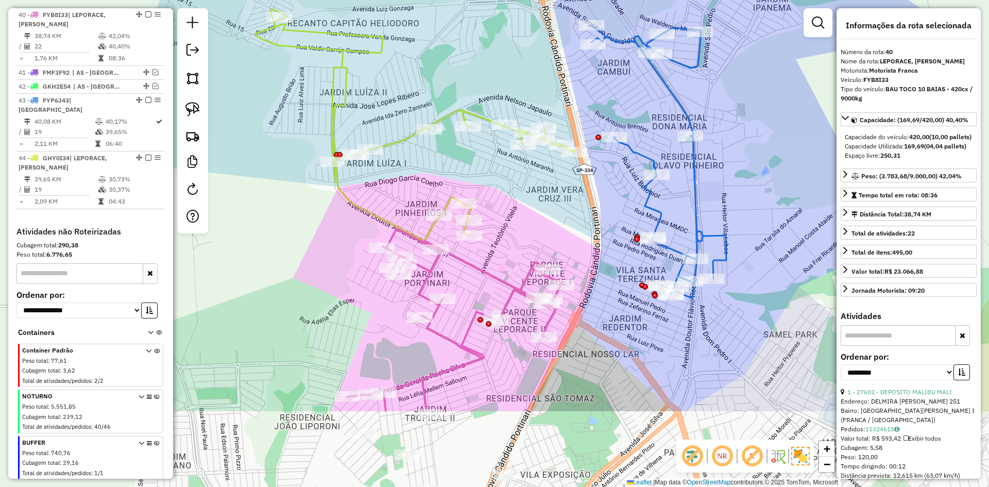
drag, startPoint x: 535, startPoint y: 304, endPoint x: 507, endPoint y: 251, distance: 59.7
click at [507, 251] on div "Janela de atendimento Grade de atendimento Capacidade Transportadoras Veículos …" at bounding box center [494, 243] width 989 height 487
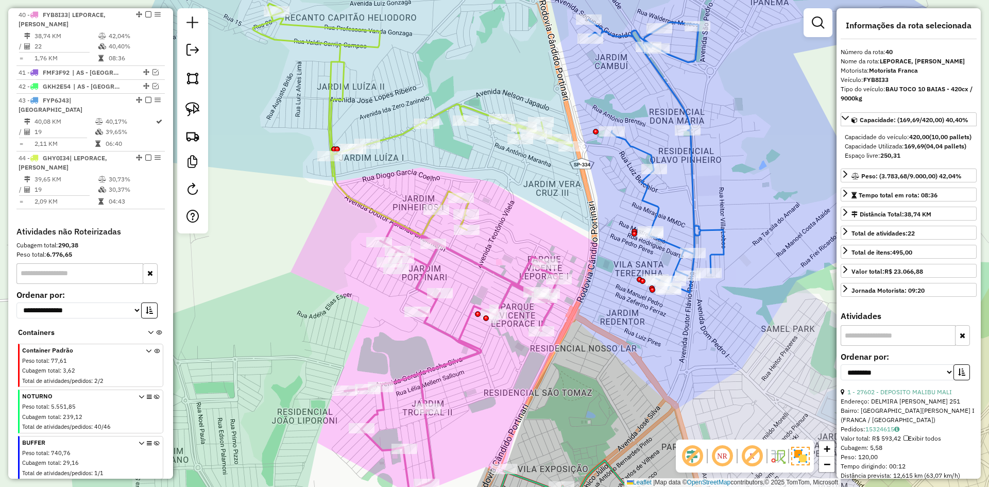
drag, startPoint x: 514, startPoint y: 250, endPoint x: 482, endPoint y: 265, distance: 35.5
click at [482, 265] on div "Janela de atendimento Grade de atendimento Capacidade Transportadoras Veículos …" at bounding box center [494, 243] width 989 height 487
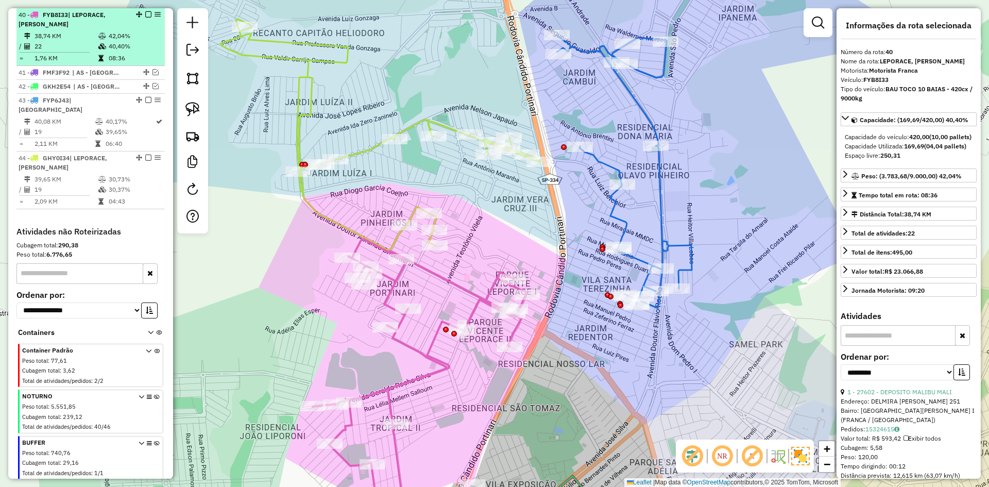
click at [145, 13] on em at bounding box center [148, 14] width 6 height 6
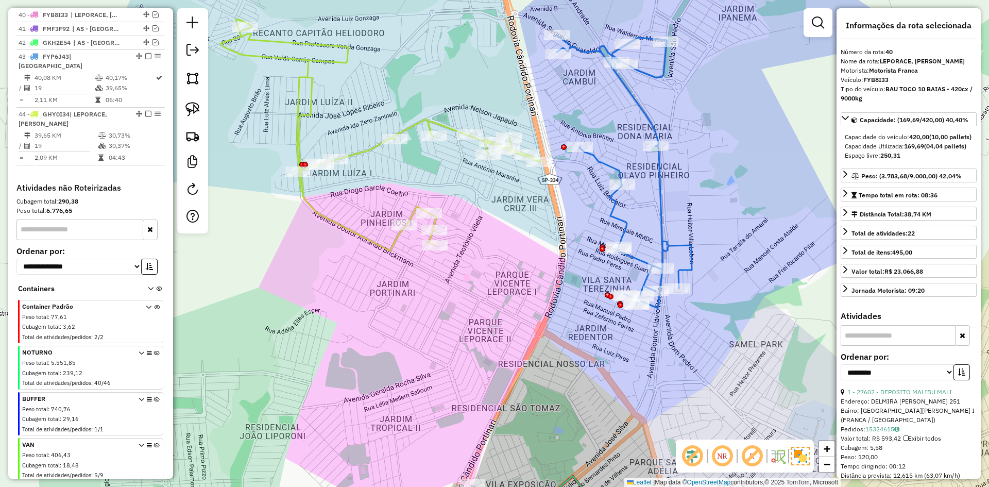
click at [365, 151] on icon at bounding box center [380, 135] width 319 height 232
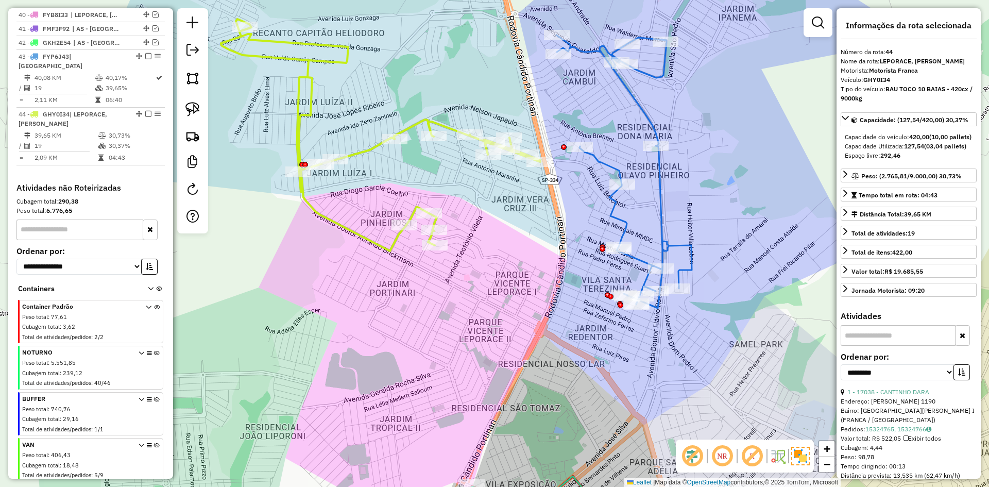
scroll to position [1044, 0]
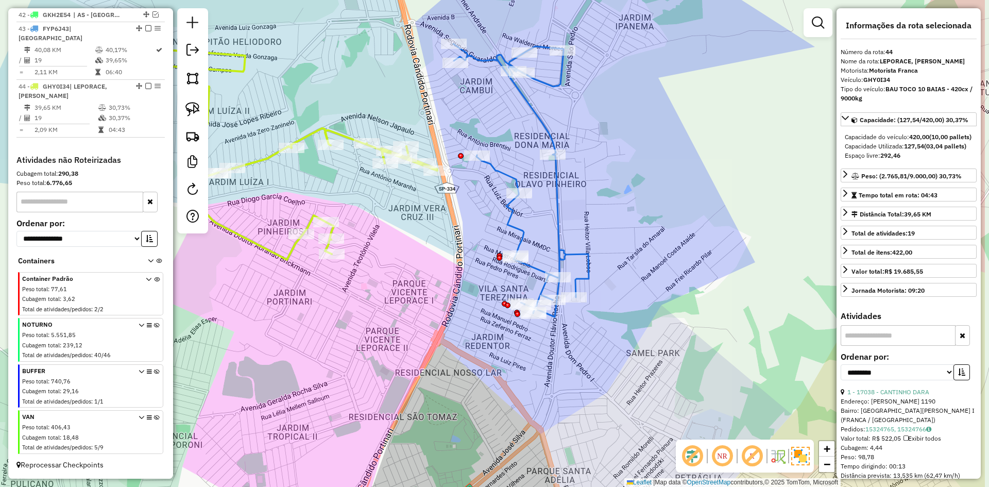
drag, startPoint x: 377, startPoint y: 202, endPoint x: 300, endPoint y: 195, distance: 76.6
click at [301, 196] on div "Janela de atendimento Grade de atendimento Capacidade Transportadoras Veículos …" at bounding box center [494, 243] width 989 height 487
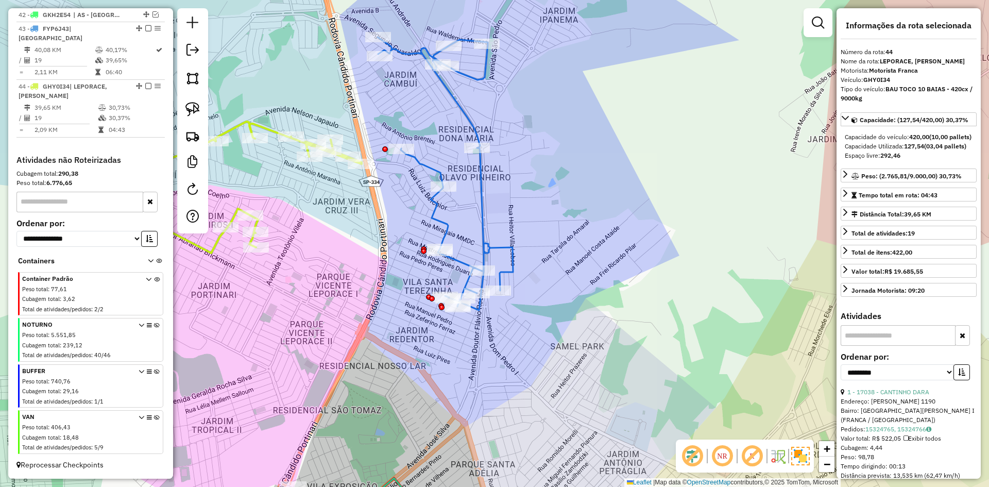
click at [425, 162] on icon at bounding box center [446, 173] width 136 height 273
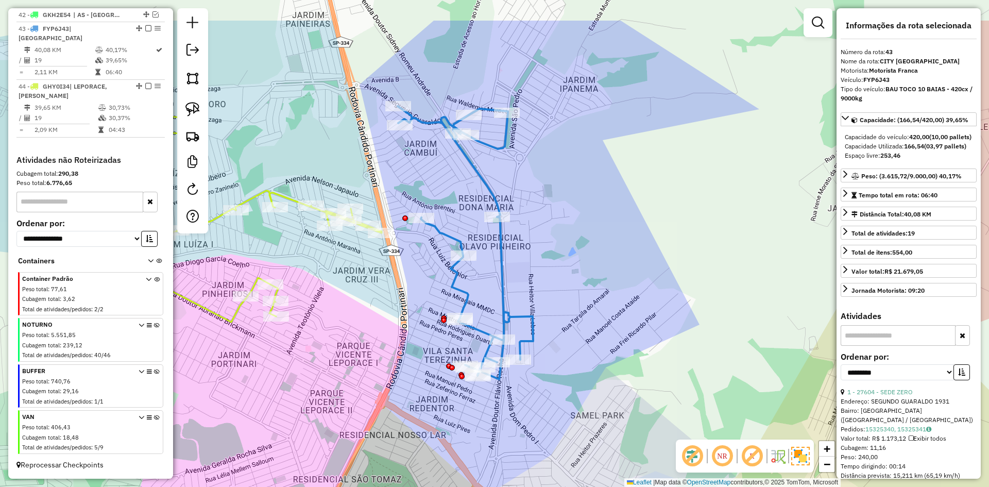
drag, startPoint x: 409, startPoint y: 209, endPoint x: 427, endPoint y: 269, distance: 63.4
click at [427, 269] on div "Janela de atendimento Grade de atendimento Capacidade Transportadoras Veículos …" at bounding box center [494, 243] width 989 height 487
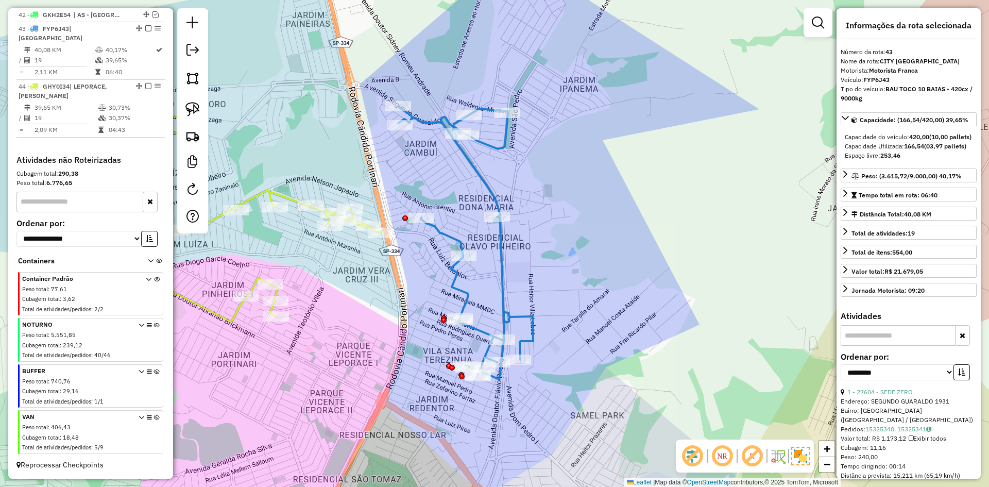
click at [145, 28] on em at bounding box center [148, 28] width 6 height 6
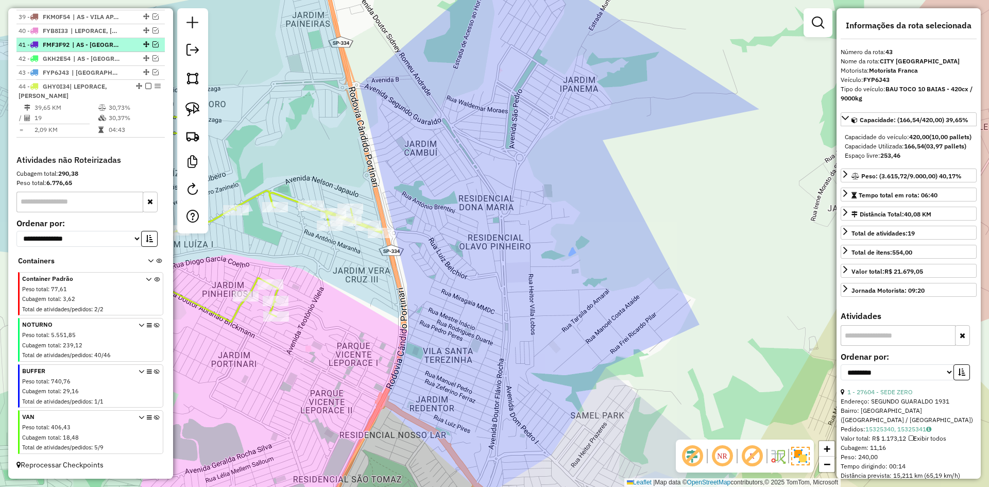
click at [145, 85] on em at bounding box center [148, 86] width 6 height 6
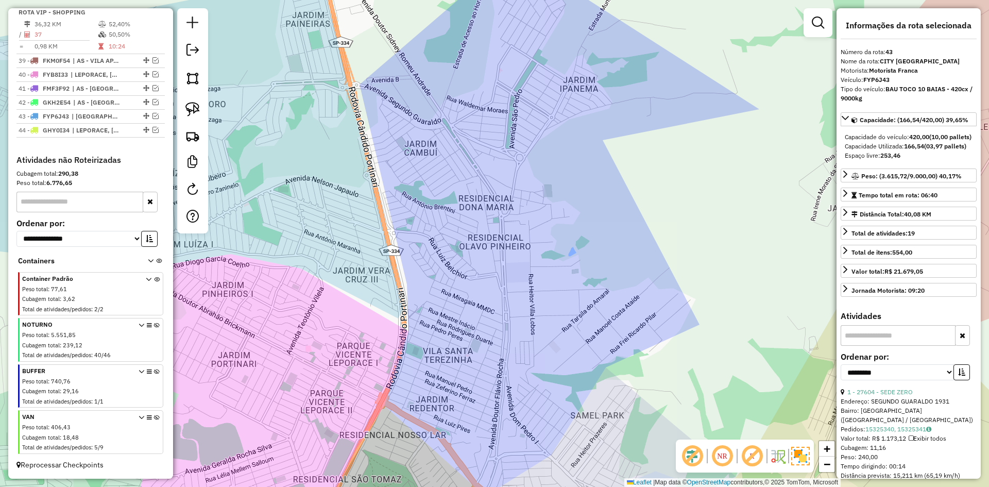
scroll to position [957, 0]
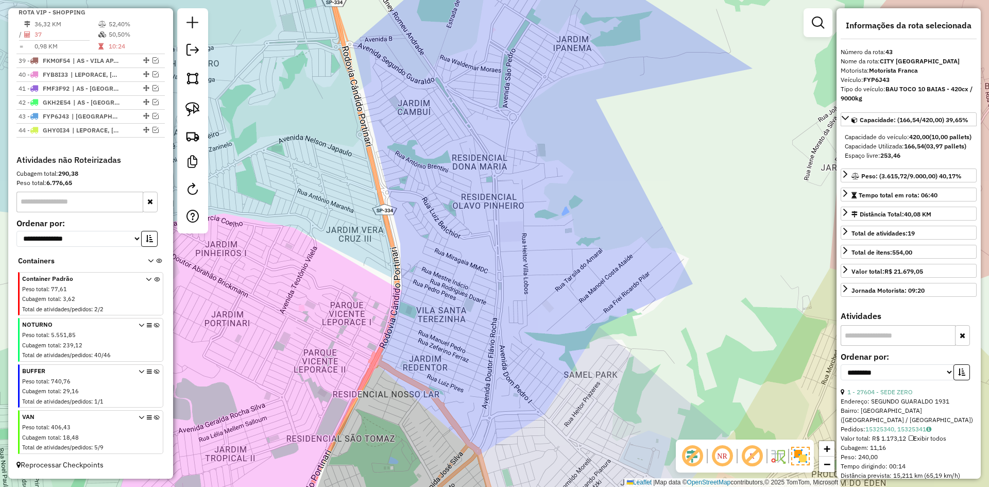
drag, startPoint x: 348, startPoint y: 245, endPoint x: 352, endPoint y: 86, distance: 158.7
click at [345, 81] on div "Janela de atendimento Grade de atendimento Capacidade Transportadoras Veículos …" at bounding box center [494, 243] width 989 height 487
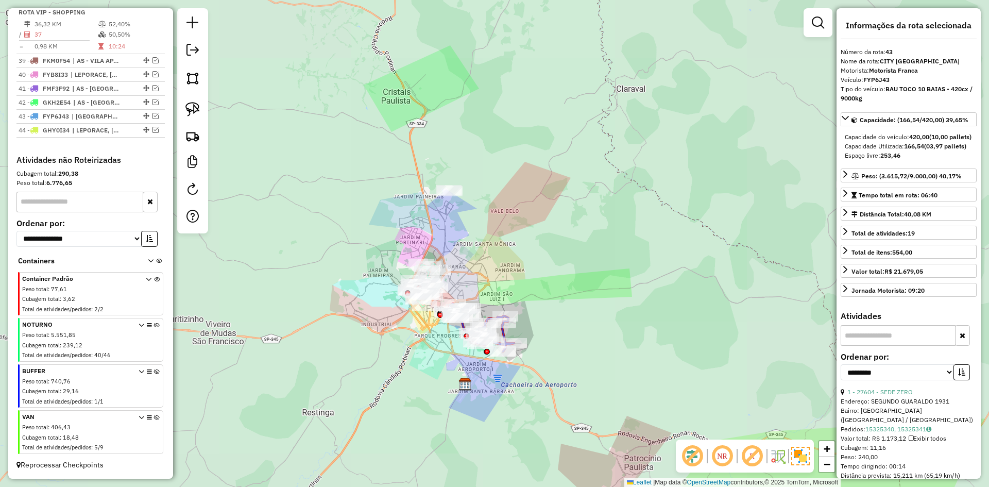
drag, startPoint x: 439, startPoint y: 204, endPoint x: 427, endPoint y: 244, distance: 41.4
click at [428, 244] on div "Janela de atendimento Grade de atendimento Capacidade Transportadoras Veículos …" at bounding box center [494, 243] width 989 height 487
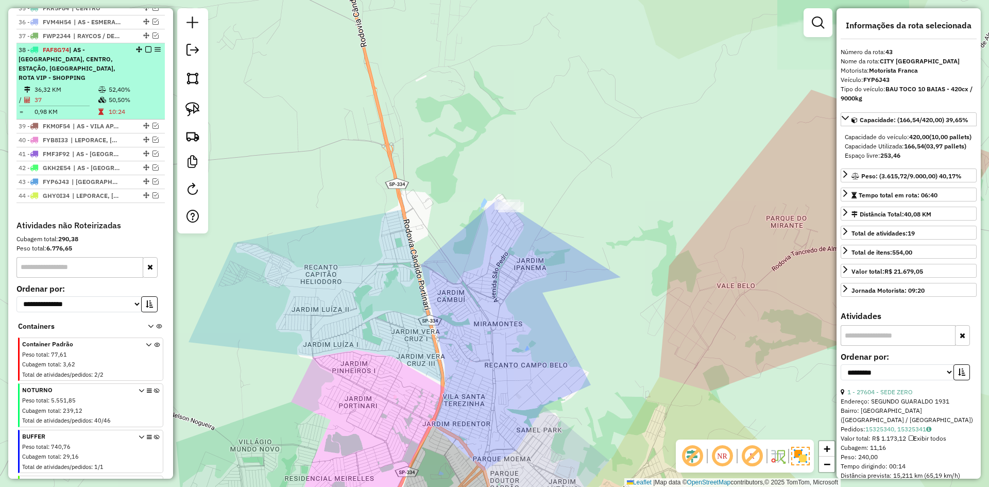
scroll to position [871, 0]
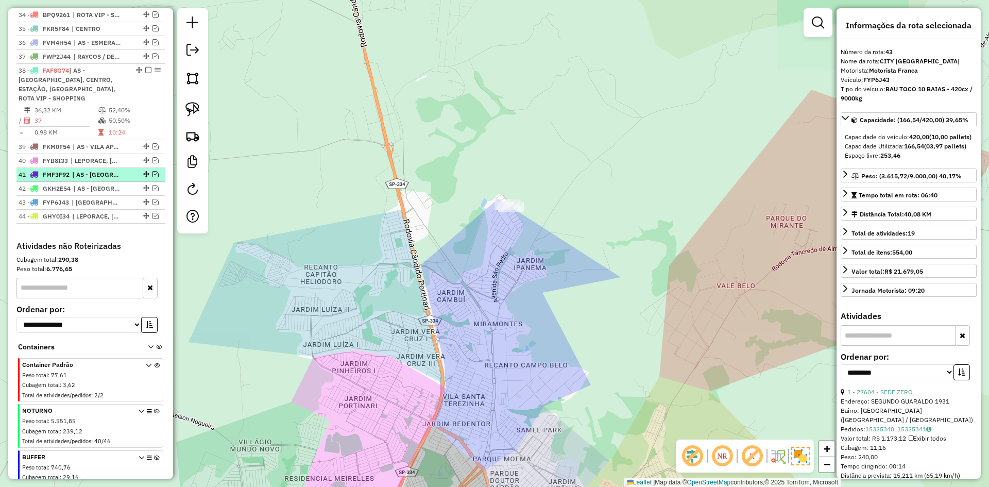
click at [153, 171] on em at bounding box center [156, 174] width 6 height 6
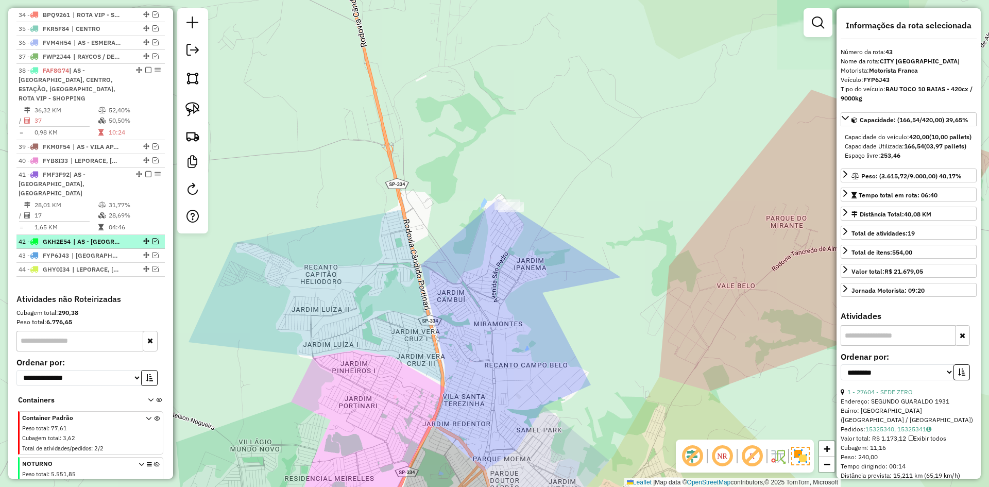
click at [153, 238] on em at bounding box center [156, 241] width 6 height 6
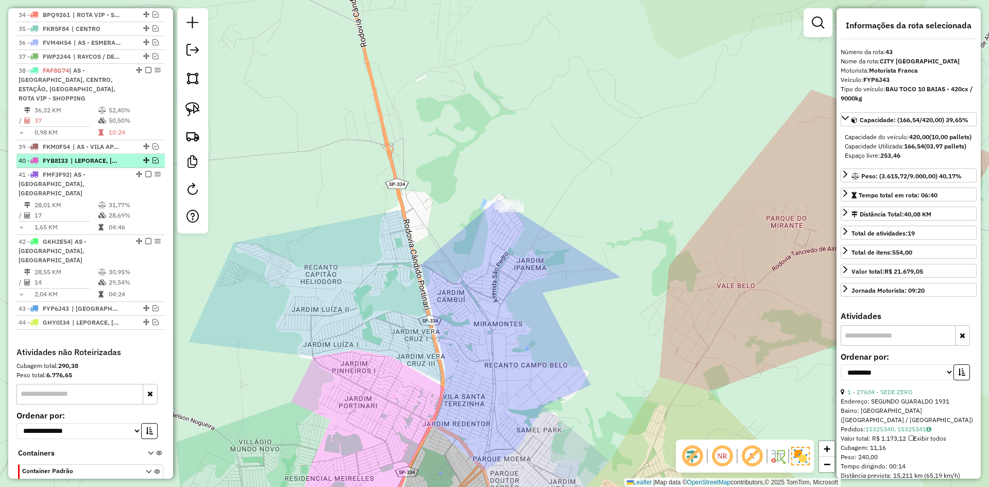
click at [153, 161] on em at bounding box center [156, 160] width 6 height 6
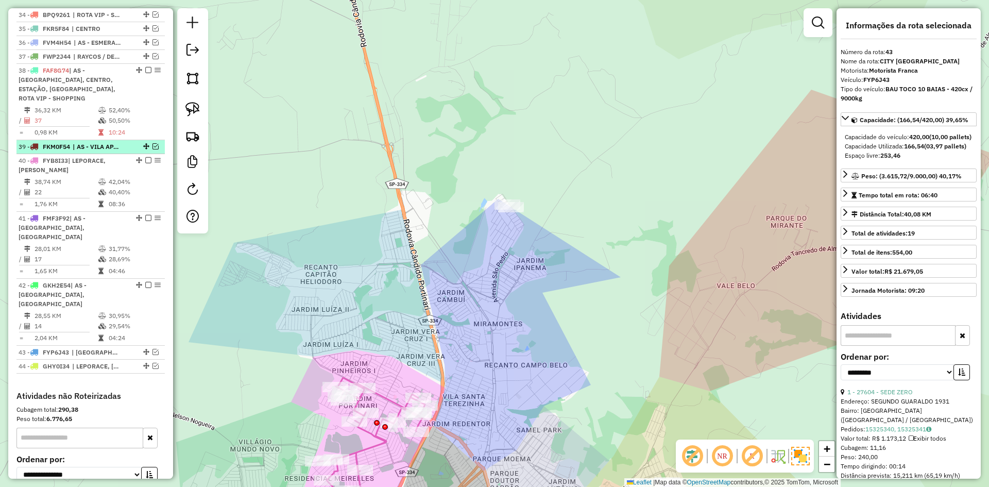
click at [153, 147] on em at bounding box center [156, 146] width 6 height 6
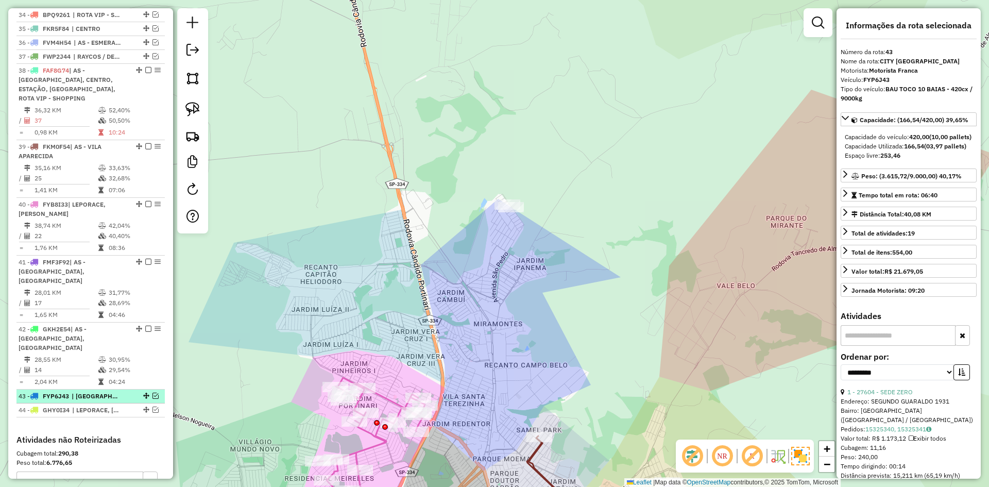
click at [154, 393] on em at bounding box center [156, 396] width 6 height 6
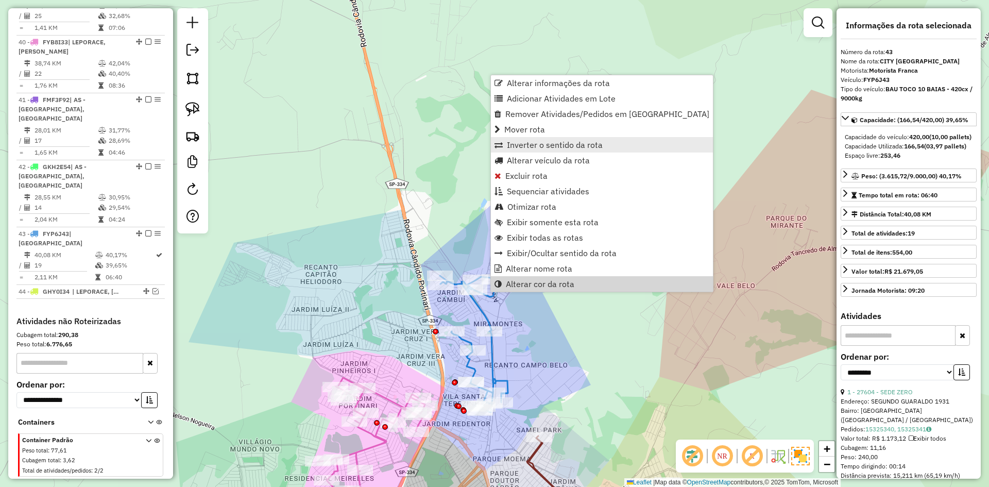
scroll to position [1176, 0]
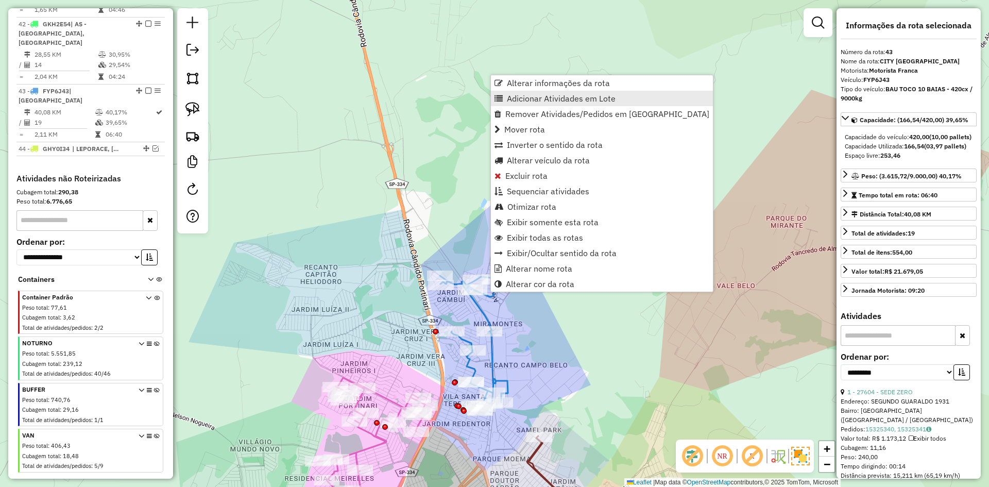
click at [532, 97] on span "Adicionar Atividades em Lote" at bounding box center [561, 98] width 109 height 8
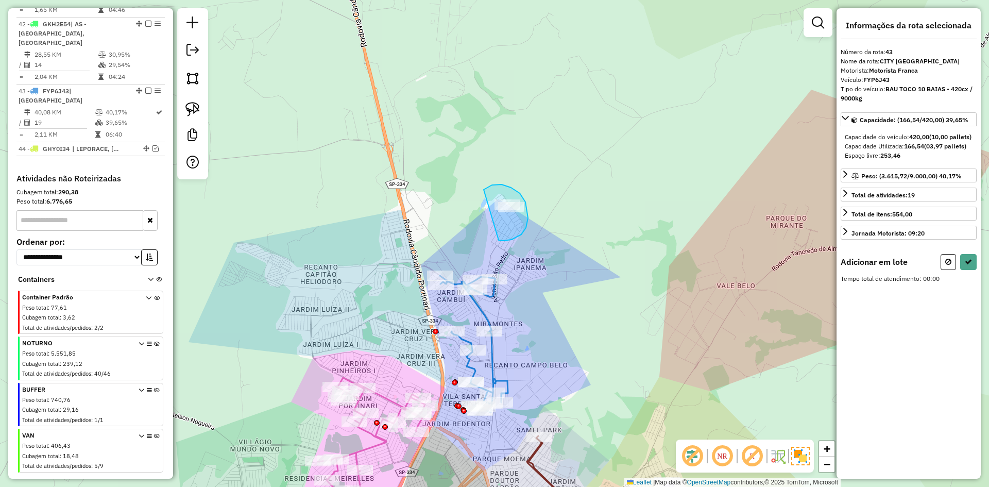
drag, startPoint x: 503, startPoint y: 241, endPoint x: 472, endPoint y: 229, distance: 33.6
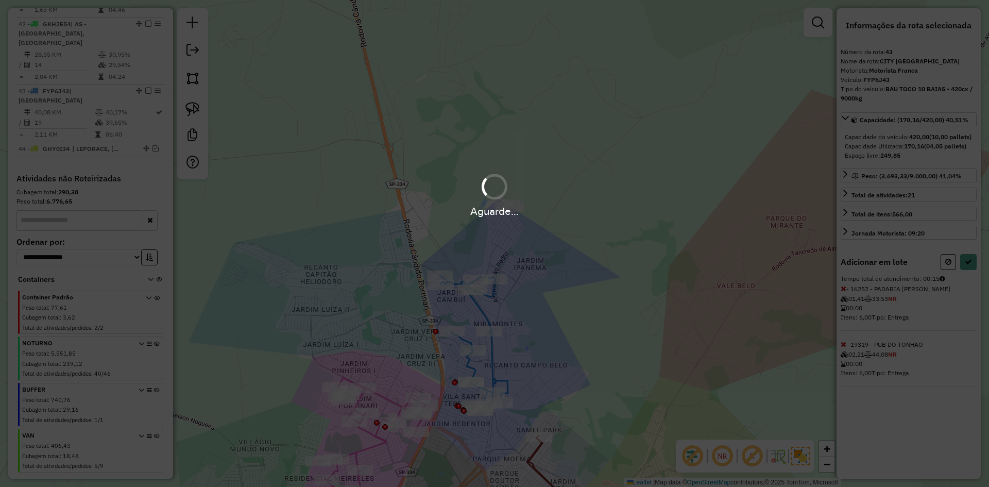
click at [970, 275] on div "Aguarde..." at bounding box center [494, 243] width 989 height 487
click at [970, 275] on hb-app "Aguarde... Pop-up bloqueado! Seu navegador bloqueou automáticamente a abertura …" at bounding box center [494, 243] width 989 height 487
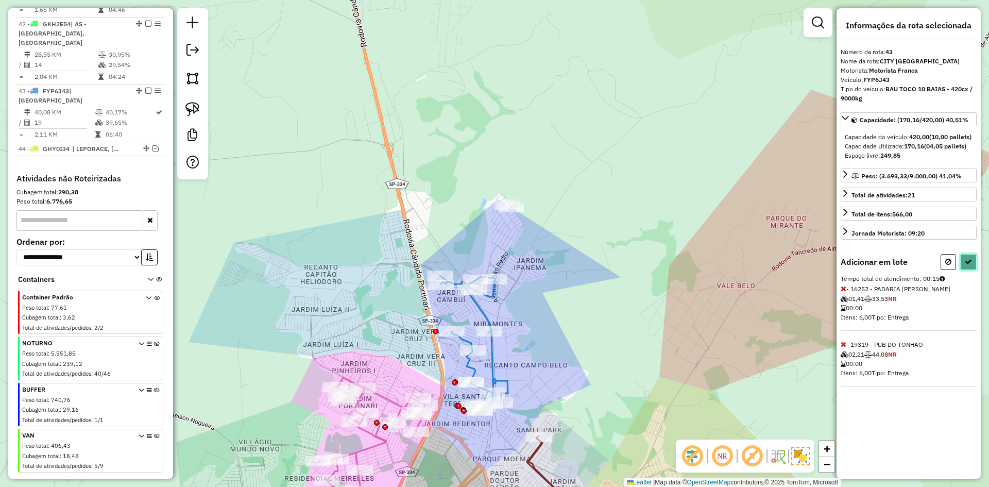
click at [970, 265] on icon at bounding box center [968, 261] width 7 height 7
click at [0, 0] on div "Aguarde..." at bounding box center [0, 0] width 0 height 0
select select "**********"
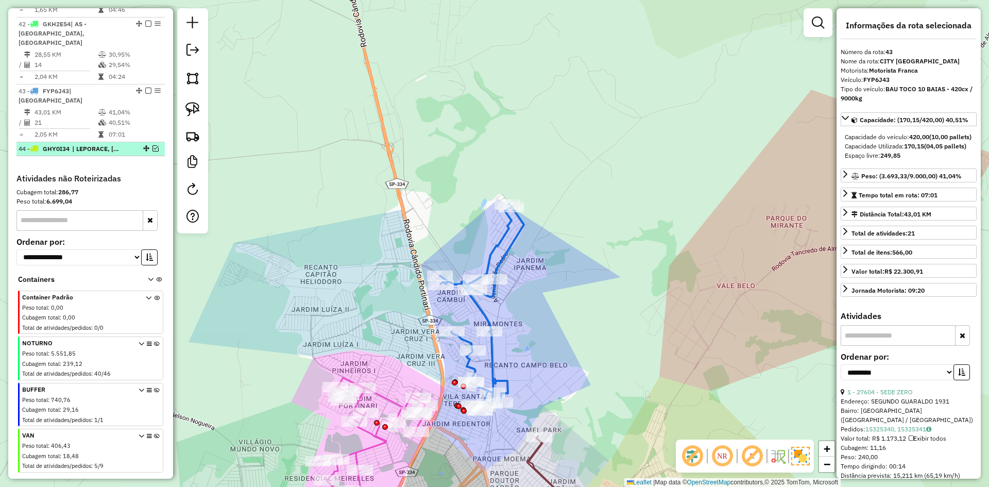
click at [153, 145] on em at bounding box center [156, 148] width 6 height 6
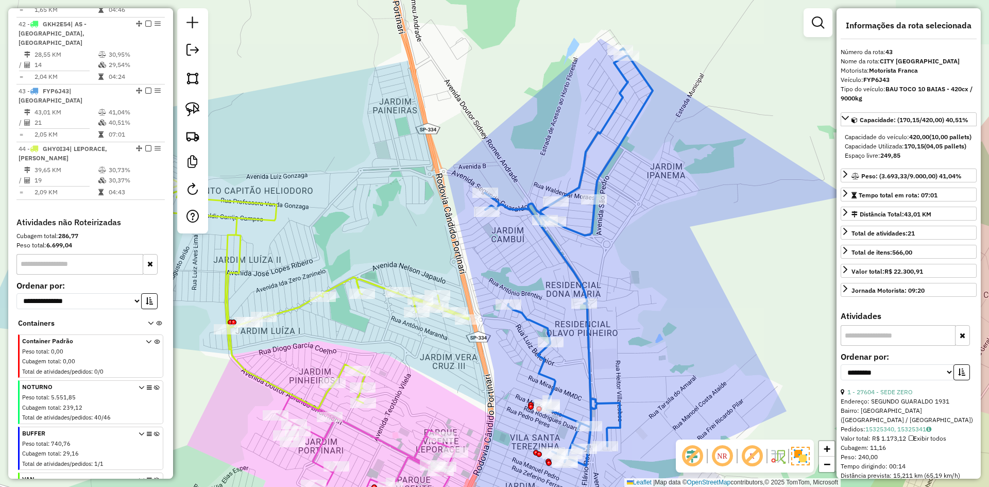
click at [411, 372] on div "Janela de atendimento Grade de atendimento Capacidade Transportadoras Veículos …" at bounding box center [494, 243] width 989 height 487
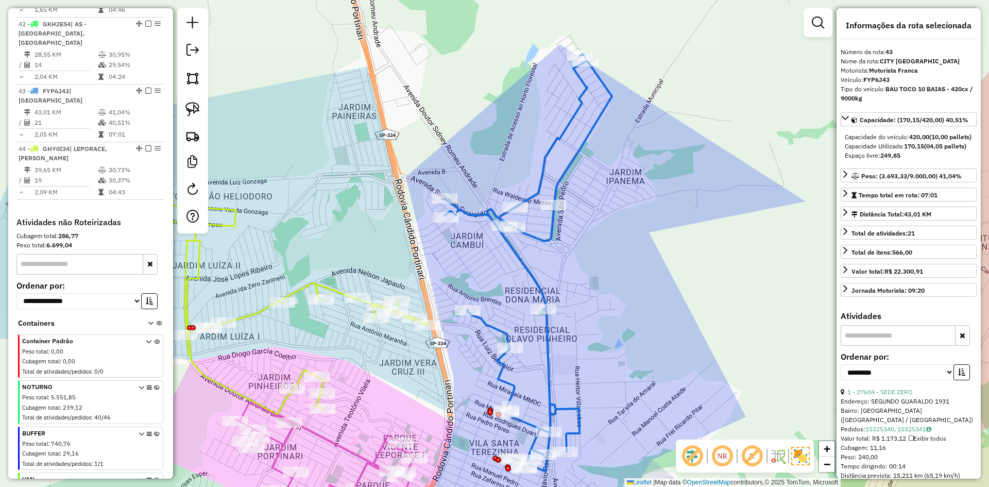
click at [347, 449] on icon at bounding box center [325, 468] width 178 height 133
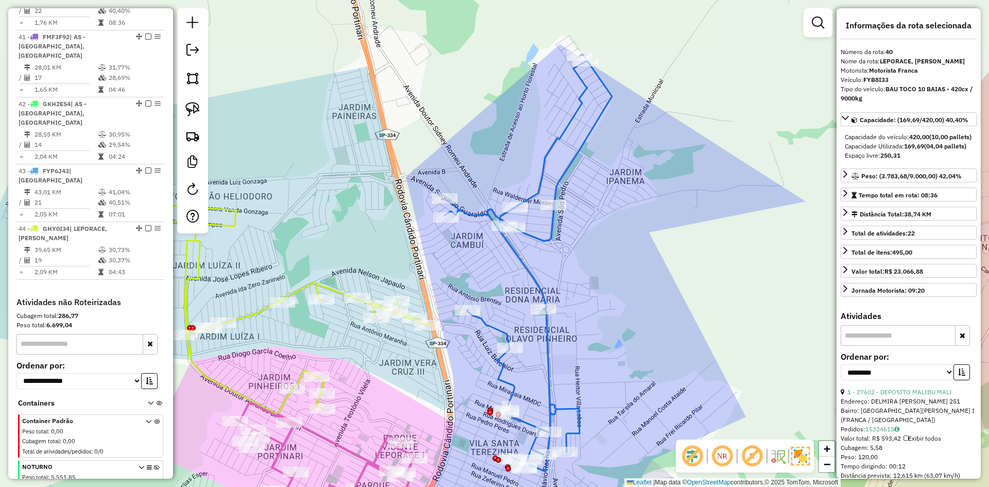
scroll to position [1060, 0]
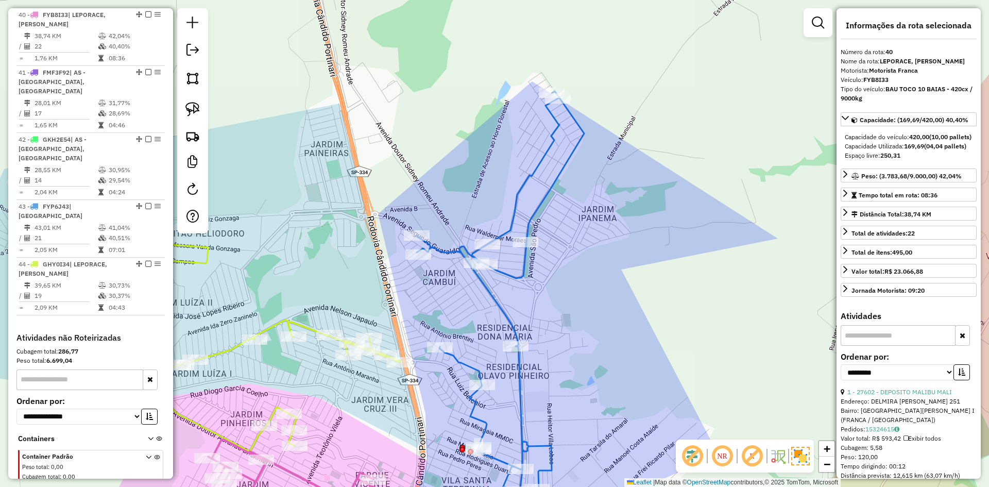
drag, startPoint x: 348, startPoint y: 419, endPoint x: 343, endPoint y: 426, distance: 9.2
click at [343, 427] on div "Janela de atendimento Grade de atendimento Capacidade Transportadoras Veículos …" at bounding box center [494, 243] width 989 height 487
click at [303, 331] on icon at bounding box center [239, 337] width 319 height 232
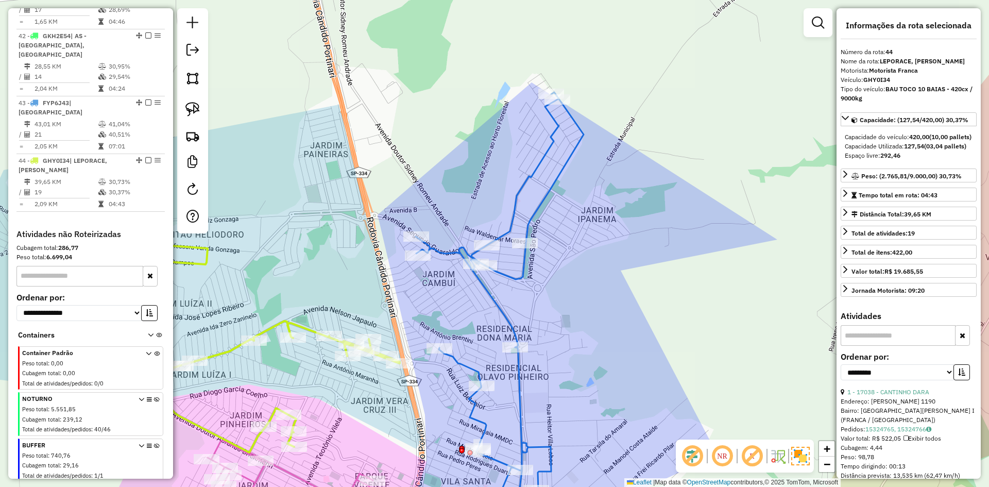
scroll to position [1220, 0]
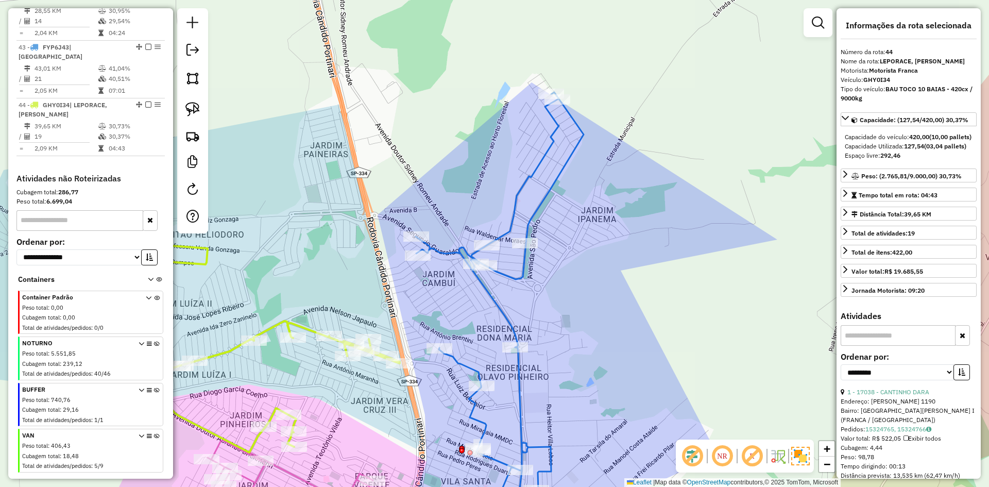
click at [306, 329] on icon at bounding box center [239, 337] width 319 height 232
drag, startPoint x: 319, startPoint y: 273, endPoint x: 300, endPoint y: 212, distance: 63.7
click at [299, 211] on div "Janela de atendimento Grade de atendimento Capacidade Transportadoras Veículos …" at bounding box center [494, 243] width 989 height 487
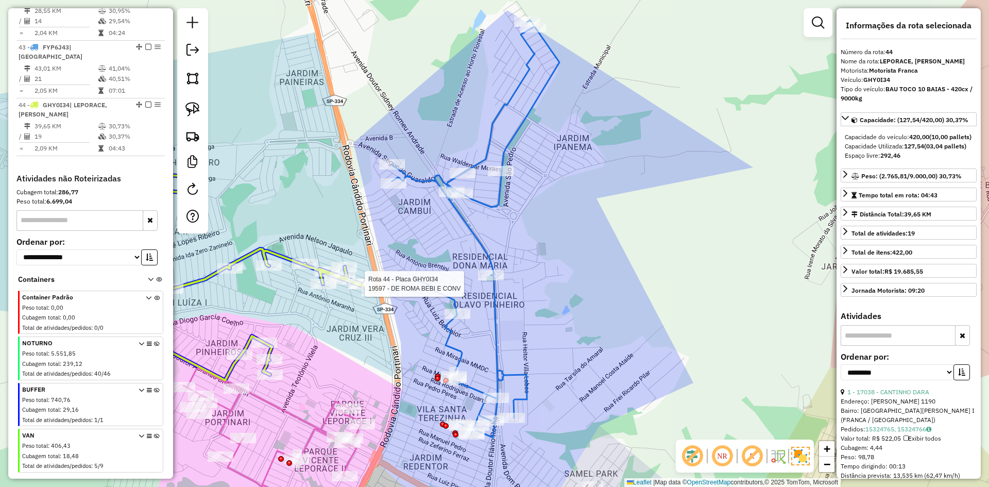
click at [75, 454] on div at bounding box center [75, 454] width 0 height 0
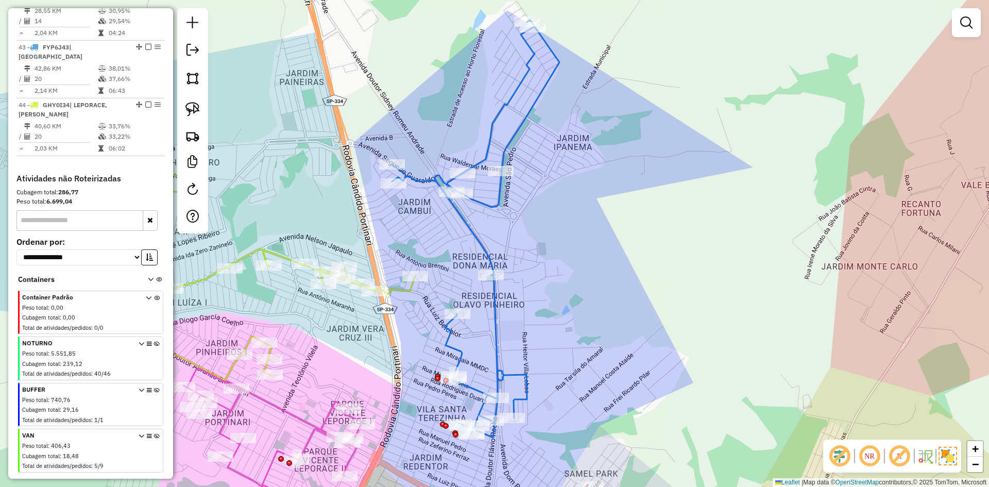
click at [479, 231] on icon at bounding box center [476, 228] width 168 height 417
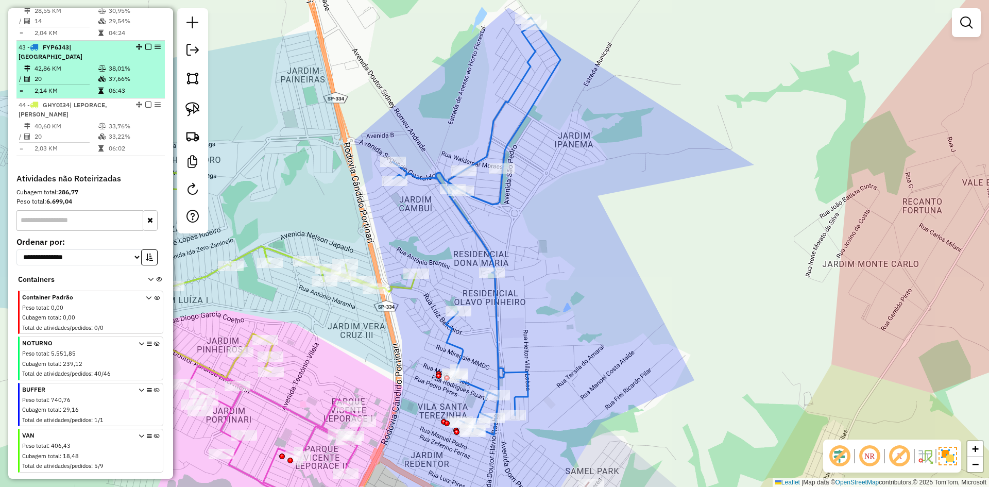
click at [146, 101] on em at bounding box center [148, 104] width 6 height 6
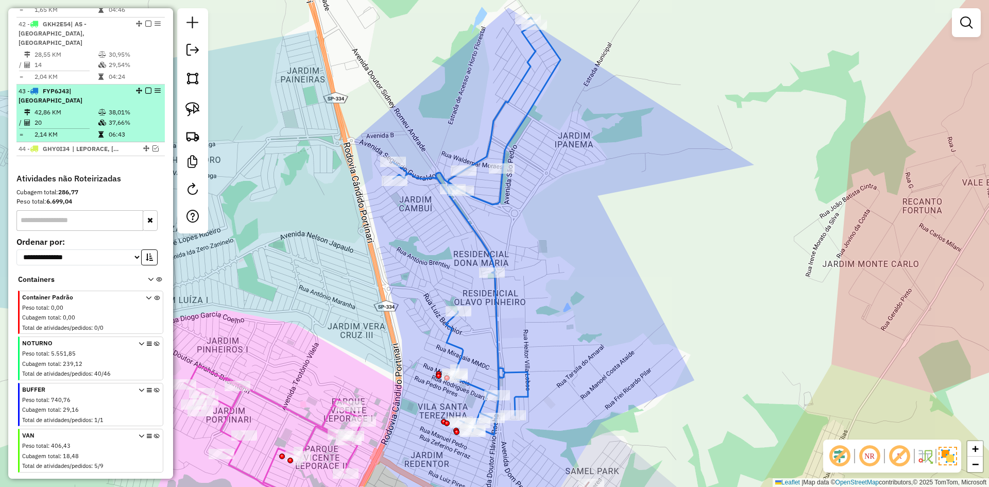
click at [147, 88] on em at bounding box center [148, 91] width 6 height 6
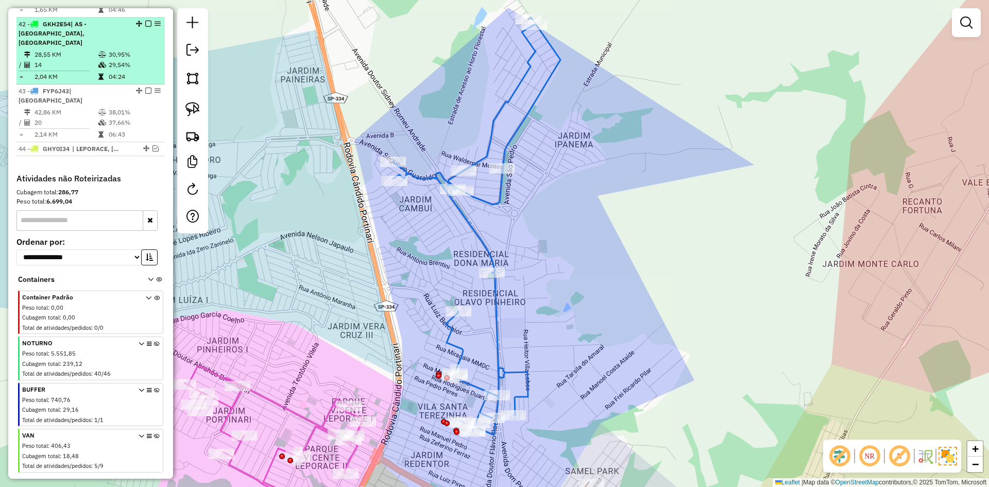
scroll to position [1132, 0]
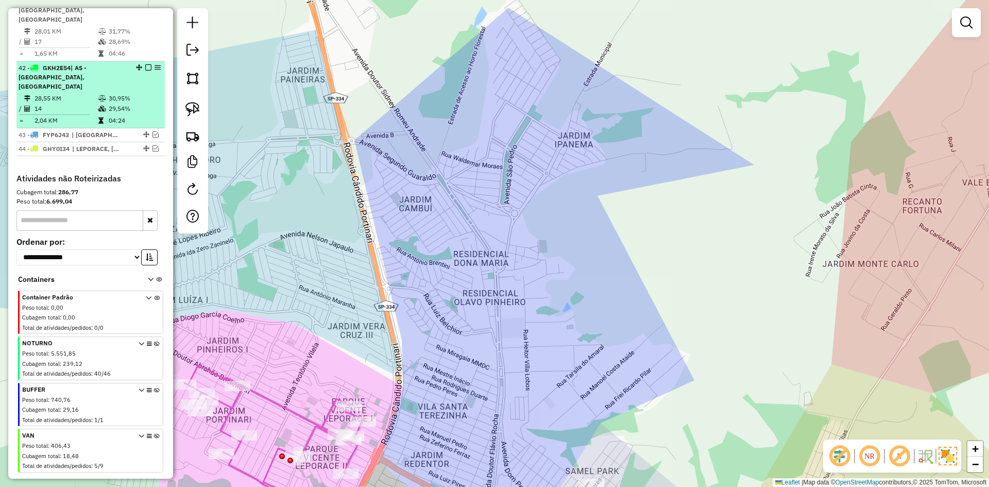
click at [146, 71] on div "42 - GKH2E54 | AS - BRASILANDIA, BRASILANDIA" at bounding box center [91, 77] width 144 height 28
select select "**********"
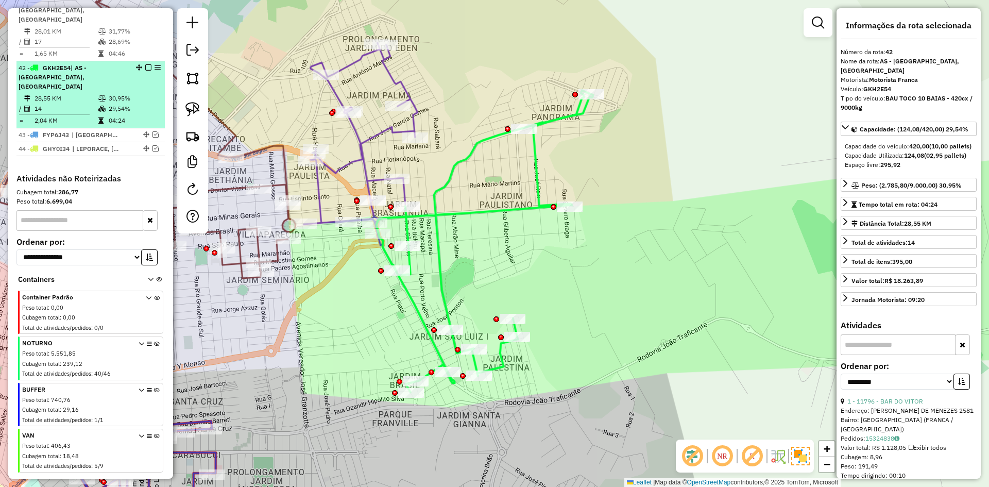
click at [148, 64] on em at bounding box center [148, 67] width 6 height 6
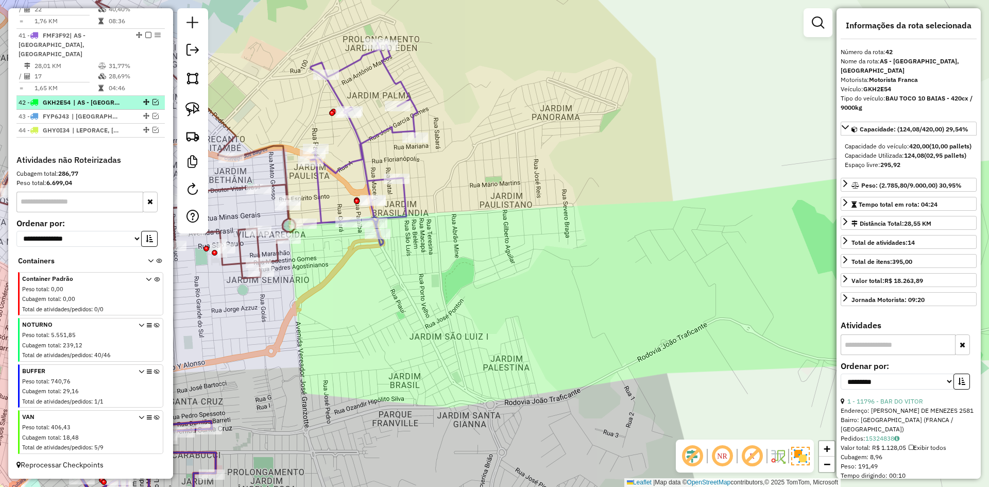
scroll to position [1088, 0]
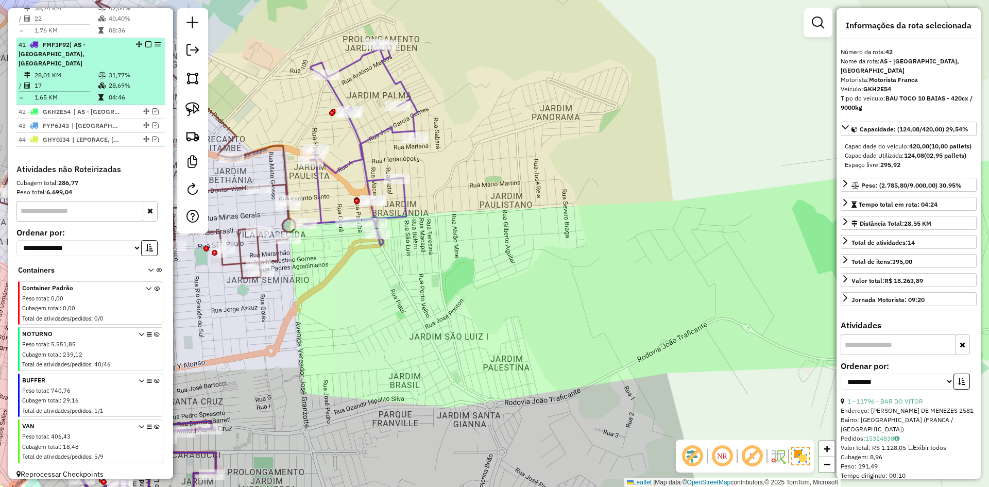
click at [145, 50] on div "41 - FMF3F92 | AS - BRASILANDIA, BRASILANDIA" at bounding box center [91, 54] width 144 height 28
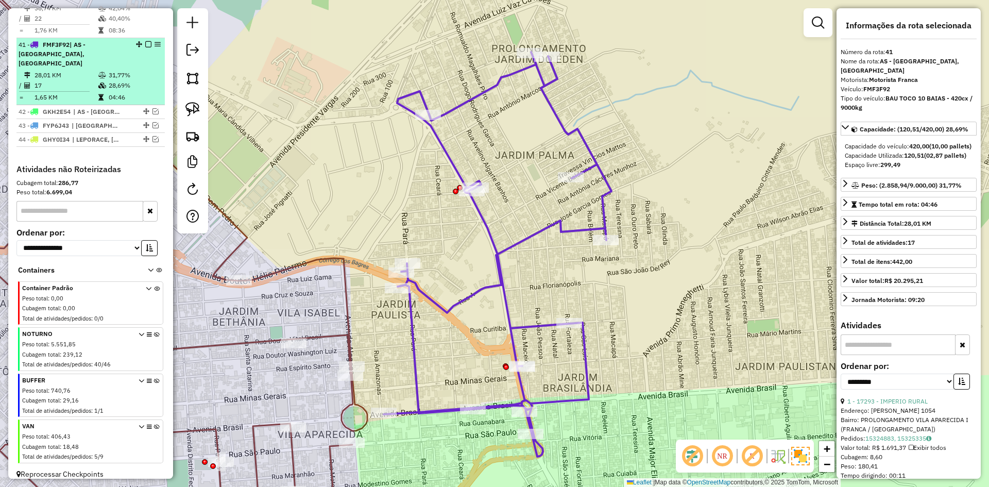
click at [147, 45] on em at bounding box center [148, 44] width 6 height 6
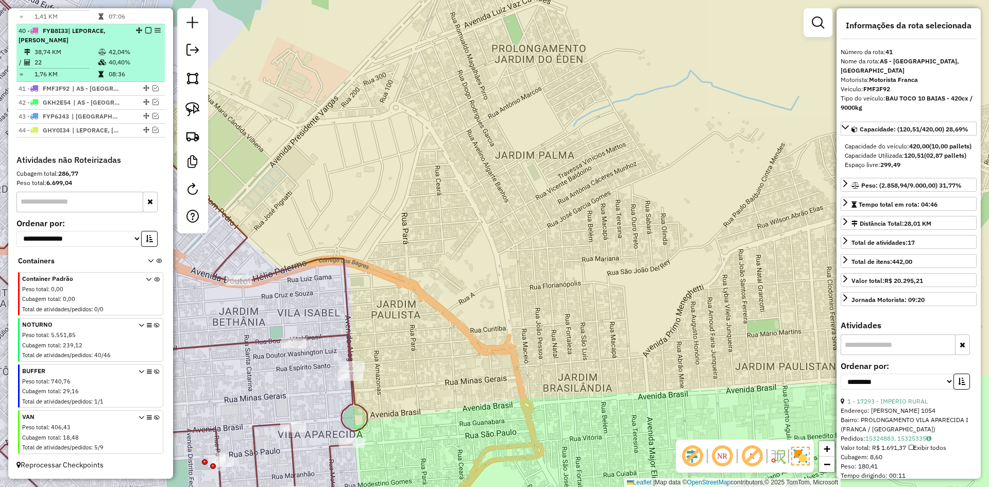
drag, startPoint x: 127, startPoint y: 56, endPoint x: 133, endPoint y: 54, distance: 6.0
click at [128, 56] on td "42,04%" at bounding box center [134, 52] width 52 height 10
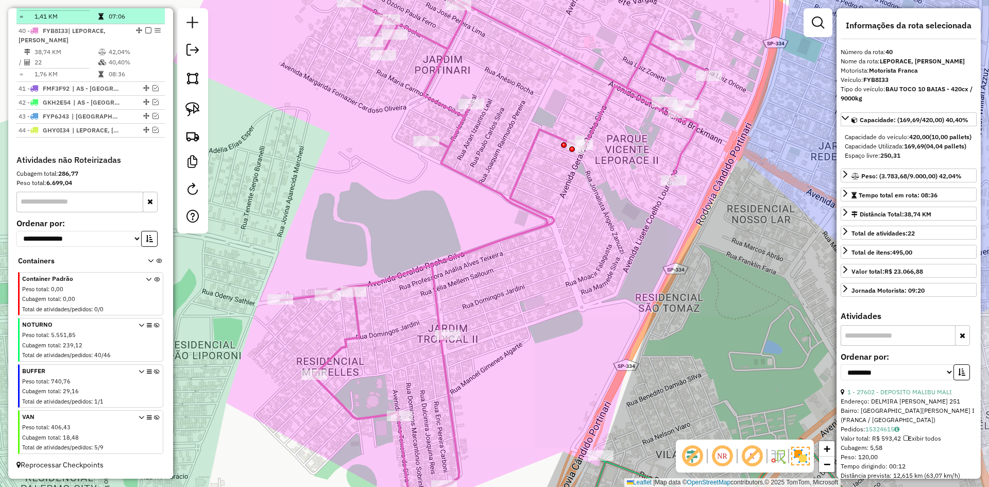
click at [145, 29] on em at bounding box center [148, 30] width 6 height 6
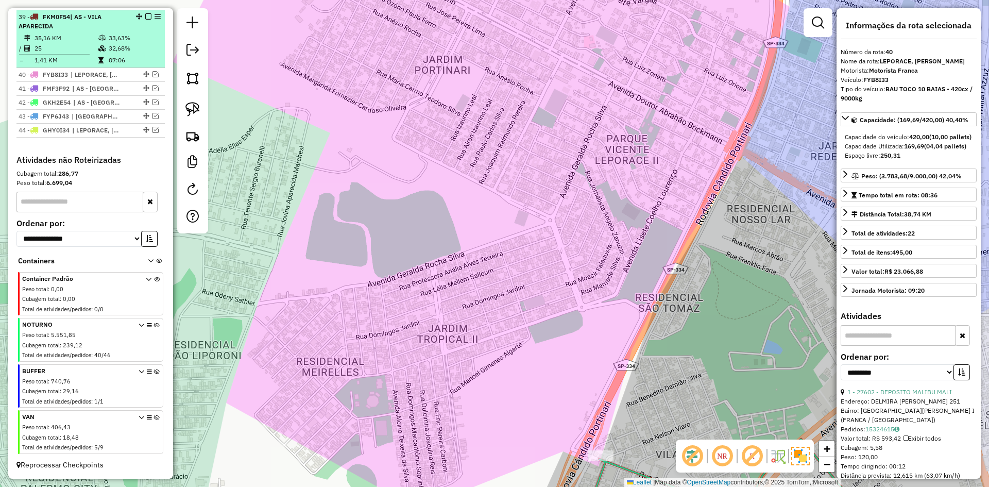
scroll to position [1001, 0]
click at [130, 42] on td "33,63%" at bounding box center [134, 38] width 52 height 10
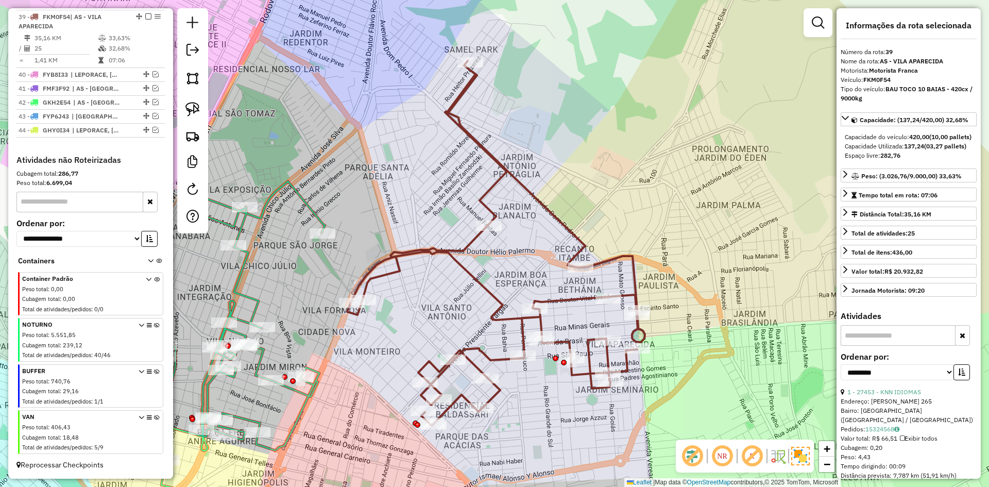
click at [404, 255] on icon at bounding box center [496, 243] width 298 height 365
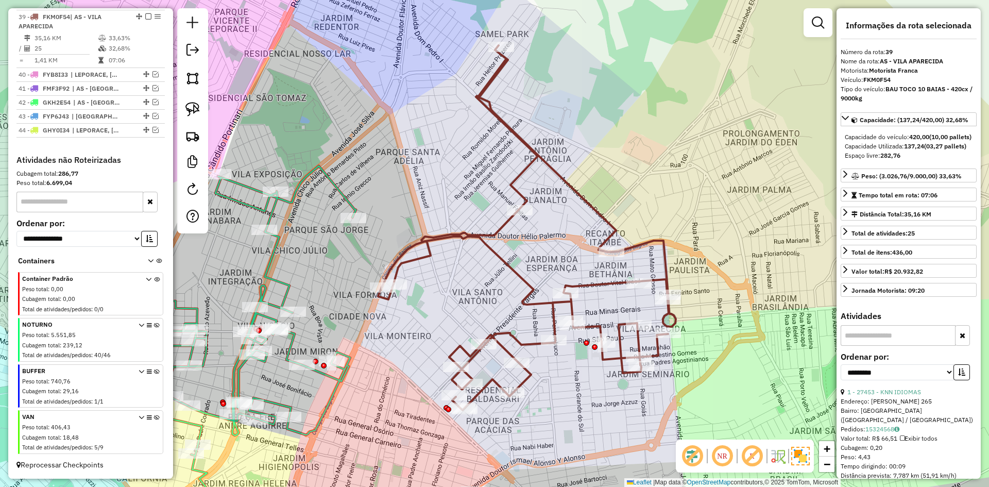
drag, startPoint x: 435, startPoint y: 218, endPoint x: 517, endPoint y: 184, distance: 88.5
click at [517, 184] on div "Janela de atendimento Grade de atendimento Capacidade Transportadoras Veículos …" at bounding box center [494, 243] width 989 height 487
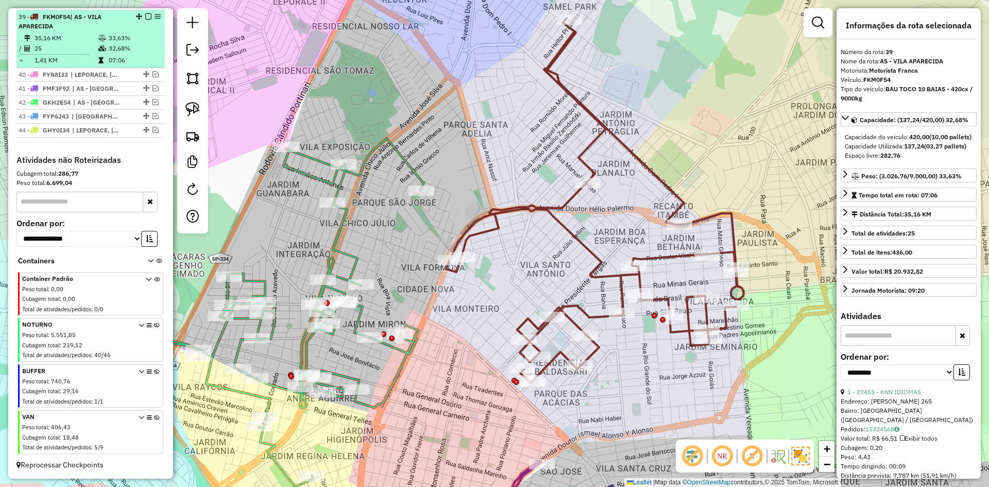
click at [145, 15] on em at bounding box center [148, 16] width 6 height 6
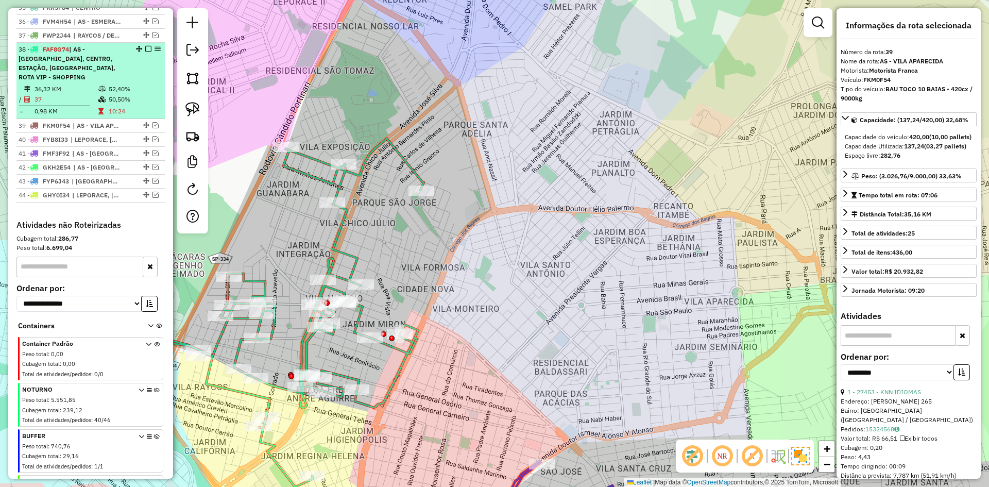
scroll to position [871, 0]
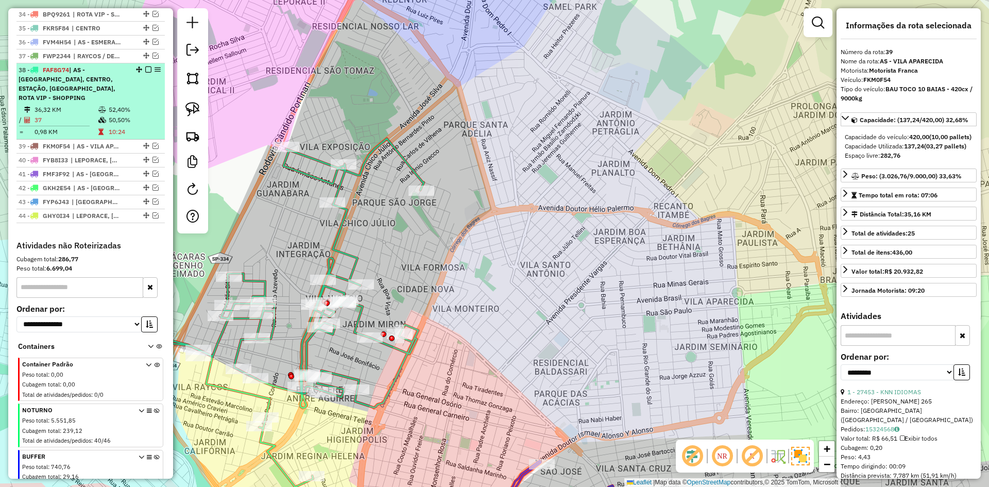
click at [113, 115] on td "50,50%" at bounding box center [134, 120] width 52 height 10
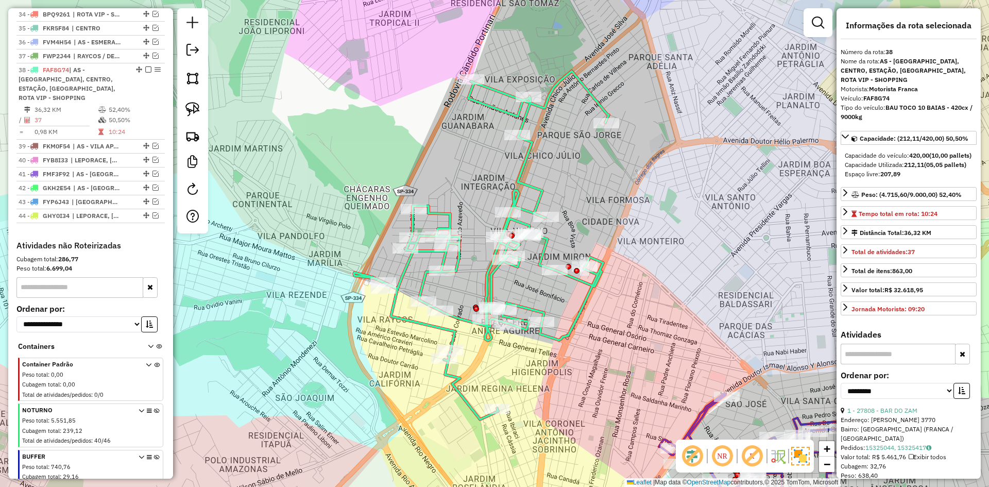
click at [489, 285] on icon at bounding box center [481, 245] width 255 height 348
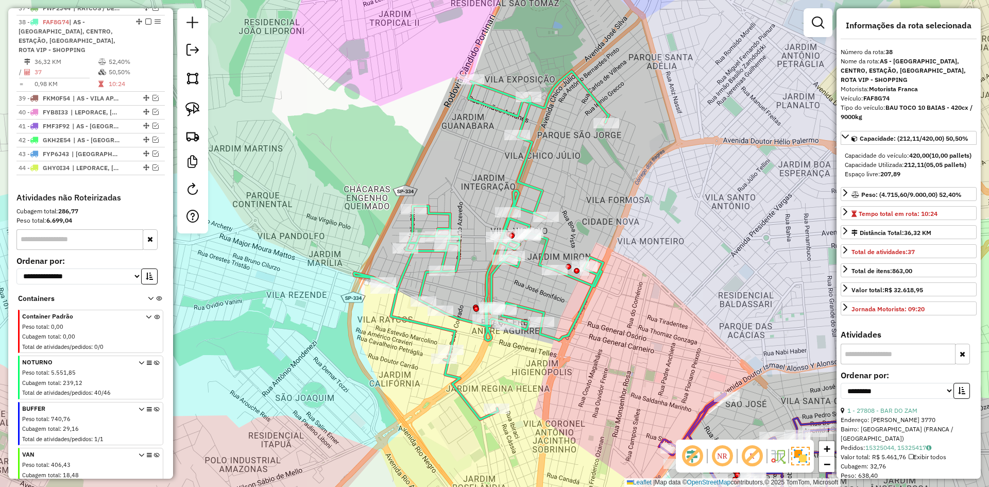
scroll to position [936, 0]
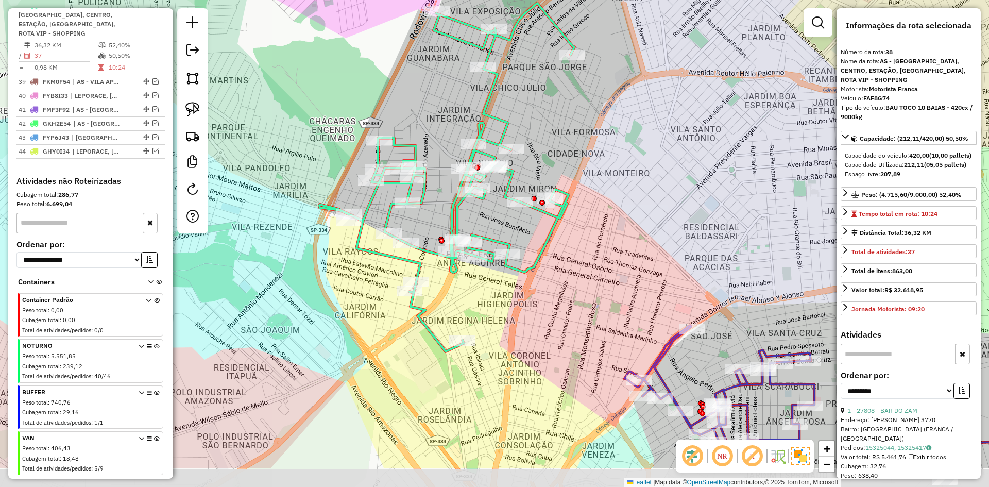
drag, startPoint x: 513, startPoint y: 287, endPoint x: 478, endPoint y: 219, distance: 76.7
click at [478, 219] on div "Janela de atendimento Grade de atendimento Capacidade Transportadoras Veículos …" at bounding box center [494, 243] width 989 height 487
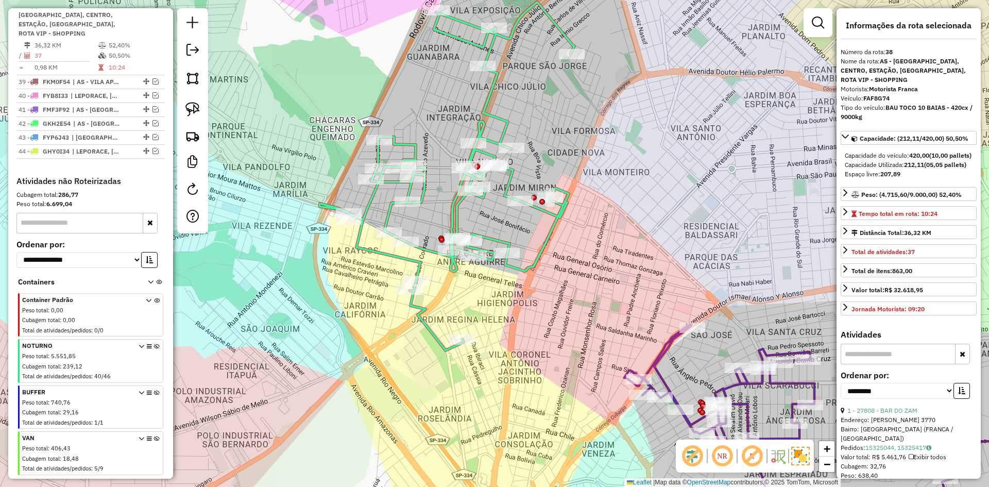
drag, startPoint x: 463, startPoint y: 285, endPoint x: 463, endPoint y: 299, distance: 13.9
click at [463, 299] on div "Janela de atendimento Grade de atendimento Capacidade Transportadoras Veículos …" at bounding box center [494, 243] width 989 height 487
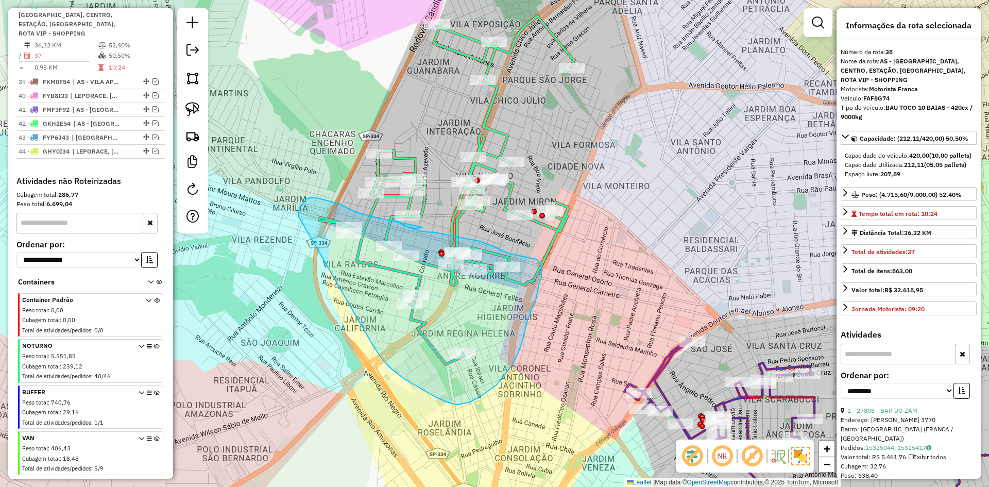
drag, startPoint x: 379, startPoint y: 354, endPoint x: 298, endPoint y: 222, distance: 154.9
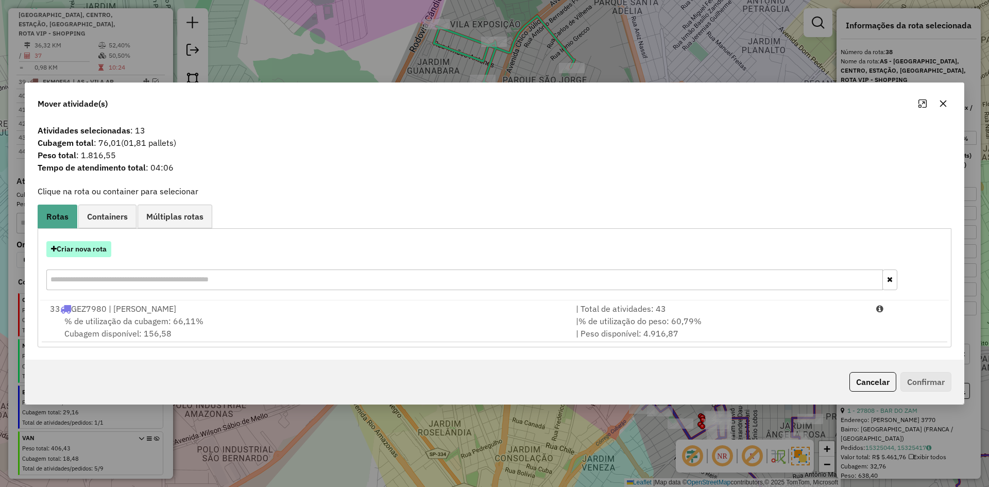
click at [84, 250] on button "Criar nova rota" at bounding box center [78, 249] width 65 height 16
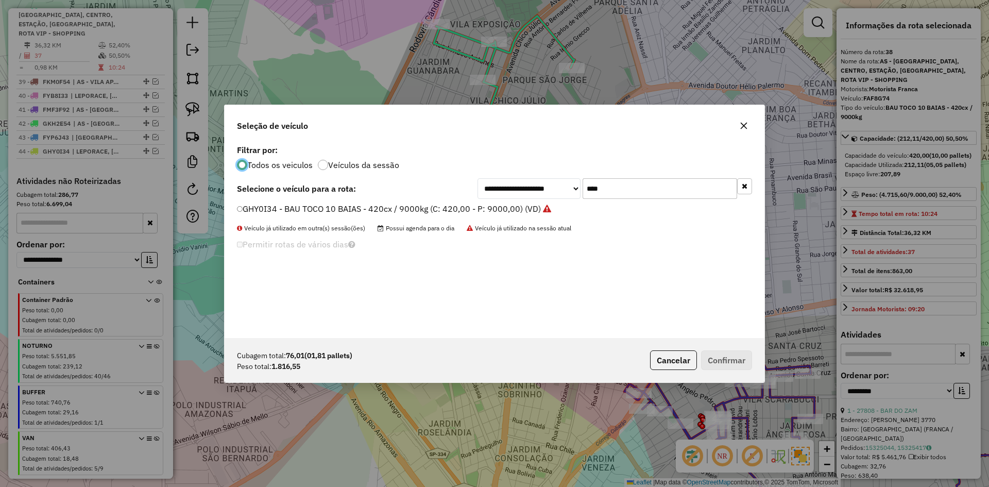
scroll to position [6, 3]
drag, startPoint x: 633, startPoint y: 193, endPoint x: 530, endPoint y: 194, distance: 103.0
click at [530, 194] on div "**********" at bounding box center [615, 188] width 275 height 21
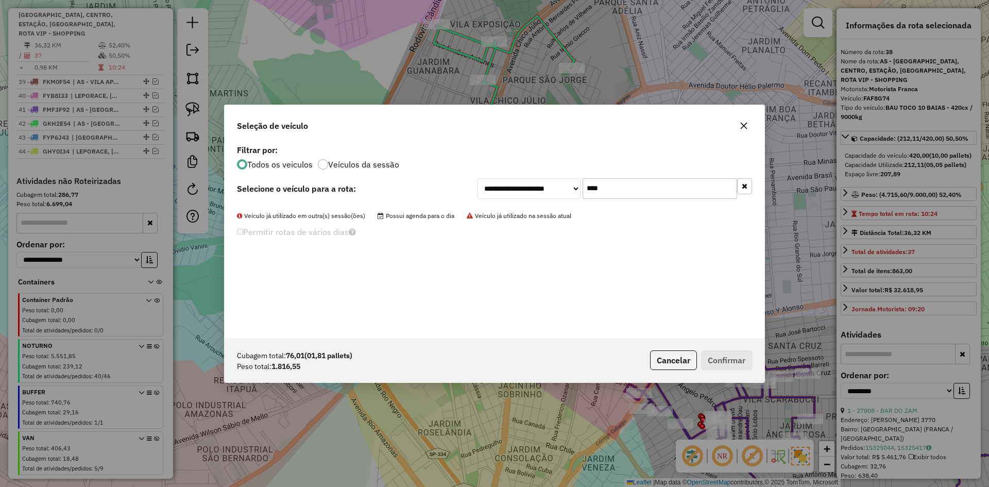
click at [601, 188] on input "****" at bounding box center [660, 188] width 155 height 21
type input "****"
click at [300, 212] on label "GJU8040 - BAU TOCO 10 BAIAS - 392cx / 9000kg (C: 392,00 - P: 9000,00) (VD)" at bounding box center [390, 208] width 307 height 12
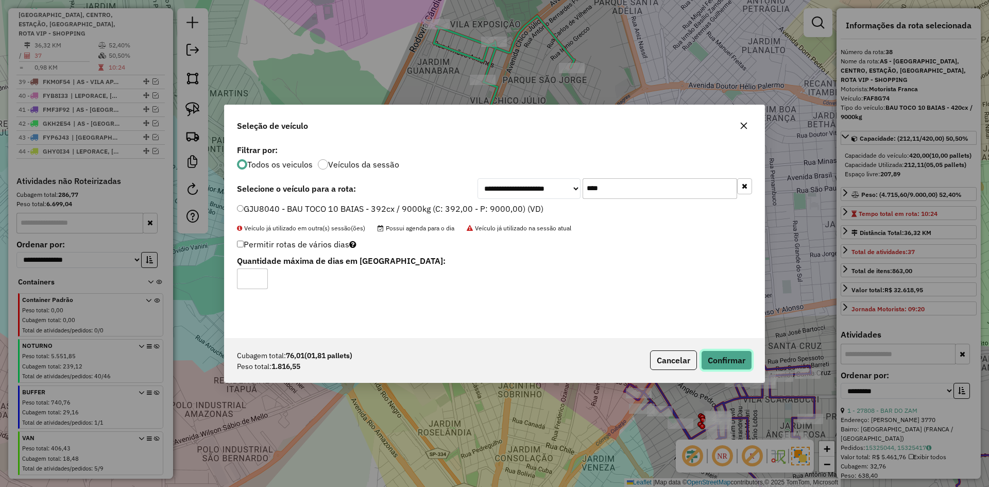
click at [721, 350] on button "Confirmar" at bounding box center [726, 360] width 51 height 20
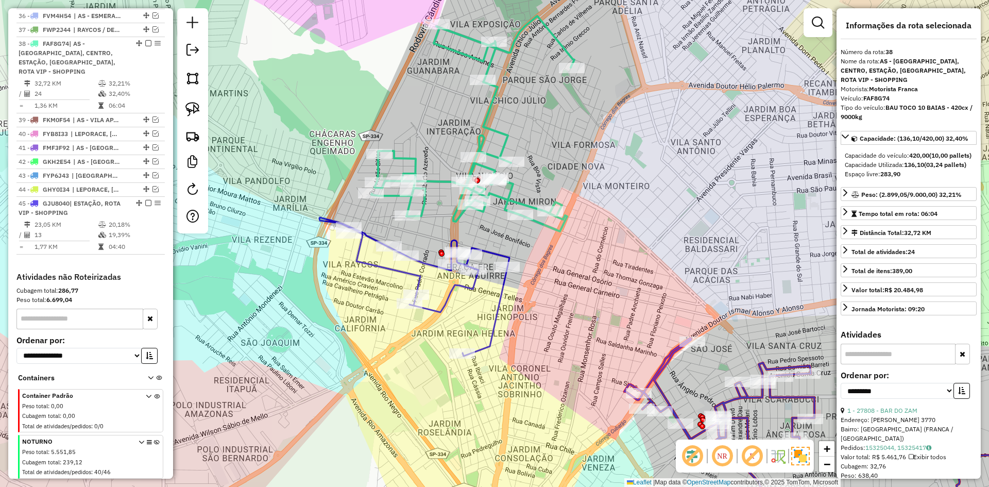
scroll to position [936, 0]
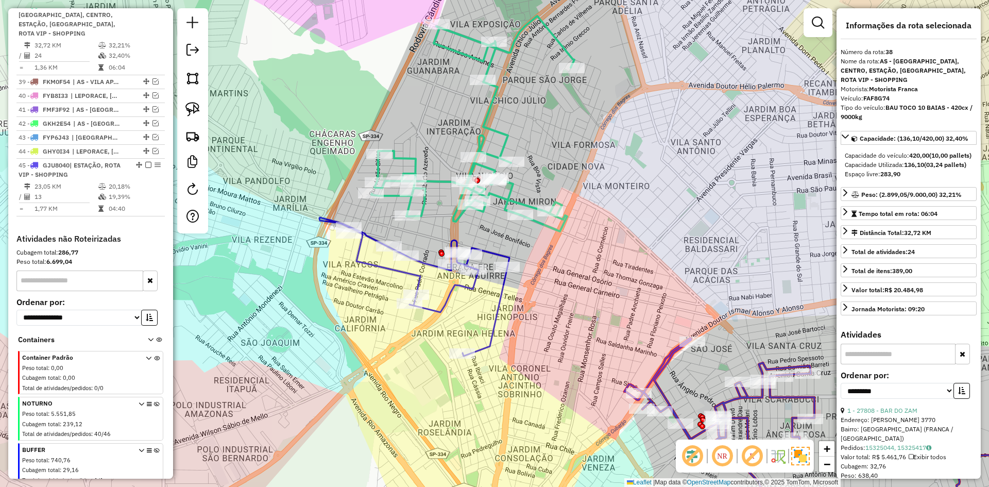
click at [504, 200] on icon at bounding box center [472, 123] width 203 height 215
click at [507, 197] on icon at bounding box center [472, 123] width 203 height 215
click at [421, 263] on icon at bounding box center [414, 286] width 190 height 139
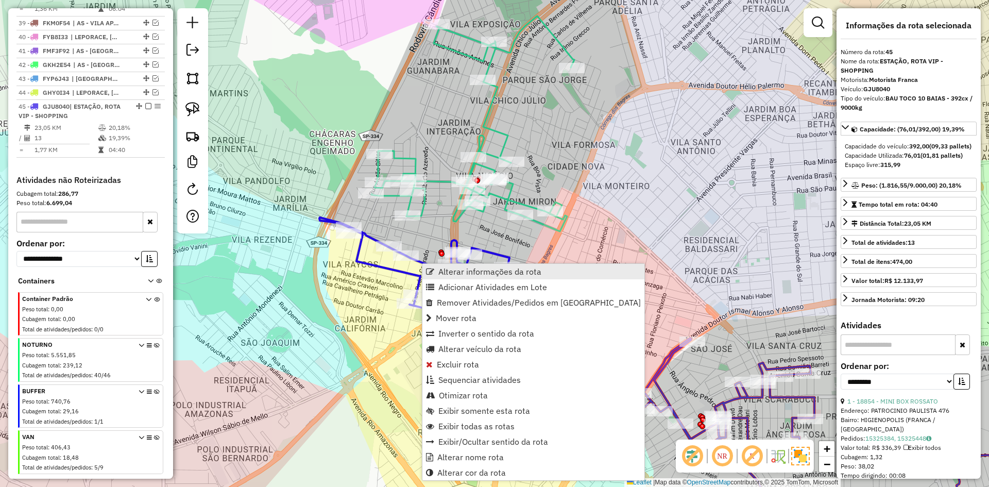
scroll to position [1014, 0]
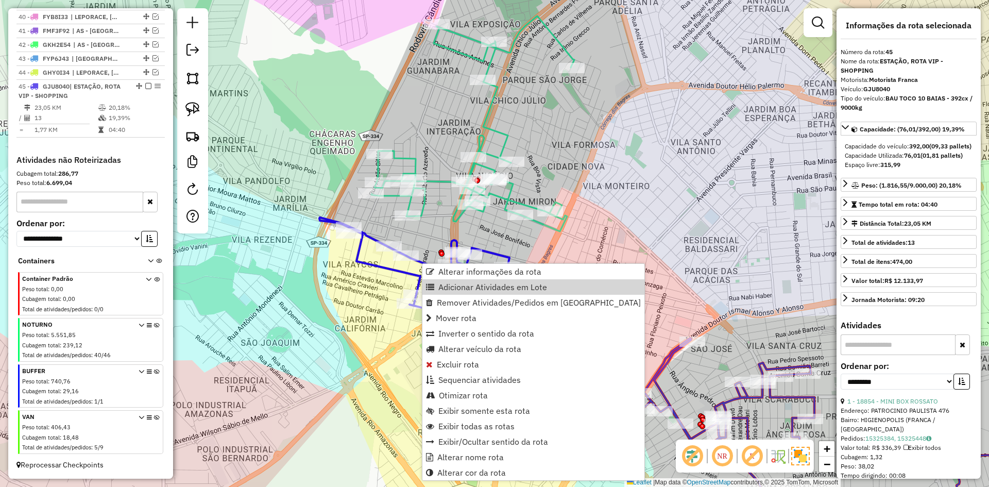
drag, startPoint x: 451, startPoint y: 287, endPoint x: 434, endPoint y: 256, distance: 35.7
click at [449, 283] on span "Adicionar Atividades em Lote" at bounding box center [492, 287] width 109 height 8
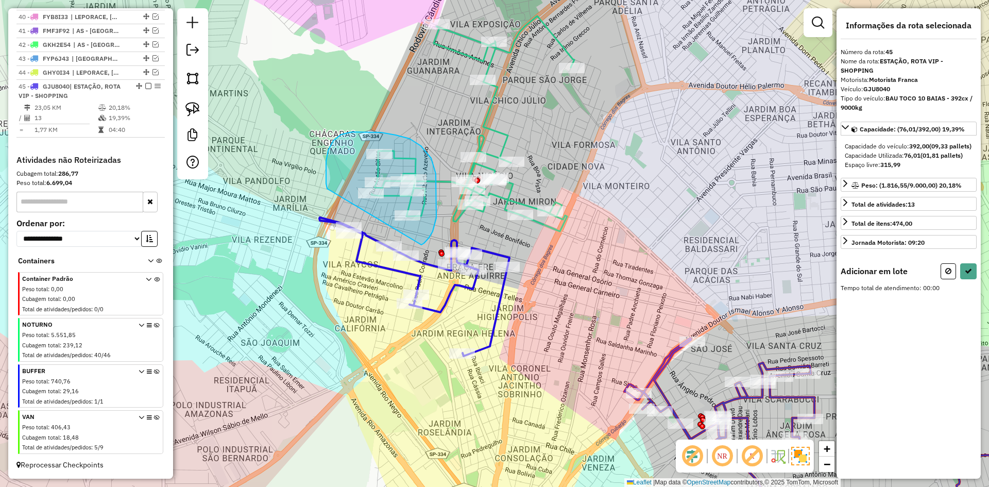
drag, startPoint x: 421, startPoint y: 245, endPoint x: 327, endPoint y: 189, distance: 109.7
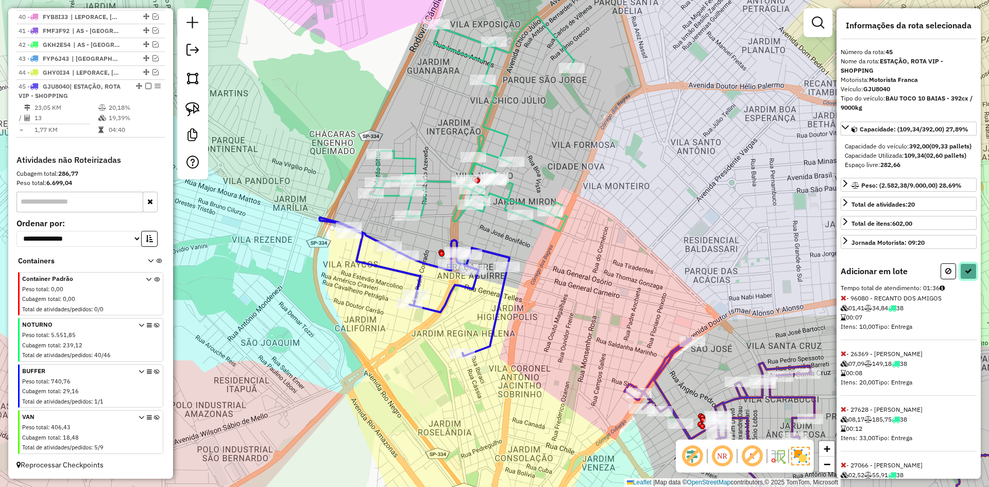
click at [967, 275] on icon at bounding box center [968, 270] width 7 height 7
click at [0, 0] on div "Aguarde..." at bounding box center [0, 0] width 0 height 0
select select "**********"
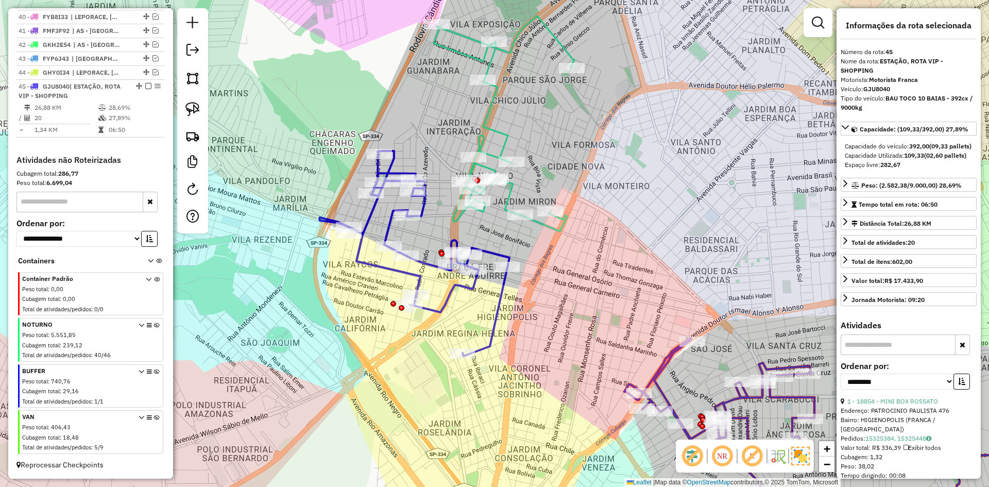
click at [496, 131] on icon at bounding box center [504, 123] width 141 height 215
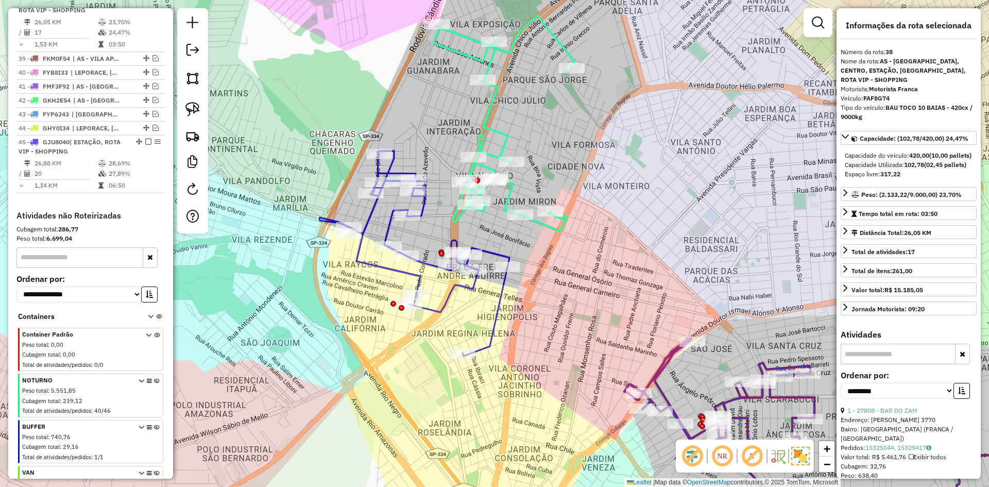
scroll to position [936, 0]
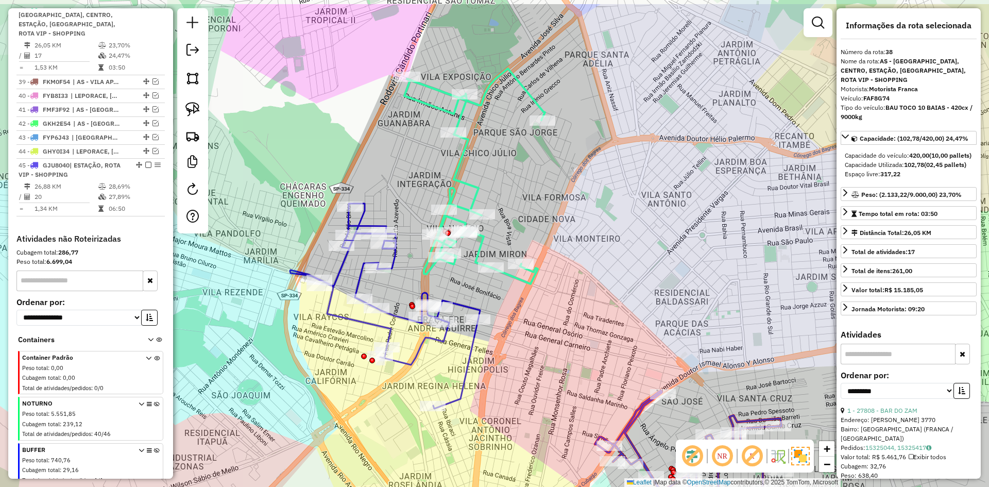
drag, startPoint x: 512, startPoint y: 156, endPoint x: 462, endPoint y: 232, distance: 90.7
click at [466, 232] on div "Janela de atendimento Grade de atendimento Capacidade Transportadoras Veículos …" at bounding box center [494, 243] width 989 height 487
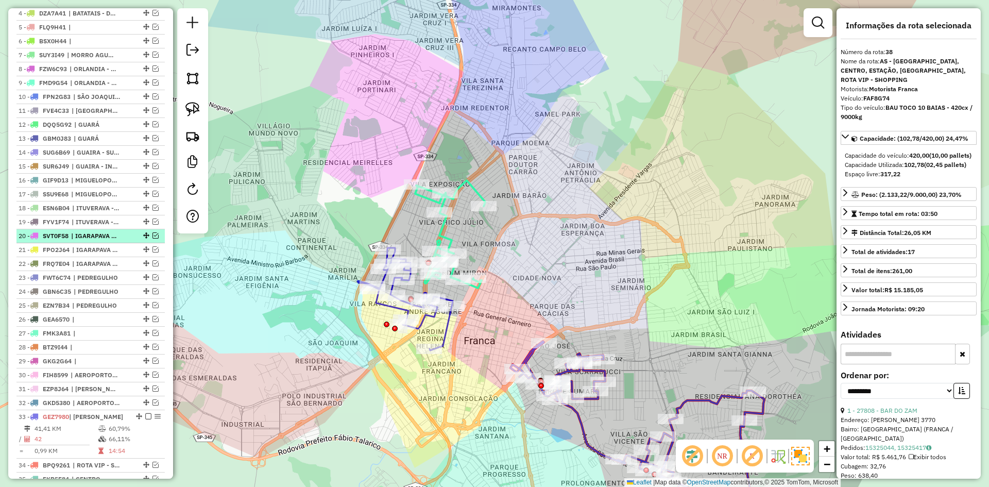
scroll to position [592, 0]
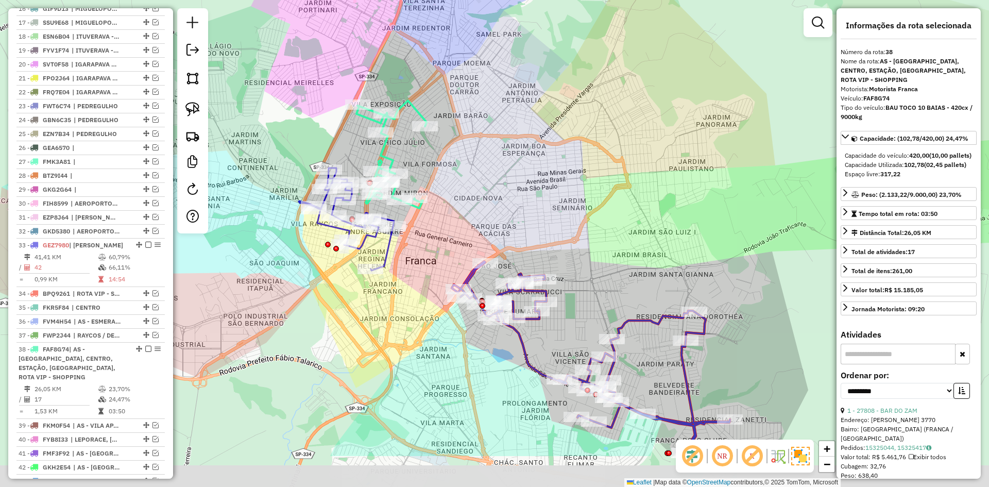
drag, startPoint x: 553, startPoint y: 314, endPoint x: 483, endPoint y: 196, distance: 137.7
click at [452, 170] on div "Janela de atendimento Grade de atendimento Capacidade Transportadoras Veículos …" at bounding box center [494, 243] width 989 height 487
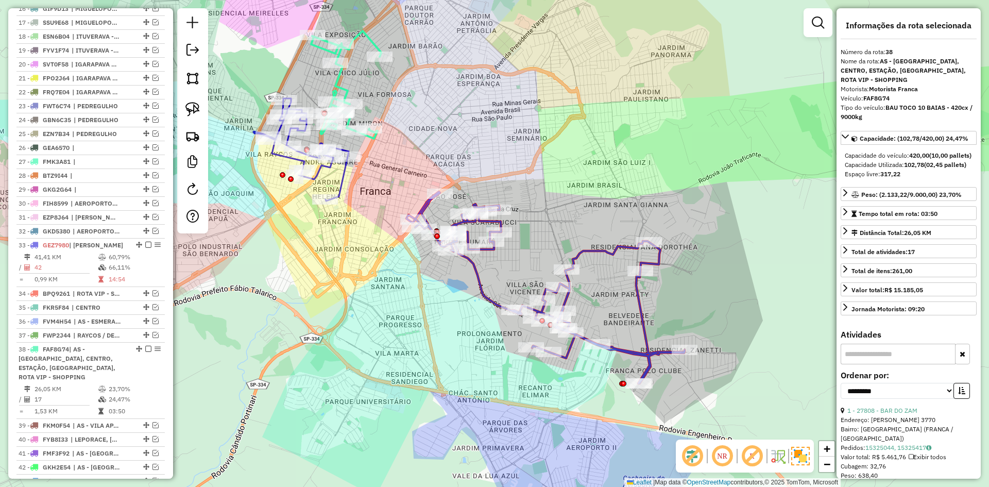
click at [476, 286] on icon at bounding box center [546, 288] width 278 height 192
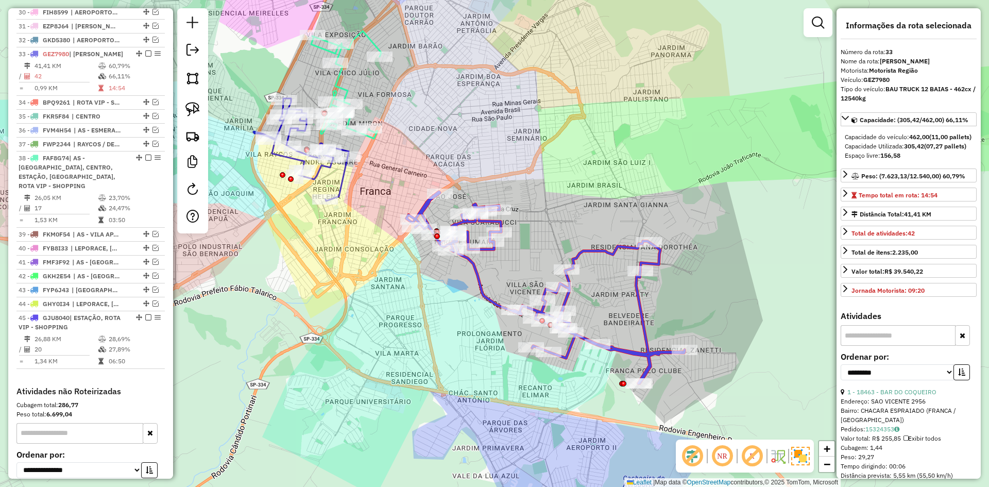
click at [483, 289] on icon at bounding box center [546, 288] width 278 height 192
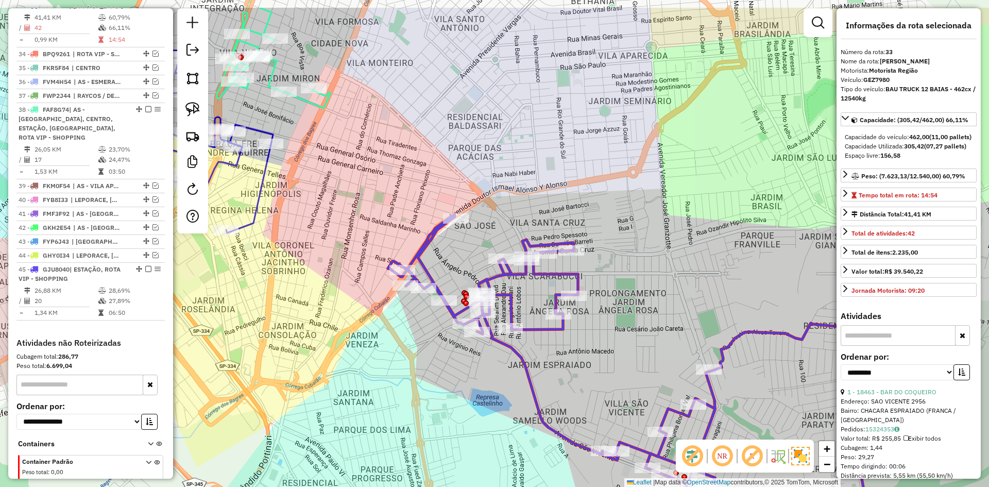
drag, startPoint x: 392, startPoint y: 279, endPoint x: 400, endPoint y: 322, distance: 44.1
click at [402, 332] on div "Janela de atendimento Grade de atendimento Capacidade Transportadoras Veículos …" at bounding box center [494, 243] width 989 height 487
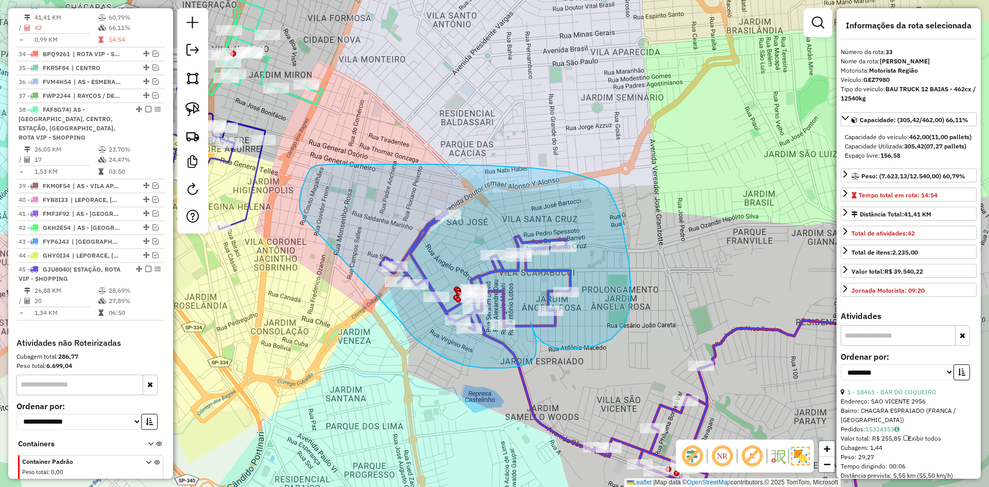
drag, startPoint x: 413, startPoint y: 336, endPoint x: 303, endPoint y: 218, distance: 160.8
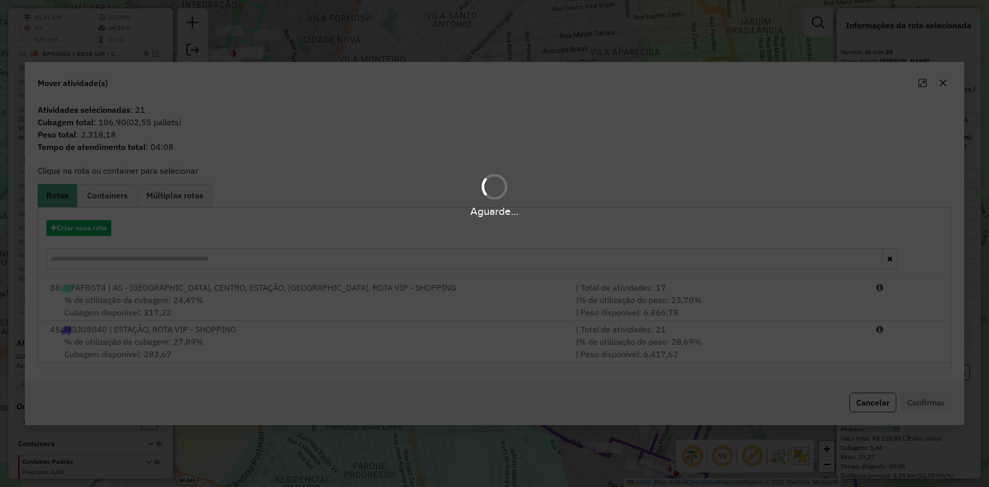
click at [90, 231] on div "Aguarde..." at bounding box center [494, 243] width 989 height 487
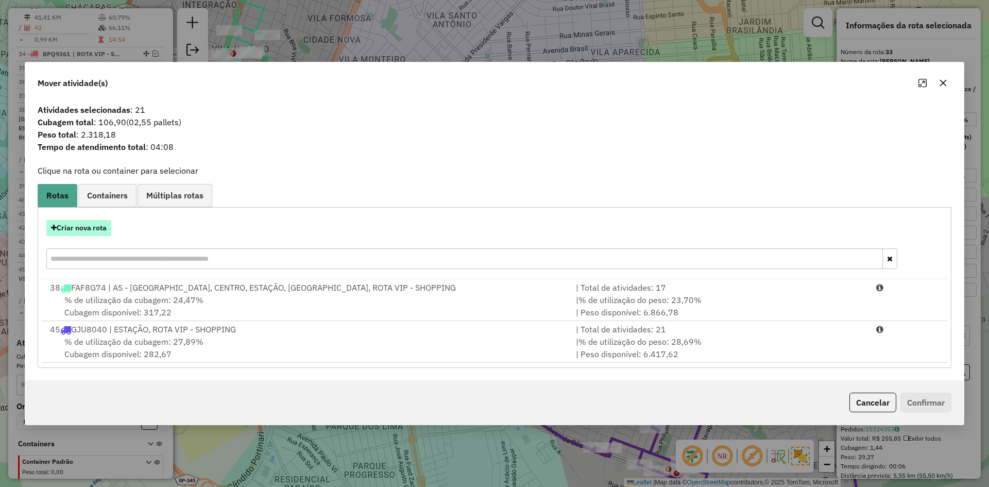
click at [90, 228] on button "Criar nova rota" at bounding box center [78, 228] width 65 height 16
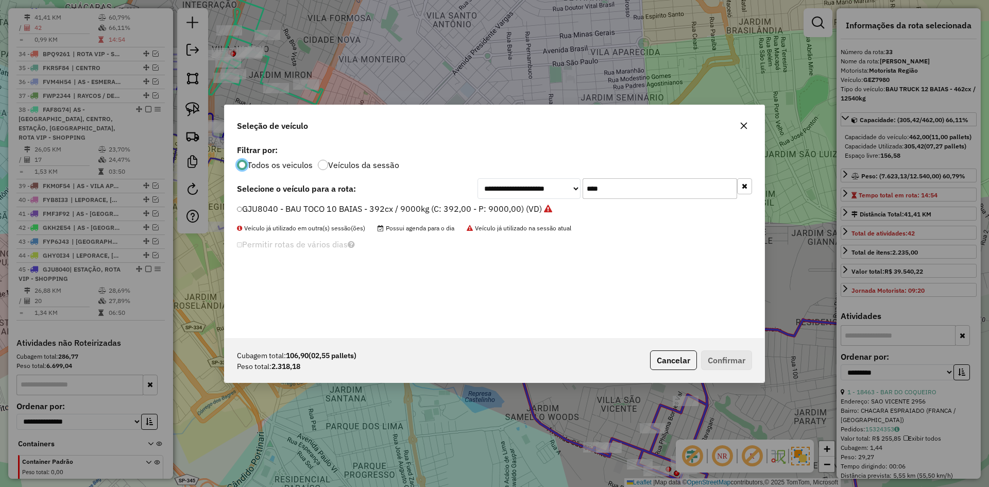
scroll to position [6, 3]
drag, startPoint x: 644, startPoint y: 189, endPoint x: 548, endPoint y: 187, distance: 95.3
click at [548, 188] on div "**********" at bounding box center [615, 188] width 275 height 21
type input "****"
click at [415, 202] on div "**********" at bounding box center [495, 240] width 540 height 196
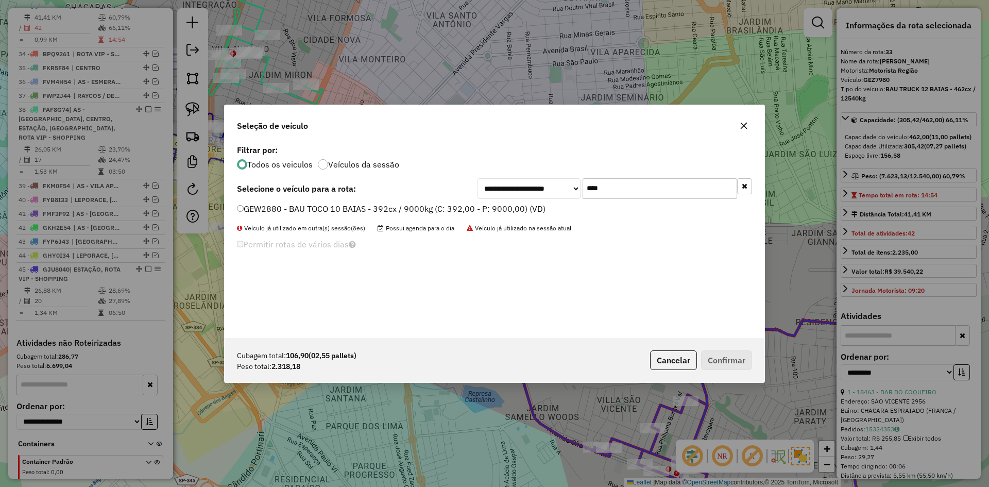
click at [408, 210] on label "GEW2880 - BAU TOCO 10 BAIAS - 392cx / 9000kg (C: 392,00 - P: 9000,00) (VD)" at bounding box center [391, 208] width 309 height 12
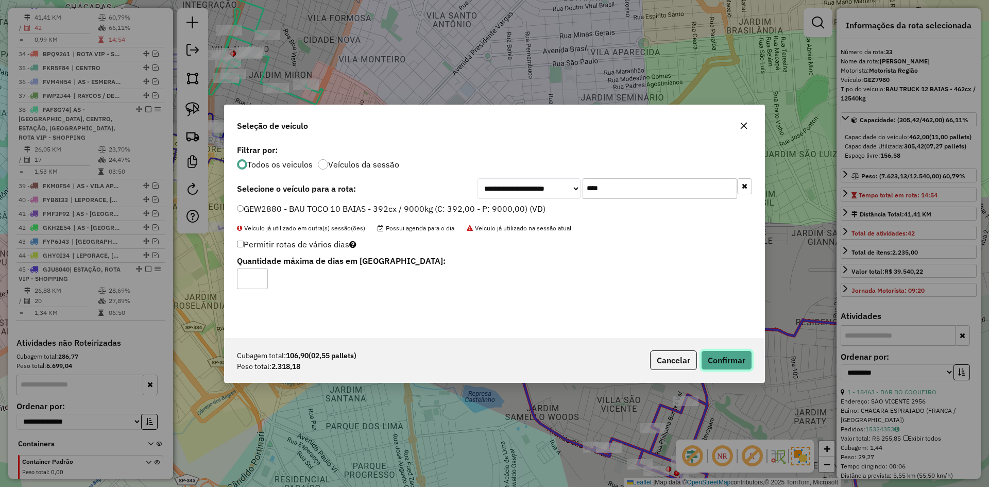
click at [723, 354] on button "Confirmar" at bounding box center [726, 360] width 51 height 20
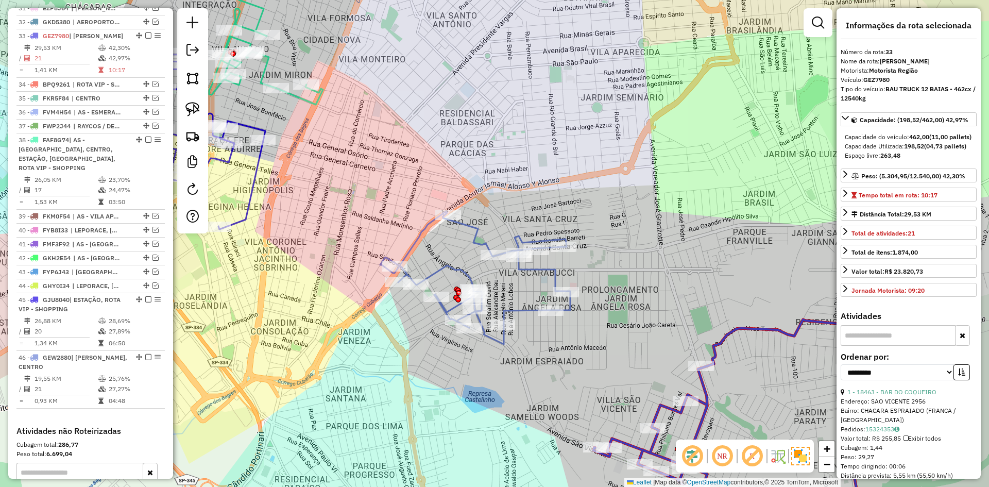
scroll to position [832, 0]
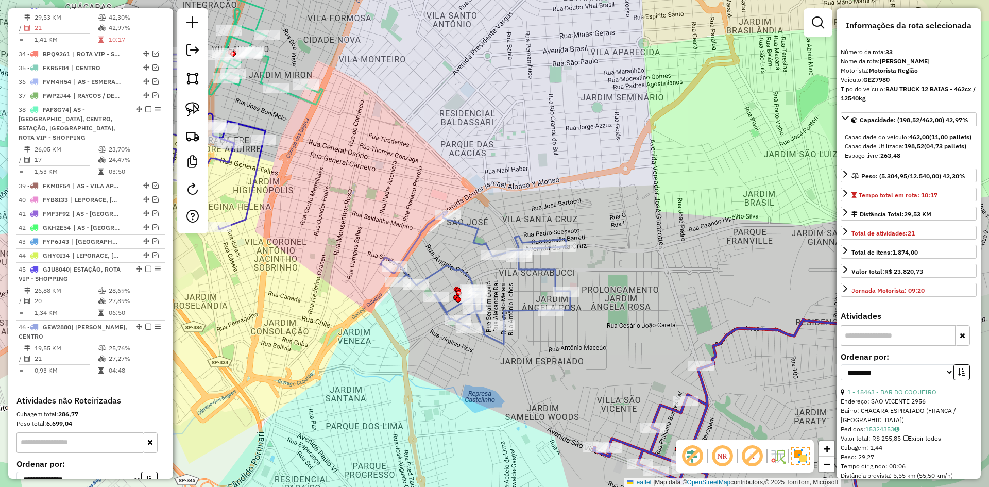
click at [707, 396] on icon at bounding box center [765, 422] width 343 height 227
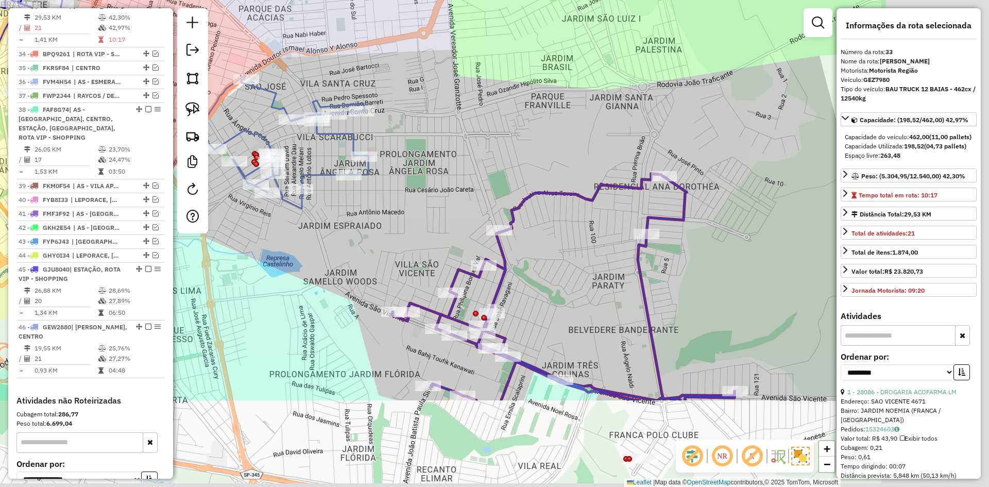
drag, startPoint x: 561, startPoint y: 262, endPoint x: 531, endPoint y: 228, distance: 44.9
click at [531, 228] on div "Janela de atendimento Grade de atendimento Capacidade Transportadoras Veículos …" at bounding box center [494, 243] width 989 height 487
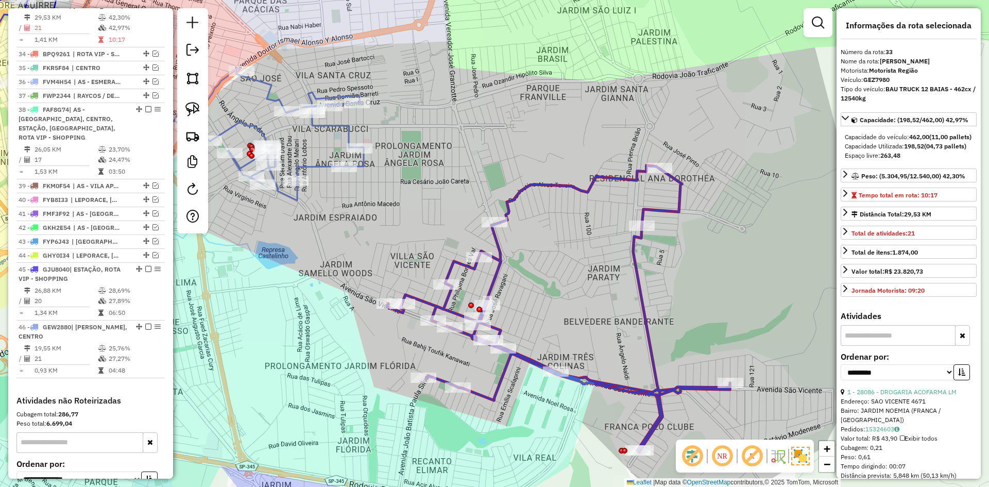
click at [502, 251] on icon at bounding box center [558, 308] width 343 height 286
drag, startPoint x: 566, startPoint y: 251, endPoint x: 521, endPoint y: 278, distance: 52.4
click at [522, 278] on div "Janela de atendimento Grade de atendimento Capacidade Transportadoras Veículos …" at bounding box center [494, 243] width 989 height 487
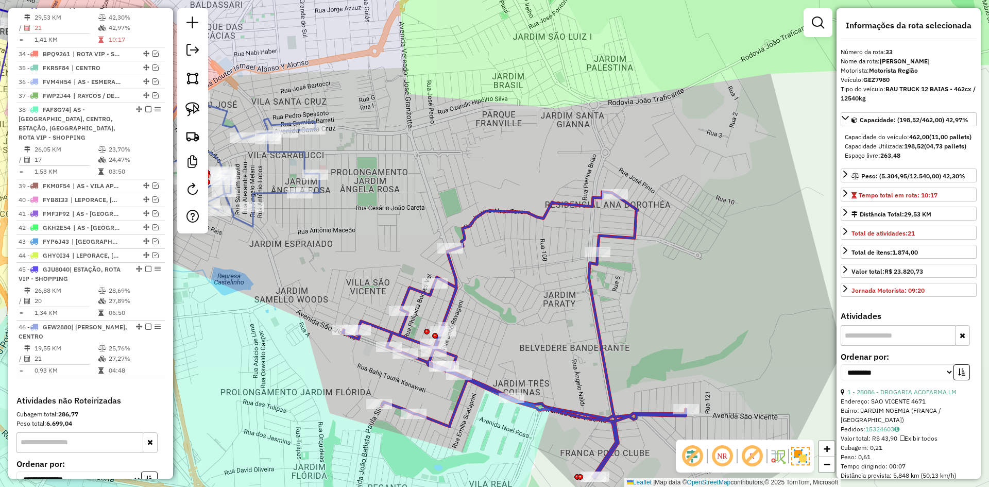
click at [301, 153] on icon at bounding box center [224, 160] width 190 height 133
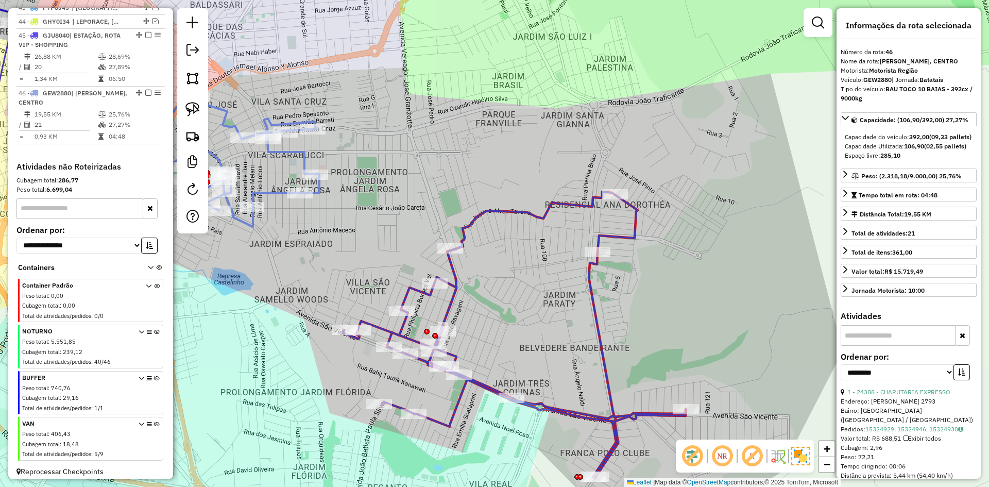
scroll to position [1072, 0]
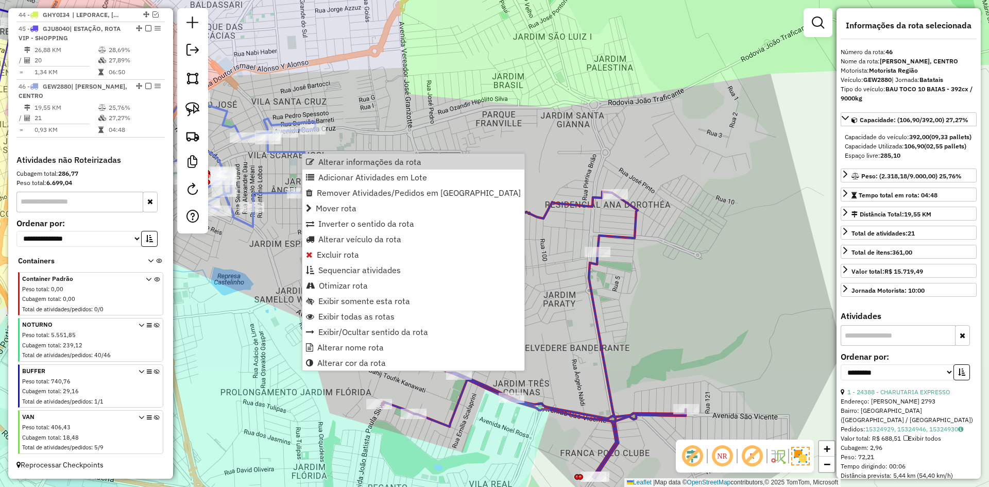
click at [428, 122] on div "Janela de atendimento Grade de atendimento Capacidade Transportadoras Veículos …" at bounding box center [494, 243] width 989 height 487
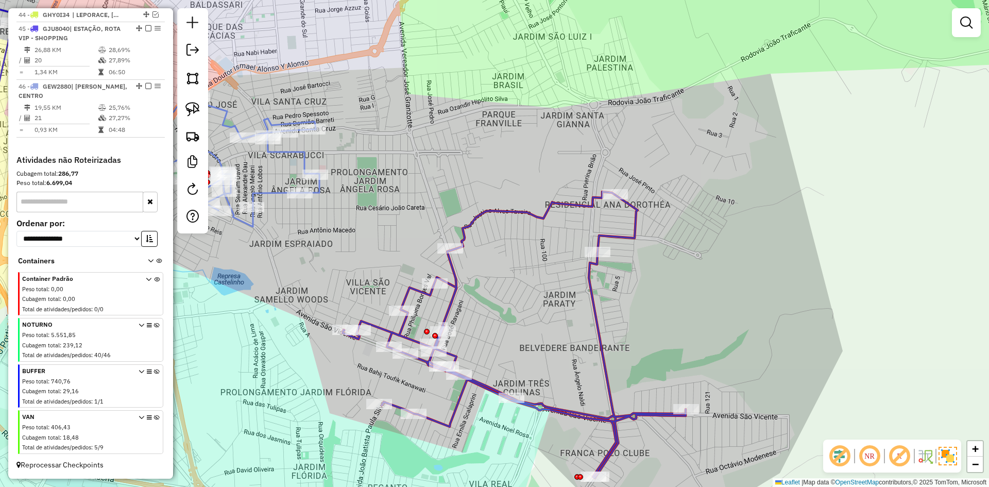
click at [483, 223] on div "Janela de atendimento Grade de atendimento Capacidade Transportadoras Veículos …" at bounding box center [494, 243] width 989 height 487
click at [480, 218] on icon at bounding box center [514, 335] width 343 height 286
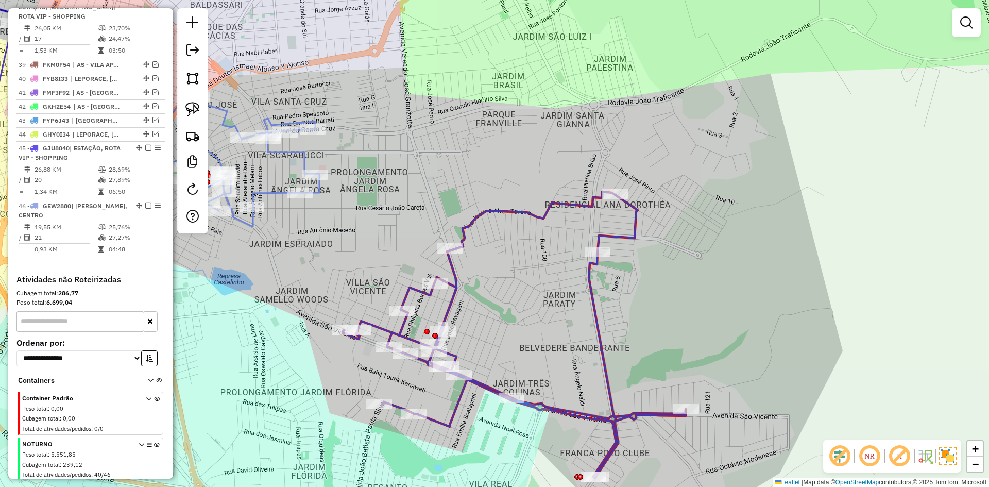
select select "**********"
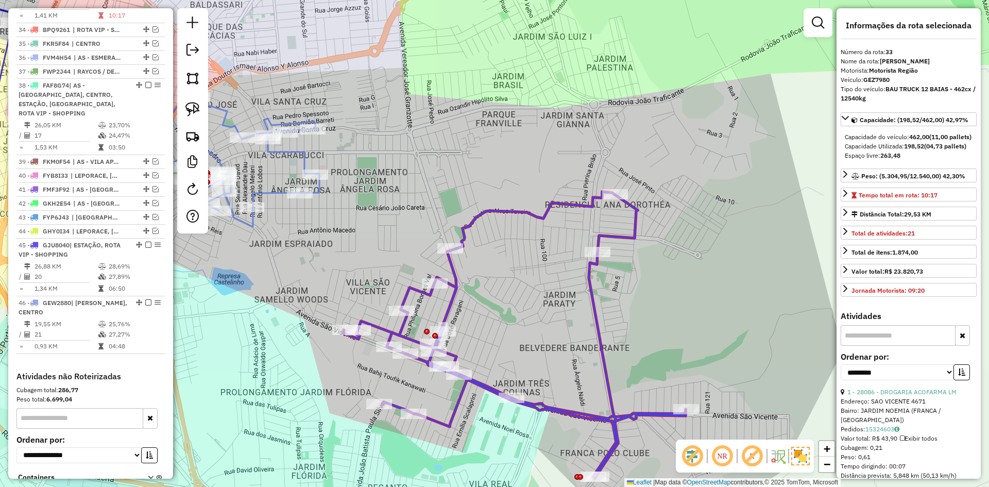
scroll to position [832, 0]
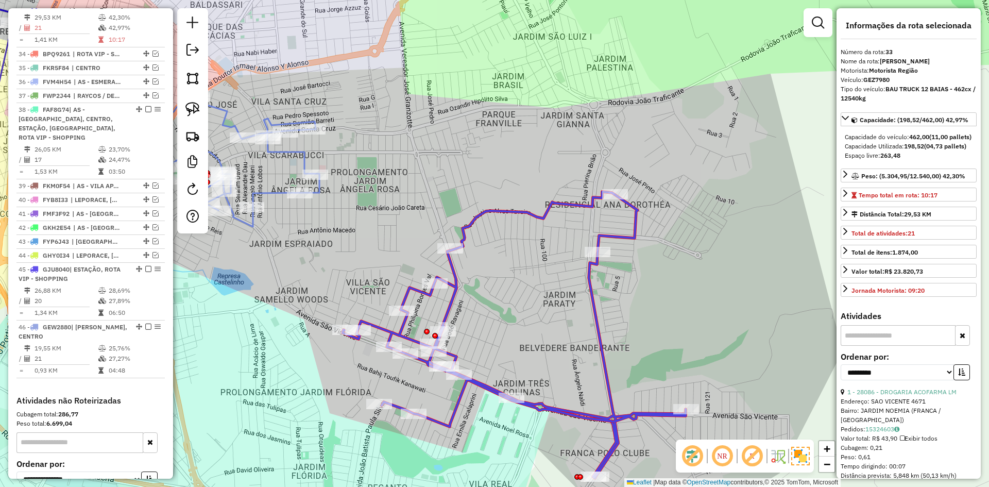
drag, startPoint x: 402, startPoint y: 196, endPoint x: 472, endPoint y: 226, distance: 76.4
click at [479, 228] on div "Janela de atendimento Grade de atendimento Capacidade Transportadoras Veículos …" at bounding box center [494, 243] width 989 height 487
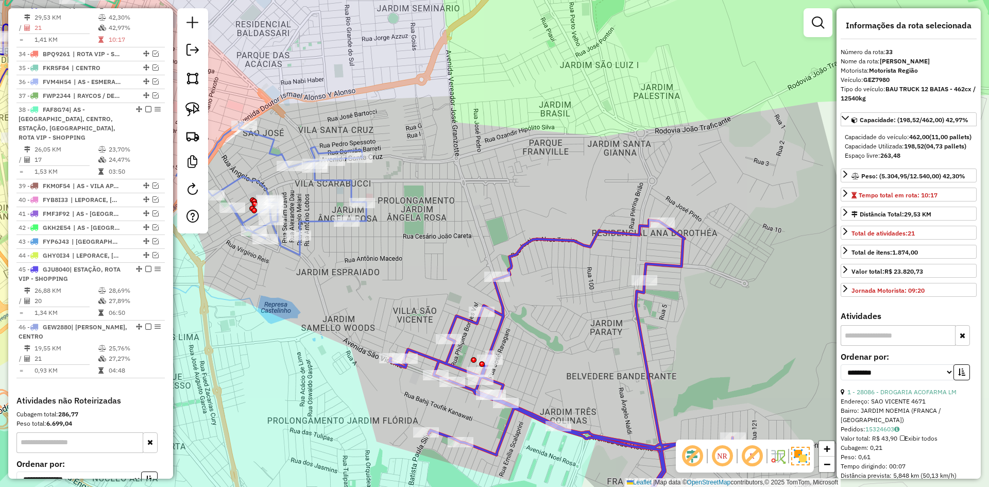
drag, startPoint x: 348, startPoint y: 183, endPoint x: 359, endPoint y: 183, distance: 10.8
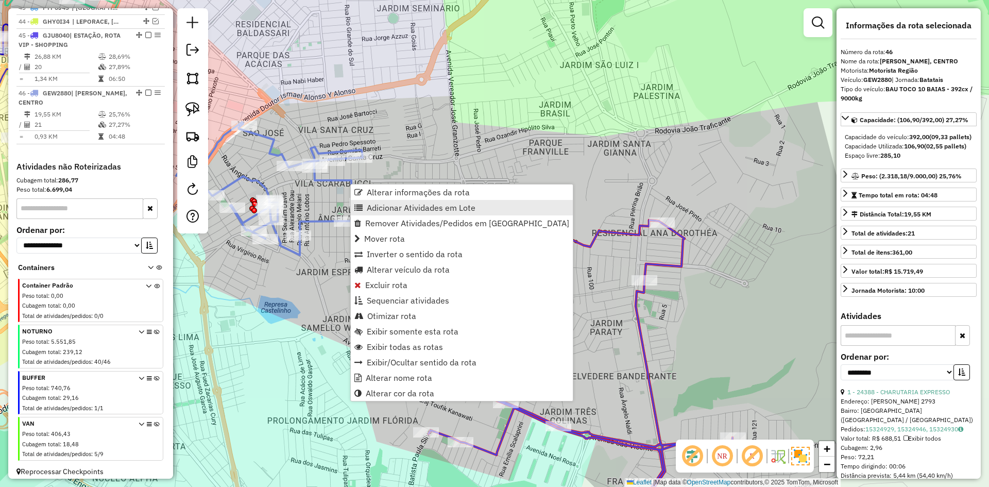
scroll to position [1072, 0]
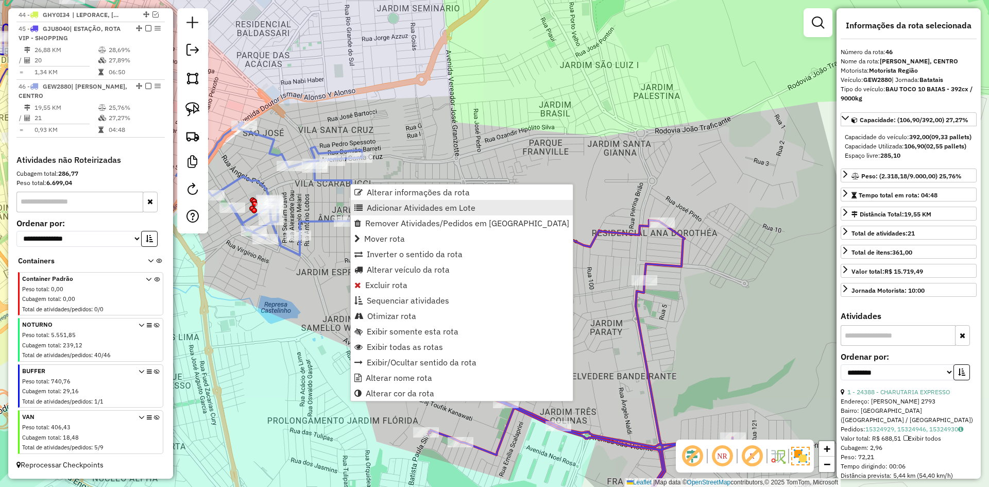
click at [379, 206] on span "Adicionar Atividades em Lote" at bounding box center [421, 208] width 109 height 8
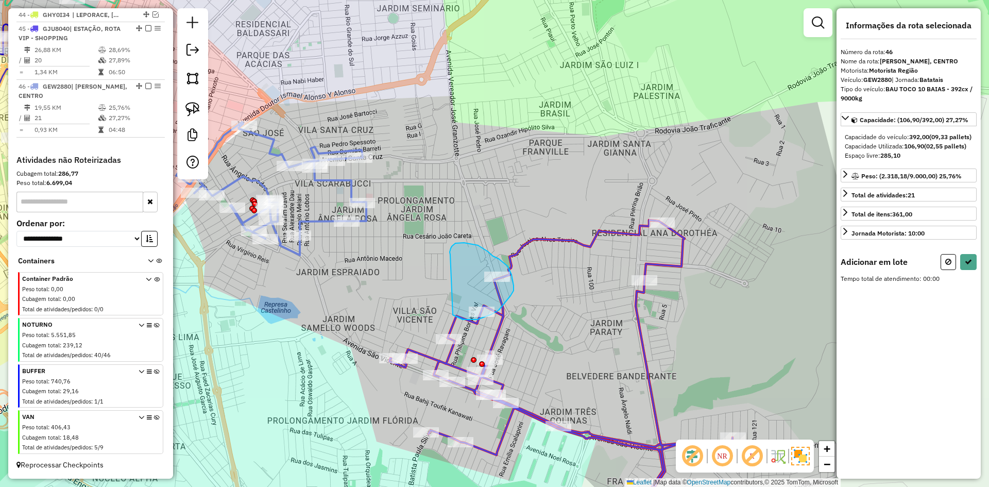
drag, startPoint x: 450, startPoint y: 255, endPoint x: 416, endPoint y: 267, distance: 36.4
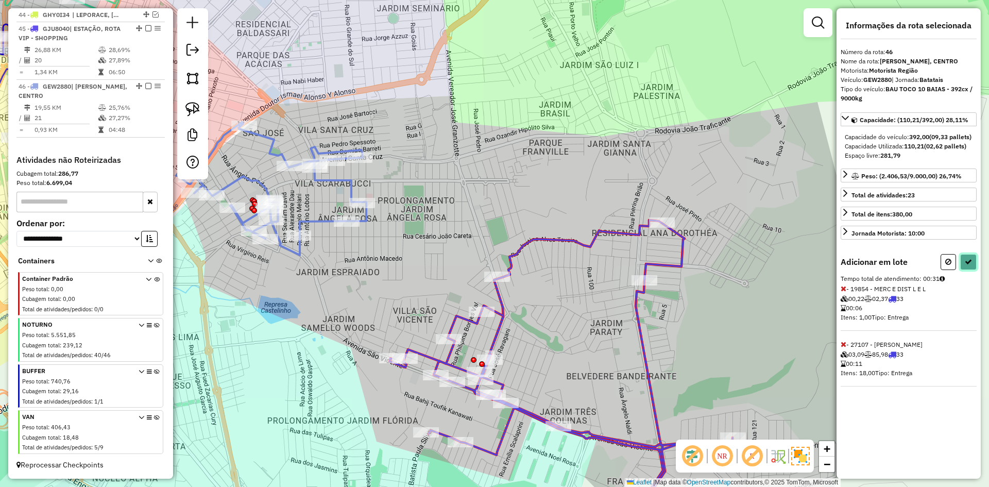
click at [971, 265] on icon at bounding box center [968, 261] width 7 height 7
select select "**********"
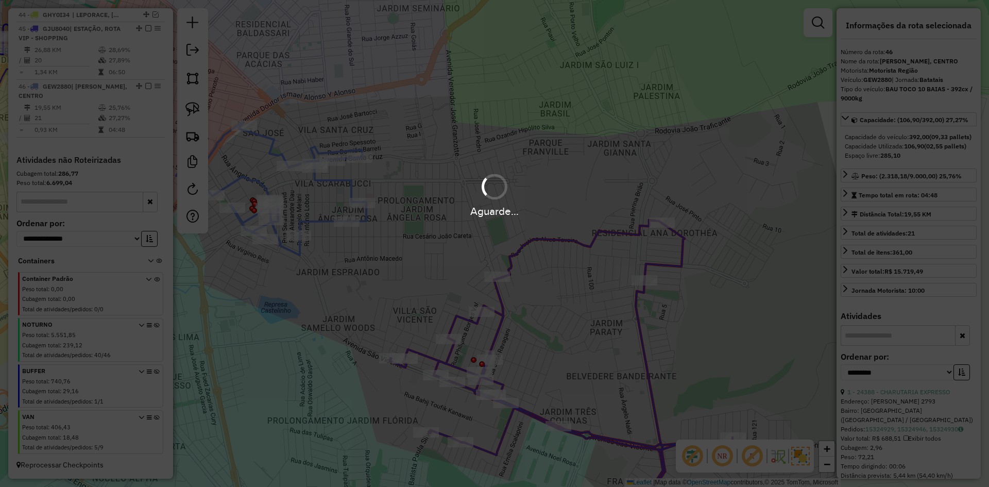
drag, startPoint x: 971, startPoint y: 270, endPoint x: 629, endPoint y: 404, distance: 367.2
click at [967, 270] on div "Aguarde..." at bounding box center [494, 243] width 989 height 487
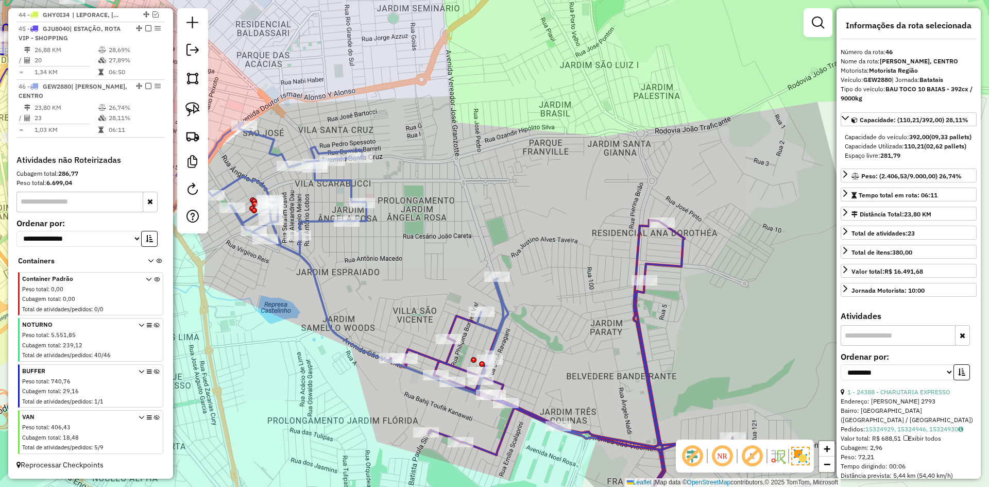
click at [319, 305] on icon at bounding box center [342, 258] width 332 height 272
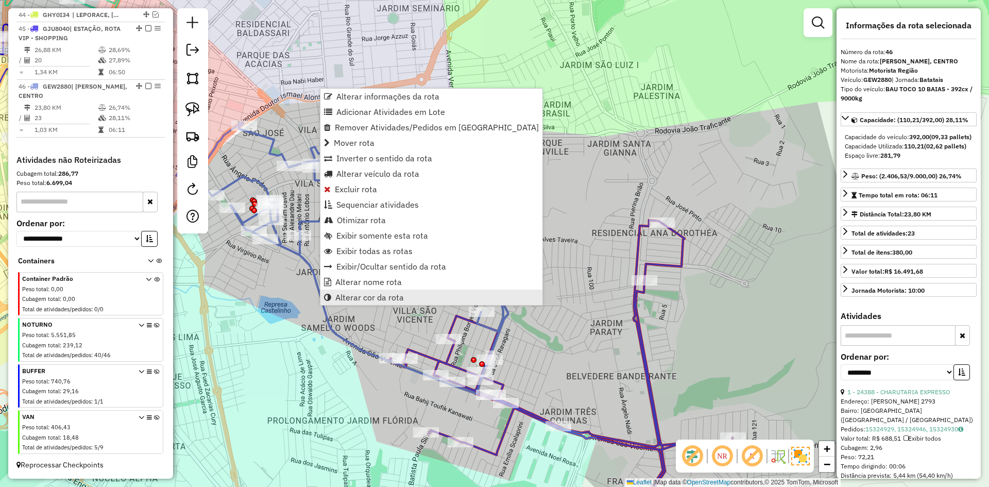
click at [341, 302] on link "Alterar cor da rota" at bounding box center [431, 297] width 222 height 15
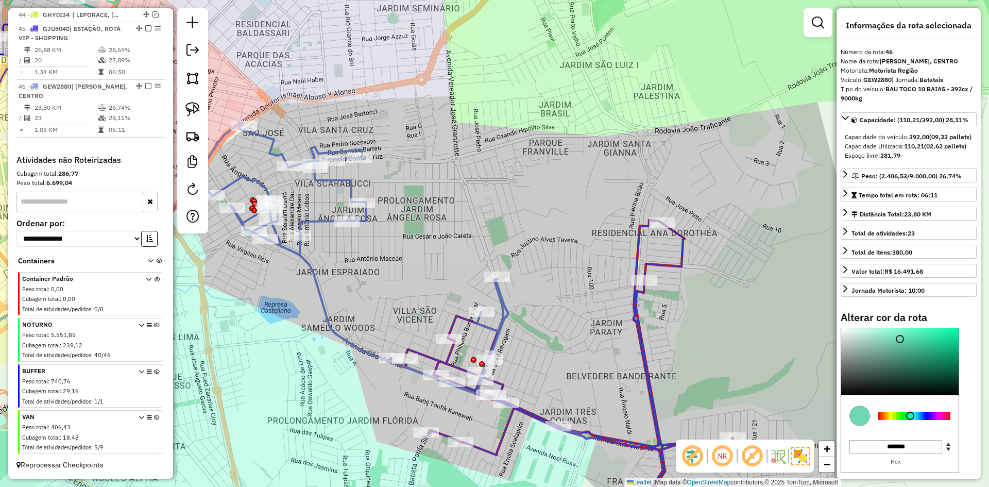
drag, startPoint x: 910, startPoint y: 434, endPoint x: 907, endPoint y: 413, distance: 20.8
click at [906, 420] on div at bounding box center [914, 416] width 72 height 8
type input "*******"
drag, startPoint x: 917, startPoint y: 387, endPoint x: 798, endPoint y: 333, distance: 131.2
click at [967, 340] on div "Alterar cor da rota C M Y K *** *** ** H S L * *** ** R G B ******* Hex Fechar" at bounding box center [909, 414] width 136 height 206
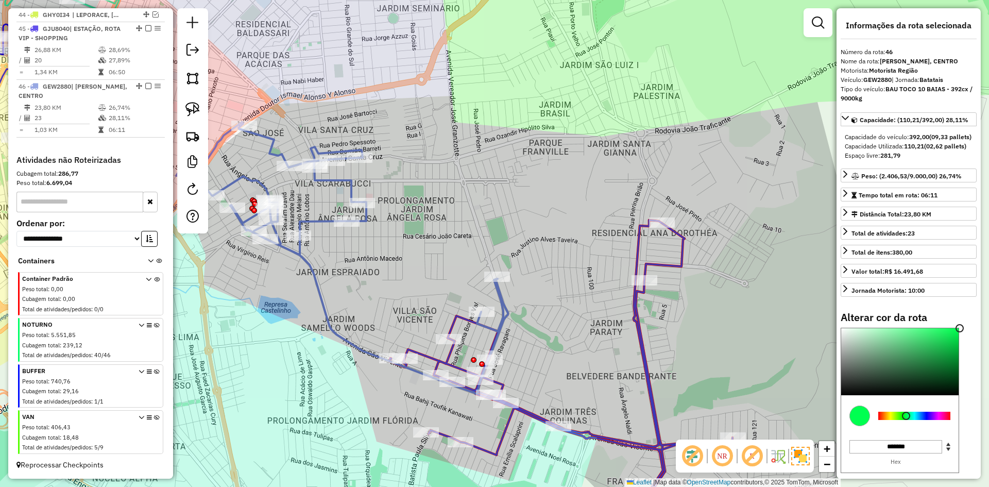
click at [494, 232] on div "Janela de atendimento Grade de atendimento Capacidade Transportadoras Veículos …" at bounding box center [494, 243] width 989 height 487
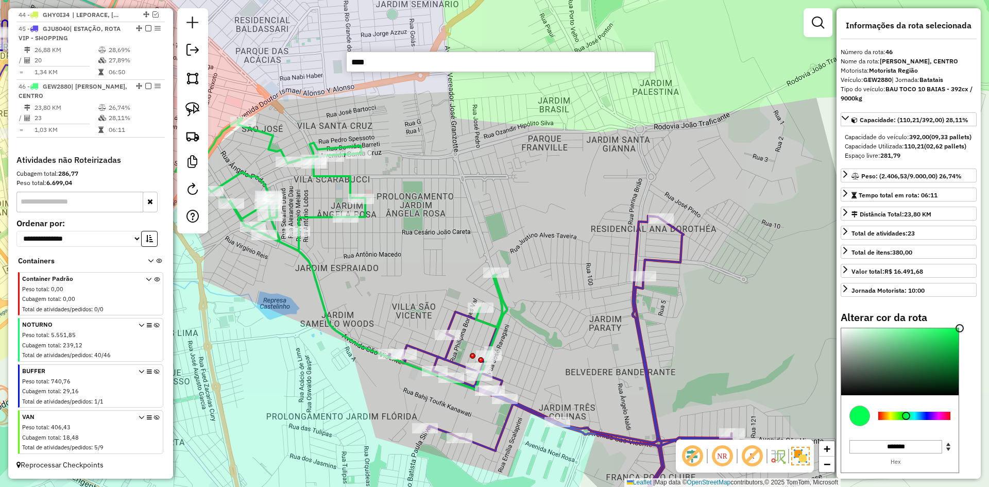
type input "*****"
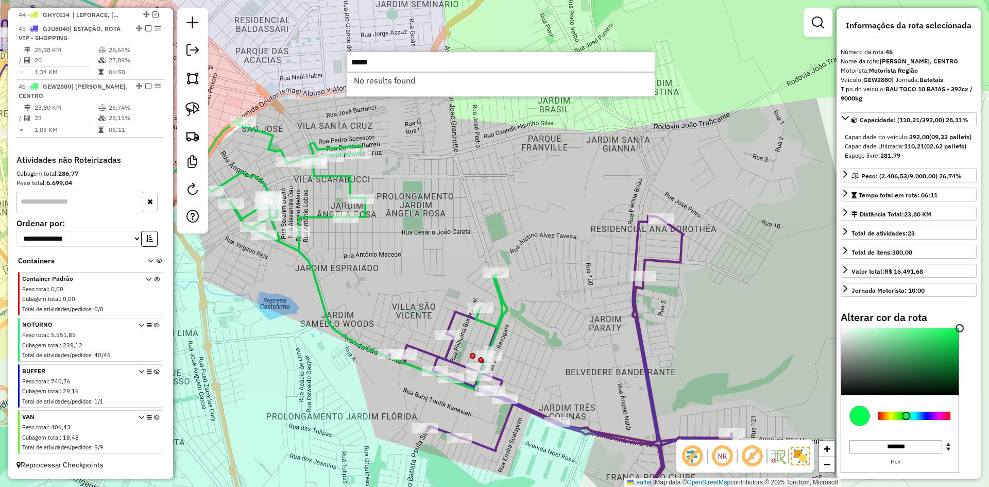
drag, startPoint x: 380, startPoint y: 59, endPoint x: 339, endPoint y: 66, distance: 41.8
click at [339, 66] on hb-router-mapa "Informações da Sessão 980089 - 16/08/2025 Criação: 15/08/2025 17:19 Depósito: R…" at bounding box center [494, 243] width 989 height 487
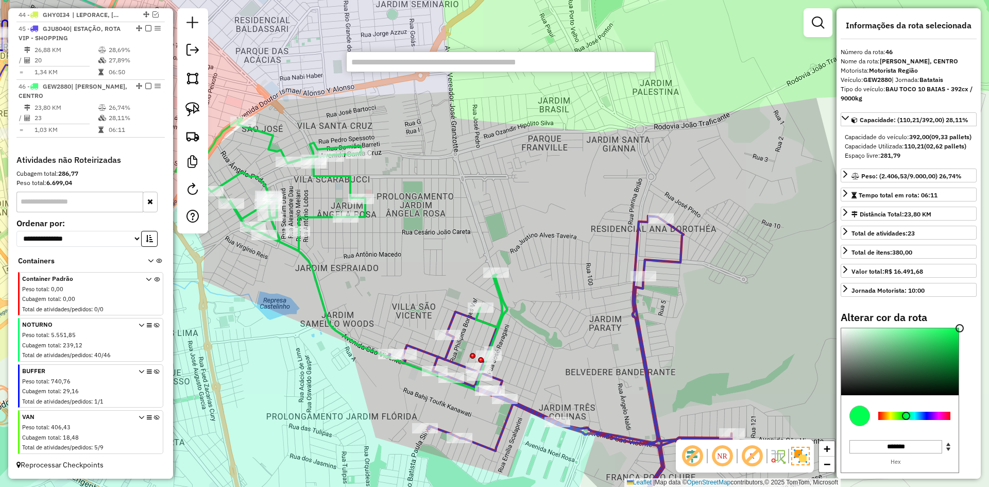
click at [461, 201] on div "Janela de atendimento Grade de atendimento Capacidade Transportadoras Veículos …" at bounding box center [494, 243] width 989 height 487
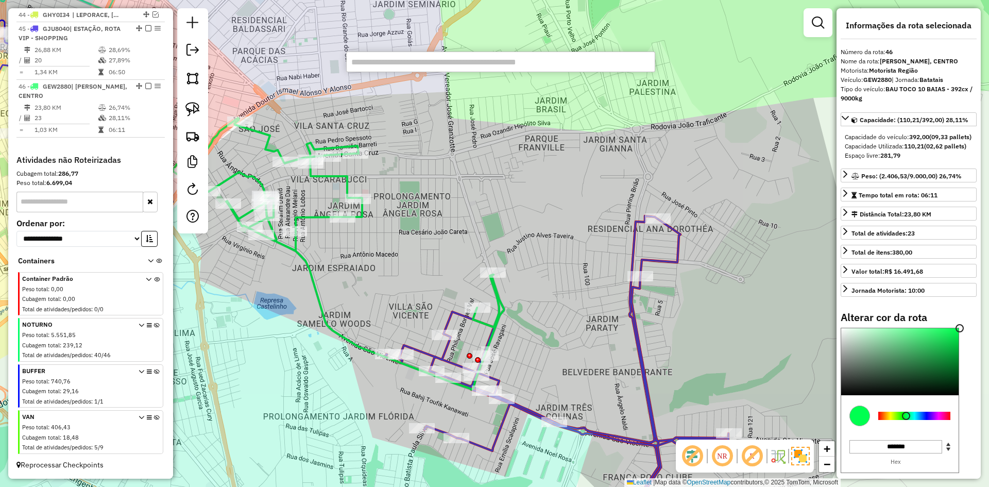
drag, startPoint x: 460, startPoint y: 203, endPoint x: 479, endPoint y: 181, distance: 28.9
click at [468, 170] on div "Janela de atendimento Grade de atendimento Capacidade Transportadoras Veículos …" at bounding box center [494, 243] width 989 height 487
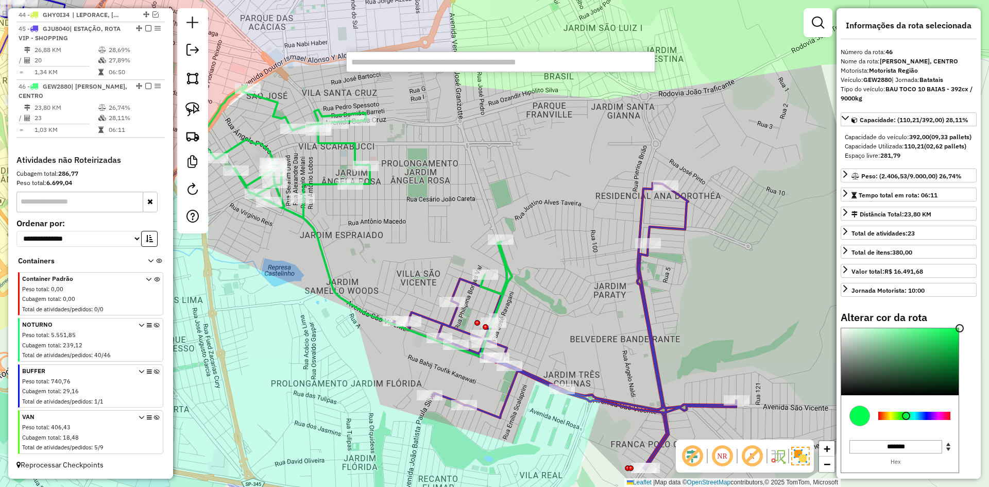
click at [638, 284] on icon at bounding box center [564, 326] width 343 height 286
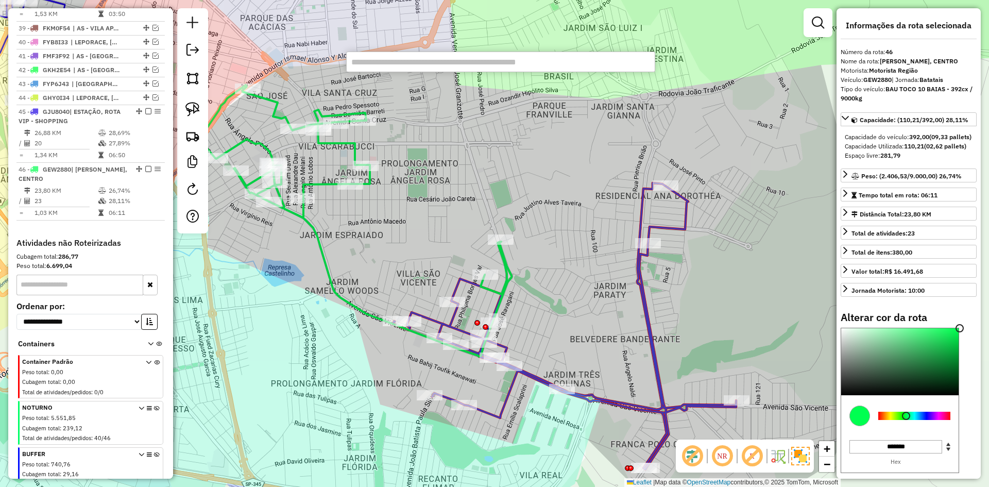
select select "**********"
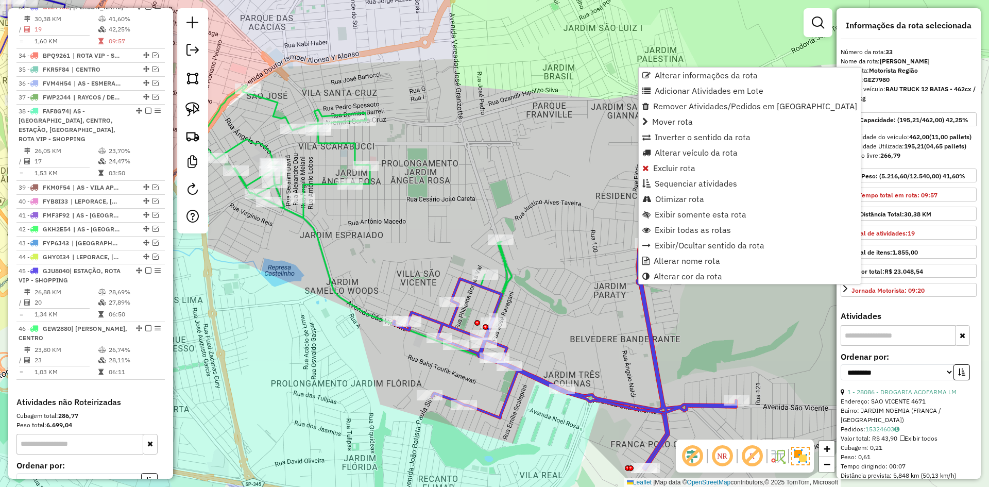
scroll to position [832, 0]
click at [679, 78] on span "Alterar informações da rota" at bounding box center [706, 75] width 103 height 8
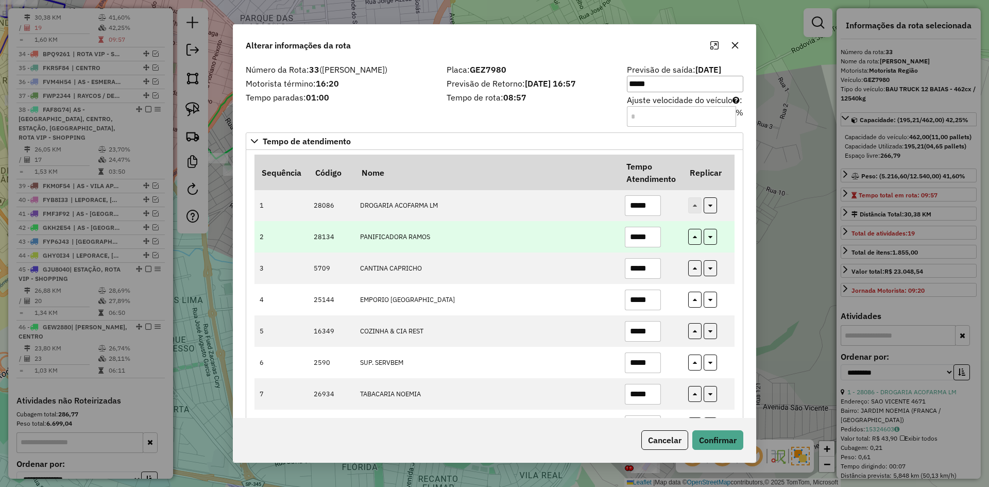
click at [625, 245] on input "*****" at bounding box center [643, 237] width 36 height 21
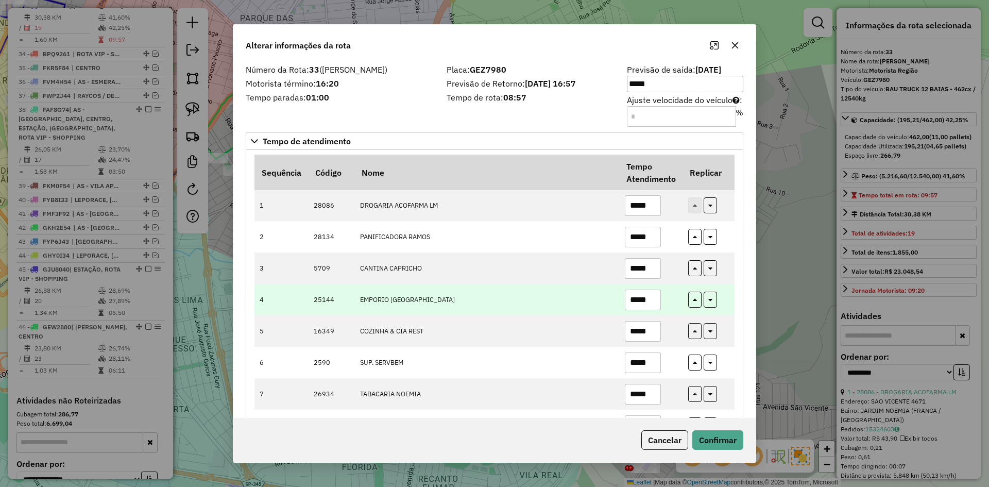
click at [653, 299] on input "*****" at bounding box center [643, 300] width 36 height 21
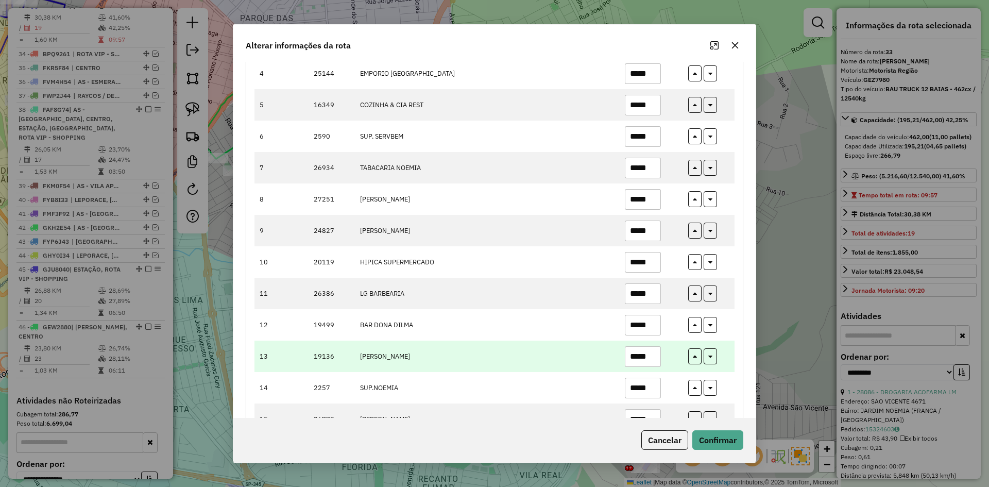
scroll to position [258, 0]
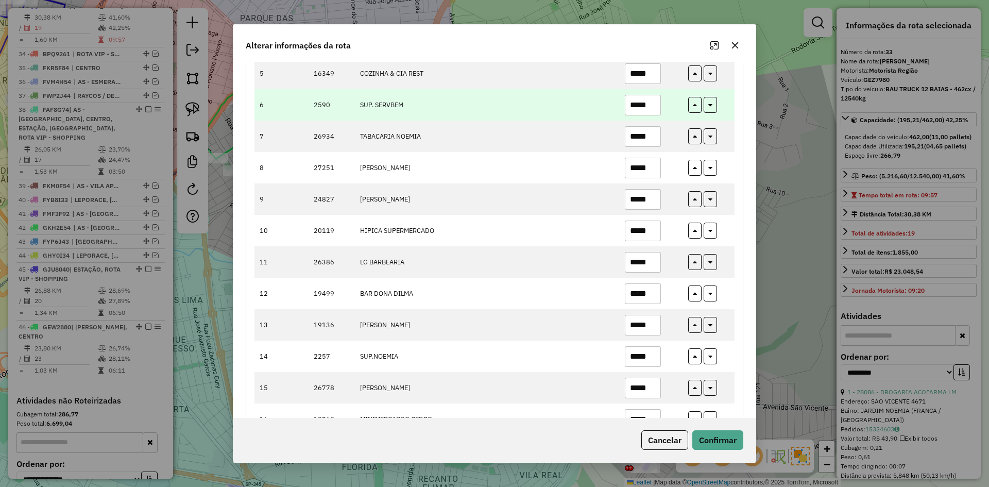
click at [651, 112] on input "*****" at bounding box center [643, 105] width 36 height 21
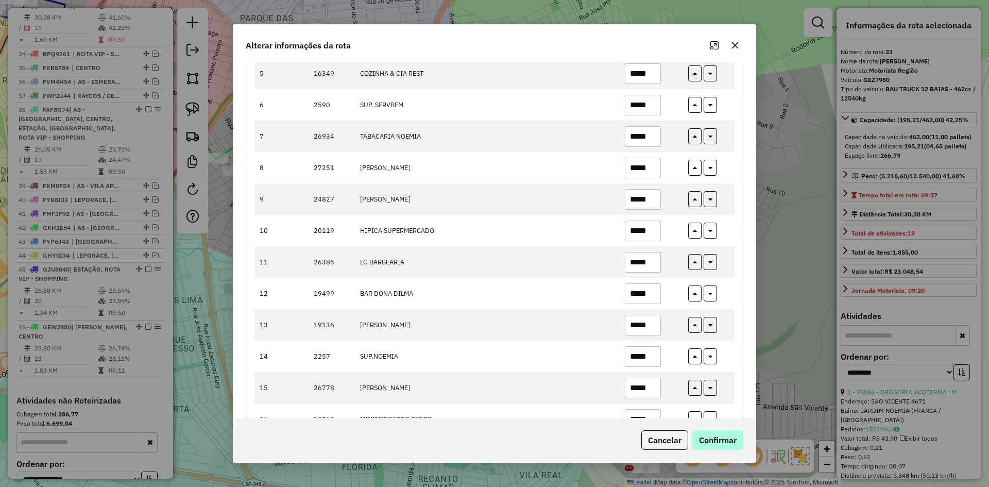
type input "*****"
click at [729, 444] on button "Confirmar" at bounding box center [717, 440] width 51 height 20
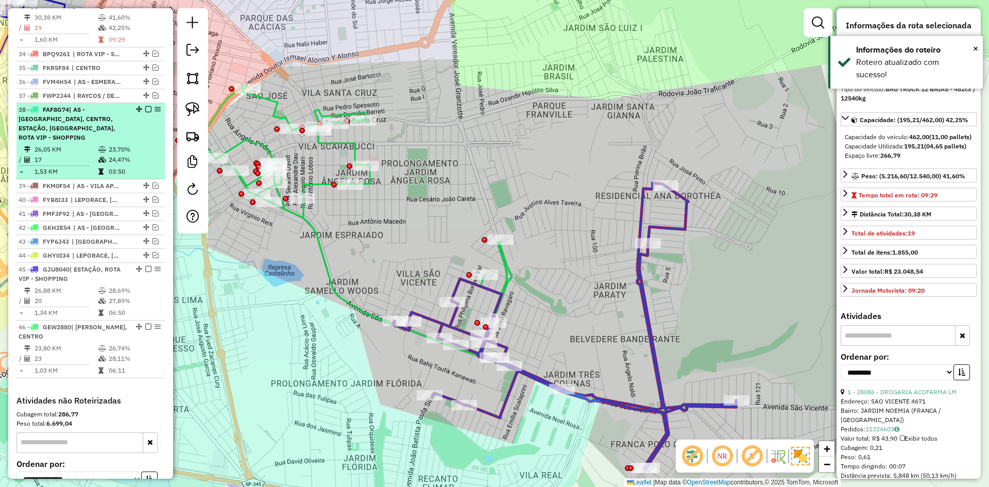
click at [145, 112] on em at bounding box center [148, 109] width 6 height 6
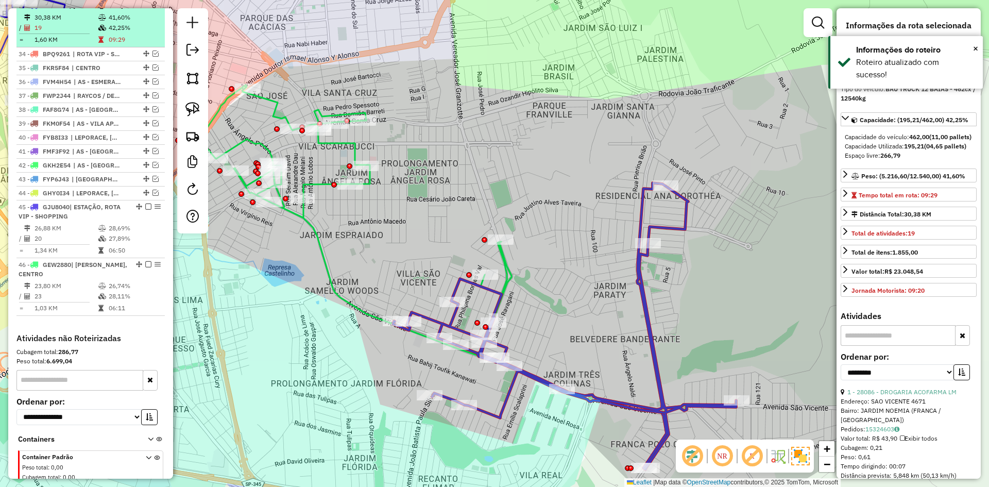
click at [116, 23] on td "41,60%" at bounding box center [134, 17] width 52 height 10
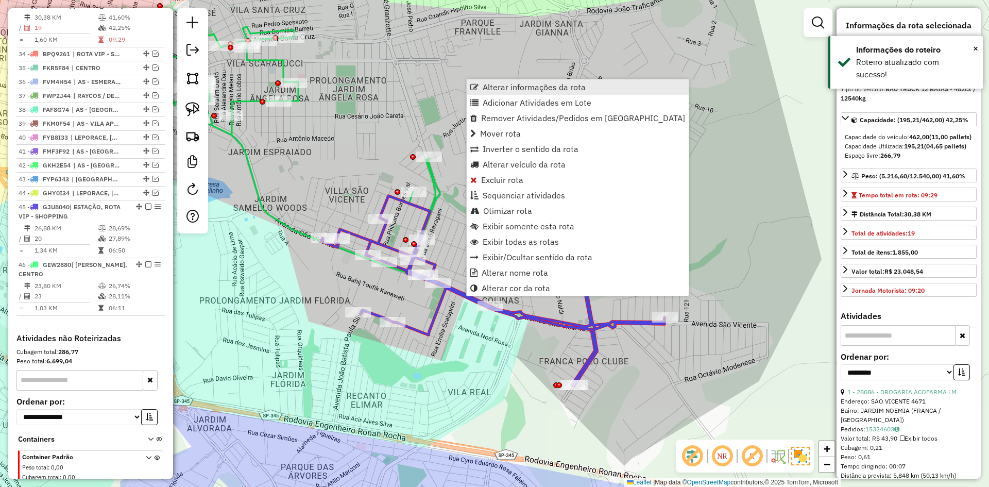
click at [497, 87] on span "Alterar informações da rota" at bounding box center [534, 87] width 103 height 8
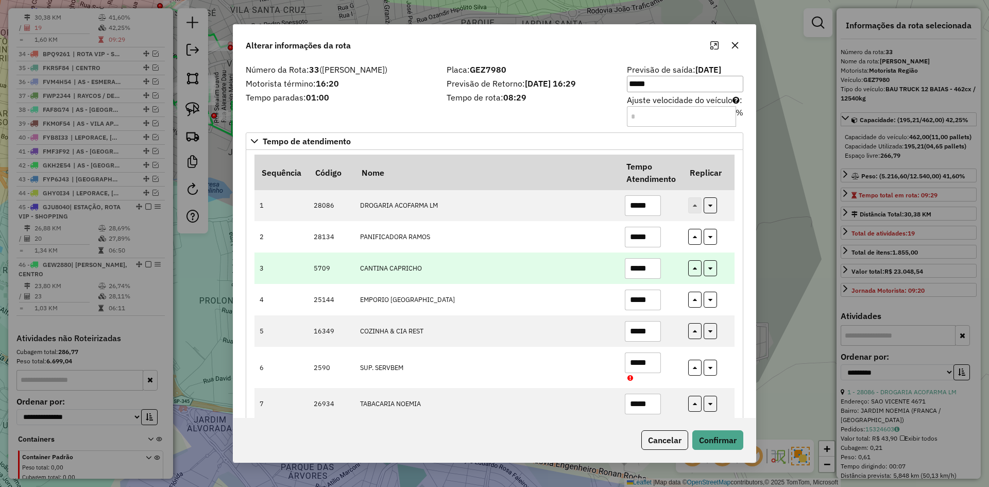
drag, startPoint x: 628, startPoint y: 313, endPoint x: 634, endPoint y: 278, distance: 35.5
click at [629, 312] on td "*****" at bounding box center [650, 299] width 63 height 31
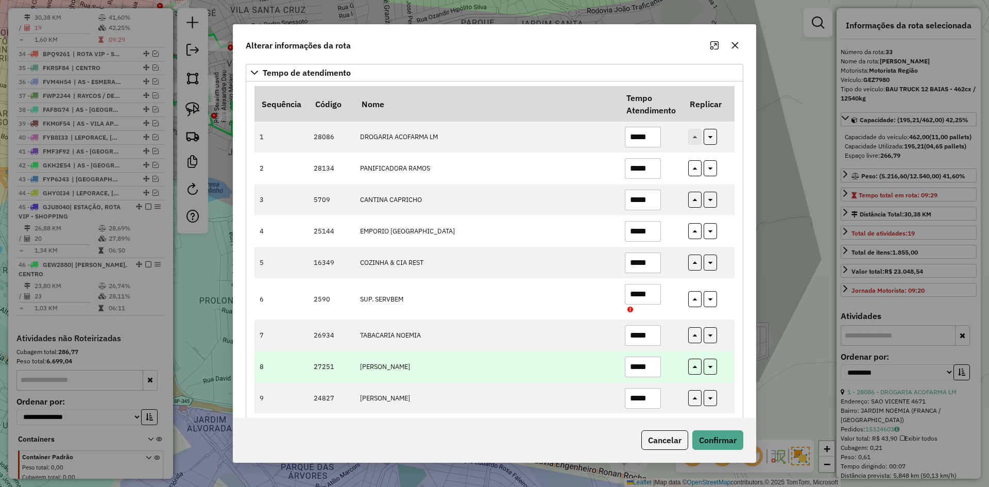
scroll to position [86, 0]
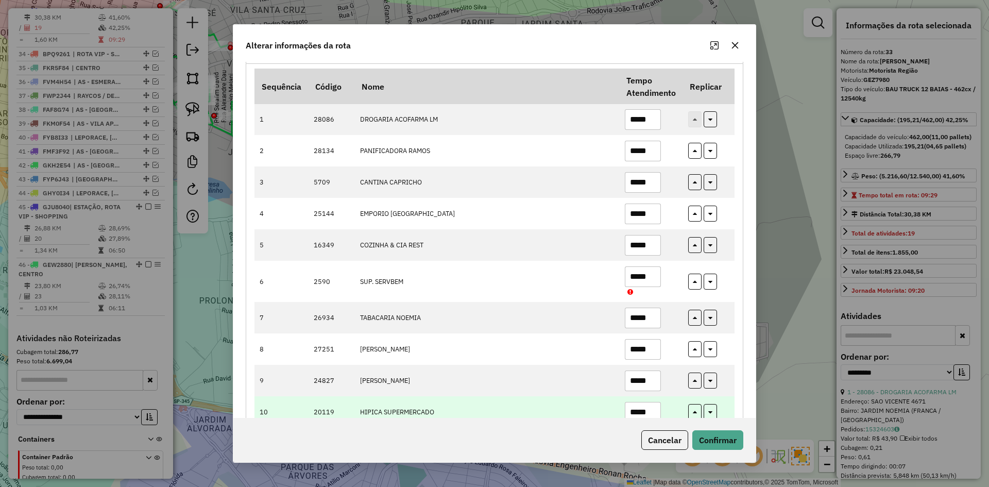
click at [654, 412] on input "*****" at bounding box center [643, 412] width 36 height 21
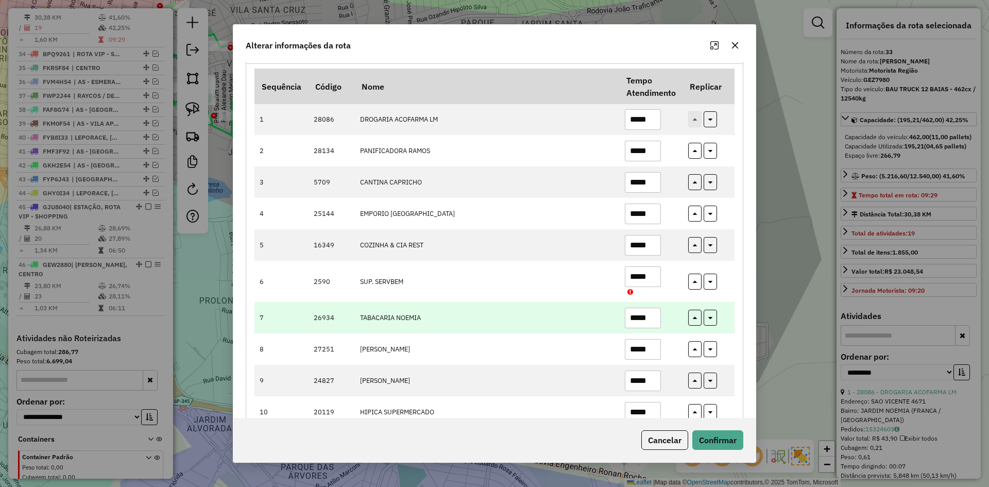
scroll to position [258, 0]
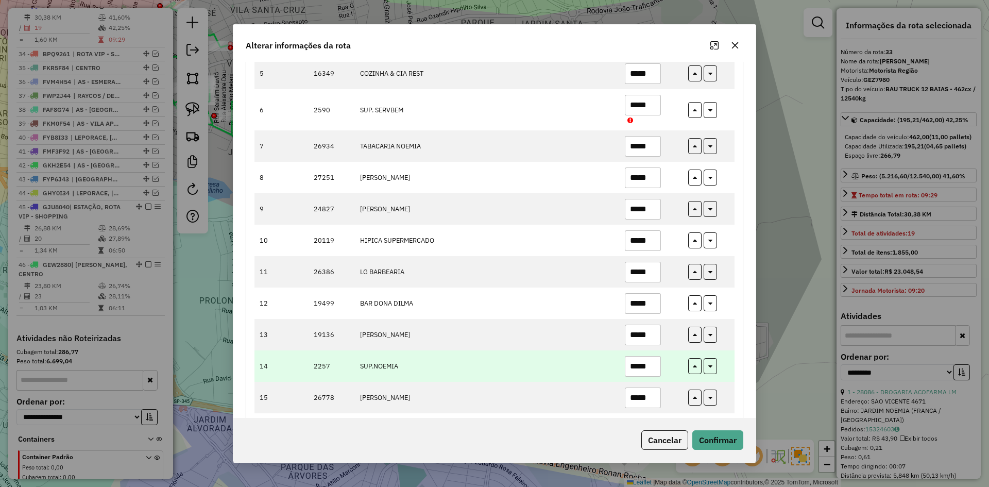
type input "*****"
click at [655, 368] on input "*****" at bounding box center [643, 366] width 36 height 21
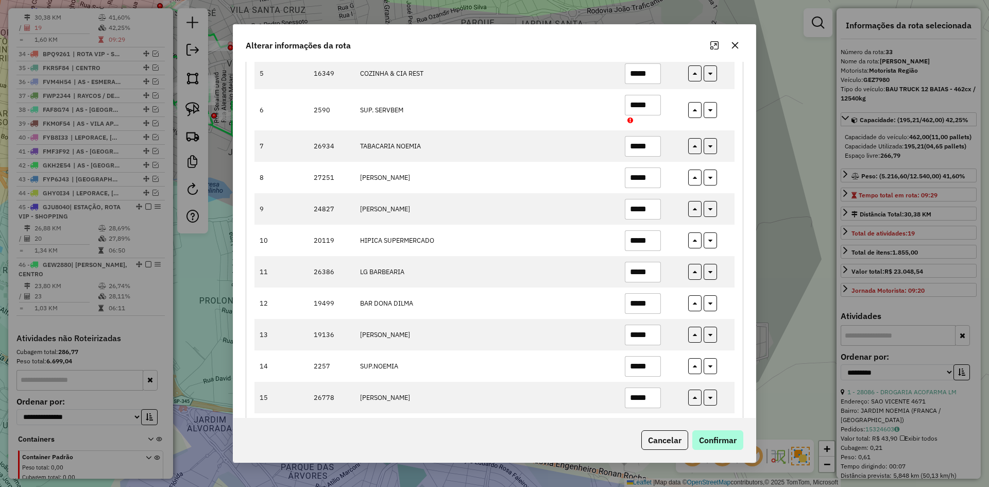
type input "*****"
click at [728, 439] on button "Confirmar" at bounding box center [717, 440] width 51 height 20
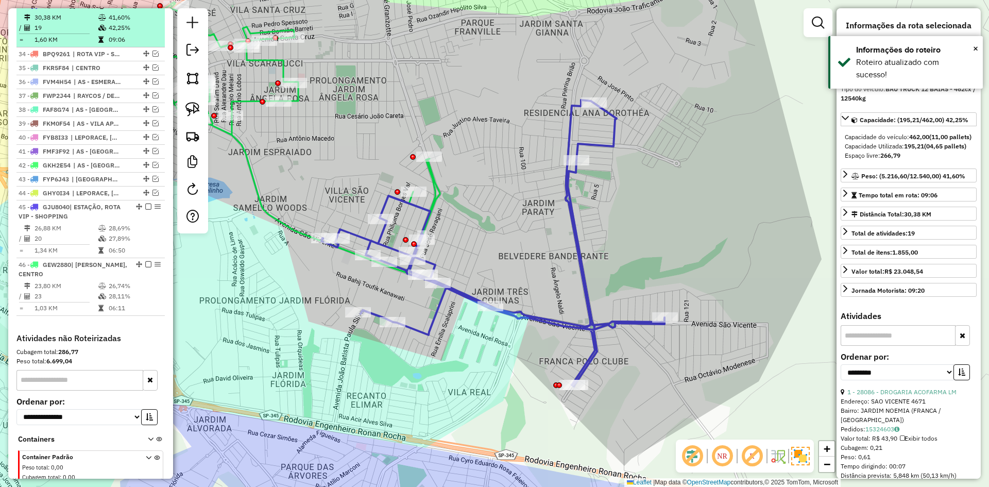
click at [147, 8] on em at bounding box center [148, 5] width 6 height 6
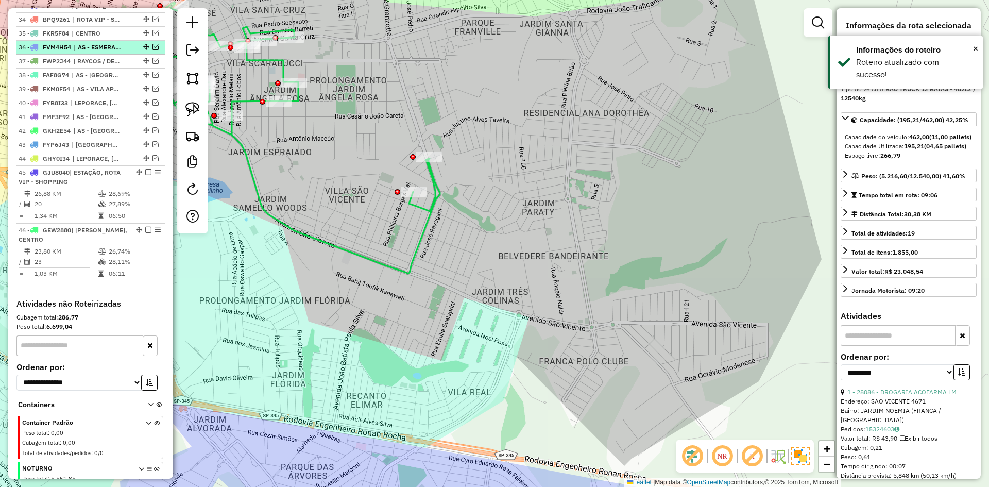
scroll to position [797, 0]
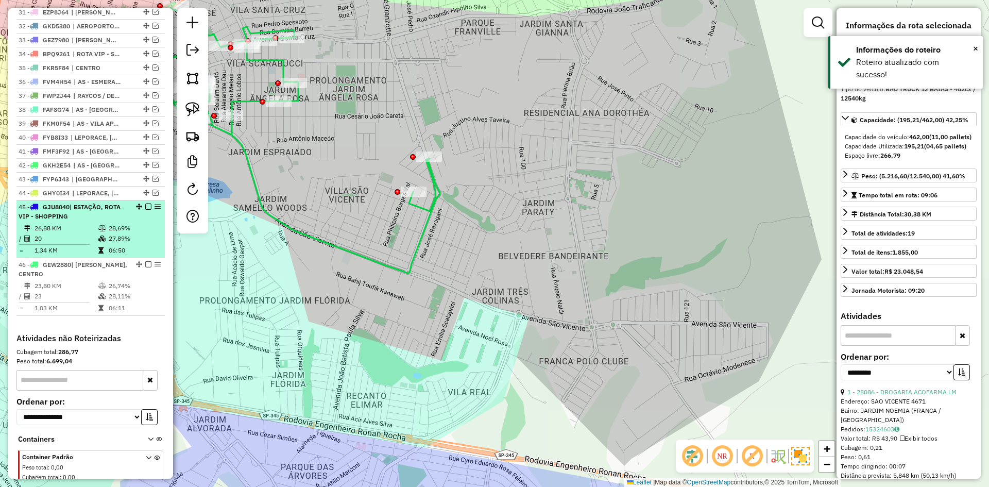
click at [129, 231] on li "45 - GJU8040 | ESTAÇÃO, ROTA VIP - SHOPPING 26,88 KM 28,69% / 20 27,89% = 1,34 …" at bounding box center [90, 229] width 148 height 58
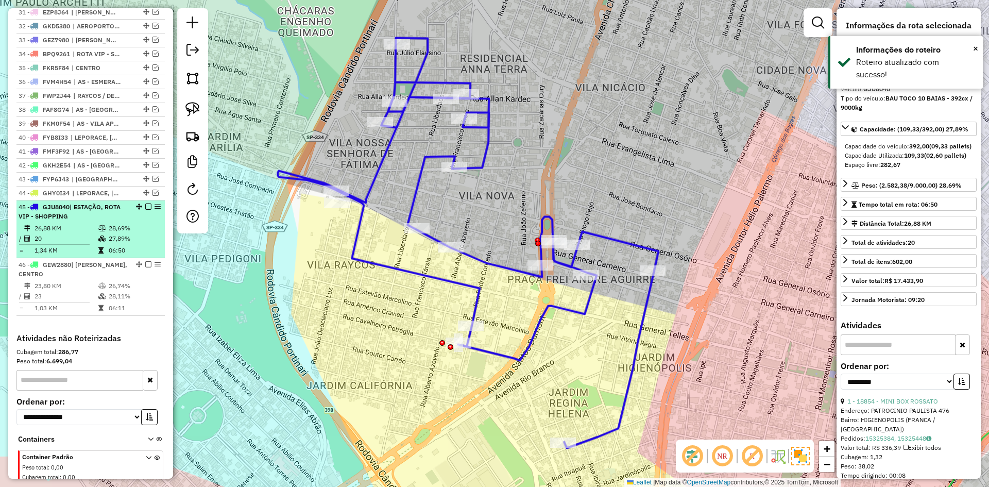
click at [146, 210] on em at bounding box center [148, 207] width 6 height 6
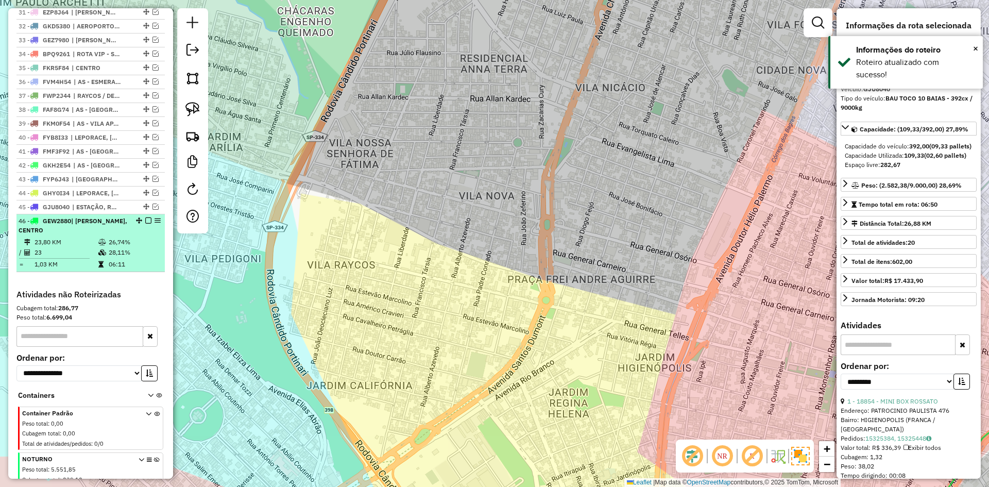
click at [138, 247] on td "26,74%" at bounding box center [134, 242] width 52 height 10
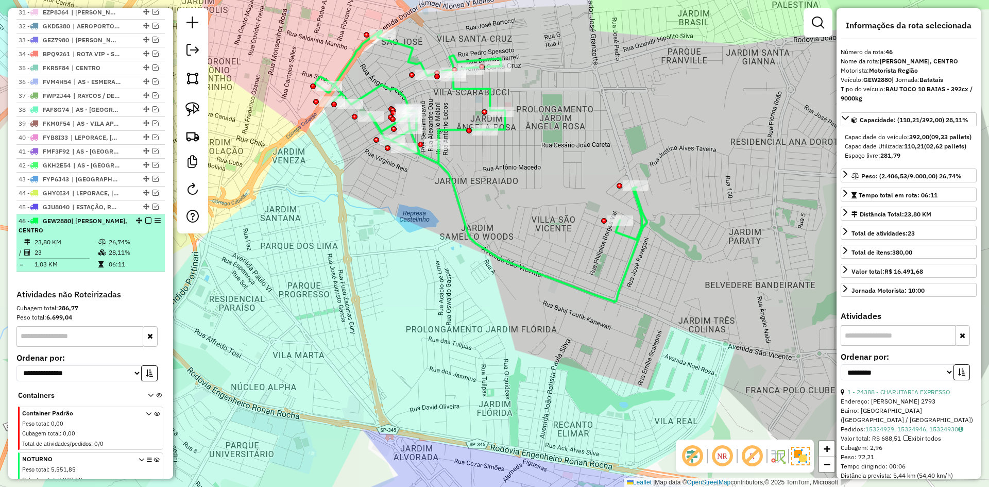
click at [145, 224] on em at bounding box center [148, 220] width 6 height 6
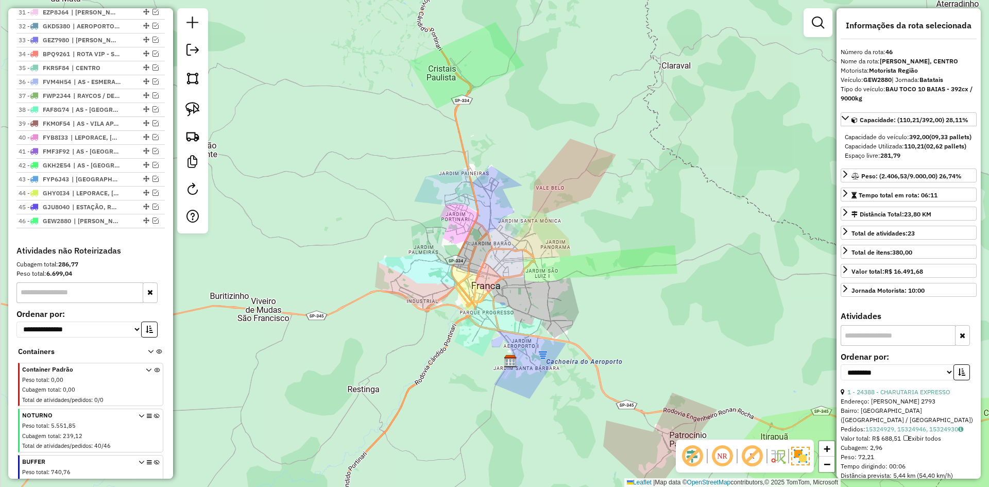
drag, startPoint x: 518, startPoint y: 301, endPoint x: 510, endPoint y: 294, distance: 11.0
click at [518, 303] on div "Janela de atendimento Grade de atendimento Capacidade Transportadoras Veículos …" at bounding box center [494, 243] width 989 height 487
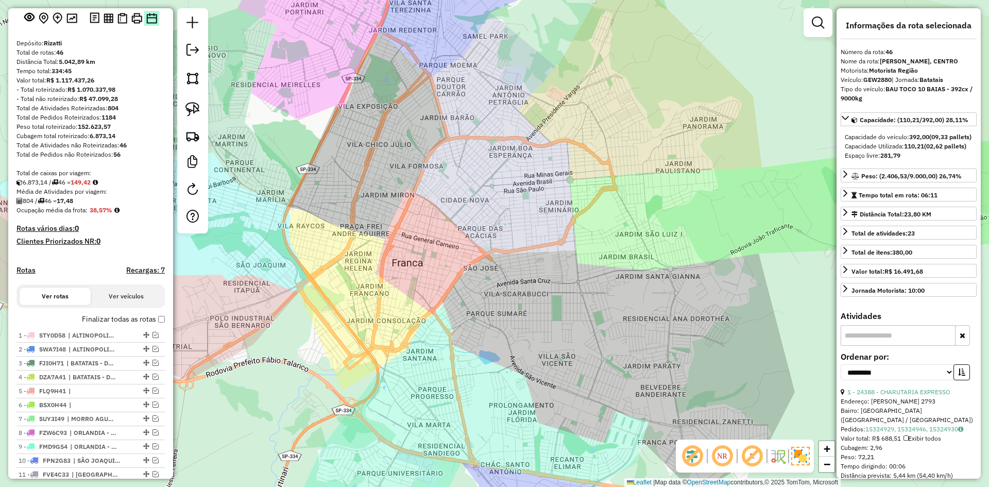
scroll to position [0, 0]
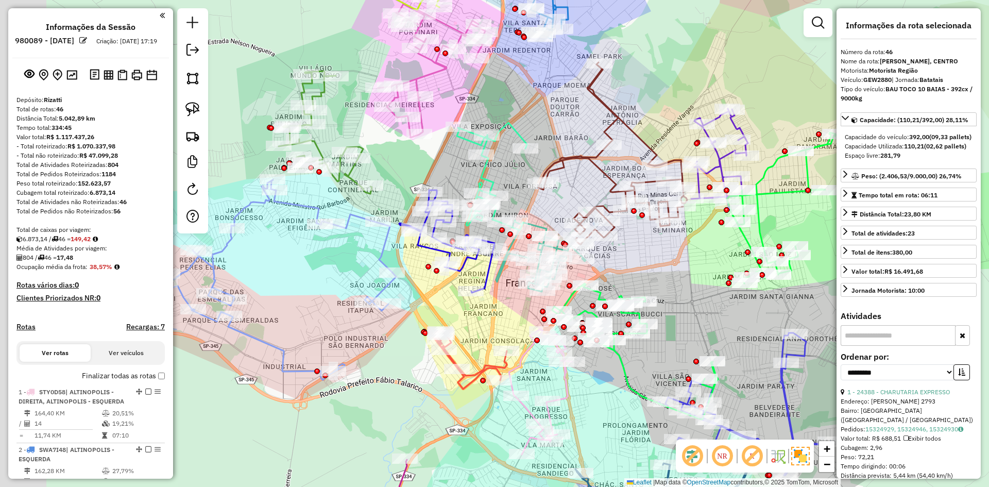
drag, startPoint x: 320, startPoint y: 323, endPoint x: 367, endPoint y: 304, distance: 50.2
click at [361, 325] on div "Janela de atendimento Grade de atendimento Capacidade Transportadoras Veículos …" at bounding box center [494, 243] width 989 height 487
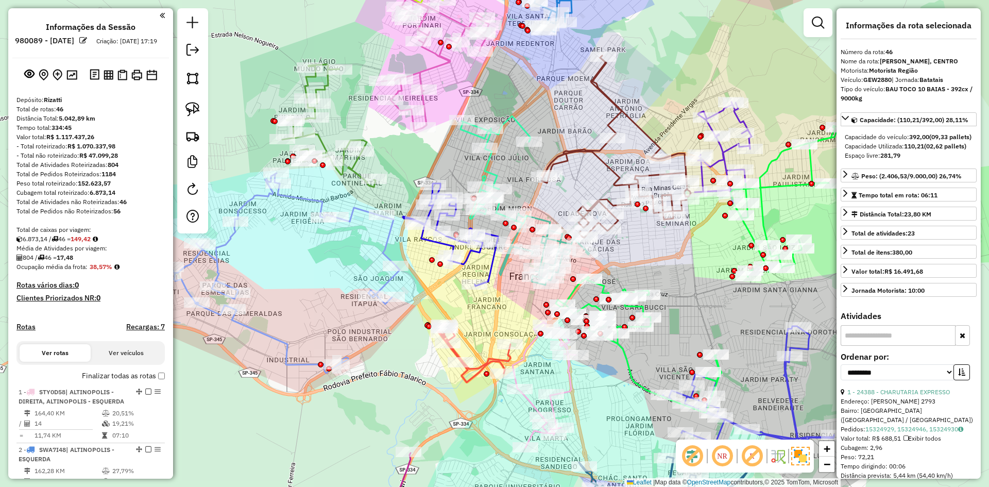
click at [388, 275] on icon at bounding box center [272, 273] width 256 height 200
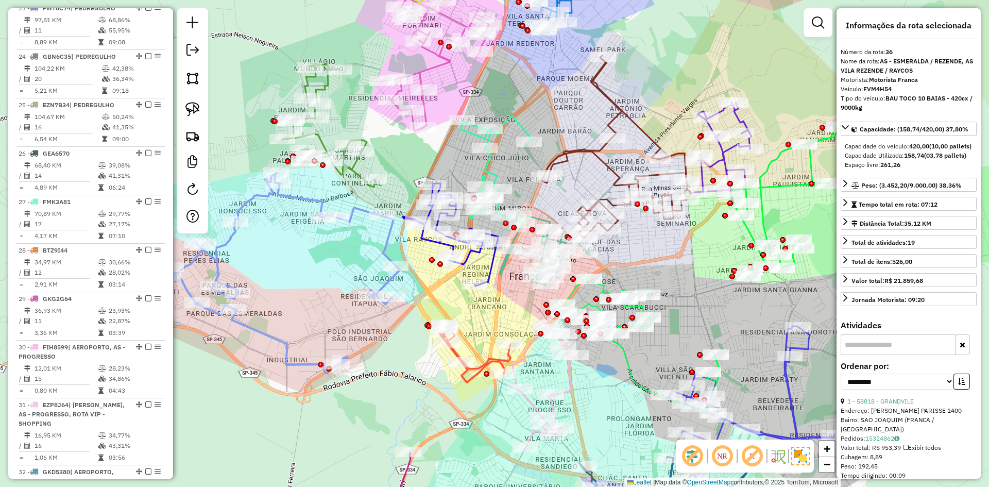
scroll to position [2323, 0]
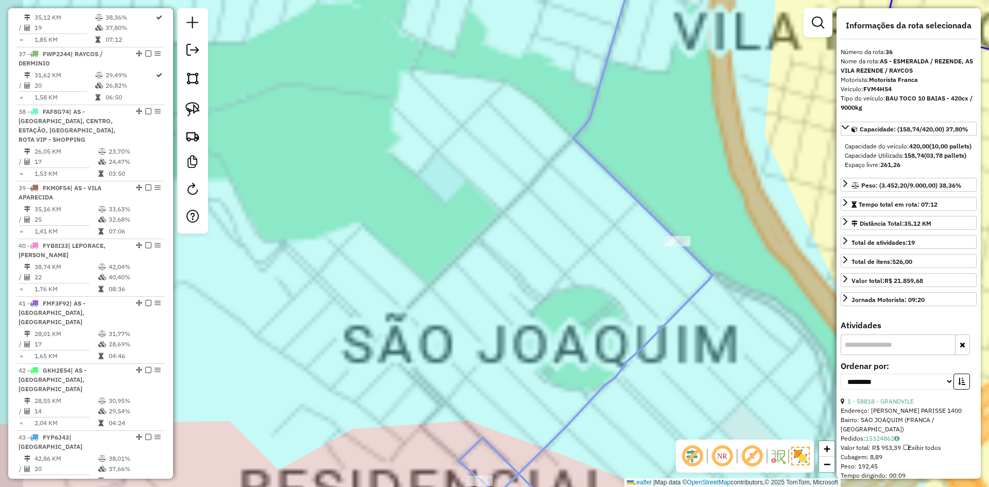
drag, startPoint x: 378, startPoint y: 289, endPoint x: 385, endPoint y: 271, distance: 18.9
click at [421, 275] on div "Janela de atendimento Grade de atendimento Capacidade Transportadoras Veículos …" at bounding box center [494, 243] width 989 height 487
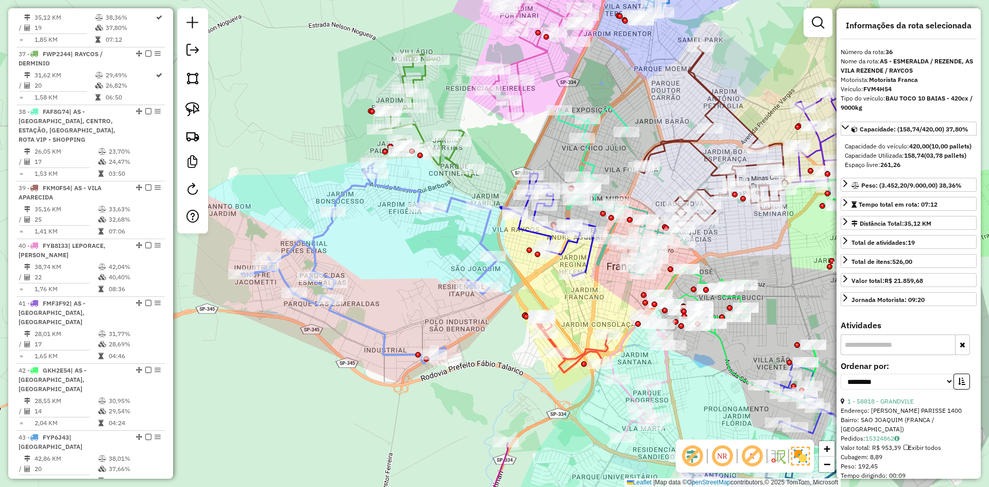
click at [487, 232] on icon at bounding box center [369, 263] width 256 height 200
click at [486, 231] on icon at bounding box center [369, 263] width 256 height 200
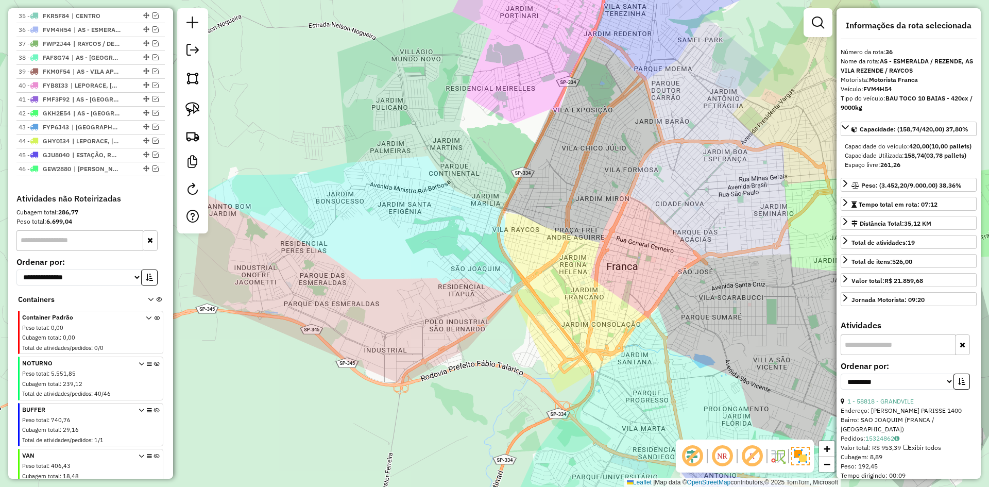
scroll to position [897, 0]
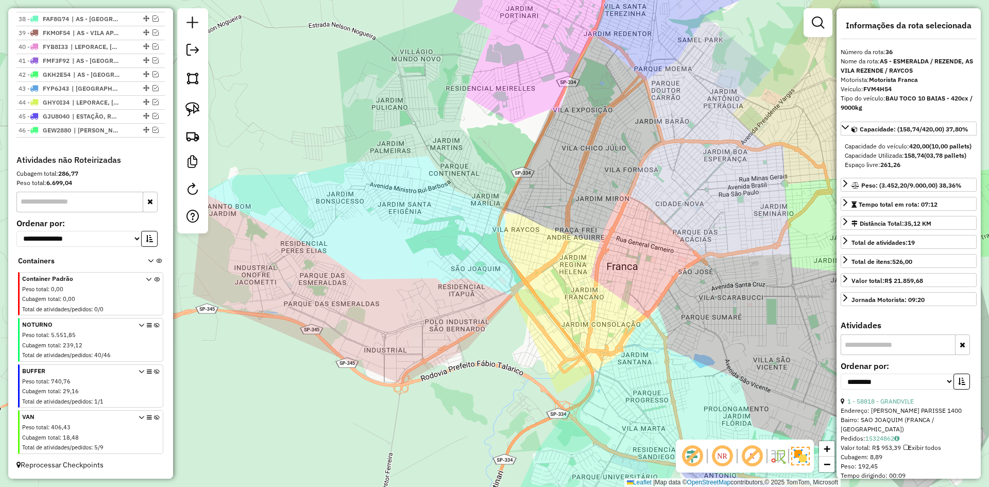
click at [155, 415] on icon at bounding box center [157, 434] width 6 height 39
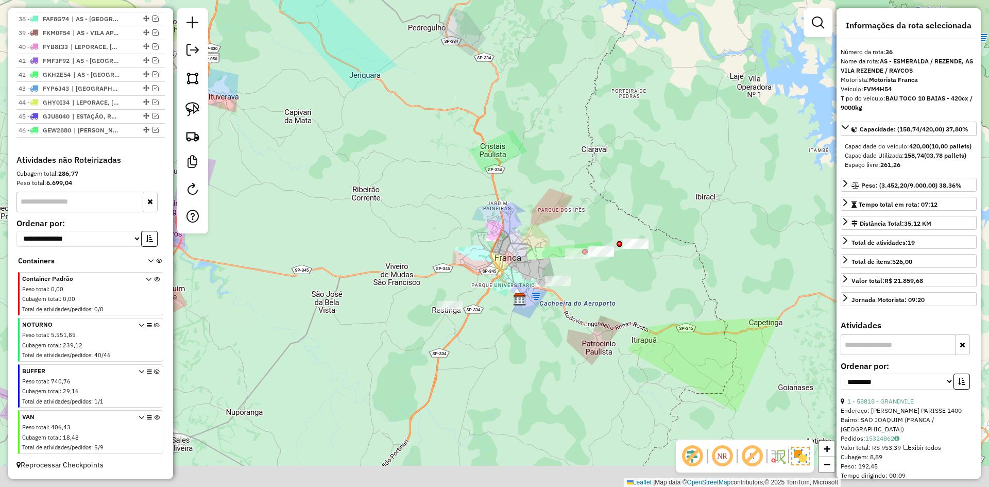
drag, startPoint x: 514, startPoint y: 298, endPoint x: 476, endPoint y: 250, distance: 60.9
click at [439, 252] on div "Janela de atendimento Grade de atendimento Capacidade Transportadoras Veículos …" at bounding box center [494, 243] width 989 height 487
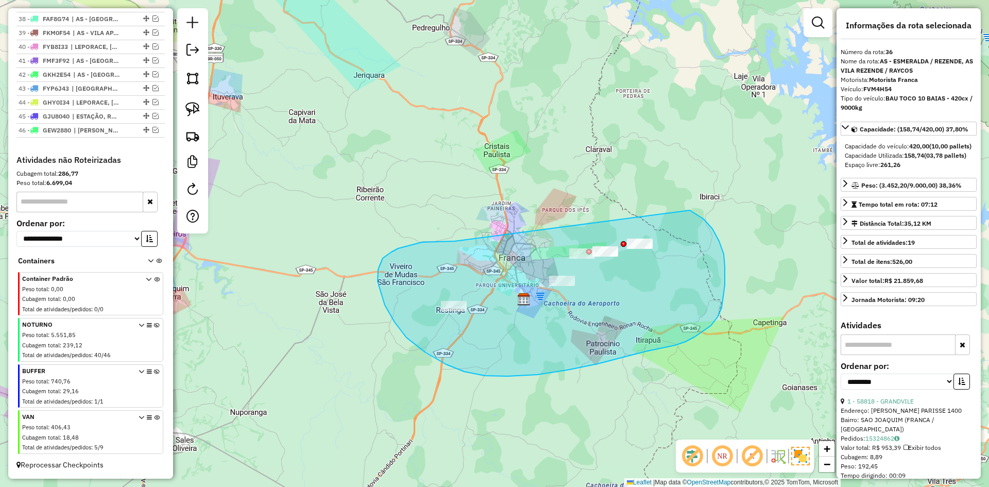
drag, startPoint x: 383, startPoint y: 258, endPoint x: 499, endPoint y: 194, distance: 132.6
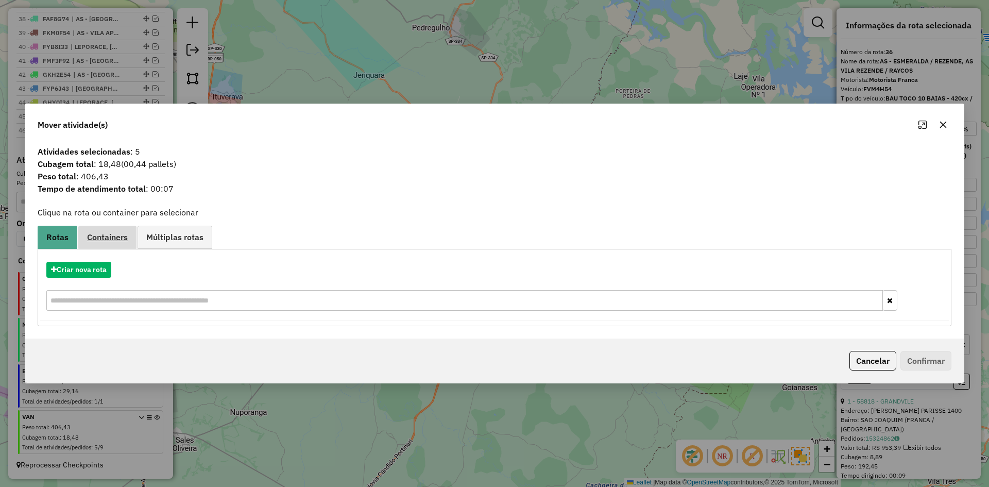
click at [110, 238] on span "Containers" at bounding box center [107, 237] width 41 height 8
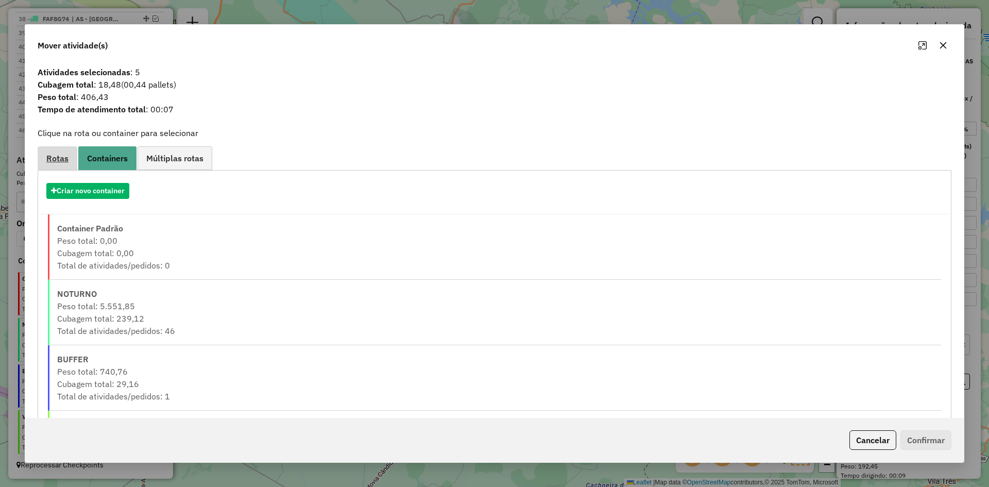
drag, startPoint x: 59, startPoint y: 153, endPoint x: 118, endPoint y: 211, distance: 83.4
click at [59, 152] on link "Rotas" at bounding box center [58, 157] width 40 height 23
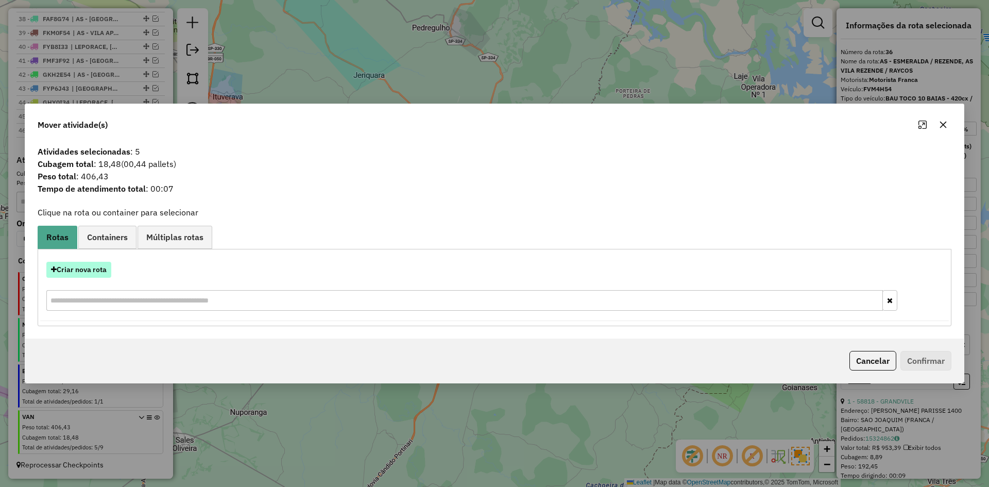
click at [94, 267] on button "Criar nova rota" at bounding box center [78, 270] width 65 height 16
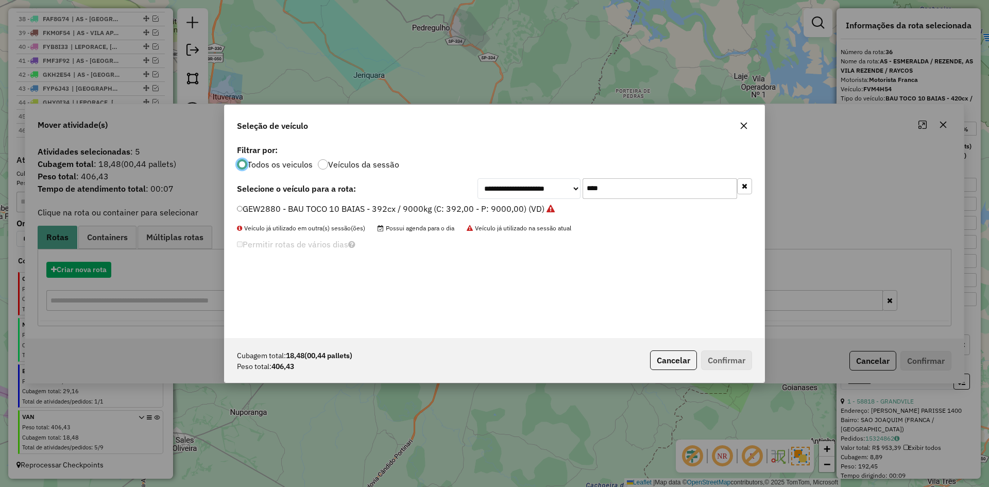
scroll to position [6, 3]
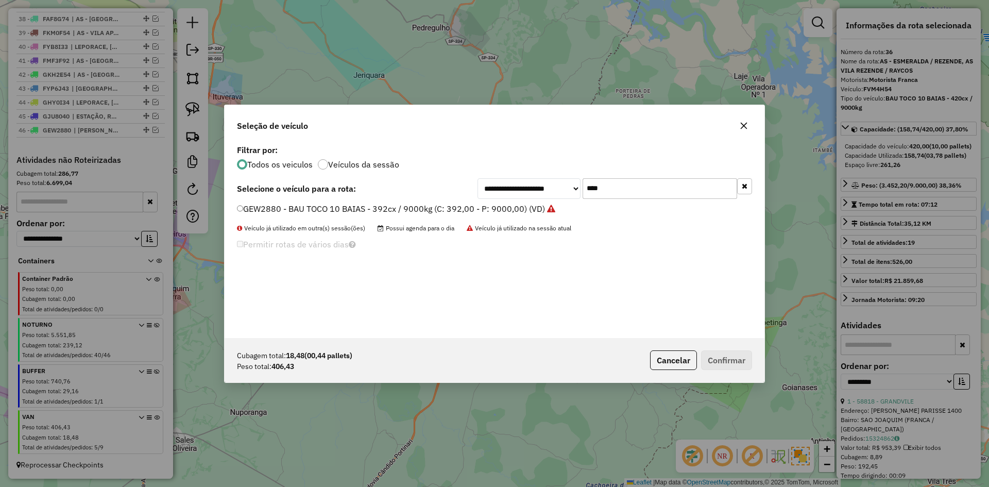
drag, startPoint x: 635, startPoint y: 184, endPoint x: 544, endPoint y: 195, distance: 91.3
click at [544, 195] on div "**********" at bounding box center [615, 188] width 275 height 21
type input "****"
drag, startPoint x: 252, startPoint y: 212, endPoint x: 258, endPoint y: 211, distance: 5.4
click at [252, 212] on label "BYP5E78 - VAN - 42cx / 1500kg (C: 56,00 - P: 1500,00) (VD)" at bounding box center [354, 208] width 234 height 12
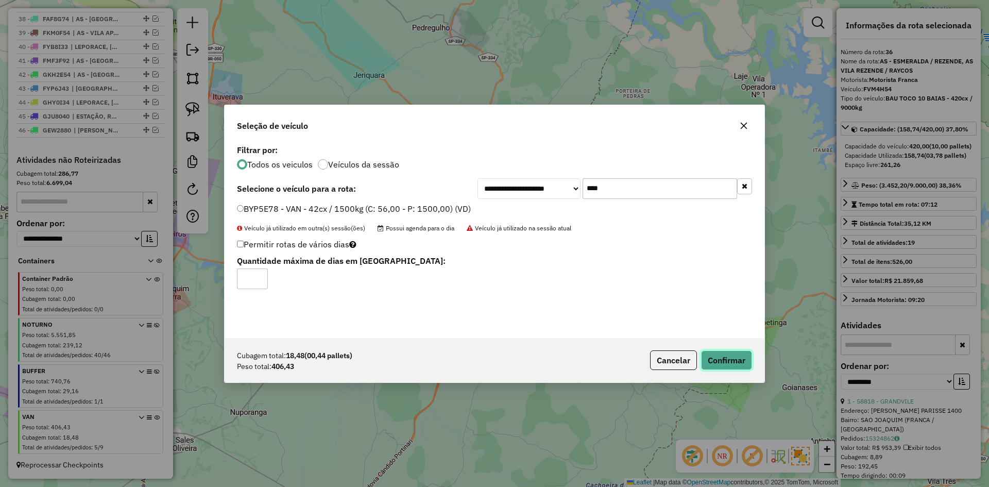
click at [747, 355] on button "Confirmar" at bounding box center [726, 360] width 51 height 20
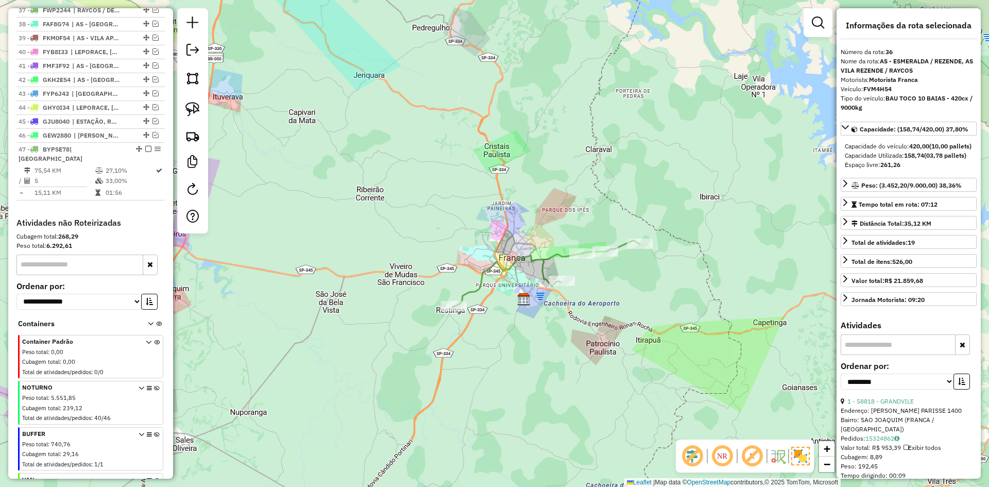
scroll to position [873, 0]
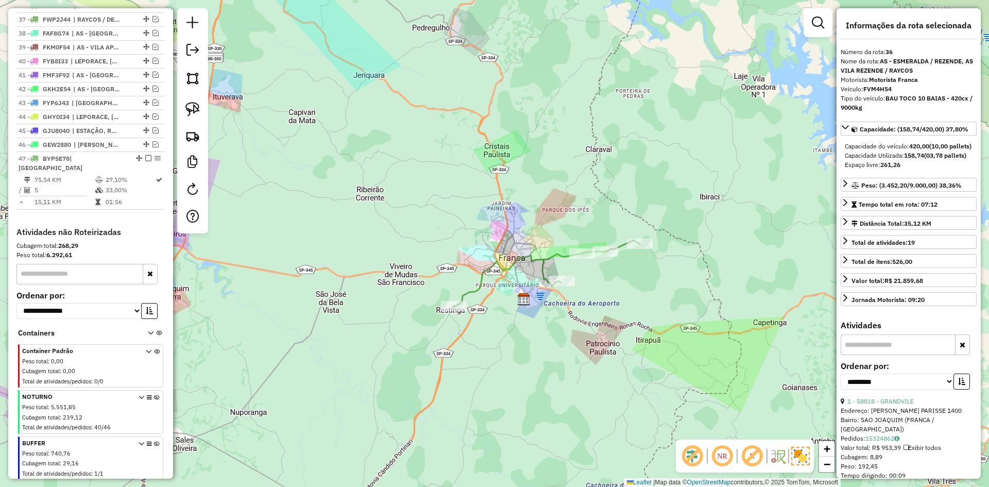
drag, startPoint x: 145, startPoint y: 165, endPoint x: 328, endPoint y: 218, distance: 190.6
click at [145, 161] on em at bounding box center [148, 158] width 6 height 6
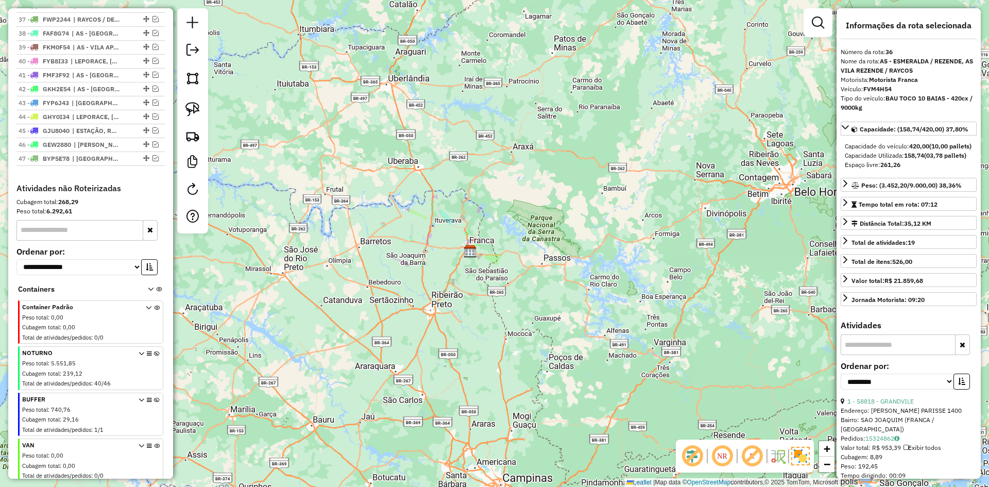
click at [154, 364] on icon at bounding box center [157, 370] width 6 height 39
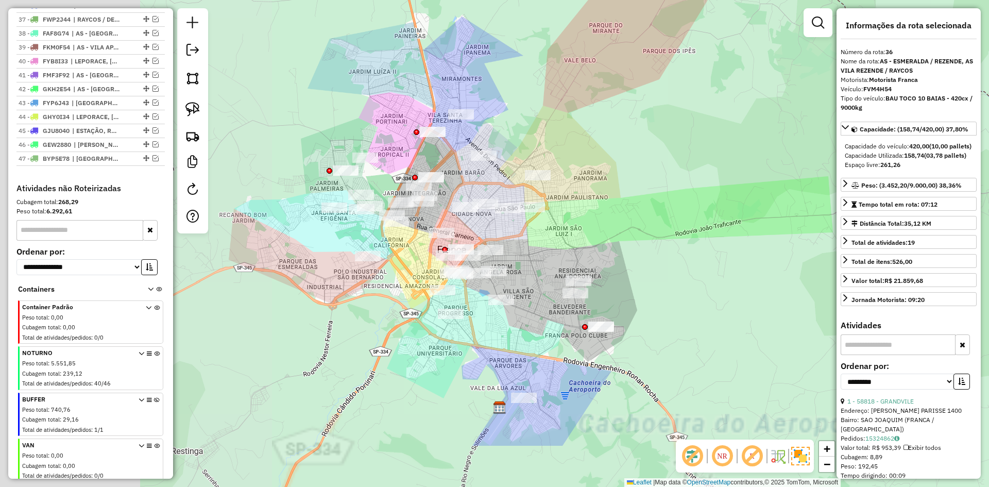
drag, startPoint x: 427, startPoint y: 278, endPoint x: 683, endPoint y: 193, distance: 269.3
click at [683, 193] on div "Janela de atendimento Grade de atendimento Capacidade Transportadoras Veículos …" at bounding box center [494, 243] width 989 height 487
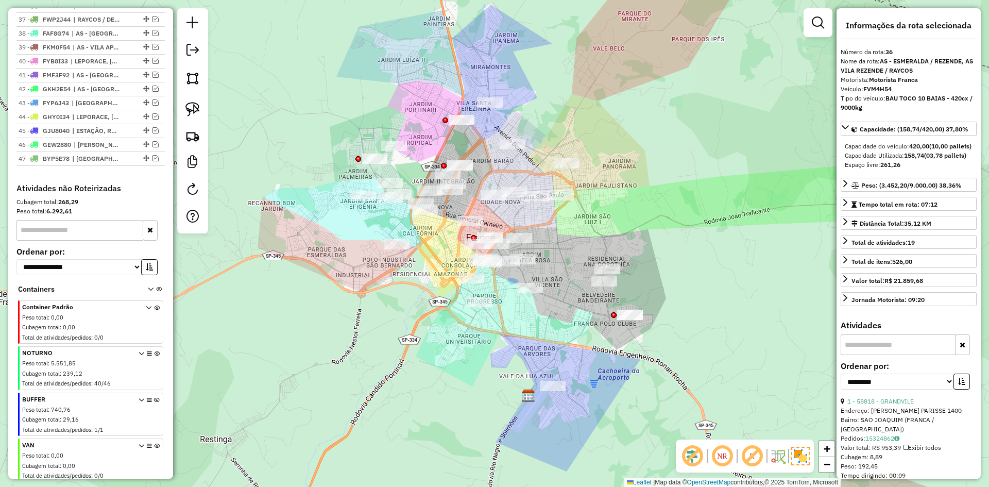
drag, startPoint x: 672, startPoint y: 199, endPoint x: 701, endPoint y: 188, distance: 31.0
click at [701, 188] on div "Janela de atendimento Grade de atendimento Capacidade Transportadoras Veículos …" at bounding box center [494, 243] width 989 height 487
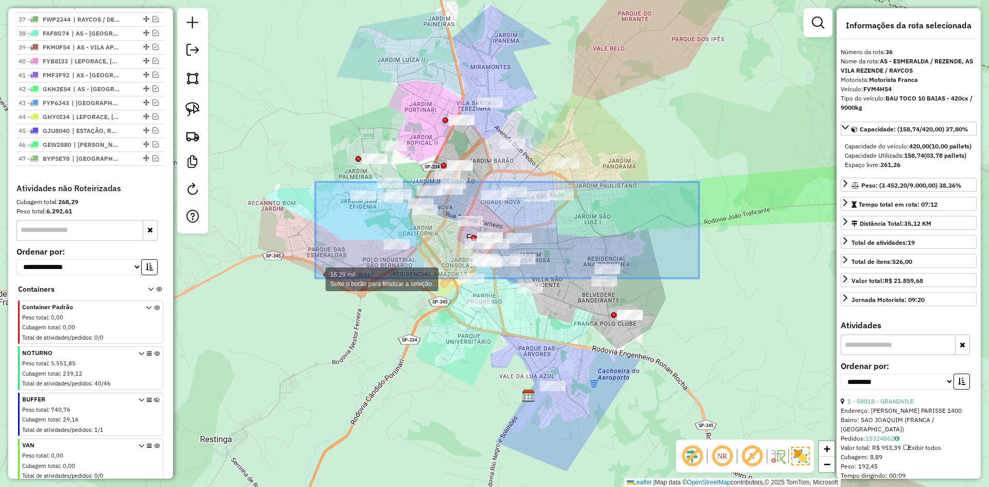
drag, startPoint x: 698, startPoint y: 178, endPoint x: 321, endPoint y: 284, distance: 390.9
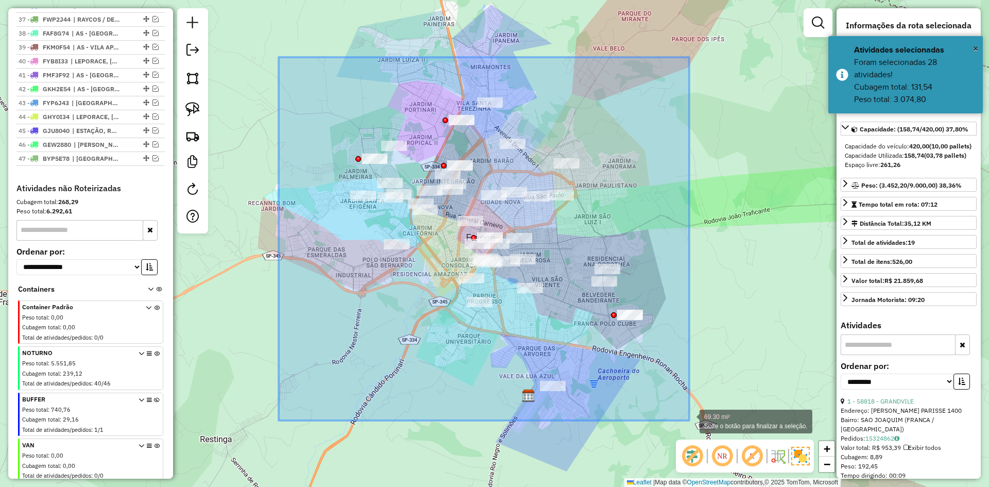
drag, startPoint x: 279, startPoint y: 57, endPoint x: 689, endPoint y: 420, distance: 548.2
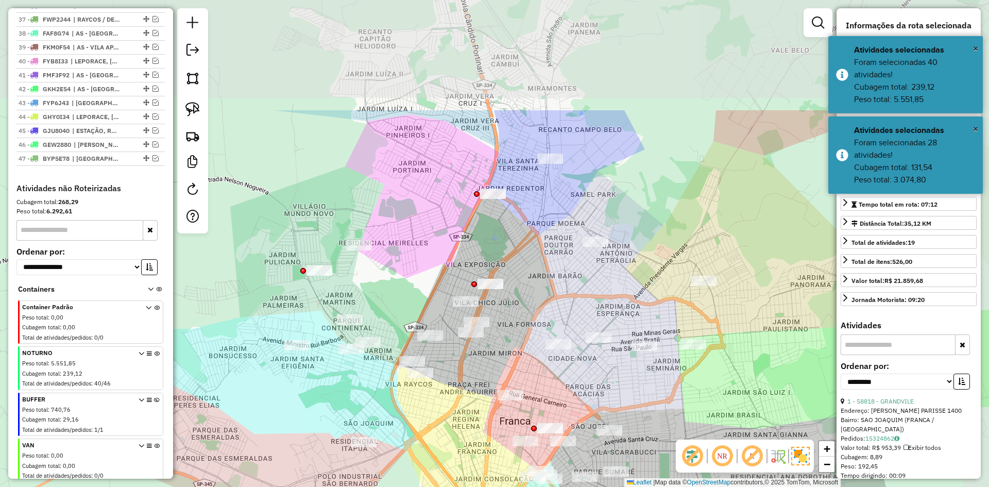
drag, startPoint x: 377, startPoint y: 92, endPoint x: 386, endPoint y: 262, distance: 170.3
click at [386, 280] on div "Janela de atendimento Grade de atendimento Capacidade Transportadoras Veículos …" at bounding box center [494, 243] width 989 height 487
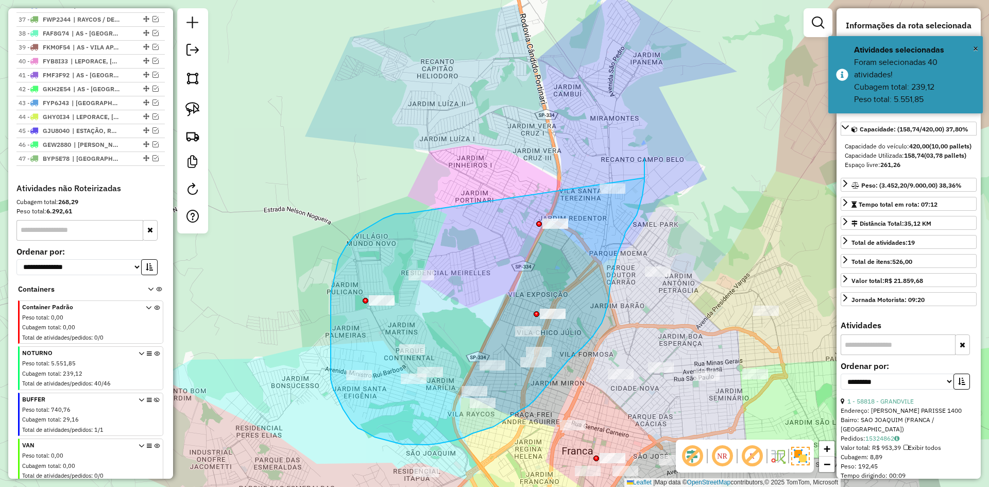
drag, startPoint x: 408, startPoint y: 213, endPoint x: 645, endPoint y: 178, distance: 239.1
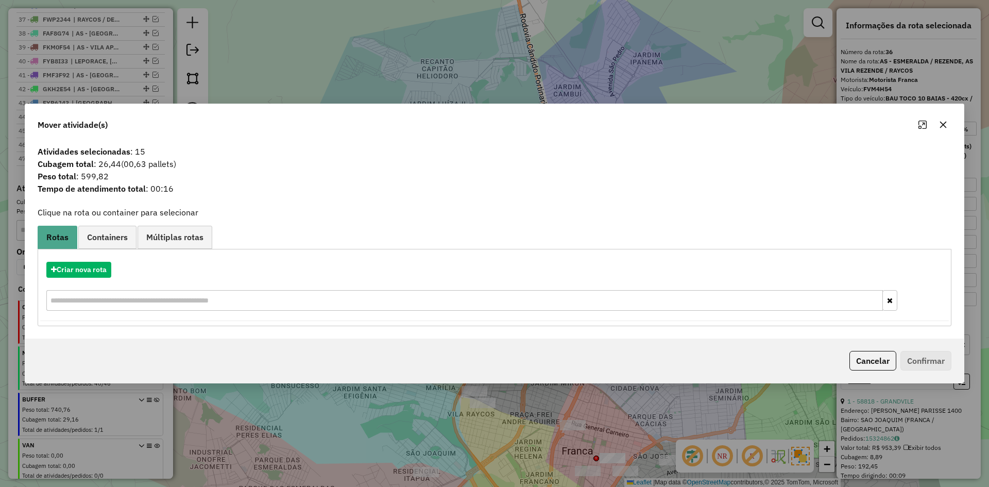
drag, startPoint x: 860, startPoint y: 361, endPoint x: 840, endPoint y: 349, distance: 23.3
click at [847, 352] on div "Cancelar Confirmar" at bounding box center [898, 361] width 106 height 20
drag, startPoint x: 876, startPoint y: 358, endPoint x: 805, endPoint y: 337, distance: 73.4
click at [869, 353] on button "Cancelar" at bounding box center [873, 361] width 47 height 20
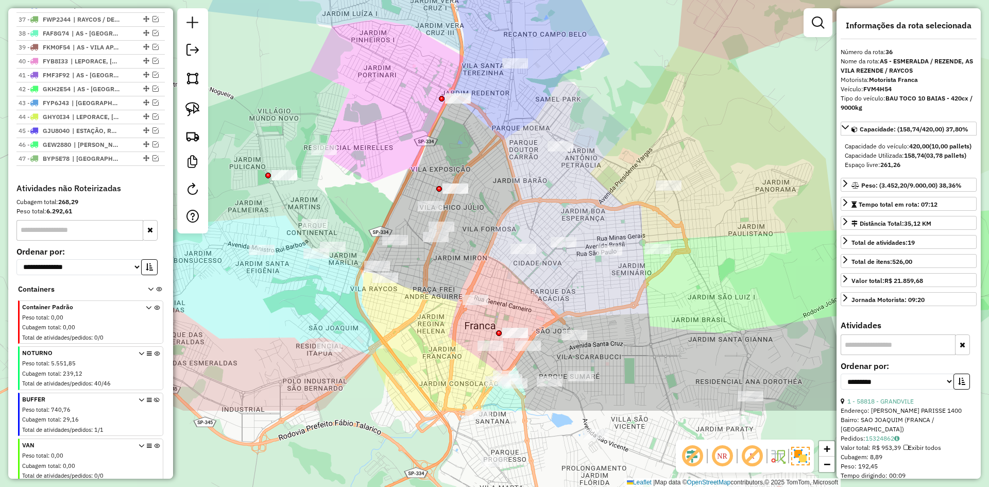
drag, startPoint x: 647, startPoint y: 238, endPoint x: 612, endPoint y: 148, distance: 95.6
click at [607, 175] on div "Janela de atendimento Grade de atendimento Capacidade Transportadoras Veículos …" at bounding box center [494, 243] width 989 height 487
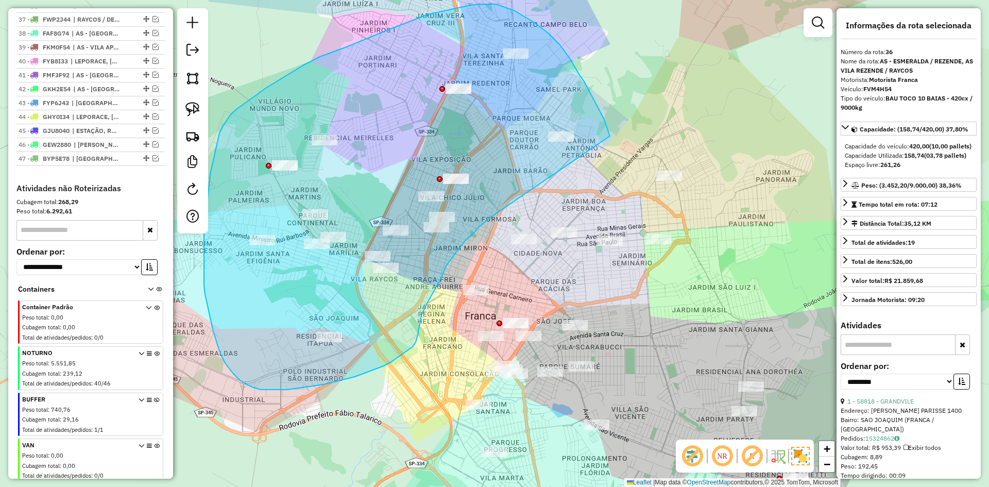
drag, startPoint x: 596, startPoint y: 104, endPoint x: 495, endPoint y: 210, distance: 147.2
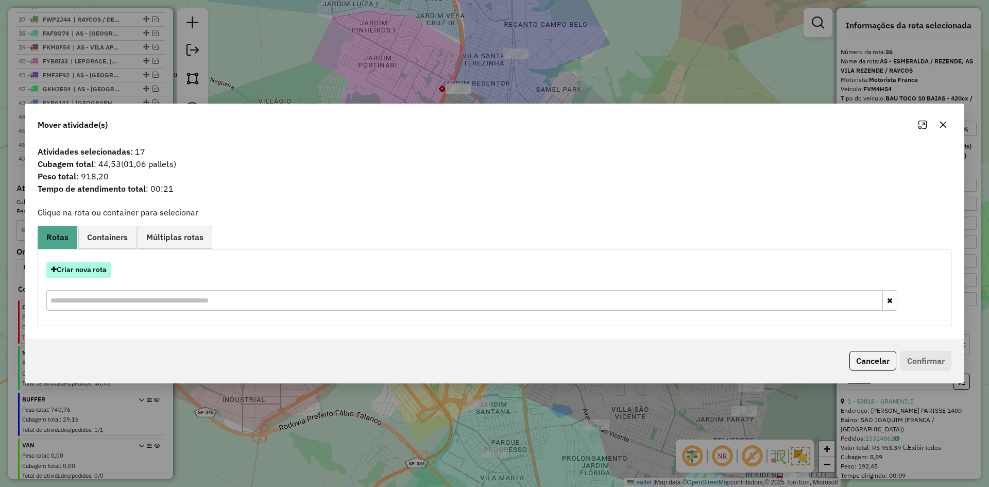
click at [87, 272] on button "Criar nova rota" at bounding box center [78, 270] width 65 height 16
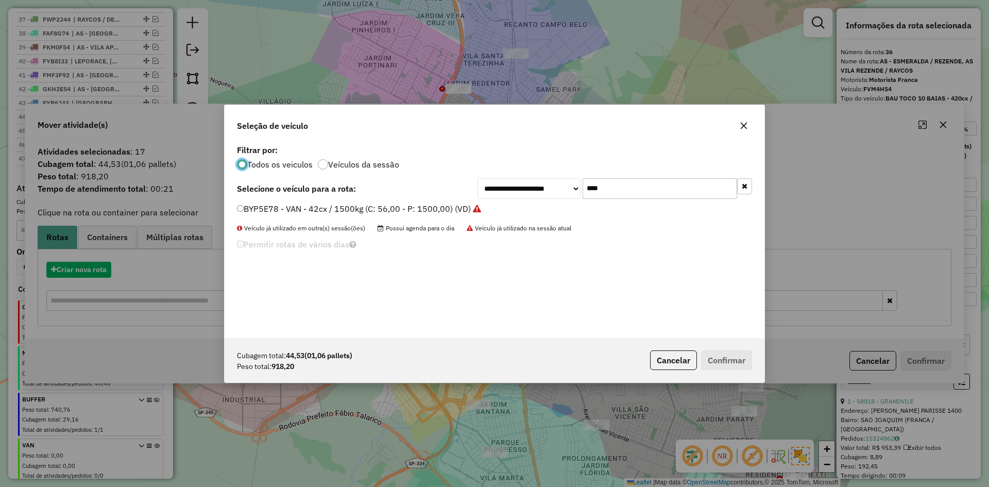
scroll to position [6, 3]
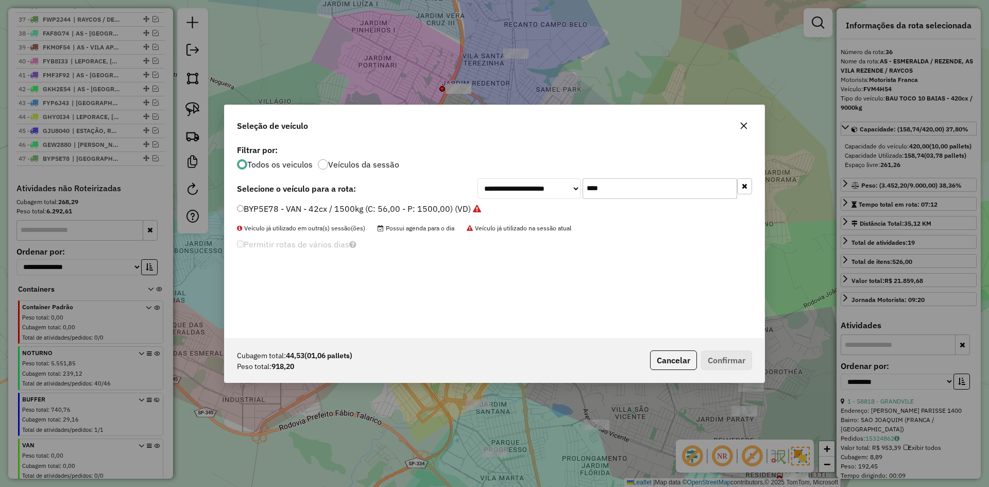
drag, startPoint x: 616, startPoint y: 187, endPoint x: 556, endPoint y: 192, distance: 59.5
click at [556, 192] on div "**********" at bounding box center [615, 188] width 275 height 21
type input "*"
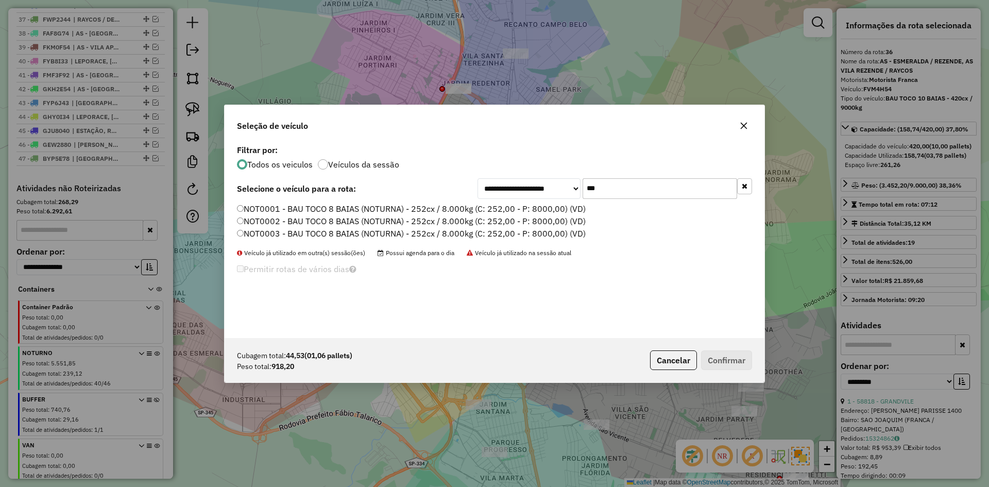
type input "***"
click at [302, 209] on label "NOT0001 - BAU TOCO 8 BAIAS (NOTURNA) - 252cx / 8.000kg (C: 252,00 - P: 8000,00)…" at bounding box center [411, 208] width 349 height 12
click at [738, 354] on button "Confirmar" at bounding box center [726, 360] width 51 height 20
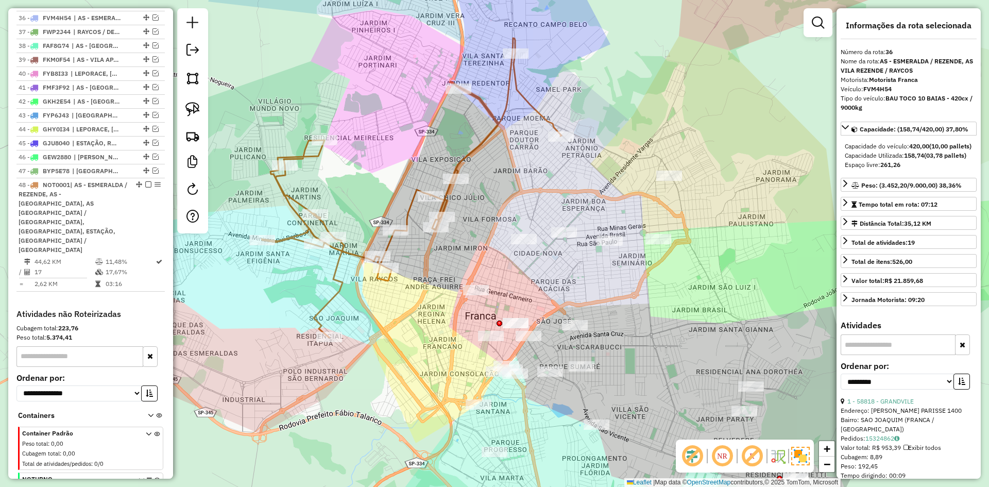
click at [460, 162] on icon at bounding box center [412, 187] width 300 height 299
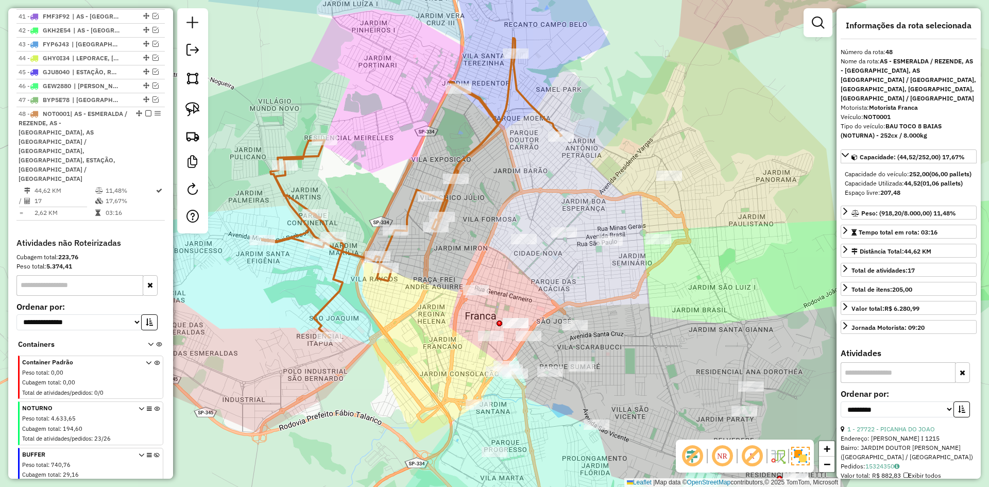
scroll to position [1009, 0]
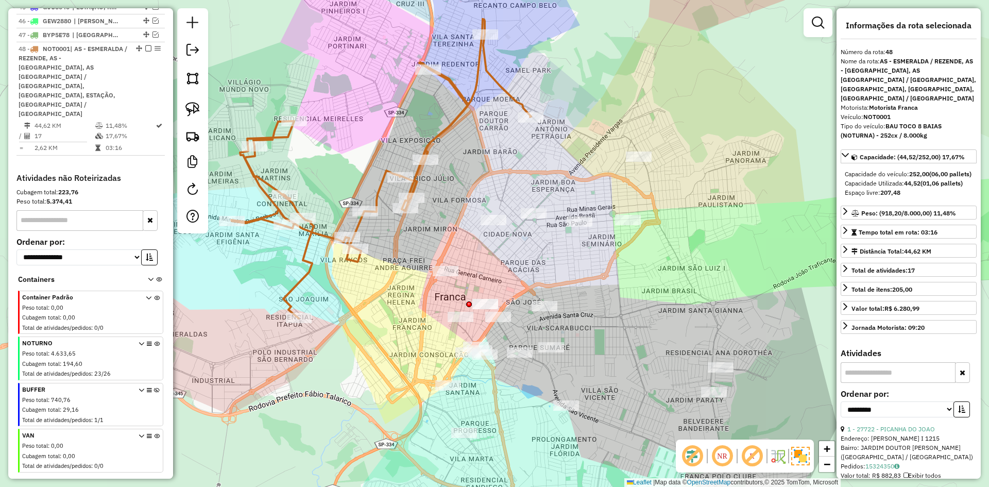
drag, startPoint x: 487, startPoint y: 171, endPoint x: 464, endPoint y: 149, distance: 31.4
click at [460, 146] on div "Janela de atendimento Grade de atendimento Capacidade Transportadoras Veículos …" at bounding box center [494, 243] width 989 height 487
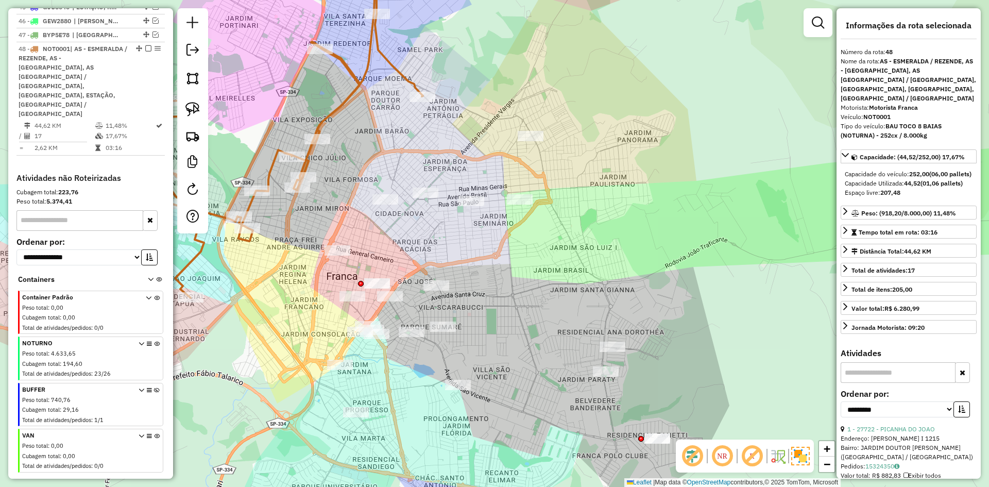
drag, startPoint x: 467, startPoint y: 150, endPoint x: 377, endPoint y: 139, distance: 91.4
click at [368, 141] on div "Janela de atendimento Grade de atendimento Capacidade Transportadoras Veículos …" at bounding box center [494, 243] width 989 height 487
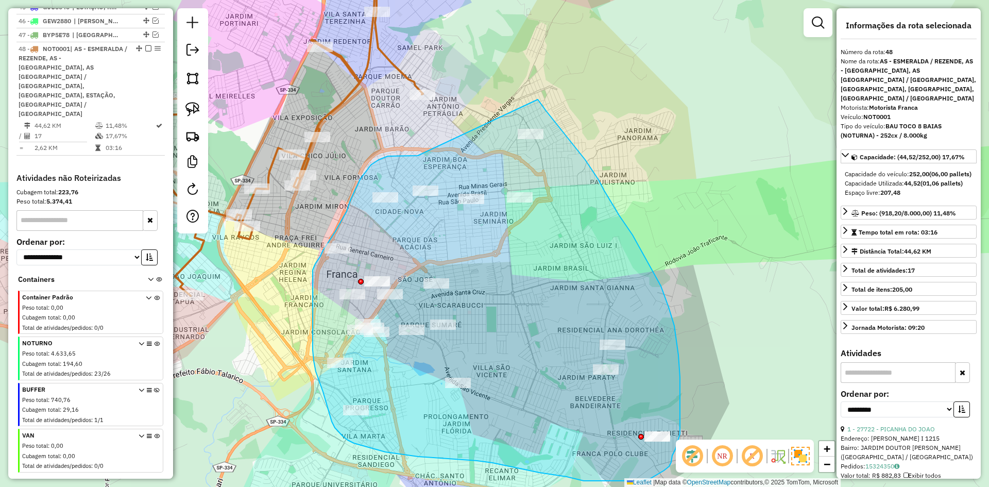
drag, startPoint x: 418, startPoint y: 156, endPoint x: 537, endPoint y: 98, distance: 132.5
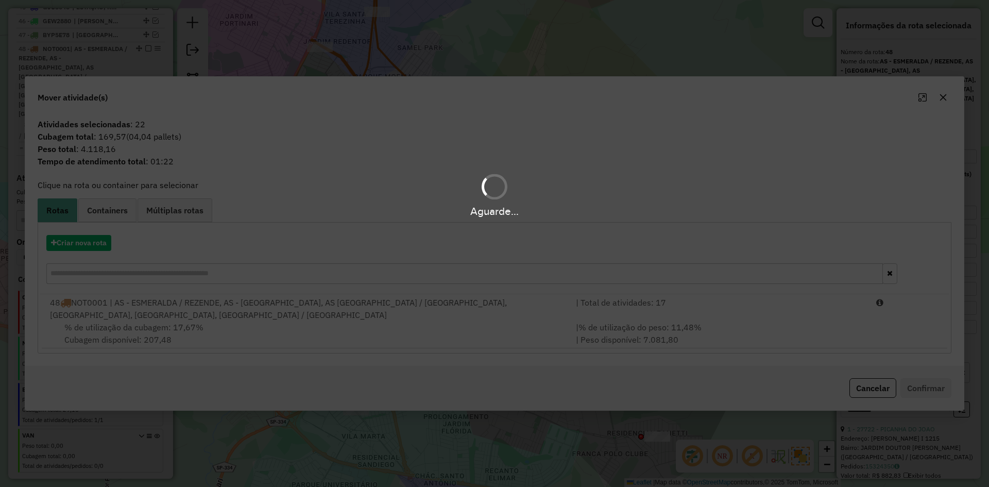
click at [97, 236] on div "Aguarde..." at bounding box center [494, 243] width 989 height 487
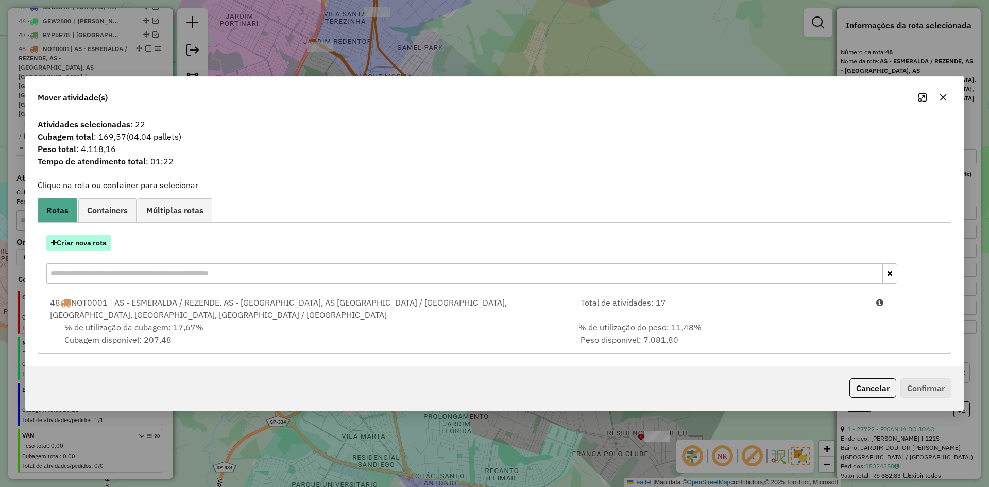
click at [94, 237] on button "Criar nova rota" at bounding box center [78, 243] width 65 height 16
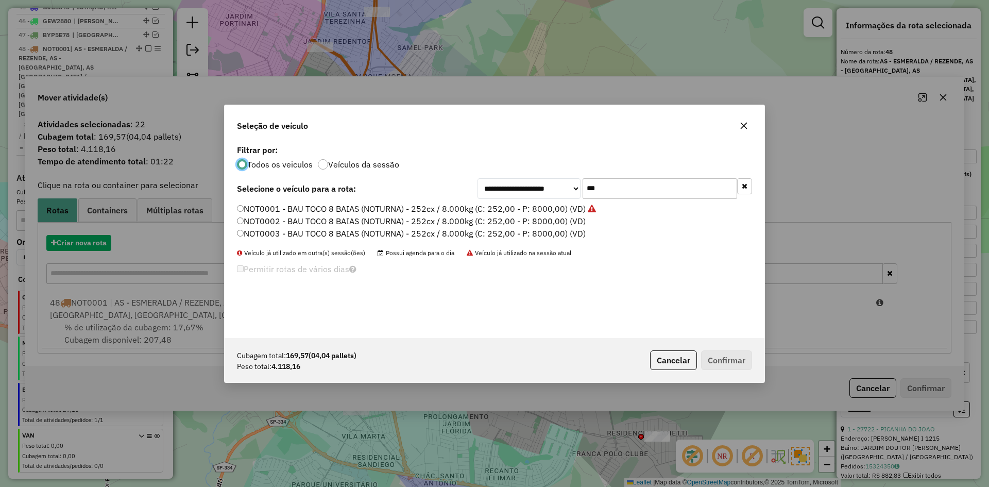
scroll to position [6, 3]
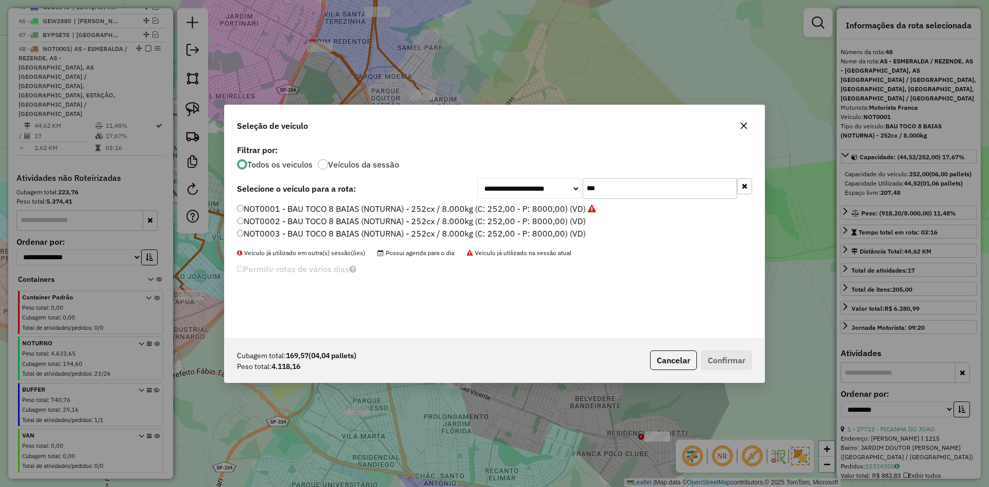
drag, startPoint x: 285, startPoint y: 219, endPoint x: 497, endPoint y: 274, distance: 218.2
click at [285, 219] on label "NOT0002 - BAU TOCO 8 BAIAS (NOTURNA) - 252cx / 8.000kg (C: 252,00 - P: 8000,00)…" at bounding box center [411, 221] width 349 height 12
click at [268, 222] on label "NOT0002 - BAU TOCO 8 BAIAS (NOTURNA) - 252cx / 8.000kg (C: 252,00 - P: 8000,00)…" at bounding box center [411, 221] width 349 height 12
click at [731, 365] on button "Confirmar" at bounding box center [726, 360] width 51 height 20
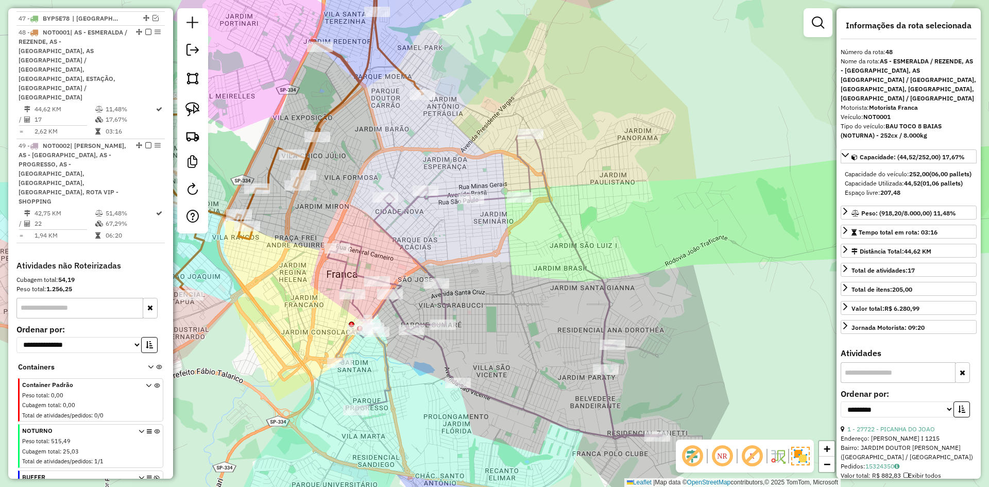
scroll to position [1053, 0]
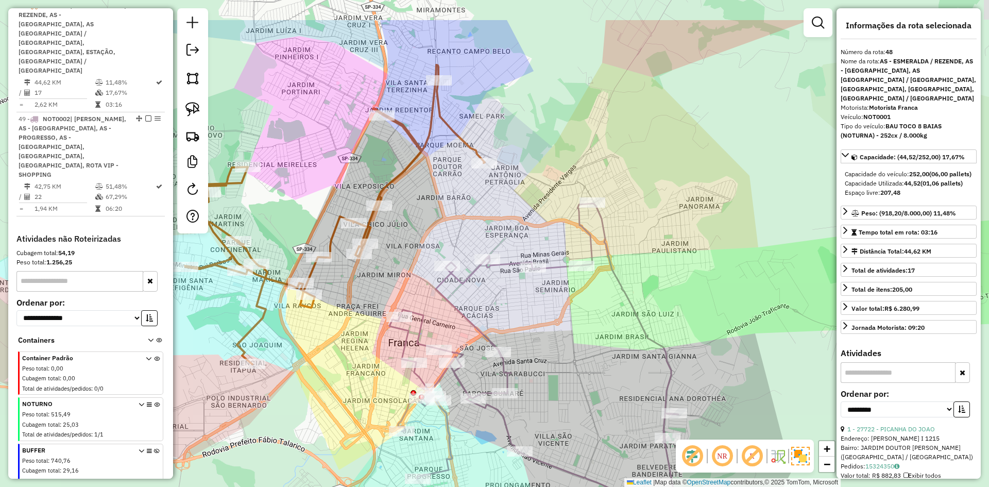
drag, startPoint x: 424, startPoint y: 239, endPoint x: 510, endPoint y: 326, distance: 122.8
click at [517, 342] on div "Janela de atendimento Grade de atendimento Capacidade Transportadoras Veículos …" at bounding box center [494, 243] width 989 height 487
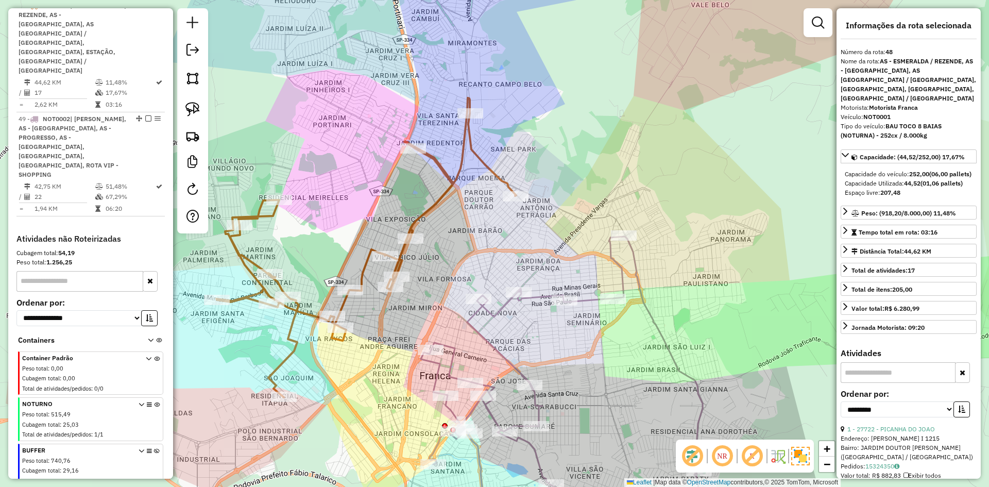
click at [426, 212] on icon at bounding box center [366, 247] width 300 height 299
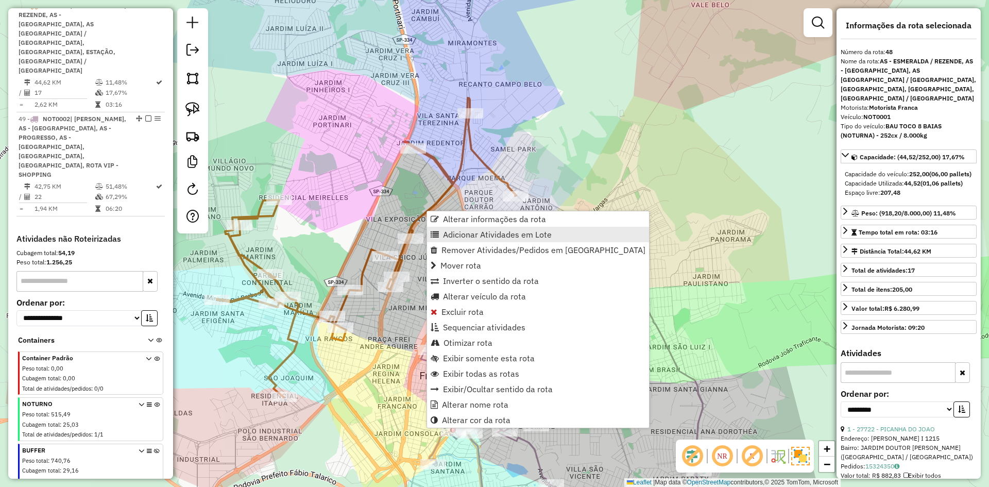
click at [452, 229] on link "Adicionar Atividades em Lote" at bounding box center [538, 234] width 222 height 15
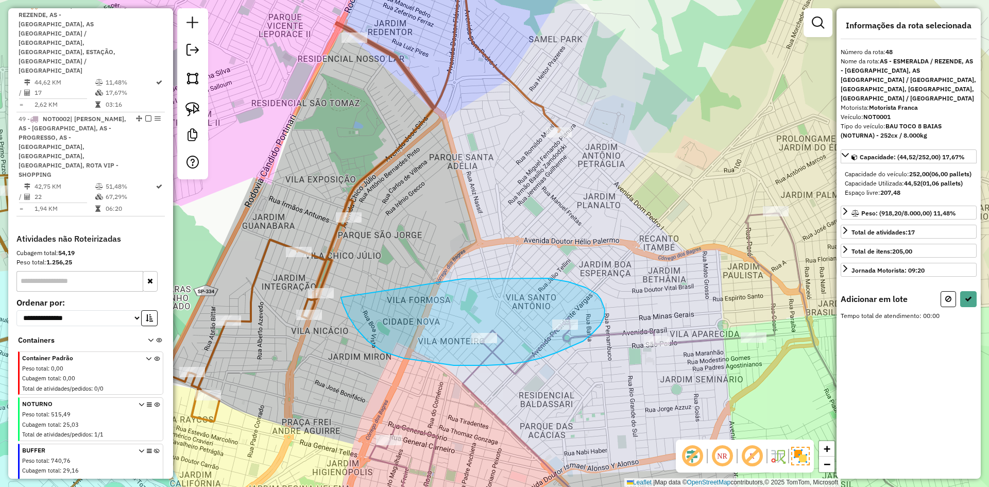
drag, startPoint x: 463, startPoint y: 279, endPoint x: 341, endPoint y: 282, distance: 121.6
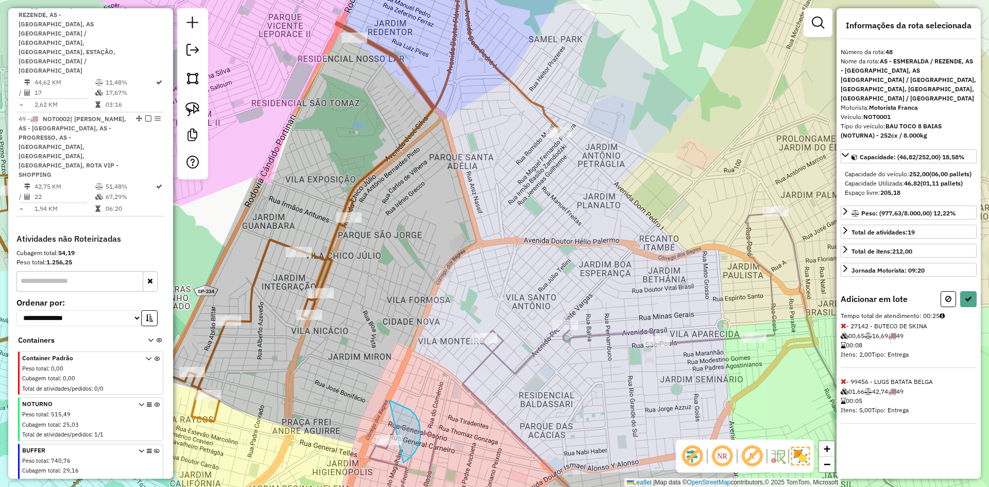
drag, startPoint x: 420, startPoint y: 436, endPoint x: 325, endPoint y: 347, distance: 130.9
click at [968, 299] on icon at bounding box center [968, 298] width 7 height 7
click at [0, 0] on div "Aguarde..." at bounding box center [0, 0] width 0 height 0
select select "**********"
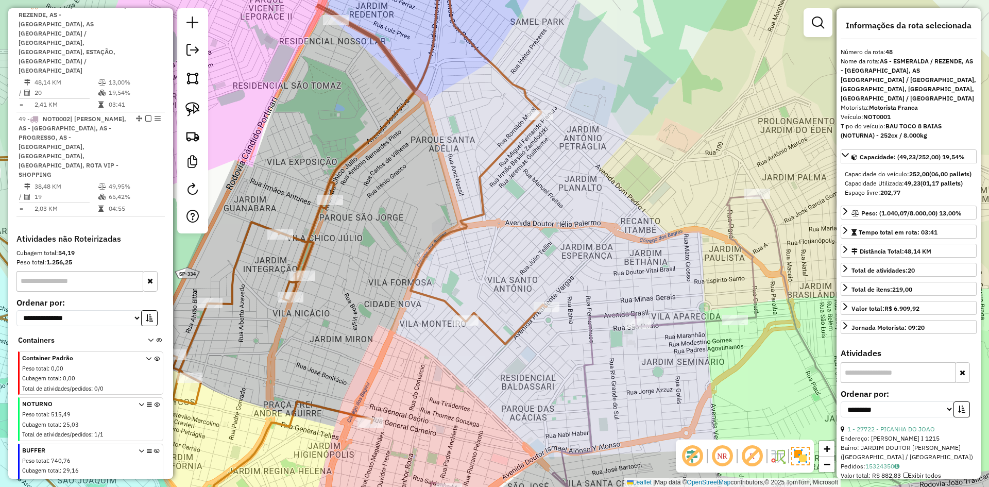
drag, startPoint x: 618, startPoint y: 283, endPoint x: 420, endPoint y: 103, distance: 268.0
click at [417, 100] on div "Janela de atendimento Grade de atendimento Capacidade Transportadoras Veículos …" at bounding box center [494, 243] width 989 height 487
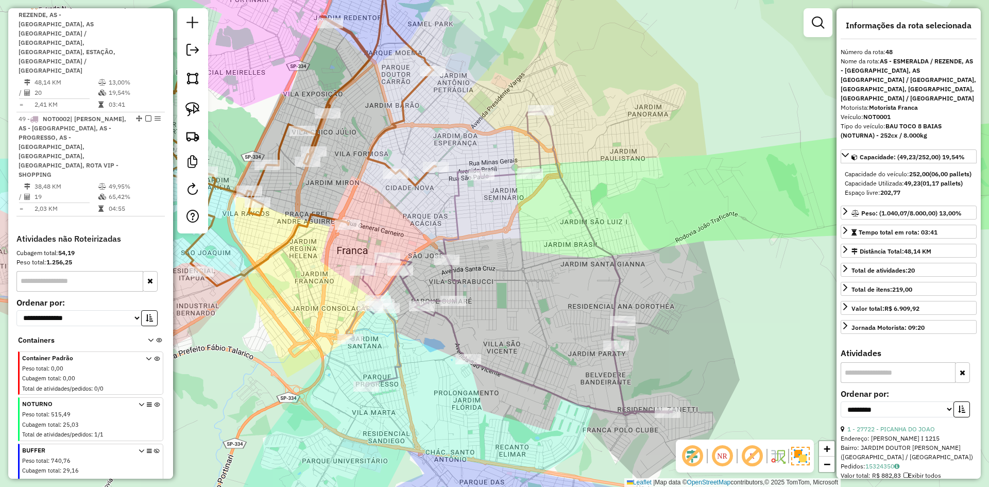
click at [508, 171] on icon at bounding box center [510, 263] width 326 height 304
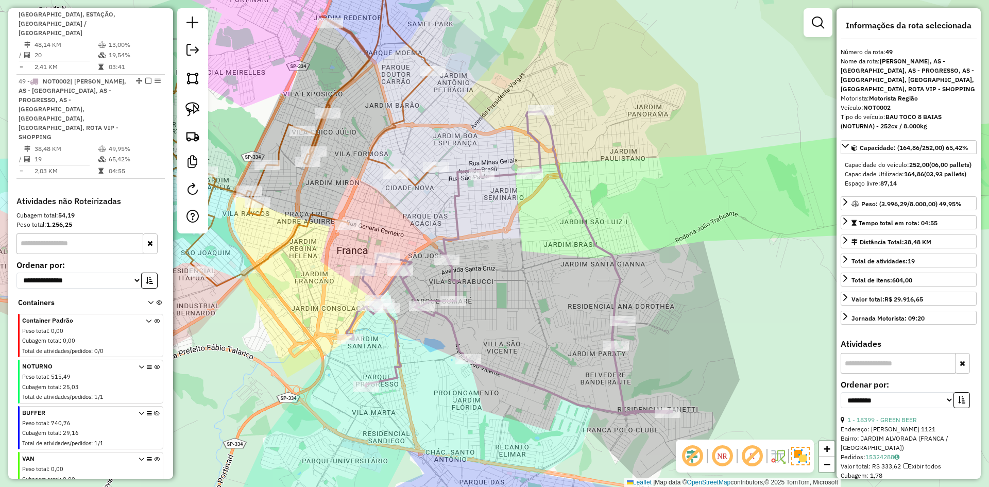
scroll to position [1095, 0]
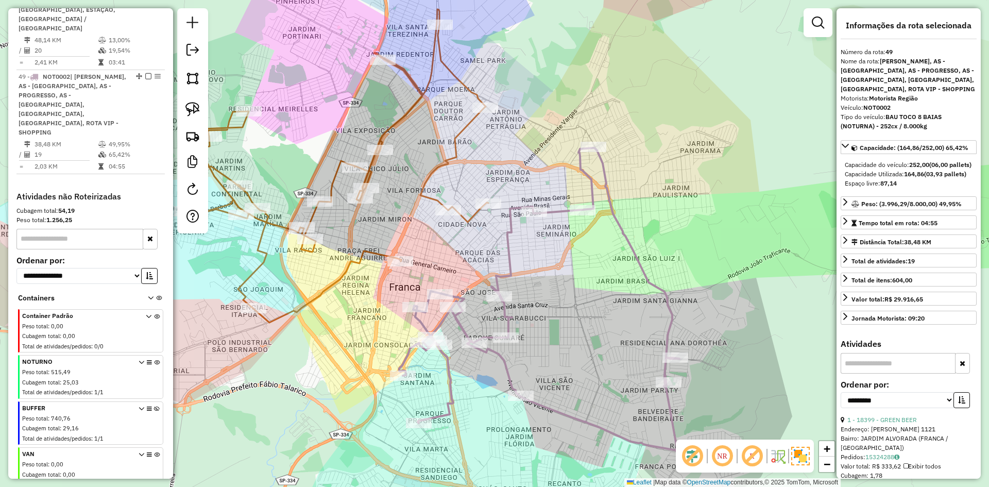
drag, startPoint x: 510, startPoint y: 215, endPoint x: 576, endPoint y: 219, distance: 66.6
click at [576, 219] on div "Janela de atendimento Grade de atendimento Capacidade Transportadoras Veículos …" at bounding box center [494, 243] width 989 height 487
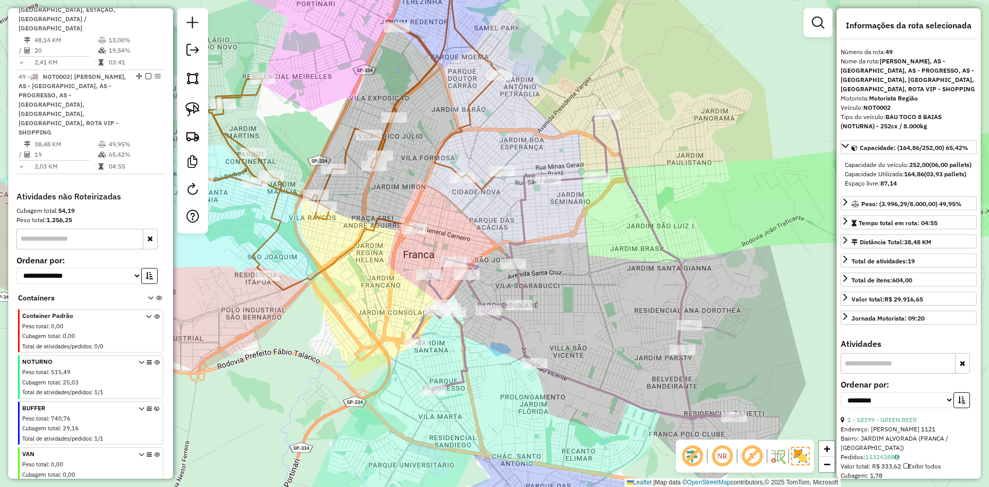
click at [483, 185] on icon at bounding box center [351, 133] width 302 height 313
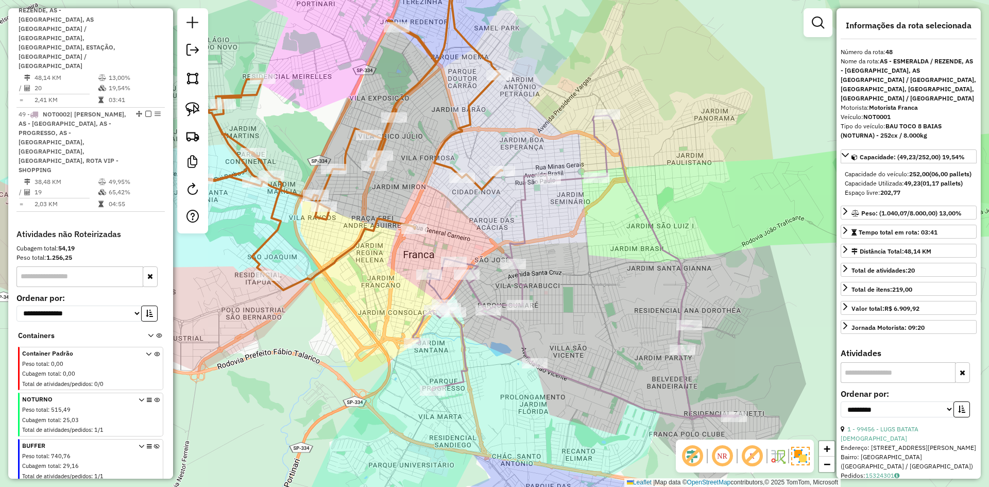
scroll to position [1053, 0]
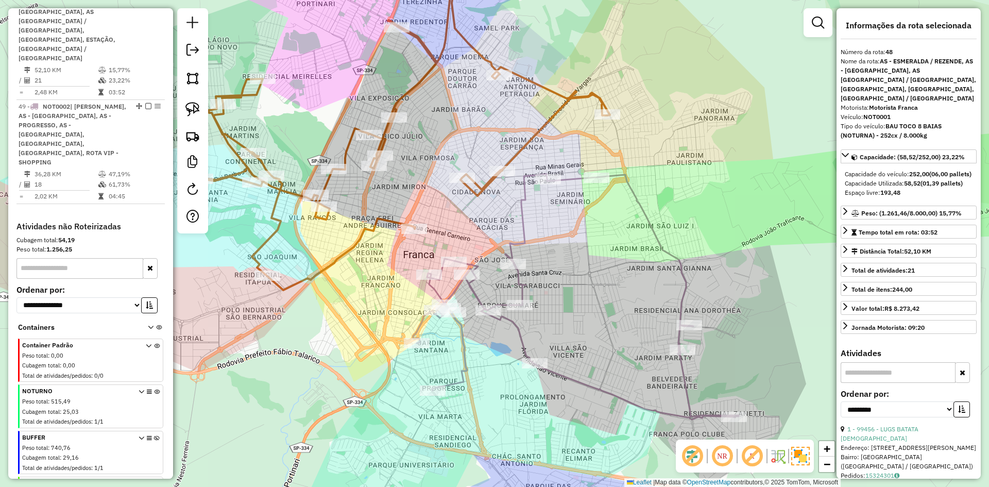
click at [519, 201] on icon at bounding box center [576, 296] width 326 height 245
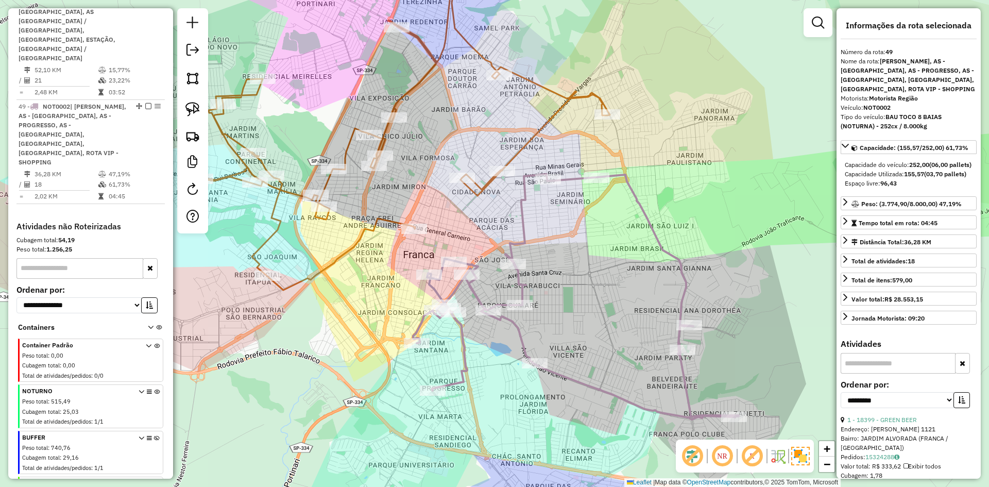
scroll to position [1082, 0]
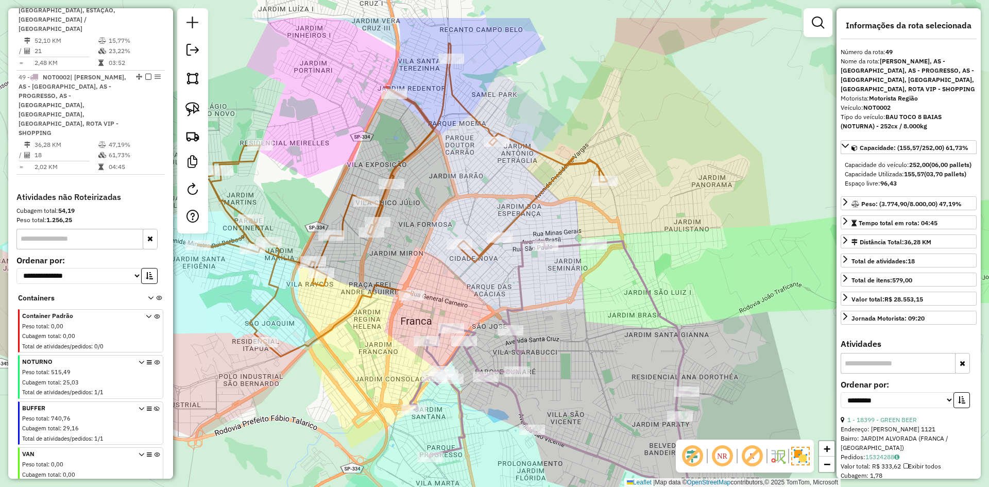
drag, startPoint x: 564, startPoint y: 225, endPoint x: 552, endPoint y: 261, distance: 37.8
click at [560, 288] on div "Janela de atendimento Grade de atendimento Capacidade Transportadoras Veículos …" at bounding box center [494, 243] width 989 height 487
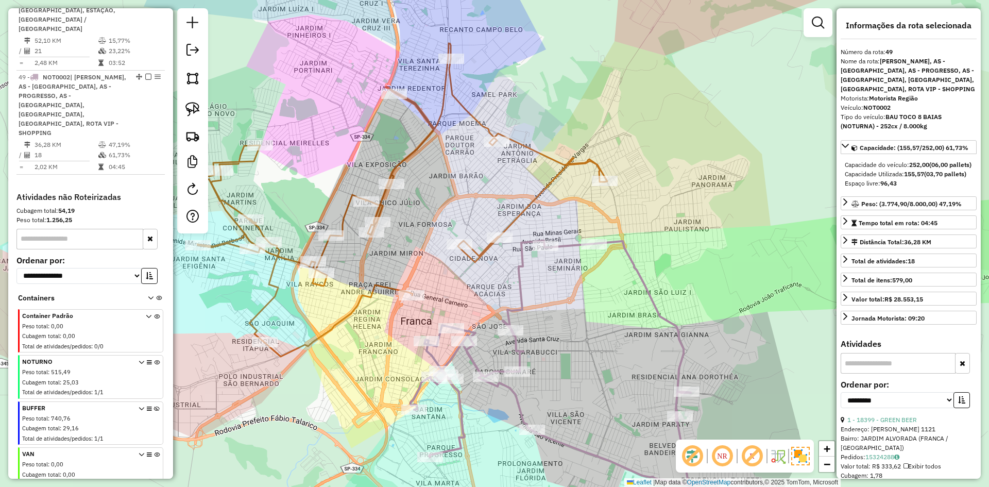
click at [526, 212] on icon at bounding box center [402, 199] width 410 height 313
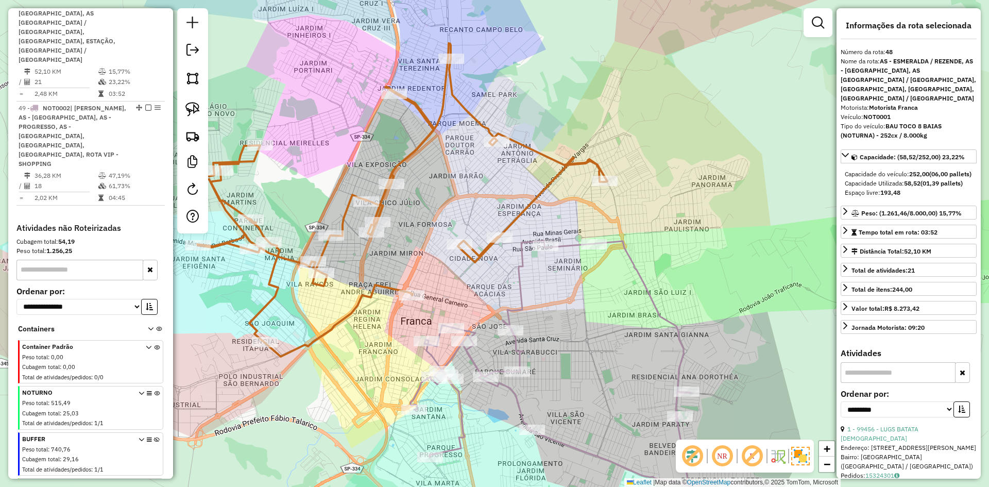
scroll to position [1040, 0]
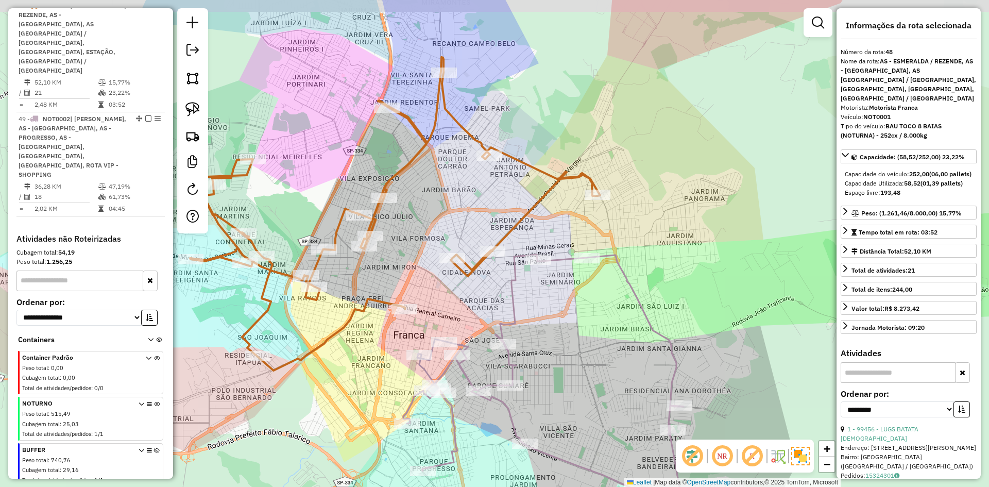
drag, startPoint x: 538, startPoint y: 225, endPoint x: 534, endPoint y: 232, distance: 8.6
click at [534, 232] on div "Janela de atendimento Grade de atendimento Capacidade Transportadoras Veículos …" at bounding box center [494, 243] width 989 height 487
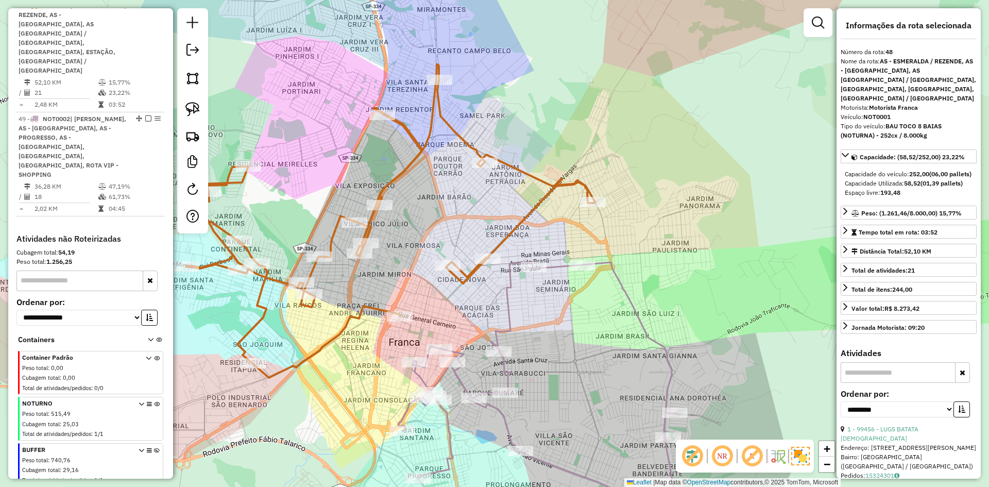
click at [553, 265] on icon at bounding box center [562, 384] width 326 height 245
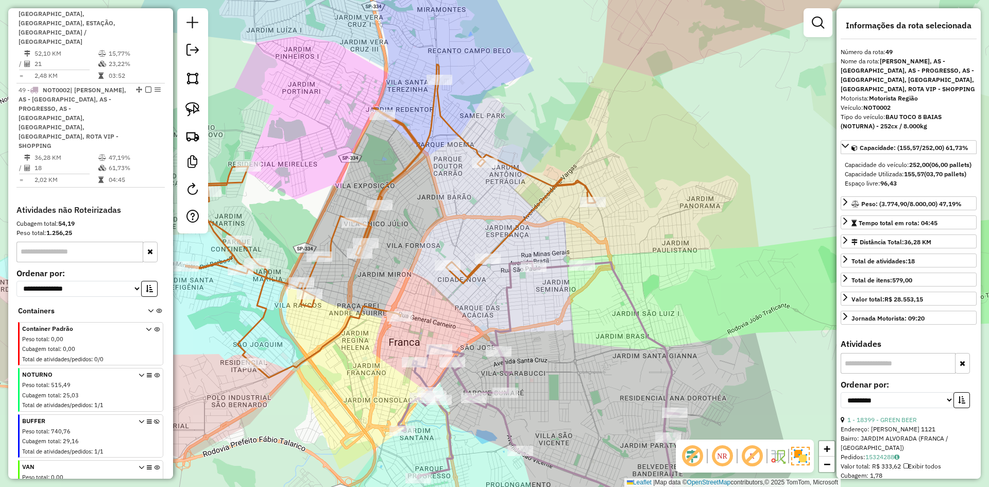
scroll to position [1082, 0]
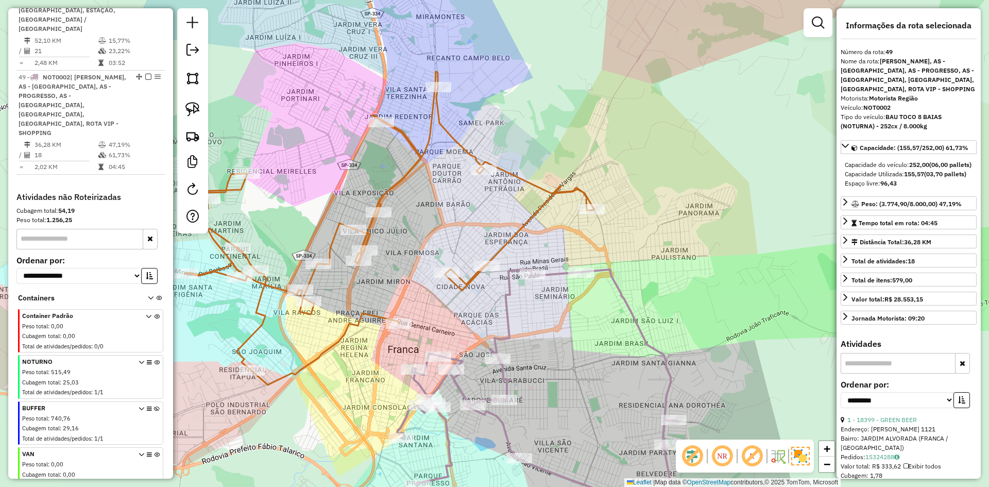
drag, startPoint x: 556, startPoint y: 230, endPoint x: 516, endPoint y: 221, distance: 41.7
click at [555, 238] on div "Janela de atendimento Grade de atendimento Capacidade Transportadoras Veículos …" at bounding box center [494, 243] width 989 height 487
click at [553, 282] on div "Janela de atendimento Grade de atendimento Capacidade Transportadoras Veículos …" at bounding box center [494, 243] width 989 height 487
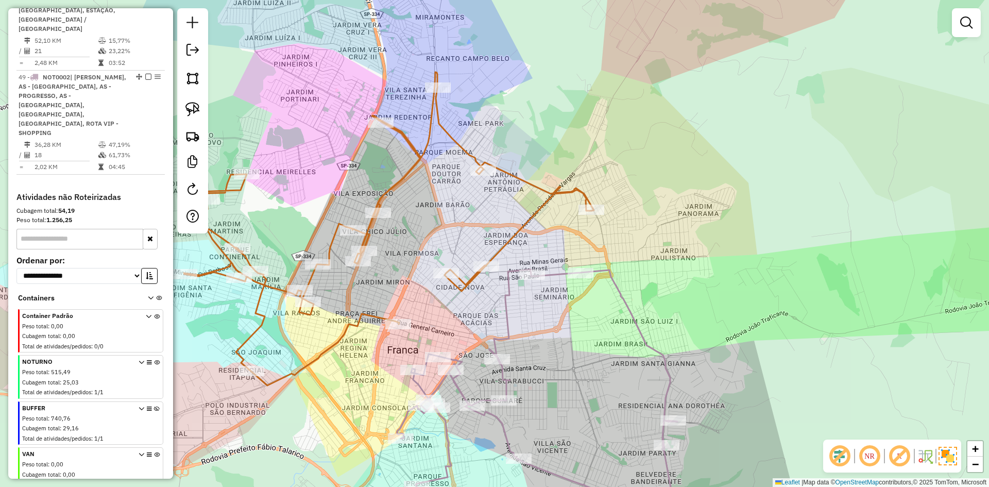
click at [555, 273] on icon at bounding box center [560, 391] width 326 height 245
select select "**********"
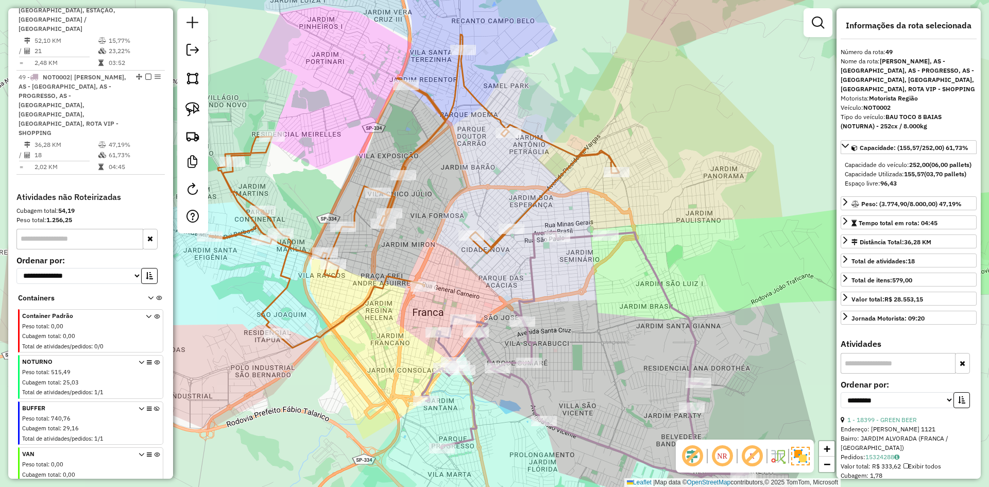
drag, startPoint x: 553, startPoint y: 314, endPoint x: 563, endPoint y: 308, distance: 11.6
click at [578, 278] on div "Janela de atendimento Grade de atendimento Capacidade Transportadoras Veículos …" at bounding box center [494, 243] width 989 height 487
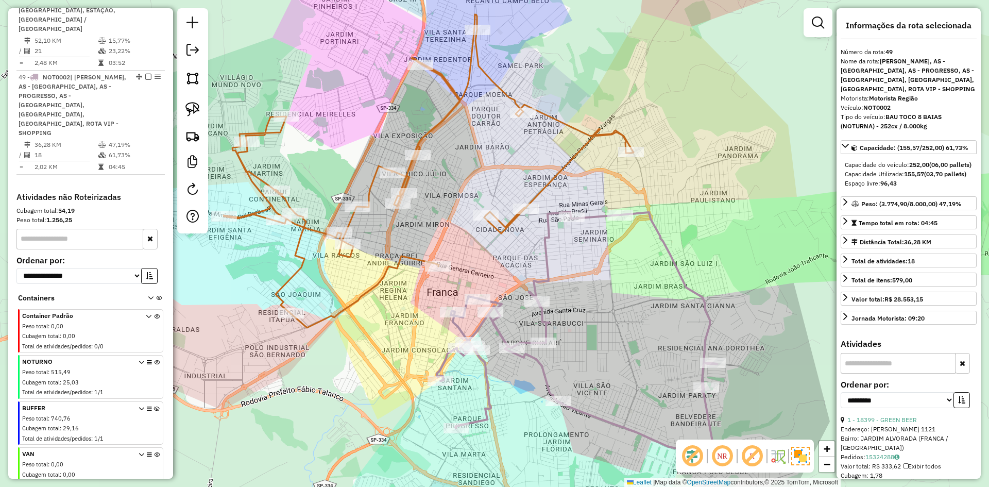
drag, startPoint x: 578, startPoint y: 289, endPoint x: 616, endPoint y: 245, distance: 58.1
click at [615, 245] on div "Janela de atendimento Grade de atendimento Capacidade Transportadoras Veículos …" at bounding box center [494, 243] width 989 height 487
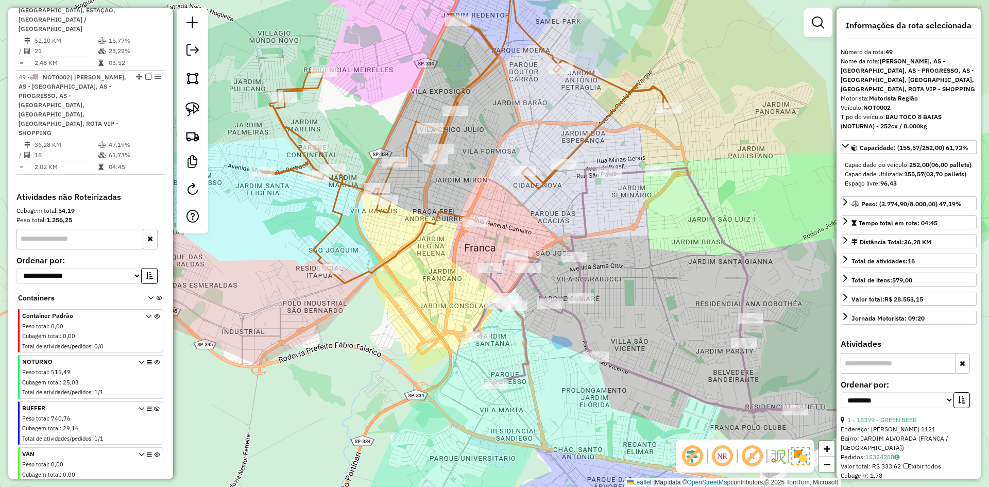
click at [455, 216] on icon at bounding box center [466, 126] width 410 height 313
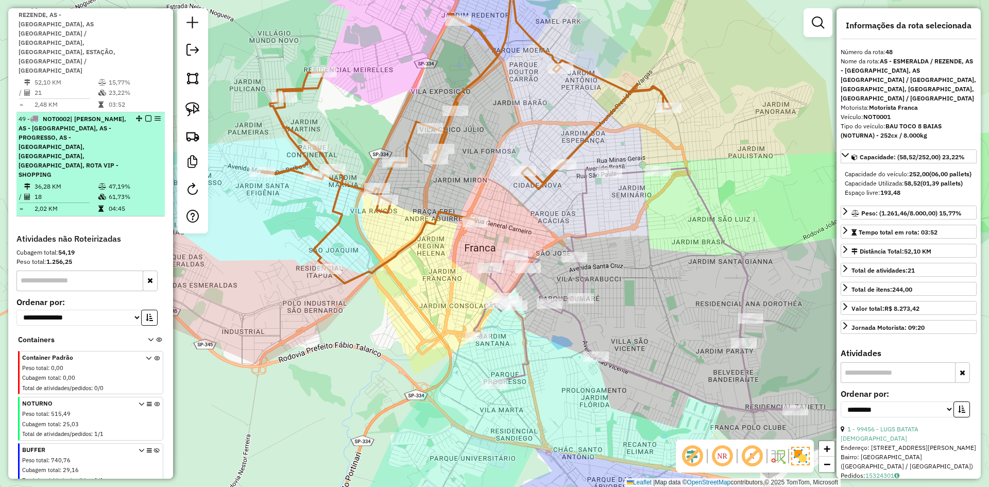
scroll to position [954, 0]
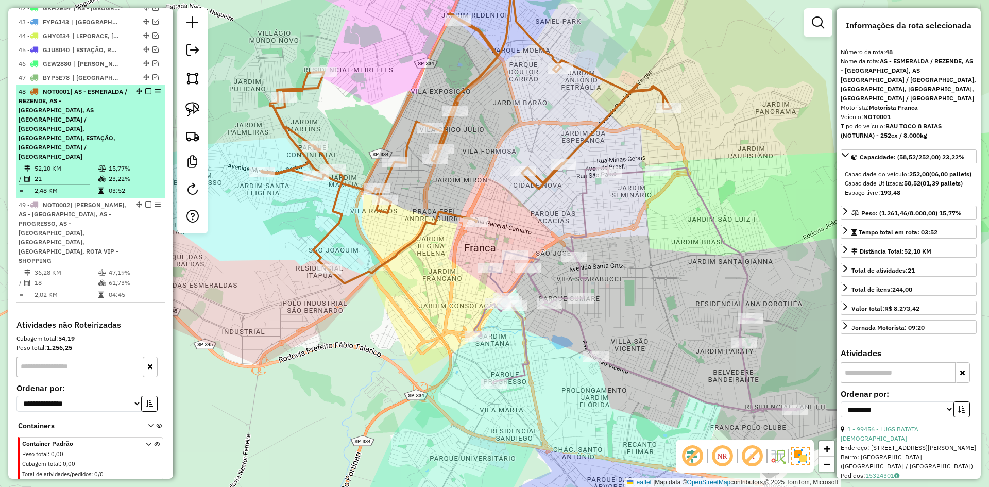
click at [147, 94] on em at bounding box center [148, 91] width 6 height 6
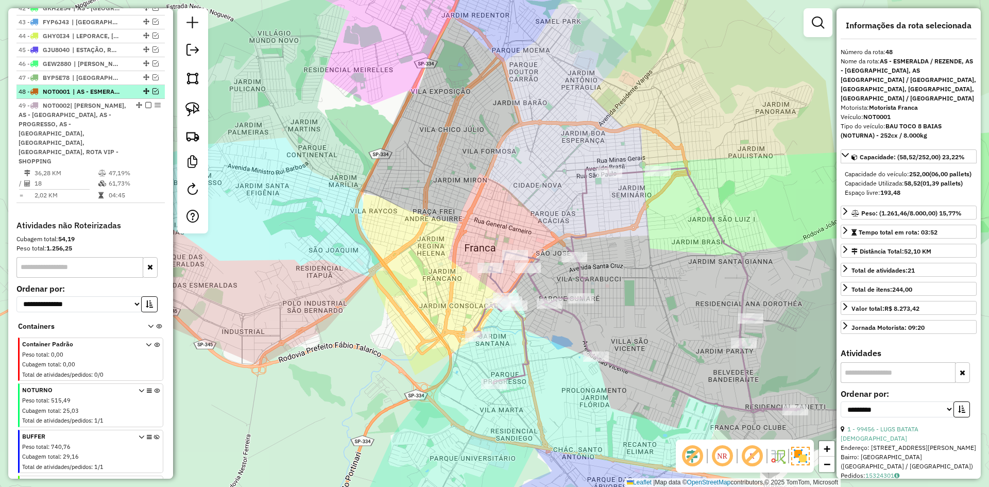
click at [145, 108] on em at bounding box center [148, 105] width 6 height 6
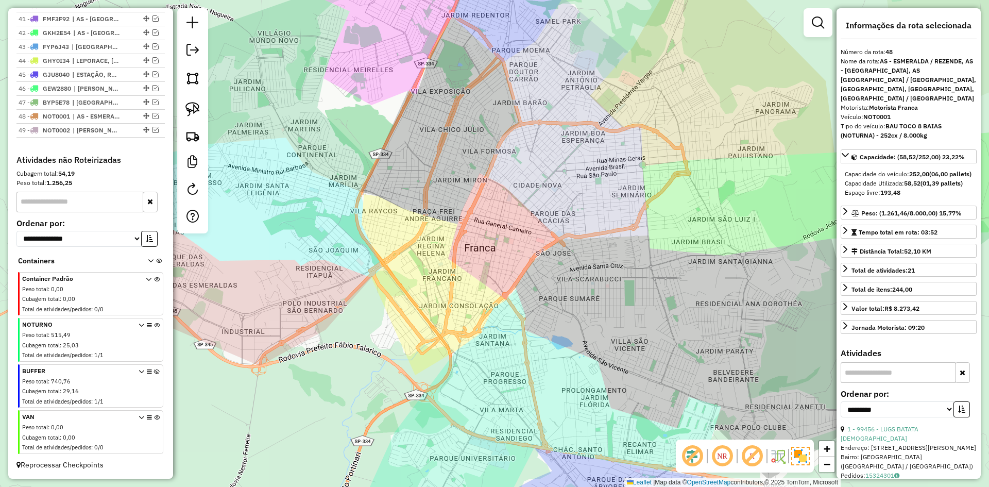
scroll to position [939, 0]
click at [154, 371] on icon at bounding box center [157, 388] width 6 height 39
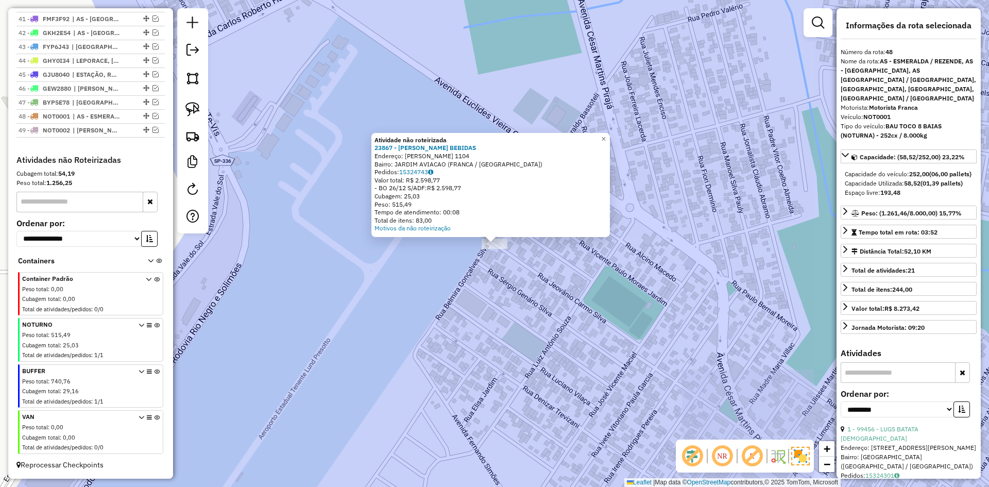
click at [430, 284] on div "Atividade não roteirizada 23867 - ALEX BEBIDAS Endereço: JEOVANIO CARMO SILVA 1…" at bounding box center [494, 243] width 989 height 487
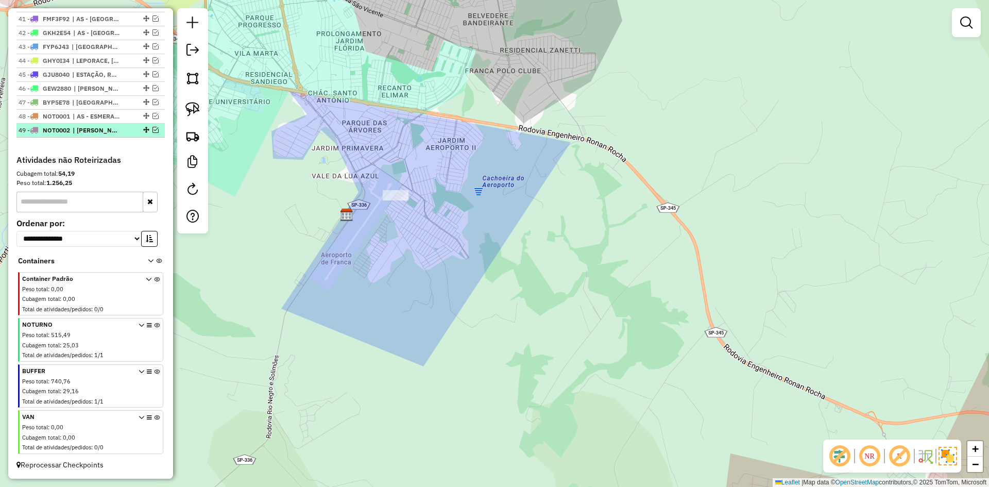
click at [154, 130] on em at bounding box center [156, 130] width 6 height 6
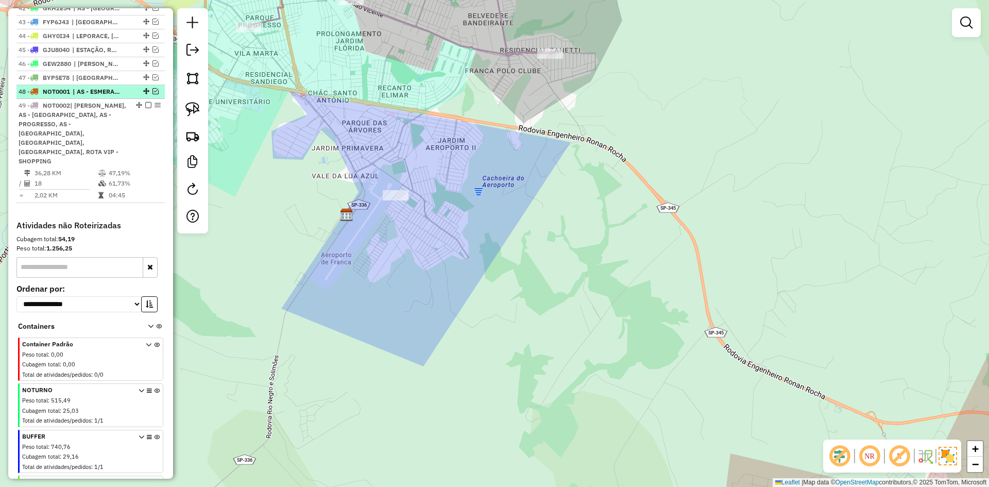
click at [154, 94] on em at bounding box center [156, 91] width 6 height 6
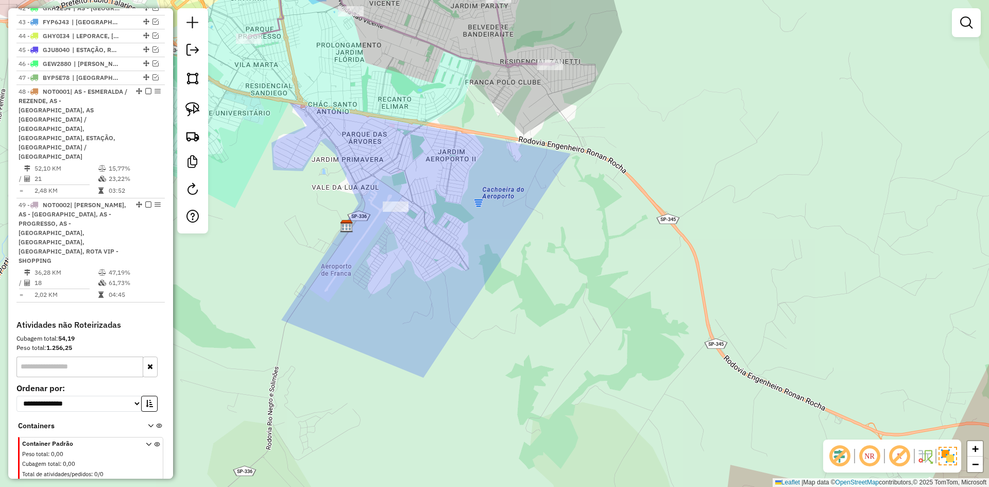
drag, startPoint x: 342, startPoint y: 127, endPoint x: 316, endPoint y: 225, distance: 101.2
click at [320, 230] on div "Janela de atendimento Grade de atendimento Capacidade Transportadoras Veículos …" at bounding box center [494, 243] width 989 height 487
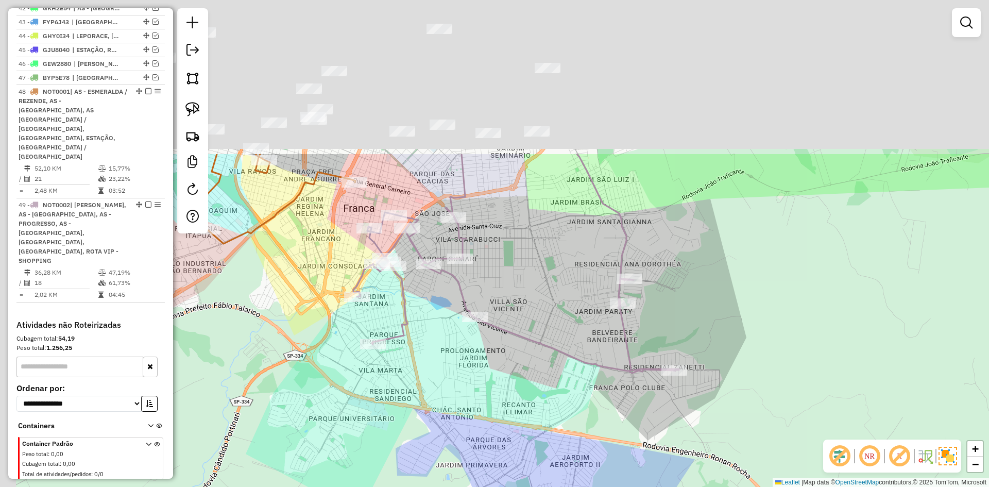
drag, startPoint x: 321, startPoint y: 185, endPoint x: 520, endPoint y: 470, distance: 347.8
click at [523, 472] on div "Janela de atendimento Grade de atendimento Capacidade Transportadoras Veículos …" at bounding box center [494, 243] width 989 height 487
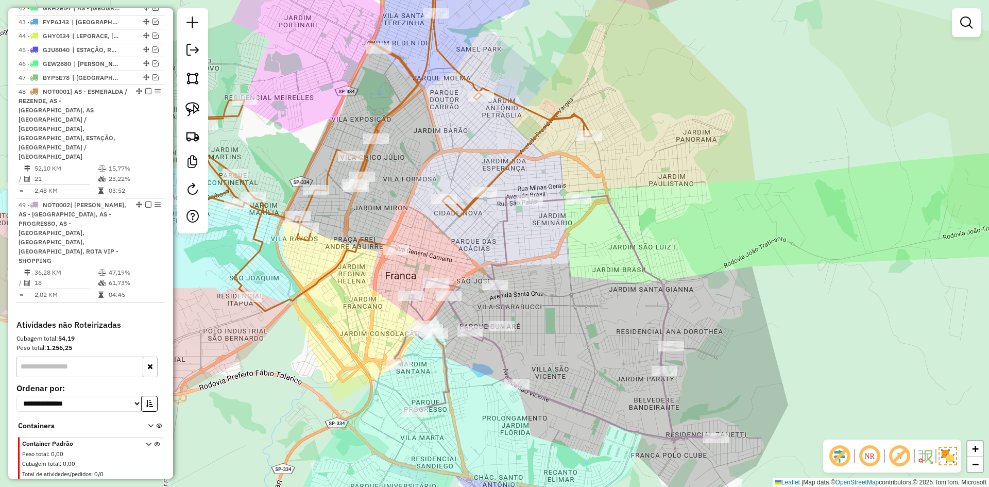
click at [358, 242] on icon at bounding box center [387, 154] width 410 height 313
select select "**********"
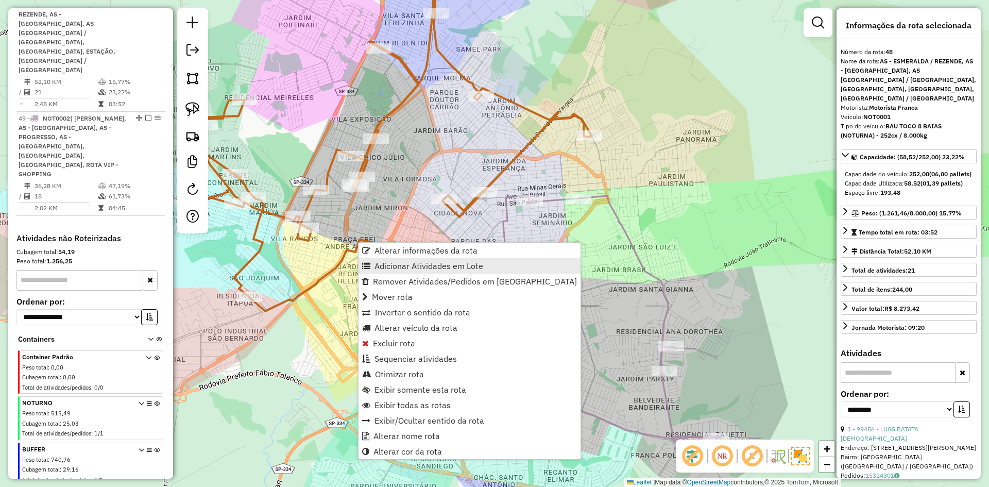
scroll to position [1040, 0]
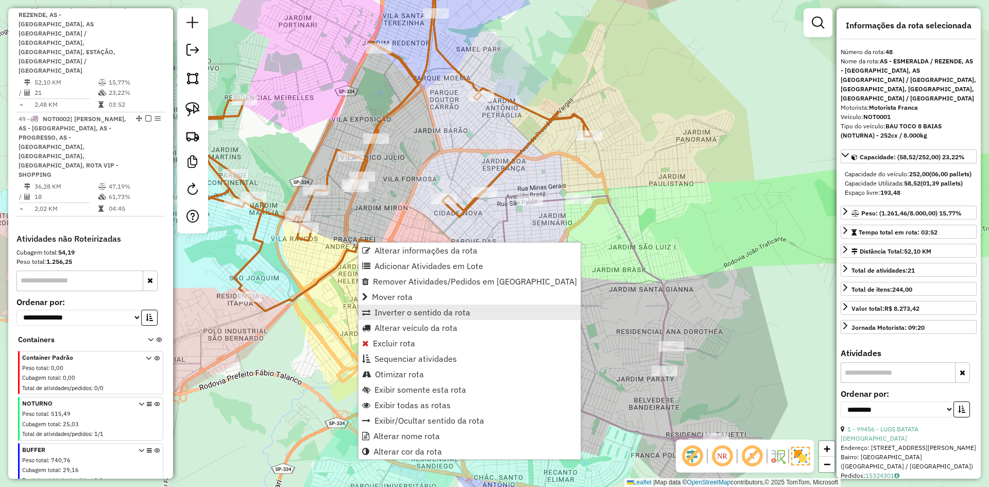
drag, startPoint x: 400, startPoint y: 267, endPoint x: 391, endPoint y: 313, distance: 47.2
click at [400, 267] on span "Adicionar Atividades em Lote" at bounding box center [429, 266] width 109 height 8
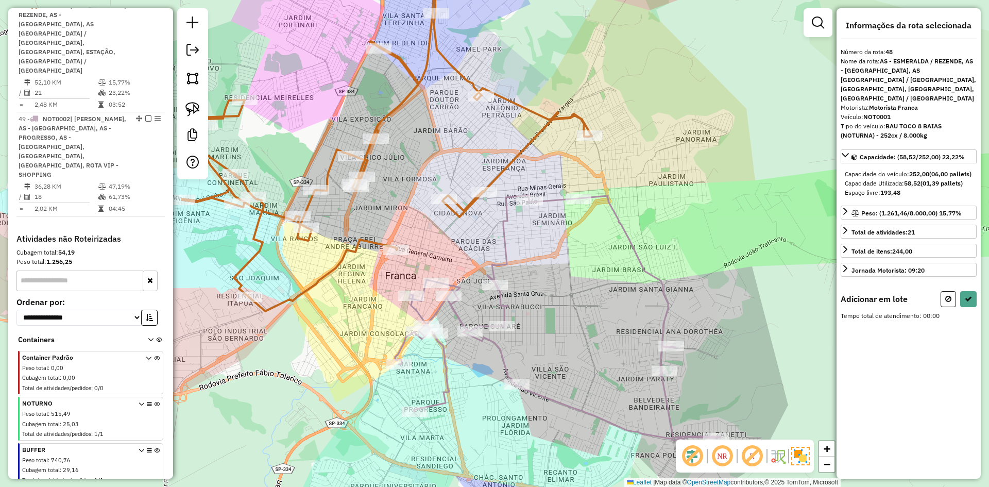
drag, startPoint x: 364, startPoint y: 321, endPoint x: 305, endPoint y: 194, distance: 139.7
click at [395, 196] on icon at bounding box center [558, 317] width 326 height 245
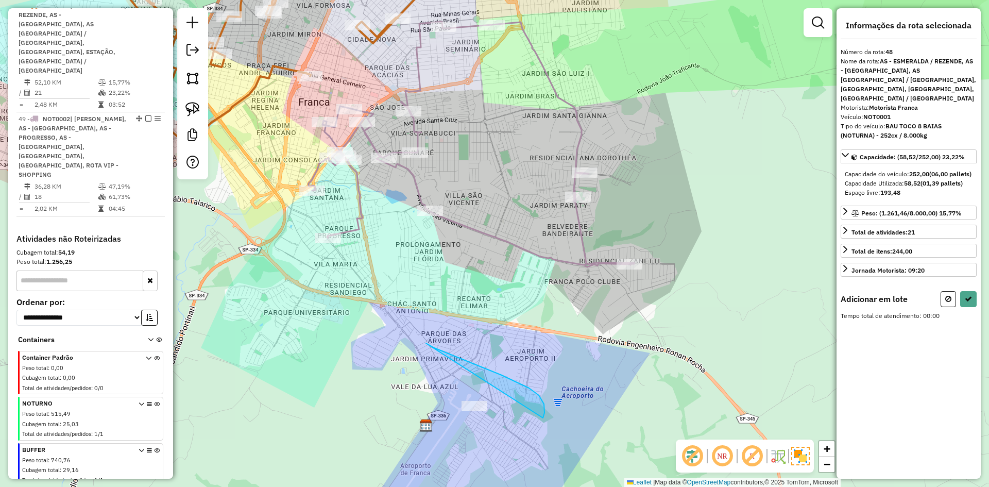
drag, startPoint x: 539, startPoint y: 395, endPoint x: 388, endPoint y: 363, distance: 154.3
click at [970, 300] on icon at bounding box center [968, 298] width 7 height 7
click at [0, 0] on div "Aguarde..." at bounding box center [0, 0] width 0 height 0
select select "**********"
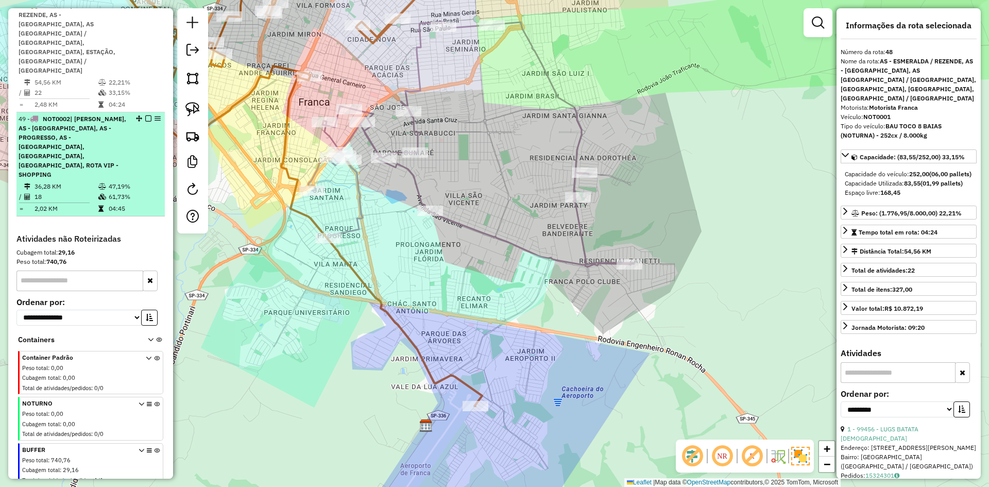
click at [146, 115] on em at bounding box center [148, 118] width 6 height 6
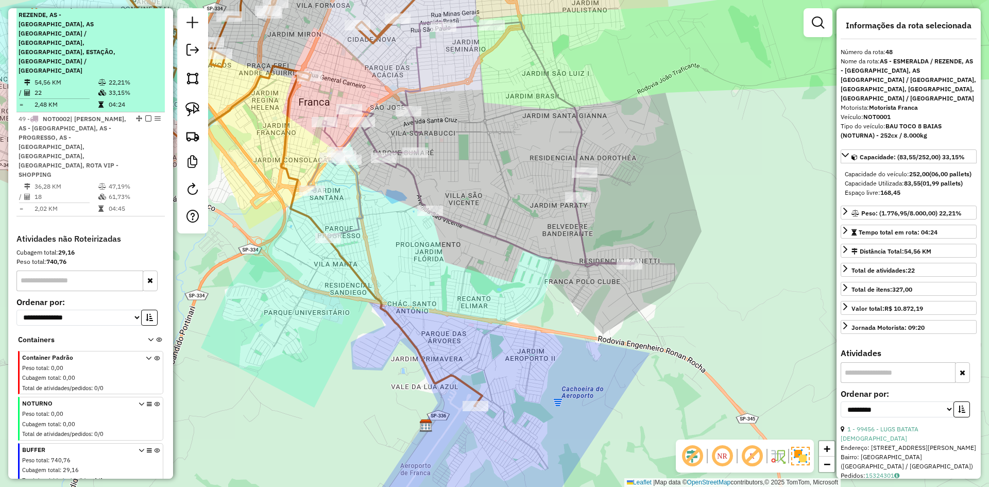
scroll to position [1010, 0]
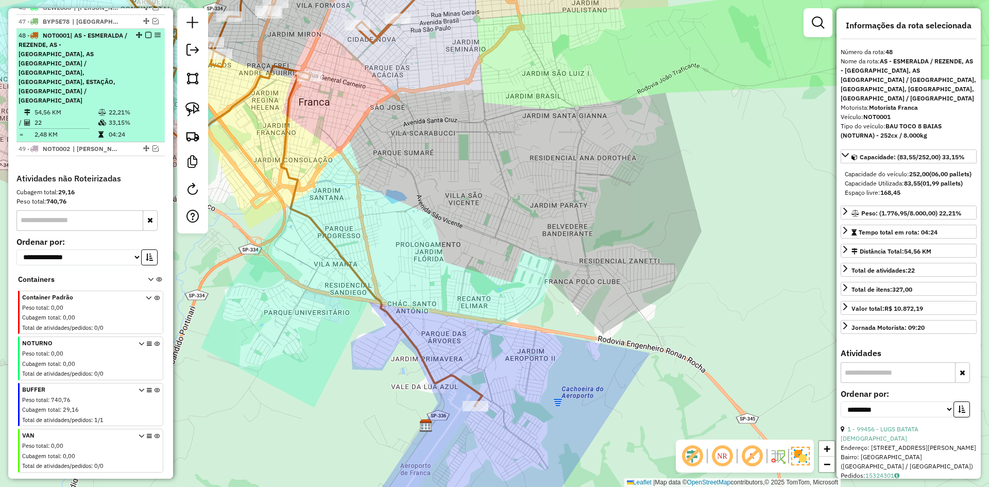
click at [145, 38] on em at bounding box center [148, 35] width 6 height 6
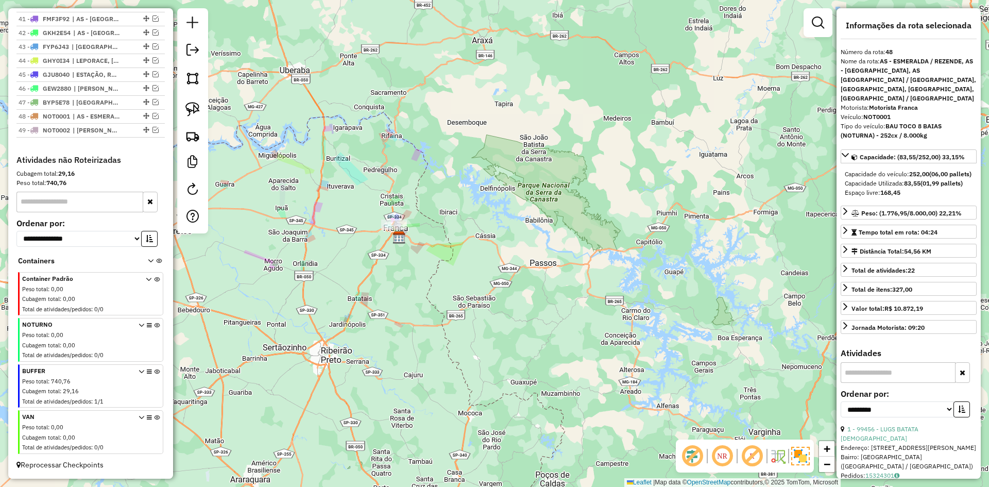
scroll to position [939, 0]
click at [201, 56] on link at bounding box center [192, 51] width 21 height 23
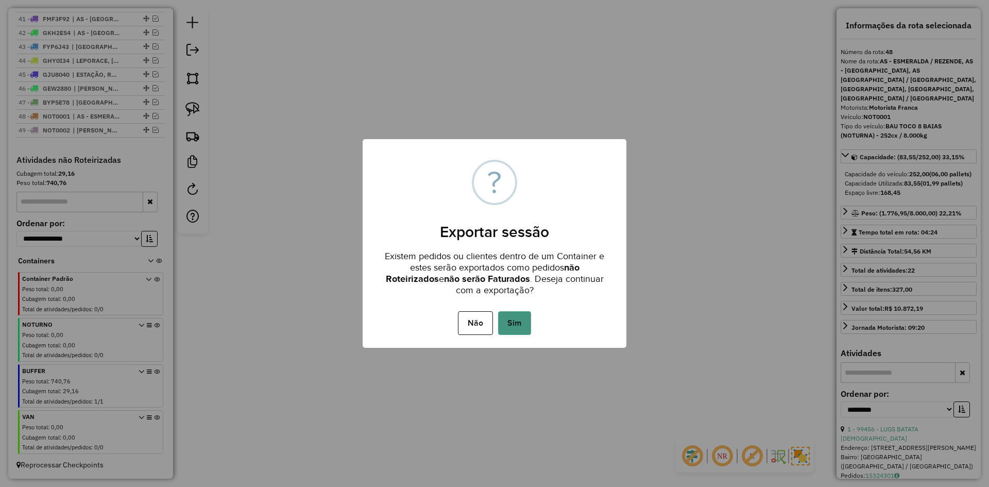
click at [521, 324] on button "Sim" at bounding box center [514, 323] width 33 height 24
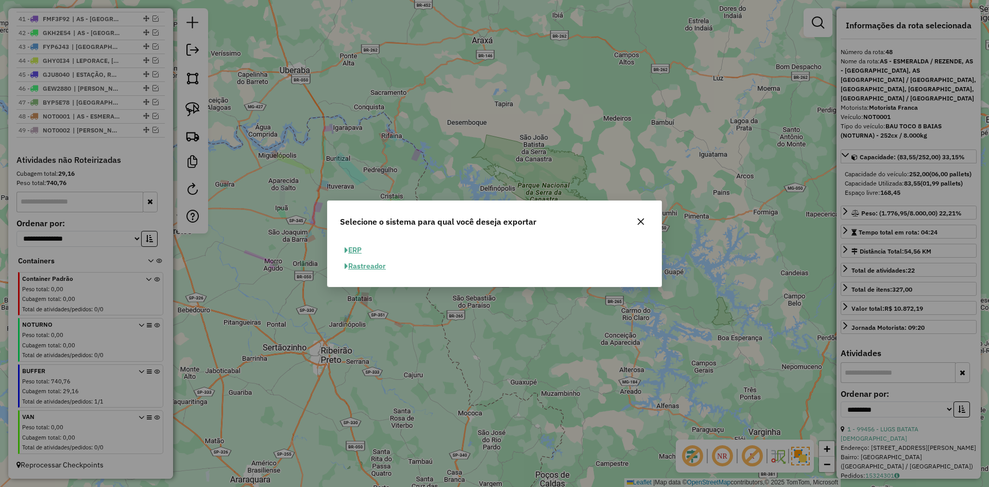
click at [361, 250] on button "ERP" at bounding box center [353, 250] width 26 height 16
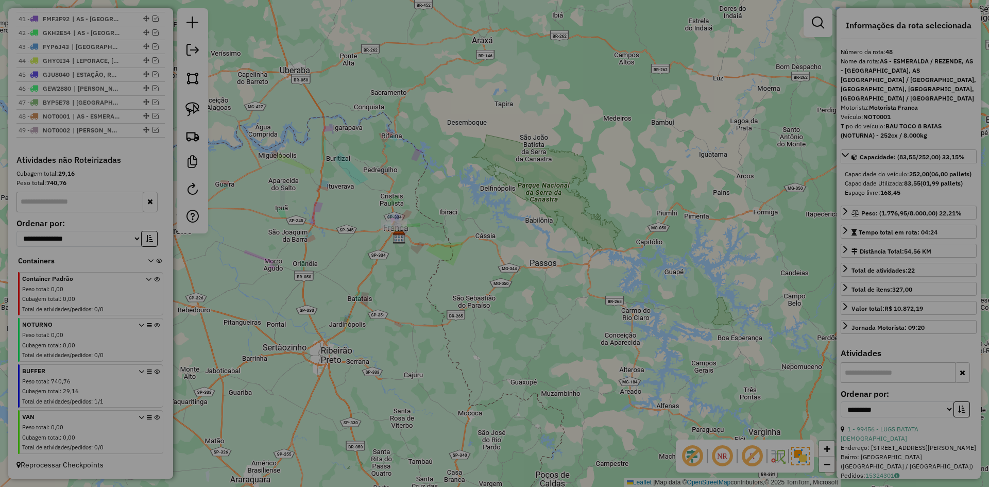
select select "**"
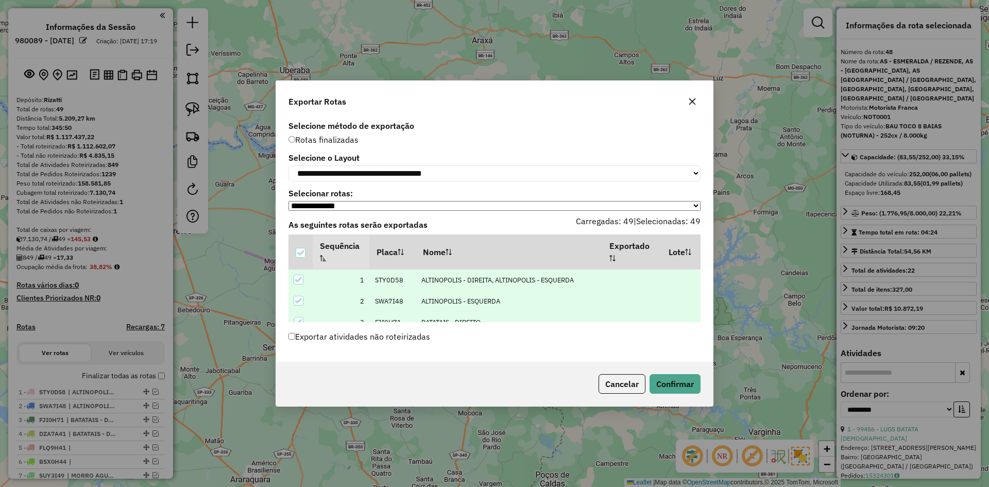
select select "**********"
select select "**"
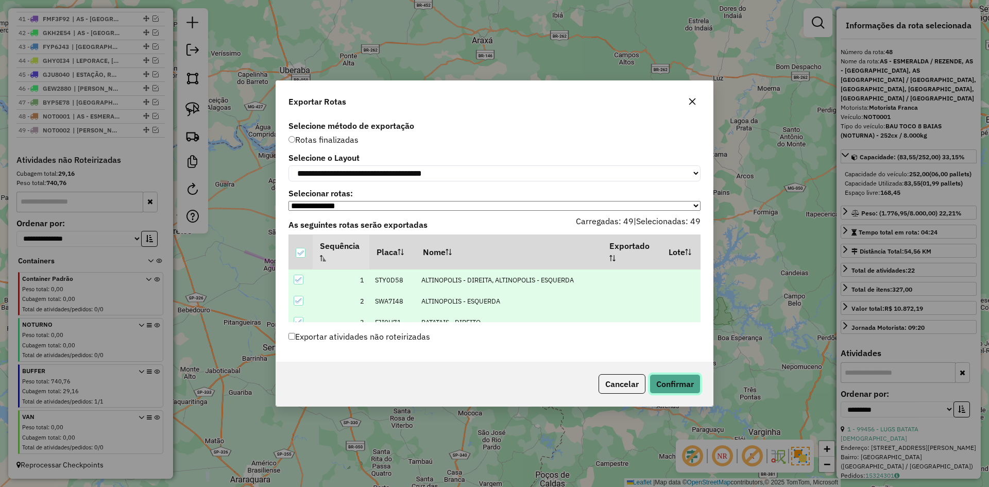
click at [687, 388] on button "Confirmar" at bounding box center [675, 384] width 51 height 20
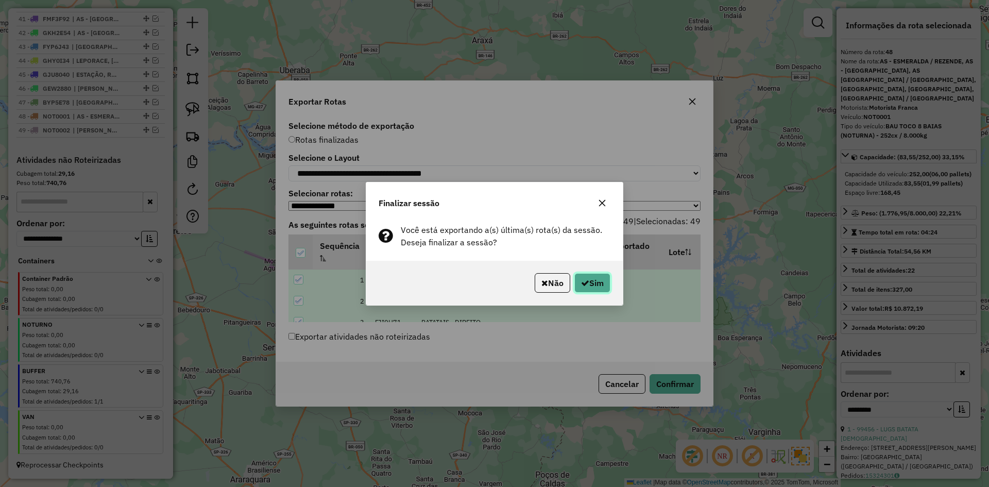
click at [598, 282] on button "Sim" at bounding box center [592, 283] width 36 height 20
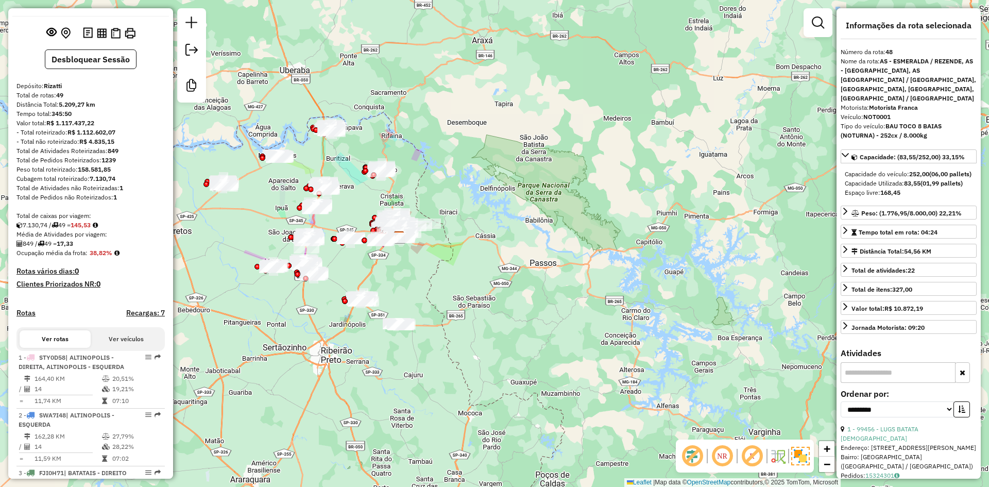
scroll to position [0, 0]
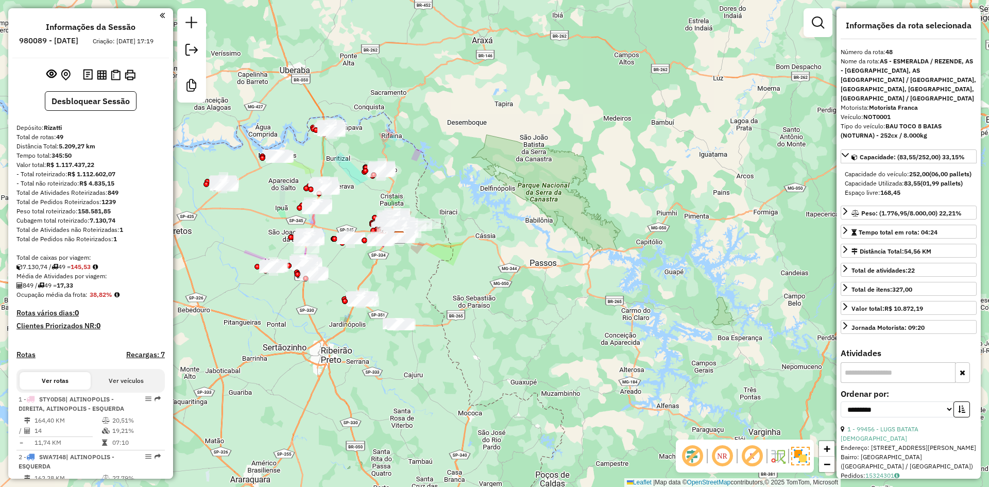
click at [435, 182] on div "Janela de atendimento Grade de atendimento Capacidade Transportadoras Veículos …" at bounding box center [494, 243] width 989 height 487
